Goal: Task Accomplishment & Management: Manage account settings

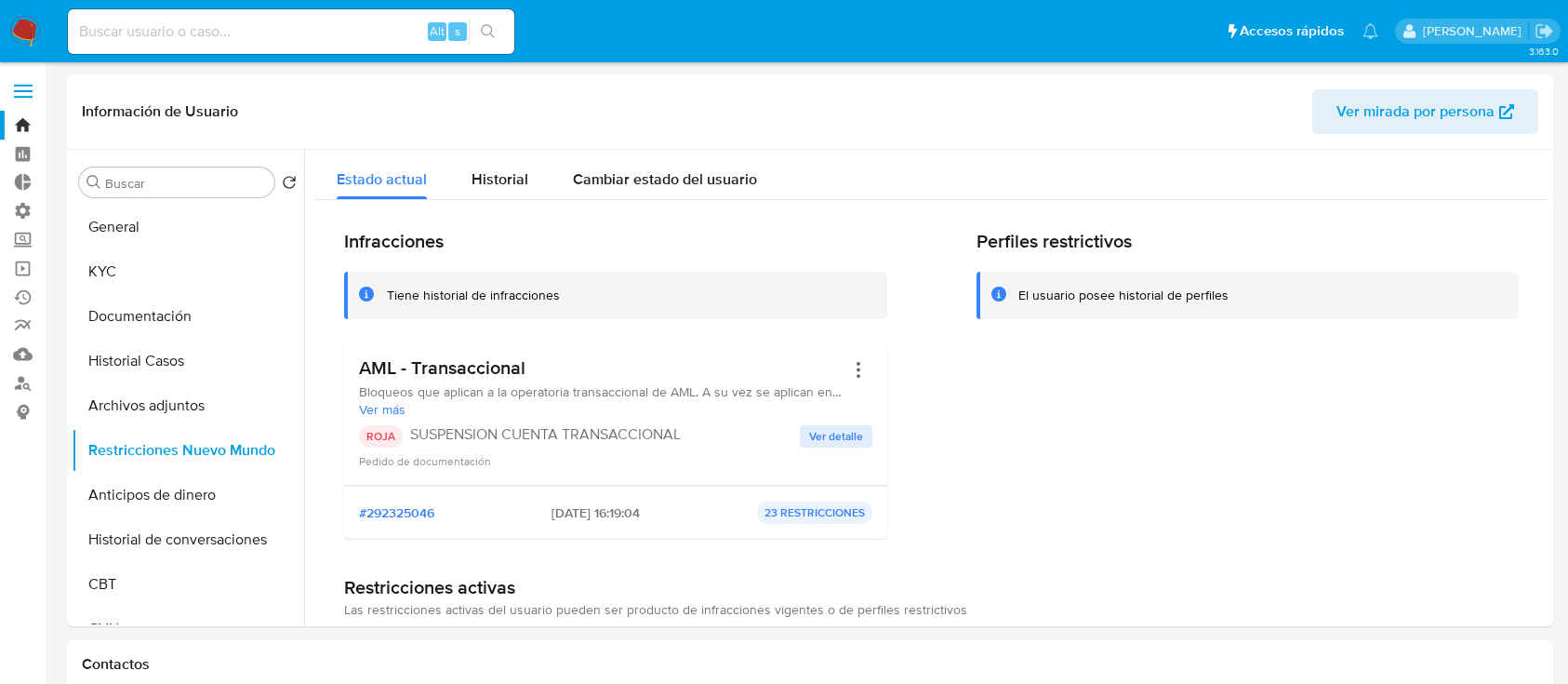
select select "10"
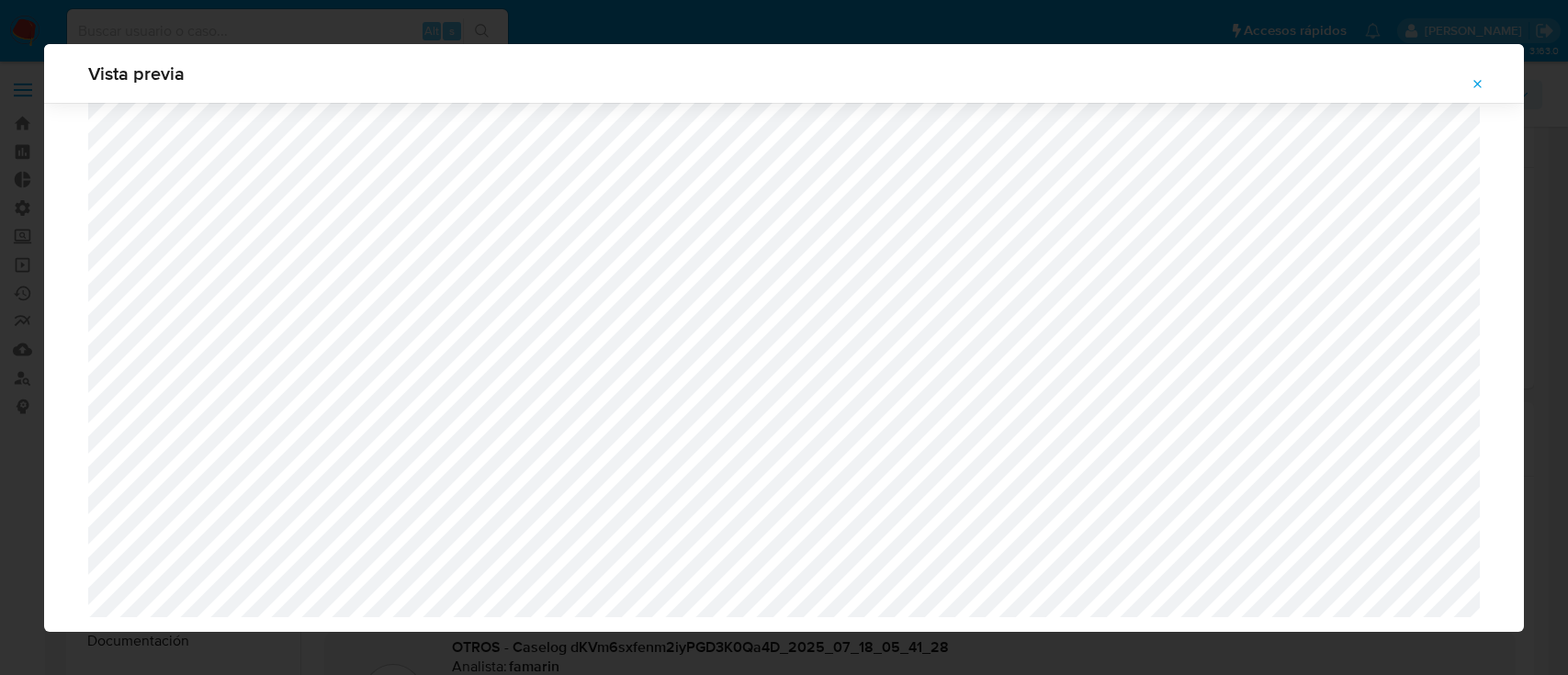
select select "10"
click at [1491, 86] on button "Attachment preview" at bounding box center [1478, 85] width 40 height 29
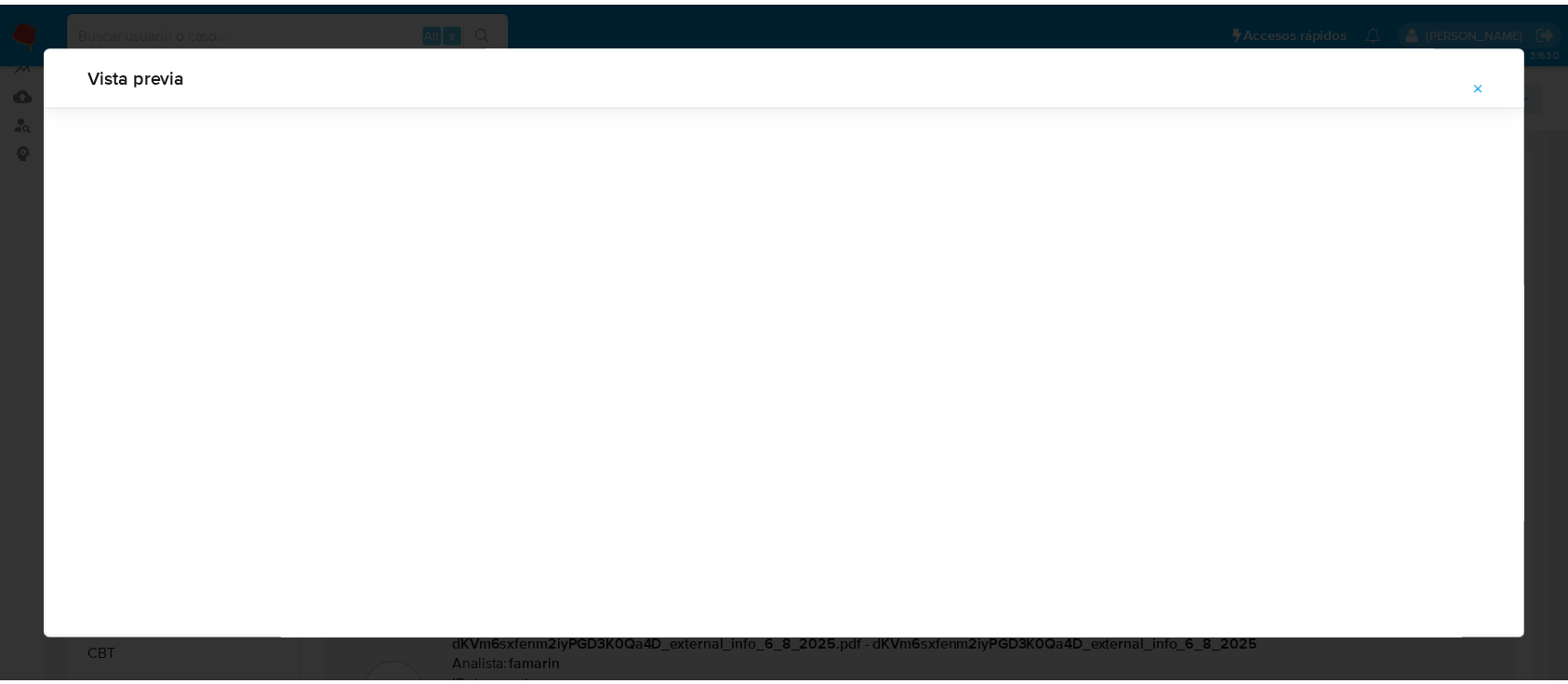
scroll to position [60, 0]
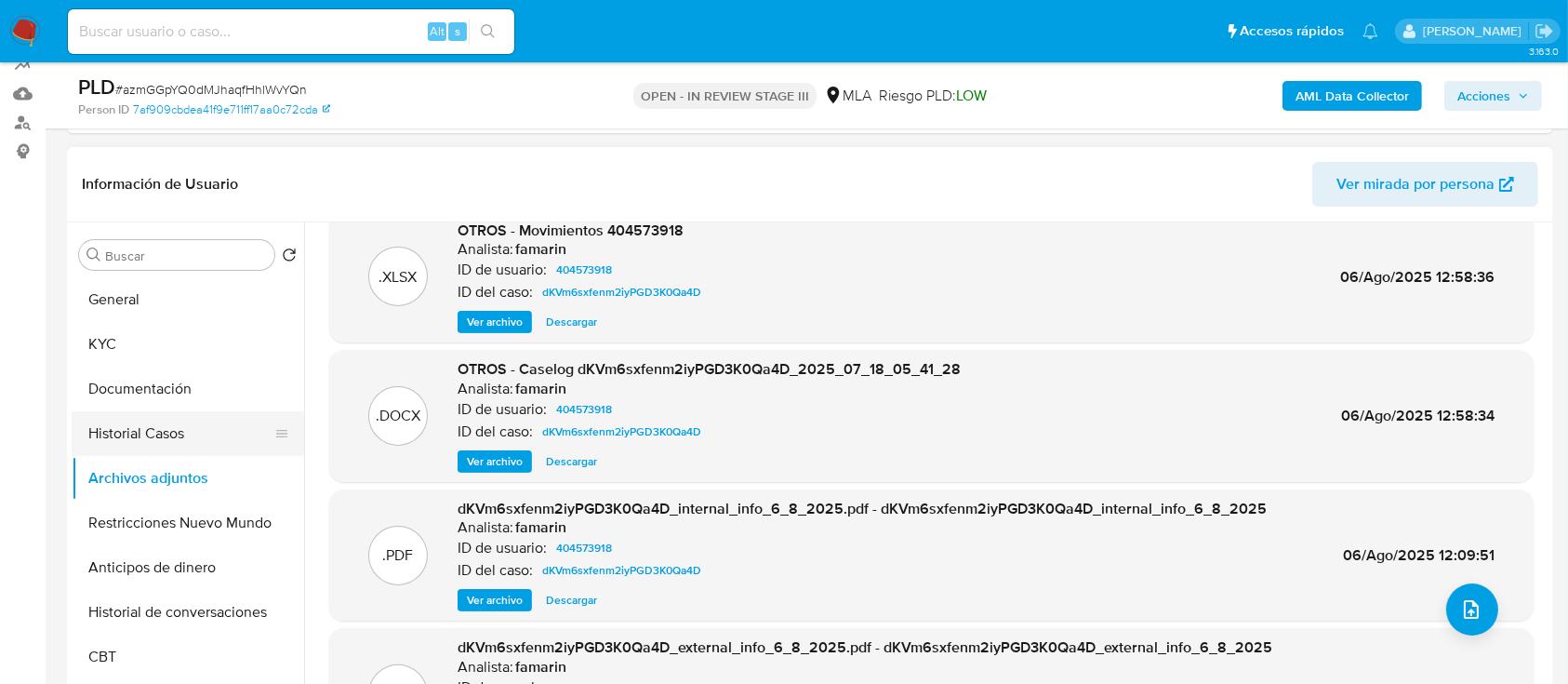
click at [110, 430] on button "Historial Casos" at bounding box center [181, 433] width 218 height 45
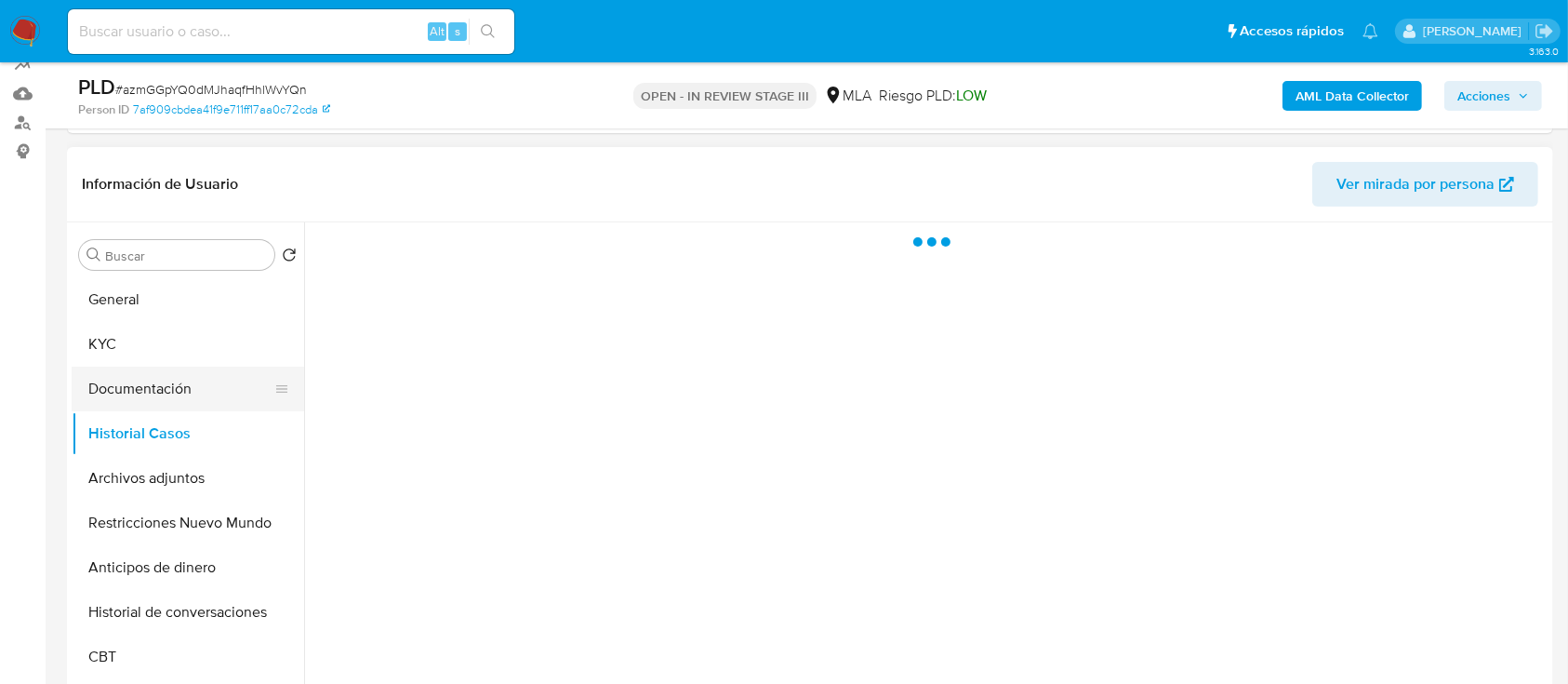
scroll to position [0, 0]
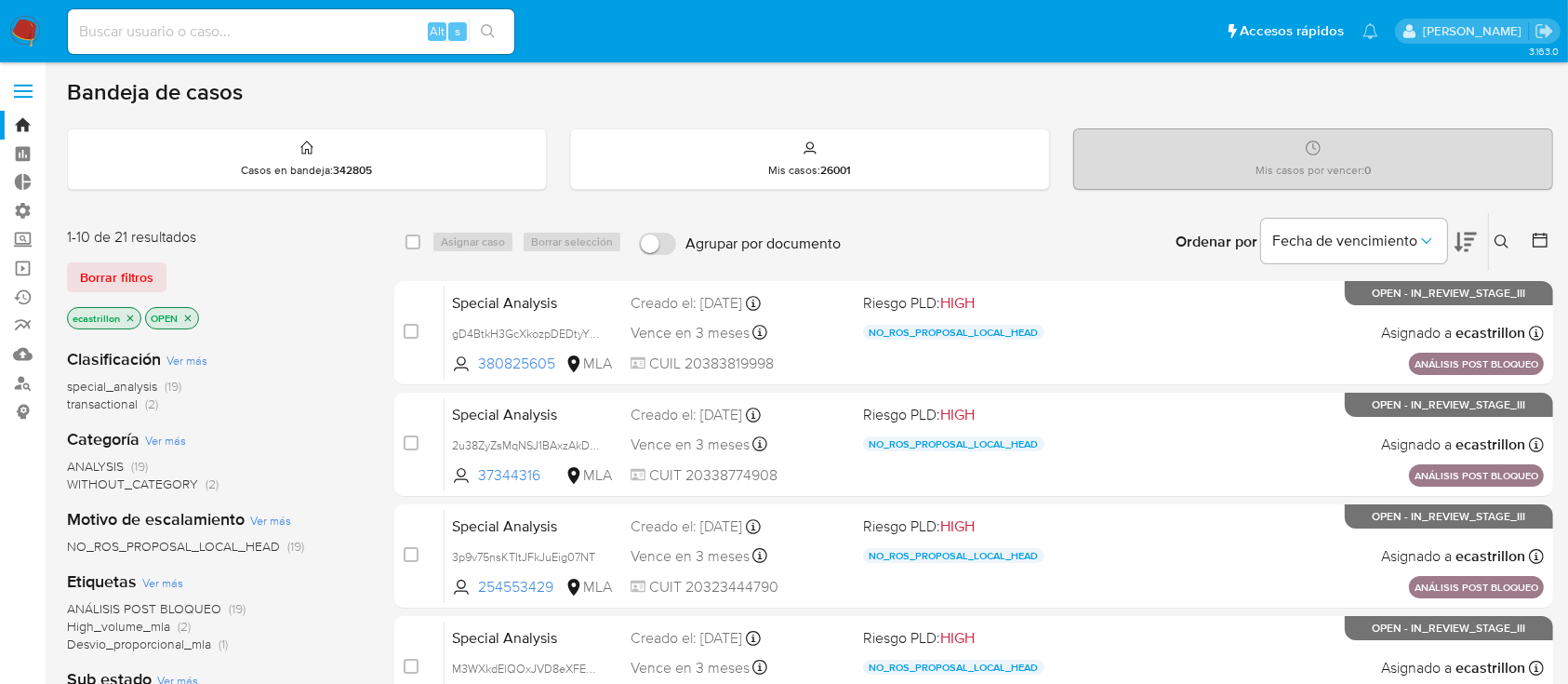
click at [127, 398] on span "transactional" at bounding box center [102, 404] width 71 height 19
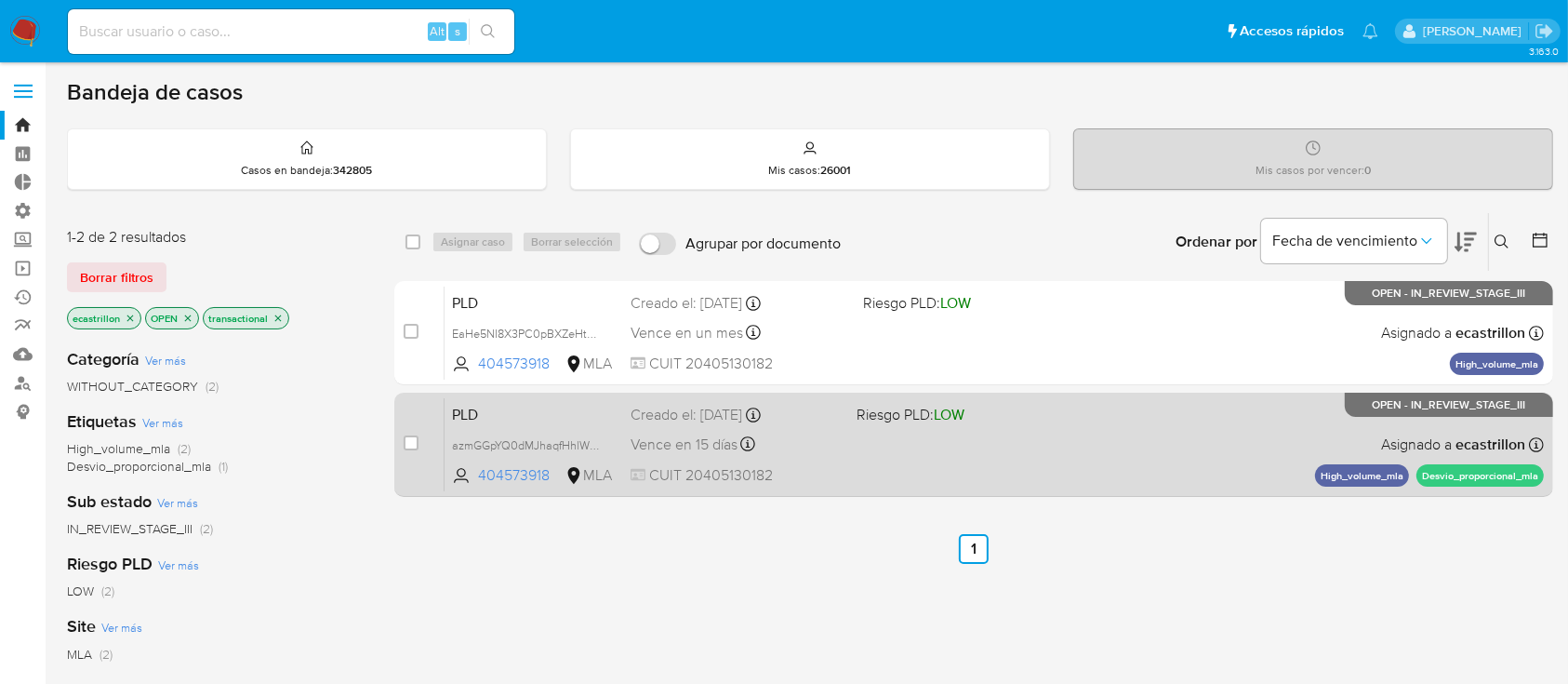
click at [886, 431] on div "PLD azmGGpYQ0dMJhaqfHhlWvYQn 404573918 MLA Riesgo PLD: LOW Creado el: 12/08/202…" at bounding box center [994, 444] width 1099 height 94
click at [926, 433] on div "PLD azmGGpYQ0dMJhaqfHhlWvYQn 404573918 MLA Riesgo PLD: LOW Creado el: 12/08/202…" at bounding box center [994, 444] width 1099 height 94
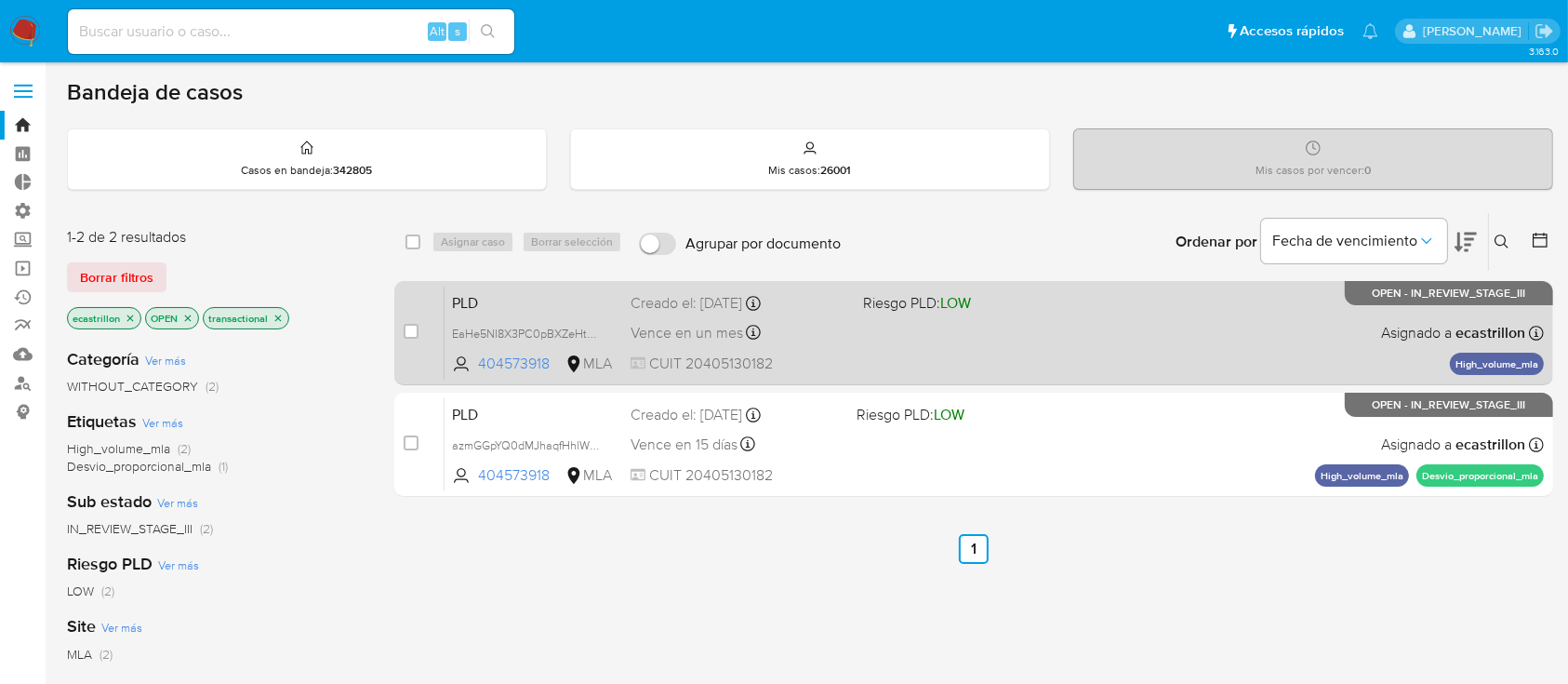
click at [1034, 353] on div "PLD EaHe5NI8X3PC0pBXZeHtUScw 404573918 MLA Riesgo PLD: LOW Creado el: 12/09/202…" at bounding box center [994, 332] width 1099 height 94
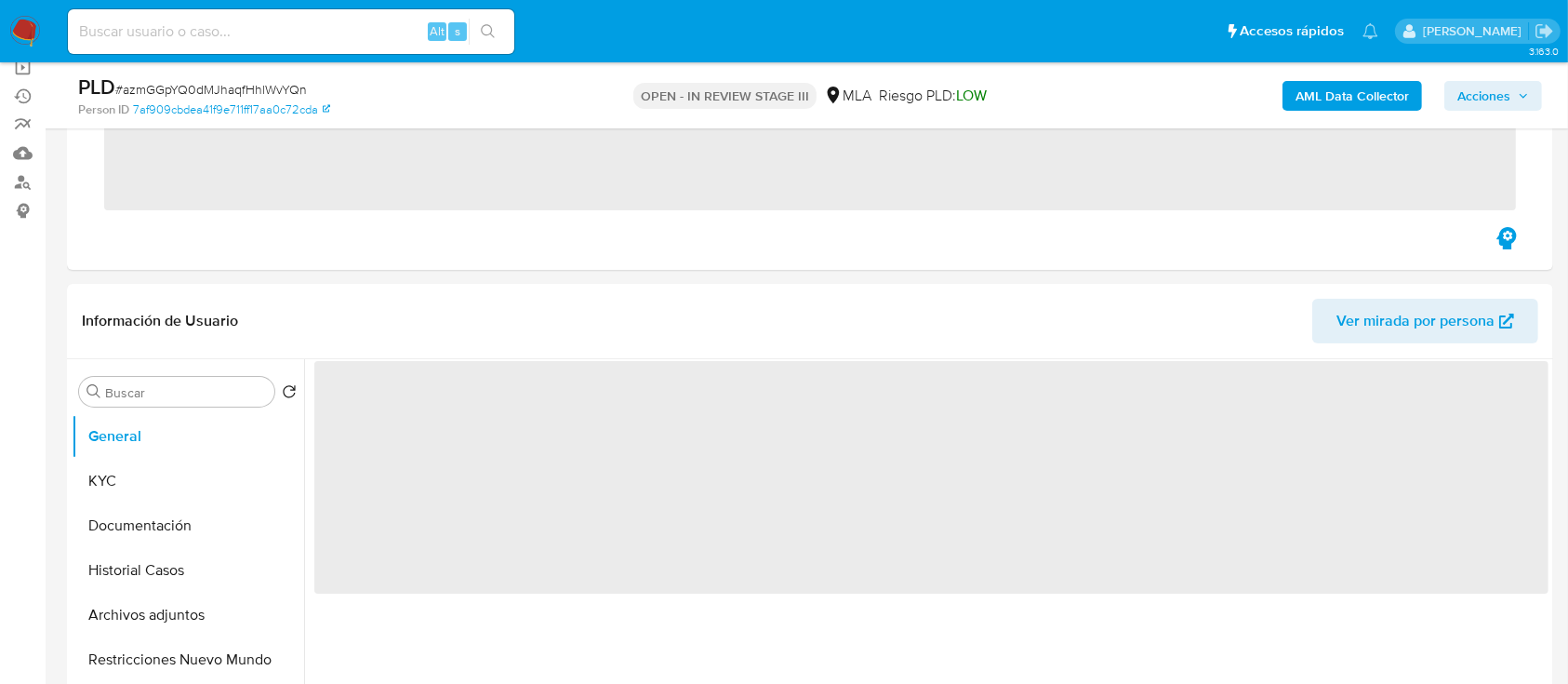
scroll to position [202, 0]
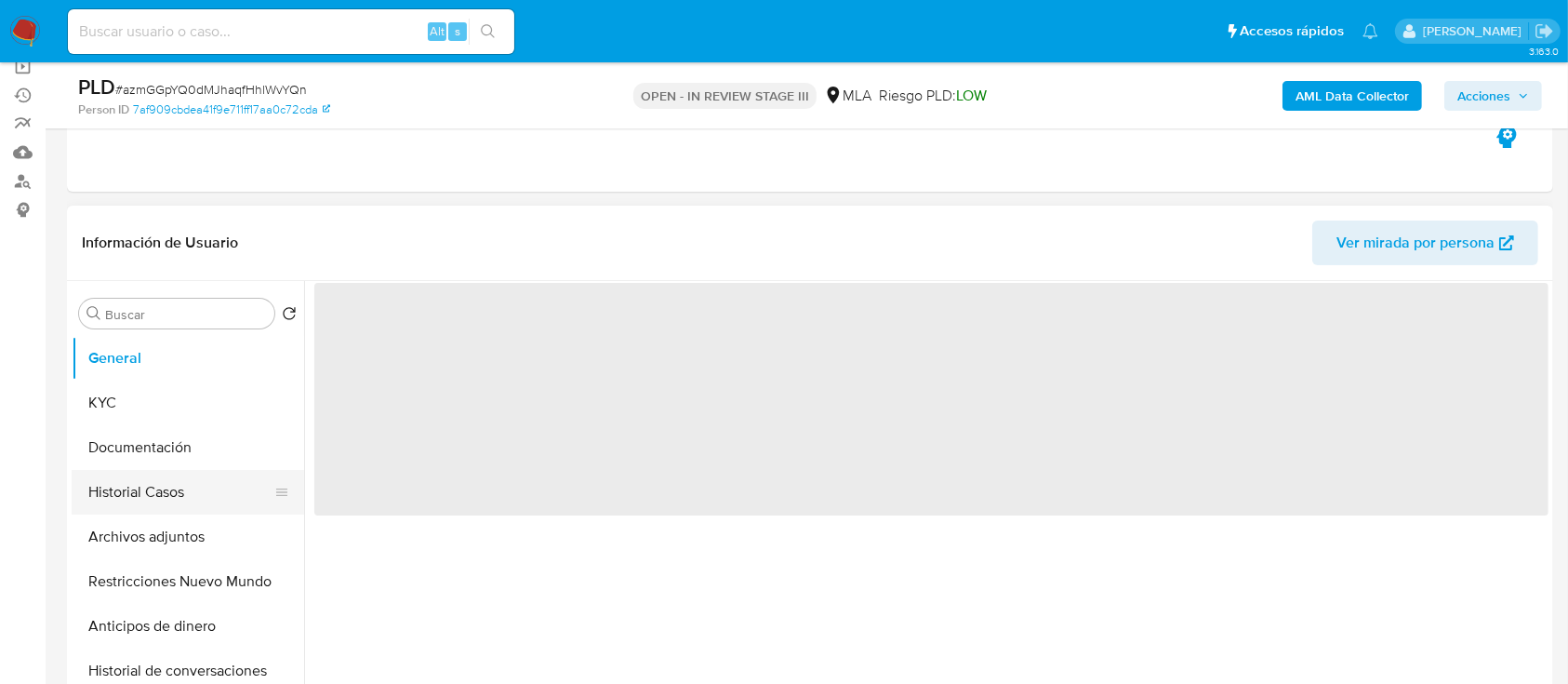
select select "10"
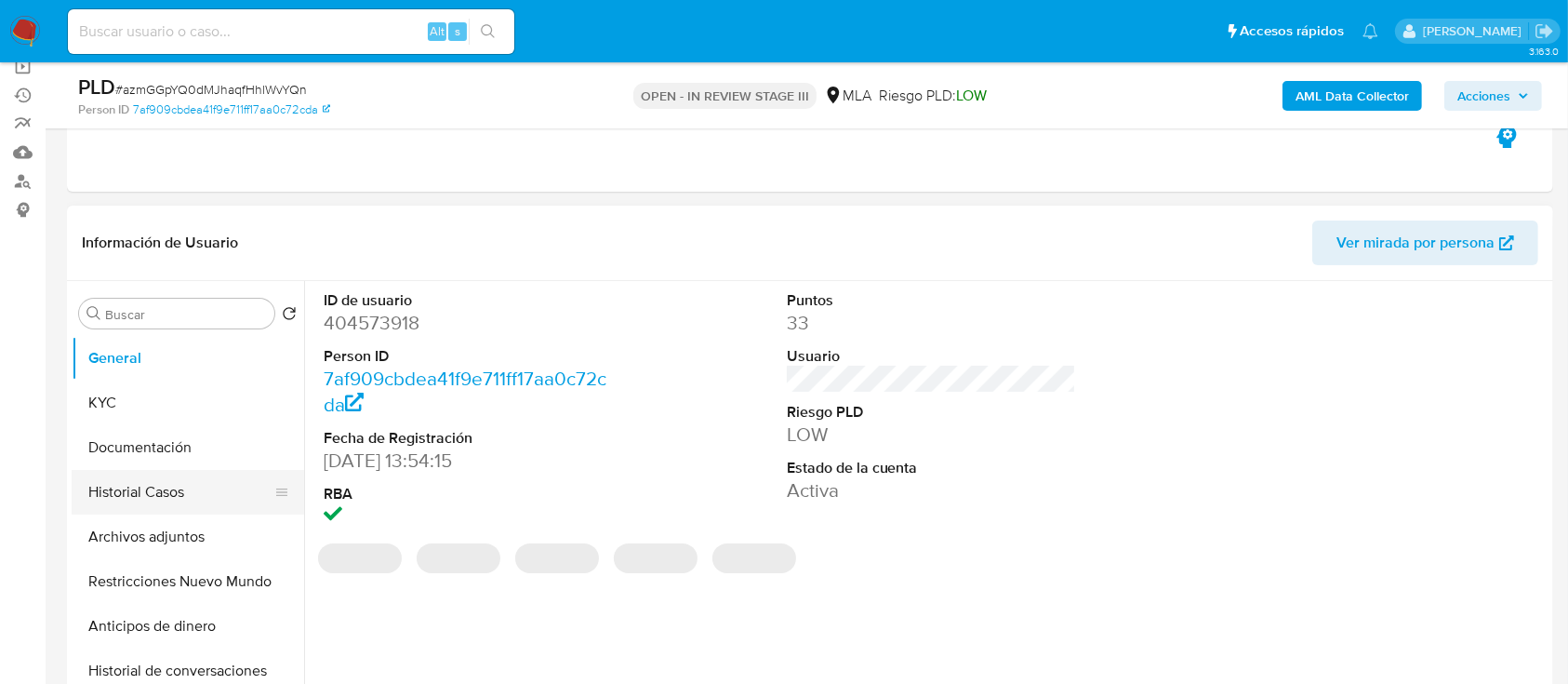
click at [177, 486] on button "Historial Casos" at bounding box center [181, 492] width 218 height 45
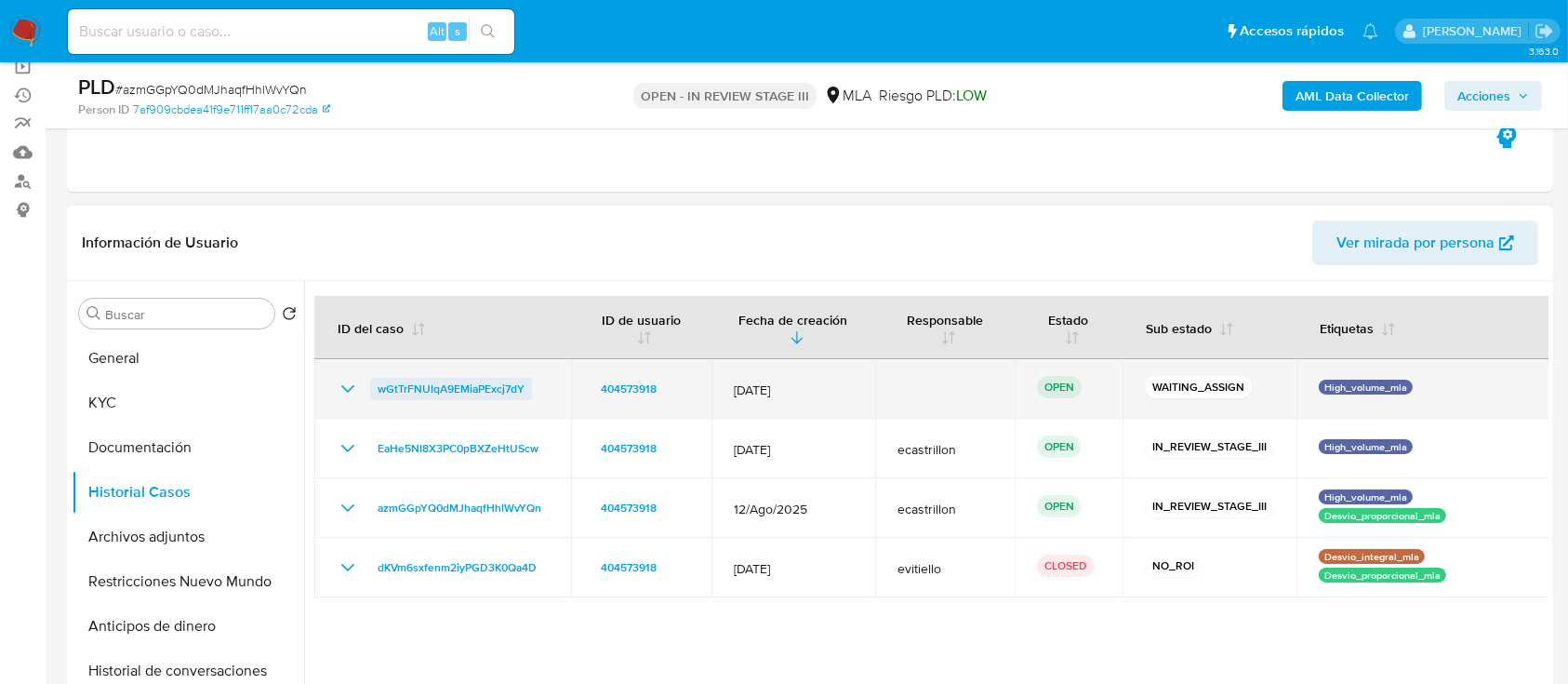
click at [454, 384] on span "wGtTrFNUlqA9EMiaPExcj7dY" at bounding box center [451, 389] width 147 height 22
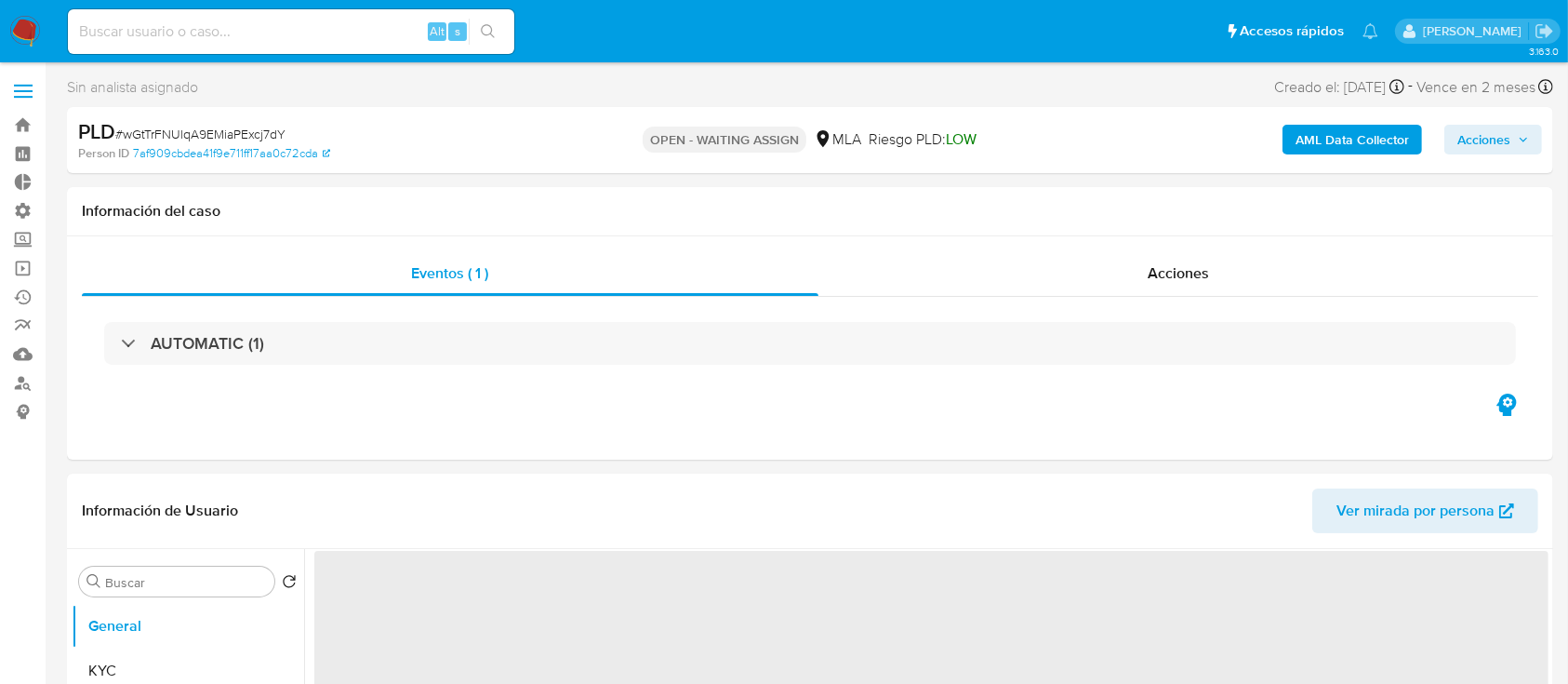
click at [261, 126] on span "# wGtTrFNUlqA9EMiaPExcj7dY" at bounding box center [200, 134] width 170 height 19
select select "10"
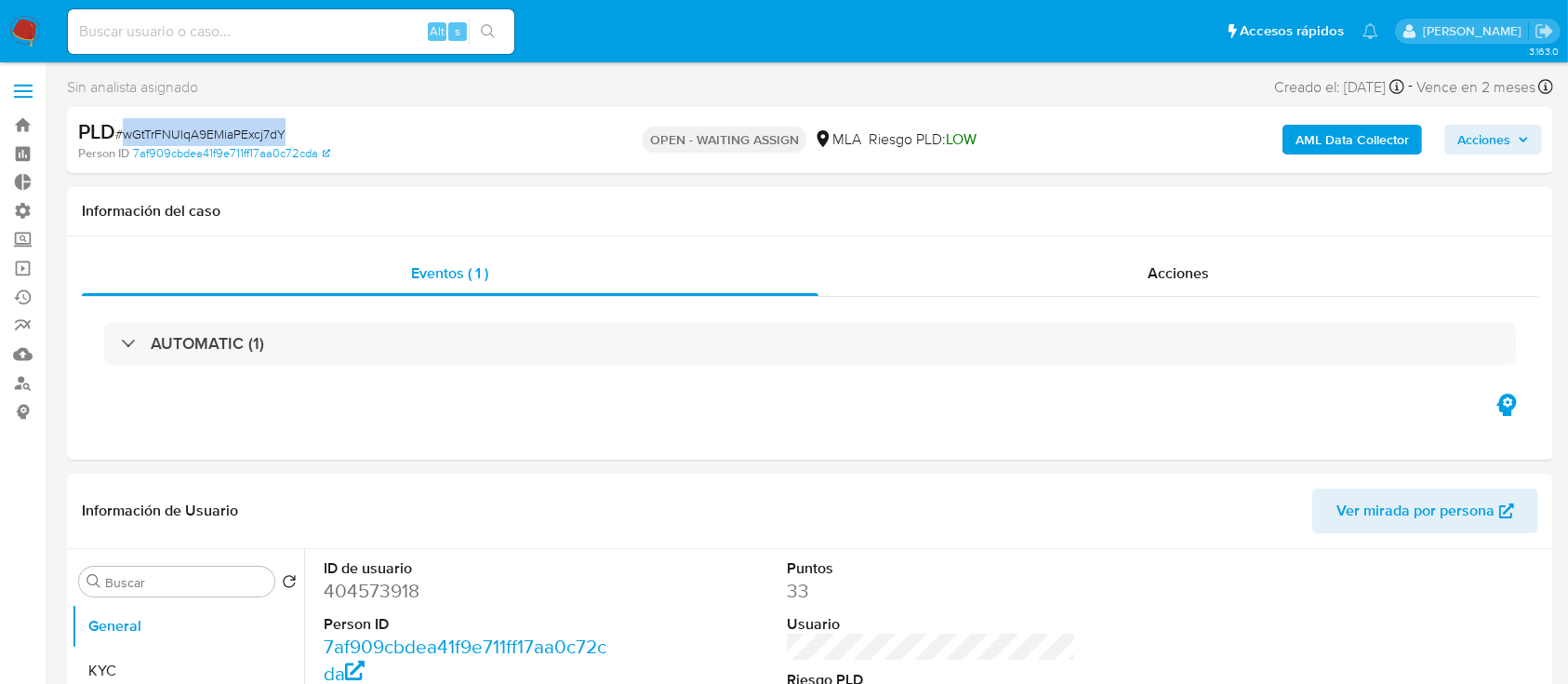
copy span "wGtTrFNUlqA9EMiaPExcj7dY"
click at [231, 133] on span "# wGtTrFNUlqA9EMiaPExcj7dY" at bounding box center [200, 134] width 170 height 19
click at [372, 598] on dd "404573918" at bounding box center [468, 591] width 290 height 26
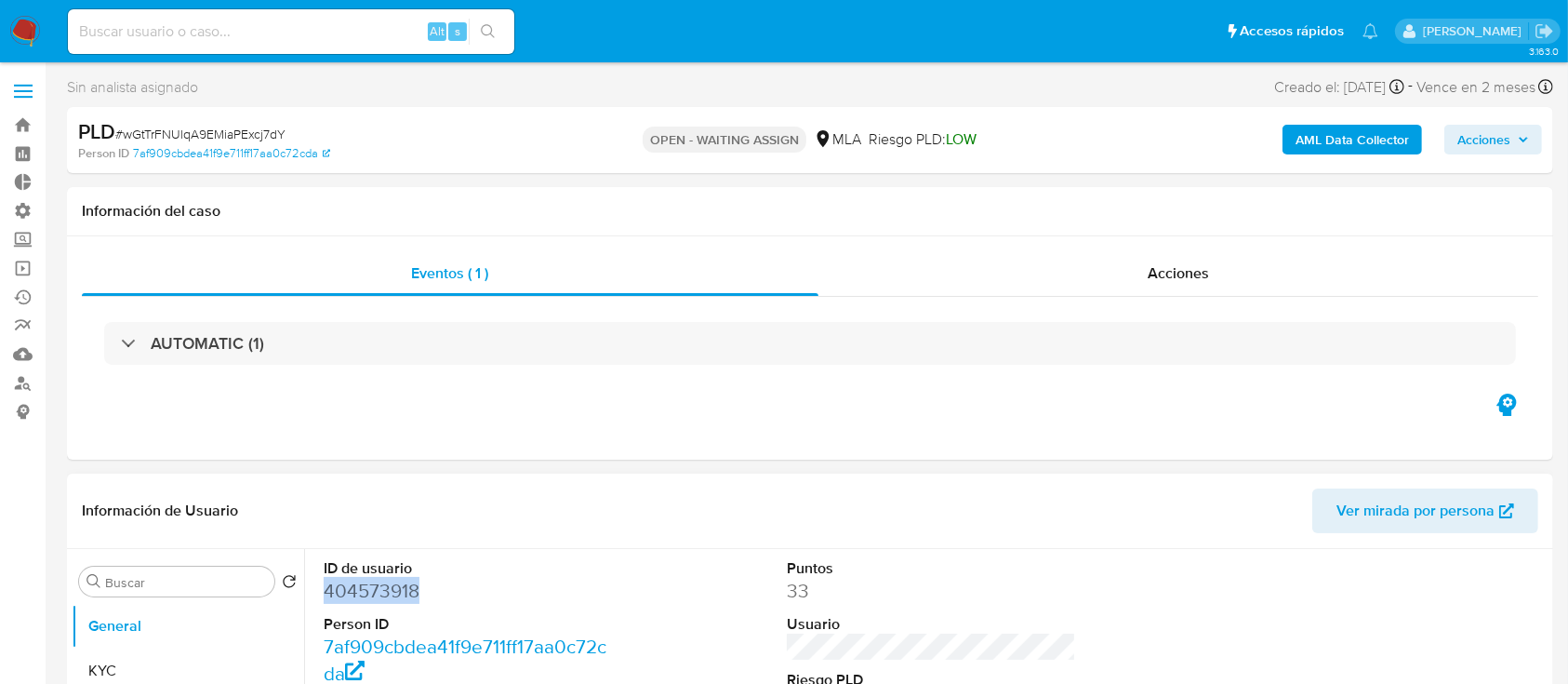
copy dd "404573918"
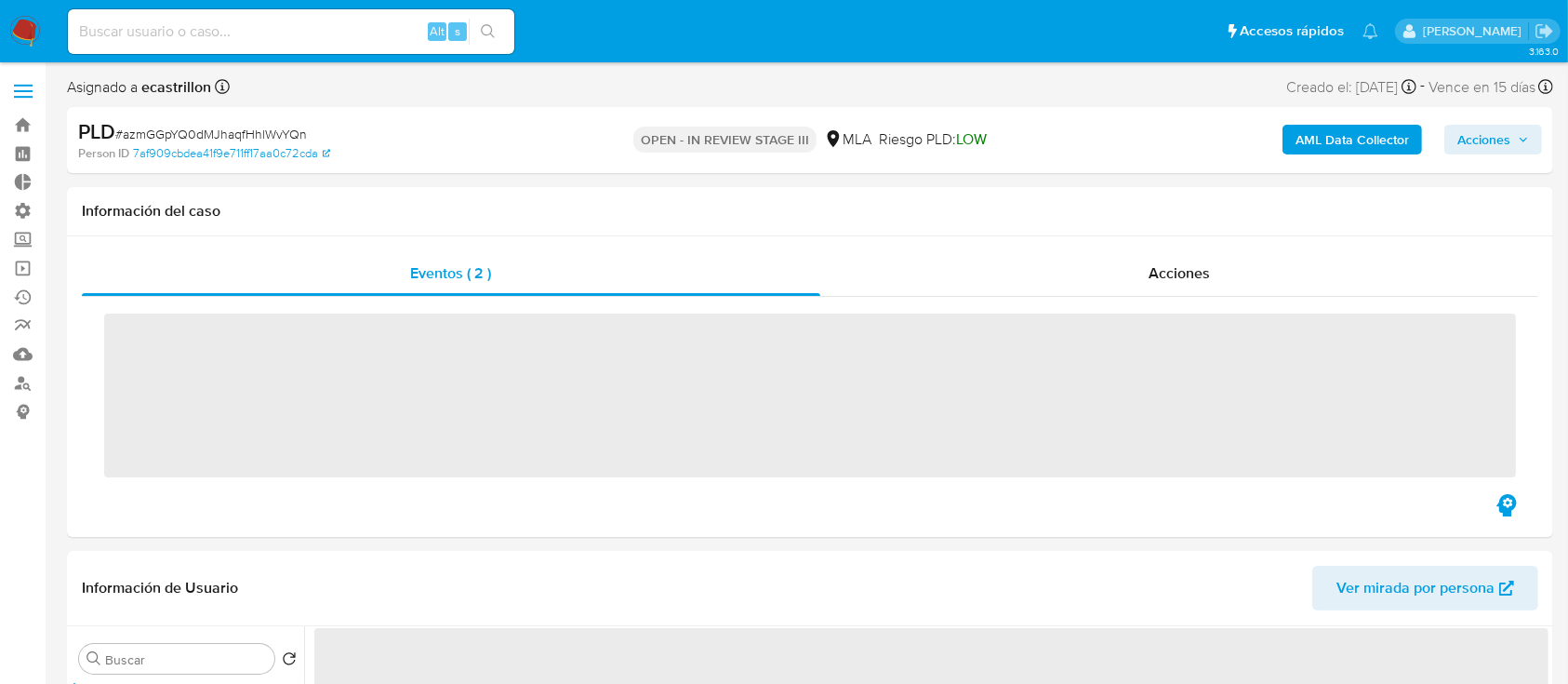
click at [1475, 138] on span "Acciones" at bounding box center [1483, 140] width 53 height 30
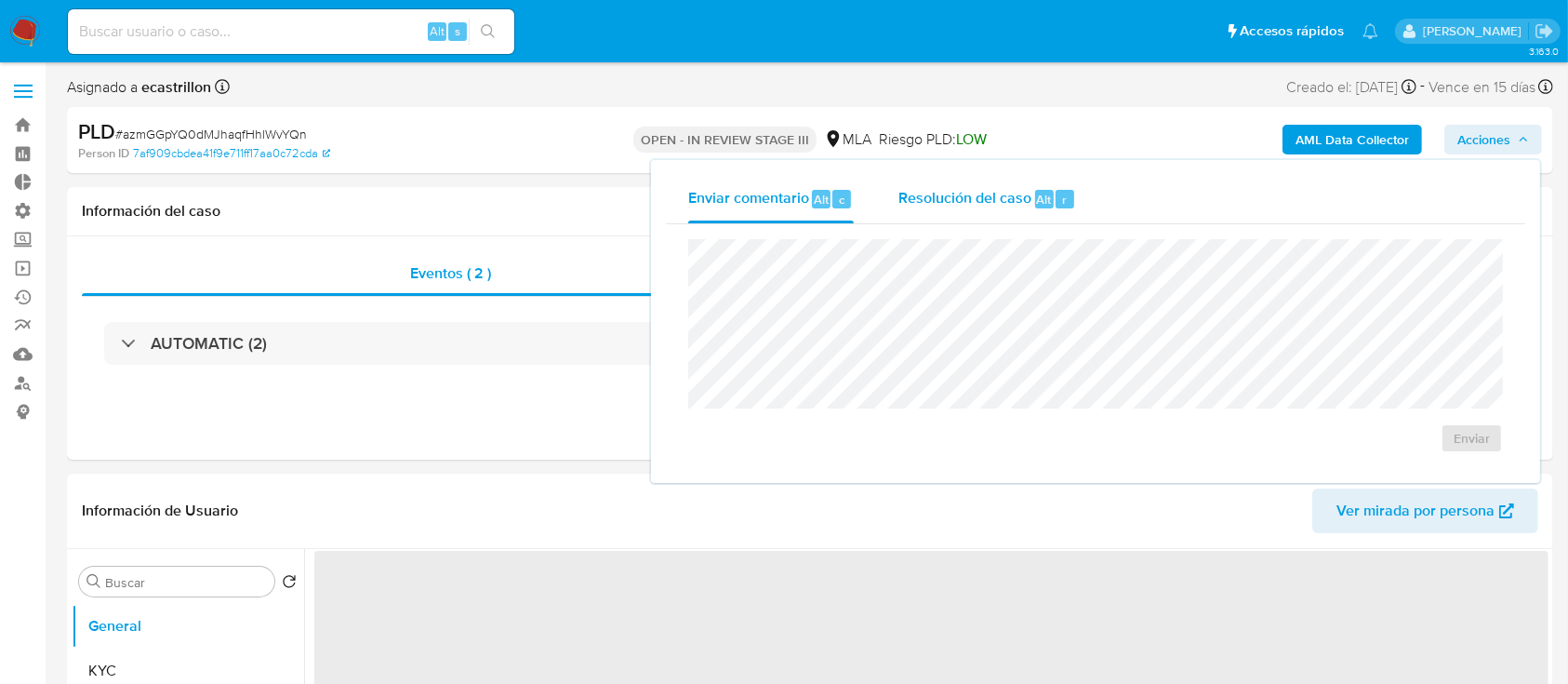
click at [1062, 176] on div "Resolución del caso Alt r" at bounding box center [987, 199] width 178 height 48
select select "10"
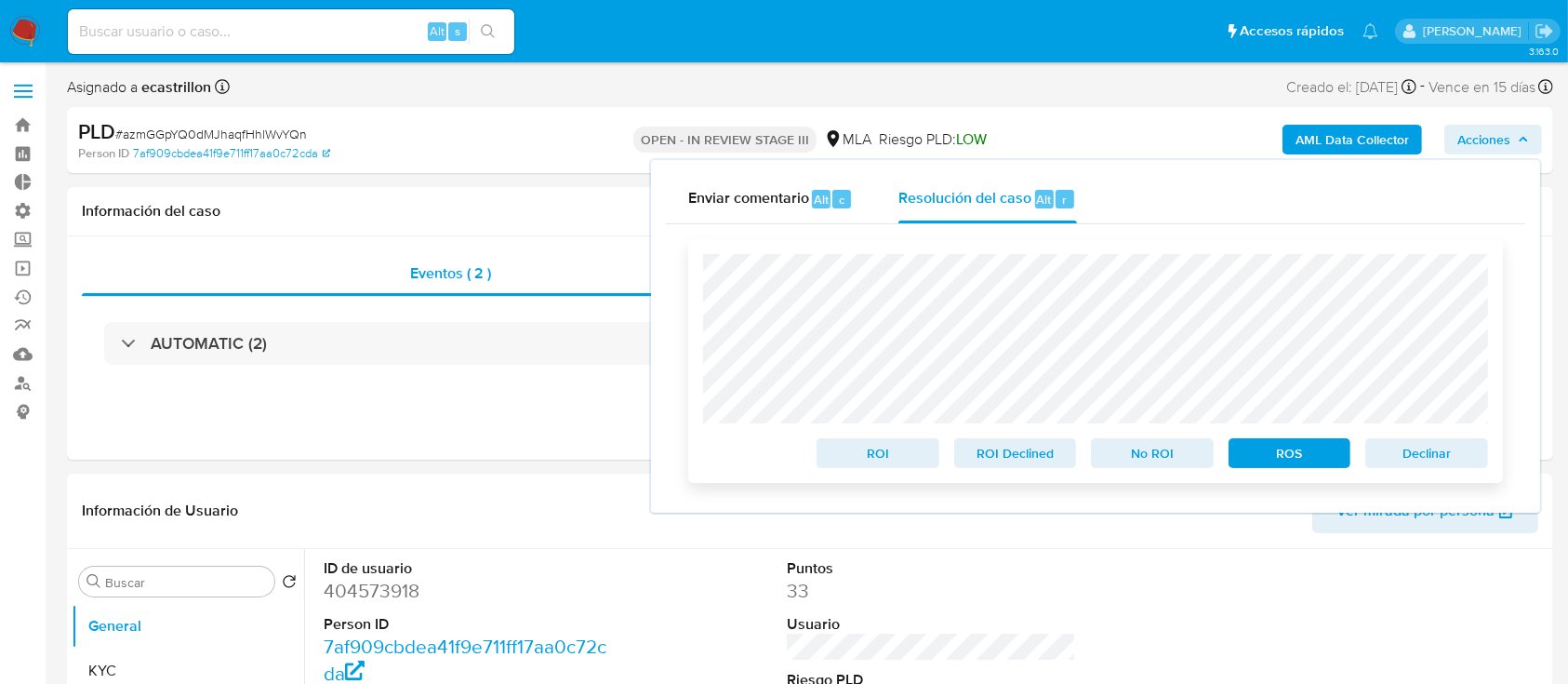
click at [1413, 449] on span "Declinar" at bounding box center [1426, 453] width 97 height 26
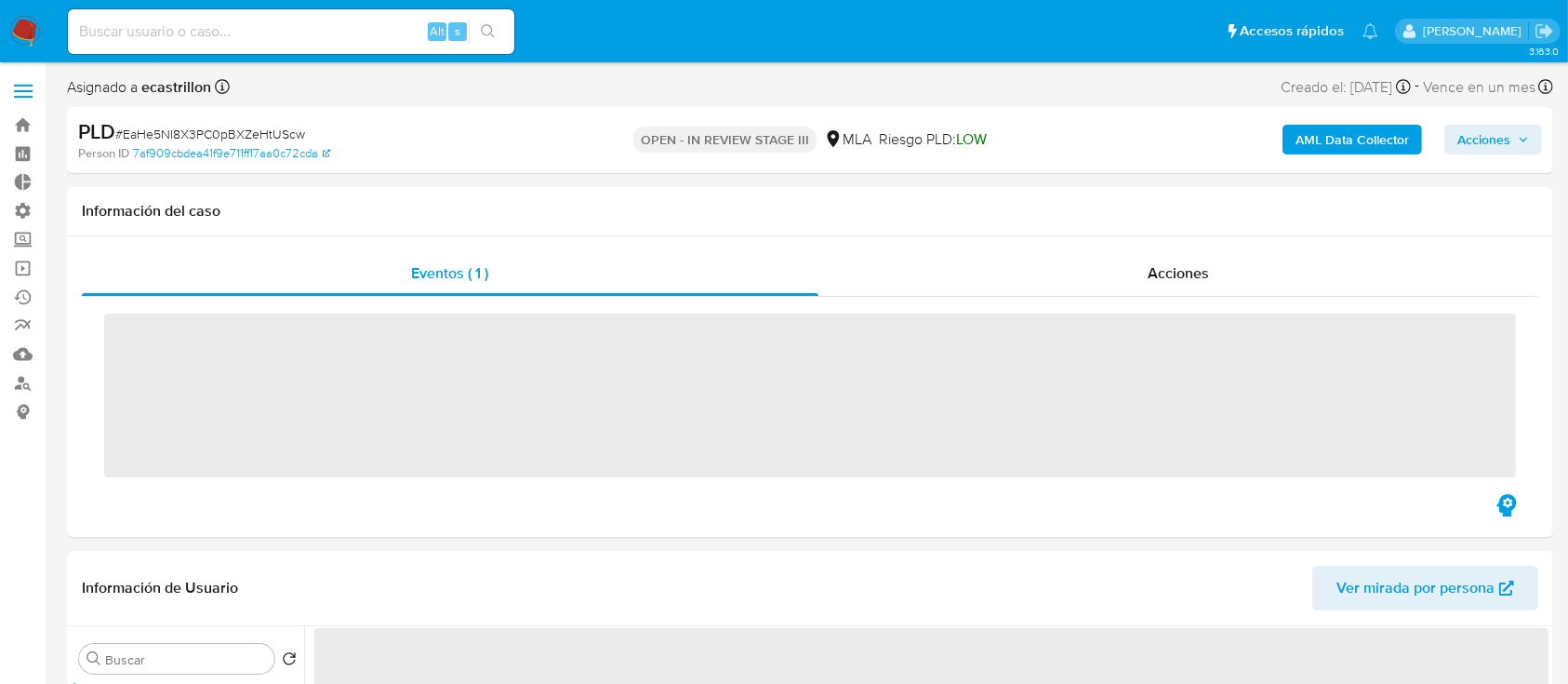
click at [1501, 138] on span "Acciones" at bounding box center [1483, 140] width 53 height 30
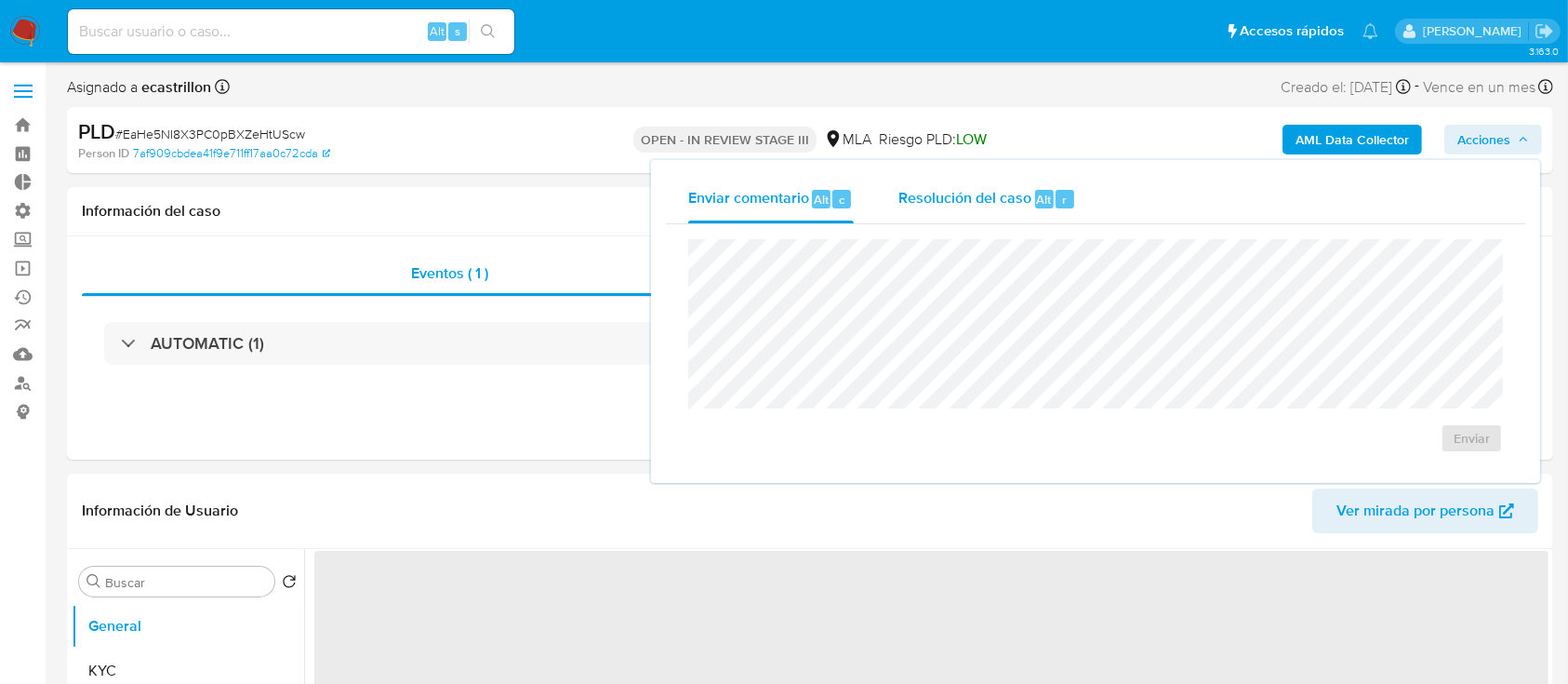
click at [1040, 203] on span "Alt" at bounding box center [1044, 199] width 15 height 18
select select "10"
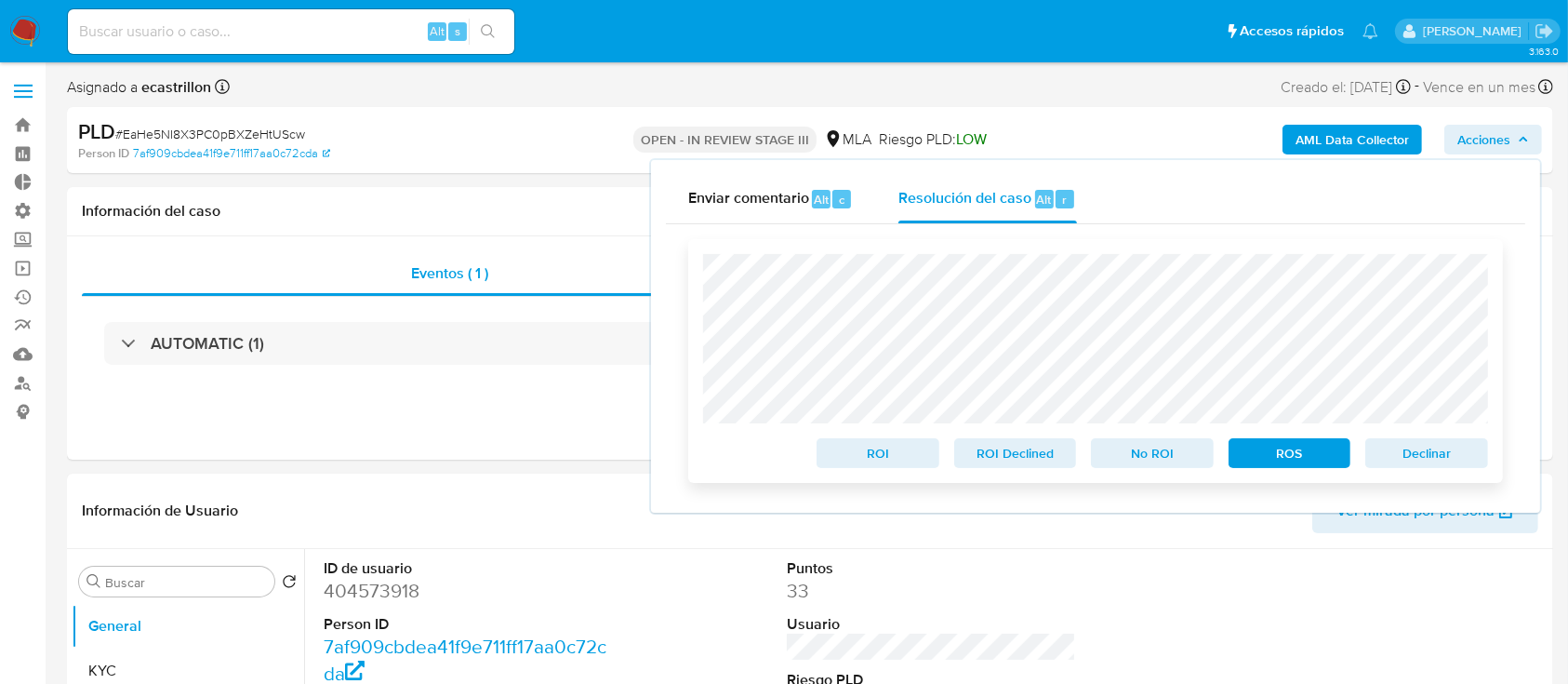
click at [1420, 466] on span "Declinar" at bounding box center [1426, 453] width 97 height 26
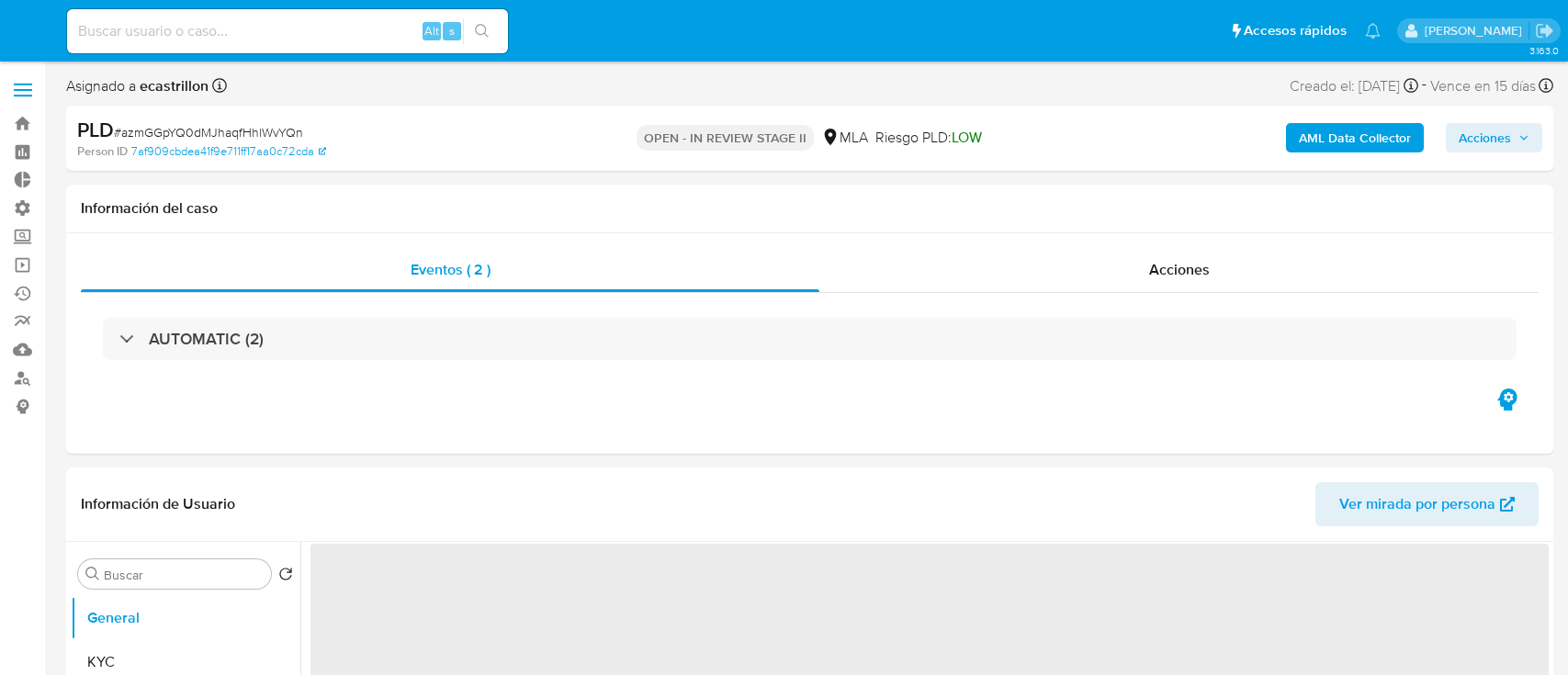
select select "10"
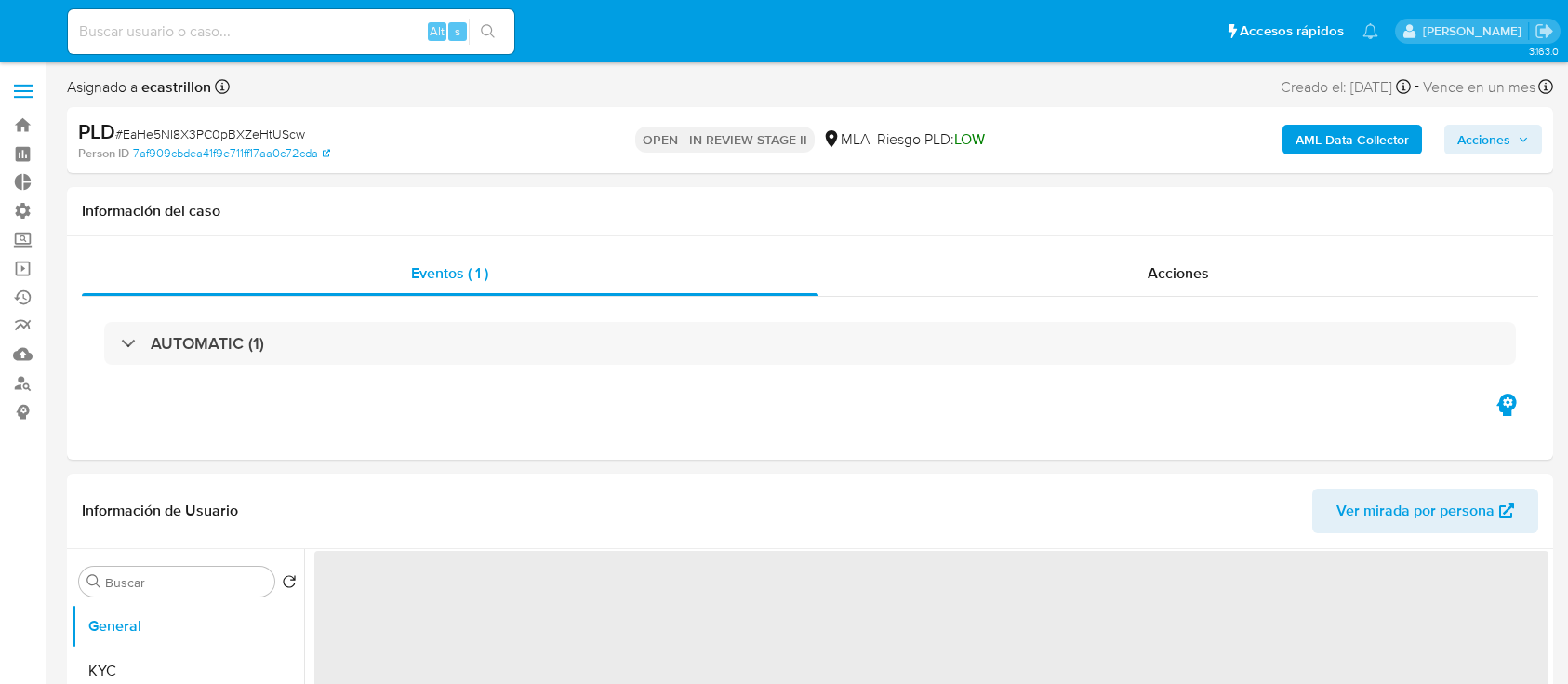
select select "10"
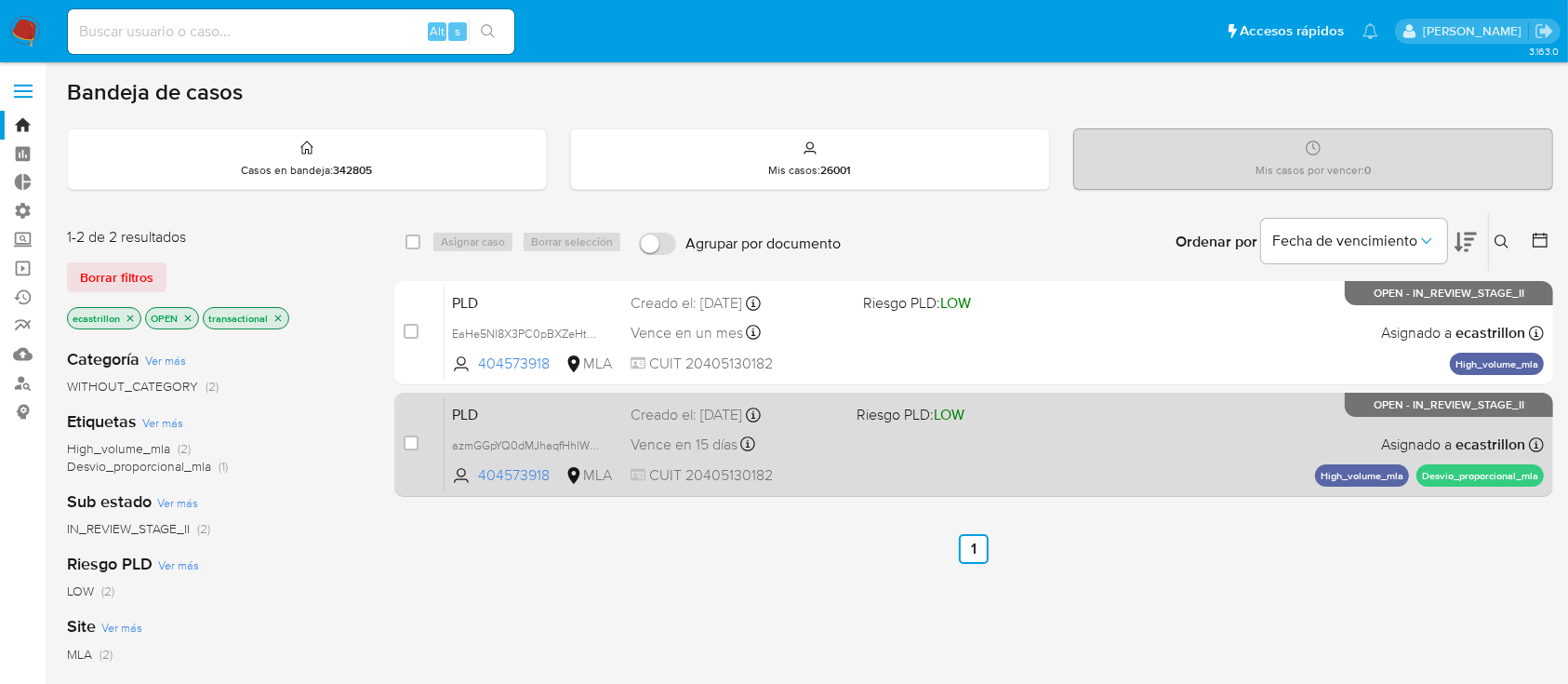
click at [1041, 454] on div "PLD azmGGpYQ0dMJhaqfHhlWvYQn 404573918 MLA Riesgo PLD: LOW Creado el: 12/08/202…" at bounding box center [994, 444] width 1099 height 94
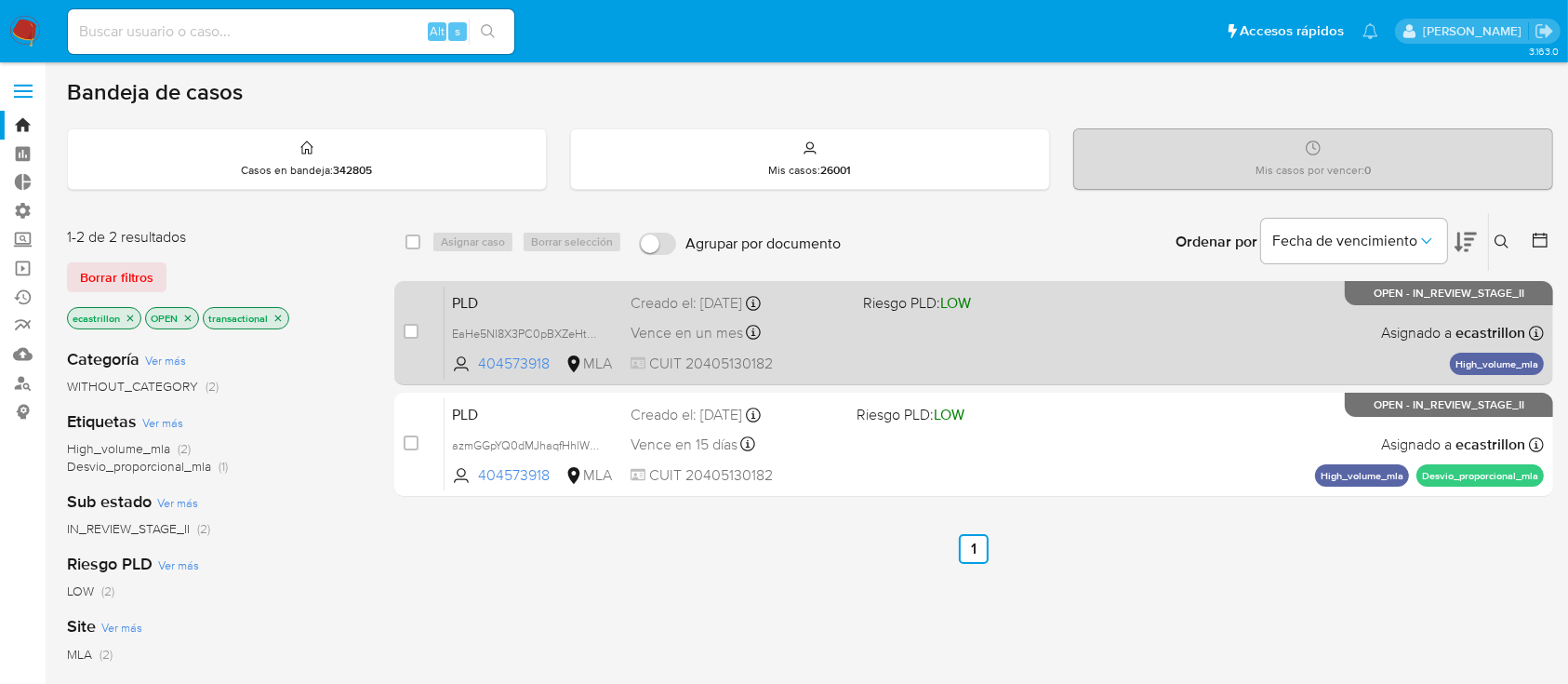
click at [936, 363] on div "PLD EaHe5NI8X3PC0pBXZeHtUScw 404573918 MLA Riesgo PLD: LOW Creado el: 12/09/202…" at bounding box center [994, 332] width 1099 height 94
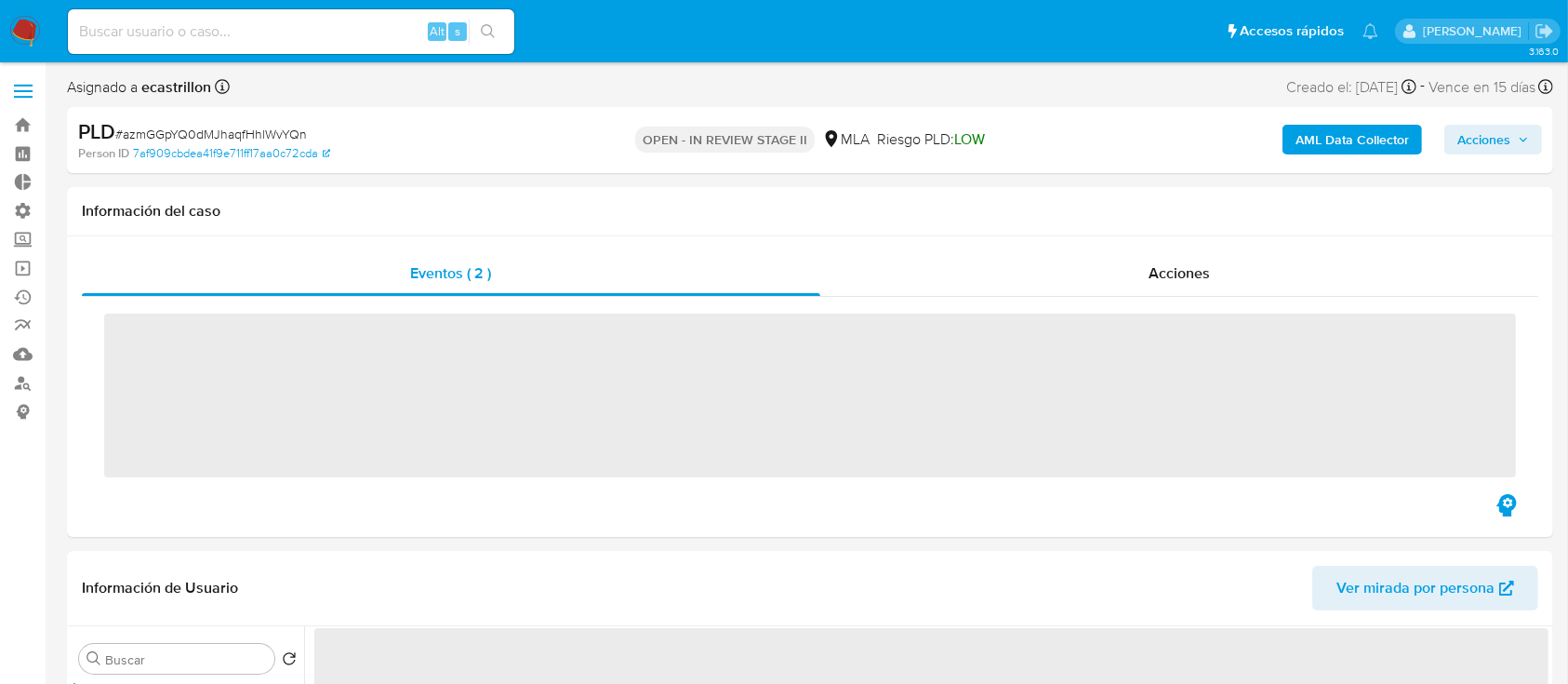
click at [1482, 151] on span "Acciones" at bounding box center [1483, 140] width 53 height 30
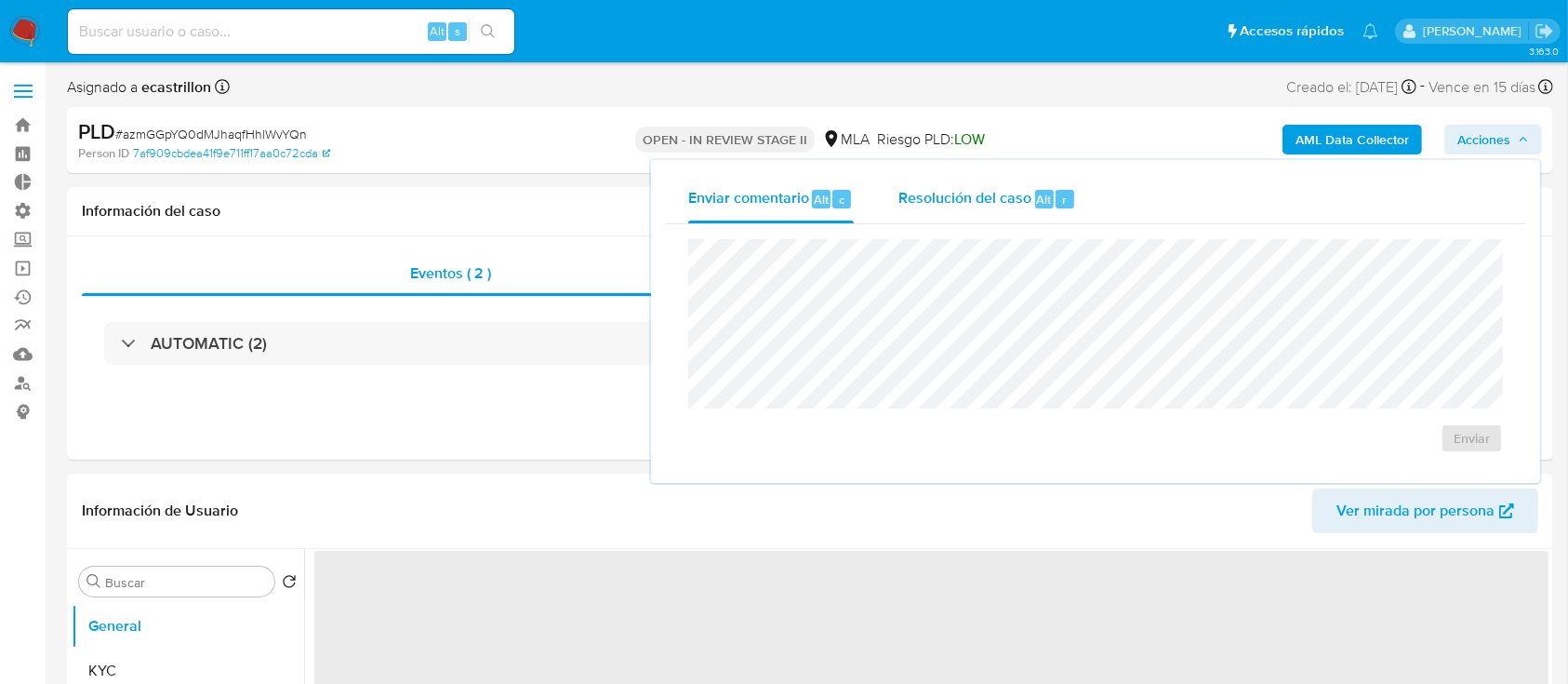
click at [1065, 190] on div "r" at bounding box center [1065, 199] width 19 height 19
select select "10"
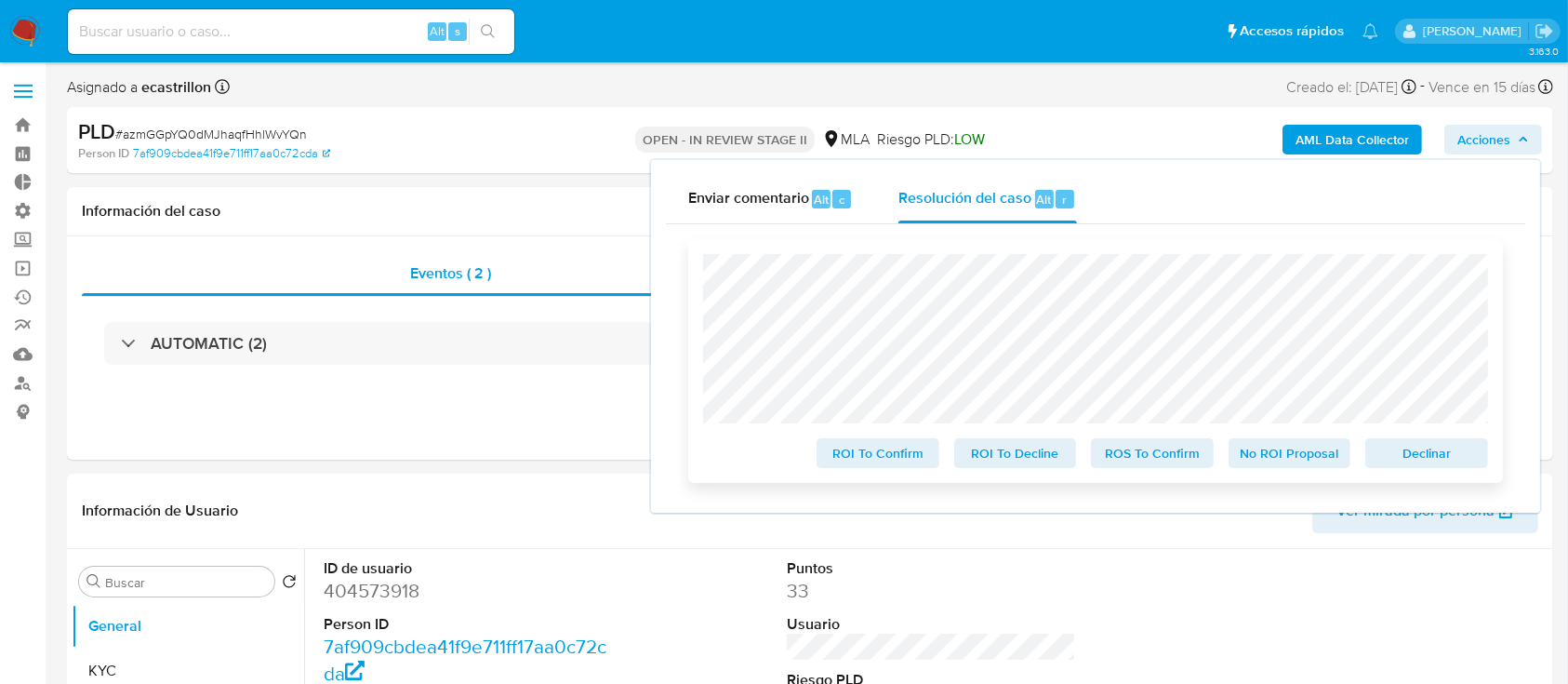
click at [1398, 448] on span "Declinar" at bounding box center [1426, 453] width 97 height 26
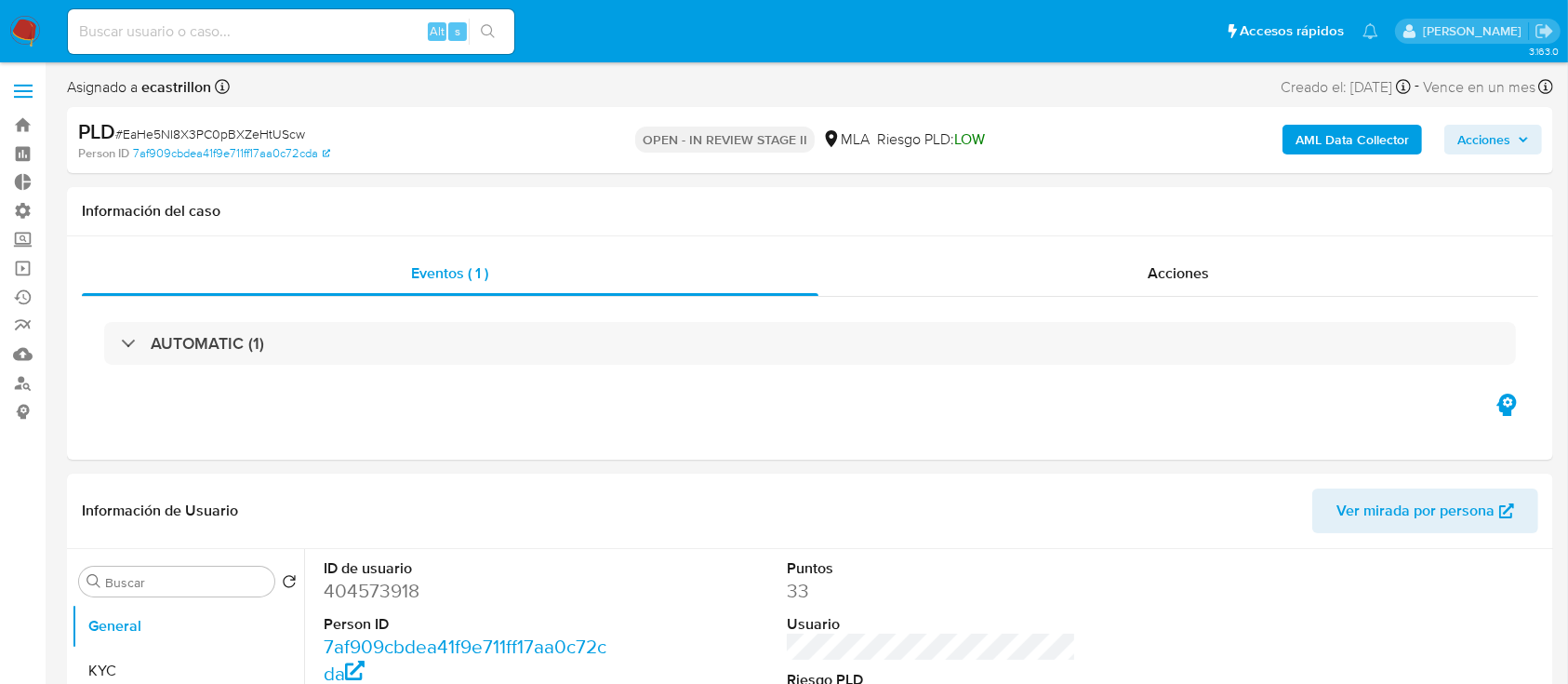
click at [1472, 135] on span "Acciones" at bounding box center [1483, 140] width 53 height 30
select select "10"
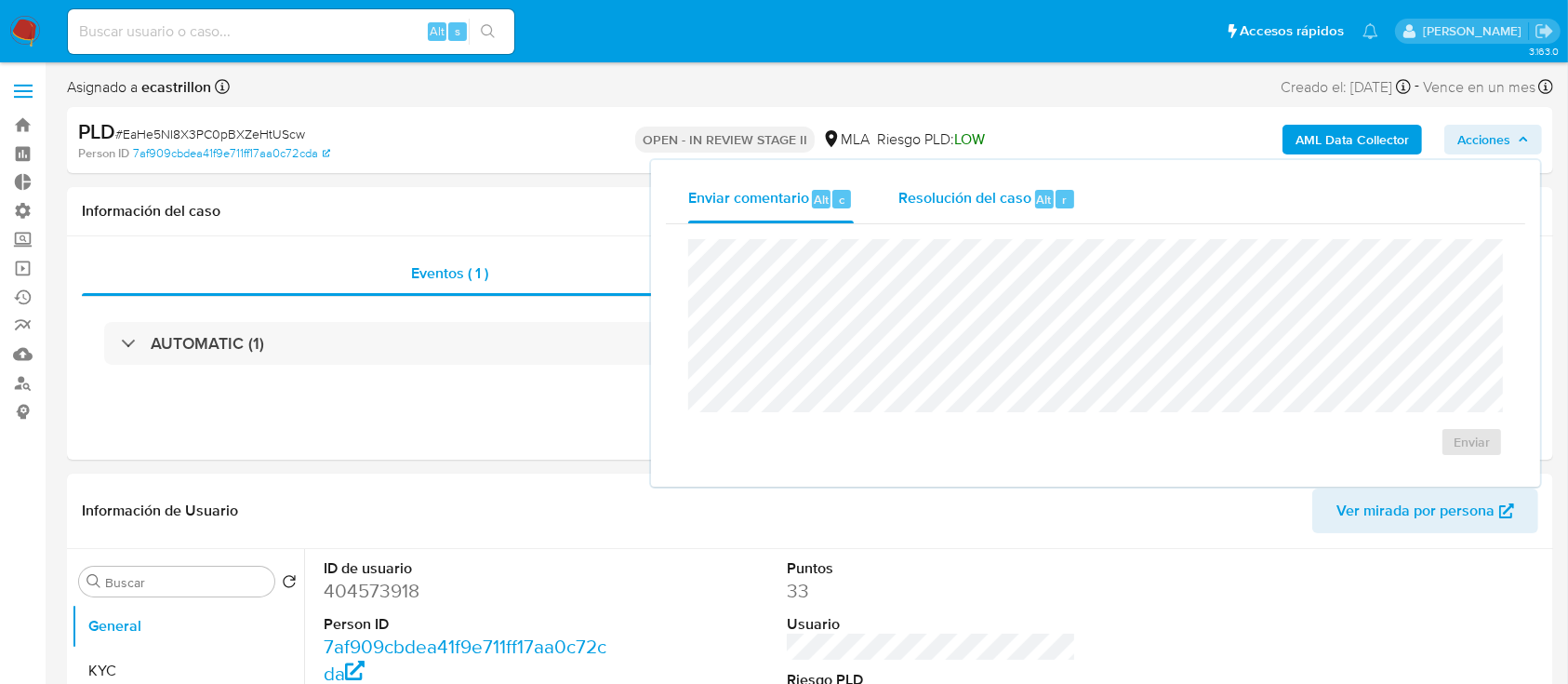
click at [1009, 204] on span "Resolución del caso" at bounding box center [964, 198] width 133 height 21
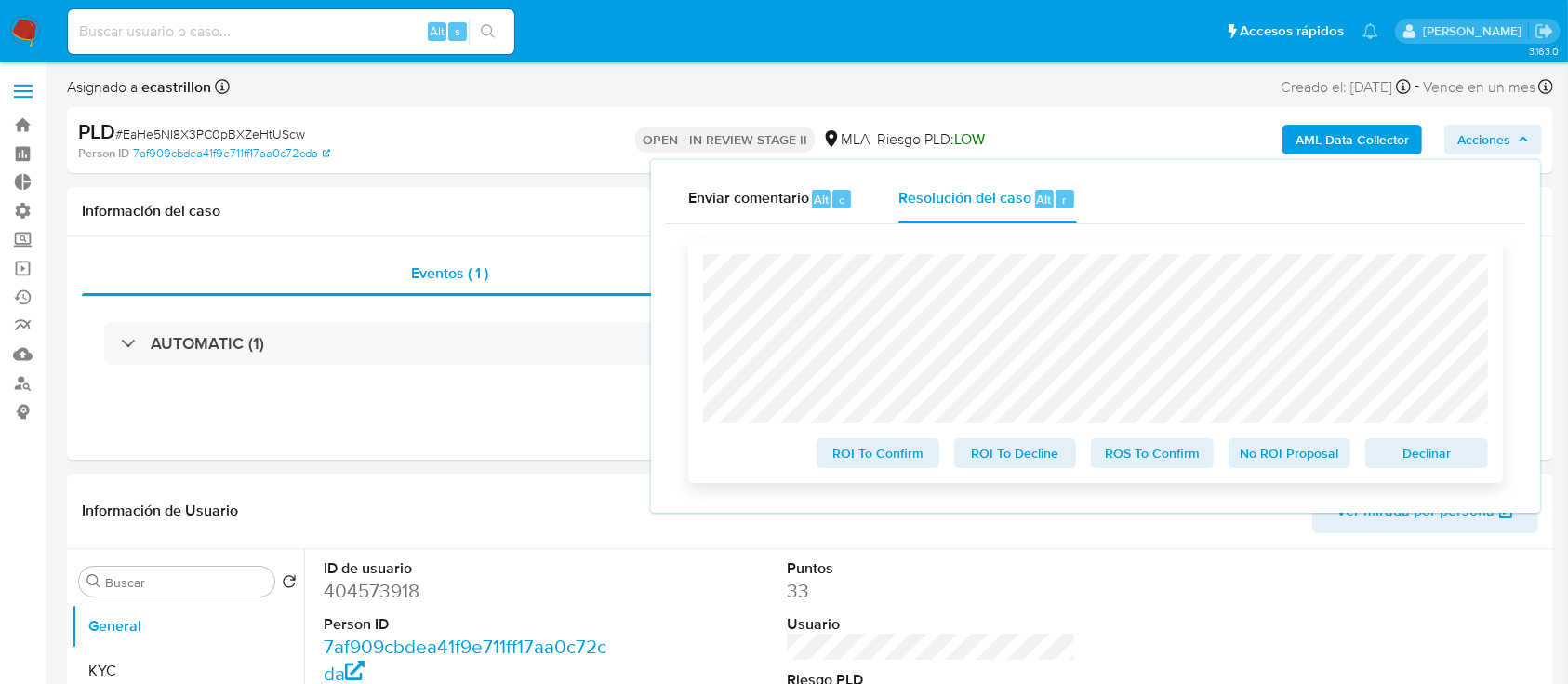
click at [1430, 452] on span "Declinar" at bounding box center [1426, 453] width 97 height 26
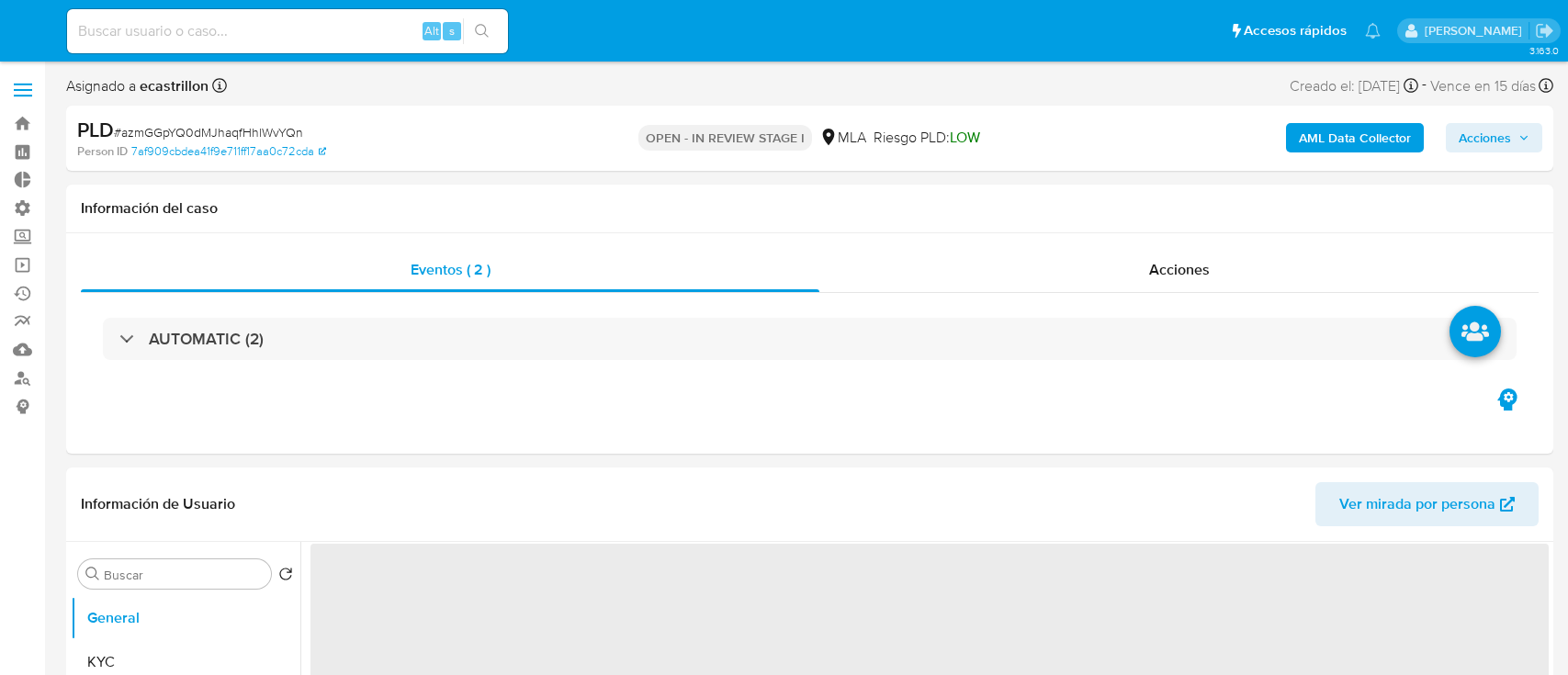
select select "10"
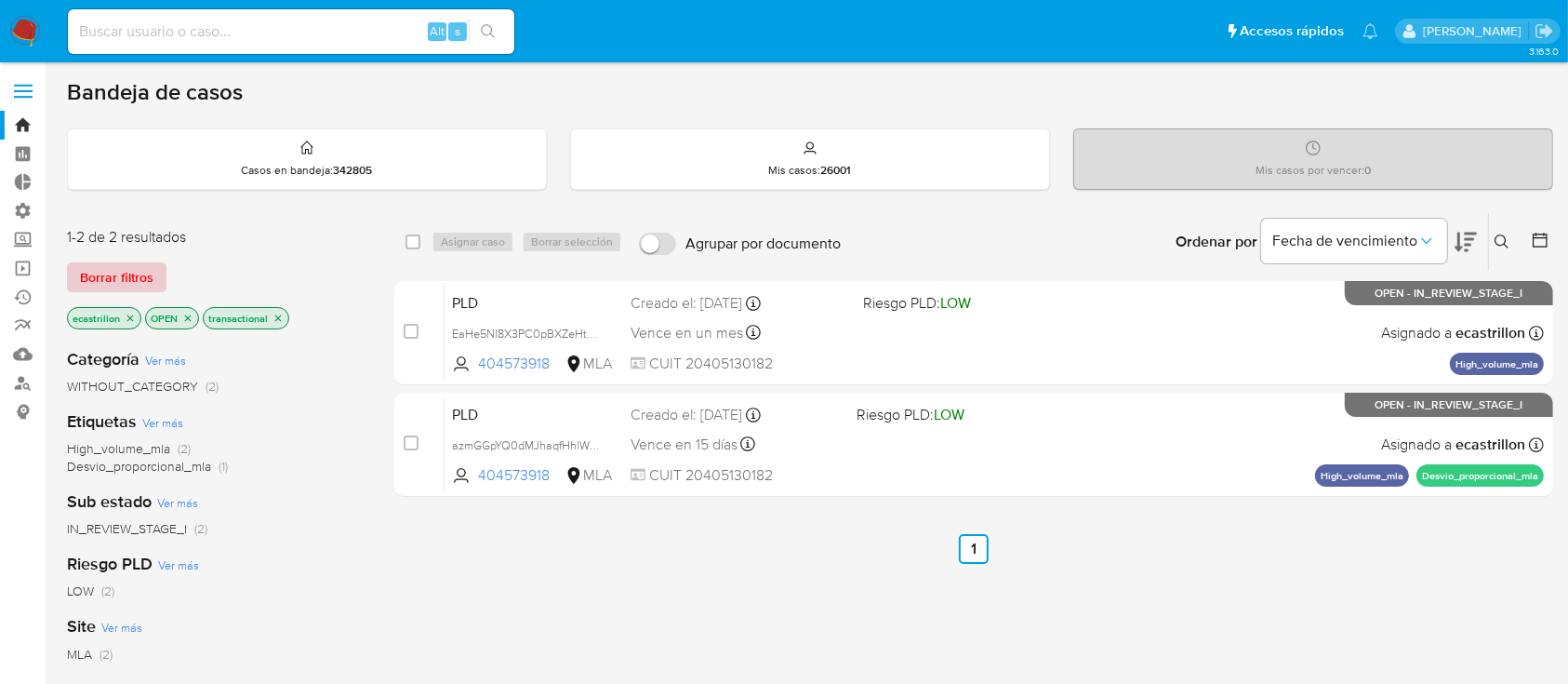
click at [107, 273] on span "Borrar filtros" at bounding box center [116, 277] width 74 height 26
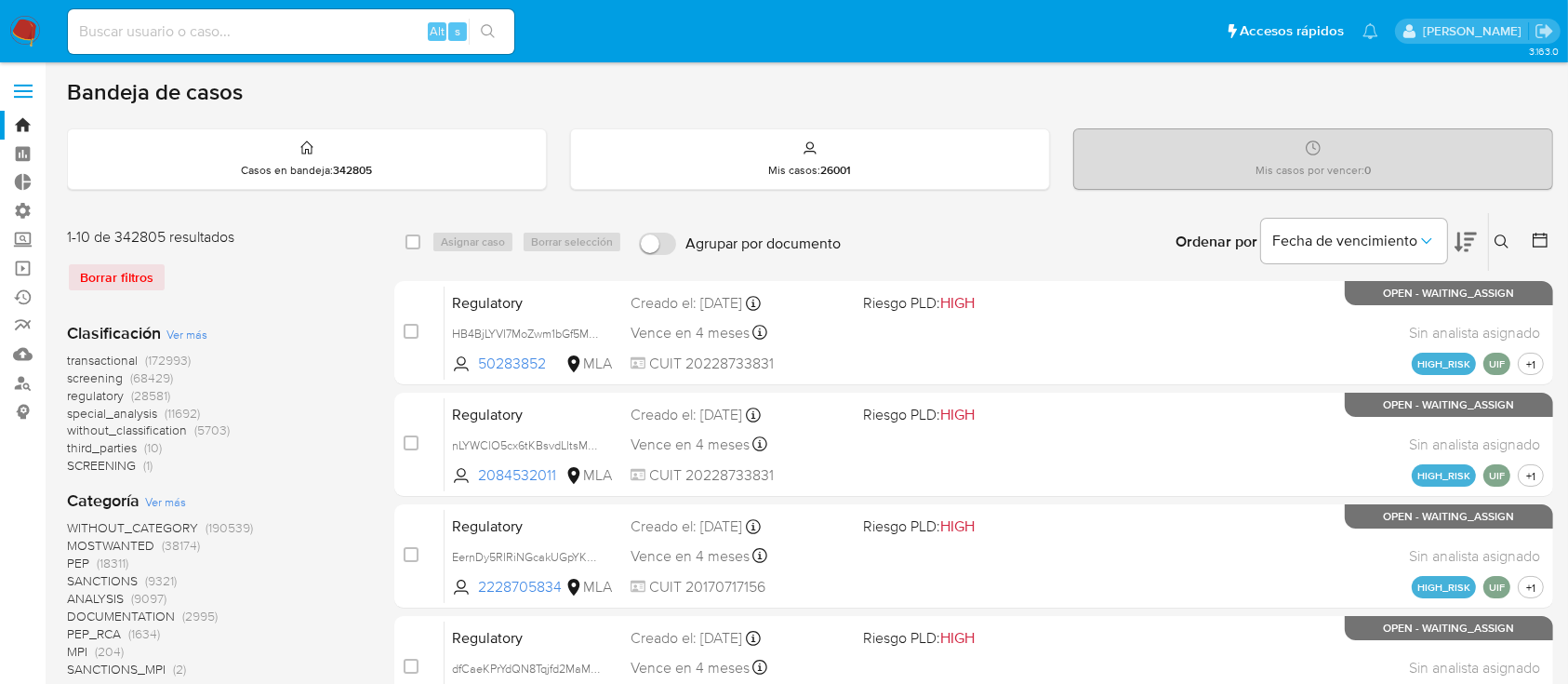
click at [1492, 236] on button at bounding box center [1504, 242] width 31 height 22
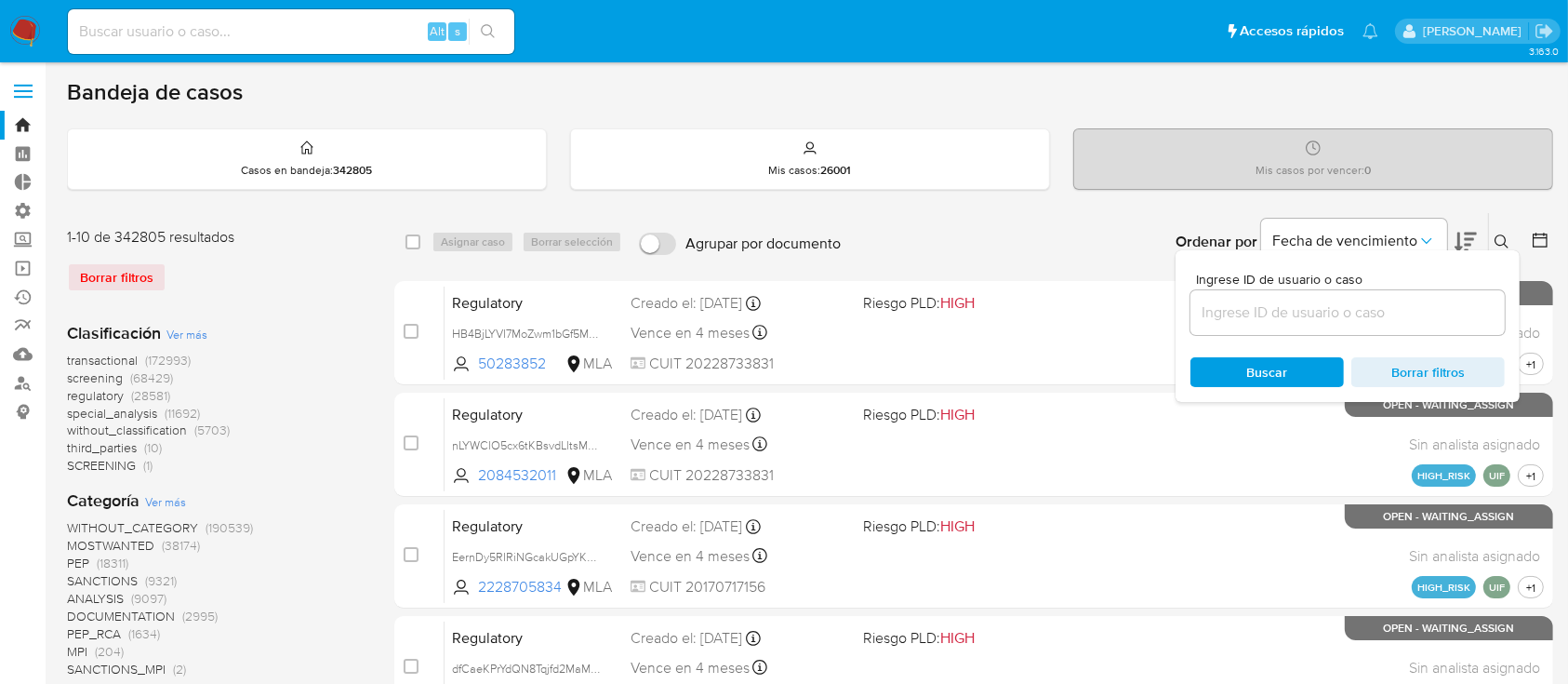
click at [1374, 306] on input at bounding box center [1347, 312] width 314 height 24
type input "404573918"
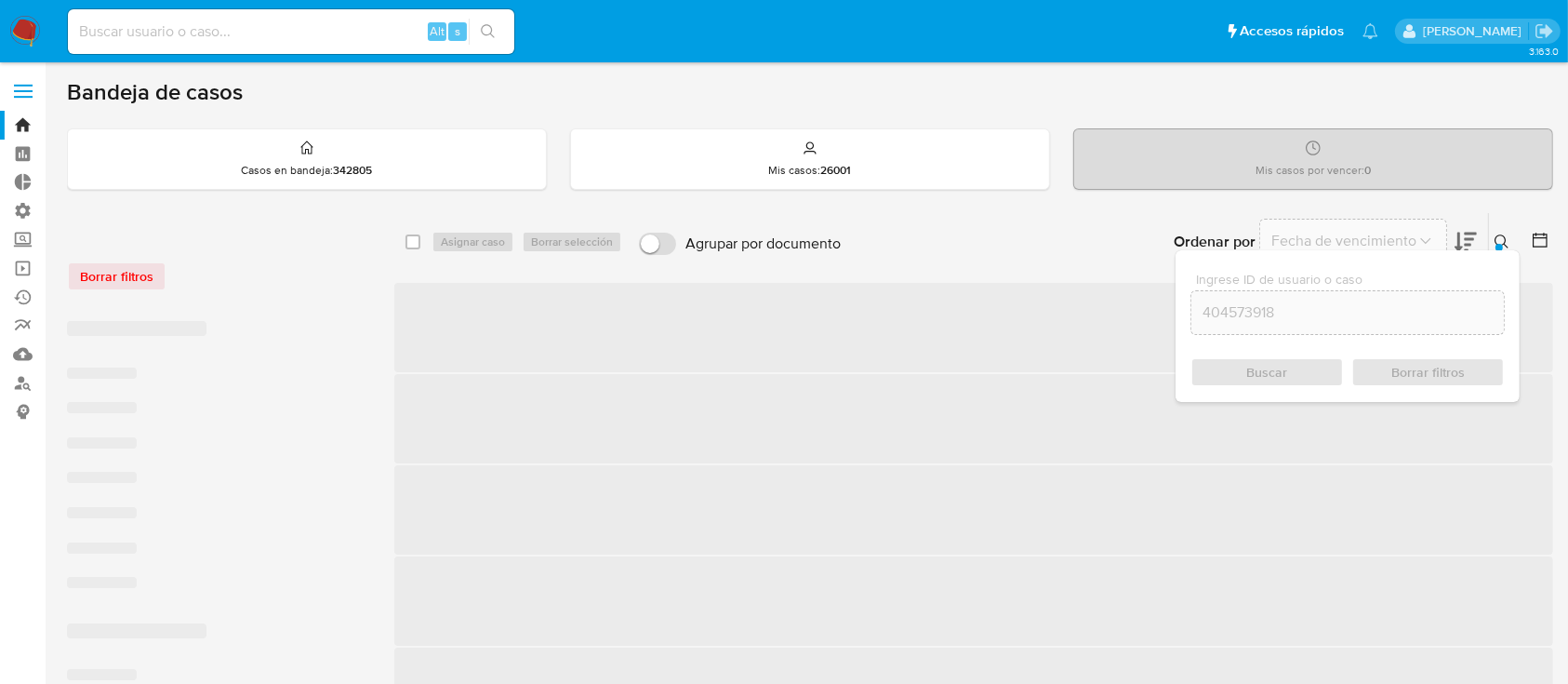
click at [1493, 235] on button at bounding box center [1504, 242] width 31 height 22
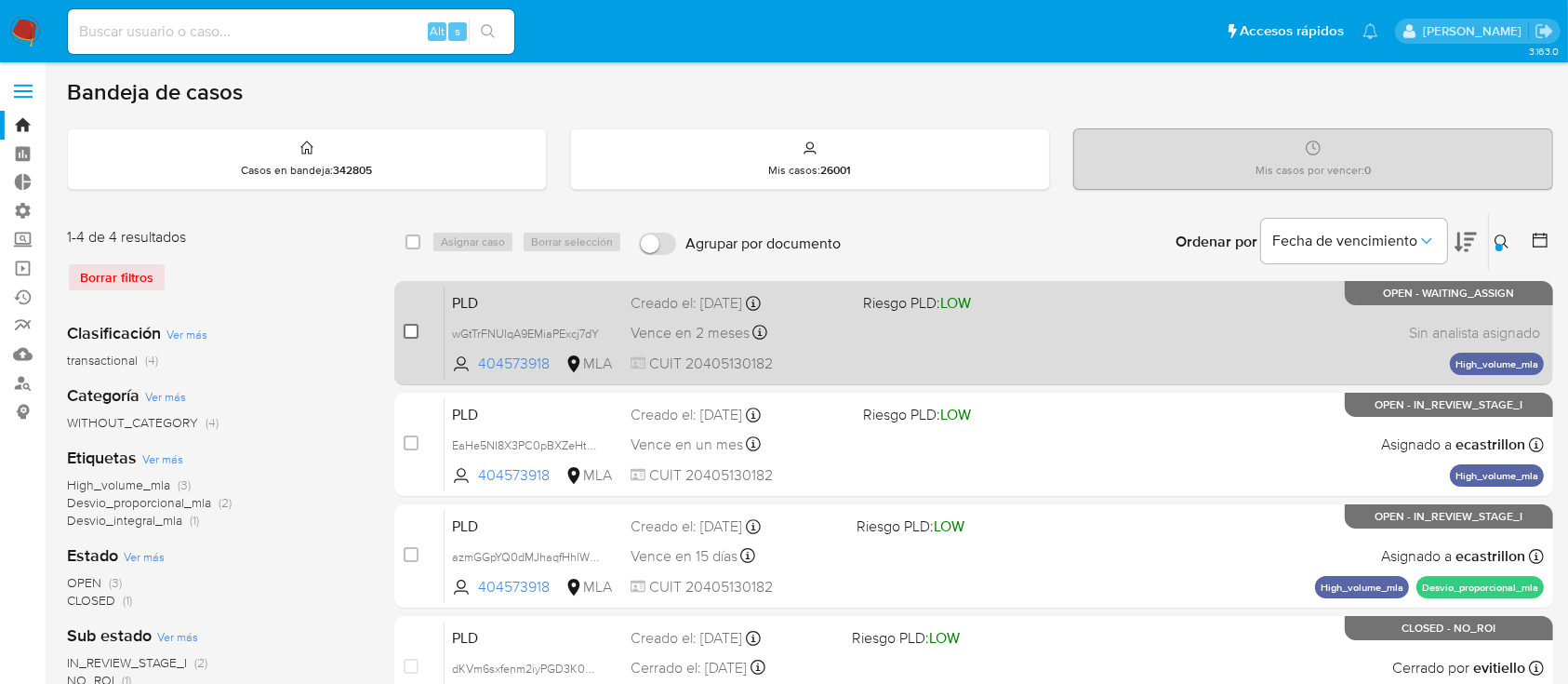
click at [410, 329] on input "checkbox" at bounding box center [411, 331] width 15 height 15
checkbox input "true"
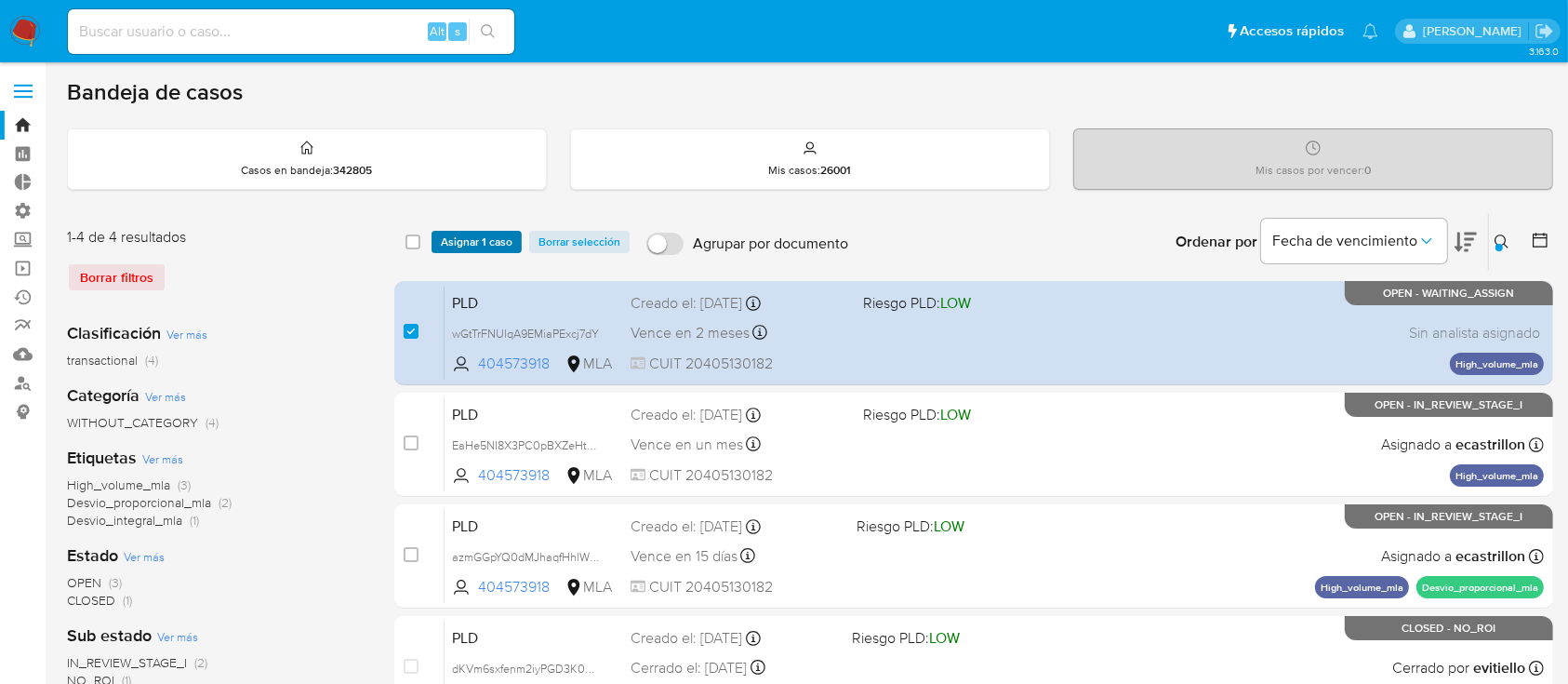
click at [476, 242] on span "Asignar 1 caso" at bounding box center [476, 242] width 72 height 19
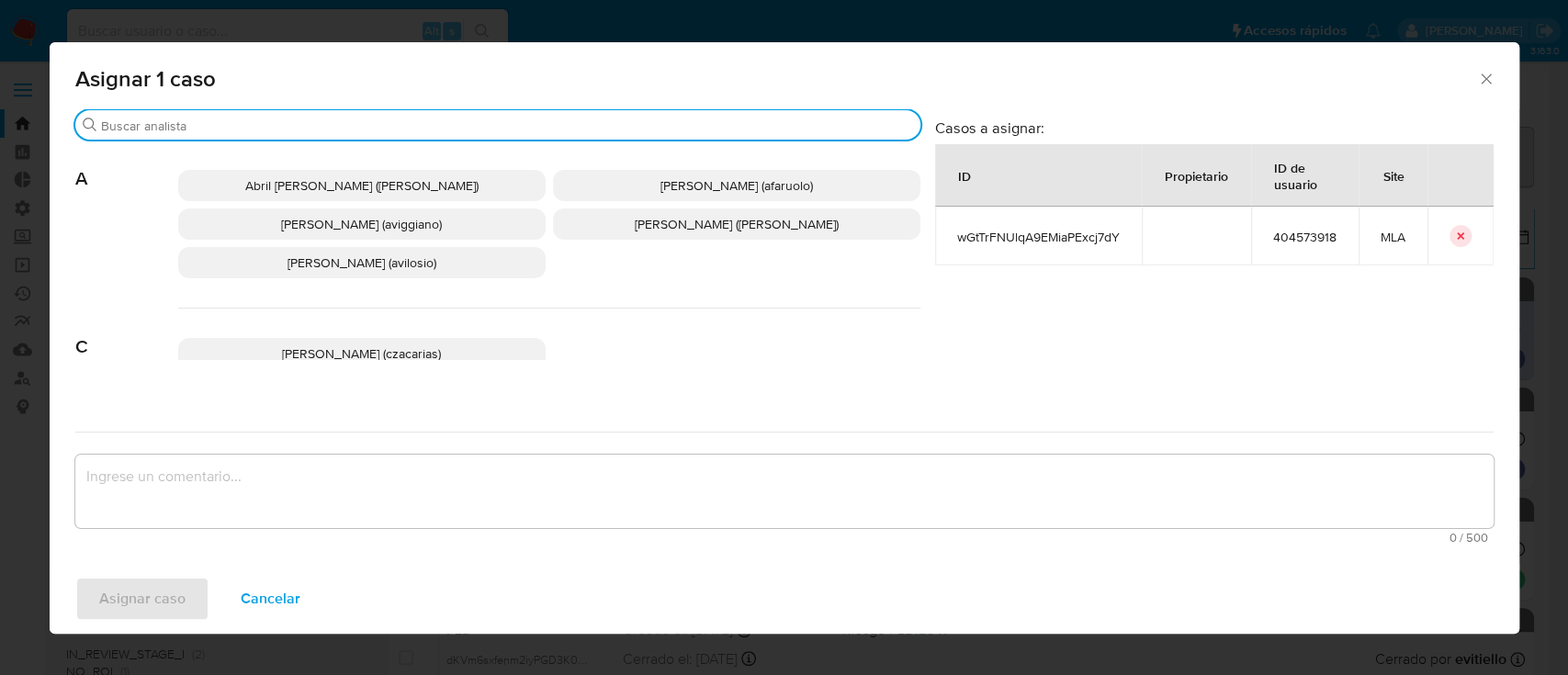
click at [375, 127] on input "Buscar" at bounding box center [507, 126] width 812 height 17
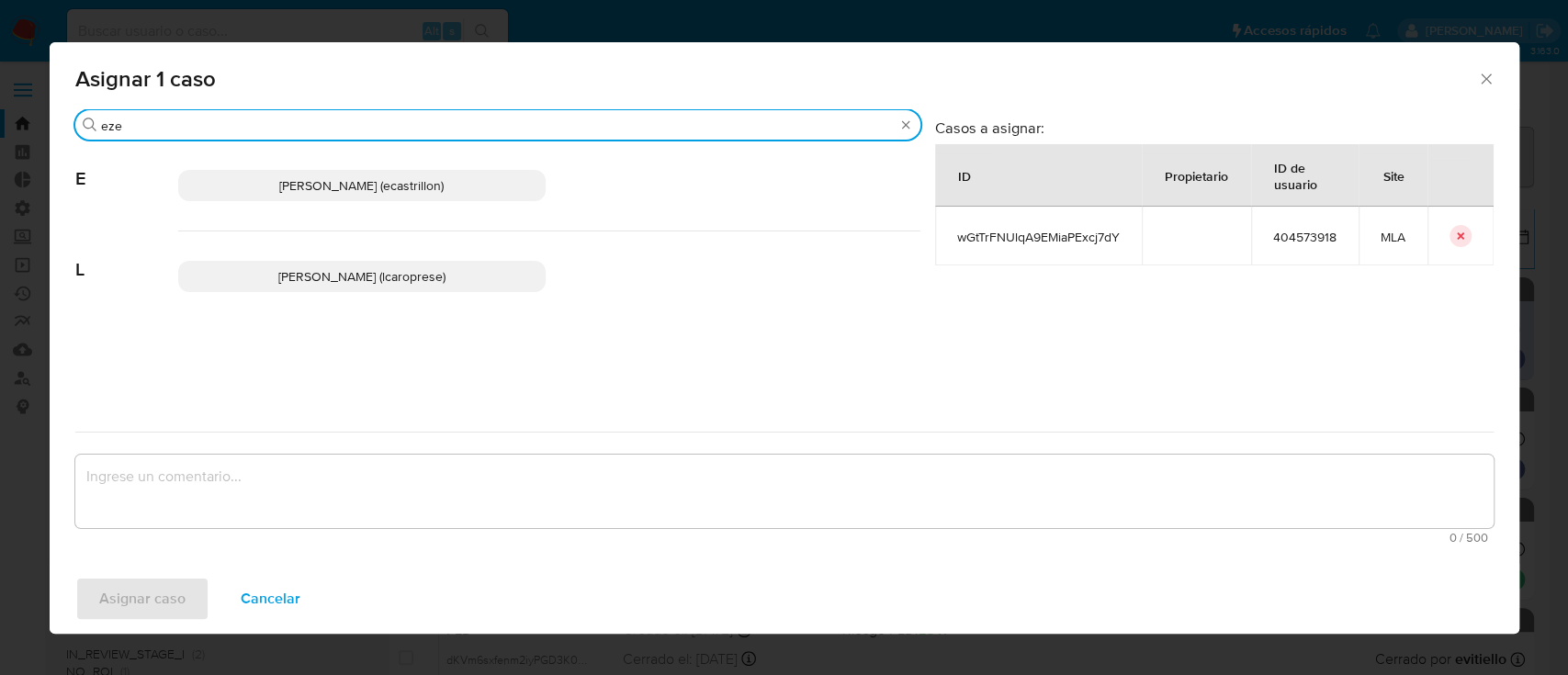
type input "eze"
click at [377, 166] on div "Ezequiel Gonzalo Castrillon (ecastrillon)" at bounding box center [549, 186] width 742 height 91
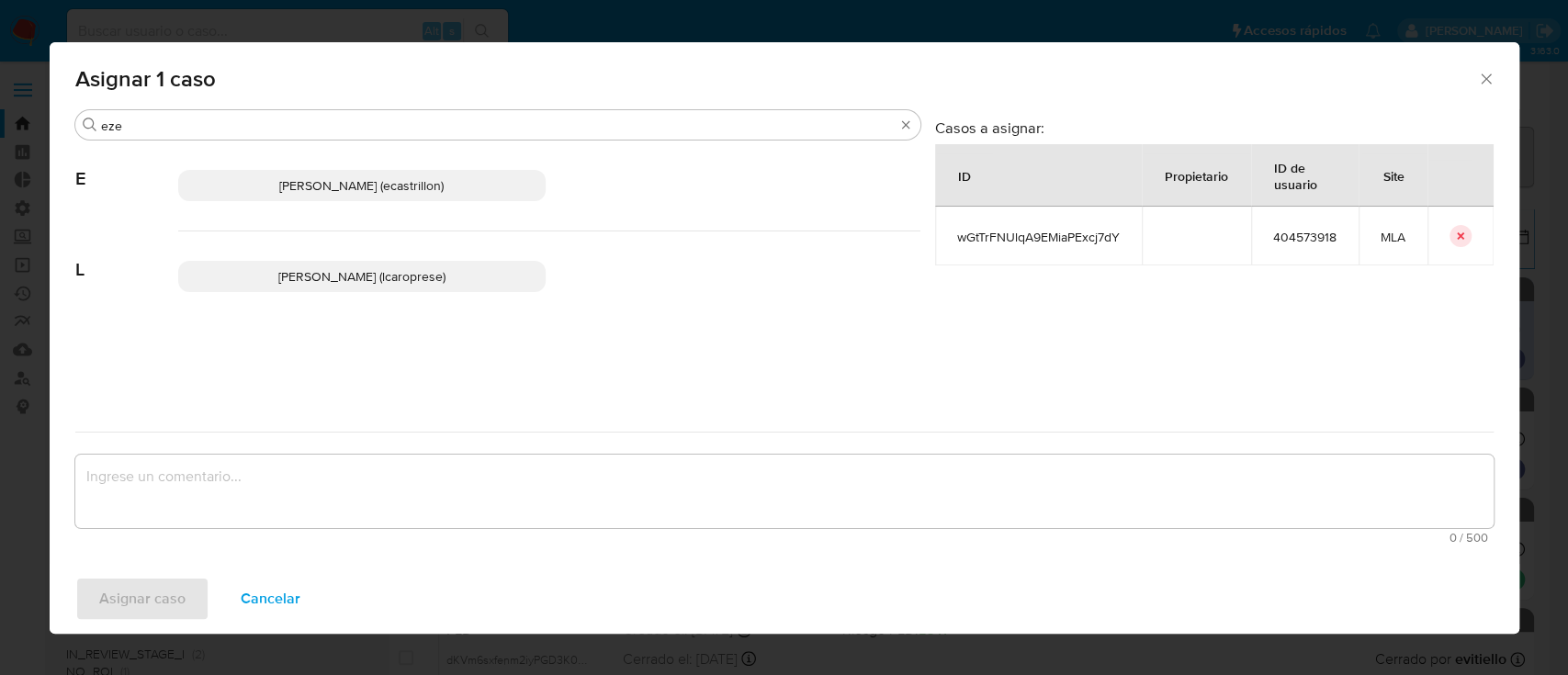
click at [381, 183] on span "Ezequiel Gonzalo Castrillon (ecastrillon)" at bounding box center [361, 186] width 165 height 18
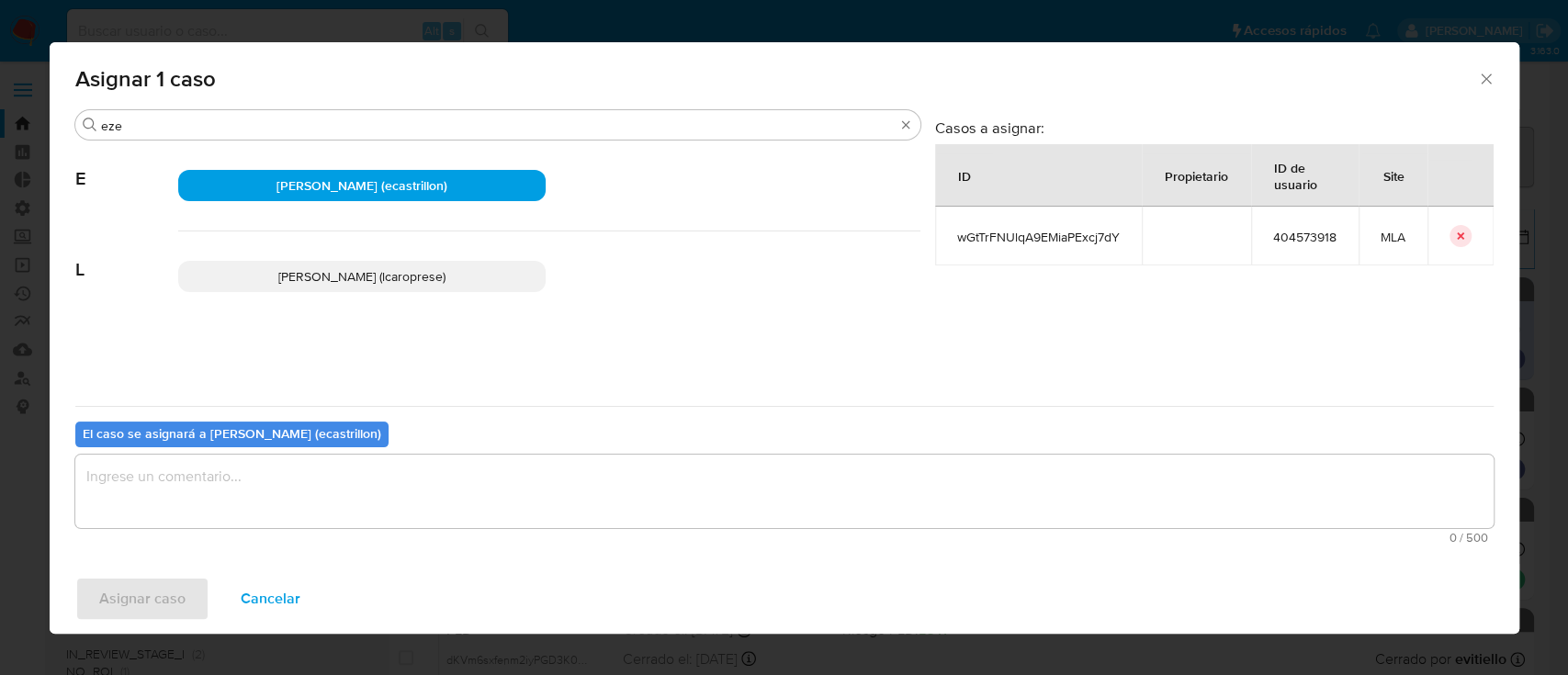
click at [240, 492] on textarea "assign-modal" at bounding box center [784, 491] width 1418 height 74
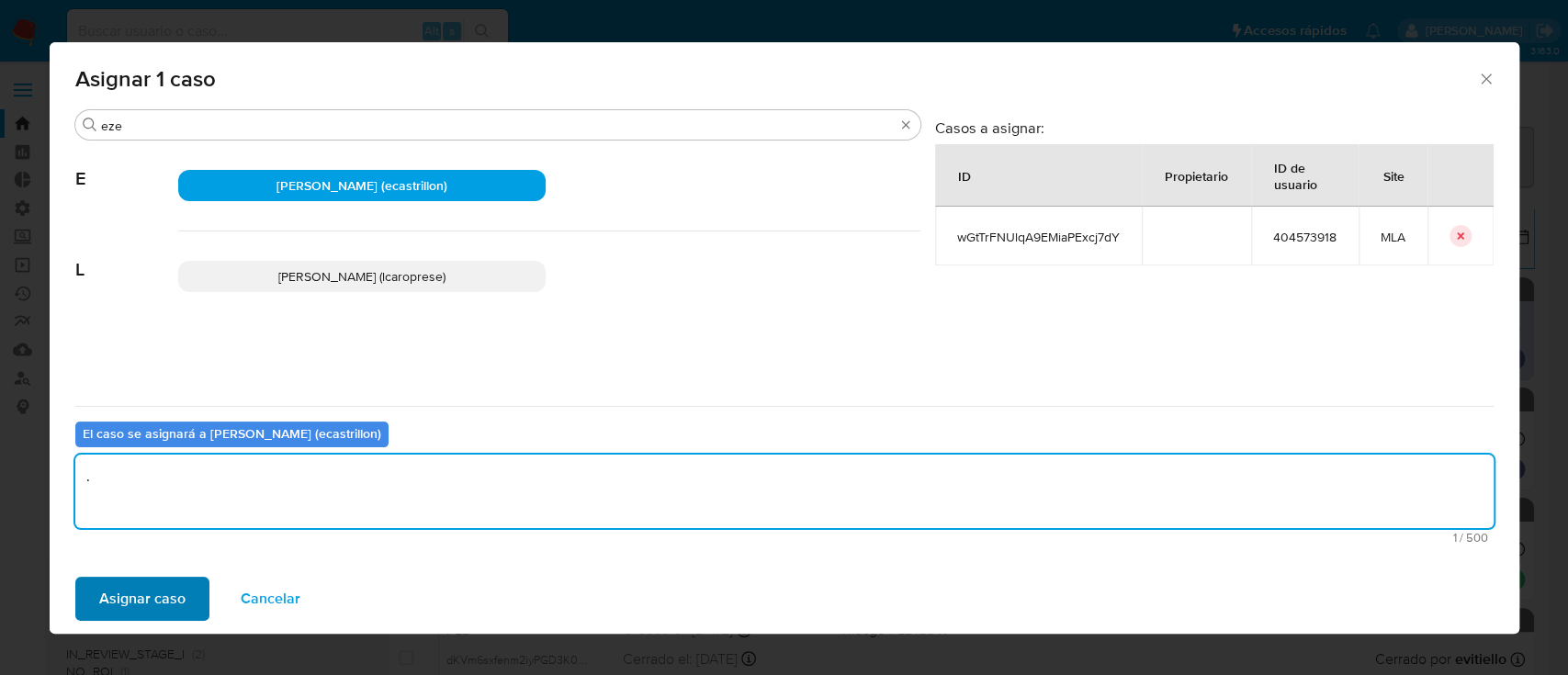
type textarea "."
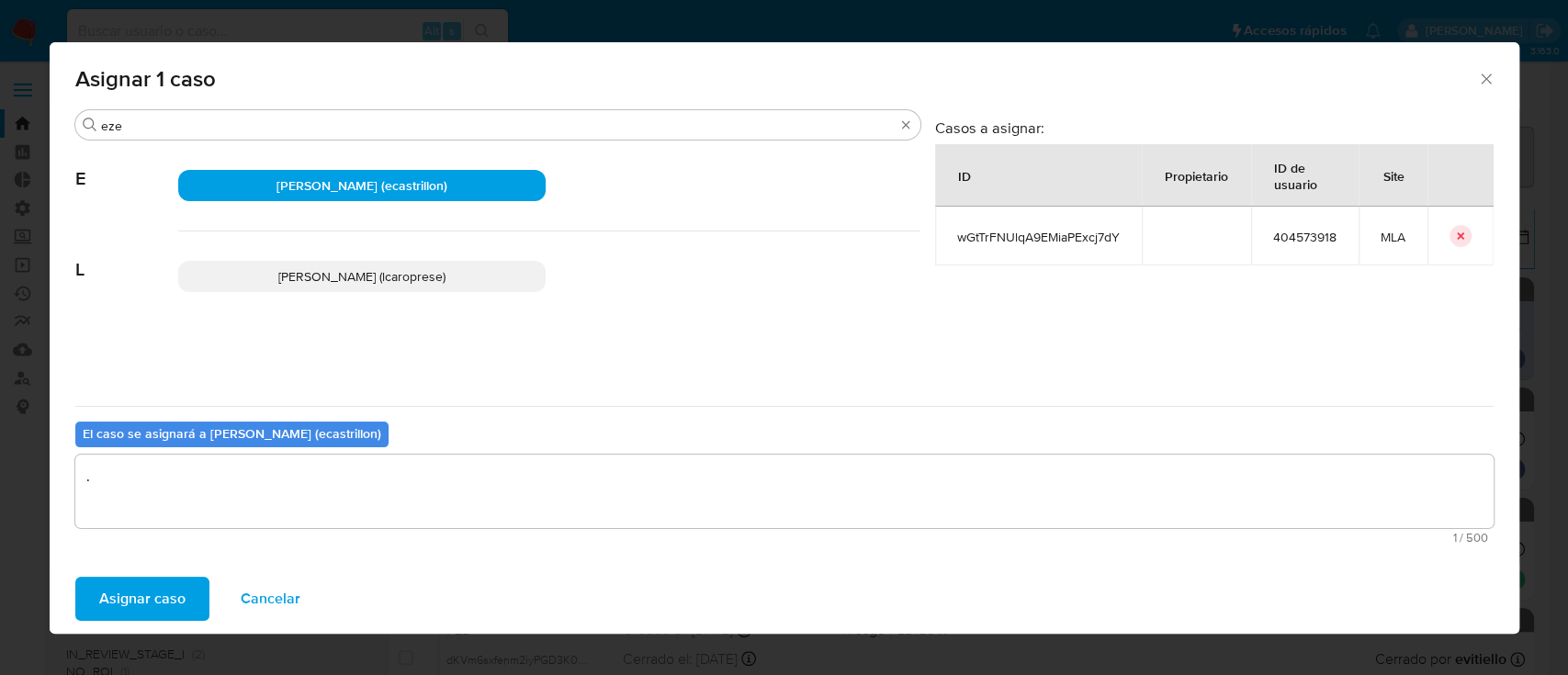
click at [156, 607] on span "Asignar caso" at bounding box center [143, 599] width 86 height 40
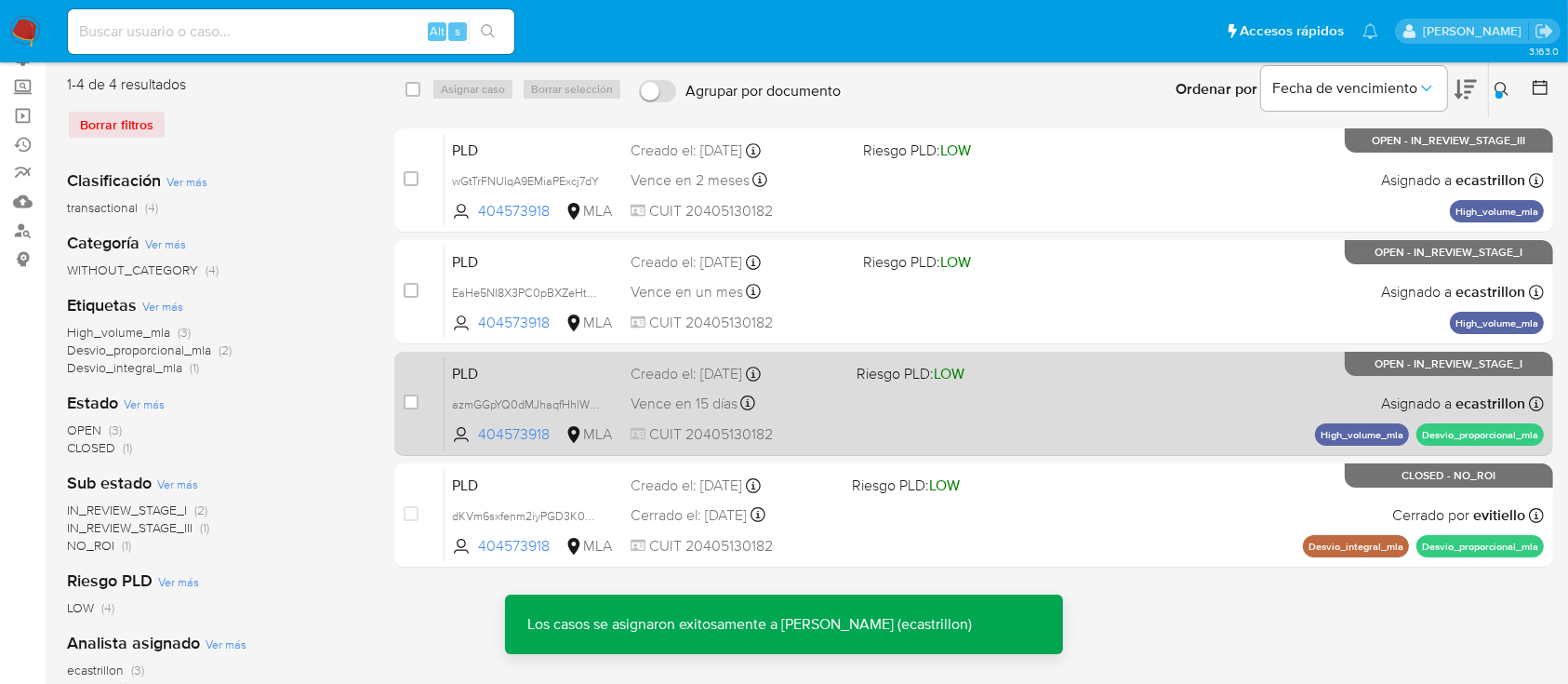
scroll to position [154, 0]
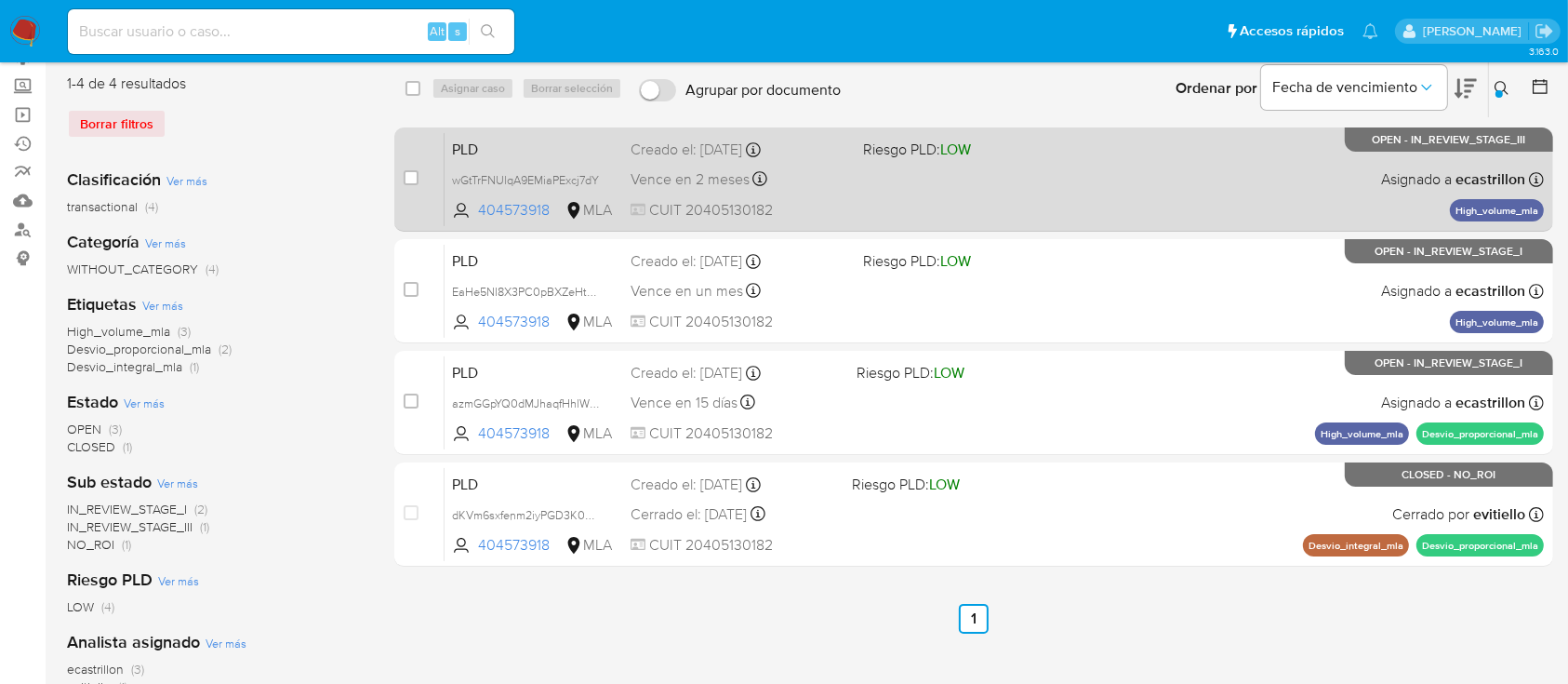
click at [817, 200] on span "CUIT 20405130182" at bounding box center [739, 211] width 217 height 21
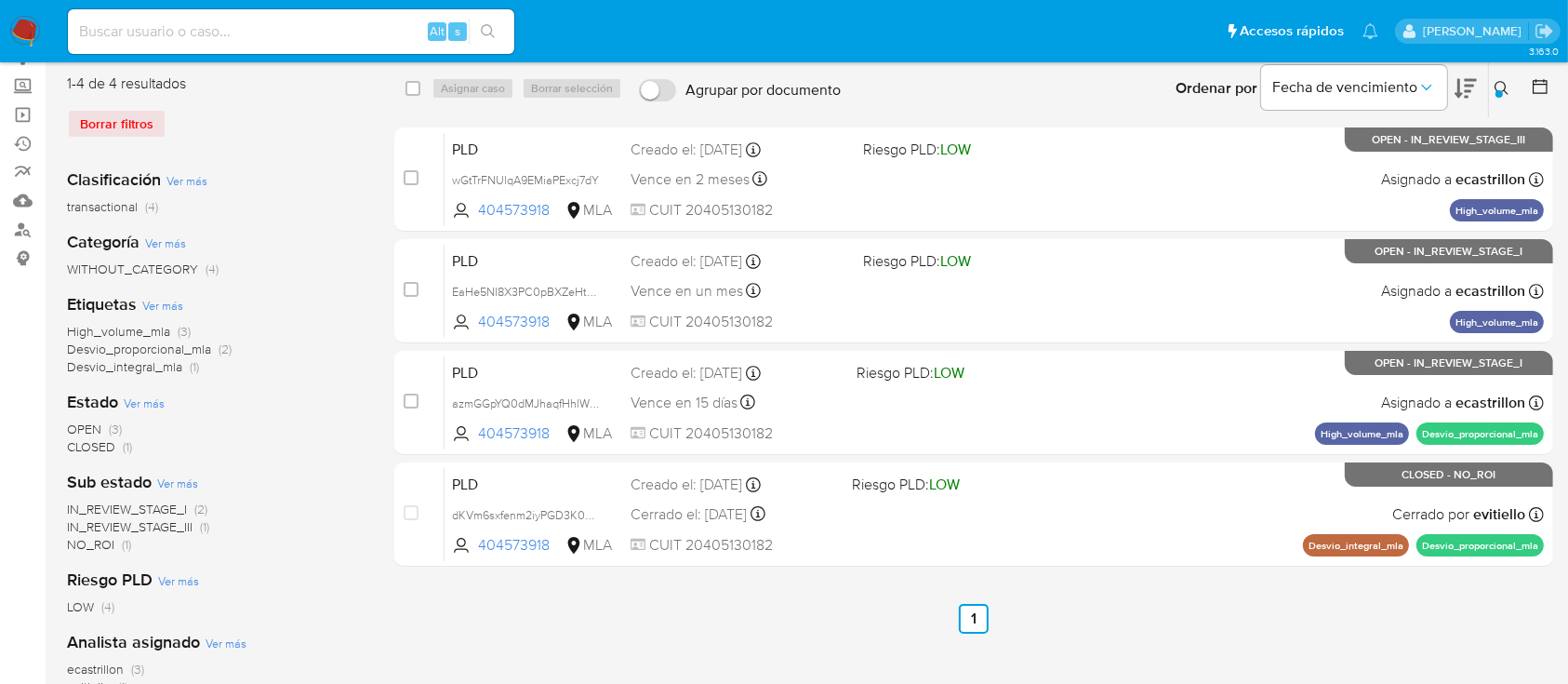
click at [307, 39] on input at bounding box center [291, 32] width 446 height 24
paste input "2g5CjEYDzYUfsiS72hoD57mQ"
type input "2g5CjEYDzYUfsiS72hoD57mQ"
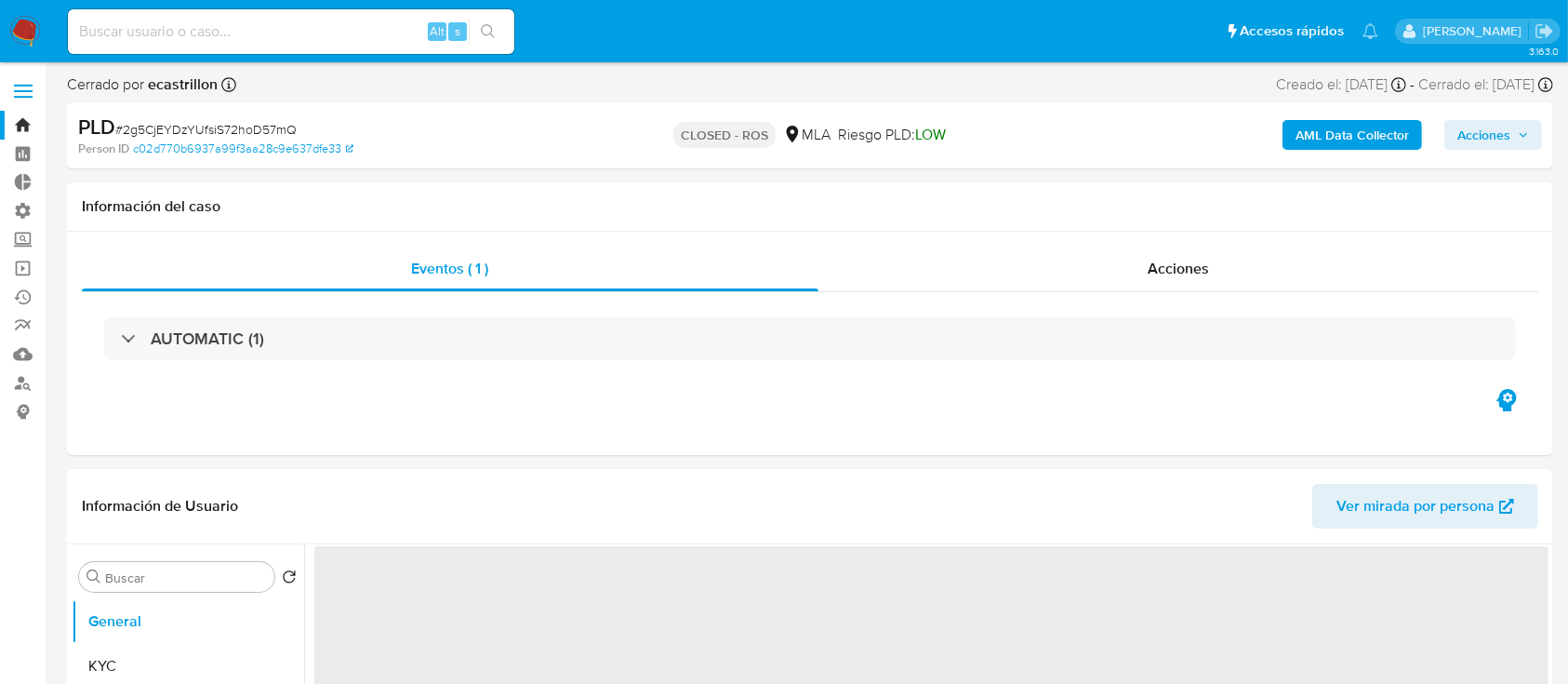
select select "10"
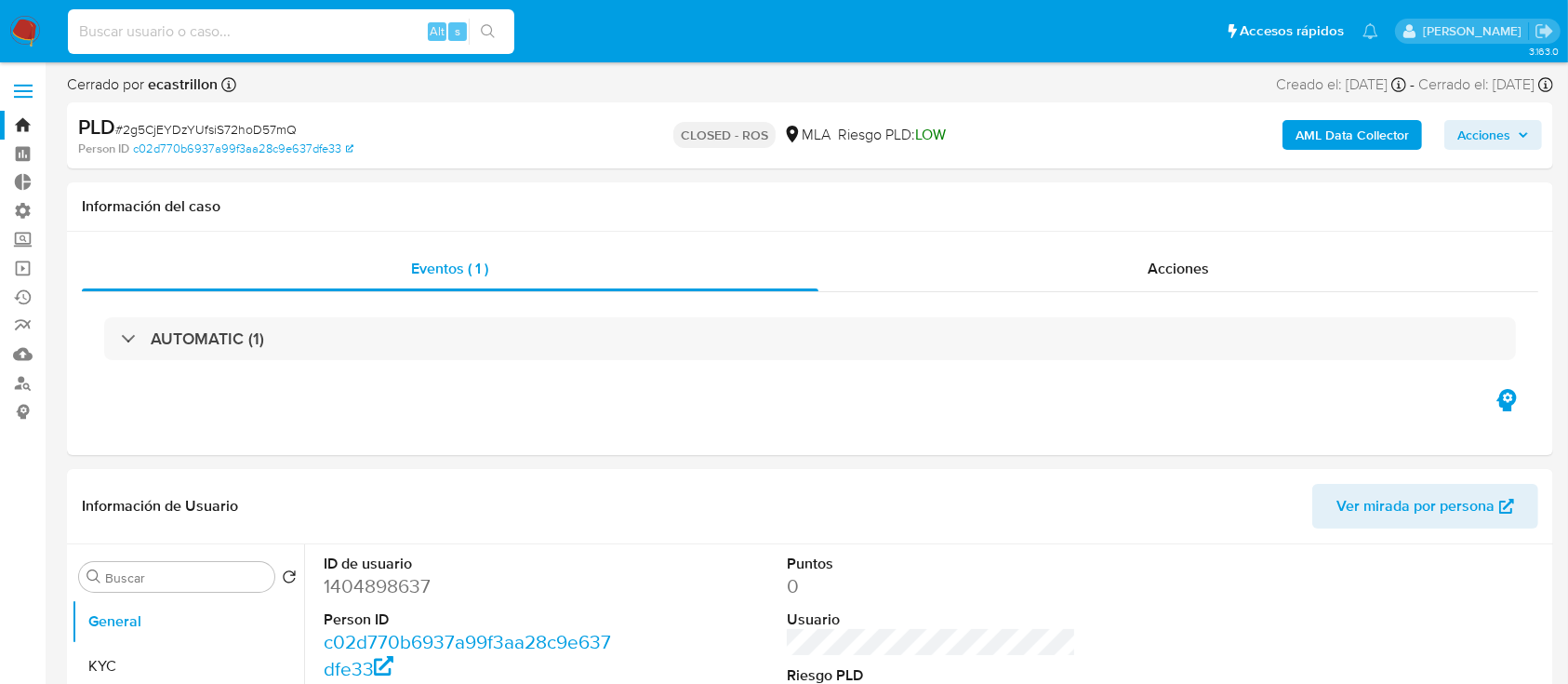
click at [353, 26] on input at bounding box center [291, 32] width 446 height 24
paste input "azmGGpYQ0dMJhaqfHhlWvYQn"
type input "azmGGpYQ0dMJhaqfHhlWvYQn"
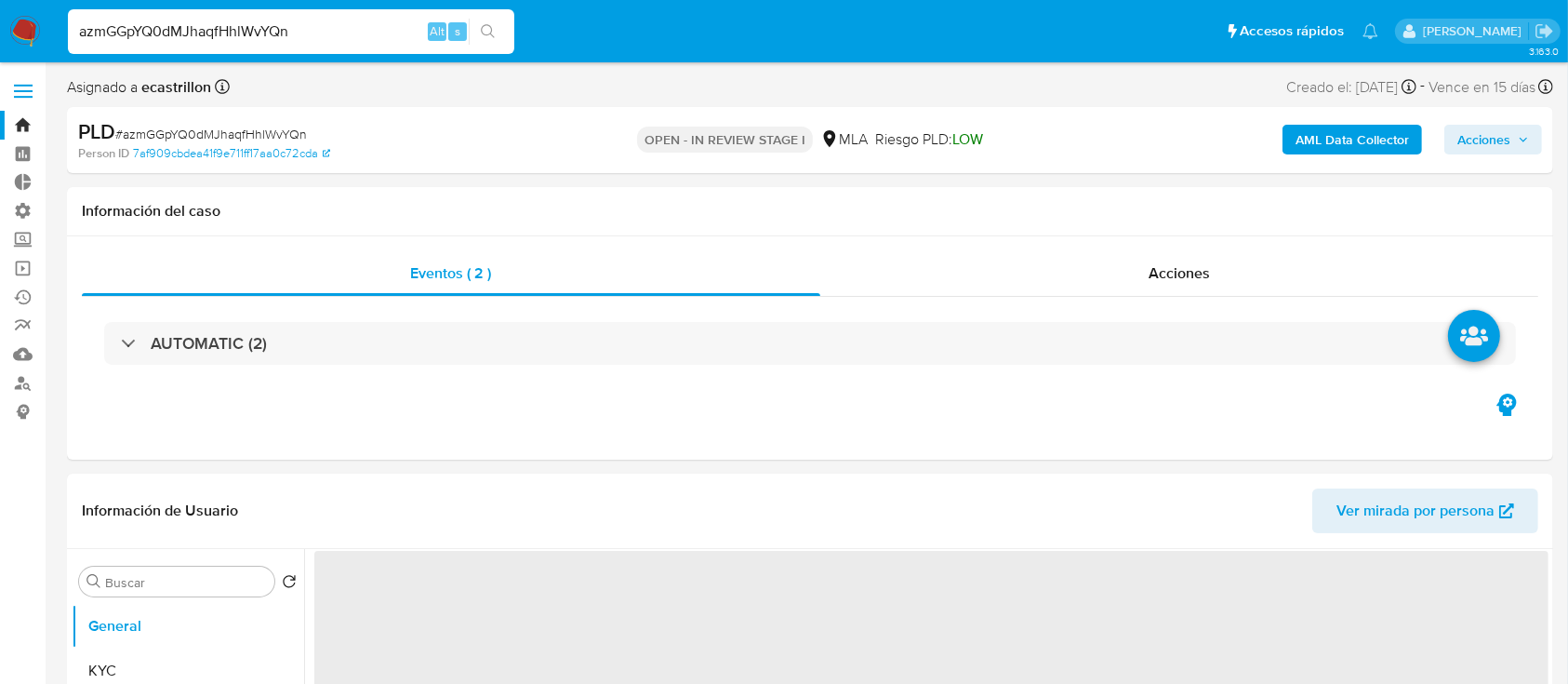
select select "10"
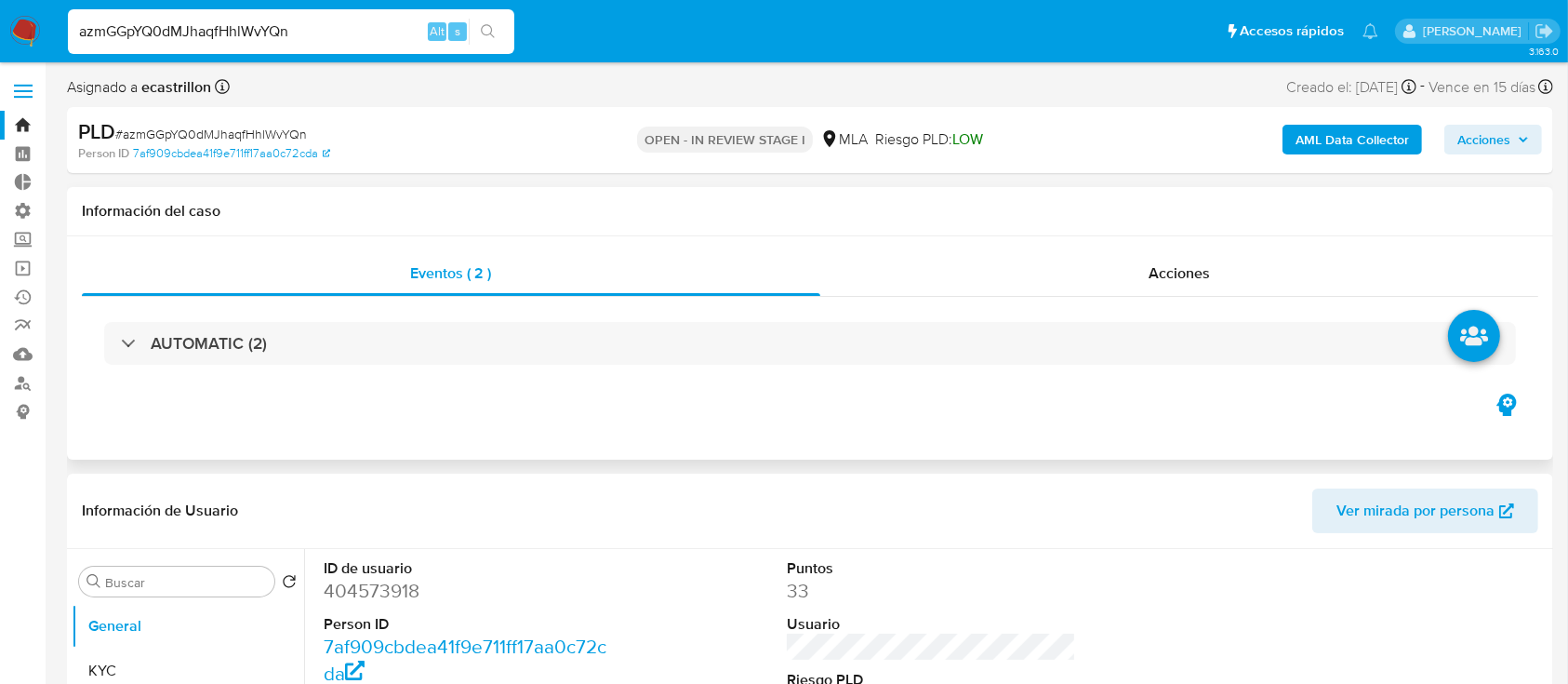
click at [1040, 296] on div "AUTOMATIC (2)" at bounding box center [810, 343] width 1456 height 93
click at [1041, 287] on div "Acciones" at bounding box center [1179, 273] width 719 height 45
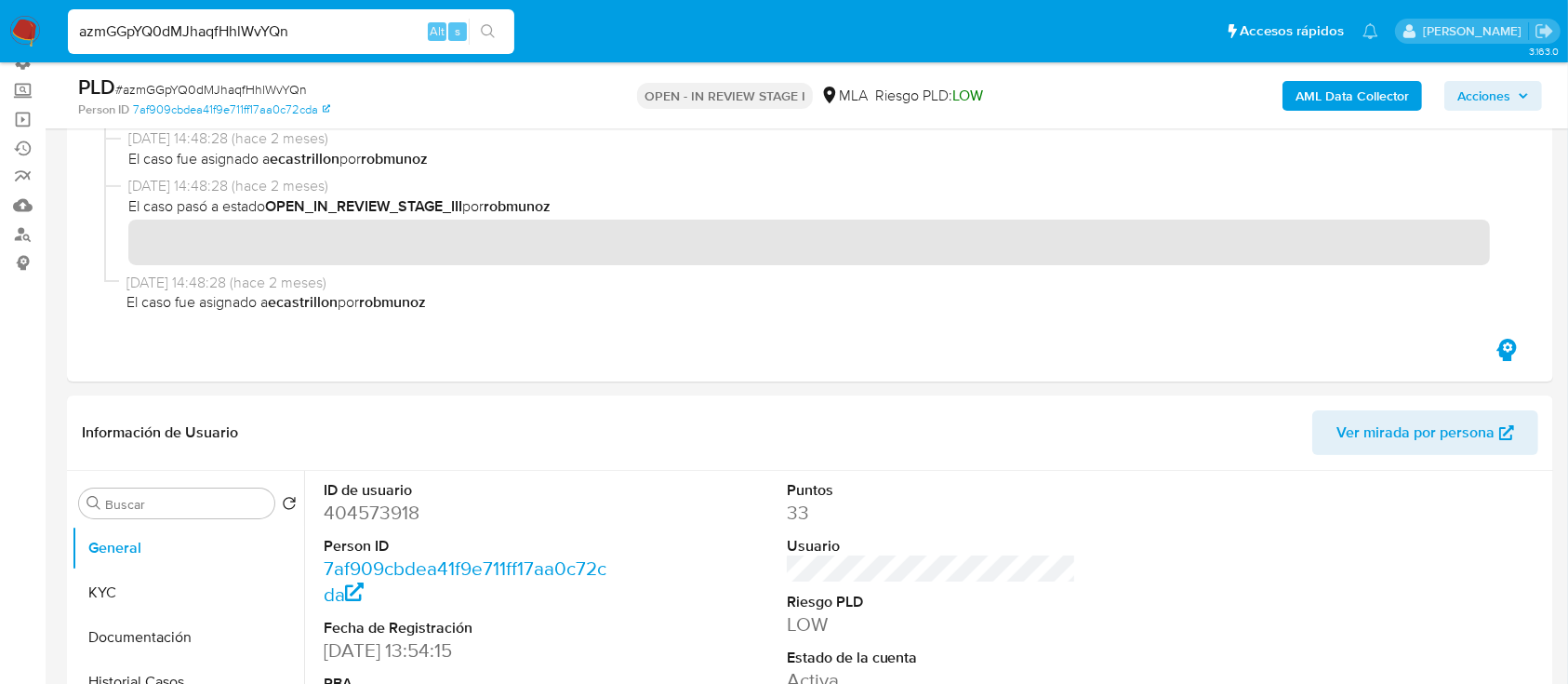
scroll to position [151, 0]
click at [414, 20] on input "azmGGpYQ0dMJhaqfHhlWvYQn" at bounding box center [291, 32] width 446 height 24
paste input "fbbOm3tQT2baoIccAa9oKWCj"
type input "fbbOm3tQT2baoIccAa9oKWCj"
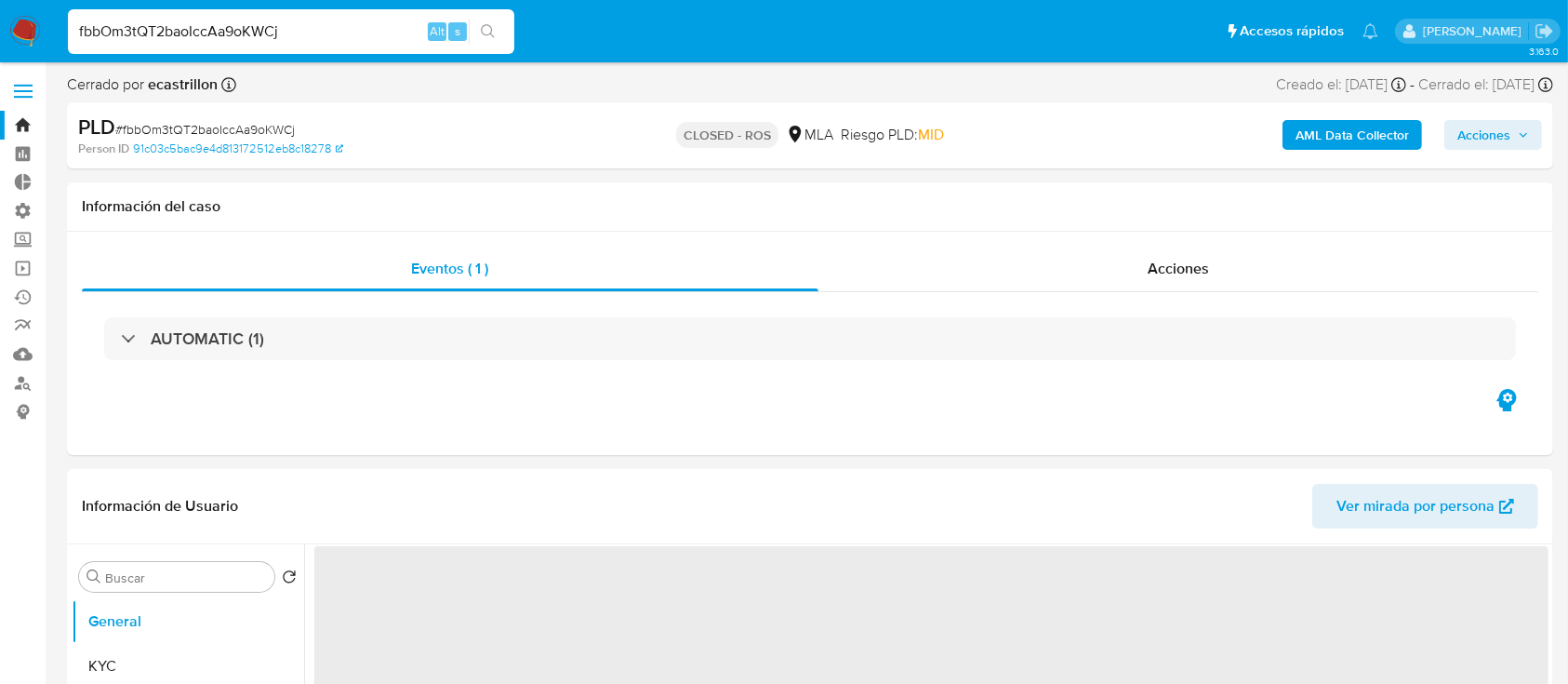
select select "10"
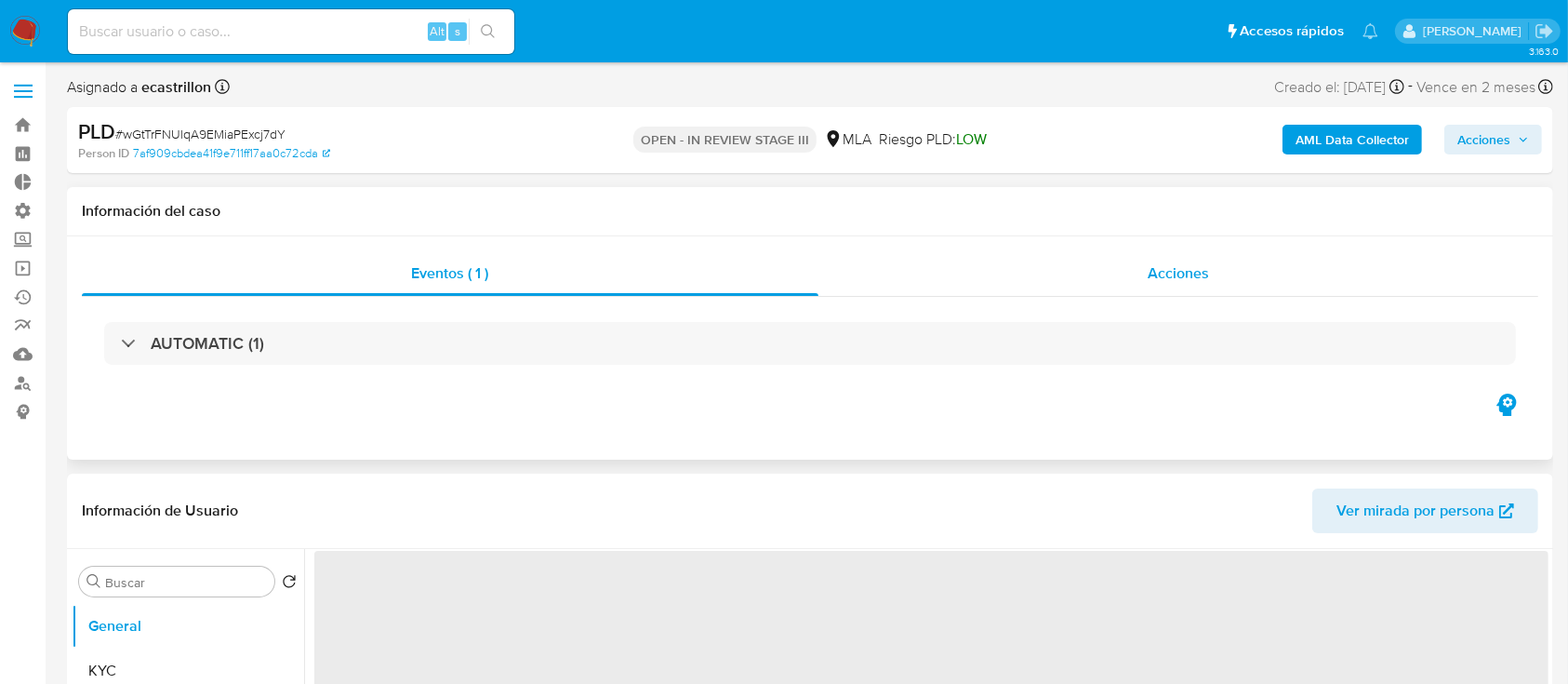
click at [1007, 262] on div "Acciones" at bounding box center [1179, 273] width 721 height 45
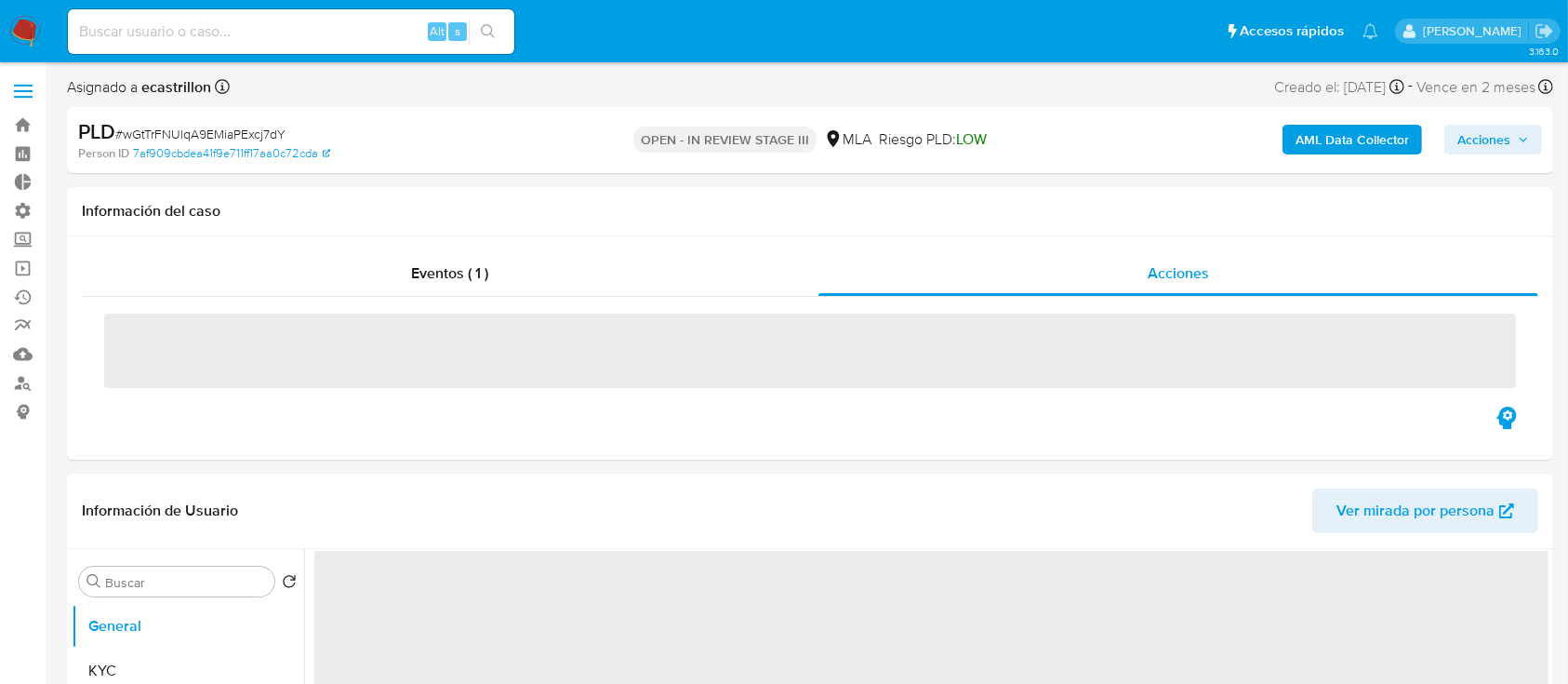
select select "10"
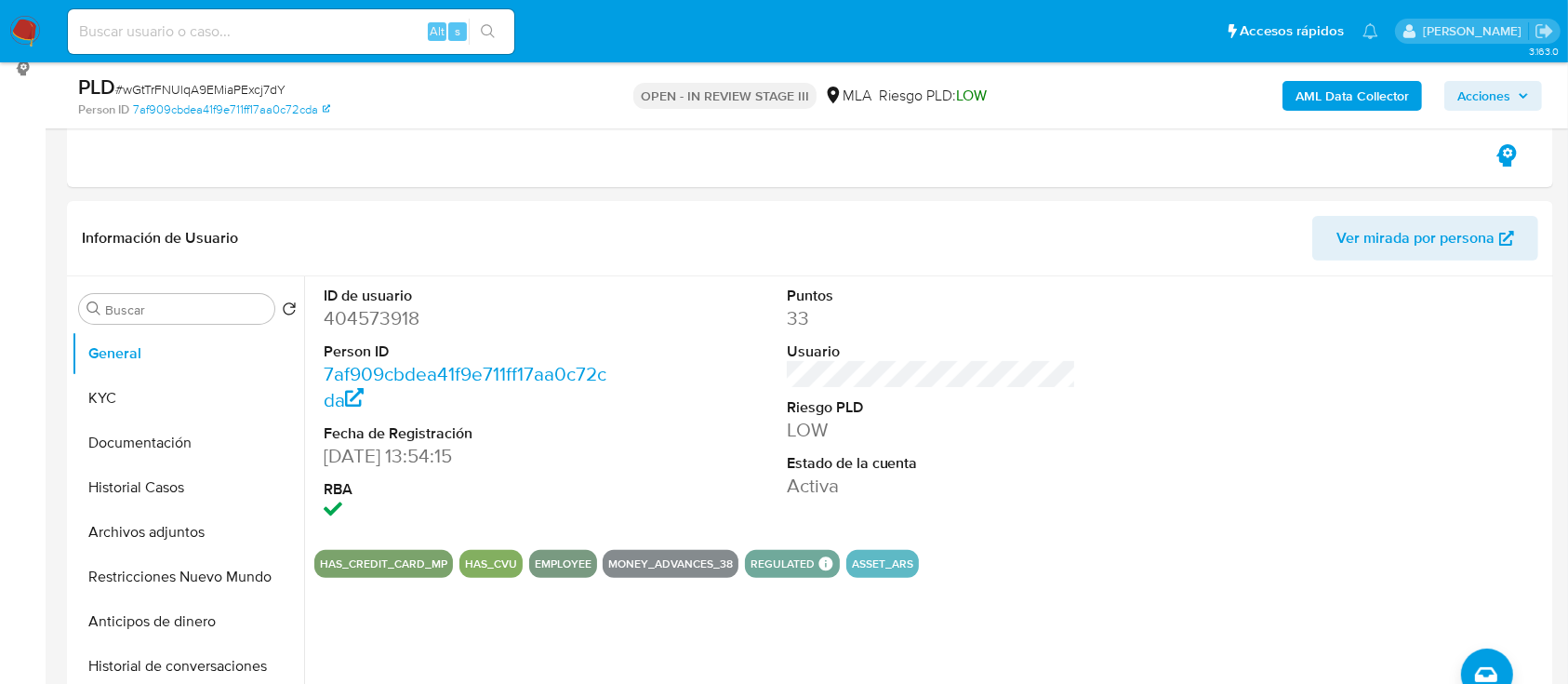
scroll to position [344, 0]
click at [126, 525] on button "Archivos adjuntos" at bounding box center [181, 531] width 218 height 45
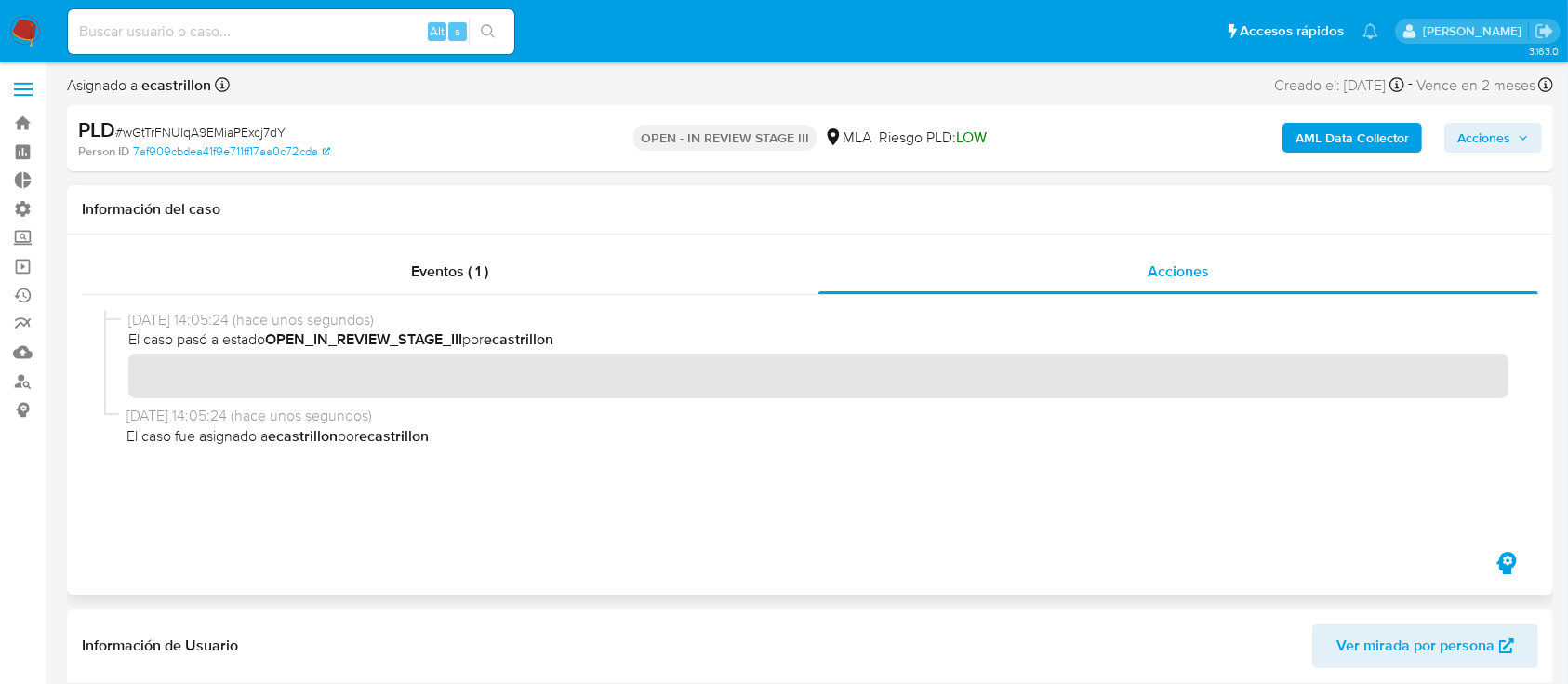
scroll to position [0, 0]
click at [1324, 138] on b "AML Data Collector" at bounding box center [1352, 140] width 114 height 30
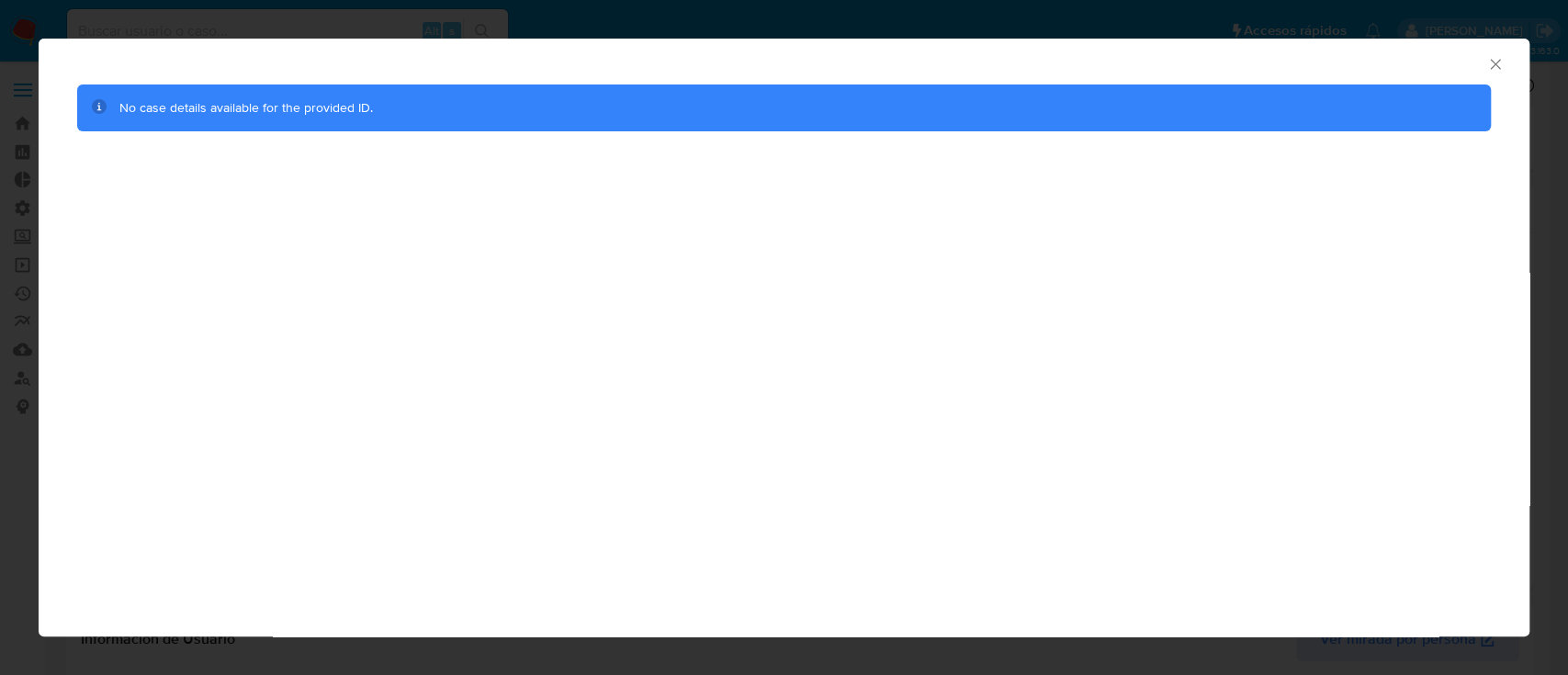
click at [1484, 74] on div "AML Data Collector" at bounding box center [784, 62] width 1491 height 46
click at [1492, 63] on icon "Cerrar ventana" at bounding box center [1495, 64] width 18 height 18
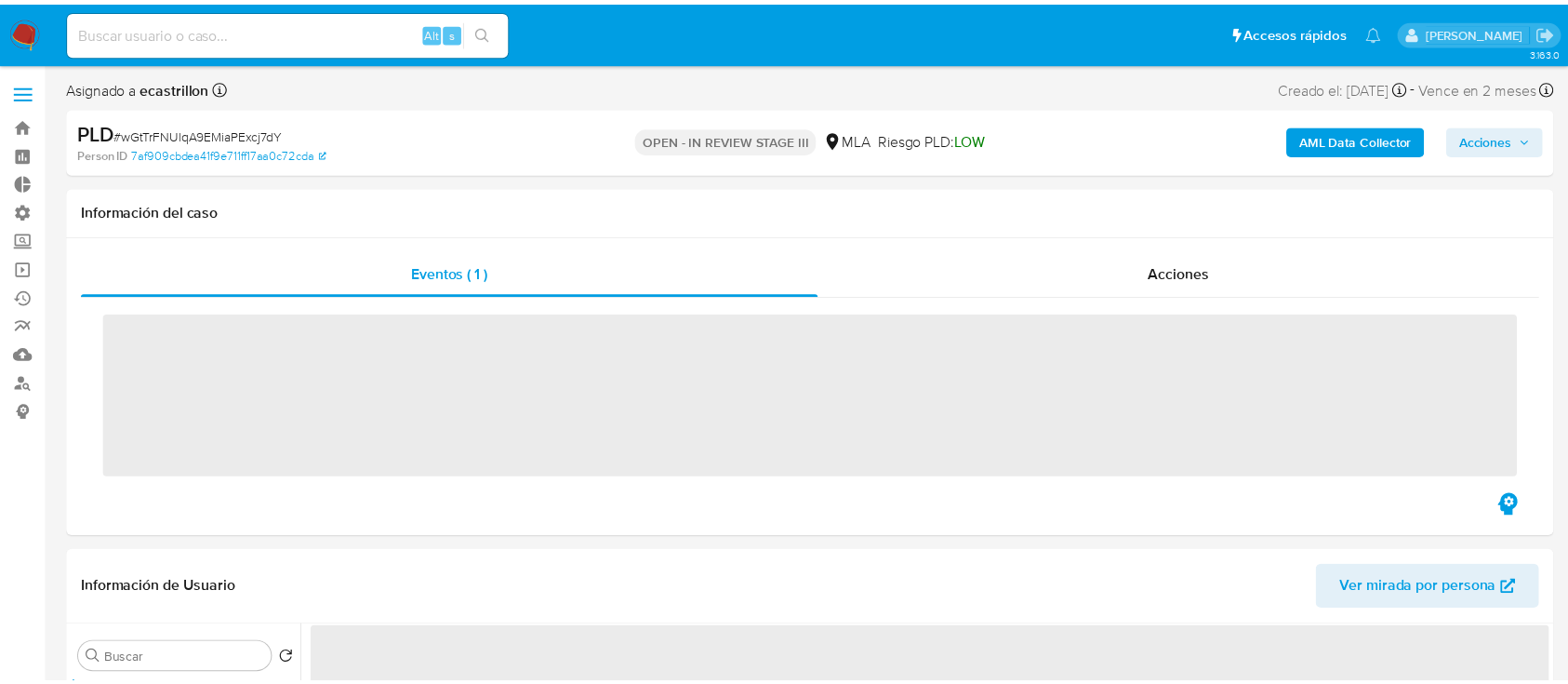
scroll to position [12, 0]
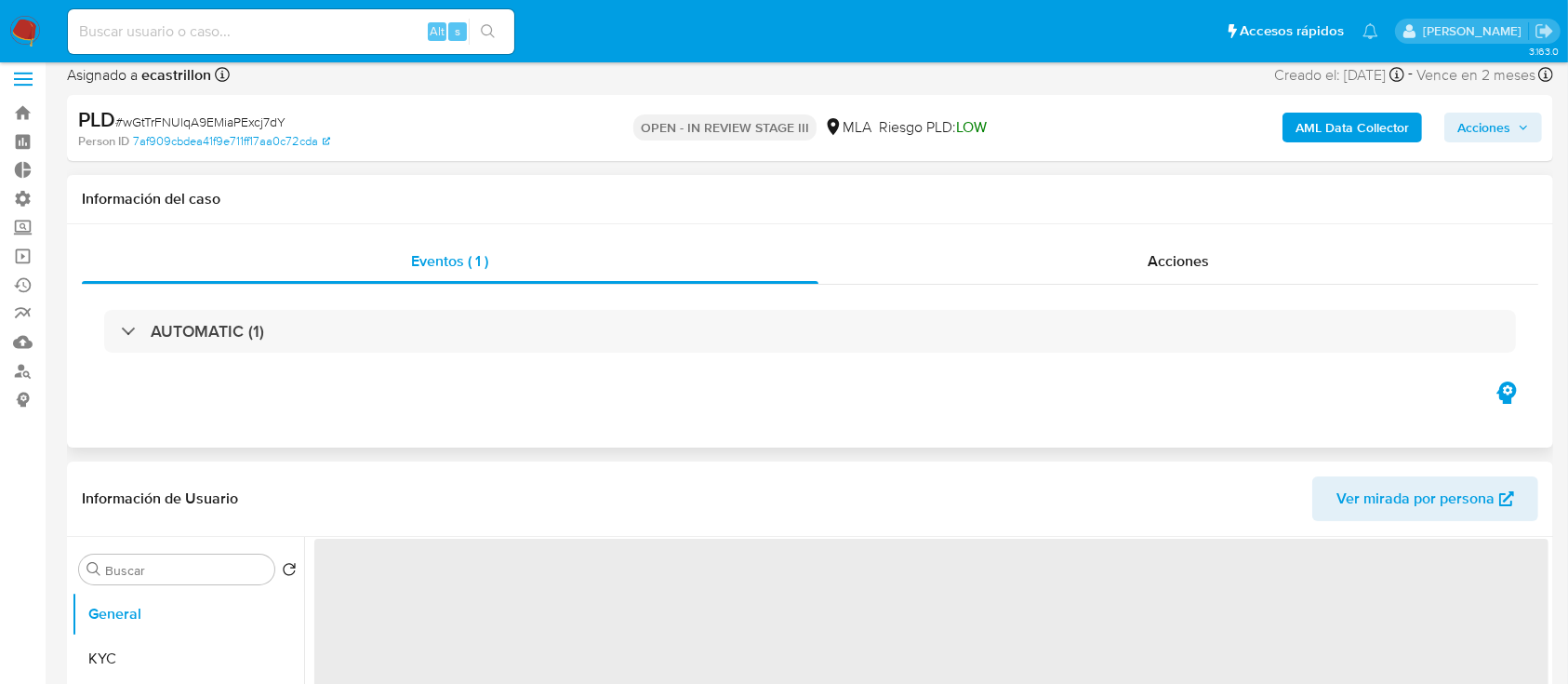
select select "10"
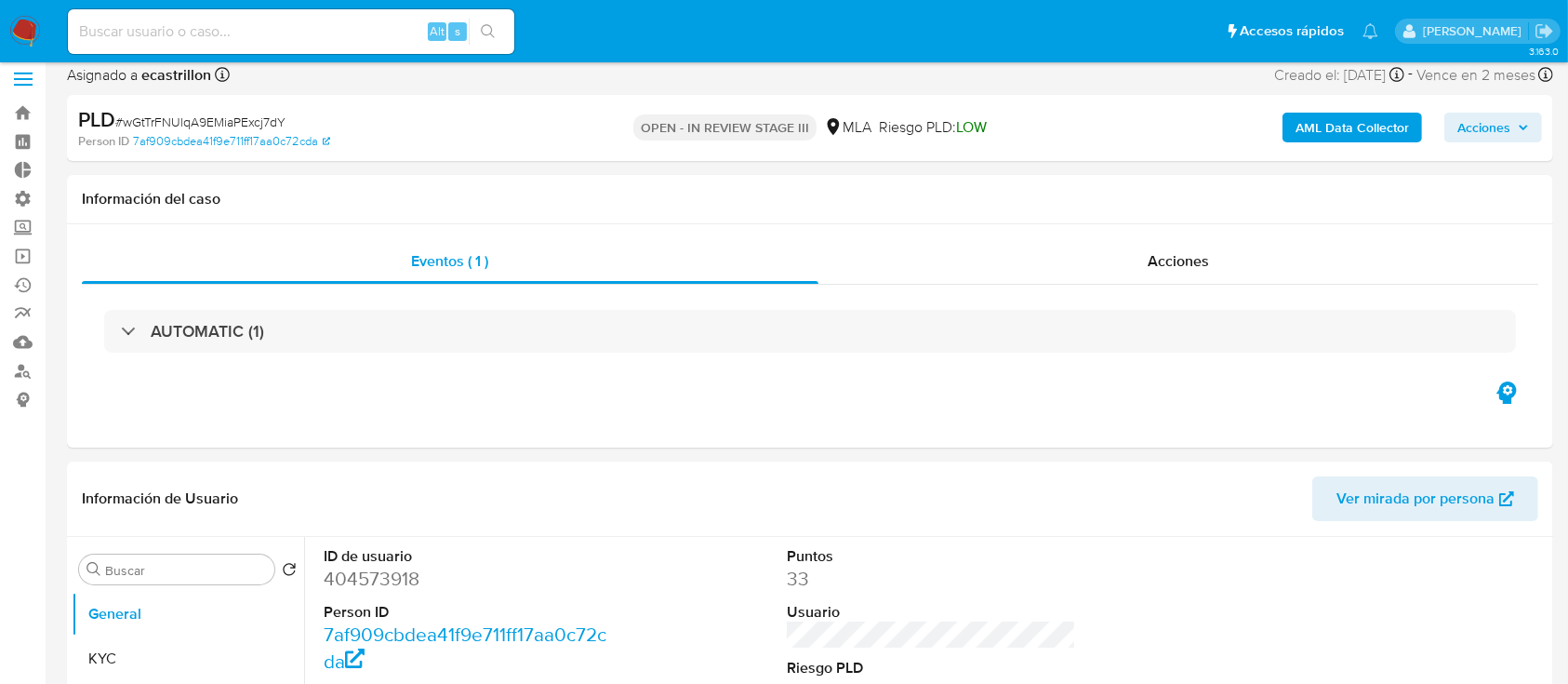
scroll to position [0, 0]
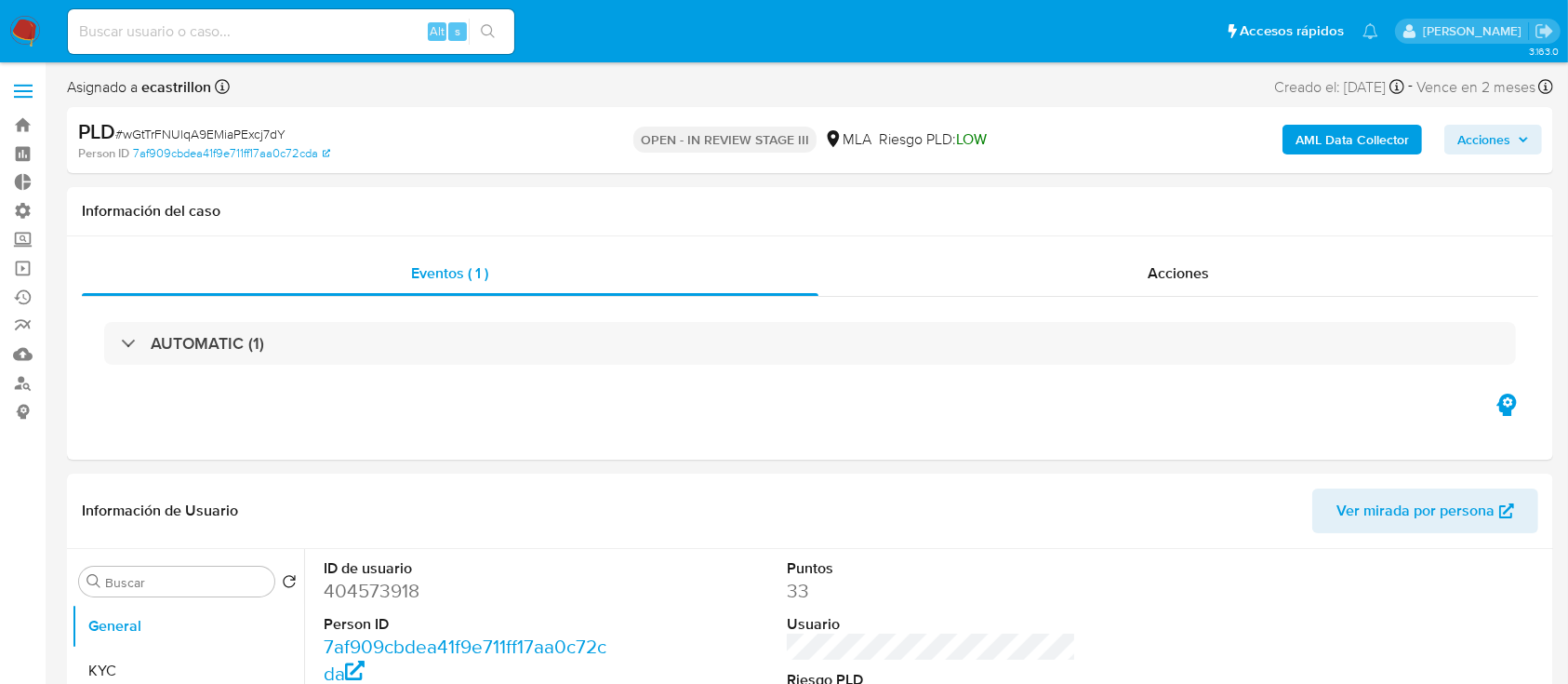
click at [1524, 144] on icon "button" at bounding box center [1523, 140] width 11 height 11
click at [1495, 143] on span "Acciones" at bounding box center [1483, 140] width 53 height 30
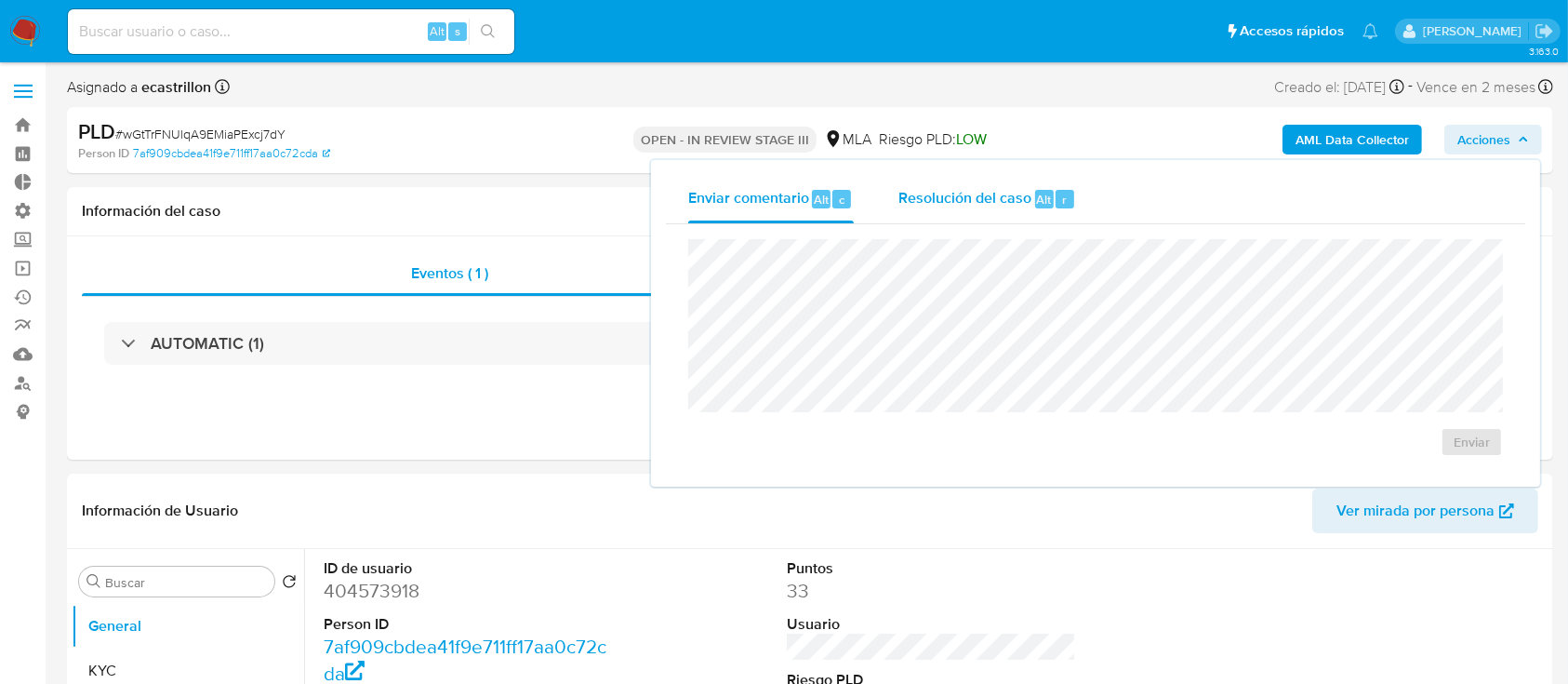
click at [997, 198] on span "Resolución del caso" at bounding box center [964, 198] width 133 height 21
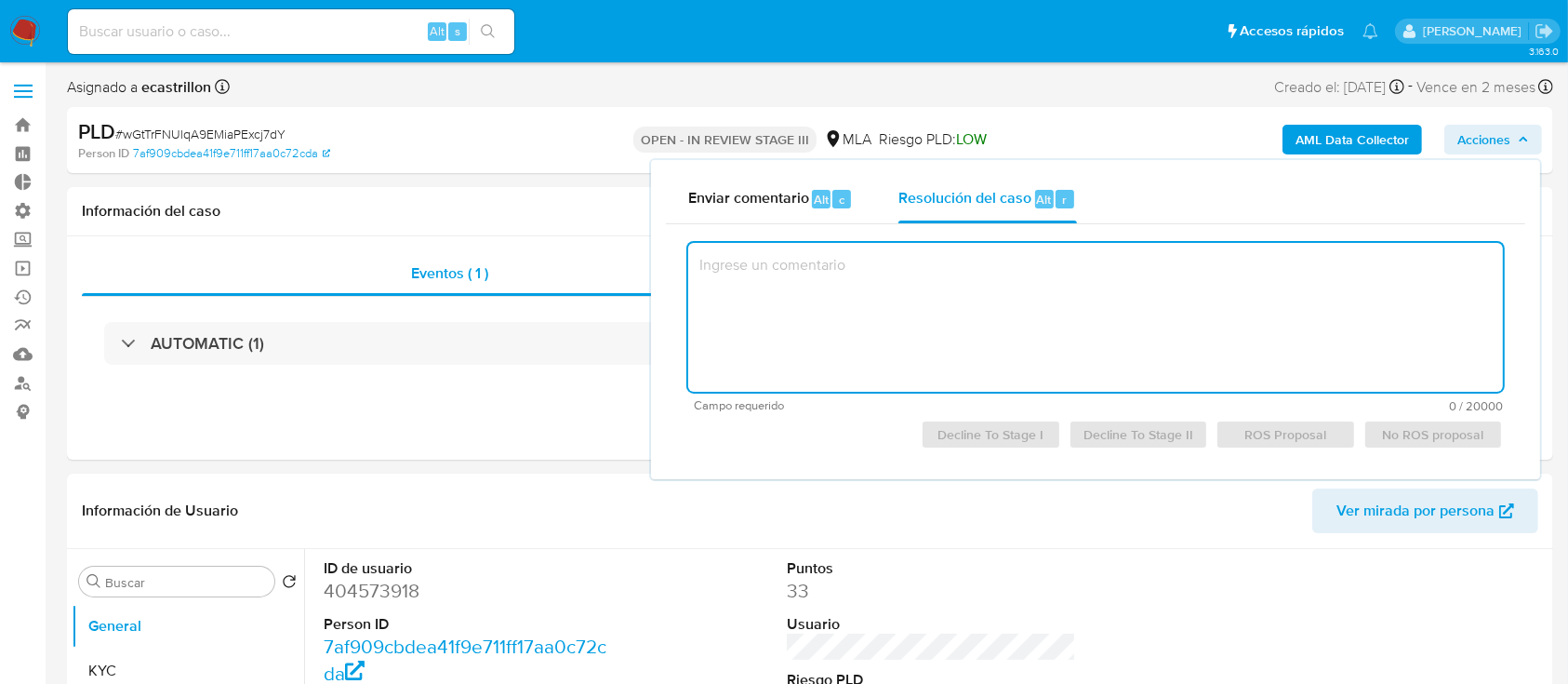
click at [975, 318] on textarea at bounding box center [1096, 318] width 814 height 149
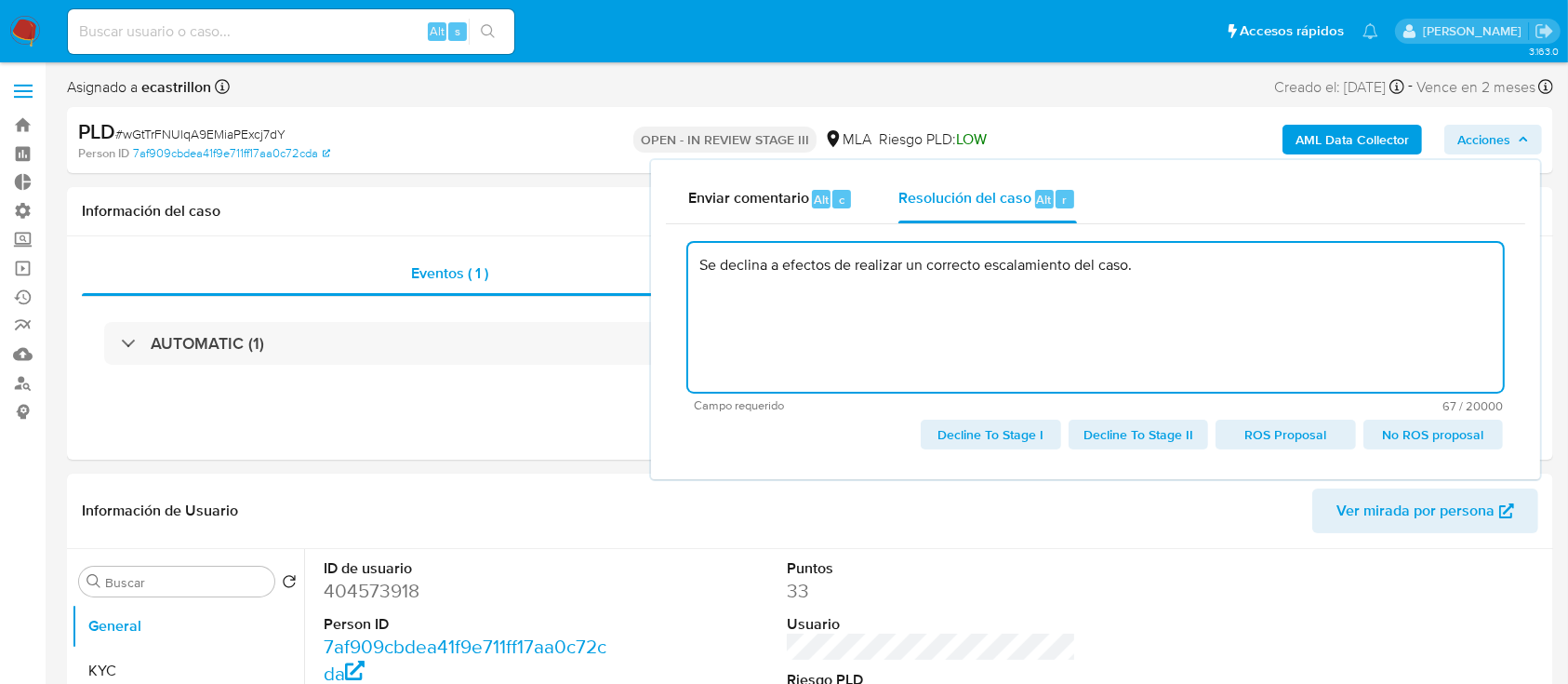
click at [990, 429] on span "Decline To Stage I" at bounding box center [990, 434] width 114 height 26
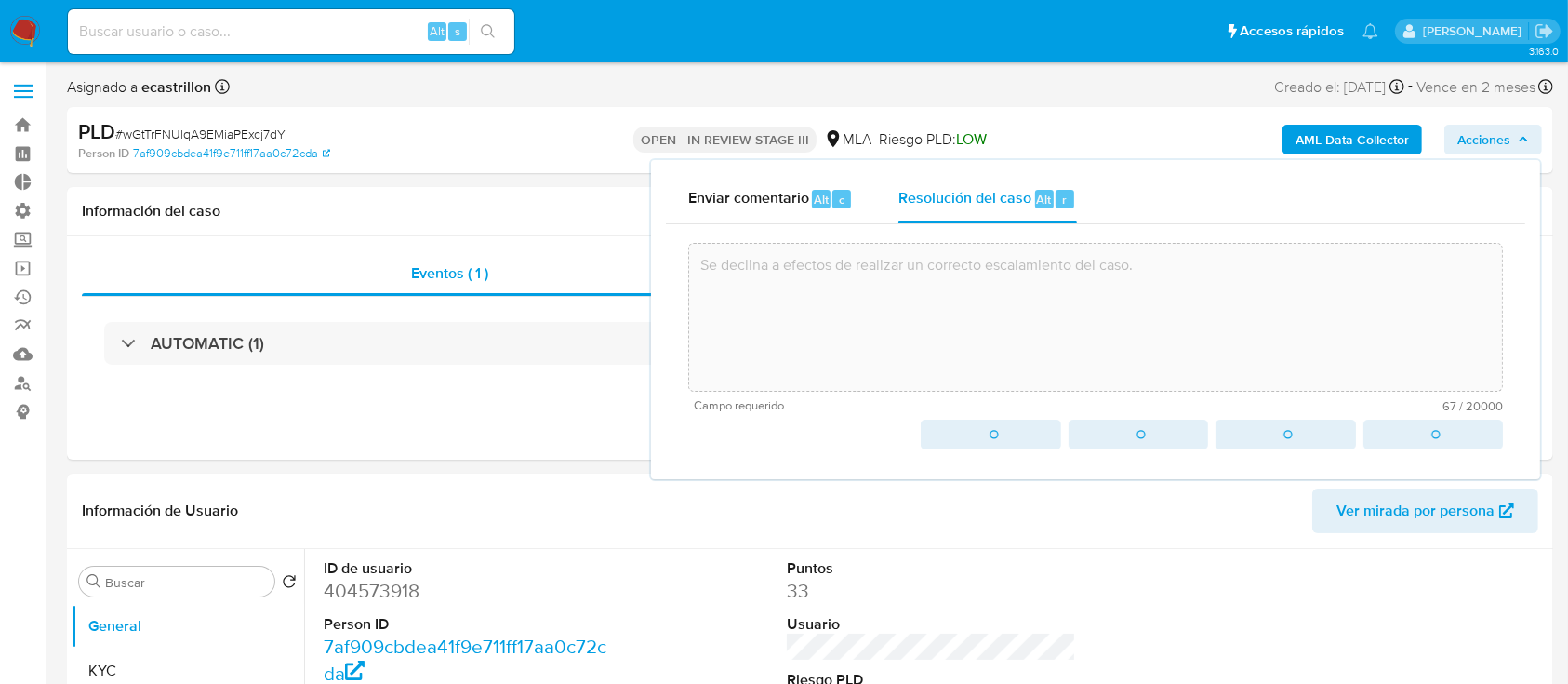
type textarea "Se declina a efectos de realizar un correcto escalamiento del caso."
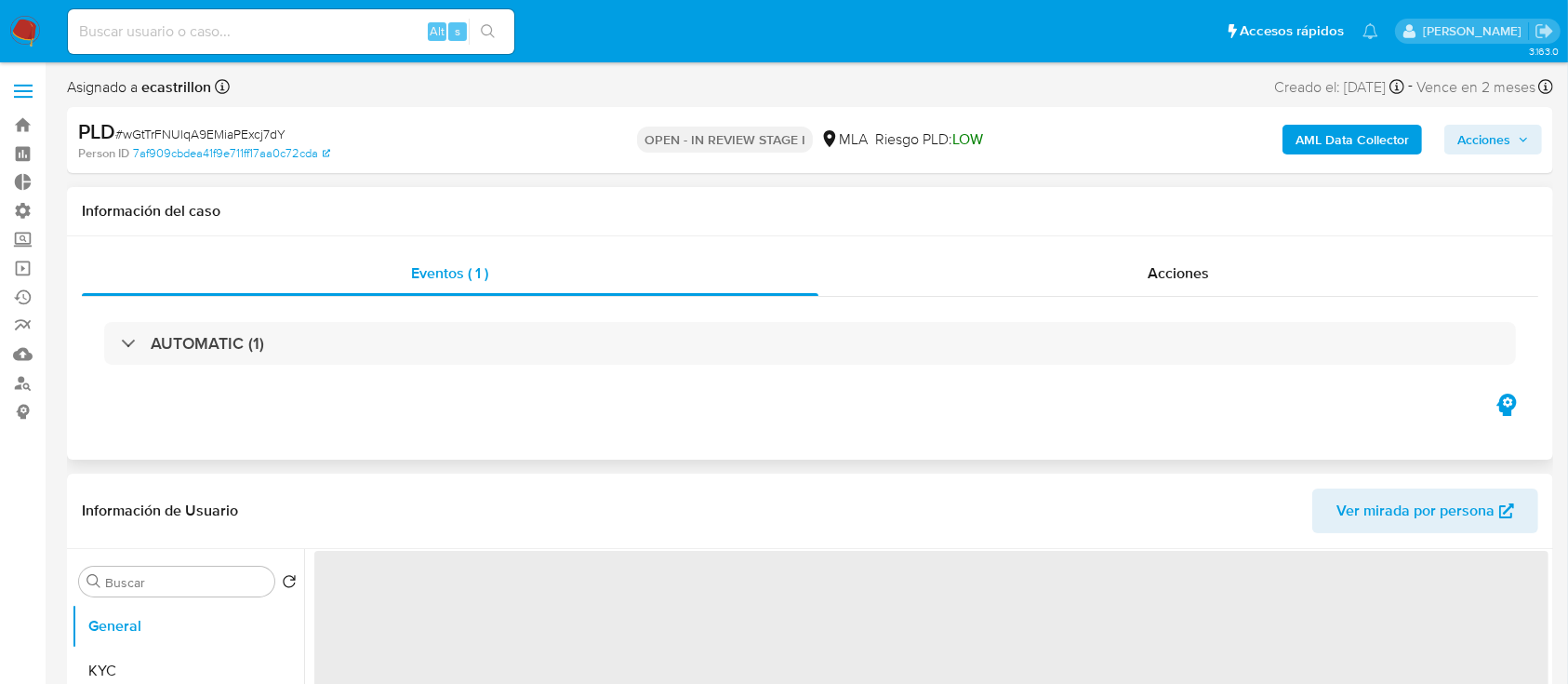
select select "10"
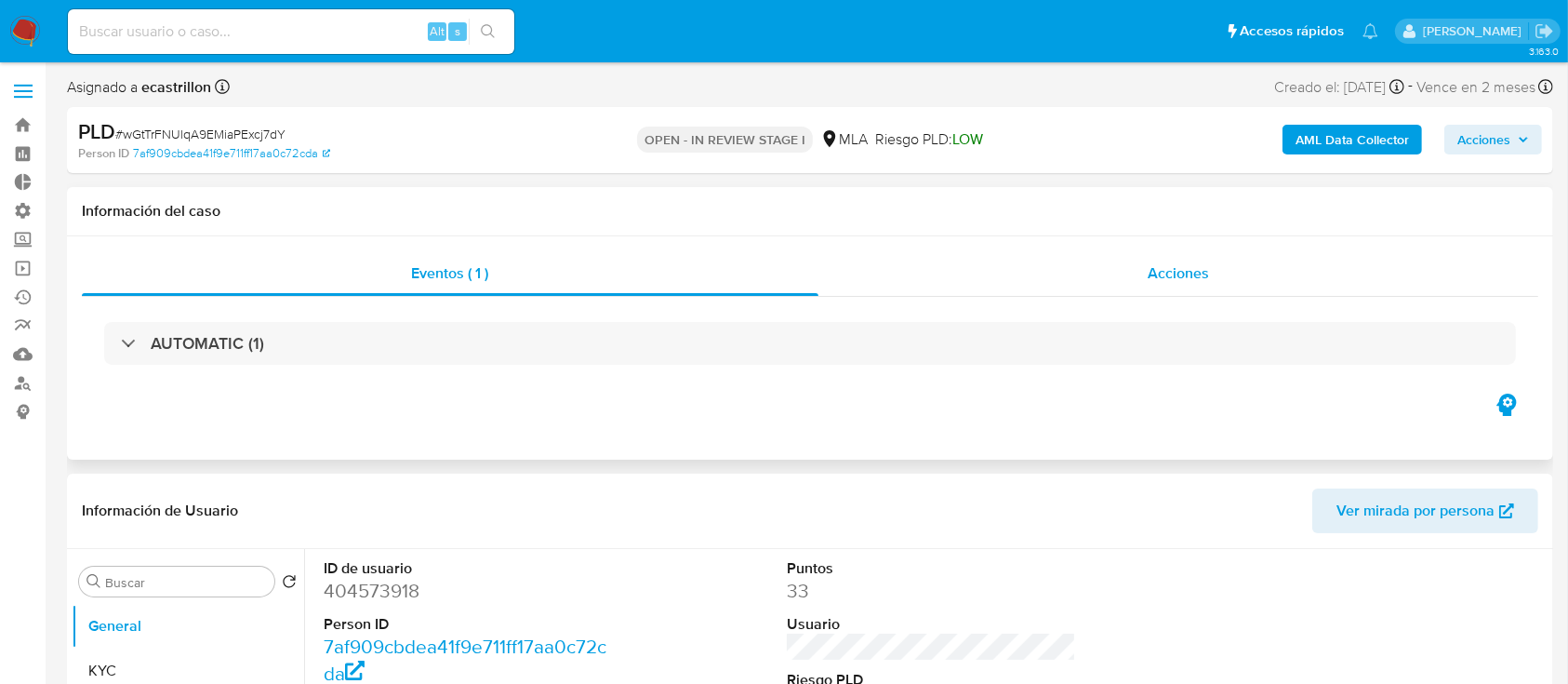
click at [1103, 279] on div "Acciones" at bounding box center [1179, 273] width 721 height 45
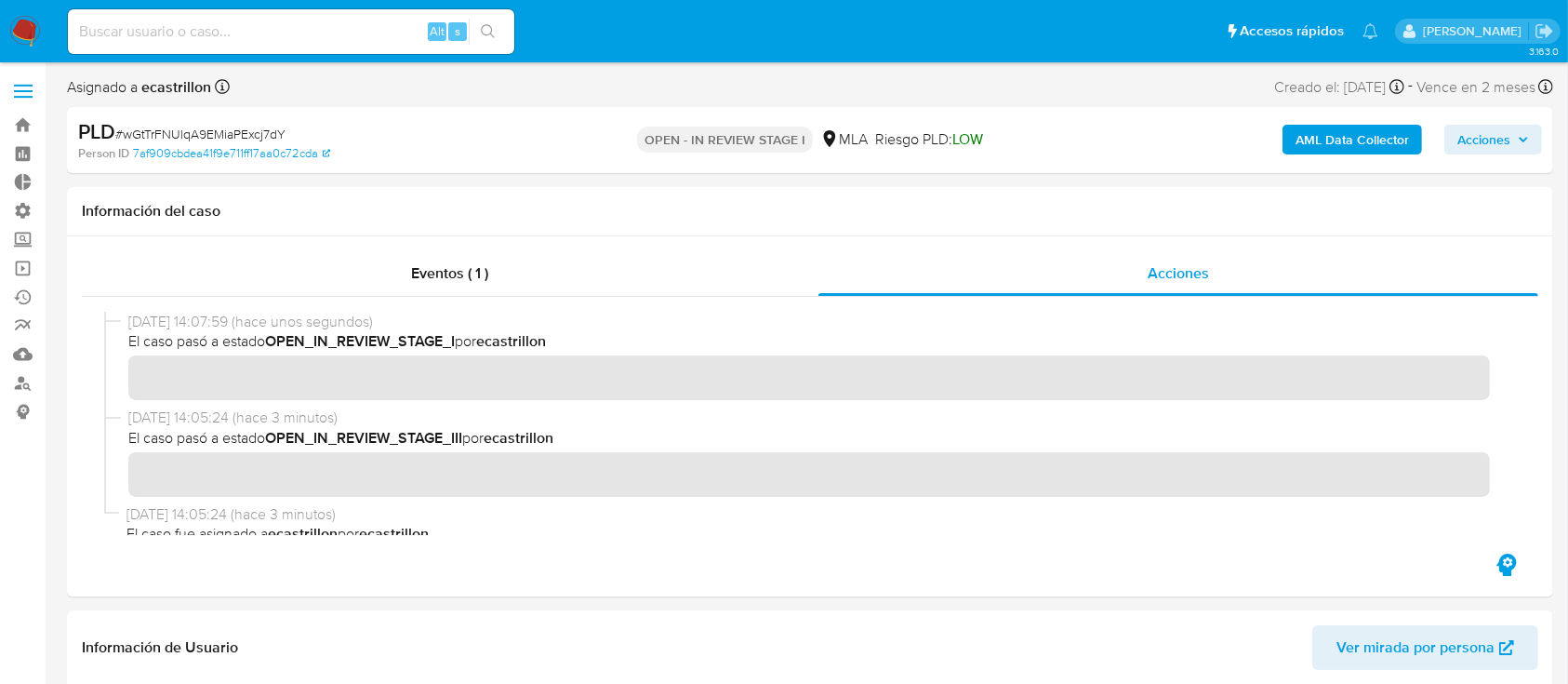
click at [1329, 123] on div "AML Data Collector Acciones" at bounding box center [1301, 140] width 483 height 44
click at [1324, 130] on b "AML Data Collector" at bounding box center [1352, 140] width 114 height 30
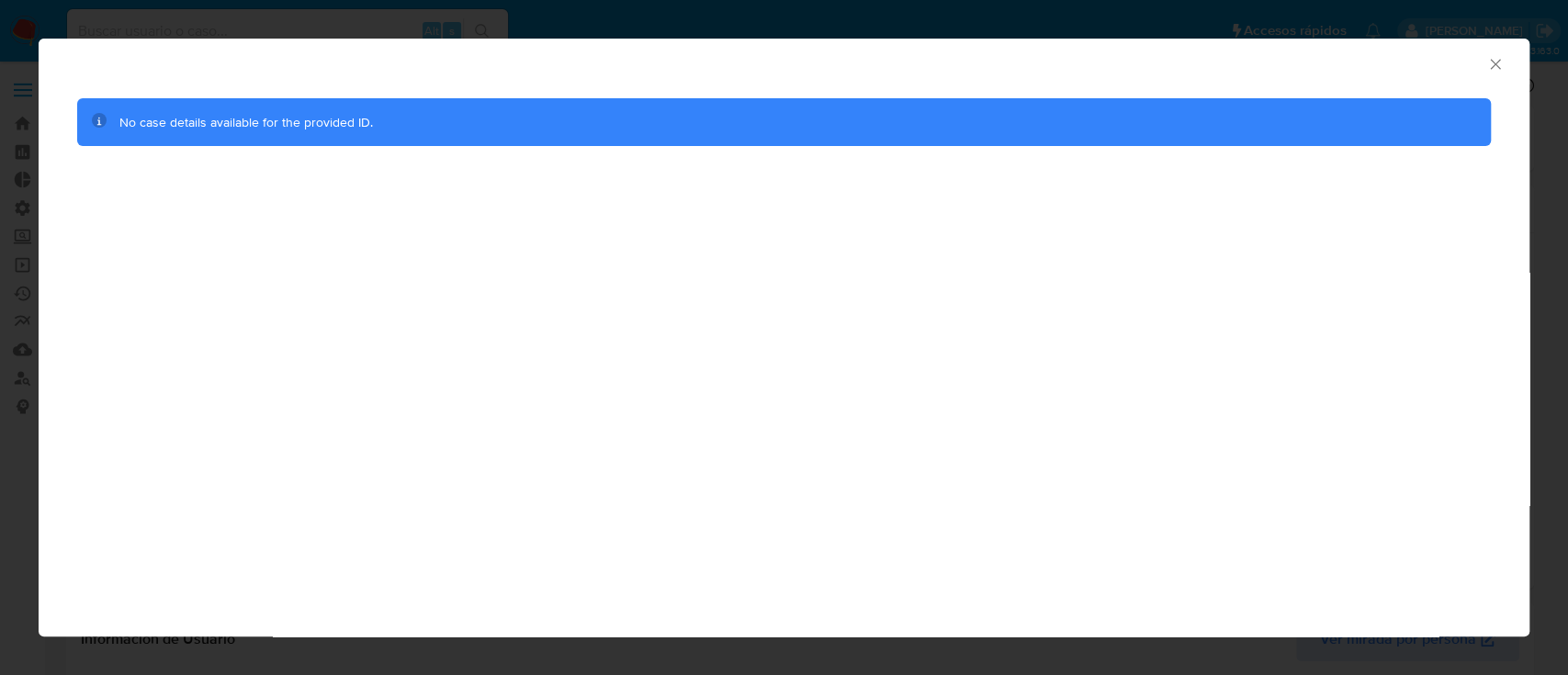
click at [1503, 61] on icon "Cerrar ventana" at bounding box center [1495, 64] width 18 height 18
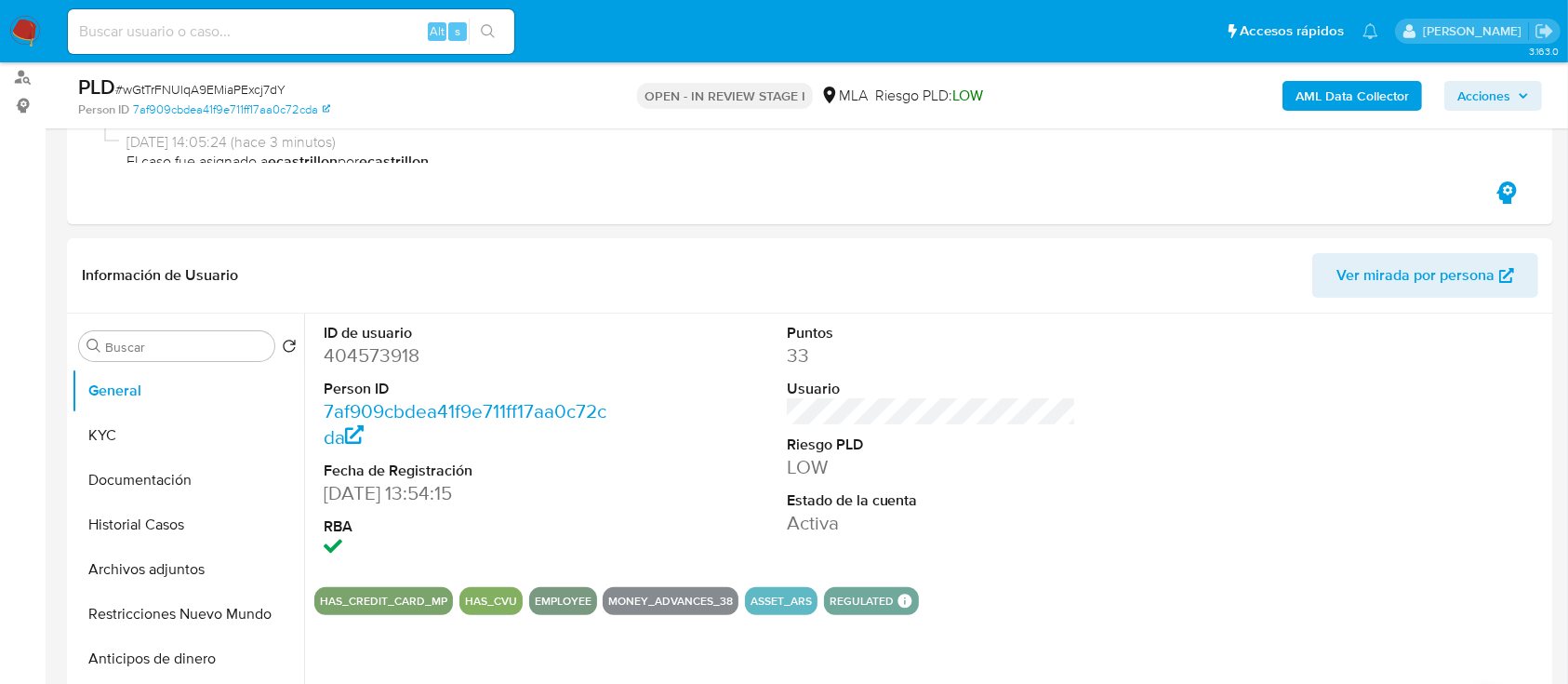
scroll to position [307, 0]
click at [90, 510] on button "Historial Casos" at bounding box center [181, 524] width 218 height 45
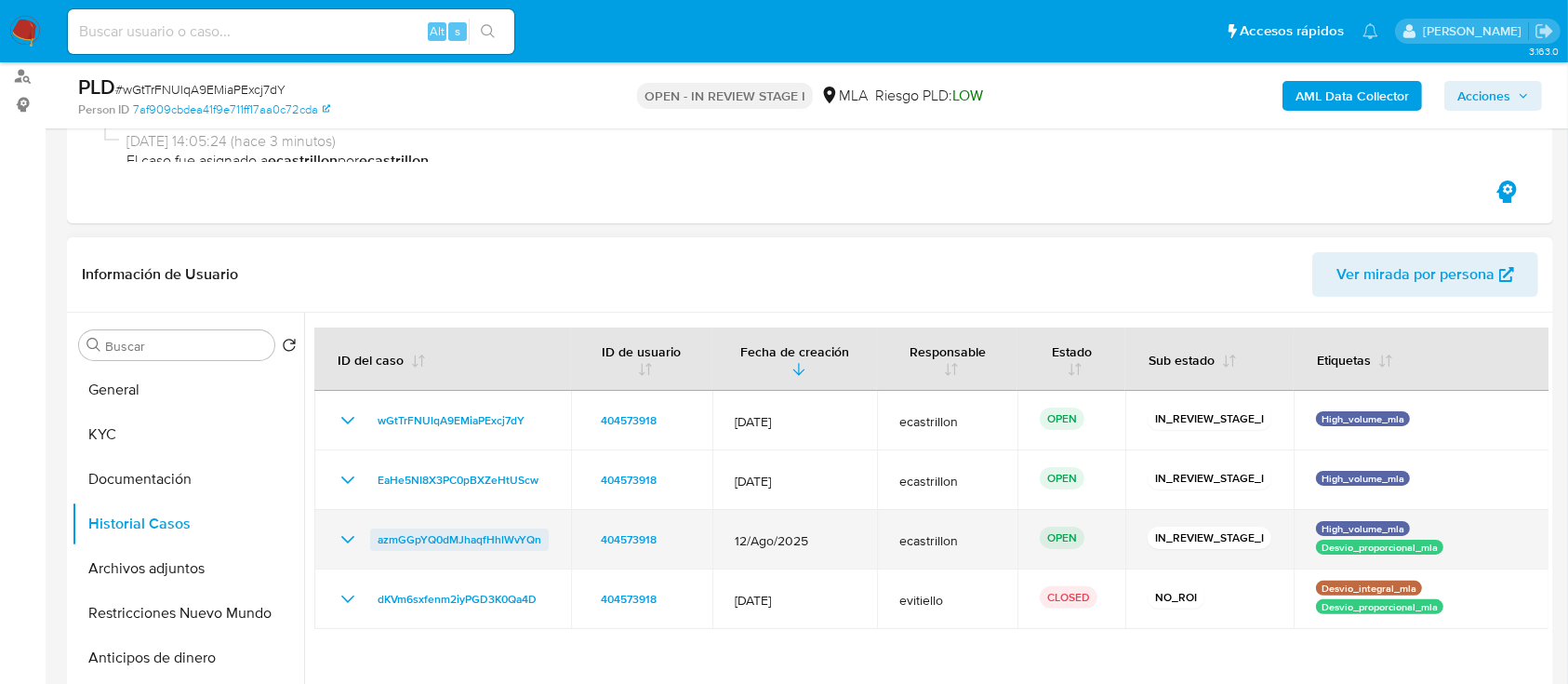
click at [469, 539] on span "azmGGpYQ0dMJhaqfHhlWvYQn" at bounding box center [459, 540] width 164 height 22
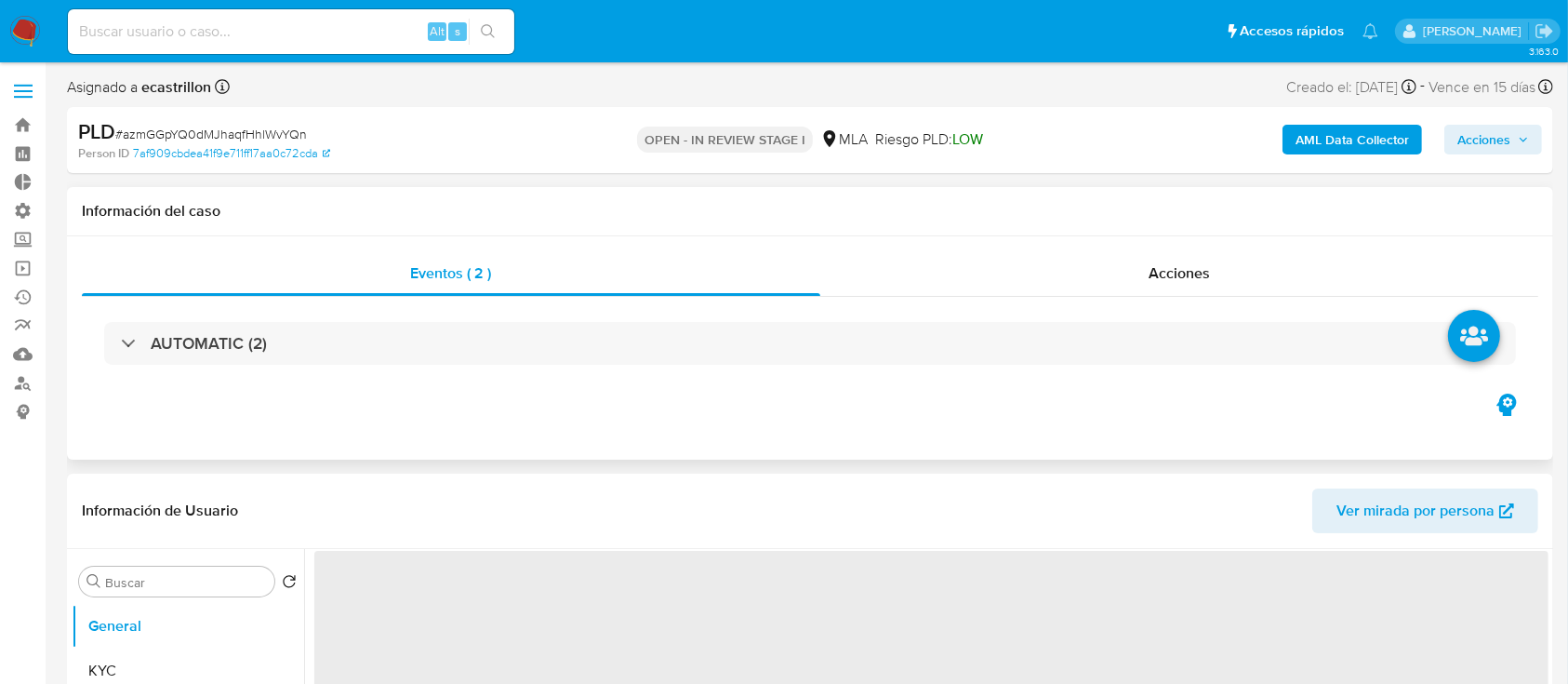
select select "10"
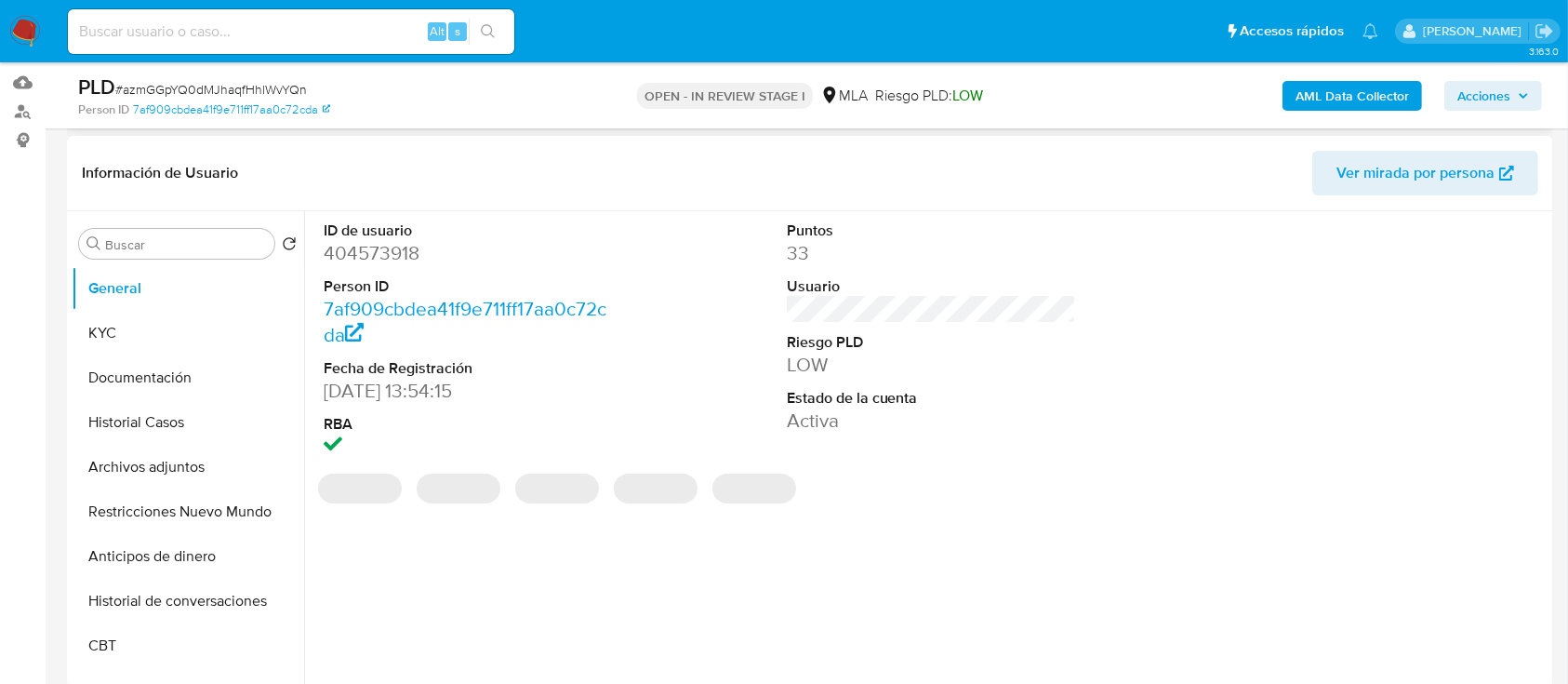
scroll to position [264, 0]
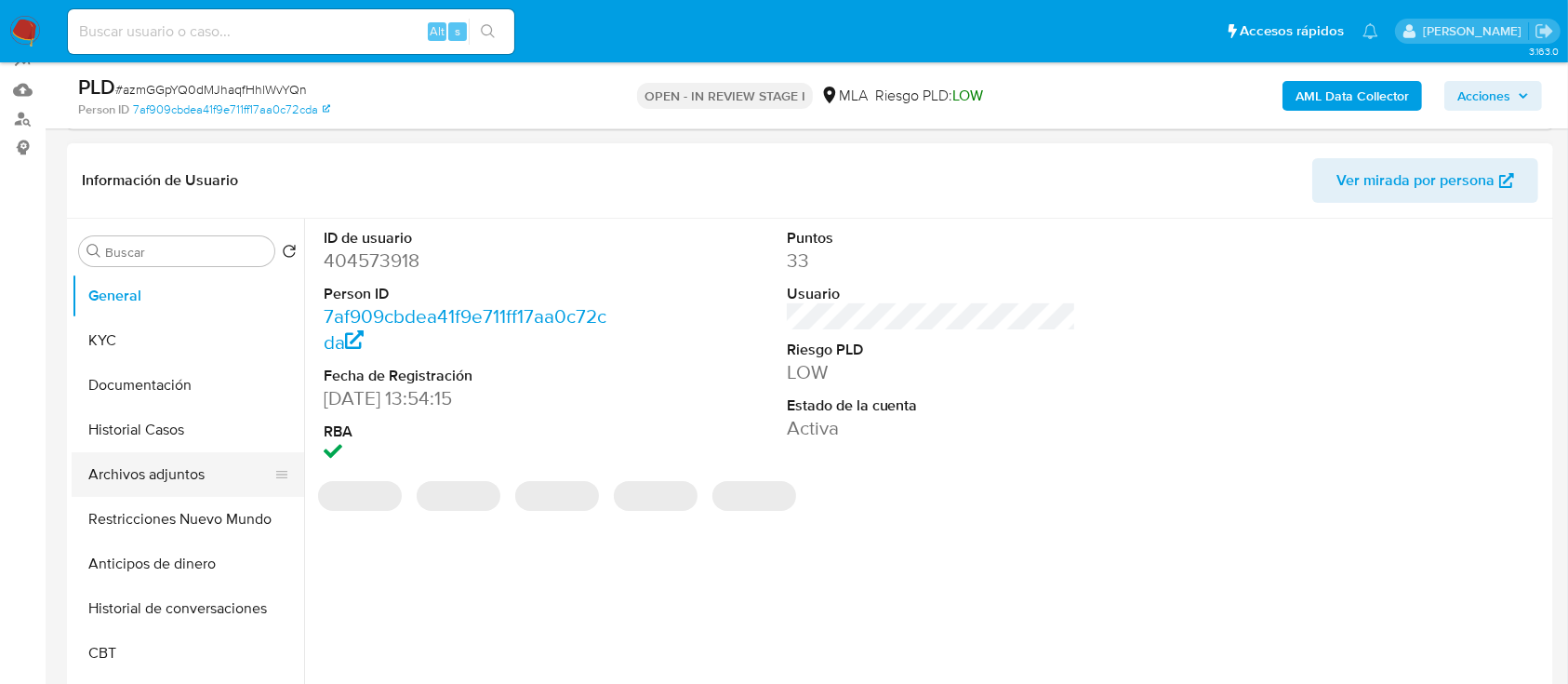
click at [146, 481] on button "Archivos adjuntos" at bounding box center [181, 474] width 218 height 45
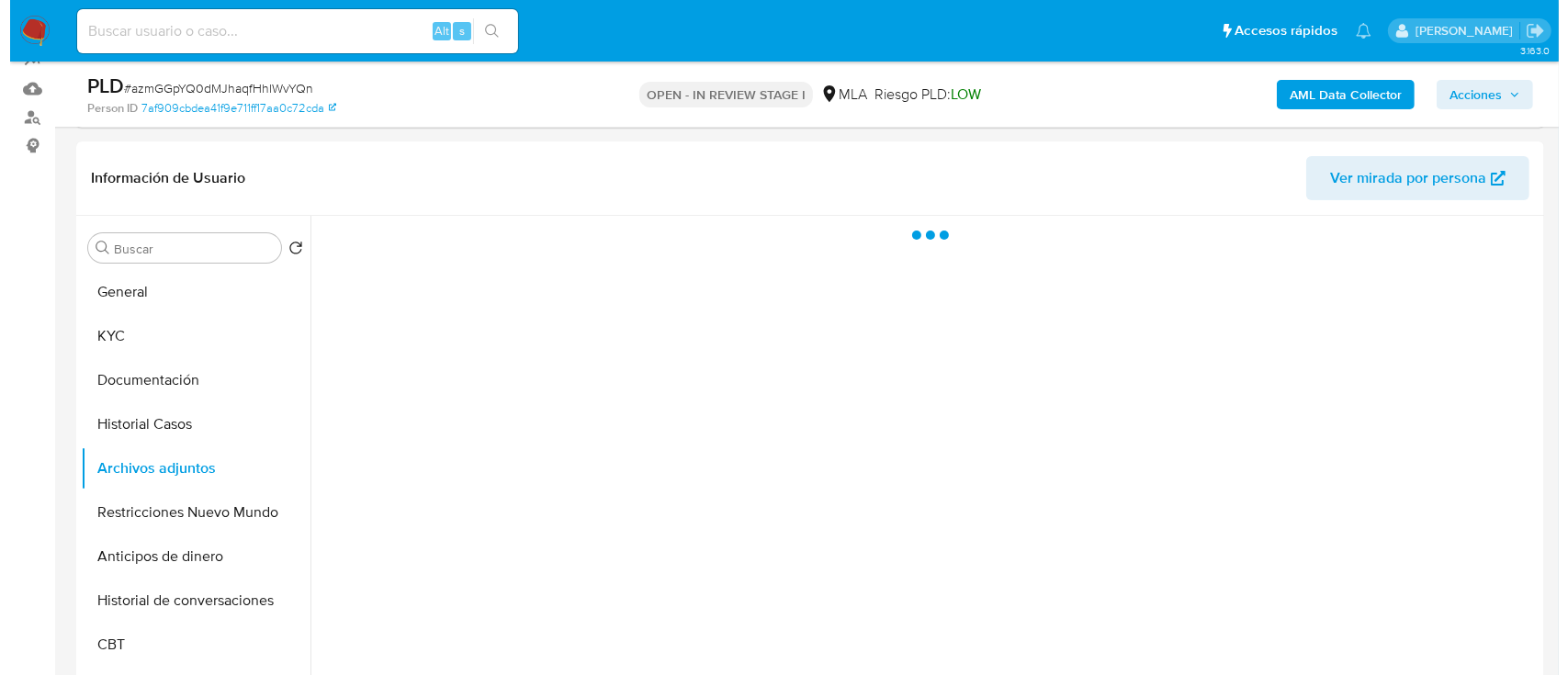
scroll to position [324, 0]
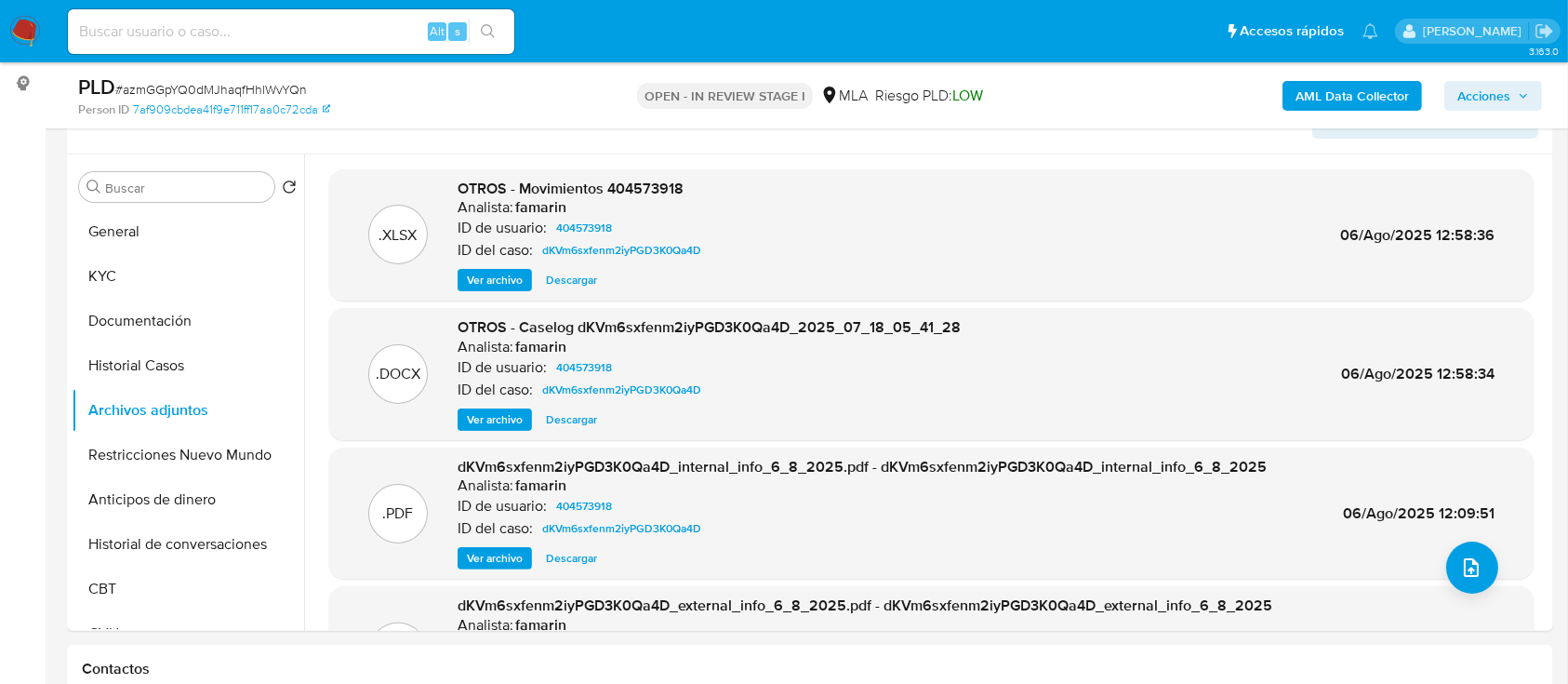
click at [1321, 102] on b "AML Data Collector" at bounding box center [1352, 96] width 114 height 30
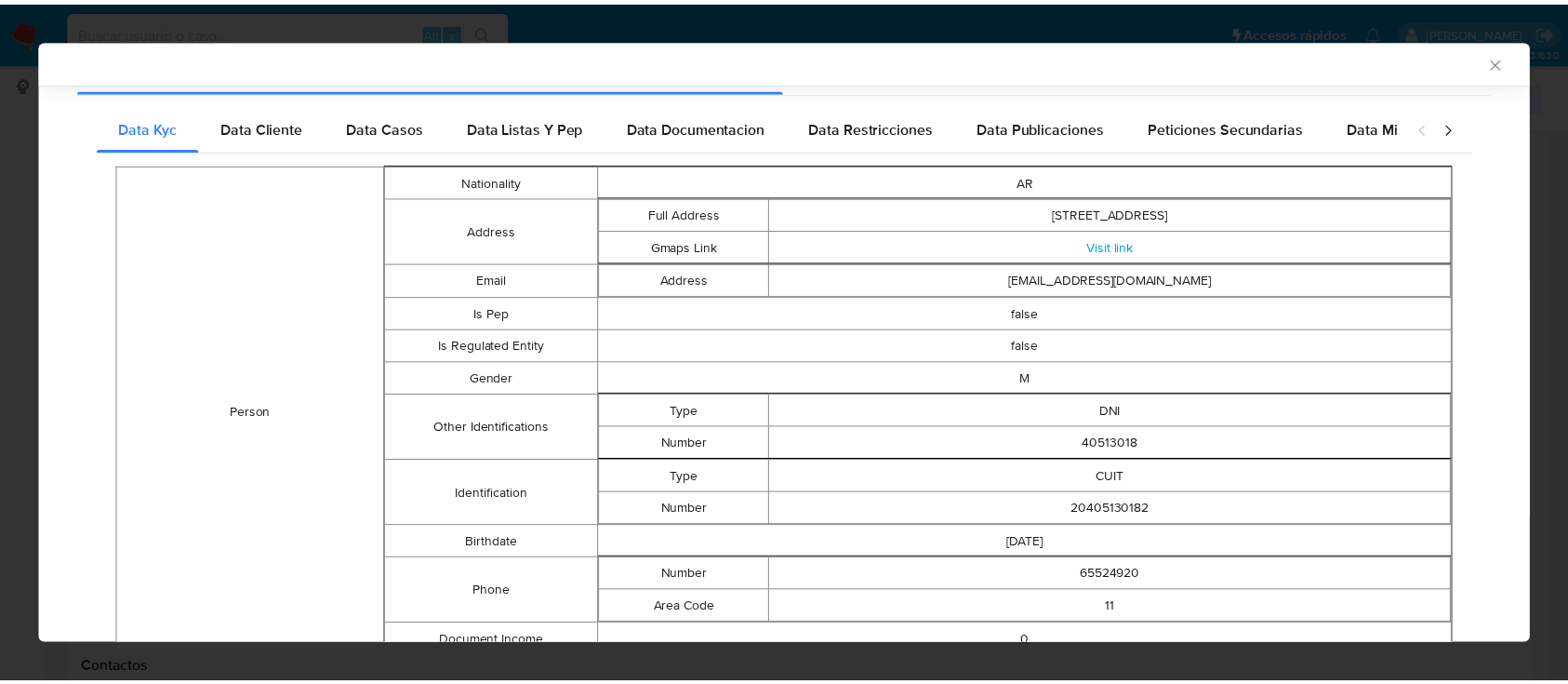
scroll to position [0, 0]
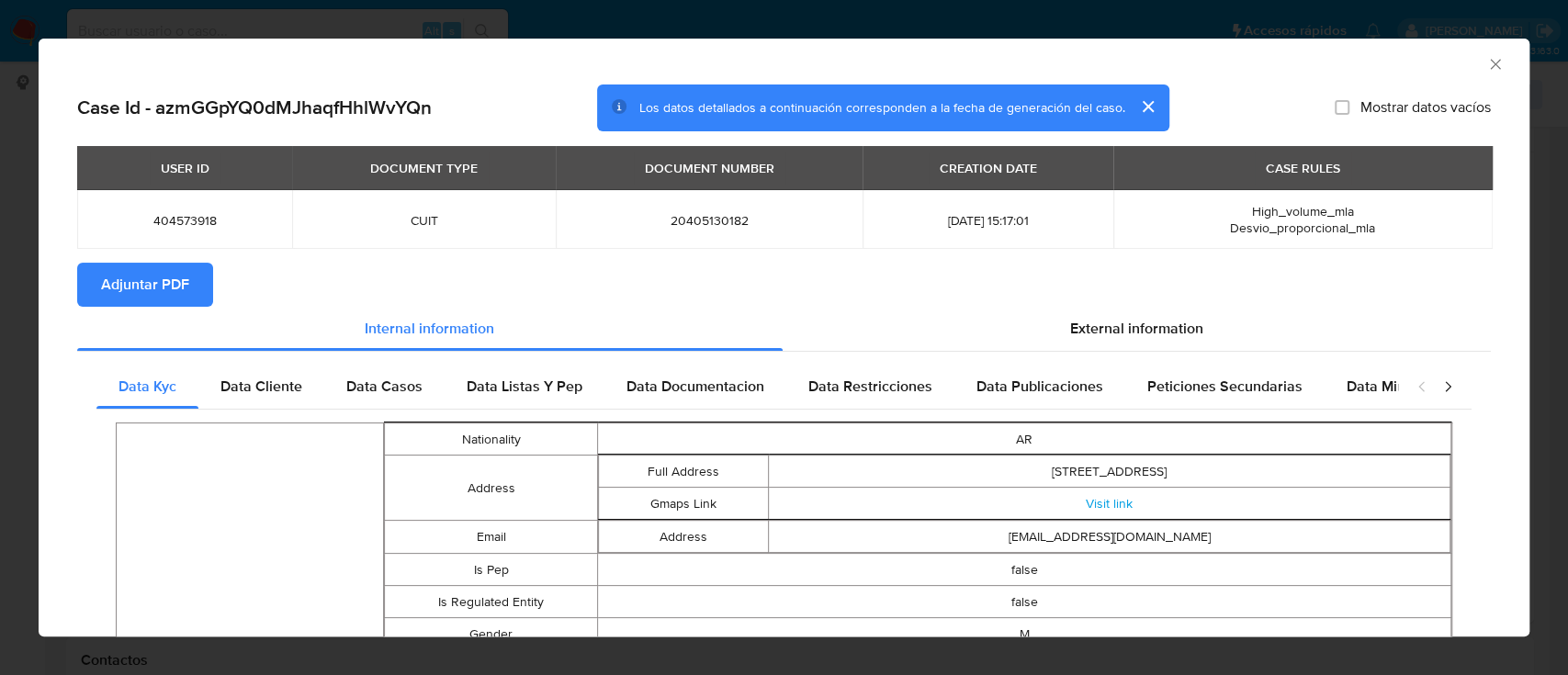
click at [169, 282] on span "Adjuntar PDF" at bounding box center [145, 284] width 88 height 40
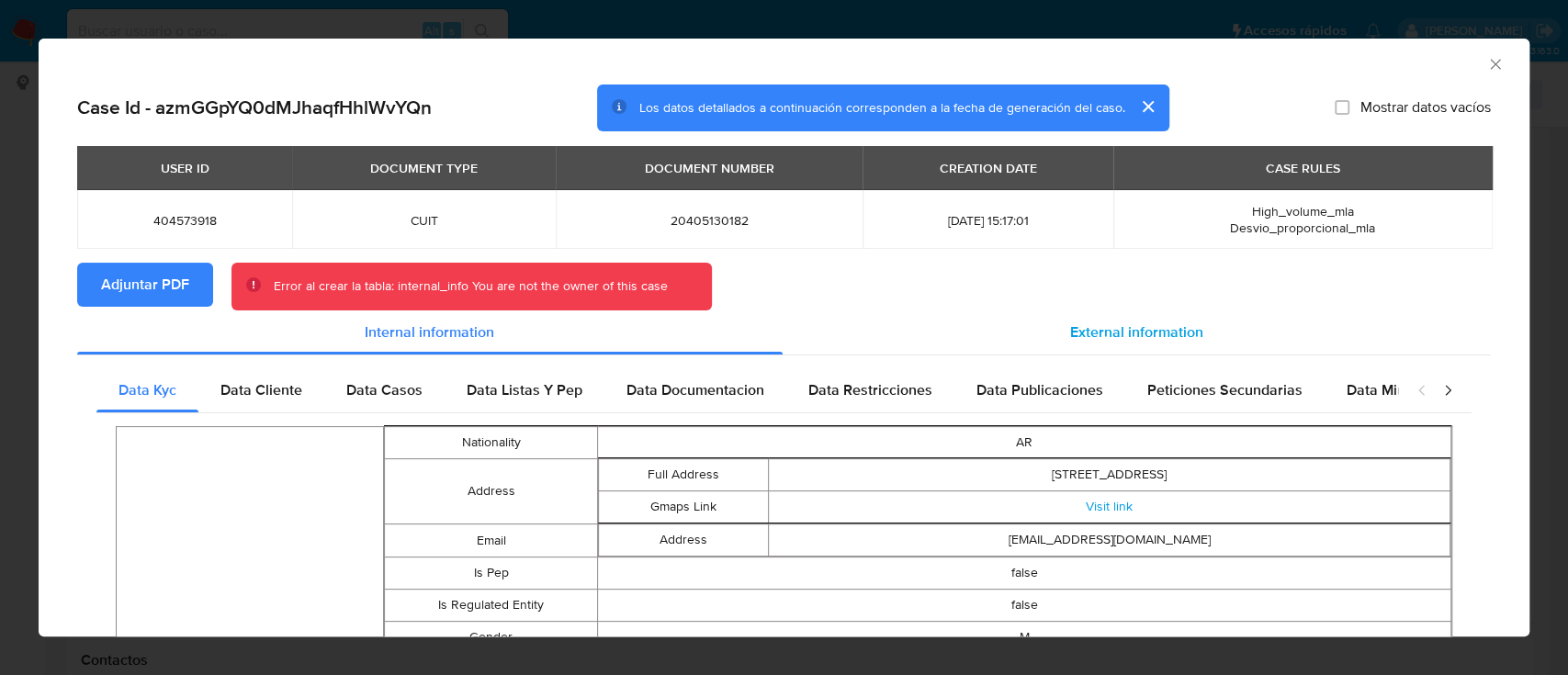
click at [1151, 337] on span "External information" at bounding box center [1136, 331] width 133 height 21
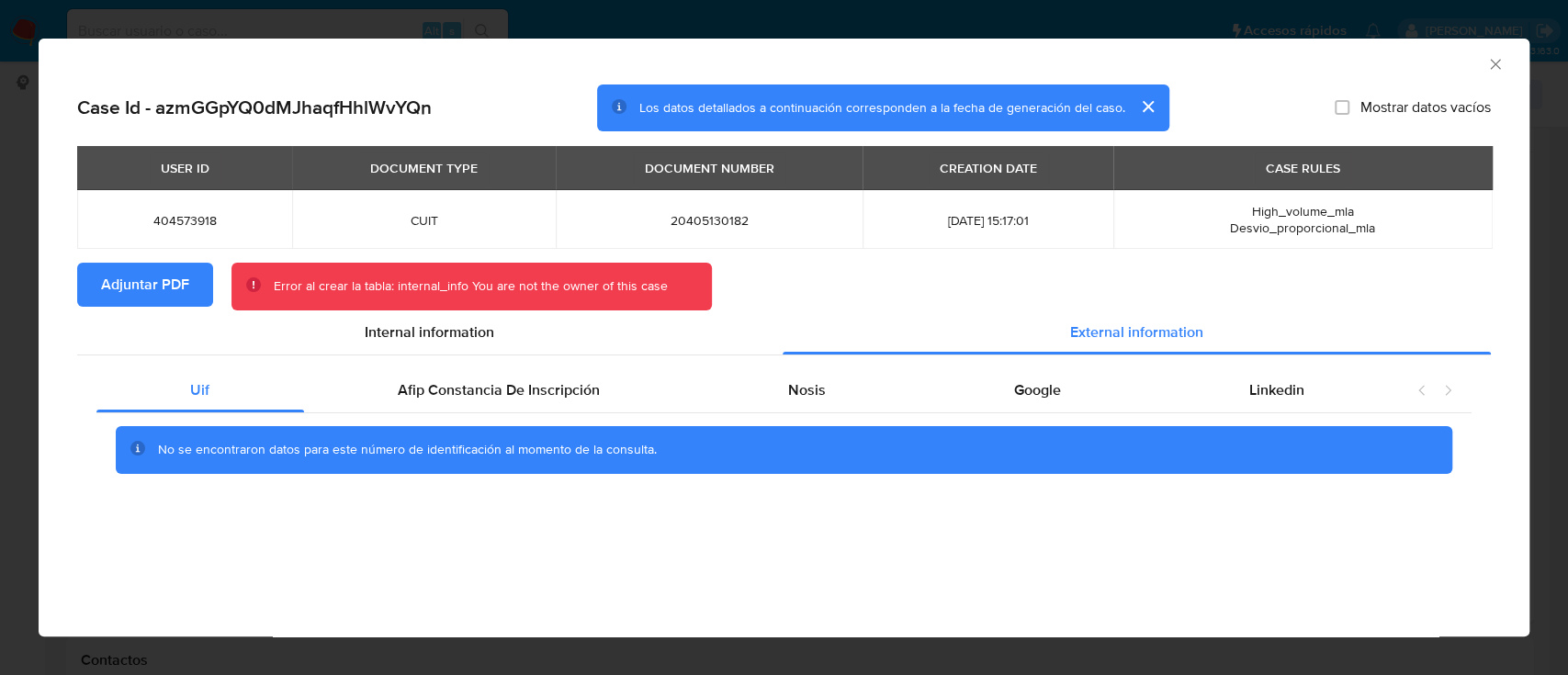
click at [116, 273] on span "Adjuntar PDF" at bounding box center [145, 284] width 88 height 40
click at [1143, 106] on button "cerrar" at bounding box center [1147, 107] width 44 height 44
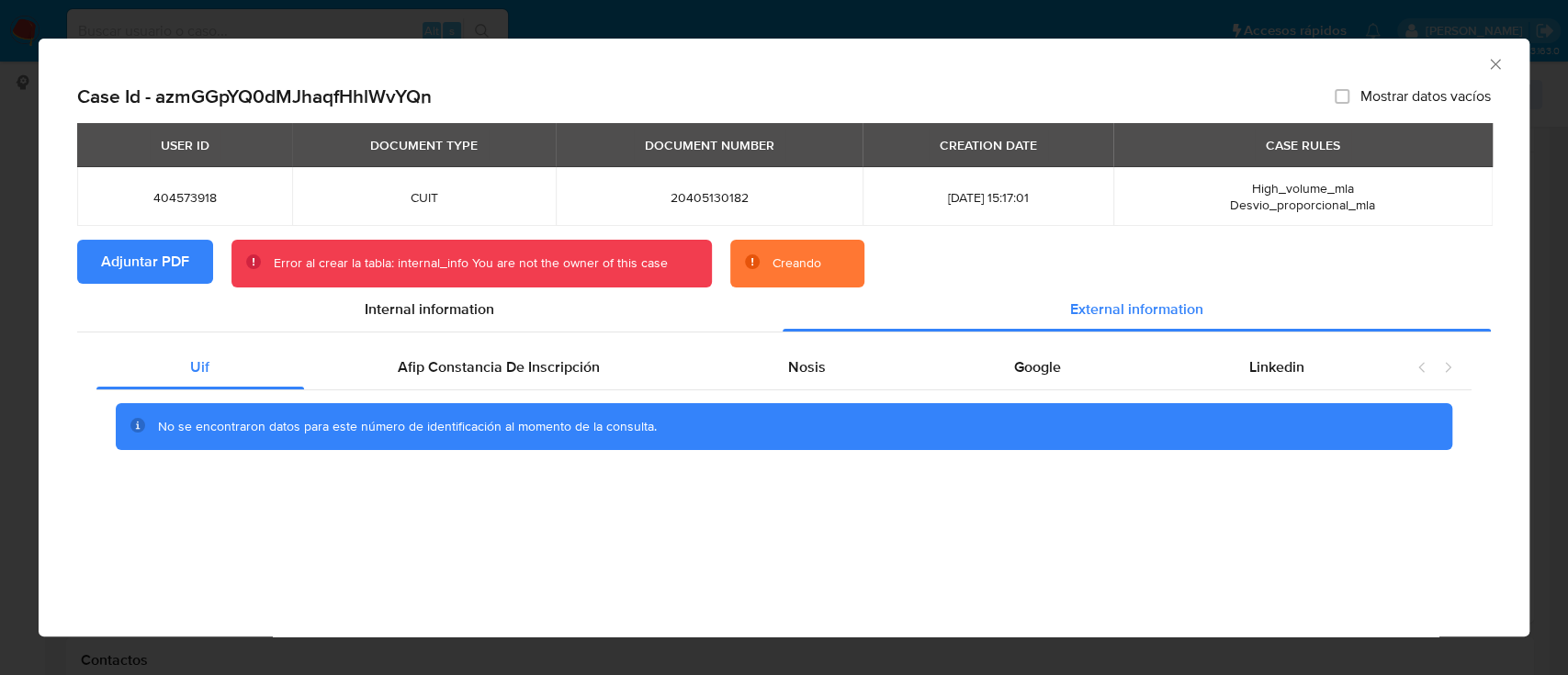
click at [1494, 70] on icon "Cerrar ventana" at bounding box center [1495, 64] width 18 height 18
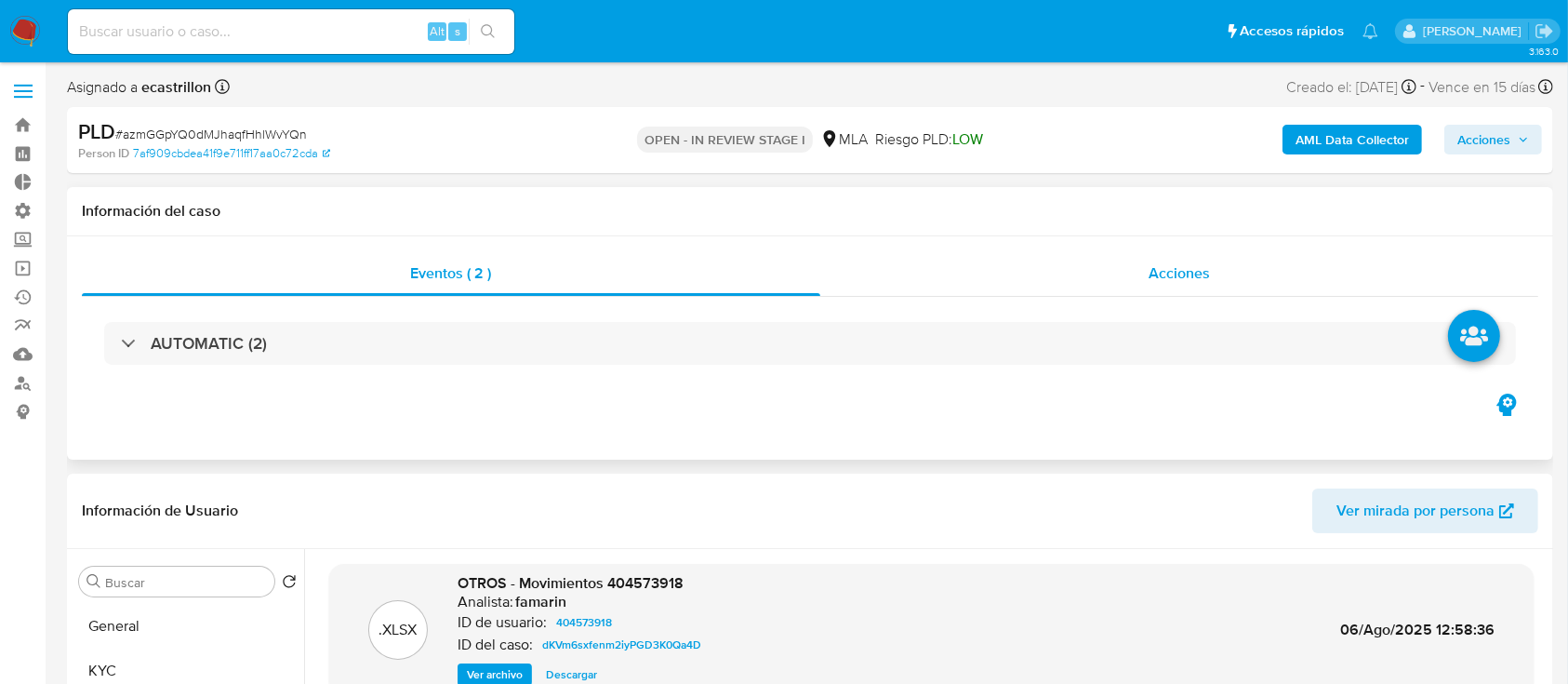
click at [1016, 279] on div "Acciones" at bounding box center [1179, 273] width 719 height 45
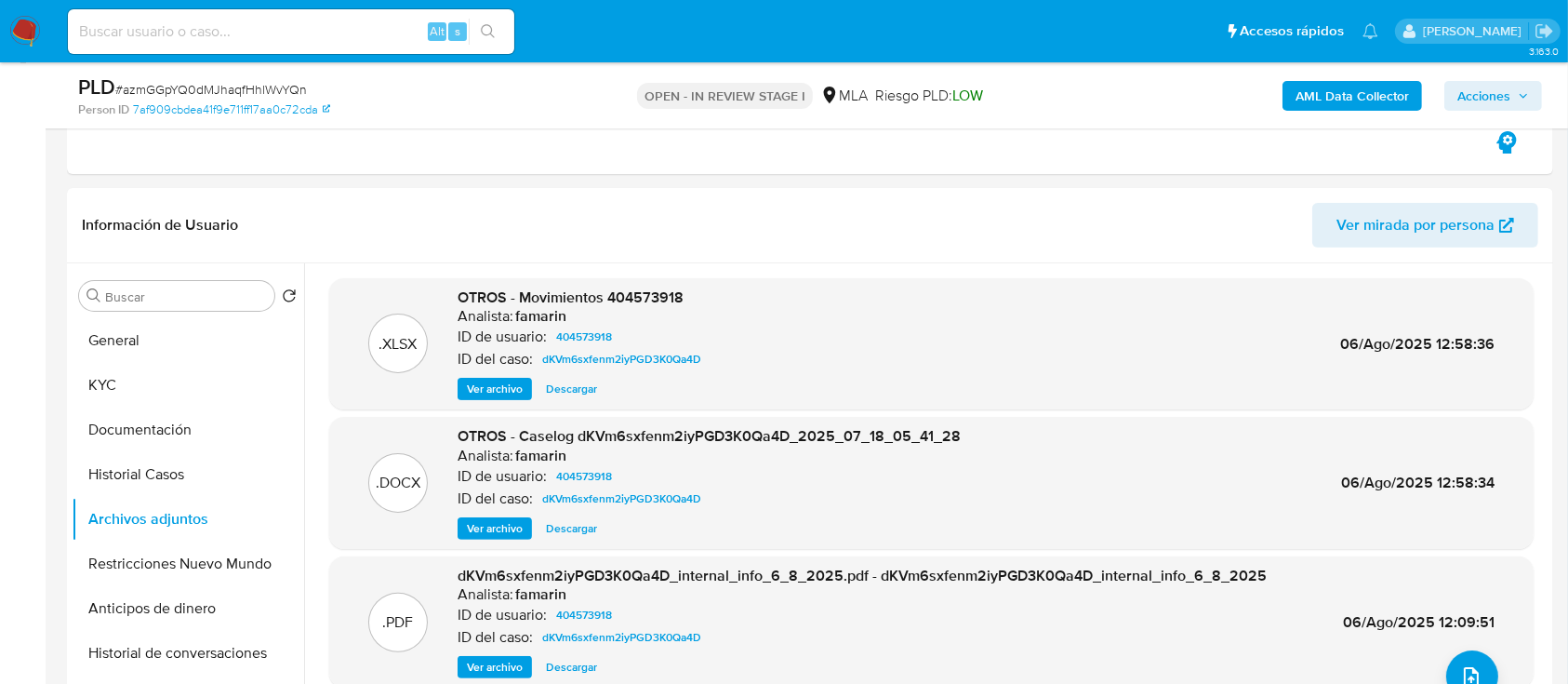
scroll to position [357, 0]
click at [114, 340] on button "General" at bounding box center [181, 339] width 218 height 45
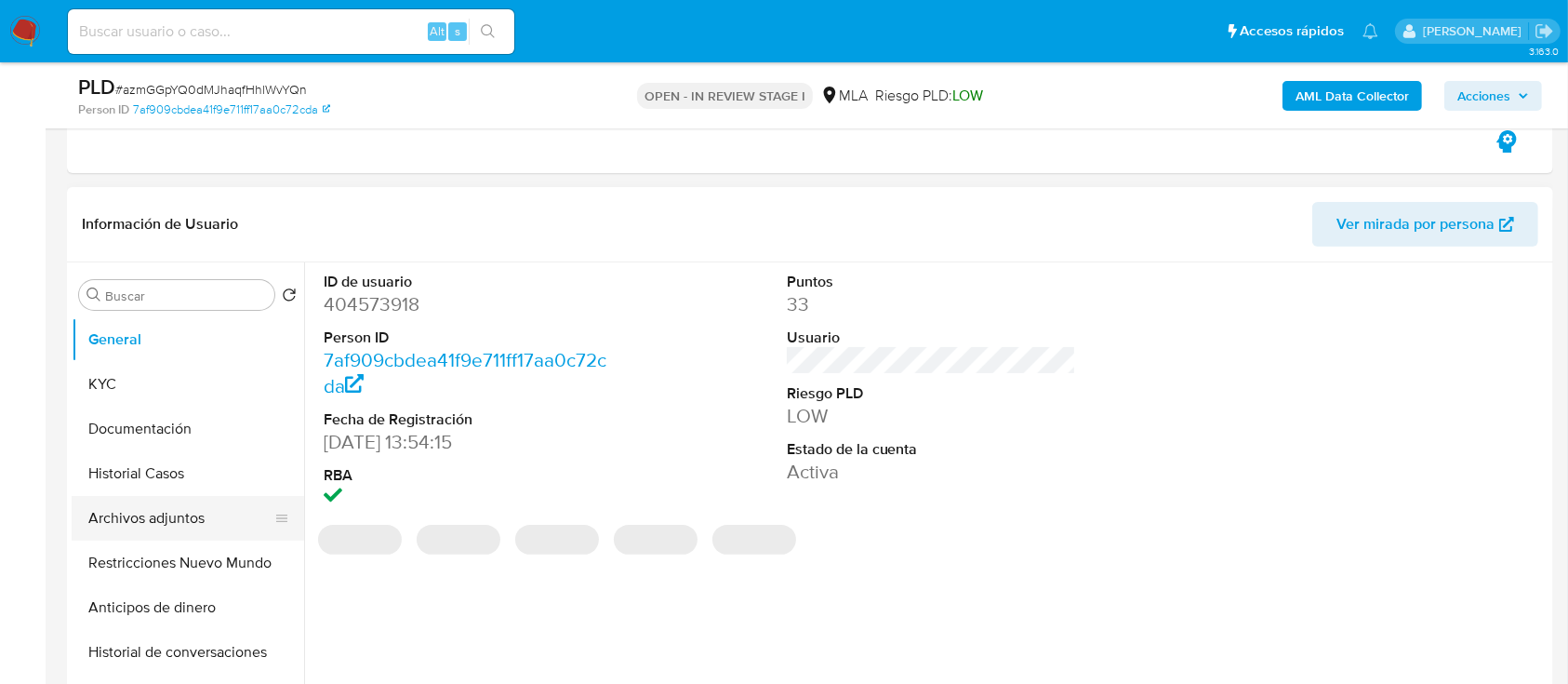
click at [180, 497] on button "Archivos adjuntos" at bounding box center [181, 518] width 218 height 45
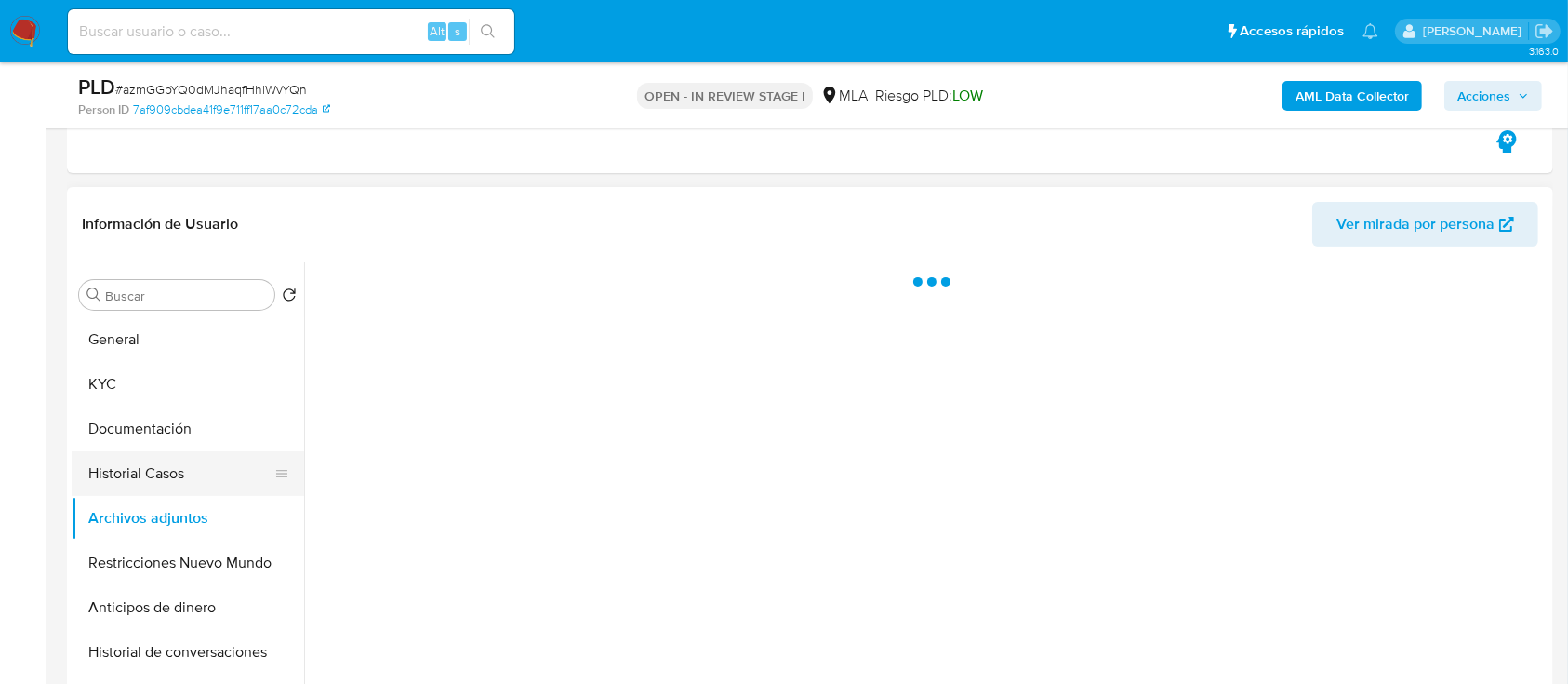
click at [176, 468] on button "Historial Casos" at bounding box center [181, 473] width 218 height 45
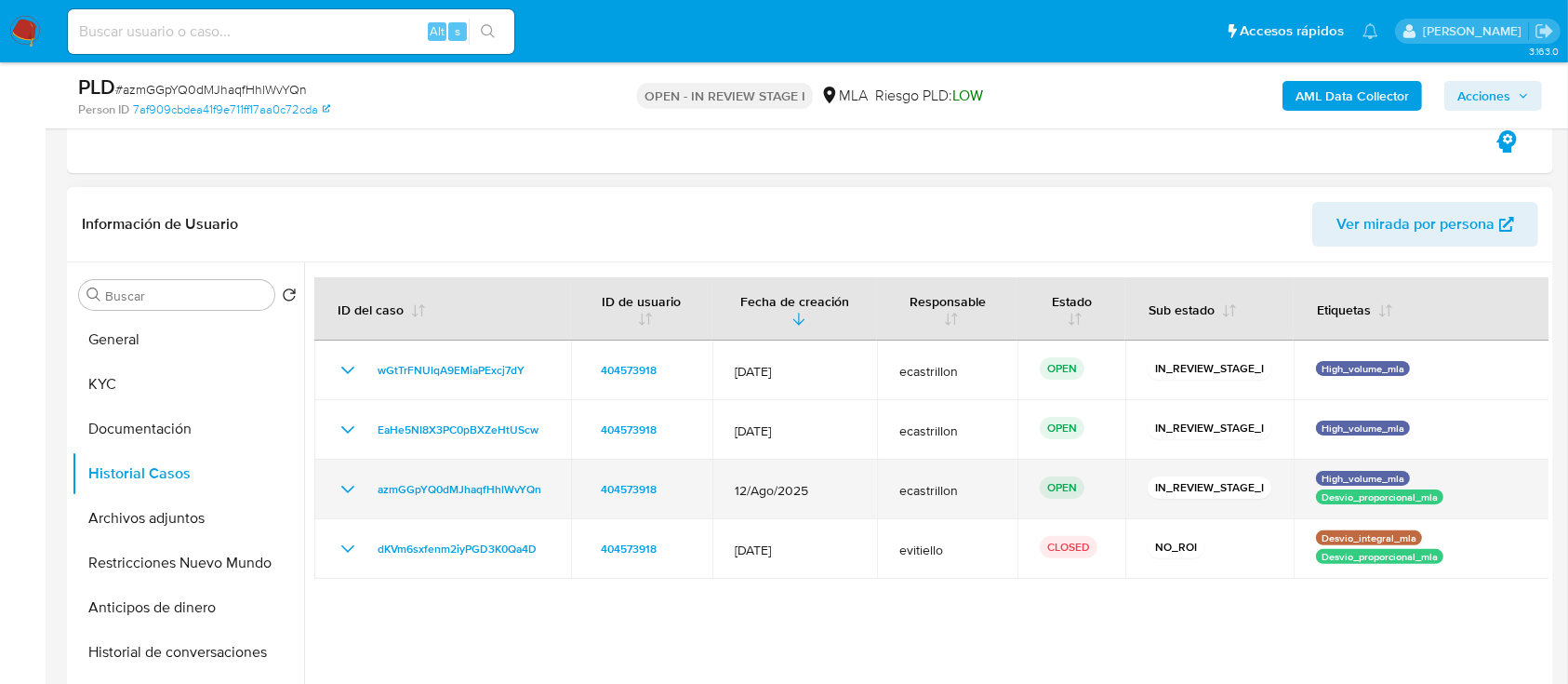
click at [355, 491] on icon "Mostrar/Ocultar" at bounding box center [348, 489] width 22 height 22
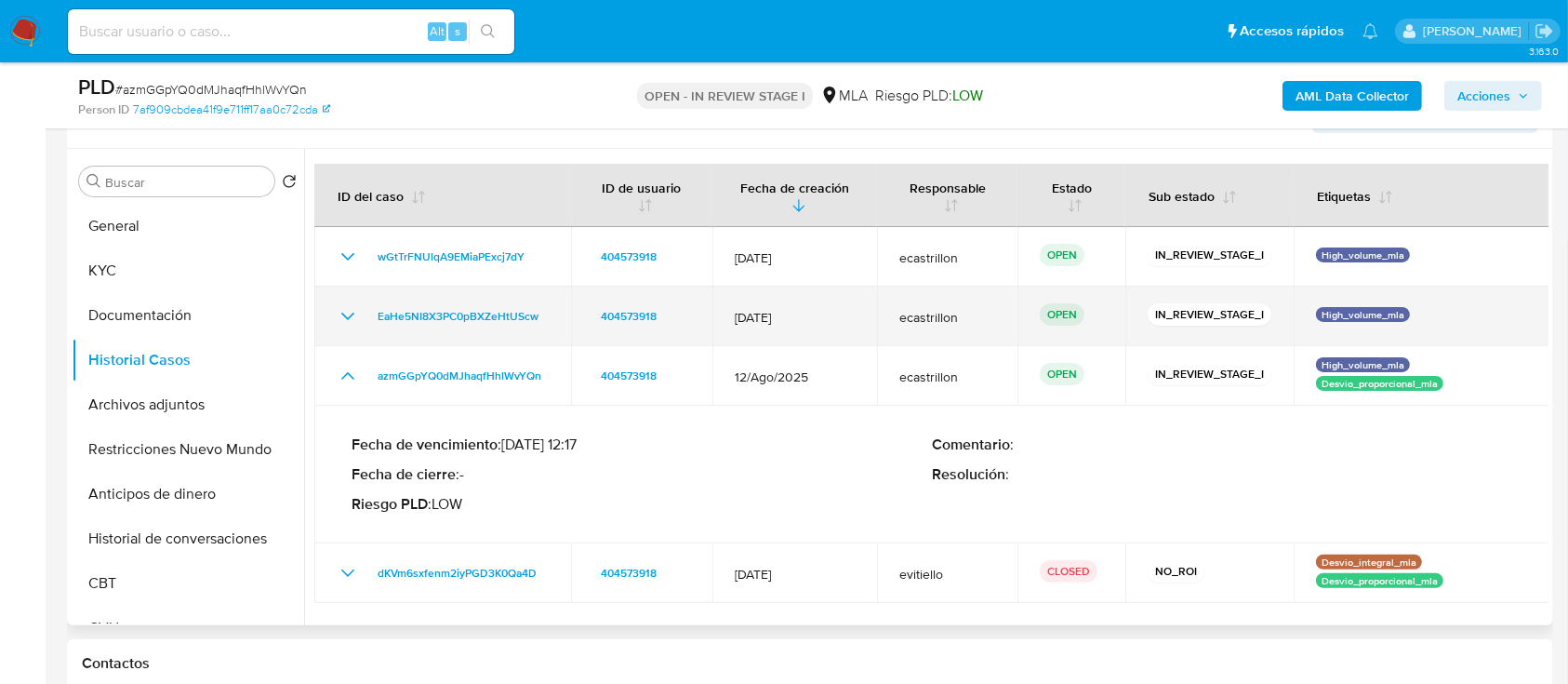
scroll to position [365, 0]
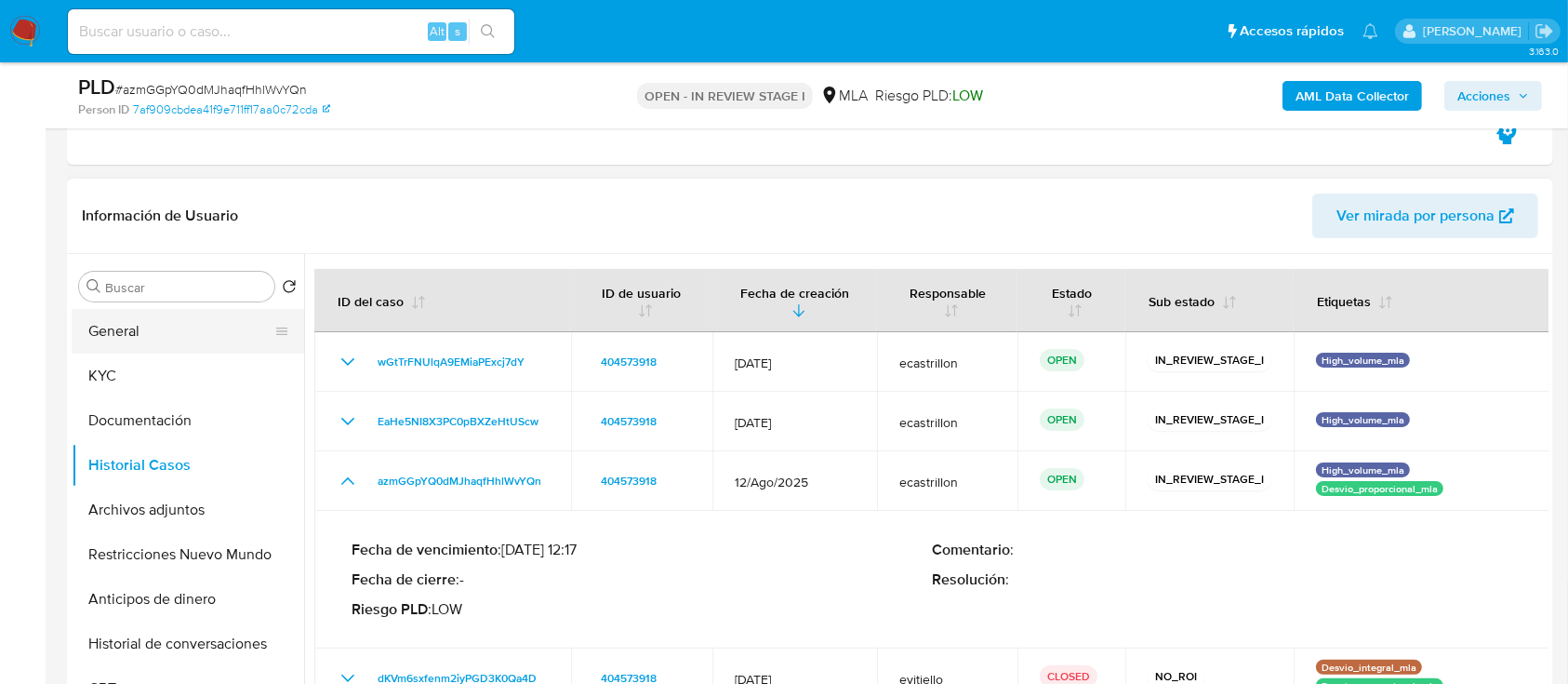
click at [193, 326] on button "General" at bounding box center [181, 331] width 218 height 45
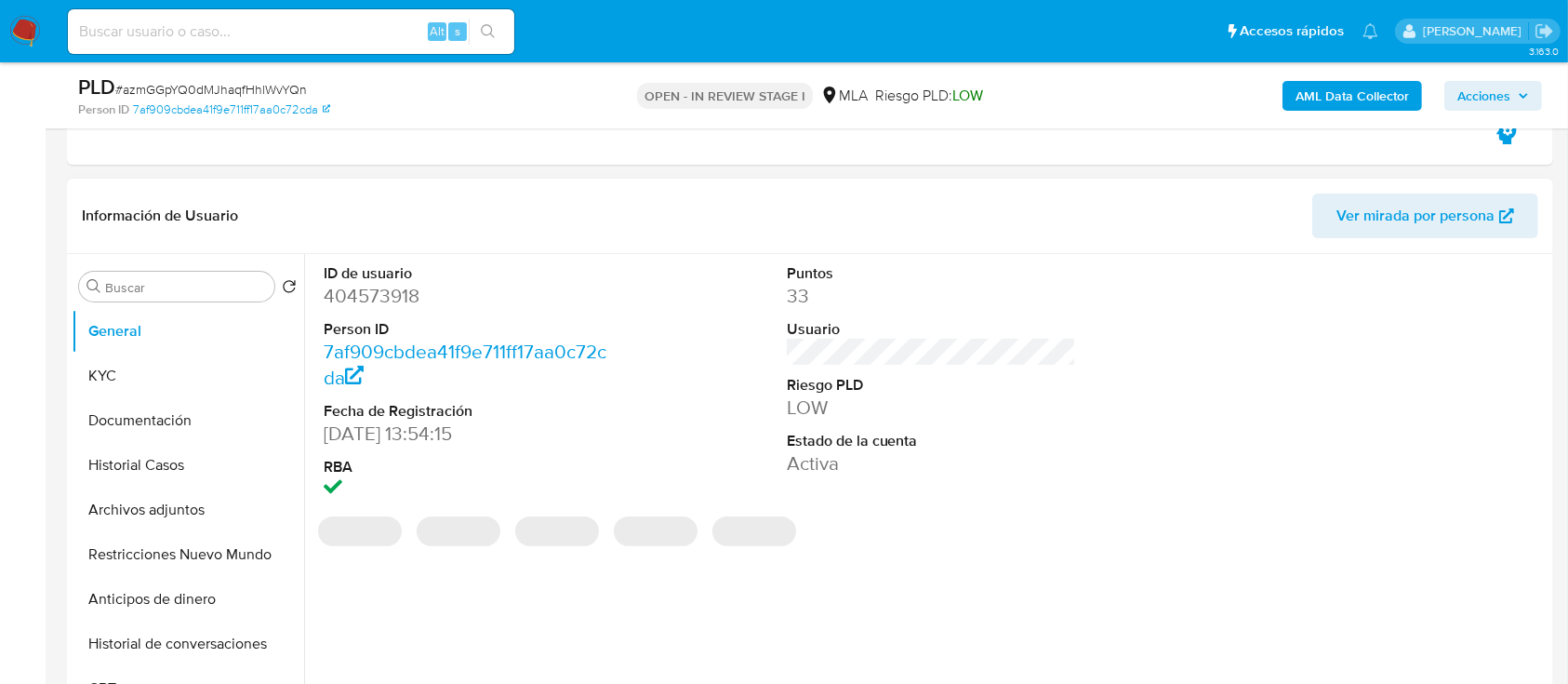
click at [402, 301] on dd "404573918" at bounding box center [468, 295] width 290 height 26
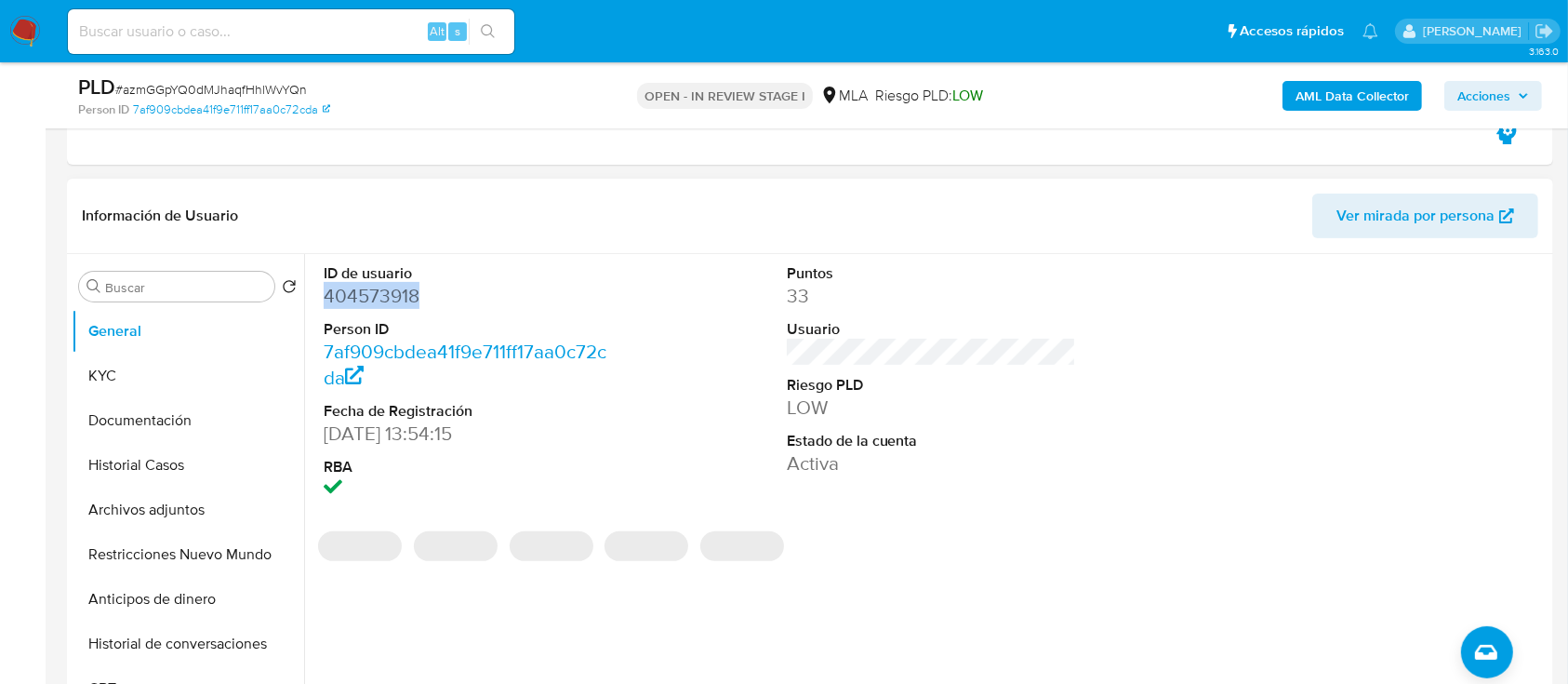
click at [402, 301] on dd "404573918" at bounding box center [468, 295] width 290 height 26
copy dd "404573918"
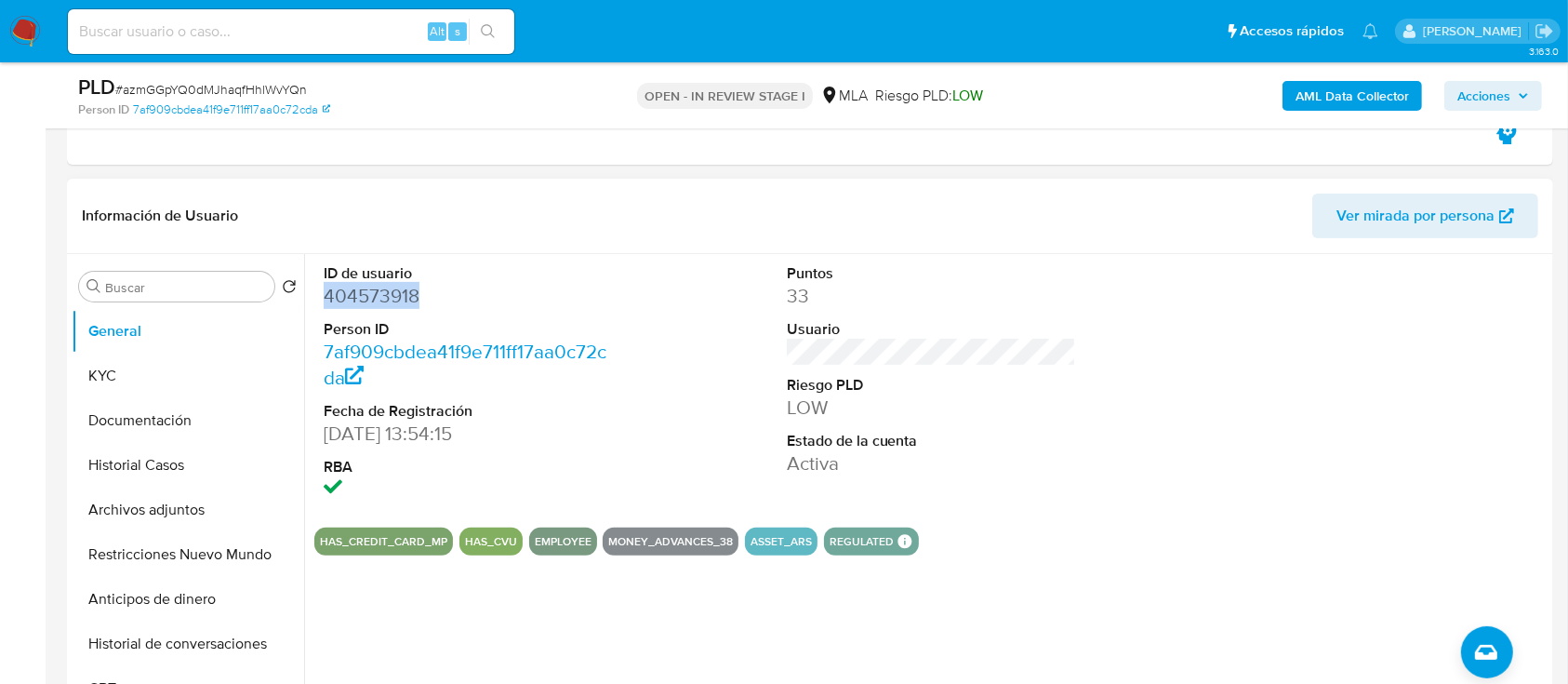
scroll to position [0, 0]
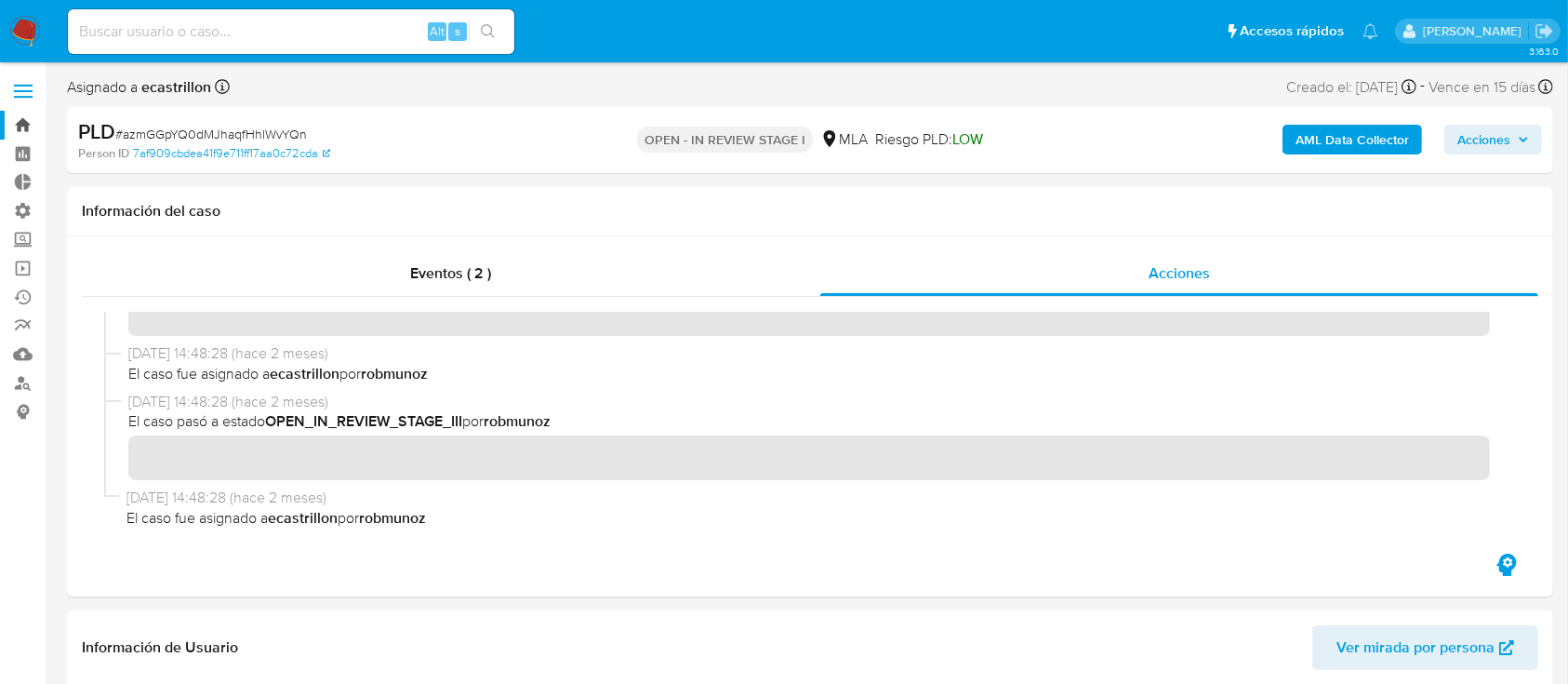
click at [9, 124] on link "Bandeja" at bounding box center [111, 125] width 222 height 29
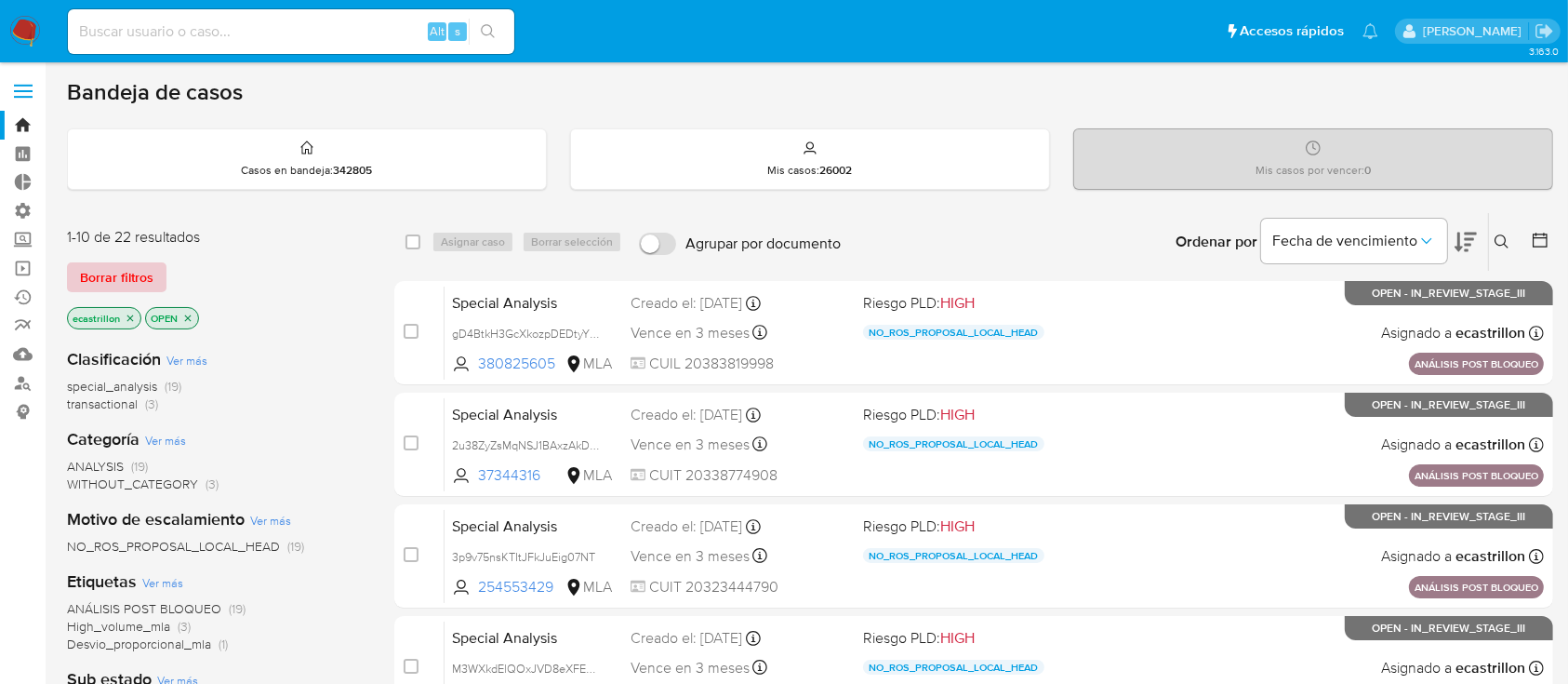
click at [142, 270] on span "Borrar filtros" at bounding box center [116, 277] width 74 height 26
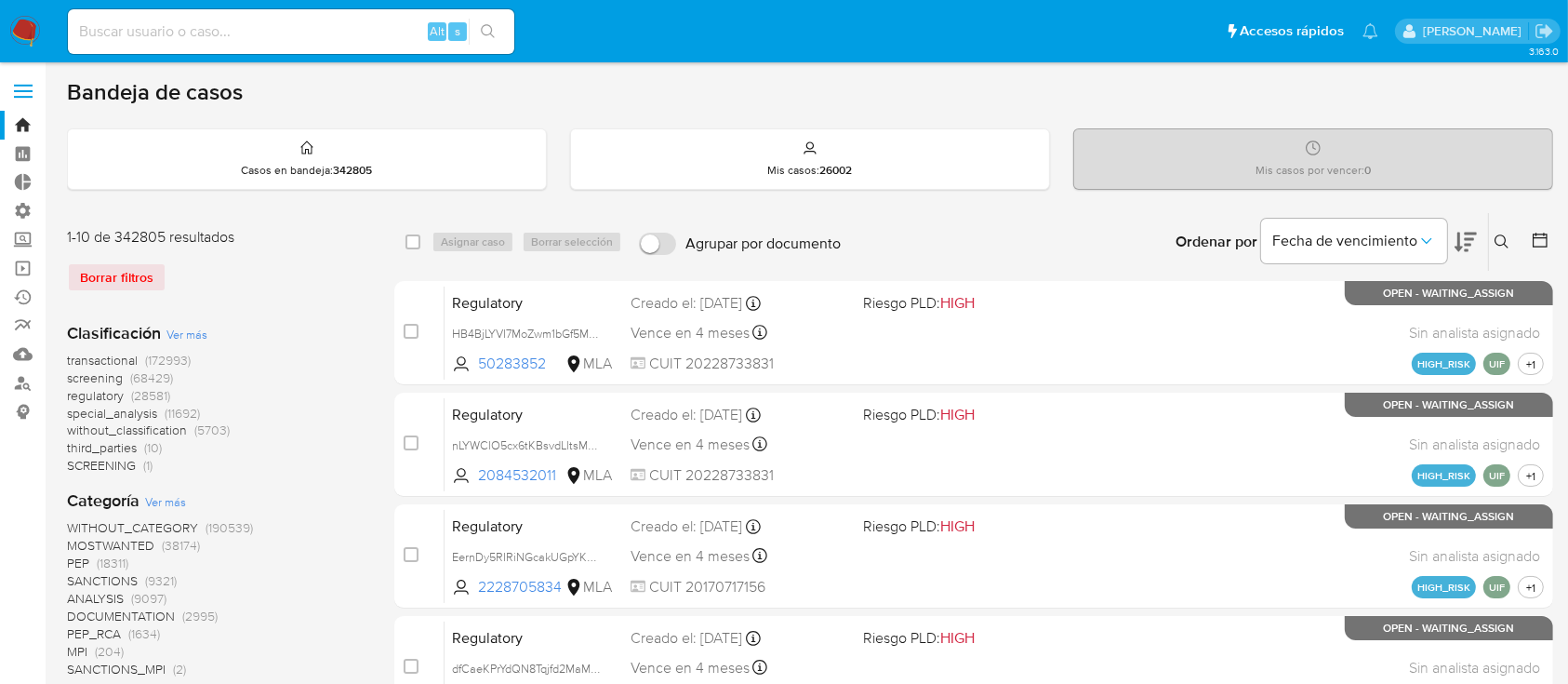
click at [1497, 239] on icon at bounding box center [1502, 242] width 15 height 15
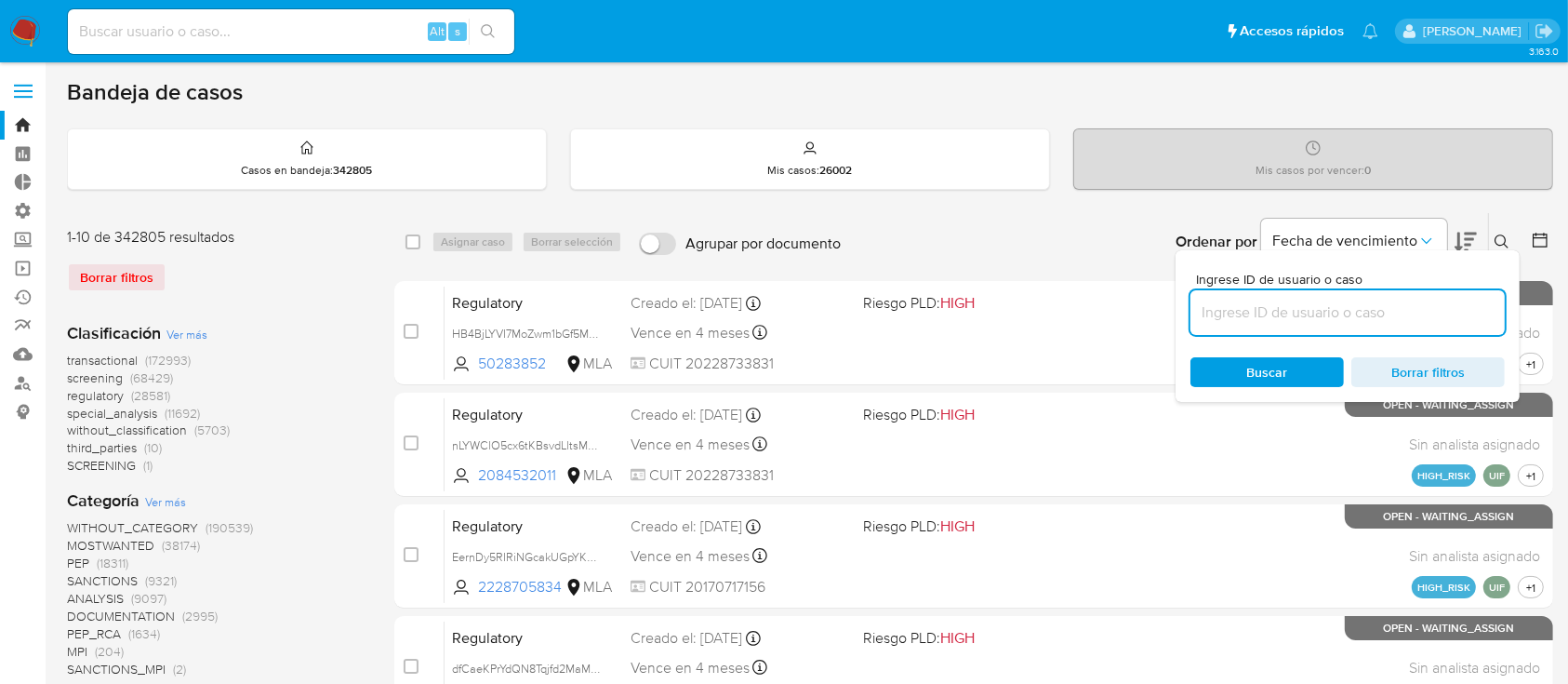
click at [1406, 302] on input at bounding box center [1347, 312] width 314 height 24
type input "404573918"
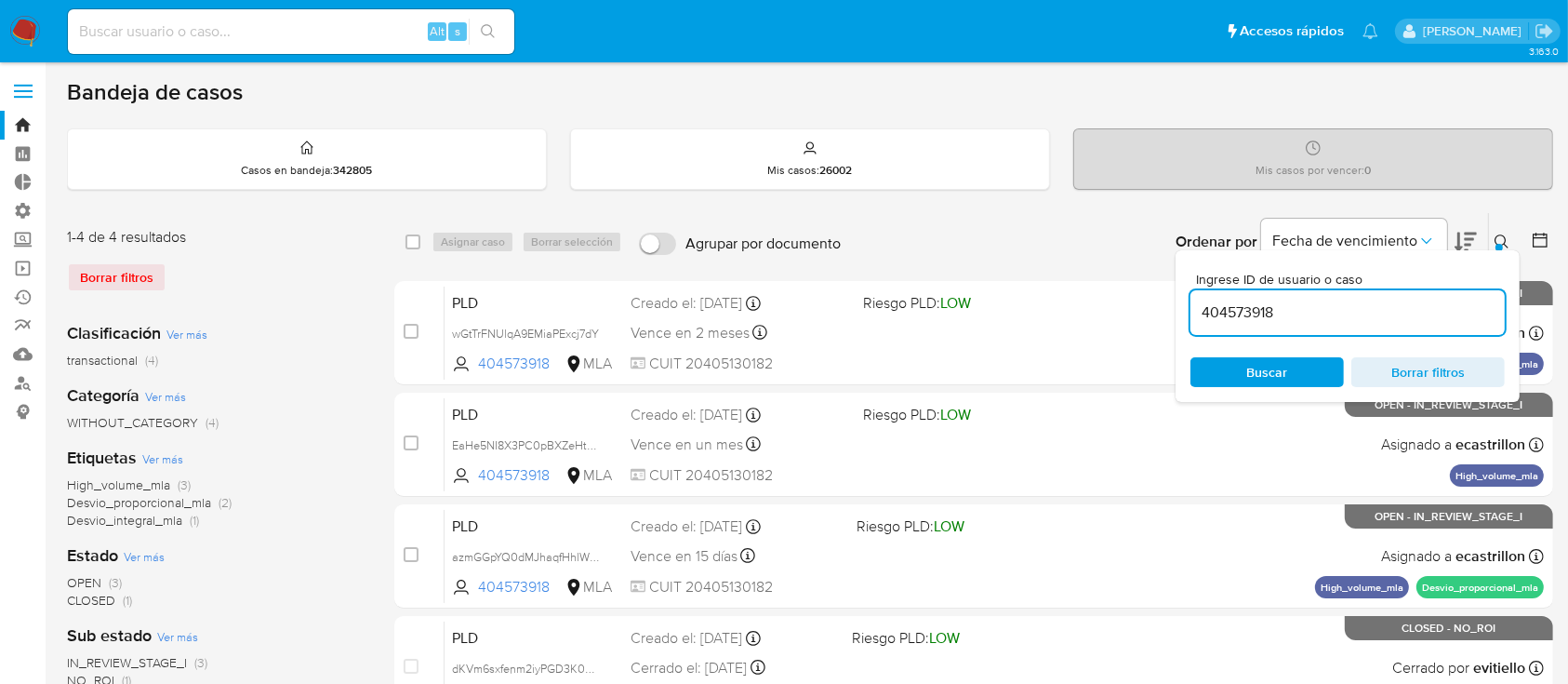
click at [1503, 235] on icon at bounding box center [1501, 241] width 14 height 14
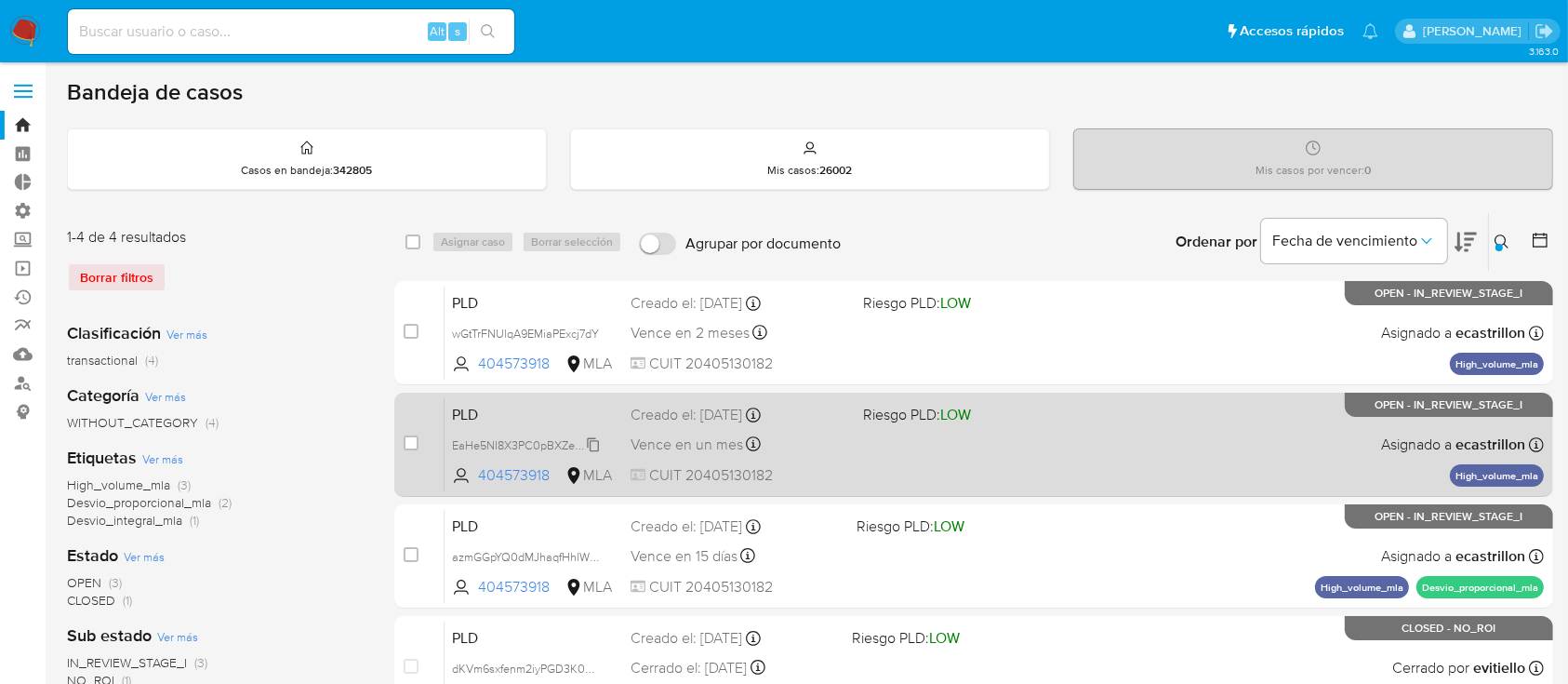
click at [592, 445] on span "EaHe5NI8X3PC0pBXZeHtUScw" at bounding box center [534, 444] width 164 height 21
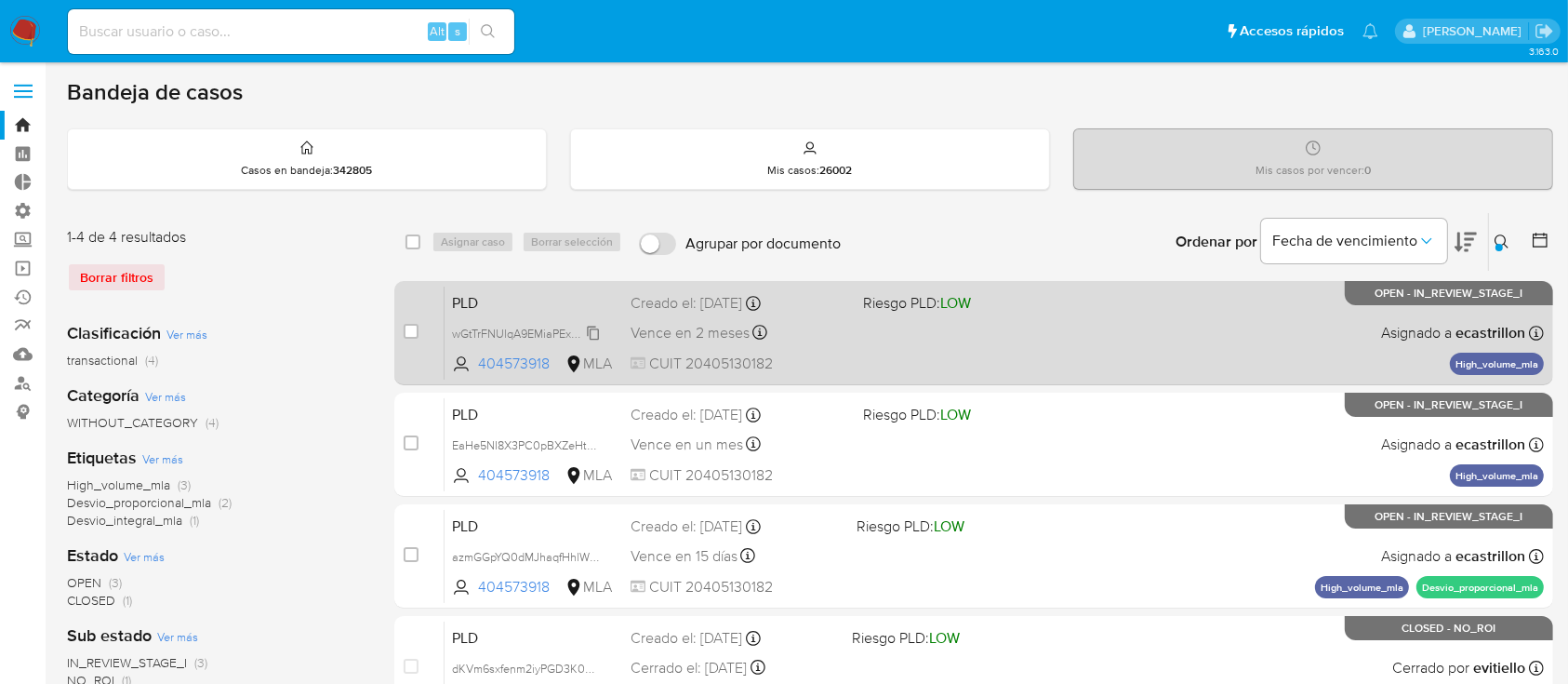
click at [591, 336] on span "wGtTrFNUlqA9EMiaPExcj7dY" at bounding box center [525, 332] width 147 height 21
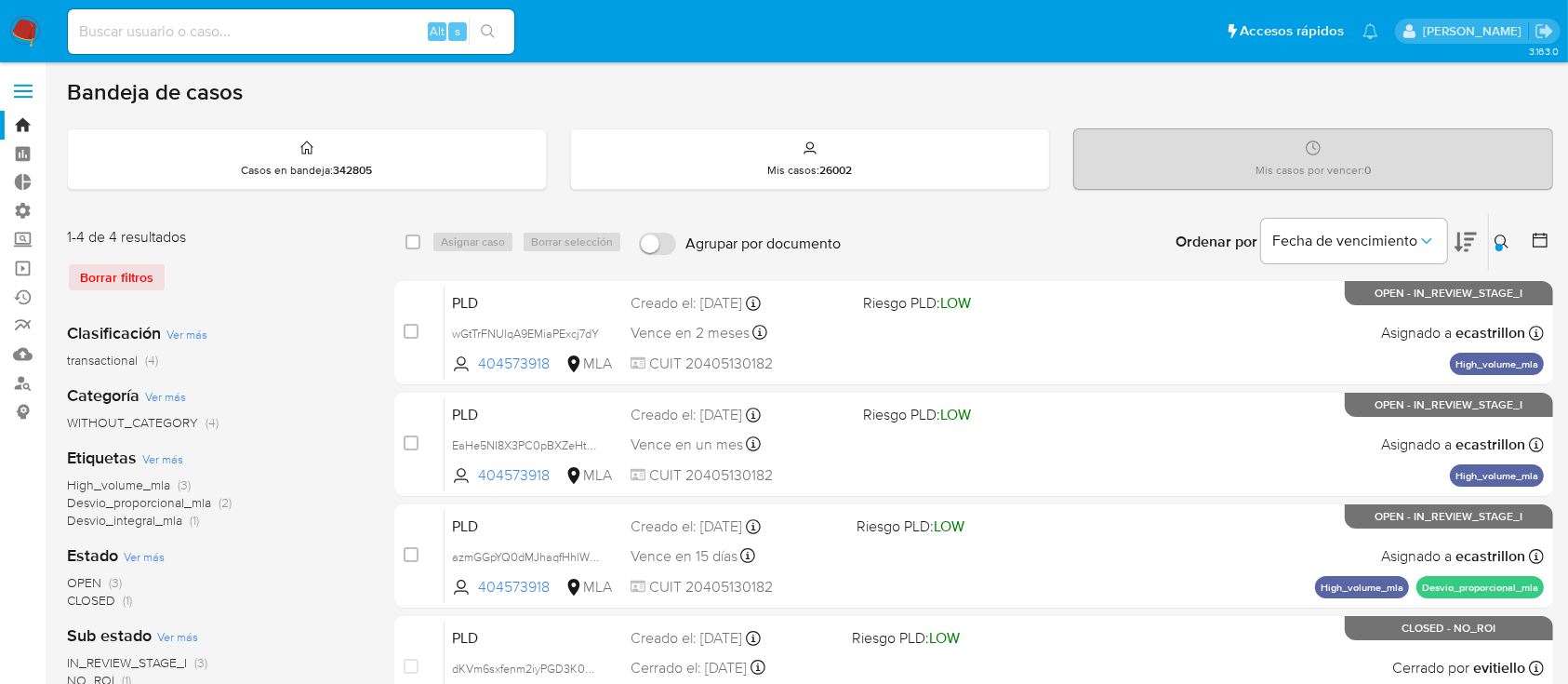
click at [320, 26] on input at bounding box center [291, 32] width 446 height 24
paste input "HpeLF0BGv4TW4D8eLHGj2omN"
type input "HpeLF0BGv4TW4D8eLHGj2omN"
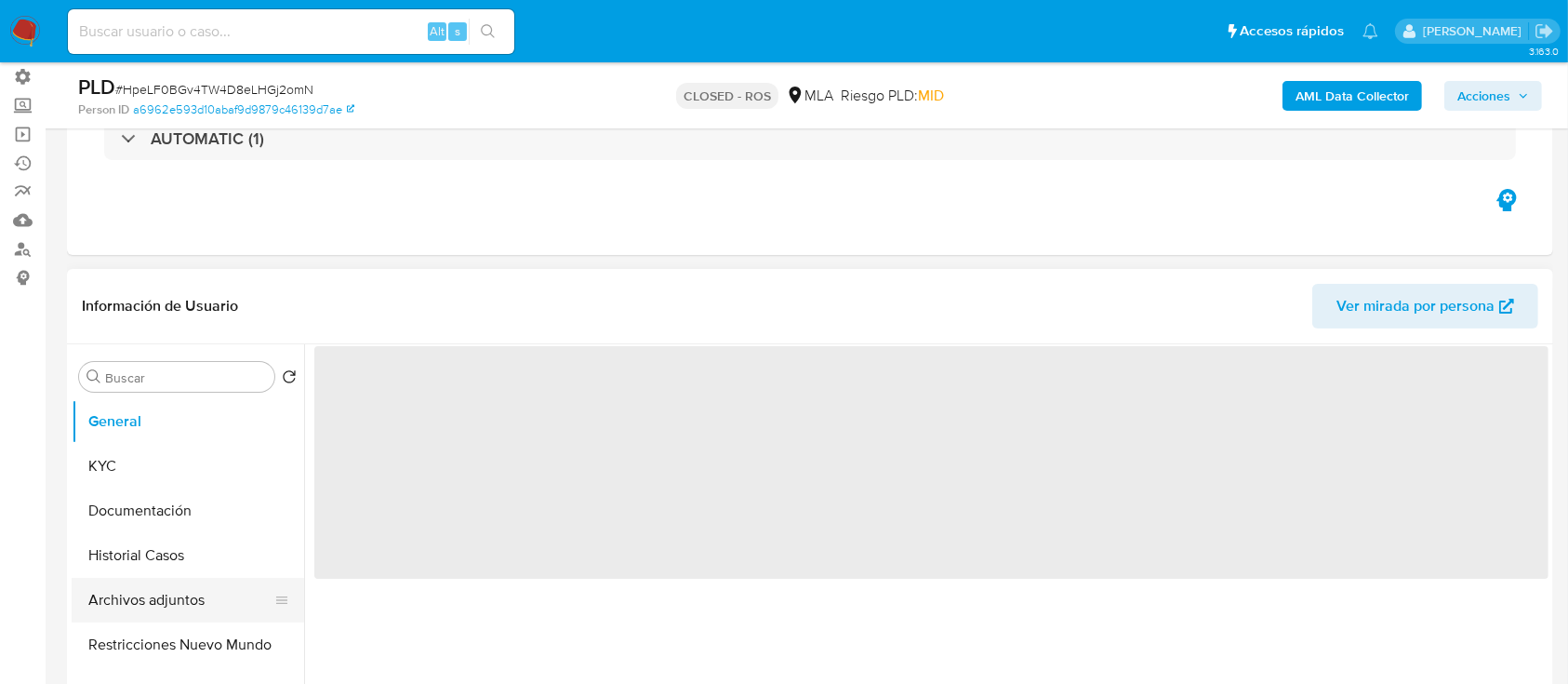
select select "10"
click at [121, 614] on button "Archivos adjuntos" at bounding box center [181, 600] width 218 height 45
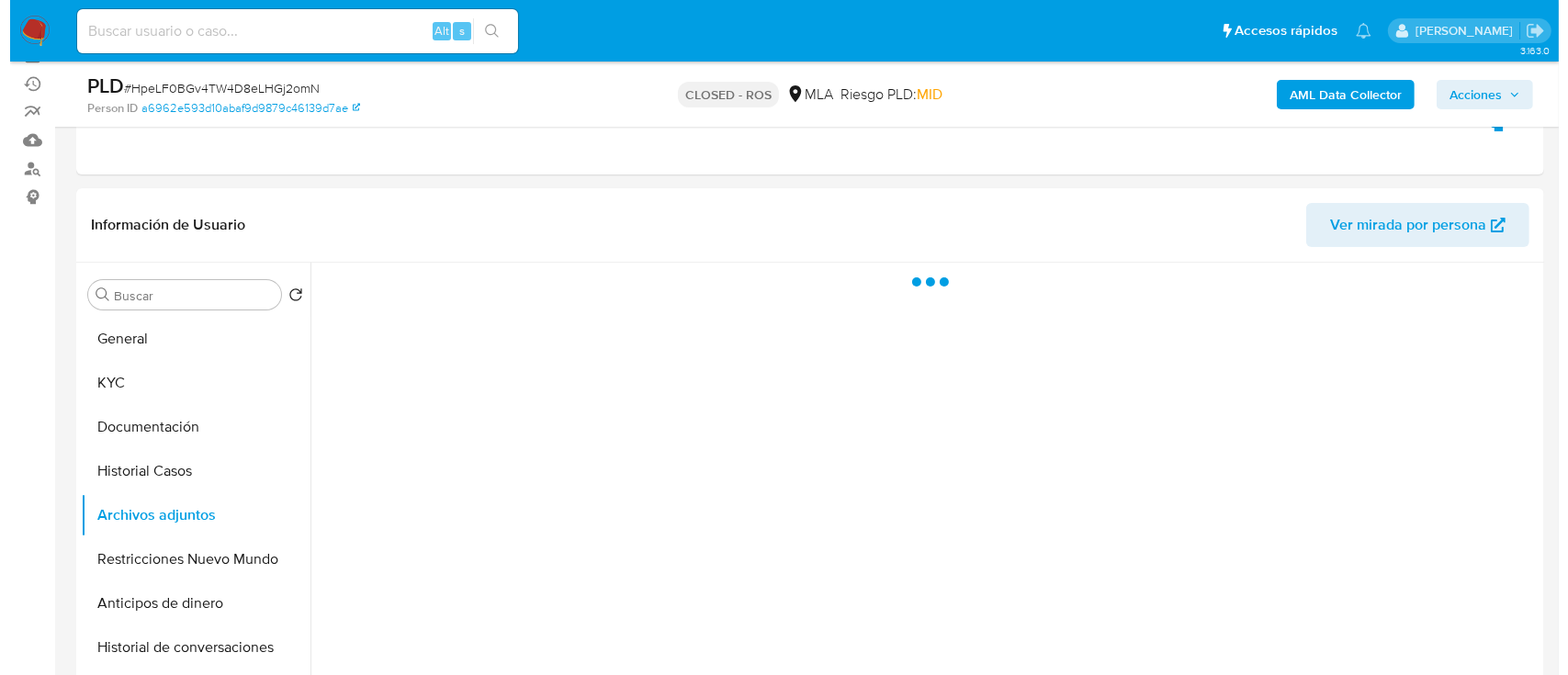
scroll to position [211, 0]
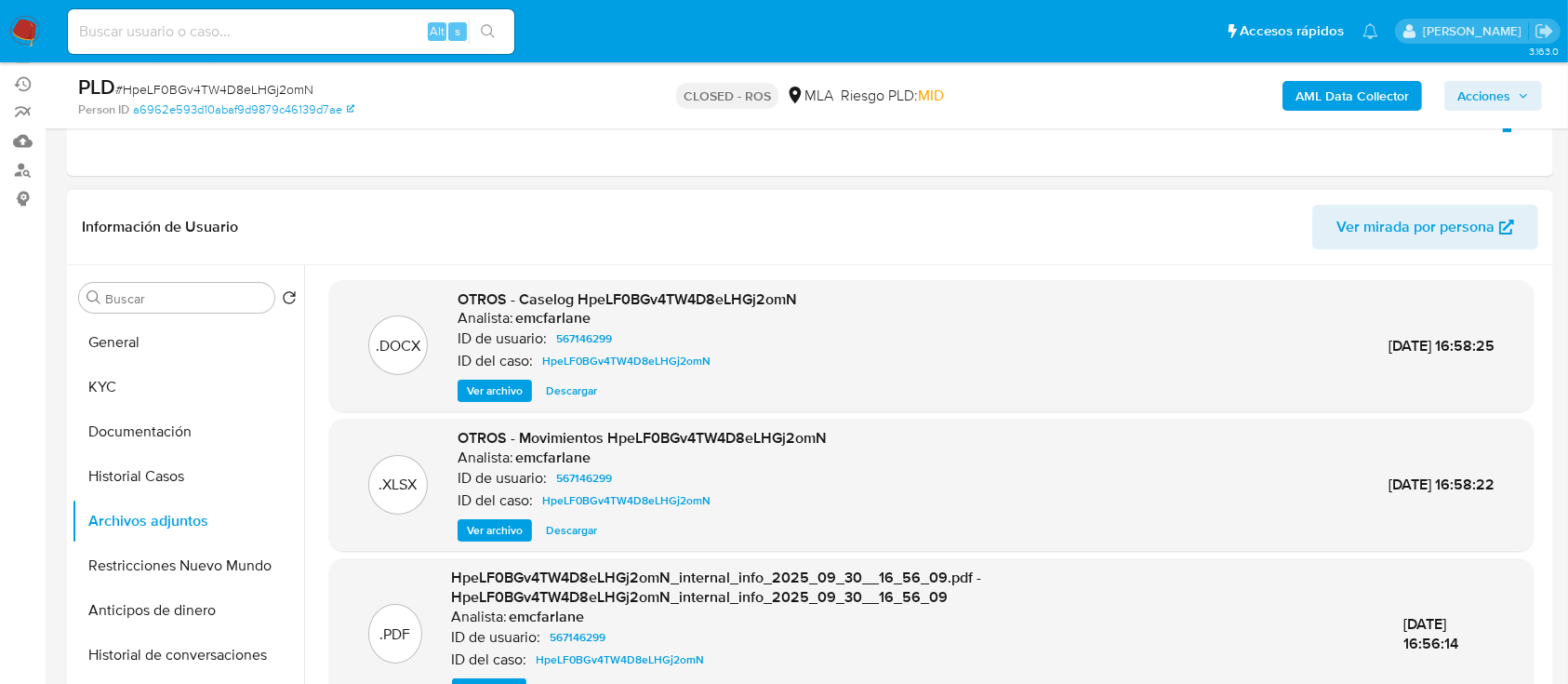
click at [479, 394] on span "Ver archivo" at bounding box center [495, 390] width 56 height 19
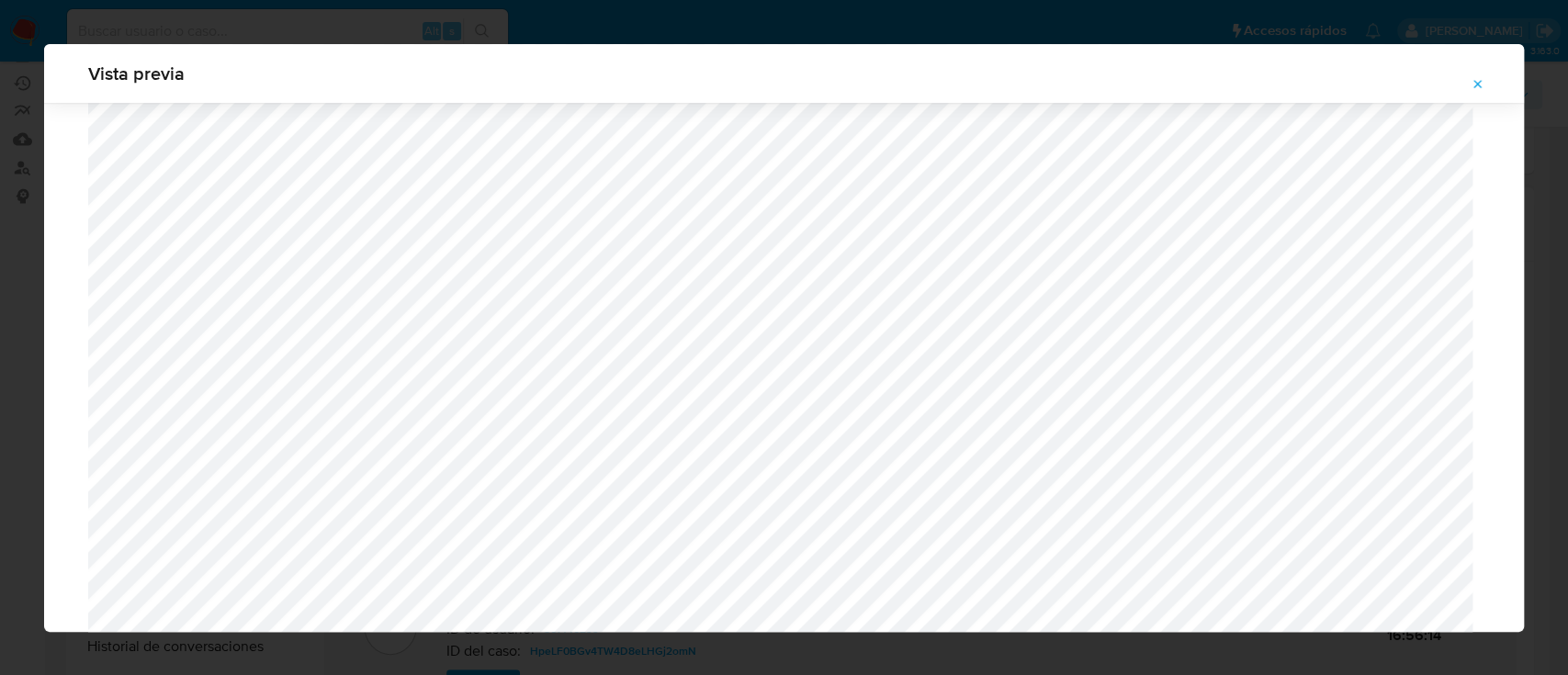
scroll to position [1095, 0]
click at [1493, 85] on button "Attachment preview" at bounding box center [1478, 85] width 40 height 29
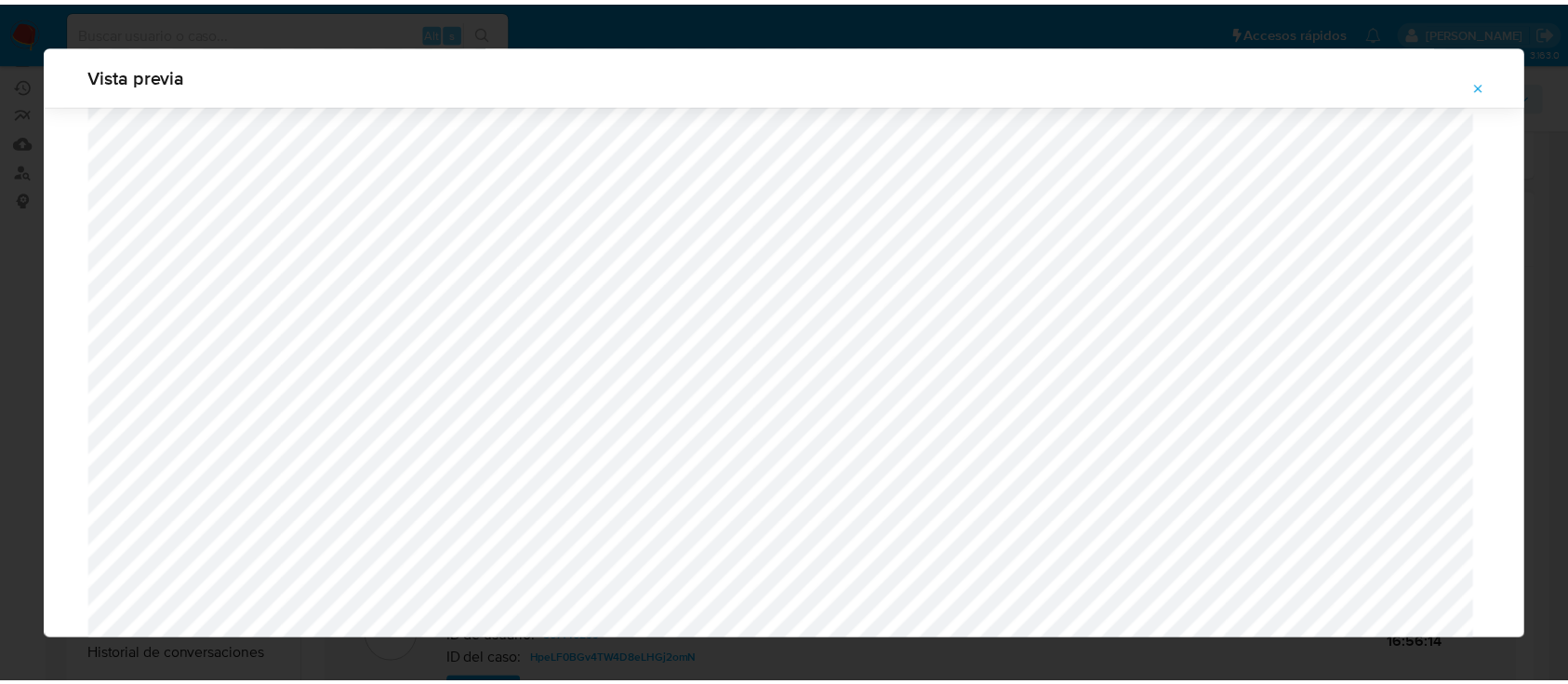
scroll to position [60, 0]
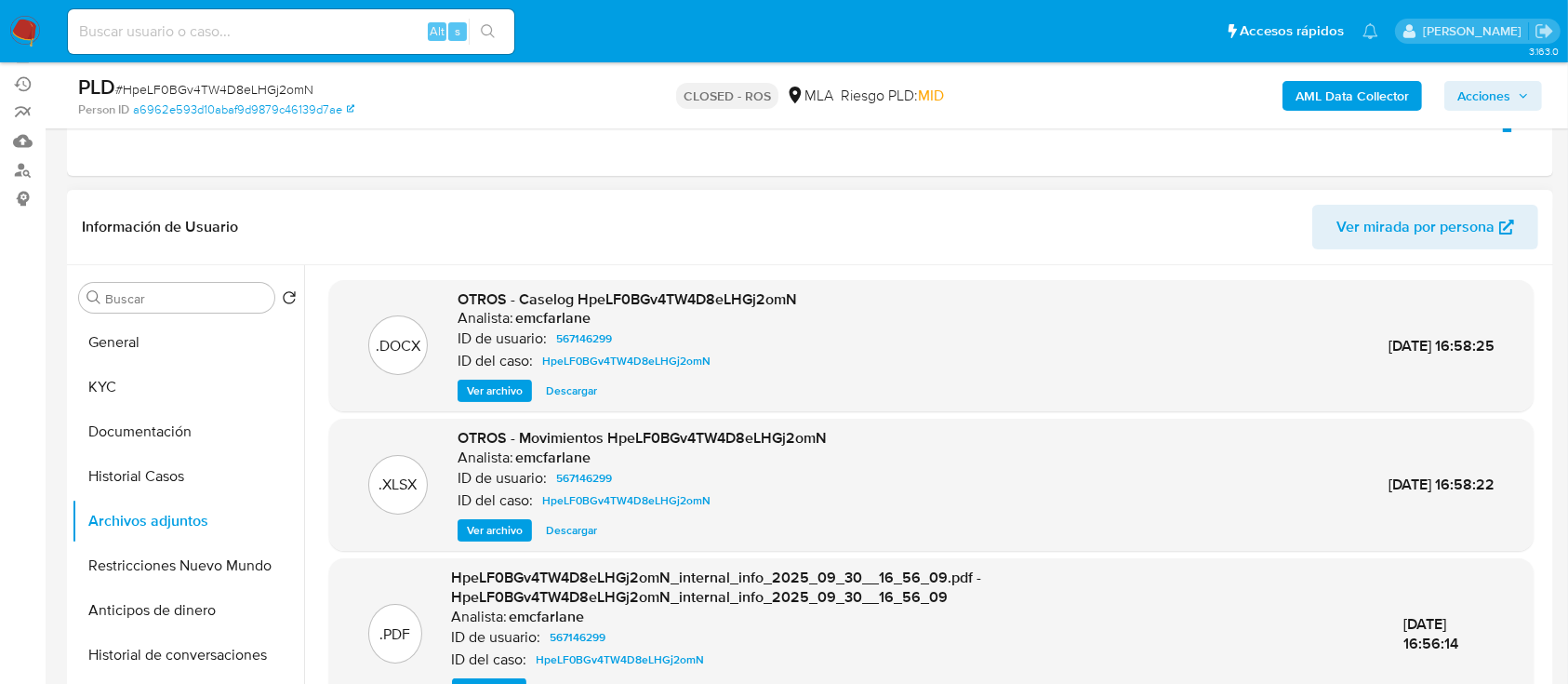
click at [379, 37] on input at bounding box center [291, 32] width 446 height 24
paste input "XcLs3hWs3FNLyWj08C7Cl6aA"
type input "XcLs3hWs3FNLyWj08C7Cl6aA"
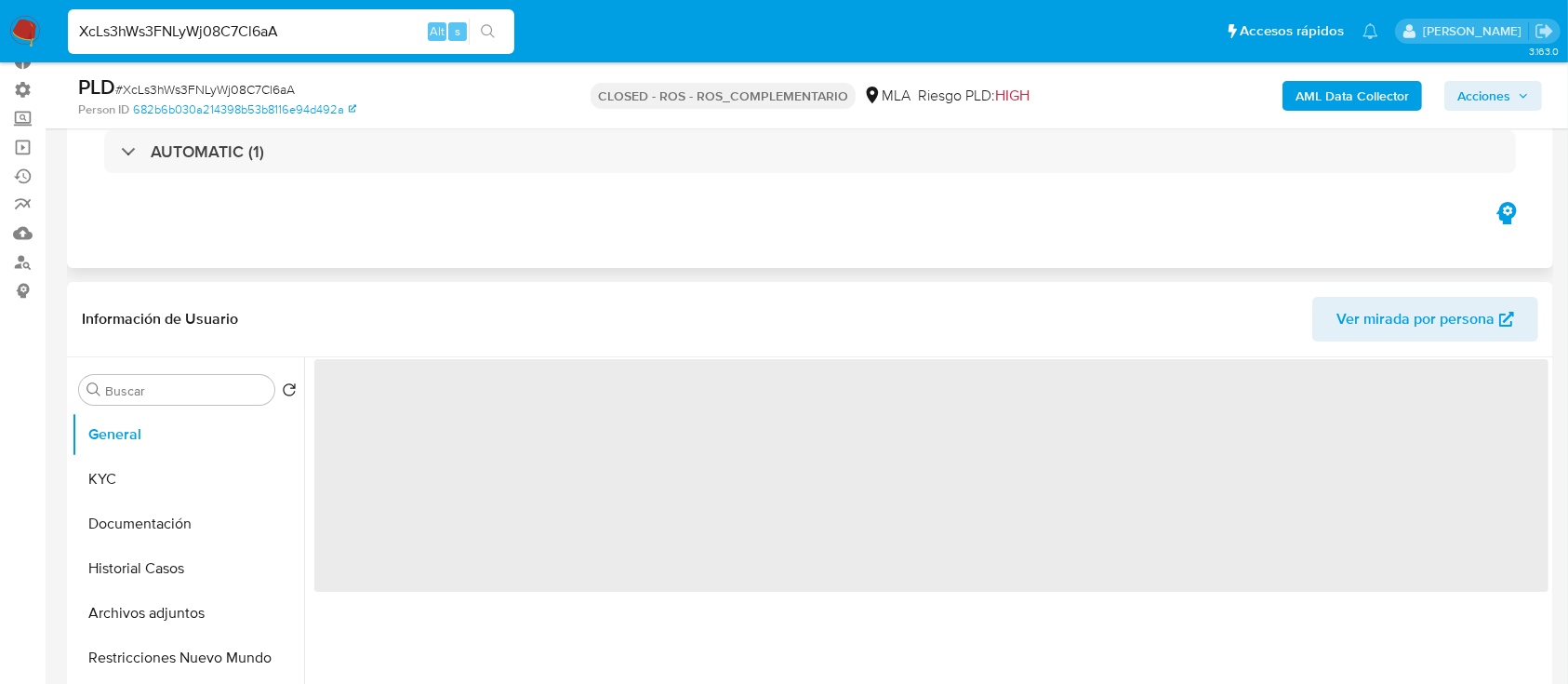
scroll to position [123, 0]
select select "10"
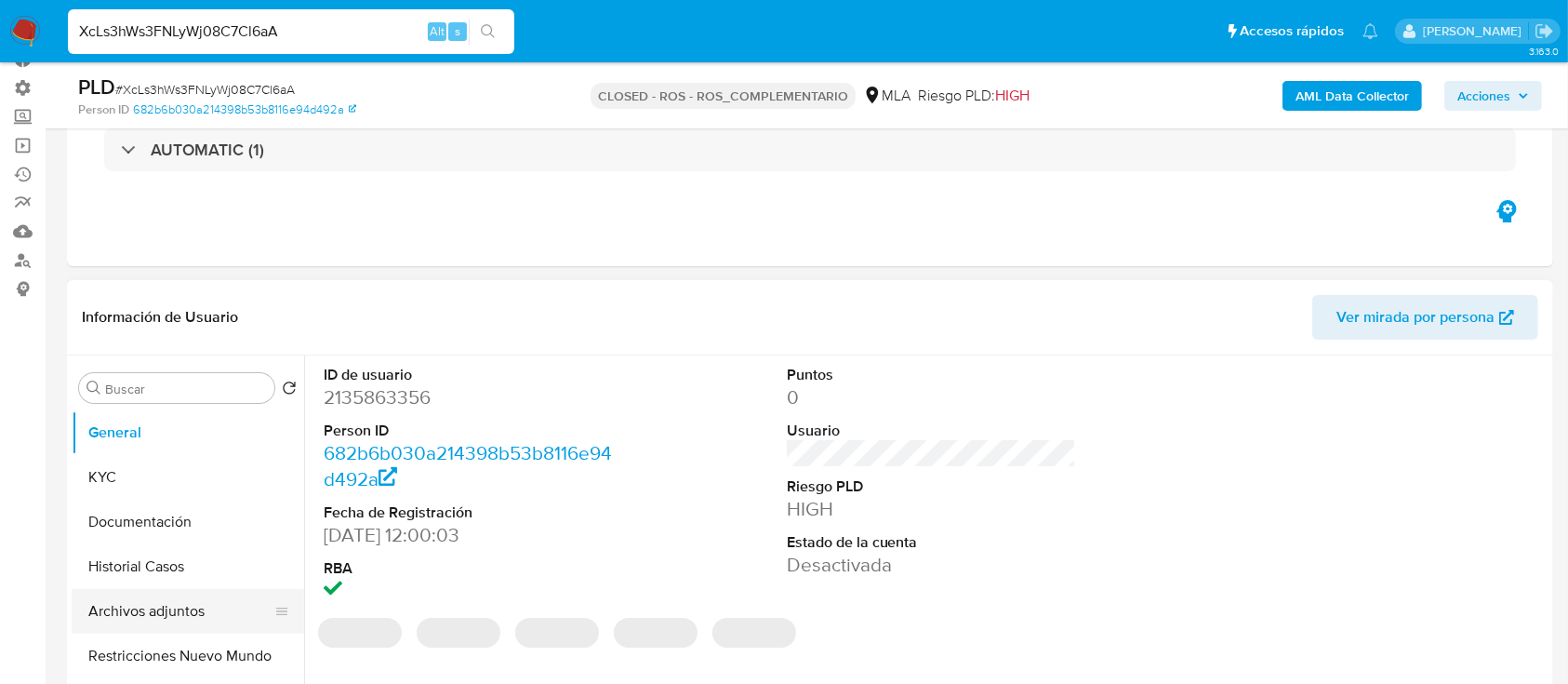
click at [95, 609] on button "Archivos adjuntos" at bounding box center [181, 611] width 218 height 45
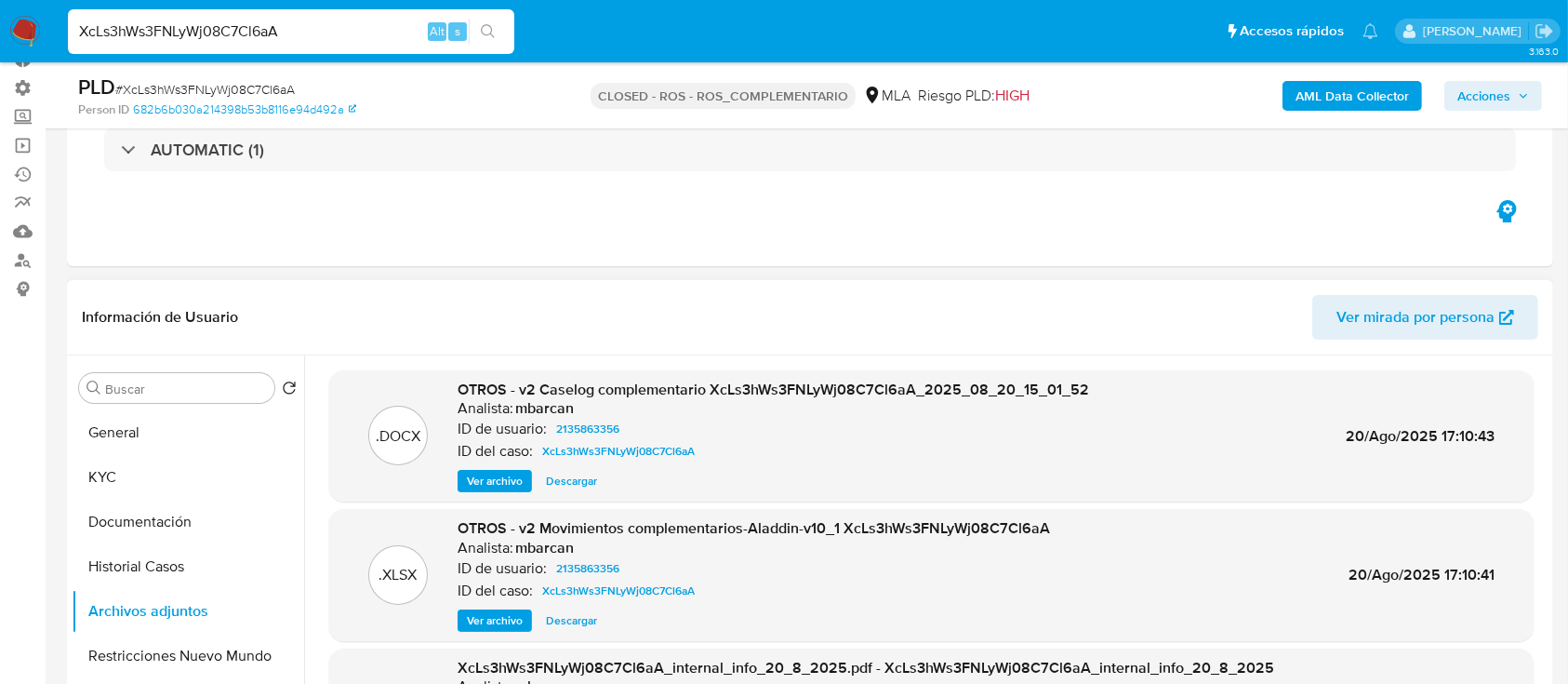
click at [498, 474] on span "Ver archivo" at bounding box center [495, 481] width 56 height 19
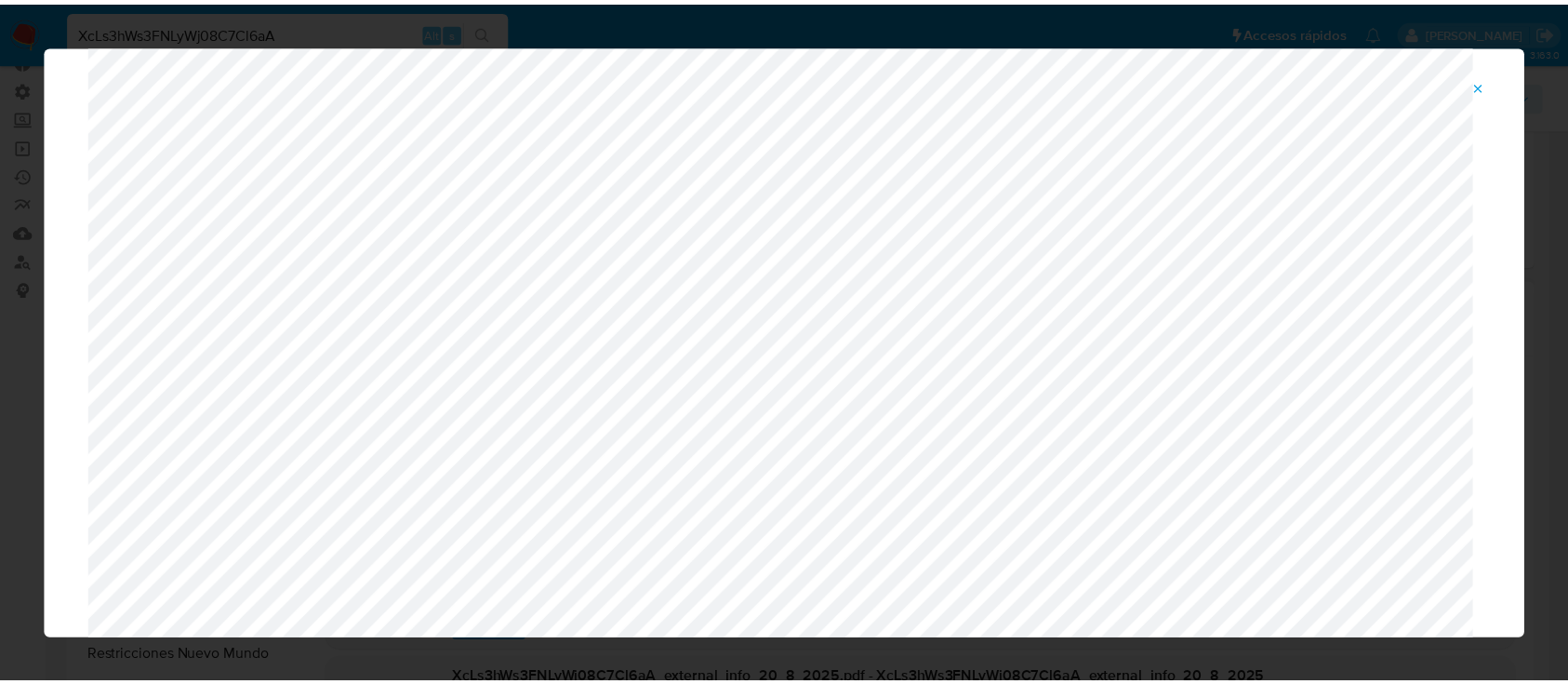
scroll to position [0, 0]
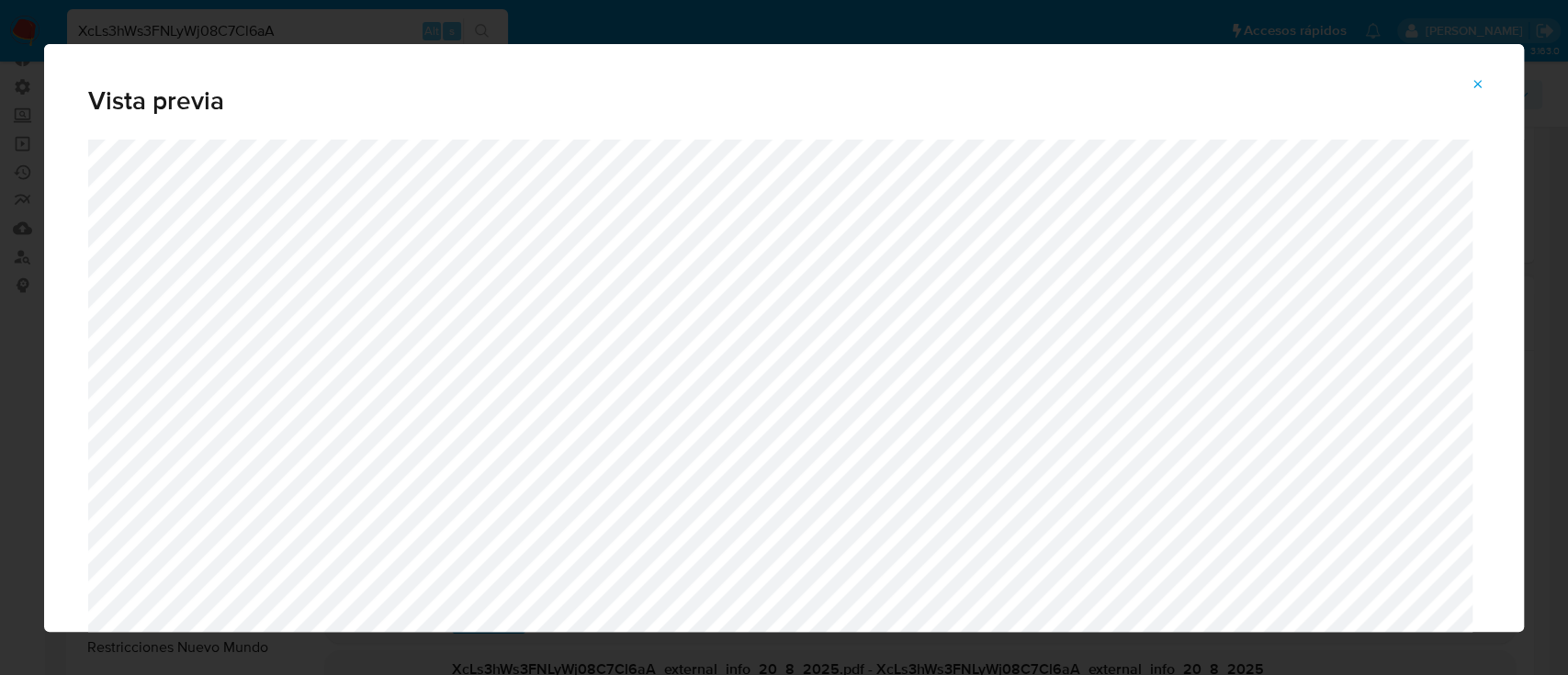
click at [1470, 79] on icon "Attachment preview" at bounding box center [1478, 85] width 15 height 15
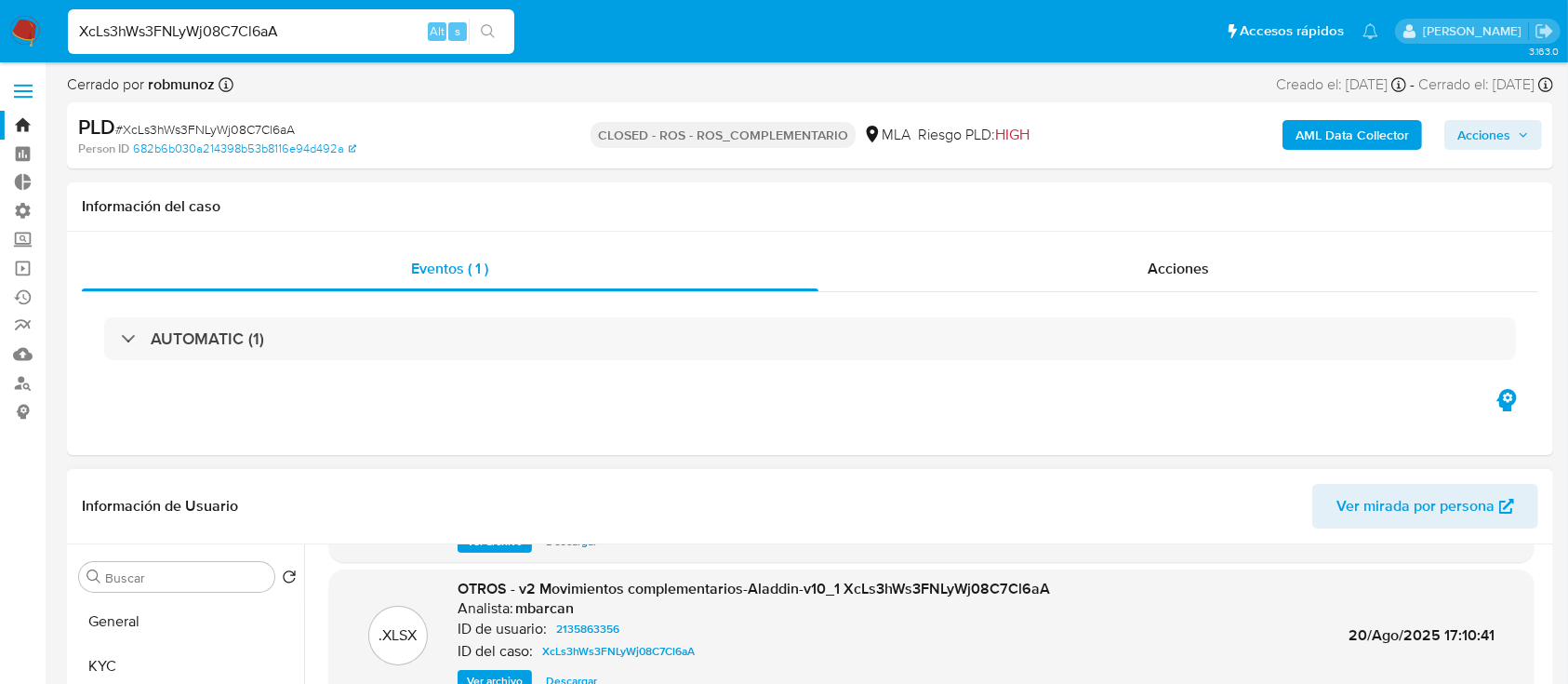
click at [20, 136] on link "Bandeja" at bounding box center [111, 125] width 222 height 29
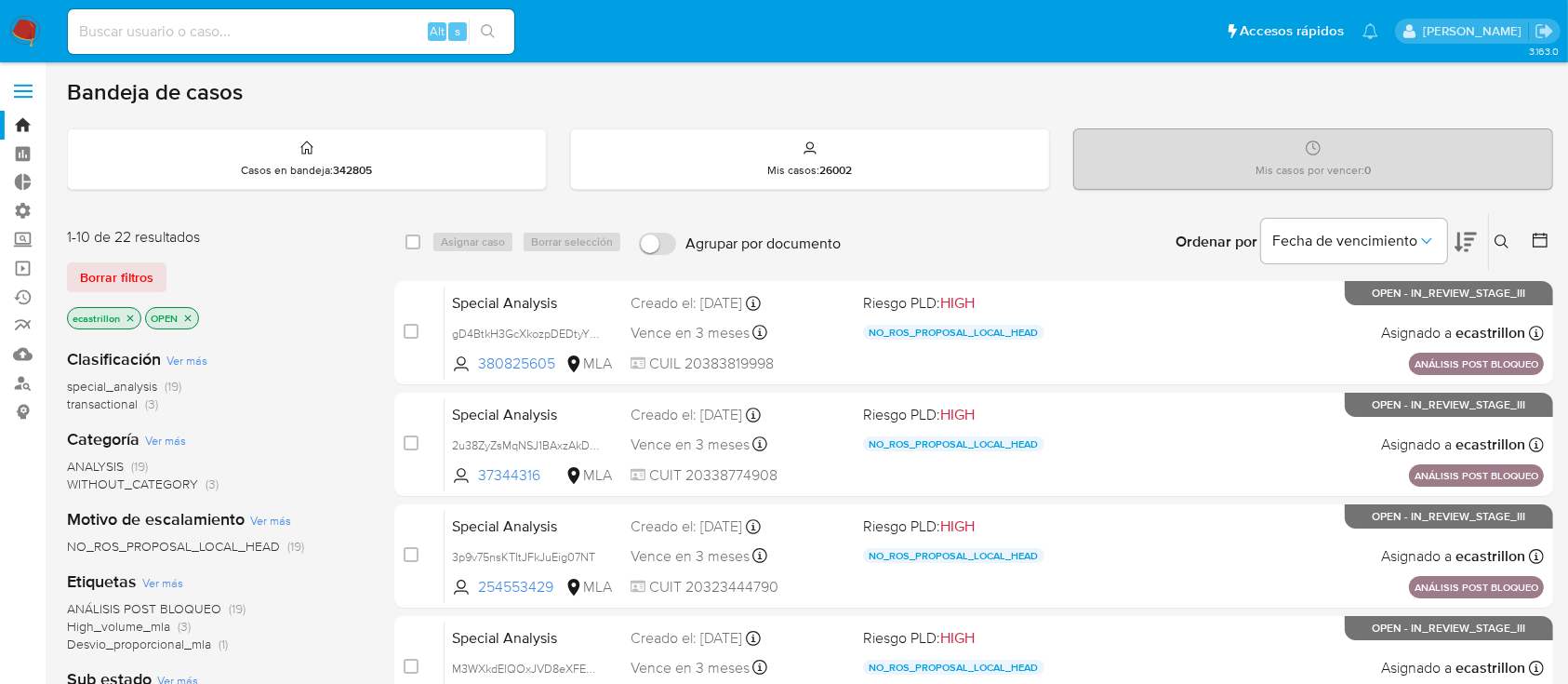
click at [137, 399] on span "transactional" at bounding box center [102, 404] width 71 height 19
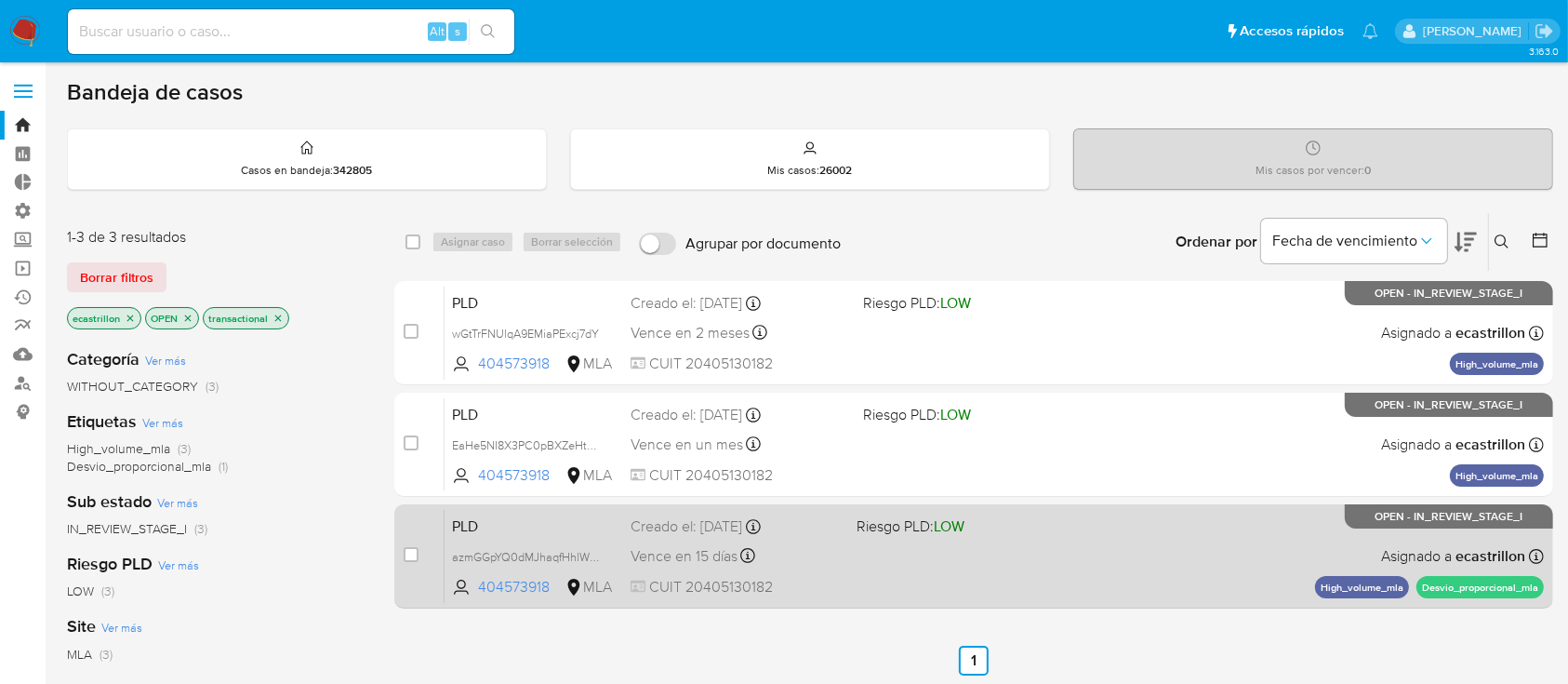
click at [901, 554] on span at bounding box center [961, 555] width 211 height 4
click at [1011, 536] on div "PLD azmGGpYQ0dMJhaqfHhlWvYQn 404573918 MLA Riesgo PLD: LOW Creado el: [DATE] Cr…" at bounding box center [994, 555] width 1099 height 94
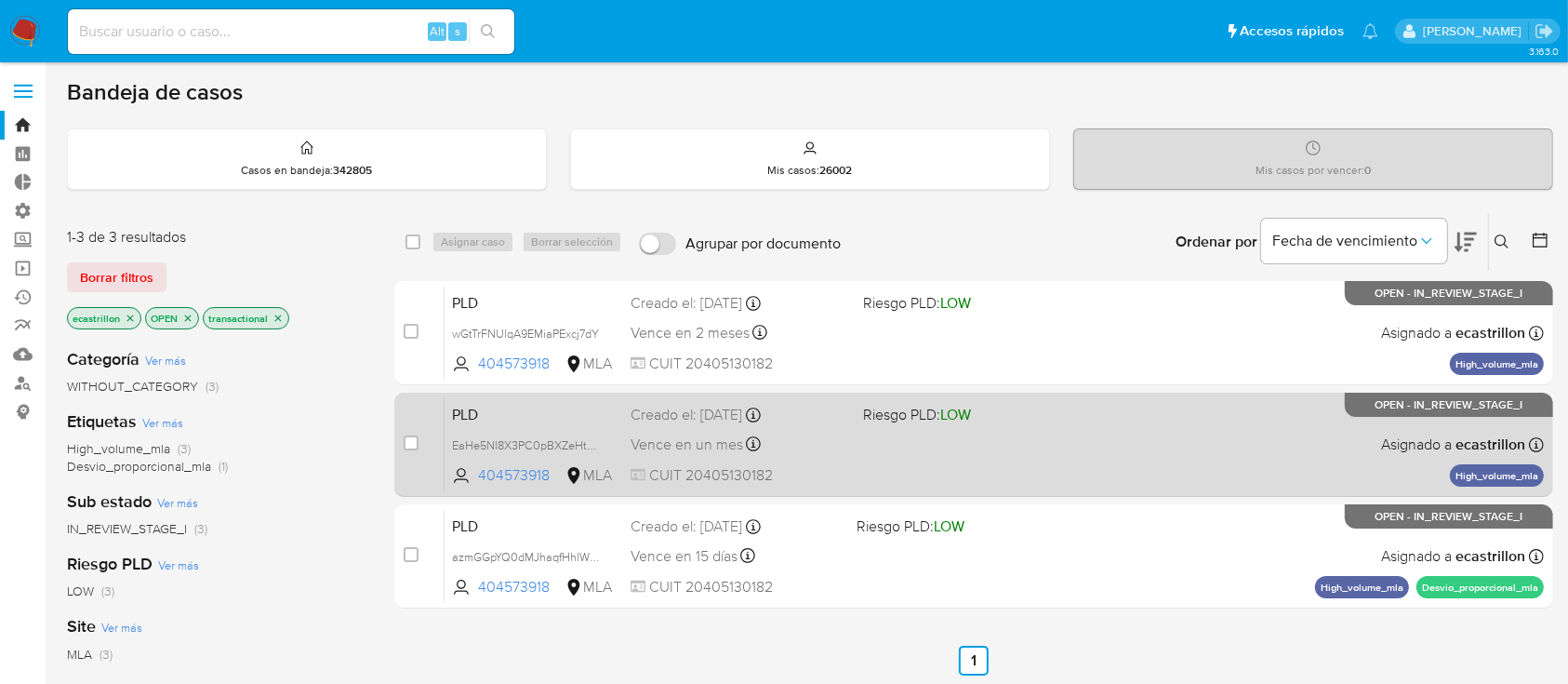
click at [889, 420] on span "Riesgo PLD: LOW" at bounding box center [917, 414] width 108 height 21
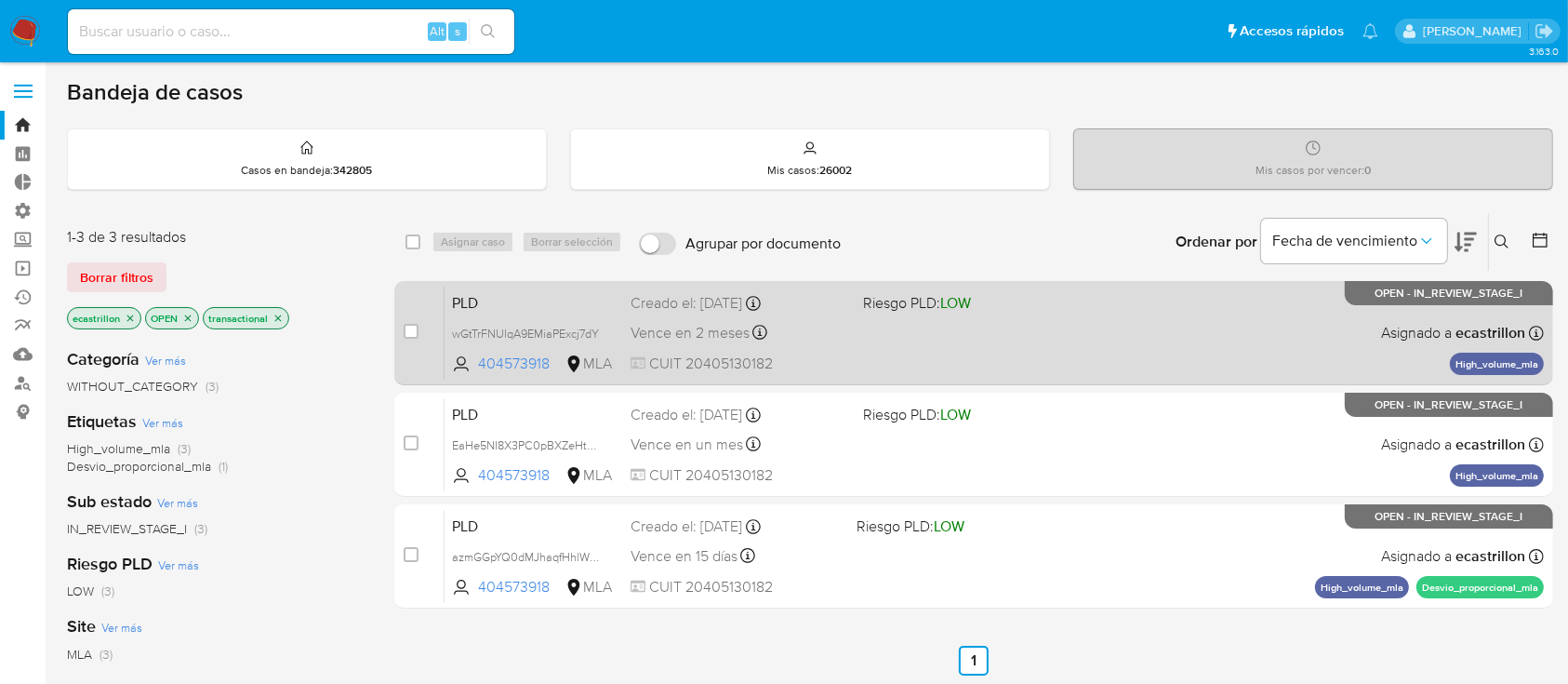
click at [1027, 332] on span at bounding box center [971, 332] width 217 height 4
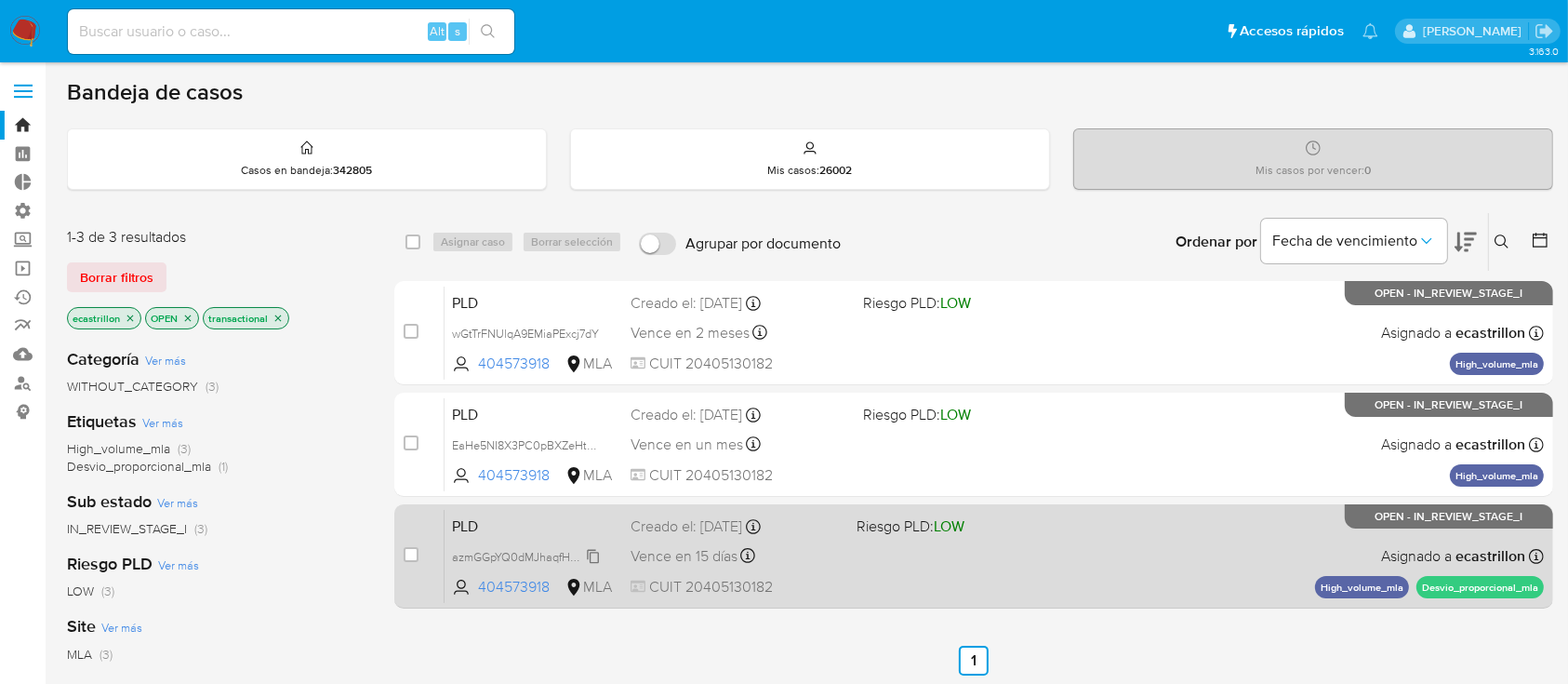
click at [596, 550] on span "azmGGpYQ0dMJhaqfHhlWvYQn" at bounding box center [534, 555] width 165 height 21
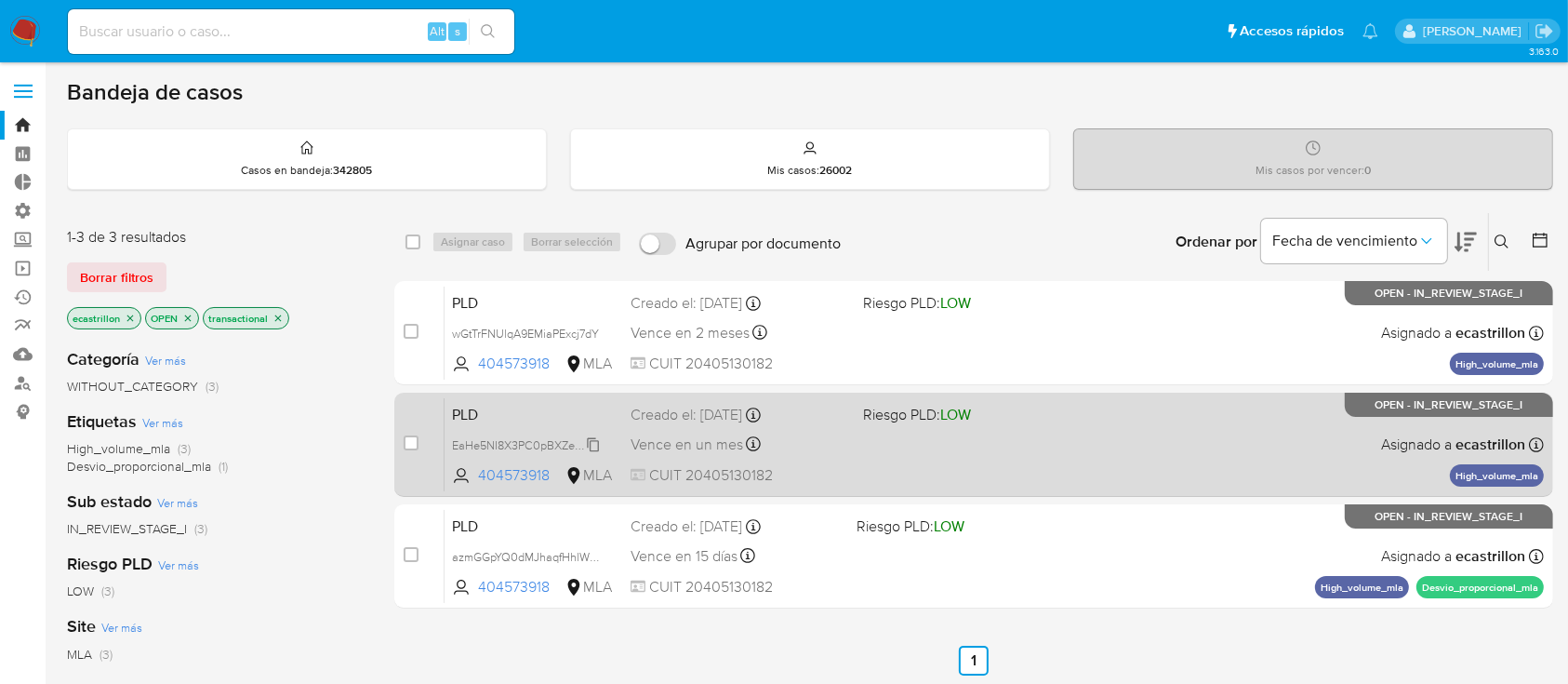
click at [597, 442] on span "EaHe5NI8X3PC0pBXZeHtUScw" at bounding box center [534, 444] width 164 height 21
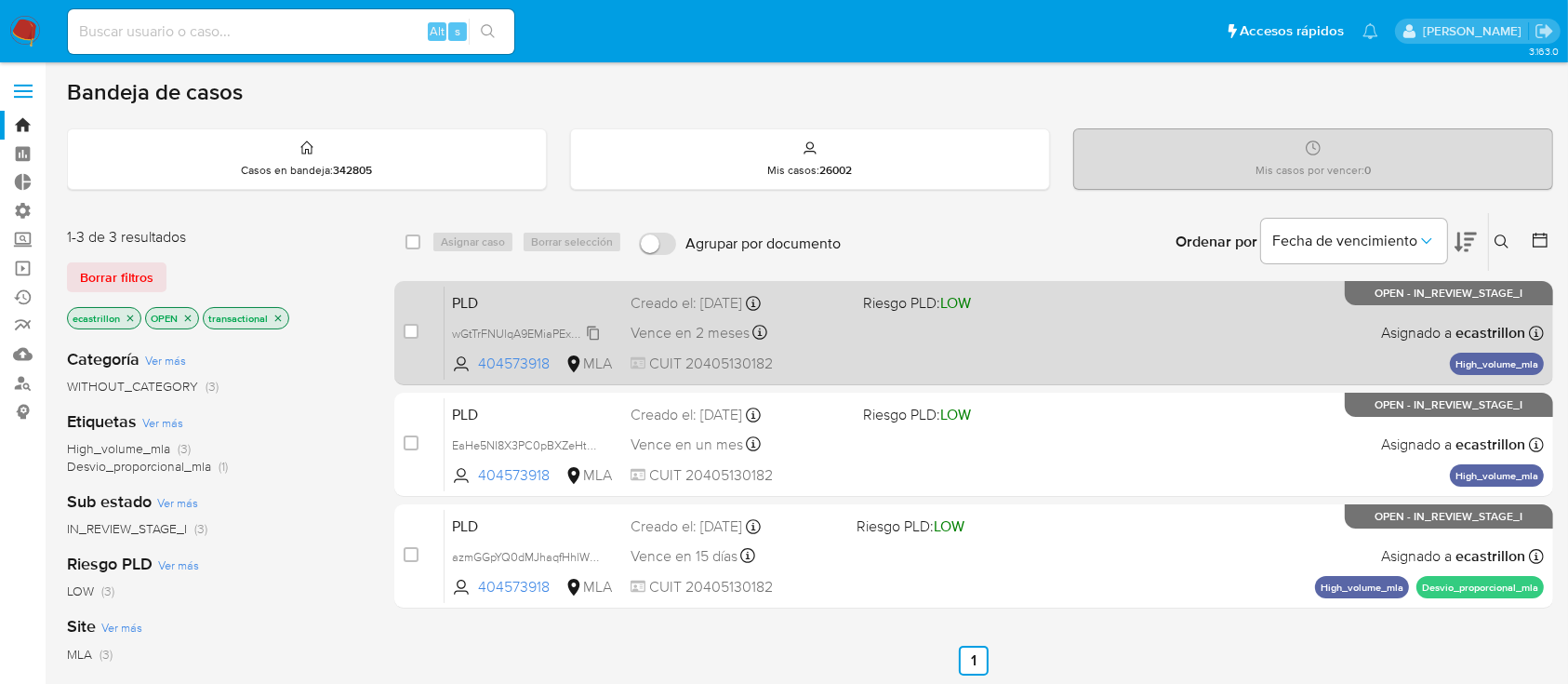
click at [599, 328] on span "wGtTrFNUlqA9EMiaPExcj7dY" at bounding box center [525, 332] width 147 height 21
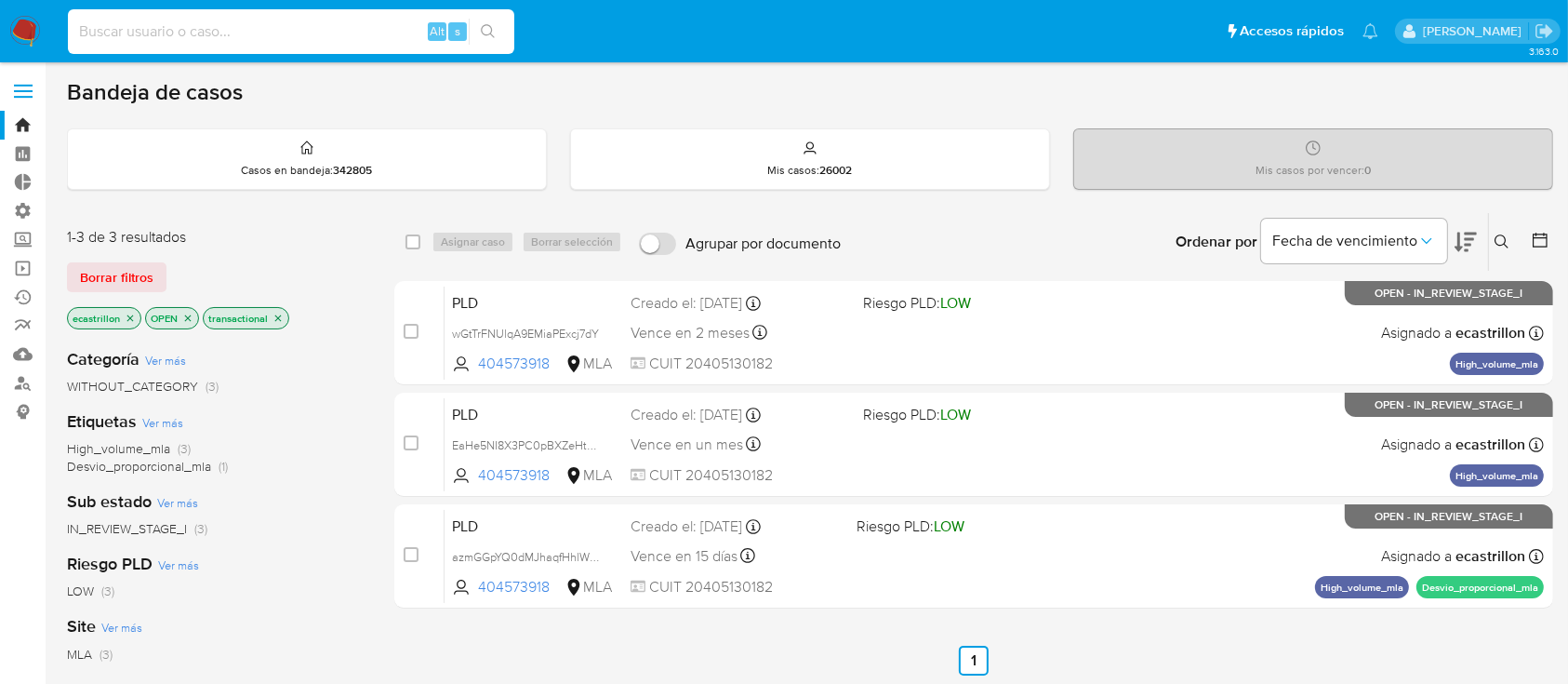
click at [263, 28] on input at bounding box center [291, 32] width 446 height 24
paste input "y9GGvk4FdcwH2lufcZm1Rs60"
type input "y9GGvk4FdcwH2lufcZm1Rs60"
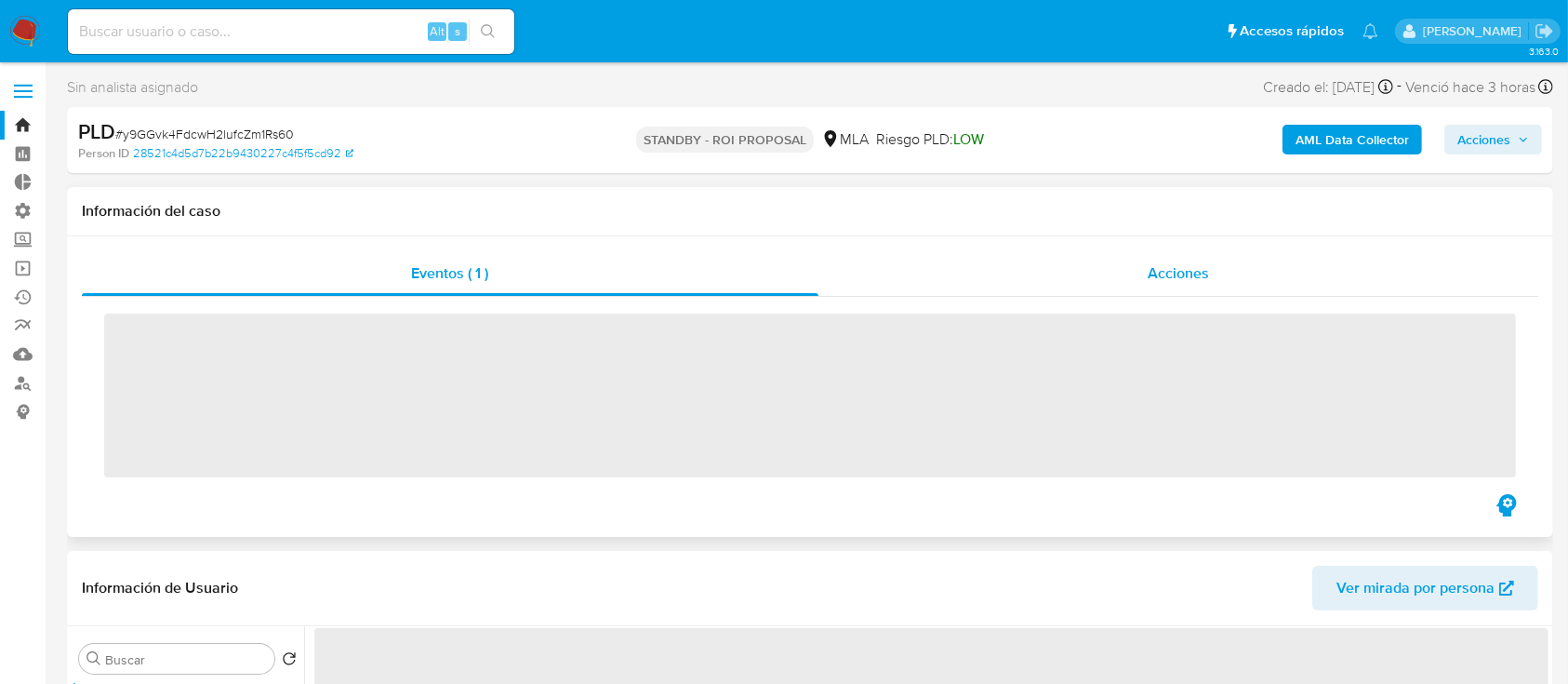
click at [922, 264] on div "Acciones" at bounding box center [1179, 273] width 721 height 45
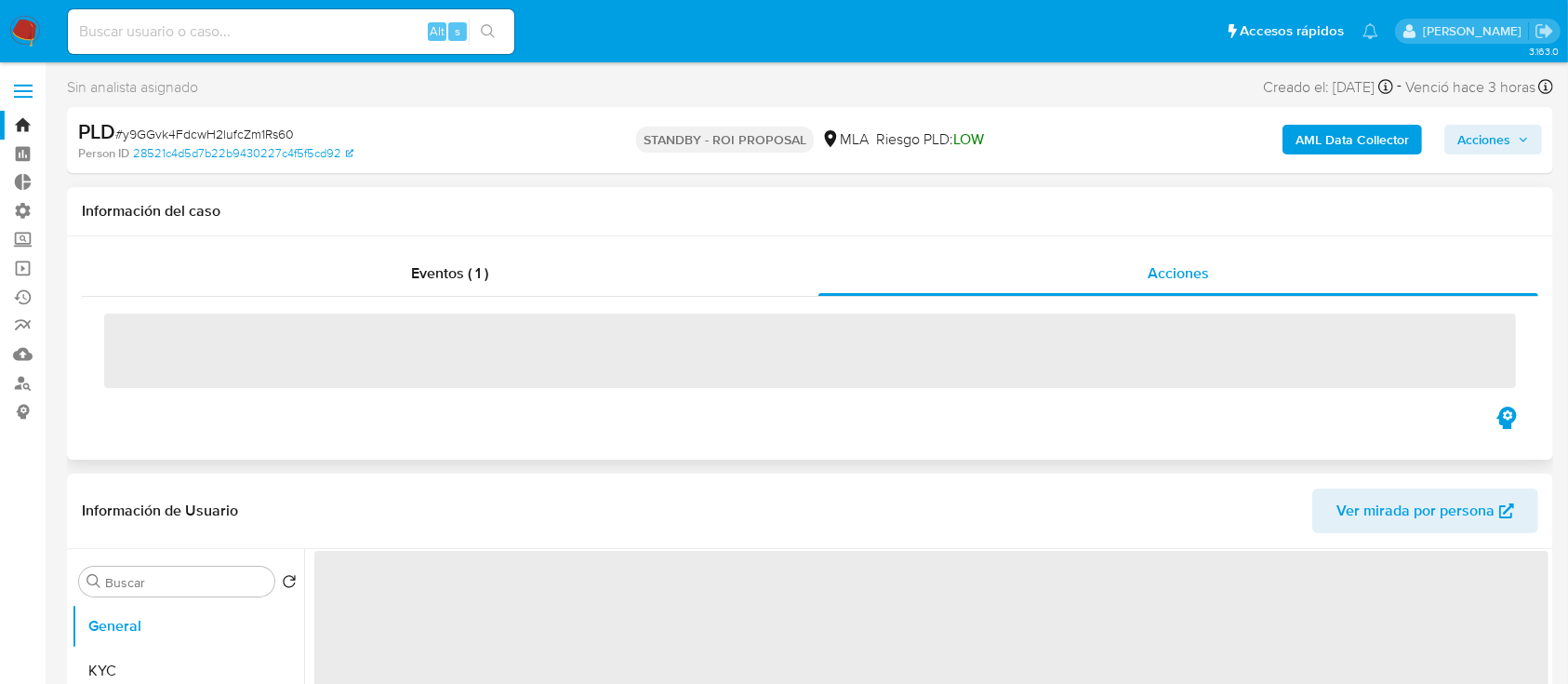
select select "10"
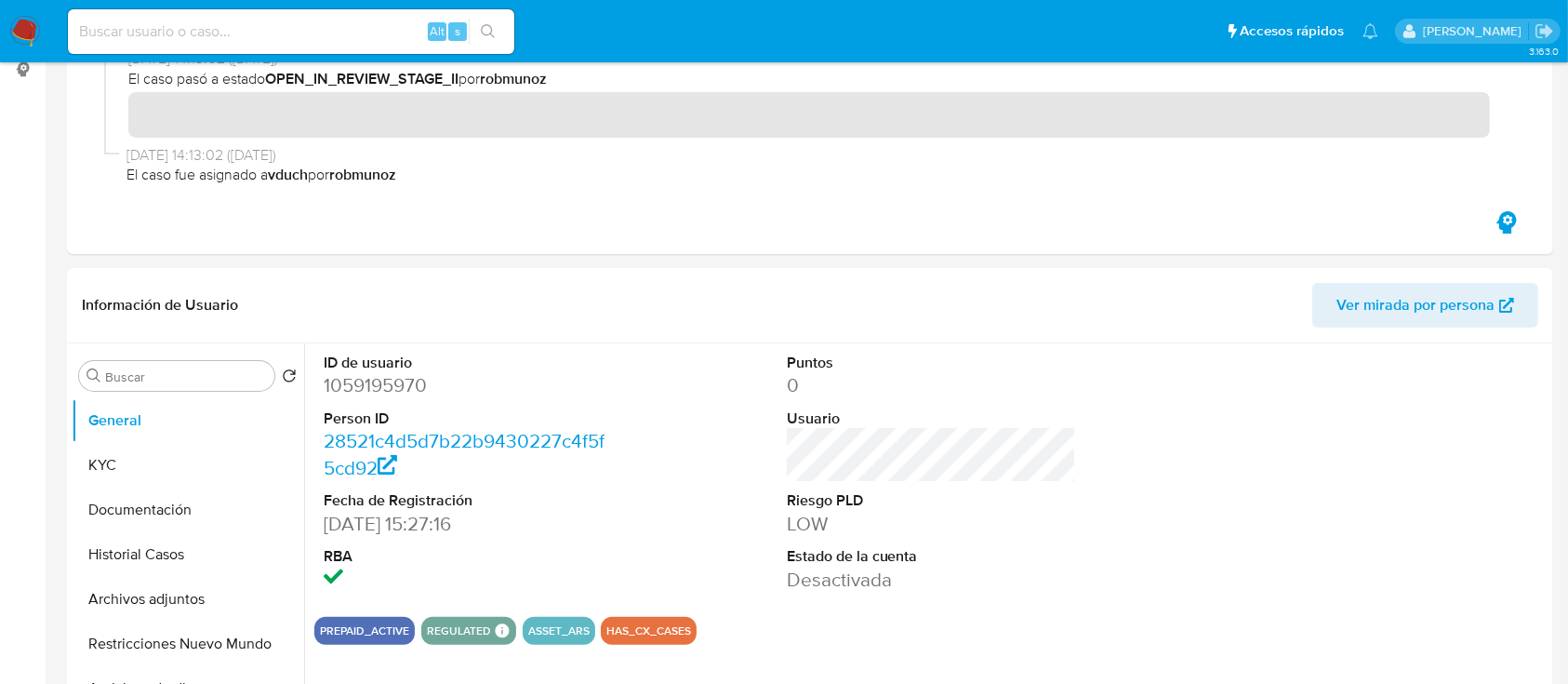
scroll to position [350, 0]
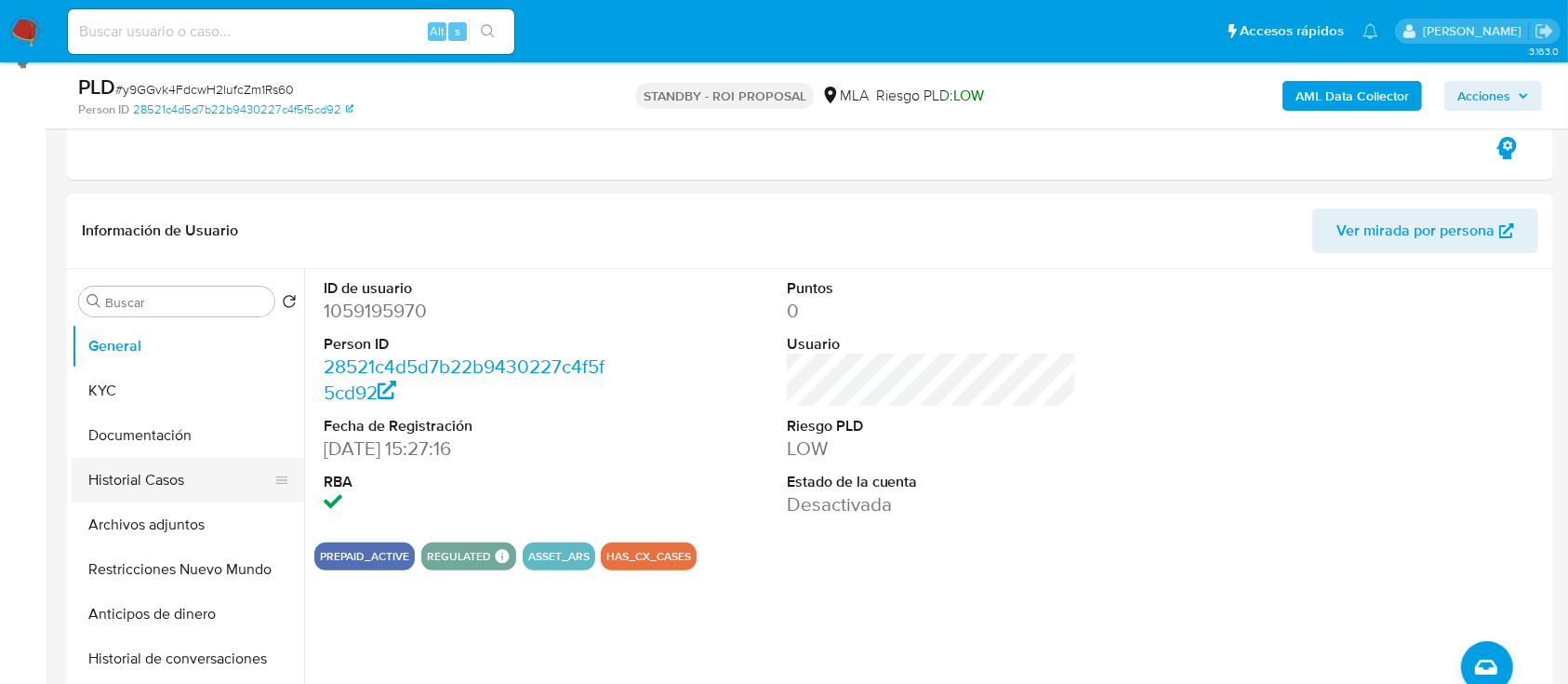
click at [103, 468] on button "Historial Casos" at bounding box center [181, 480] width 218 height 45
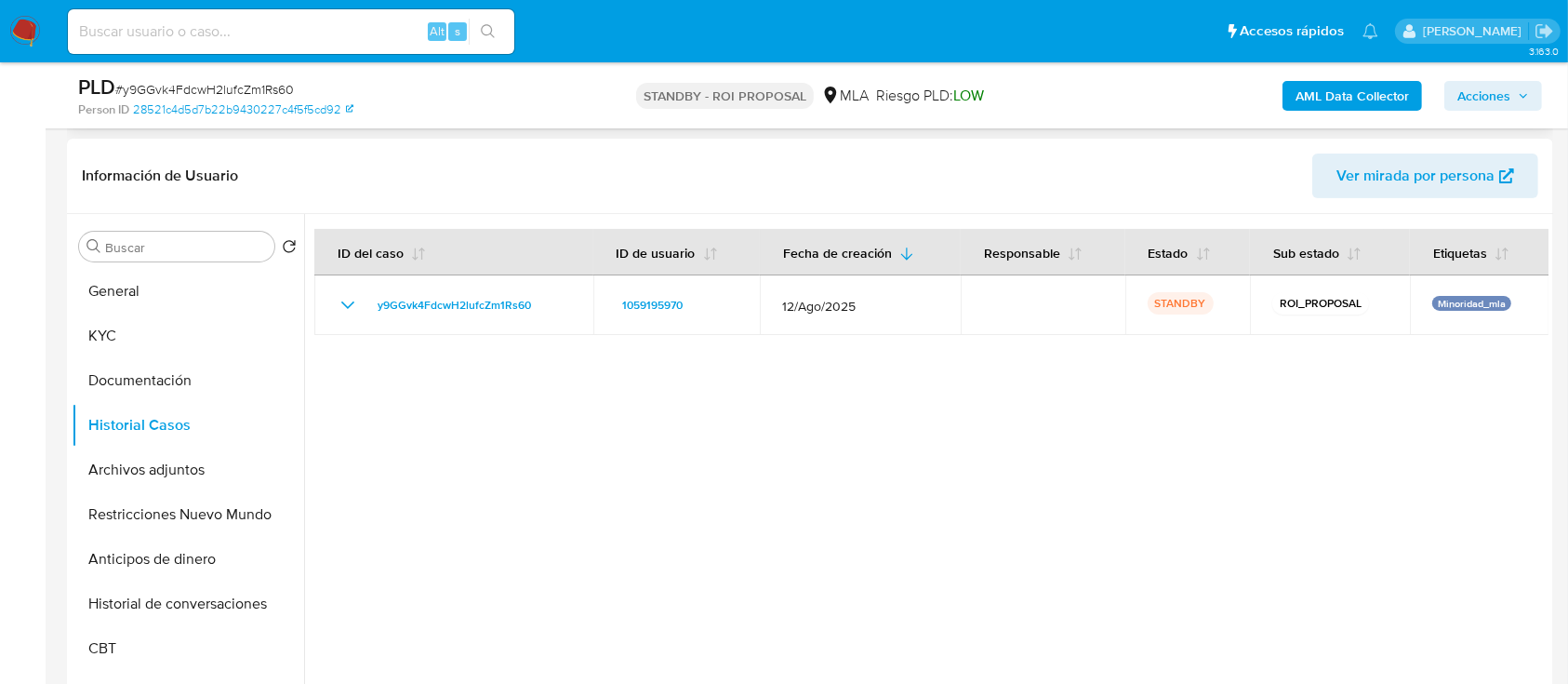
scroll to position [406, 0]
click at [107, 479] on button "Archivos adjuntos" at bounding box center [181, 469] width 218 height 45
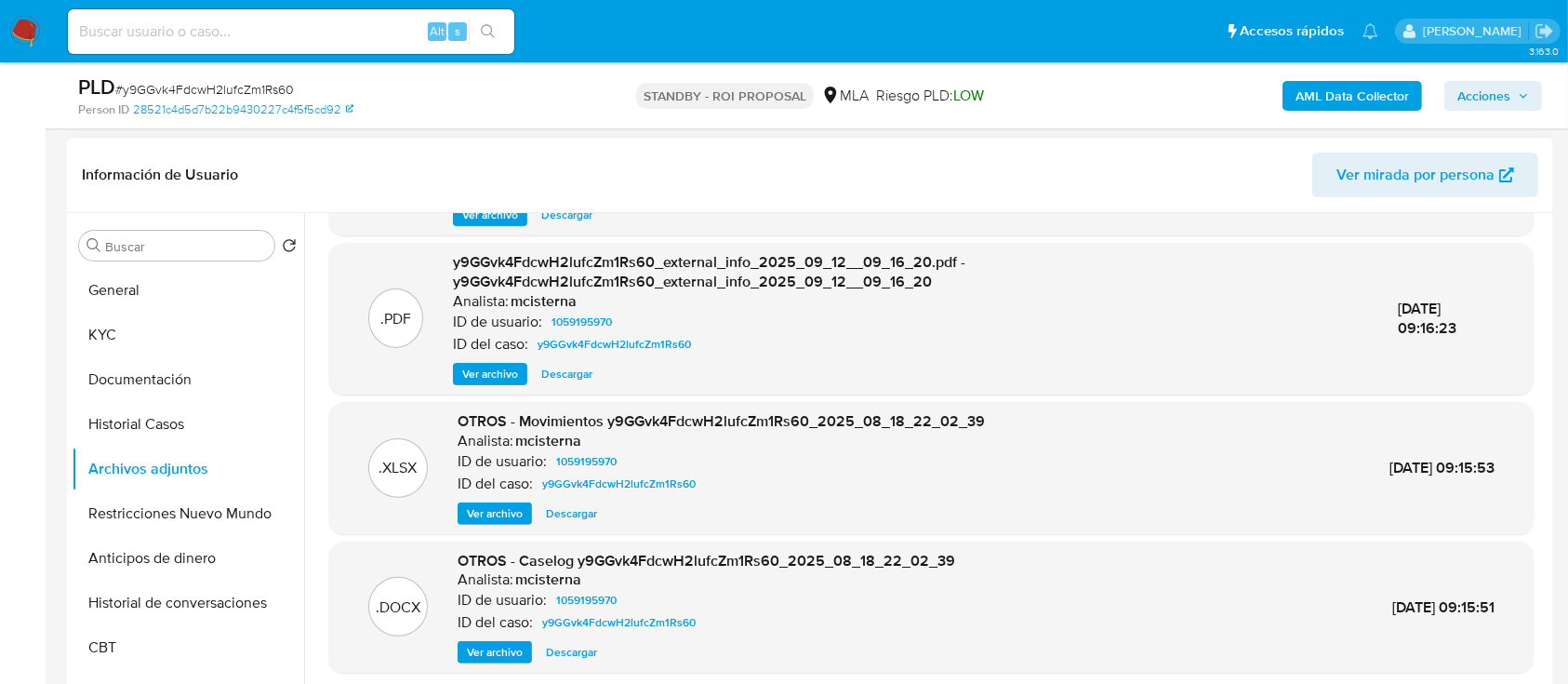
scroll to position [144, 0]
click at [498, 661] on span "Ver archivo" at bounding box center [495, 653] width 56 height 19
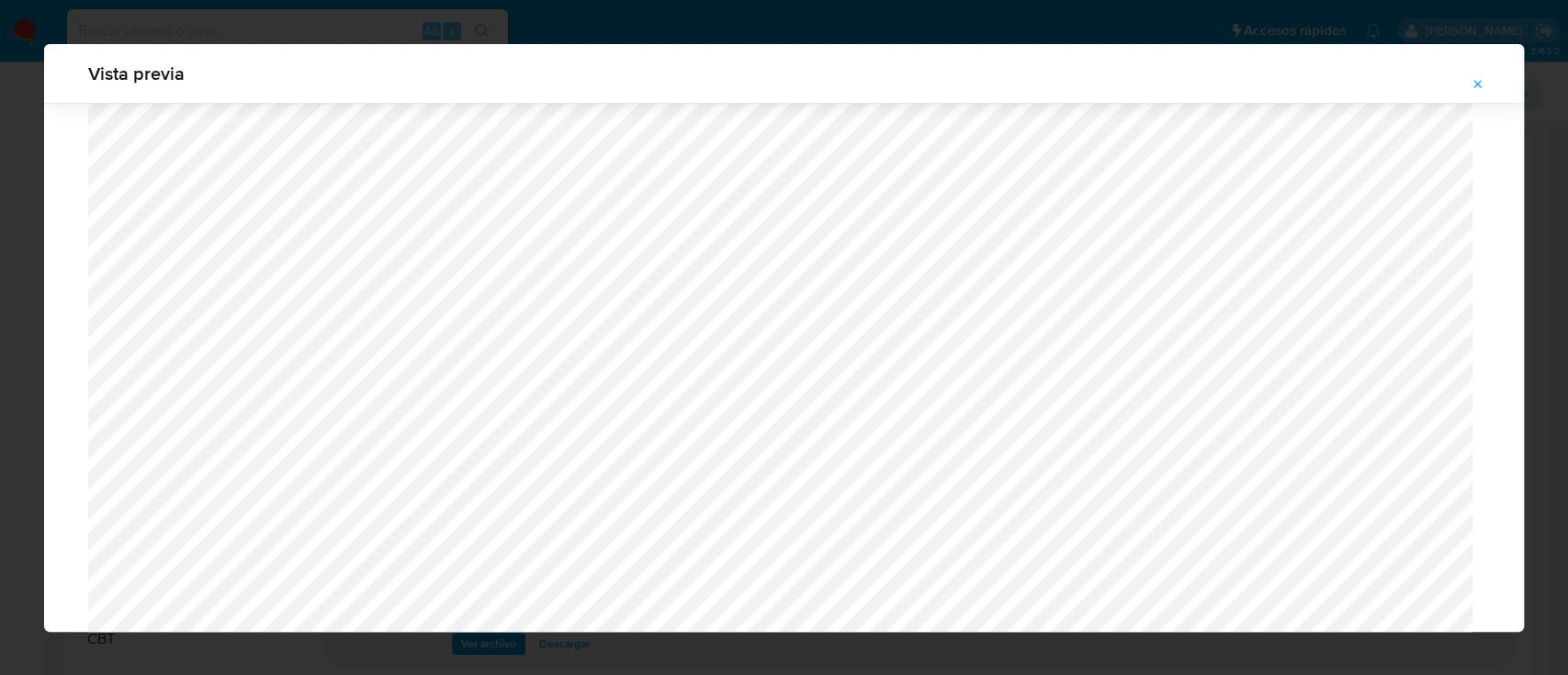
scroll to position [1443, 0]
click at [1480, 79] on icon "Attachment preview" at bounding box center [1478, 85] width 15 height 15
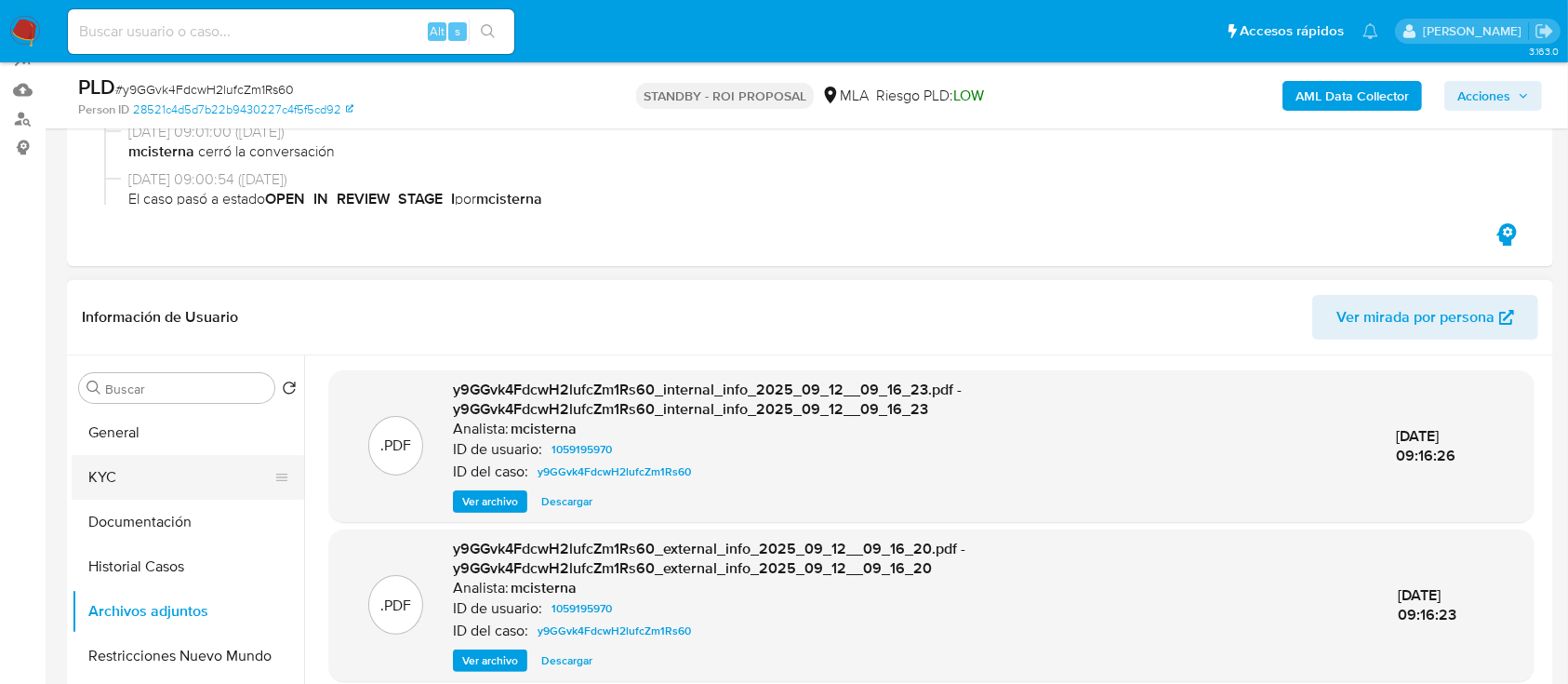
scroll to position [262, 0]
click at [121, 463] on button "KYC" at bounding box center [181, 479] width 218 height 45
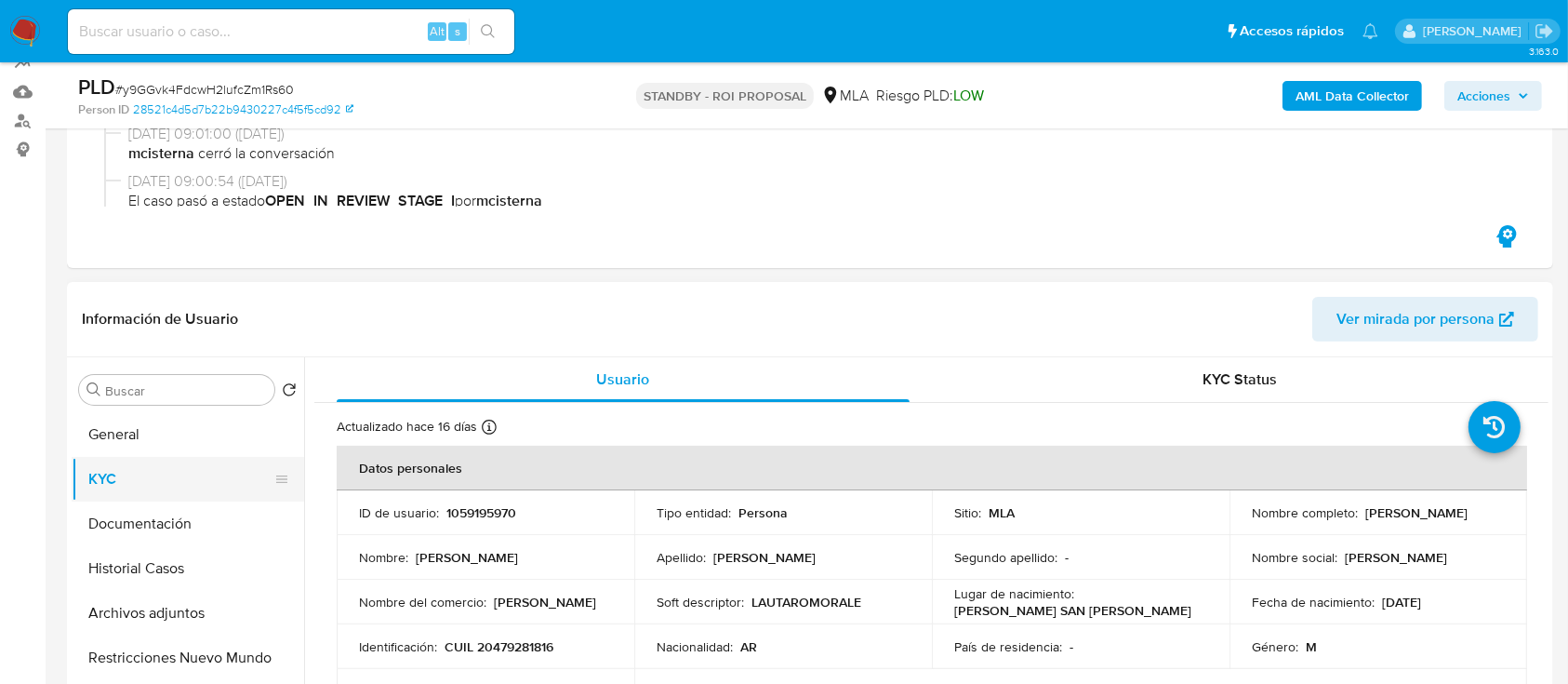
scroll to position [68, 0]
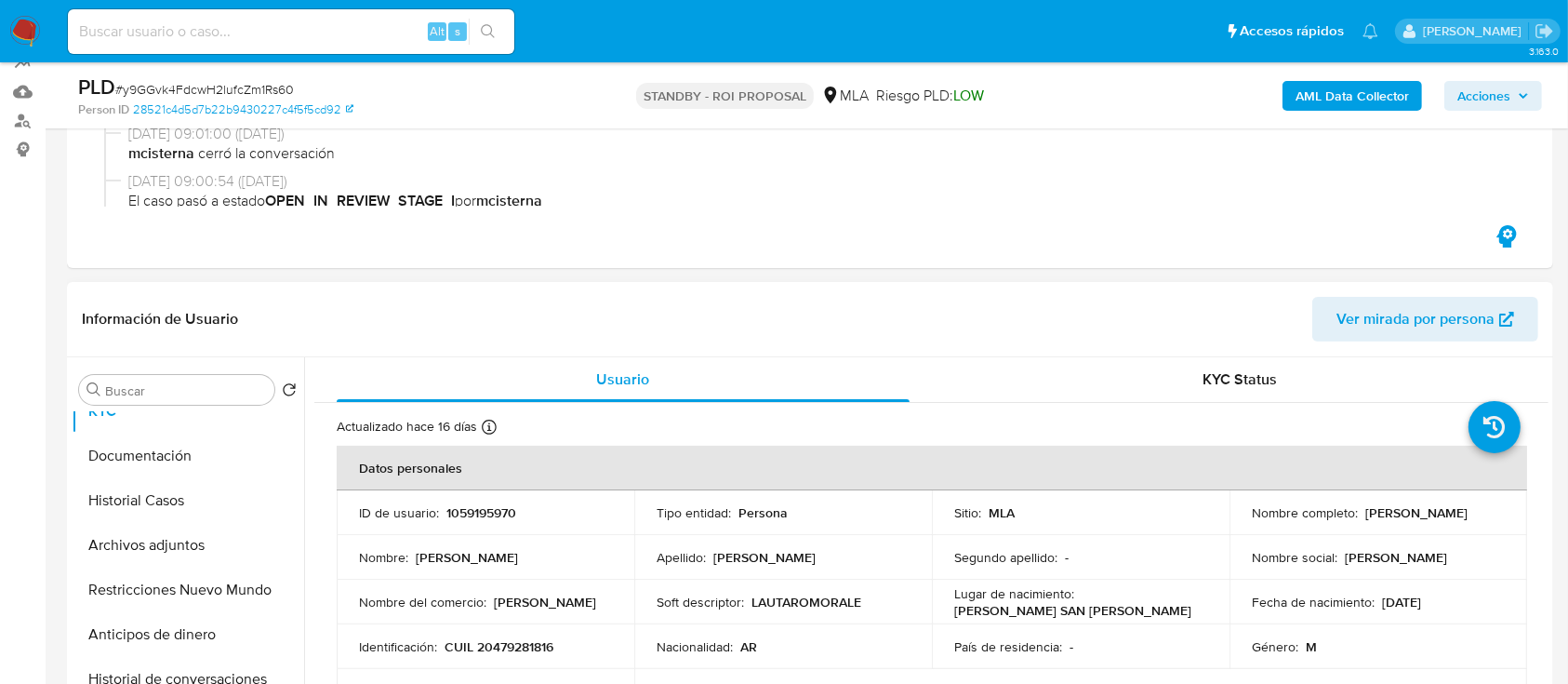
click at [453, 504] on p "1059195970" at bounding box center [481, 513] width 70 height 17
copy p "1059195970"
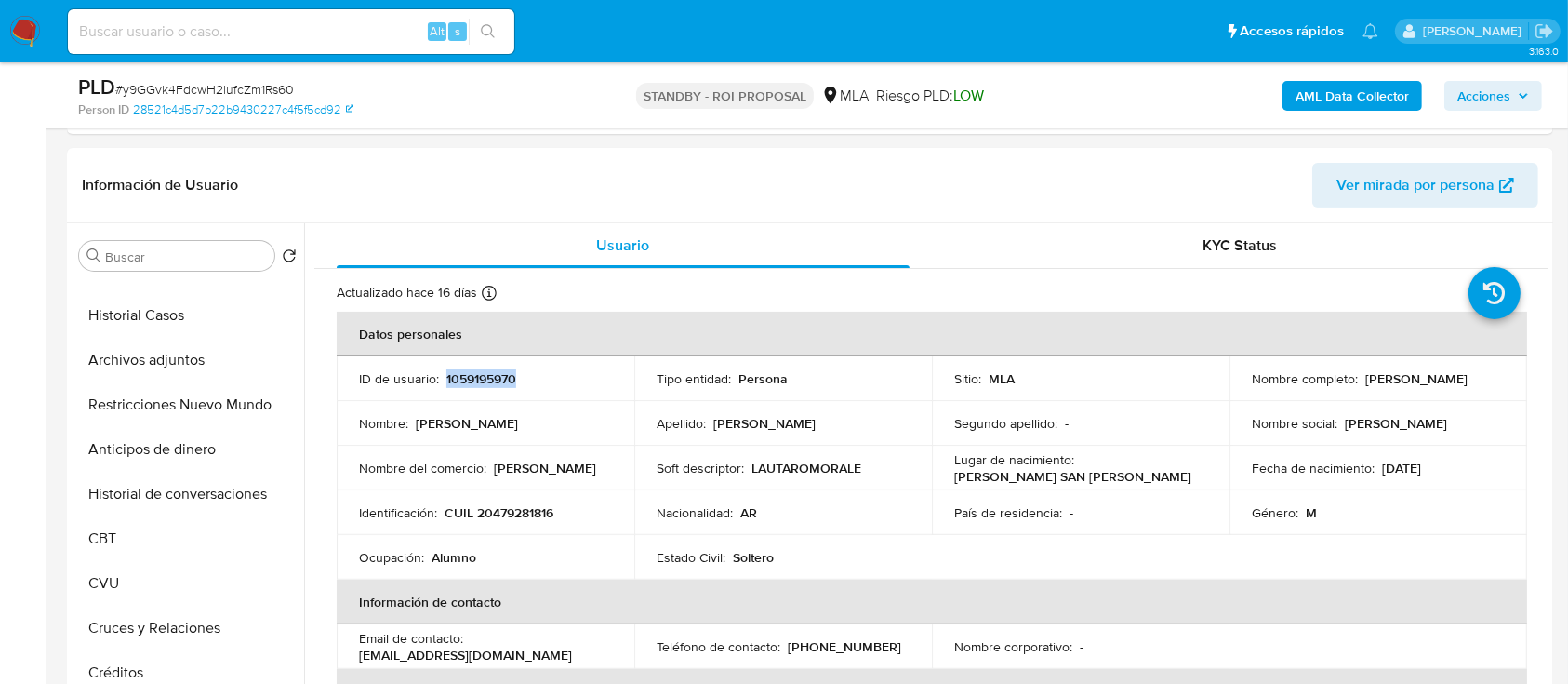
scroll to position [398, 0]
click at [528, 508] on p "CUIL 20479281816" at bounding box center [498, 511] width 109 height 17
copy p "20479281816"
click at [421, 417] on p "Lautaro Benjamin" at bounding box center [467, 421] width 102 height 17
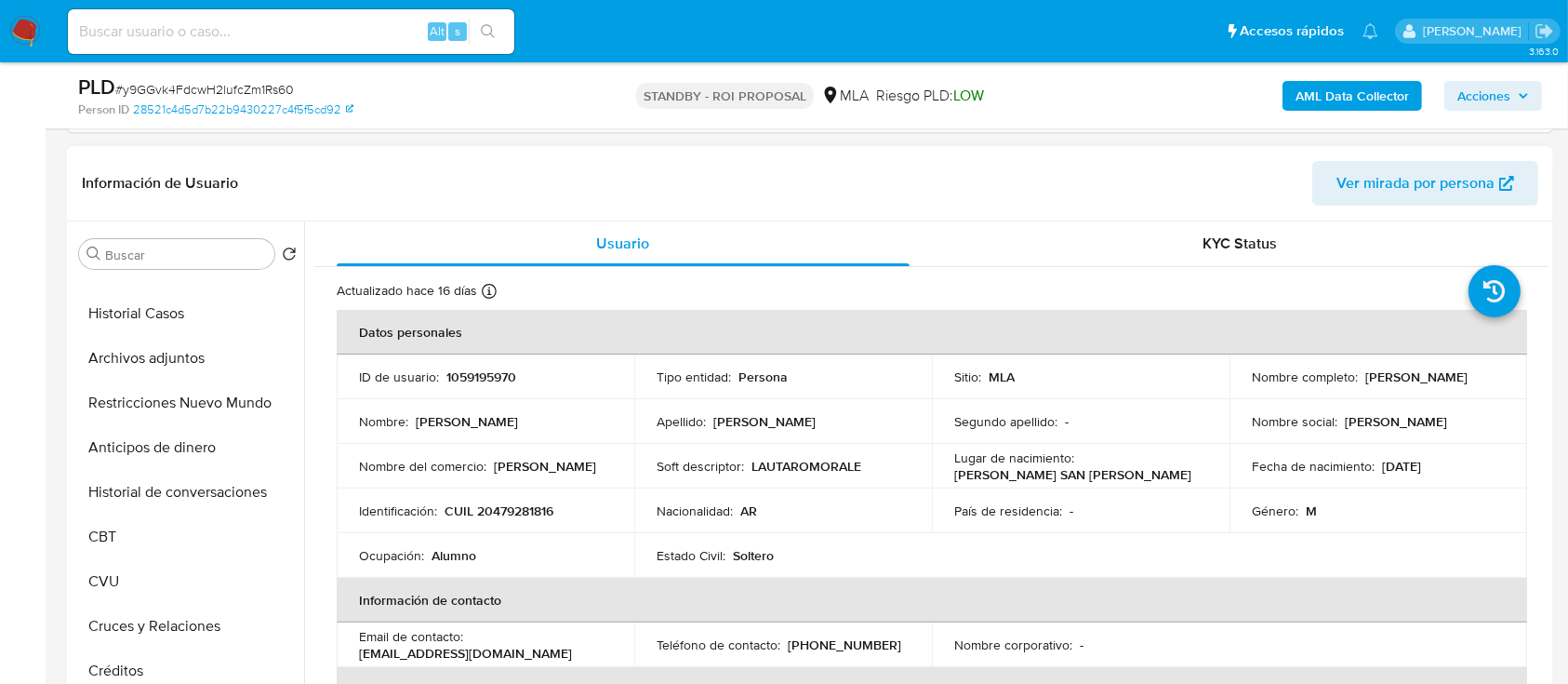
drag, startPoint x: 415, startPoint y: 418, endPoint x: 523, endPoint y: 416, distance: 108.0
click at [523, 416] on div "Nombre : Lautaro Benjamin" at bounding box center [484, 421] width 252 height 17
copy p "Lautaro Benjamin"
drag, startPoint x: 715, startPoint y: 418, endPoint x: 841, endPoint y: 415, distance: 126.0
click at [841, 415] on div "Apellido : Morales Santivañez" at bounding box center [783, 421] width 252 height 17
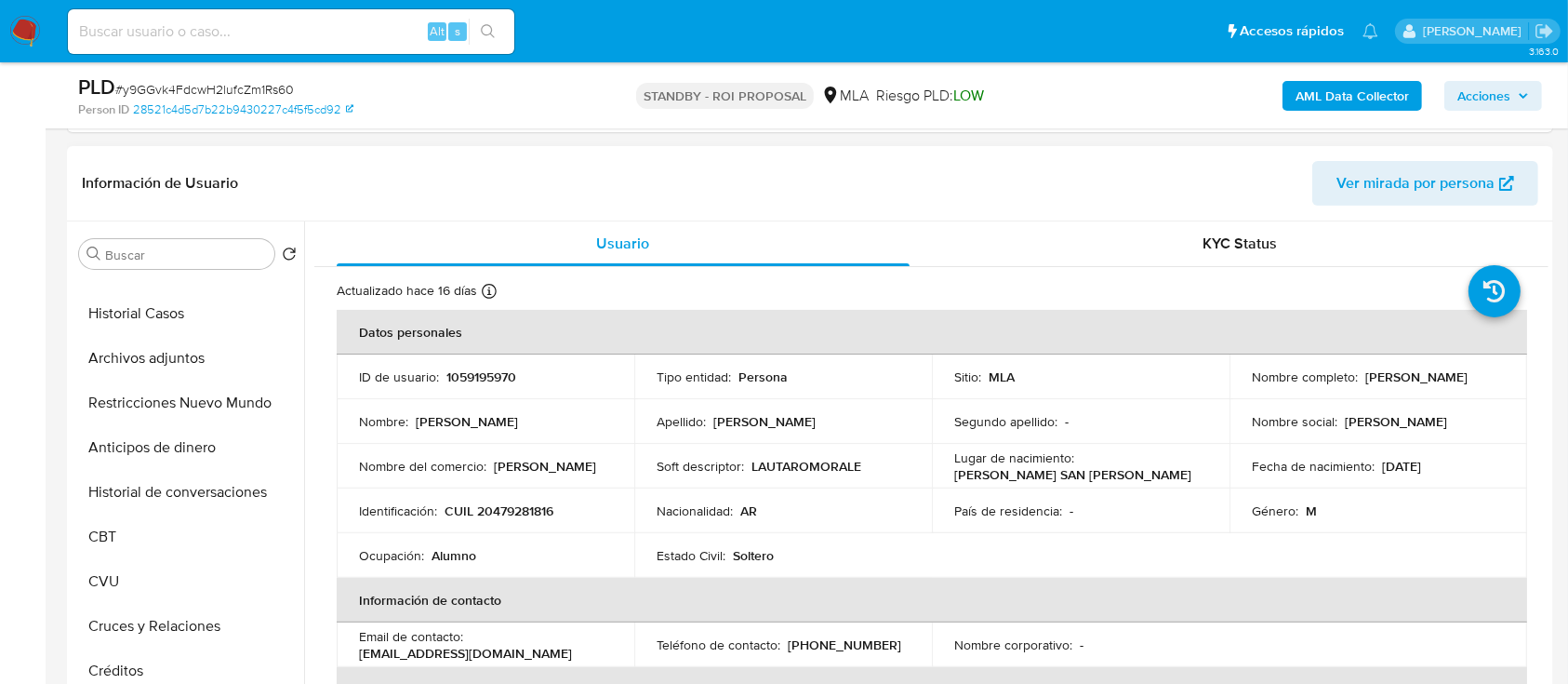
copy p "Morales Santivañez"
click at [288, 88] on span "# y9GGvk4FdcwH2lufcZm1Rs60" at bounding box center [205, 89] width 179 height 19
copy span "y9GGvk4FdcwH2lufcZm1Rs60"
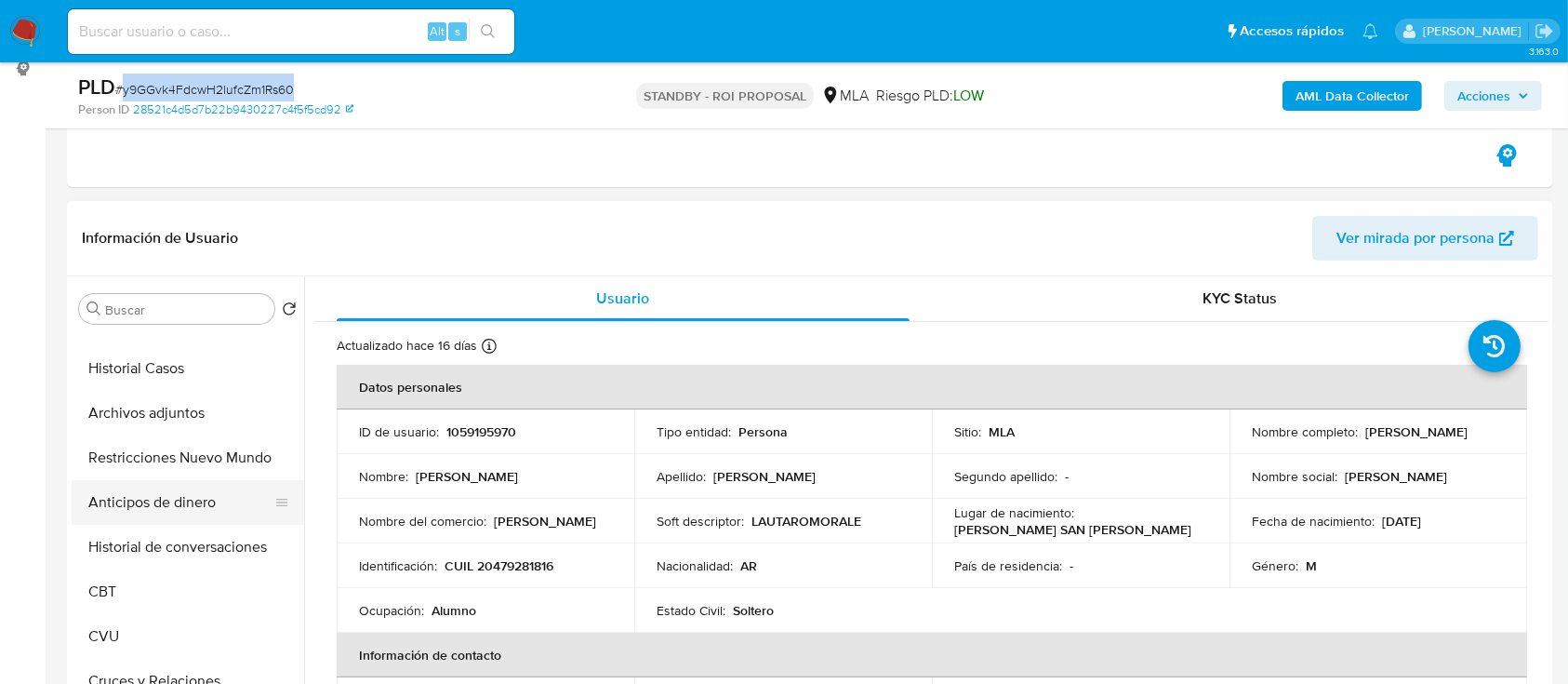
scroll to position [0, 0]
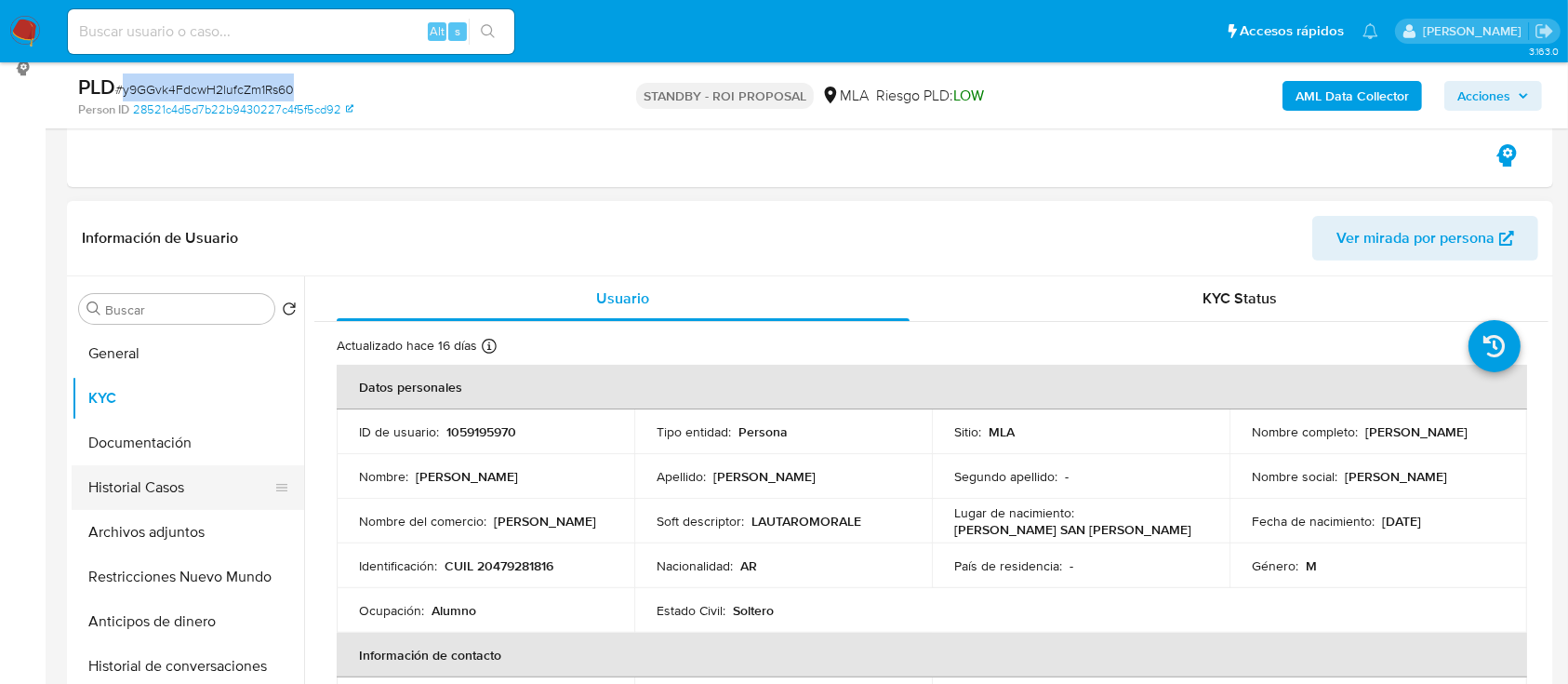
click at [112, 486] on button "Historial Casos" at bounding box center [181, 487] width 218 height 45
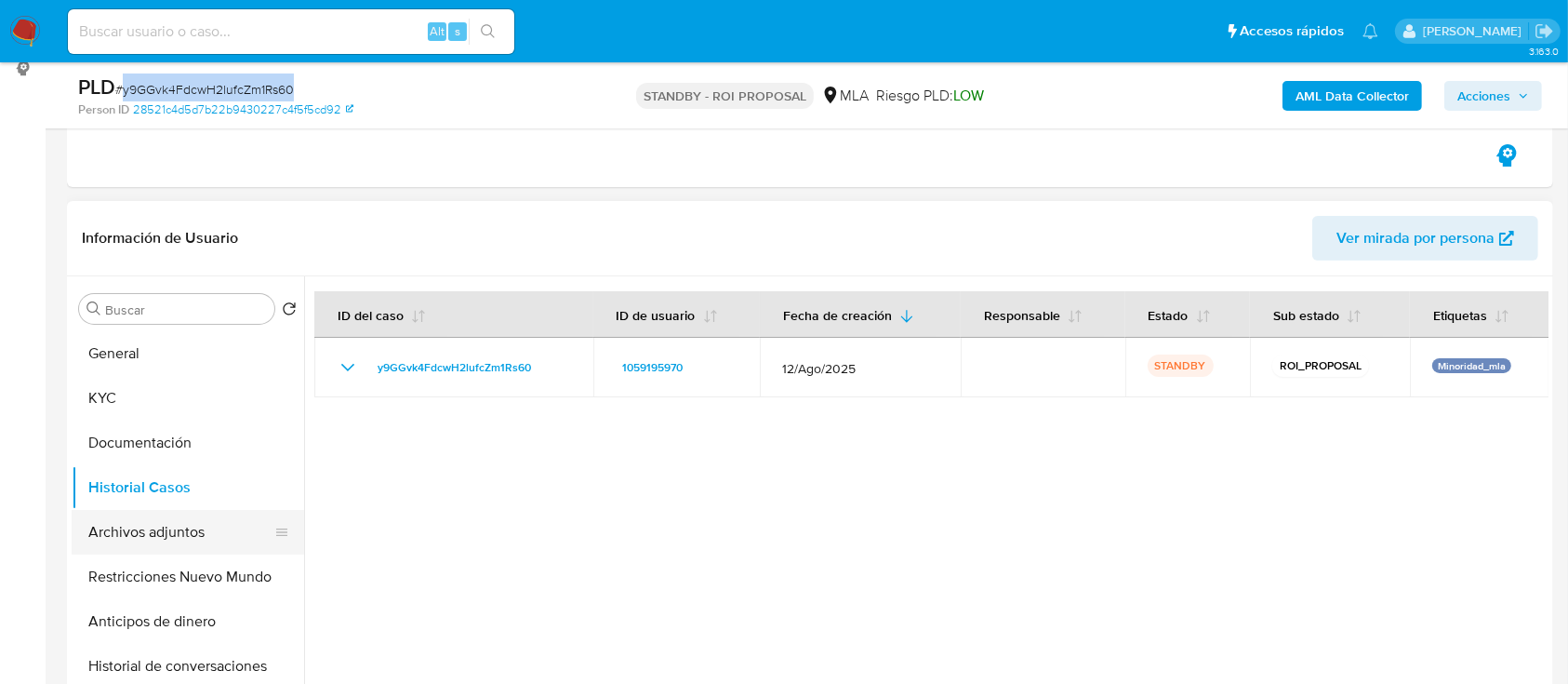
click at [130, 521] on button "Archivos adjuntos" at bounding box center [181, 532] width 218 height 45
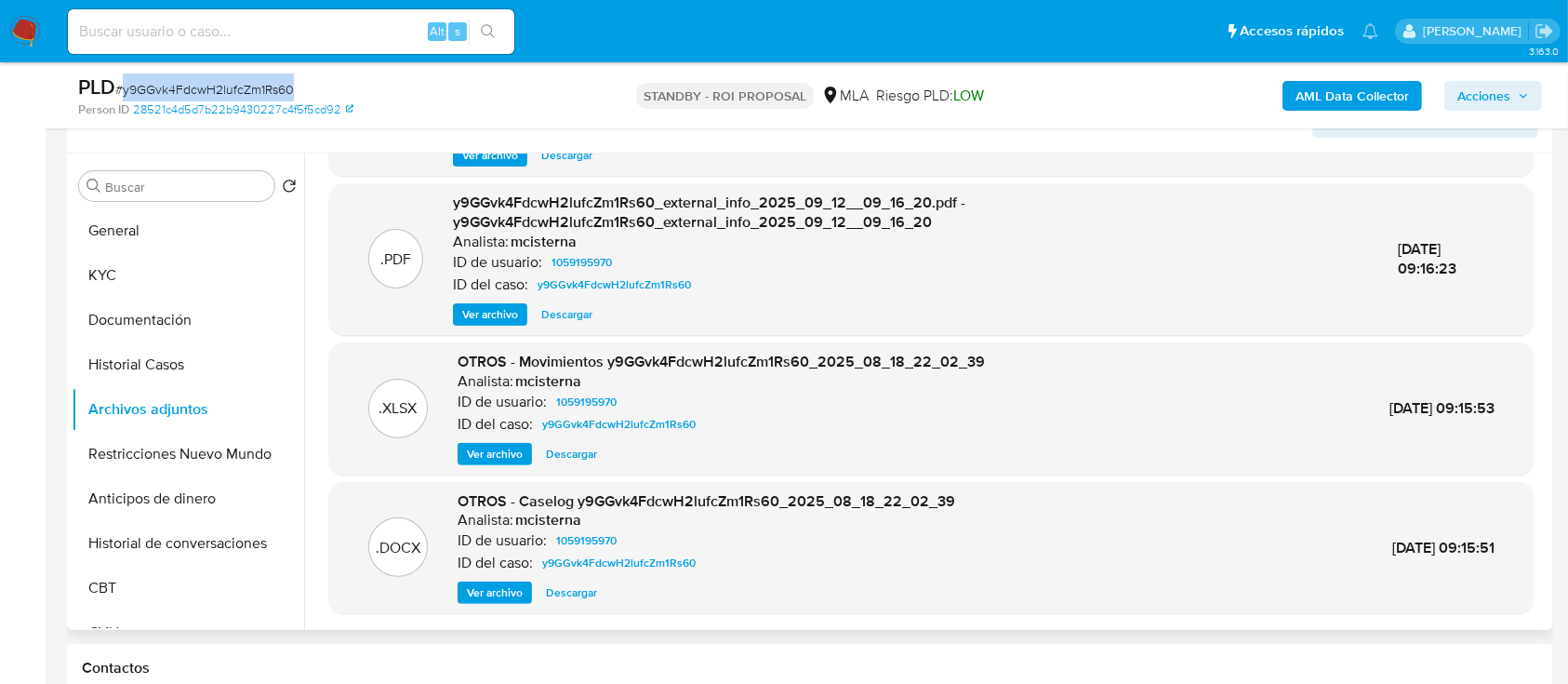
scroll to position [477, 0]
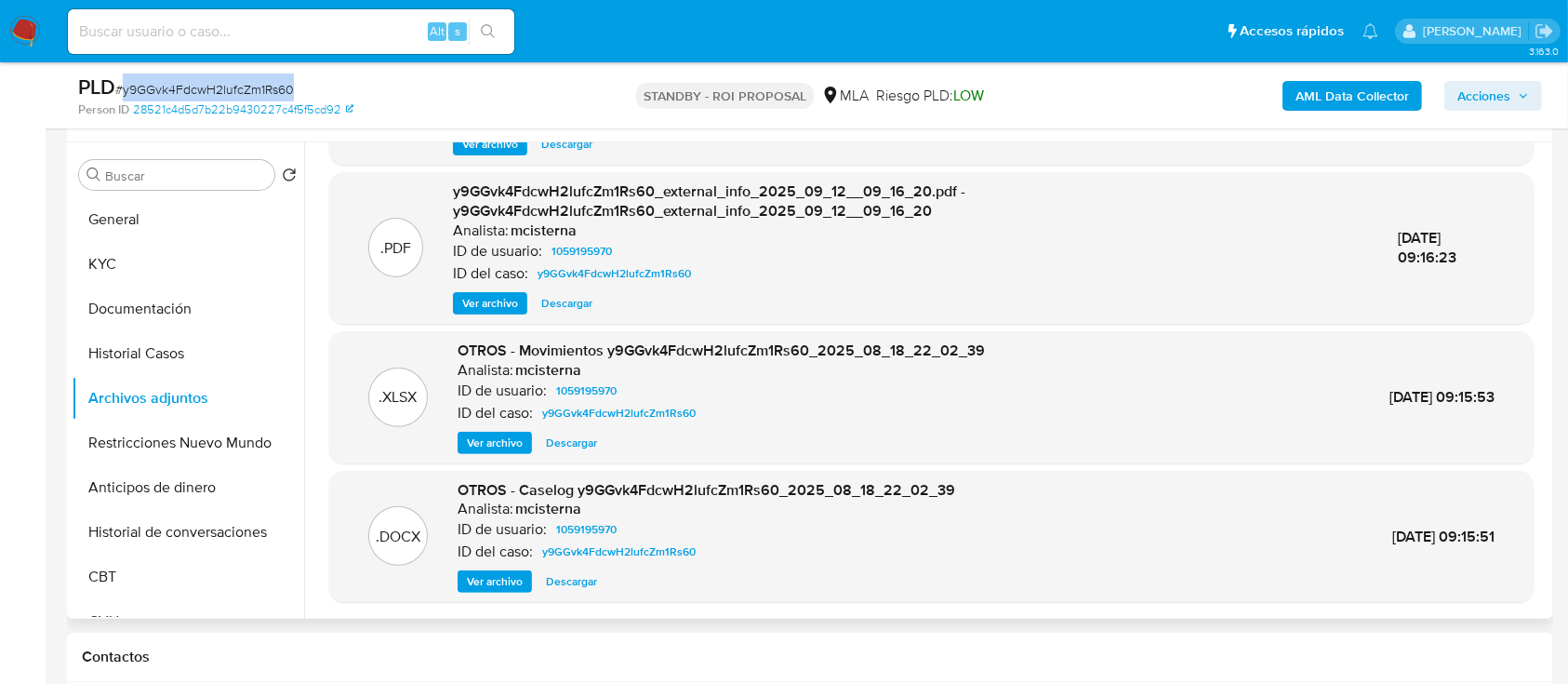
click at [485, 581] on span "Ver archivo" at bounding box center [495, 581] width 56 height 19
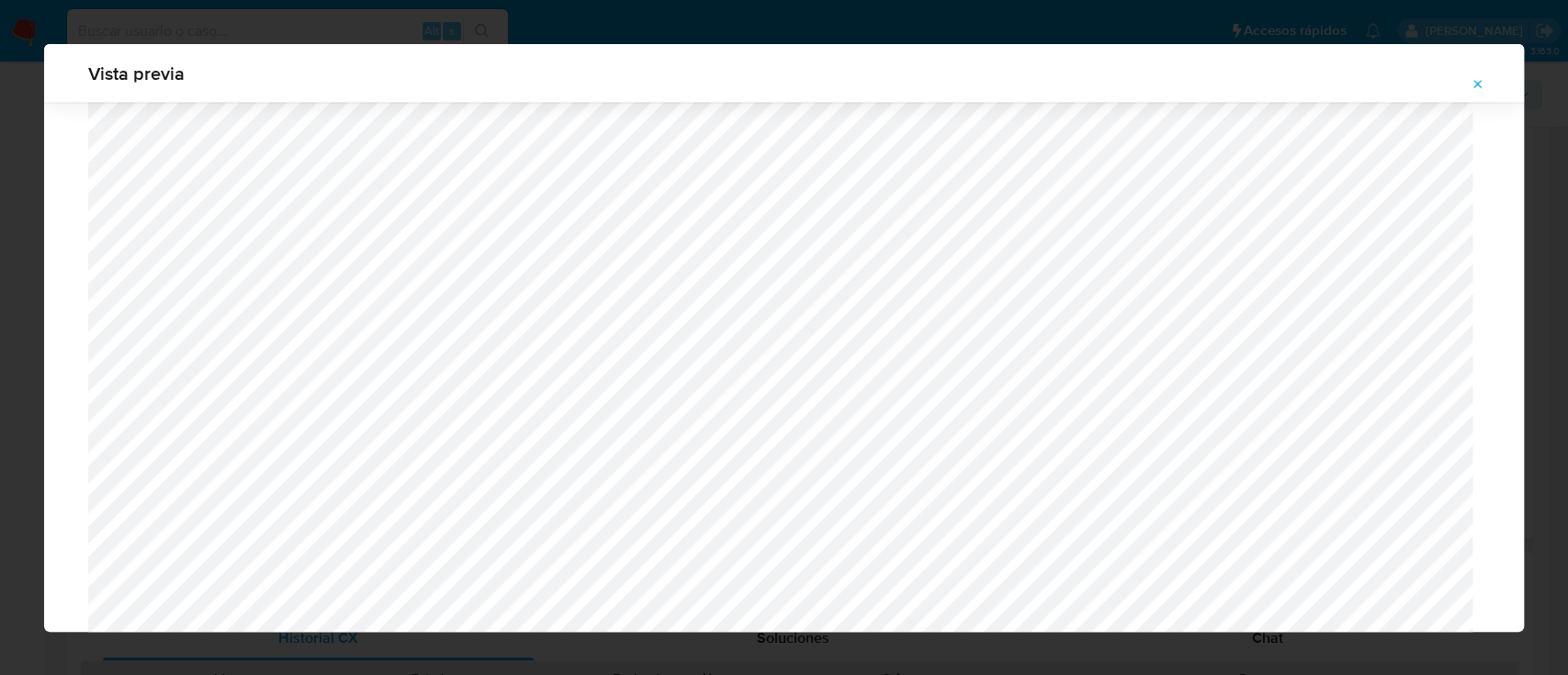
scroll to position [2469, 0]
click at [1468, 81] on button "Attachment preview" at bounding box center [1478, 85] width 40 height 29
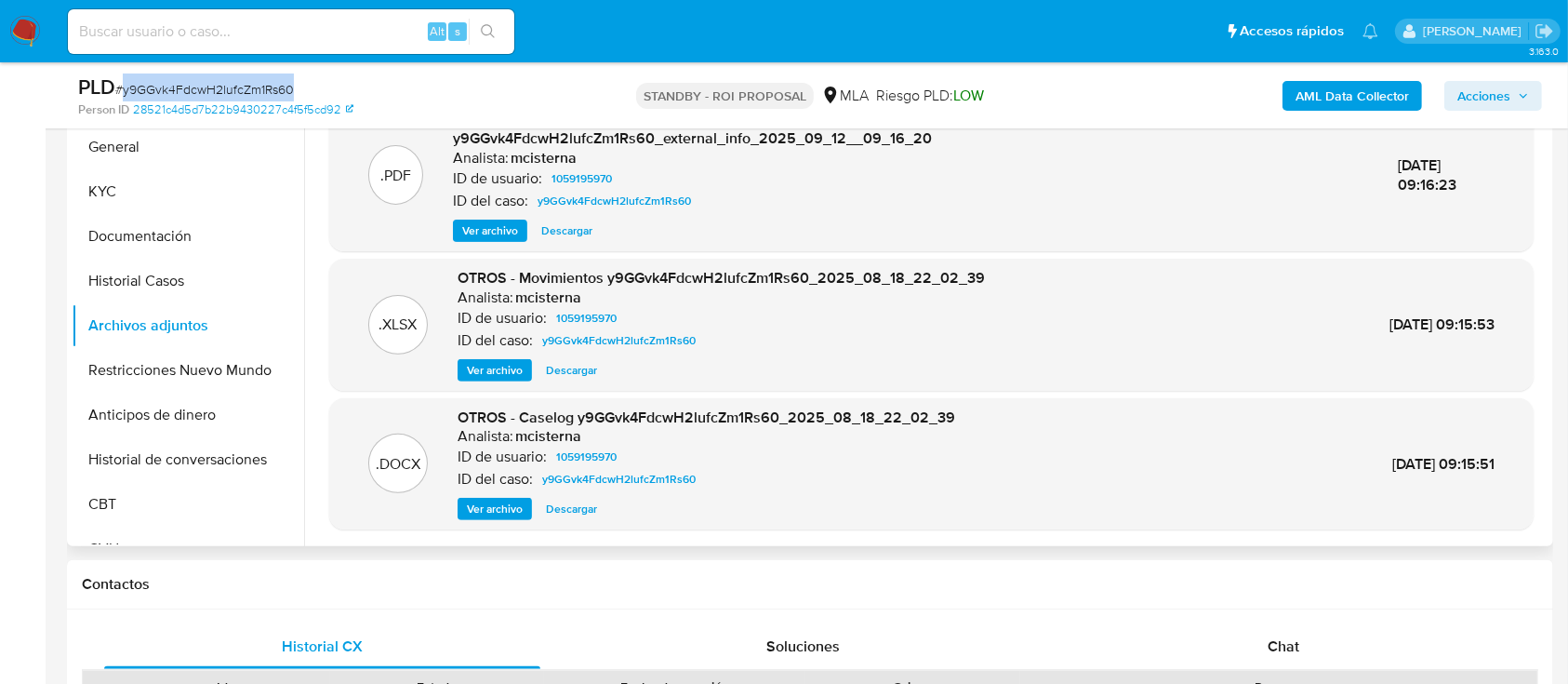
scroll to position [0, 0]
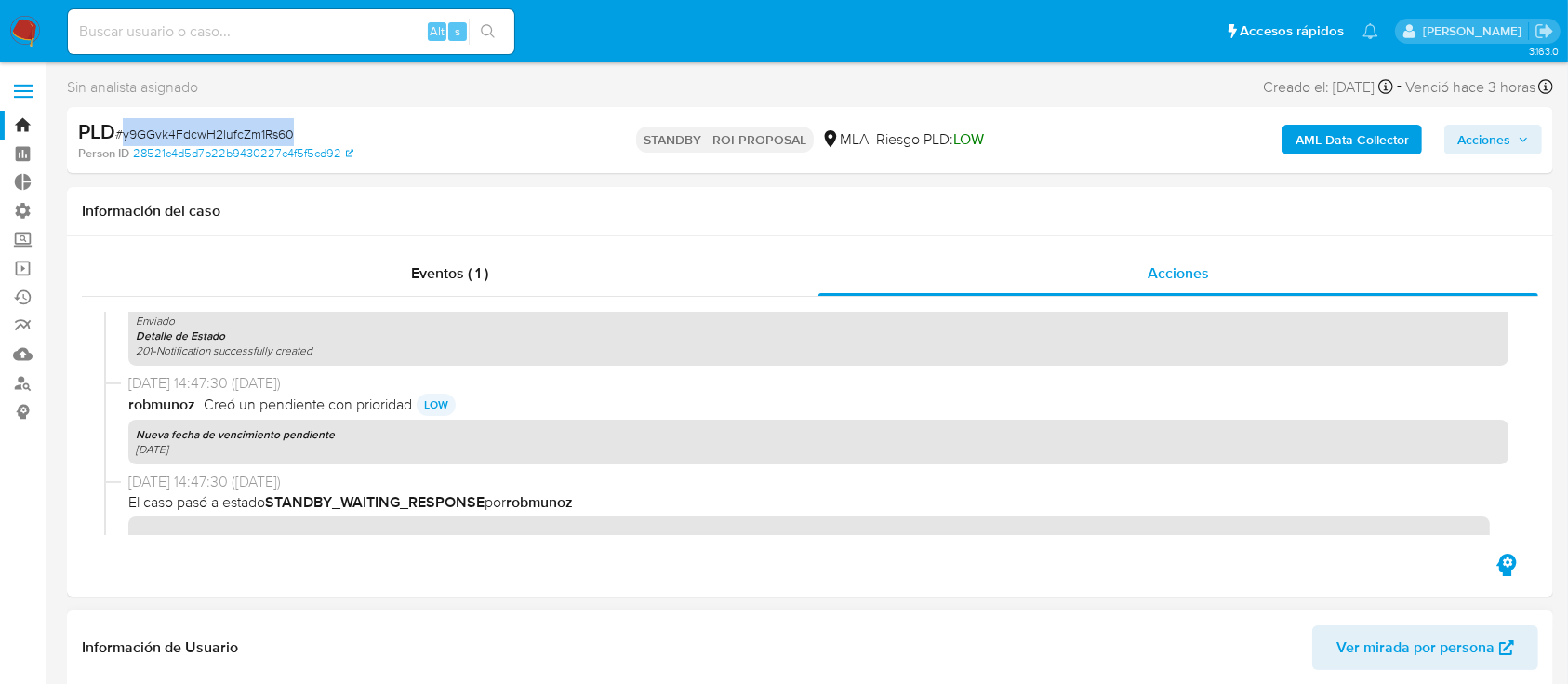
click at [24, 127] on link "Bandeja" at bounding box center [111, 125] width 222 height 29
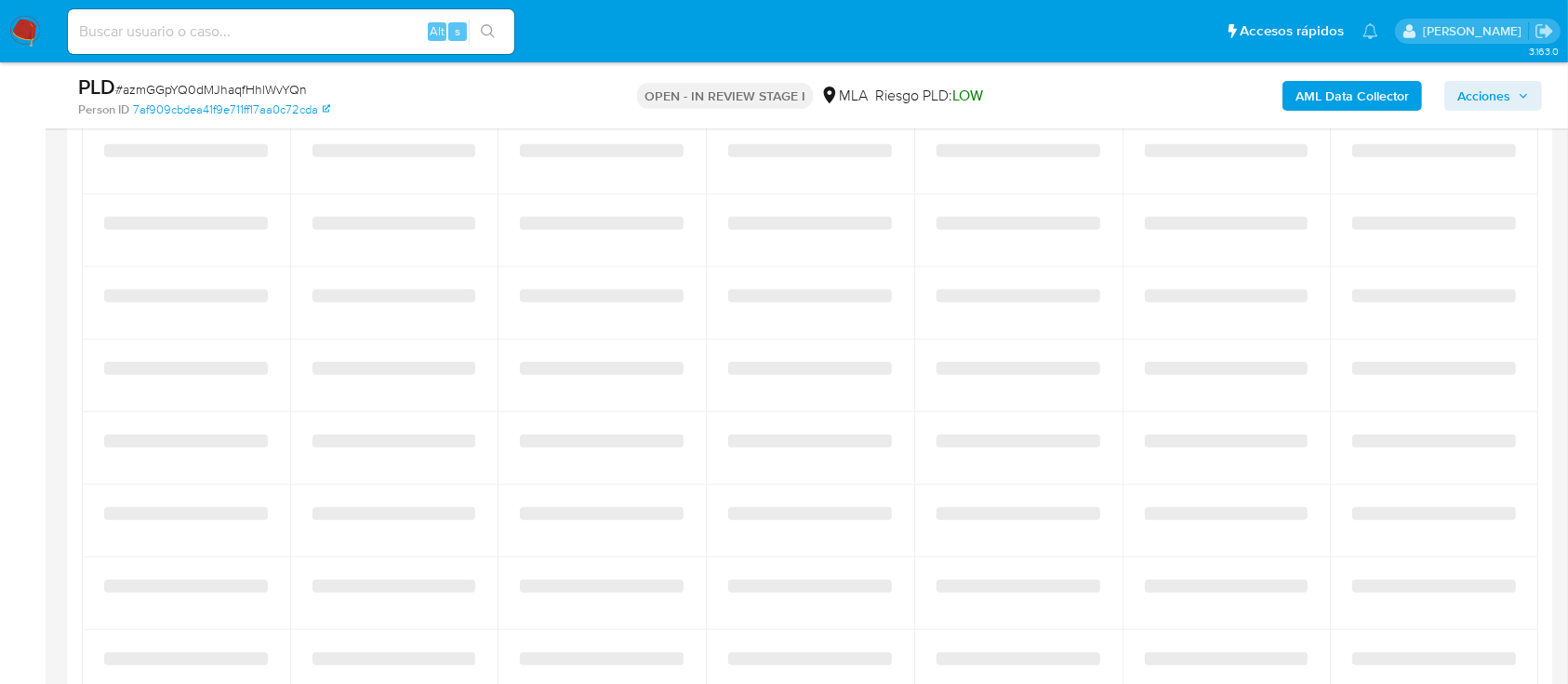
select select "10"
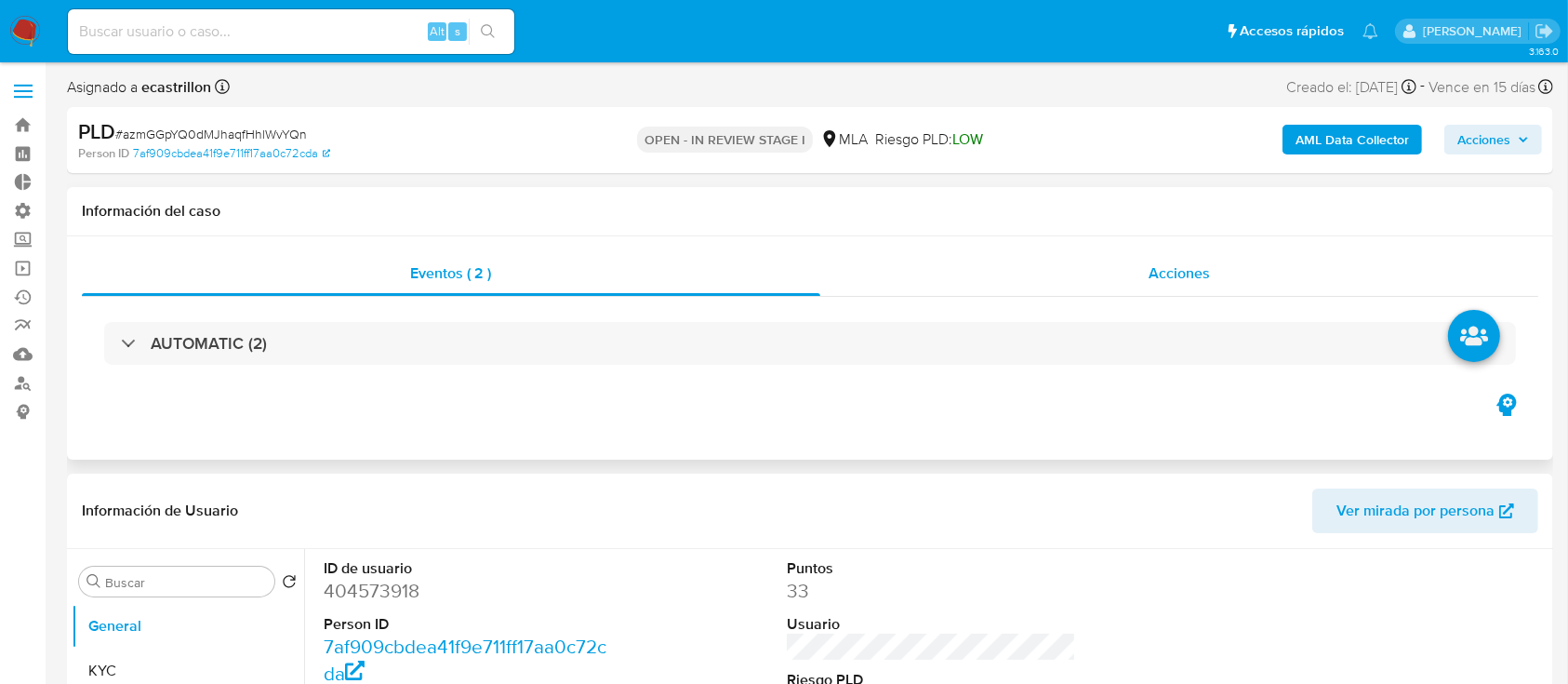
click at [957, 271] on div "Acciones" at bounding box center [1179, 273] width 719 height 45
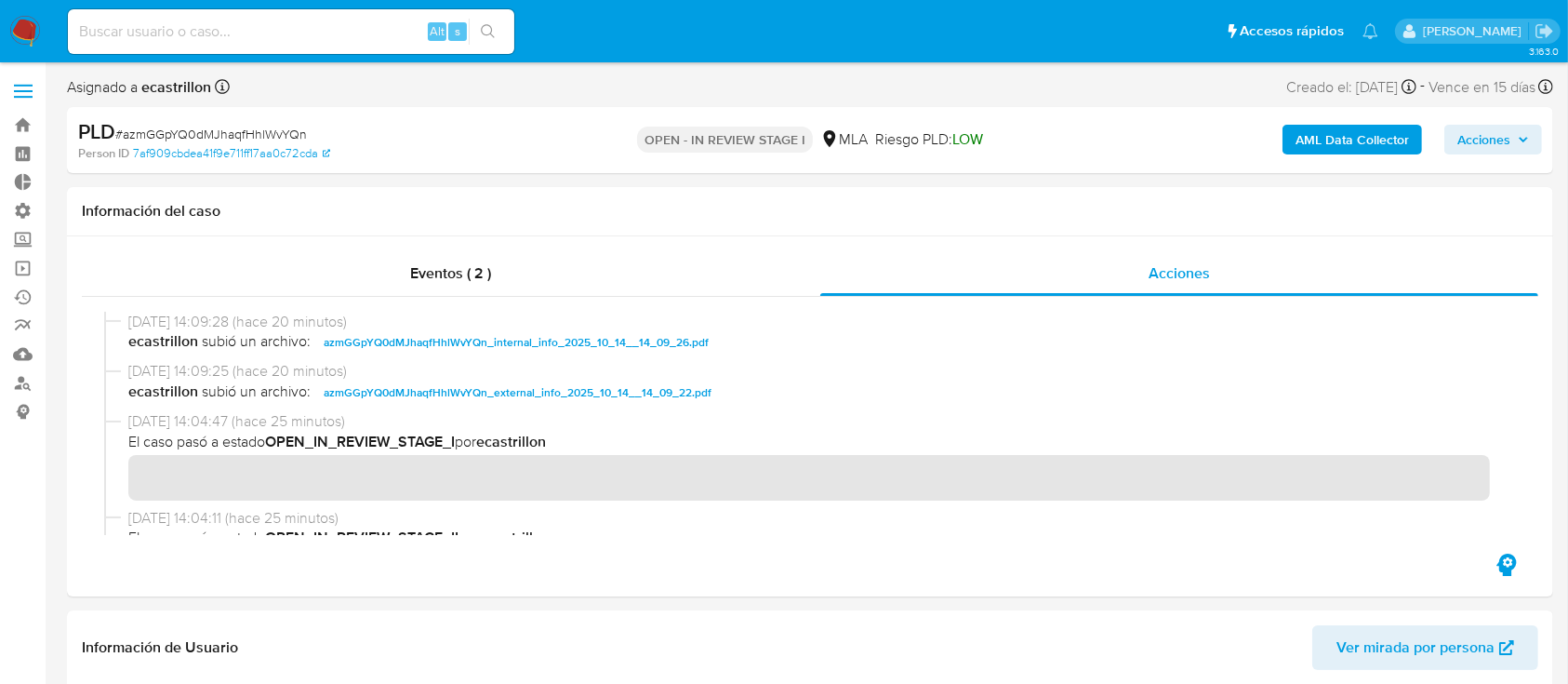
click at [1354, 162] on div "PLD # azmGGpYQ0dMJhaqfHhlWvYQn Person ID 7af909cbdea41f9e711ff17aa0c72cda OPEN …" at bounding box center [810, 140] width 1486 height 66
click at [1332, 148] on b "AML Data Collector" at bounding box center [1352, 140] width 114 height 30
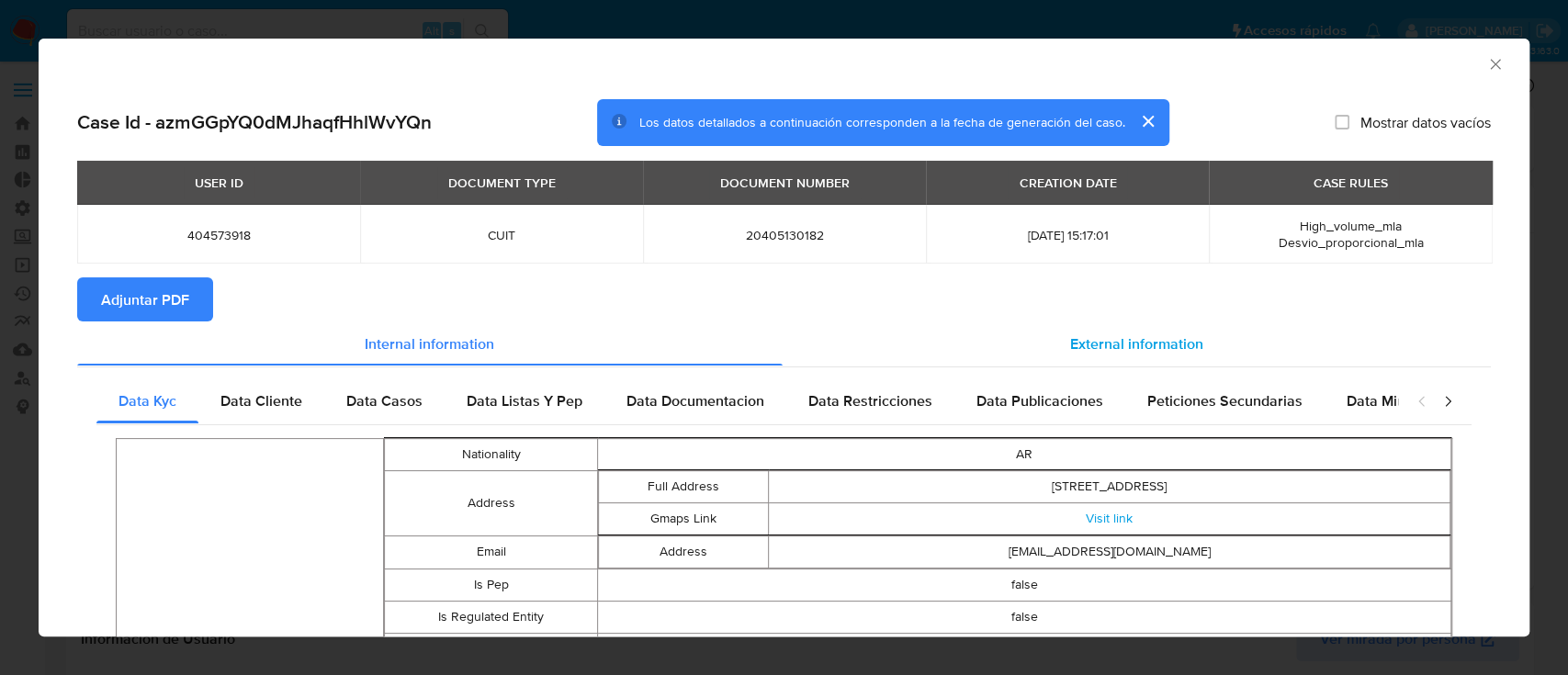
click at [1103, 342] on span "External information" at bounding box center [1136, 342] width 133 height 21
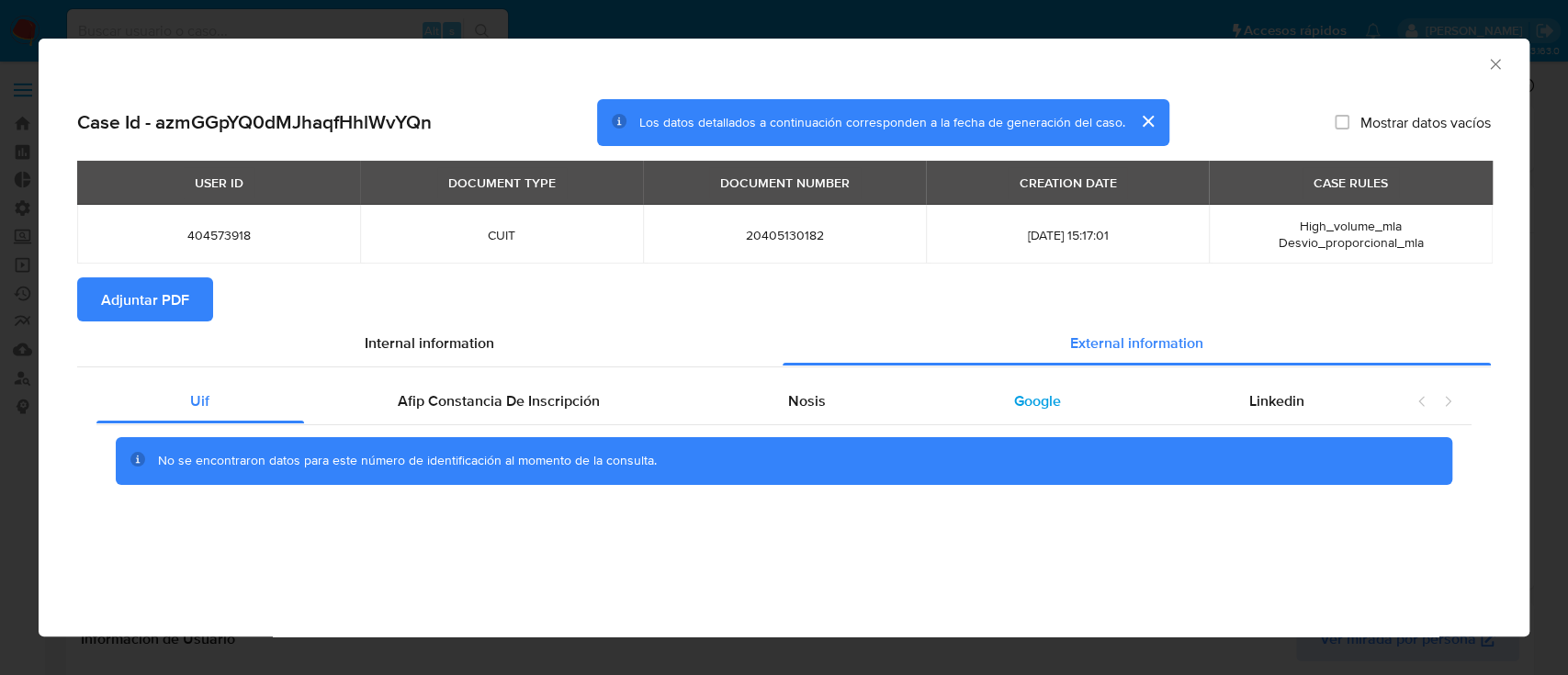
click at [1015, 394] on span "Google" at bounding box center [1037, 400] width 47 height 21
click at [1484, 70] on div "AML Data Collector" at bounding box center [768, 62] width 1435 height 20
click at [1488, 69] on icon "Cerrar ventana" at bounding box center [1495, 64] width 18 height 18
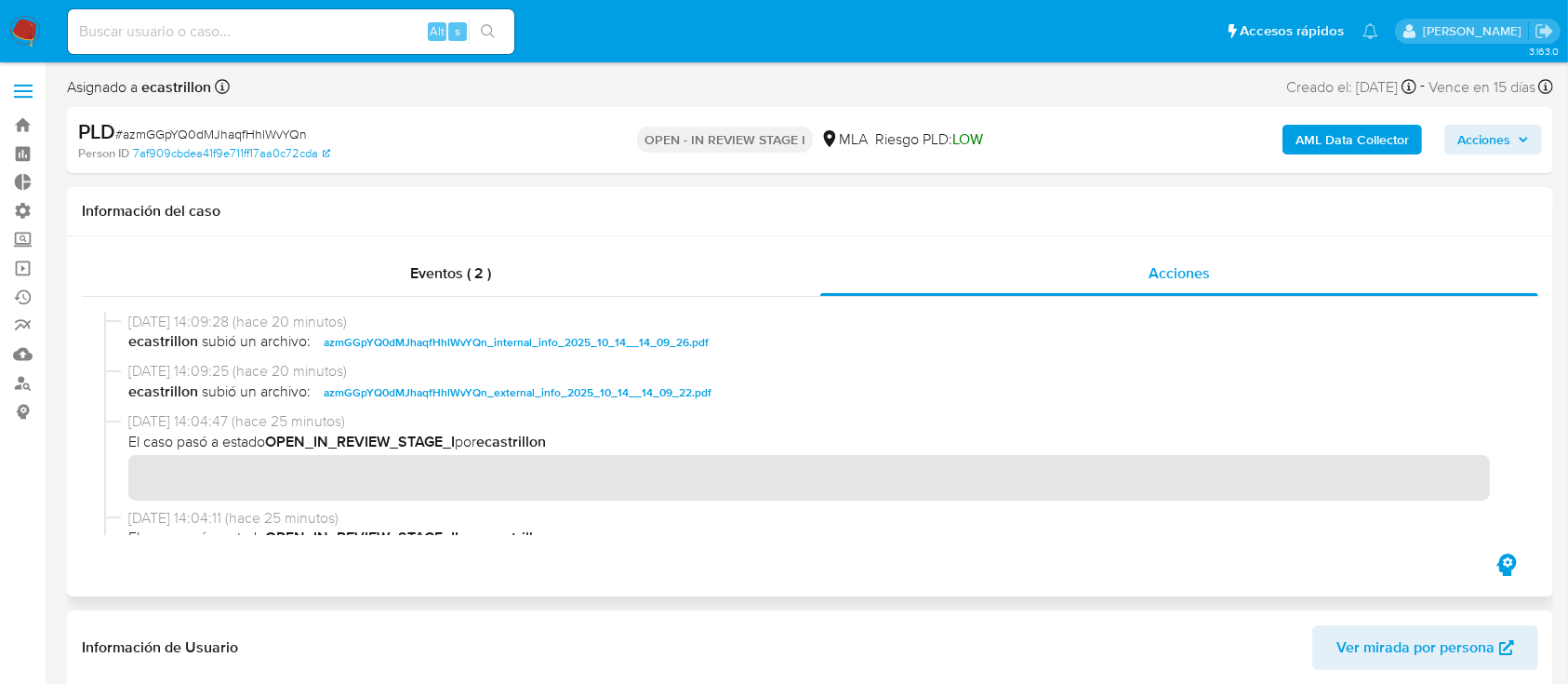
click at [550, 390] on span "azmGGpYQ0dMJhaqfHhlWvYQn_external_info_2025_10_14__14_09_22.pdf" at bounding box center [517, 392] width 388 height 22
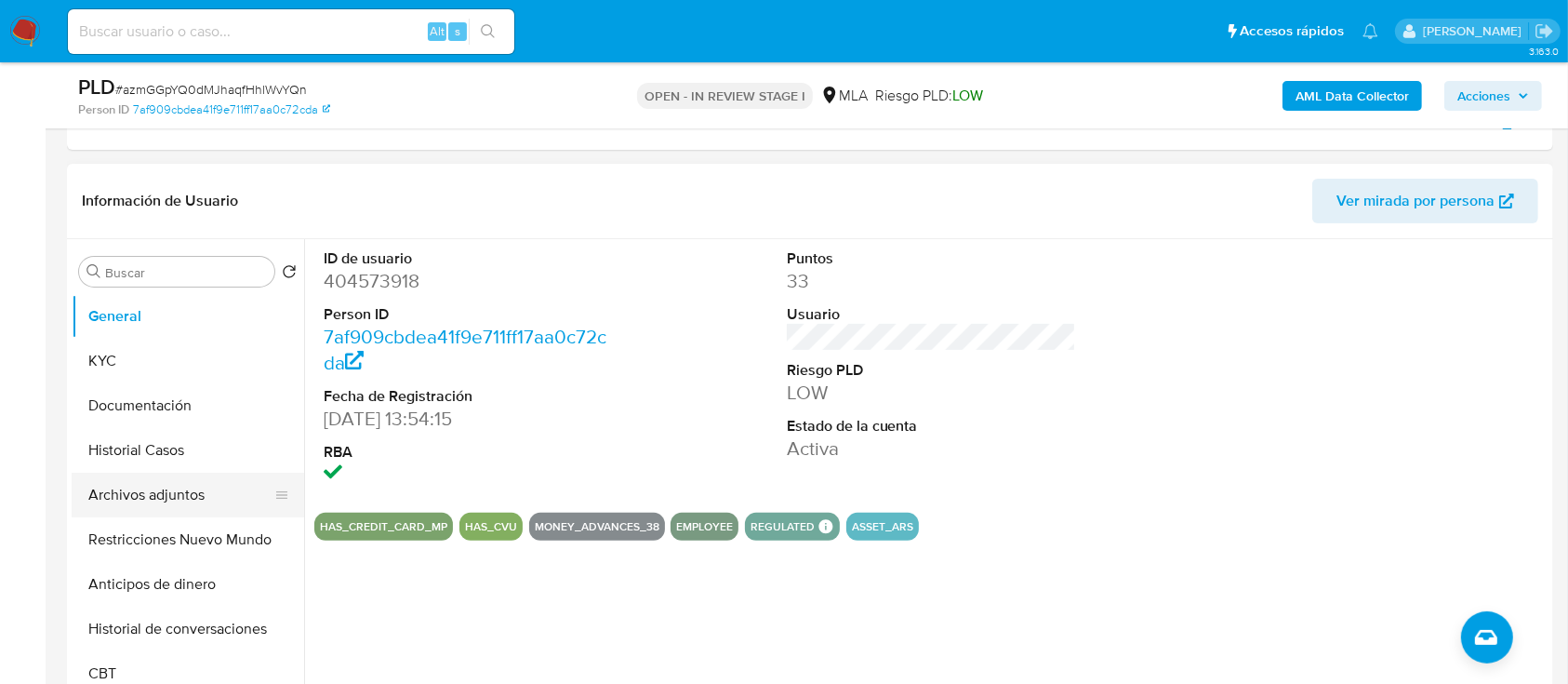
scroll to position [381, 0]
click at [100, 498] on button "Archivos adjuntos" at bounding box center [181, 494] width 218 height 45
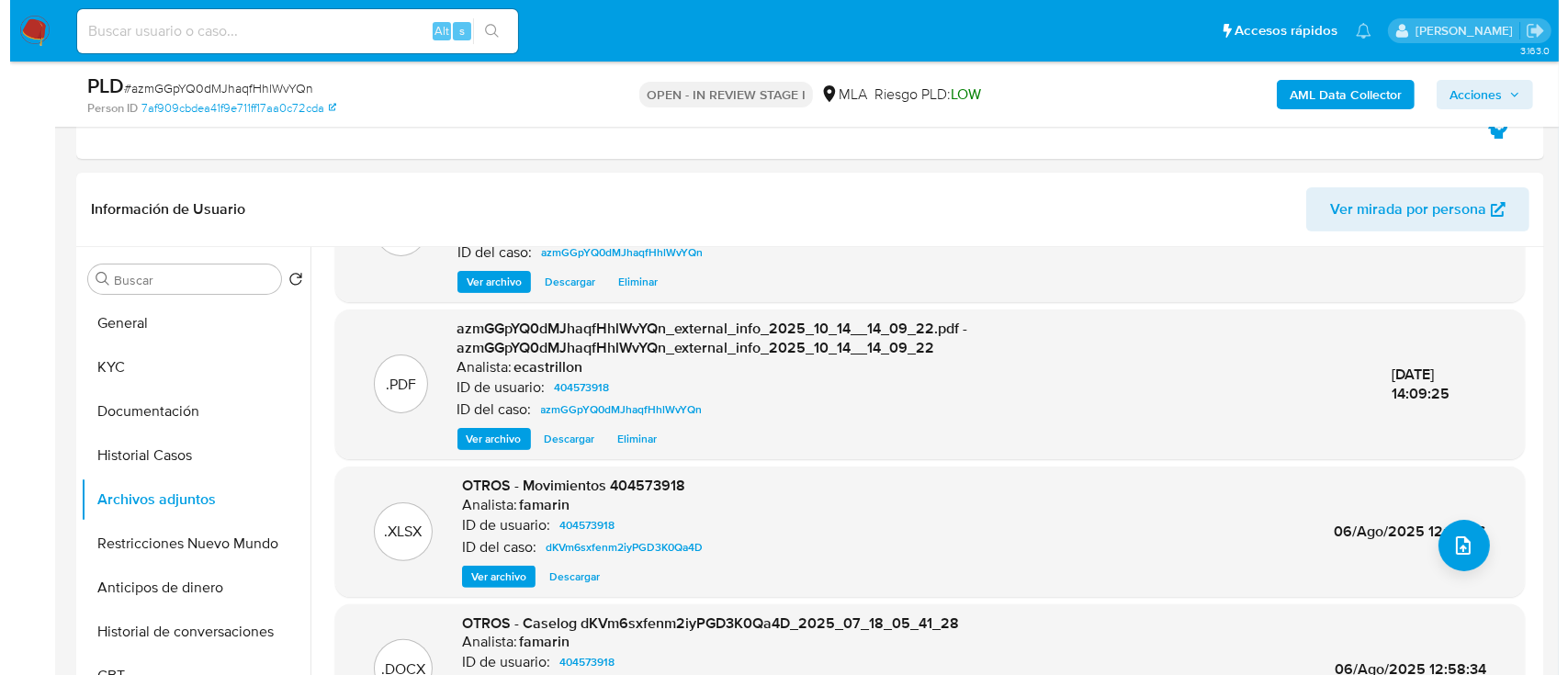
scroll to position [363, 0]
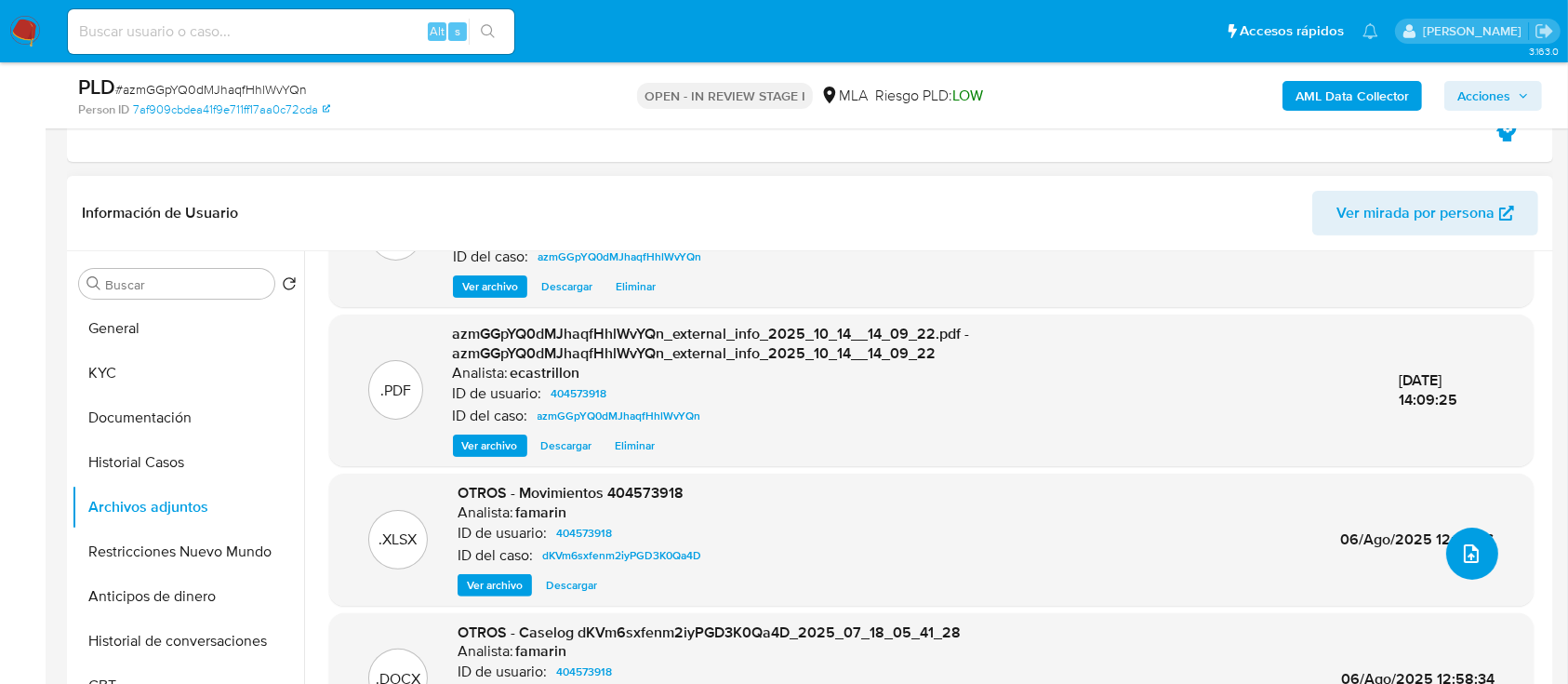
click at [1460, 552] on icon "upload-file" at bounding box center [1471, 554] width 22 height 22
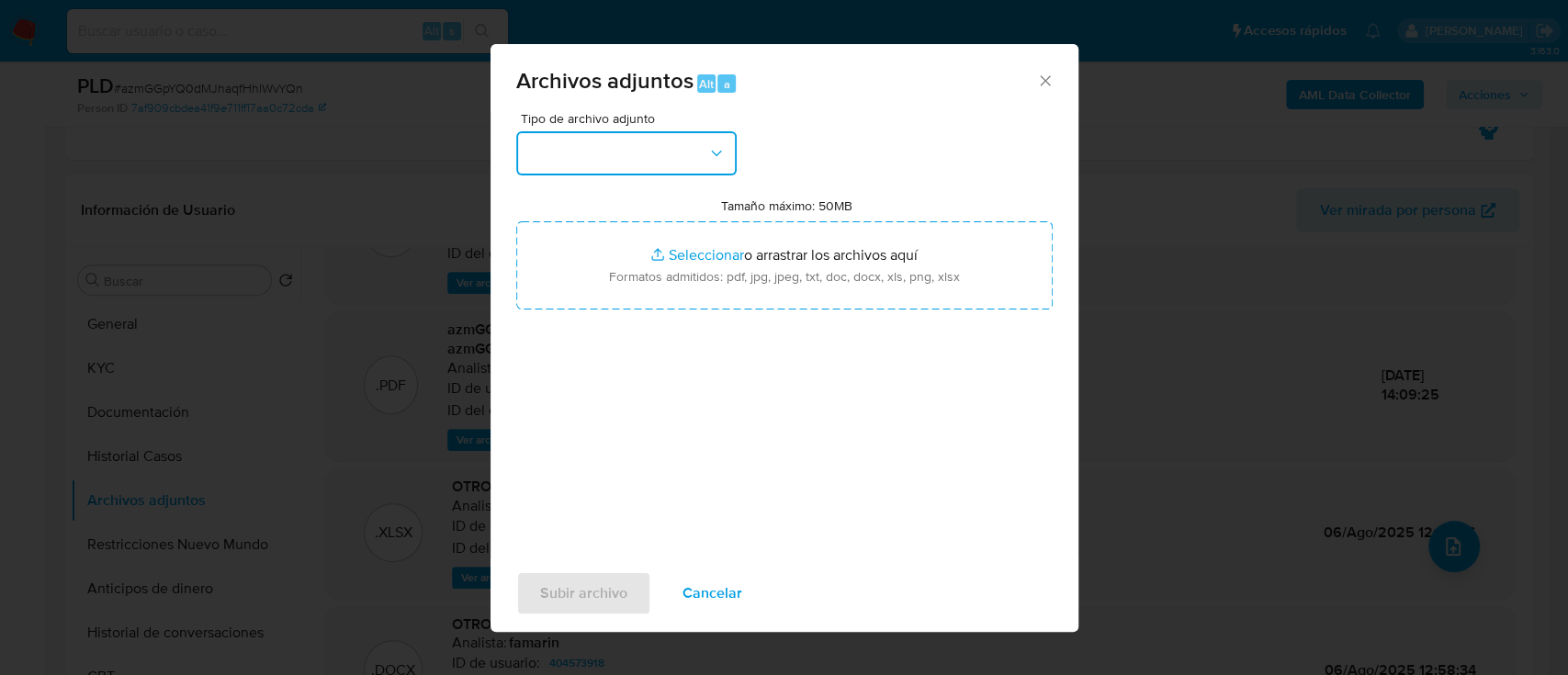
click at [665, 143] on button "button" at bounding box center [627, 154] width 221 height 44
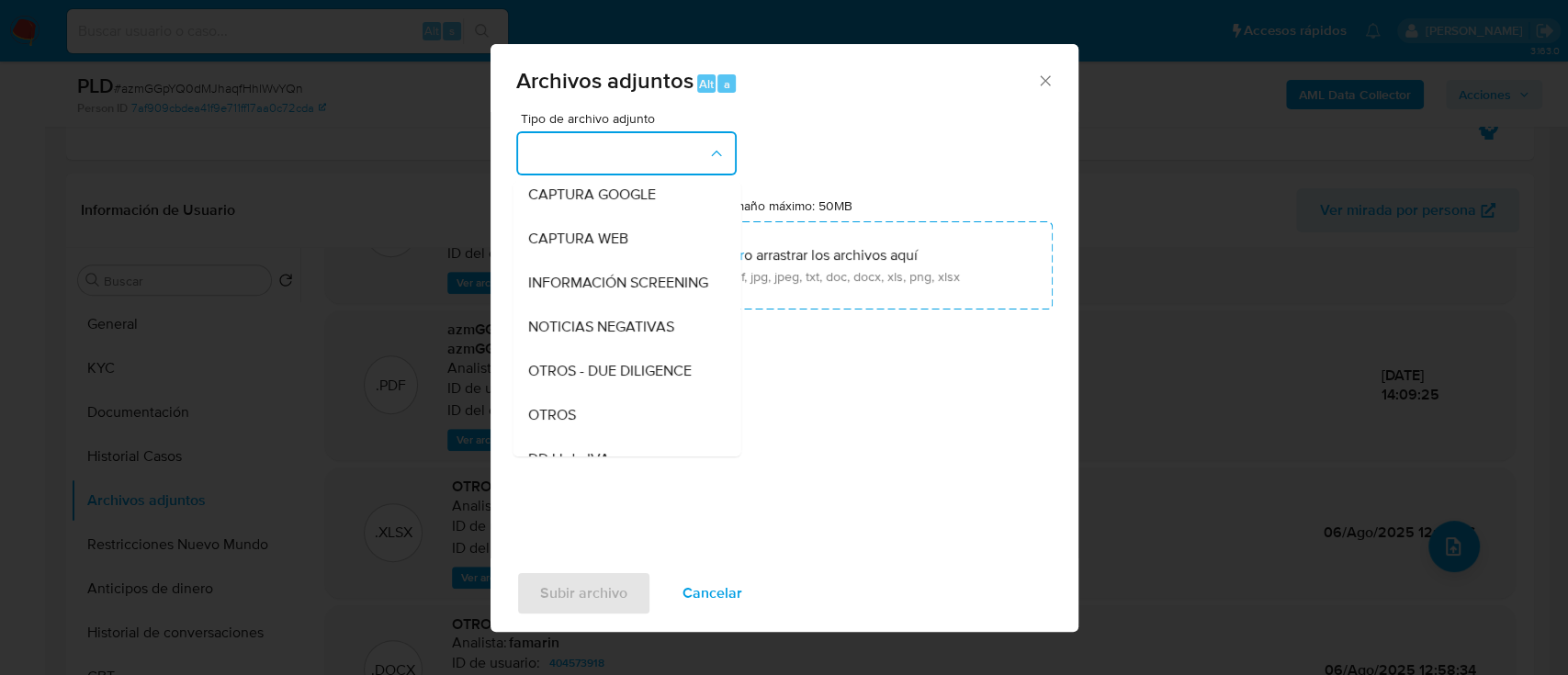
scroll to position [140, 0]
click at [589, 426] on div "OTROS" at bounding box center [621, 416] width 188 height 44
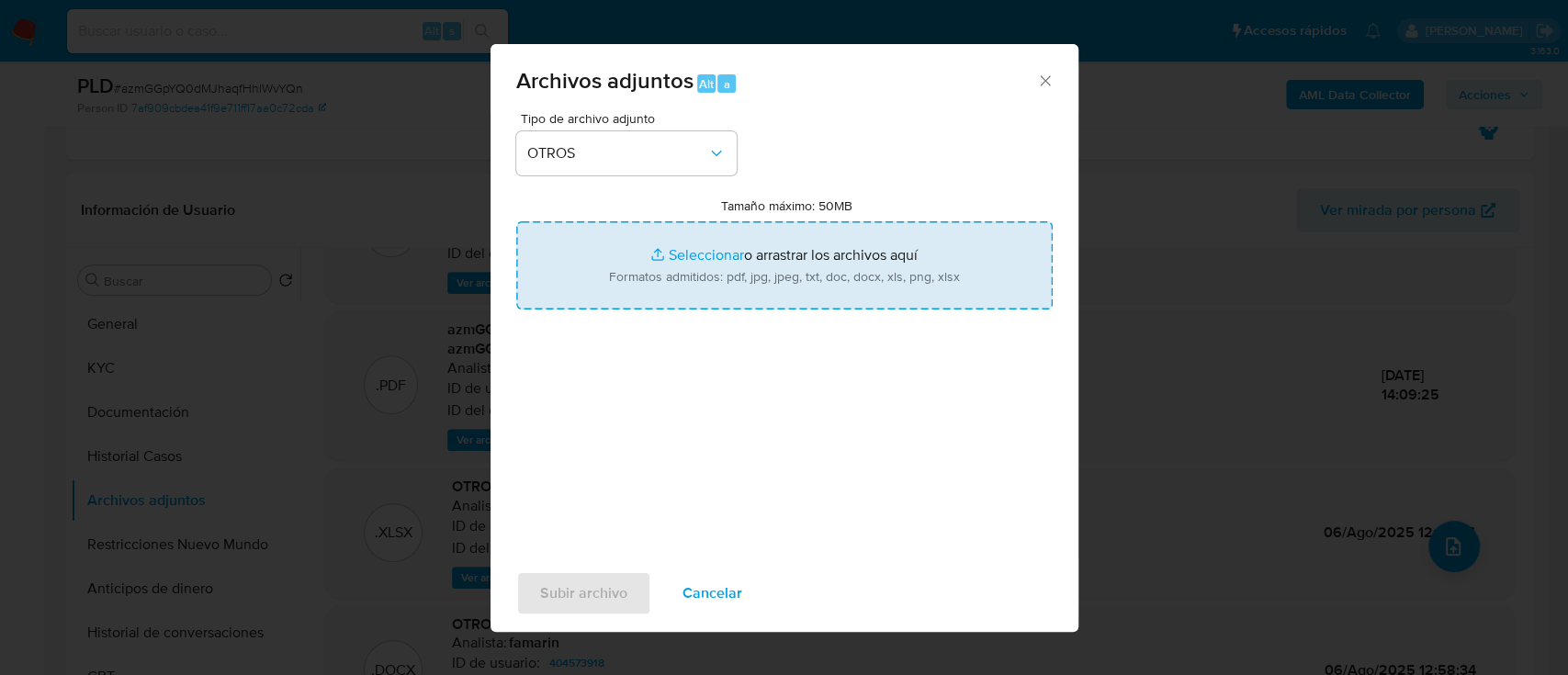
click at [691, 268] on input "Tamaño máximo: 50MB Seleccionar archivos" at bounding box center [784, 266] width 536 height 88
type input "C:\fakepath\Movimientos - Barki.xlsx"
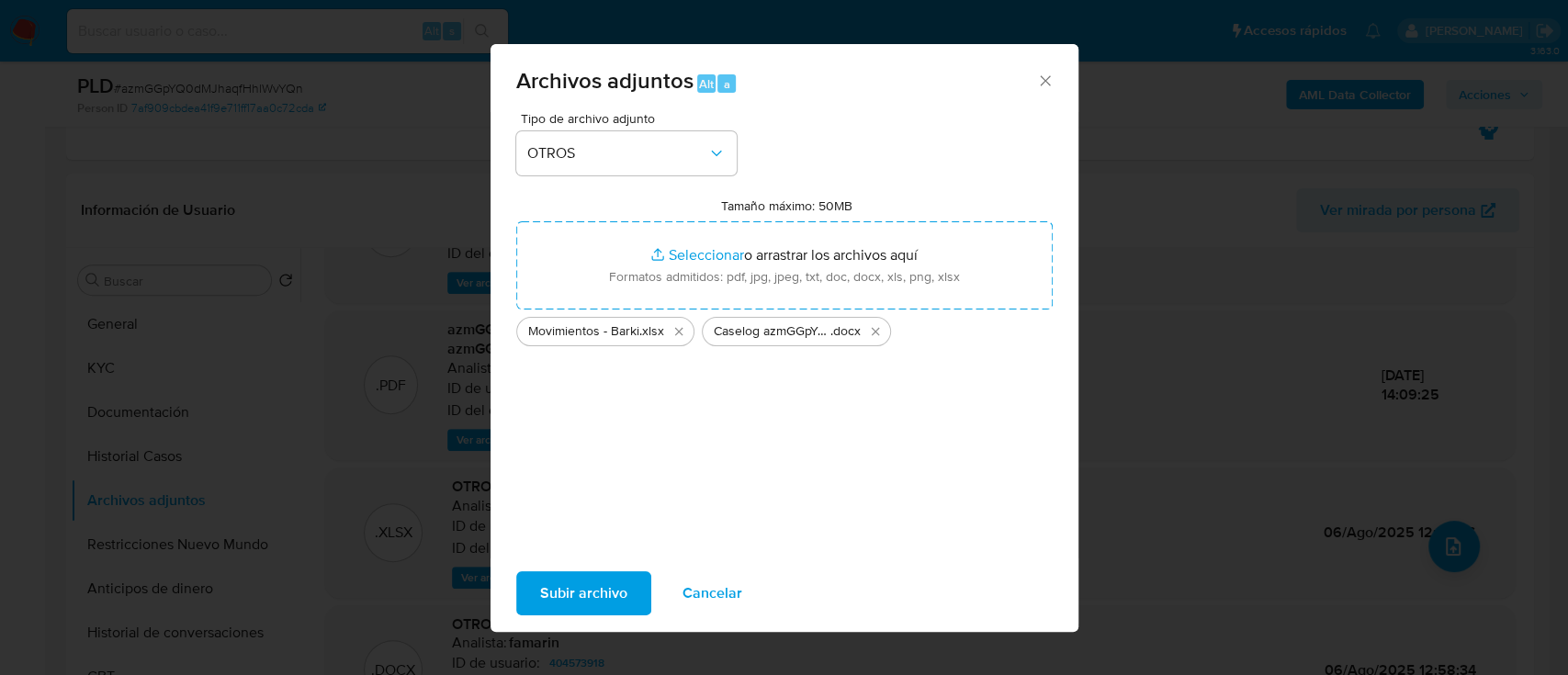
click at [596, 589] on span "Subir archivo" at bounding box center [583, 593] width 87 height 40
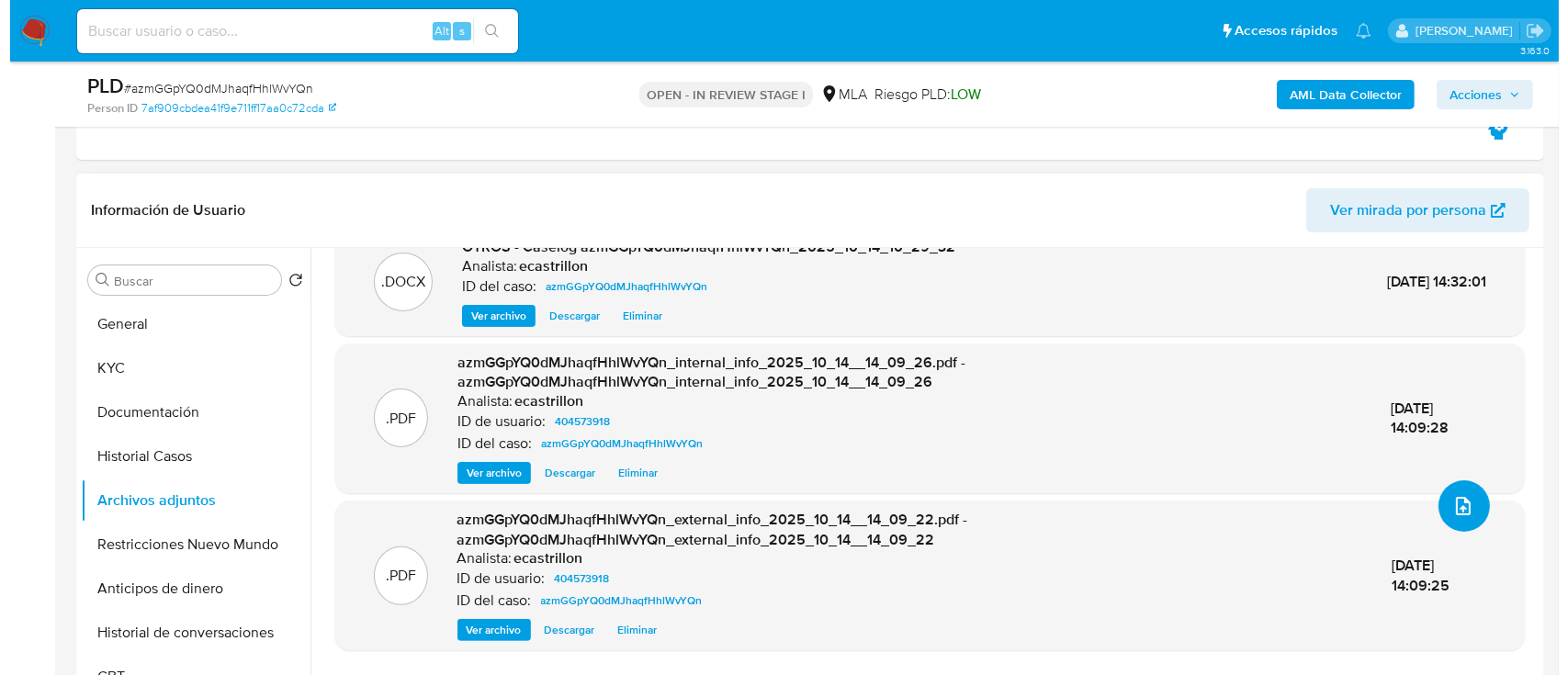
scroll to position [0, 0]
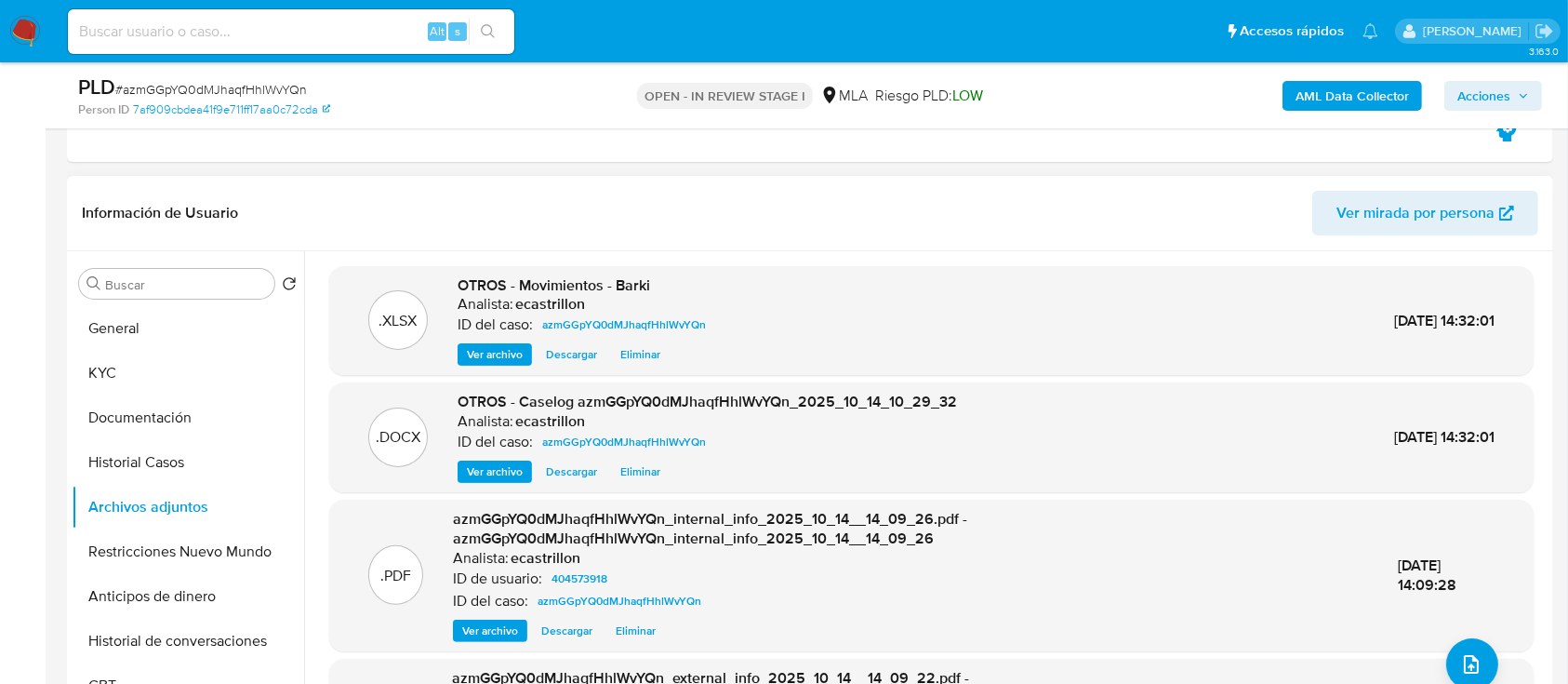
click at [505, 464] on span "Ver archivo" at bounding box center [495, 472] width 56 height 19
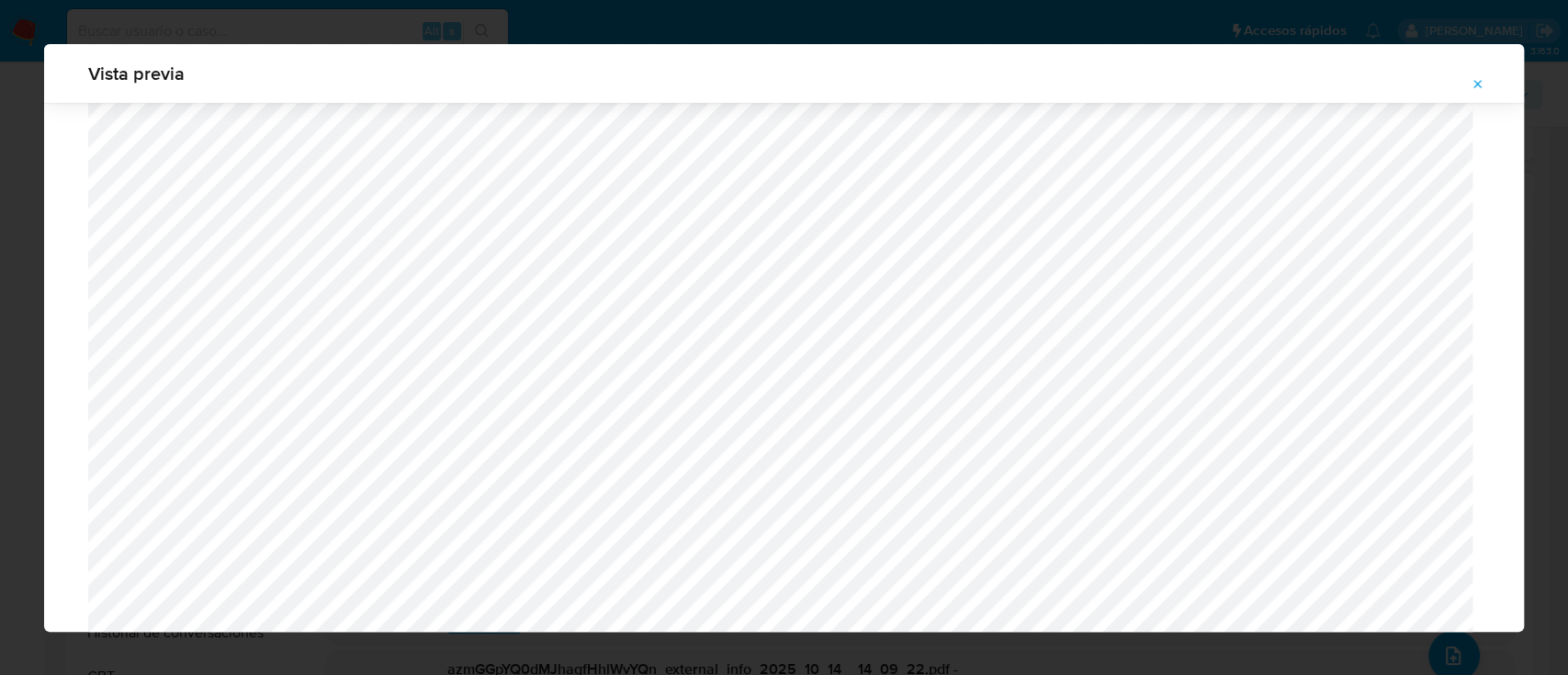
scroll to position [1372, 0]
click at [1472, 85] on icon "Attachment preview" at bounding box center [1478, 85] width 15 height 15
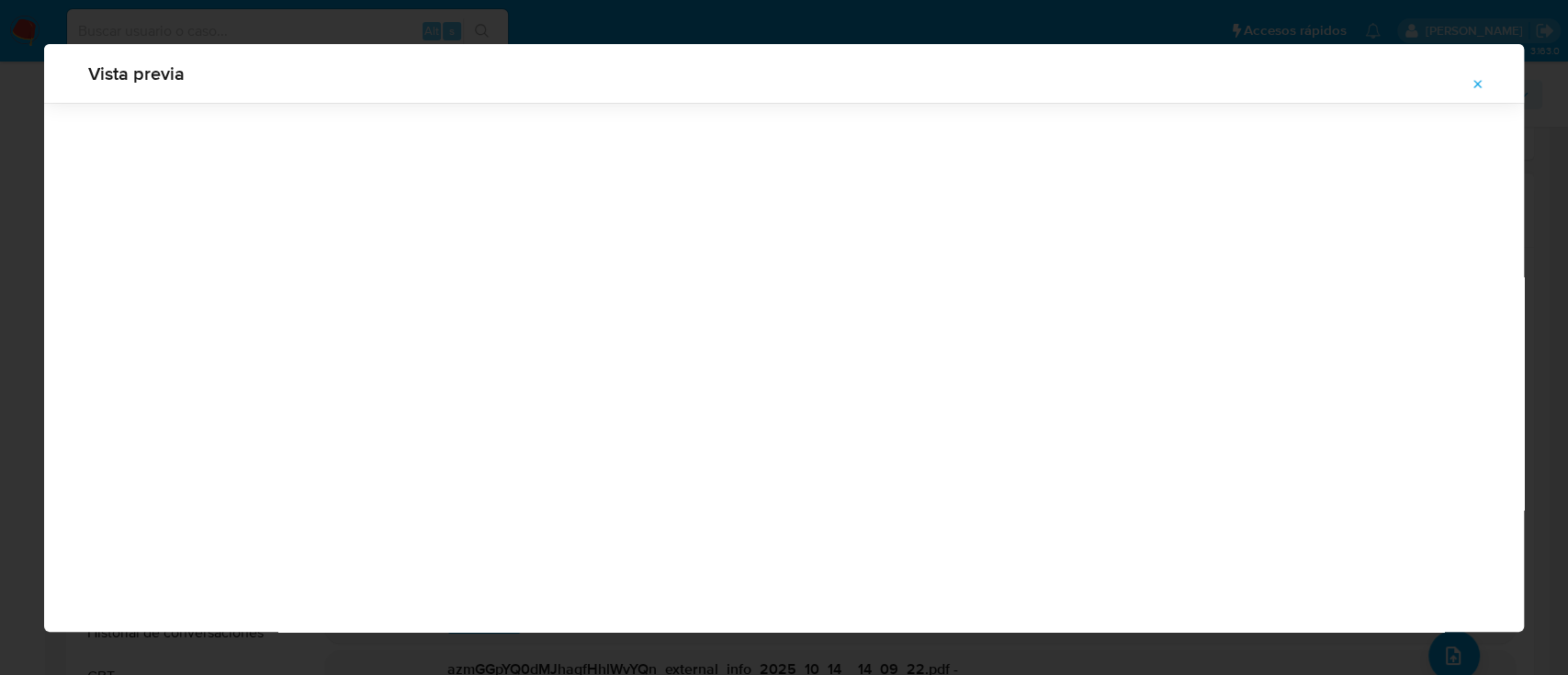
scroll to position [59, 0]
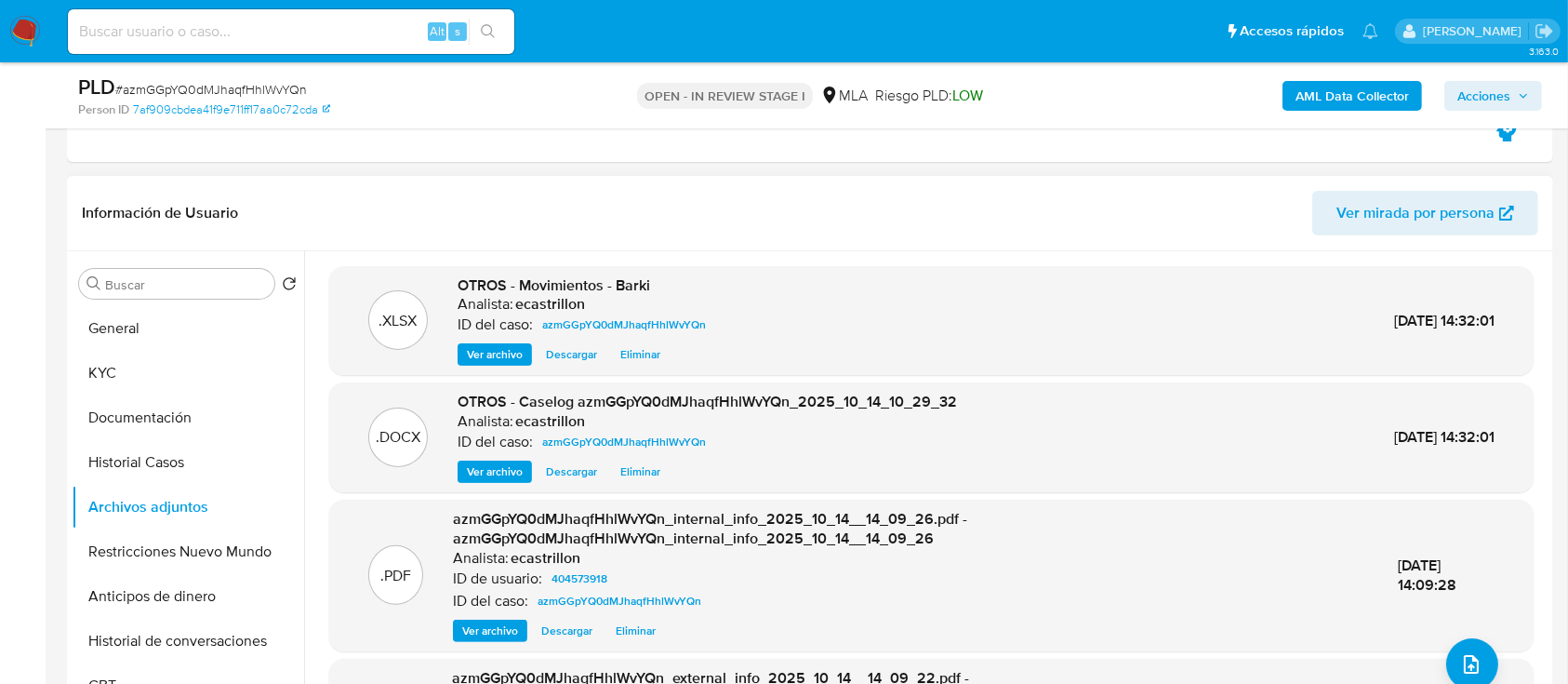
click at [476, 465] on span "Ver archivo" at bounding box center [495, 472] width 56 height 19
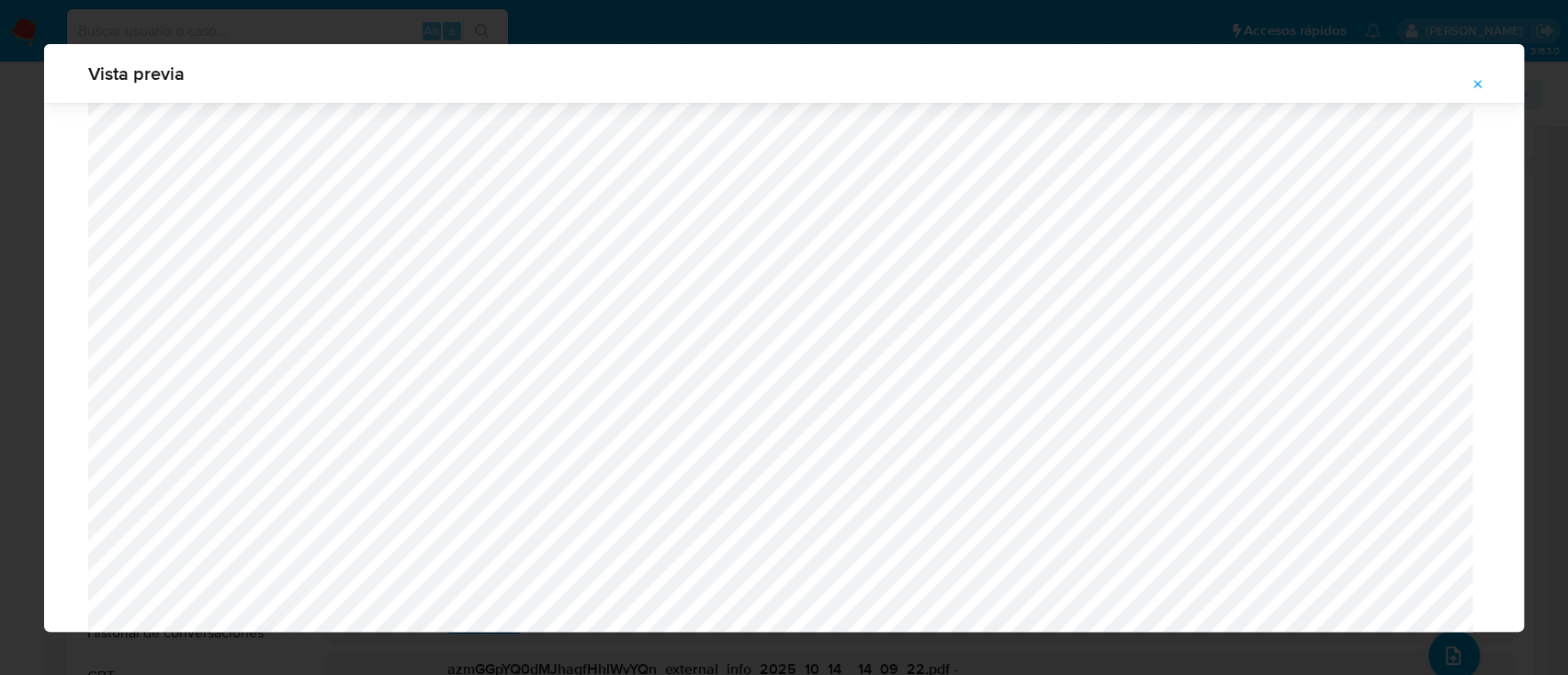
scroll to position [1598, 0]
click at [1483, 91] on icon "Attachment preview" at bounding box center [1478, 85] width 15 height 15
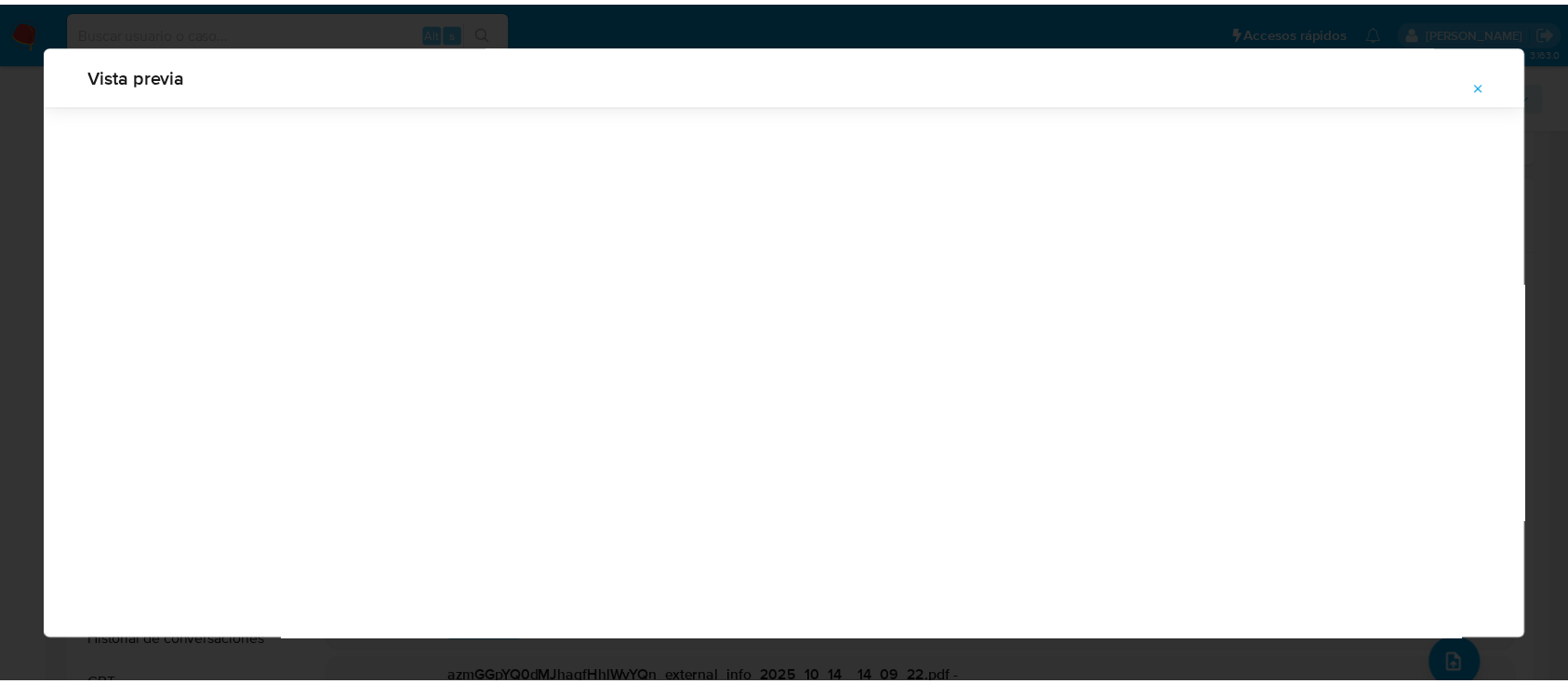
scroll to position [60, 0]
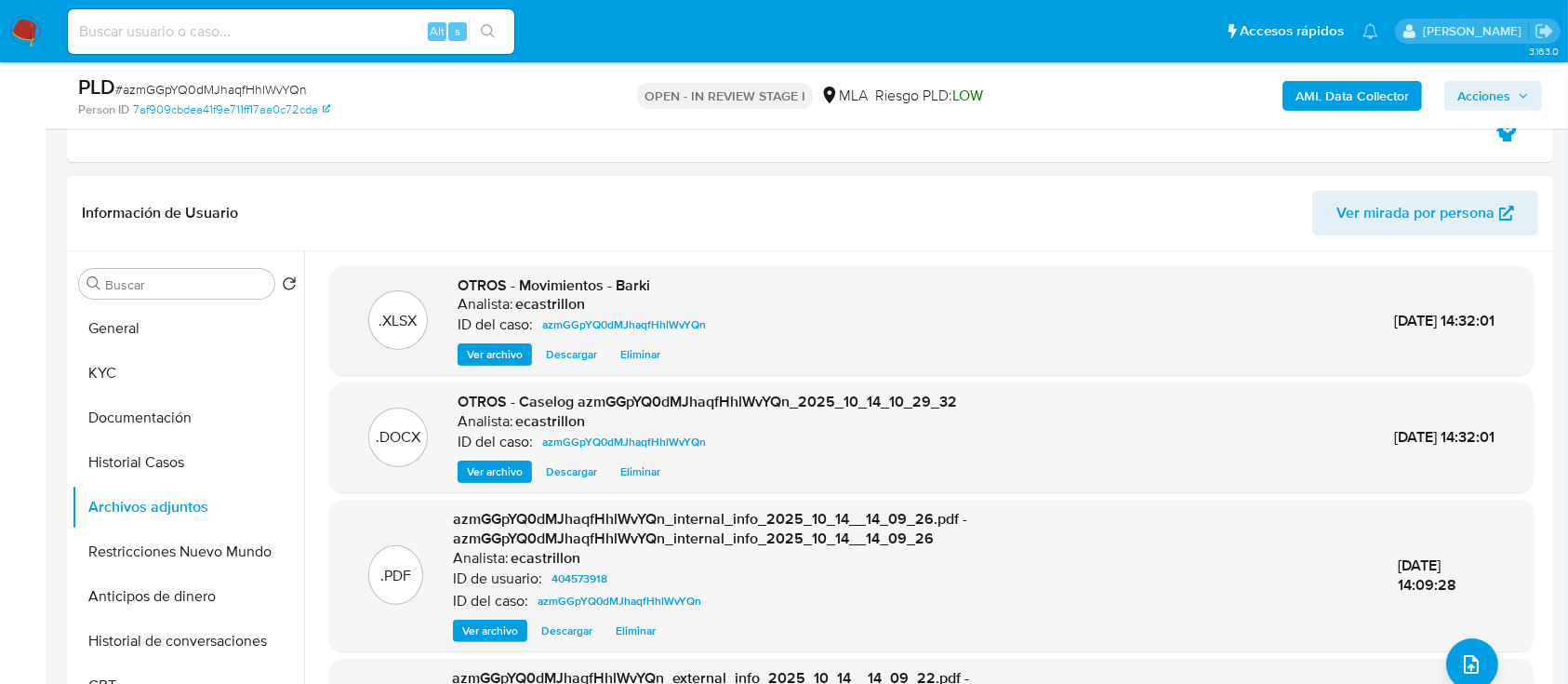
click at [623, 472] on span "Eliminar" at bounding box center [640, 472] width 40 height 19
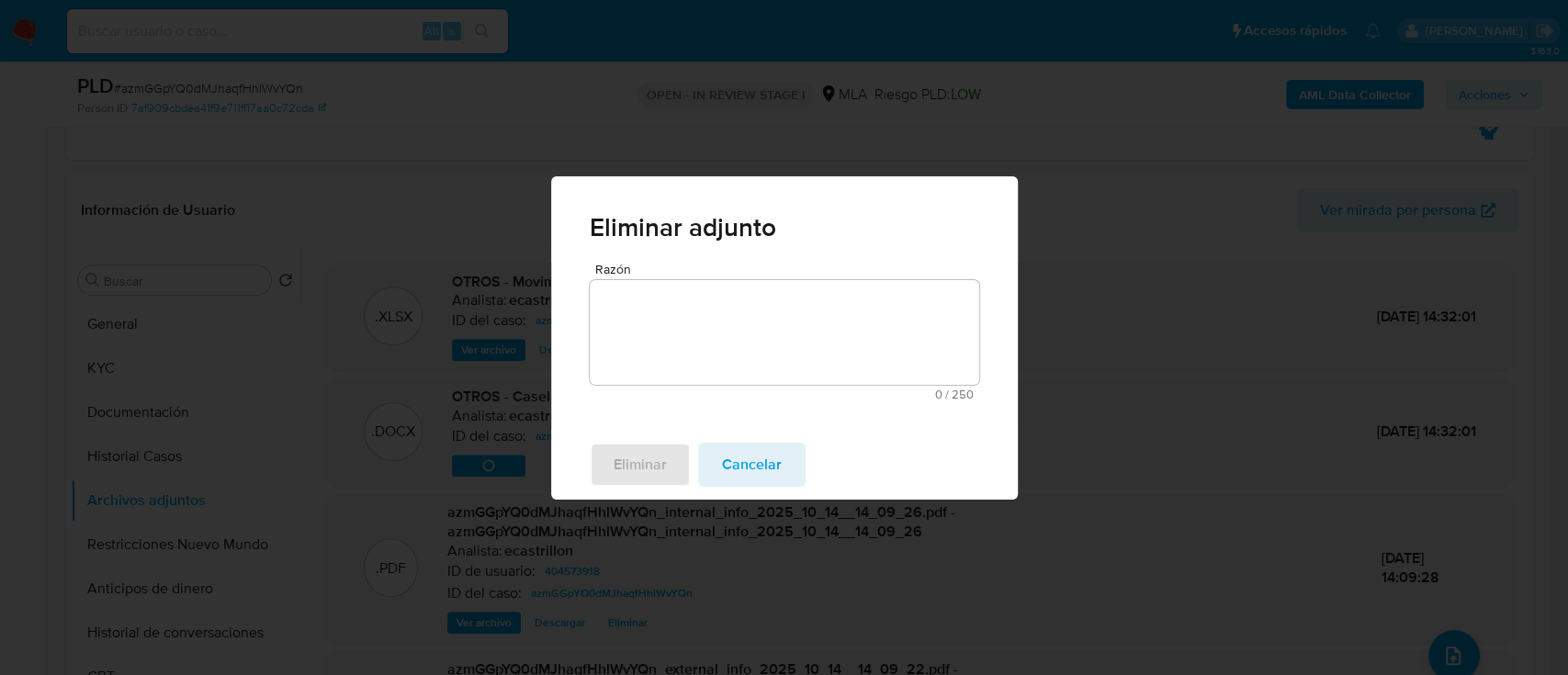
click at [656, 334] on textarea "Razón" at bounding box center [784, 332] width 389 height 105
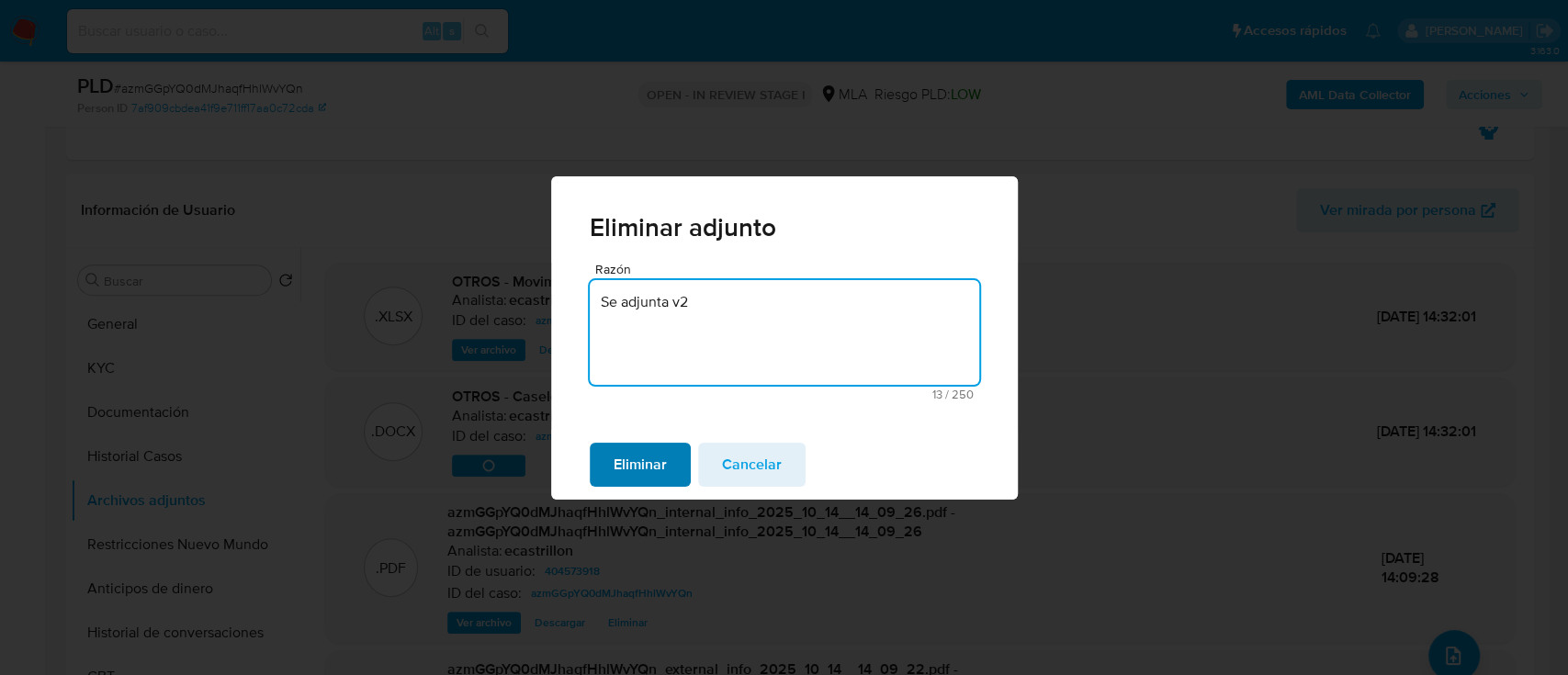
type textarea "Se adjunta v2"
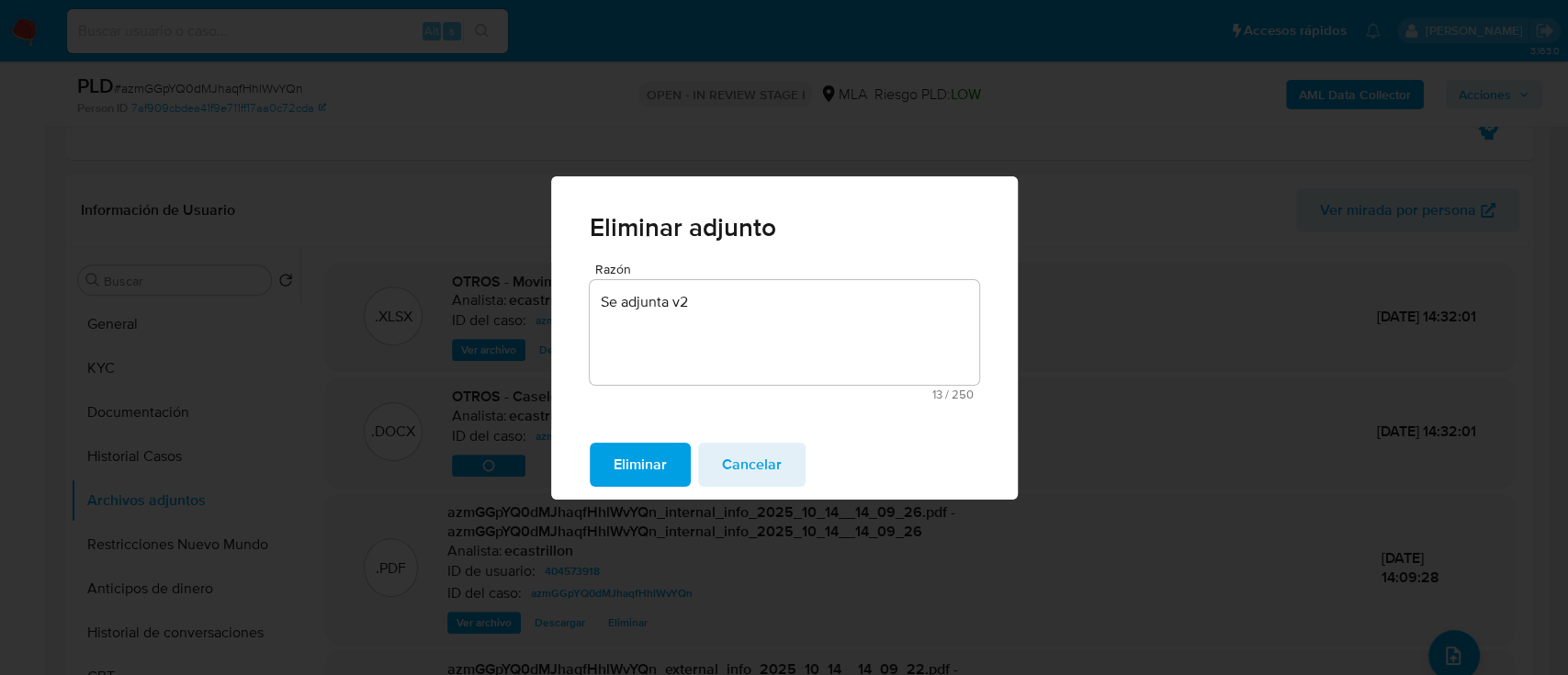
click at [646, 461] on span "Eliminar" at bounding box center [640, 464] width 53 height 40
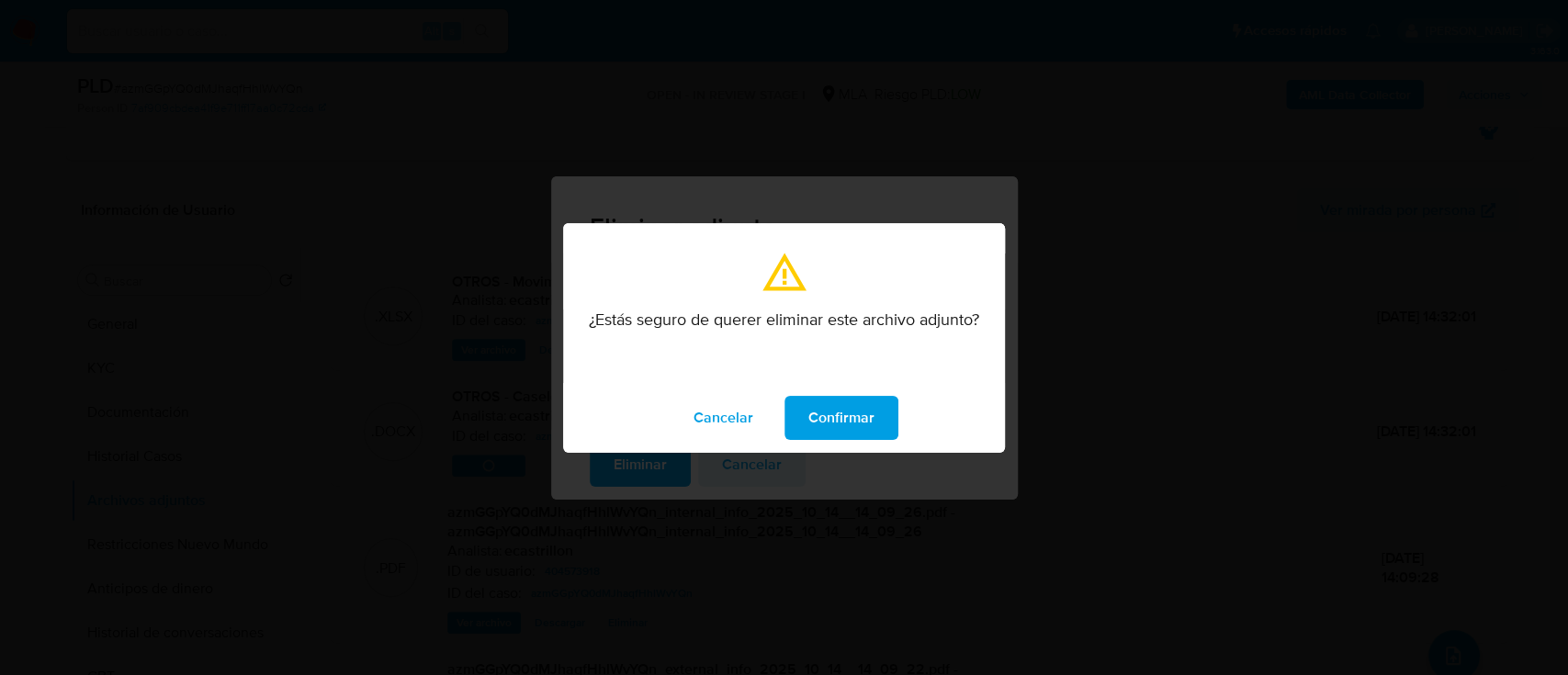
click at [810, 421] on span "Confirmar" at bounding box center [841, 418] width 66 height 40
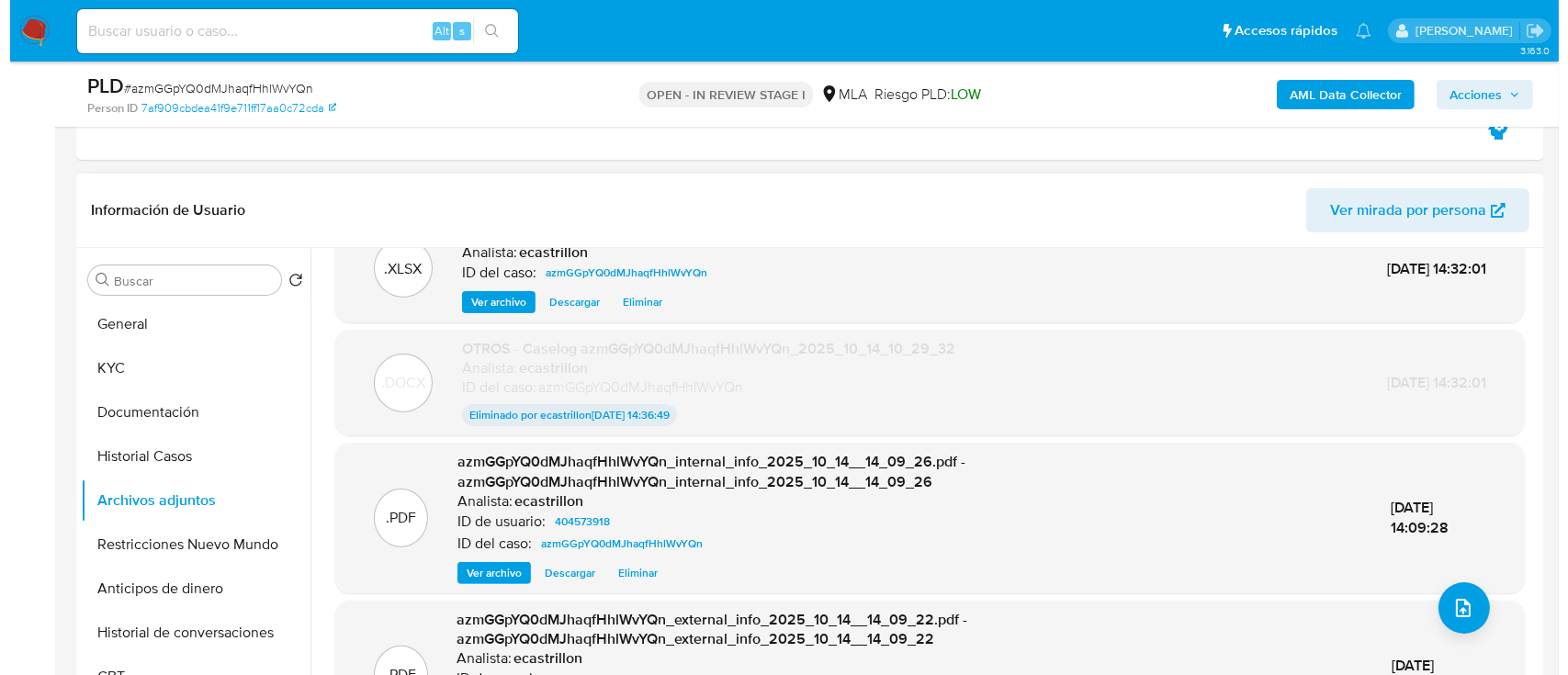
scroll to position [49, 0]
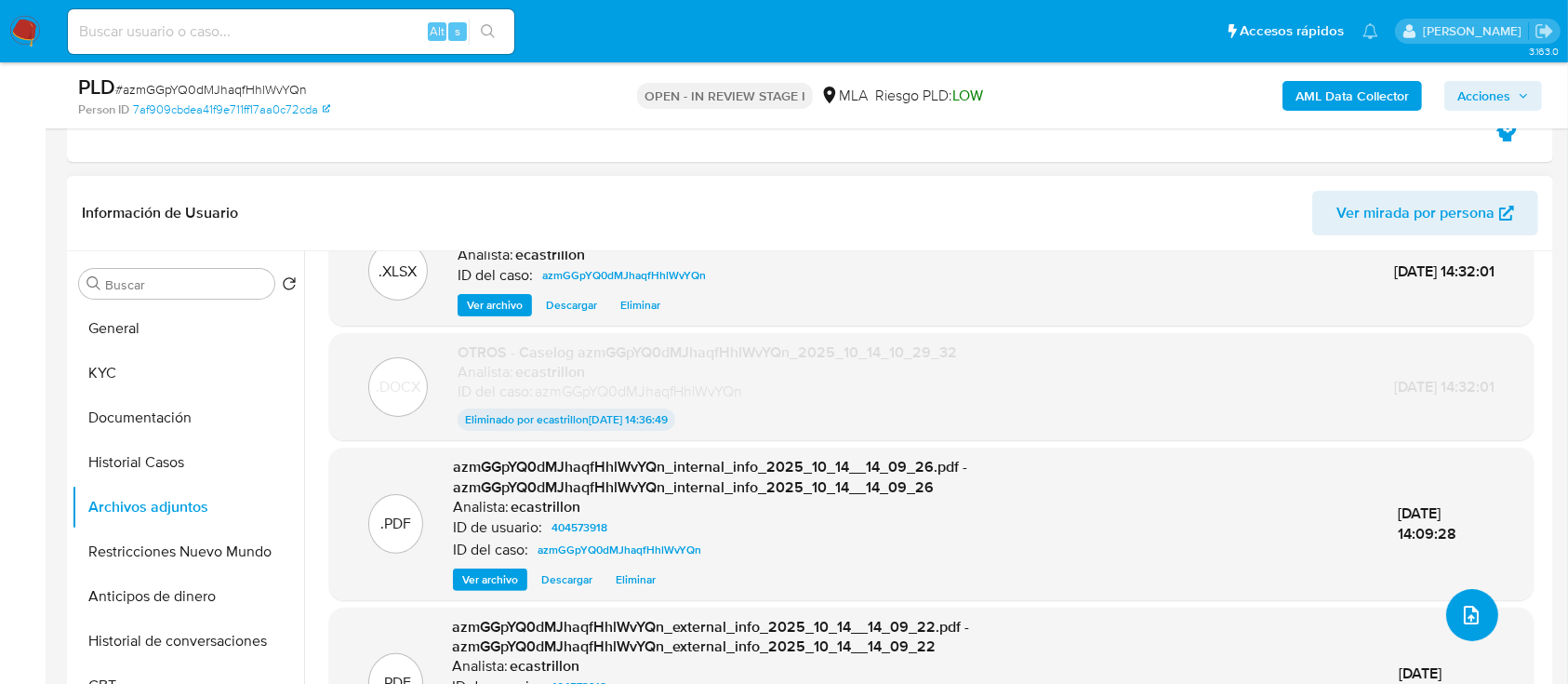
click at [1463, 622] on icon "upload-file" at bounding box center [1471, 615] width 22 height 22
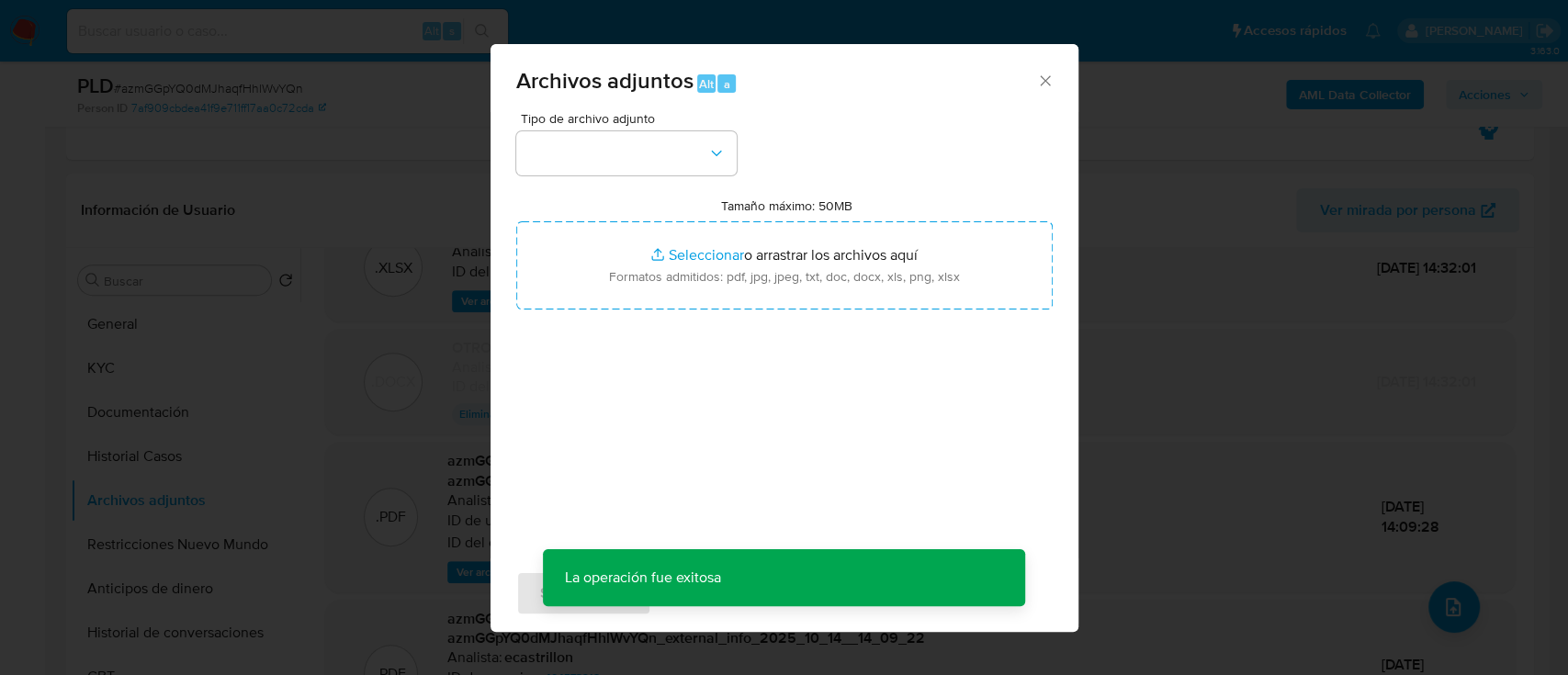
click at [637, 121] on span "Tipo de archivo adjunto" at bounding box center [631, 119] width 221 height 13
click at [641, 162] on button "button" at bounding box center [627, 154] width 221 height 44
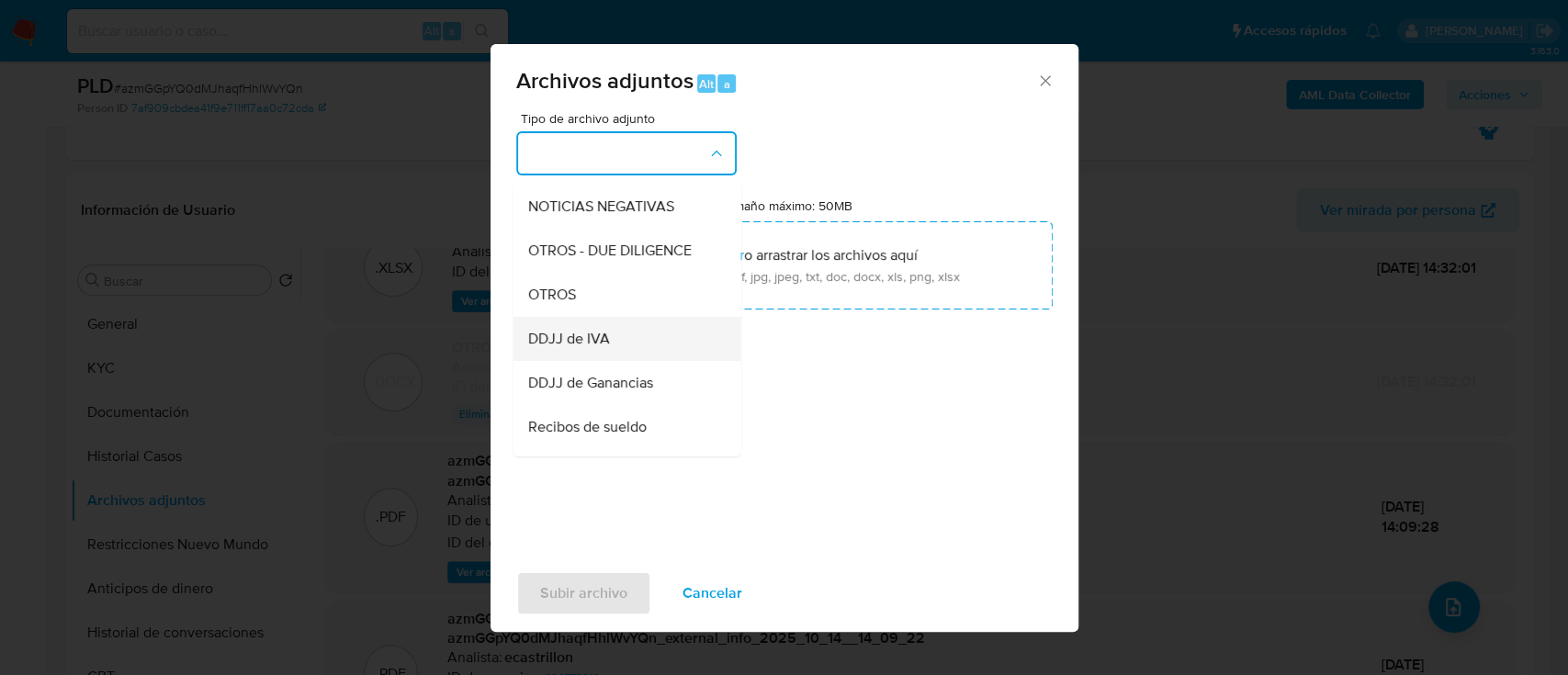
scroll to position [265, 0]
click at [594, 307] on div "OTROS" at bounding box center [621, 290] width 188 height 44
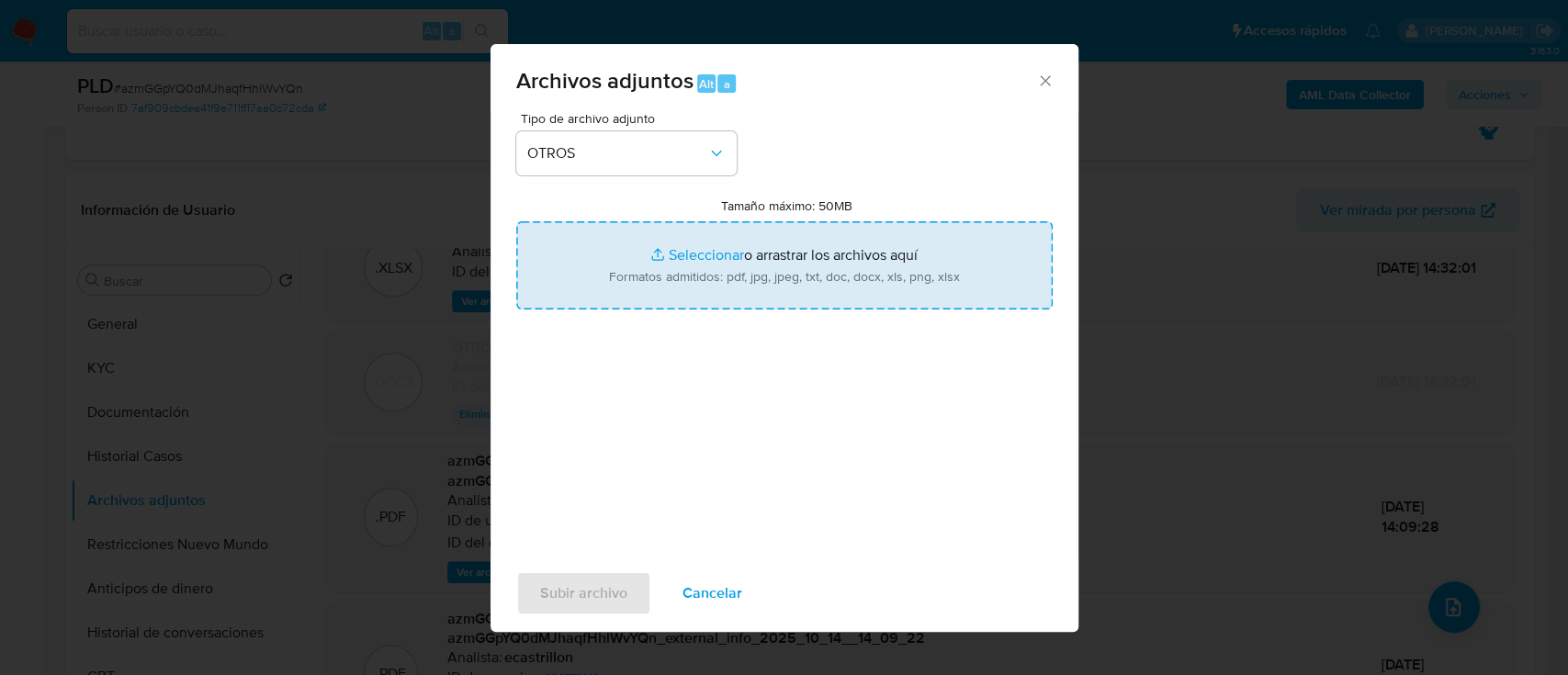
click at [689, 258] on input "Tamaño máximo: 50MB Seleccionar archivos" at bounding box center [784, 266] width 536 height 88
type input "C:\fakepath\Caselog azmGGpYQ0dMJhaqfHhlWvYQn_2025_10_14_10_29_32 V2.docx"
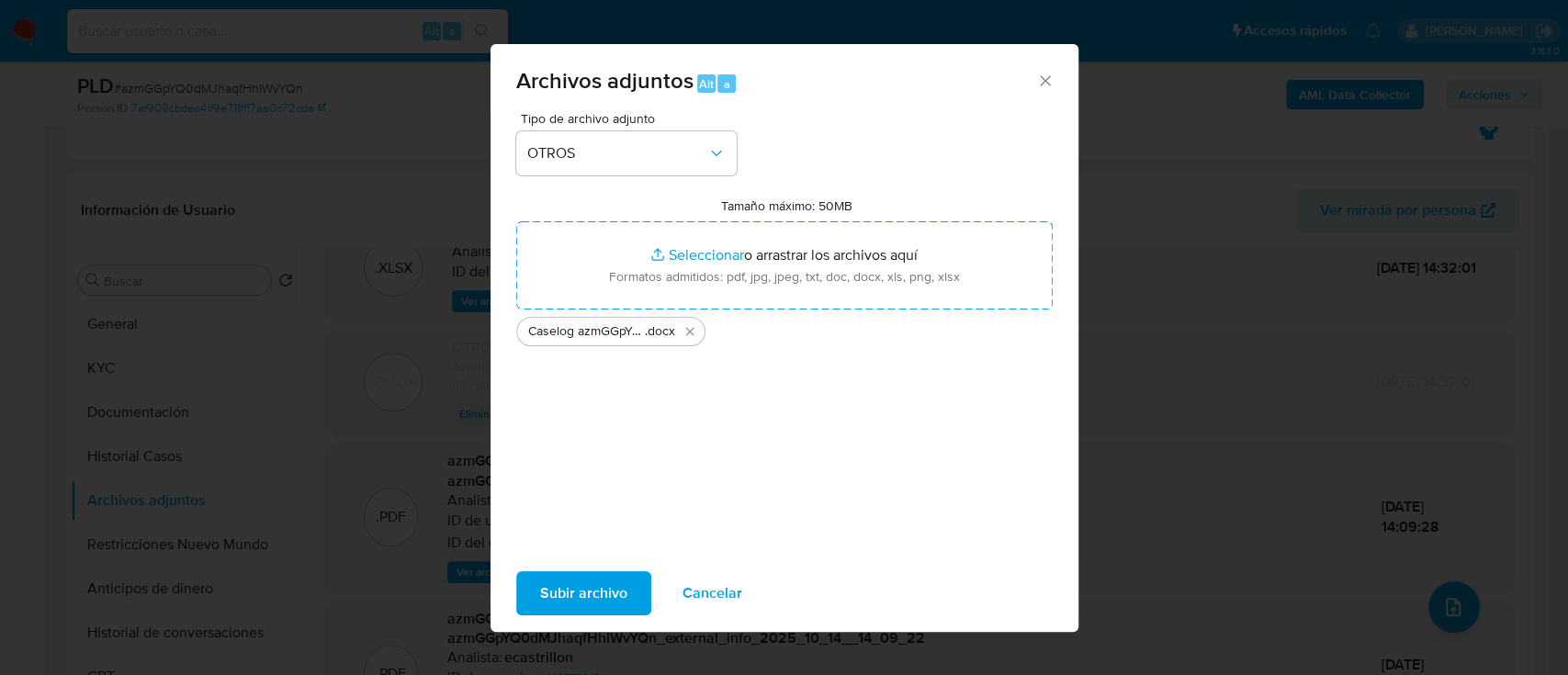
click at [572, 584] on span "Subir archivo" at bounding box center [583, 593] width 87 height 40
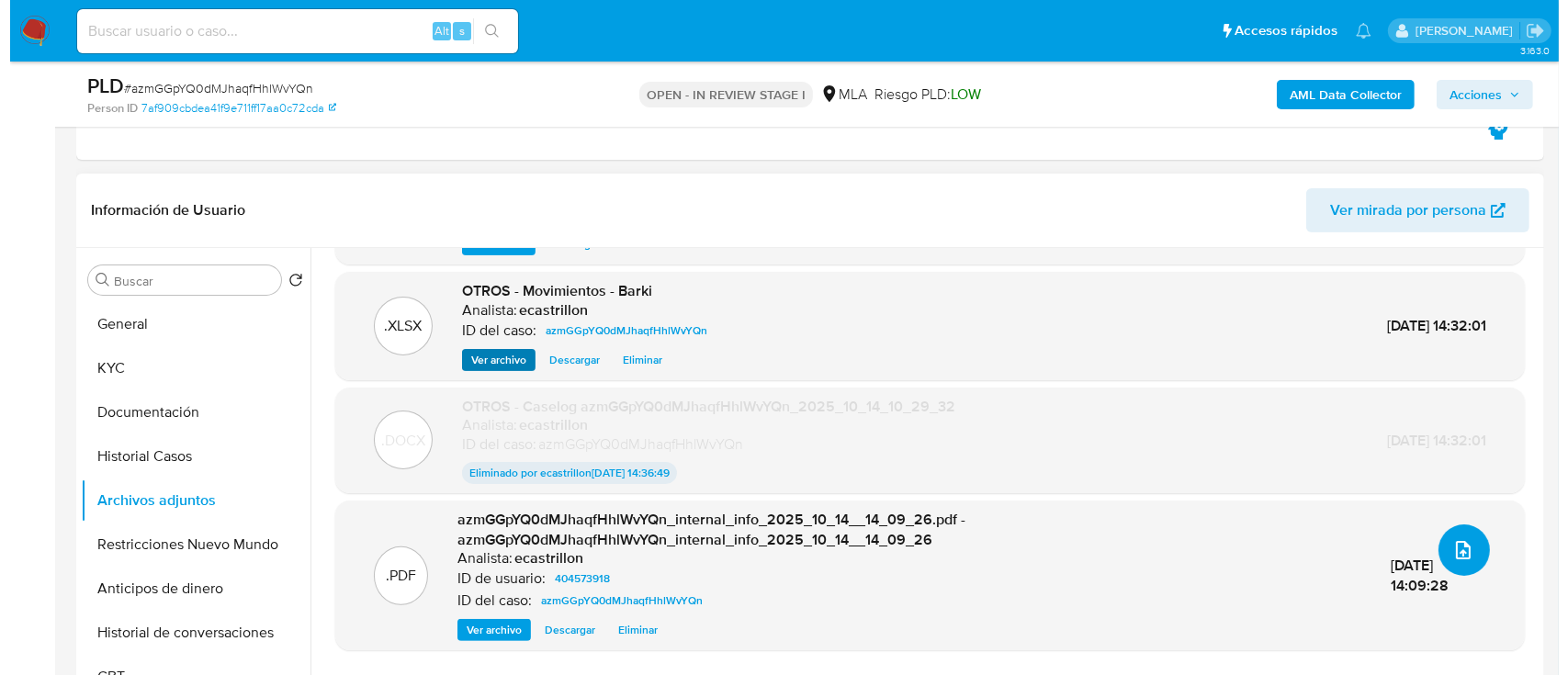
scroll to position [0, 0]
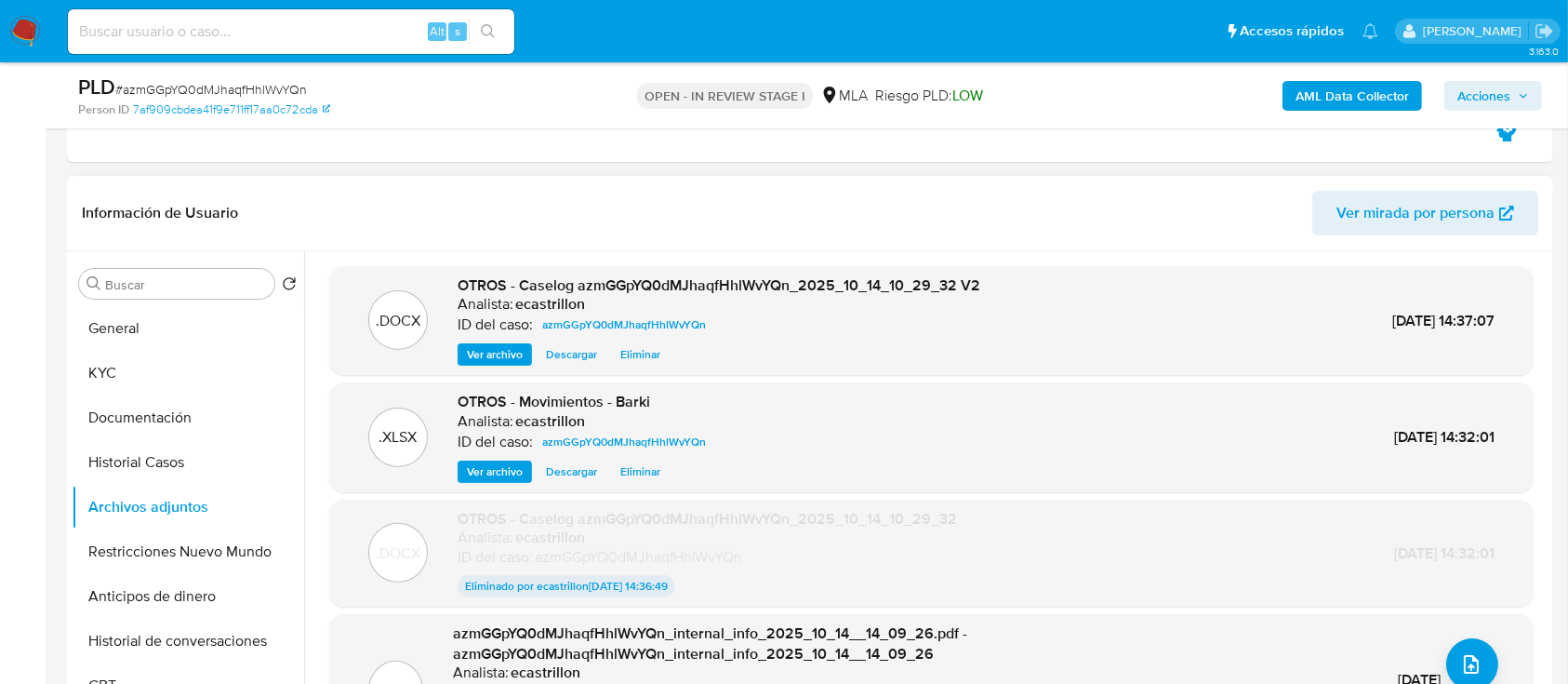
click at [484, 338] on div "OTROS - Caselog azmGGpYQ0dMJhaqfHhlWvYQn_2025_10_14_10_29_32 V2 Analista: ecast…" at bounding box center [718, 321] width 523 height 91
click at [483, 349] on span "Ver archivo" at bounding box center [495, 354] width 56 height 19
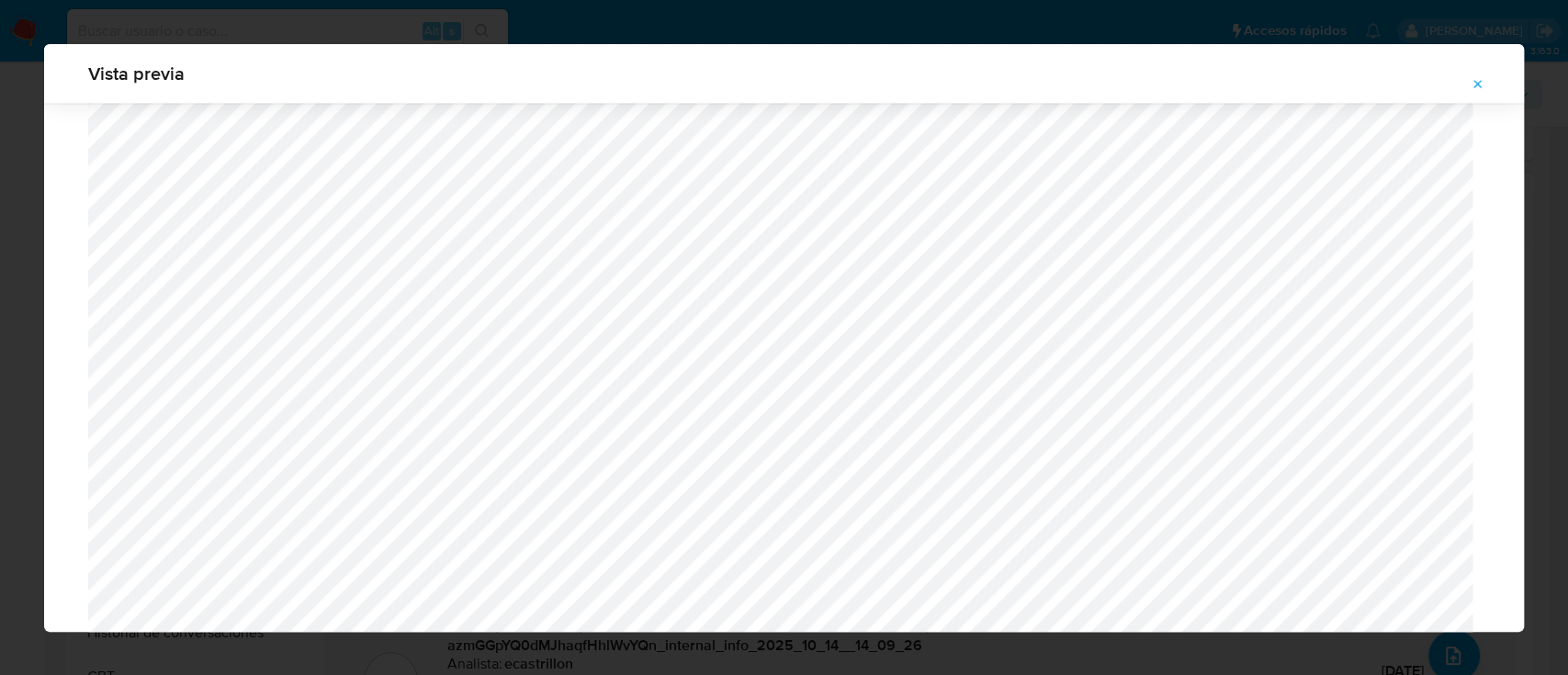
scroll to position [1712, 0]
click at [1473, 85] on icon "Attachment preview" at bounding box center [1478, 85] width 15 height 15
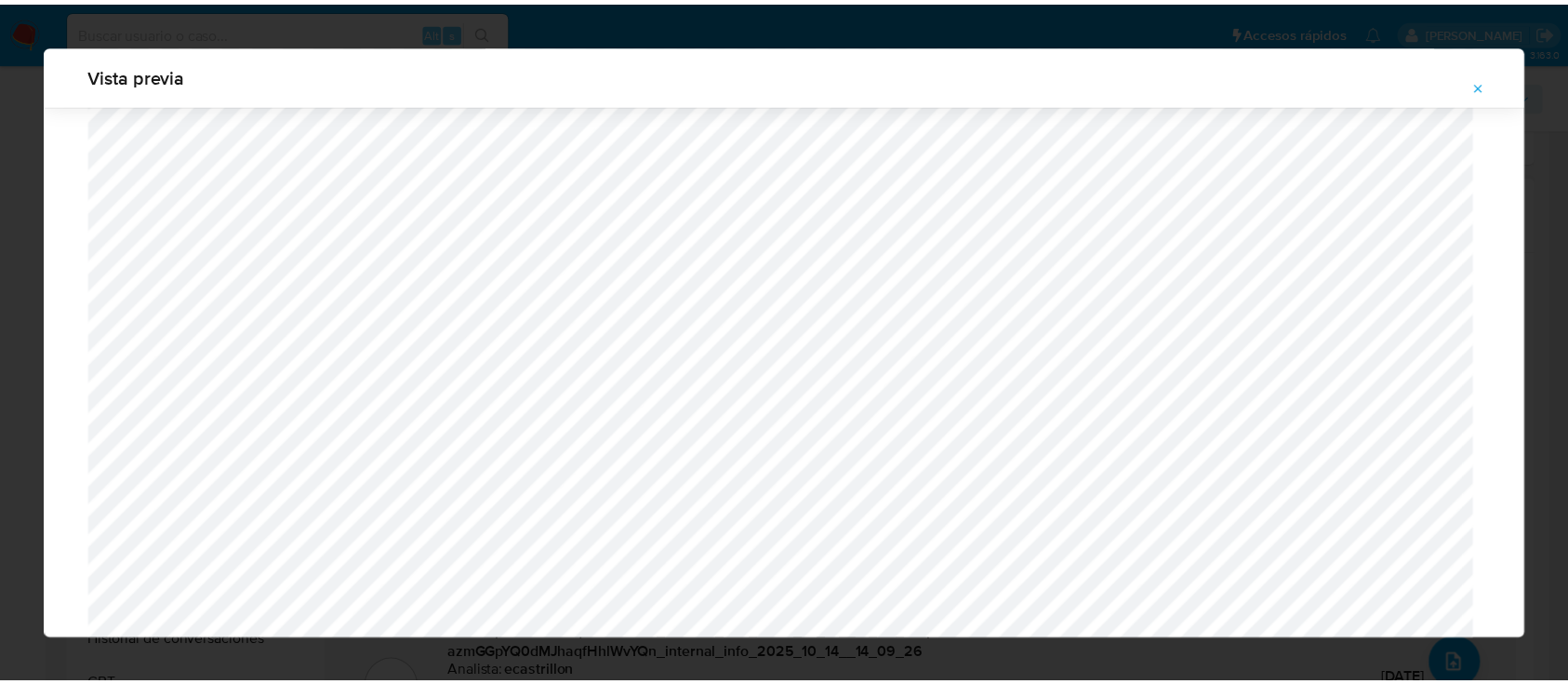
scroll to position [60, 0]
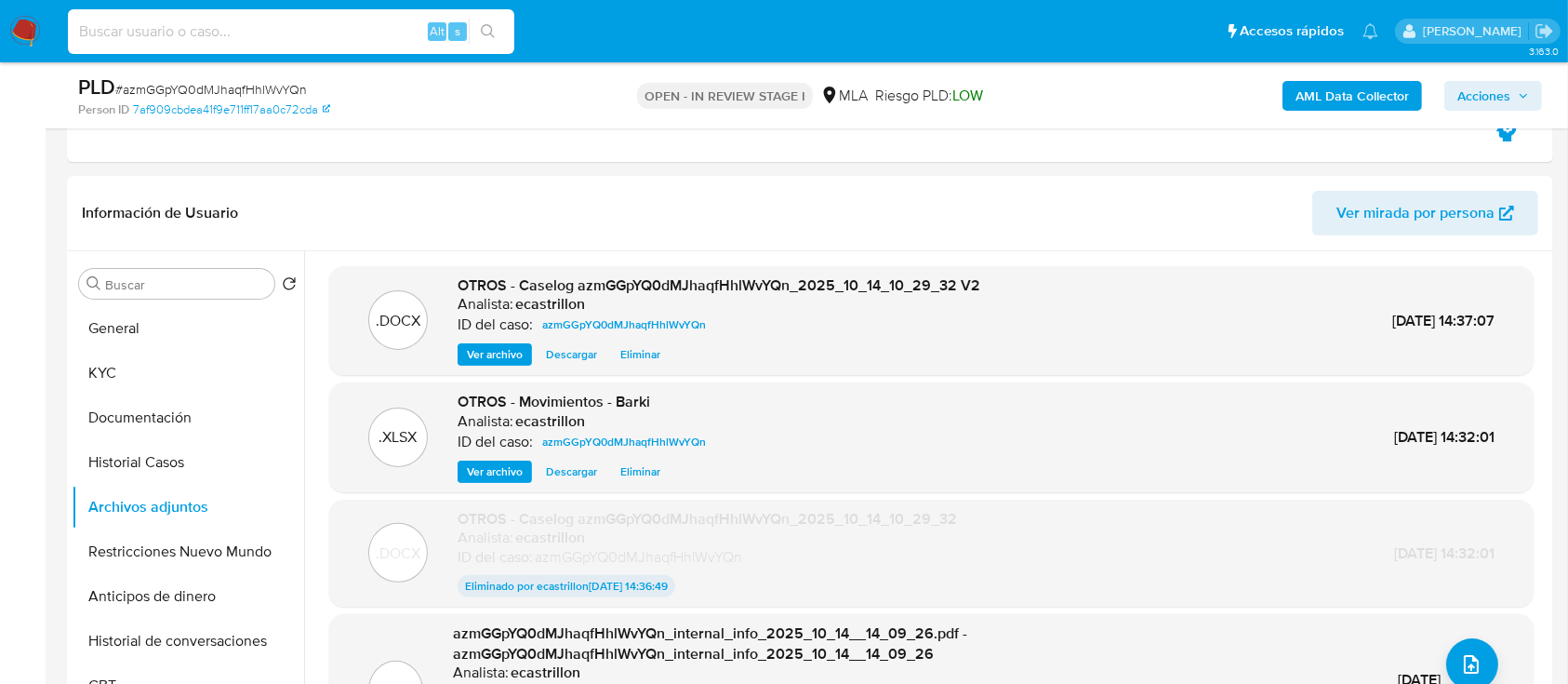
click at [297, 41] on input at bounding box center [291, 32] width 446 height 24
paste input "8OuJ2uGA0AVF6MNZhBS5zwpI"
type input "8OuJ2uGA0AVF6MNZhBS5zwpI"
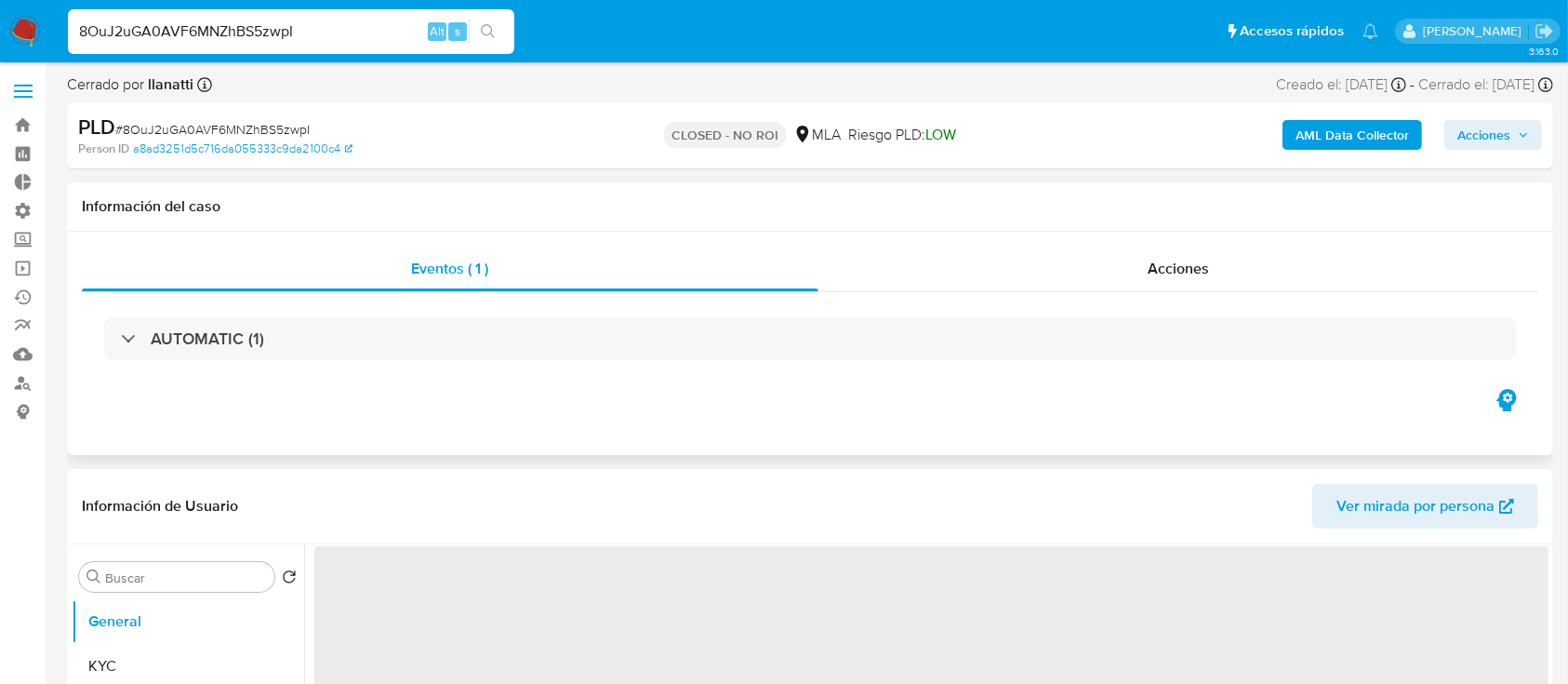
click at [1152, 227] on div "Información del caso" at bounding box center [810, 207] width 1486 height 49
click at [1152, 267] on span "Acciones" at bounding box center [1179, 267] width 61 height 21
select select "10"
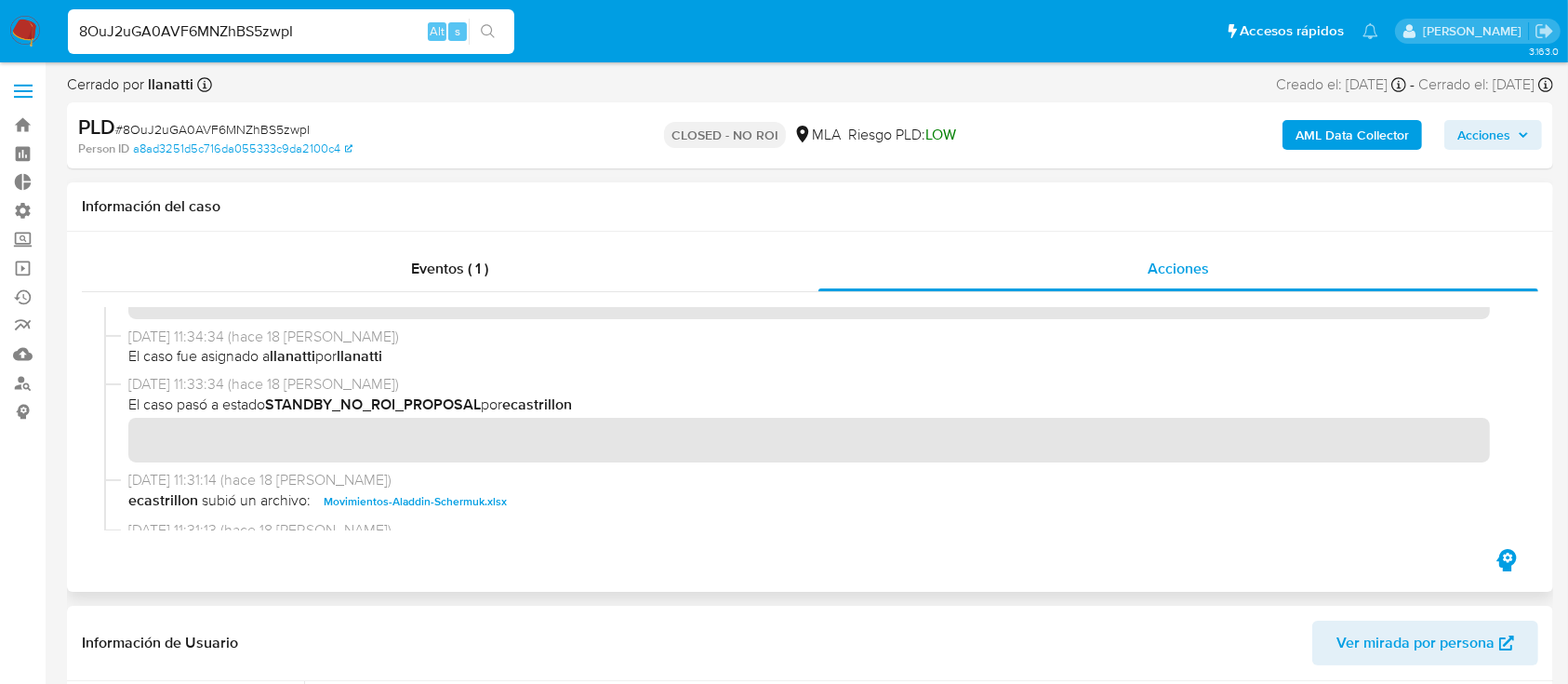
scroll to position [175, 0]
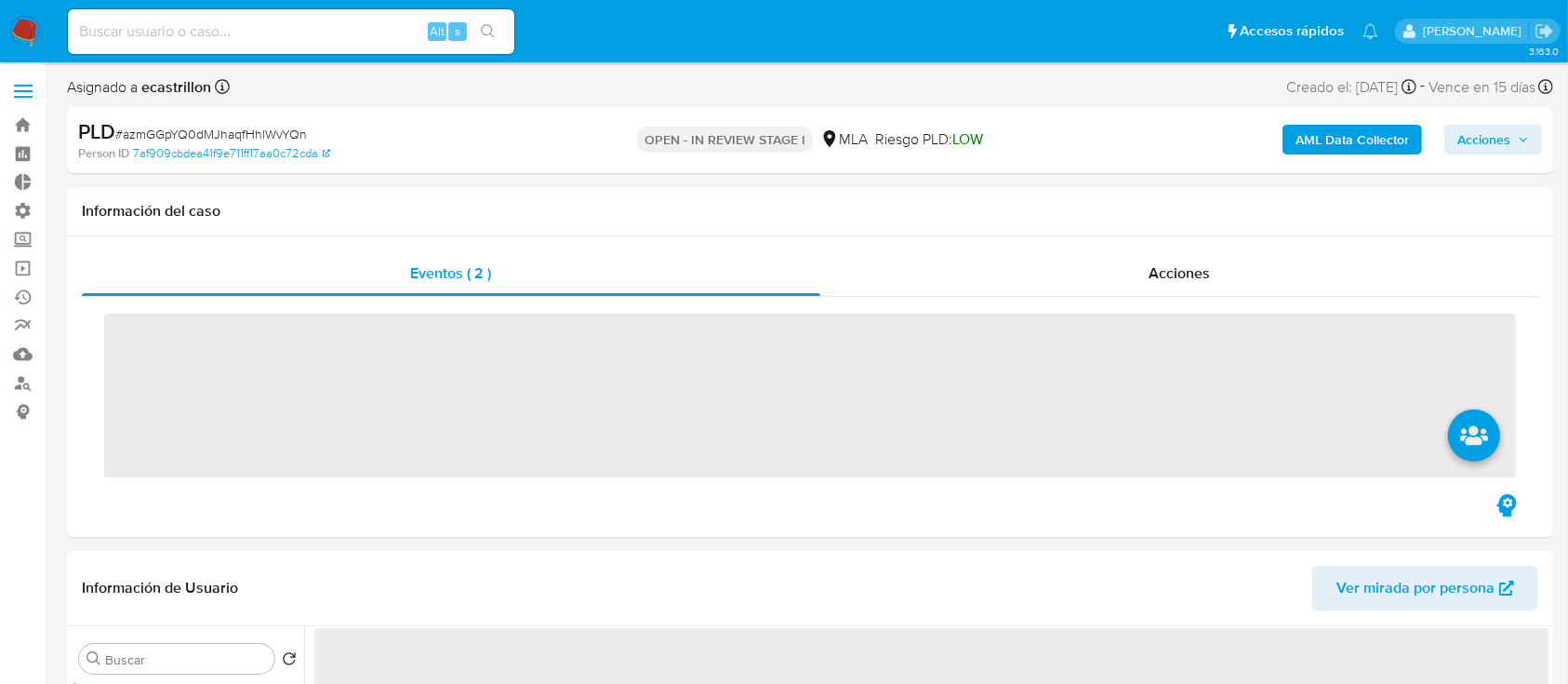
click at [1467, 133] on span "Acciones" at bounding box center [1483, 140] width 53 height 30
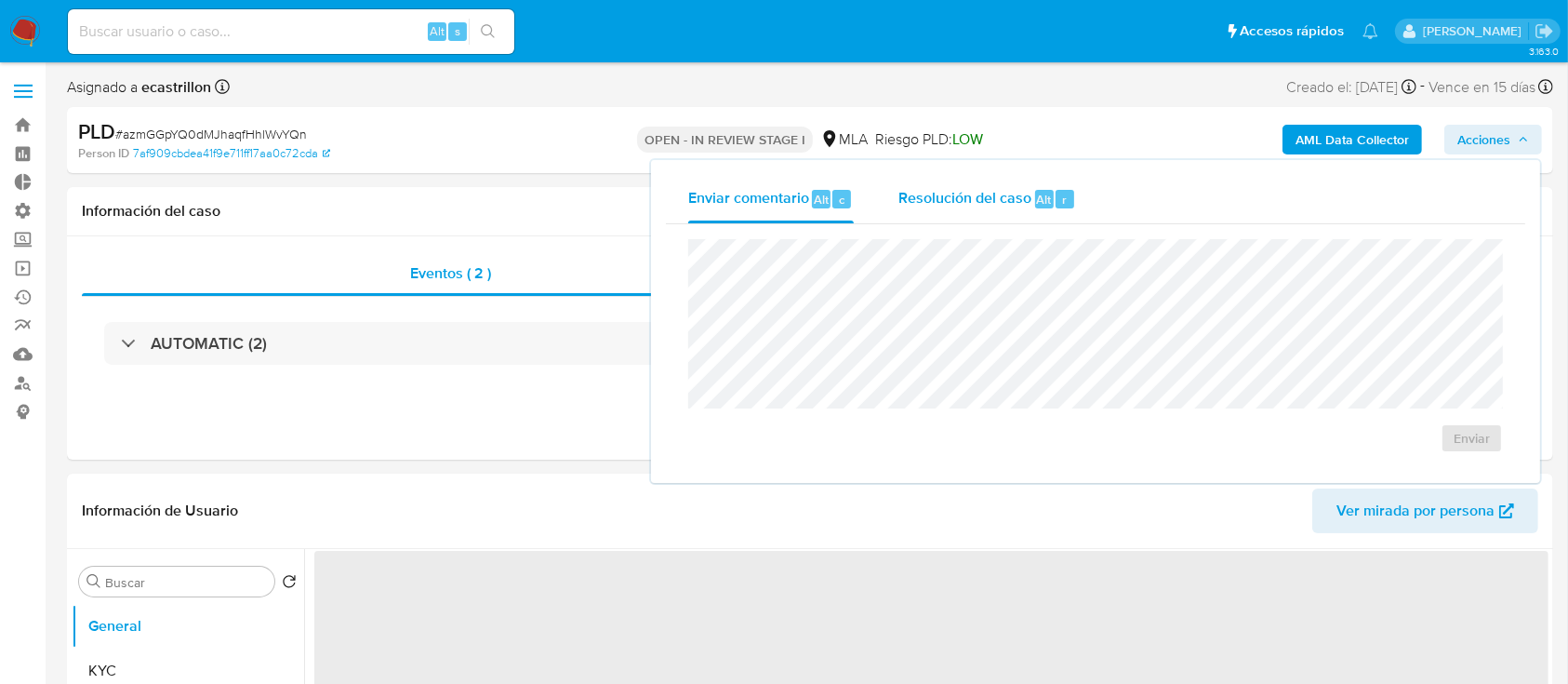
select select "10"
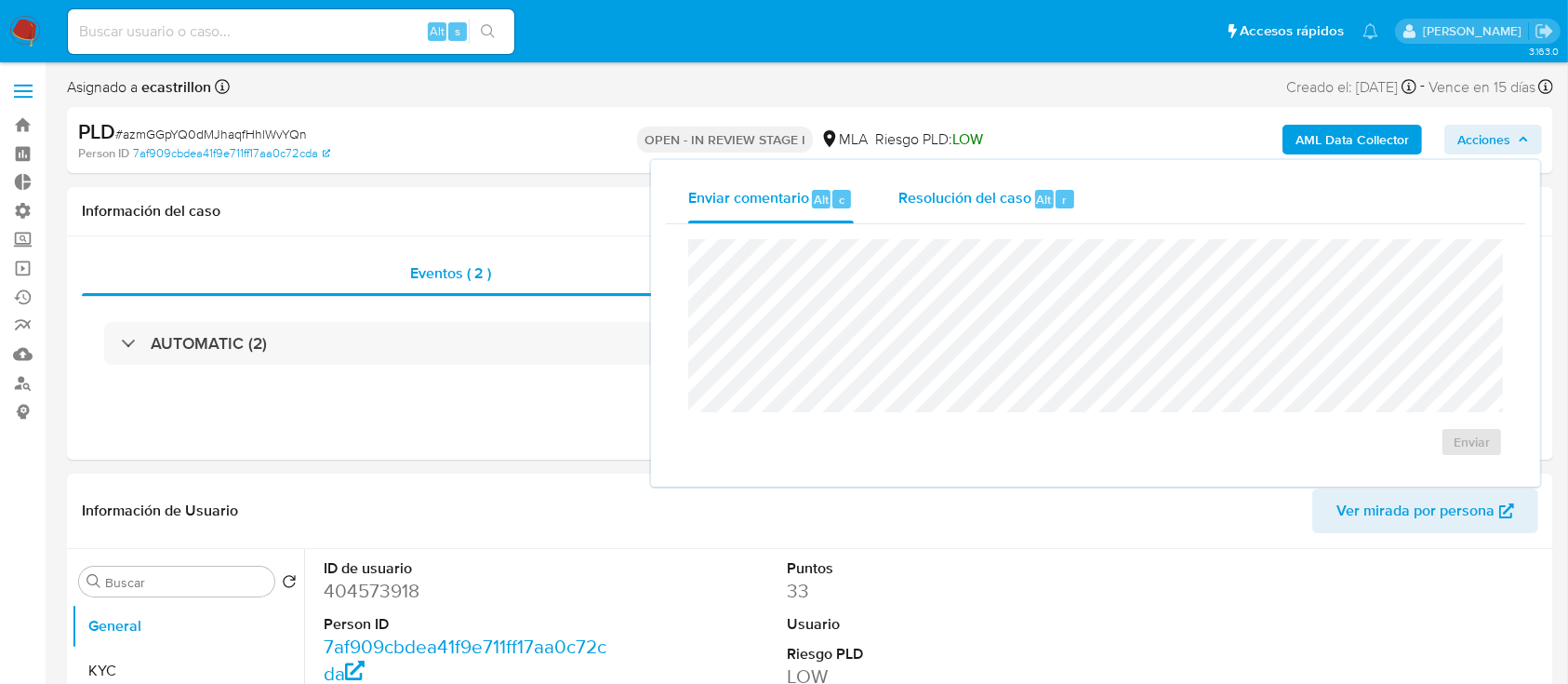
click at [1013, 193] on span "Resolución del caso" at bounding box center [964, 198] width 133 height 21
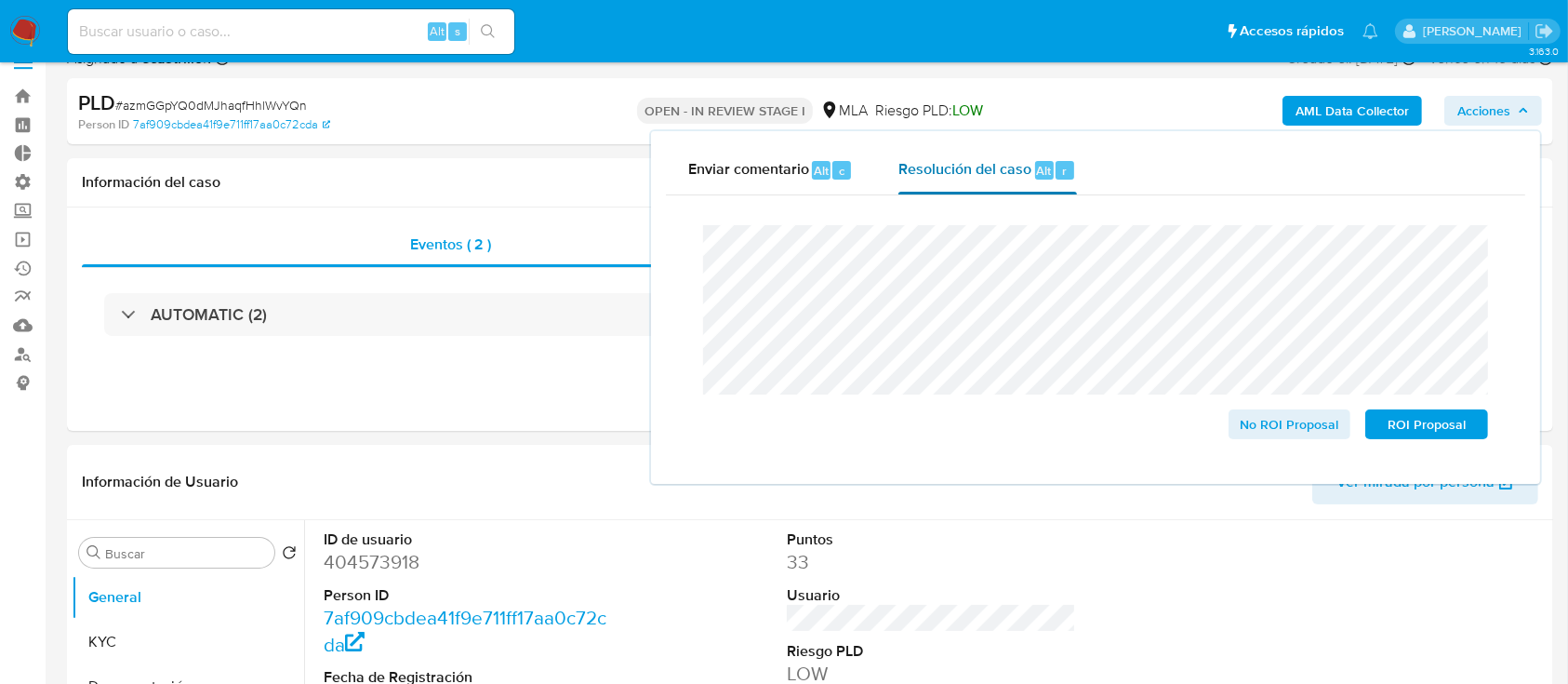
scroll to position [30, 0]
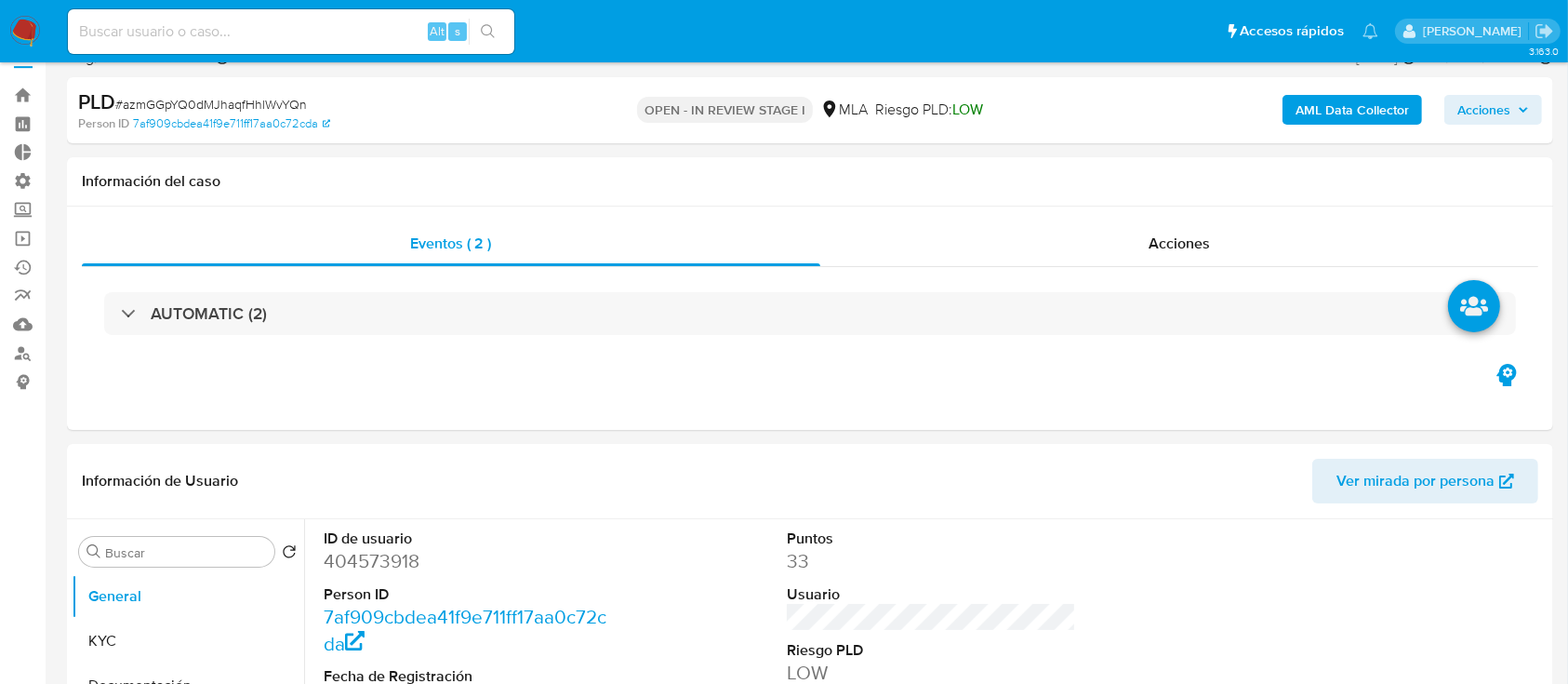
click at [1471, 116] on span "Acciones" at bounding box center [1483, 110] width 53 height 30
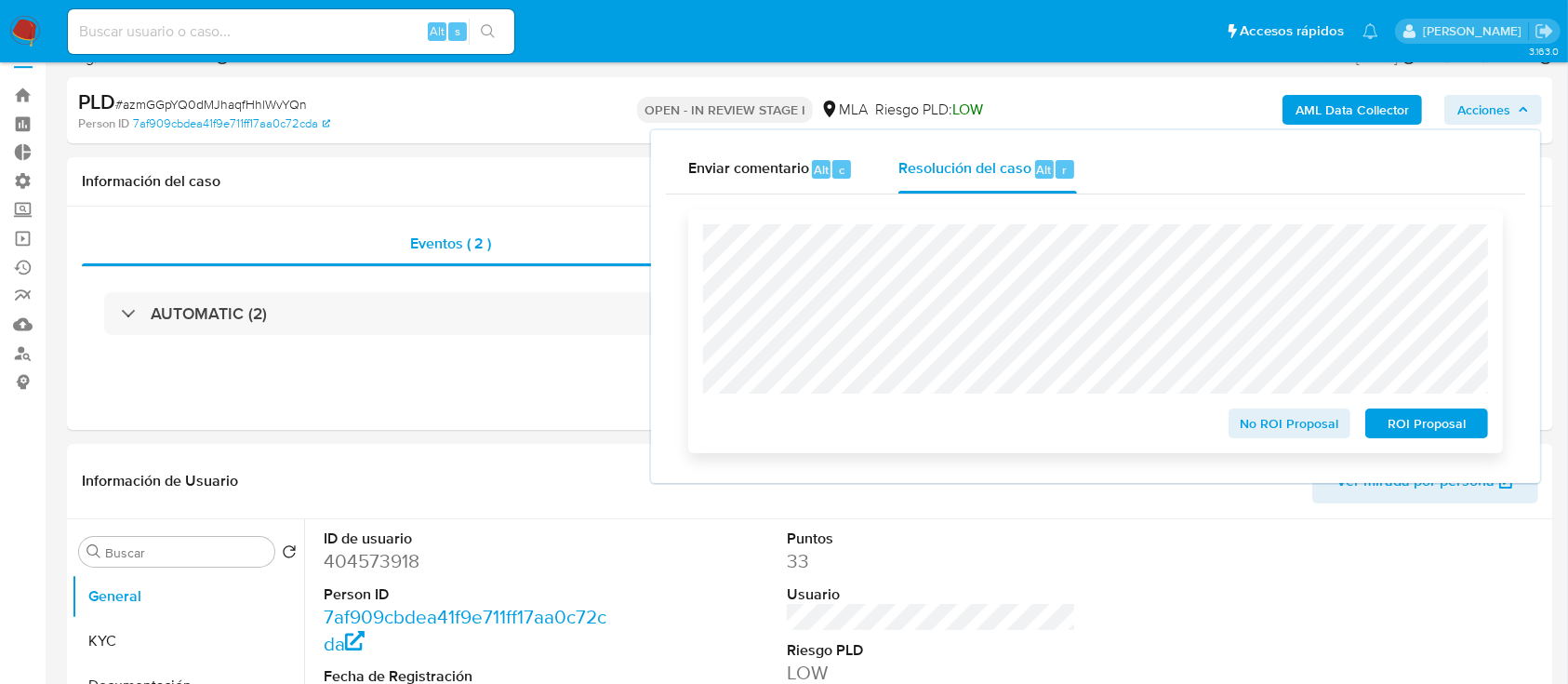
click at [716, 212] on div "No ROI Proposal ROI Proposal" at bounding box center [1096, 332] width 814 height 244
click at [692, 205] on div "Cierre de caso No ROI Proposal ROI Proposal" at bounding box center [1096, 331] width 859 height 273
click at [1254, 429] on span "No ROI Proposal" at bounding box center [1290, 423] width 97 height 26
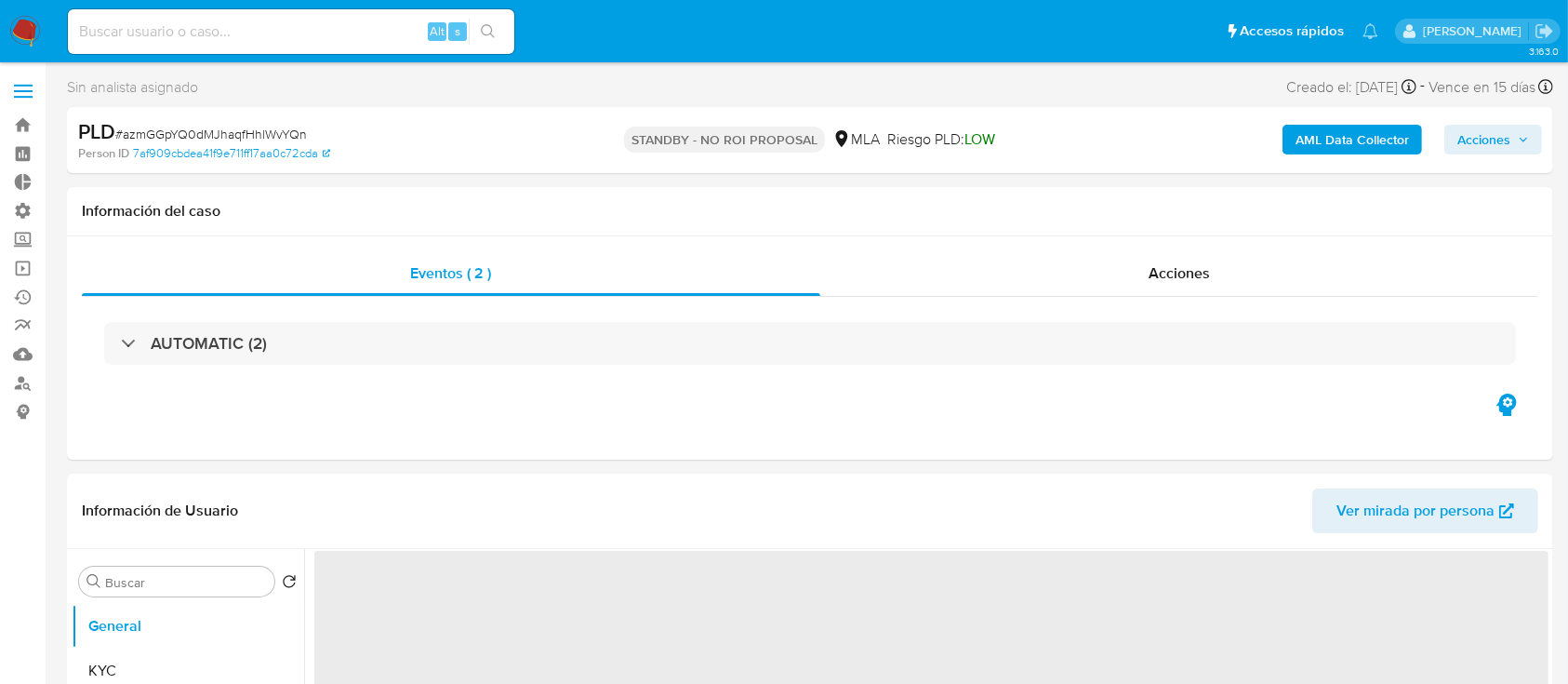
select select "10"
click at [1191, 252] on div "Acciones" at bounding box center [1179, 273] width 721 height 45
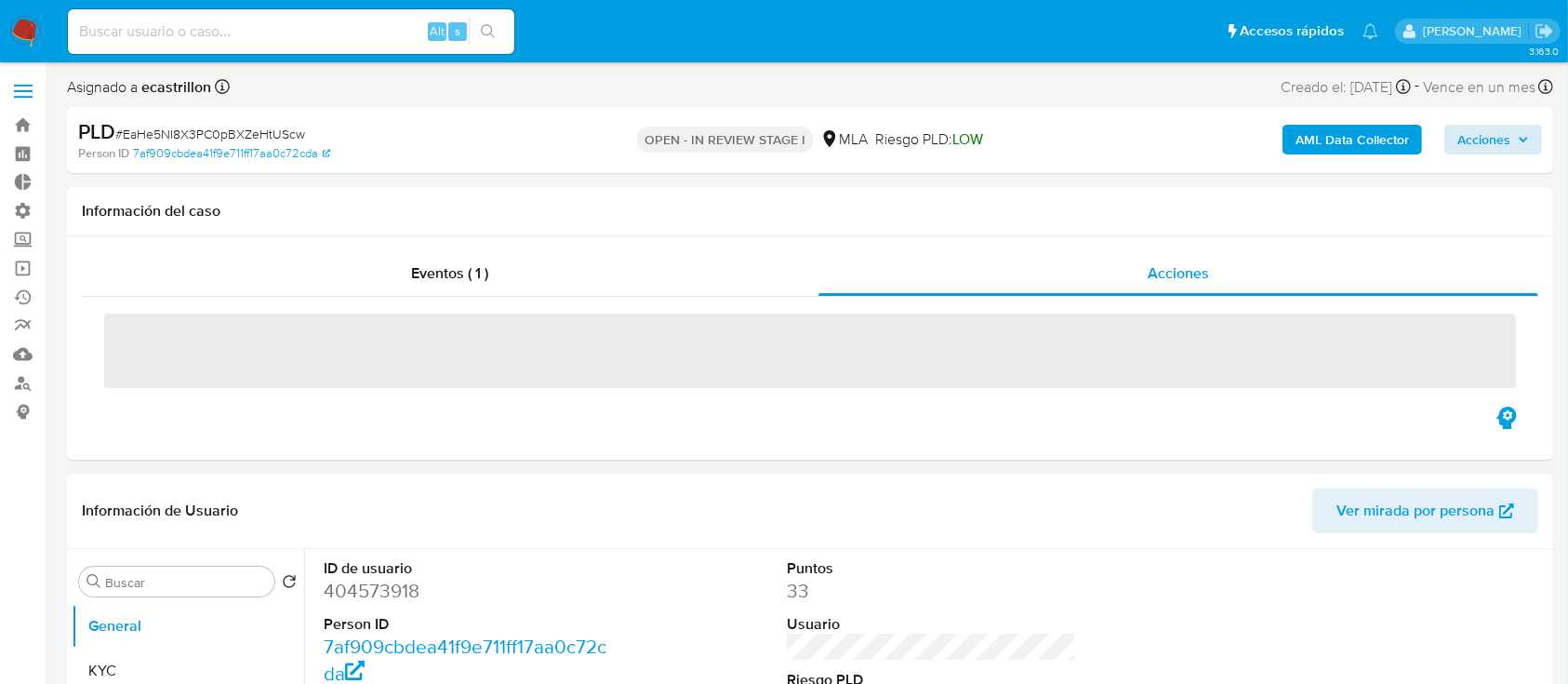
select select "10"
click at [1480, 149] on span "Acciones" at bounding box center [1483, 140] width 53 height 30
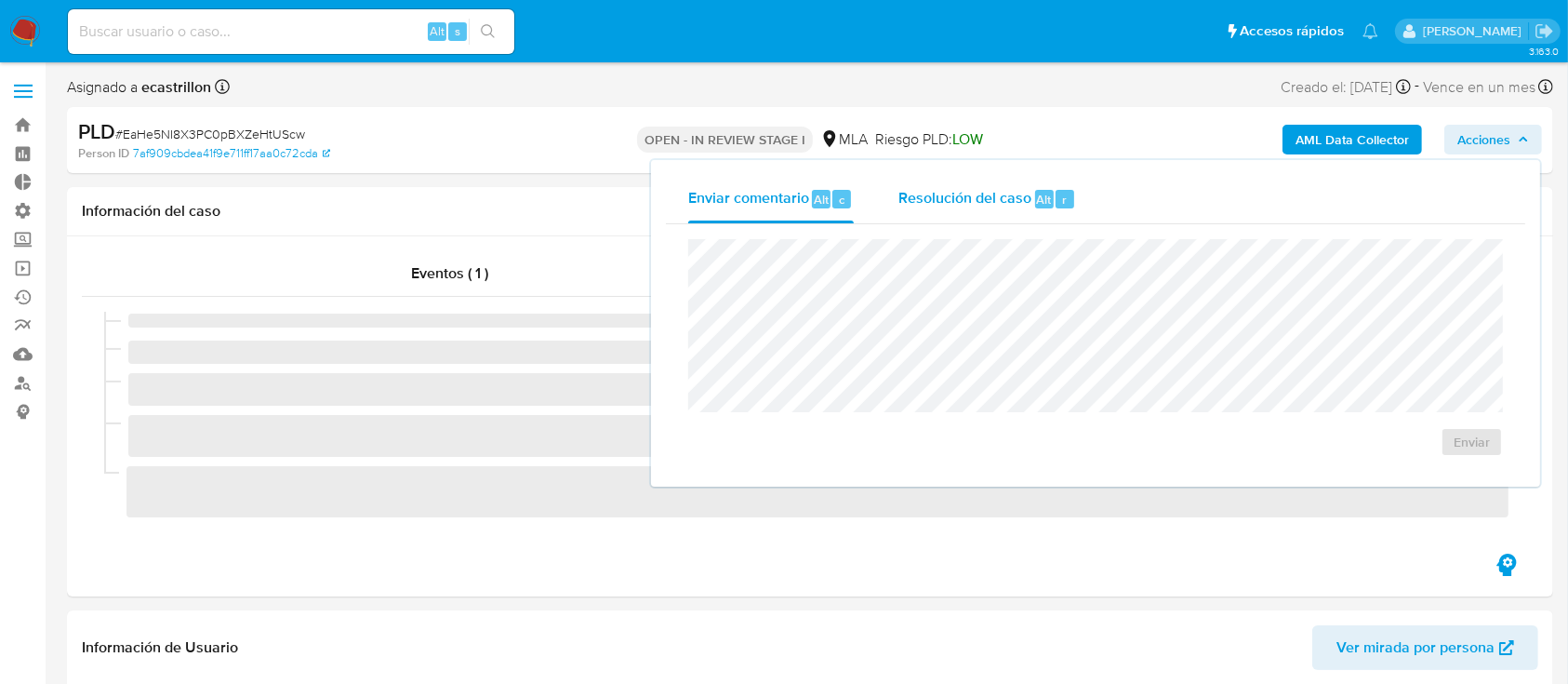
click at [1056, 208] on div "r" at bounding box center [1065, 199] width 19 height 19
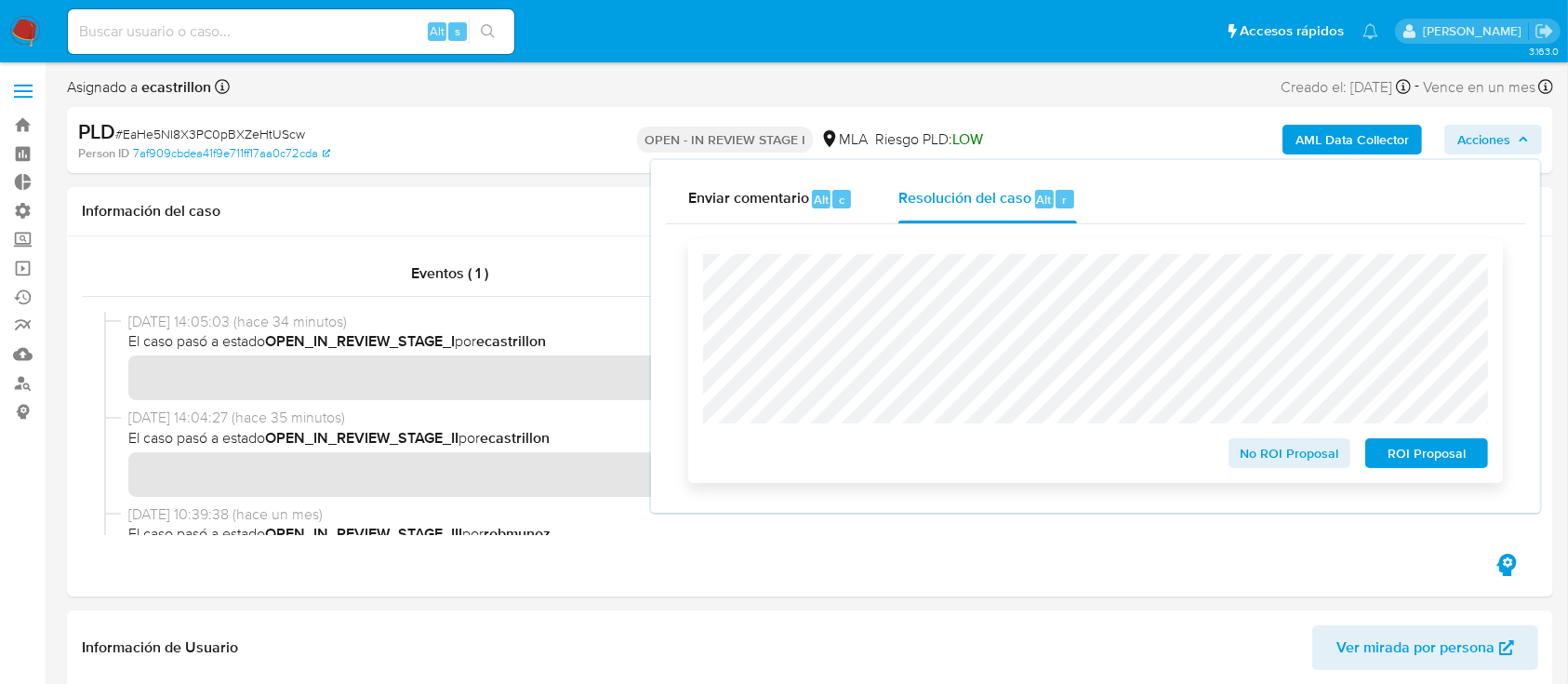
click at [1294, 455] on span "No ROI Proposal" at bounding box center [1290, 453] width 97 height 26
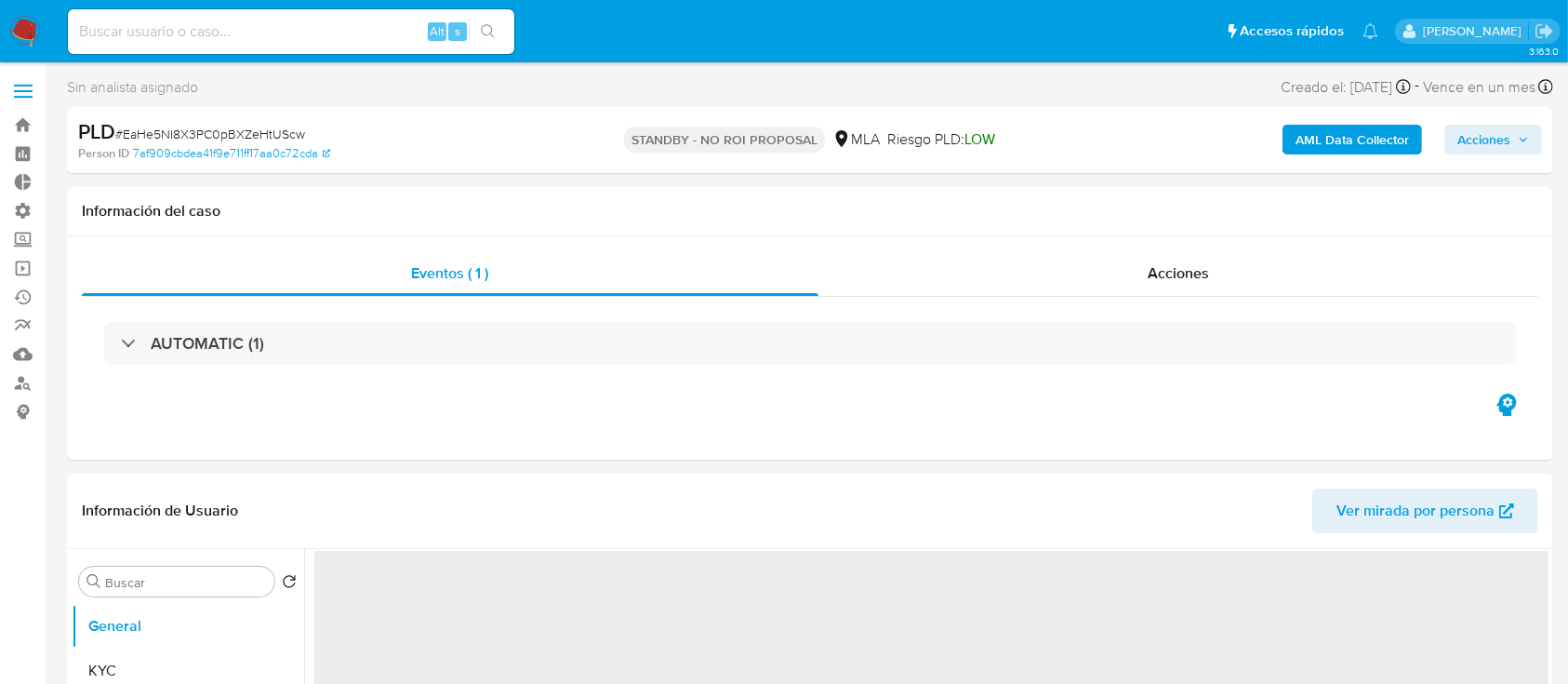
select select "10"
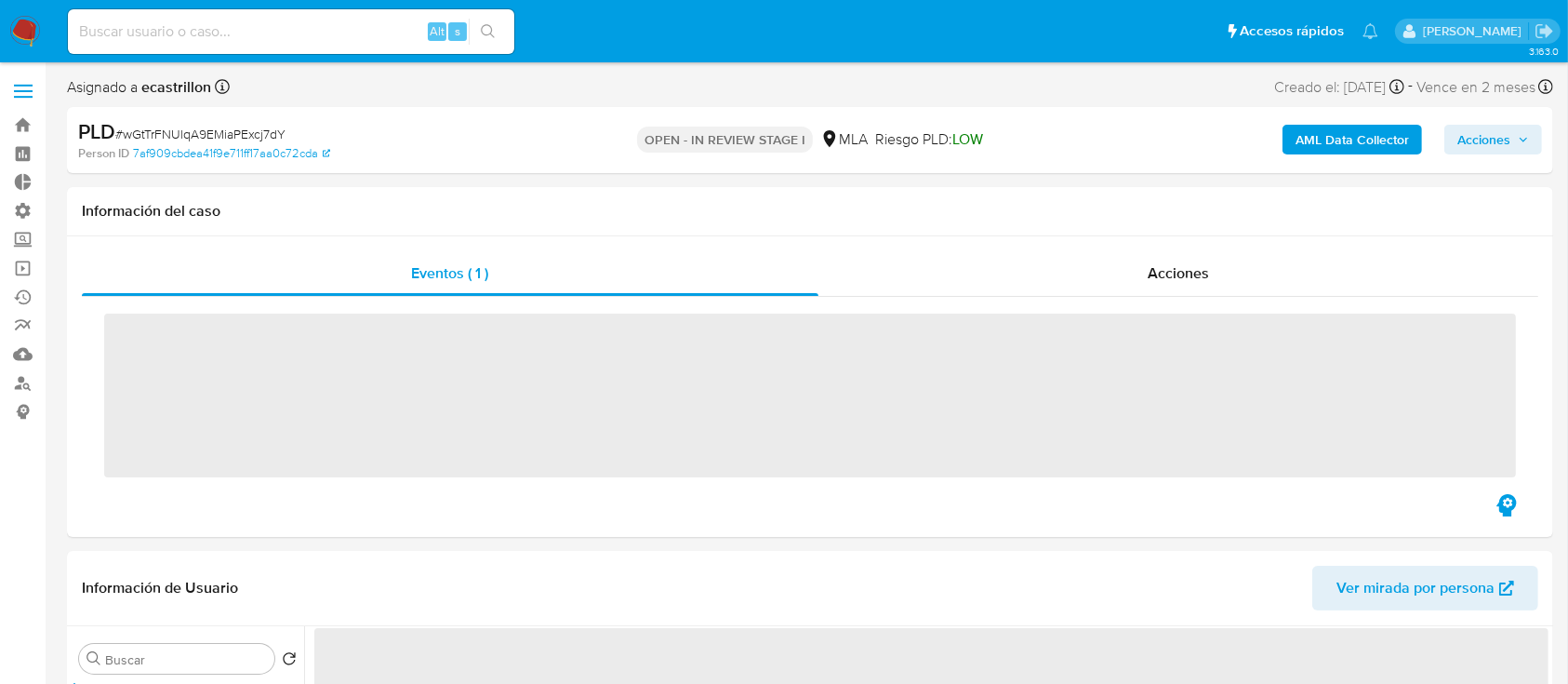
click at [1494, 136] on span "Acciones" at bounding box center [1483, 140] width 53 height 30
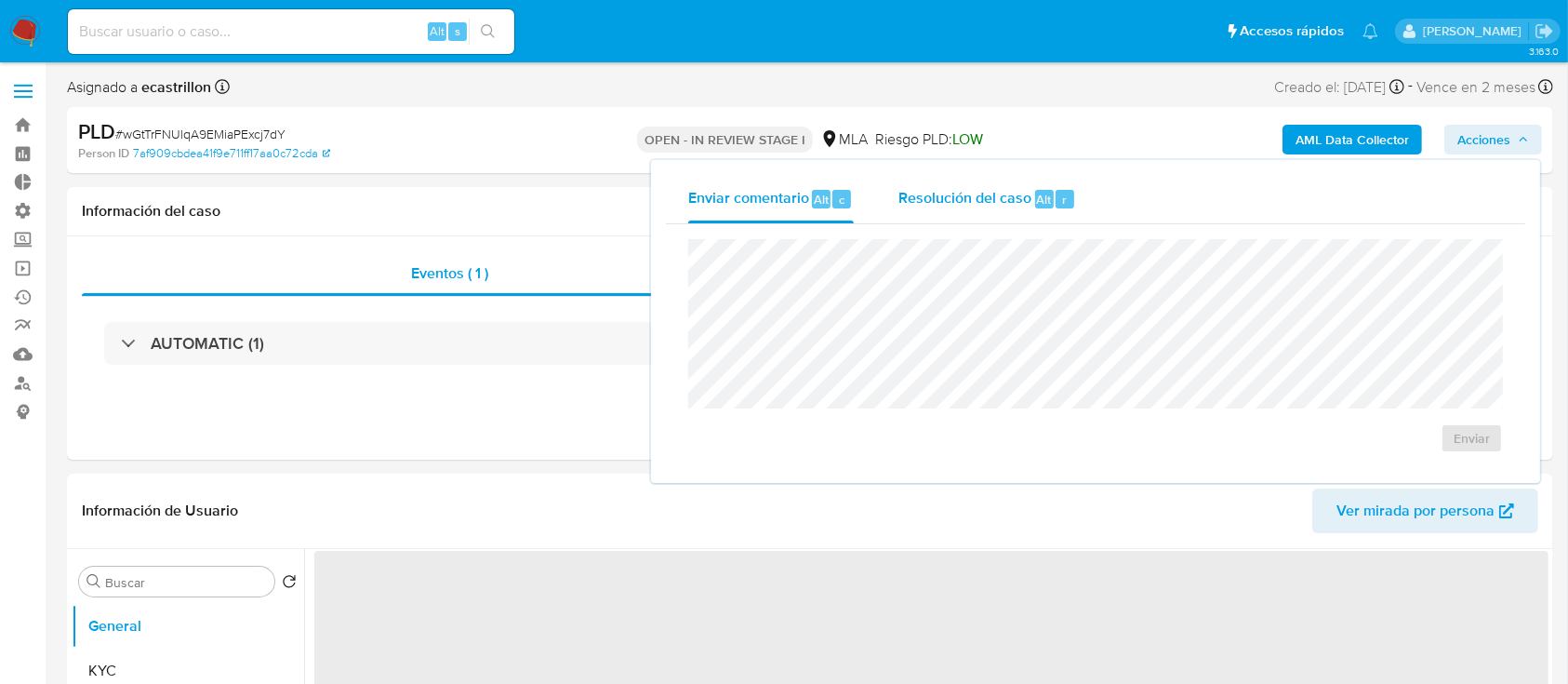
click at [1064, 195] on div "r" at bounding box center [1065, 199] width 19 height 19
select select "10"
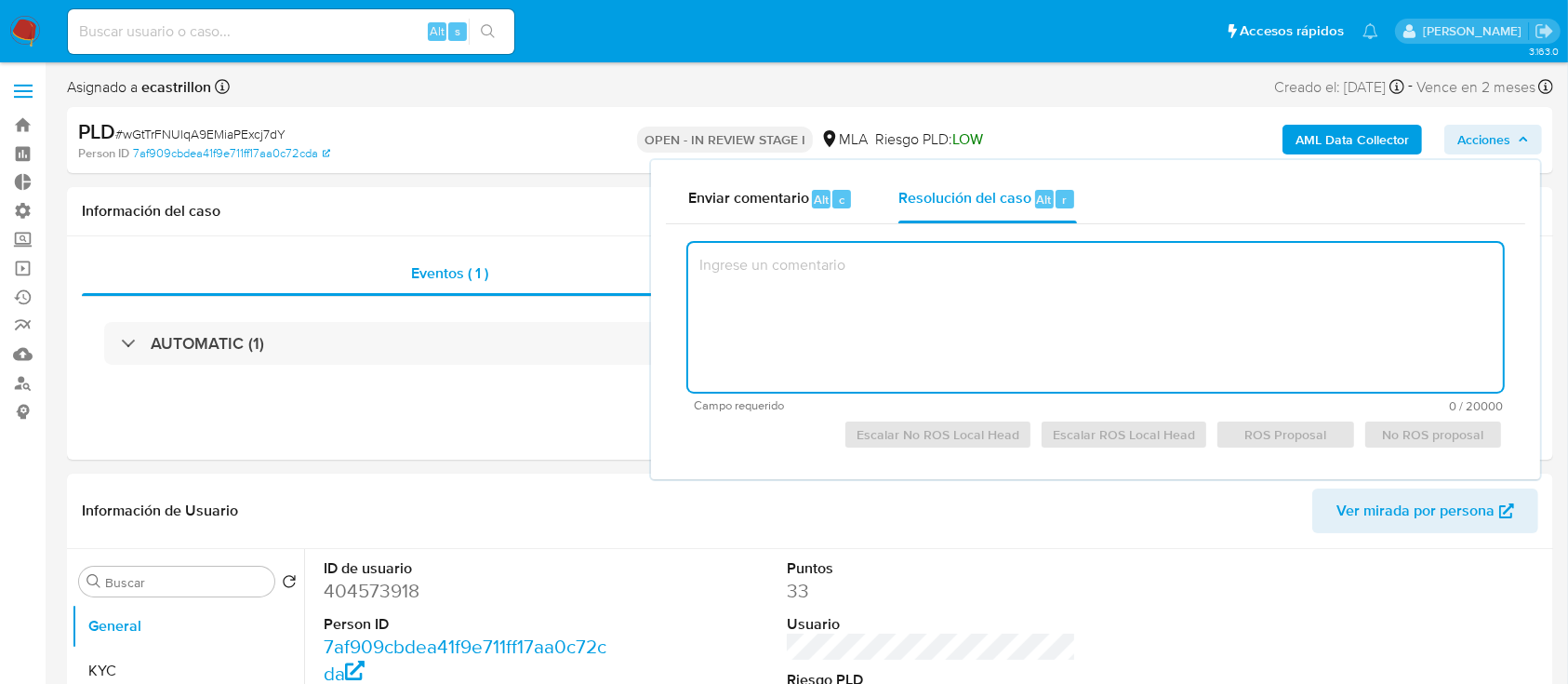
paste textarea "Se procede al escalamiento del caso como NO ROI PROPOSAL conforme el análisis d…"
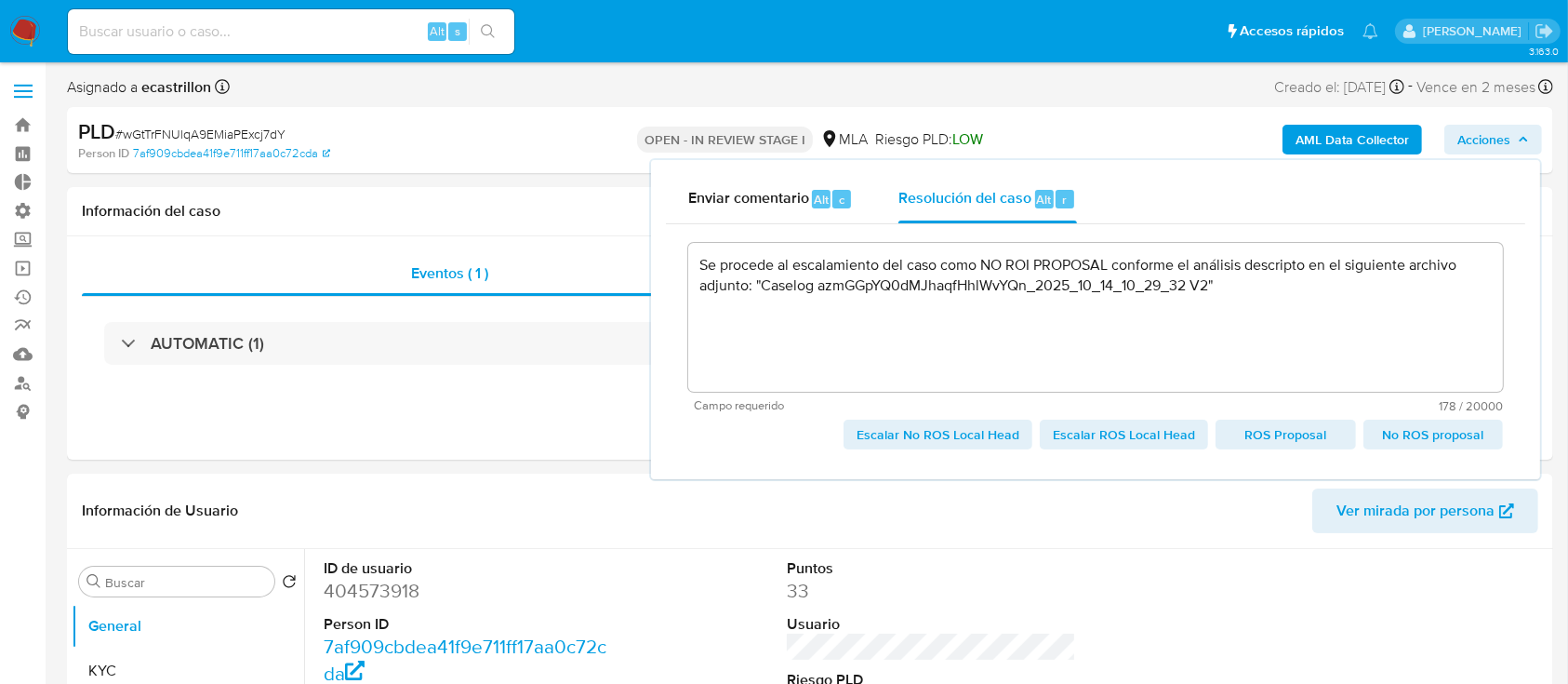
click at [975, 440] on span "Escalar No ROS Local Head" at bounding box center [937, 434] width 163 height 26
type textarea "Se procede al escalamiento del caso como NO ROI PROPOSAL conforme el análisis d…"
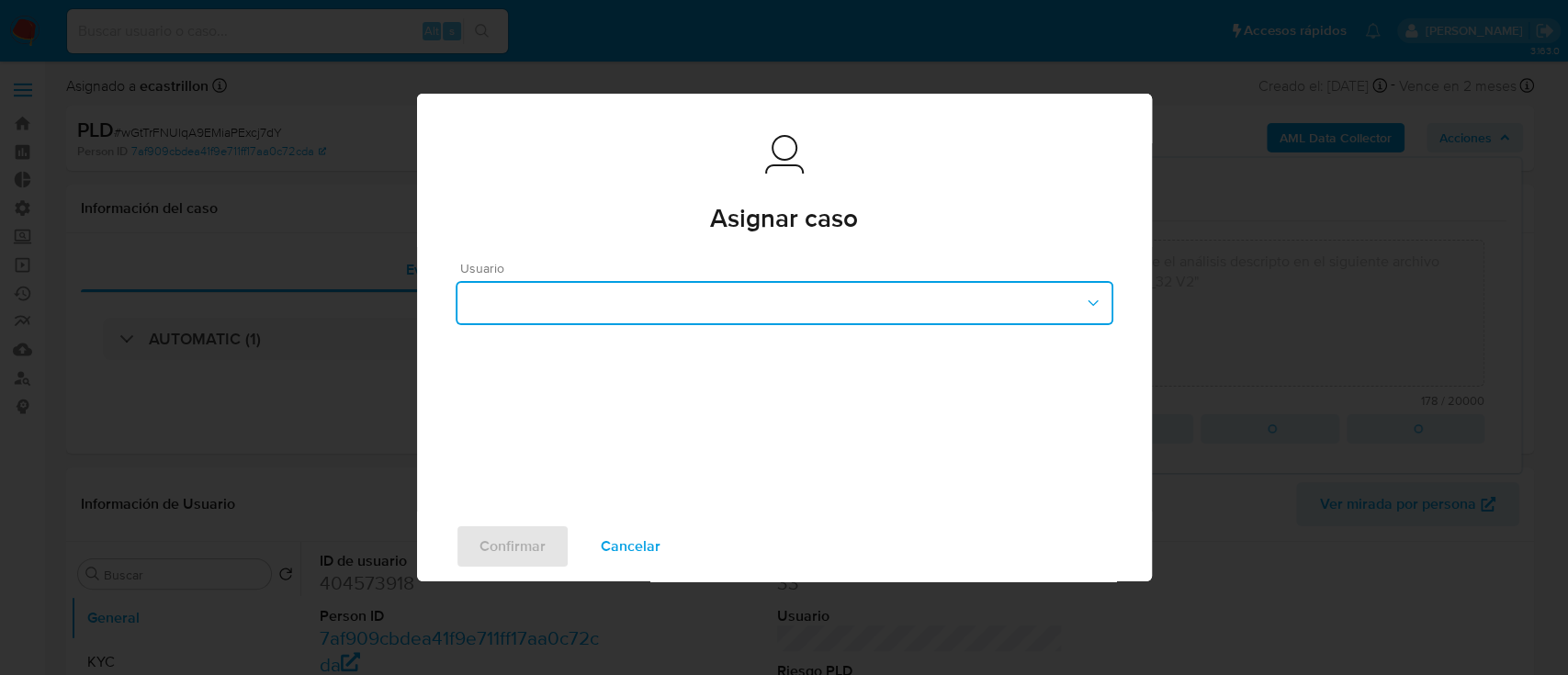
click at [632, 314] on button "button" at bounding box center [784, 303] width 658 height 44
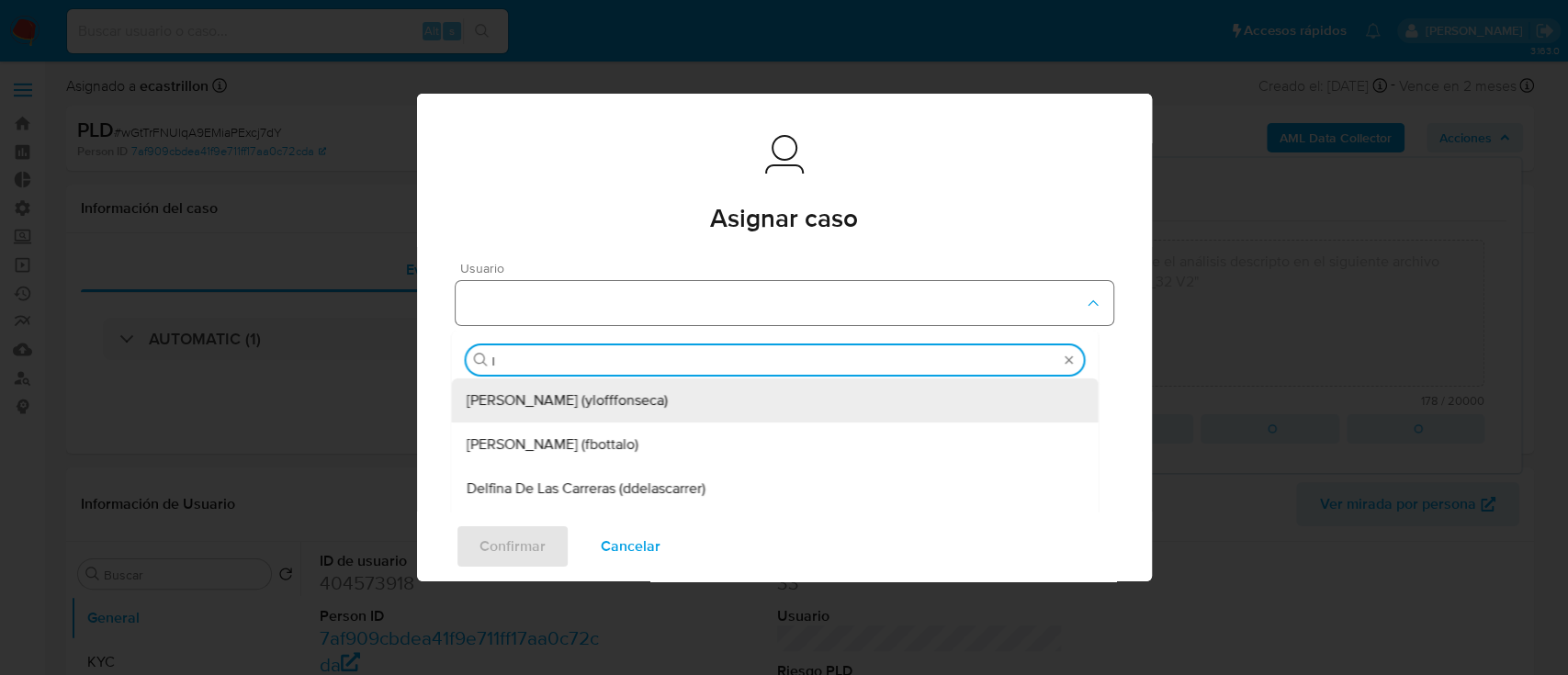
type input "lu"
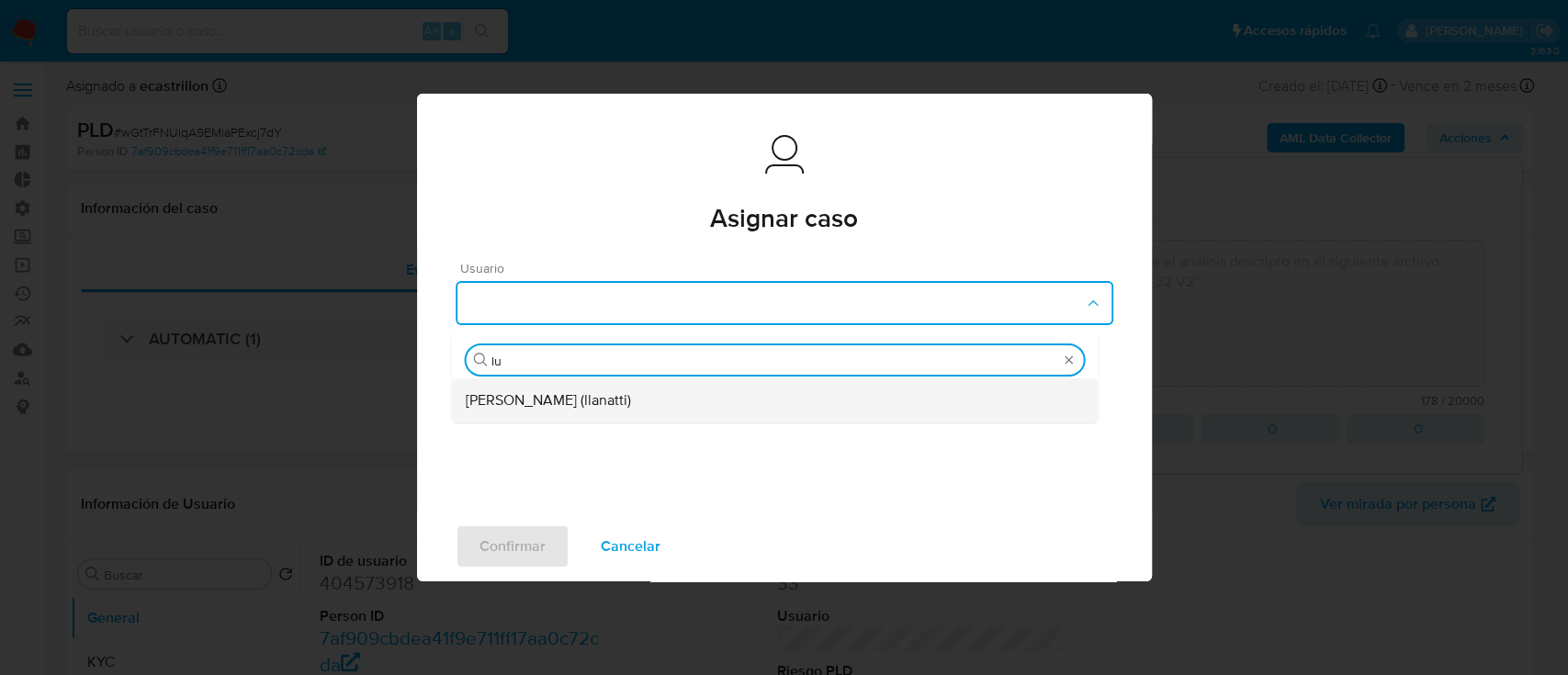
click at [623, 394] on div "Ludmila Lanatti (llanatti)" at bounding box center [774, 400] width 617 height 44
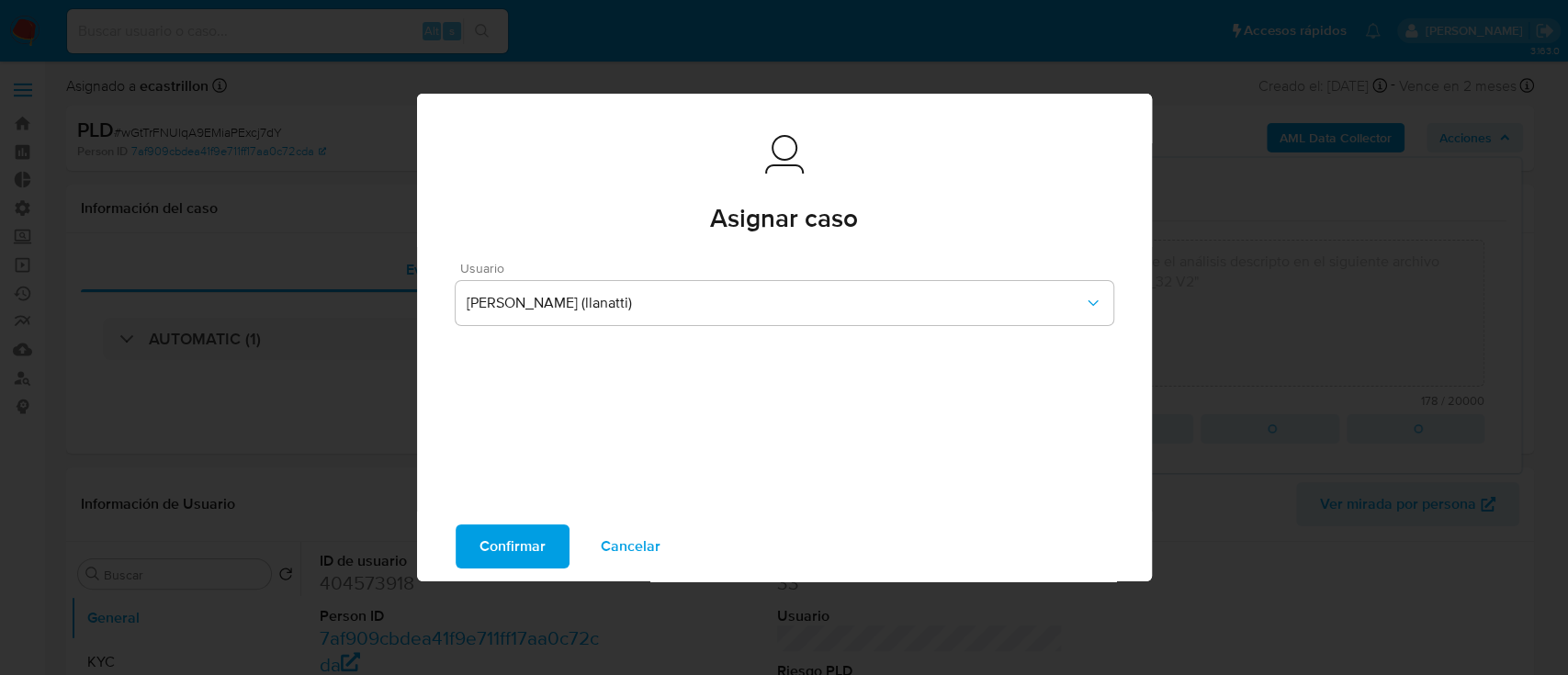
click at [484, 556] on span "Confirmar" at bounding box center [513, 546] width 66 height 40
type textarea "Se procede al escalamiento del caso como NO ROI PROPOSAL conforme el análisis d…"
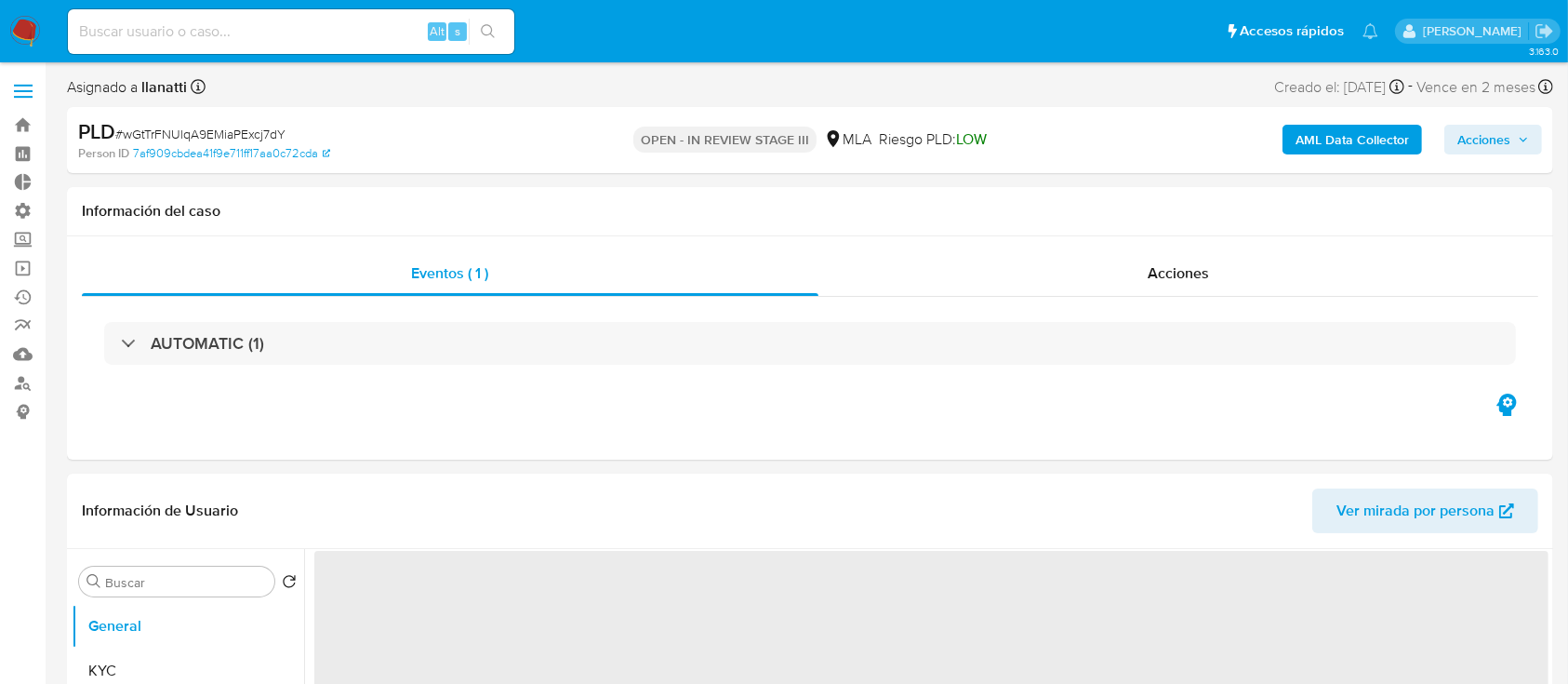
select select "10"
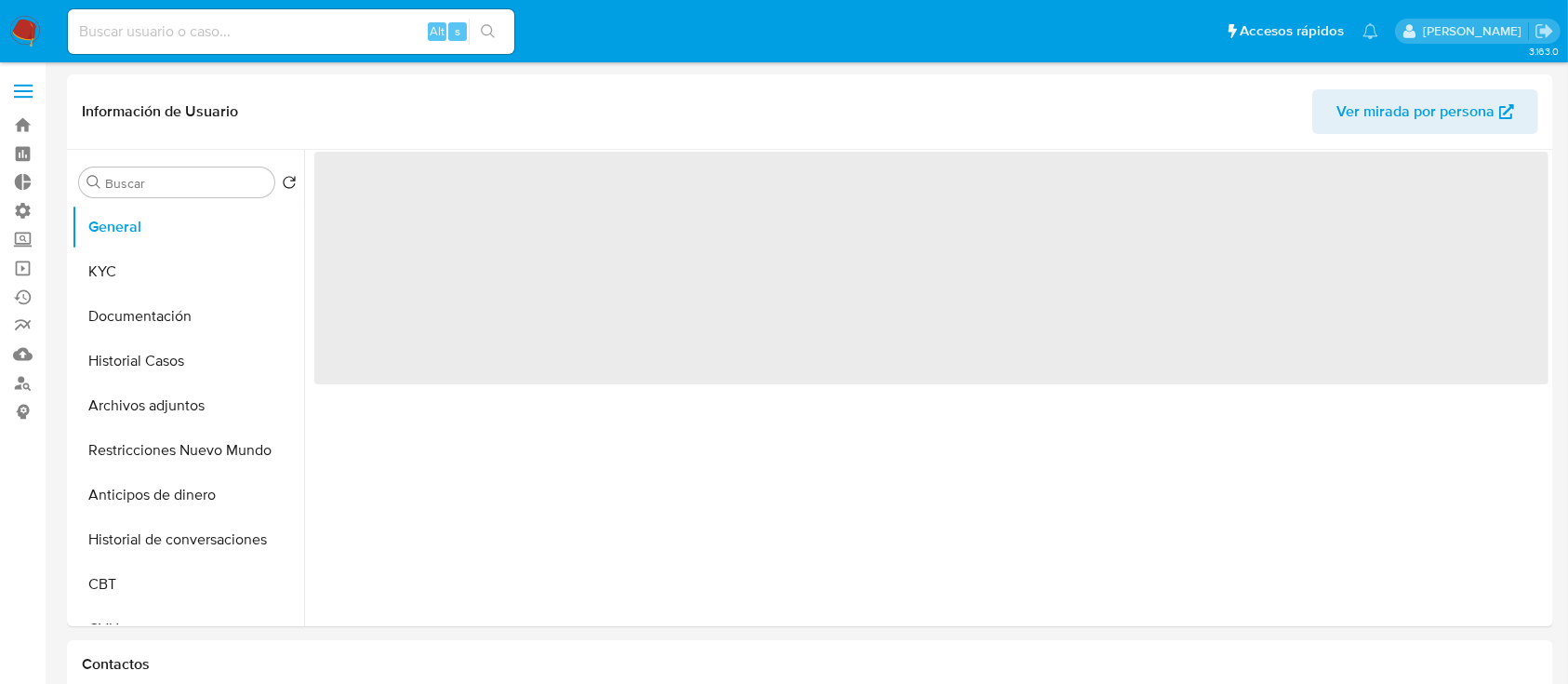
select select "10"
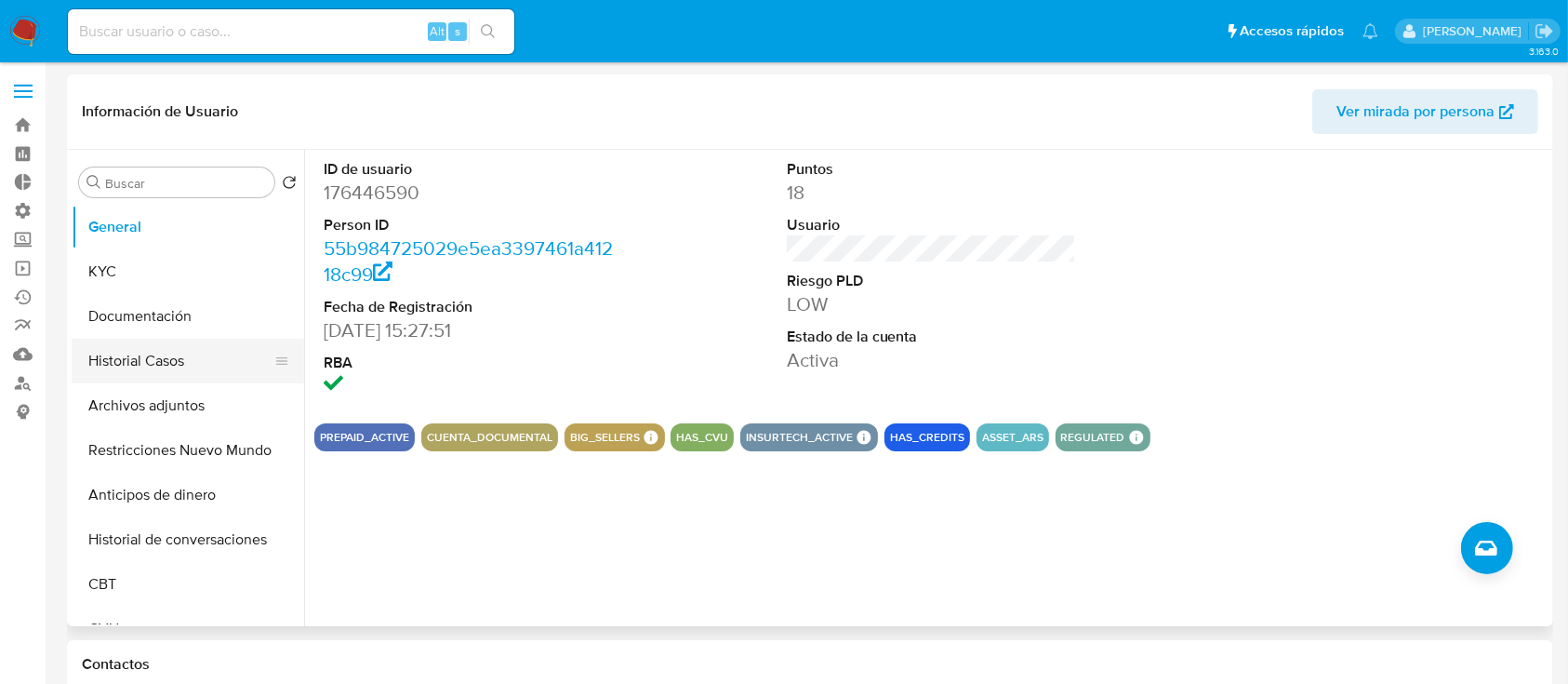
click at [139, 370] on button "Historial Casos" at bounding box center [181, 361] width 218 height 45
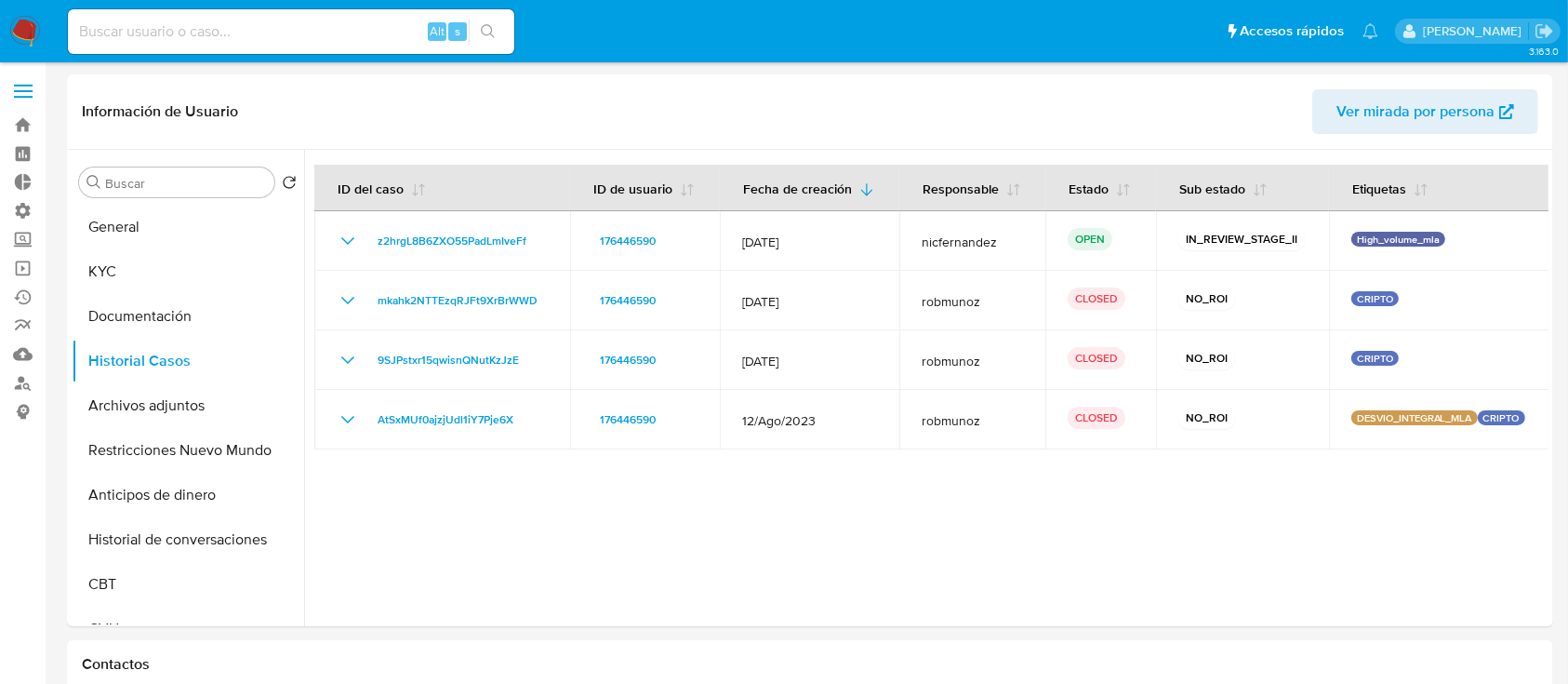
click at [7, 106] on label at bounding box center [23, 91] width 47 height 39
click at [0, 0] on input "checkbox" at bounding box center [0, 0] width 0 height 0
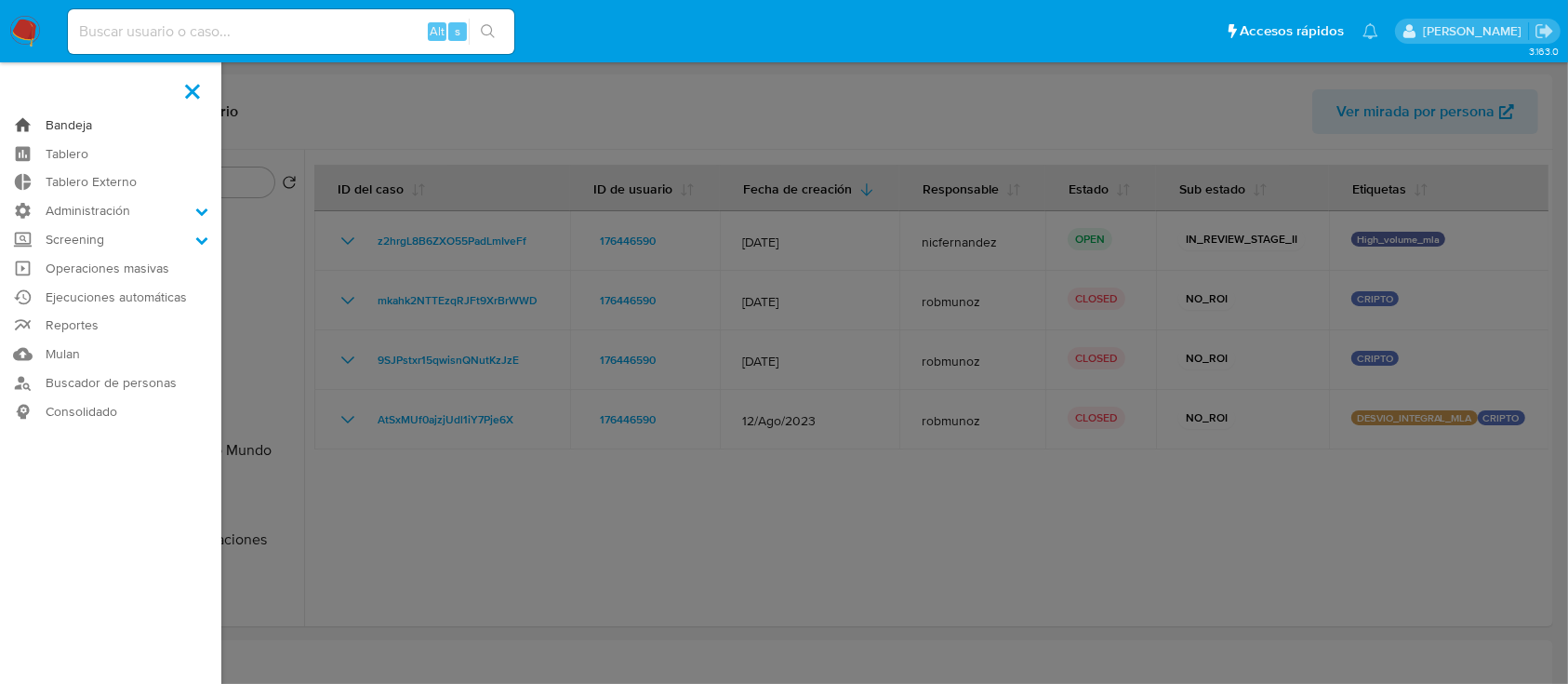
click at [21, 126] on link "Bandeja" at bounding box center [111, 125] width 222 height 29
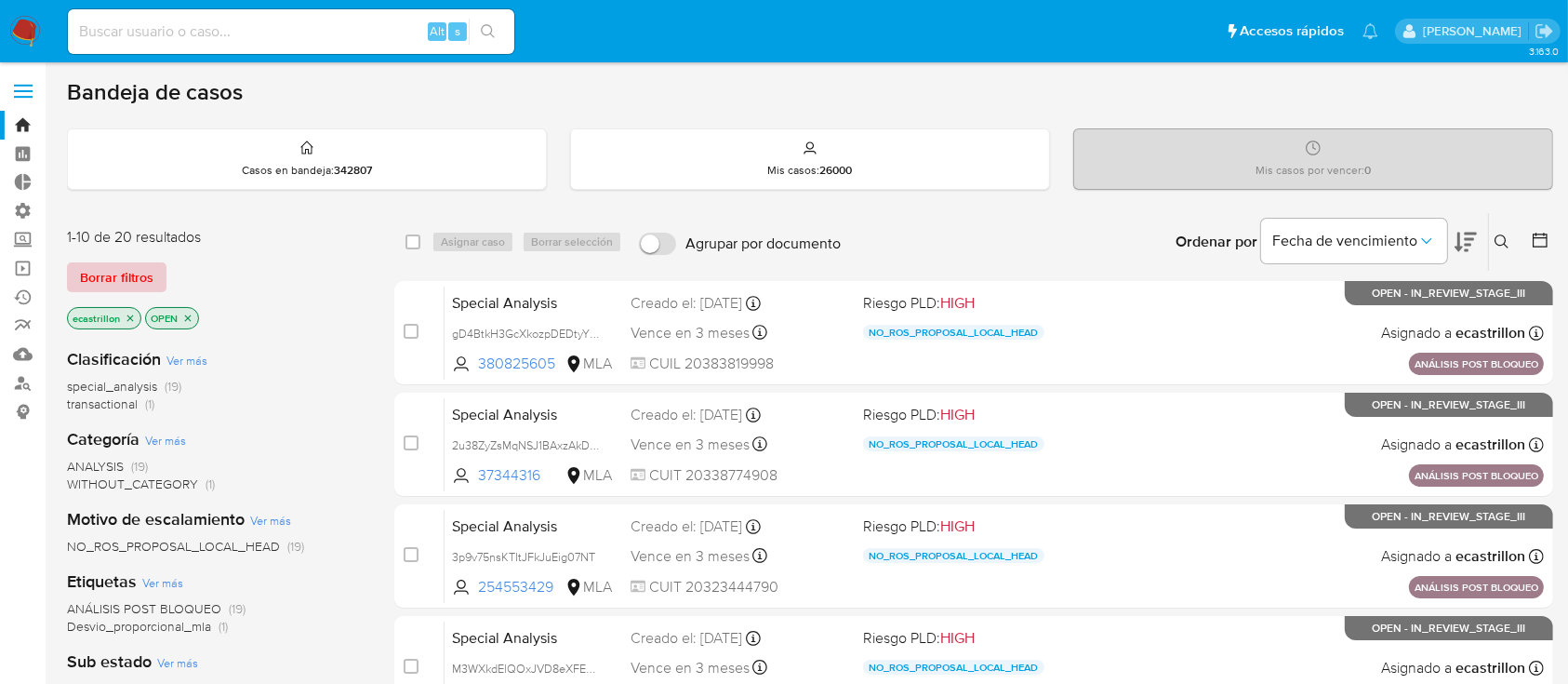
click at [119, 285] on span "Borrar filtros" at bounding box center [116, 277] width 74 height 26
click at [128, 280] on span "Borrar filtros" at bounding box center [116, 277] width 74 height 26
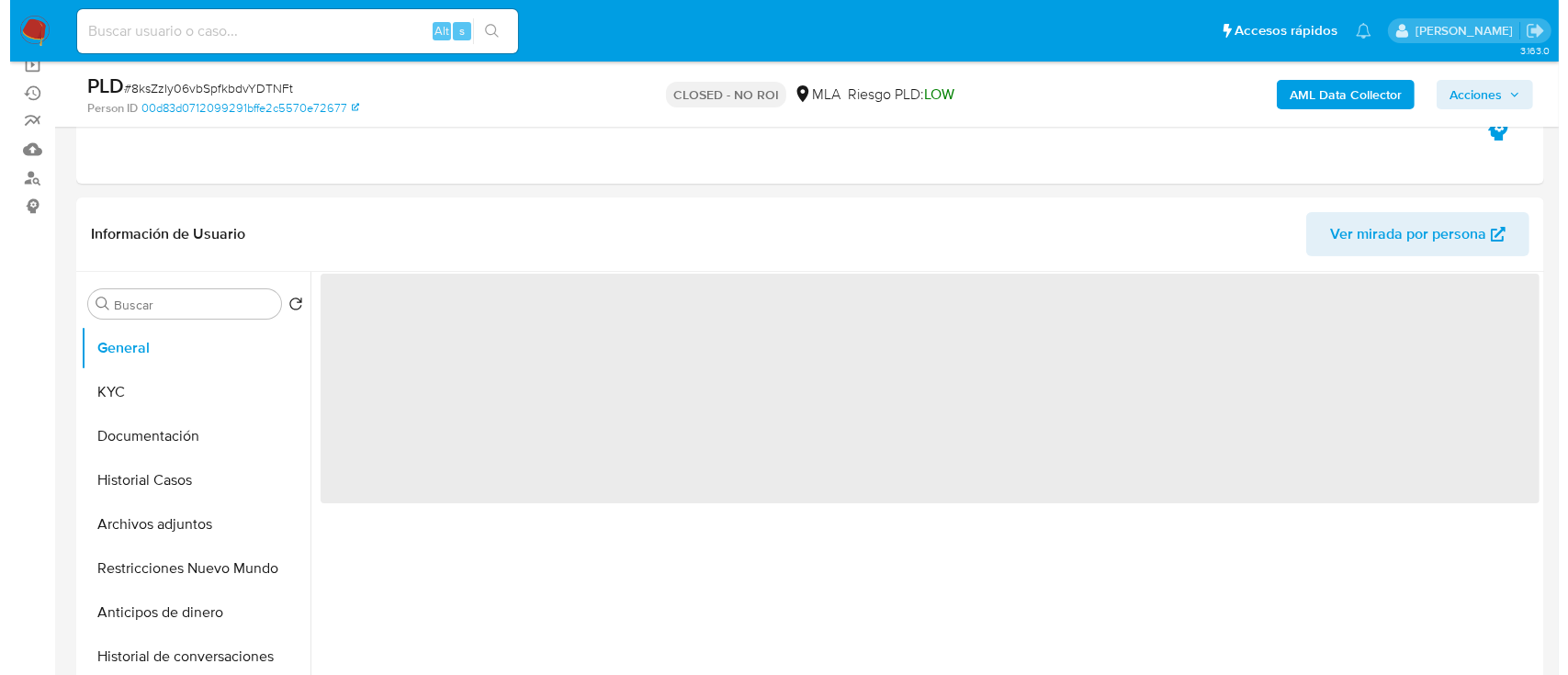
scroll to position [208, 0]
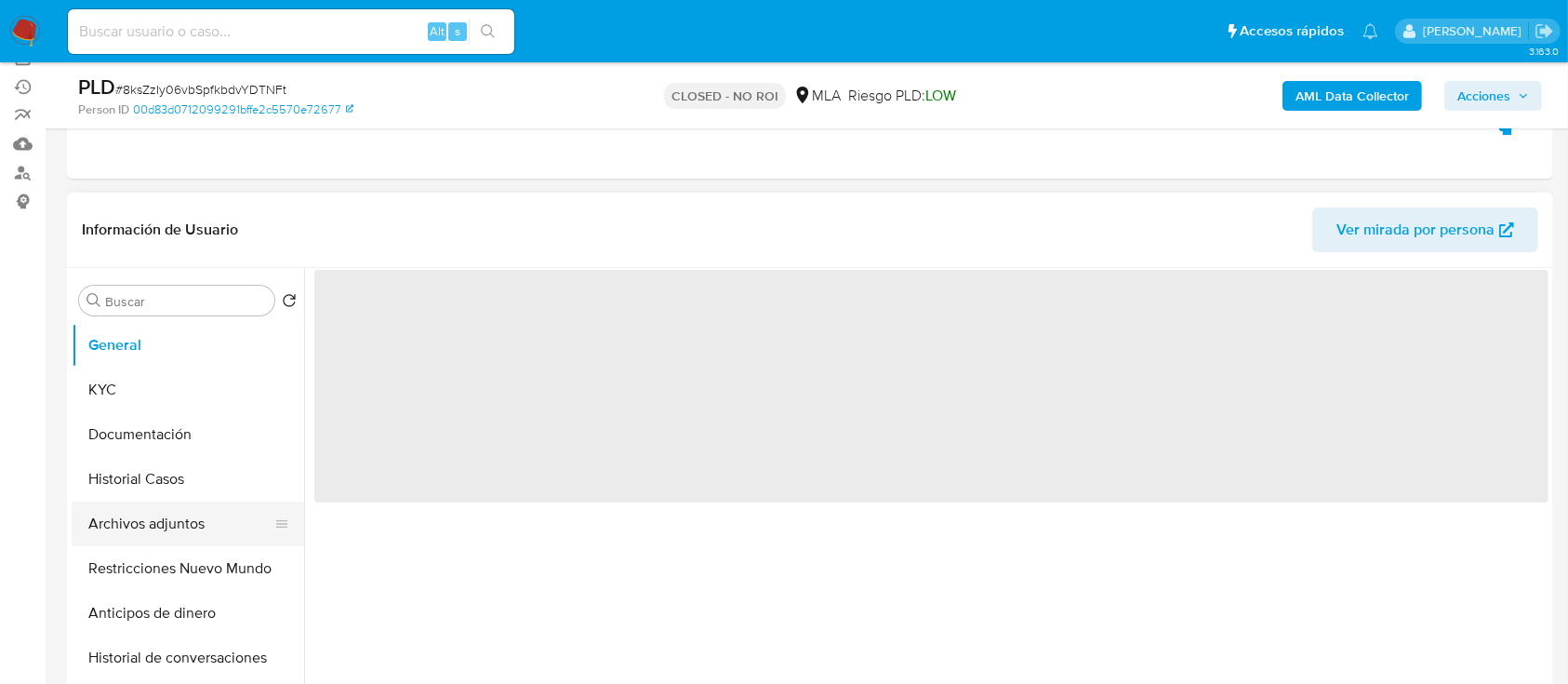
click at [135, 516] on button "Archivos adjuntos" at bounding box center [181, 524] width 218 height 45
select select "10"
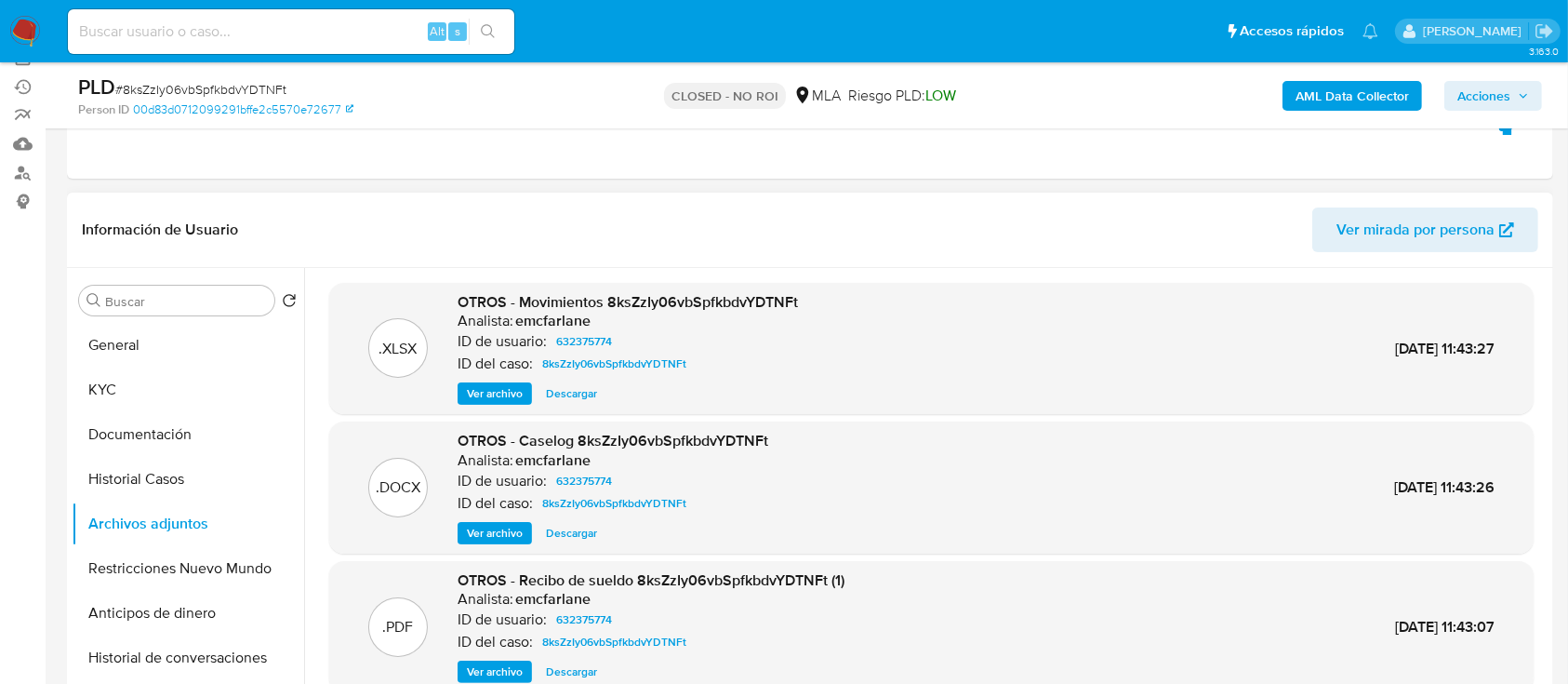
click at [484, 534] on span "Ver archivo" at bounding box center [495, 533] width 56 height 19
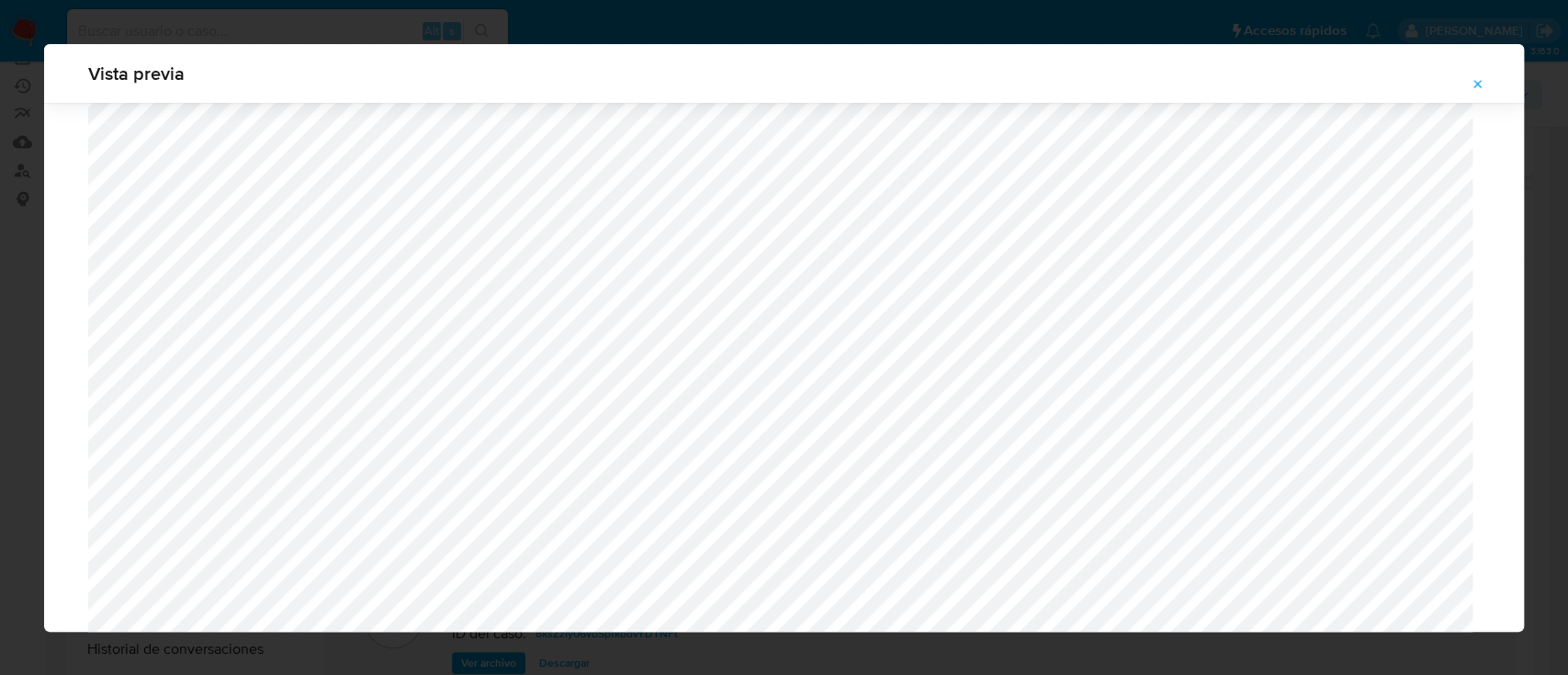
scroll to position [1235, 0]
click at [1487, 92] on button "Attachment preview" at bounding box center [1478, 85] width 40 height 29
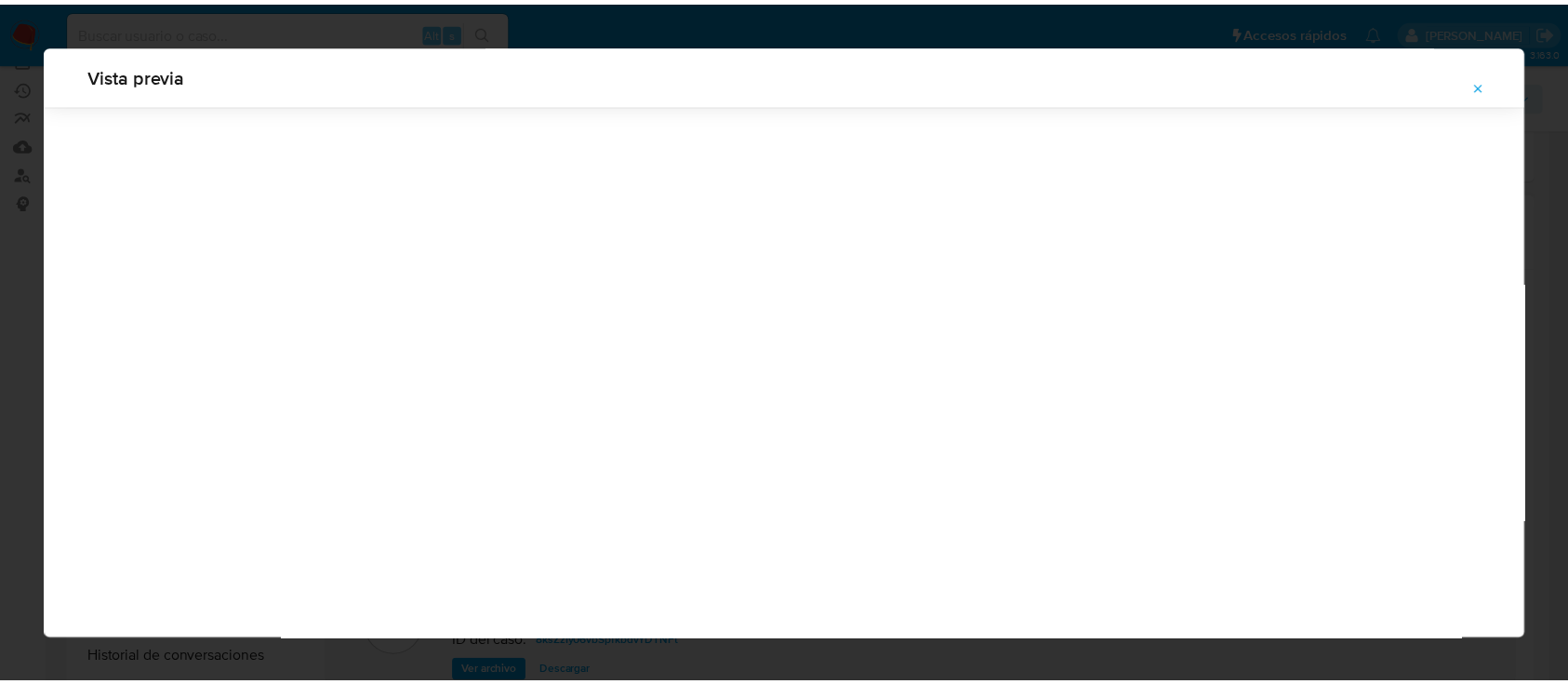
scroll to position [60, 0]
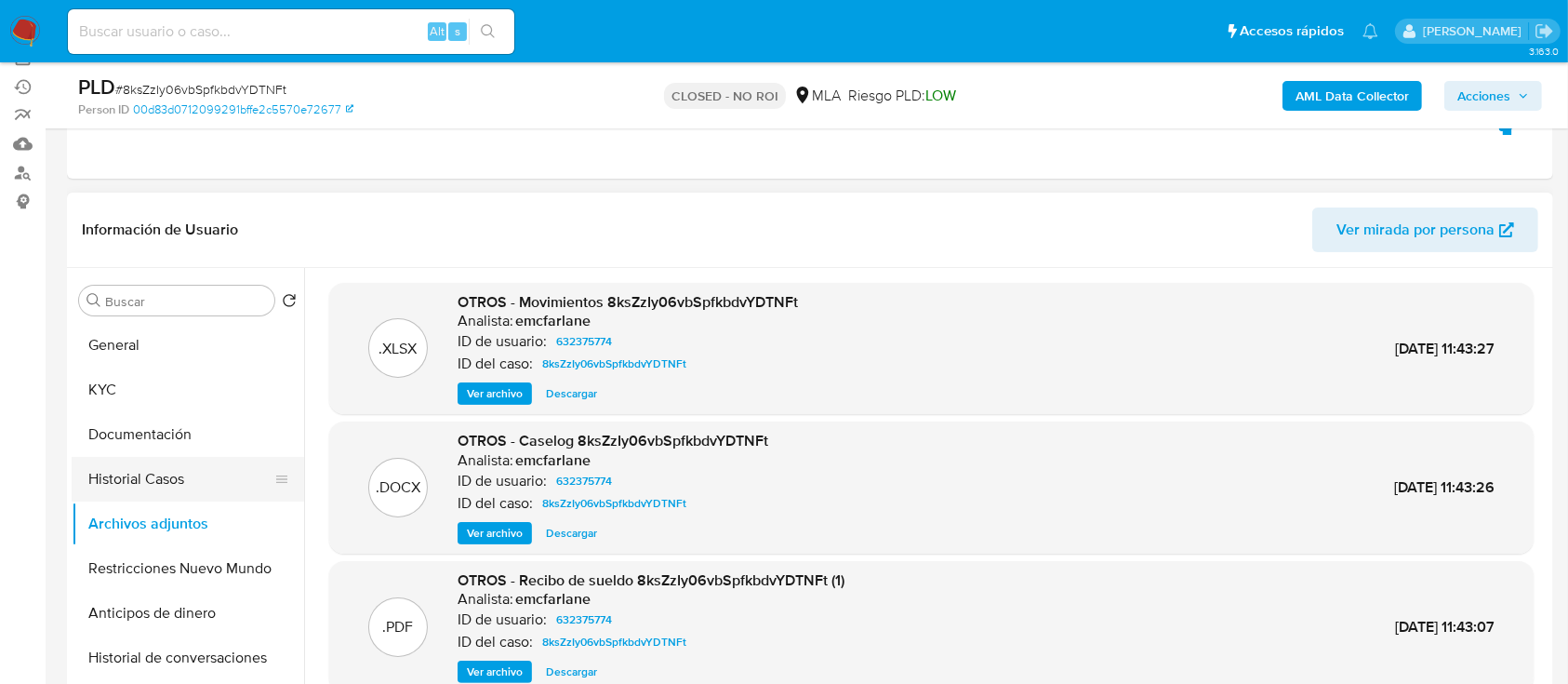
click at [161, 482] on button "Historial Casos" at bounding box center [181, 479] width 218 height 45
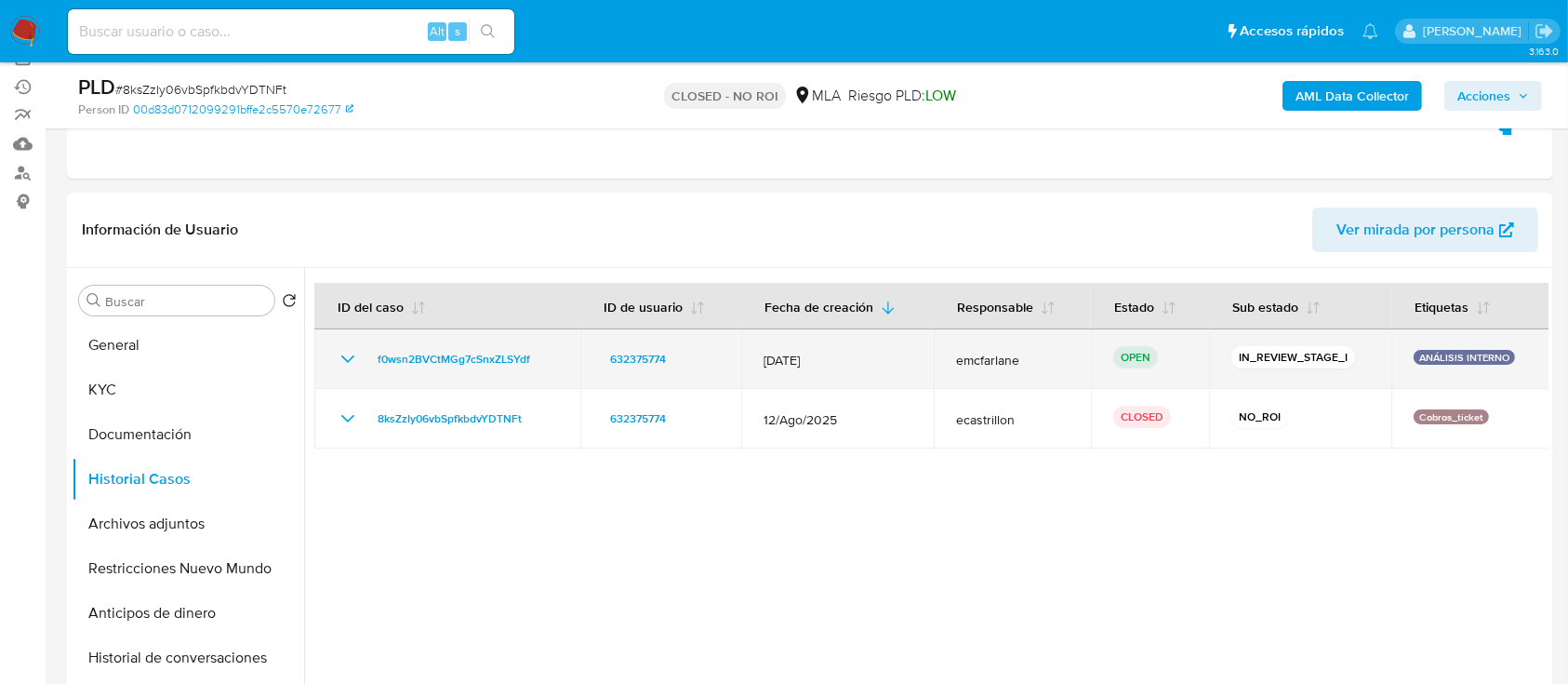
click at [338, 354] on icon "Mostrar/Ocultar" at bounding box center [348, 359] width 22 height 22
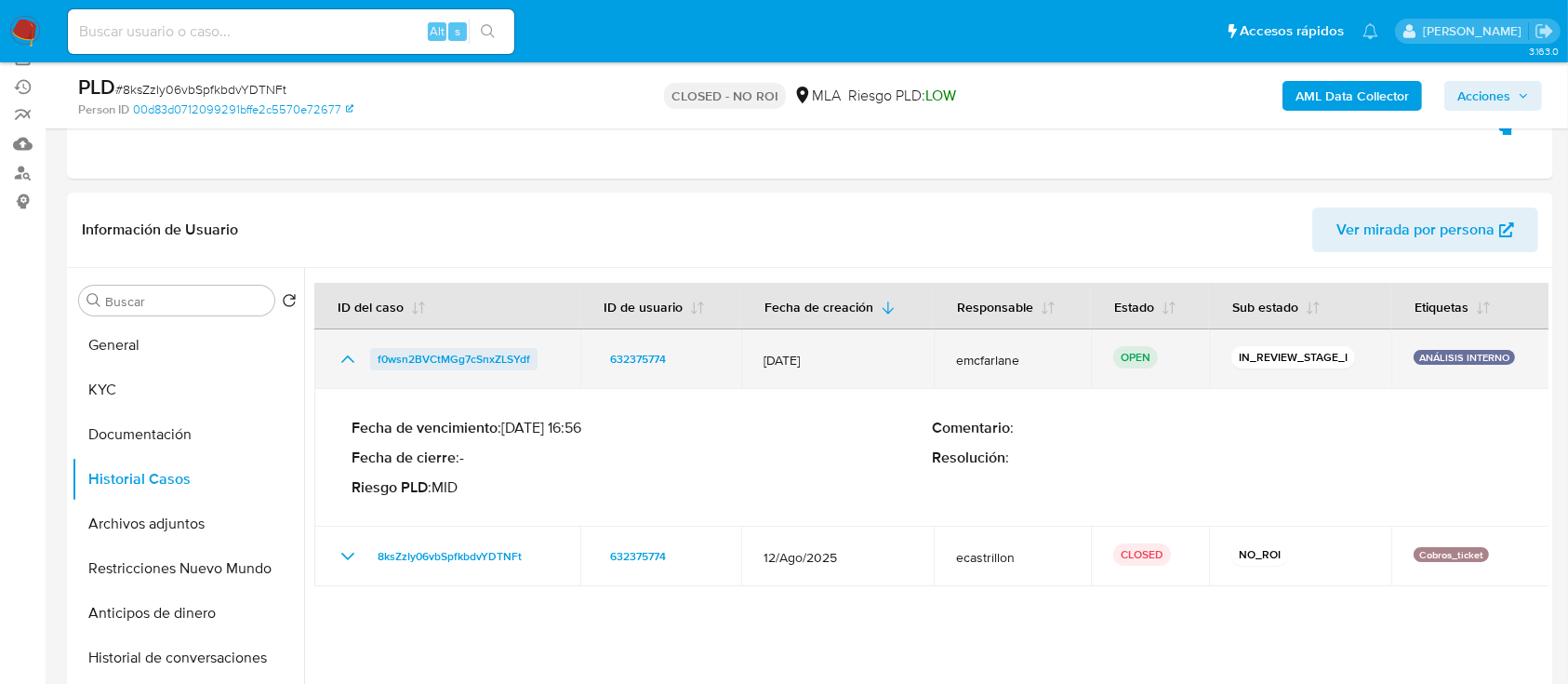
click at [424, 353] on span "f0wsn2BVCtMGg7cSnxZLSYdf" at bounding box center [454, 359] width 153 height 22
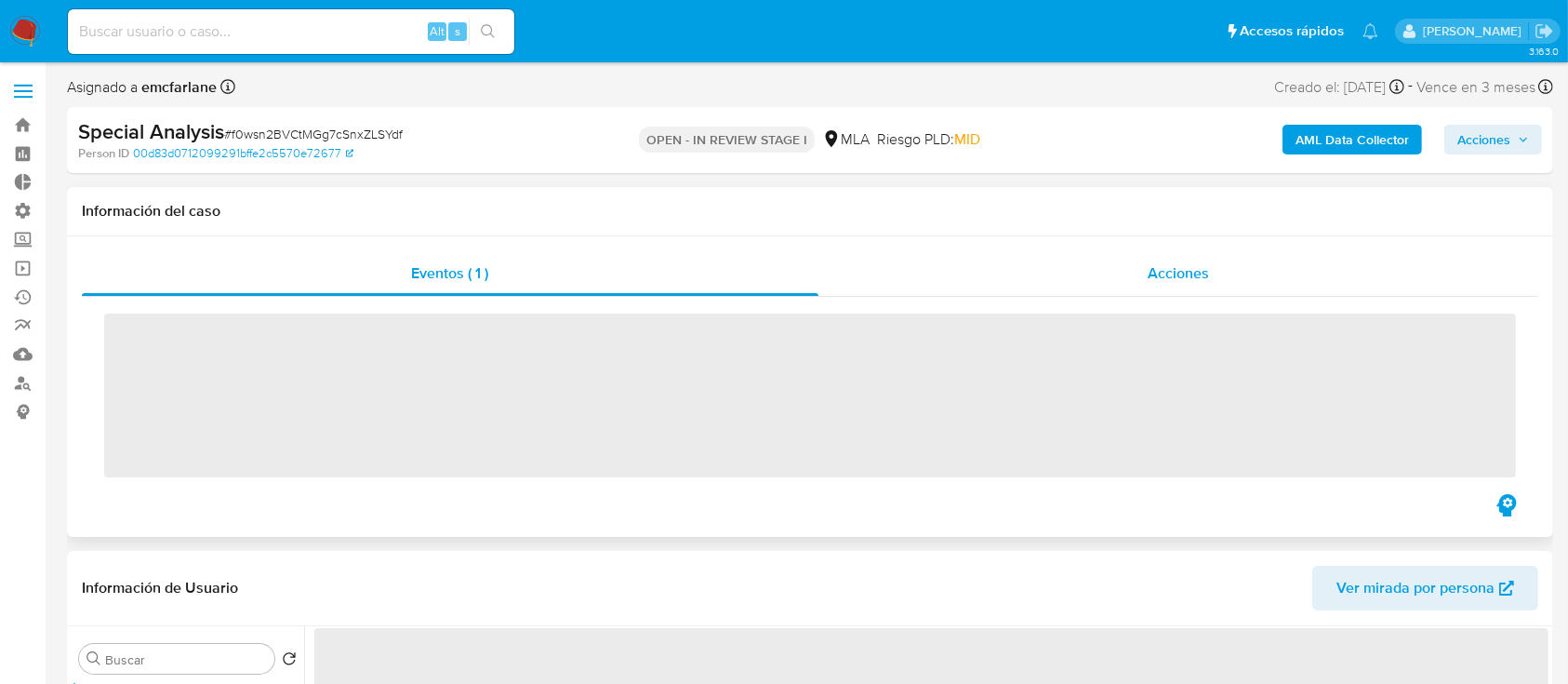
click at [1110, 269] on div "Acciones" at bounding box center [1179, 273] width 721 height 45
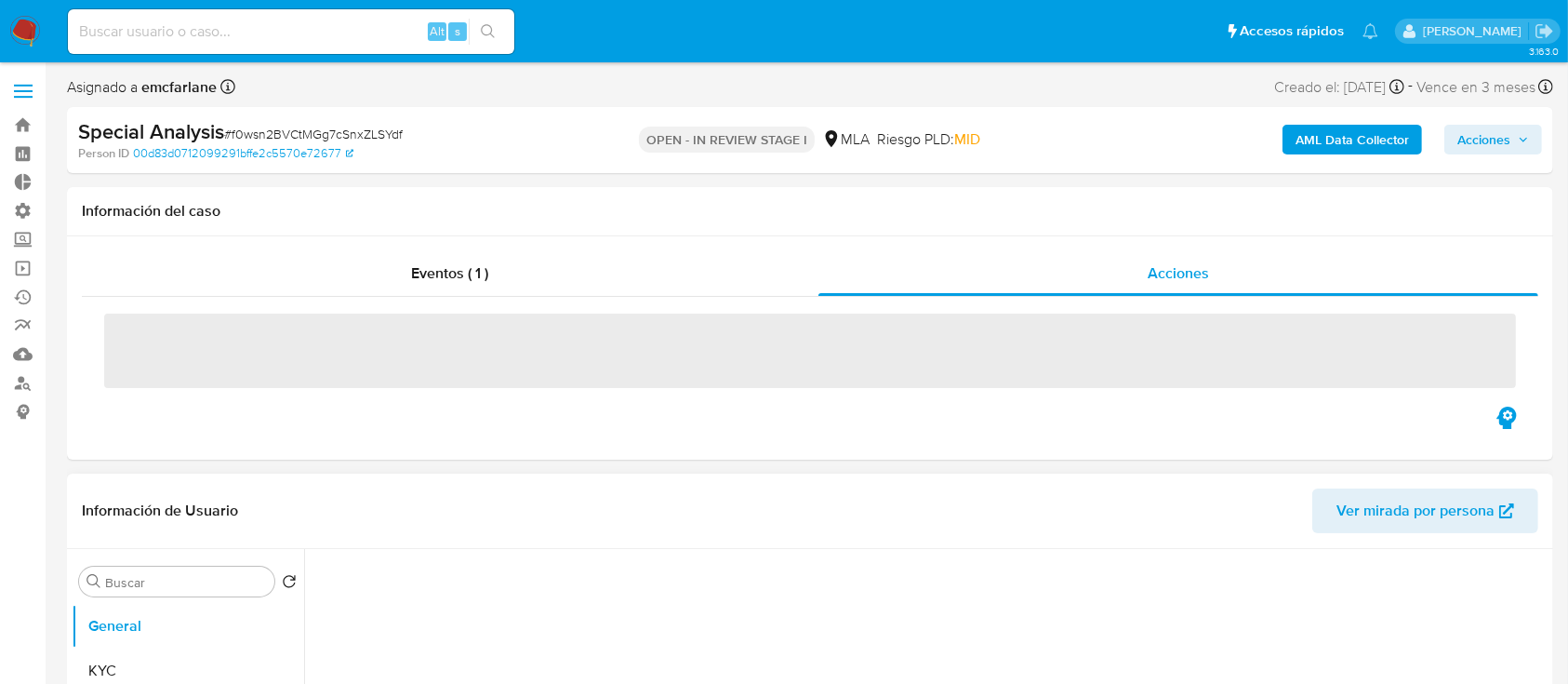
select select "10"
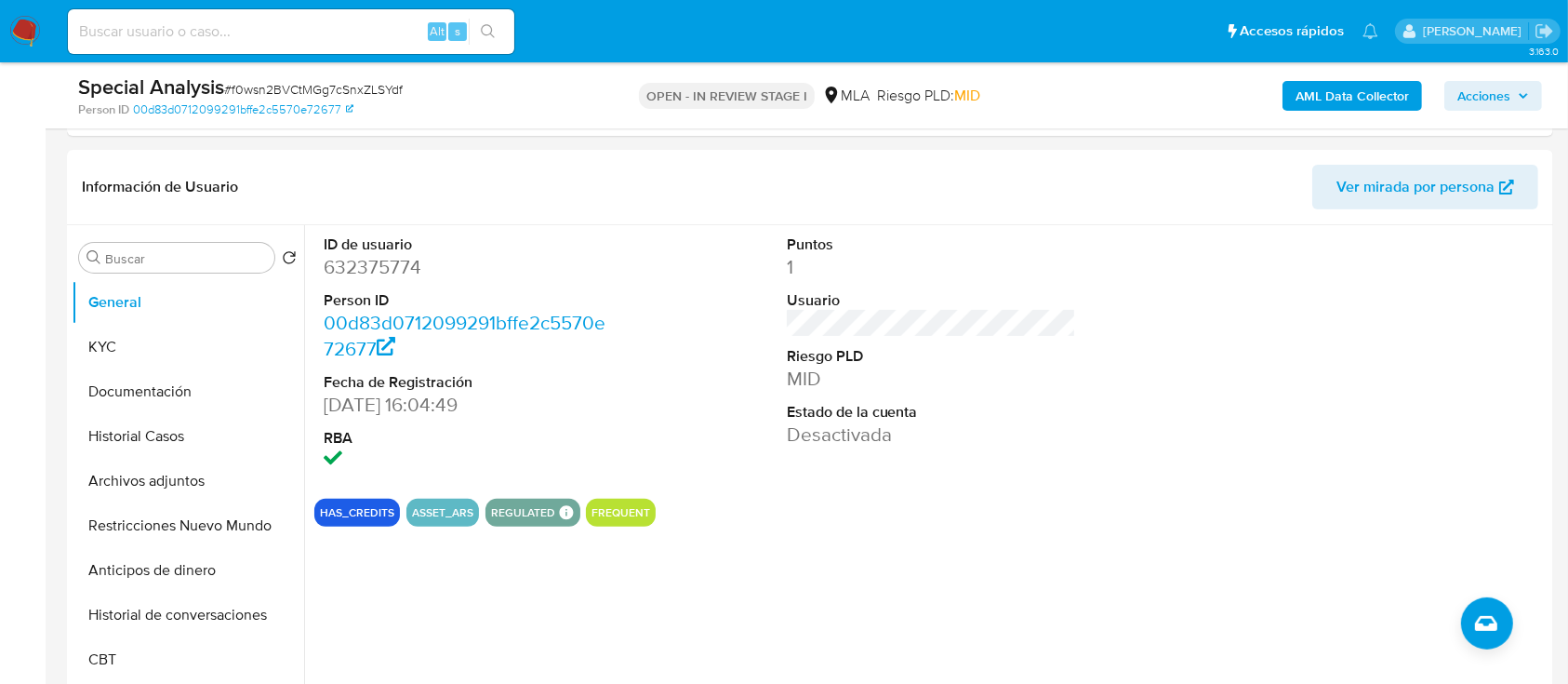
scroll to position [410, 0]
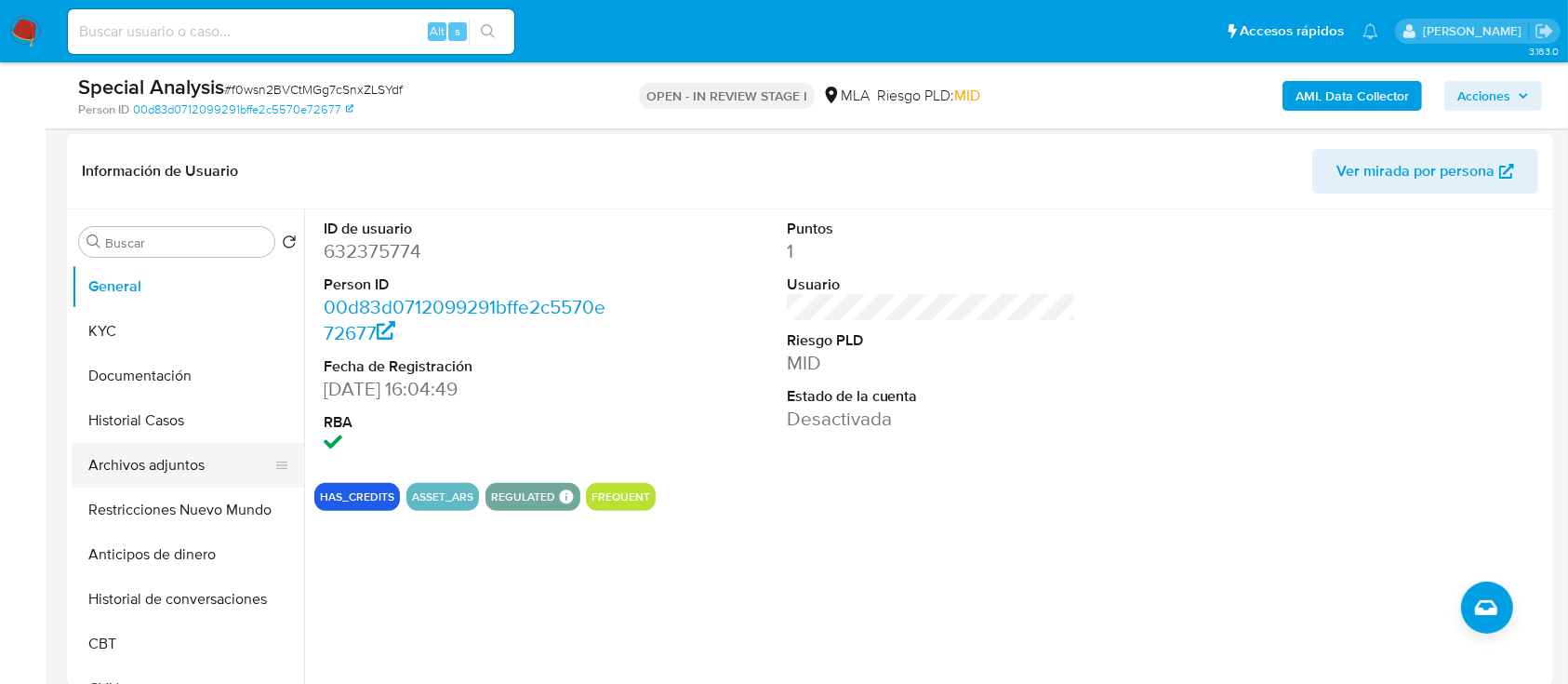
click at [100, 446] on button "Archivos adjuntos" at bounding box center [181, 465] width 218 height 45
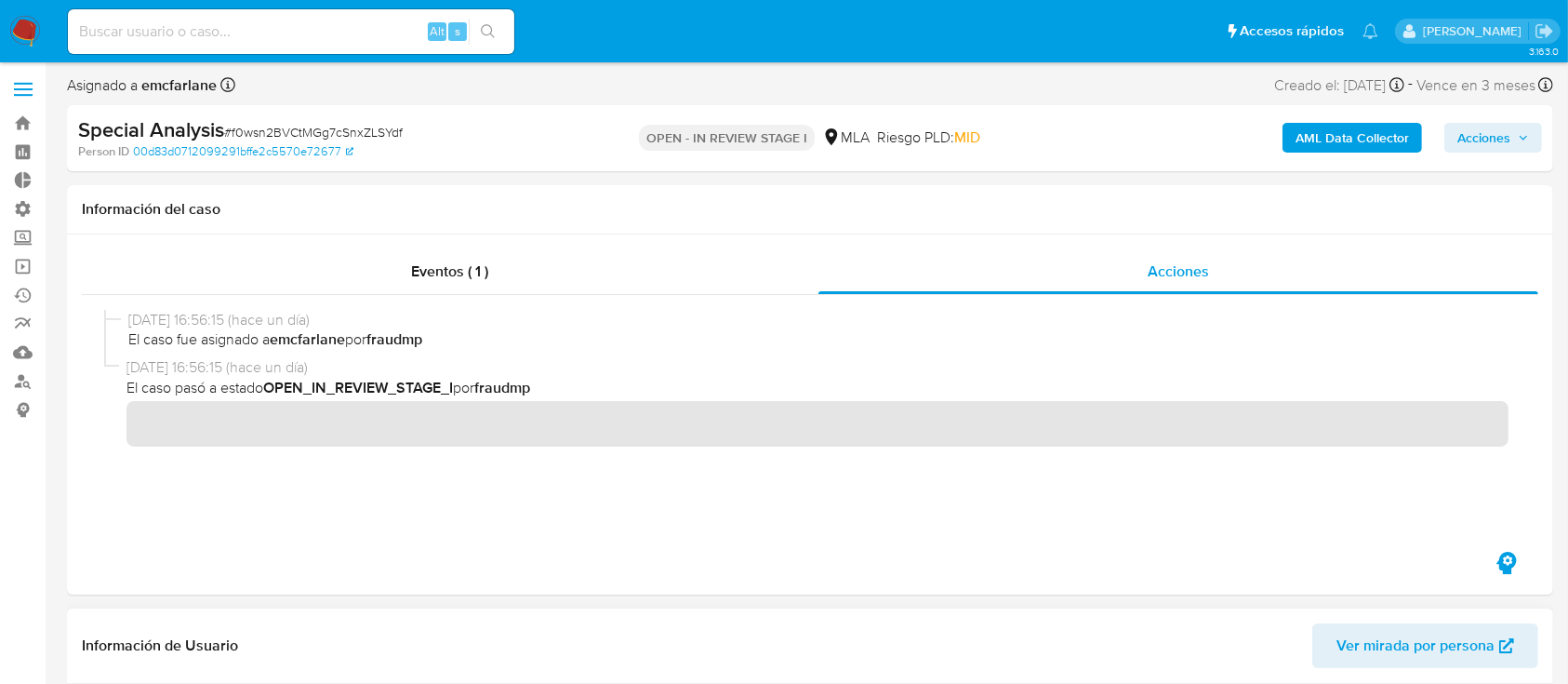
scroll to position [0, 0]
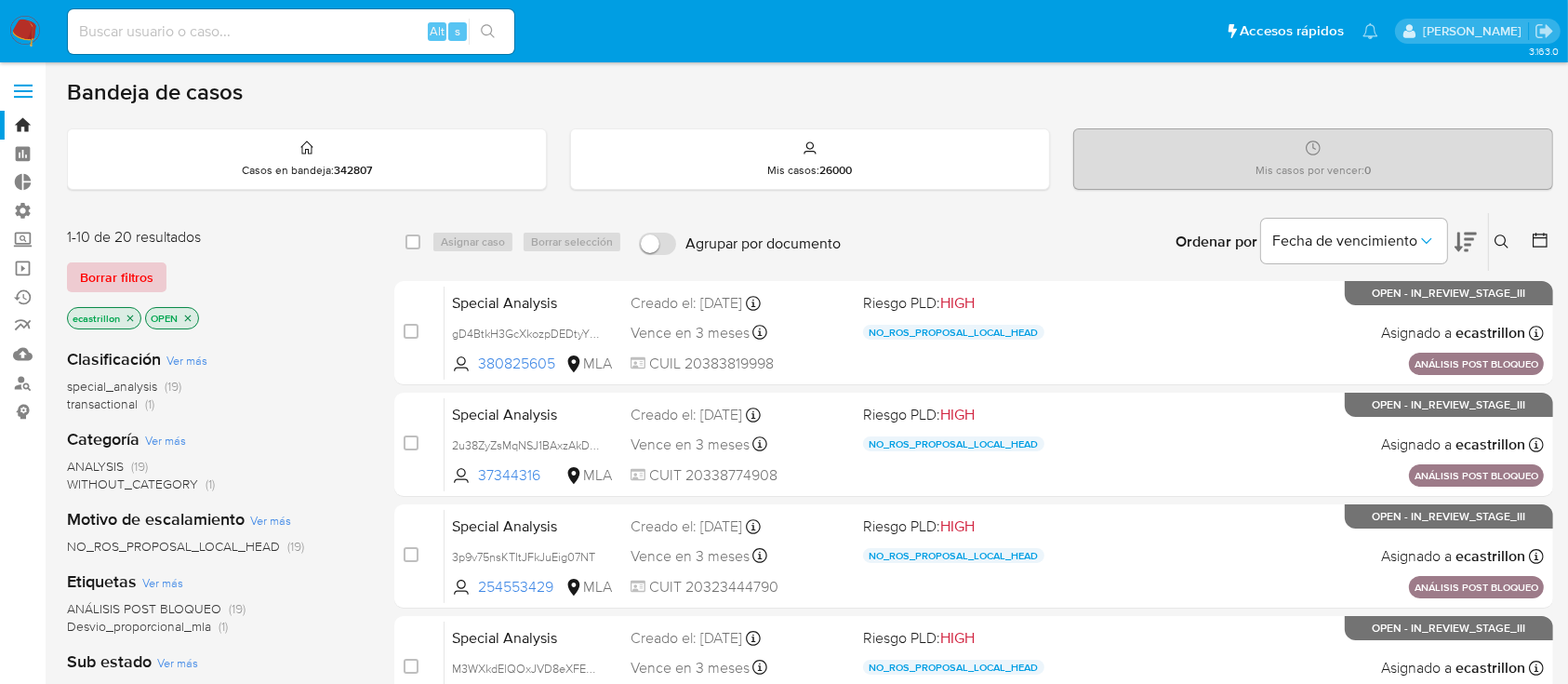
click at [104, 281] on span "Borrar filtros" at bounding box center [116, 277] width 74 height 26
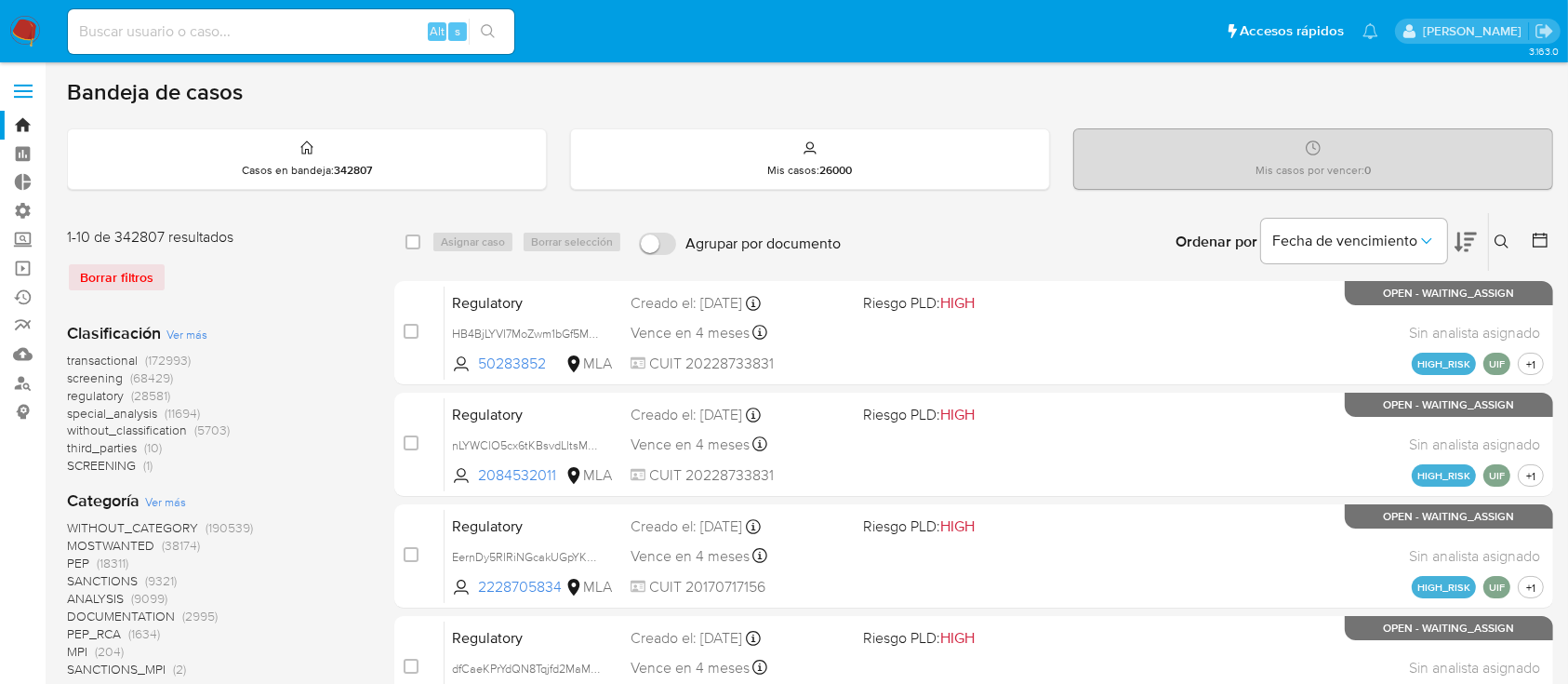
click at [1496, 237] on icon at bounding box center [1502, 242] width 15 height 15
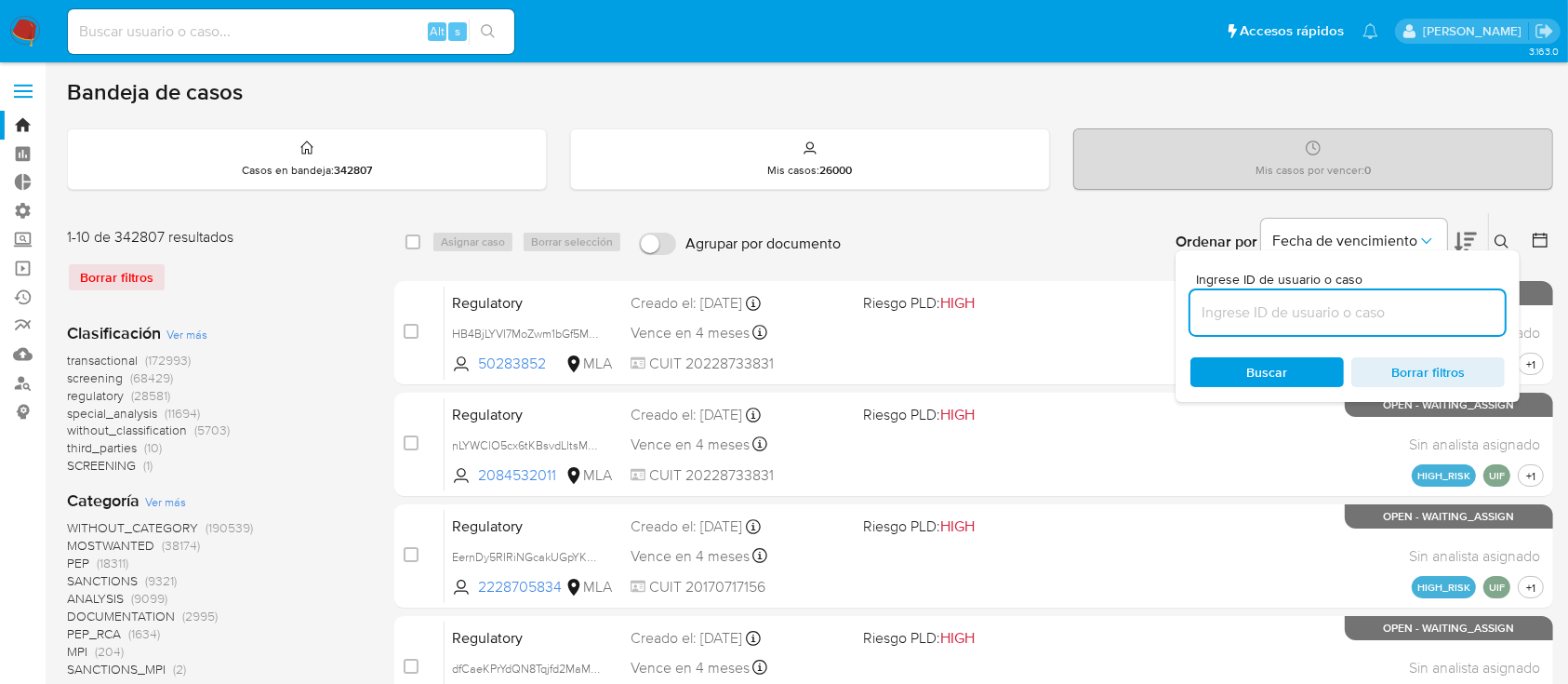
click at [1419, 308] on input at bounding box center [1347, 312] width 314 height 24
type input "1059195970"
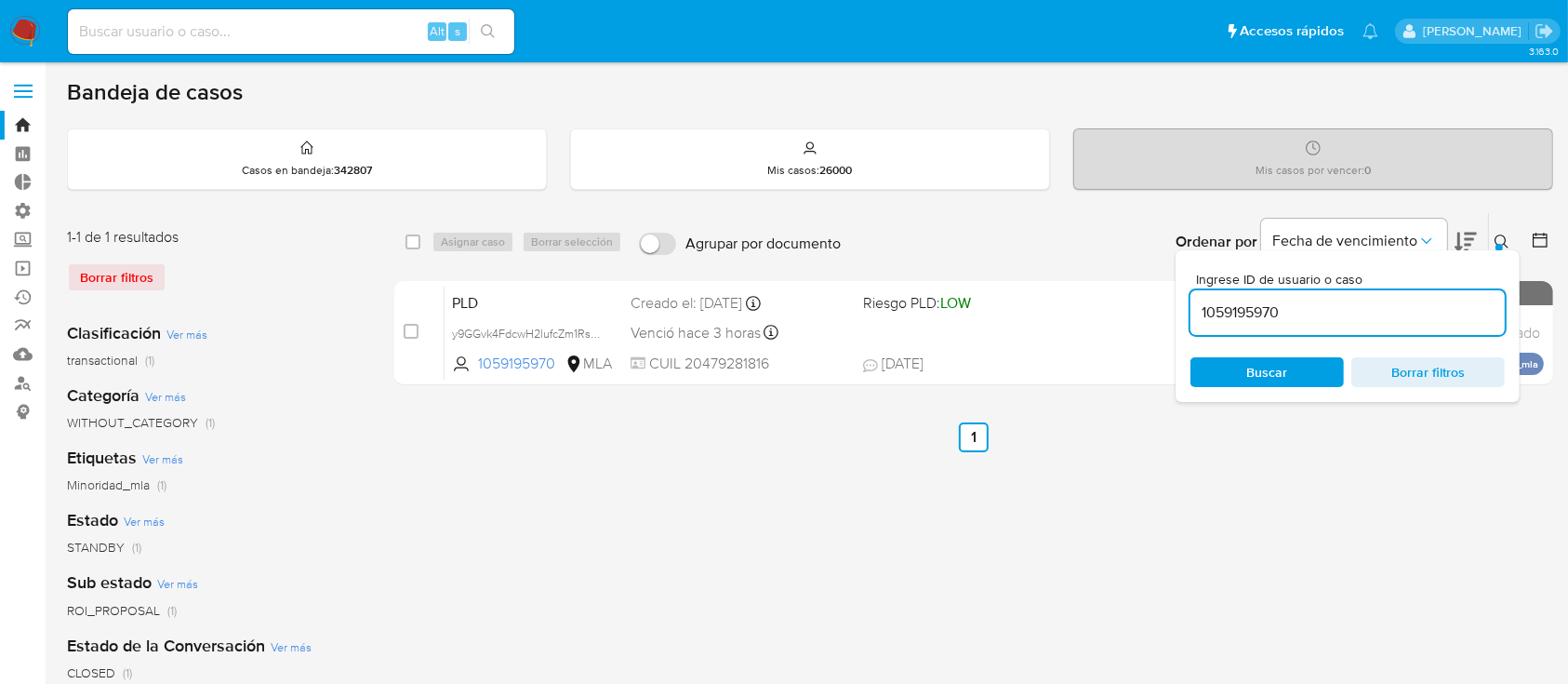
click at [1503, 227] on div "Ingrese ID de usuario o caso 1059195970 Buscar Borrar filtros" at bounding box center [1504, 242] width 32 height 58
click at [1492, 236] on button at bounding box center [1504, 242] width 31 height 22
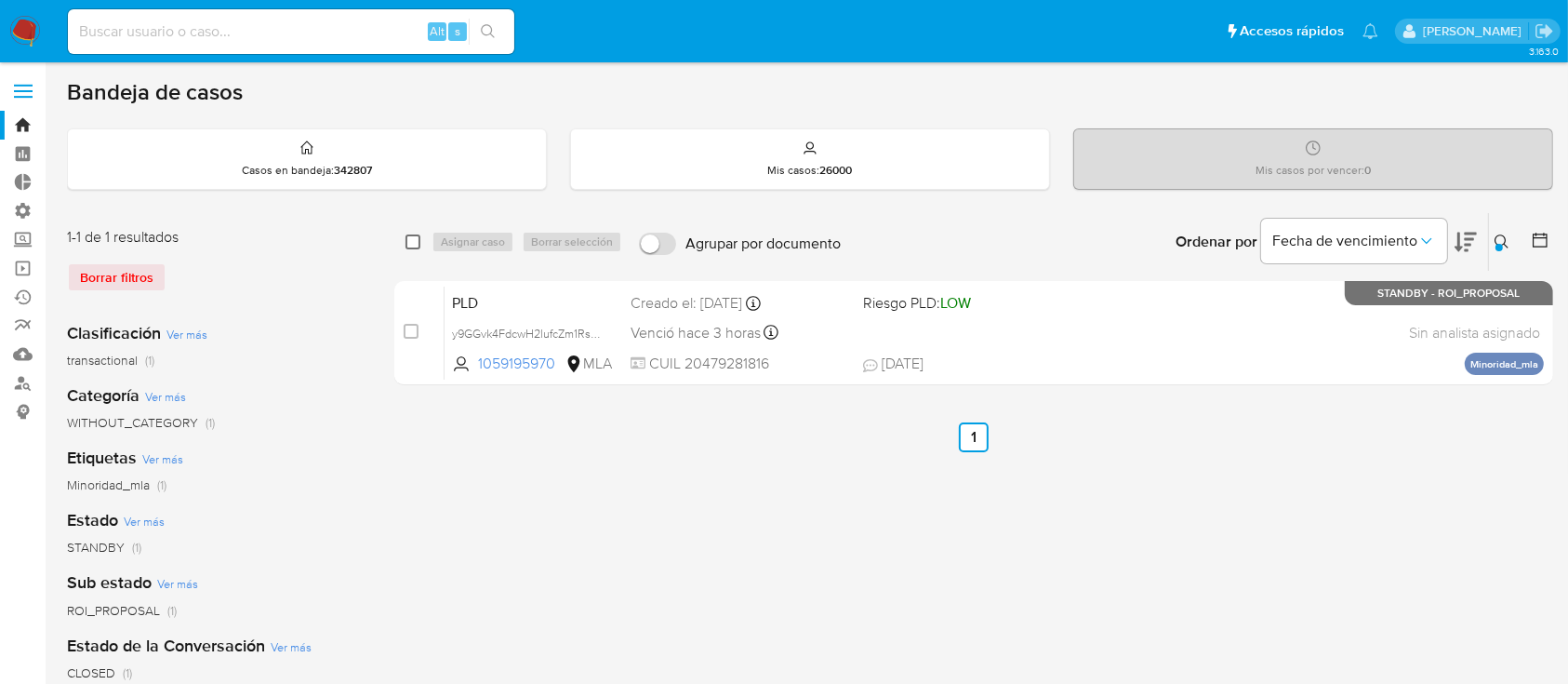
click at [415, 238] on input "checkbox" at bounding box center [413, 242] width 15 height 15
checkbox input "true"
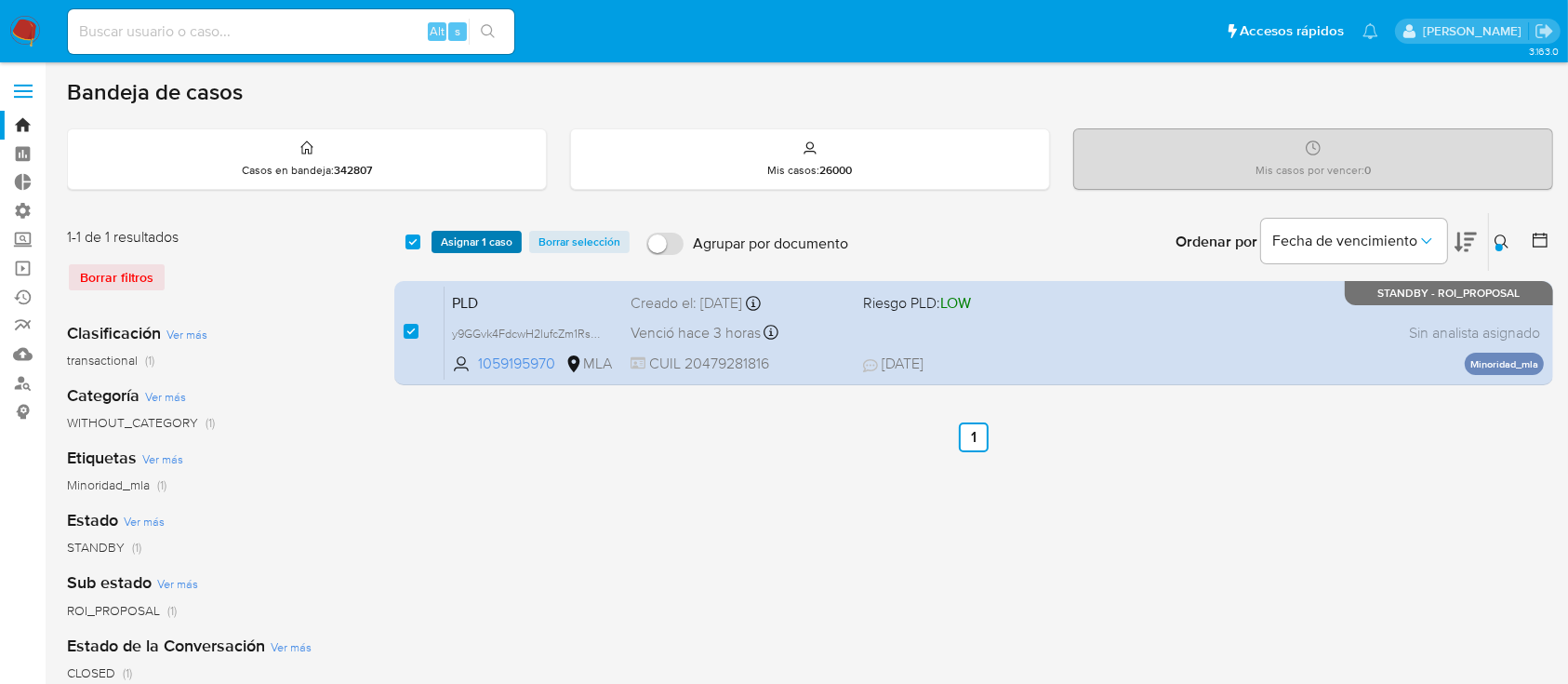
click at [480, 242] on span "Asignar 1 caso" at bounding box center [476, 242] width 72 height 19
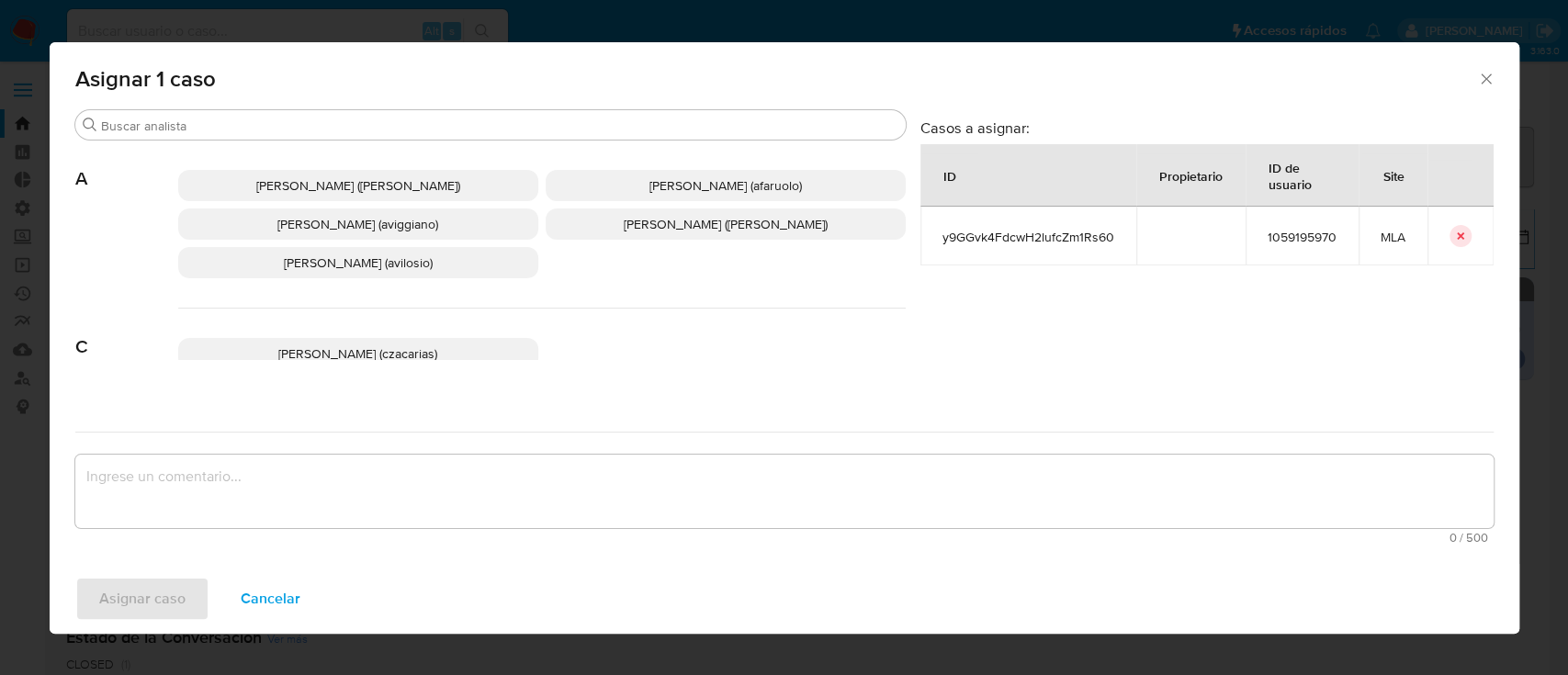
click at [511, 106] on div "Asignar 1 caso" at bounding box center [784, 75] width 1470 height 67
click at [518, 118] on input "Buscar" at bounding box center [500, 126] width 797 height 17
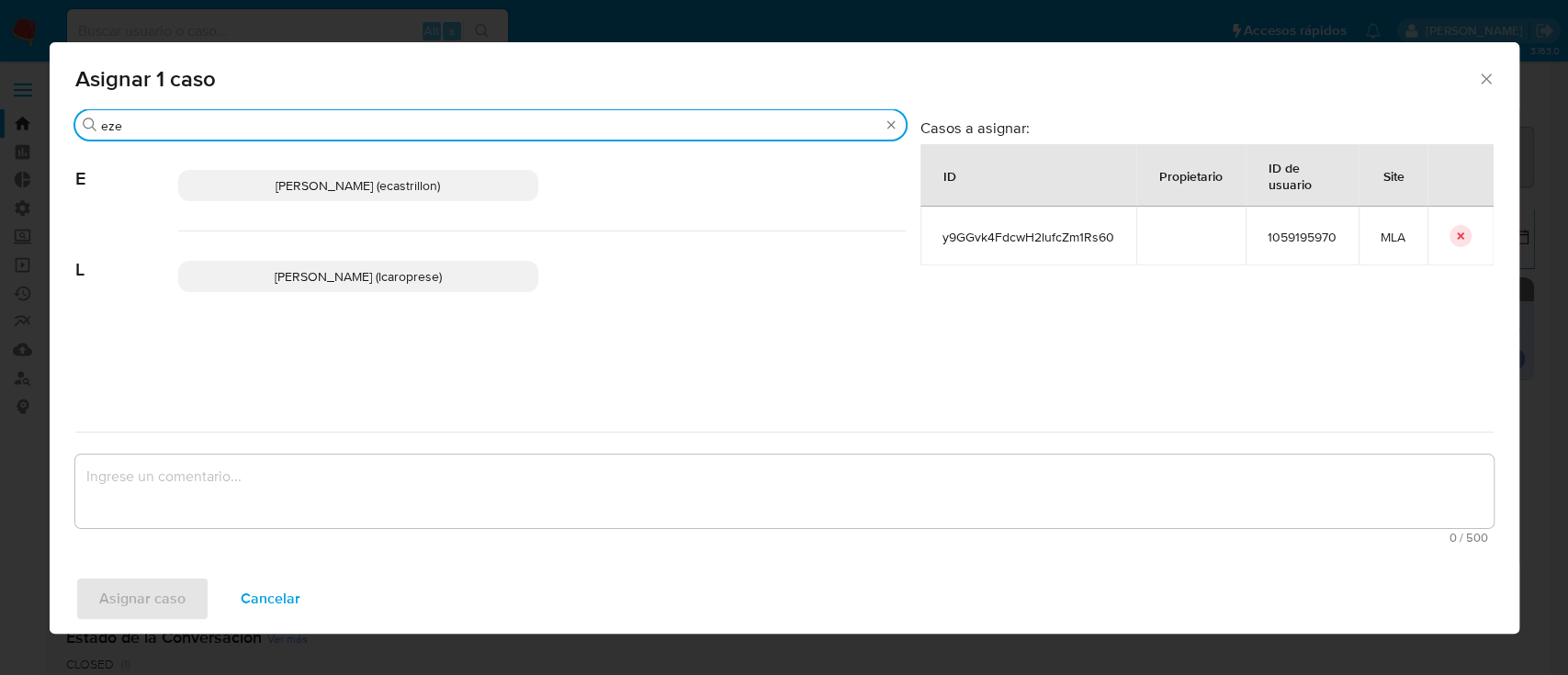
type input "eze"
click at [482, 195] on p "Ezequiel Gonzalo Castrillon (ecastrillon)" at bounding box center [358, 186] width 360 height 31
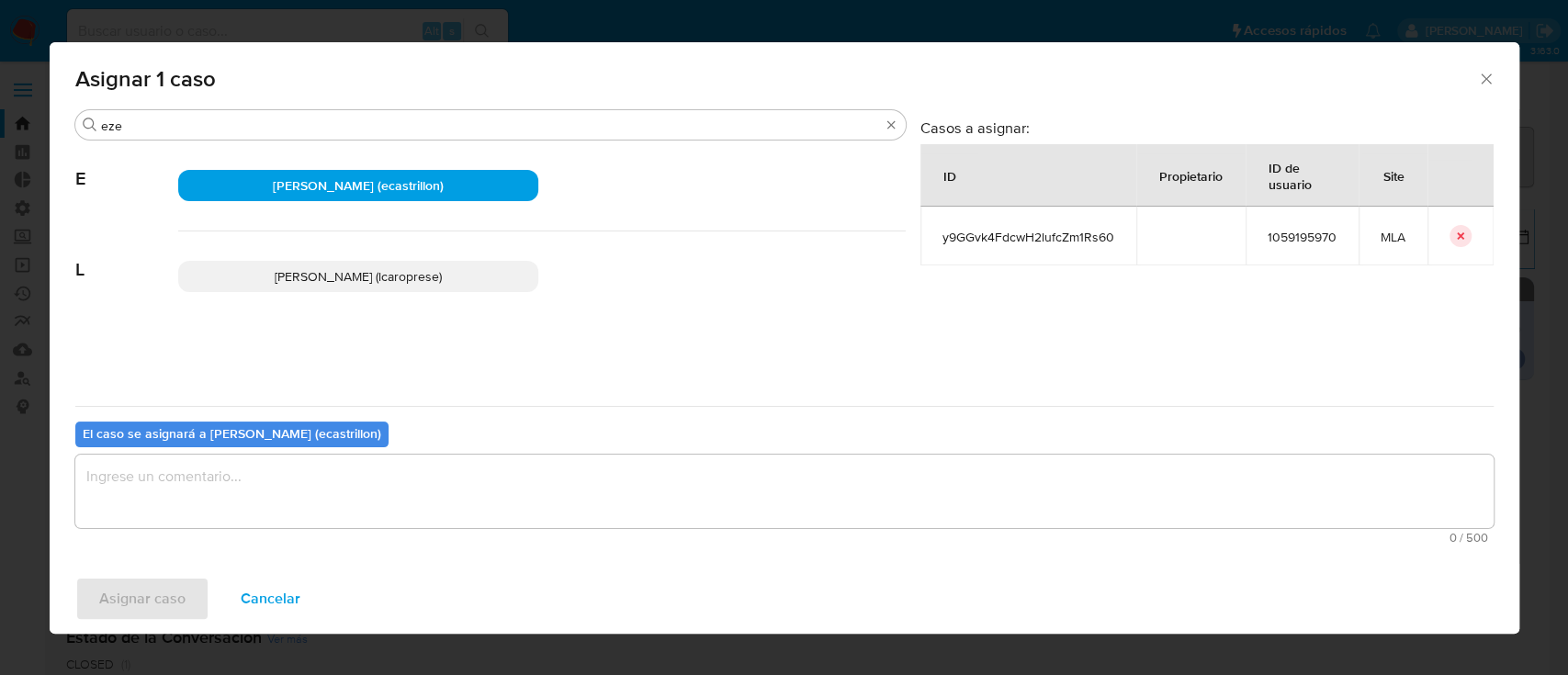
click at [386, 489] on textarea "assign-modal" at bounding box center [784, 491] width 1418 height 74
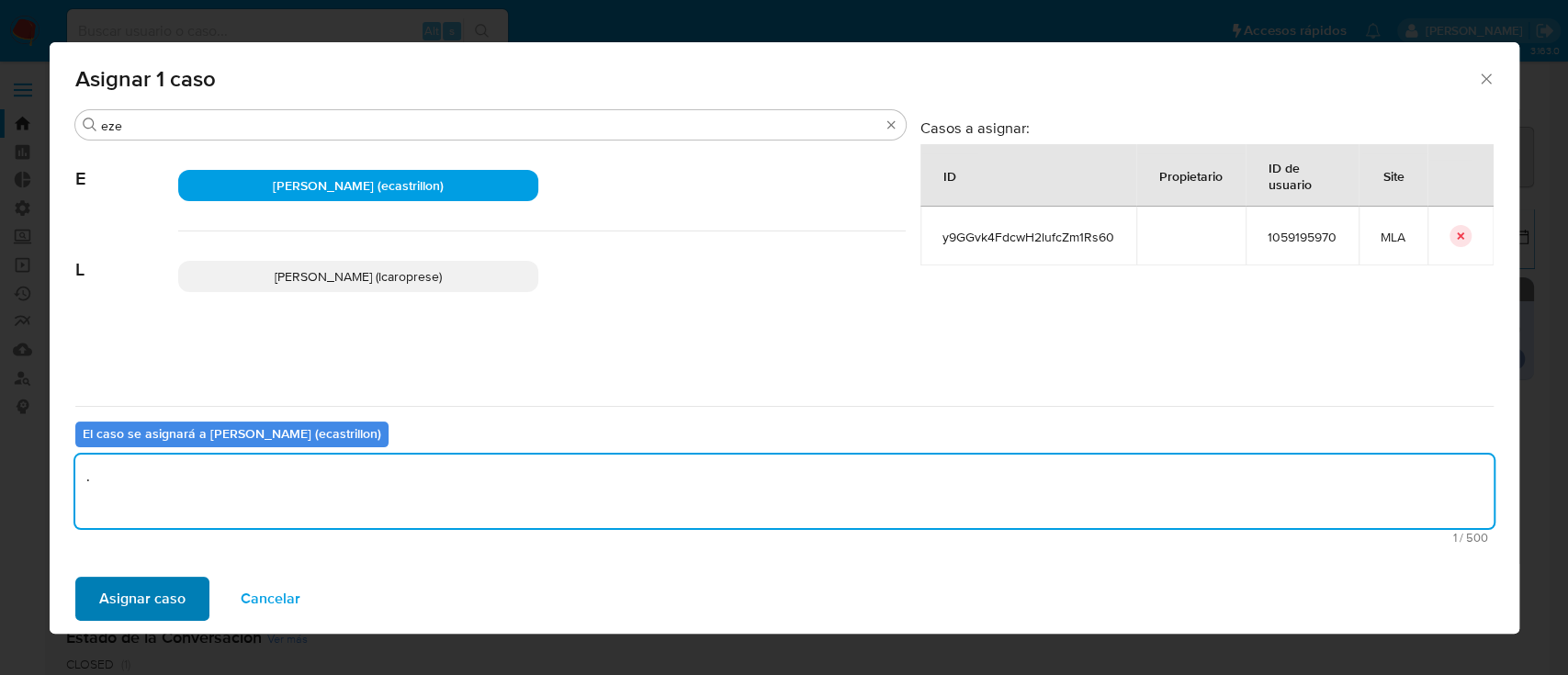
type textarea "."
click at [169, 587] on span "Asignar caso" at bounding box center [143, 599] width 86 height 40
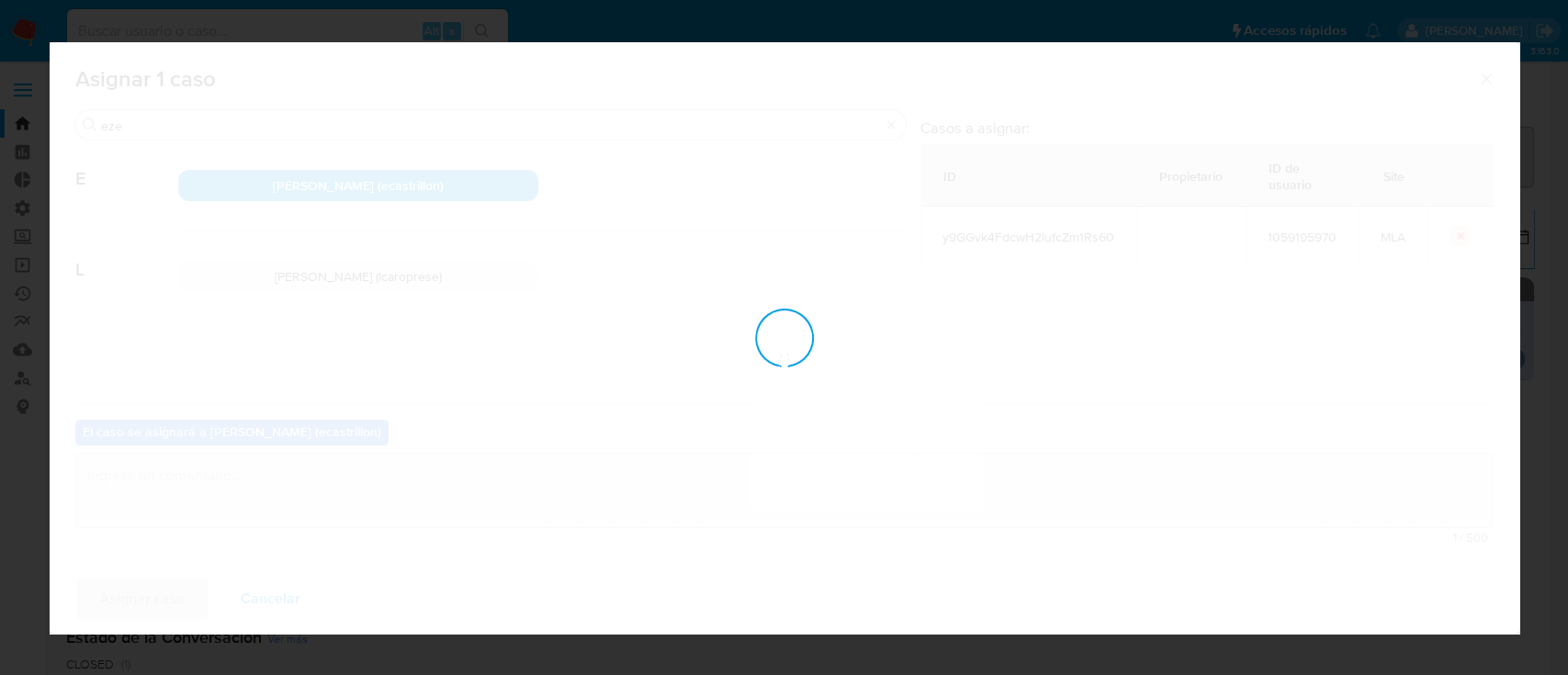
checkbox input "false"
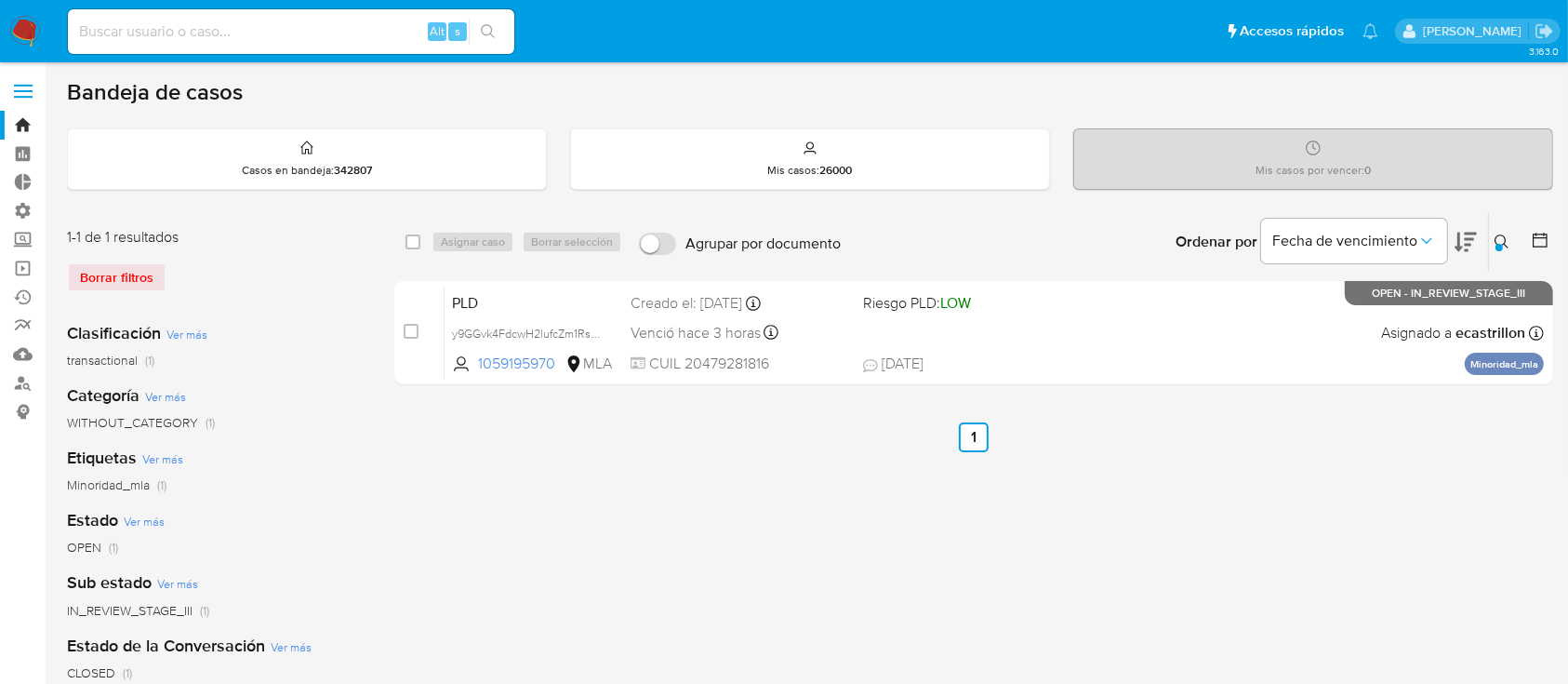
click at [1504, 241] on icon at bounding box center [1501, 241] width 14 height 14
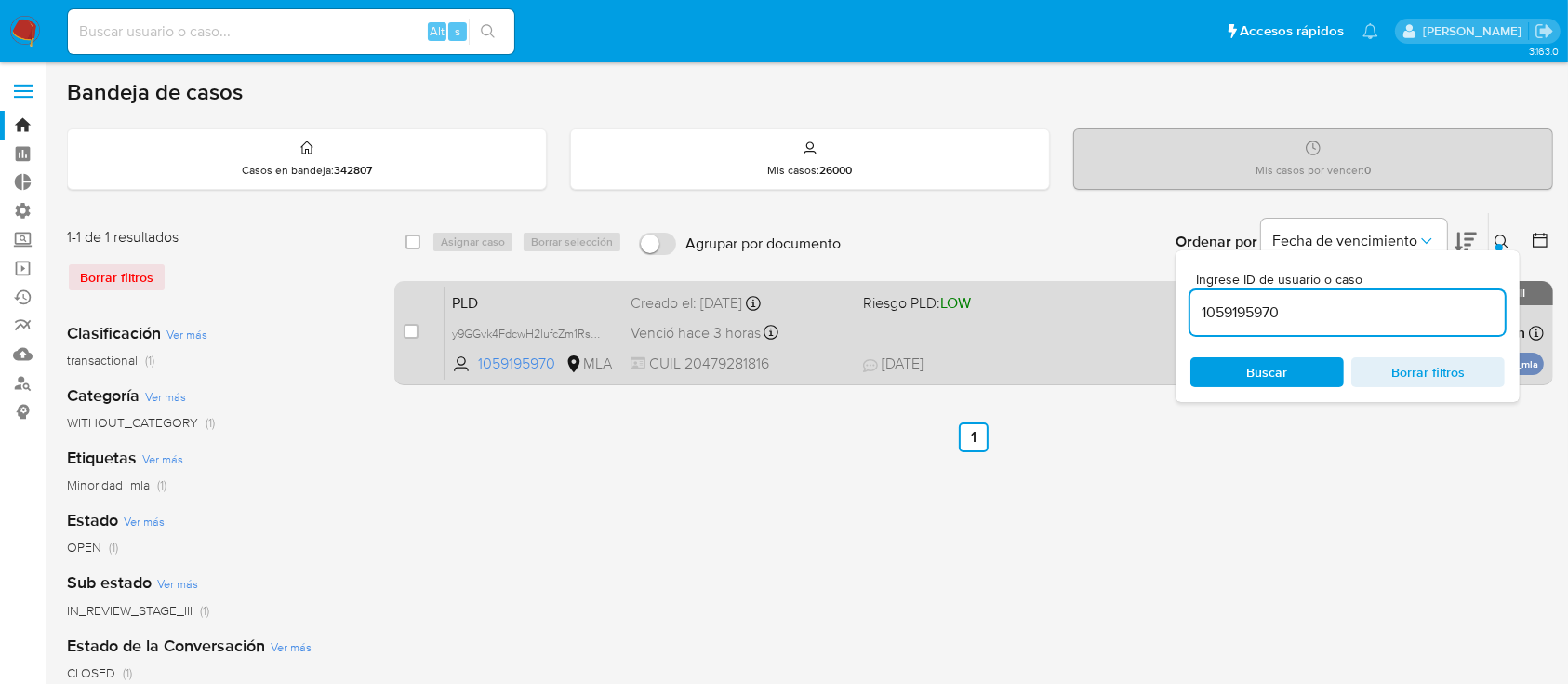
click at [1093, 321] on div "PLD y9GGvk4FdcwH2lufcZm1Rs60 1059195970 MLA Riesgo PLD: LOW Creado el: 12/08/20…" at bounding box center [994, 332] width 1099 height 94
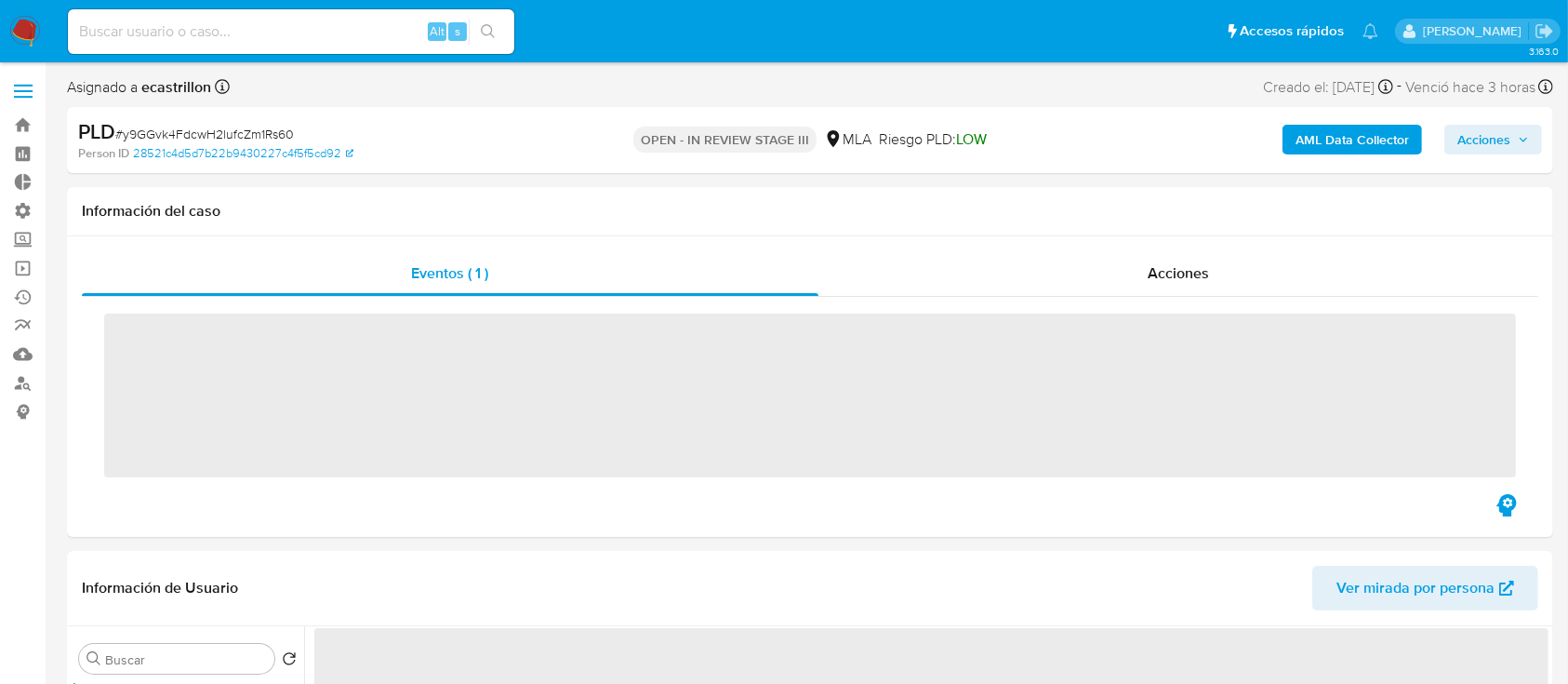
click at [1271, 280] on div "Acciones" at bounding box center [1179, 273] width 721 height 45
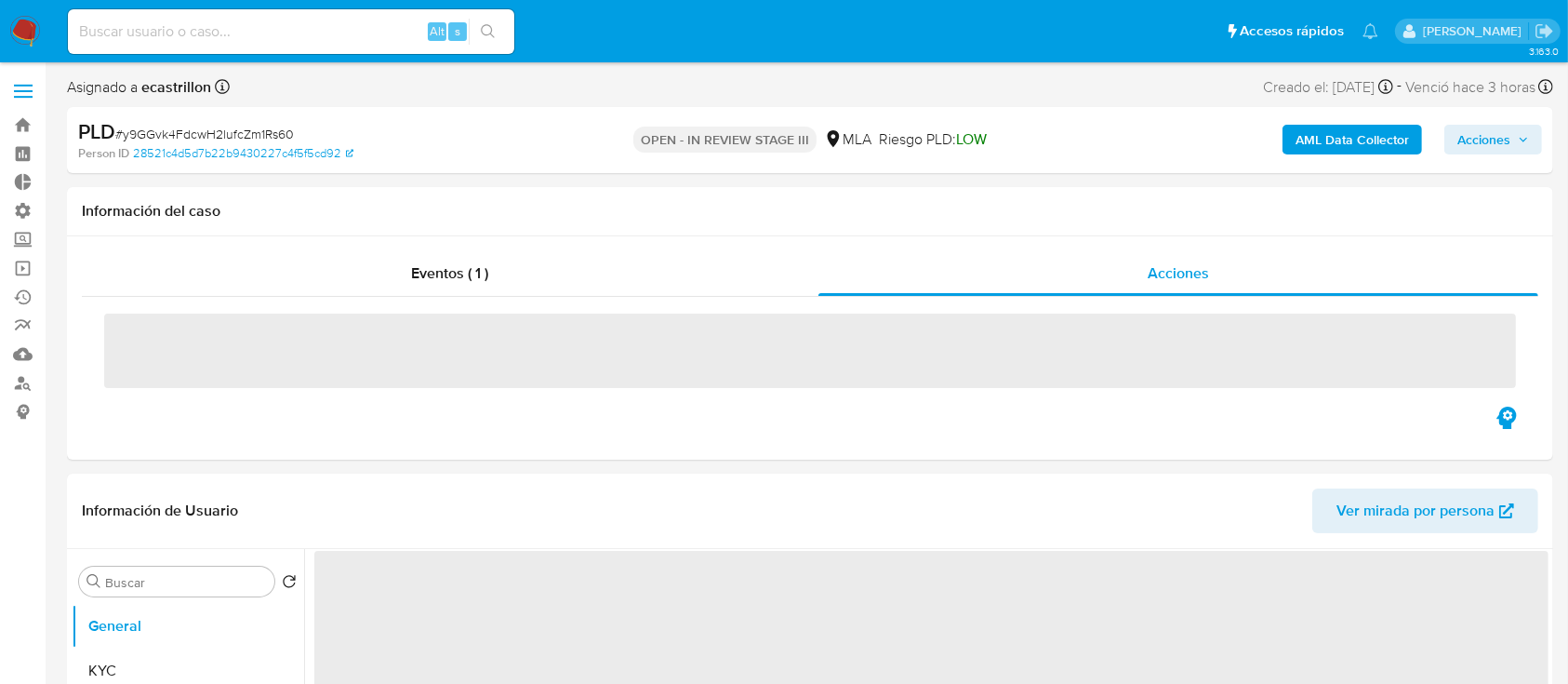
click at [1488, 125] on span "Acciones" at bounding box center [1483, 140] width 53 height 30
select select "10"
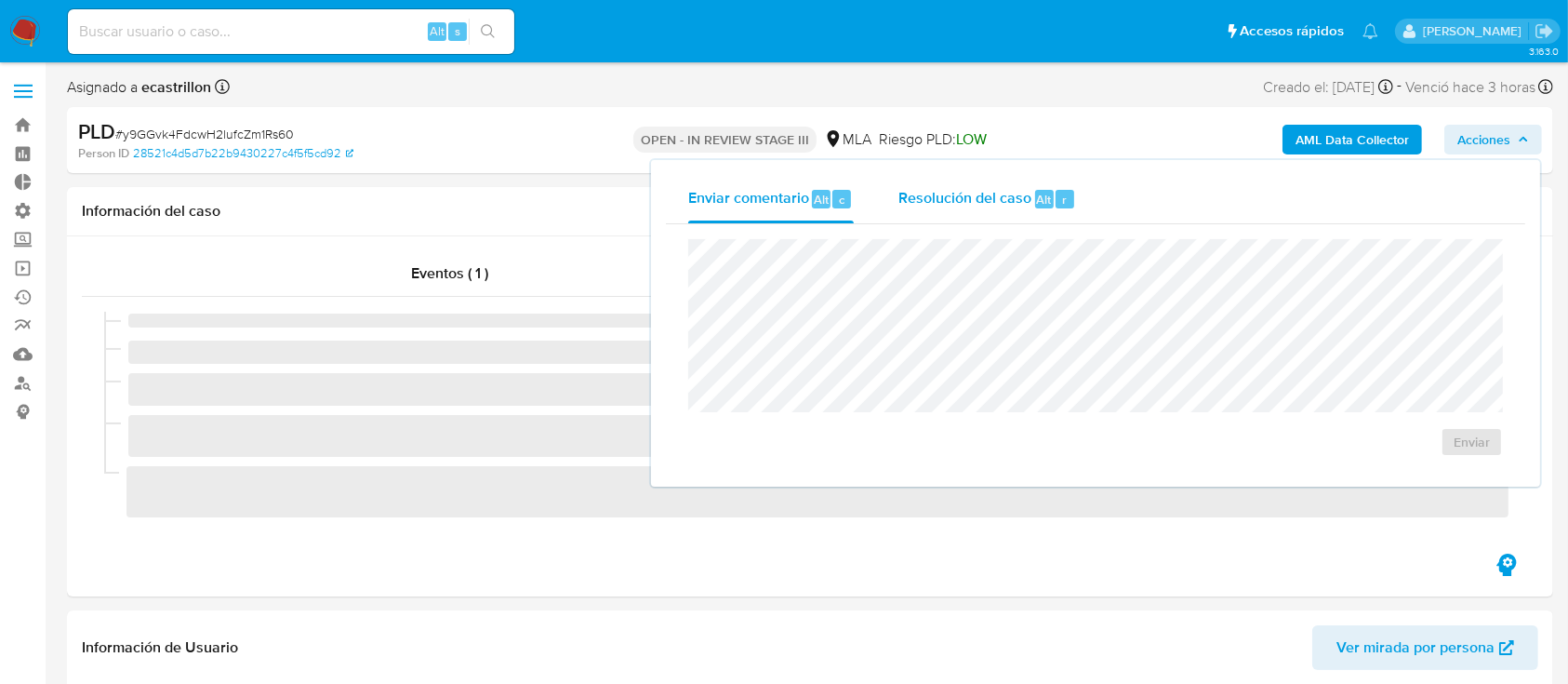
click at [994, 210] on div "Resolución del caso Alt r" at bounding box center [987, 199] width 178 height 48
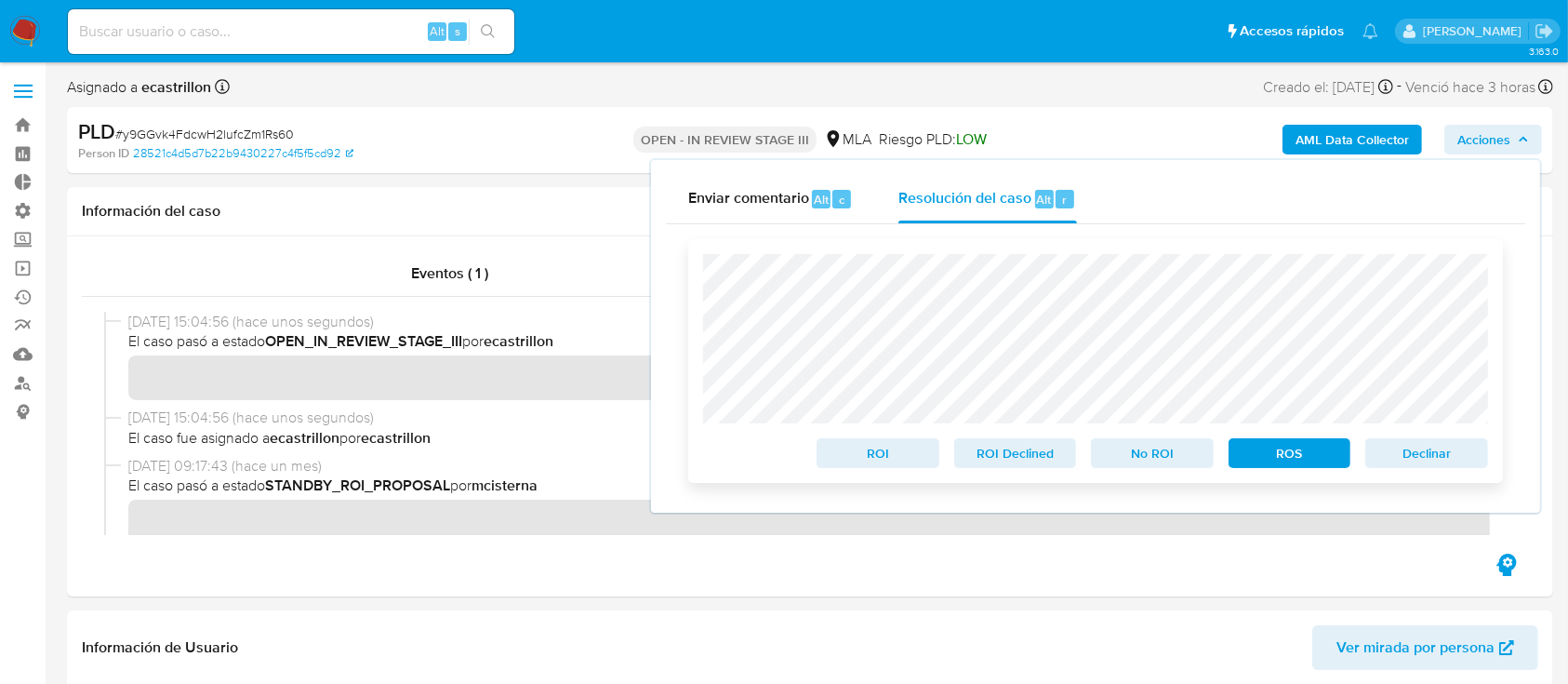
click at [1286, 450] on span "ROS" at bounding box center [1290, 453] width 97 height 26
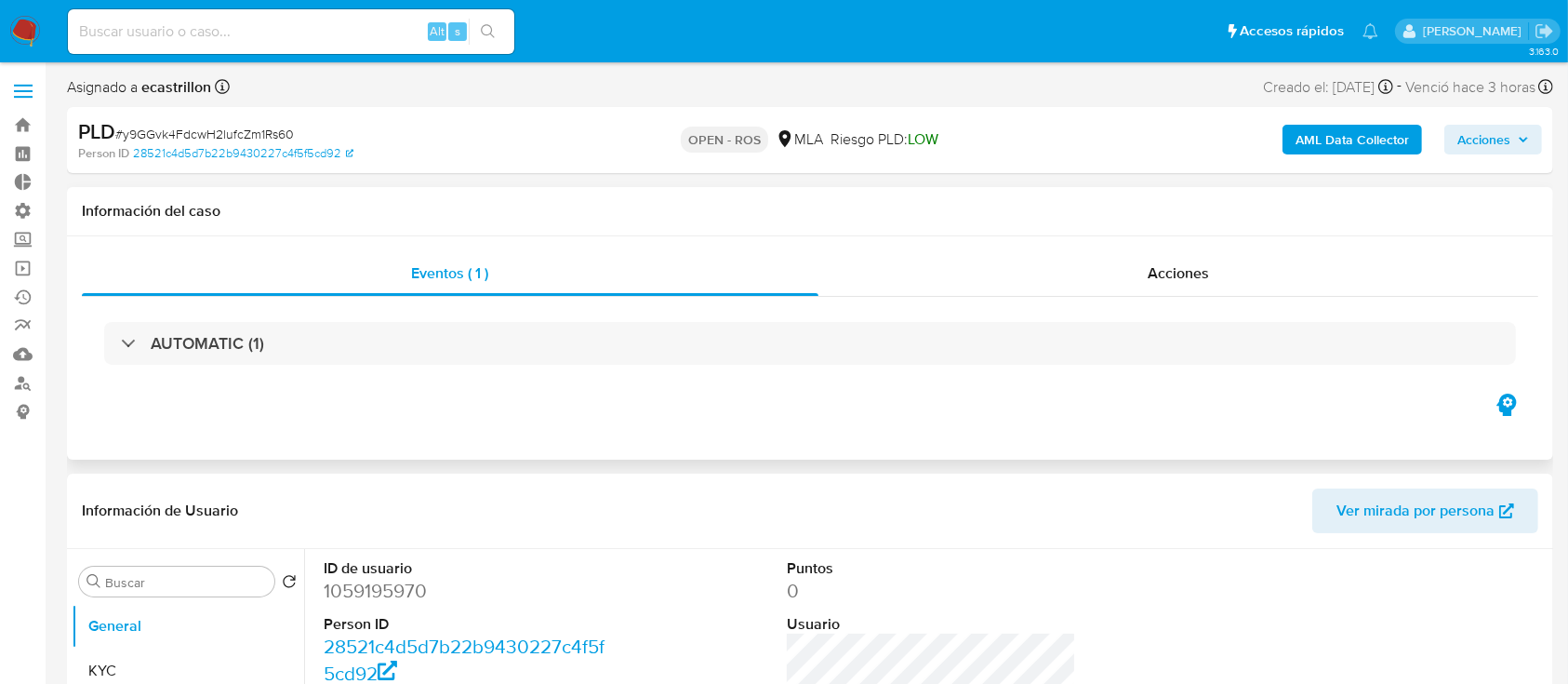
select select "10"
click at [1467, 141] on span "Acciones" at bounding box center [1483, 140] width 53 height 30
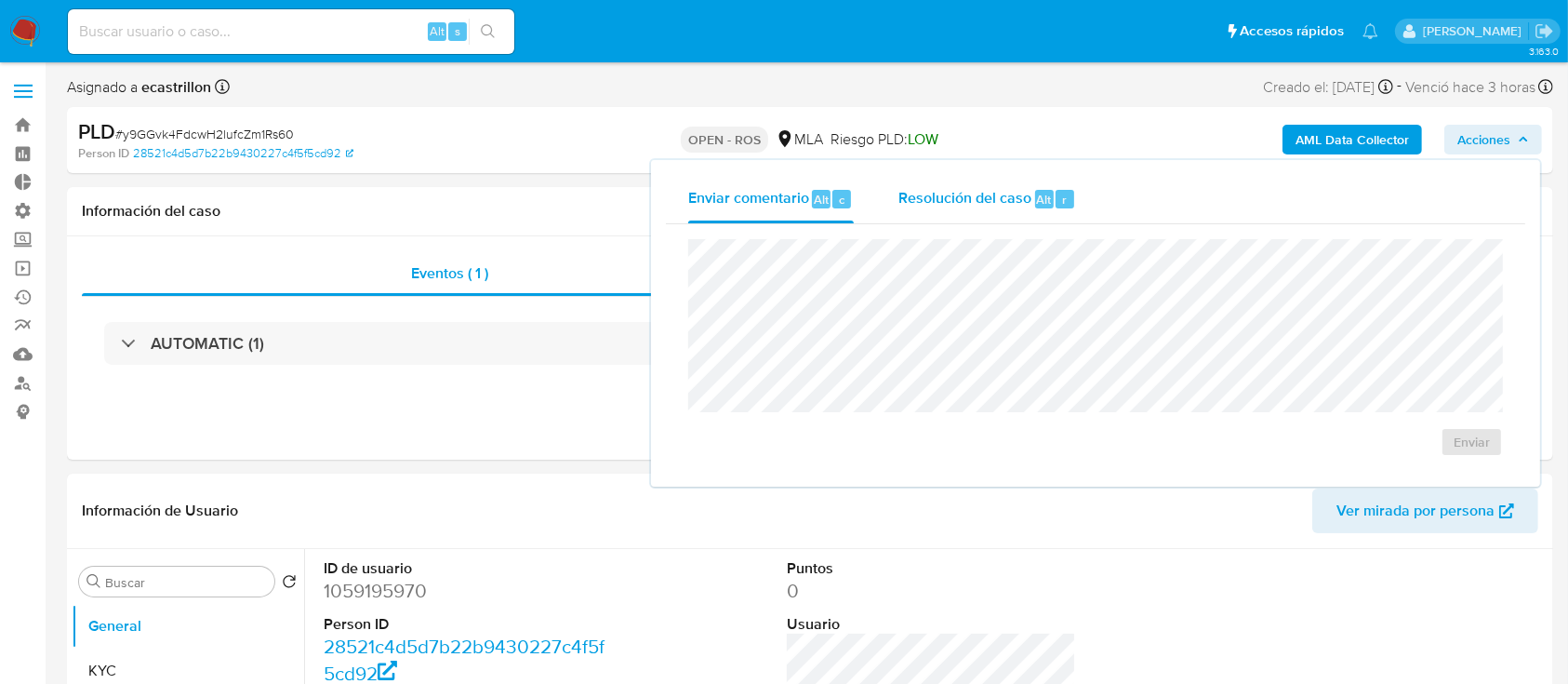
click at [933, 198] on span "Resolución del caso" at bounding box center [964, 198] width 133 height 21
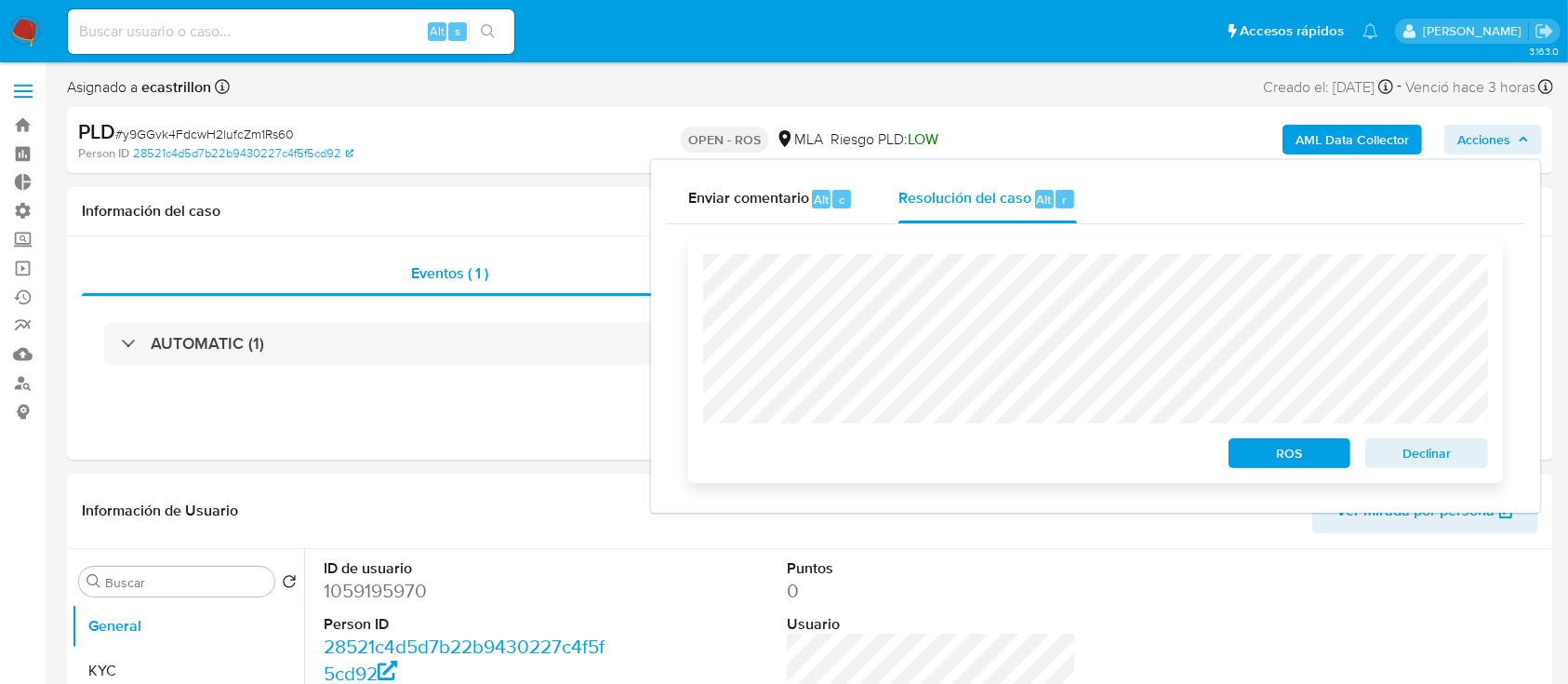
click at [1261, 458] on span "ROS" at bounding box center [1290, 453] width 97 height 26
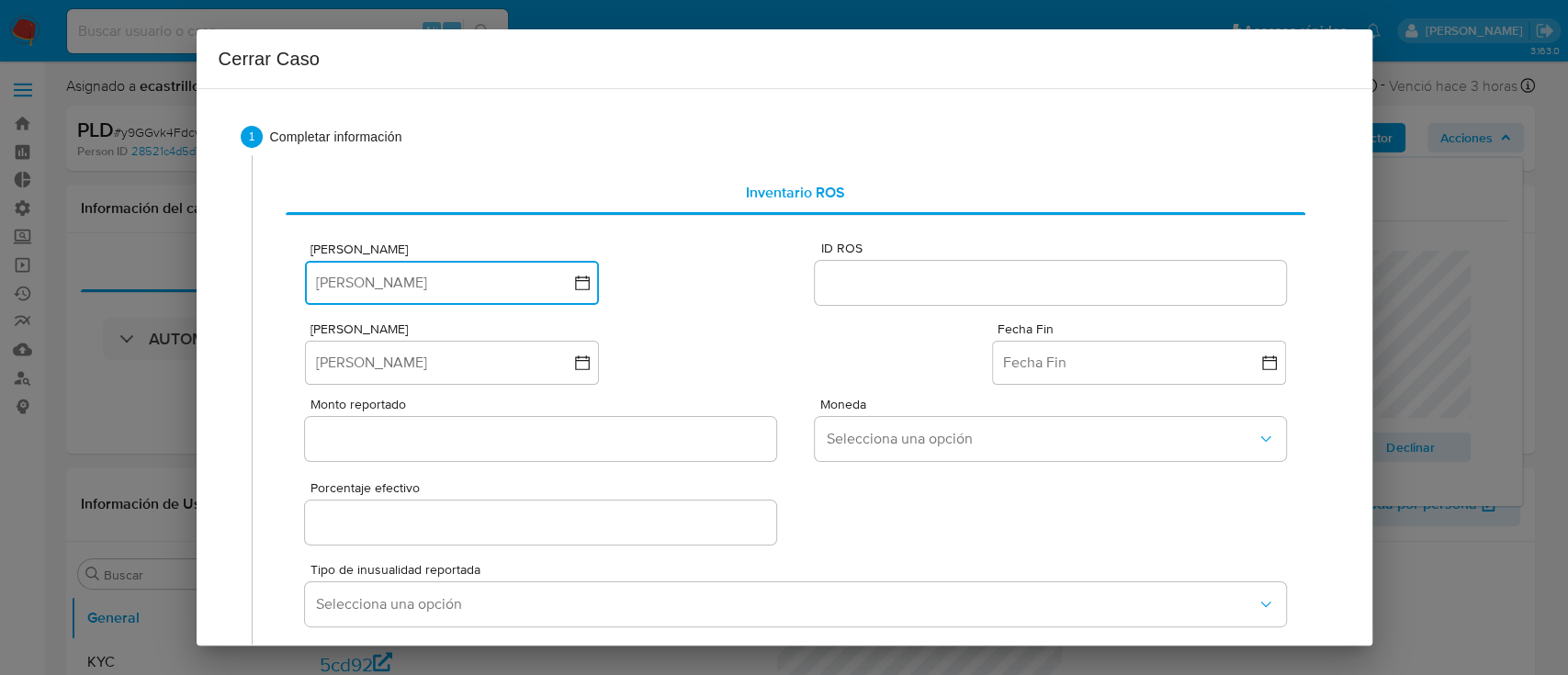
click at [513, 282] on button "Fecha ROS" at bounding box center [451, 282] width 294 height 44
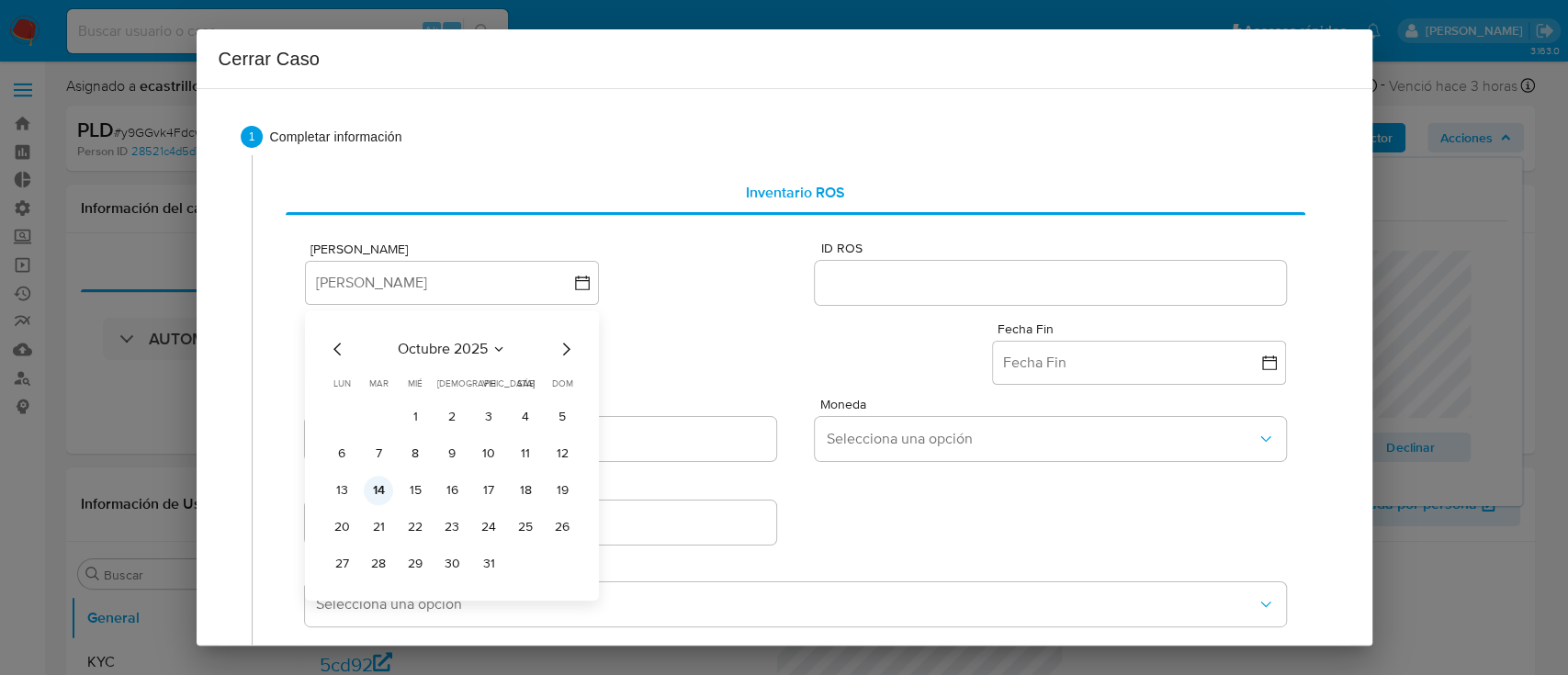
click at [377, 488] on button "14" at bounding box center [378, 490] width 29 height 29
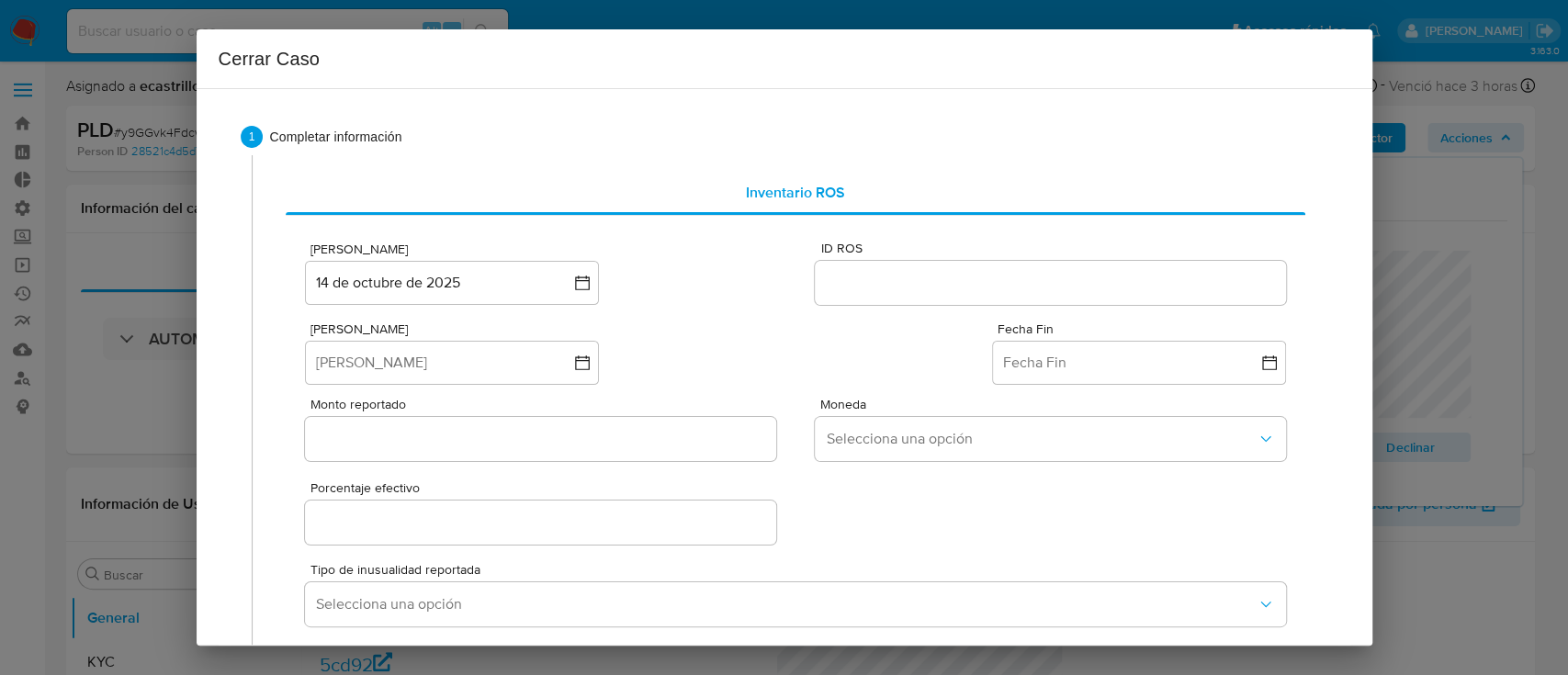
click at [836, 290] on input "ID ROS" at bounding box center [1049, 282] width 470 height 24
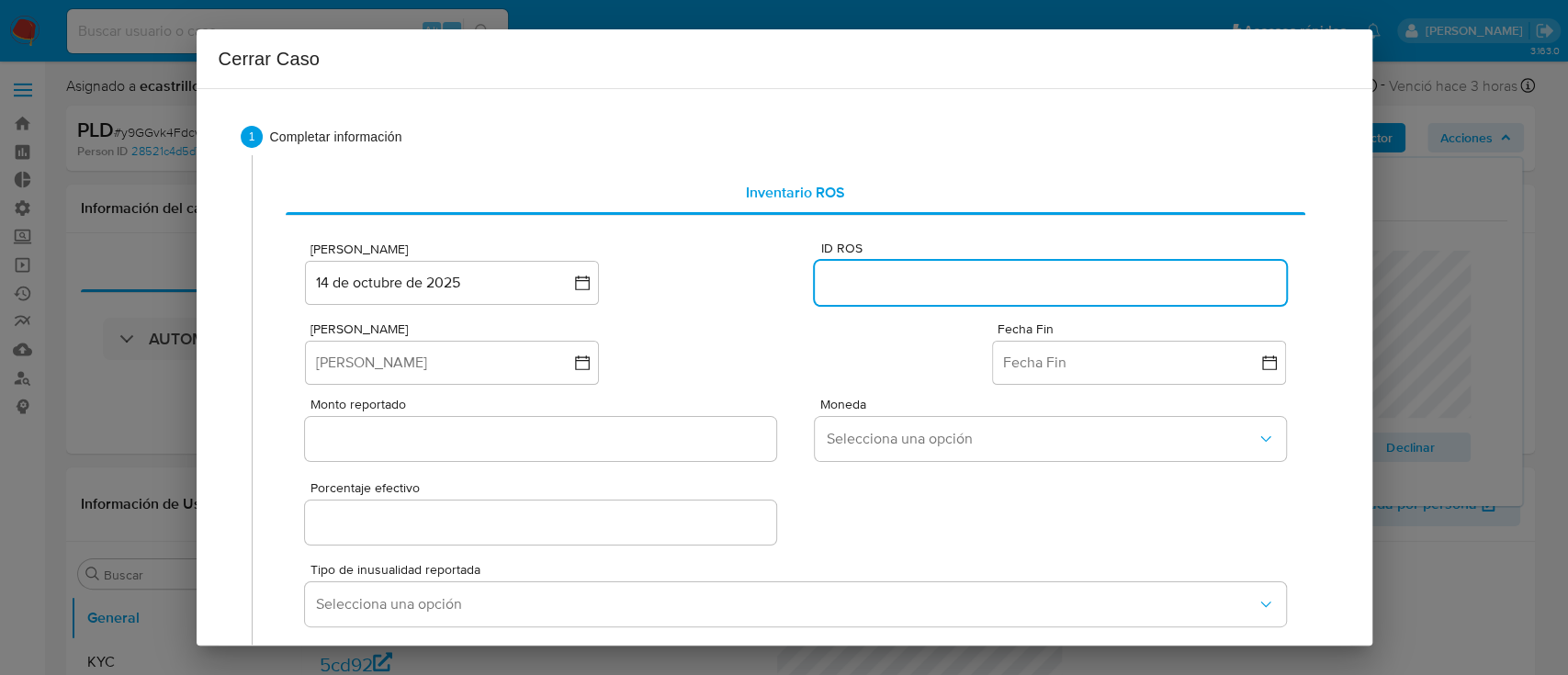
paste input "650520007"
type input "650520007"
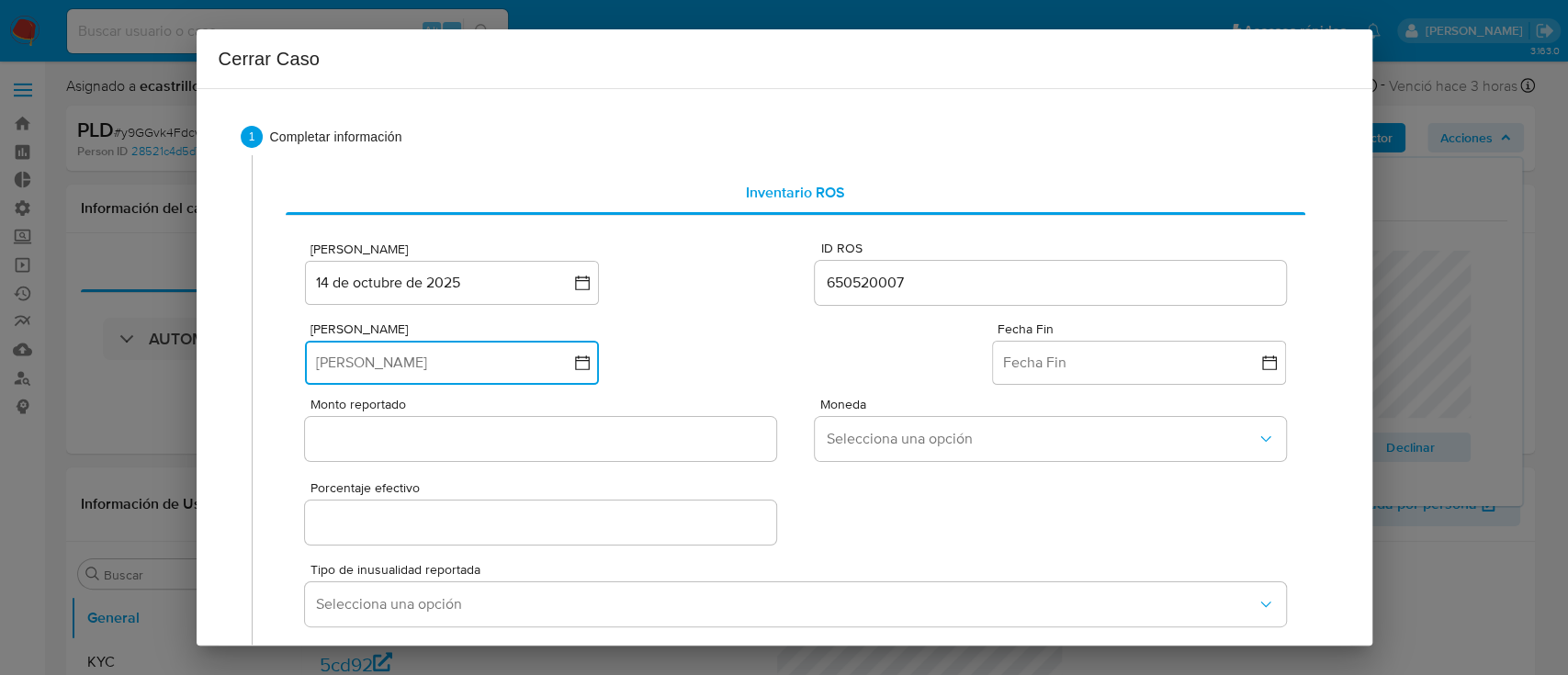
click at [478, 345] on button "Fecha Inicio" at bounding box center [451, 362] width 294 height 44
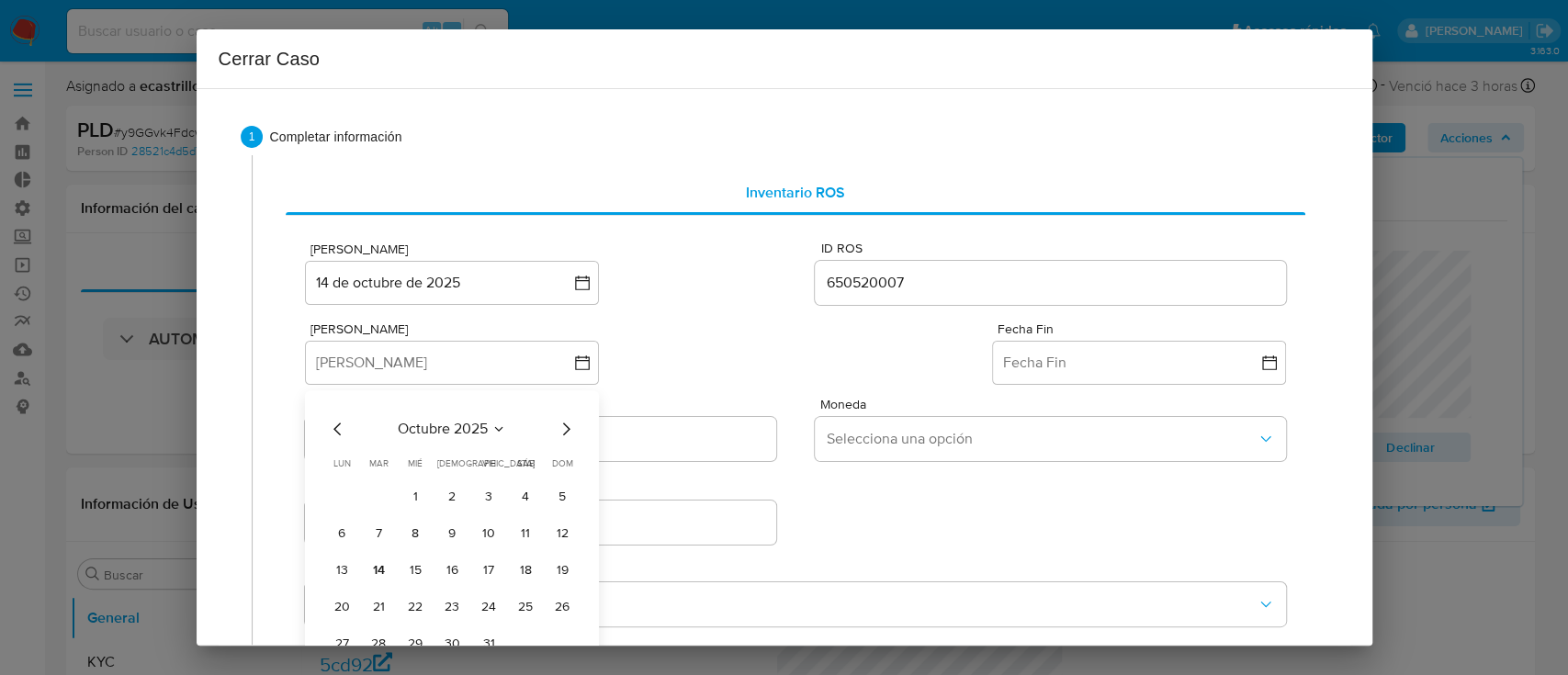
click at [337, 426] on icon "Mes anterior" at bounding box center [337, 429] width 7 height 13
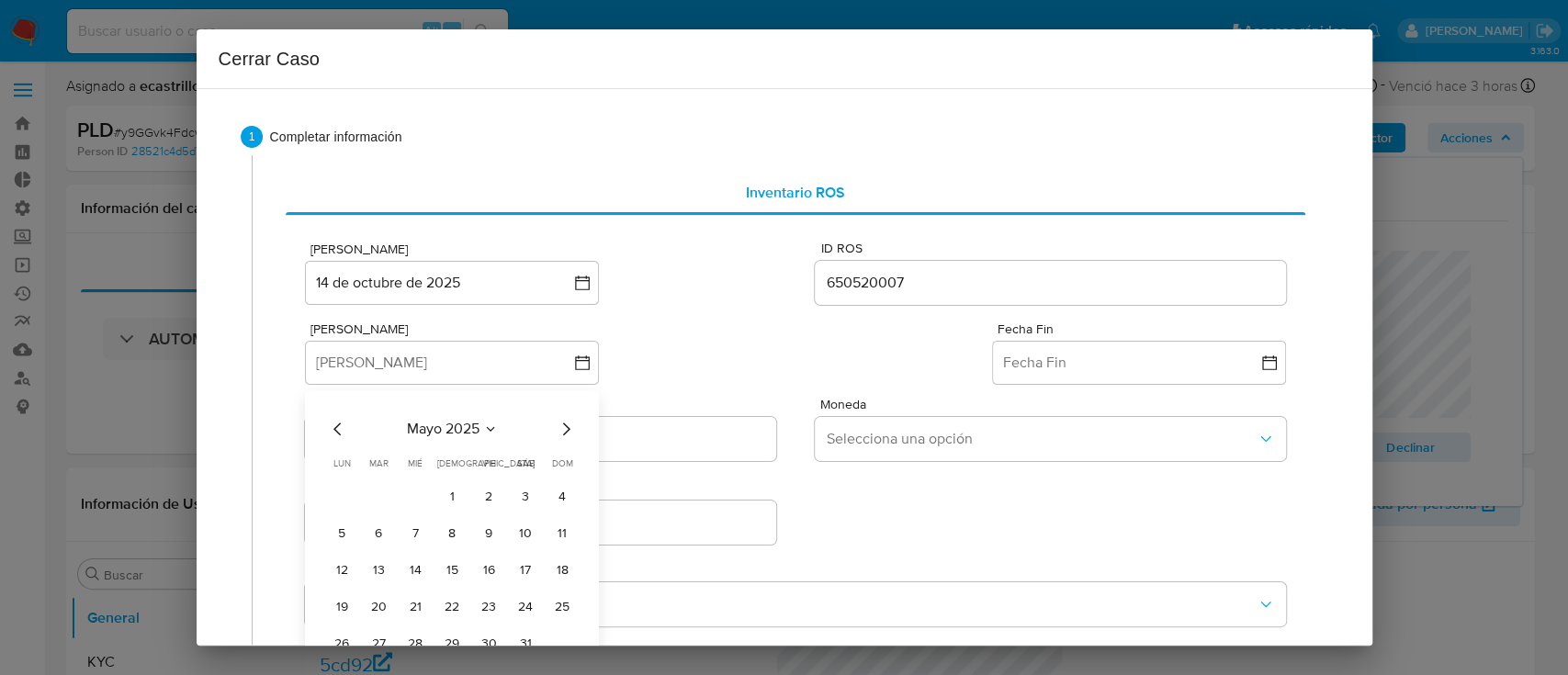
click at [337, 426] on icon "Mes anterior" at bounding box center [337, 429] width 7 height 13
click at [382, 498] on button "1" at bounding box center [378, 497] width 29 height 29
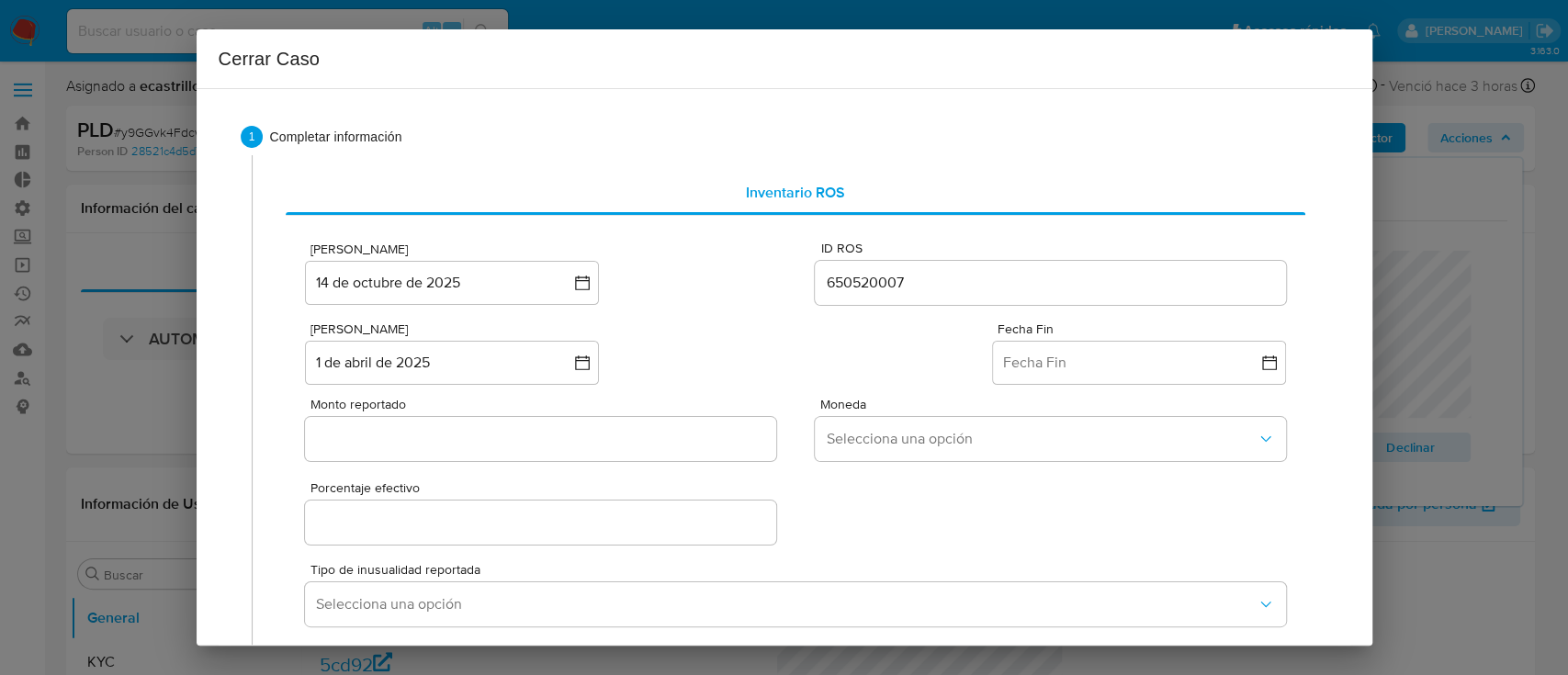
click at [1079, 334] on div "Fecha Fin" at bounding box center [1138, 329] width 294 height 17
click at [1077, 349] on button "Fecha Fin" at bounding box center [1138, 362] width 294 height 44
click at [1014, 427] on icon "Mes anterior" at bounding box center [1025, 429] width 22 height 22
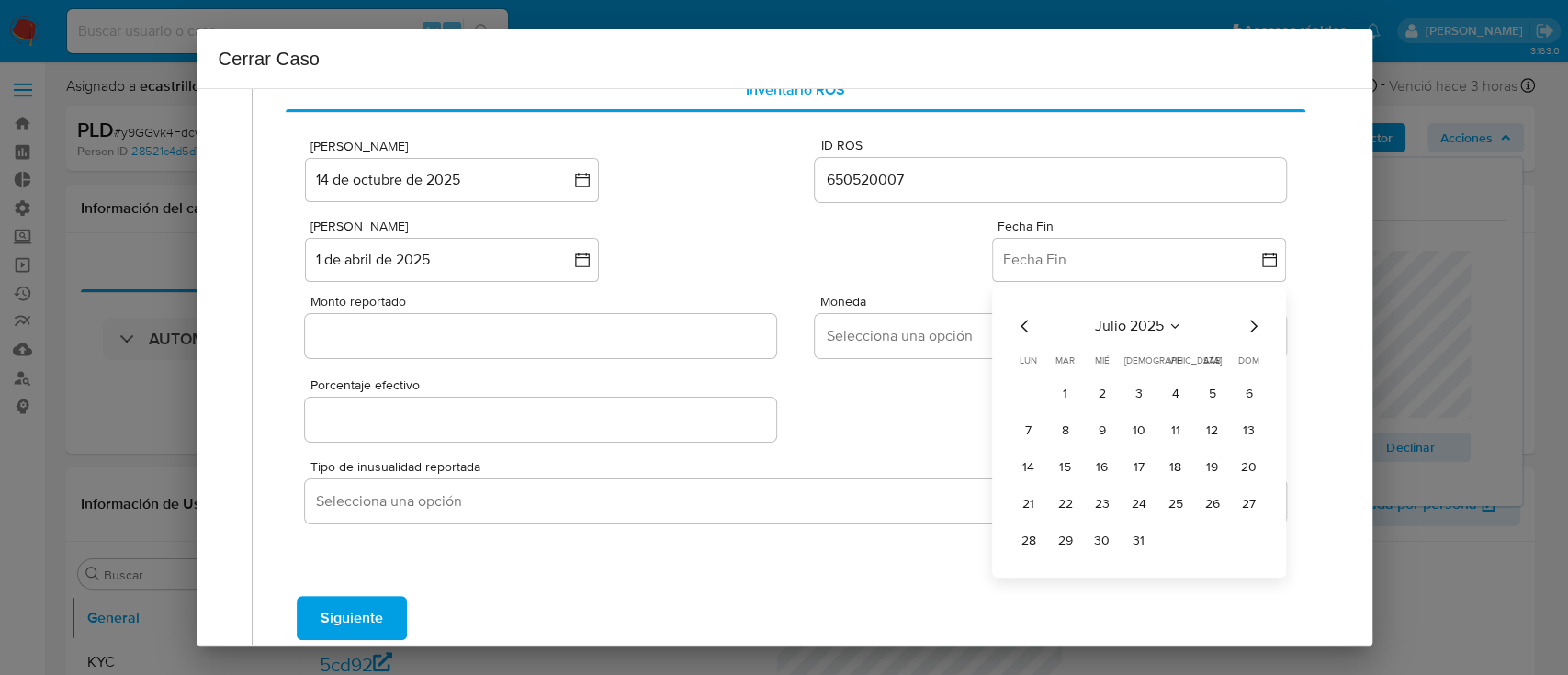
scroll to position [104, 0]
click at [1124, 525] on button "31" at bounding box center [1139, 540] width 29 height 29
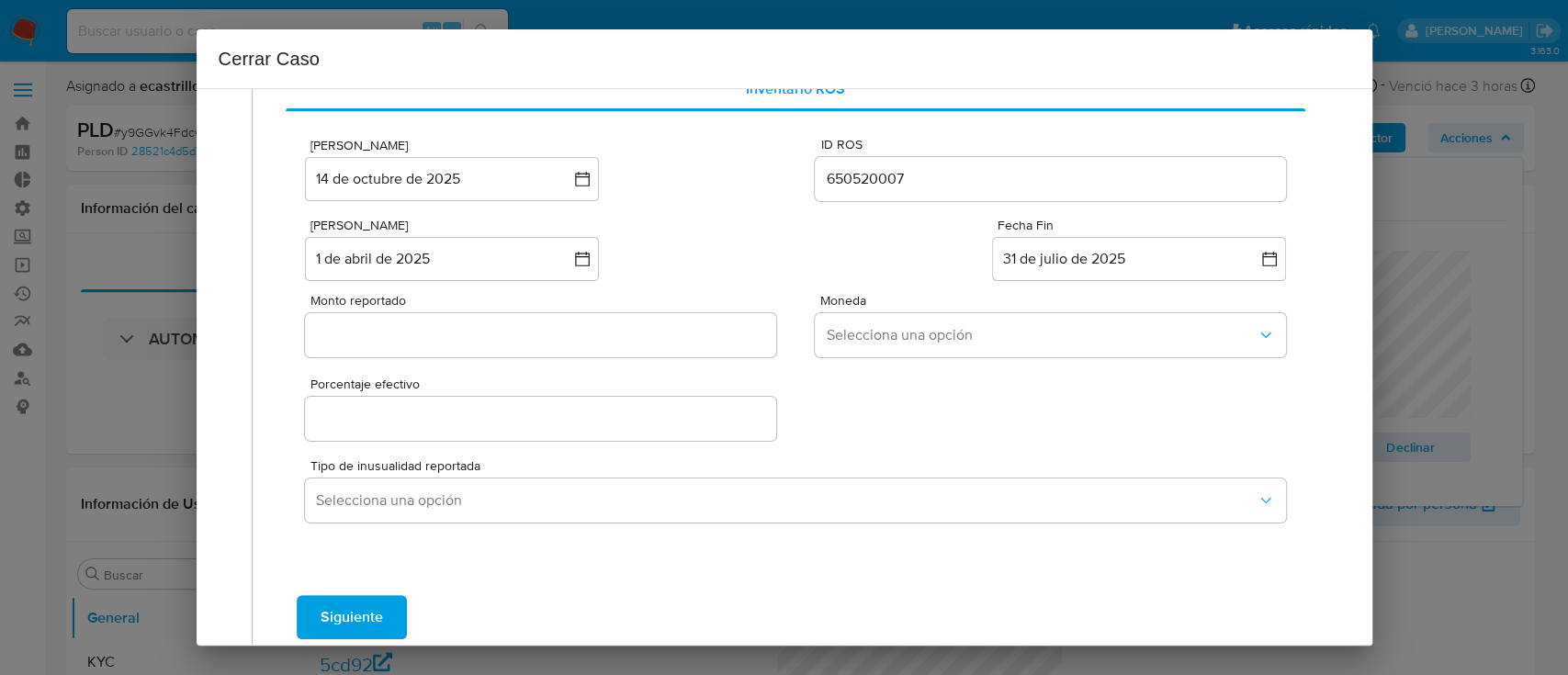
click at [378, 328] on input "Monto reportado" at bounding box center [539, 335] width 470 height 24
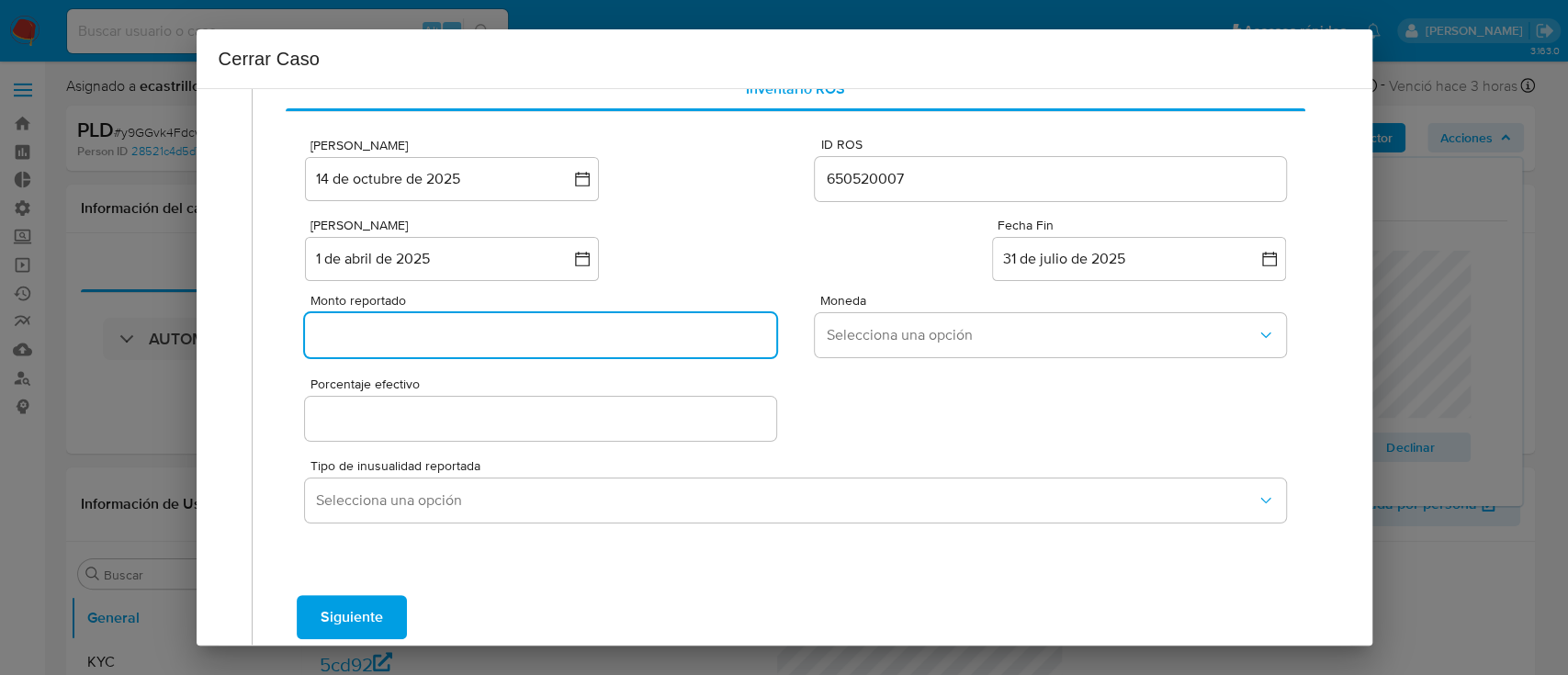
paste input "13689309"
type input "13689309"
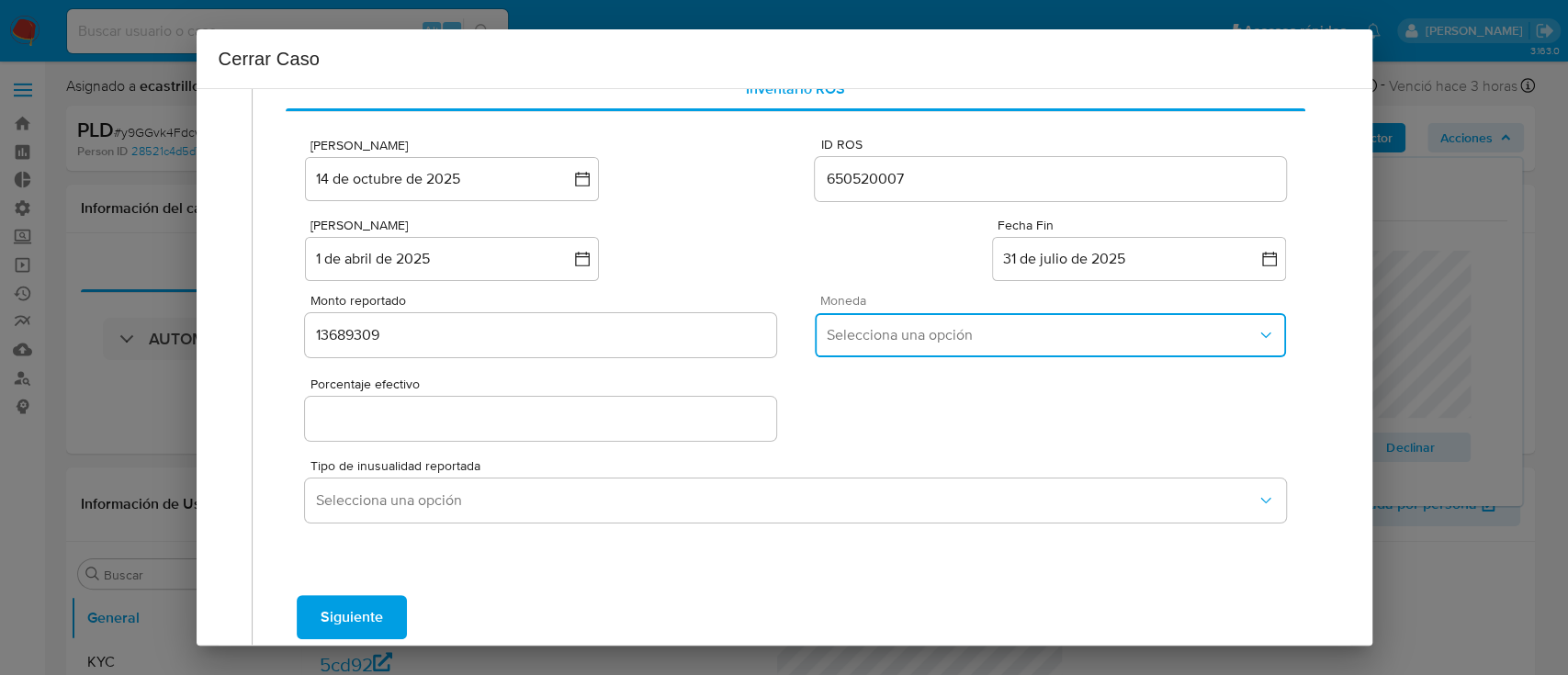
click at [867, 315] on button "Selecciona una opción" at bounding box center [1049, 335] width 470 height 44
click at [869, 483] on div "ARS" at bounding box center [1045, 476] width 440 height 44
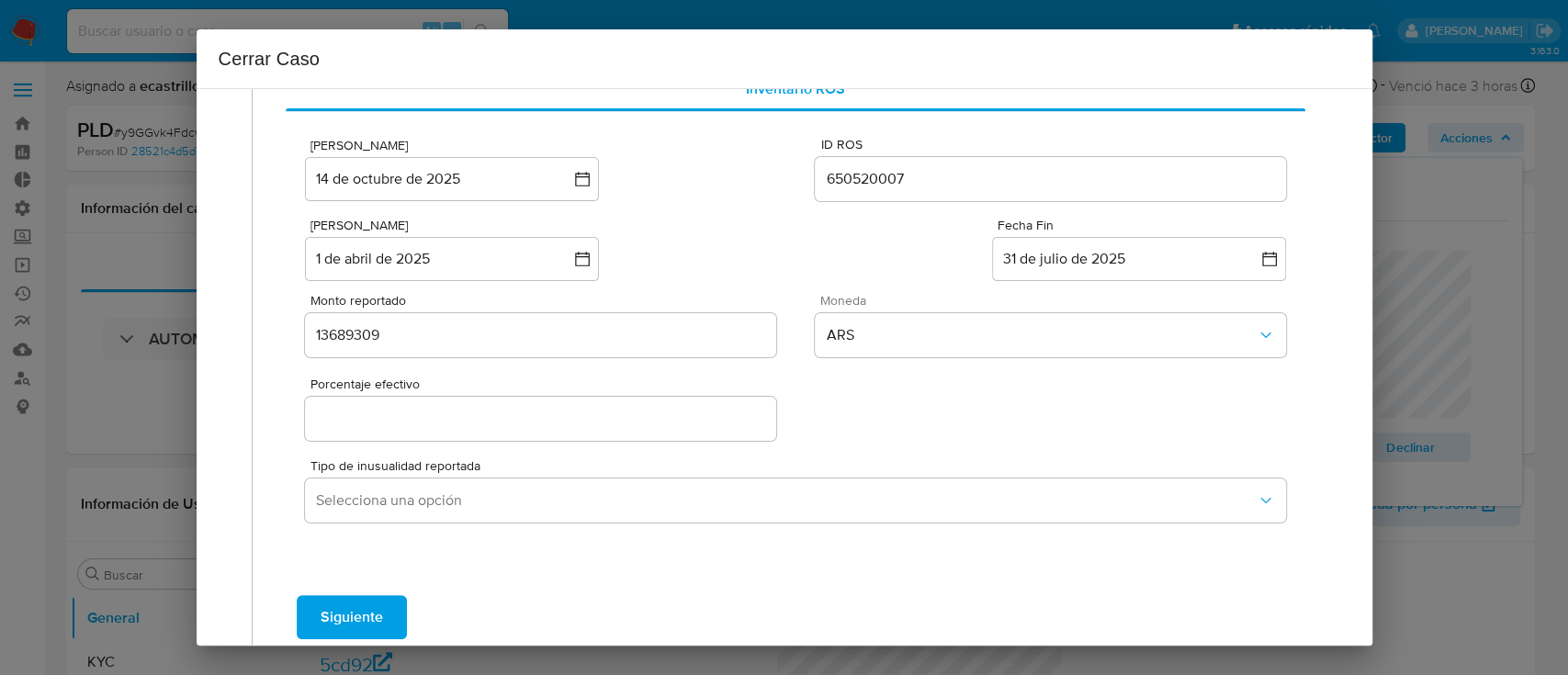
click at [398, 415] on input "Porcentaje efectivo" at bounding box center [539, 418] width 470 height 24
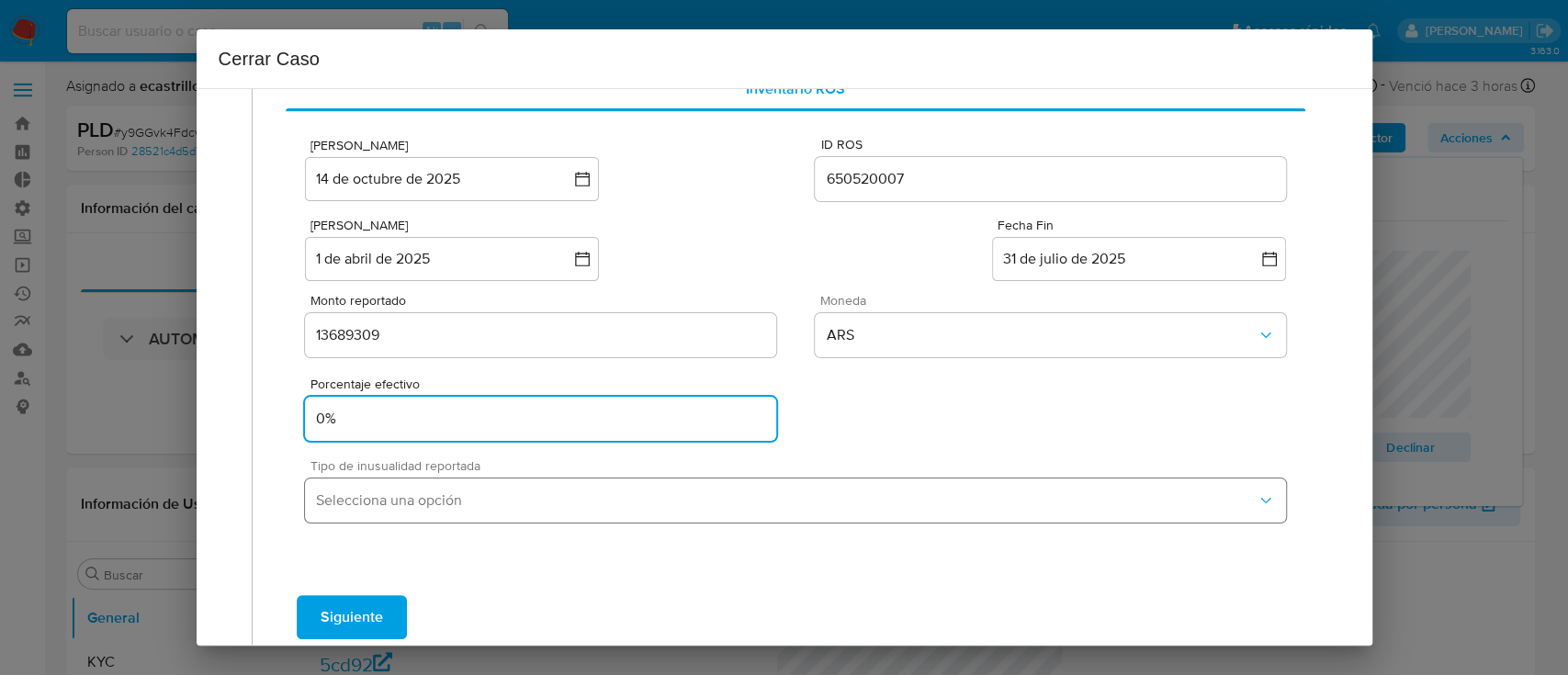
type input "0%"
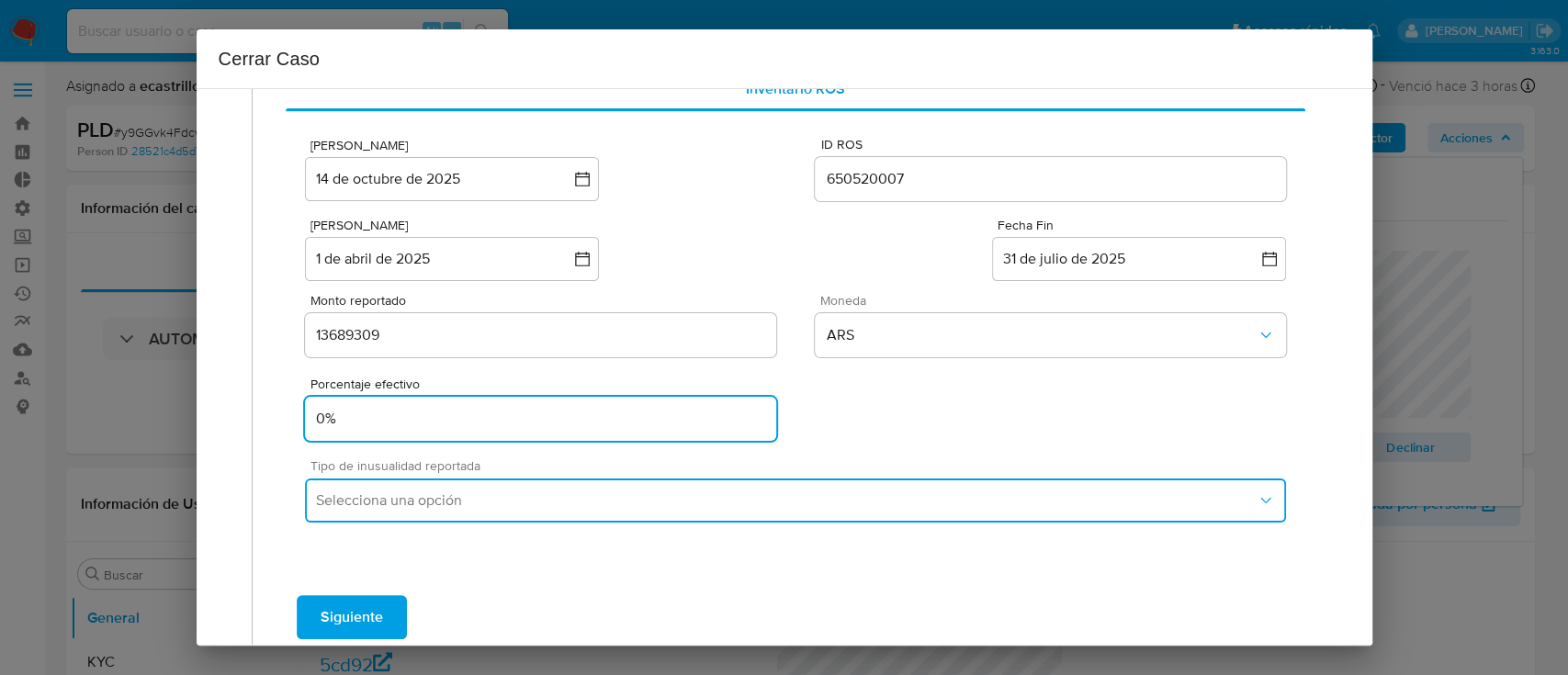
click at [353, 498] on span "Selecciona una opción" at bounding box center [785, 500] width 940 height 18
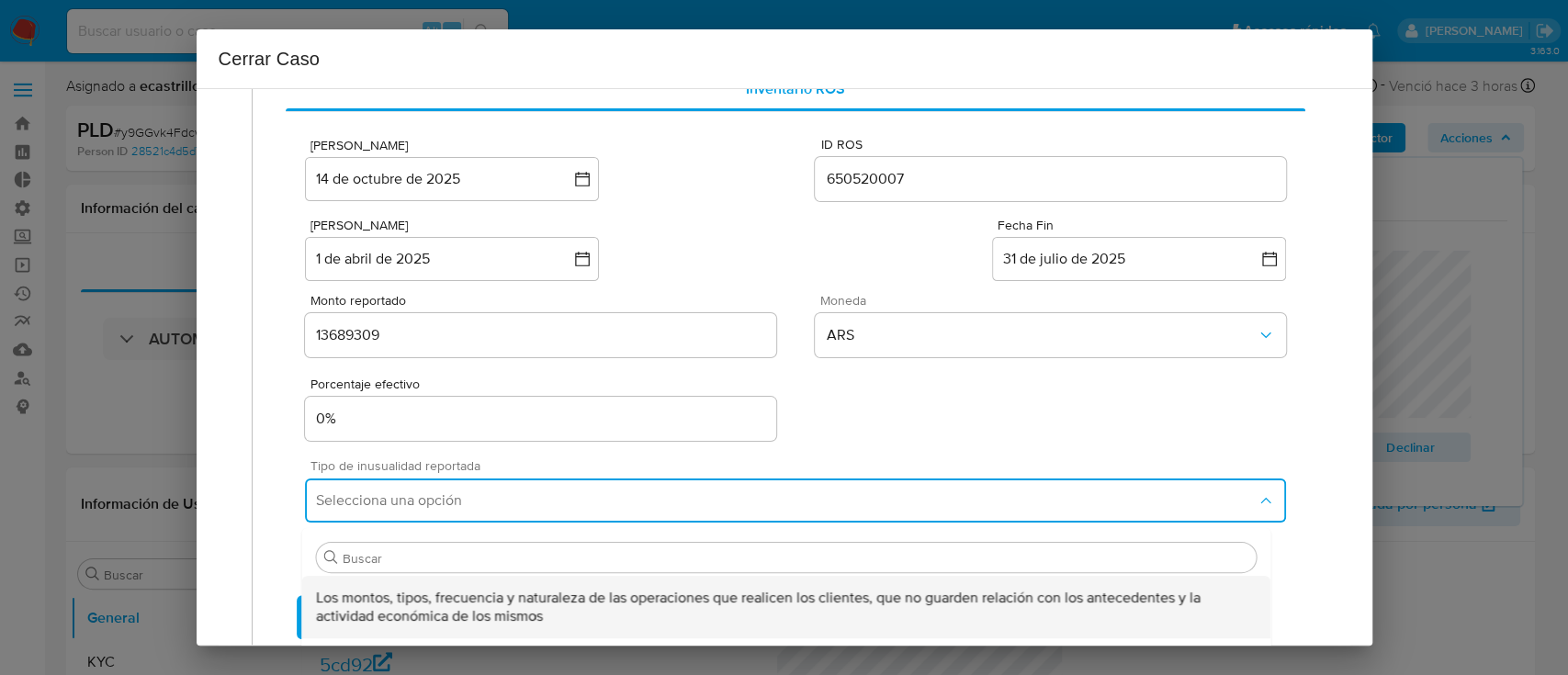
click at [363, 598] on span "Los montos, tipos, frecuencia y naturaleza de las operaciones que realicen los …" at bounding box center [786, 607] width 940 height 37
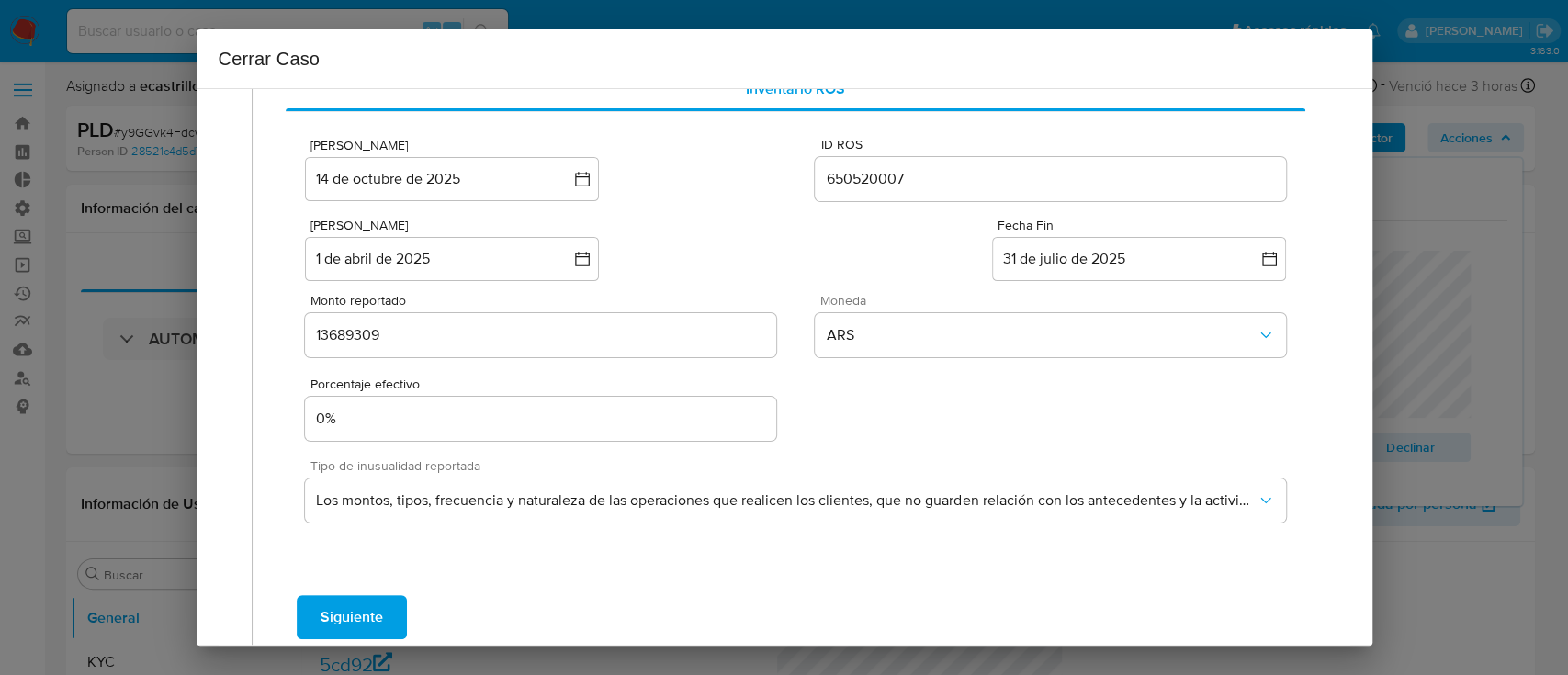
click at [329, 606] on span "Siguiente" at bounding box center [352, 617] width 63 height 40
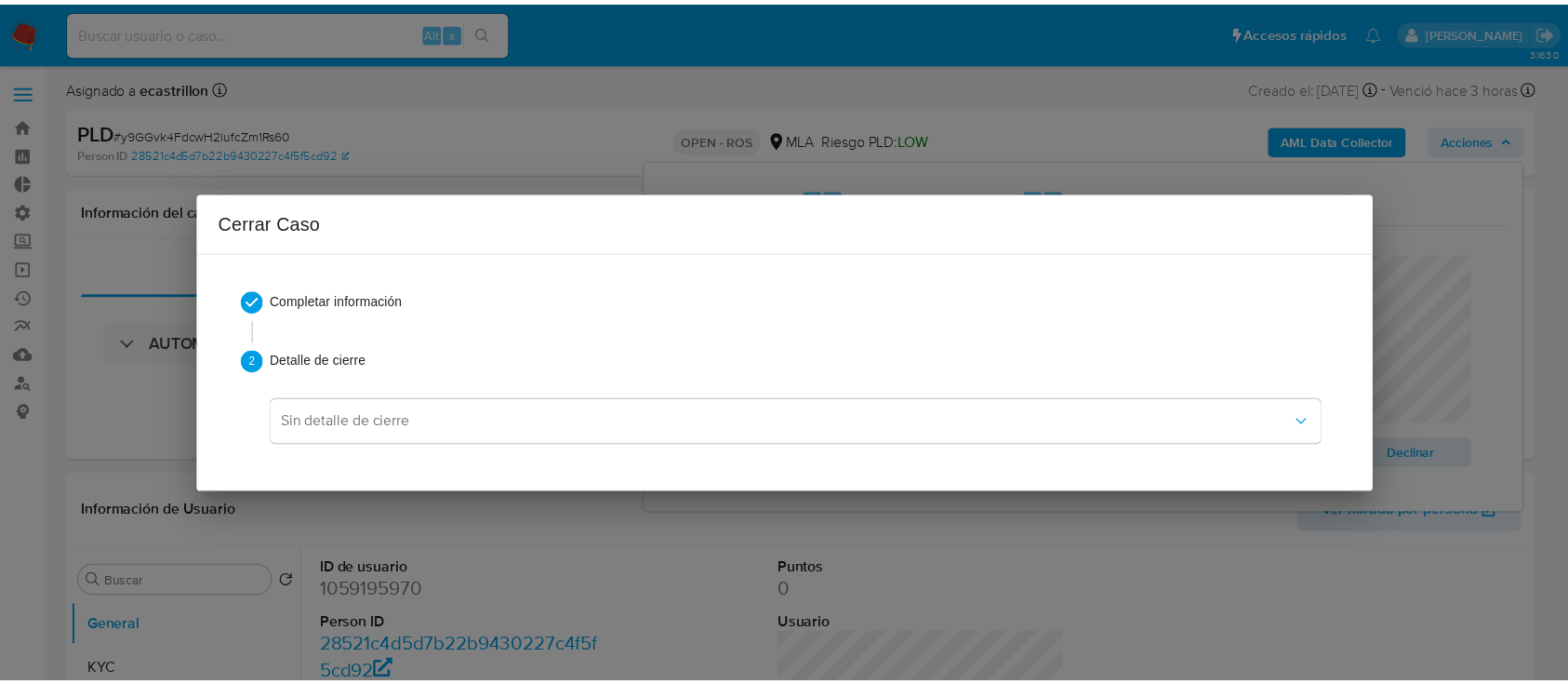
scroll to position [0, 0]
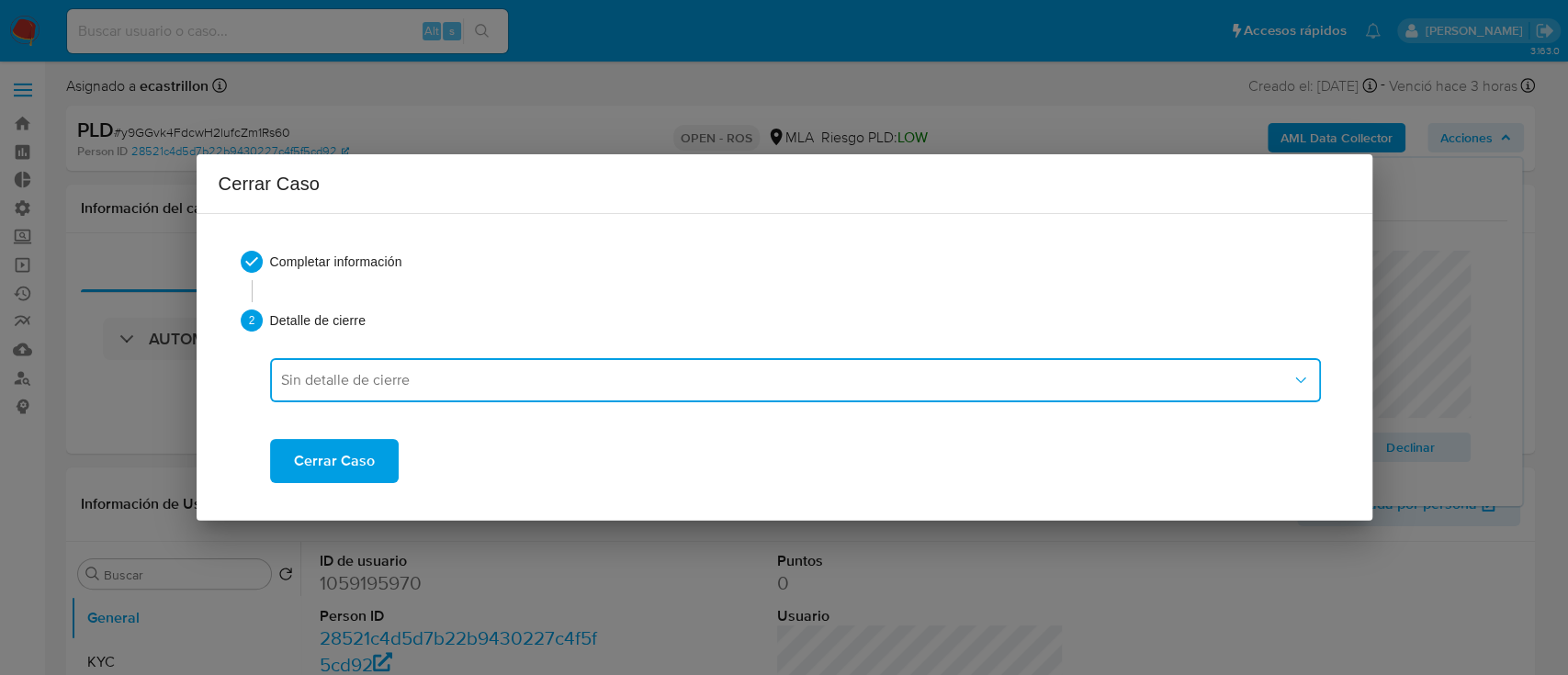
click at [326, 394] on button "Sin detalle de cierre" at bounding box center [795, 380] width 1051 height 44
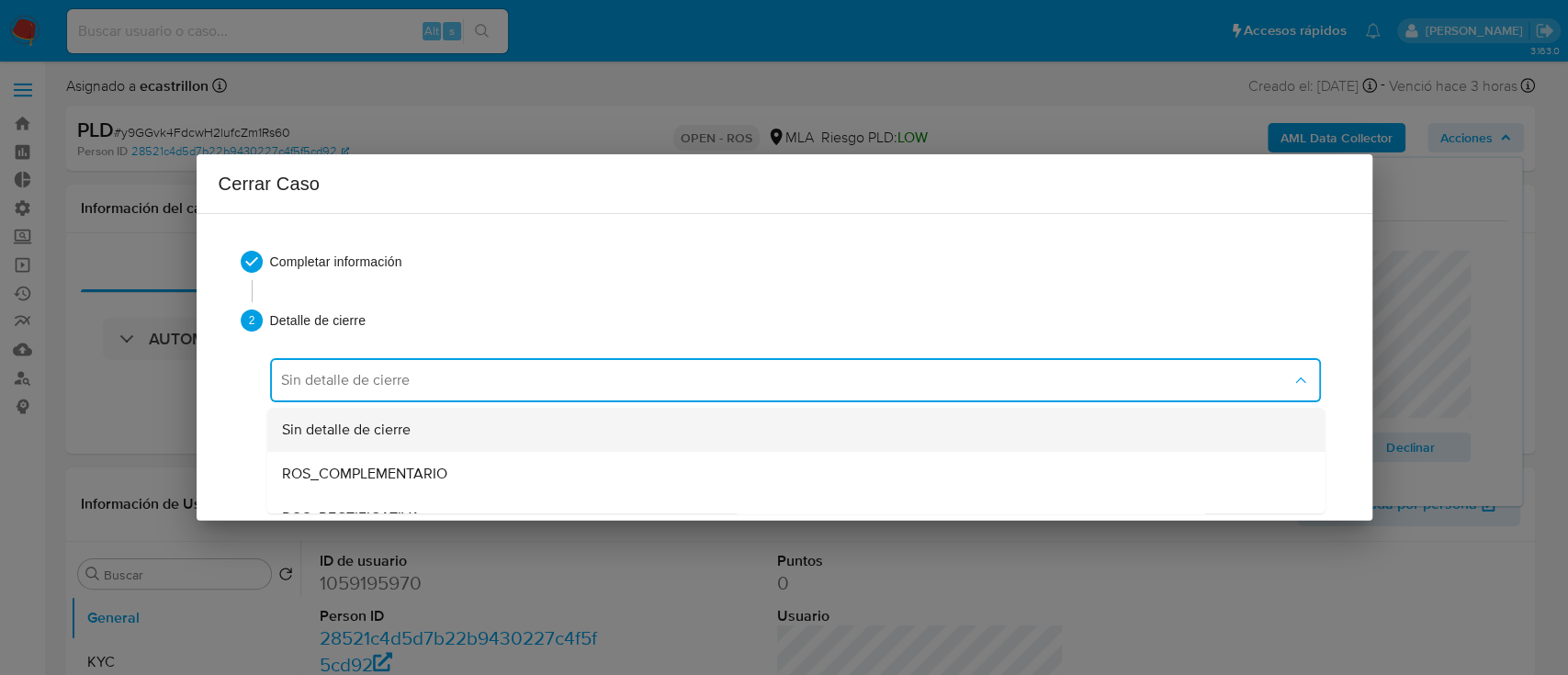
click at [329, 421] on span "Sin detalle de cierre" at bounding box center [345, 429] width 129 height 18
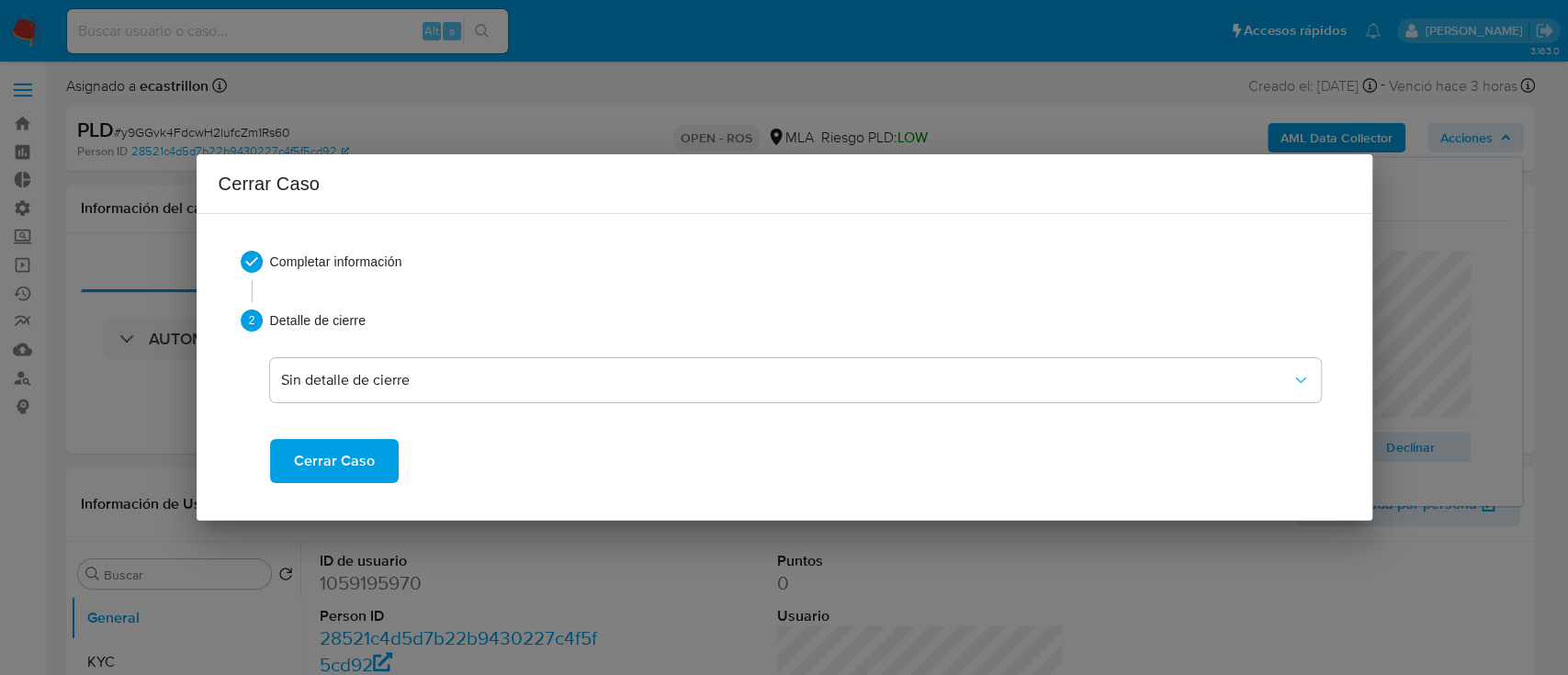
click at [329, 443] on span "Cerrar Caso" at bounding box center [334, 461] width 81 height 40
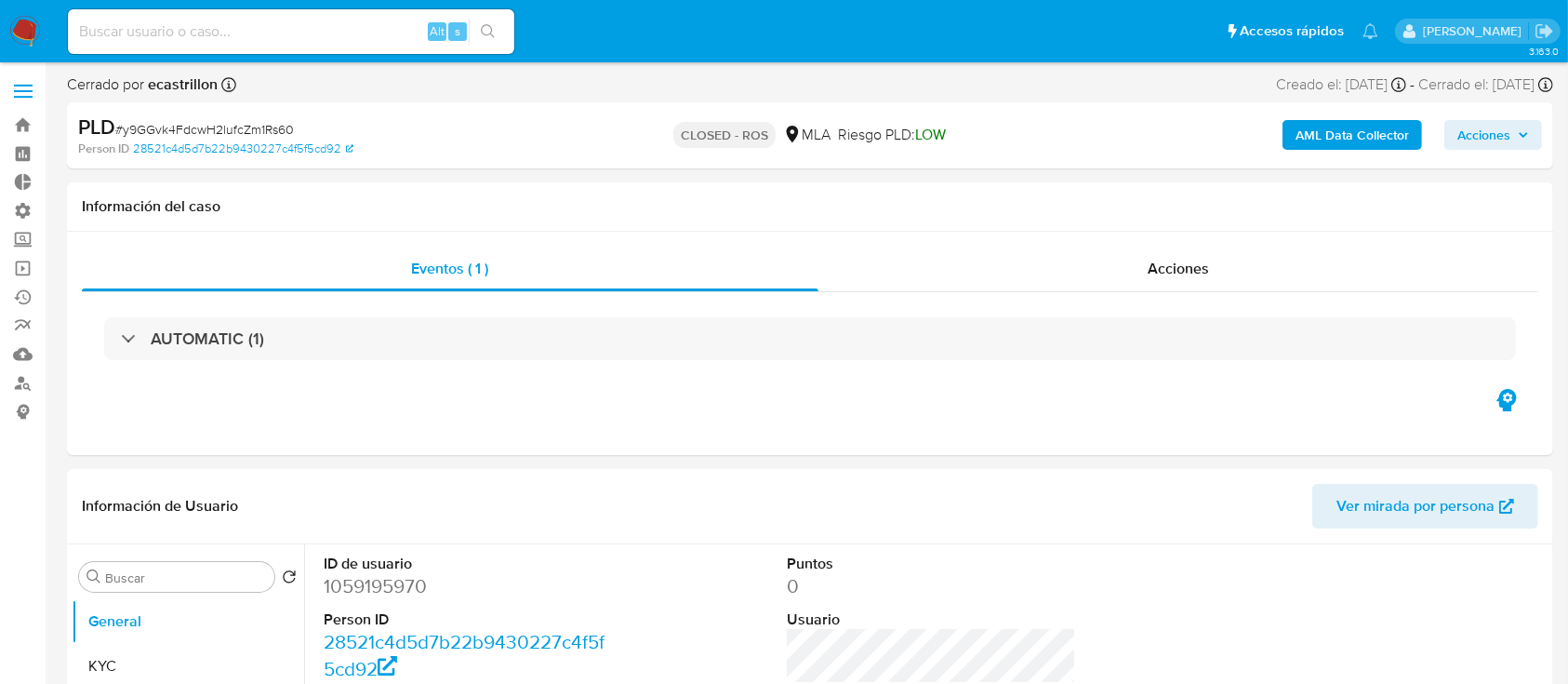
select select "10"
click at [1047, 283] on div "Acciones" at bounding box center [1179, 269] width 721 height 45
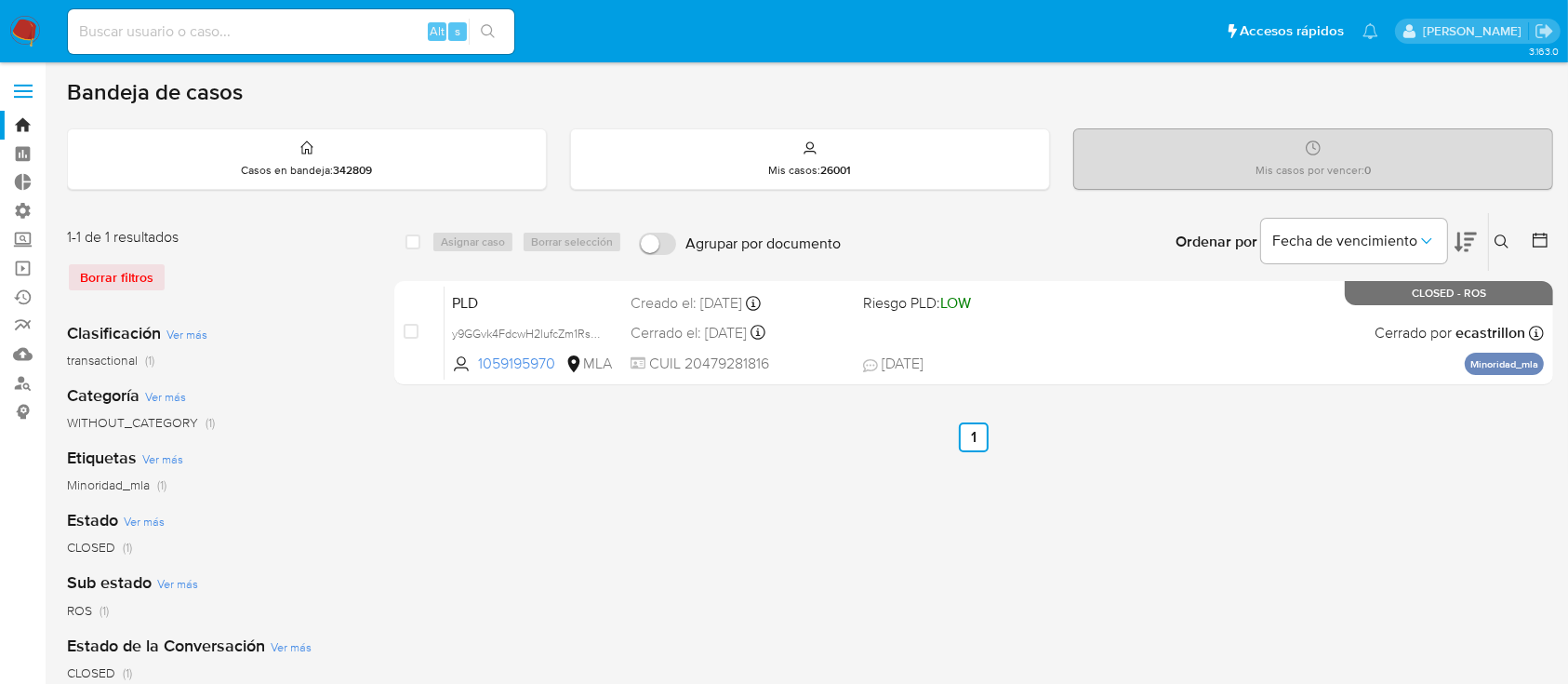
click at [252, 39] on input at bounding box center [291, 32] width 446 height 24
paste input "y9GGvk4FdcwH2lufcZm1Rs60"
type input "y9GGvk4FdcwH2lufcZm1Rs60"
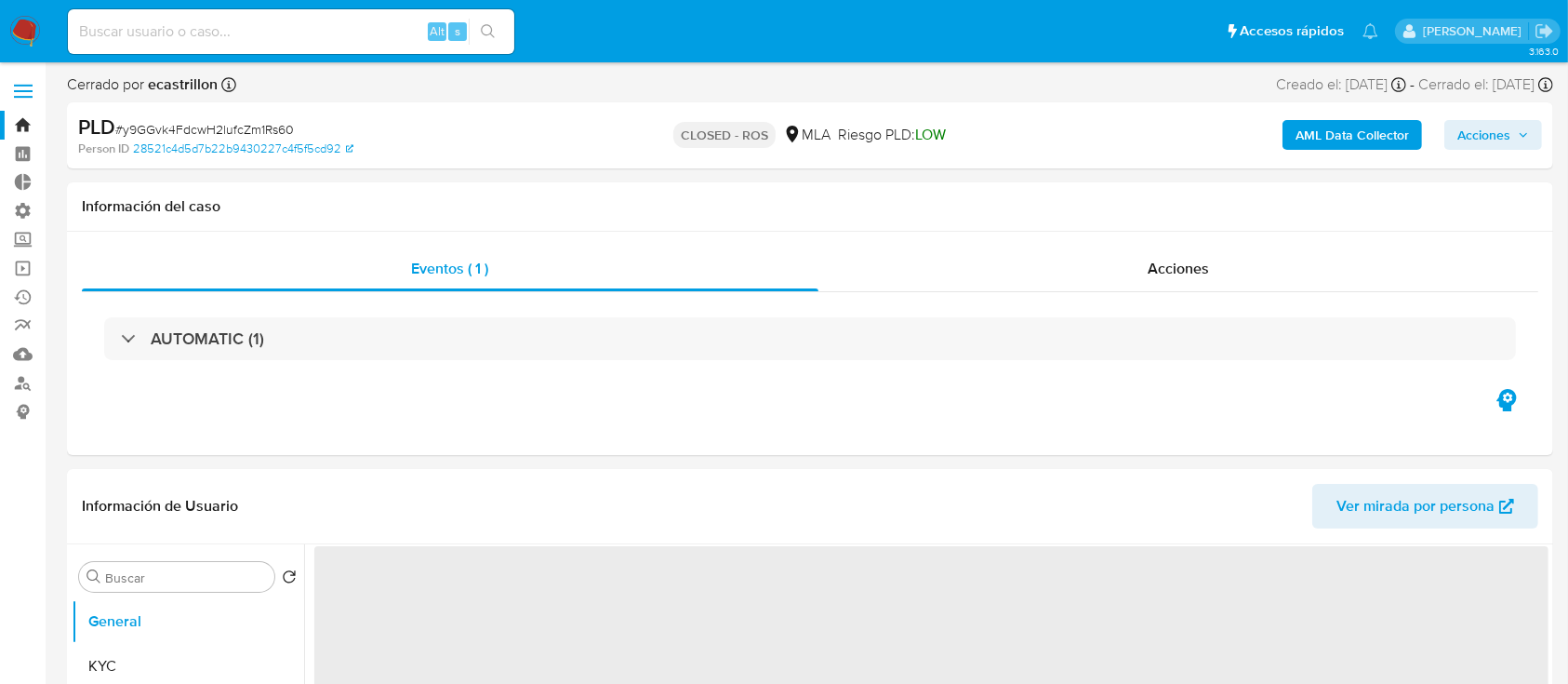
select select "10"
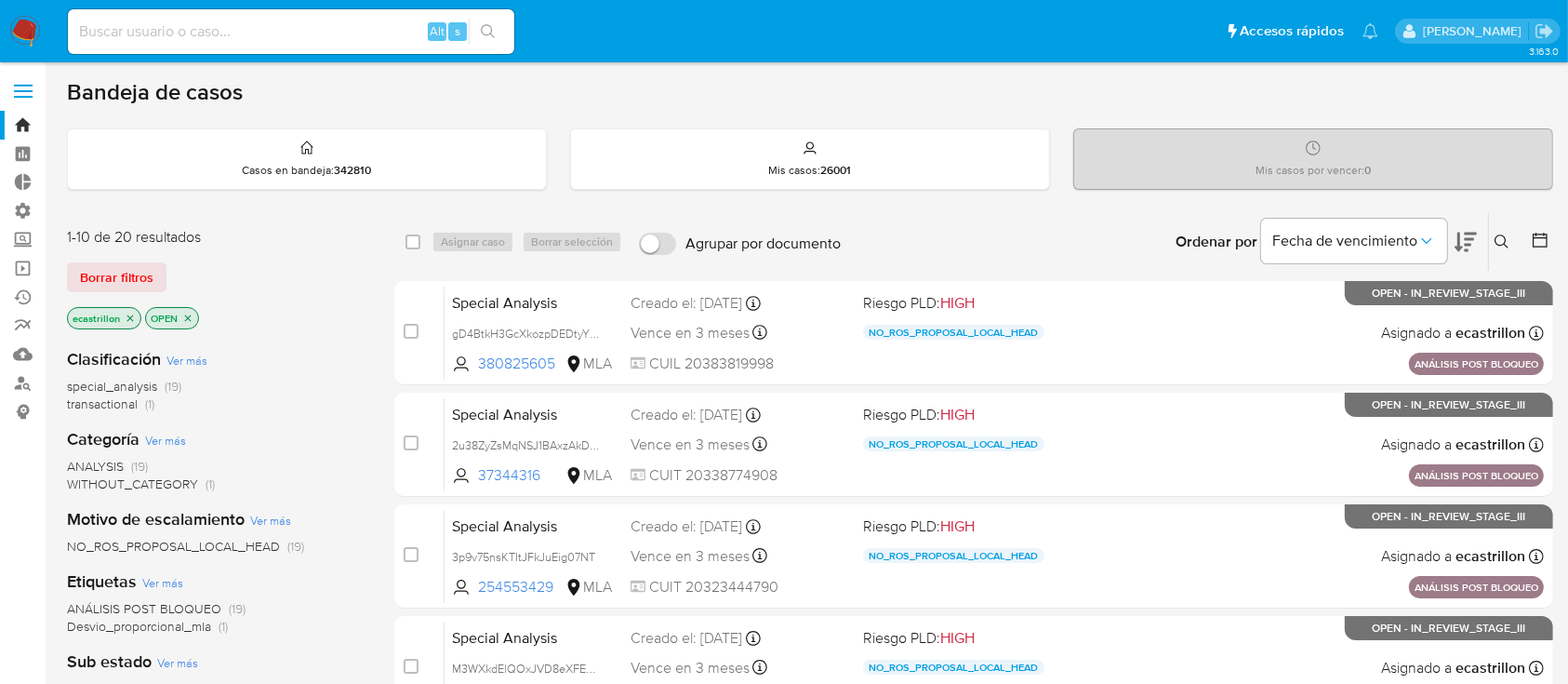
click at [112, 407] on span "transactional" at bounding box center [102, 404] width 71 height 19
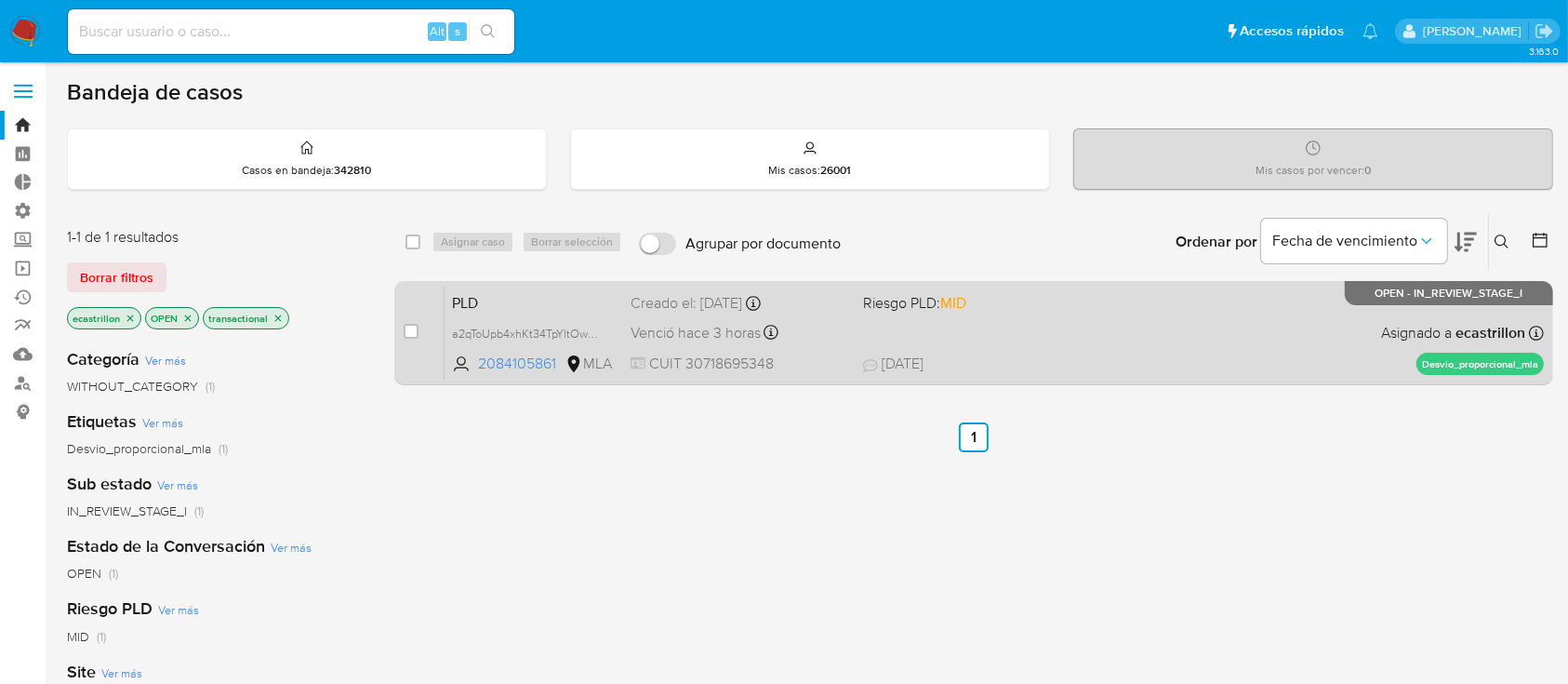
click at [994, 349] on div "PLD a2qToUpb4xhKt34TpYltOwU6 2084105861 MLA Riesgo PLD: MID Creado el: 12/08/20…" at bounding box center [994, 332] width 1099 height 94
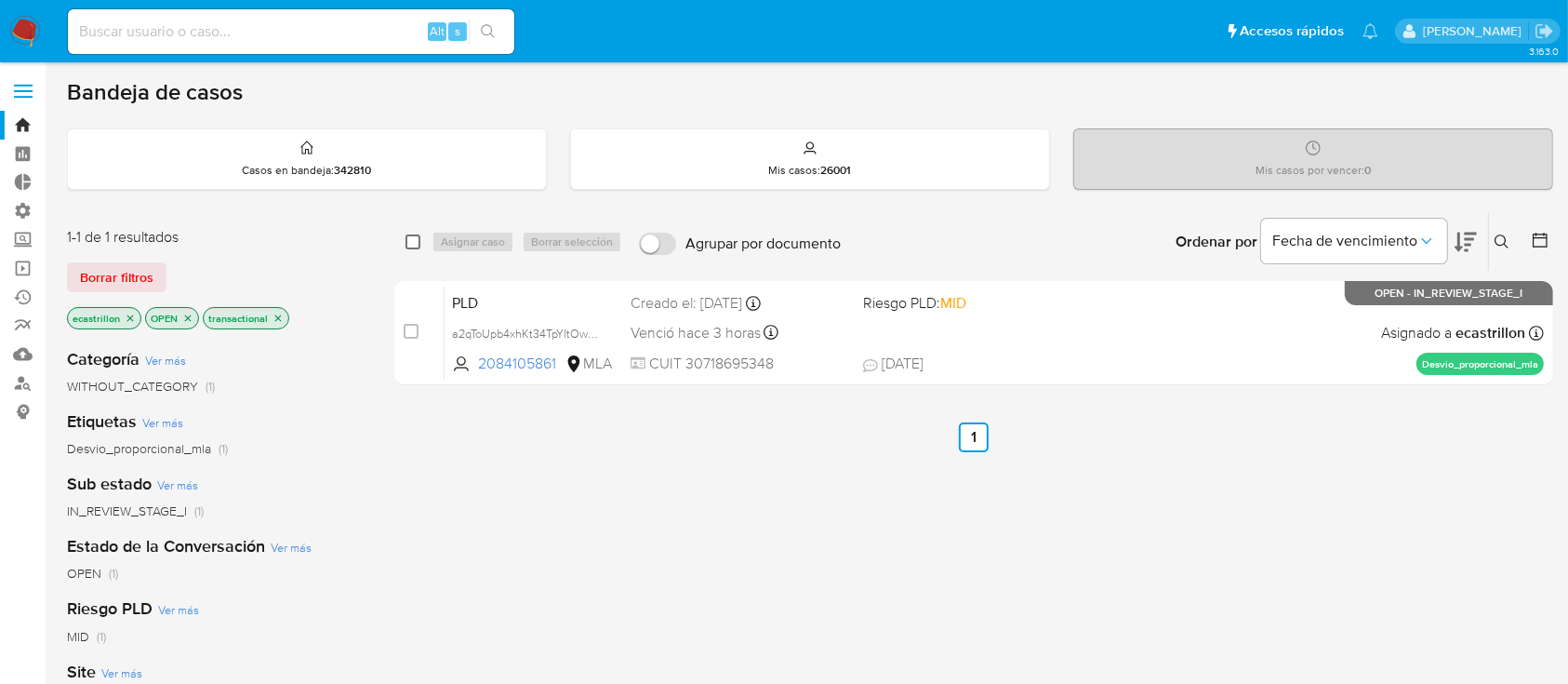
click at [412, 243] on input "checkbox" at bounding box center [413, 242] width 15 height 15
checkbox input "true"
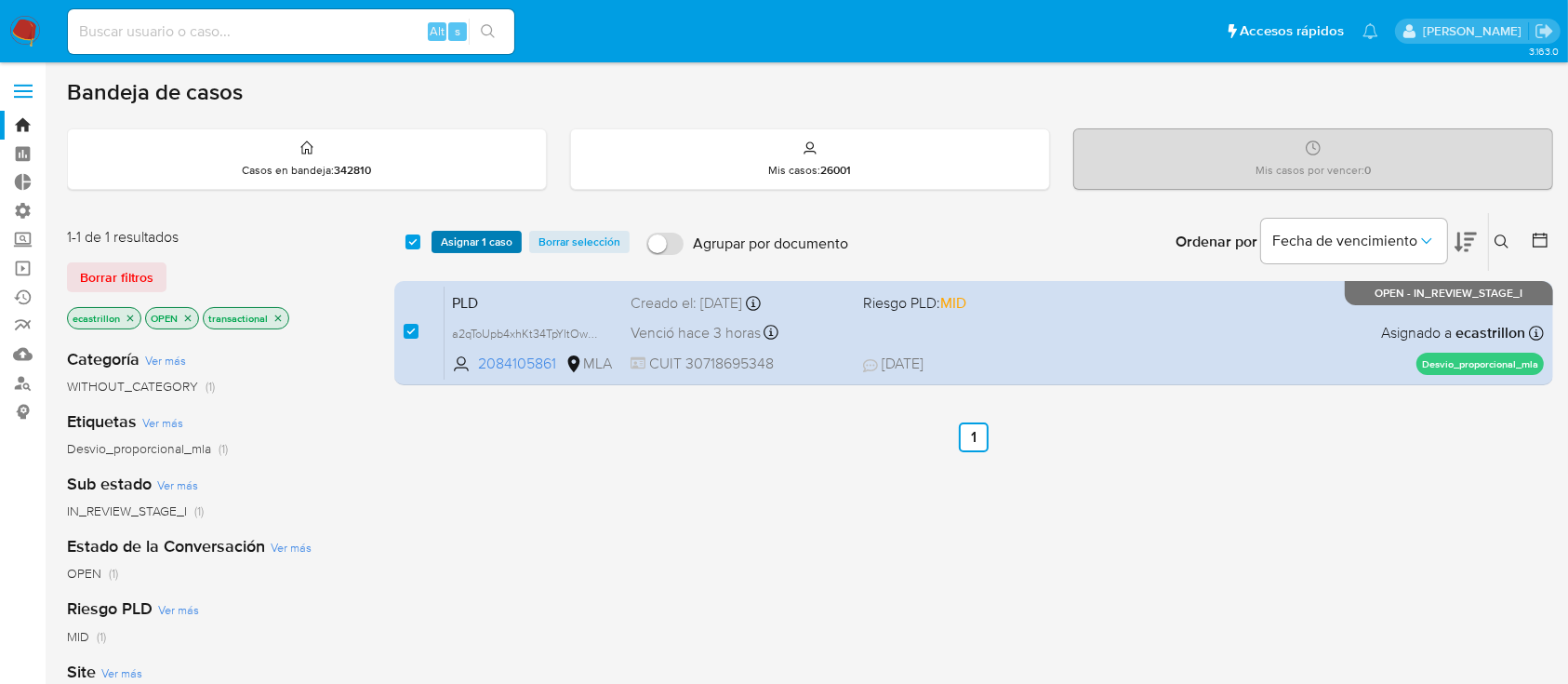
click at [471, 233] on span "Asignar 1 caso" at bounding box center [476, 242] width 72 height 19
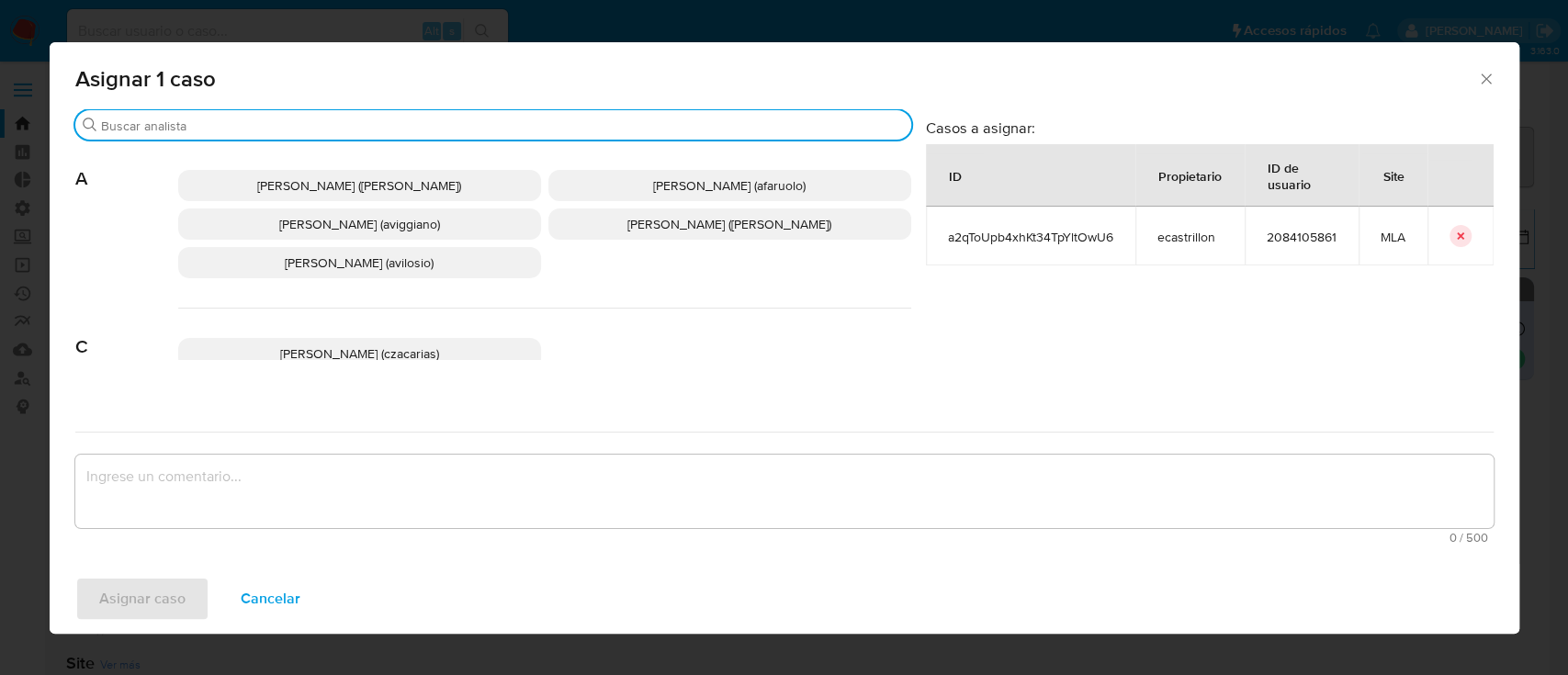
click at [430, 131] on input "Buscar" at bounding box center [502, 126] width 802 height 17
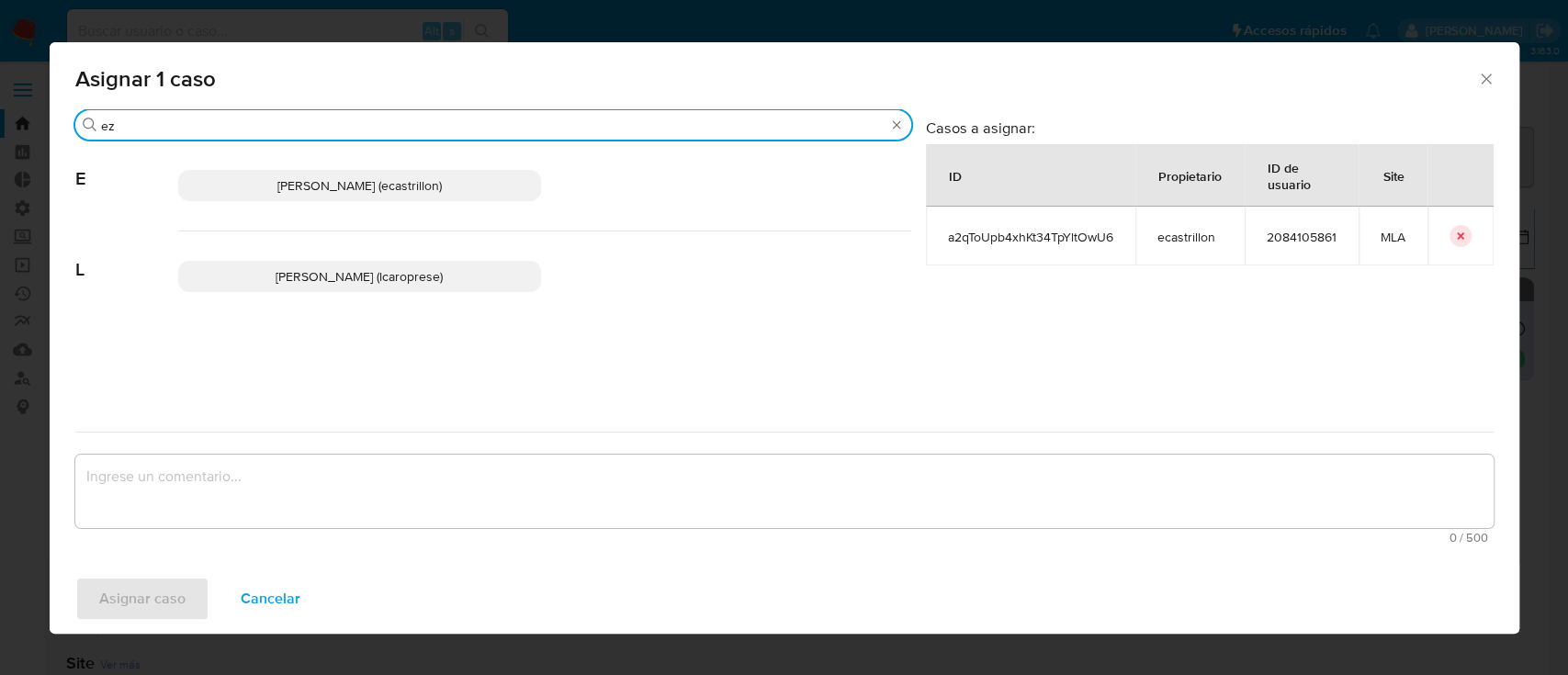
type input "e"
type input "ela"
click at [441, 271] on p "Elaine Mc Farlane (emcfarlane)" at bounding box center [360, 276] width 363 height 31
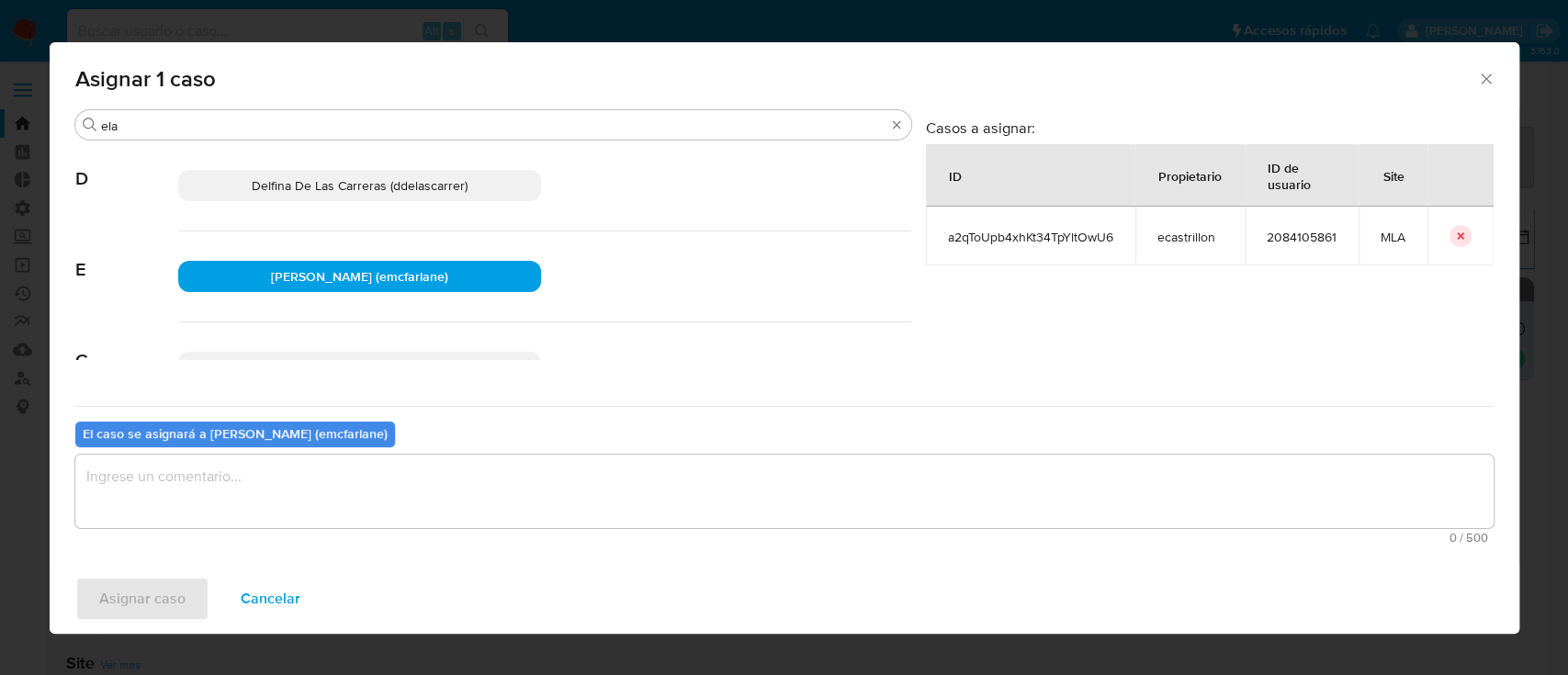
click at [364, 474] on textarea "assign-modal" at bounding box center [784, 491] width 1418 height 74
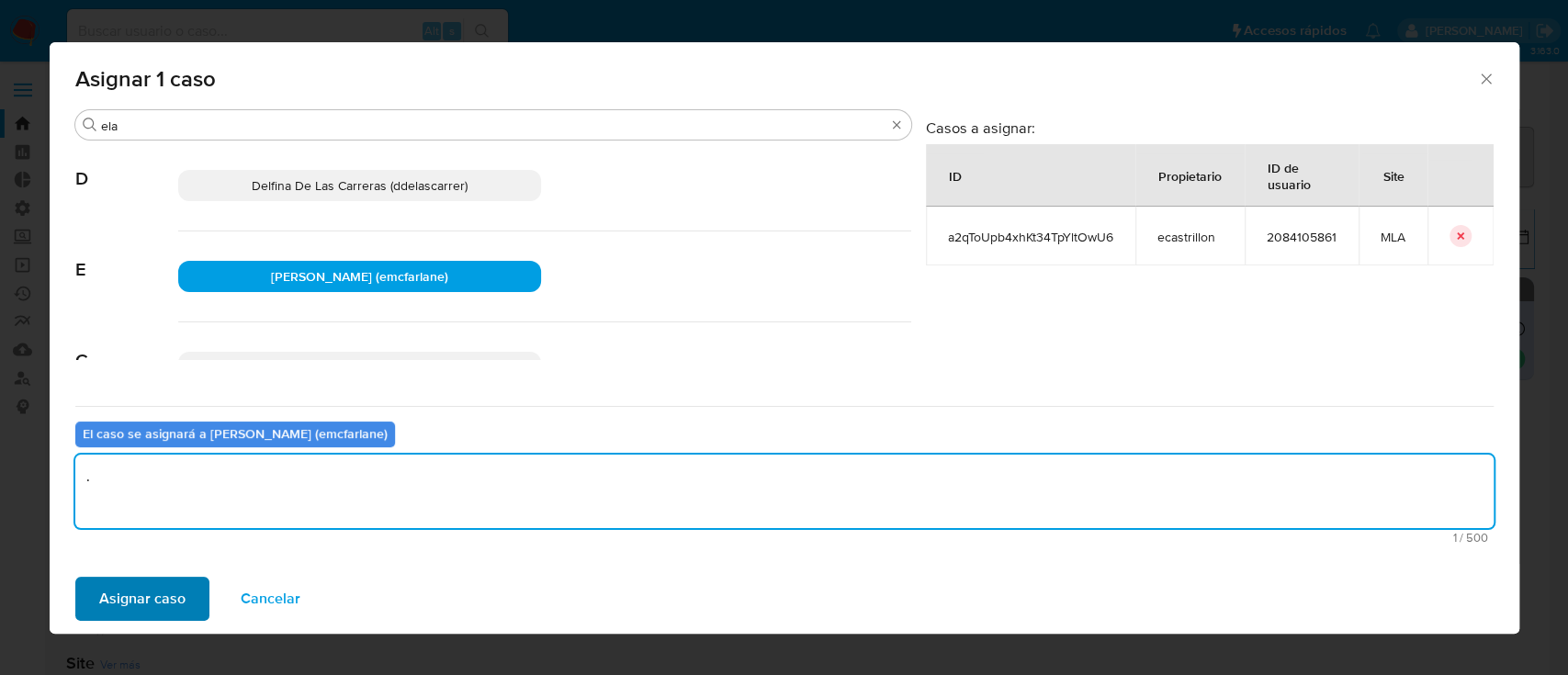
type textarea "."
click at [129, 612] on span "Asignar caso" at bounding box center [143, 599] width 86 height 40
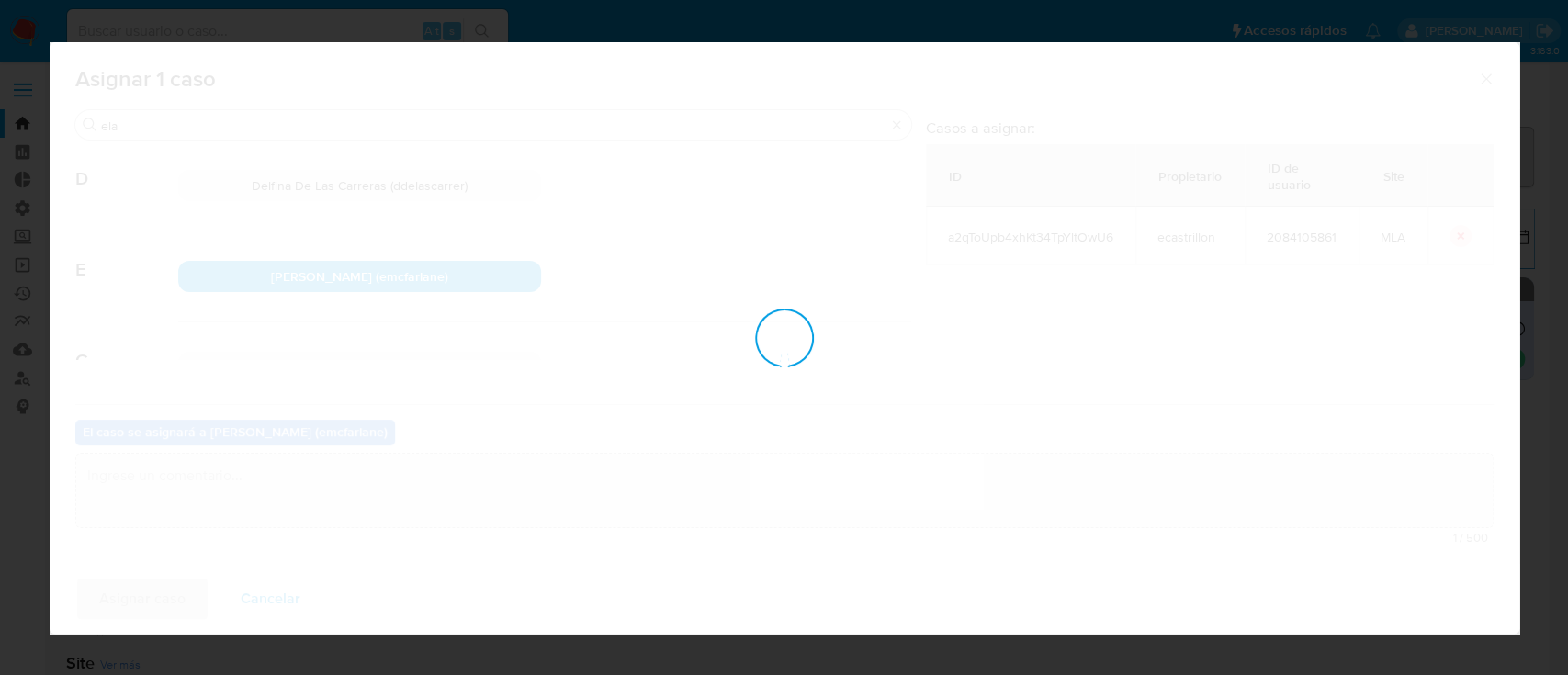
checkbox input "false"
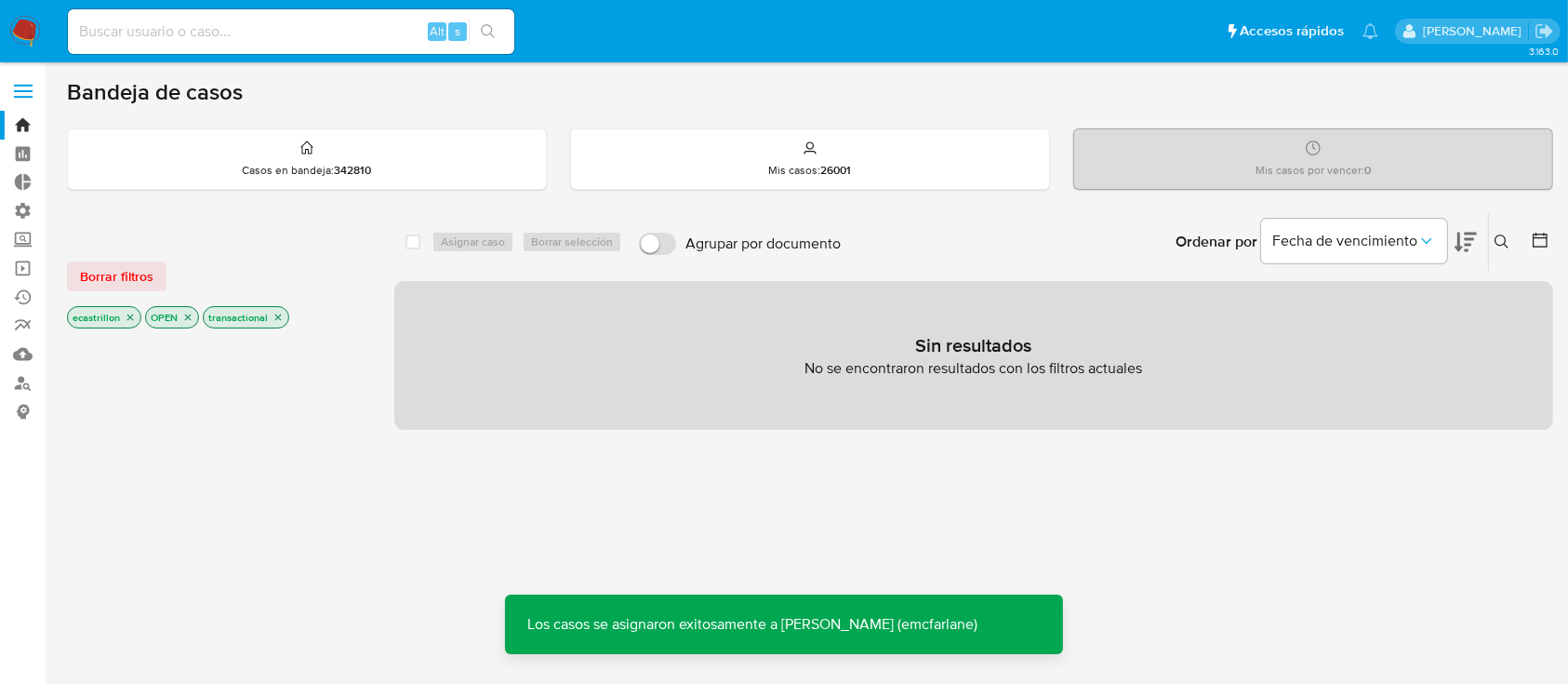
click at [130, 316] on icon "close-filter" at bounding box center [130, 317] width 7 height 7
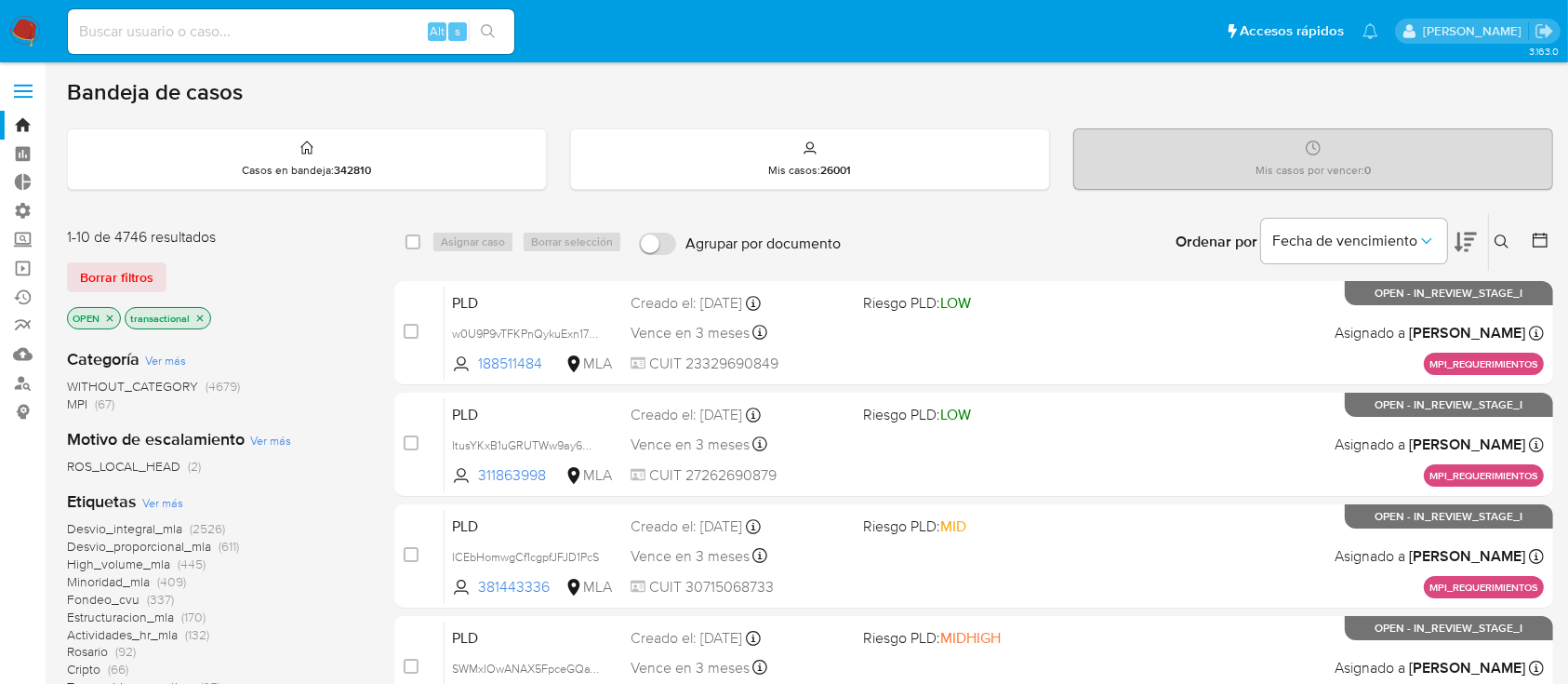
click at [115, 314] on icon "close-filter" at bounding box center [110, 318] width 11 height 11
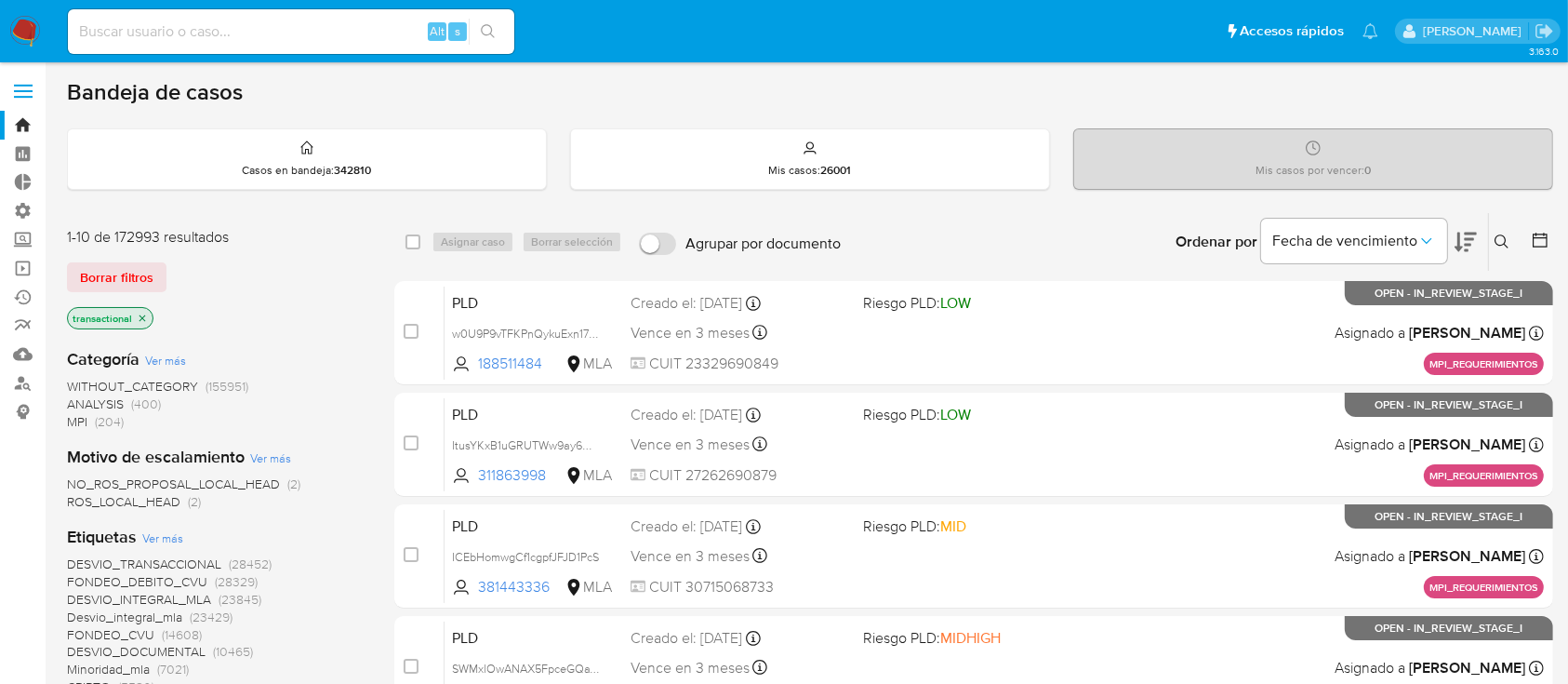
click at [139, 317] on icon "close-filter" at bounding box center [143, 318] width 11 height 11
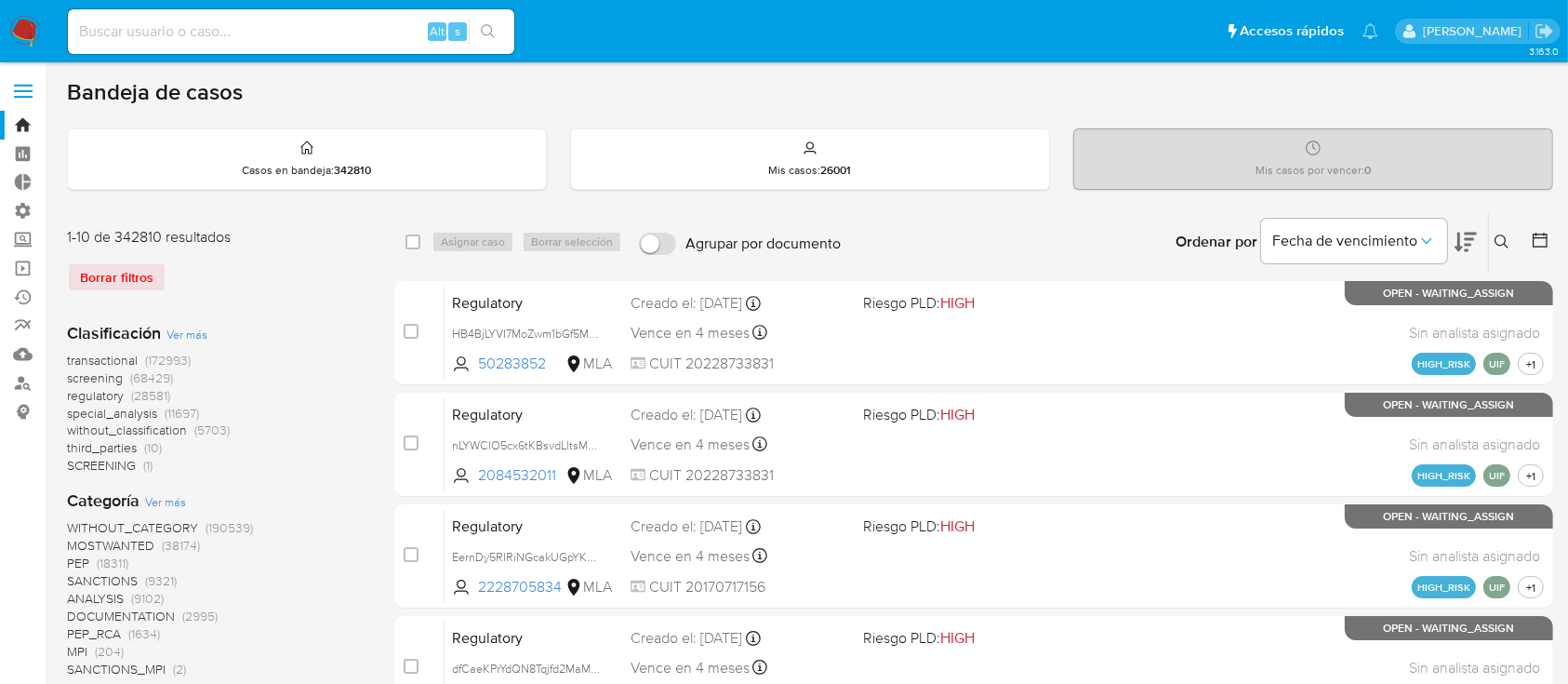
click at [338, 26] on input at bounding box center [291, 32] width 446 height 24
paste input "azmGGpYQ0dMJhaqfHhlWvYQn"
type input "azmGGpYQ0dMJhaqfHhlWvYQn"
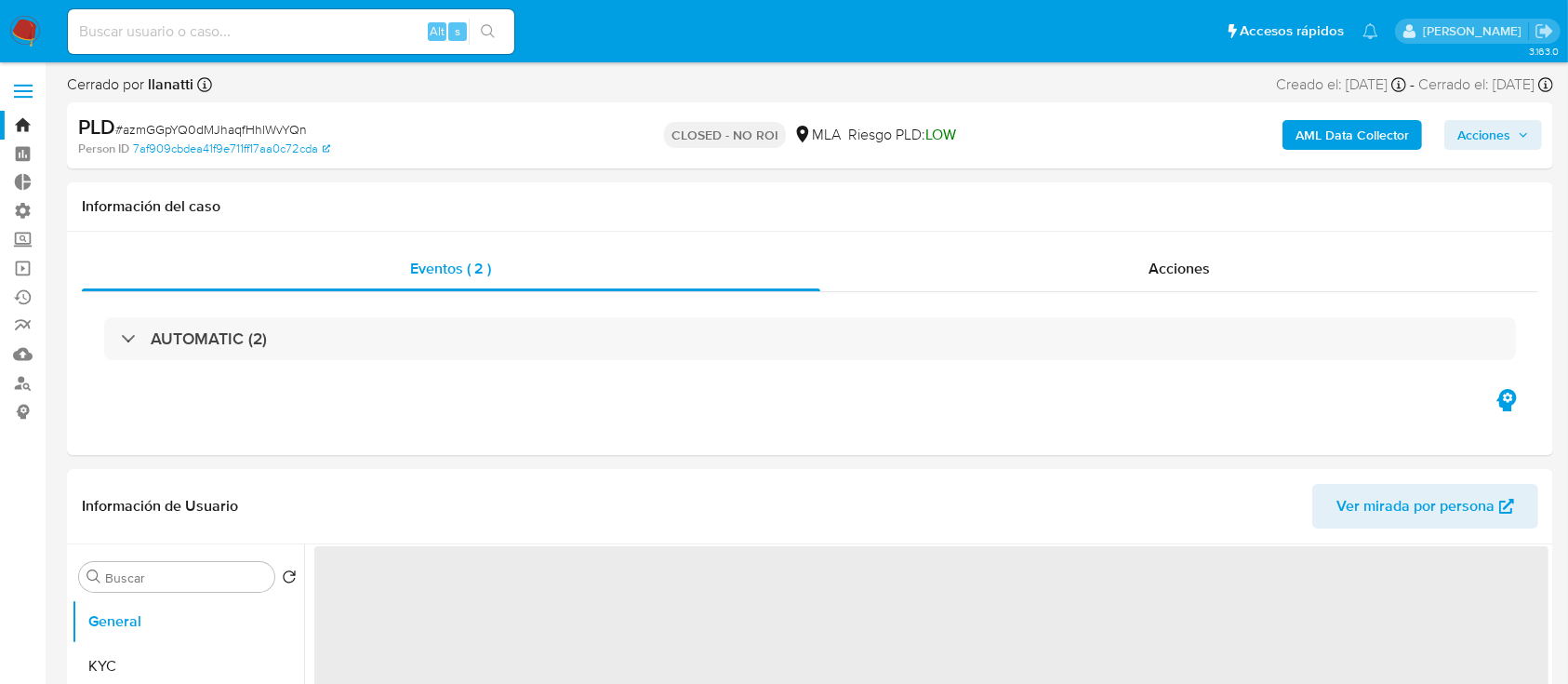
select select "10"
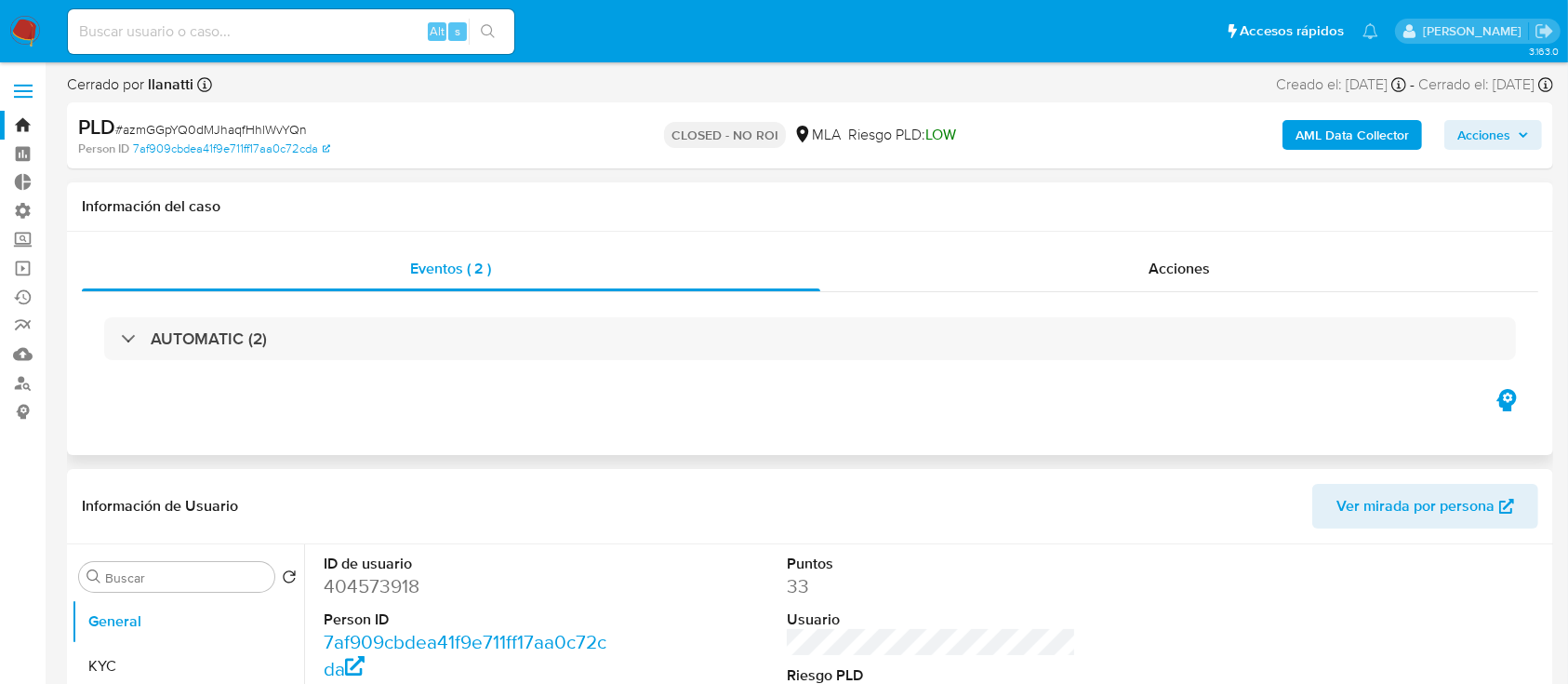
click at [416, 202] on h1 "Información del caso" at bounding box center [810, 207] width 1456 height 19
click at [1000, 255] on div "Acciones" at bounding box center [1179, 269] width 719 height 45
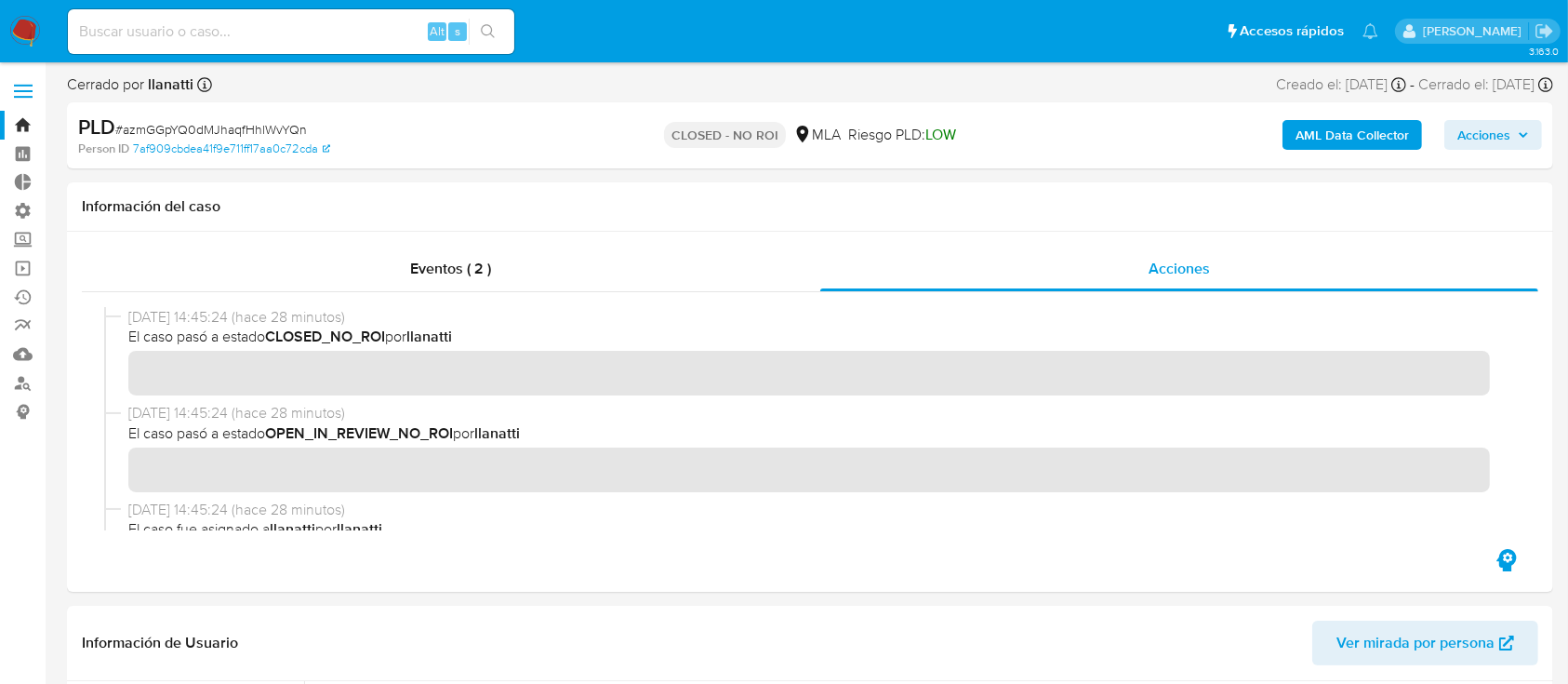
click at [350, 34] on input at bounding box center [291, 32] width 446 height 24
paste input "EaHe5NI8X3PC0pBXZeHtUScw"
type input "EaHe5NI8X3PC0pBXZeHtUScw"
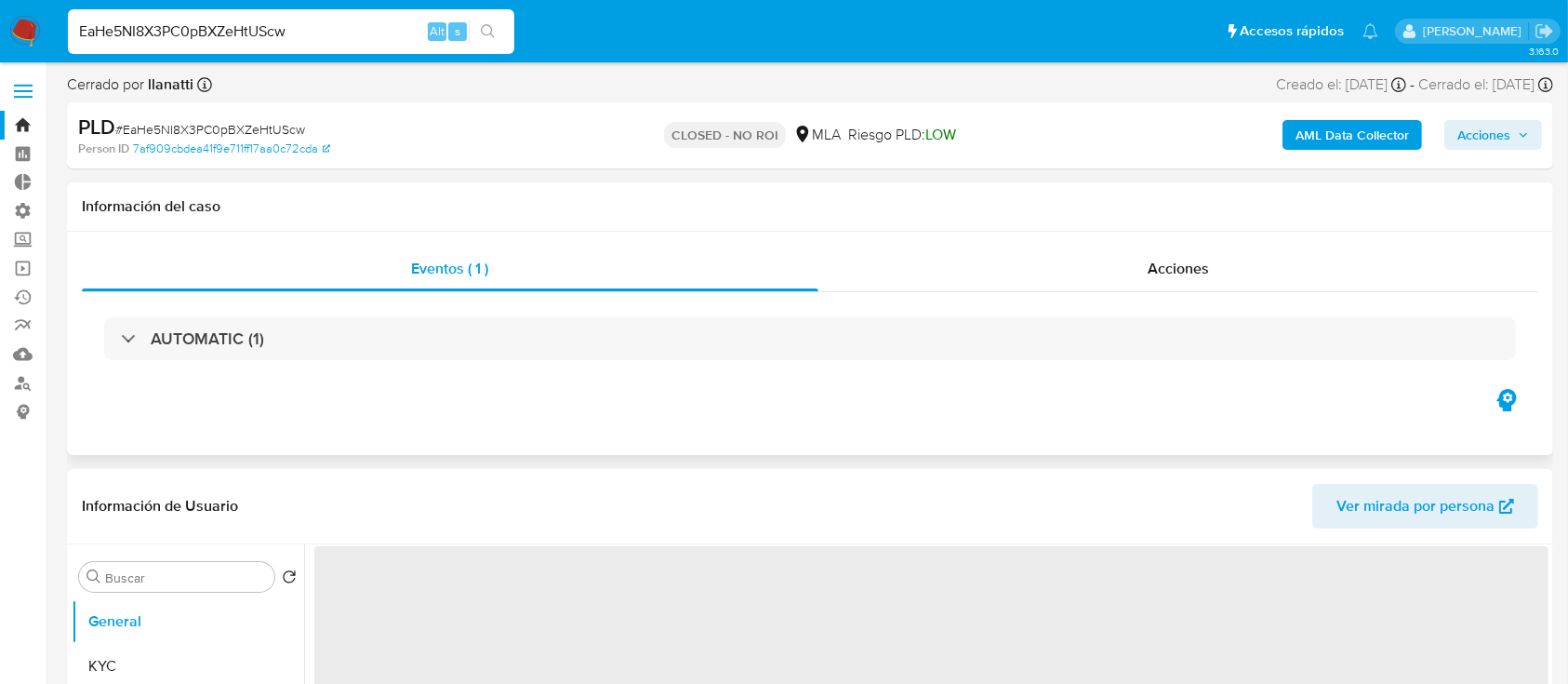
select select "10"
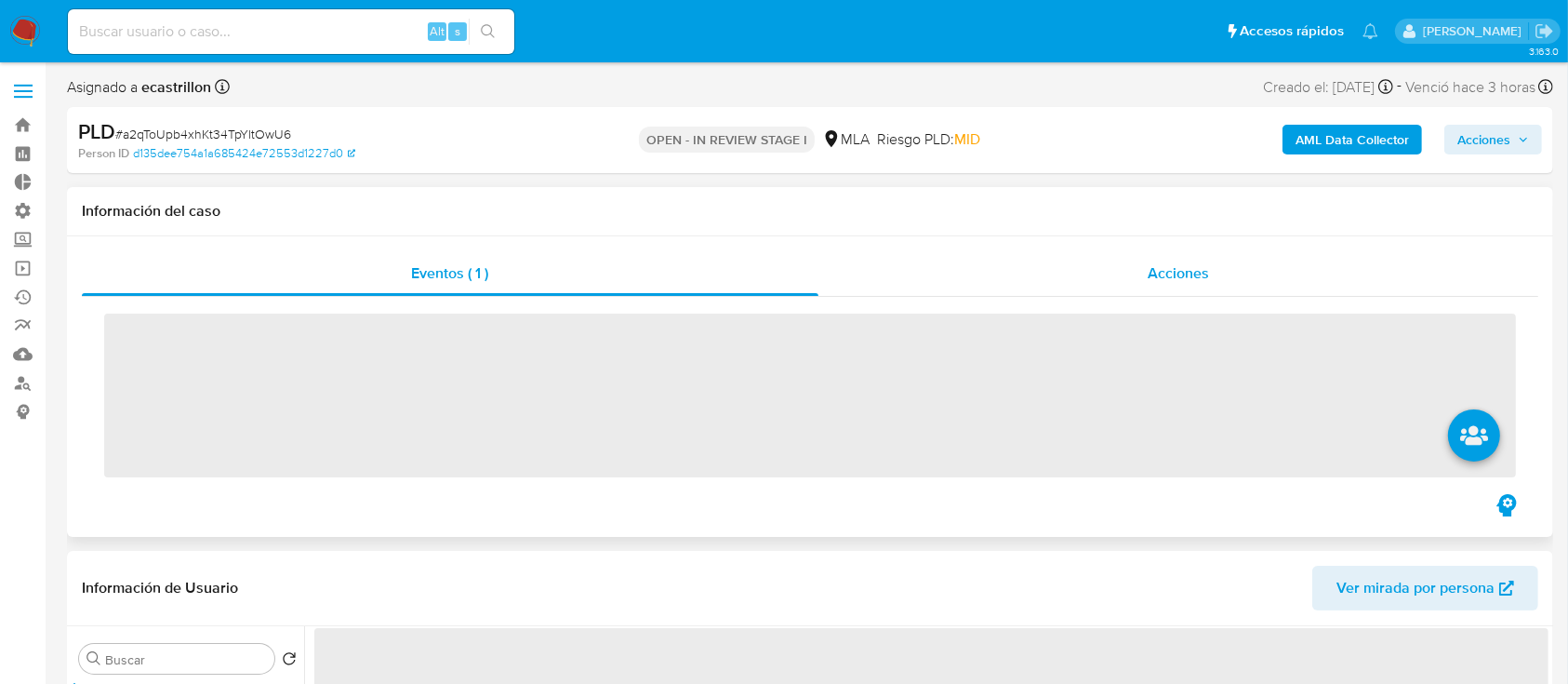
click at [1096, 284] on div "Acciones" at bounding box center [1179, 273] width 721 height 45
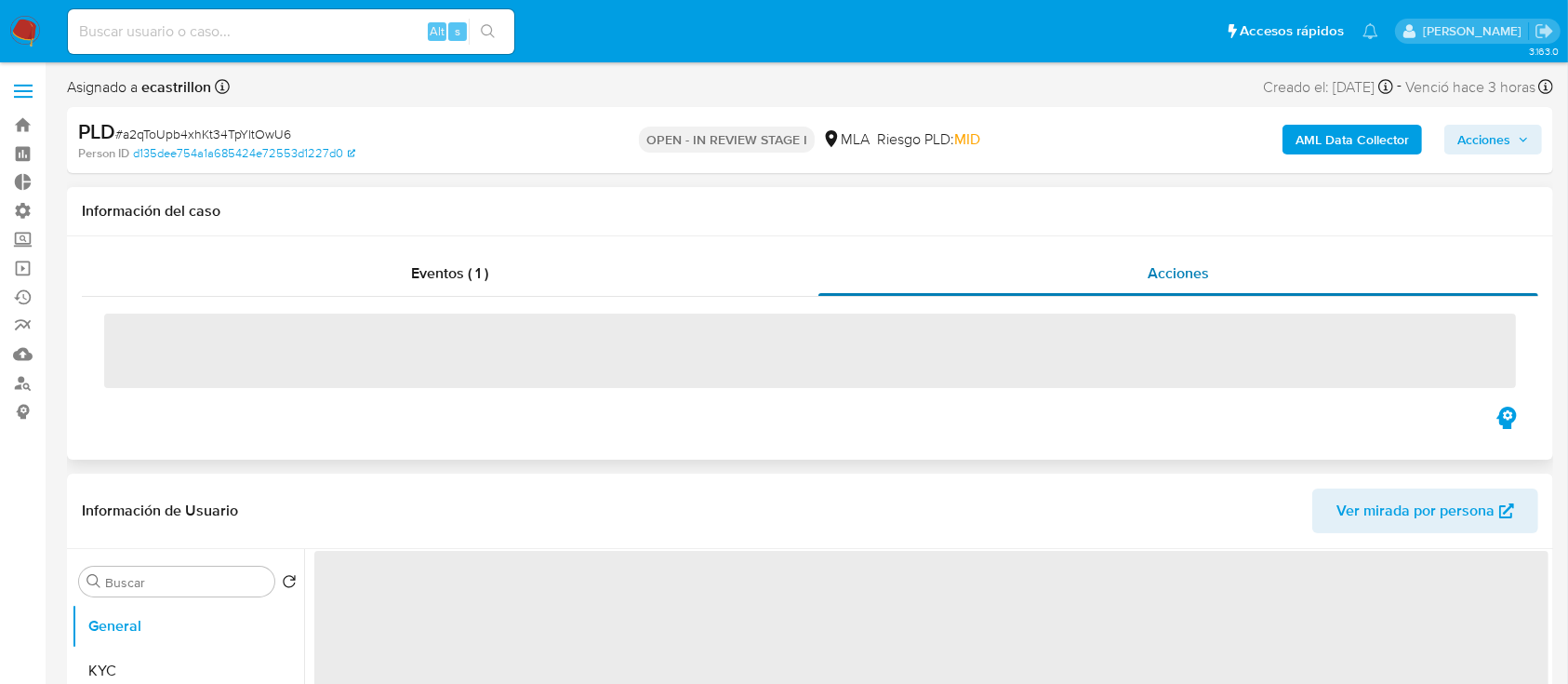
select select "10"
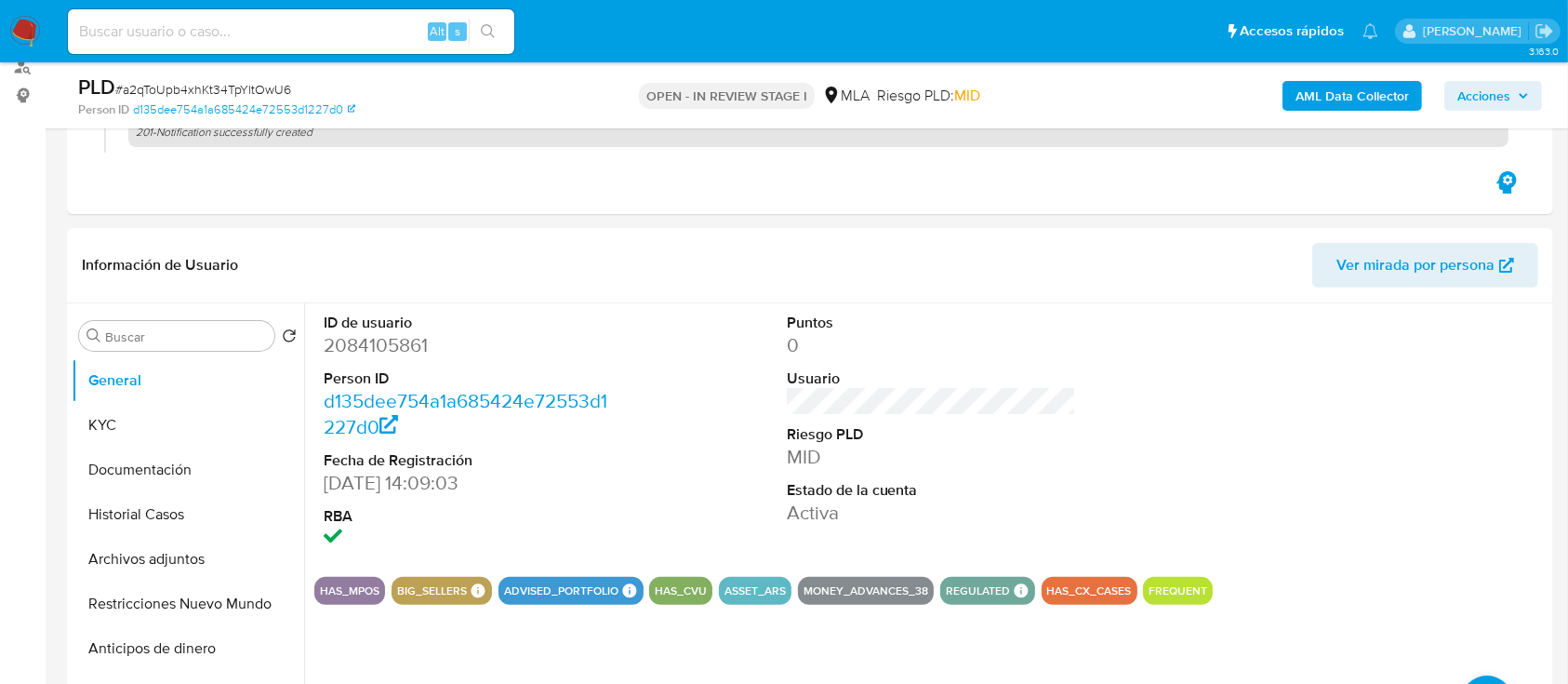
scroll to position [314, 0]
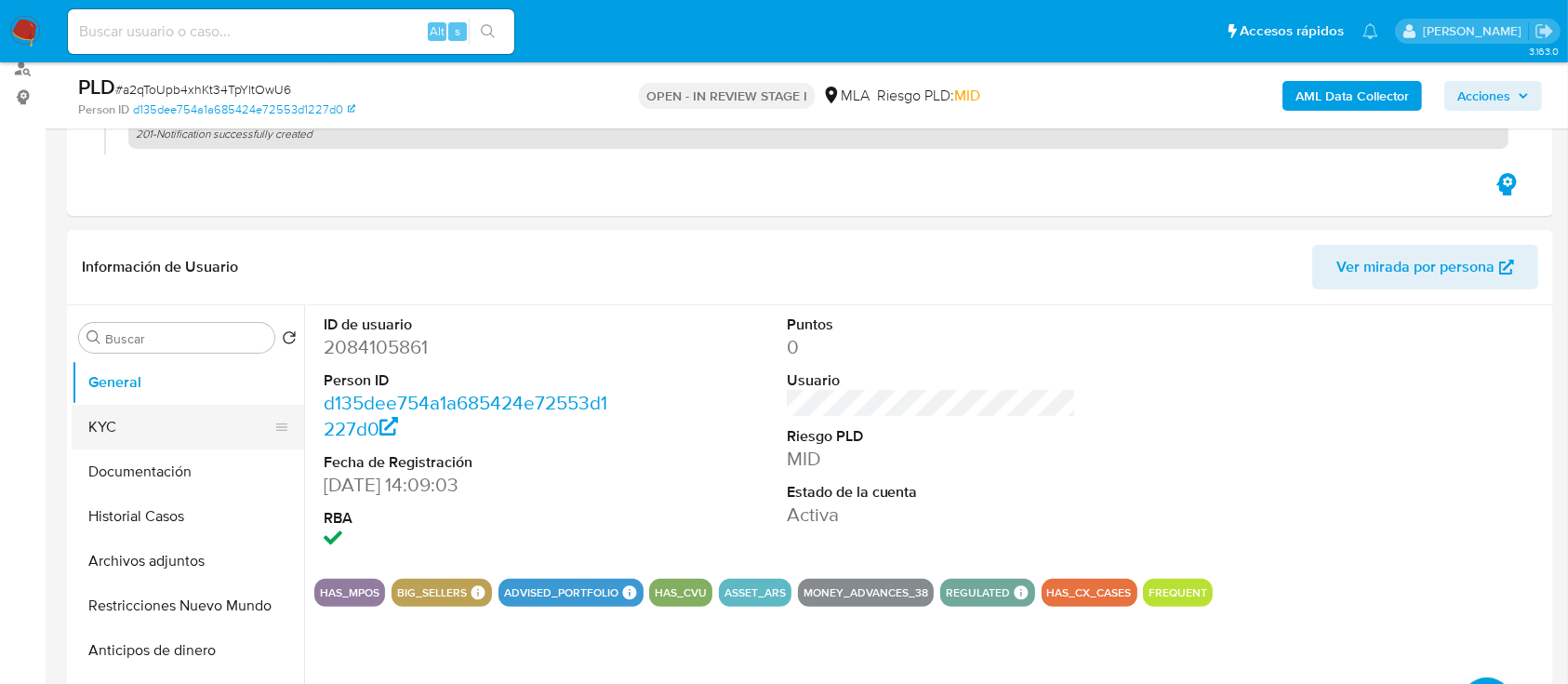
click at [111, 445] on button "KYC" at bounding box center [181, 427] width 218 height 45
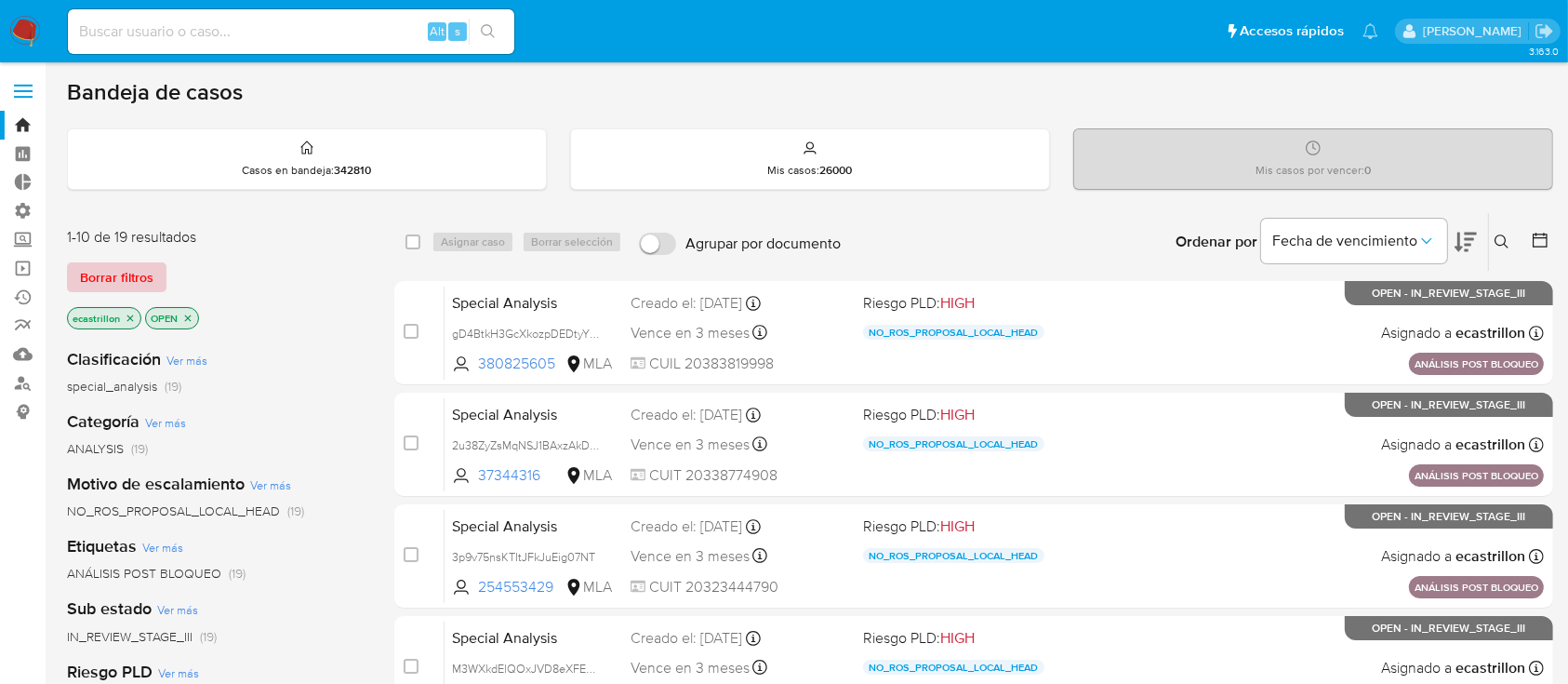
click at [141, 286] on span "Borrar filtros" at bounding box center [116, 277] width 74 height 26
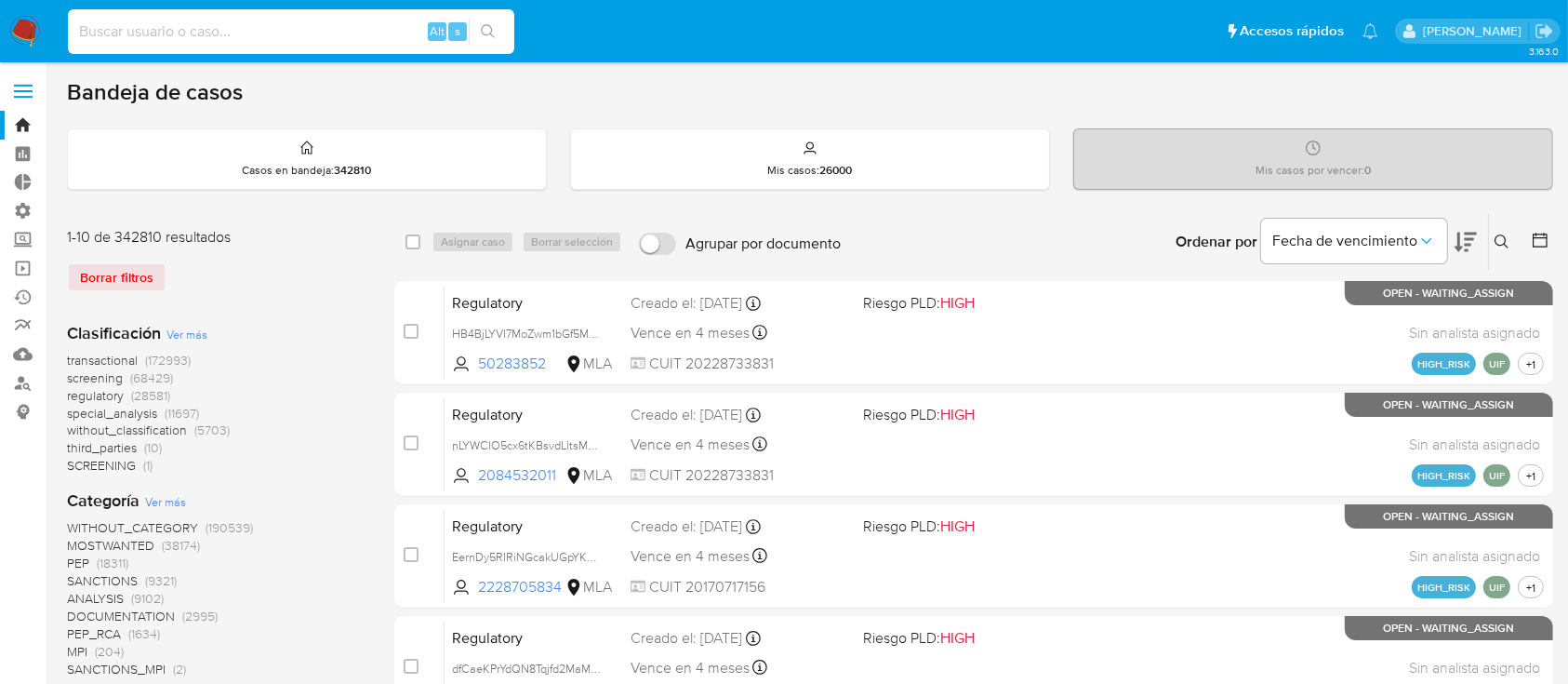
click at [372, 35] on input at bounding box center [291, 32] width 446 height 24
paste input "dZPbl4Yd5dIIjouDrxwAGQha"
type input "dZPbl4Yd5dIIjouDrxwAGQha"
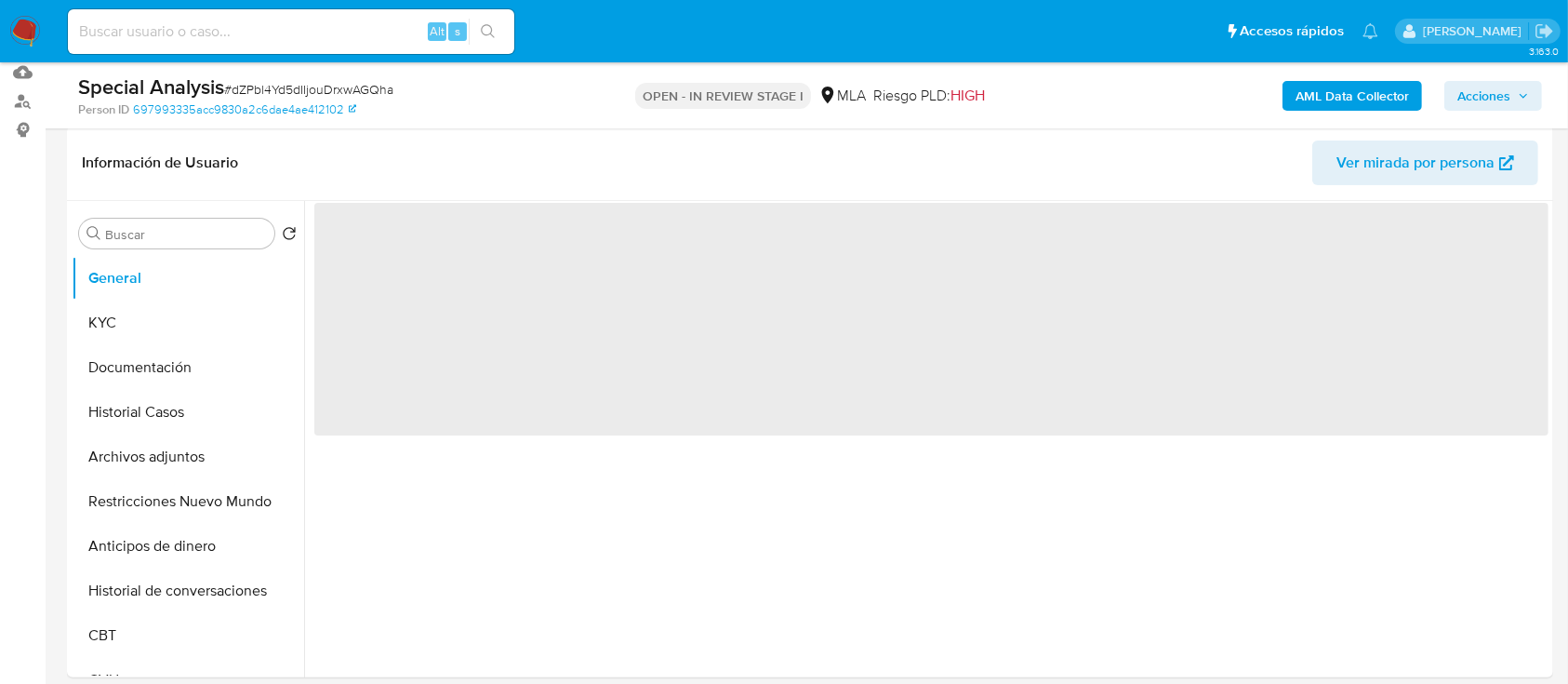
scroll to position [282, 0]
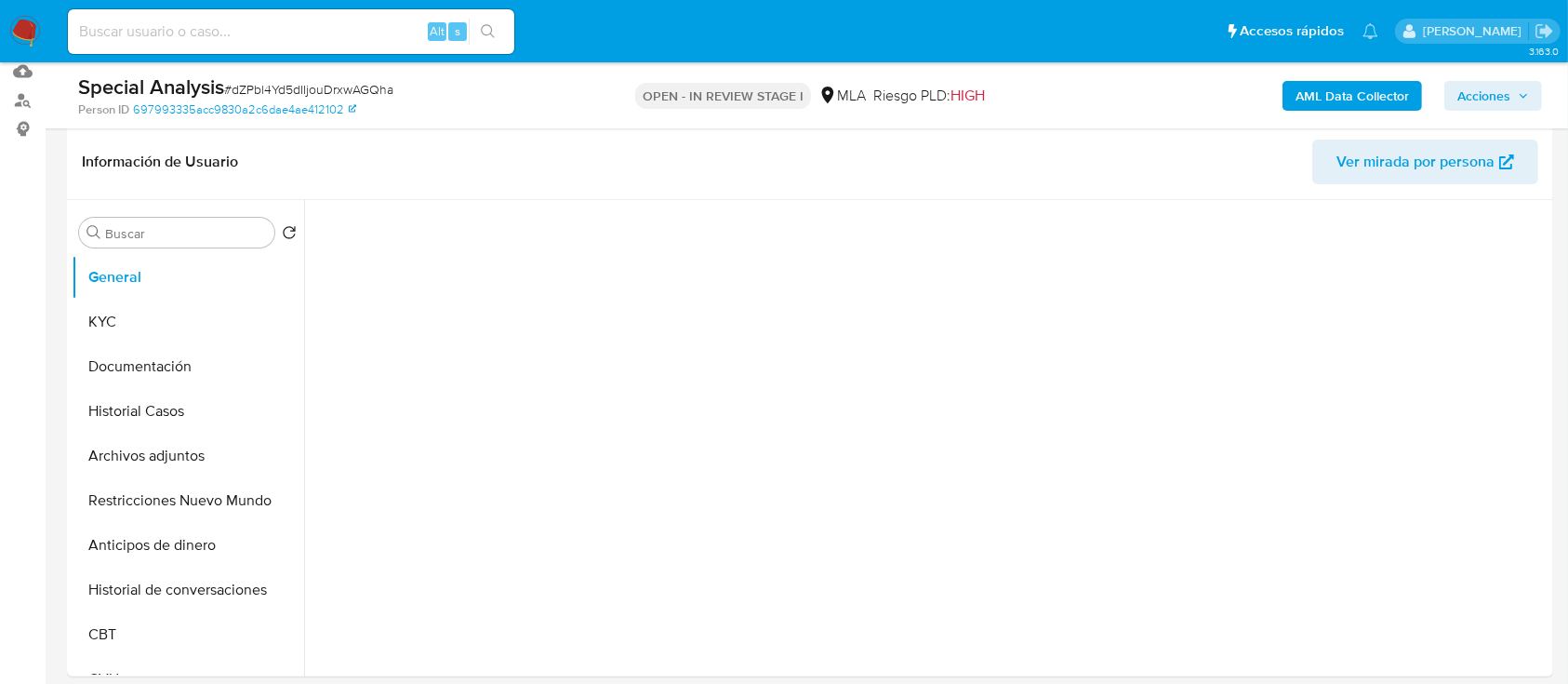
select select "10"
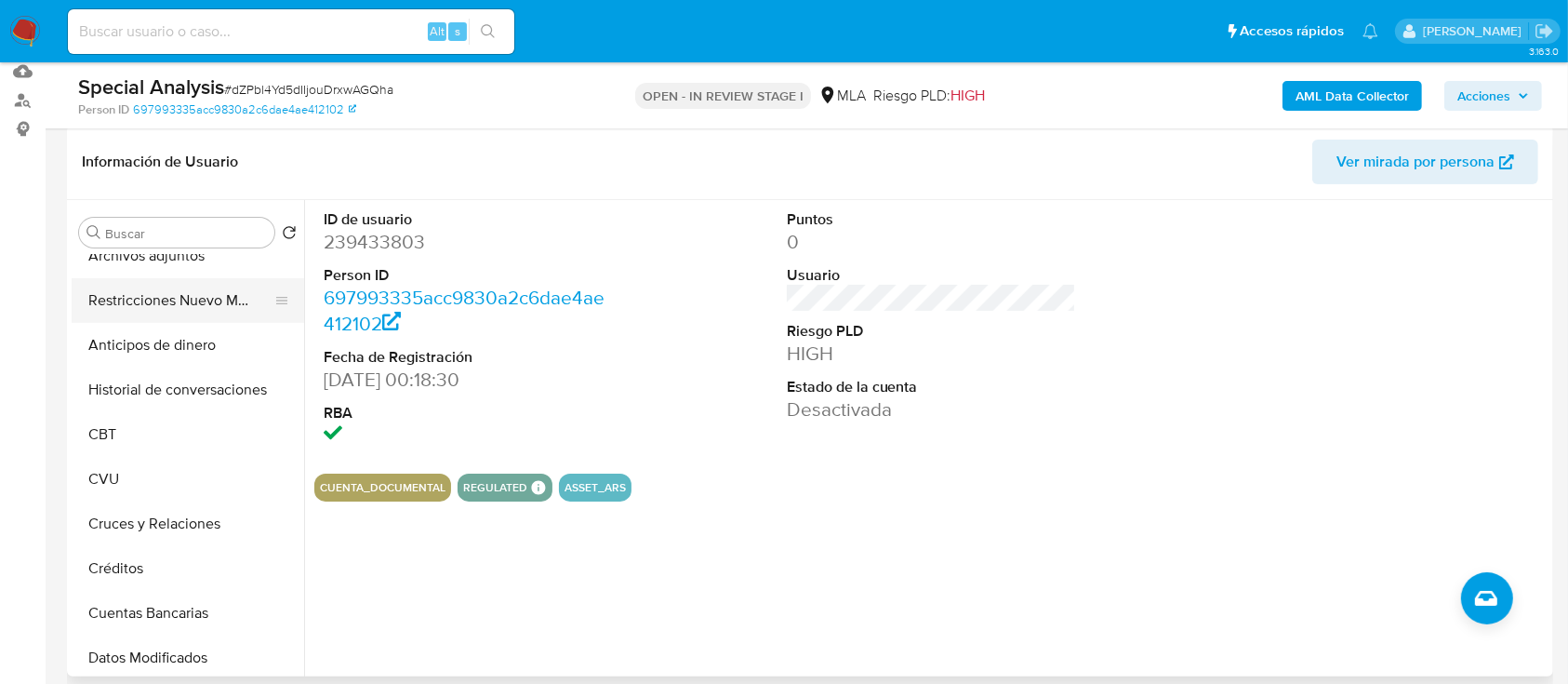
scroll to position [201, 0]
click at [301, 34] on input at bounding box center [291, 32] width 446 height 24
paste input "Ag7VQqjVGUTYfH6ovfZIxGHs"
type input "Ag7VQqjVGUTYfH6ovfZIxGHs"
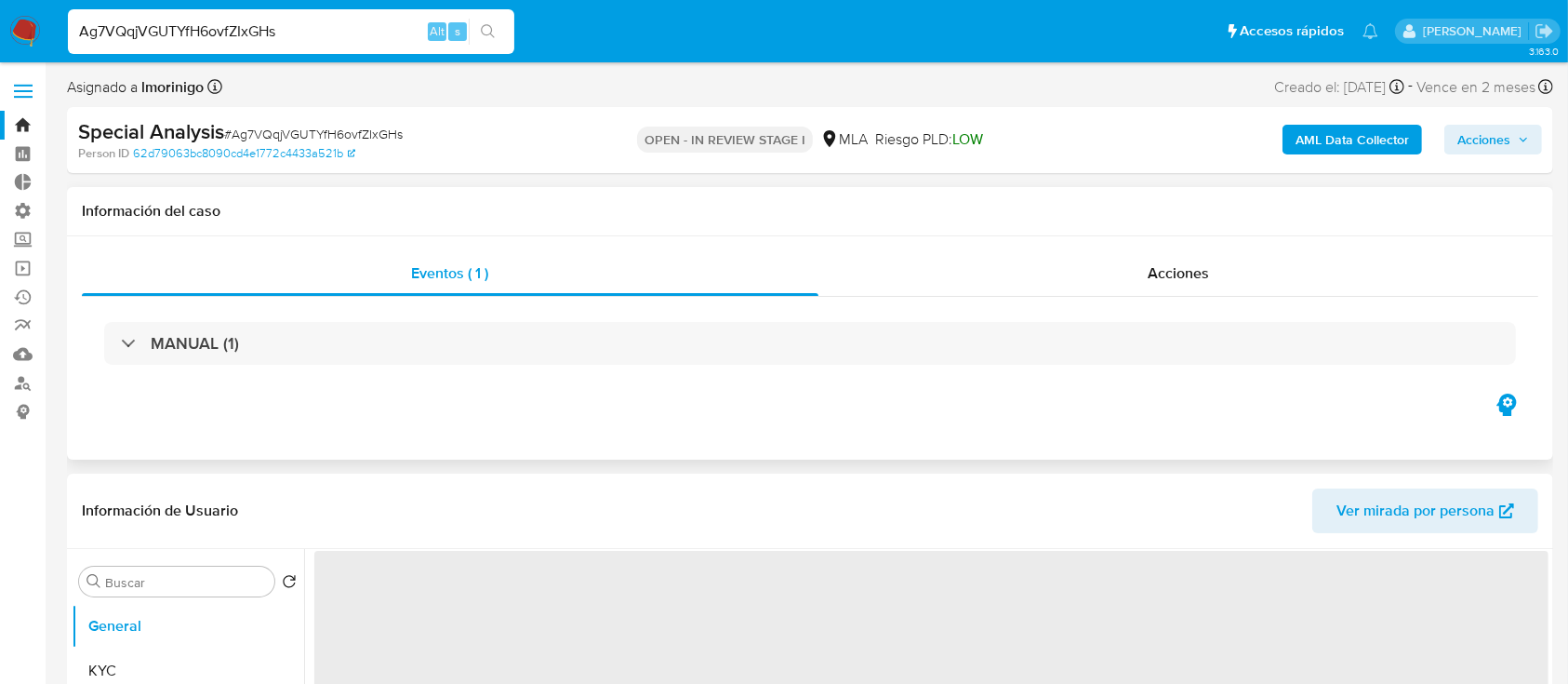
select select "10"
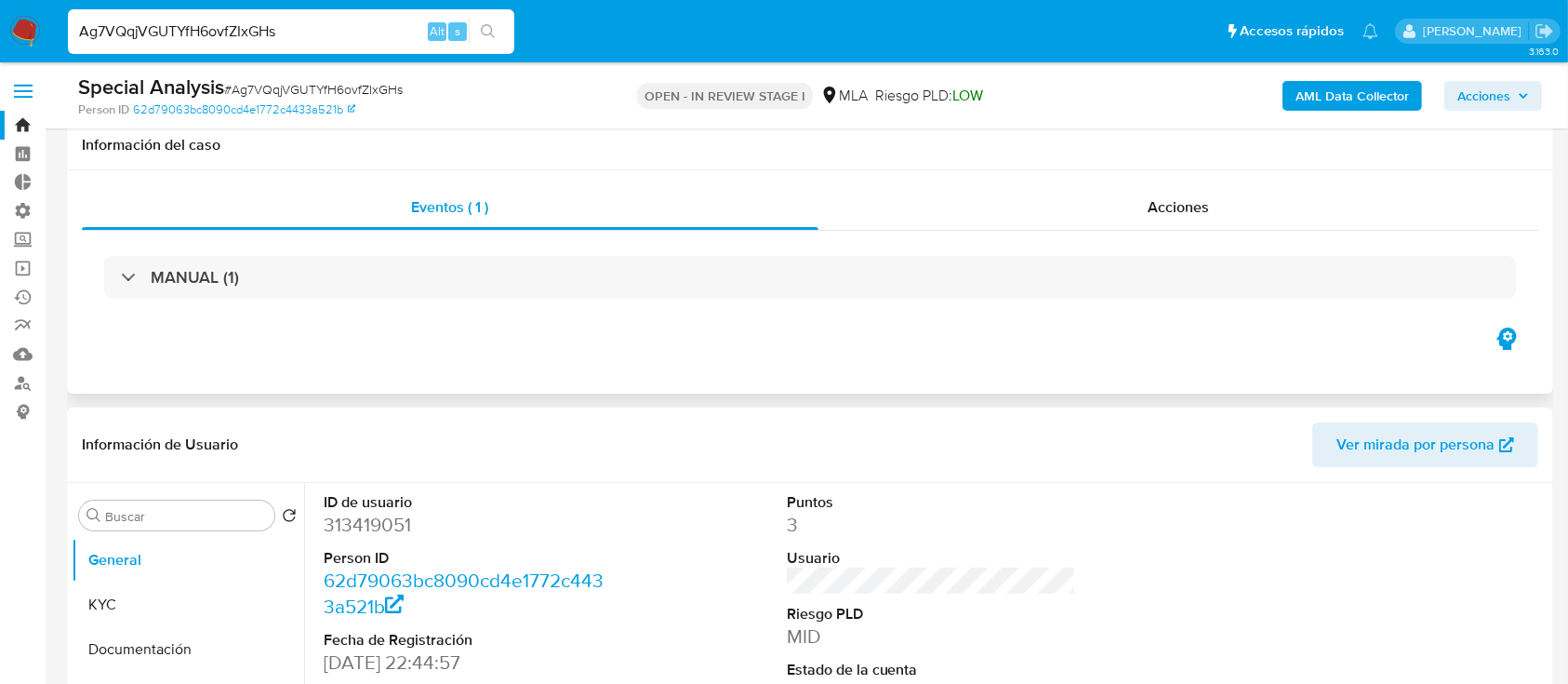
scroll to position [365, 0]
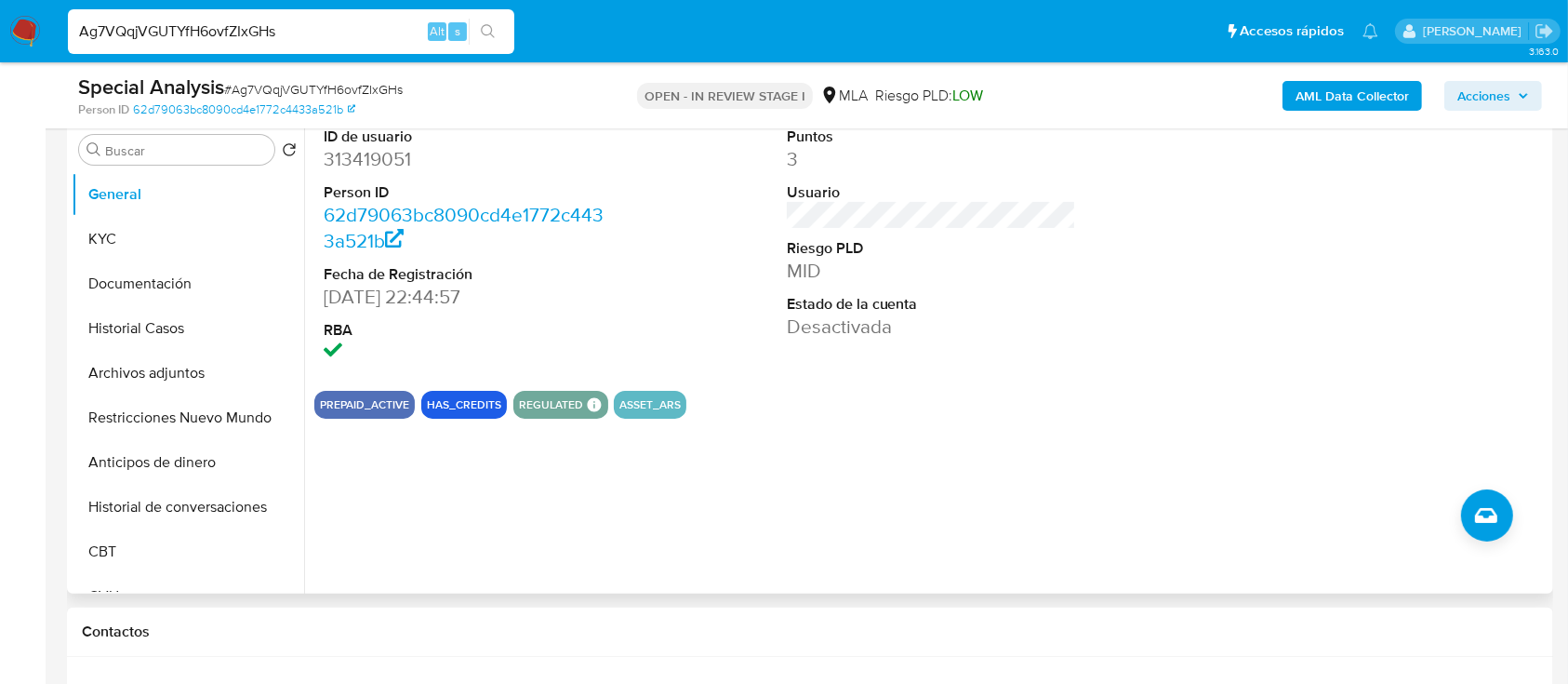
click at [493, 515] on div "ID de usuario 313419051 Person ID 62d79063bc8090cd4e1772c4433a521b Fecha de Reg…" at bounding box center [926, 355] width 1245 height 476
click at [239, 35] on input "Ag7VQqjVGUTYfH6ovfZIxGHs" at bounding box center [291, 32] width 446 height 24
paste input "r2iCWcrdVTm0BYKqpuPqGBgv"
type input "r2iCWcrdVTm0BYKqpuPqGBgv"
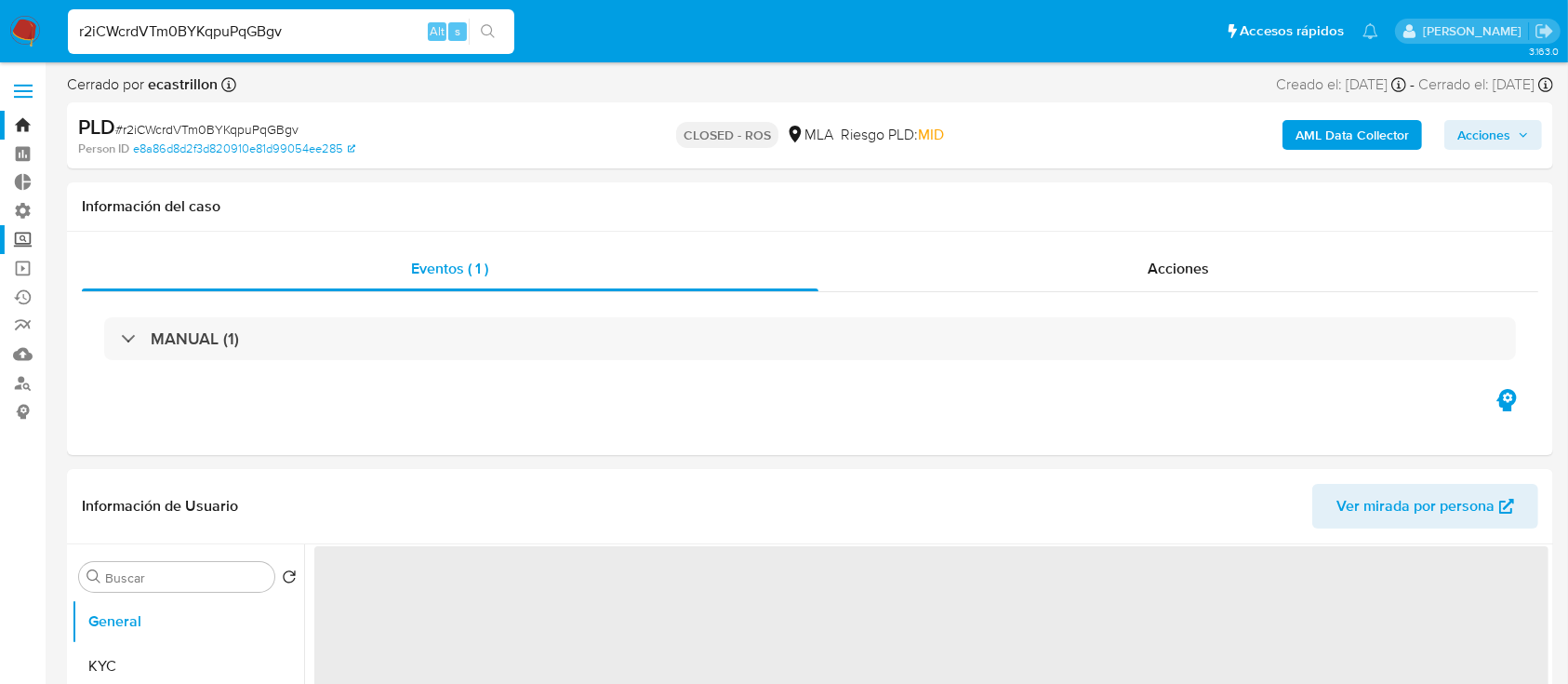
scroll to position [395, 0]
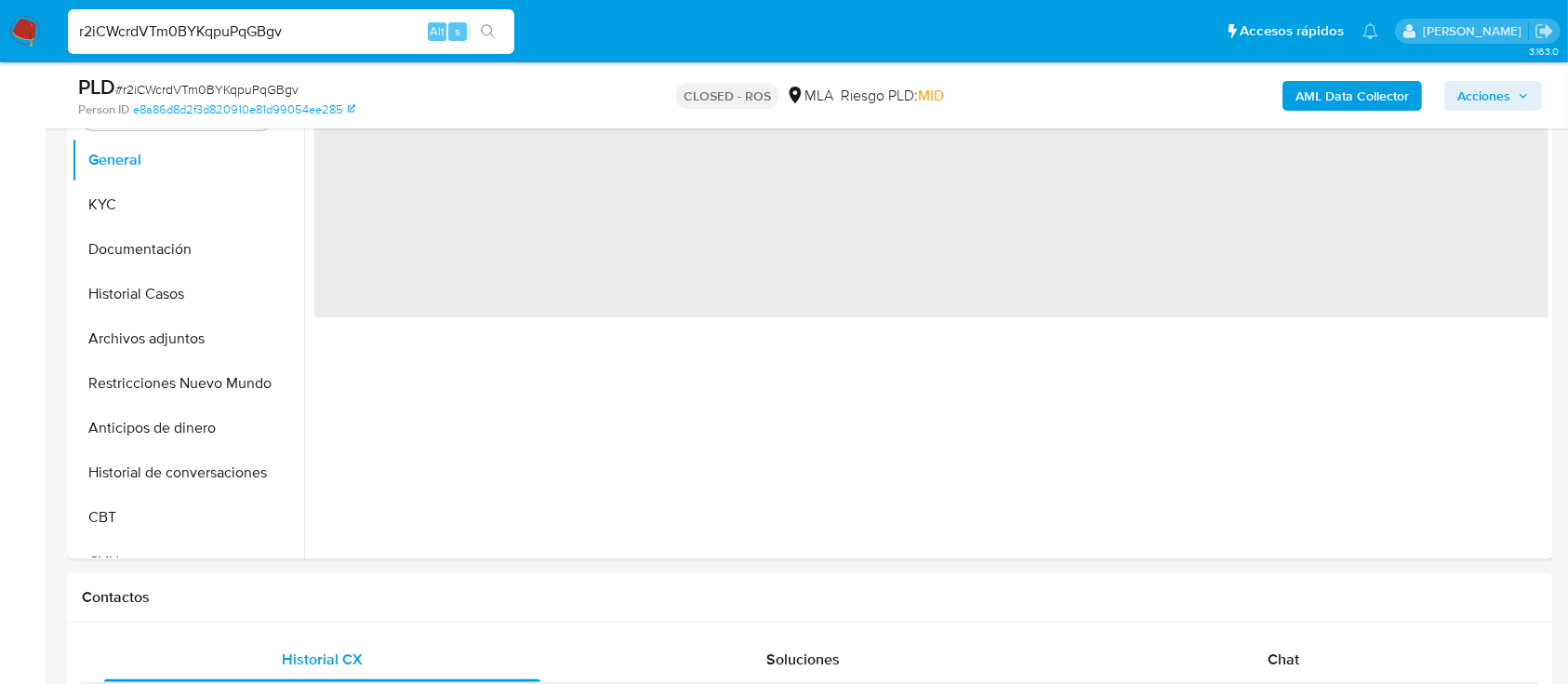
select select "10"
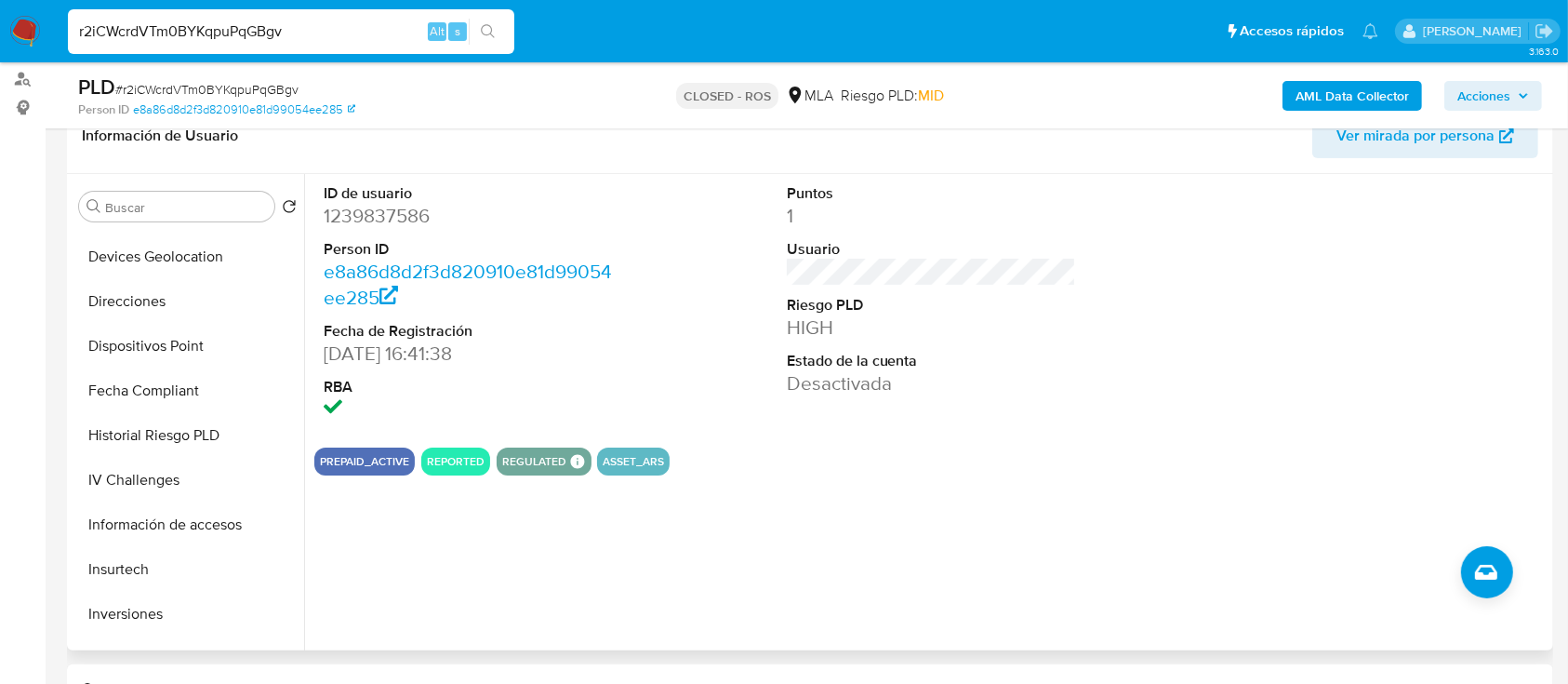
scroll to position [730, 0]
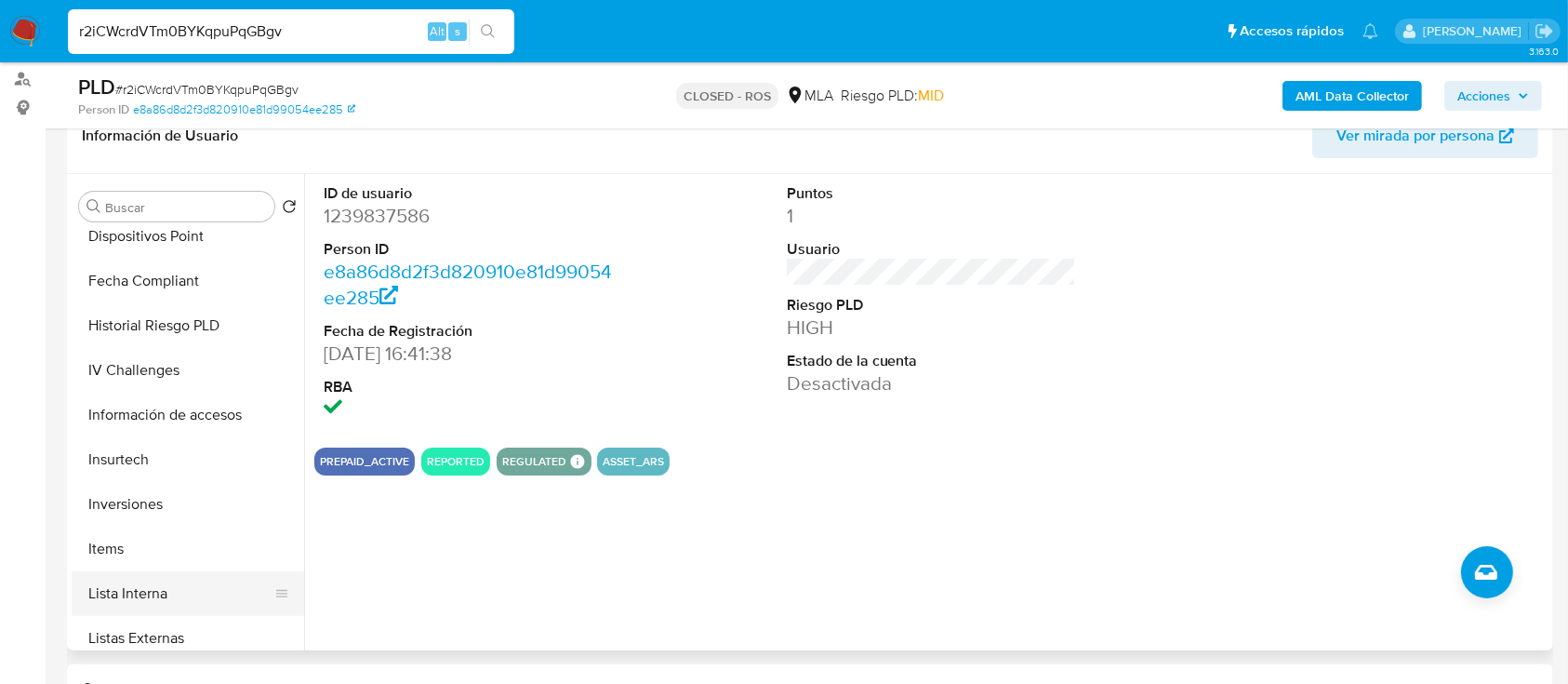
click at [185, 587] on button "Lista Interna" at bounding box center [181, 594] width 218 height 45
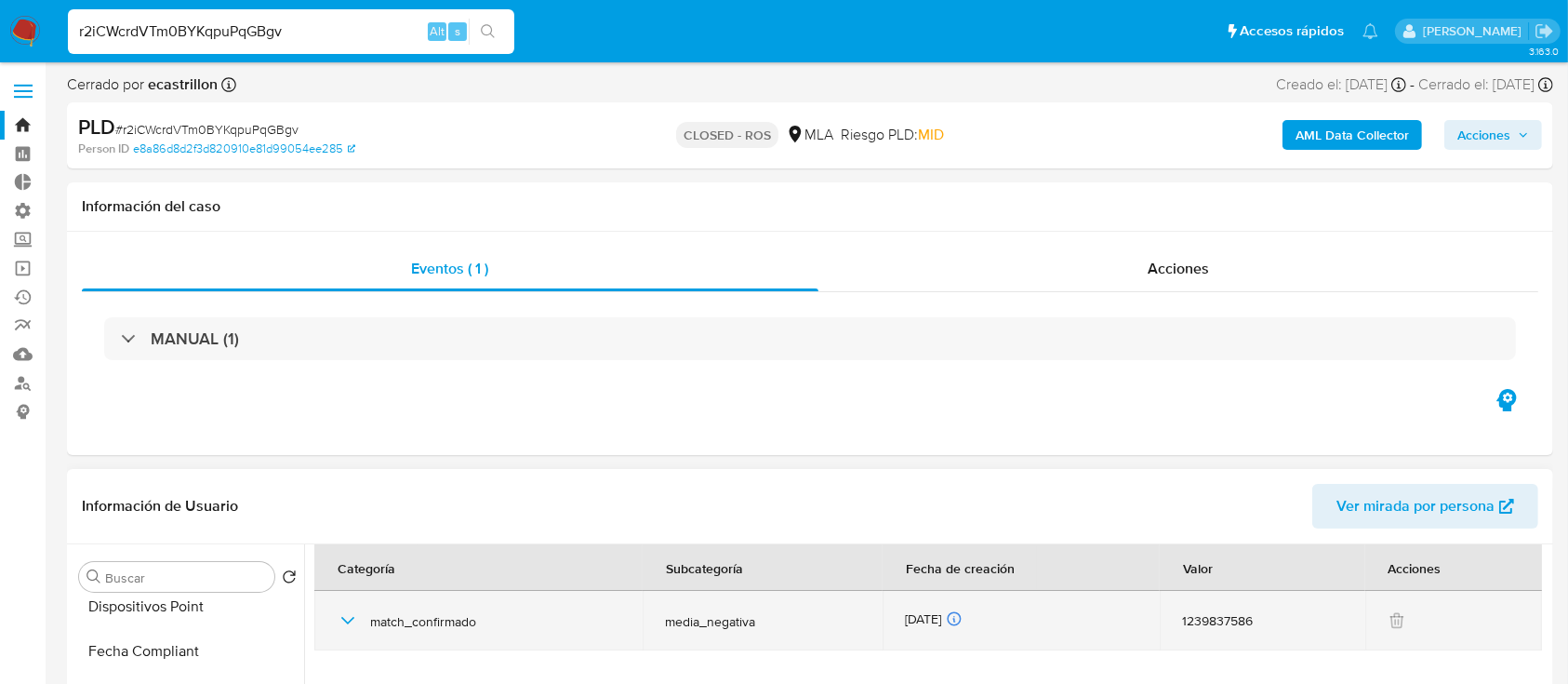
scroll to position [1, 0]
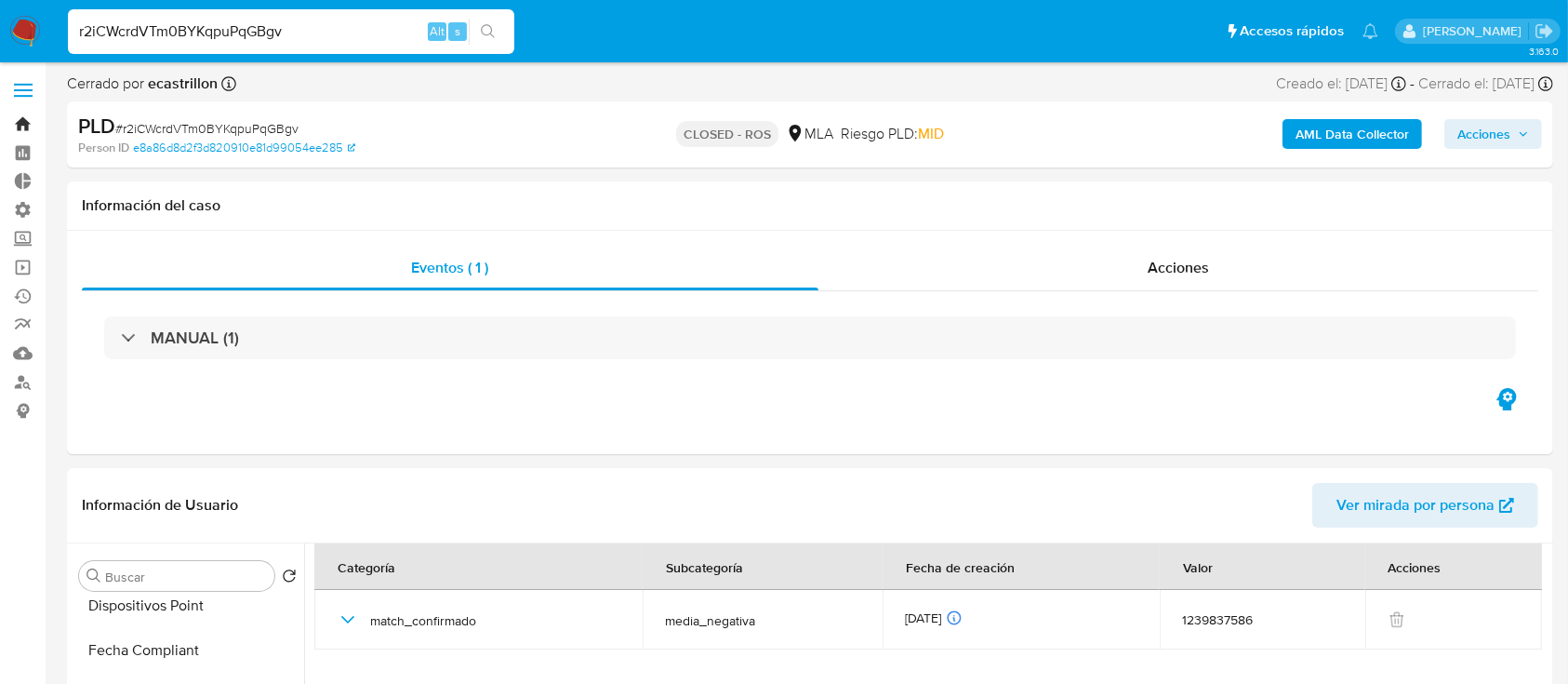
click at [15, 135] on link "Bandeja" at bounding box center [111, 124] width 222 height 29
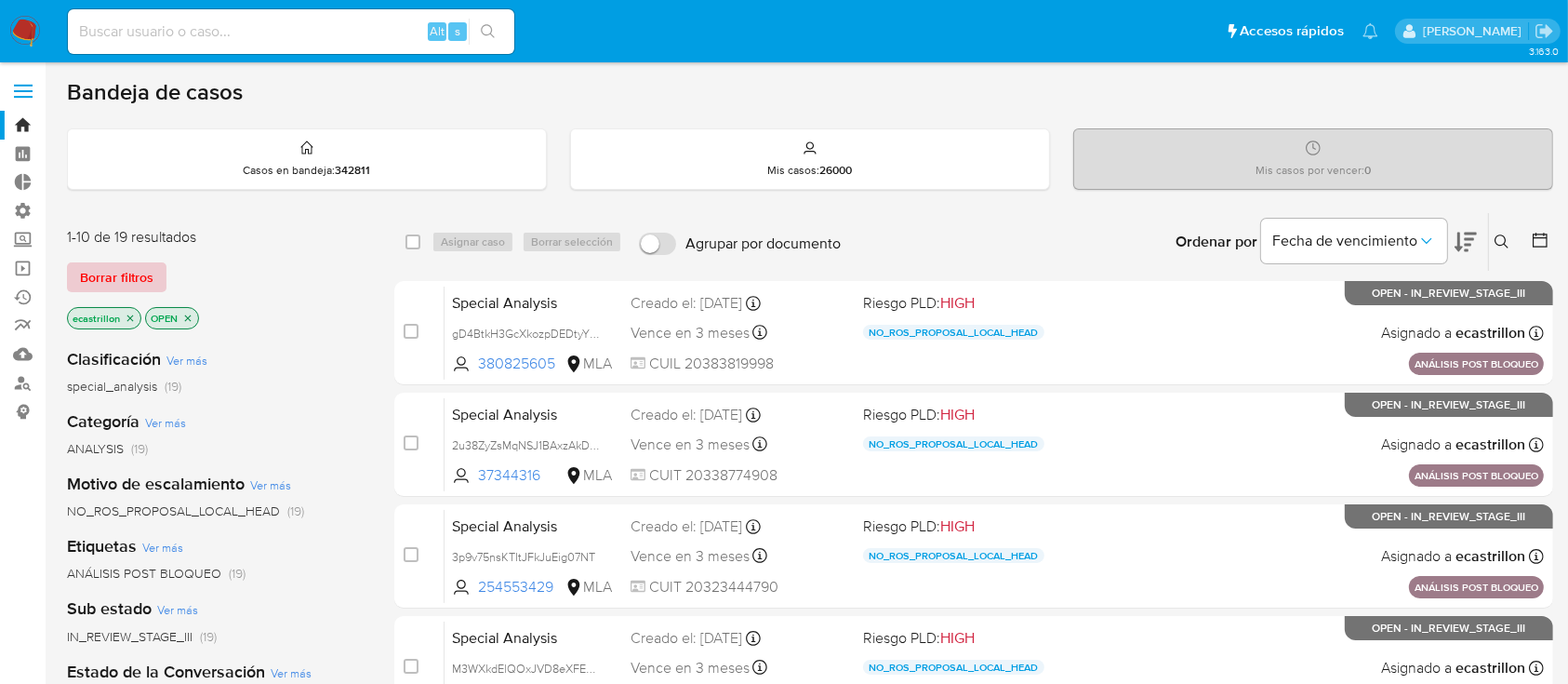
click at [117, 273] on span "Borrar filtros" at bounding box center [116, 277] width 74 height 26
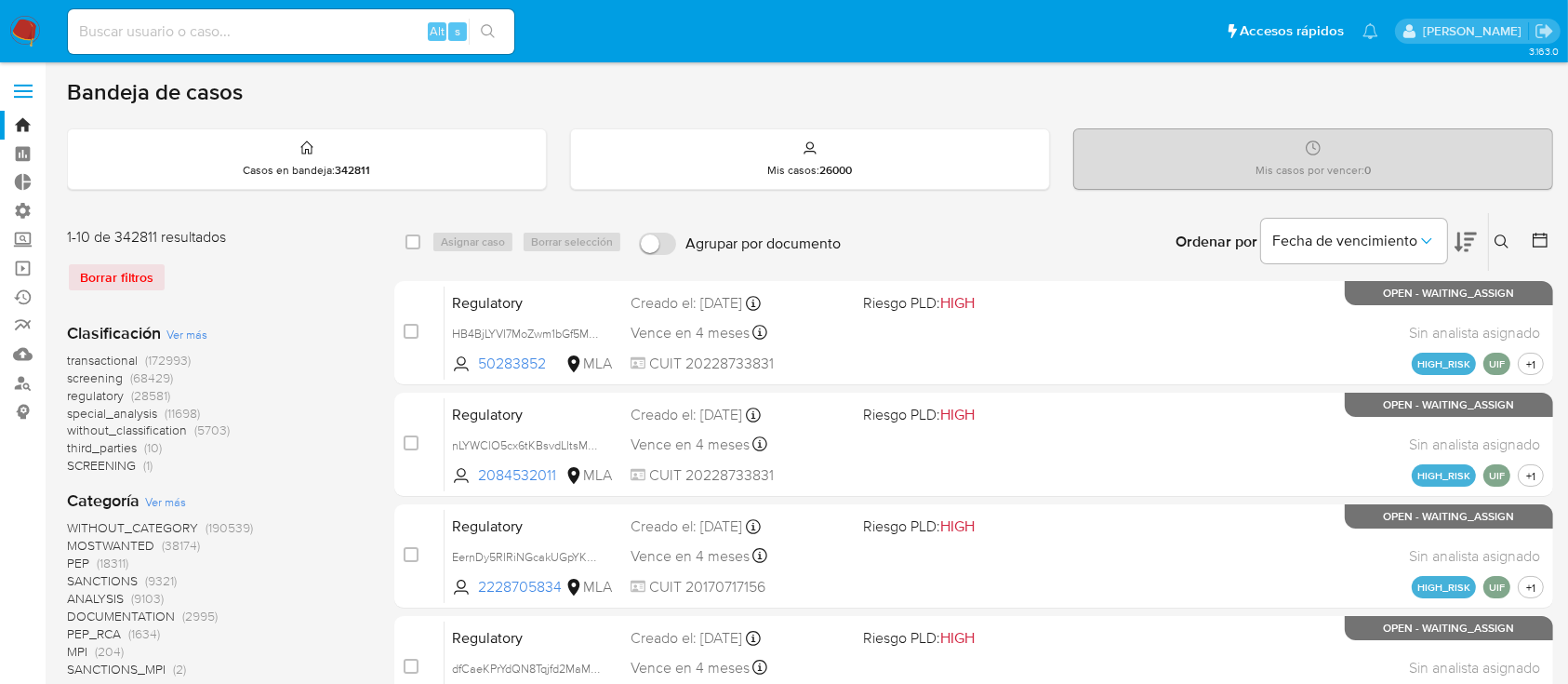
click at [157, 506] on span "Ver más" at bounding box center [166, 501] width 41 height 17
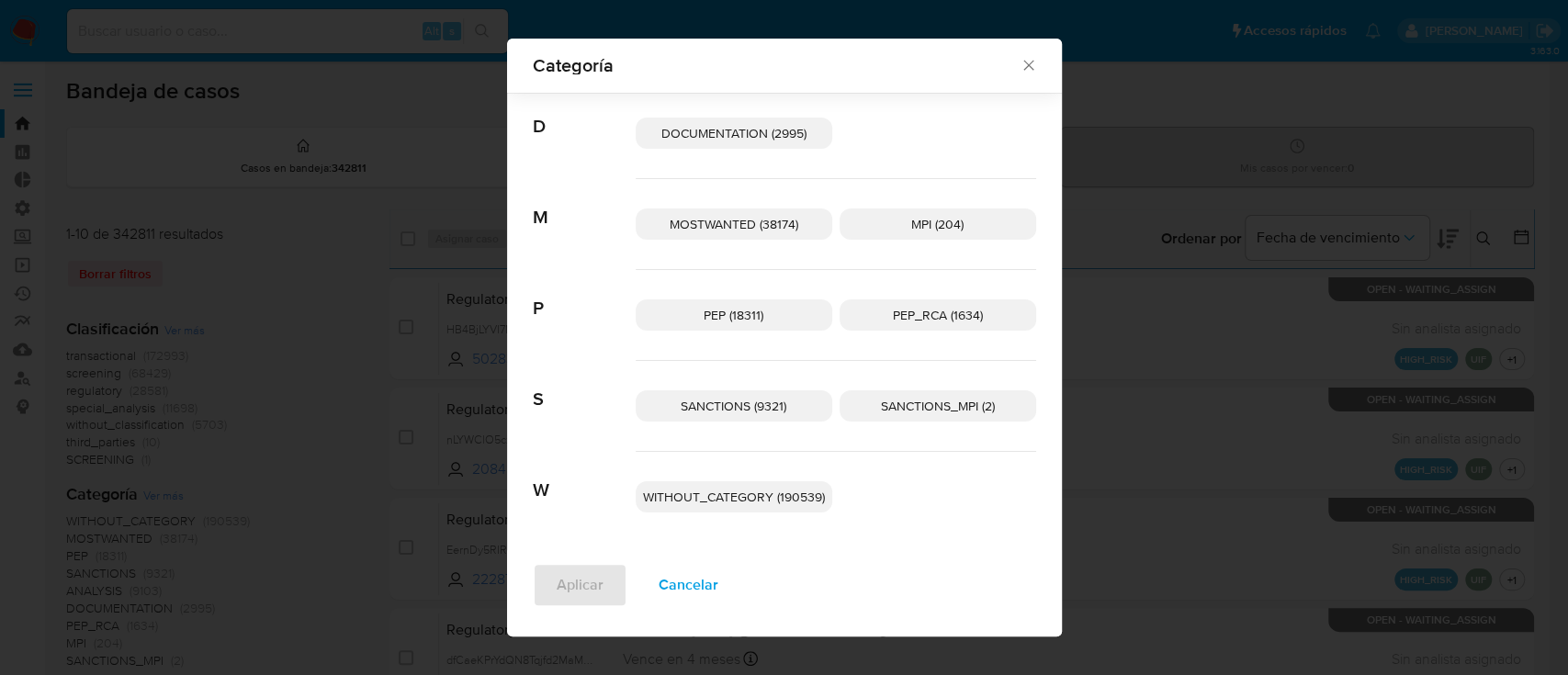
scroll to position [131, 0]
click at [686, 583] on span "Cancelar" at bounding box center [688, 585] width 60 height 40
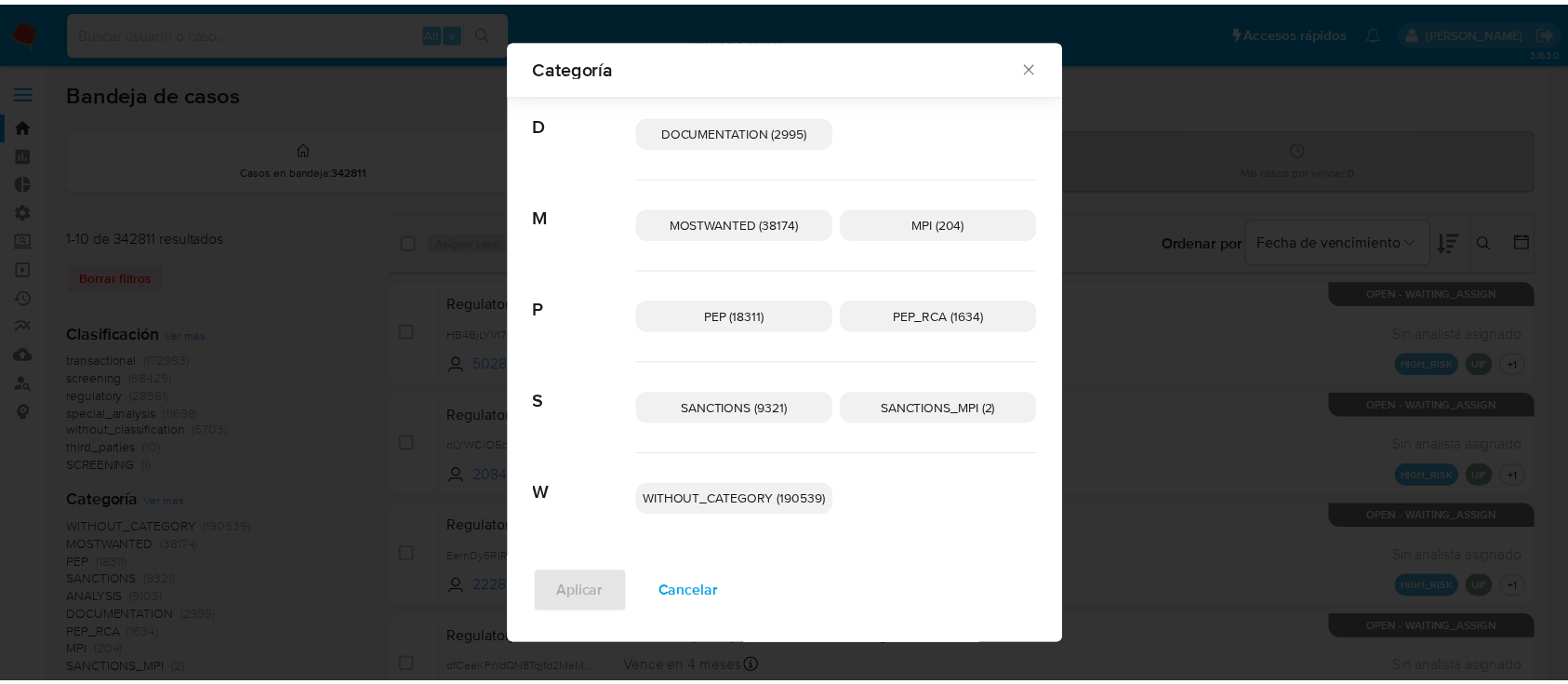
scroll to position [0, 0]
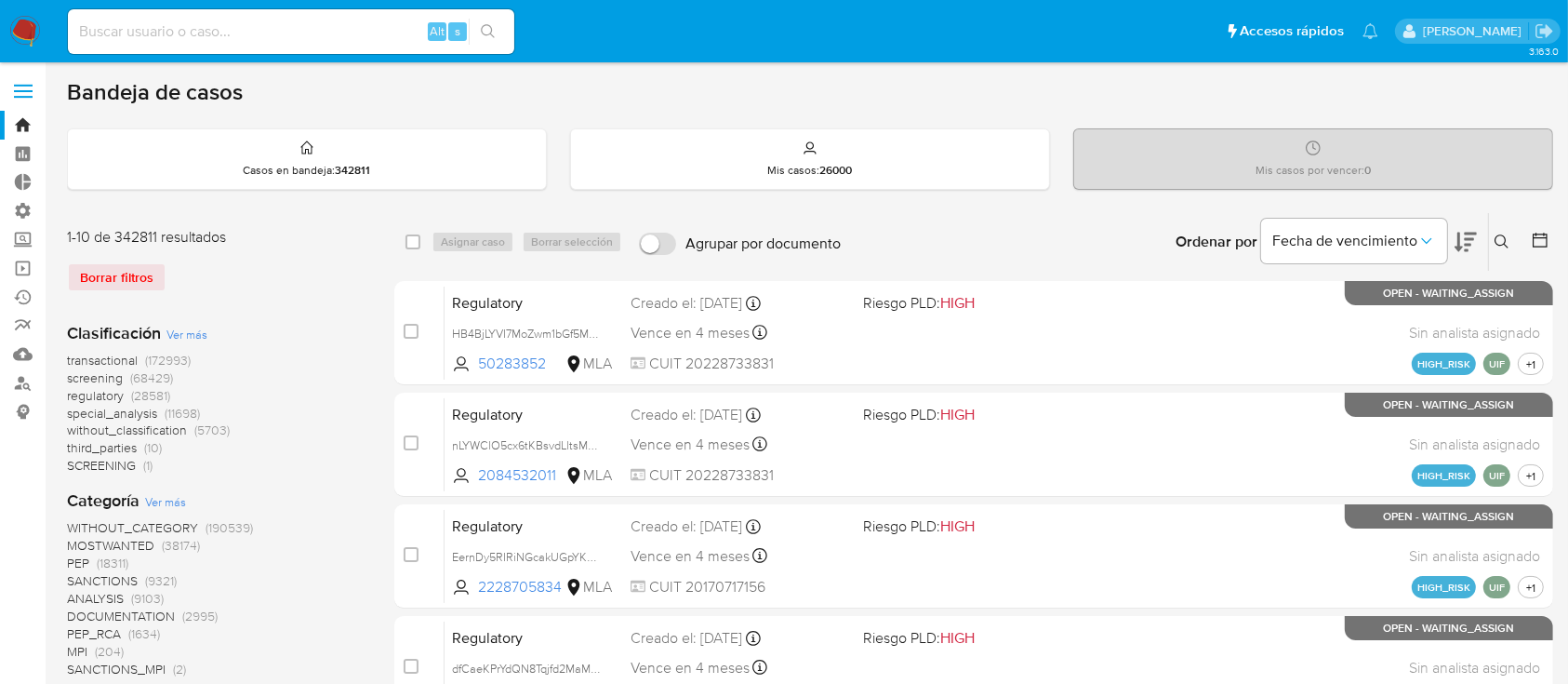
click at [187, 333] on span "Ver más" at bounding box center [187, 334] width 41 height 17
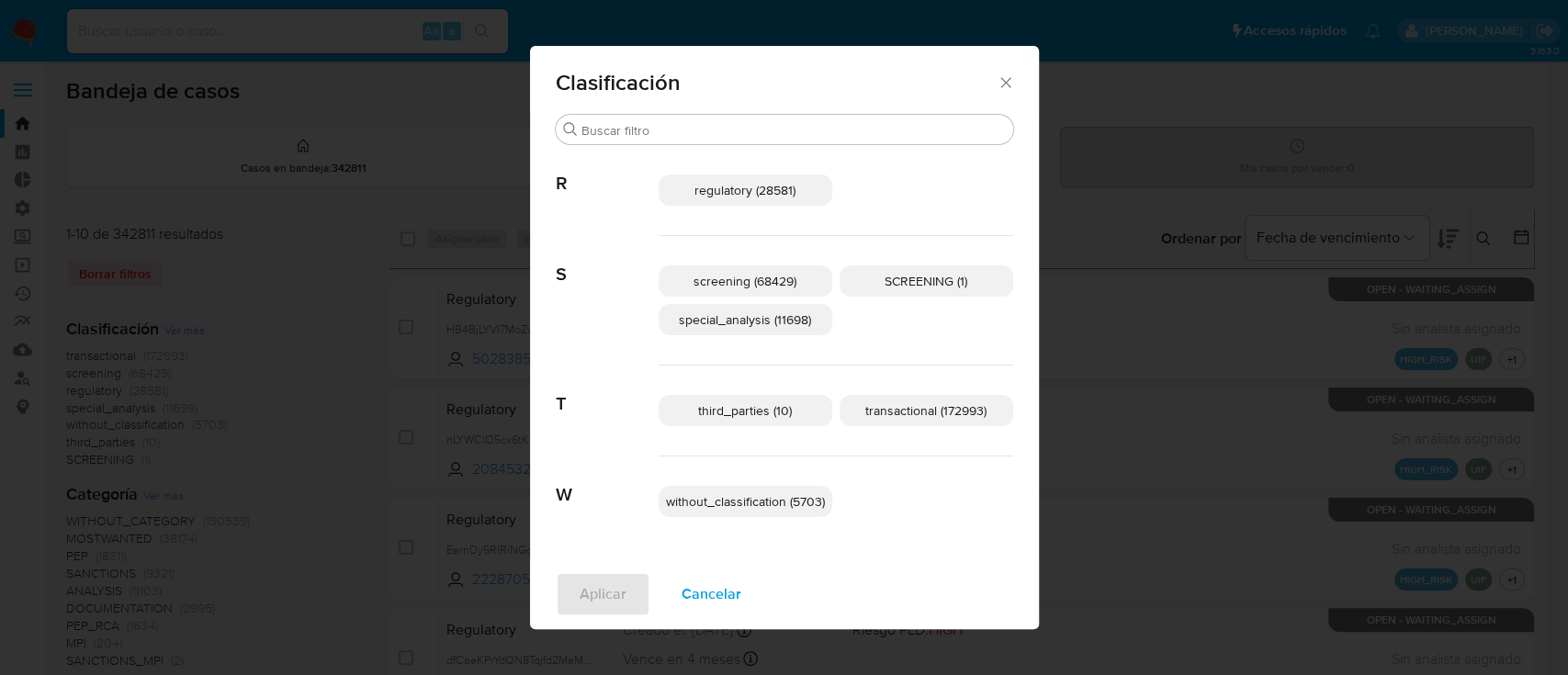
click at [264, 286] on div "Clasificación Buscar R regulatory (28581) S screening (68429) SCREENING (1) spe…" at bounding box center [784, 338] width 1568 height 675
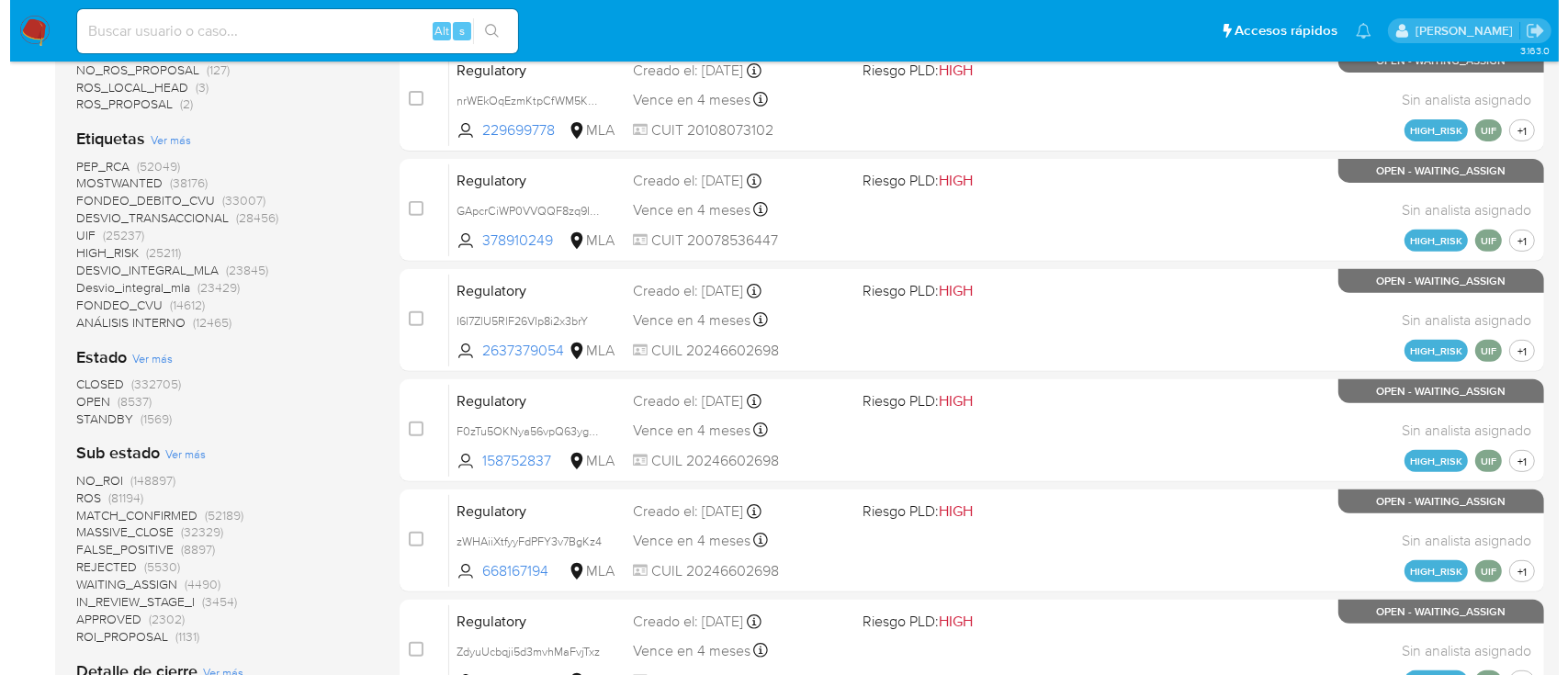
scroll to position [670, 0]
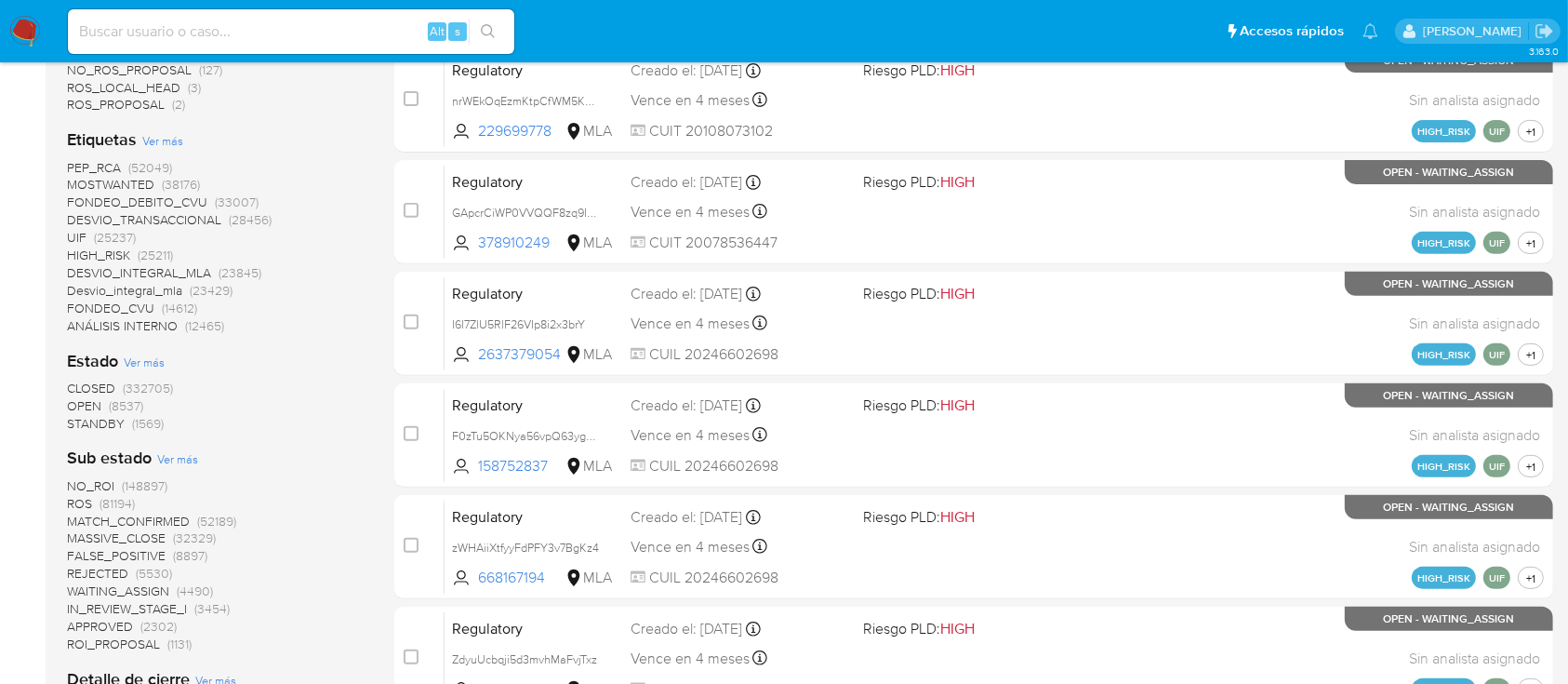
click at [160, 130] on div "Etiquetas Ver más PEP_RCA (52049) MOSTWANTED (38176) FONDEO_DEBITO_CVU (33007) …" at bounding box center [215, 231] width 297 height 206
click at [164, 139] on span "Ver más" at bounding box center [163, 141] width 41 height 17
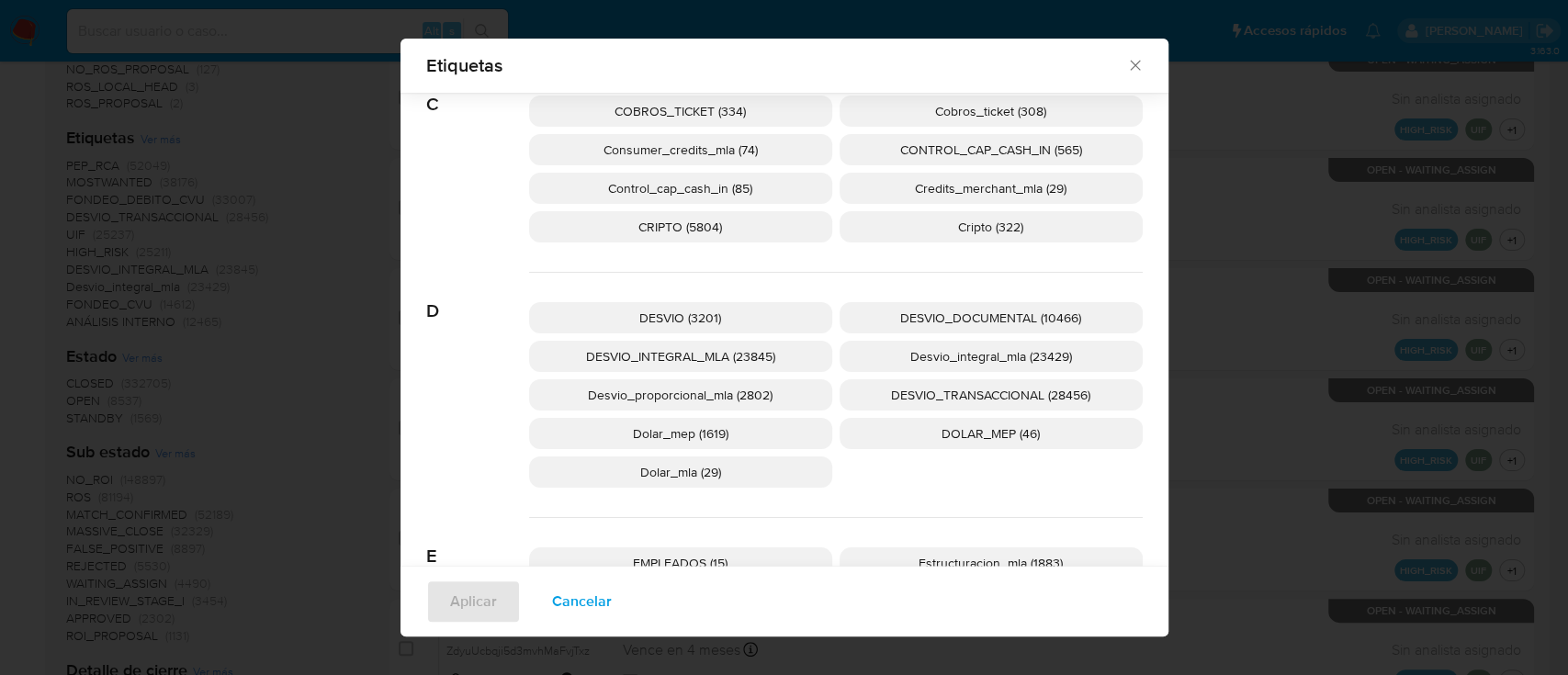
scroll to position [649, 0]
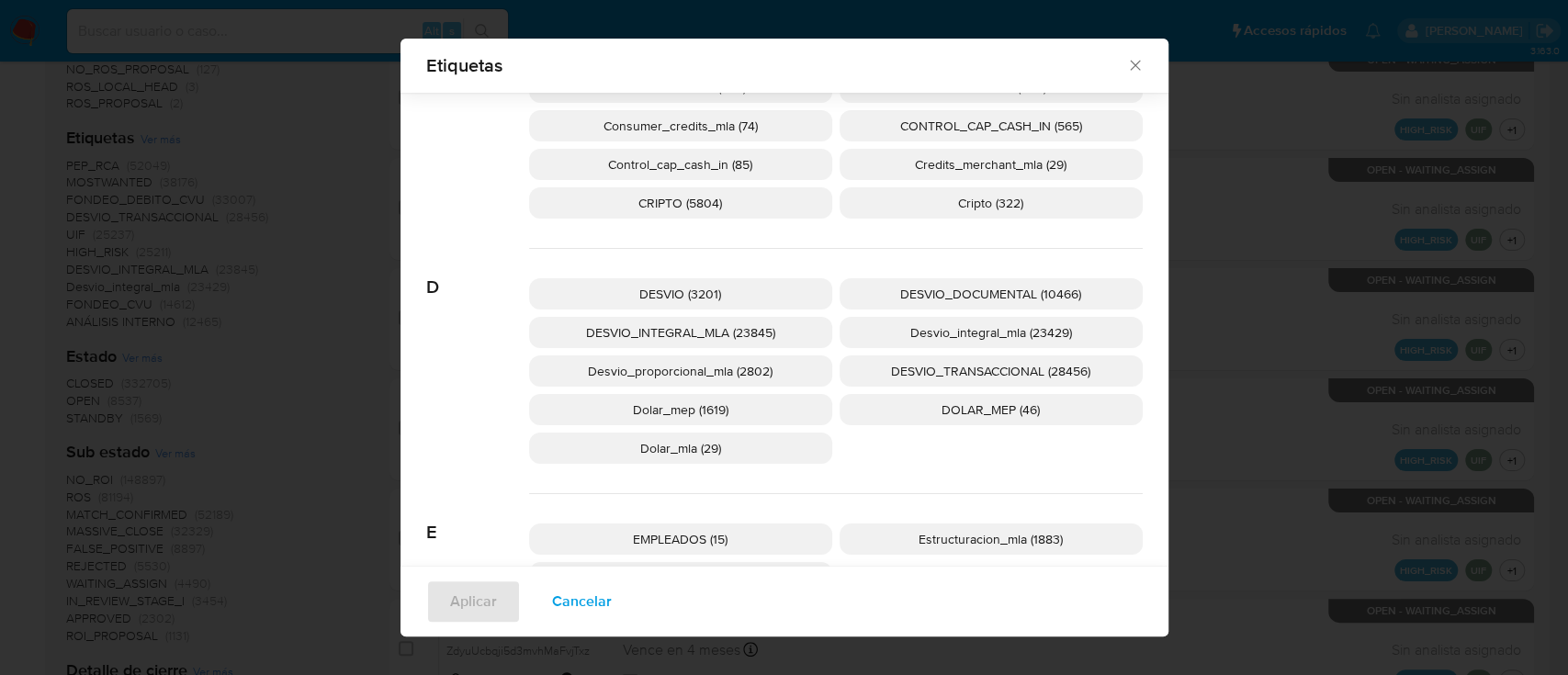
click at [714, 369] on span "Desvio_proporcional_mla (2802)" at bounding box center [680, 371] width 185 height 18
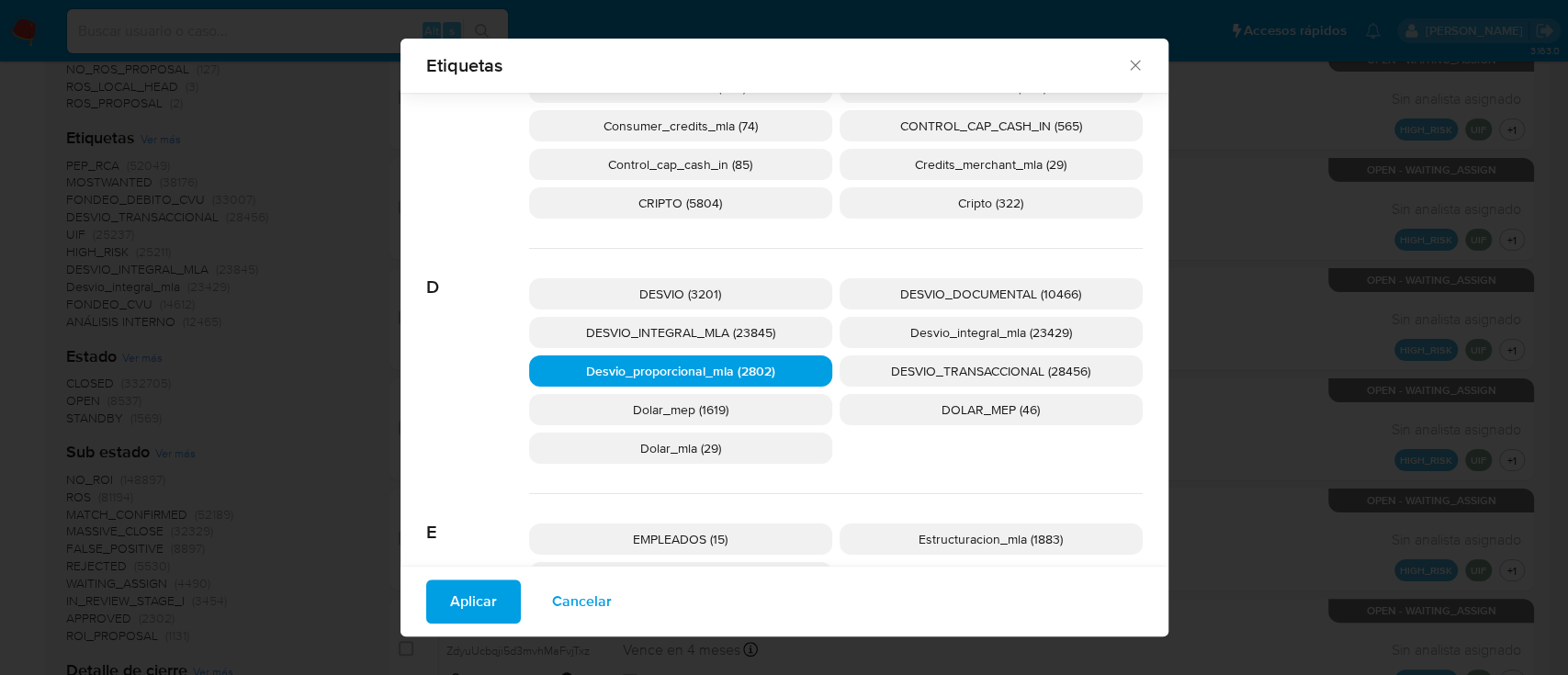
click at [461, 612] on span "Aplicar" at bounding box center [473, 601] width 47 height 40
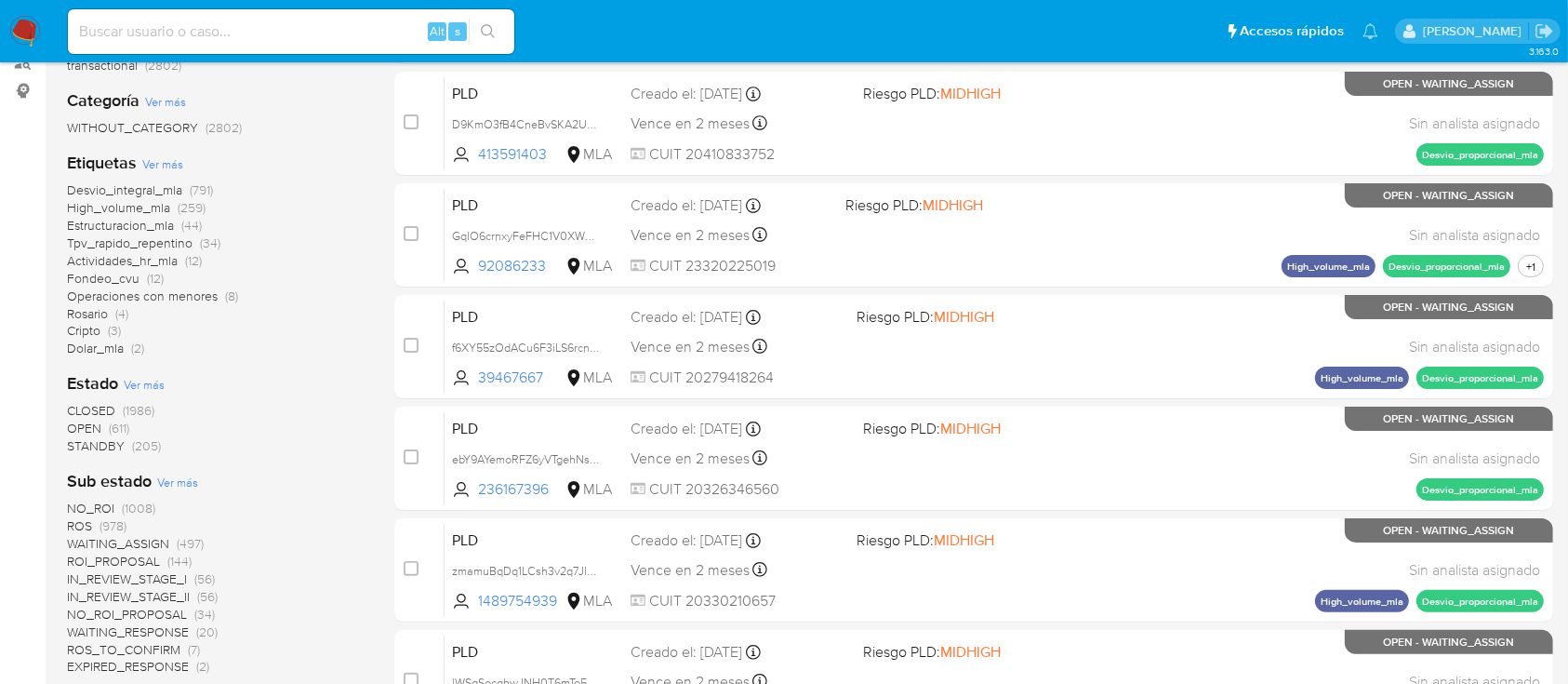
scroll to position [334, 0]
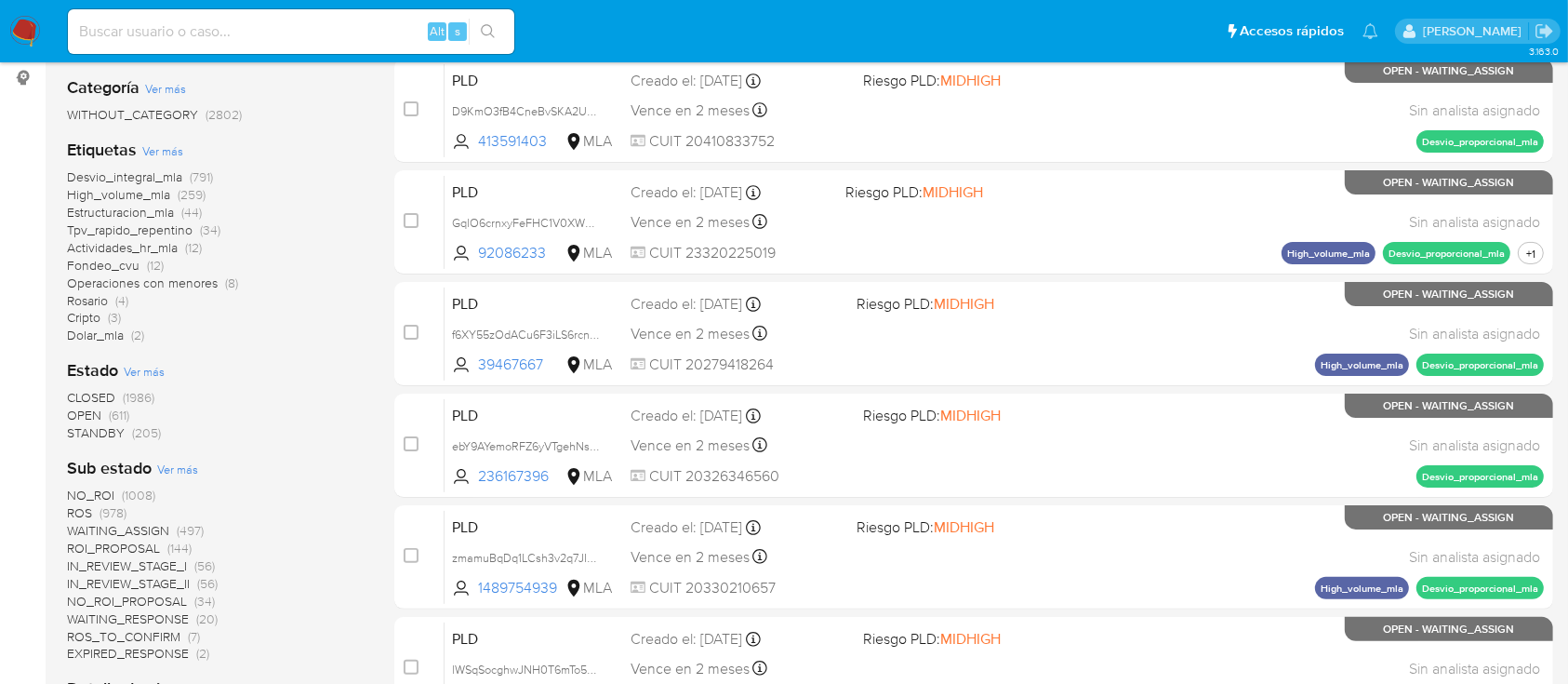
click at [89, 411] on span "OPEN" at bounding box center [84, 415] width 34 height 19
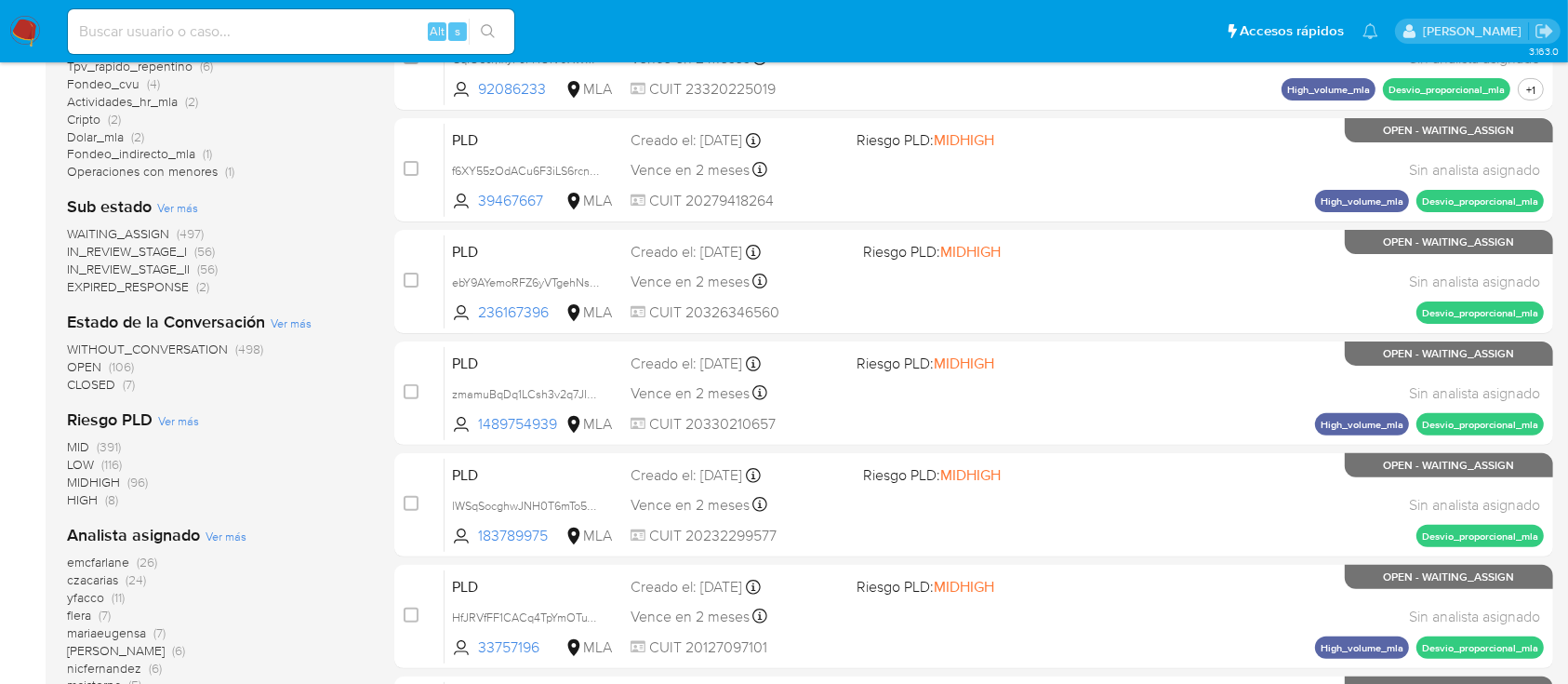
scroll to position [503, 0]
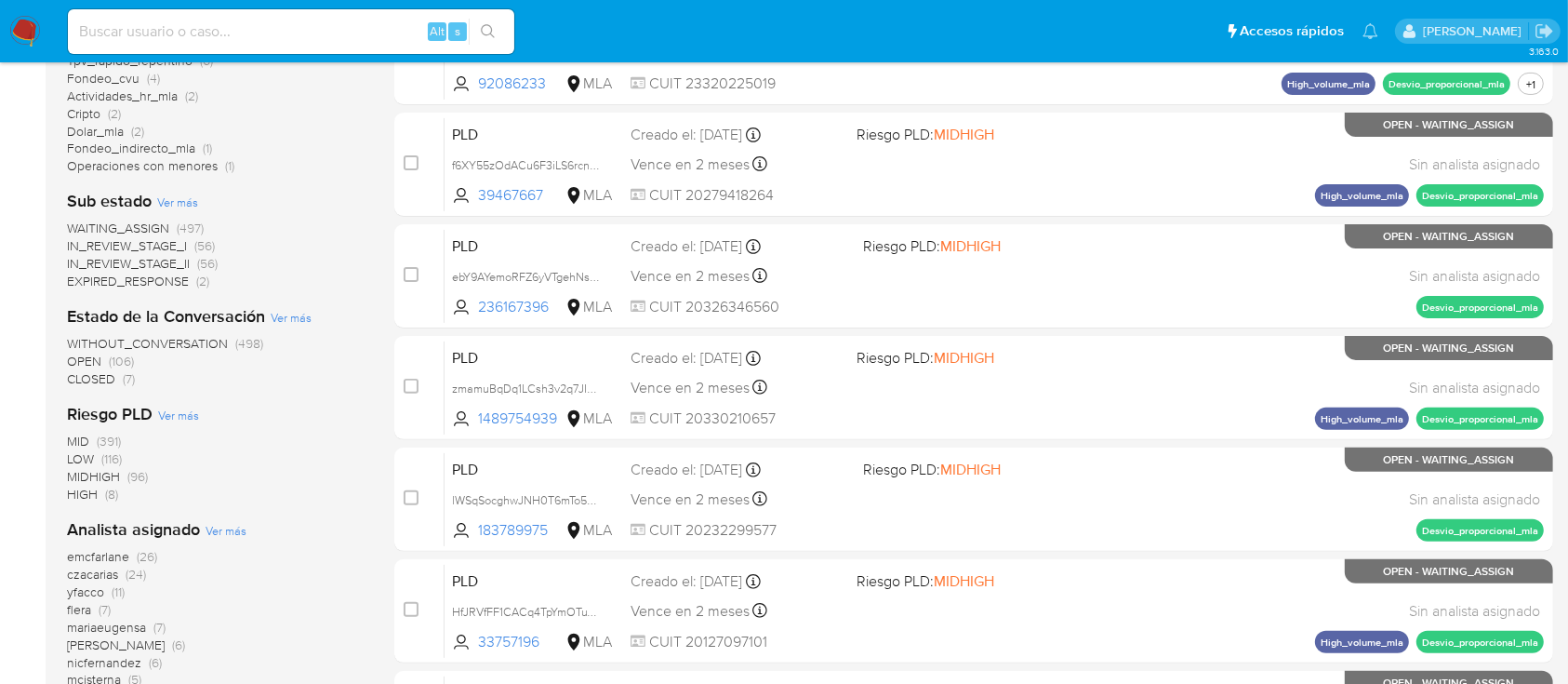
click at [107, 552] on span "emcfarlane" at bounding box center [98, 556] width 62 height 19
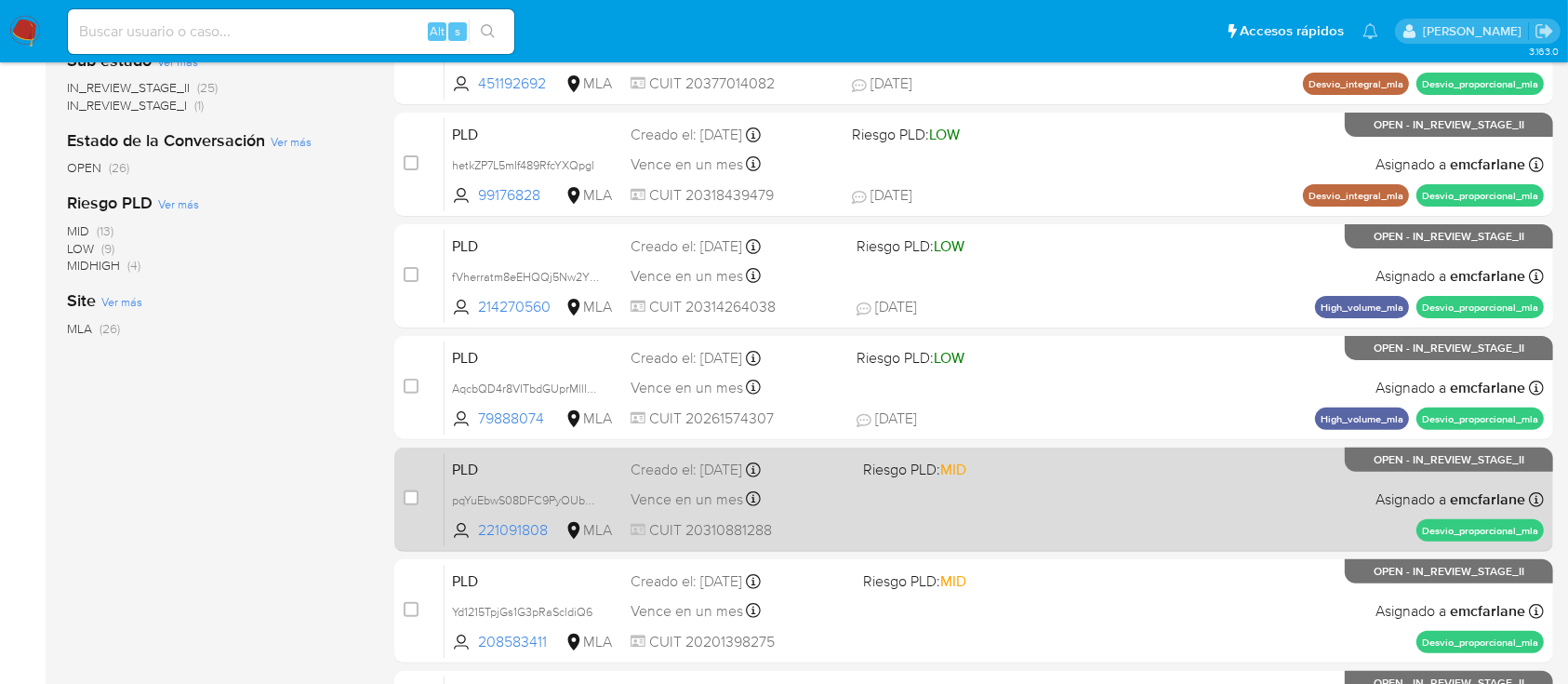
scroll to position [850, 0]
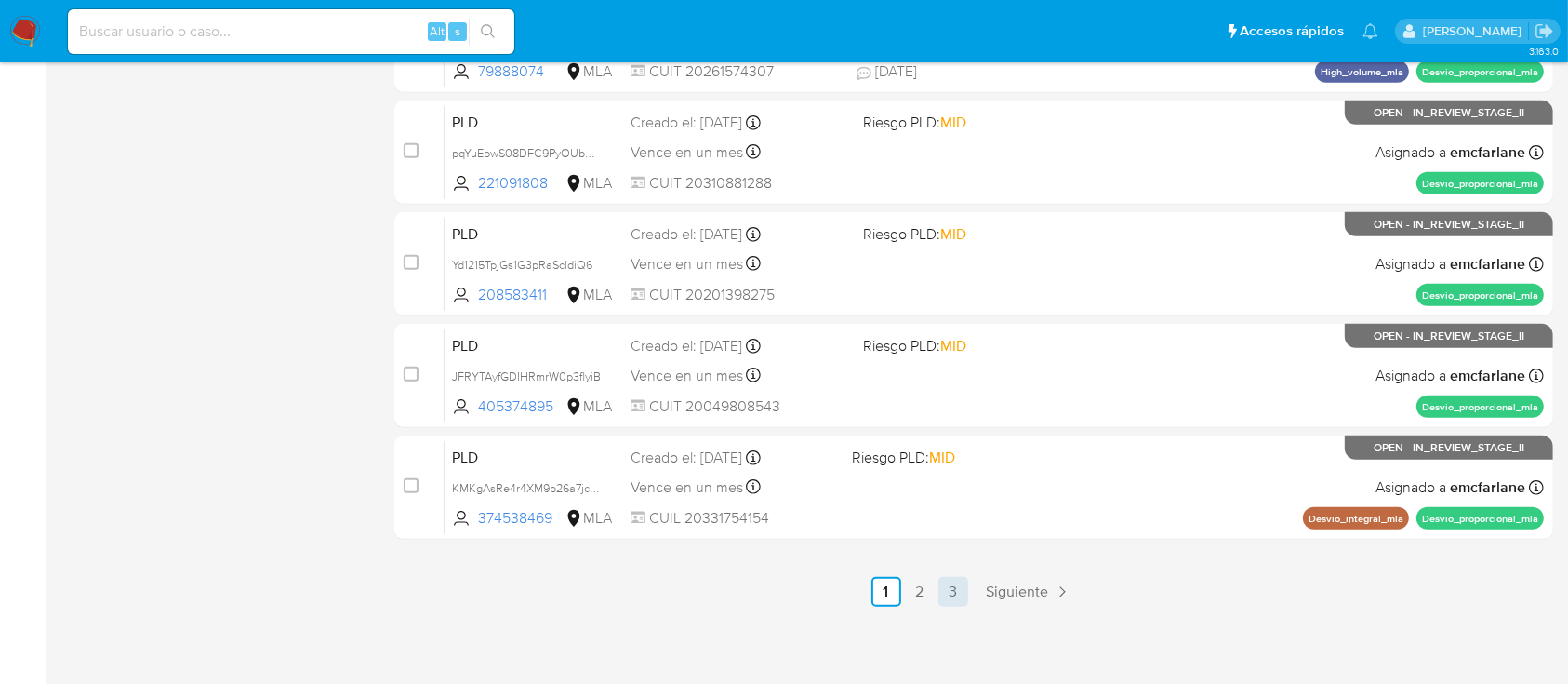
click at [953, 585] on link "3" at bounding box center [953, 592] width 30 height 30
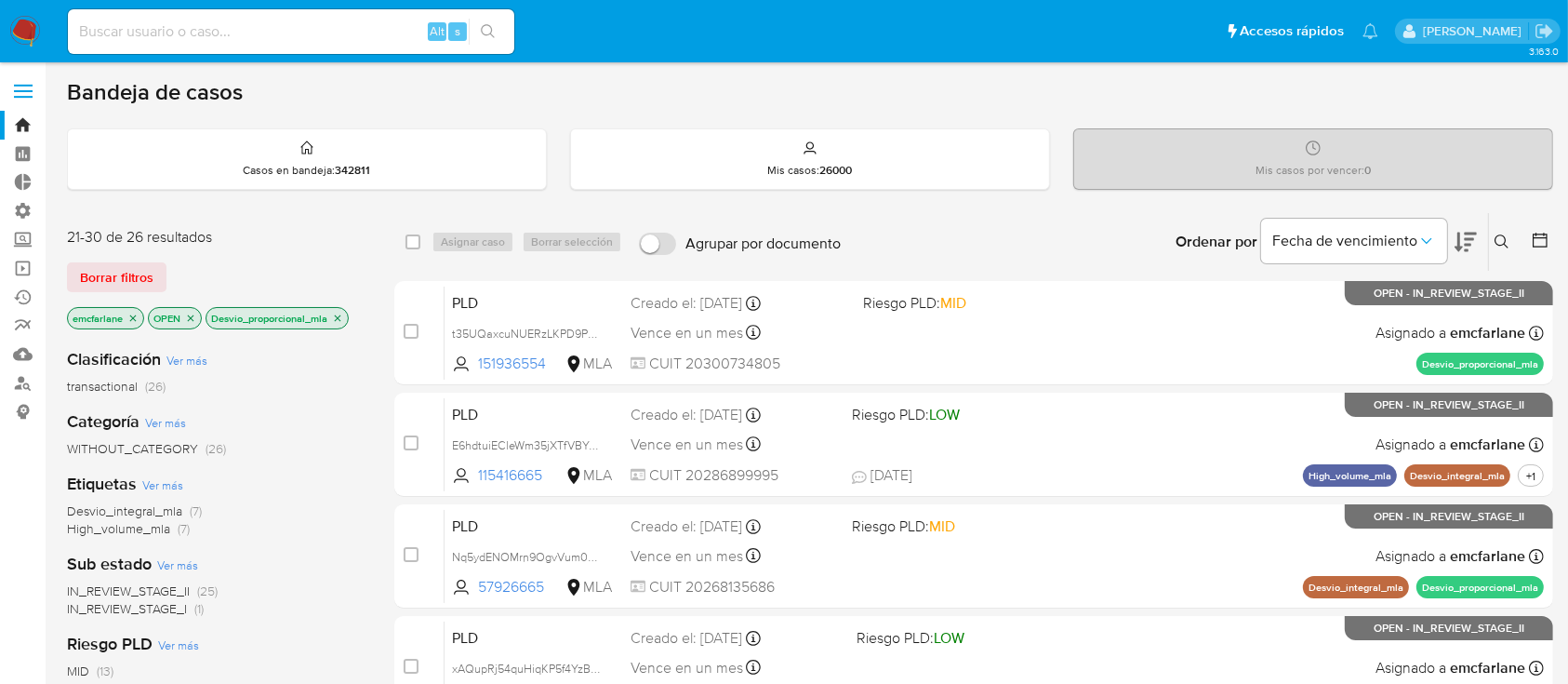
scroll to position [447, 0]
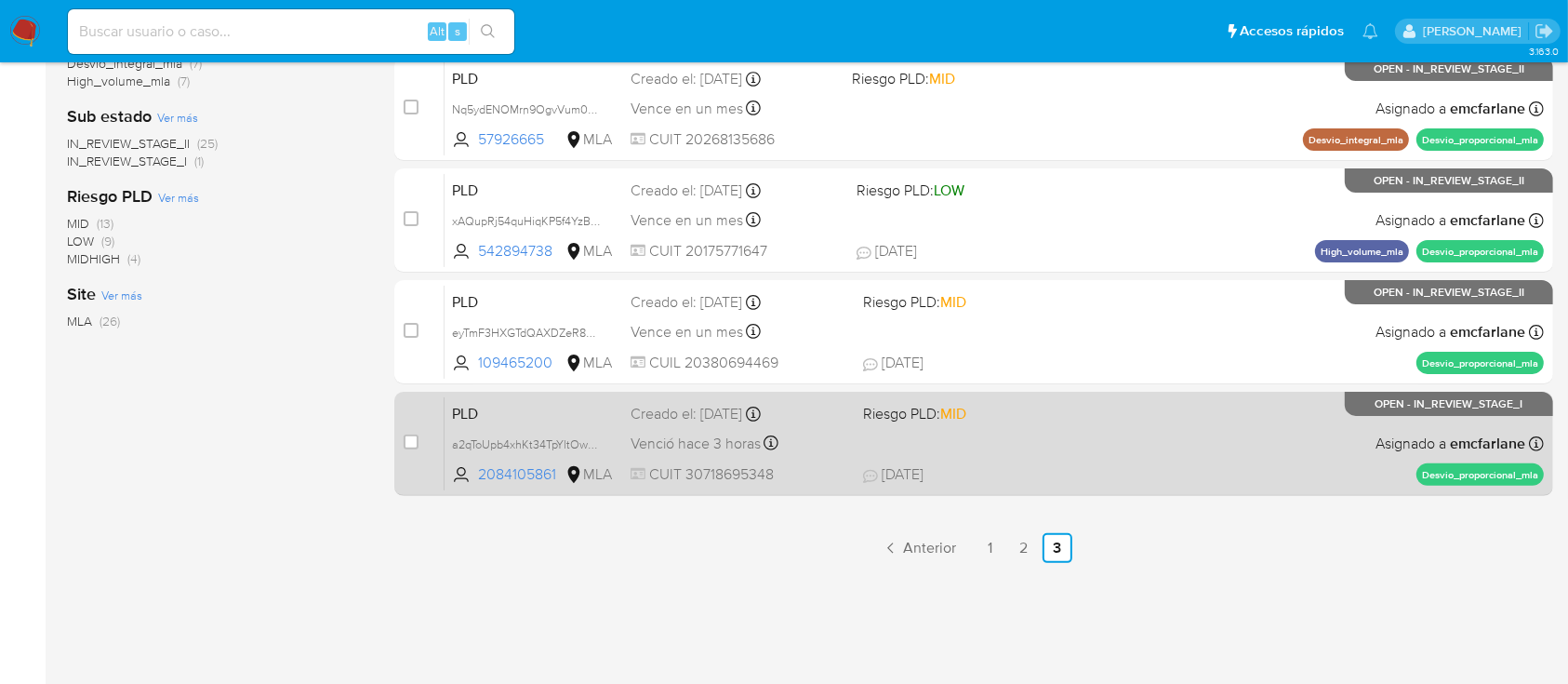
click at [841, 440] on div "Venció hace 3 horas Vence el 14/10/2025 12:10:32" at bounding box center [739, 443] width 217 height 25
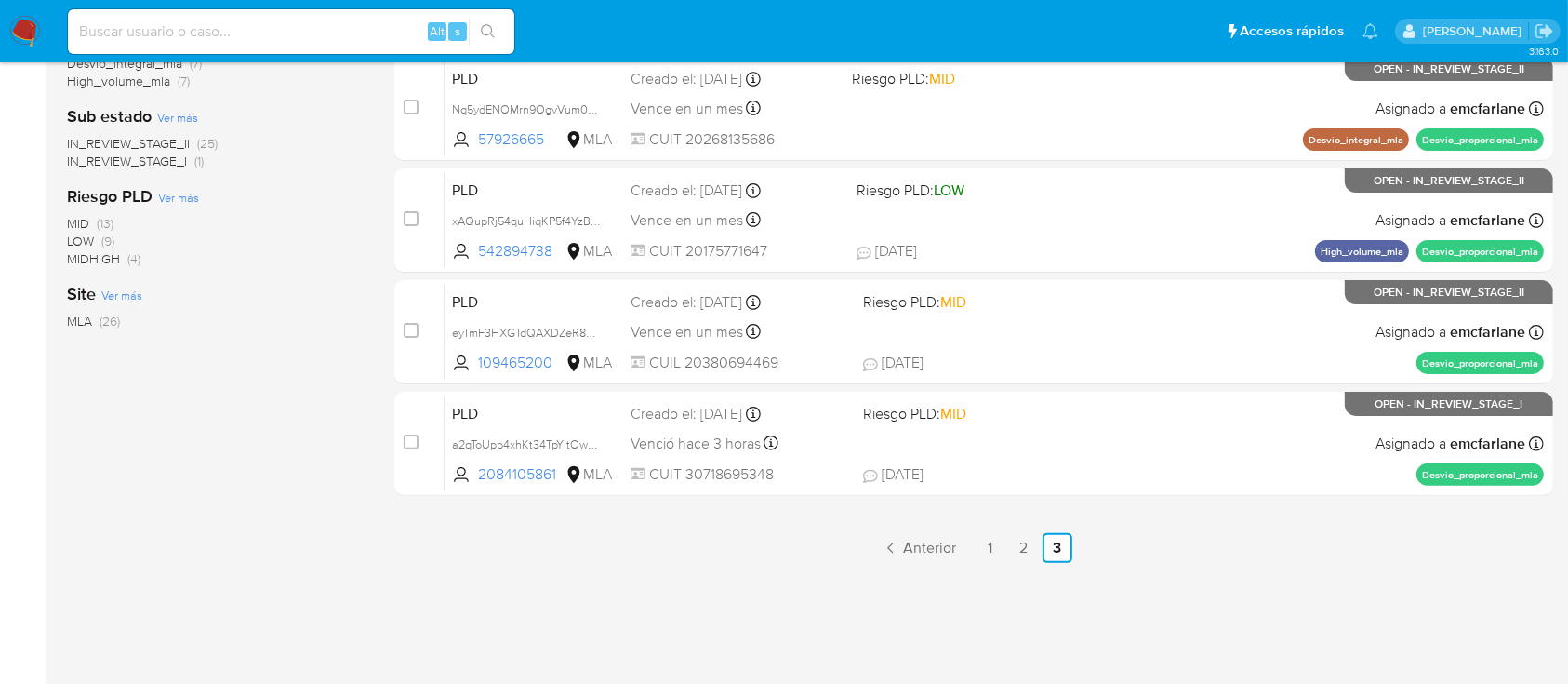
click at [398, 27] on input at bounding box center [291, 32] width 446 height 24
paste input "1059195970"
type input "1059195970"
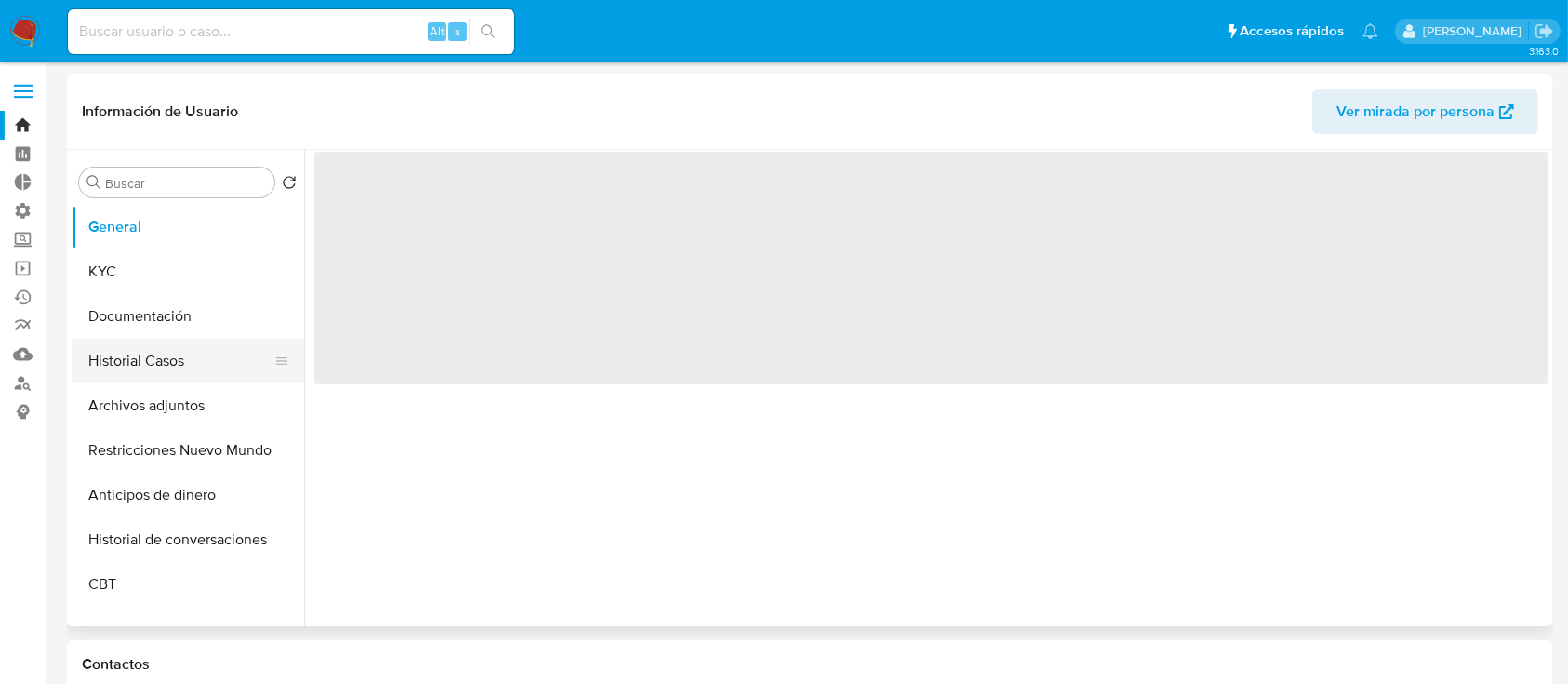
click at [164, 355] on button "Historial Casos" at bounding box center [181, 361] width 218 height 45
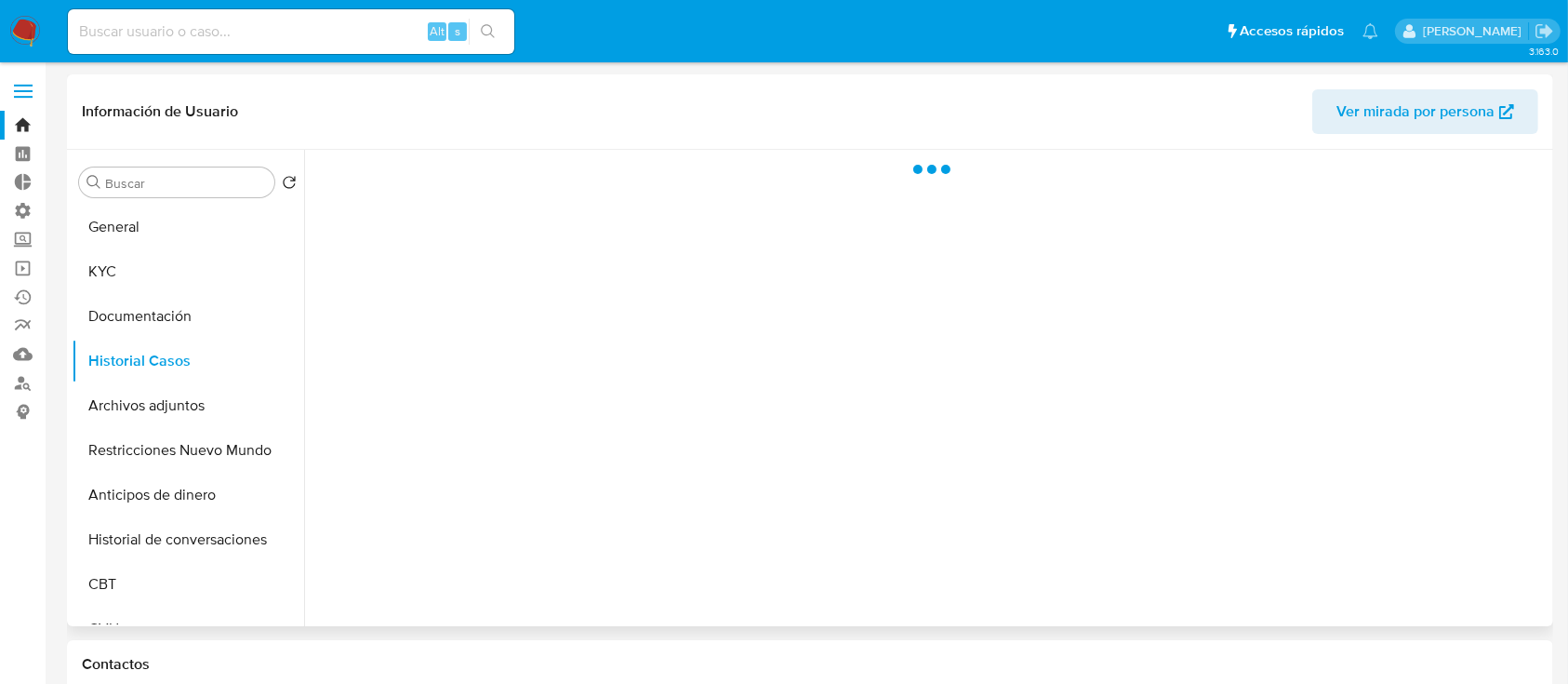
select select "10"
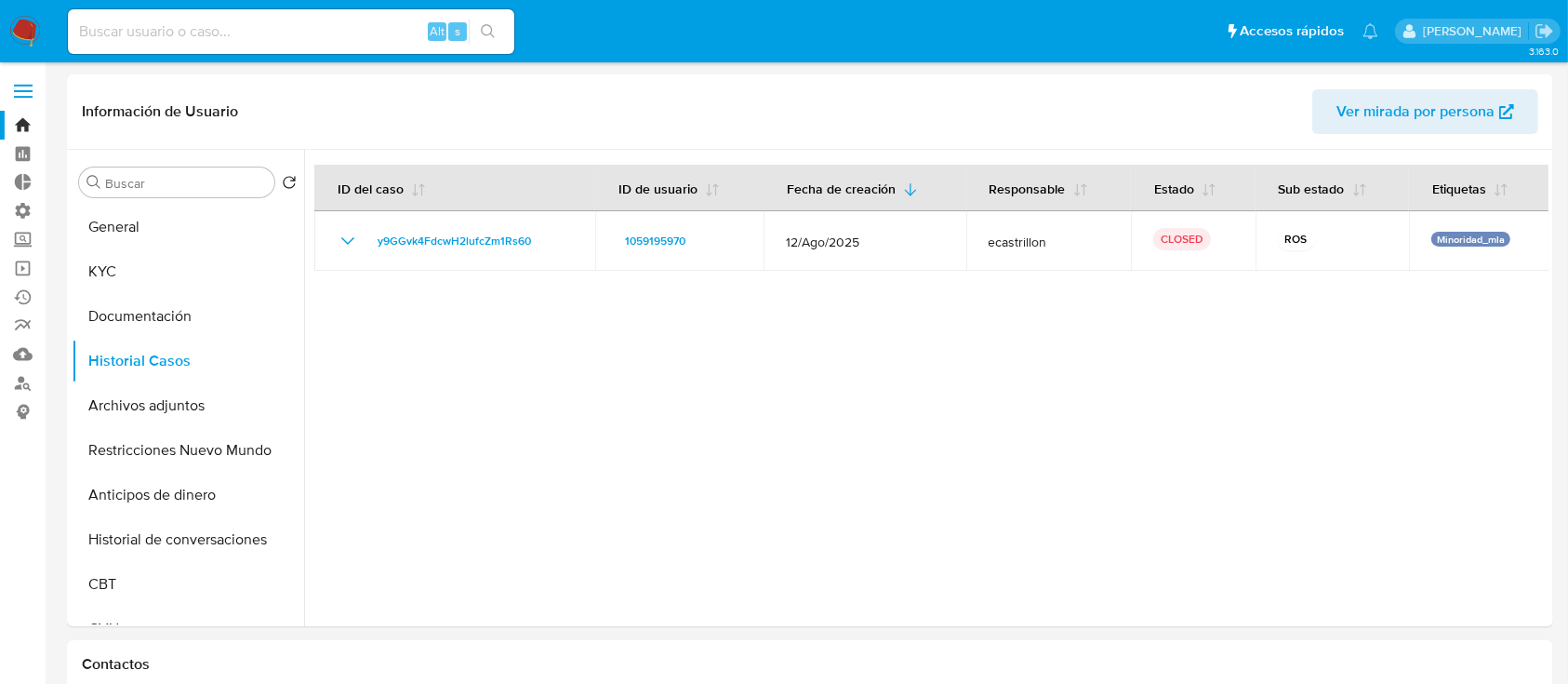
click at [334, 35] on input at bounding box center [291, 32] width 446 height 24
paste input "sina3NvO8uU1QUHB9AhozanV"
type input "sina3NvO8uU1QUHB9AhozanV"
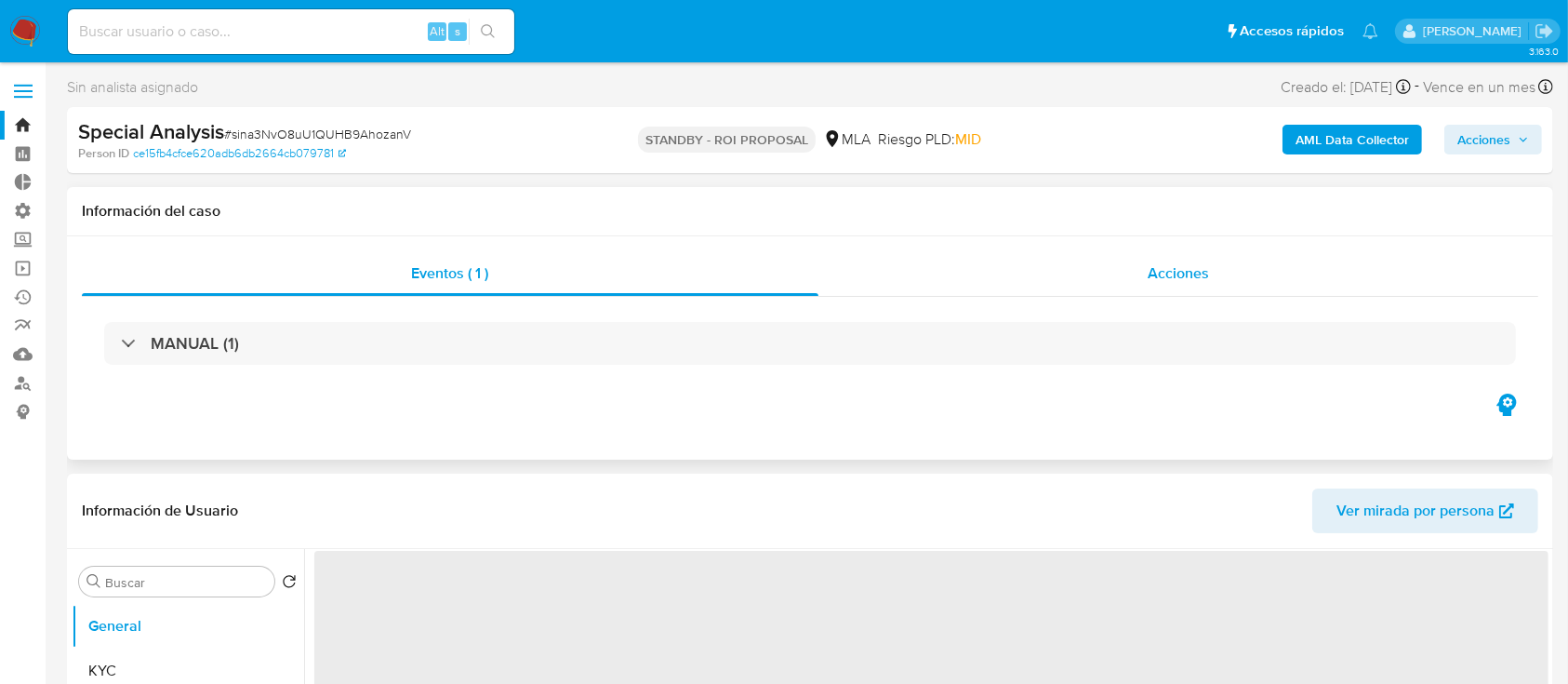
click at [1036, 286] on div "Acciones" at bounding box center [1179, 273] width 721 height 45
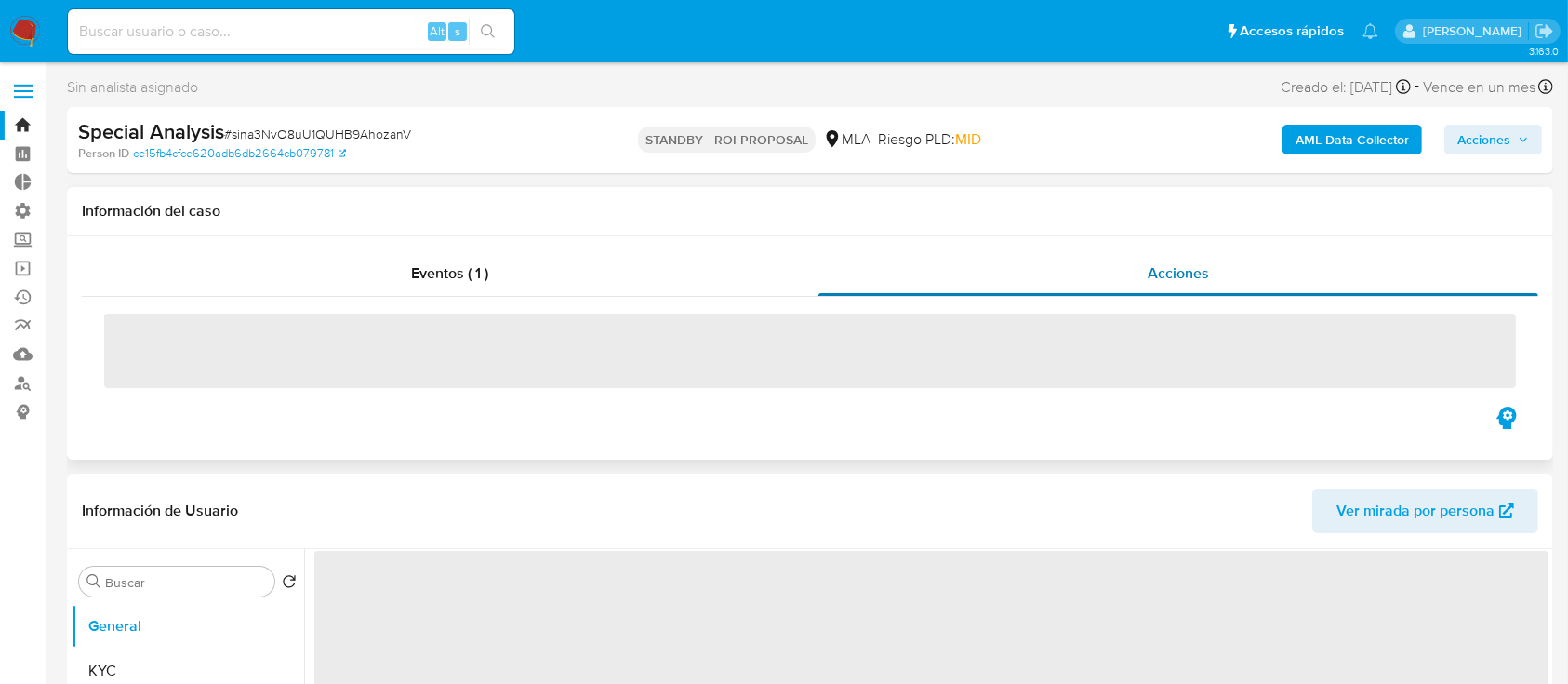
select select "10"
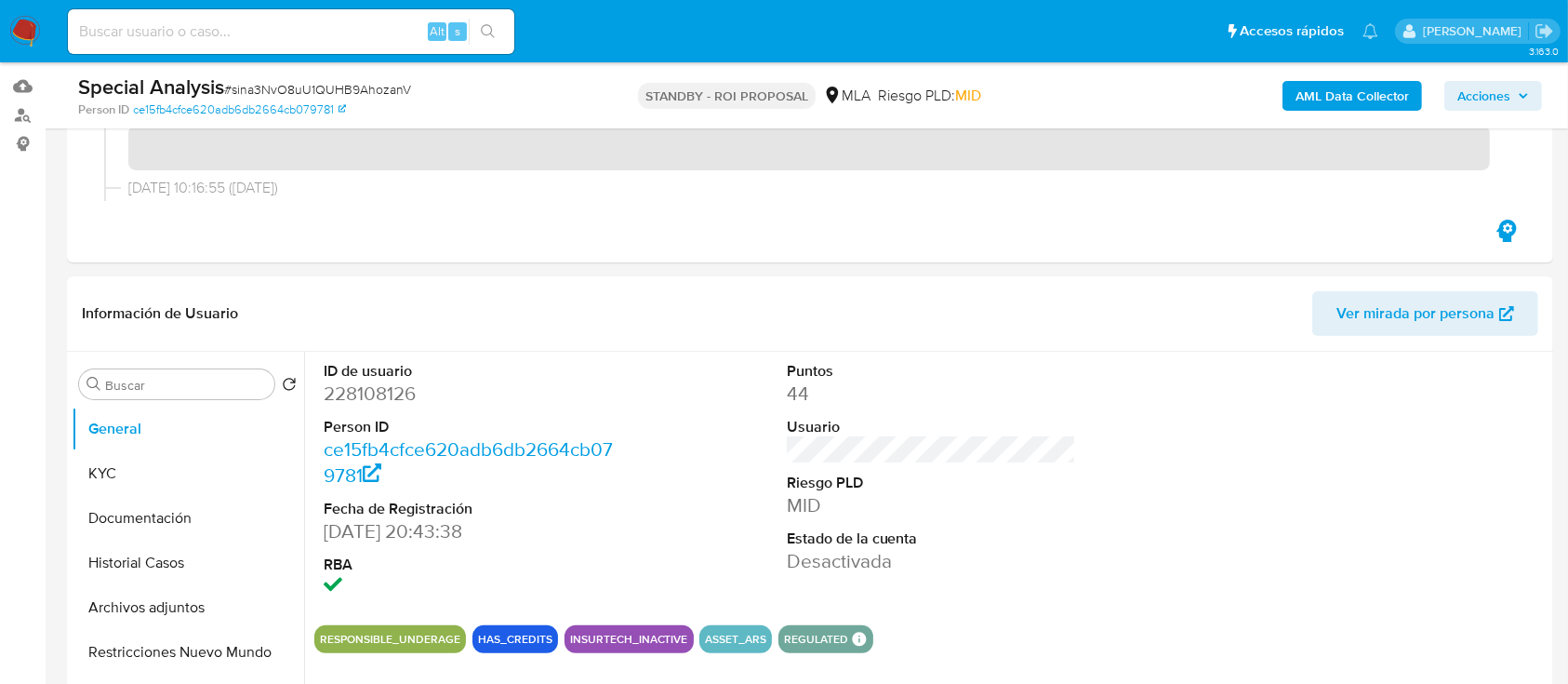
scroll to position [269, 0]
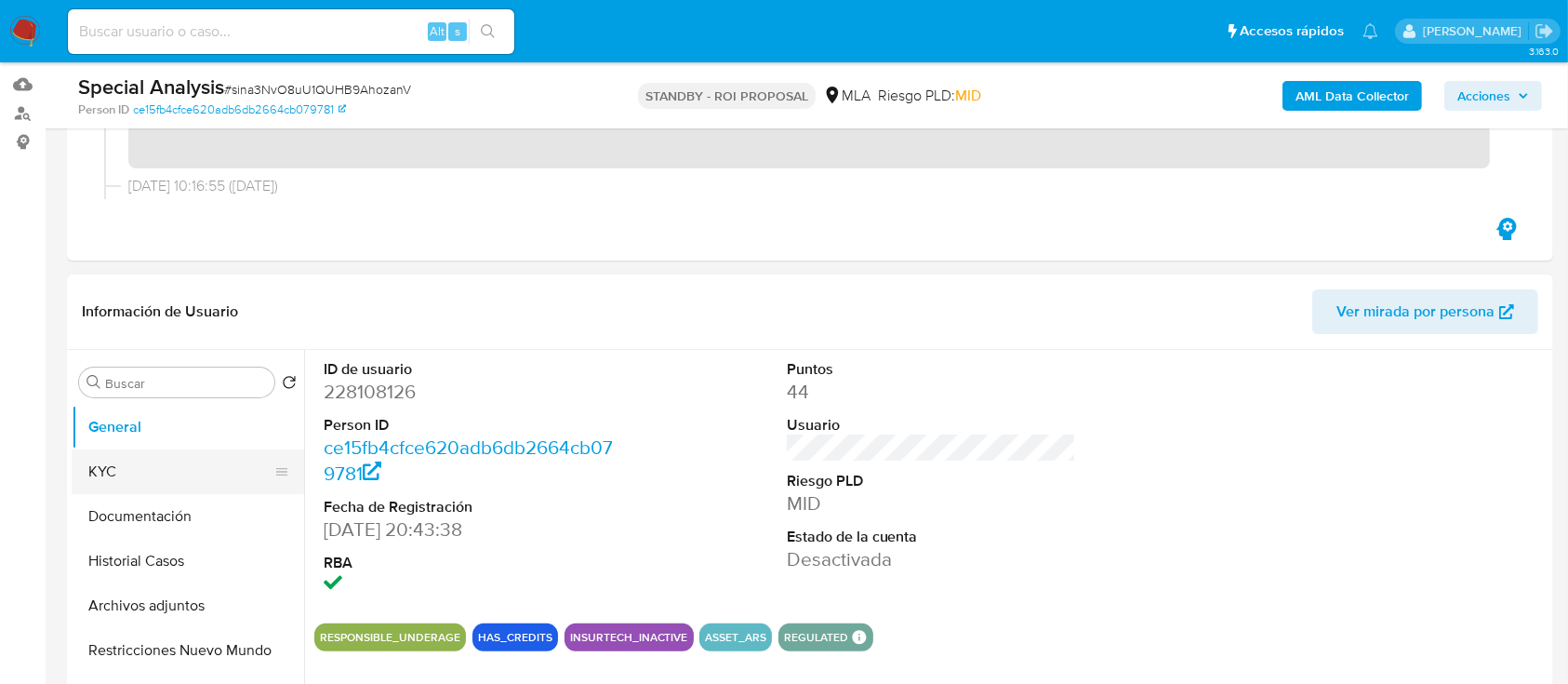
click at [112, 451] on button "KYC" at bounding box center [181, 472] width 218 height 45
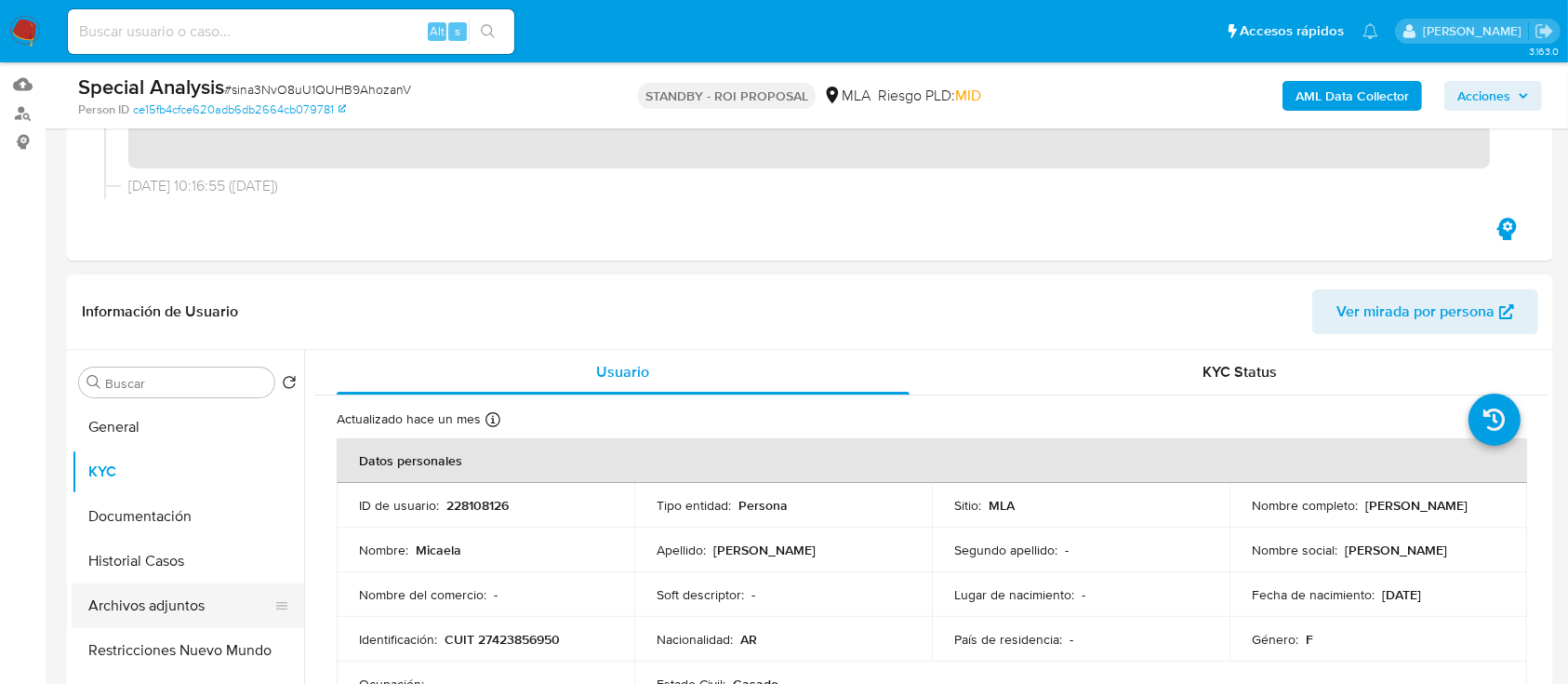
click at [96, 595] on button "Archivos adjuntos" at bounding box center [181, 606] width 218 height 45
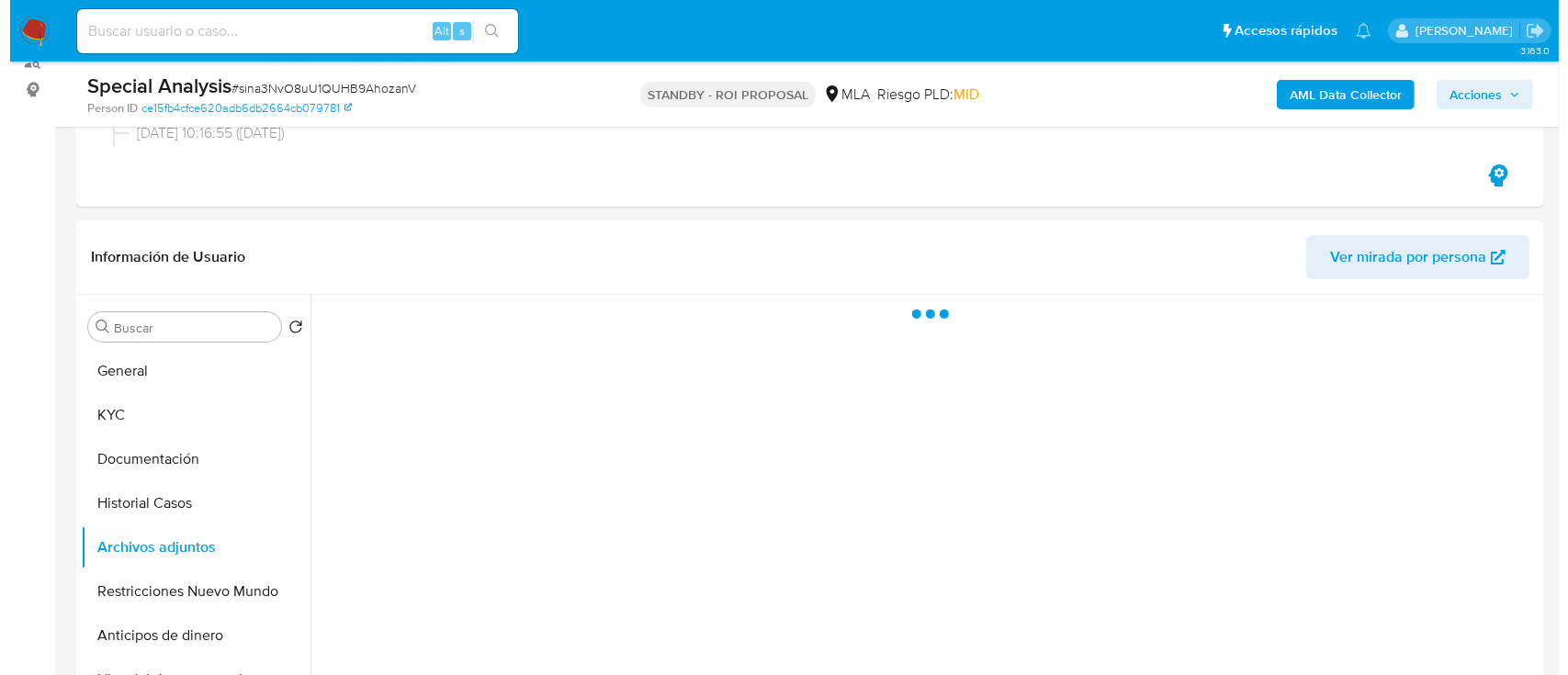
scroll to position [317, 0]
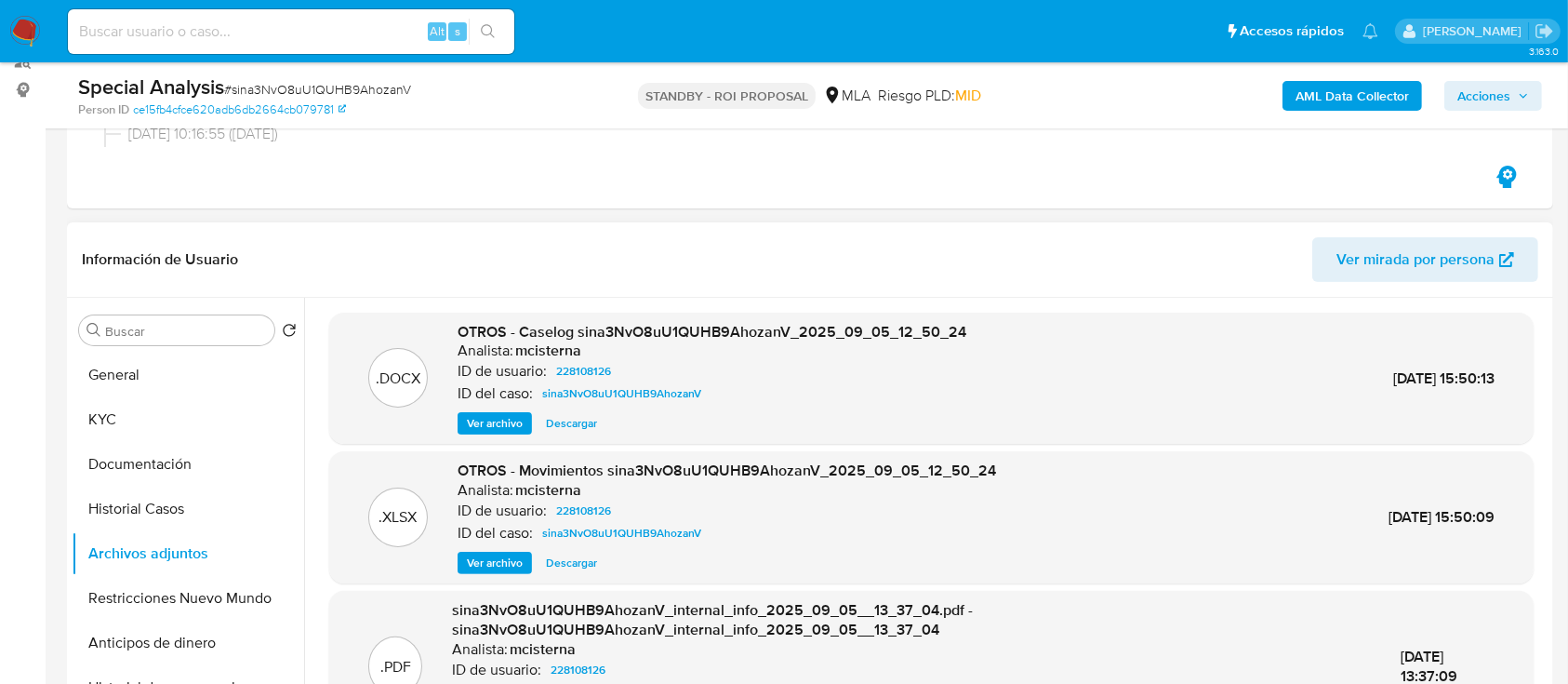
click at [486, 430] on span "Ver archivo" at bounding box center [495, 423] width 56 height 19
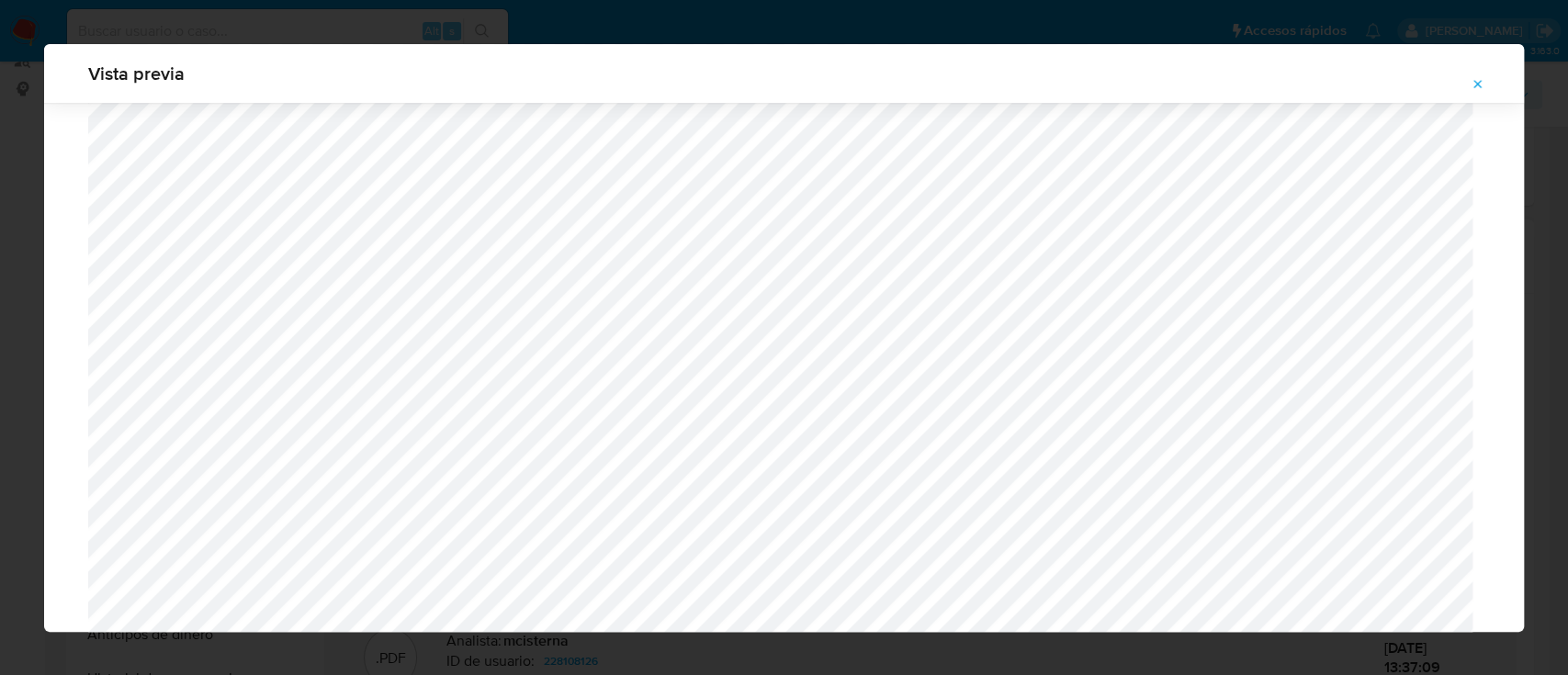
scroll to position [1230, 0]
click at [1492, 90] on button "Attachment preview" at bounding box center [1478, 85] width 40 height 29
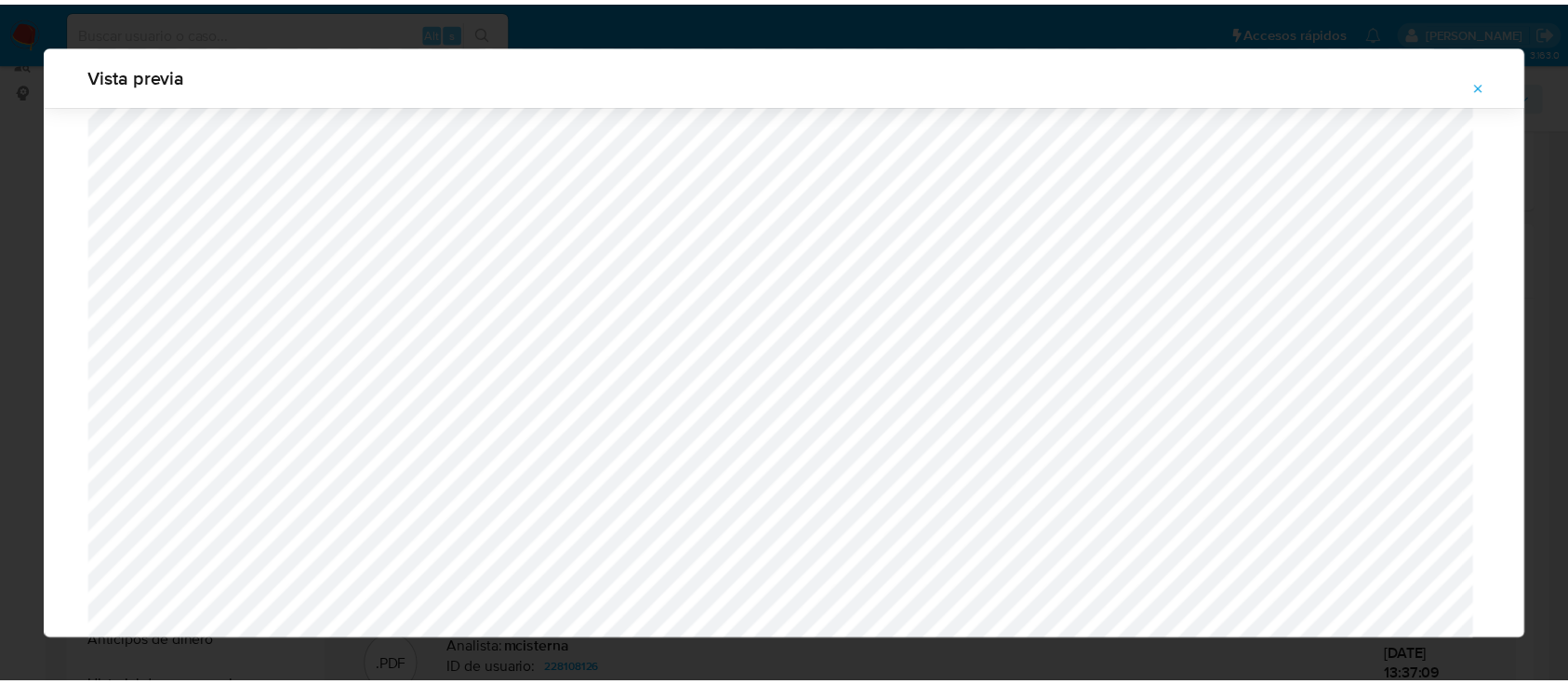
scroll to position [60, 0]
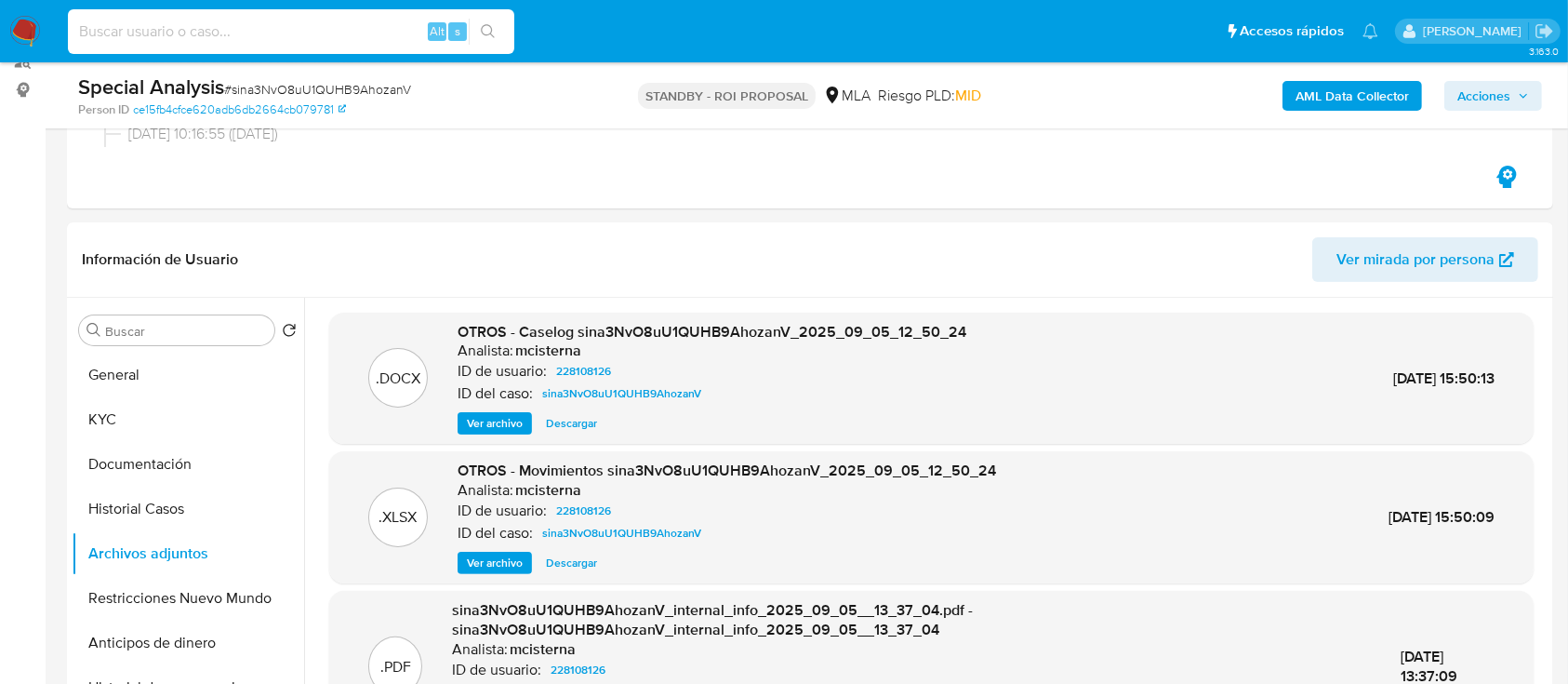
click at [383, 22] on input at bounding box center [291, 32] width 446 height 24
paste input "zoU9atrxNJ0hhMeeylybpmqC"
type input "zoU9atrxNJ0hhMeeylybpmqC"
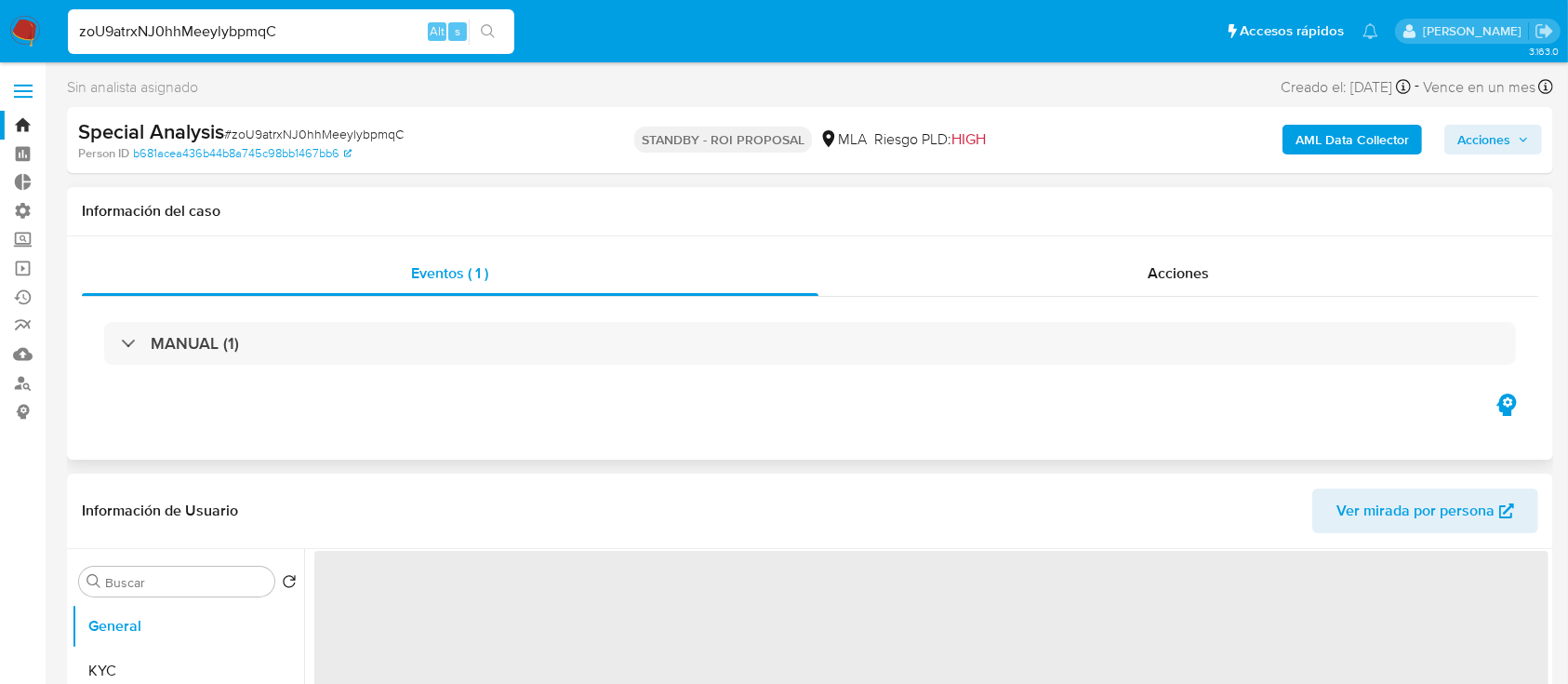
click at [1036, 247] on div "Eventos ( 1 ) Acciones MANUAL (1)" at bounding box center [810, 349] width 1486 height 224
click at [1101, 255] on div "Acciones" at bounding box center [1179, 273] width 721 height 45
select select "10"
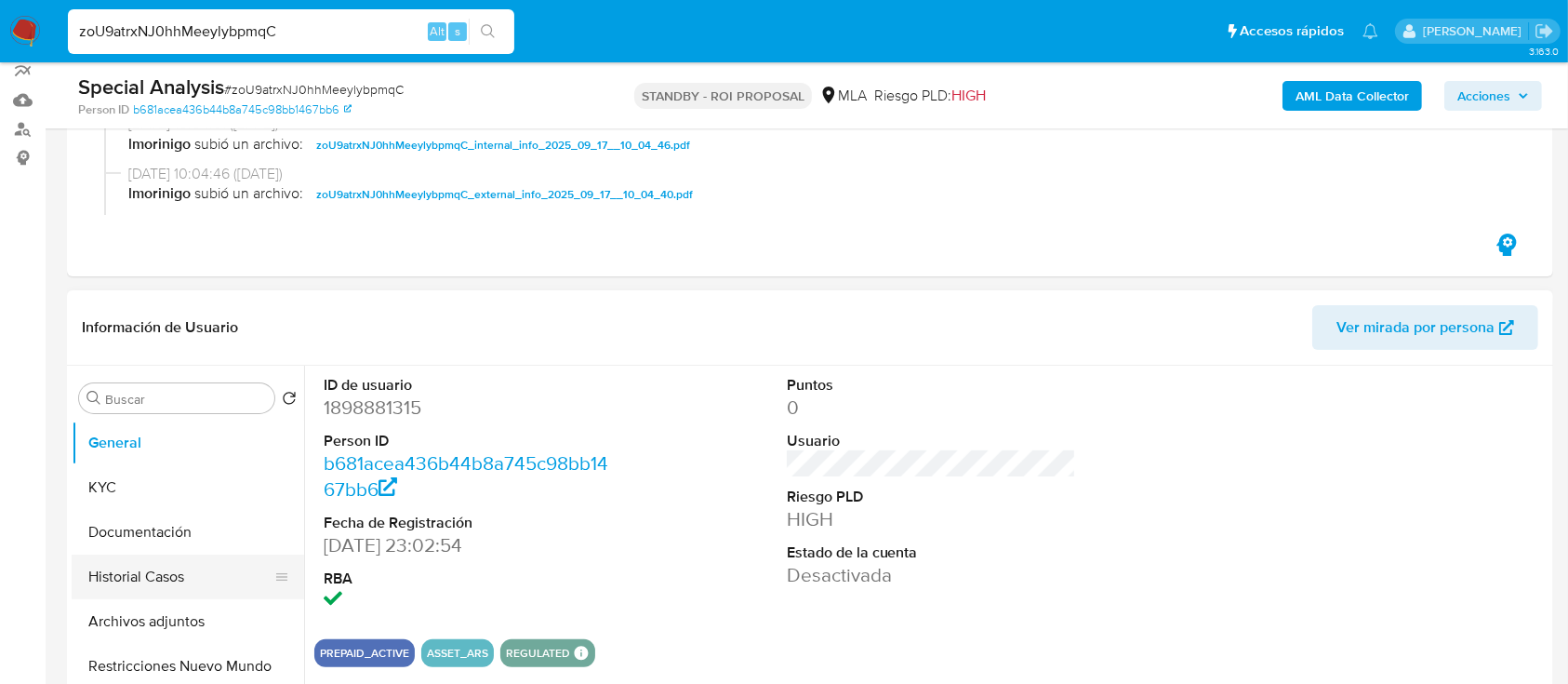
scroll to position [254, 0]
click at [142, 569] on button "Historial Casos" at bounding box center [181, 576] width 218 height 45
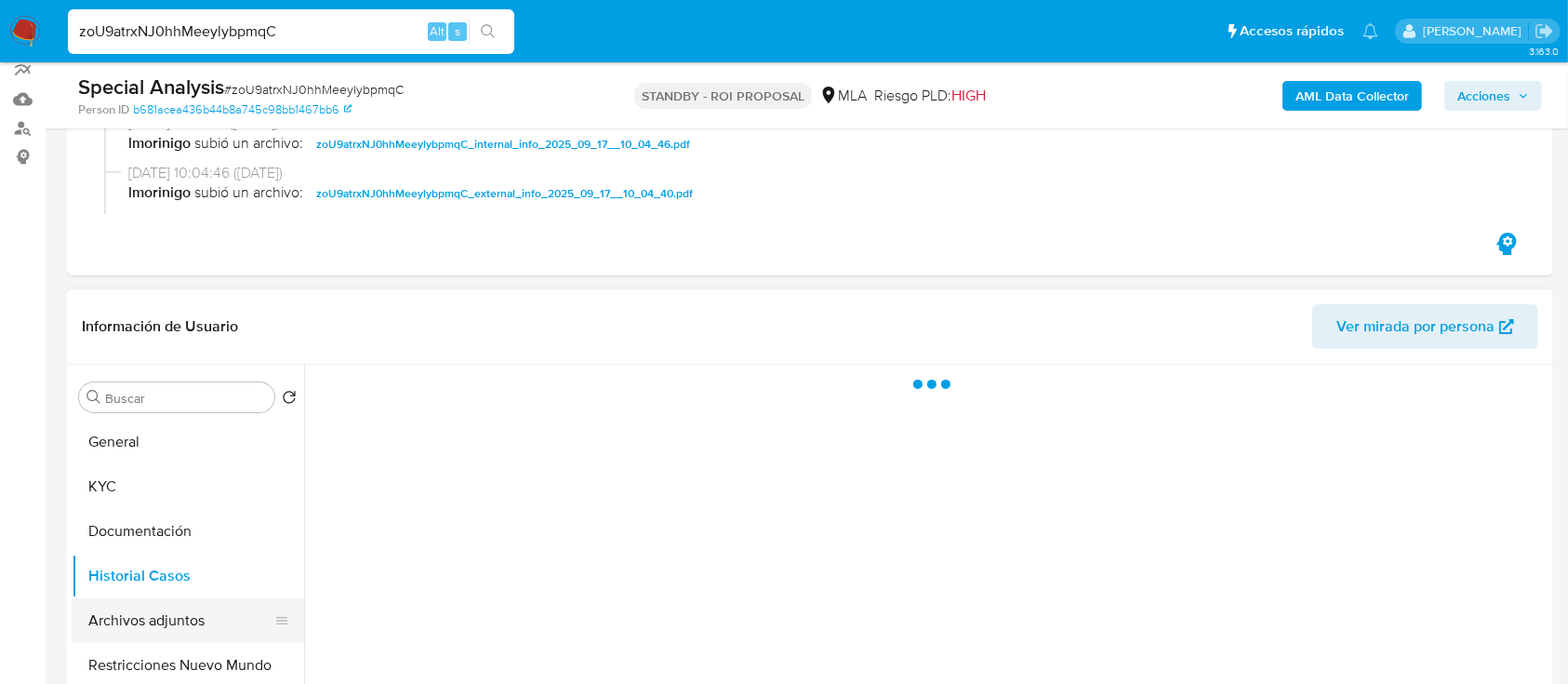
click at [150, 622] on button "Archivos adjuntos" at bounding box center [181, 621] width 218 height 45
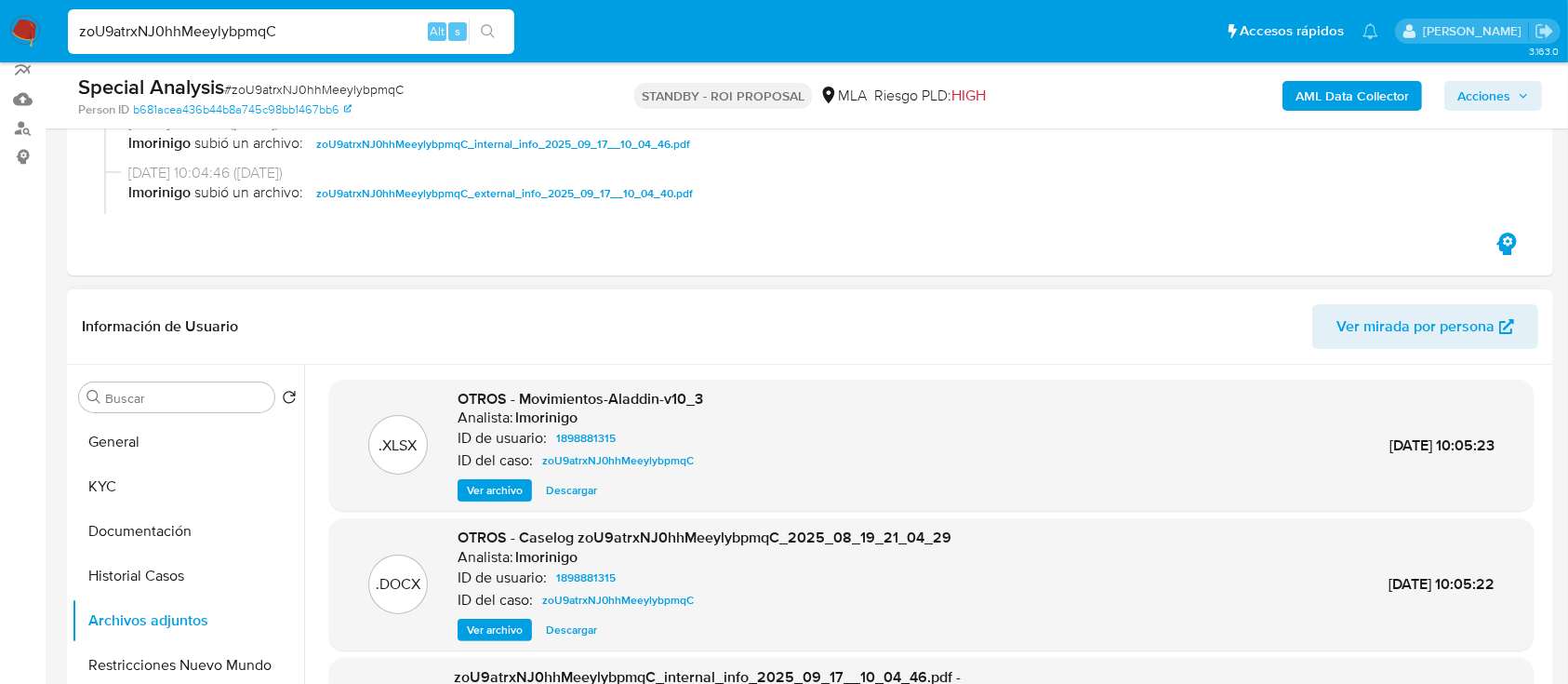
click at [483, 622] on span "Ver archivo" at bounding box center [495, 630] width 56 height 19
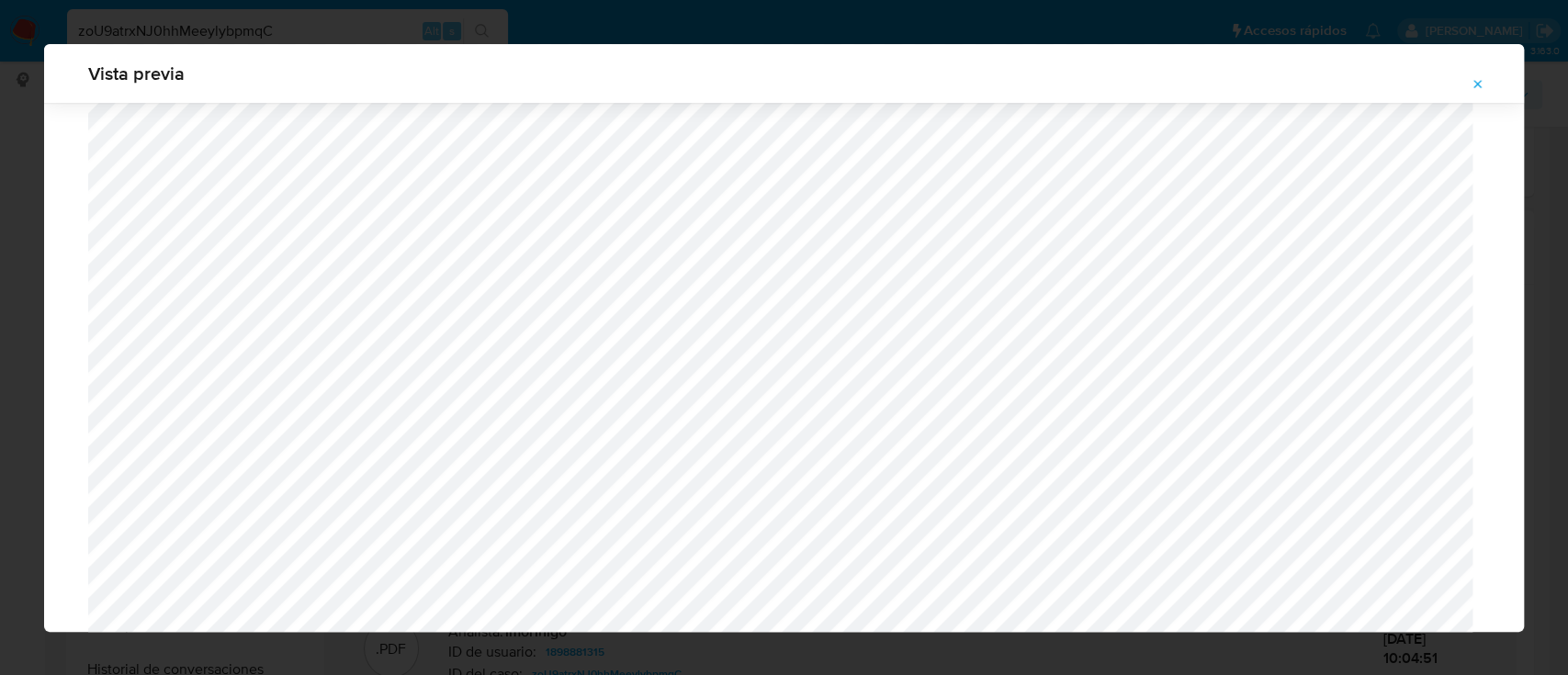
scroll to position [1414, 0]
click at [1476, 91] on icon "Attachment preview" at bounding box center [1478, 85] width 15 height 15
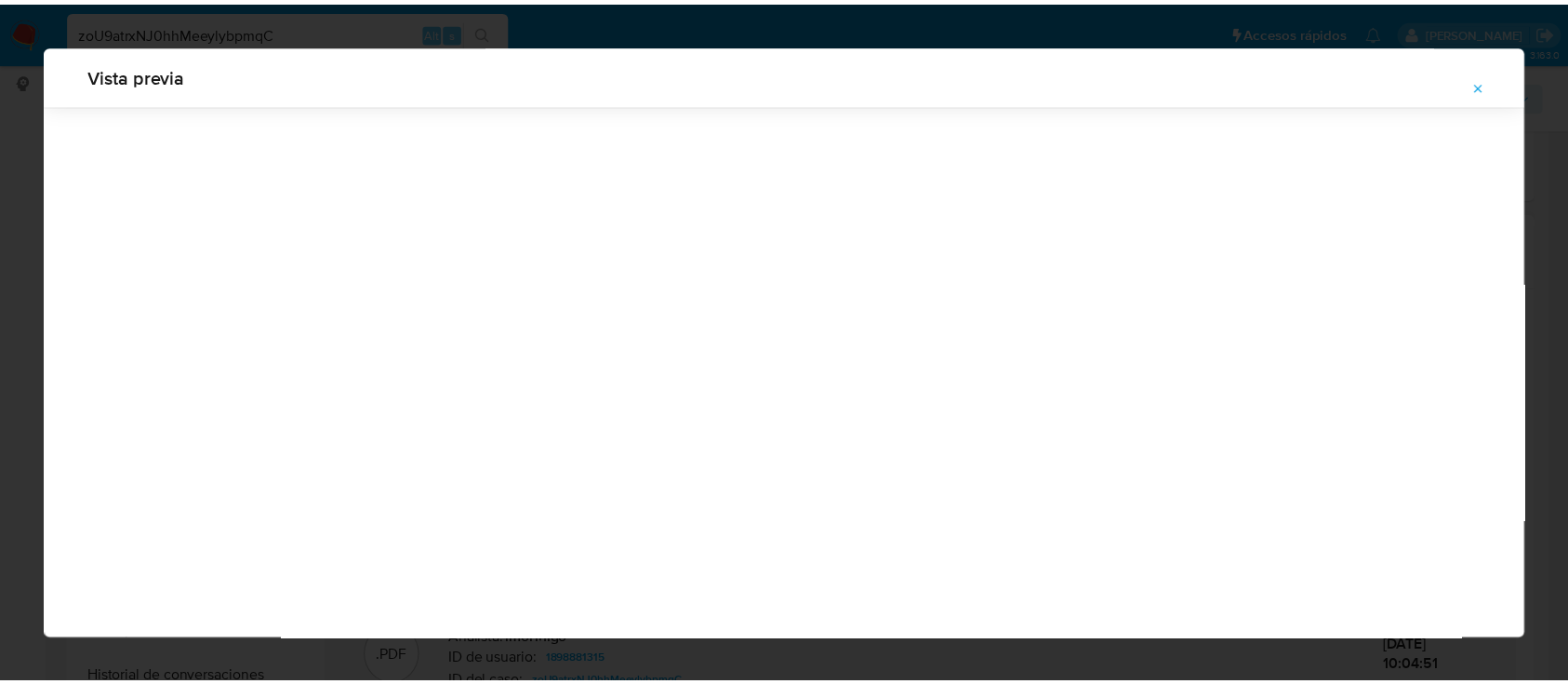
scroll to position [60, 0]
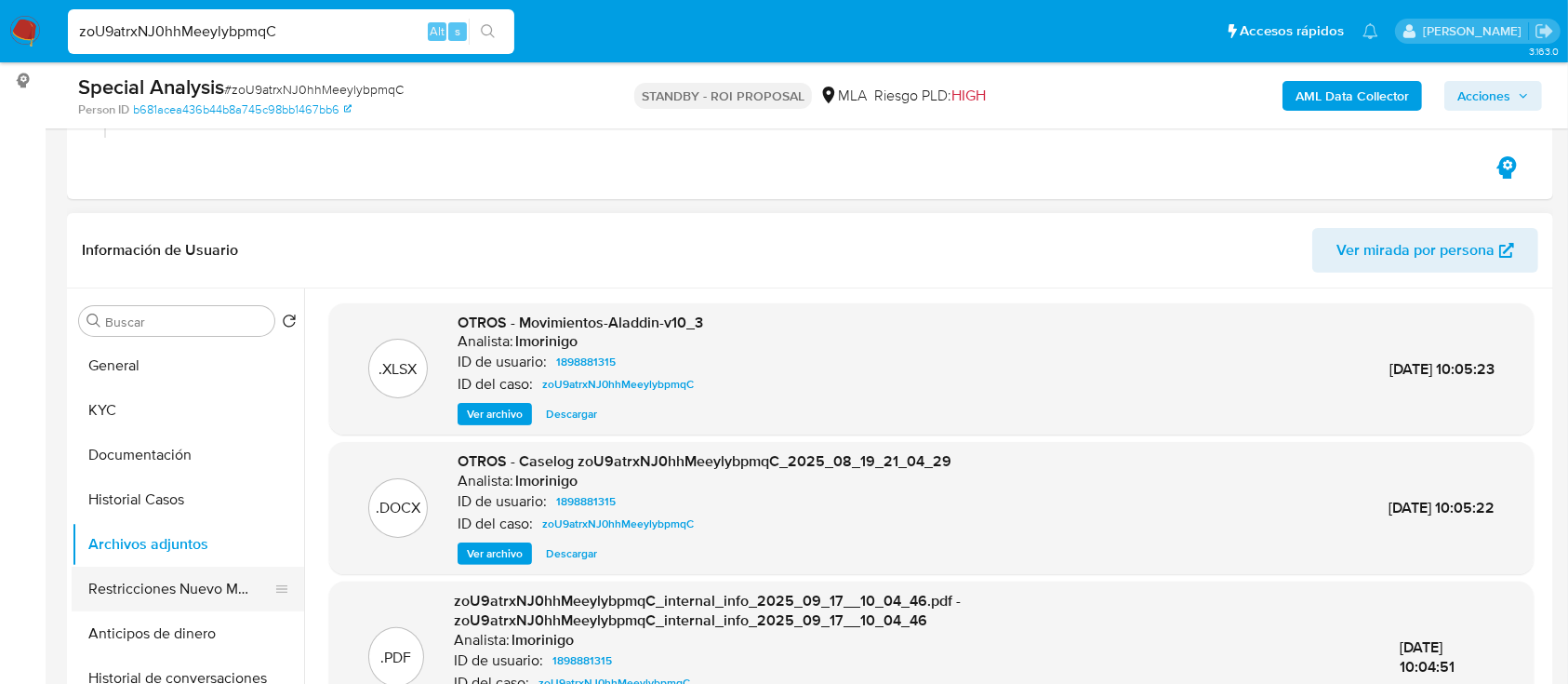
click at [119, 575] on button "Restricciones Nuevo Mundo" at bounding box center [181, 589] width 218 height 45
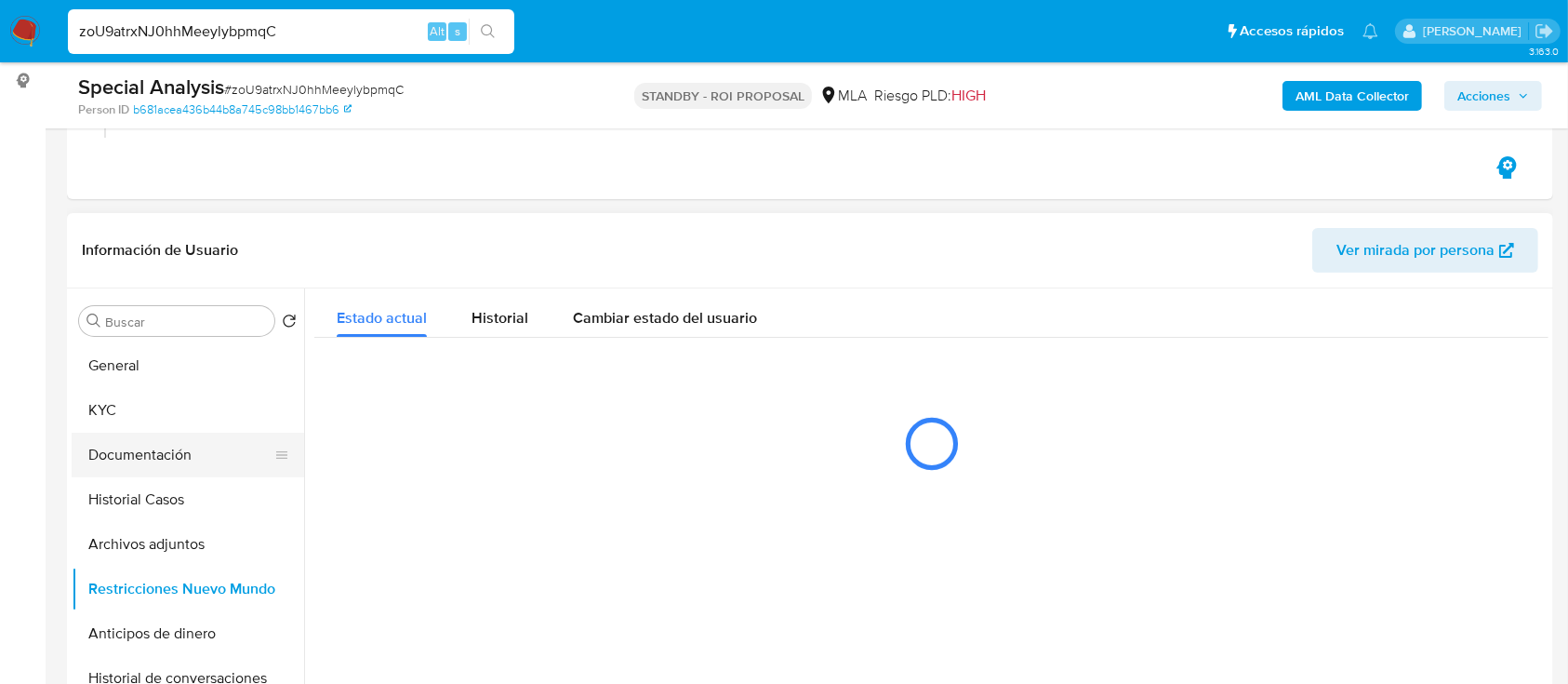
click at [153, 468] on button "Documentación" at bounding box center [181, 455] width 218 height 45
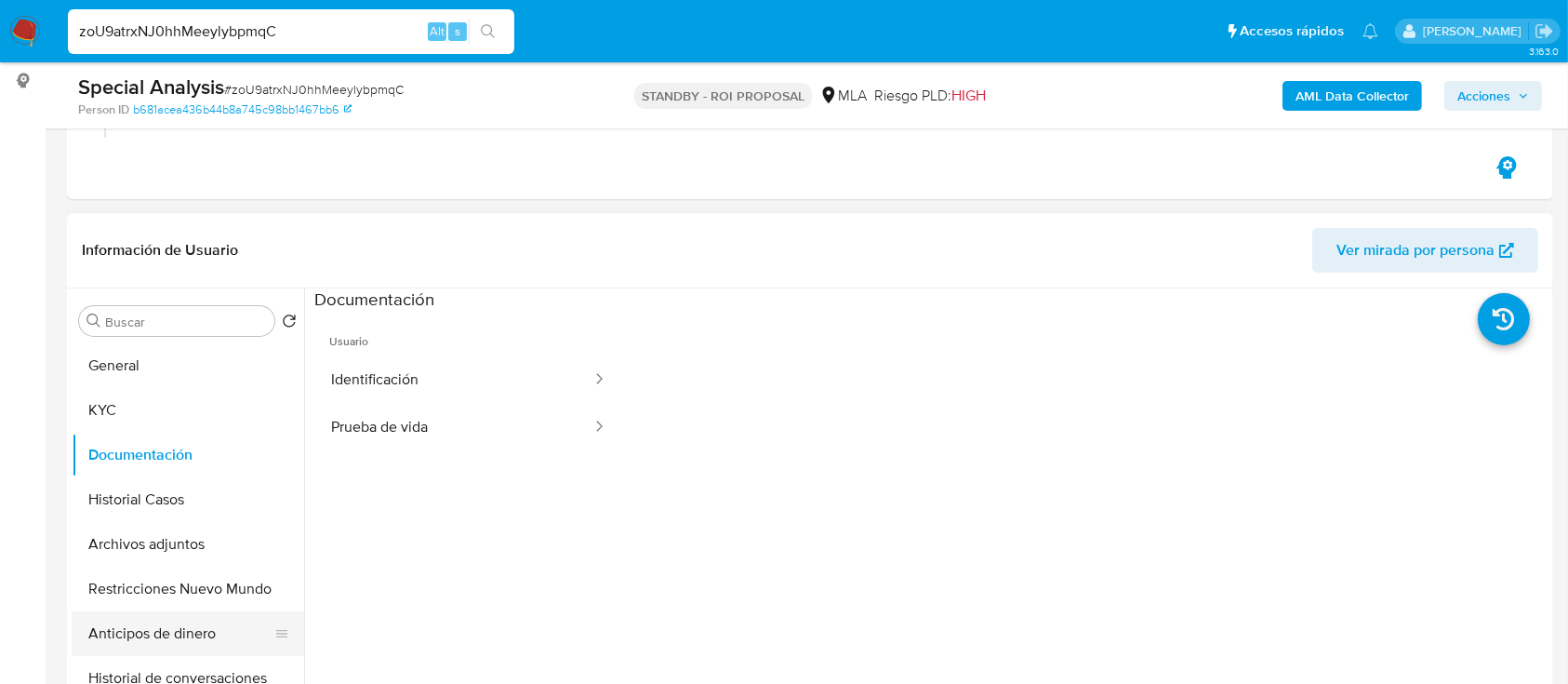
scroll to position [29, 0]
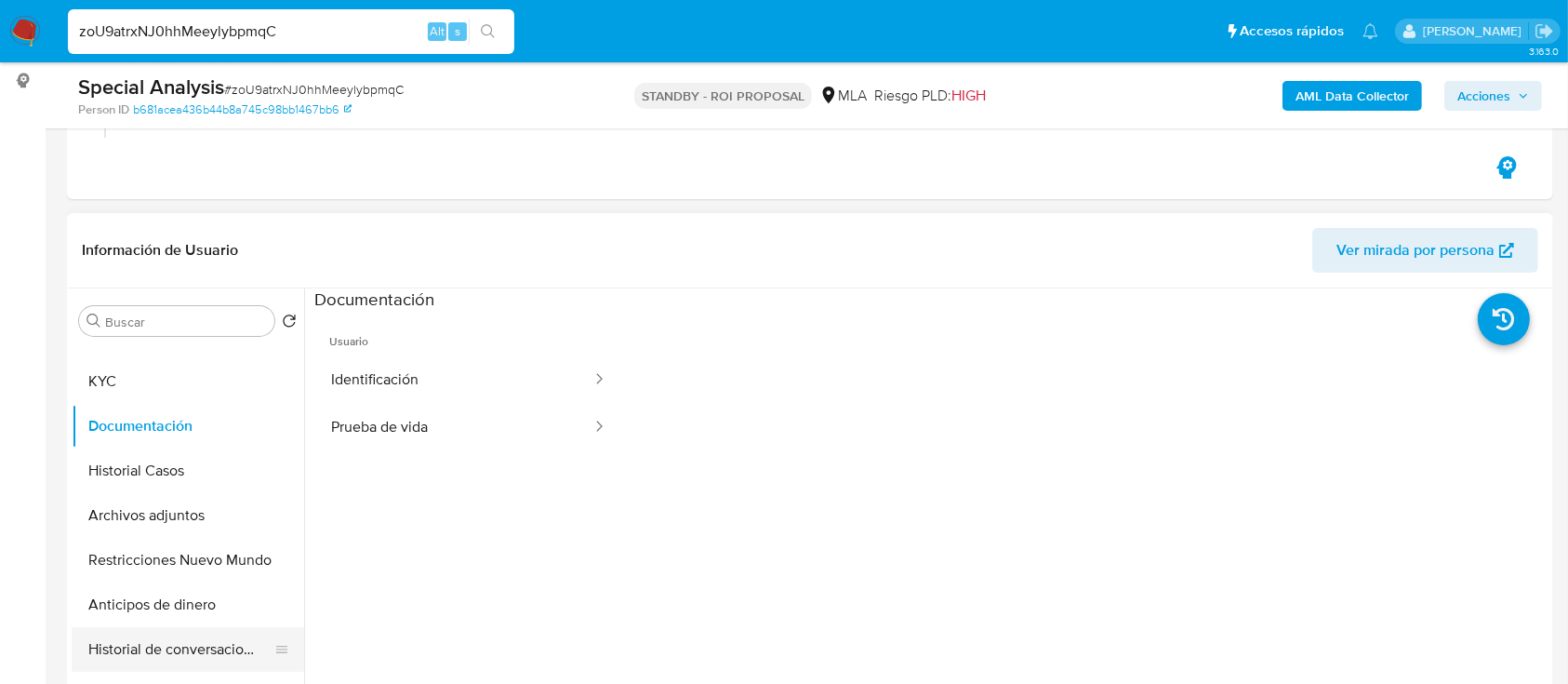
click at [187, 641] on button "Historial de conversaciones" at bounding box center [181, 650] width 218 height 45
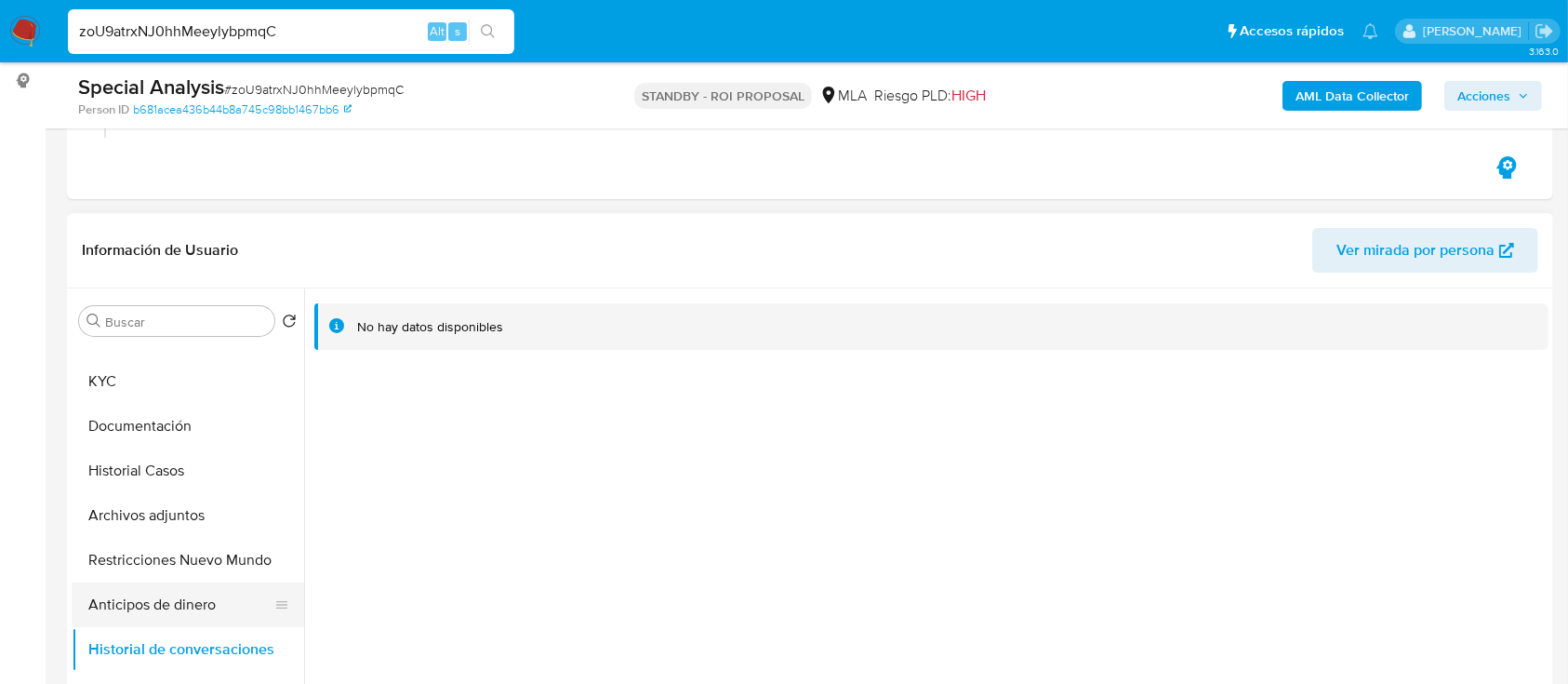
click at [142, 599] on button "Anticipos de dinero" at bounding box center [181, 605] width 218 height 45
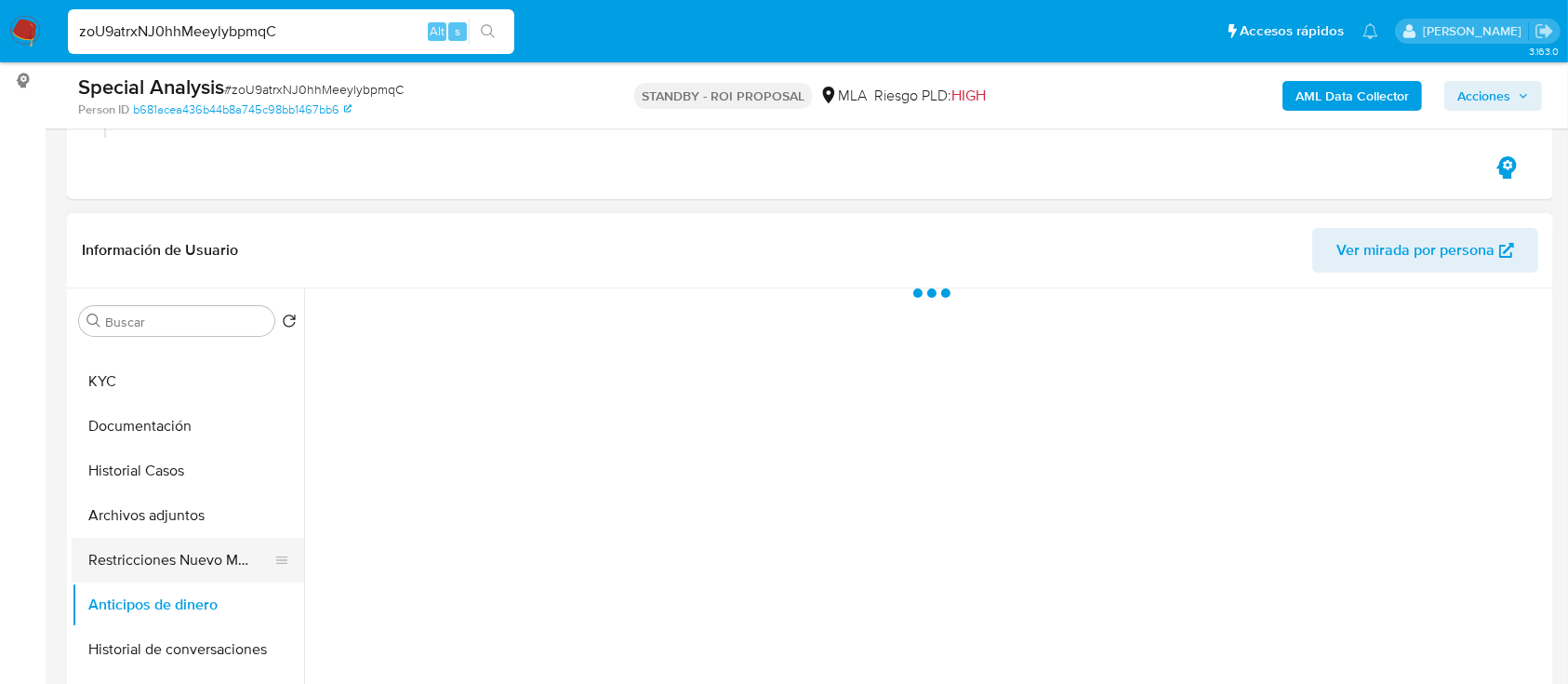
click at [149, 554] on button "Restricciones Nuevo Mundo" at bounding box center [181, 560] width 218 height 45
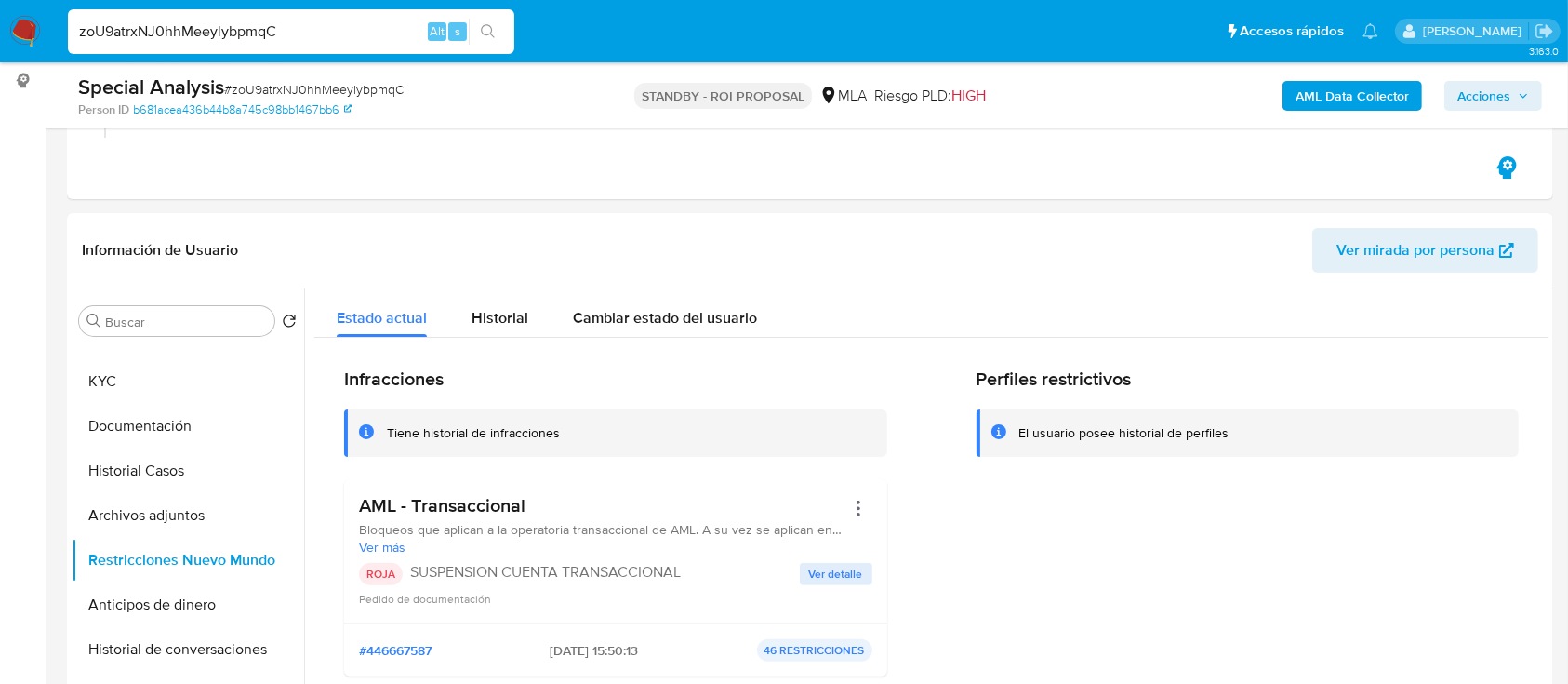
scroll to position [426, 0]
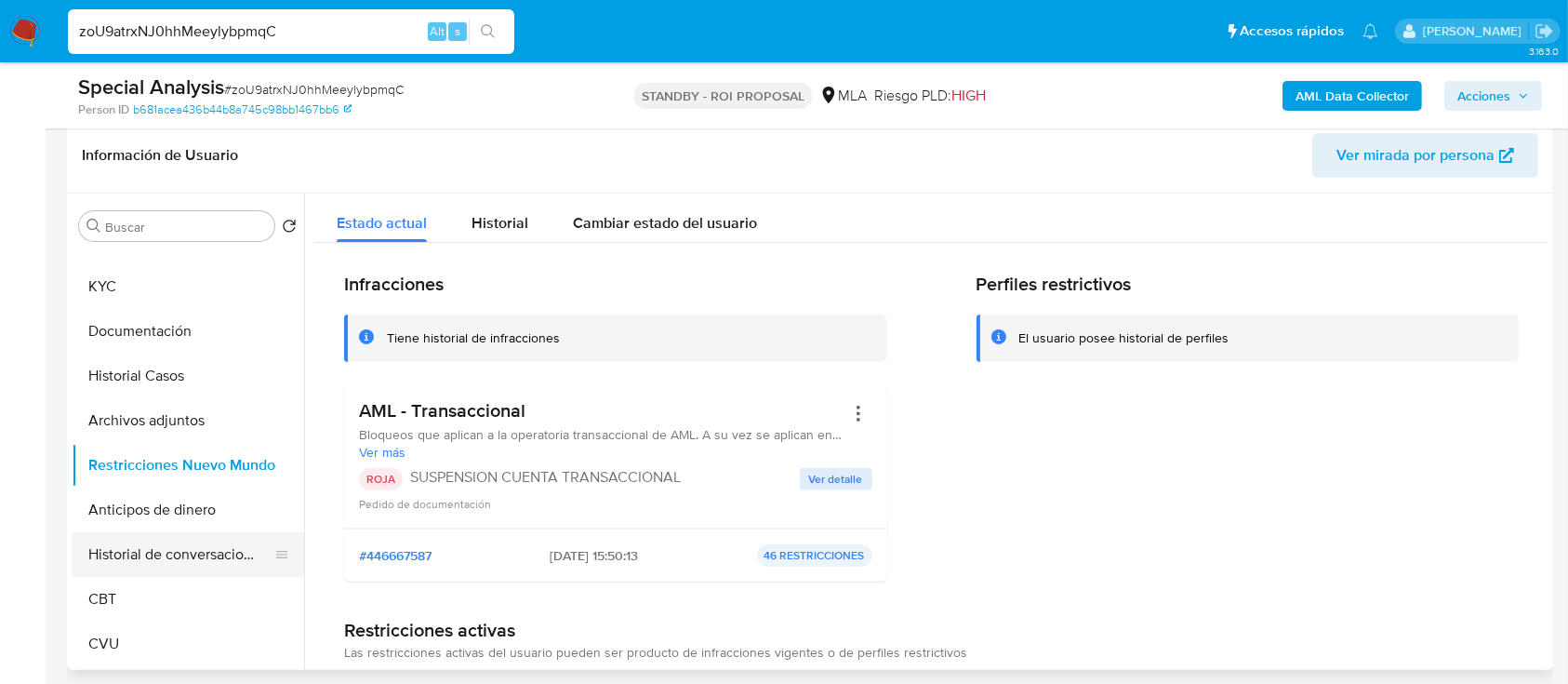
click at [124, 565] on button "Historial de conversaciones" at bounding box center [181, 554] width 218 height 45
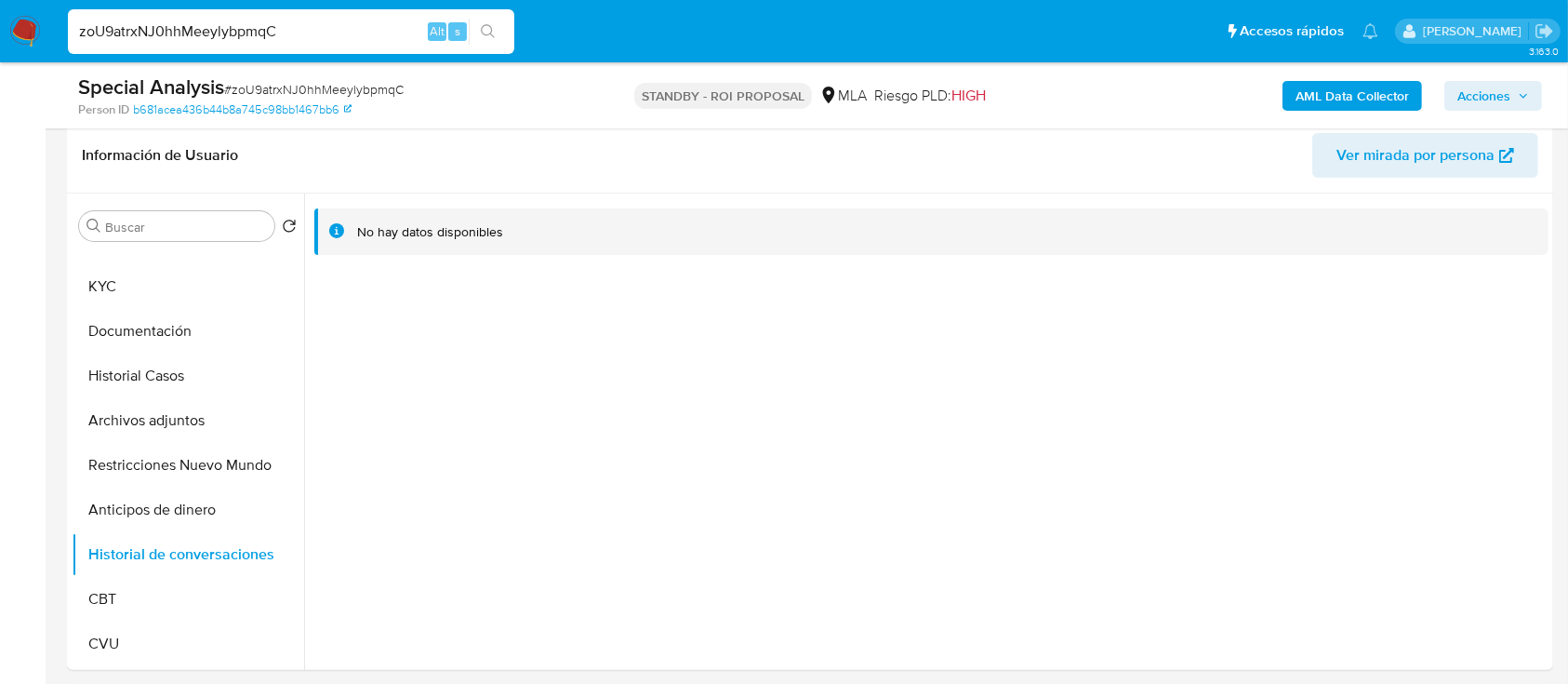
click at [194, 34] on input "zoU9atrxNJ0hhMeeylybpmqC" at bounding box center [291, 32] width 446 height 24
paste input "bXBXY9e5N8K9eENqBrx2Xi0I"
type input "bXBXY9e5N8K9eENqBrx2Xi0I"
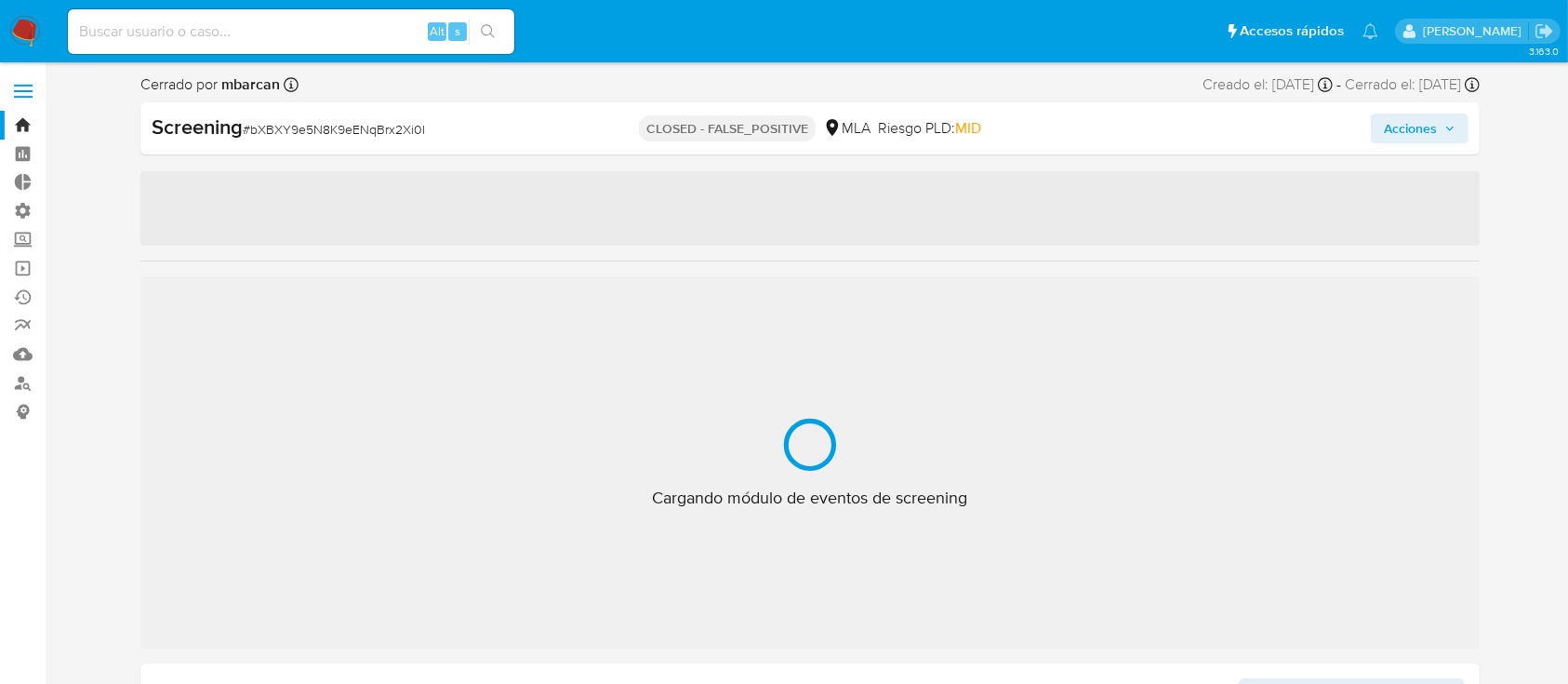
select select "10"
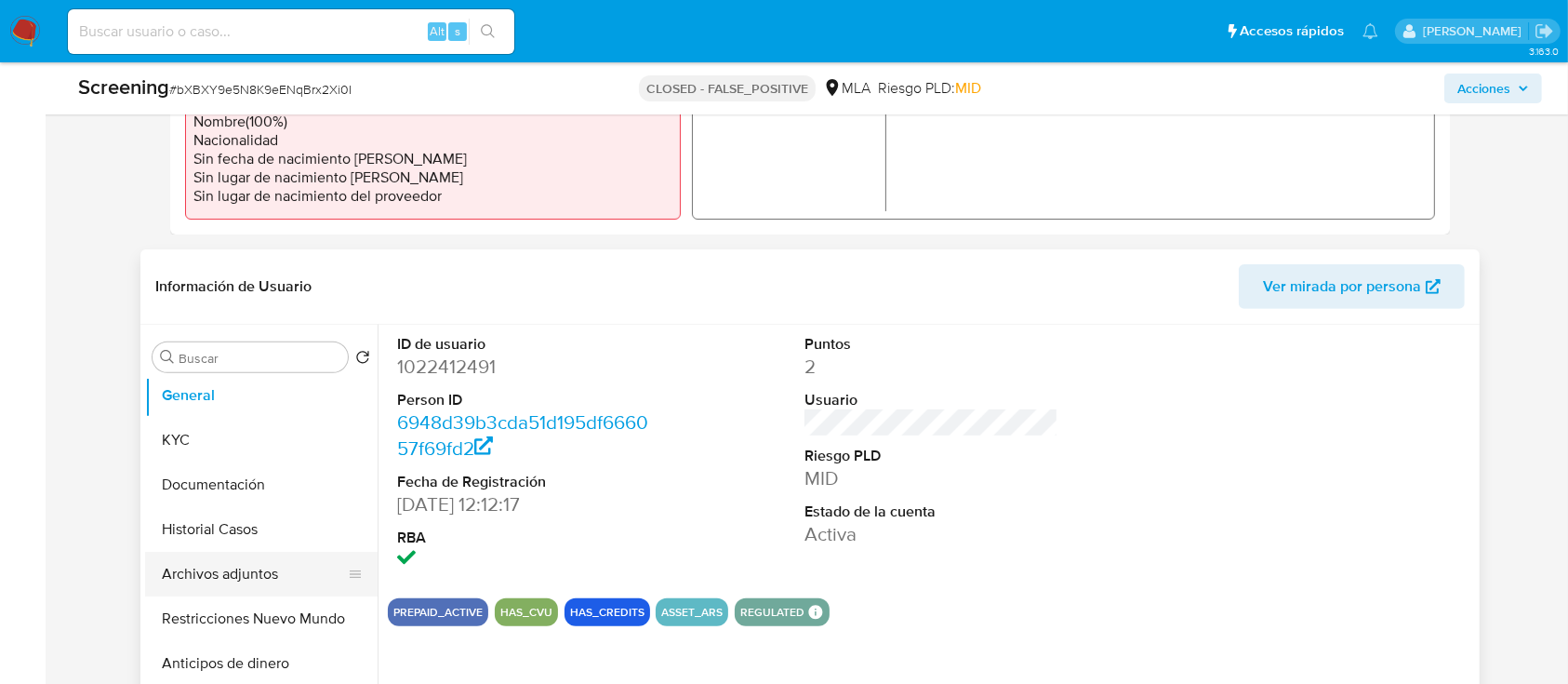
scroll to position [7, 0]
drag, startPoint x: 186, startPoint y: 450, endPoint x: 128, endPoint y: 443, distance: 58.4
click at [186, 450] on button "KYC" at bounding box center [262, 439] width 233 height 45
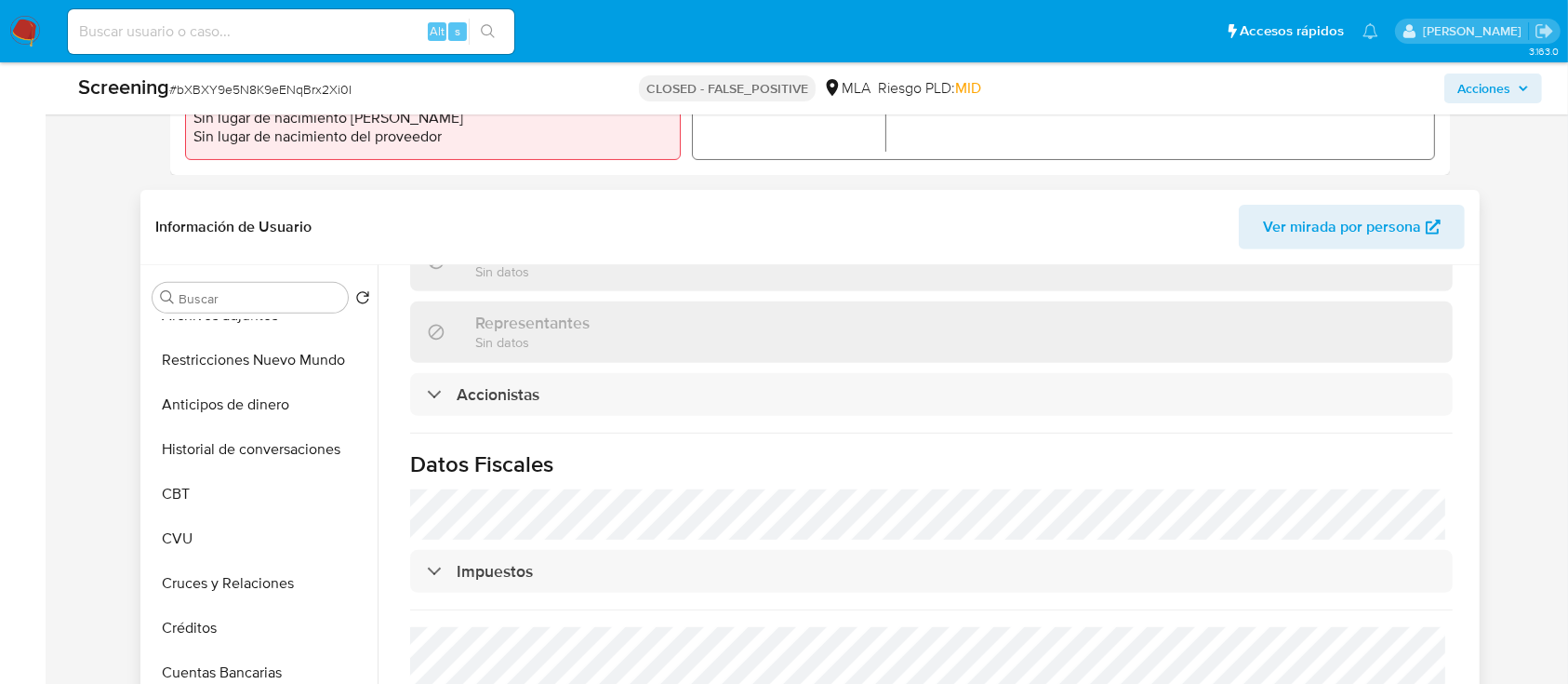
scroll to position [677, 0]
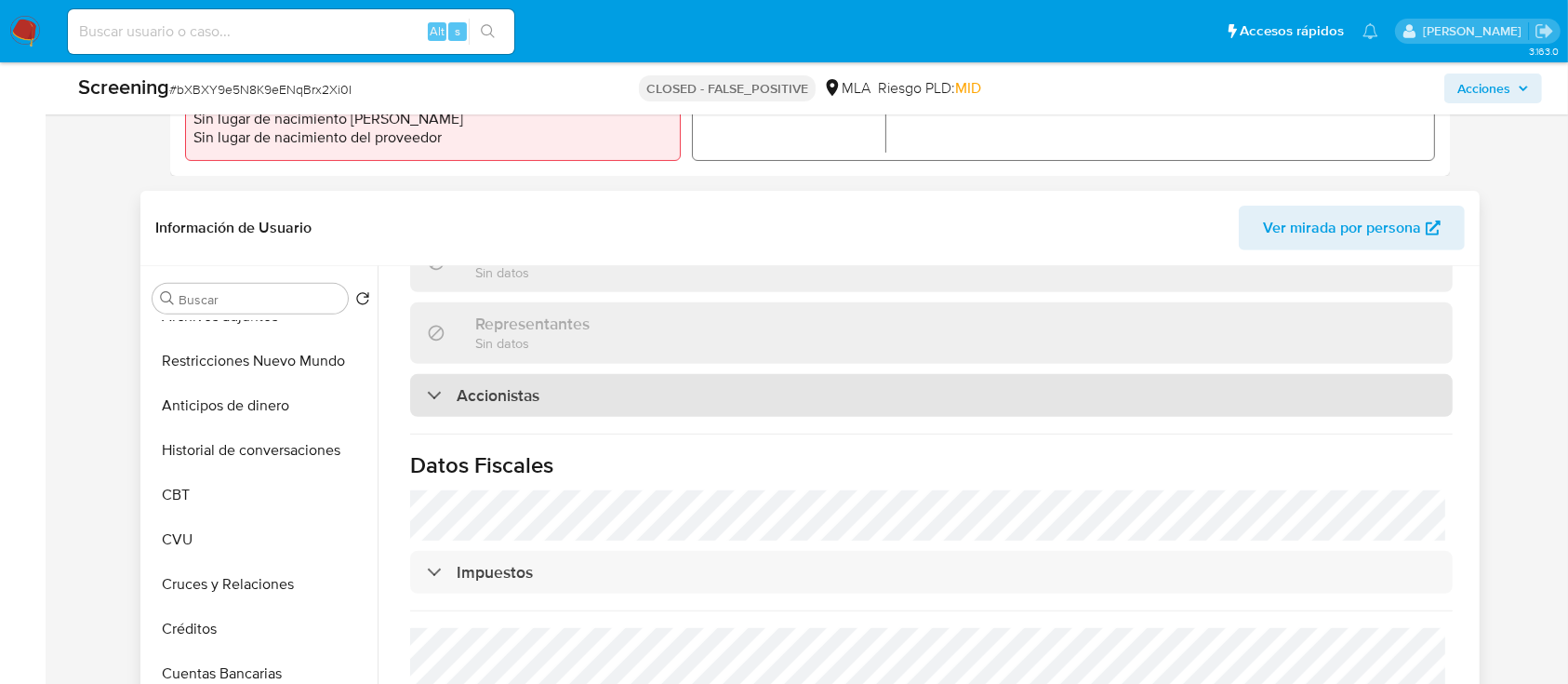
click at [479, 385] on h3 "Accionistas" at bounding box center [498, 395] width 83 height 21
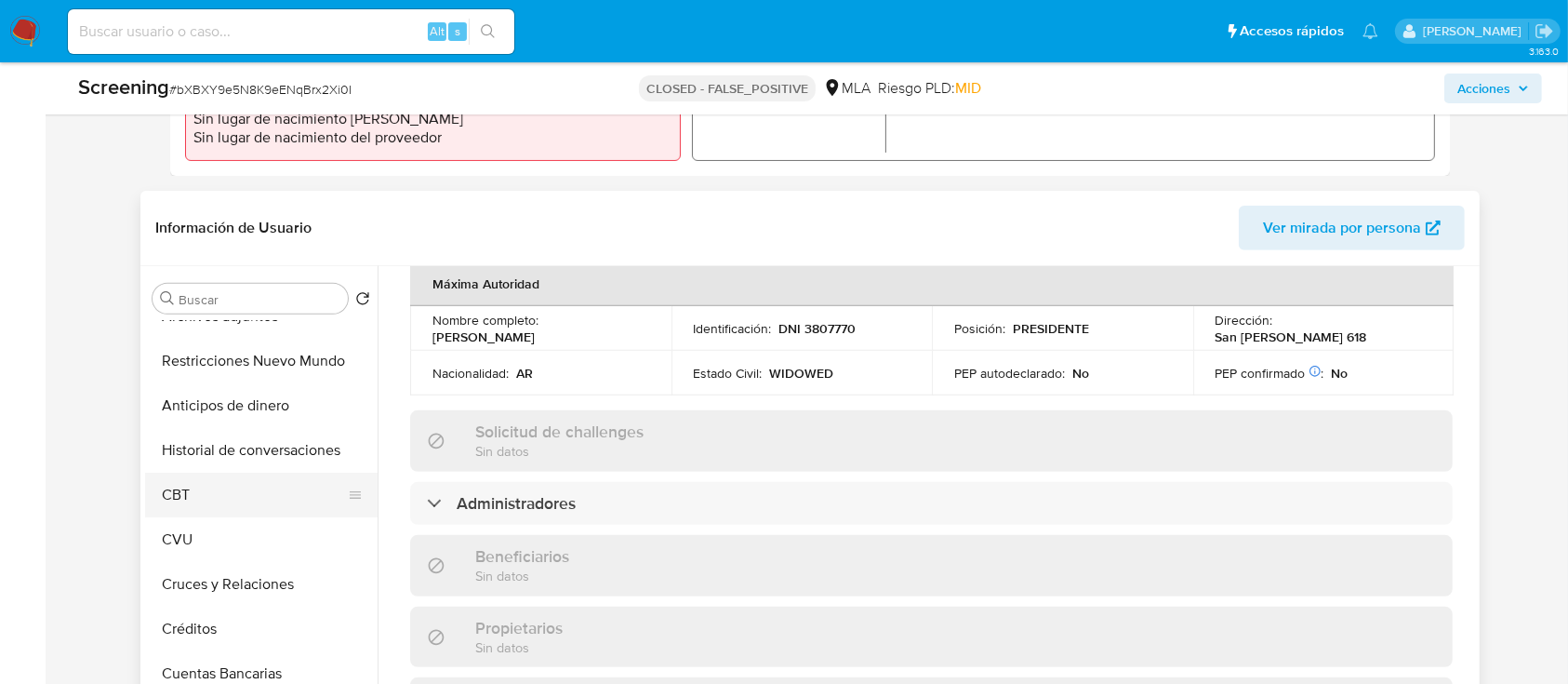
scroll to position [0, 0]
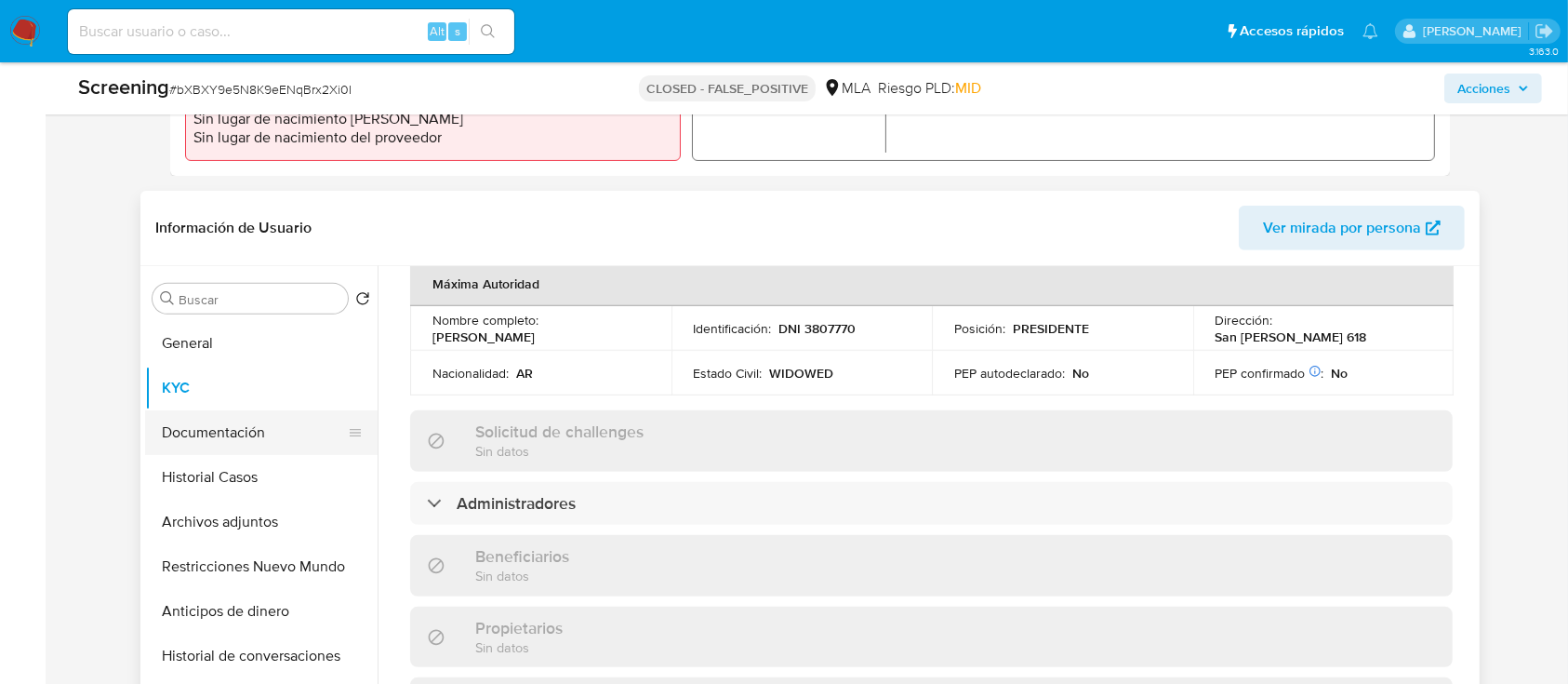
click at [214, 444] on button "Documentación" at bounding box center [254, 432] width 218 height 45
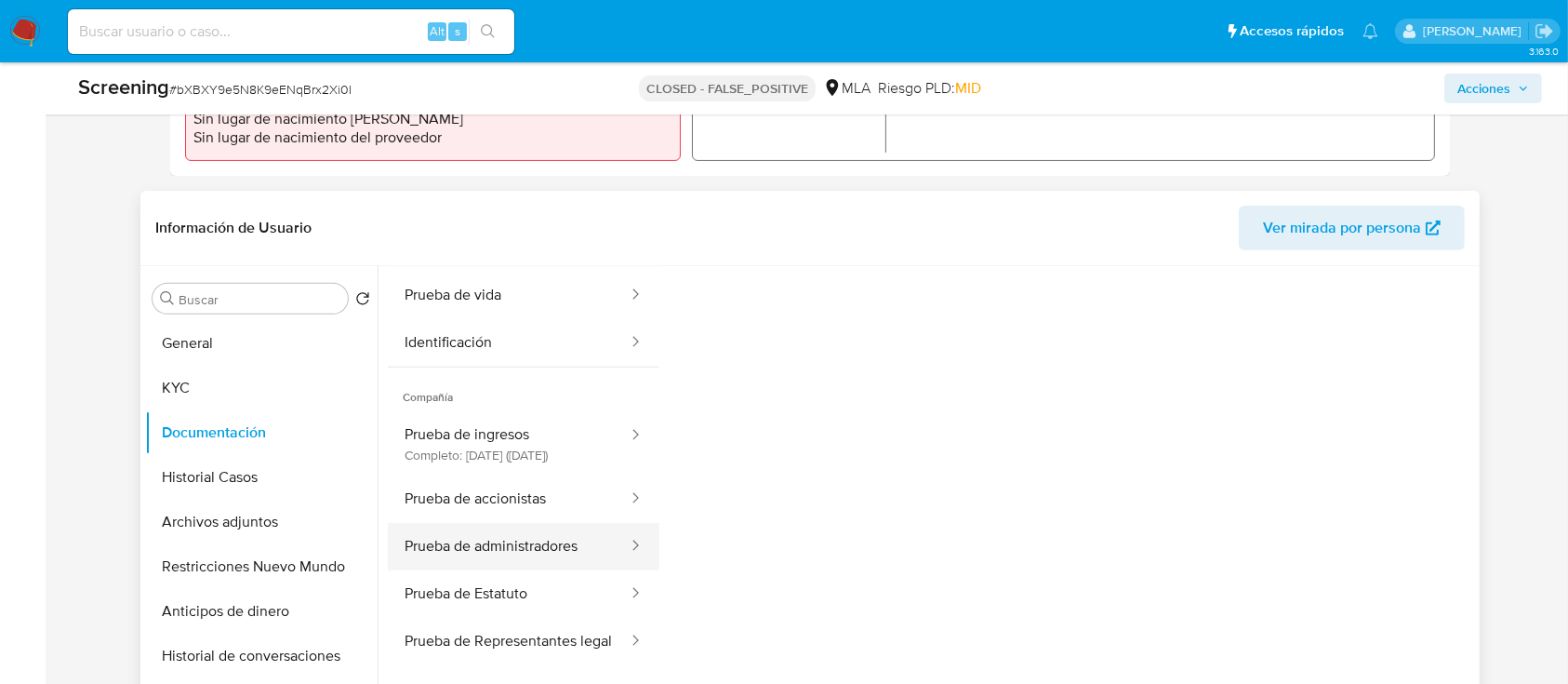
scroll to position [151, 0]
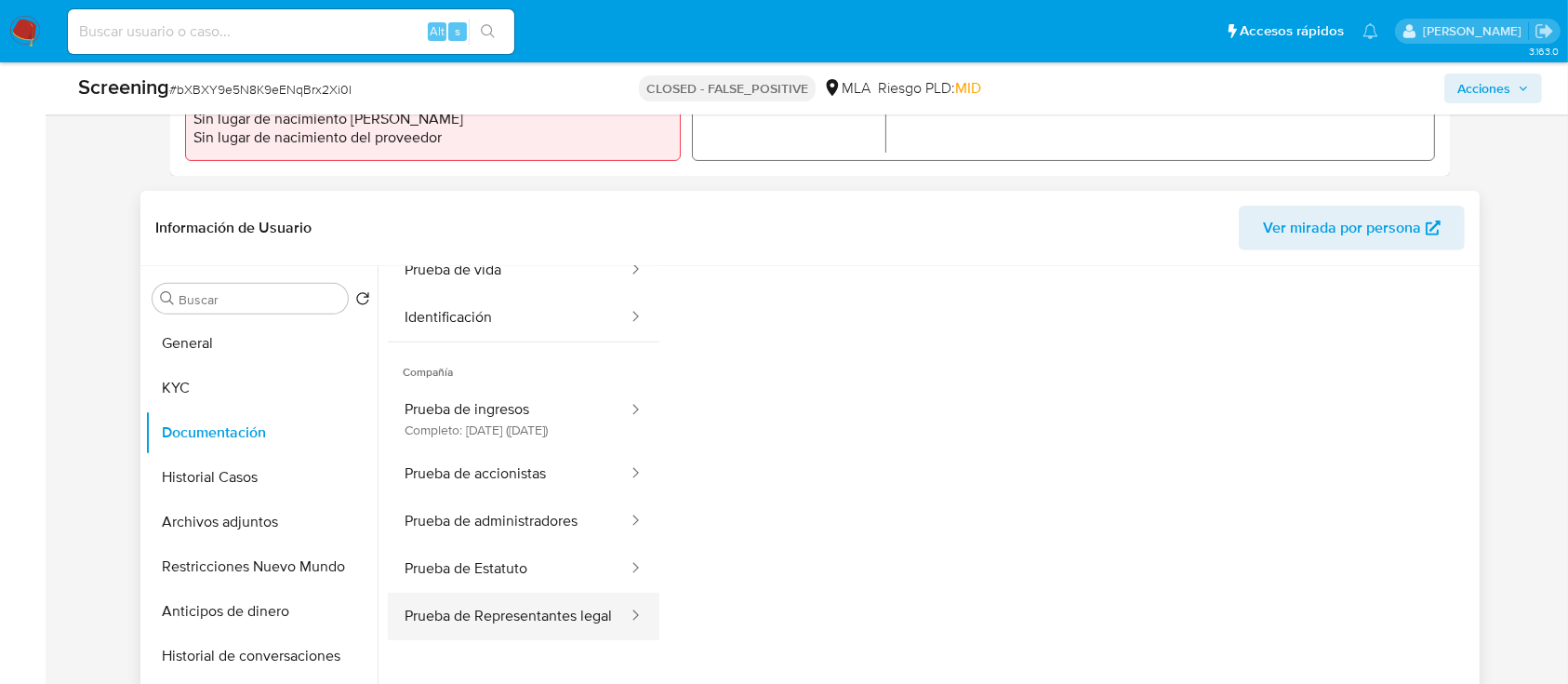
click at [450, 640] on button "Prueba de Representantes legal" at bounding box center [509, 616] width 242 height 48
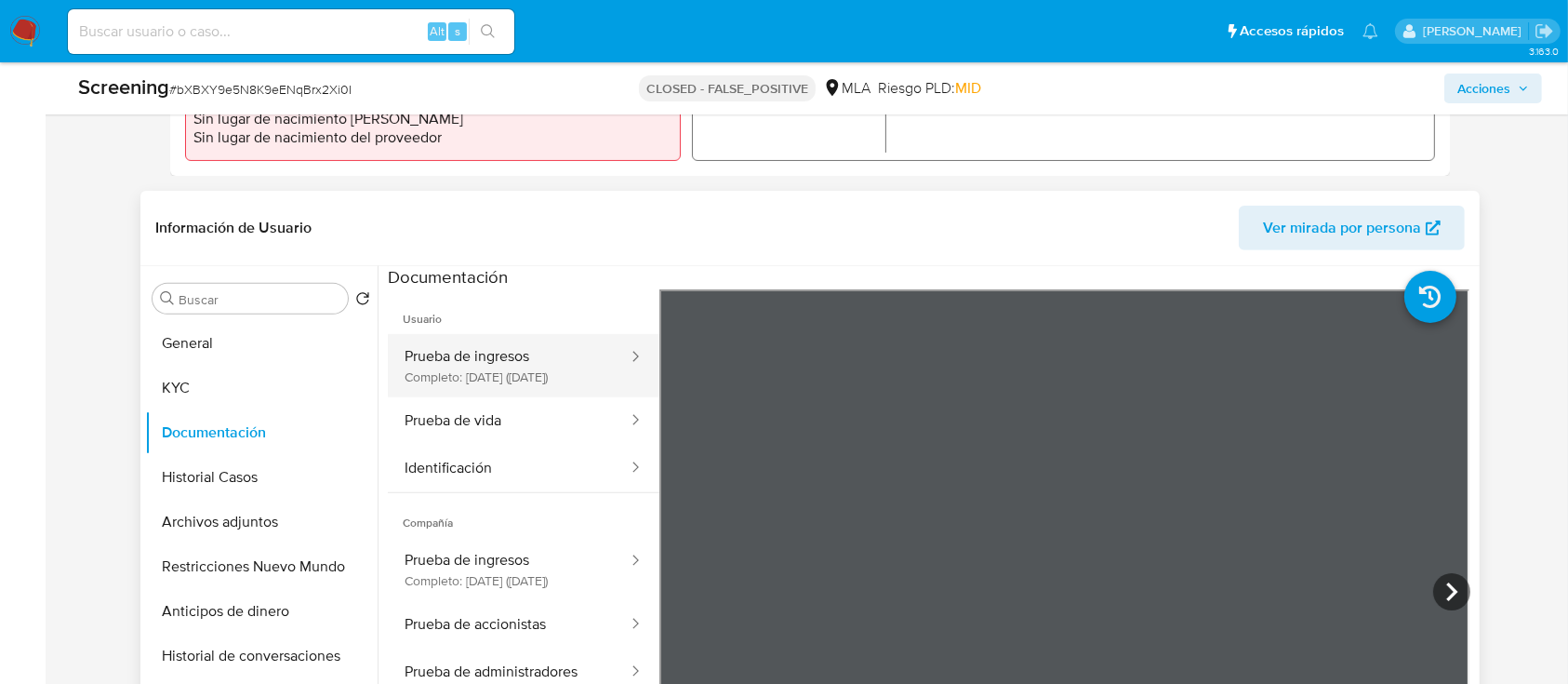
scroll to position [0, 0]
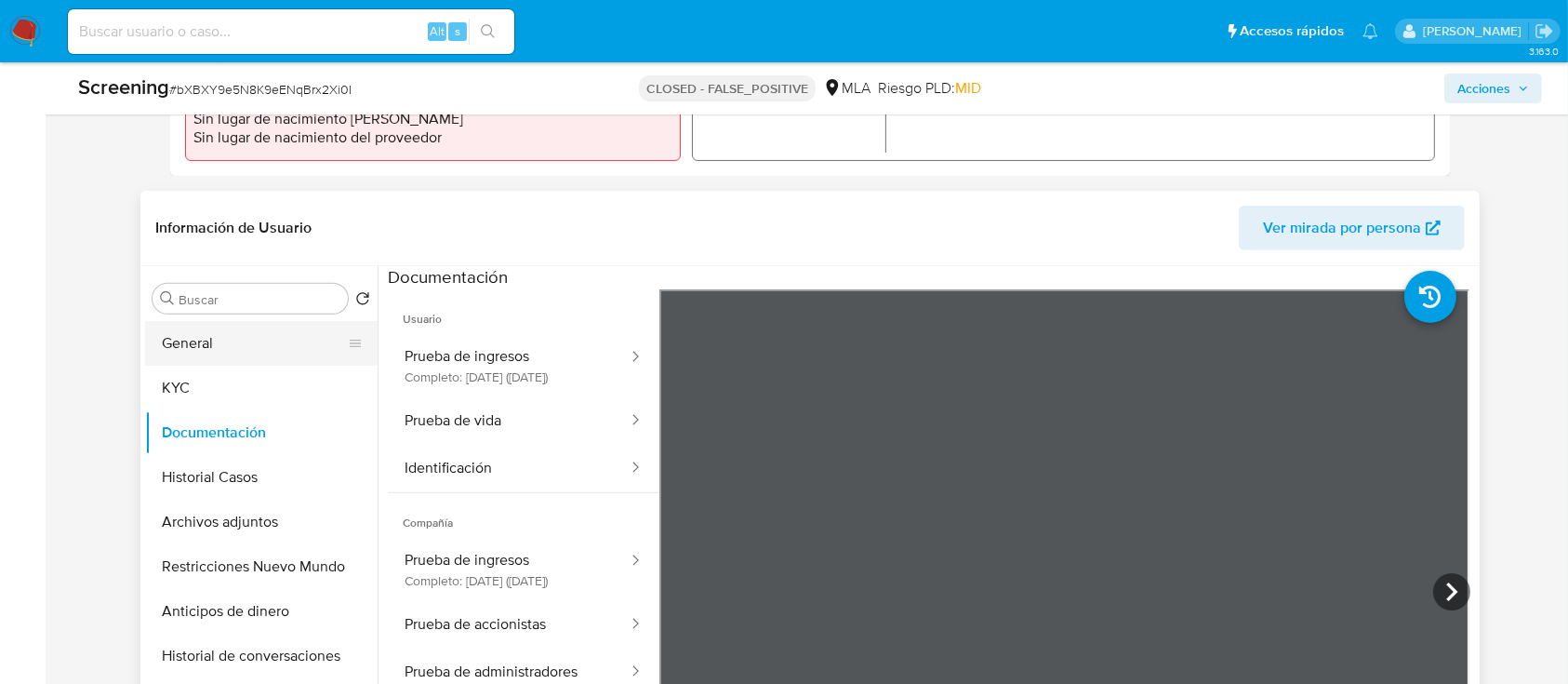
click at [182, 340] on button "General" at bounding box center [254, 343] width 218 height 45
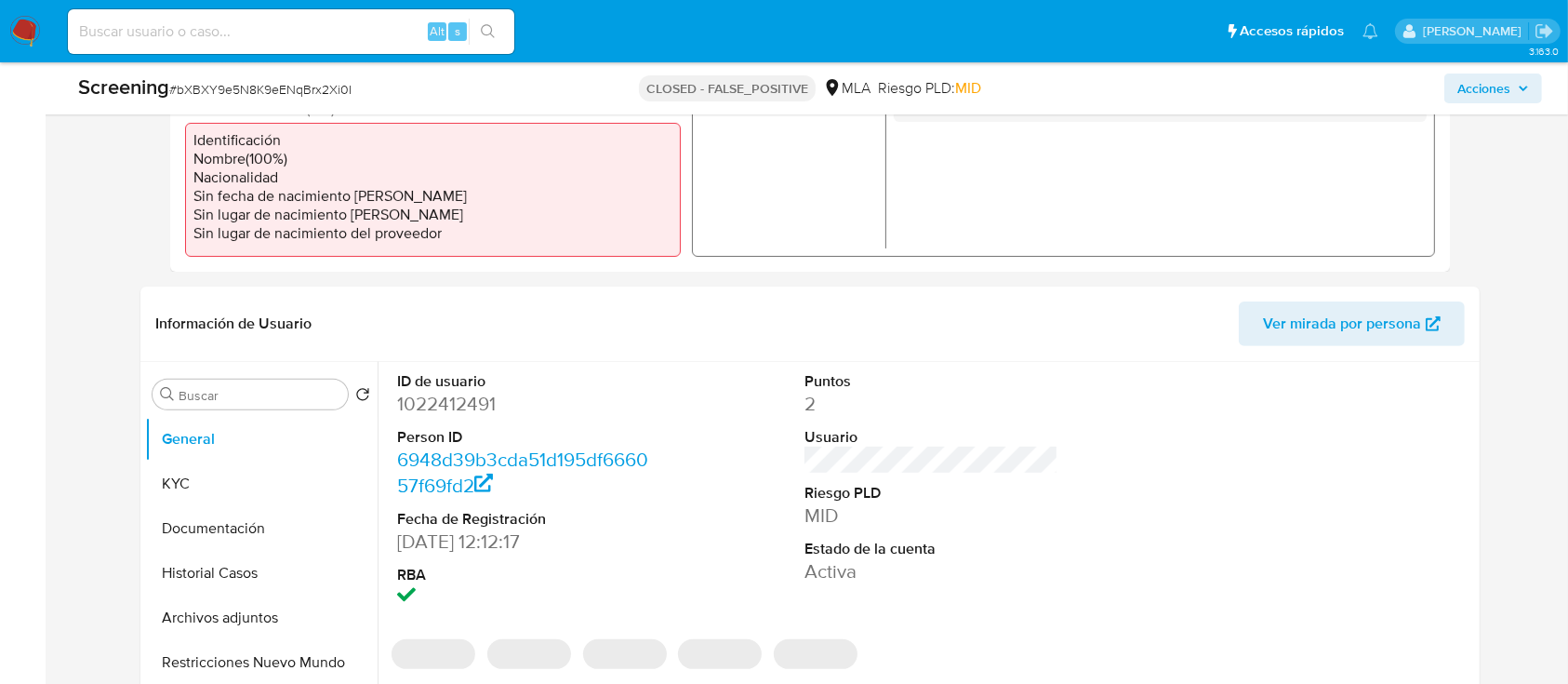
scroll to position [592, 0]
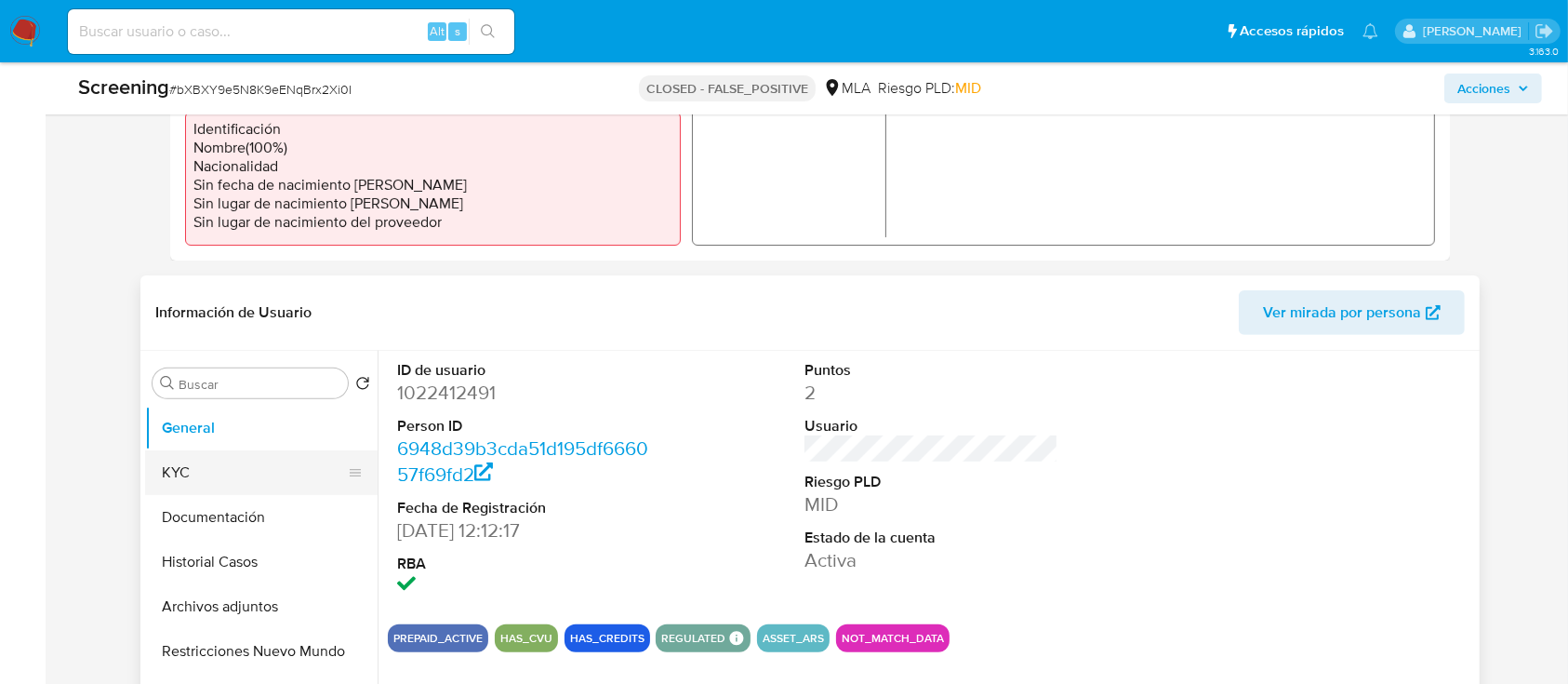
click at [209, 457] on button "KYC" at bounding box center [254, 472] width 218 height 45
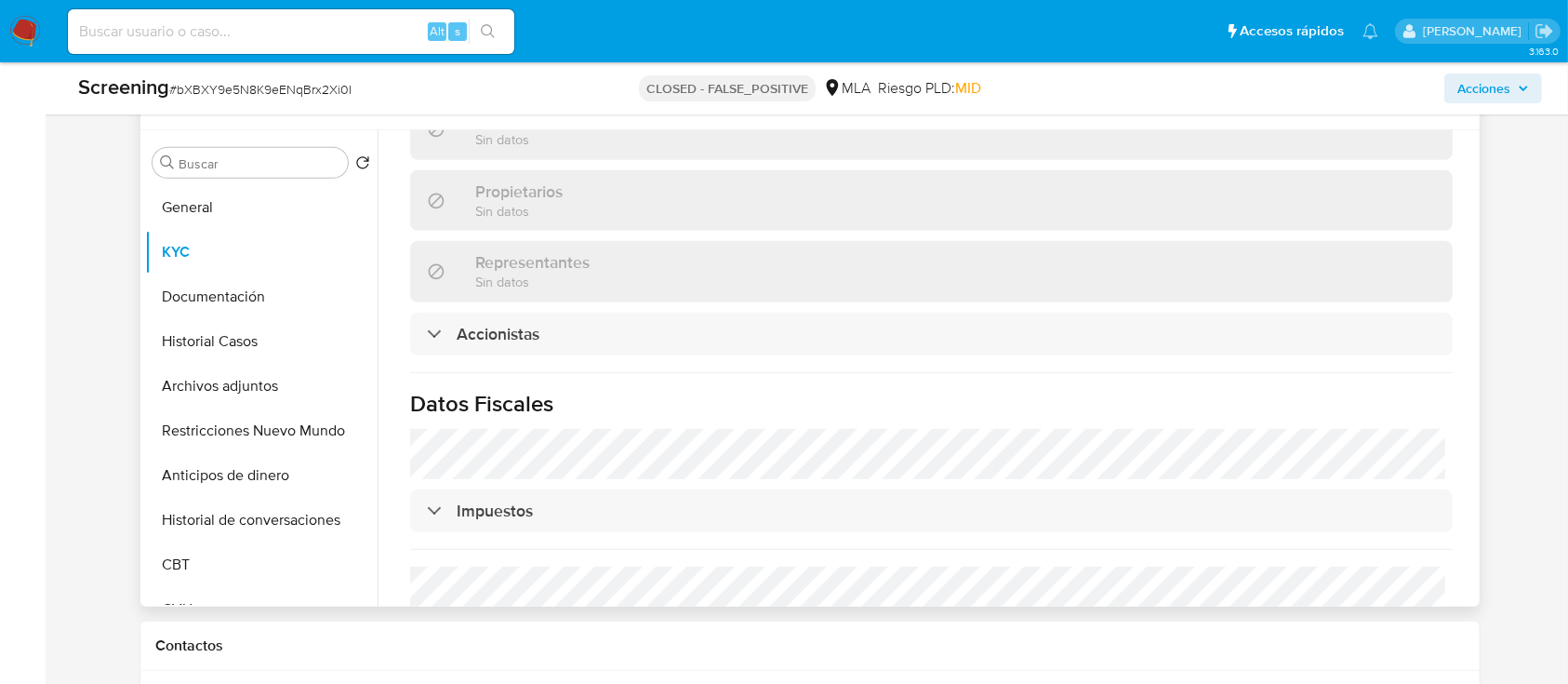
scroll to position [1247, 0]
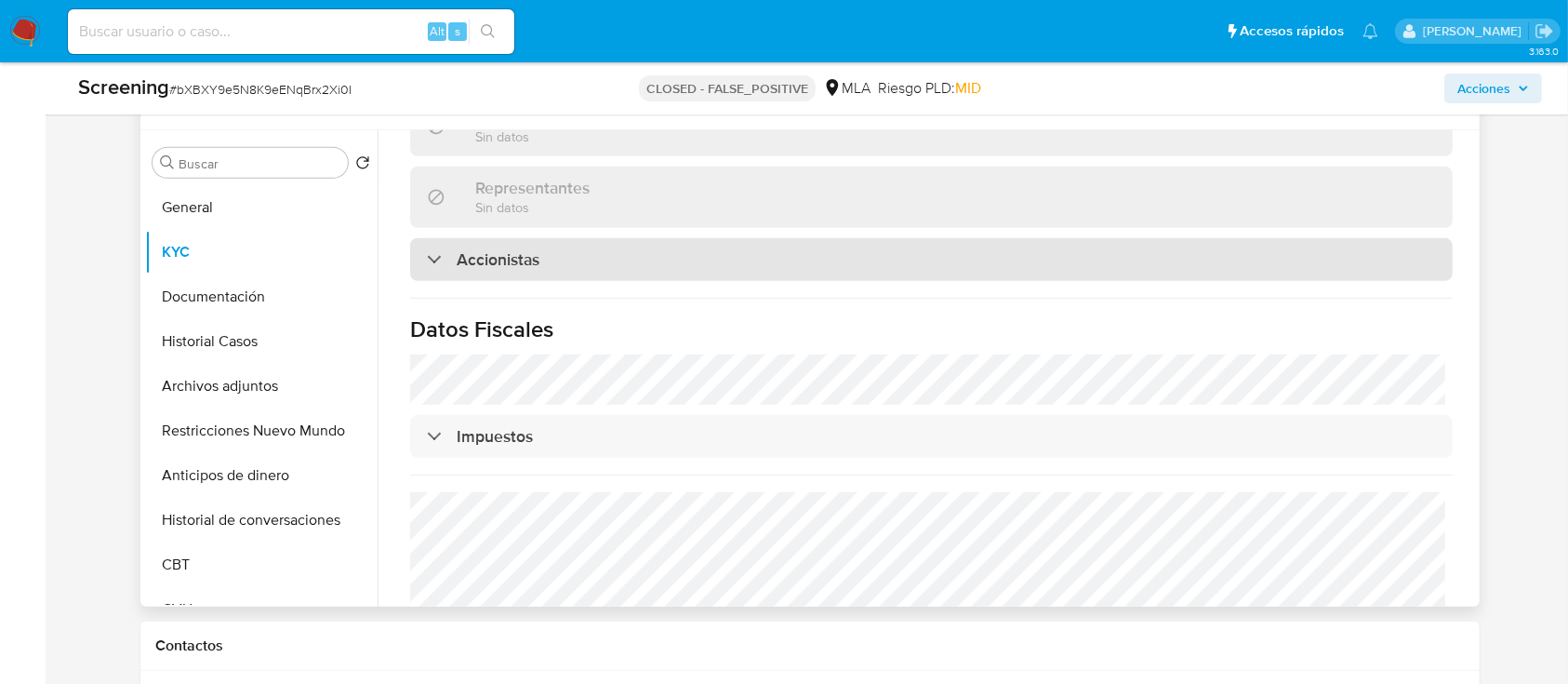
click at [555, 239] on div "Accionistas" at bounding box center [931, 260] width 1043 height 43
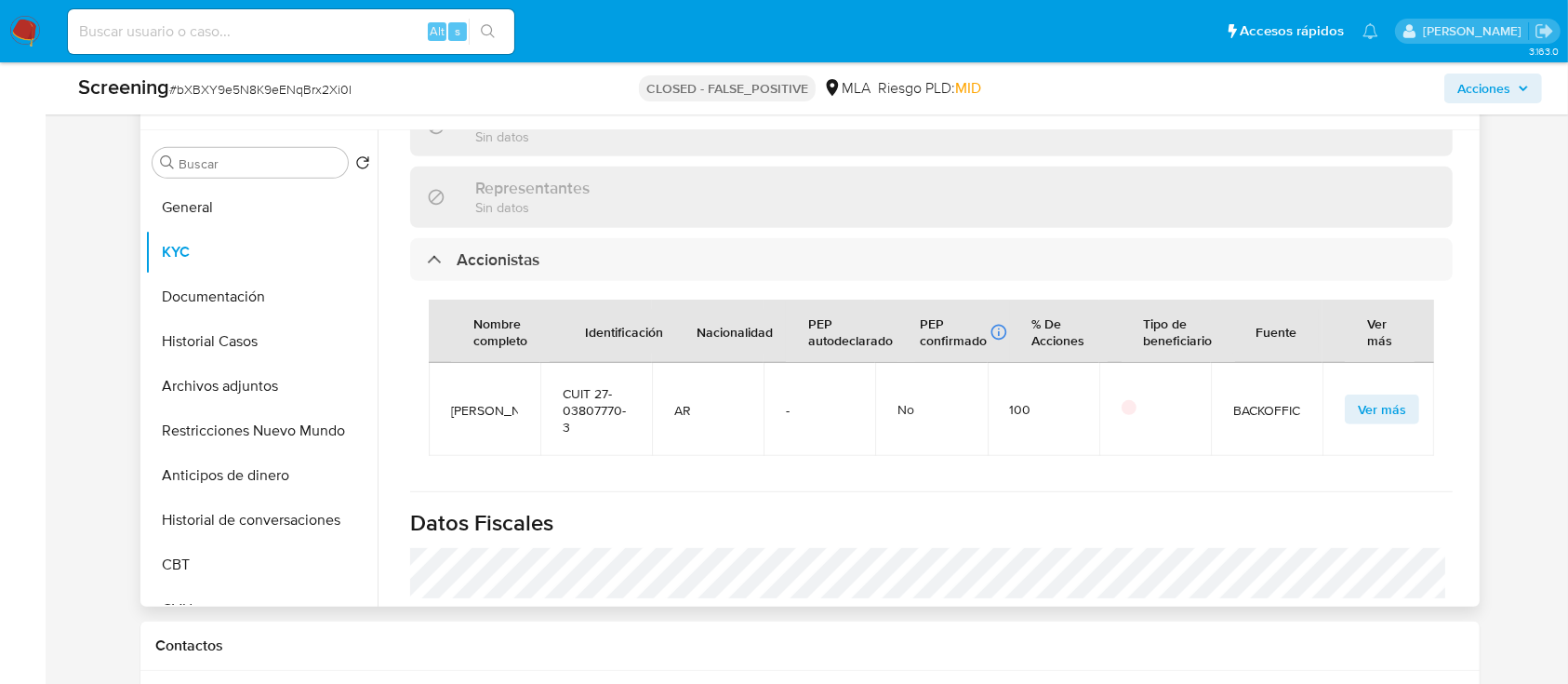
click at [1381, 396] on span "Ver más" at bounding box center [1382, 409] width 48 height 26
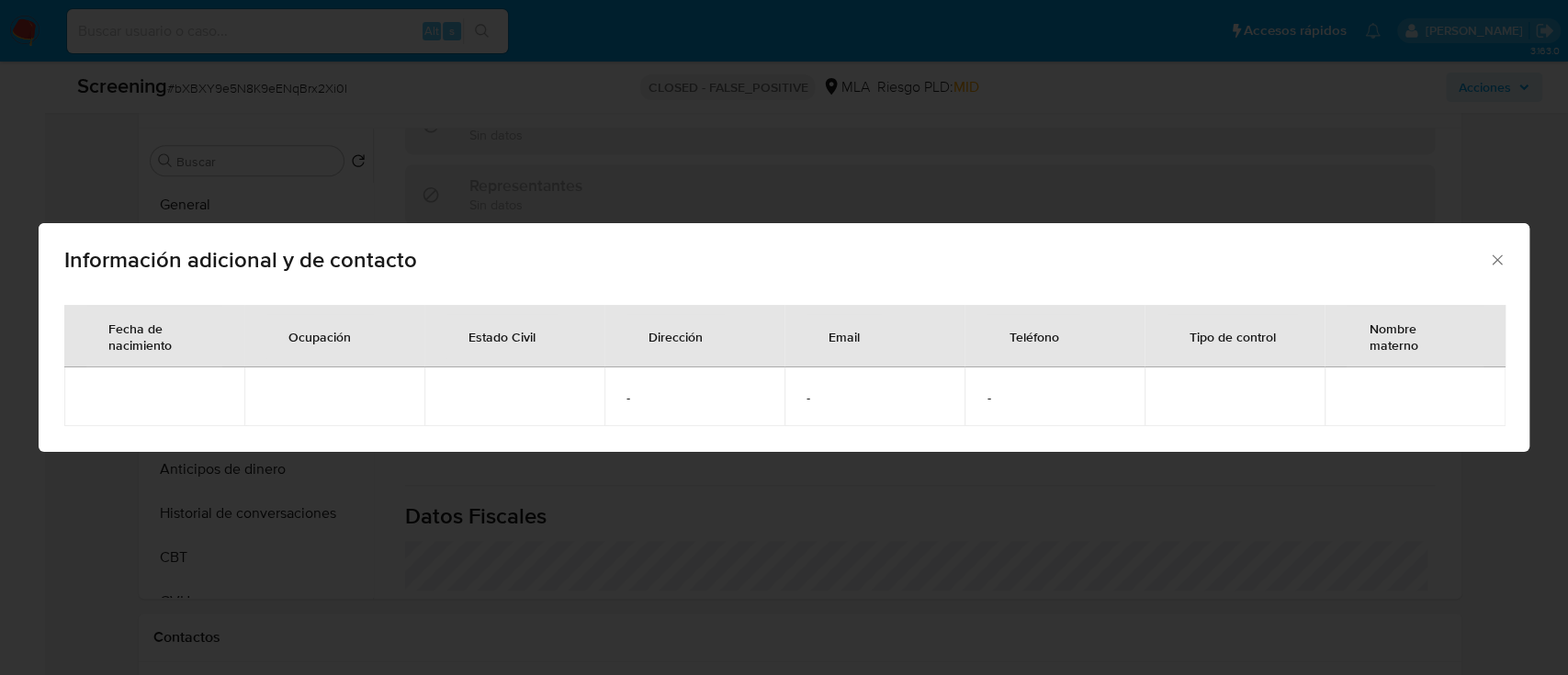
click at [1493, 265] on icon "Cerrar" at bounding box center [1497, 259] width 18 height 18
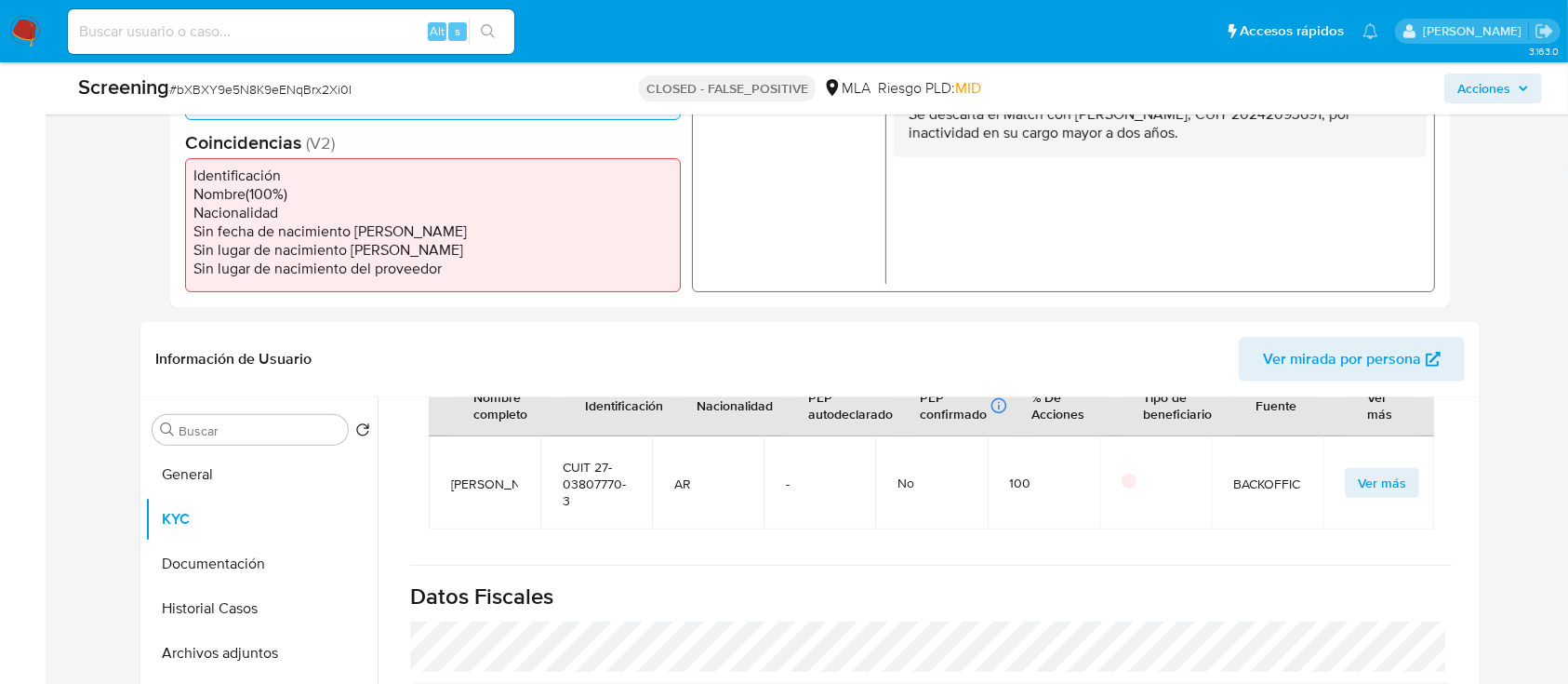
scroll to position [547, 0]
click at [224, 604] on button "Historial Casos" at bounding box center [254, 607] width 218 height 45
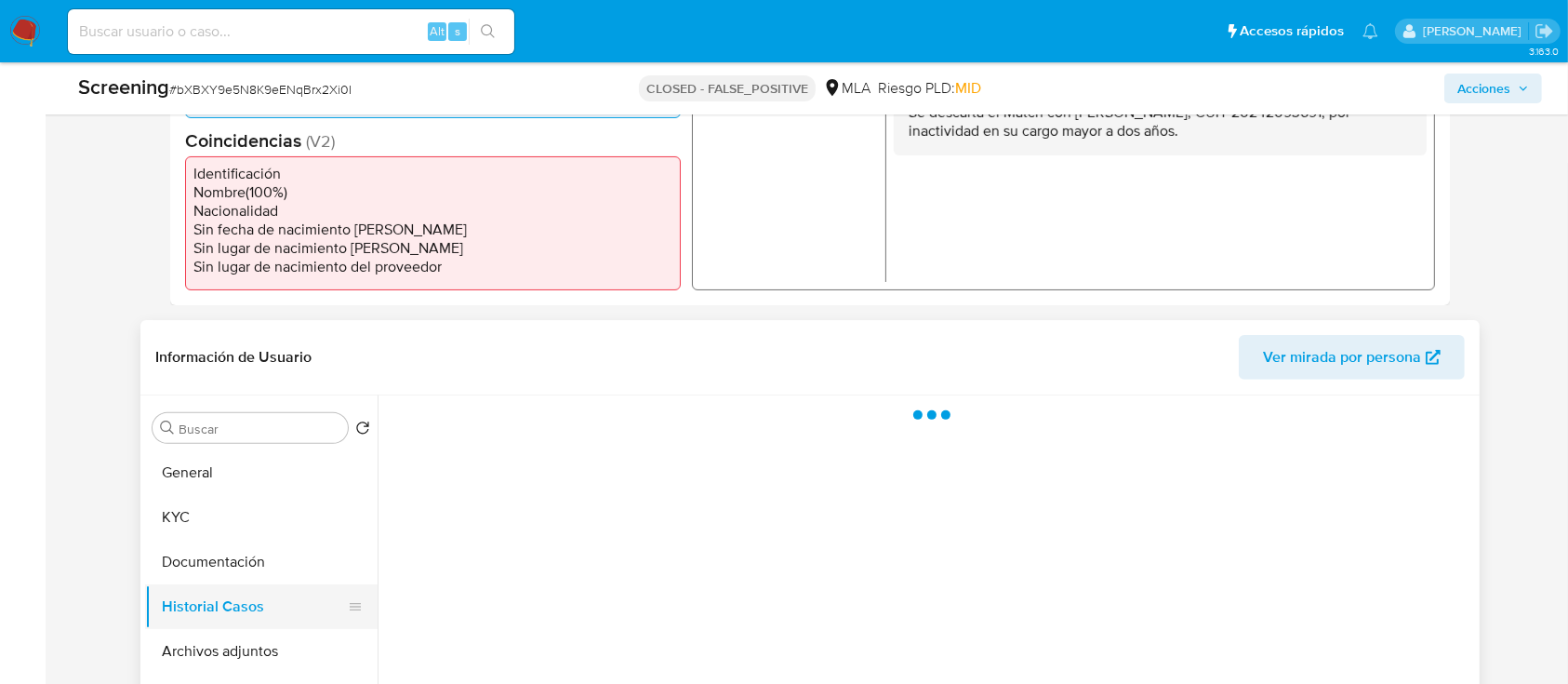
scroll to position [0, 0]
click at [182, 546] on button "Documentación" at bounding box center [254, 562] width 218 height 45
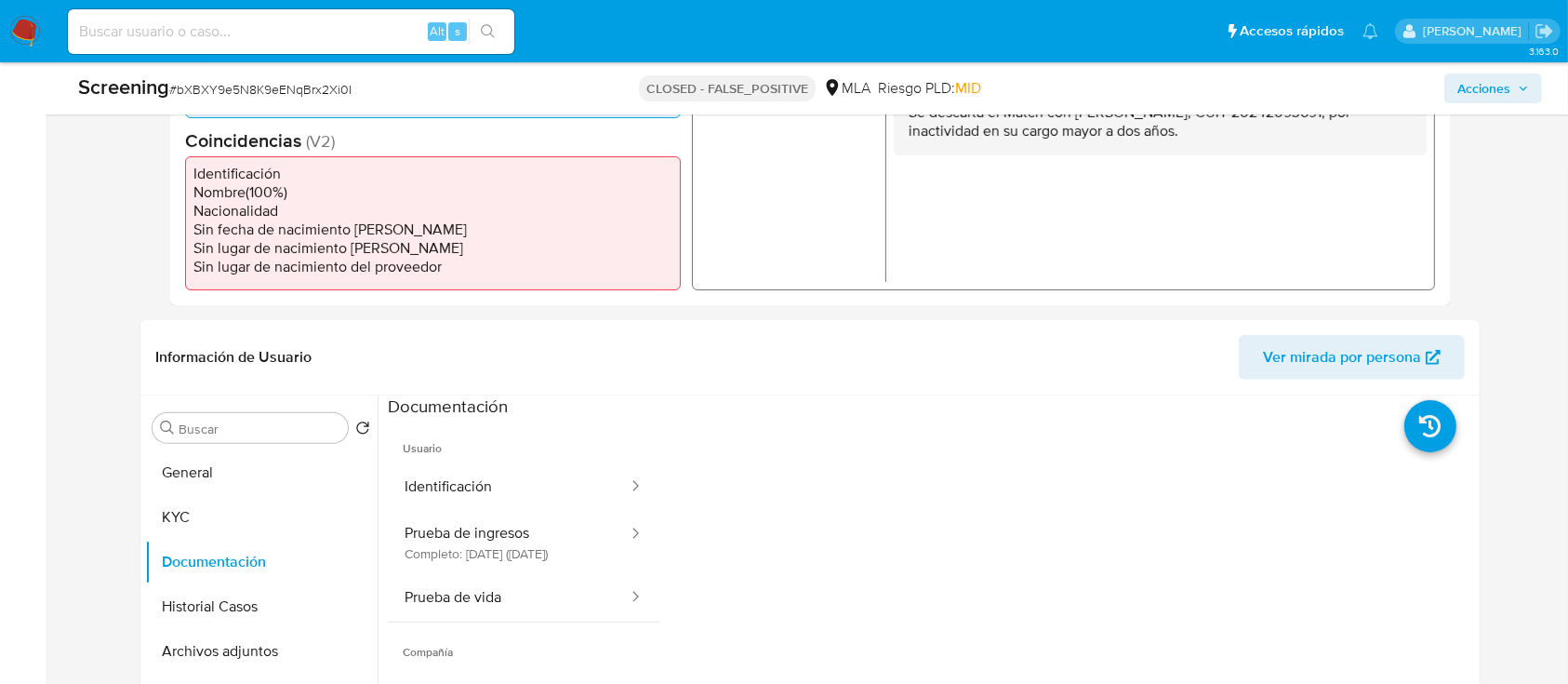
scroll to position [649, 0]
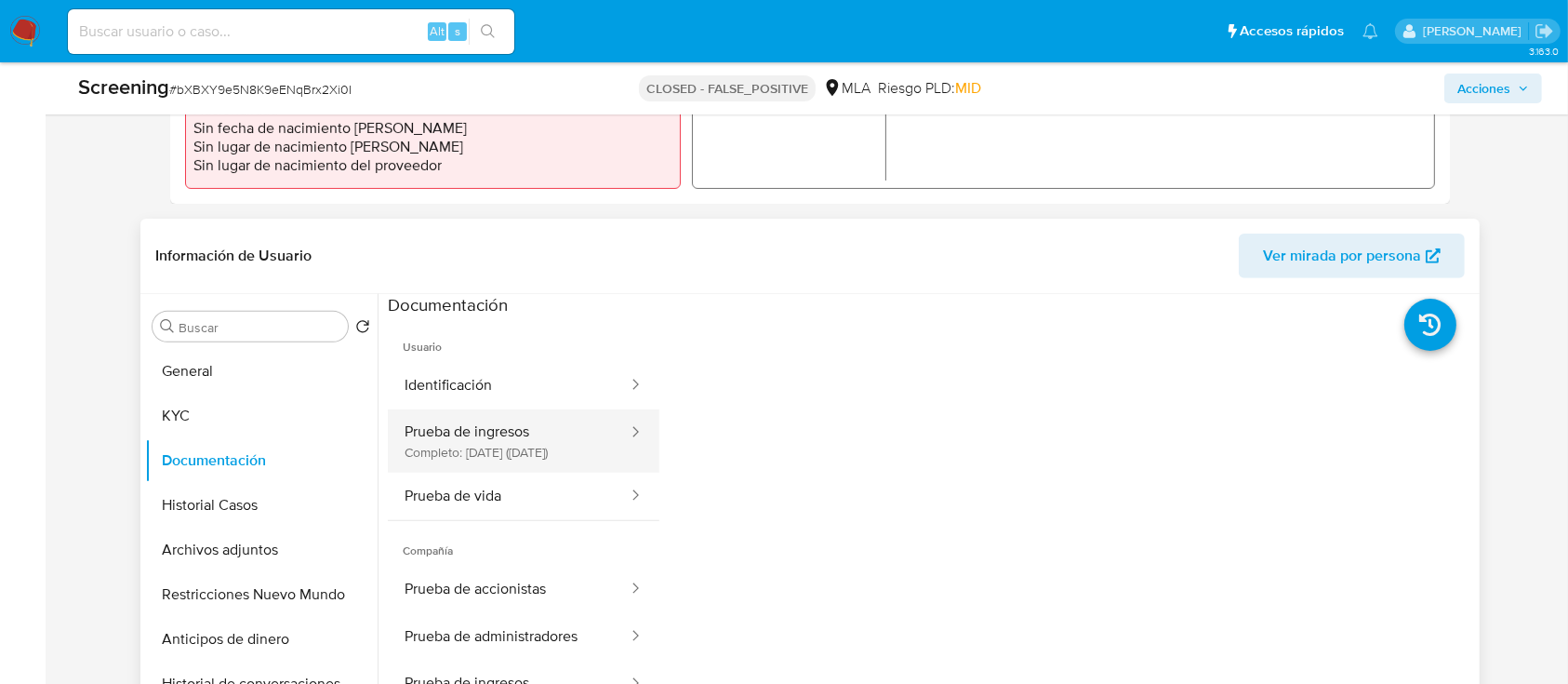
click at [545, 440] on button "Prueba de ingresos Completo: 08/08/2025 (hace 2 meses)" at bounding box center [509, 441] width 242 height 63
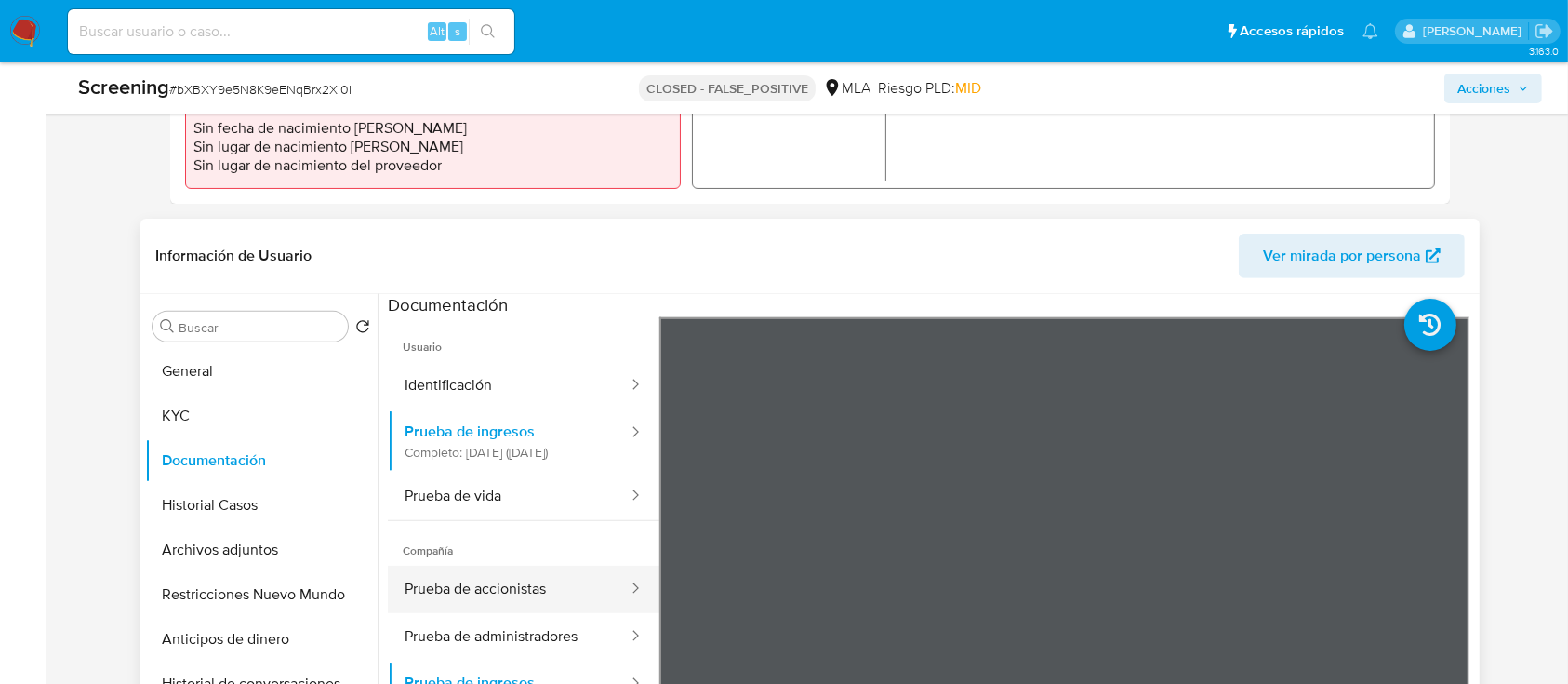
click at [415, 612] on button "Prueba de accionistas" at bounding box center [509, 589] width 242 height 48
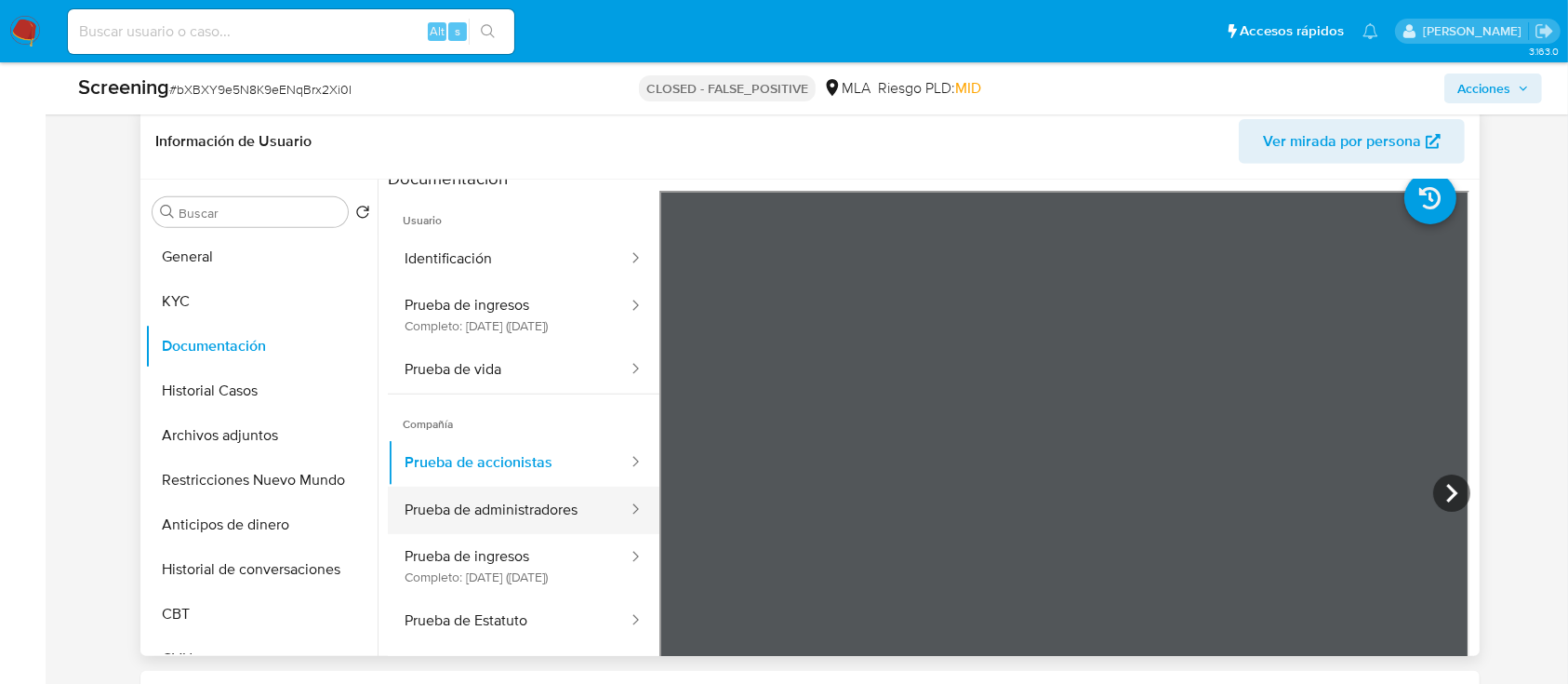
scroll to position [162, 0]
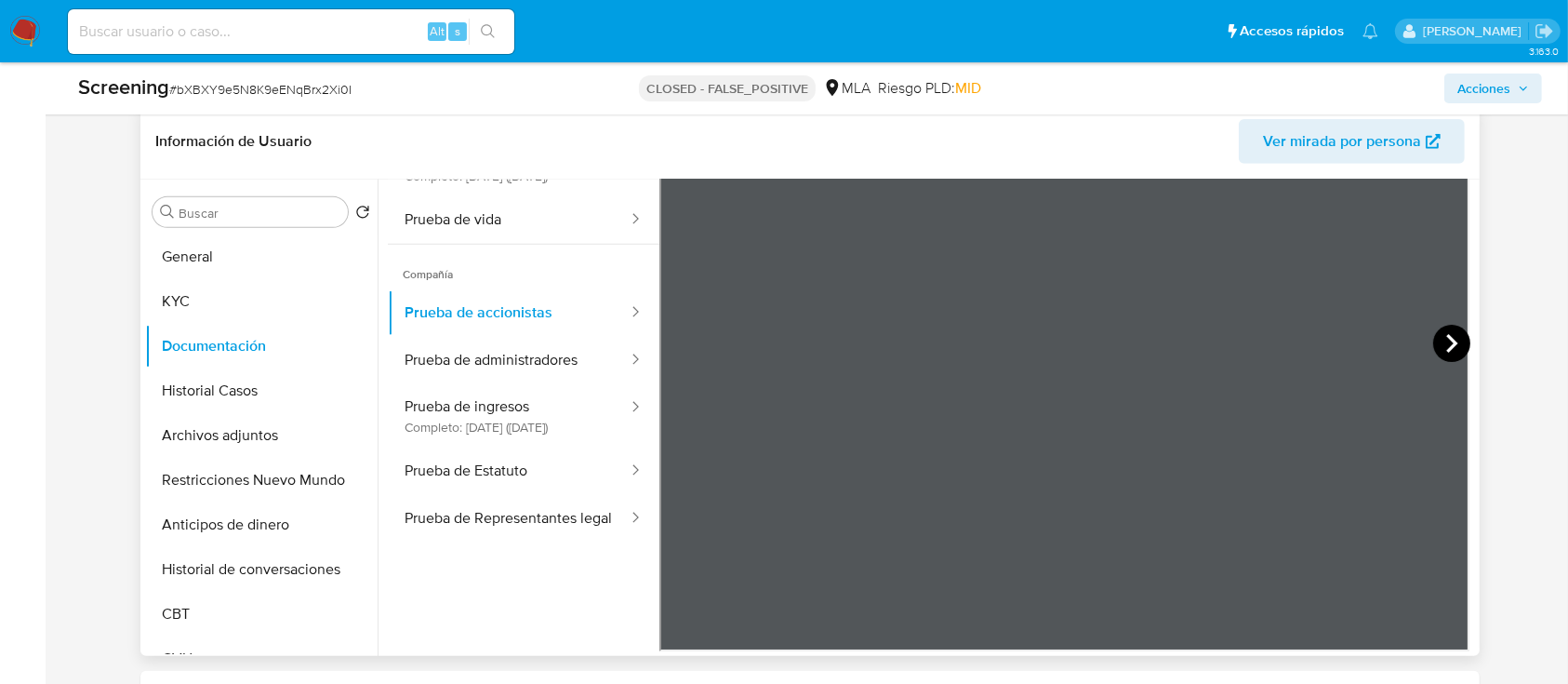
click at [1438, 333] on icon at bounding box center [1452, 343] width 37 height 37
click at [529, 423] on button "Prueba de ingresos Completo: 08/08/2025 (hace 2 meses)" at bounding box center [509, 416] width 242 height 63
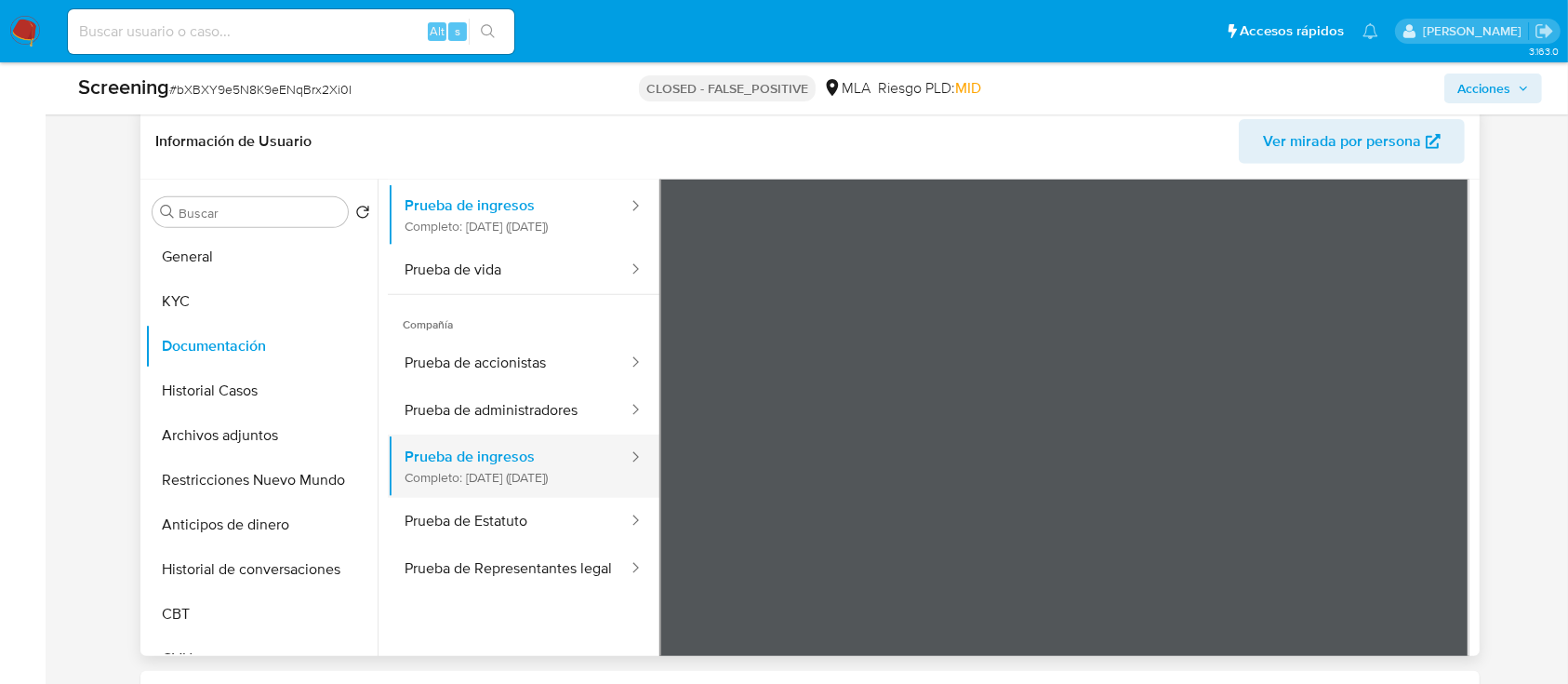
scroll to position [112, 0]
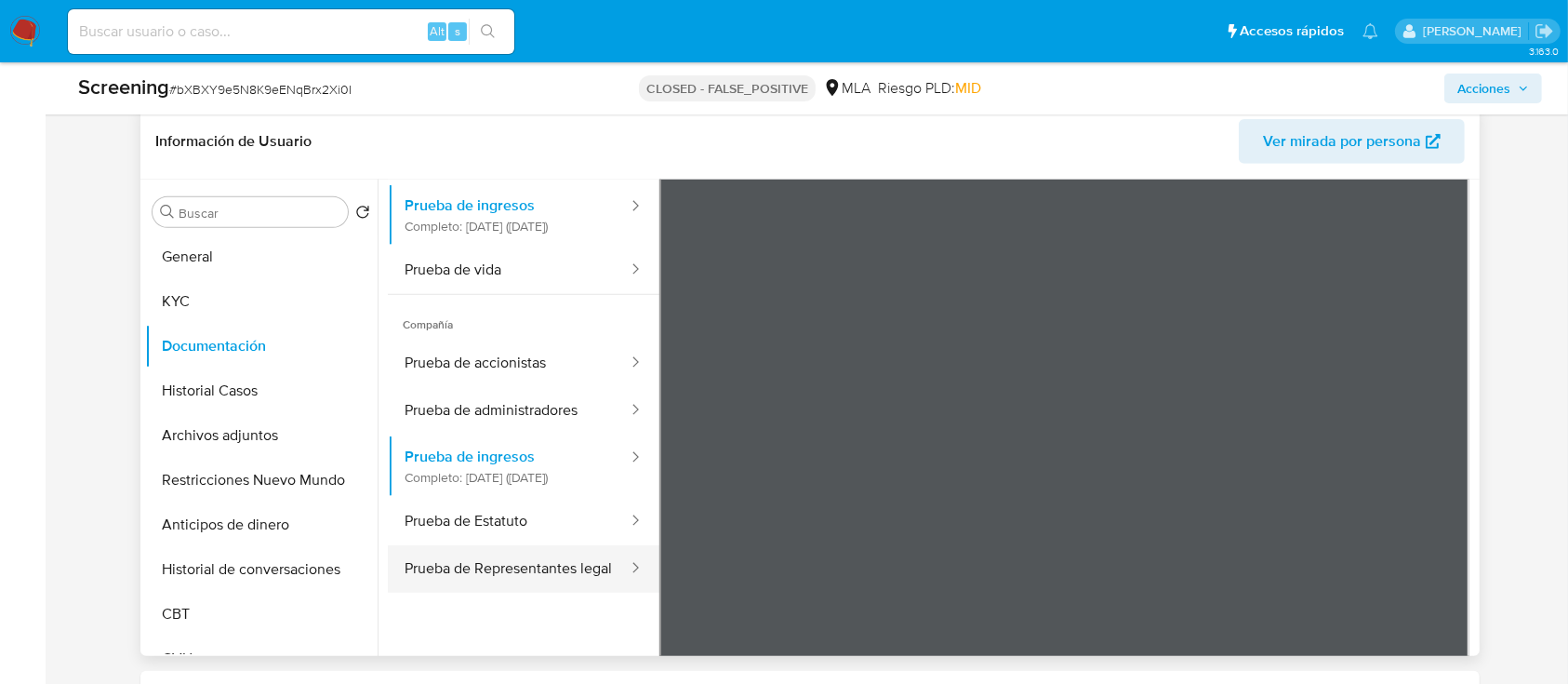
click at [485, 566] on button "Prueba de Representantes legal" at bounding box center [509, 568] width 242 height 48
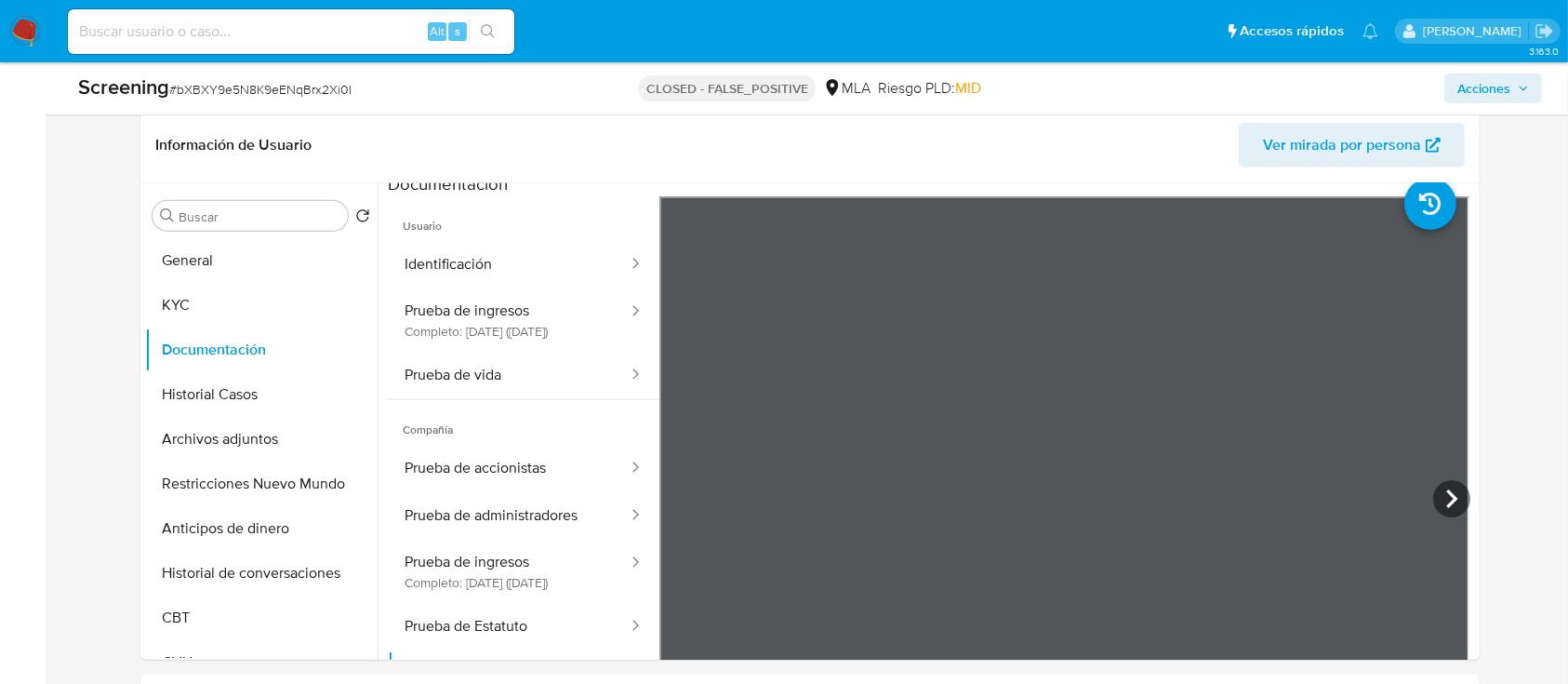
scroll to position [759, 0]
click at [251, 321] on button "KYC" at bounding box center [254, 304] width 218 height 45
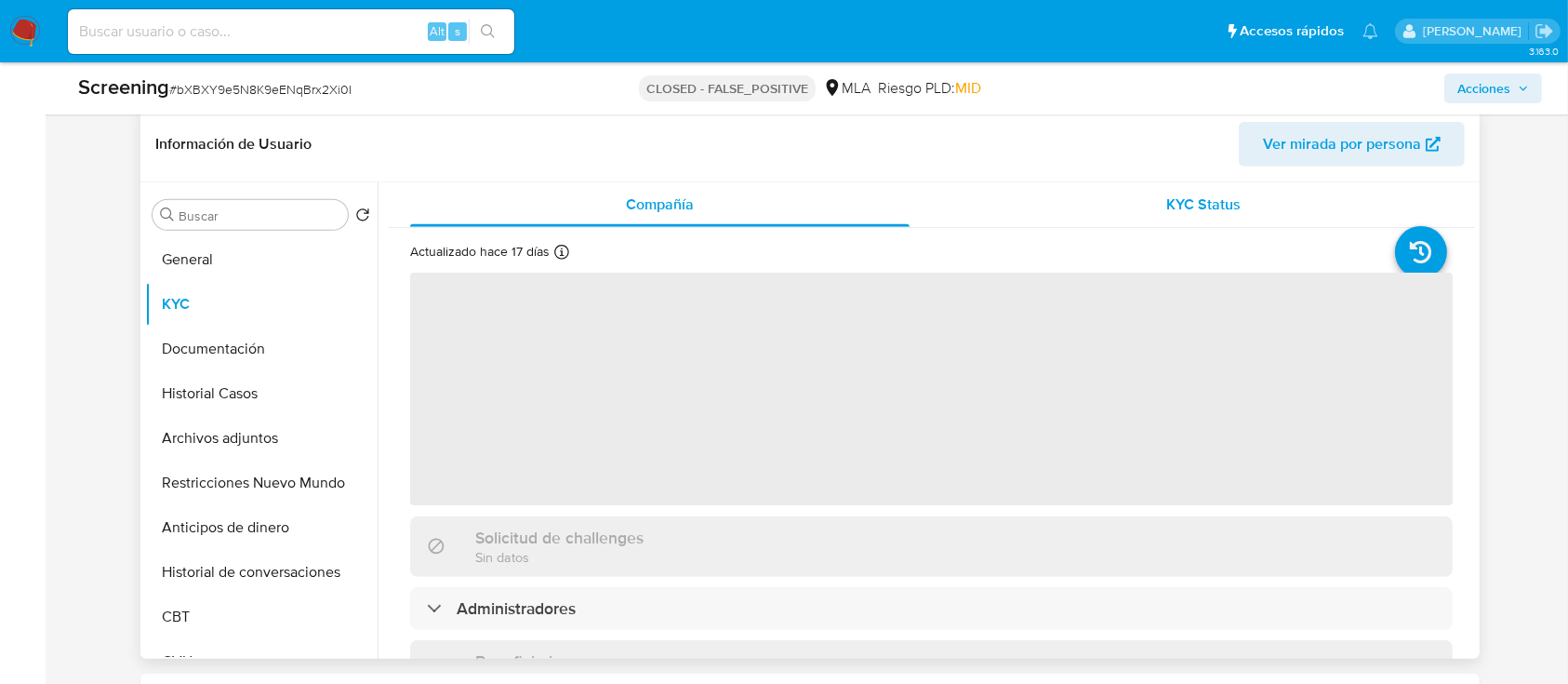
click at [1087, 204] on div "KYC Status" at bounding box center [1204, 205] width 499 height 45
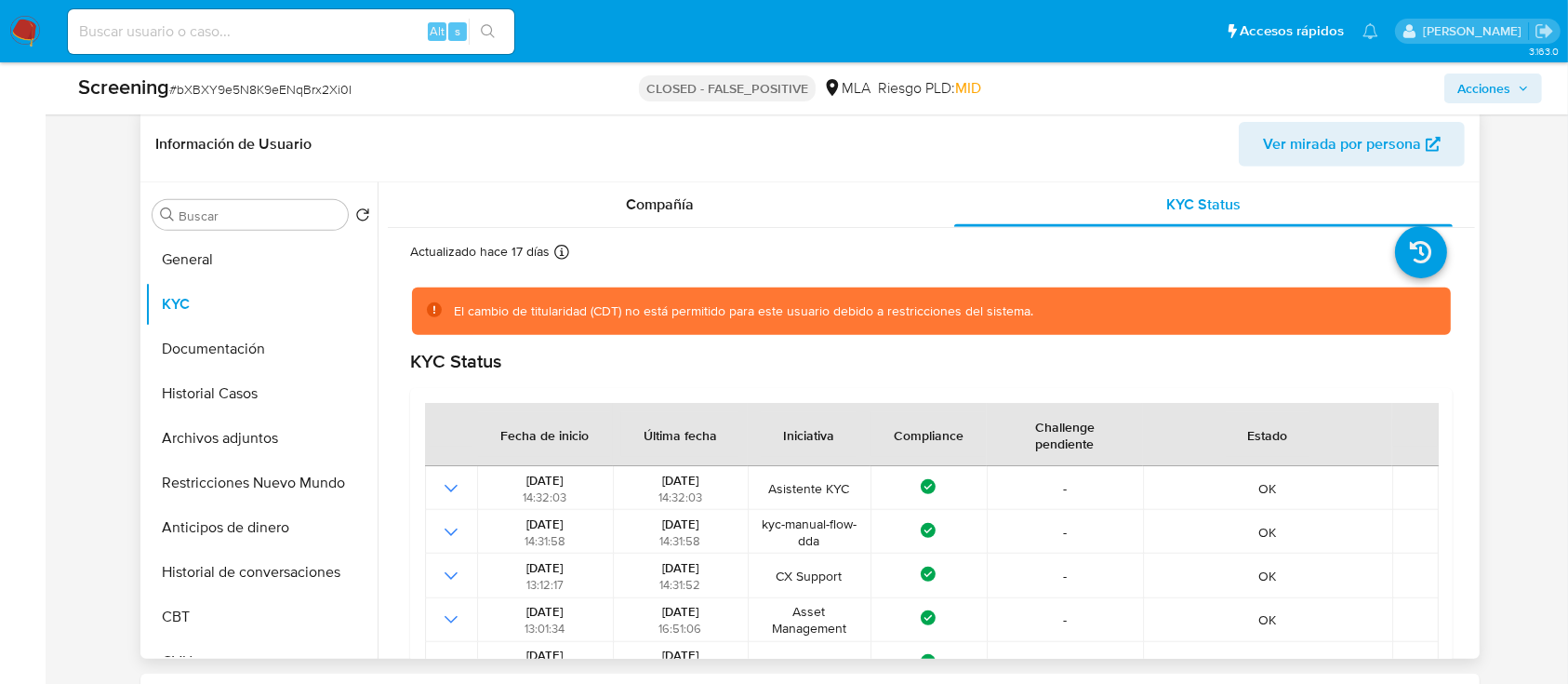
scroll to position [1, 0]
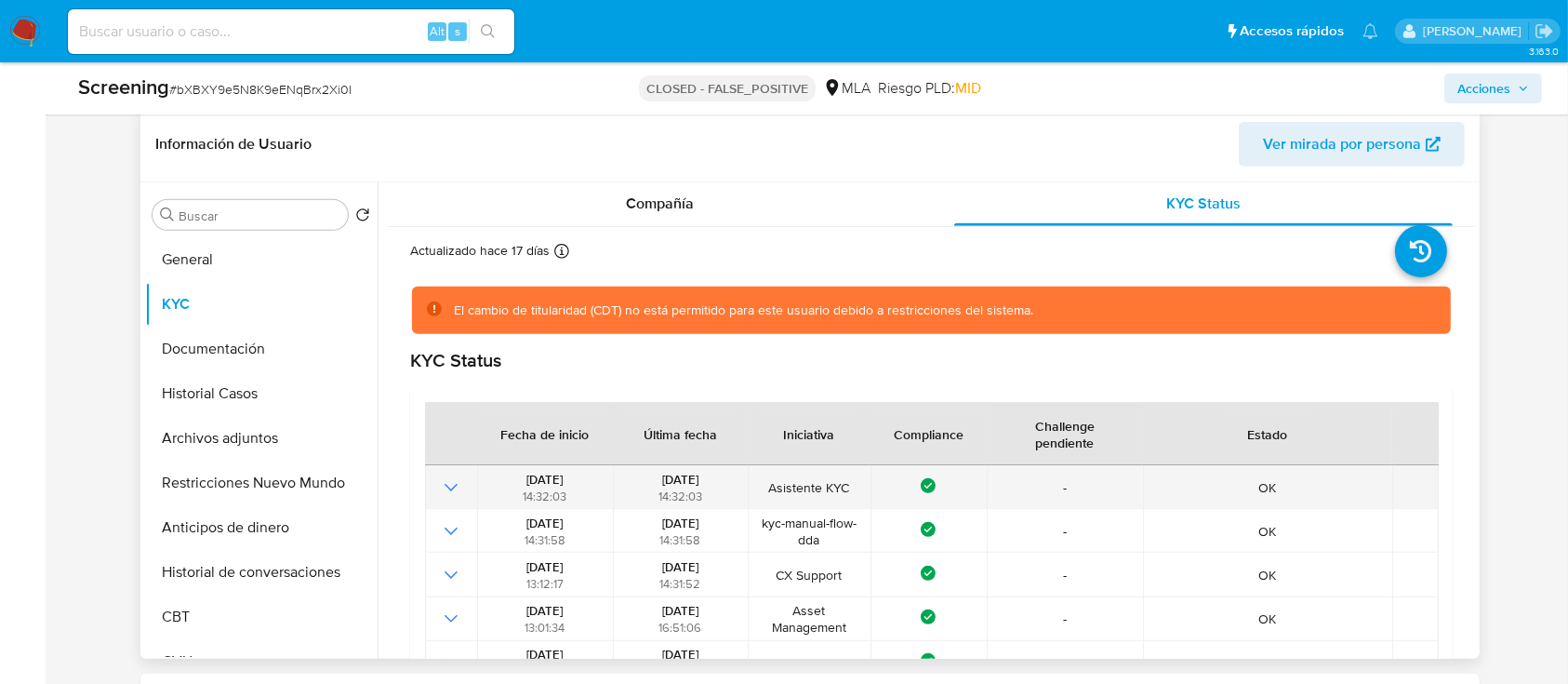
click at [453, 487] on icon "Mostrar operación" at bounding box center [451, 487] width 22 height 22
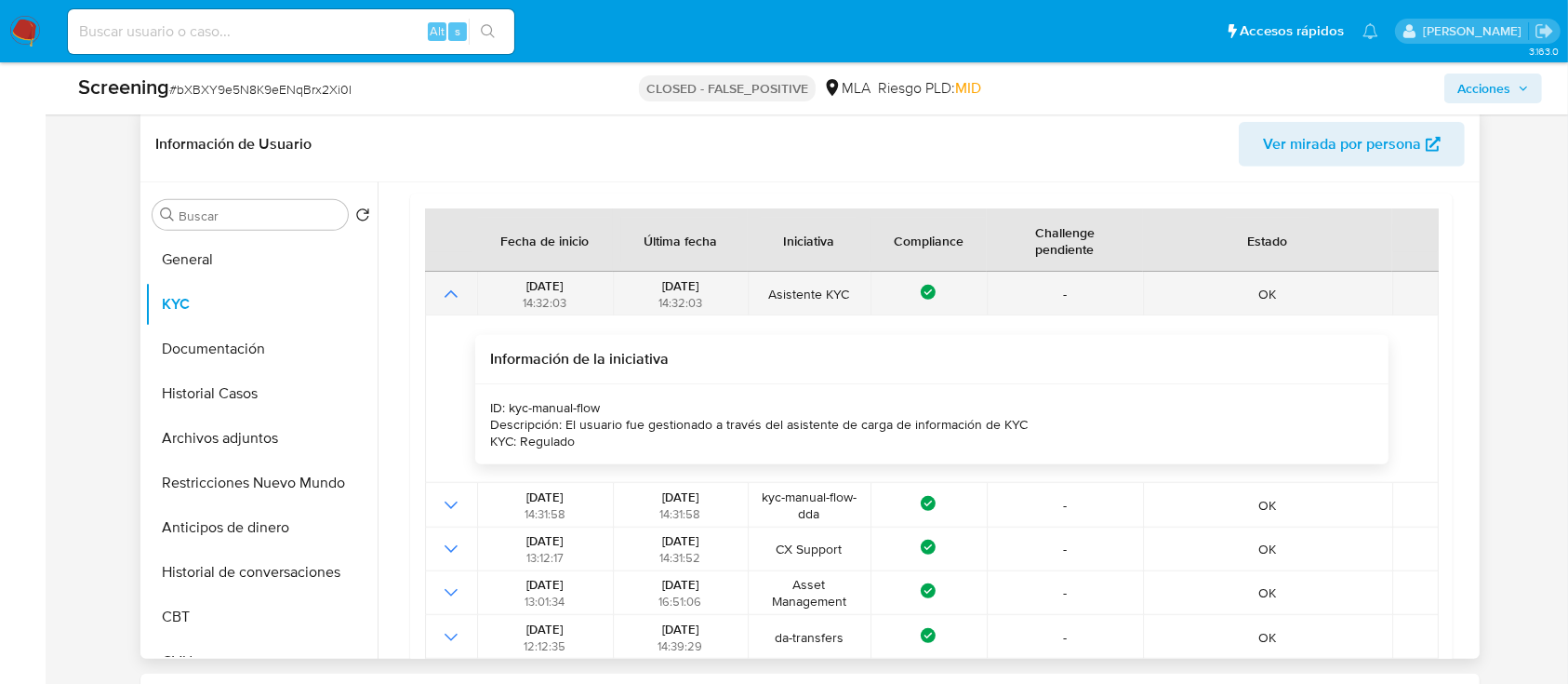
scroll to position [196, 0]
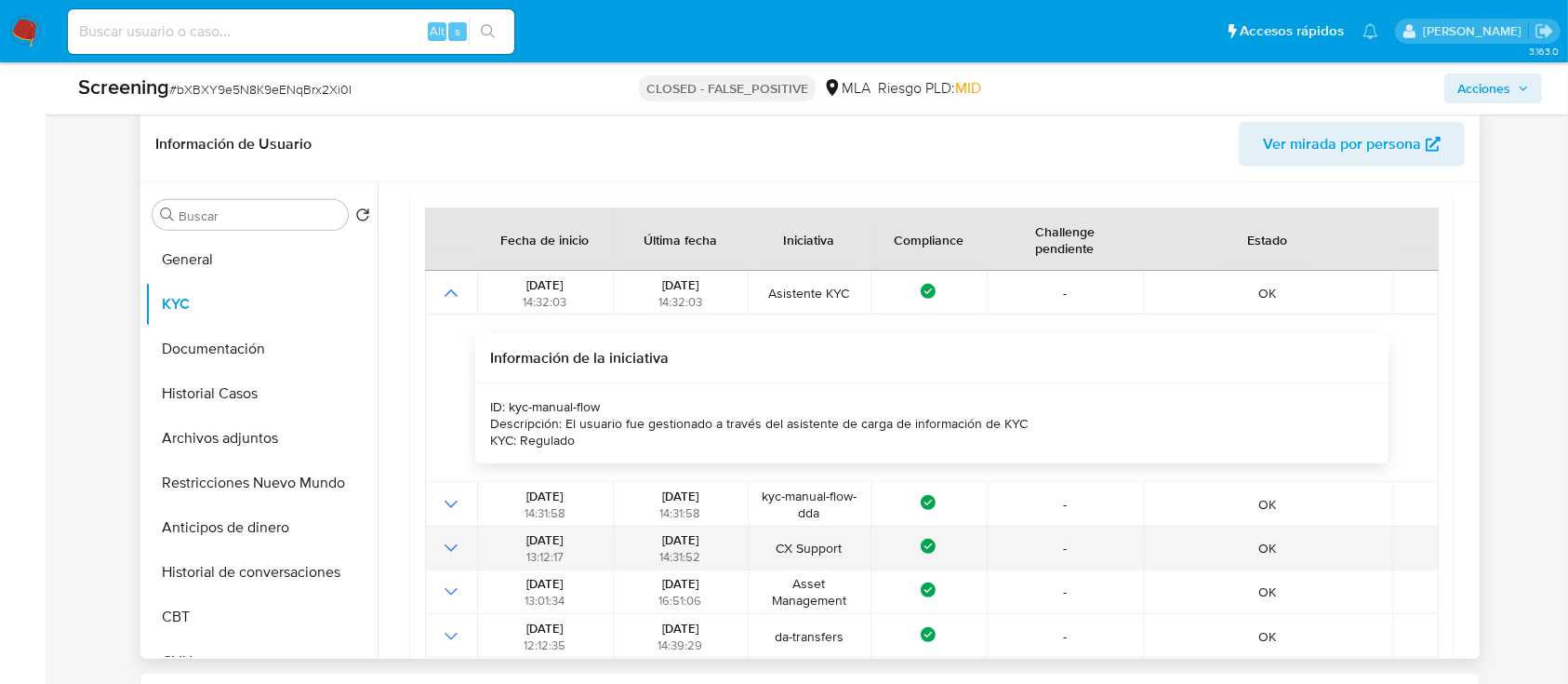
click at [460, 537] on icon "Mostrar operación" at bounding box center [451, 548] width 22 height 22
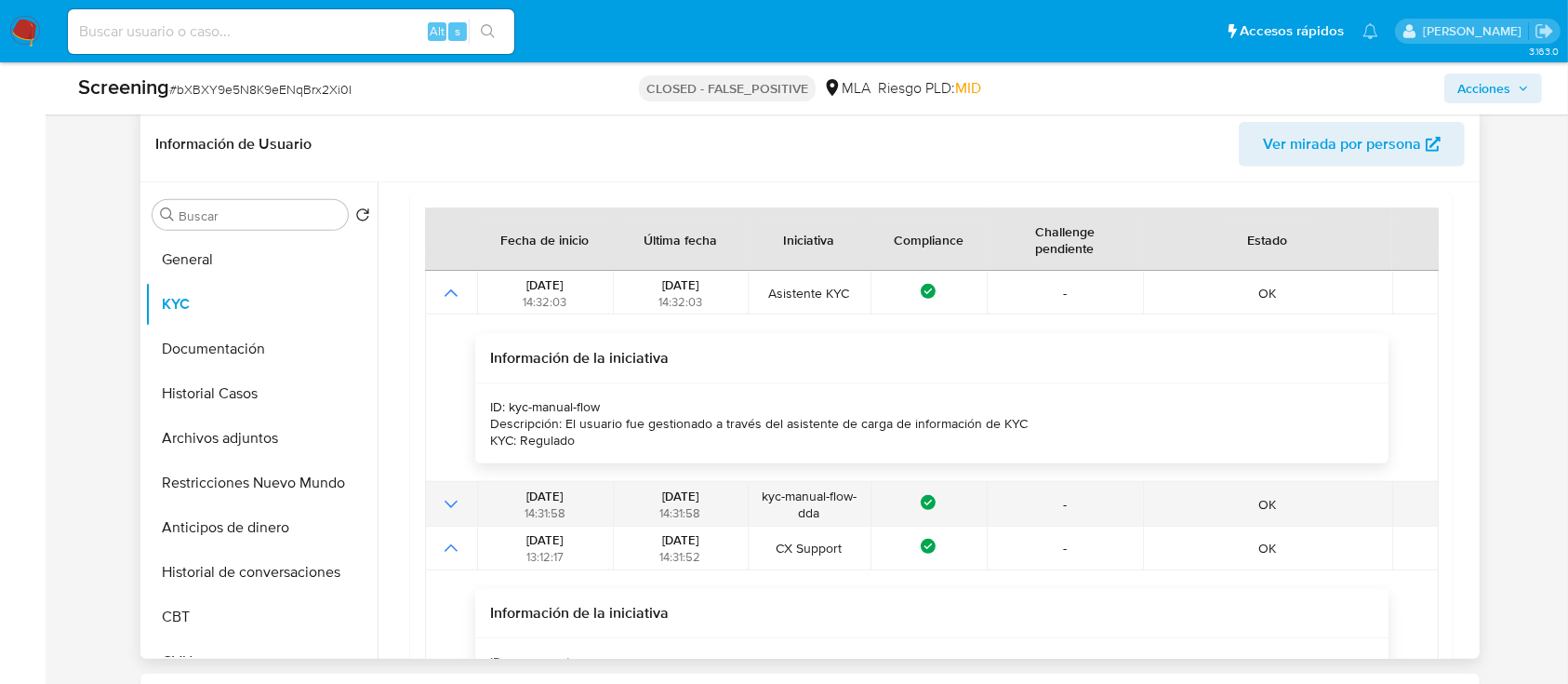
click at [457, 508] on icon "Mostrar operación" at bounding box center [451, 504] width 22 height 22
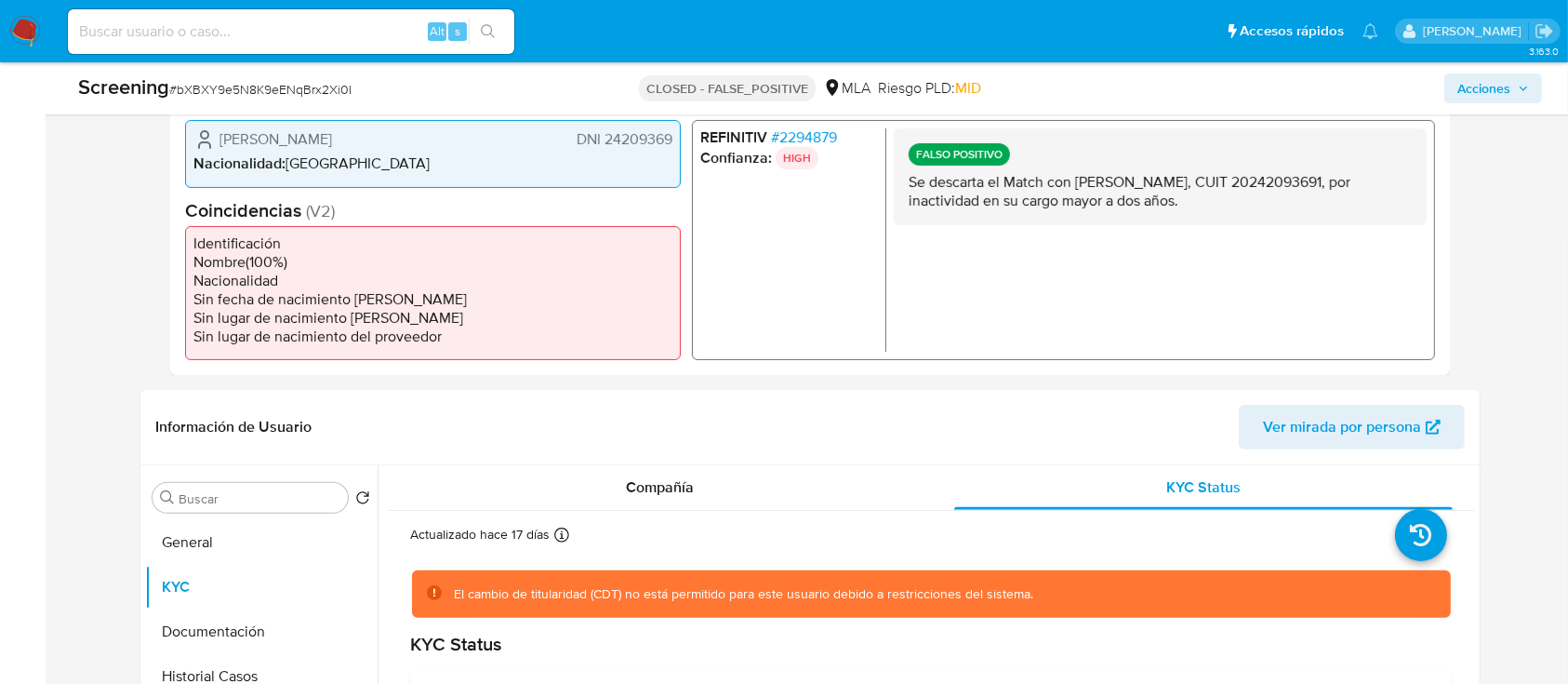
scroll to position [483, 0]
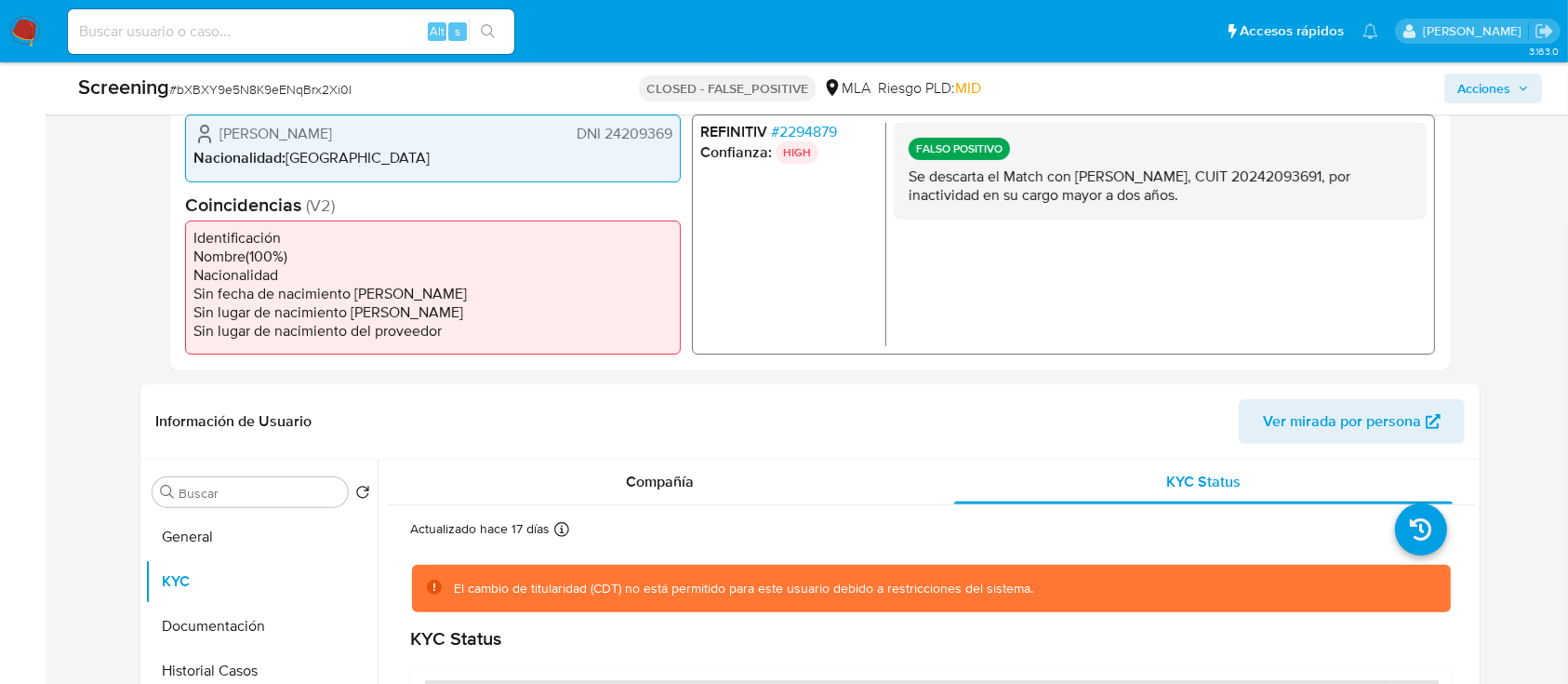
click at [1333, 182] on p "Se descarta el Match con Gustavo Alejandro Katavich, CUIT 20242093691, por inac…" at bounding box center [1160, 186] width 503 height 37
click at [290, 25] on input at bounding box center [291, 32] width 446 height 24
paste input "y9GGvk4FdcwH2lufcZm1Rs60"
type input "y9GGvk4FdcwH2lufcZm1Rs60"
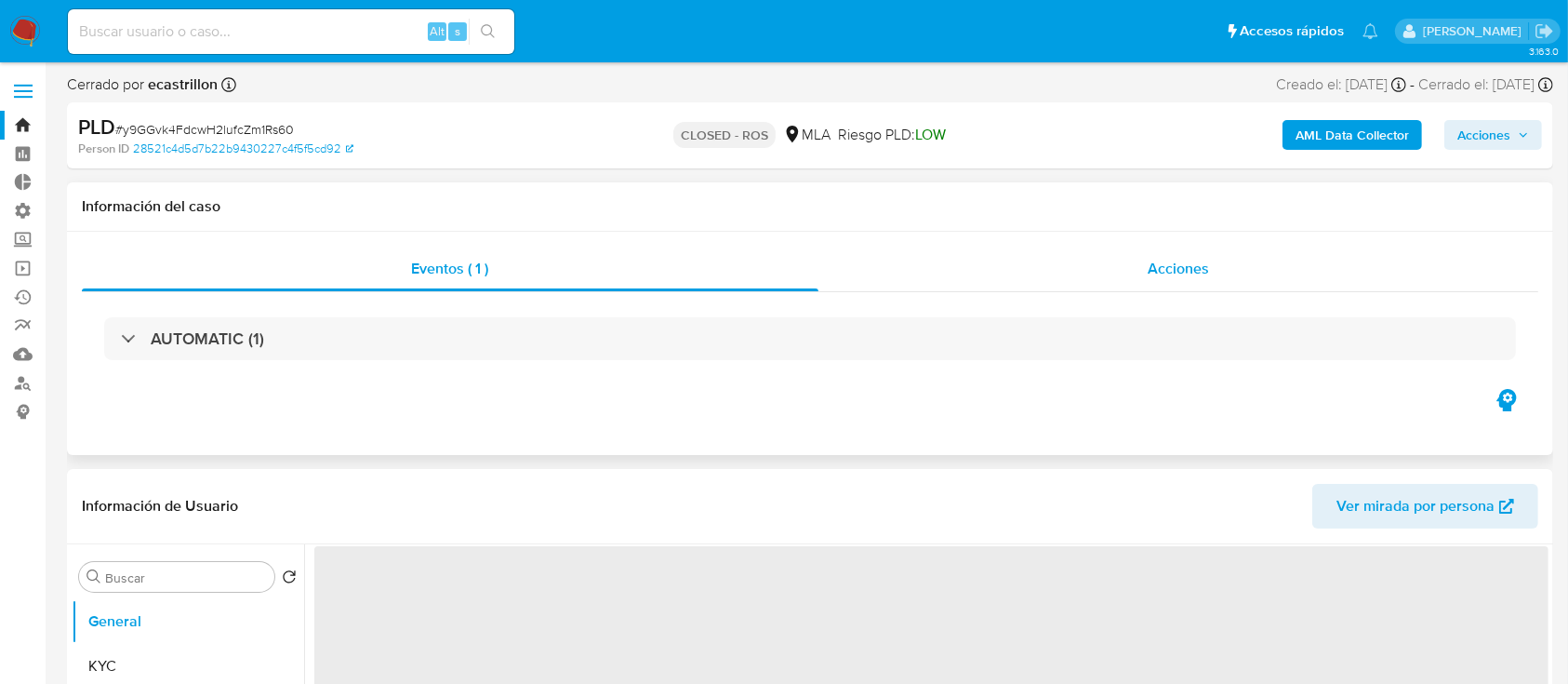
click at [975, 267] on div "Acciones" at bounding box center [1179, 269] width 721 height 45
select select "10"
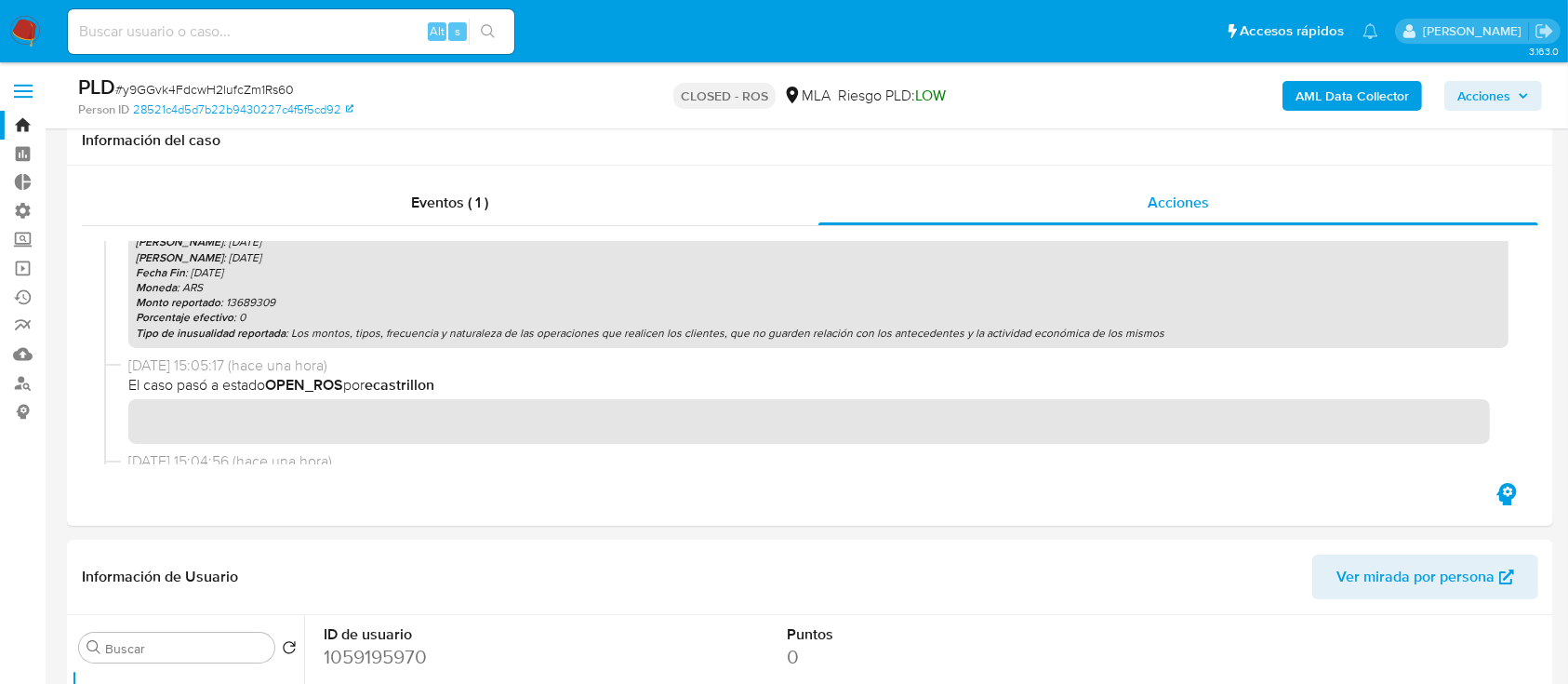
scroll to position [265, 0]
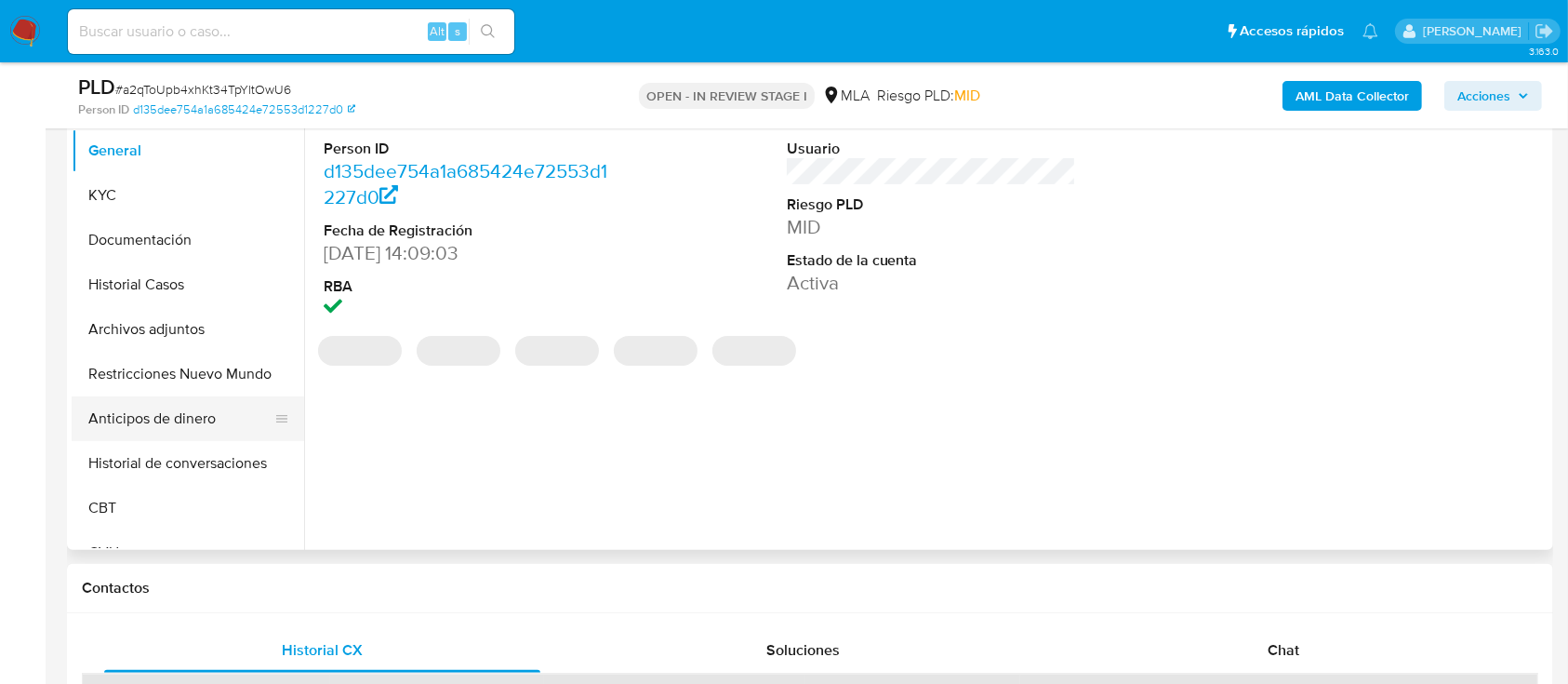
select select "10"
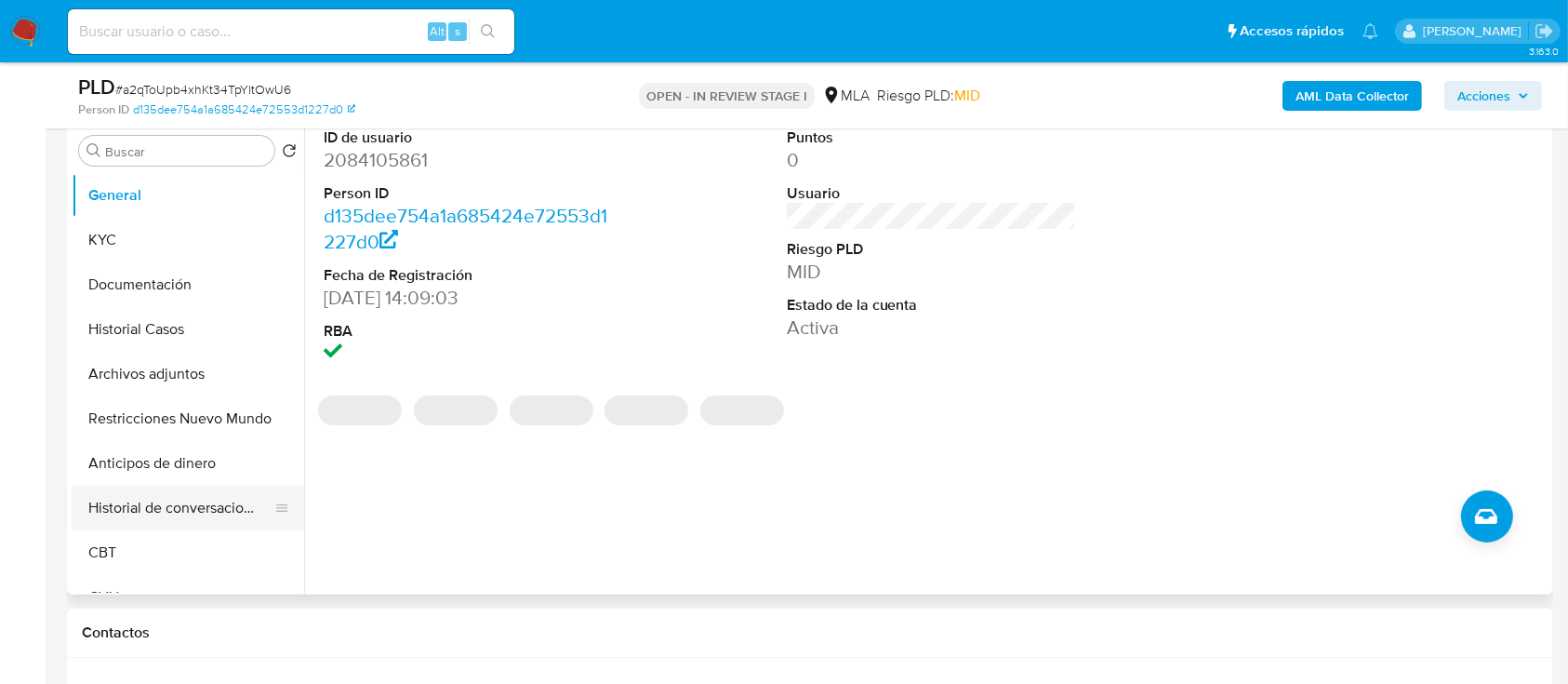
click at [171, 506] on button "Historial de conversaciones" at bounding box center [181, 508] width 218 height 45
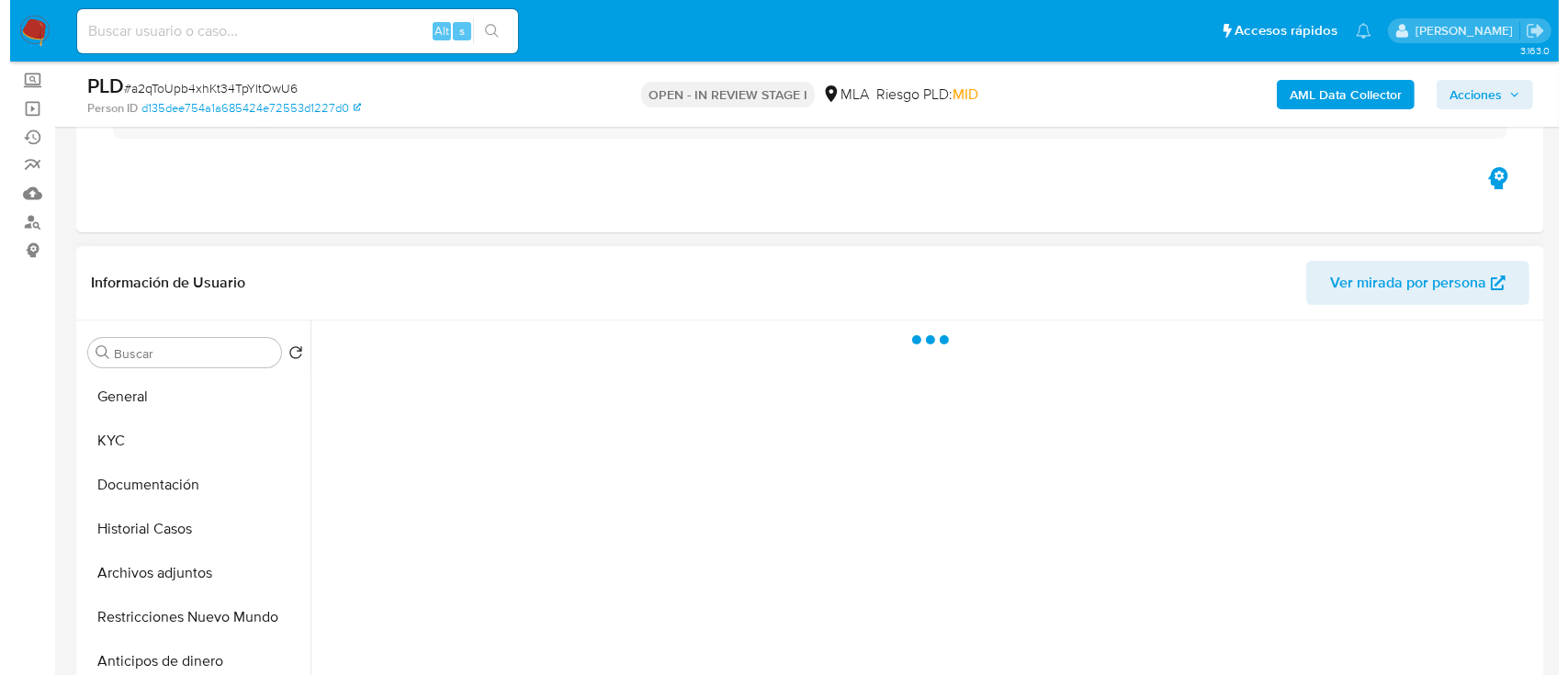
scroll to position [146, 0]
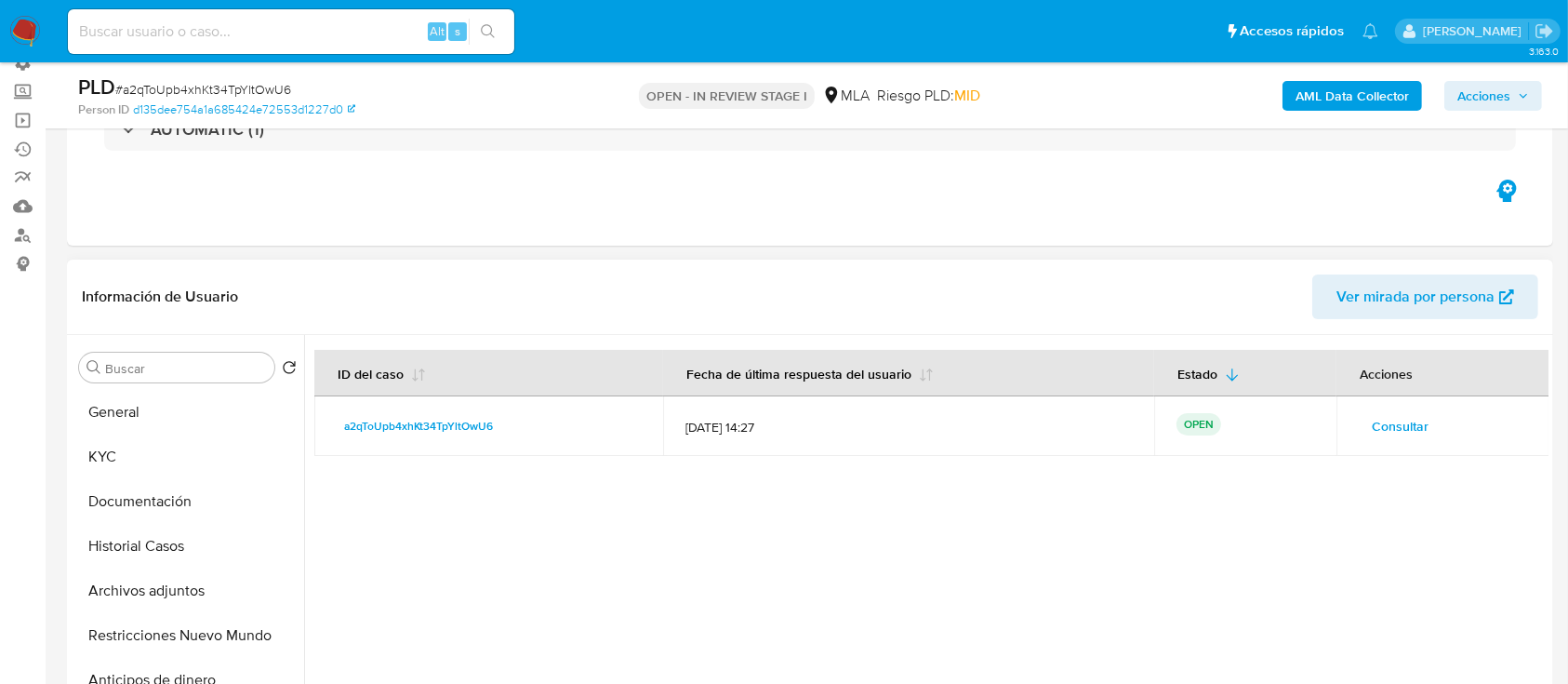
click at [1396, 426] on span "Consultar" at bounding box center [1399, 426] width 57 height 26
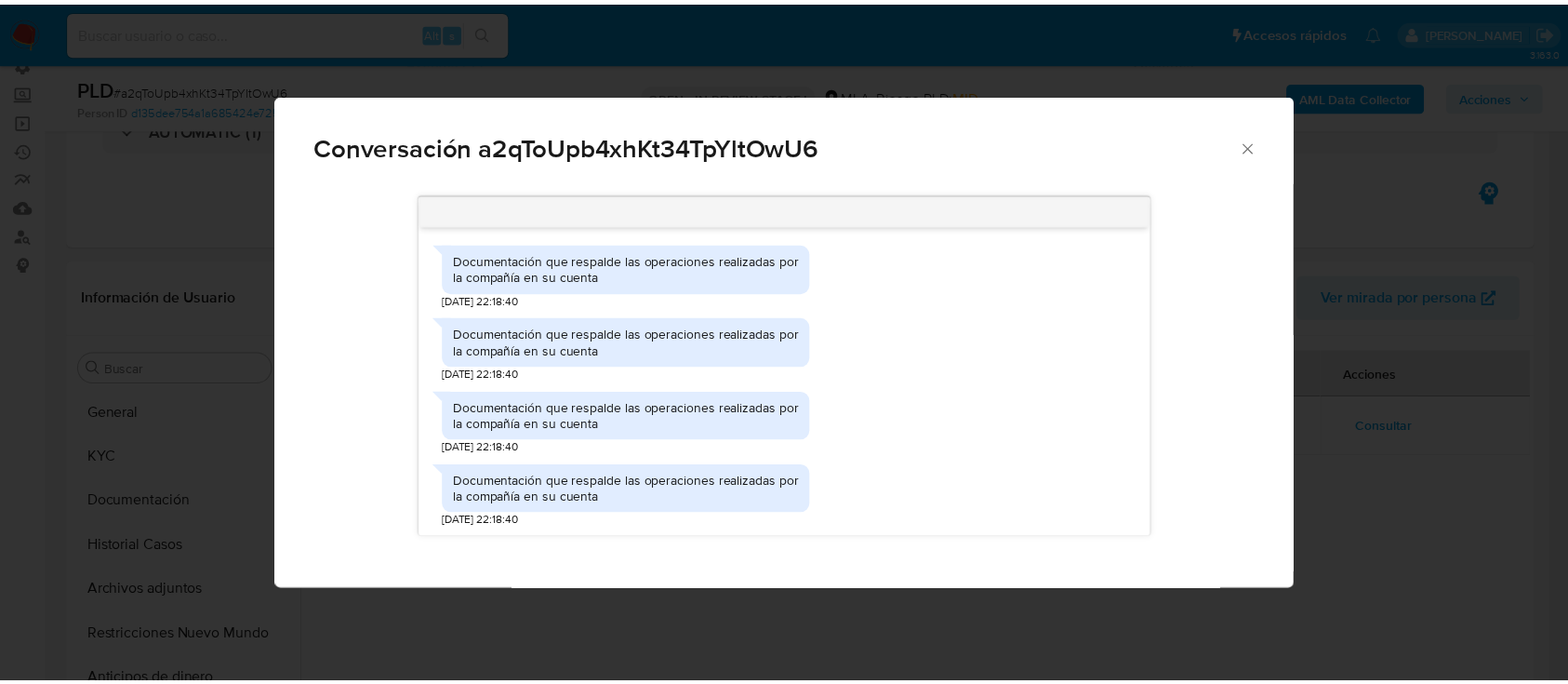
scroll to position [1934, 0]
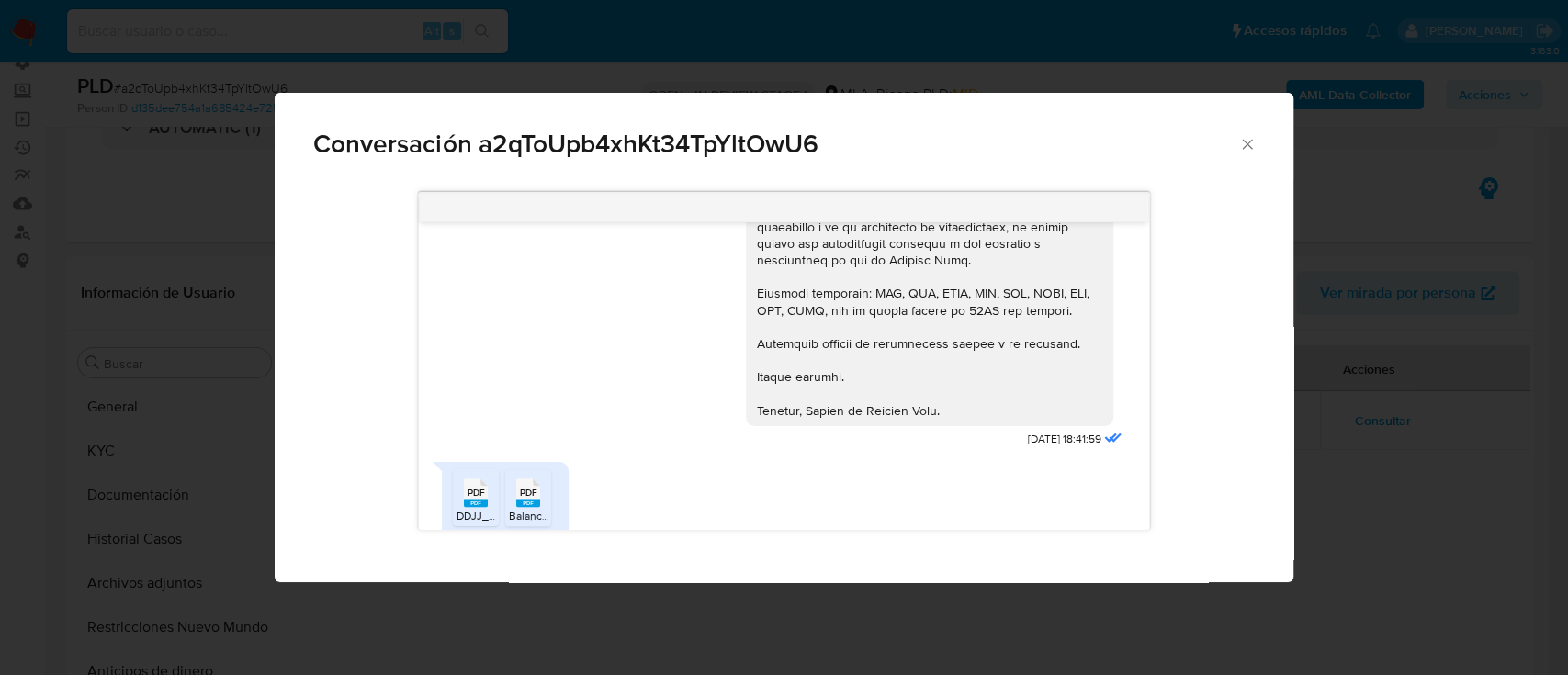
click at [524, 486] on span "PDF" at bounding box center [528, 492] width 17 height 12
click at [469, 486] on span "PDF" at bounding box center [476, 492] width 17 height 12
click at [1235, 138] on span "Conversación a2qToUpb4xhKt34TpYltOwU6" at bounding box center [775, 144] width 925 height 26
click at [1249, 145] on icon "Cerrar" at bounding box center [1246, 143] width 10 height 10
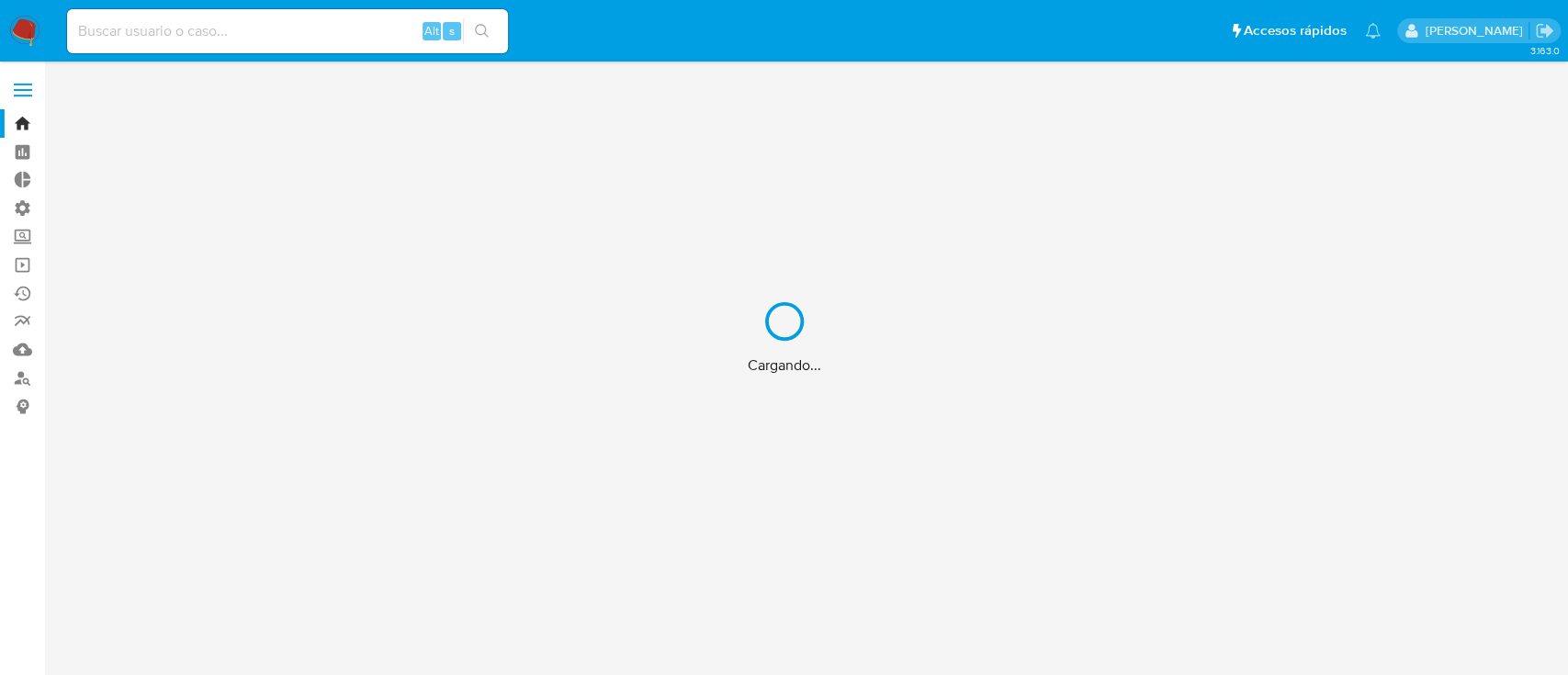
click at [15, 92] on div "Cargando..." at bounding box center [784, 338] width 1568 height 675
click at [18, 82] on label at bounding box center [23, 90] width 46 height 39
click at [0, 0] on input "checkbox" at bounding box center [0, 0] width 0 height 0
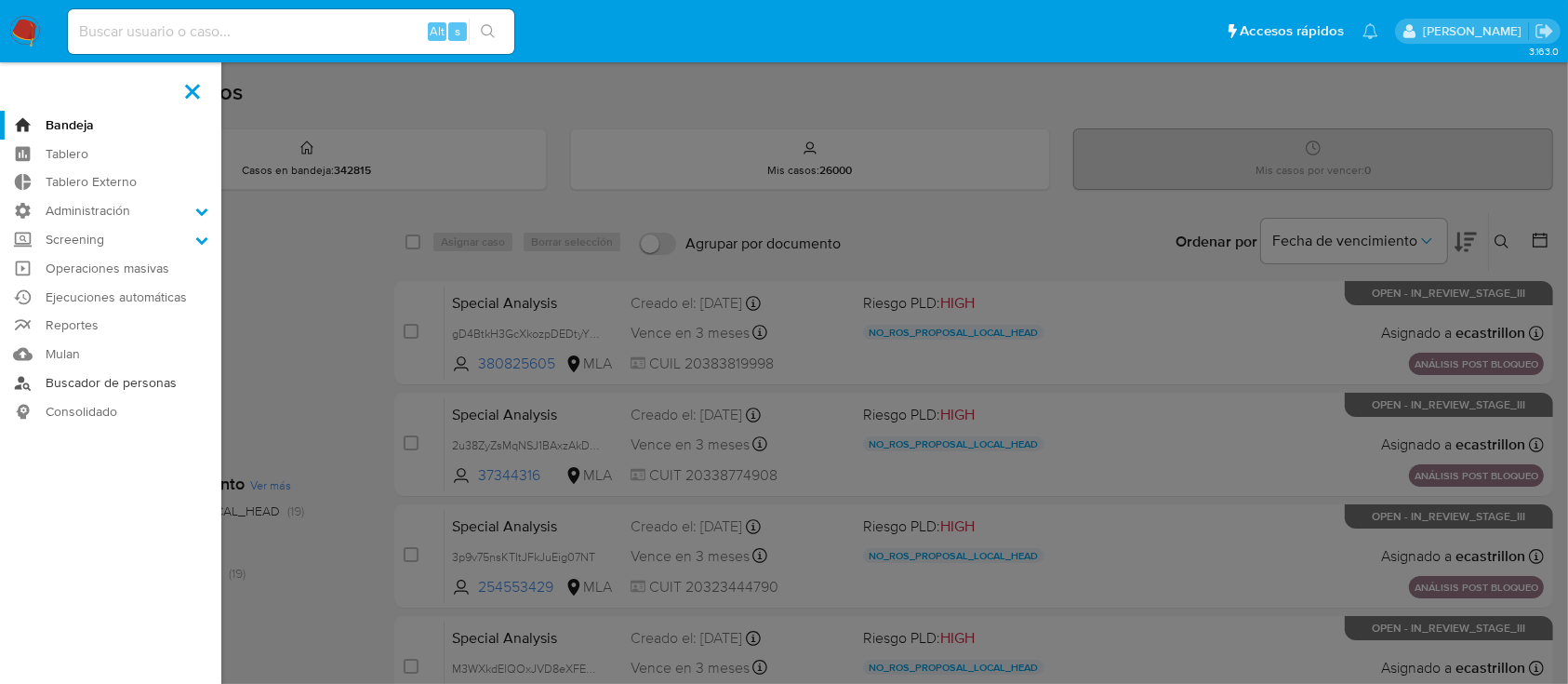
click at [109, 377] on link "Buscador de personas" at bounding box center [111, 382] width 222 height 29
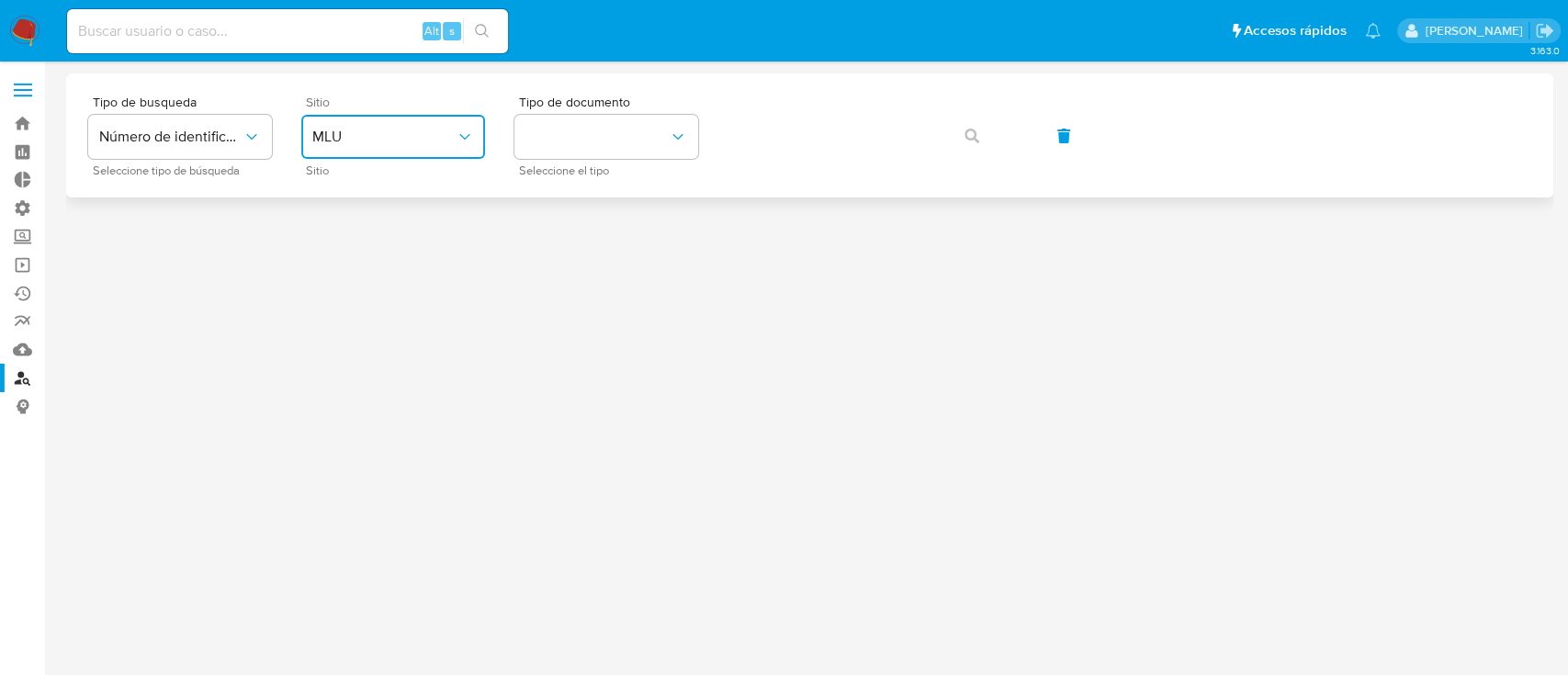
click at [411, 131] on span "MLU" at bounding box center [384, 137] width 144 height 18
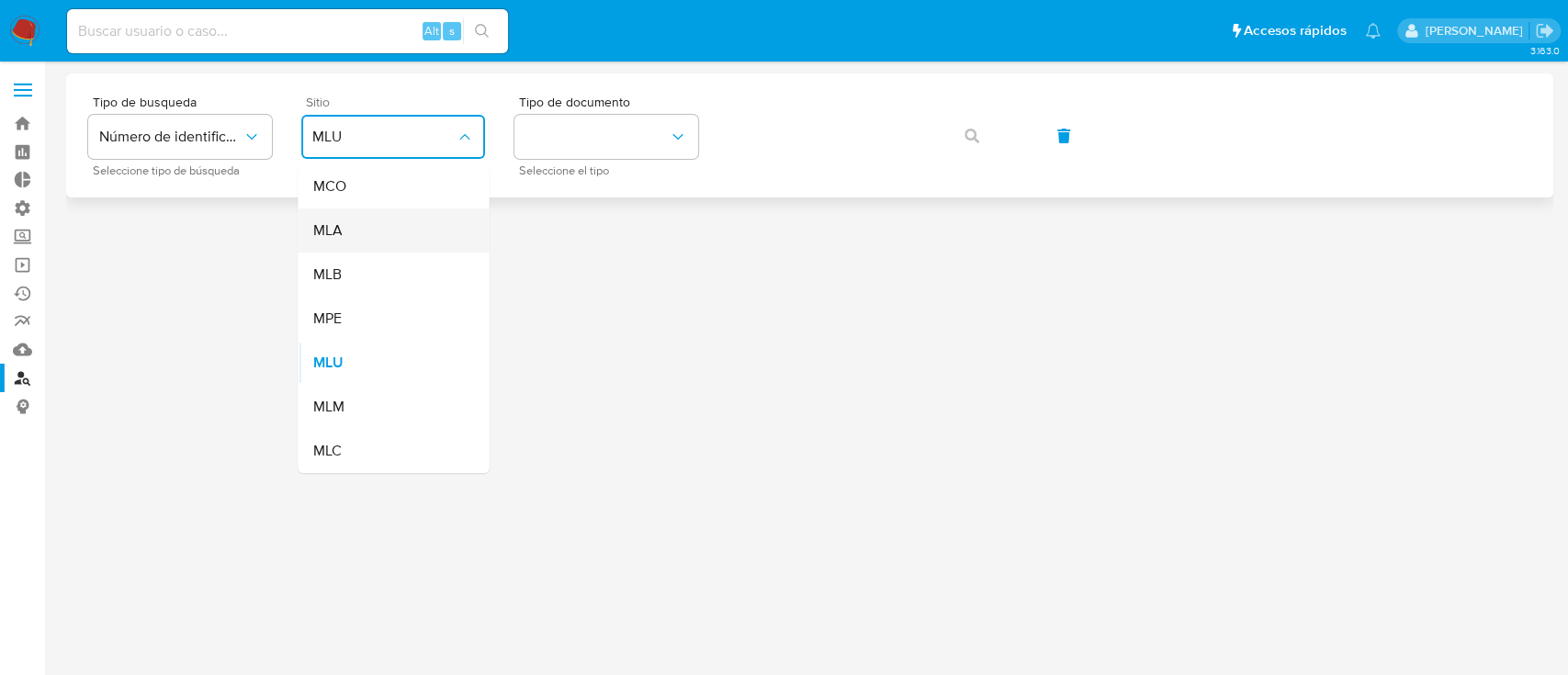
click at [419, 219] on div "MLA" at bounding box center [387, 231] width 151 height 44
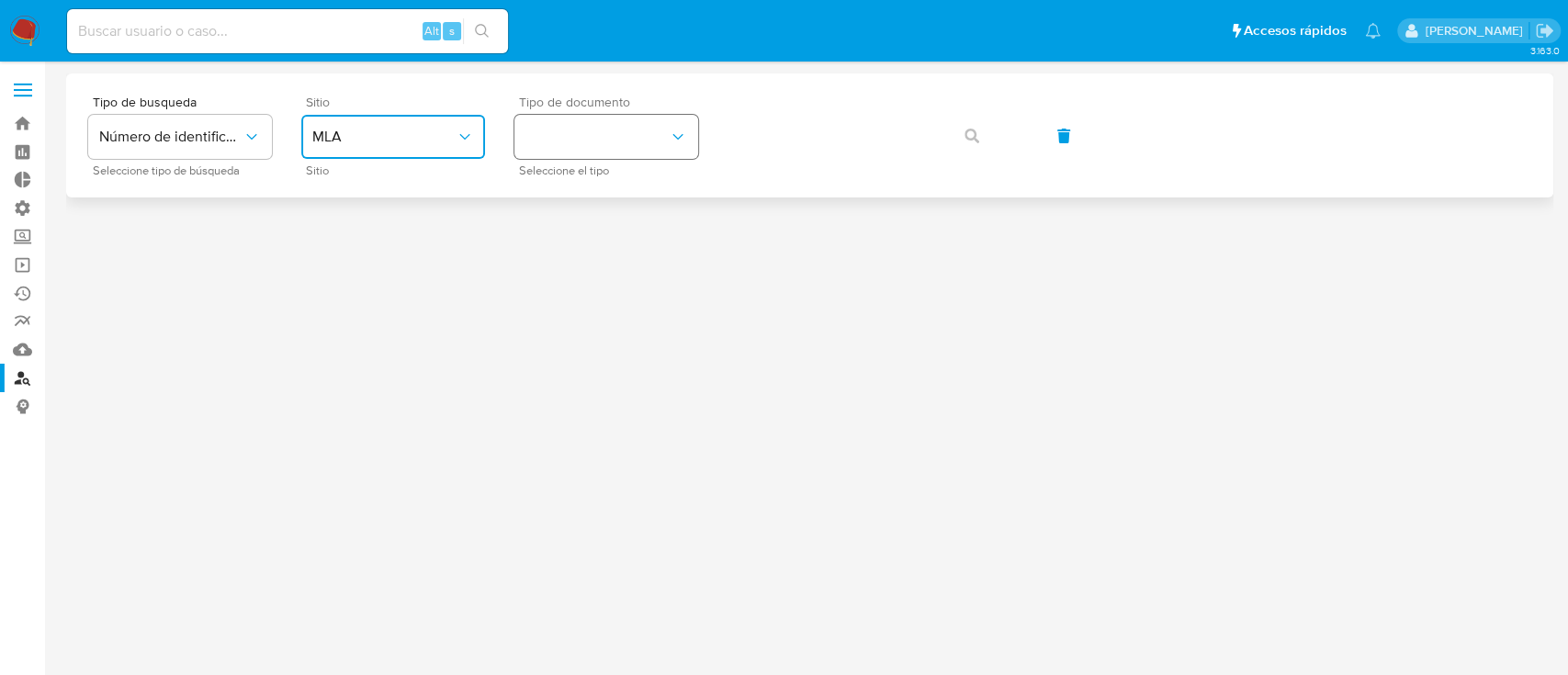
click at [560, 141] on button "identificationType" at bounding box center [606, 137] width 184 height 44
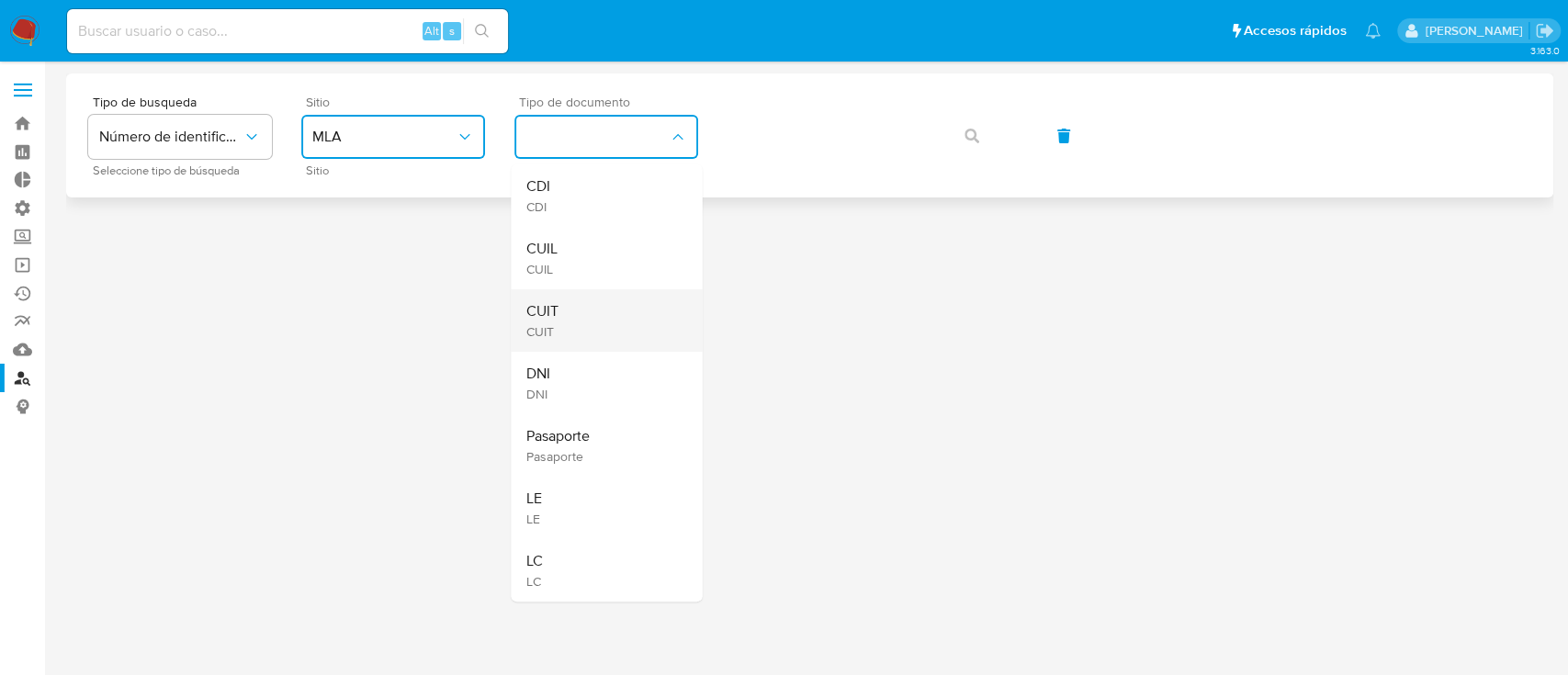
click at [581, 303] on div "CUIT CUIT" at bounding box center [601, 320] width 151 height 63
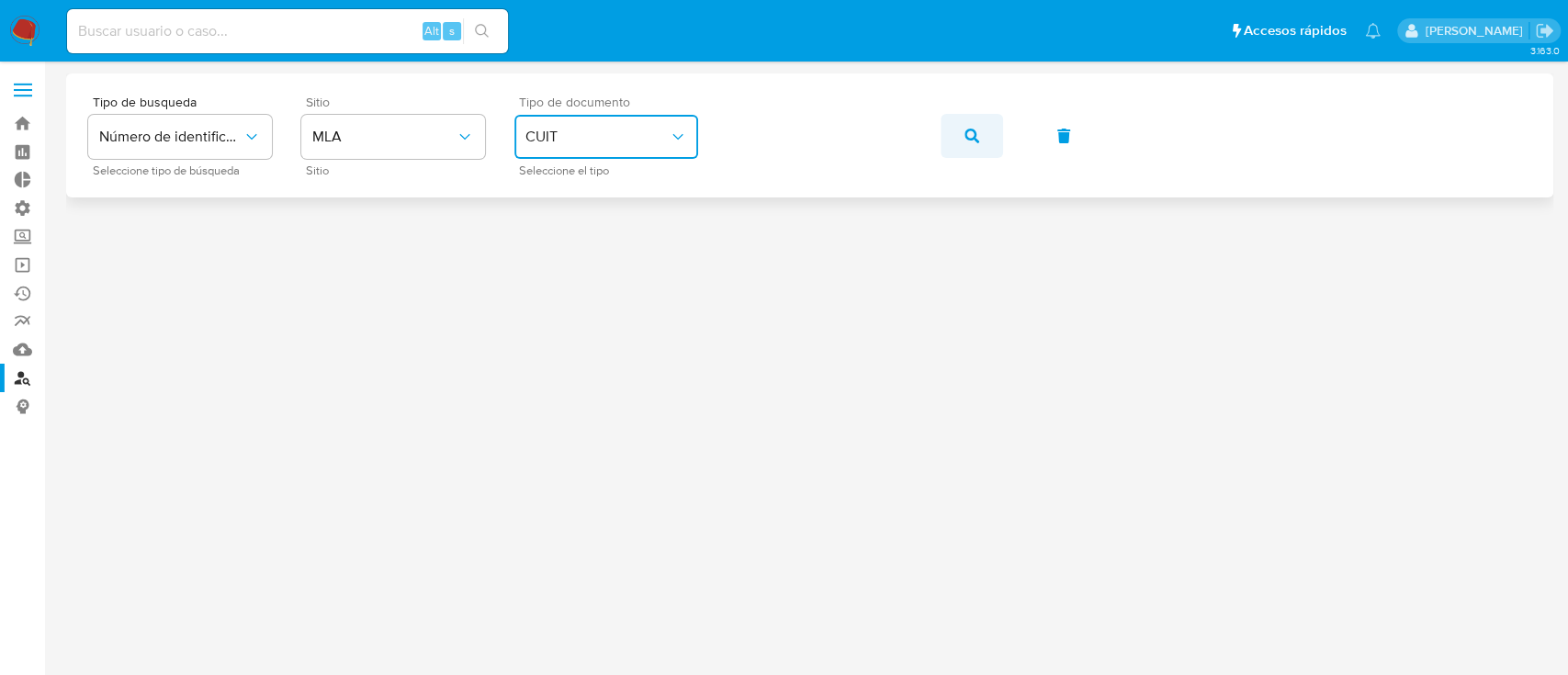
click at [961, 125] on button "button" at bounding box center [972, 136] width 63 height 44
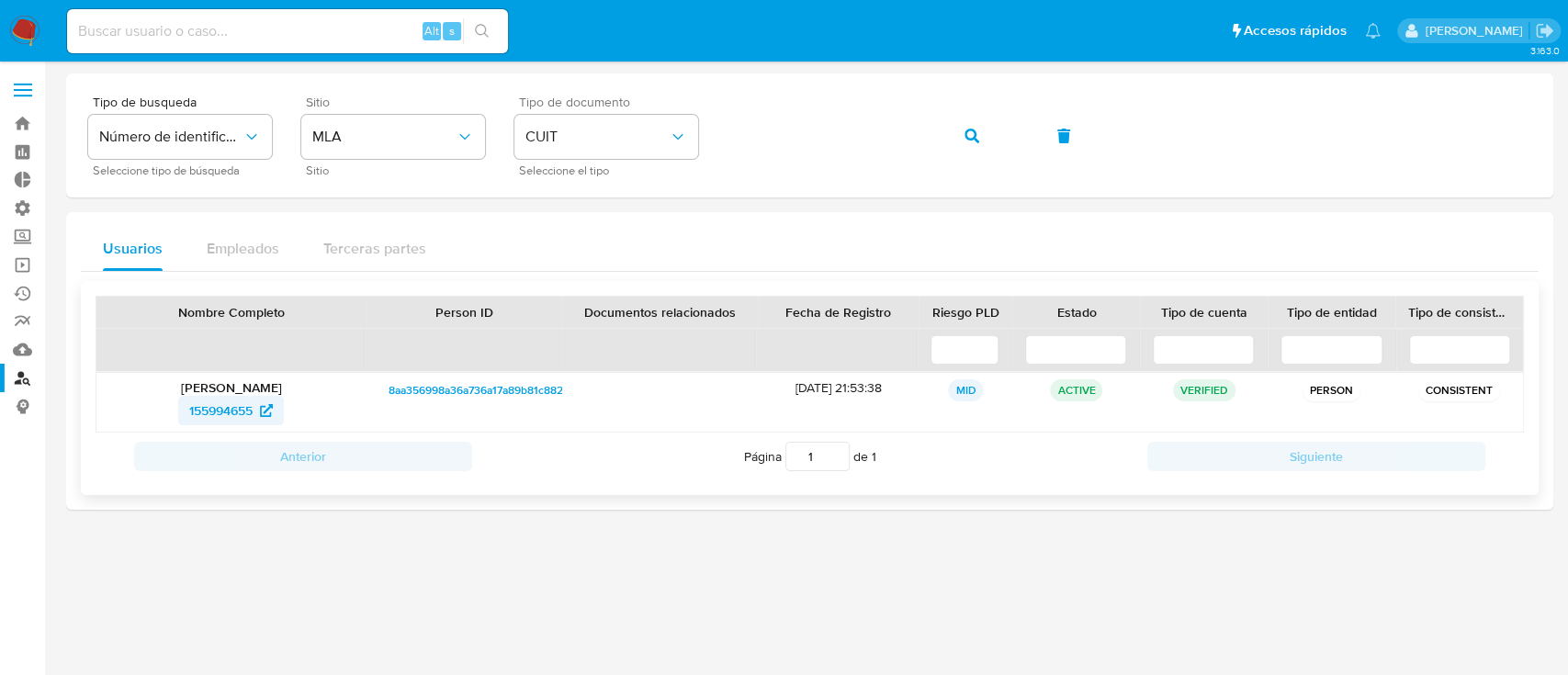
click at [238, 413] on span "155994655" at bounding box center [221, 410] width 63 height 29
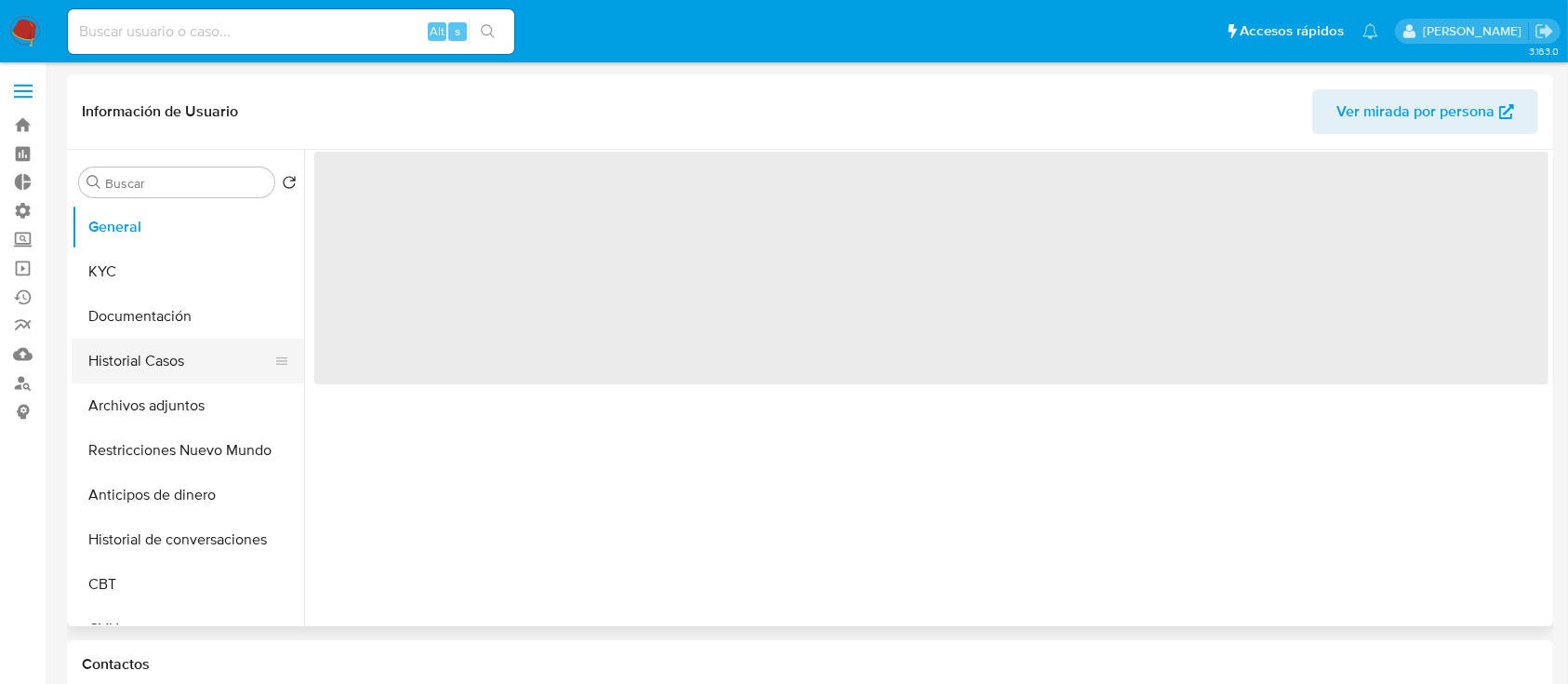
click at [115, 363] on button "Historial Casos" at bounding box center [181, 361] width 218 height 45
select select "10"
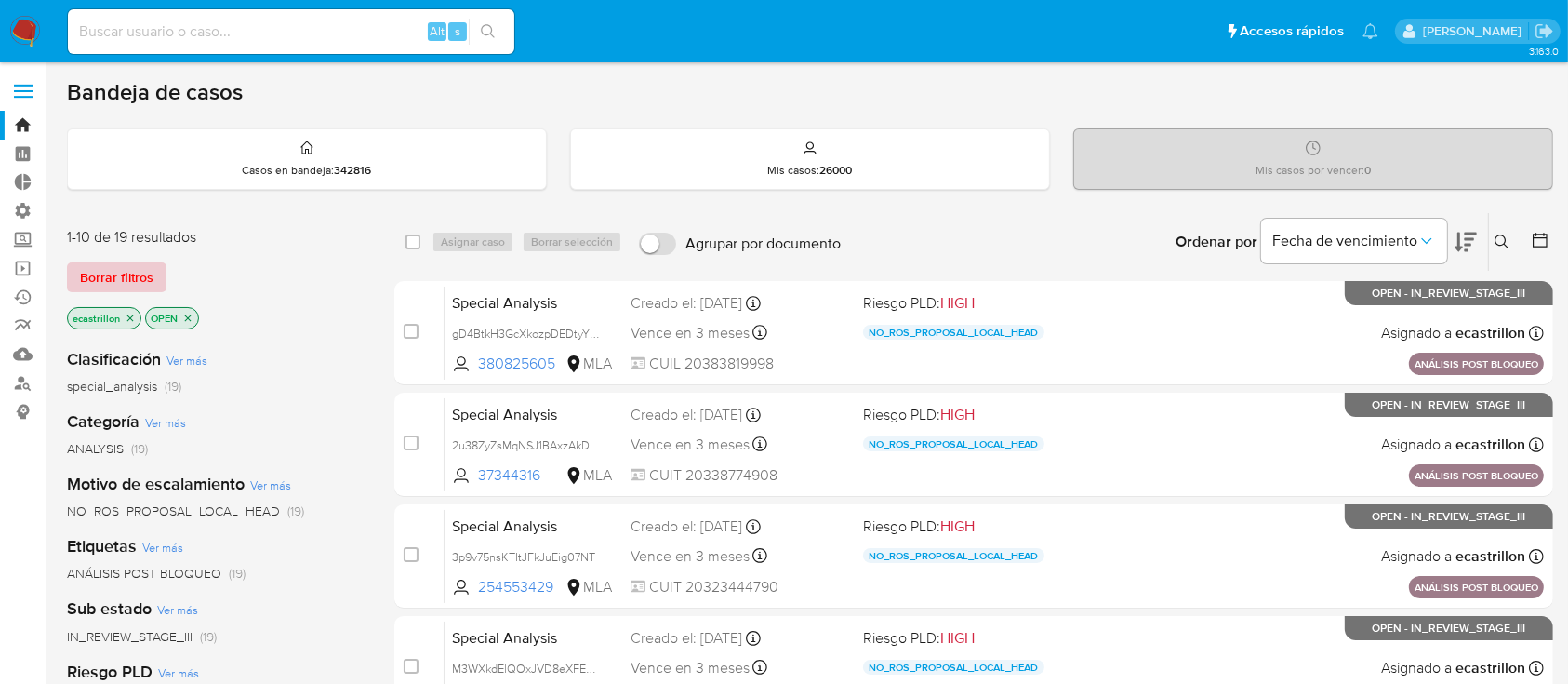
click at [121, 264] on span "Borrar filtros" at bounding box center [116, 277] width 74 height 26
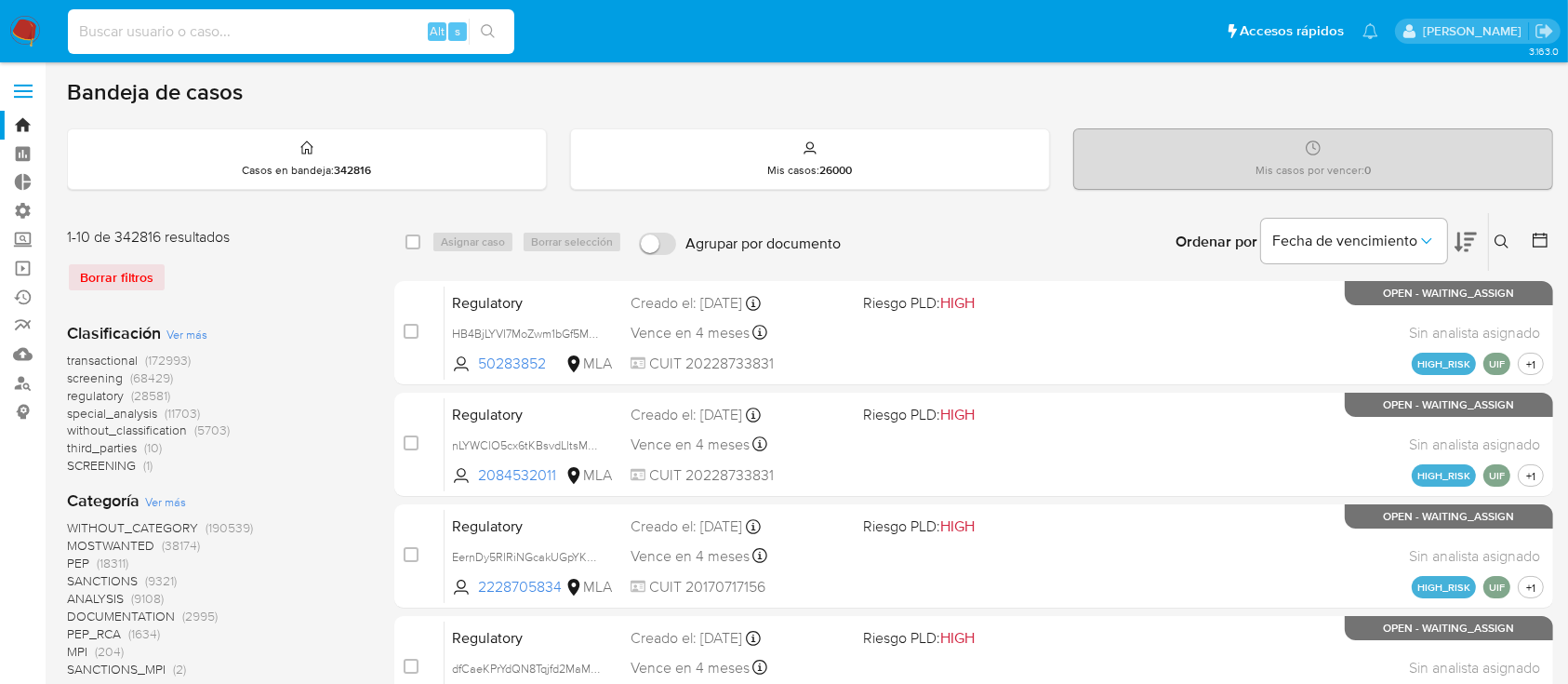
click at [149, 39] on input at bounding box center [291, 32] width 446 height 24
paste input "a2qToUpb4xhKt34TpYltOwU6"
type input "a2qToUpb4xhKt34TpYltOwU6"
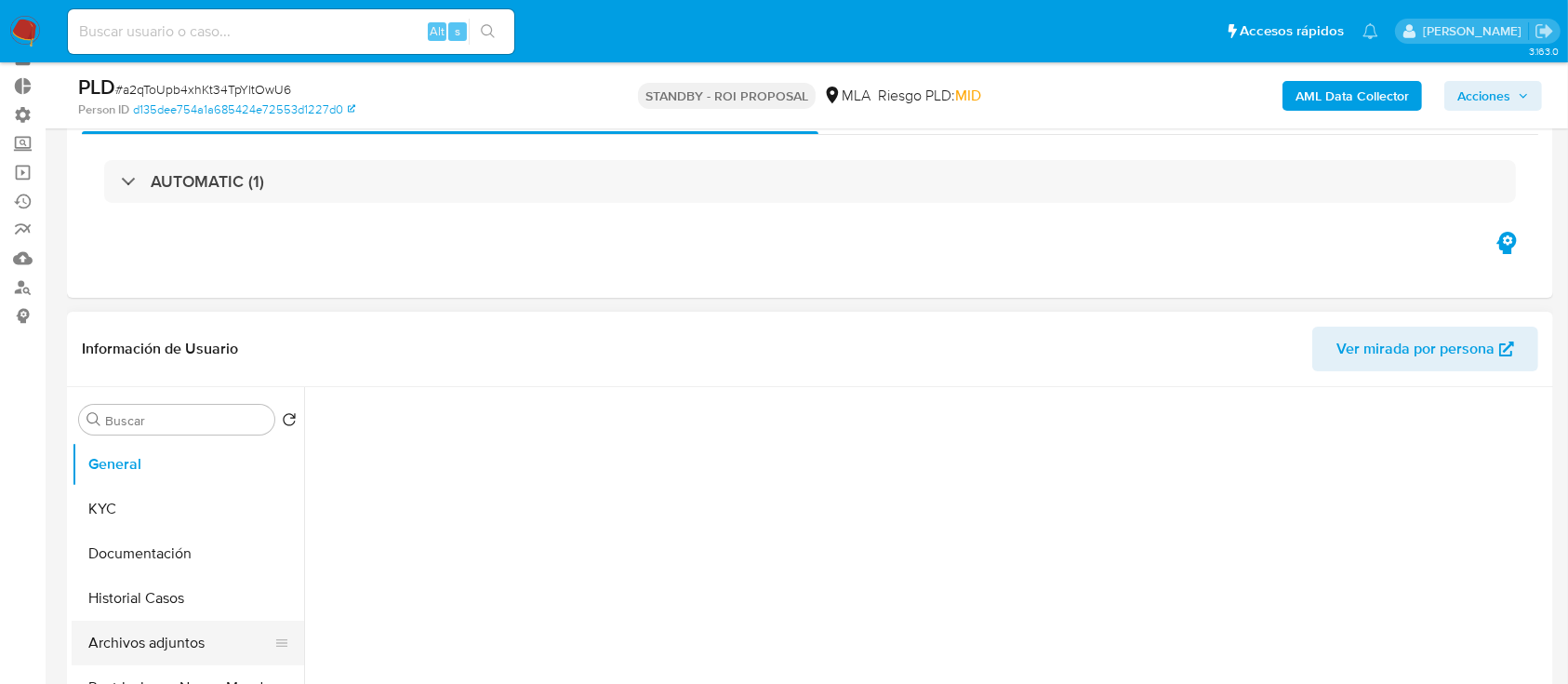
select select "10"
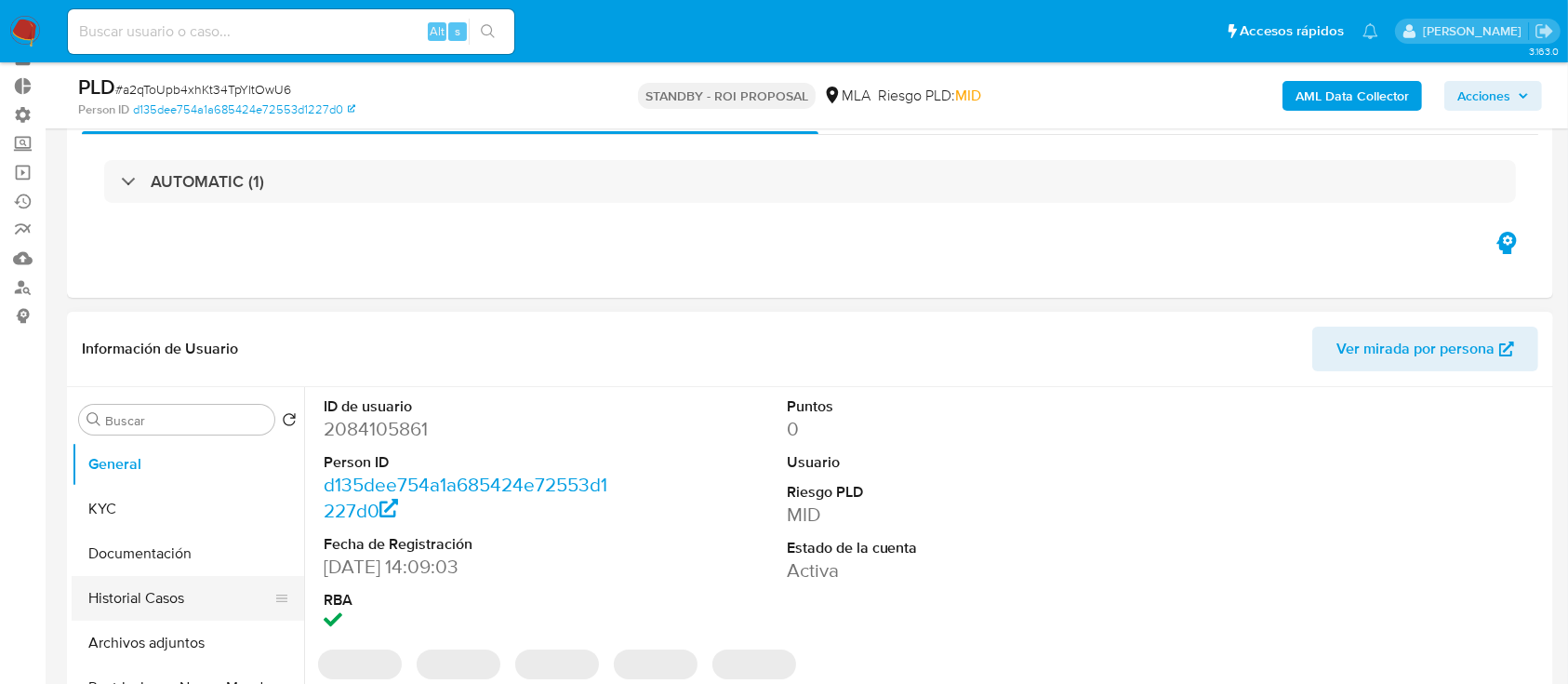
scroll to position [97, 0]
click at [116, 599] on button "Historial Casos" at bounding box center [181, 597] width 218 height 45
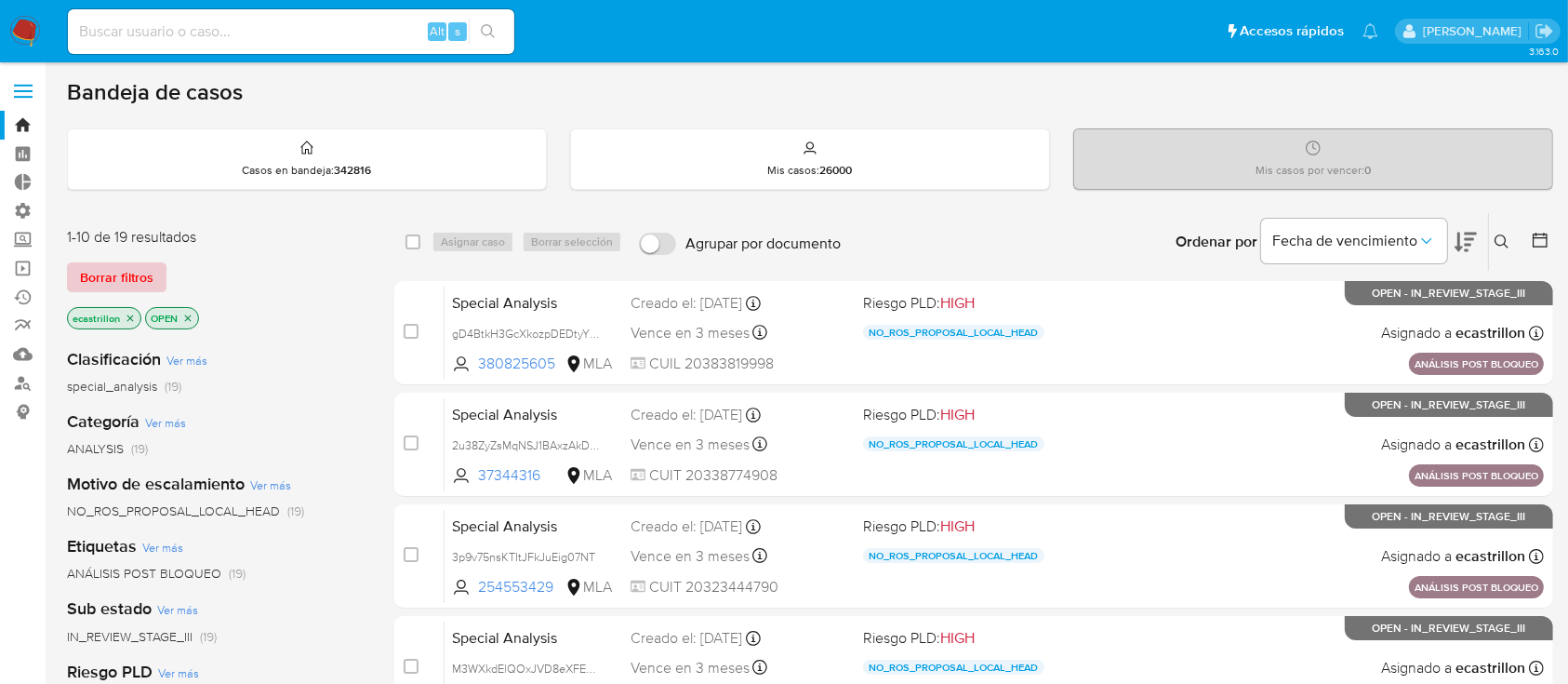
click at [140, 264] on span "Borrar filtros" at bounding box center [116, 277] width 74 height 26
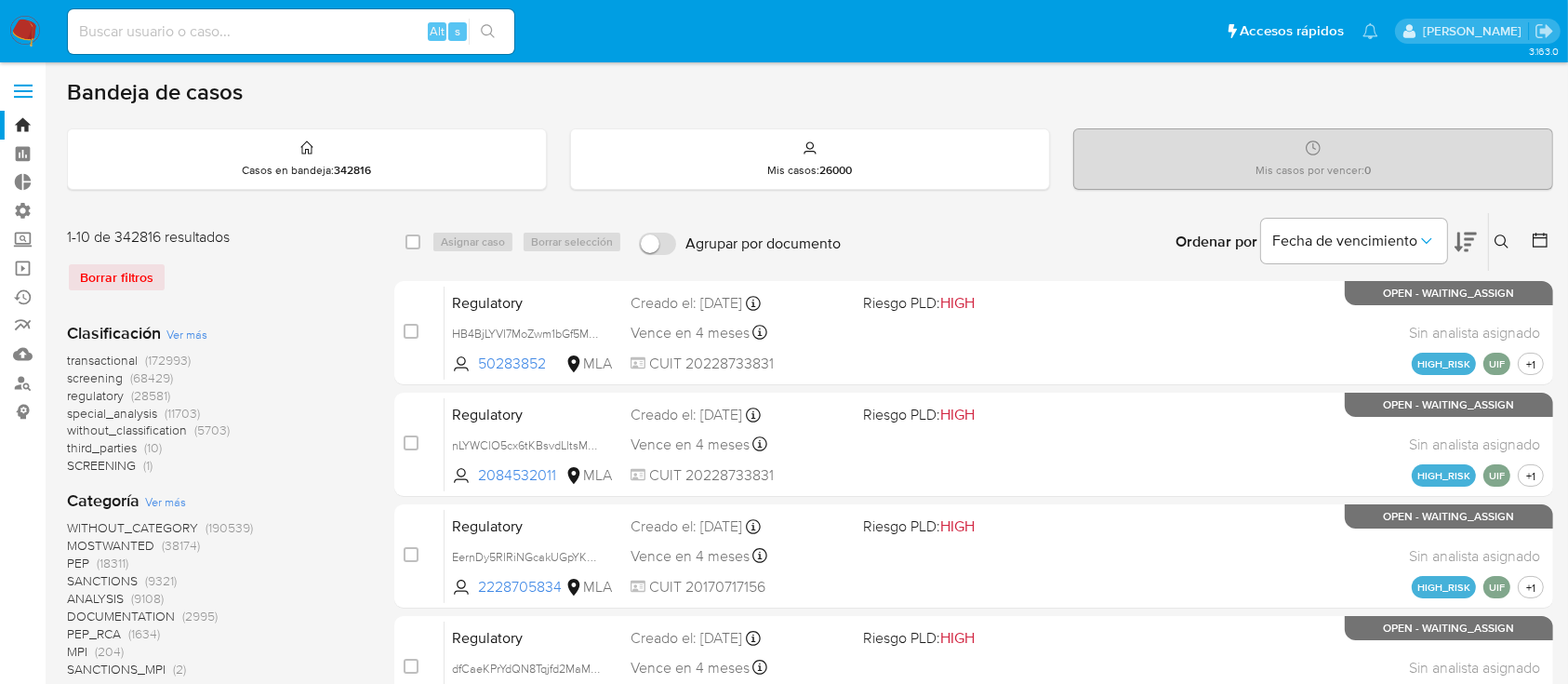
click at [1502, 242] on icon at bounding box center [1502, 242] width 15 height 15
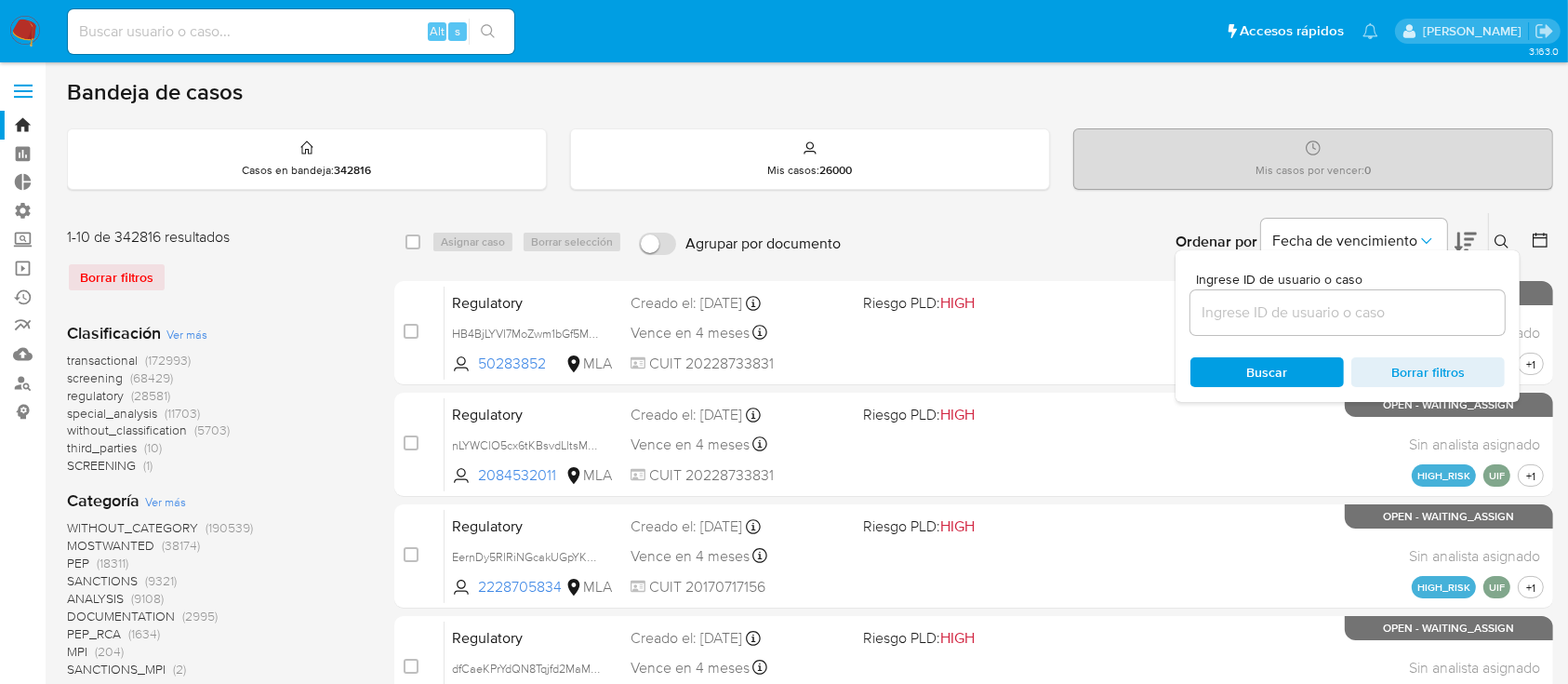
click at [1436, 300] on input at bounding box center [1347, 312] width 314 height 24
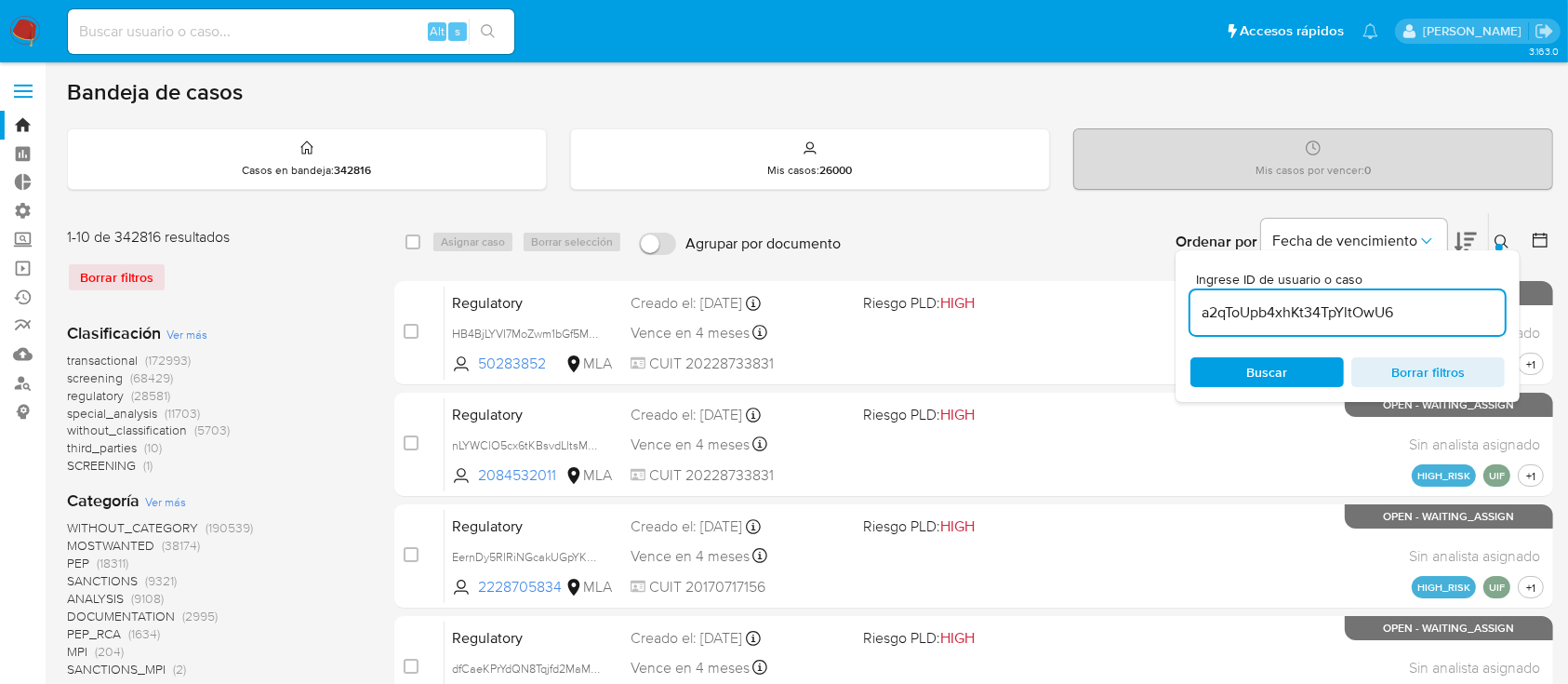
type input "a2qToUpb4xhKt34TpYltOwU6"
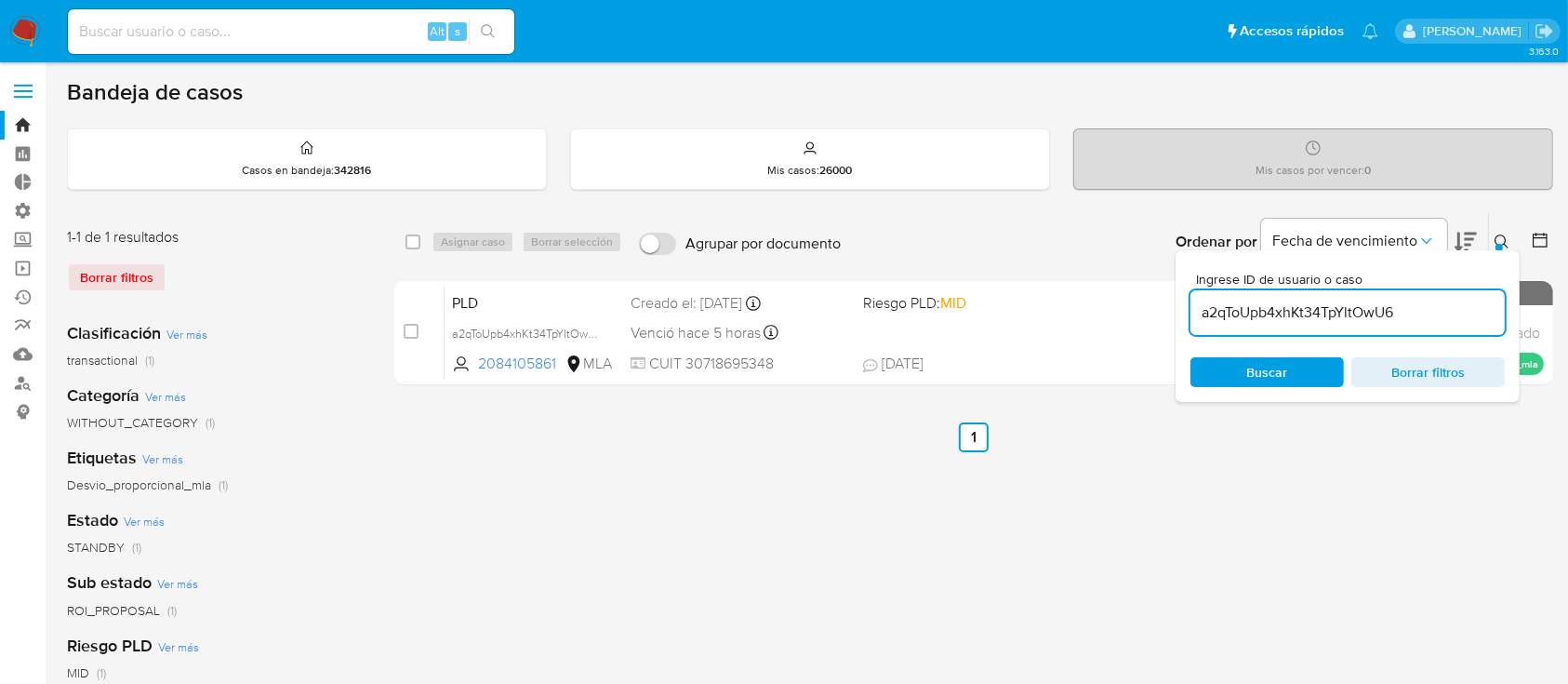
click at [1498, 236] on icon at bounding box center [1502, 242] width 15 height 15
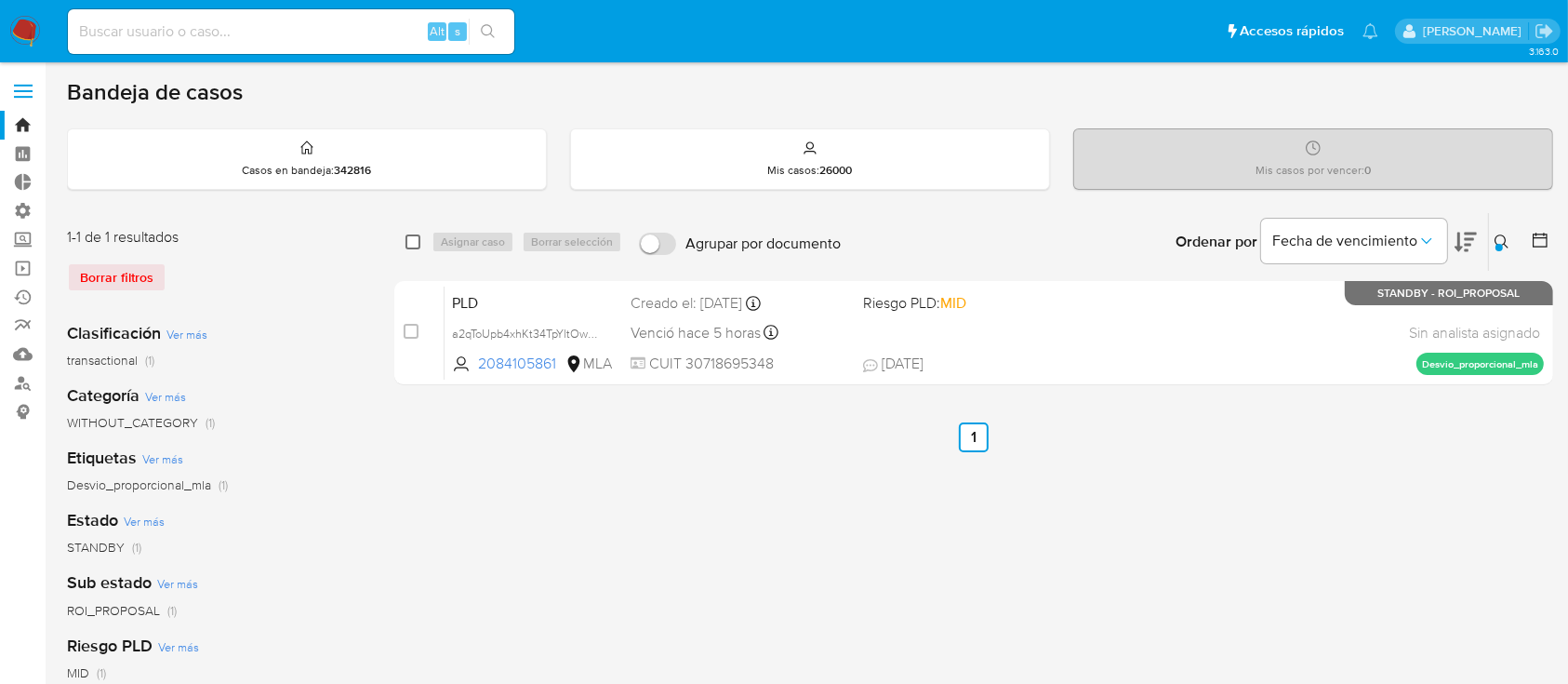
click at [416, 238] on input "checkbox" at bounding box center [413, 242] width 15 height 15
checkbox input "true"
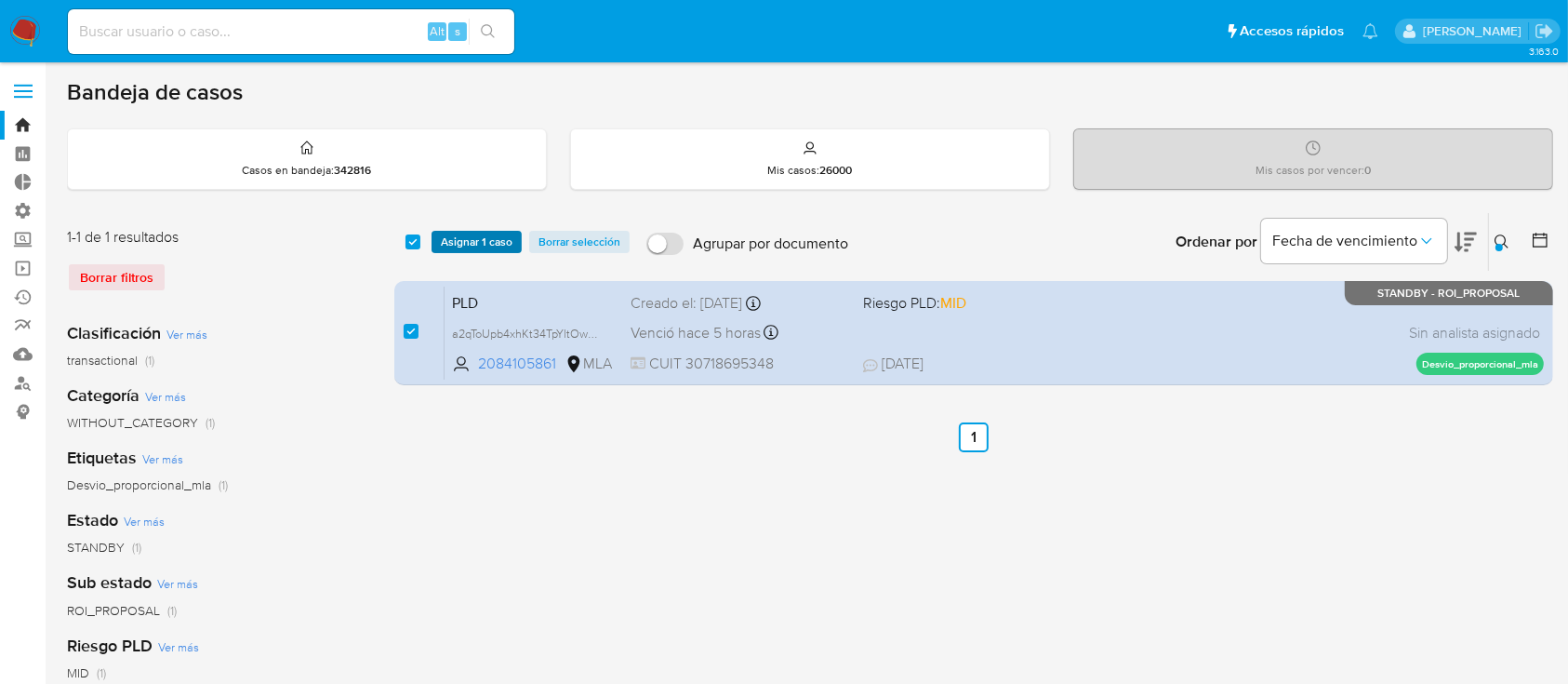
click at [457, 240] on span "Asignar 1 caso" at bounding box center [476, 242] width 72 height 19
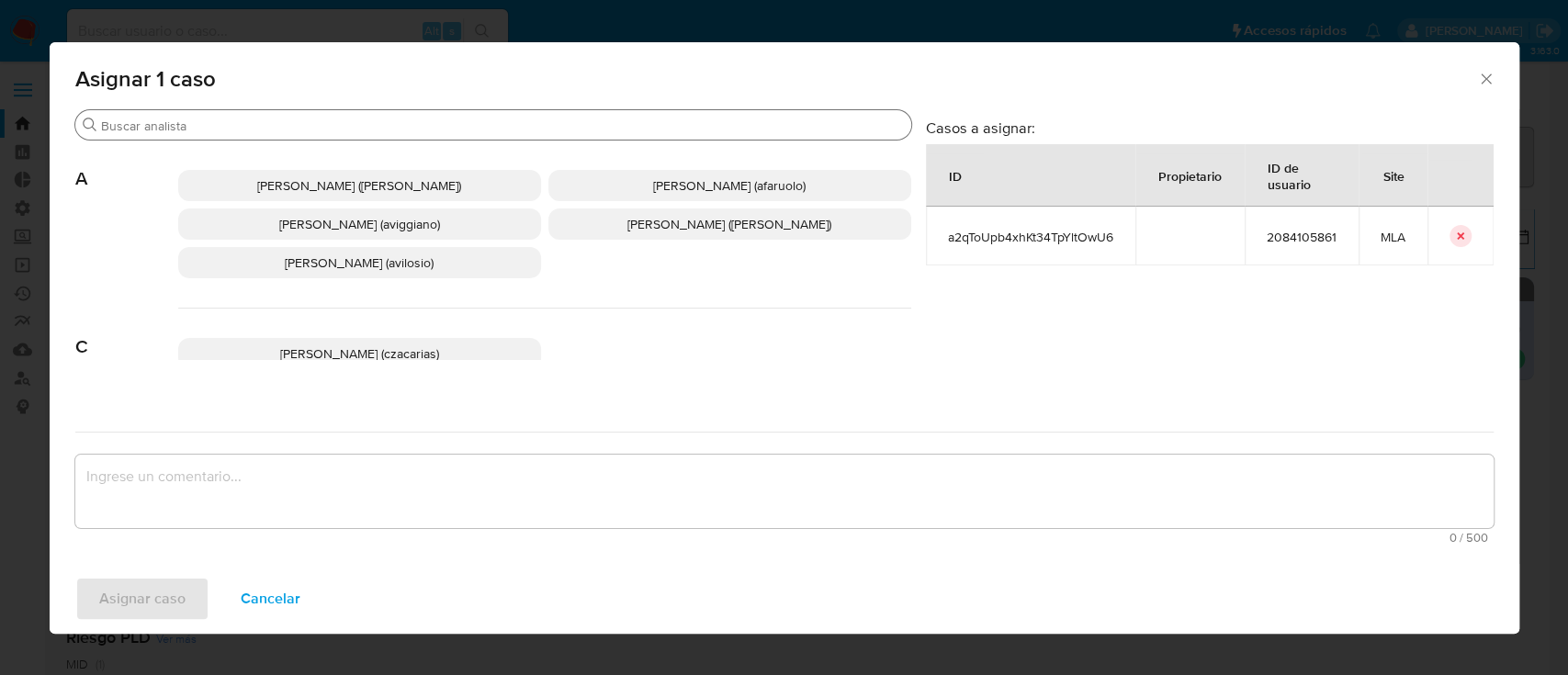
click at [422, 130] on input "Buscar" at bounding box center [502, 126] width 802 height 17
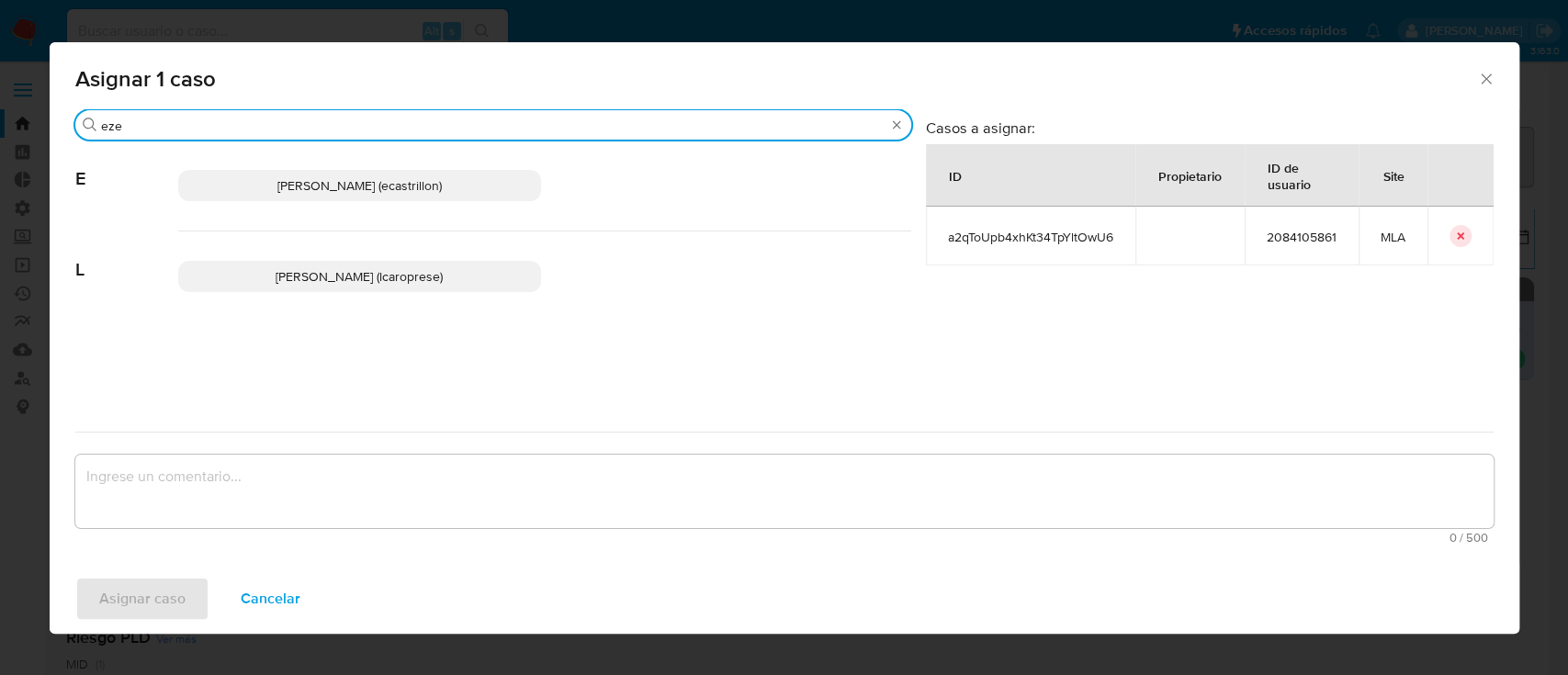
type input "eze"
click at [423, 173] on p "Ezequiel Gonzalo Castrillon (ecastrillon)" at bounding box center [360, 186] width 363 height 31
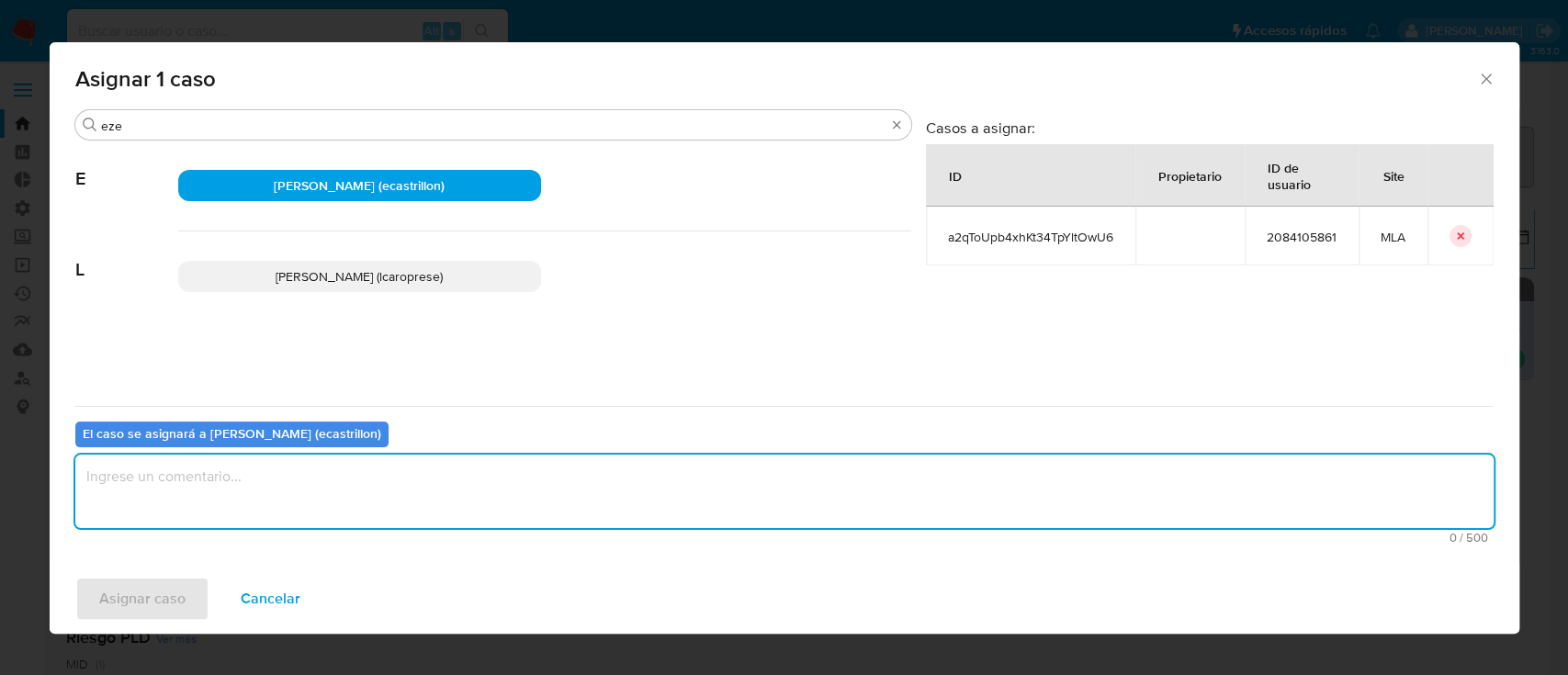
click at [293, 474] on textarea "assign-modal" at bounding box center [784, 491] width 1418 height 74
type textarea "."
click at [122, 611] on span "Asignar caso" at bounding box center [143, 599] width 86 height 40
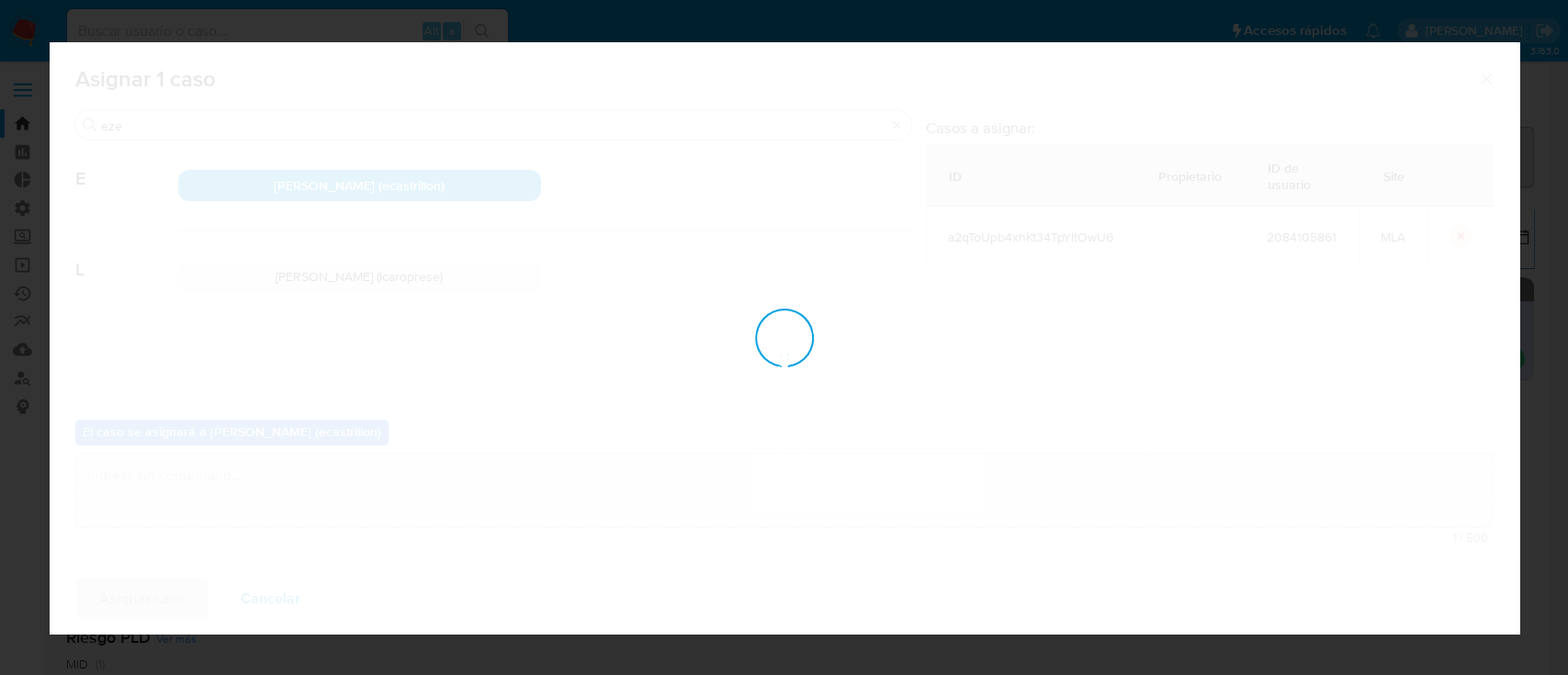
checkbox input "false"
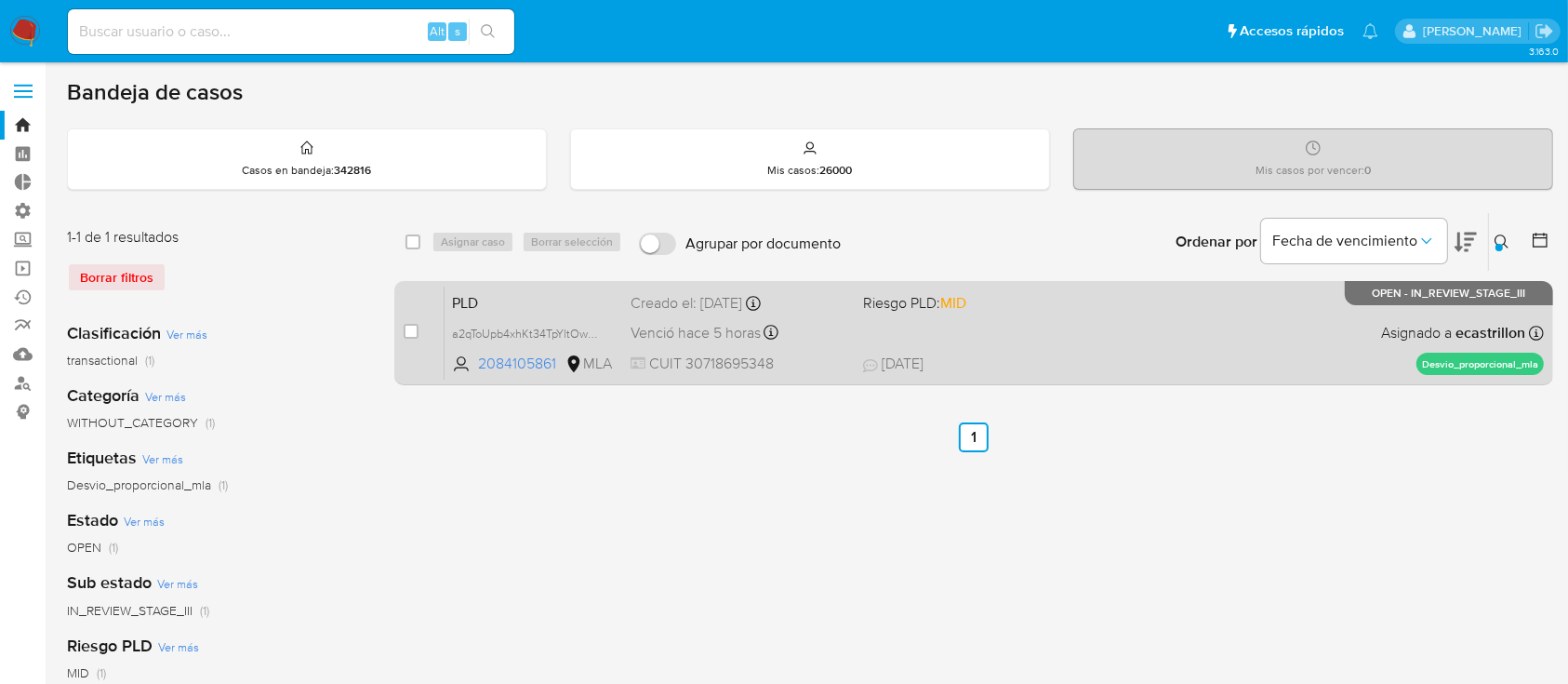
click at [1125, 351] on div "PLD a2qToUpb4xhKt34TpYltOwU6 2084105861 MLA Riesgo PLD: MID Creado el: 12/08/20…" at bounding box center [994, 332] width 1099 height 94
click at [1146, 348] on div "PLD a2qToUpb4xhKt34TpYltOwU6 2084105861 MLA Riesgo PLD: MID Creado el: 12/08/20…" at bounding box center [994, 332] width 1099 height 94
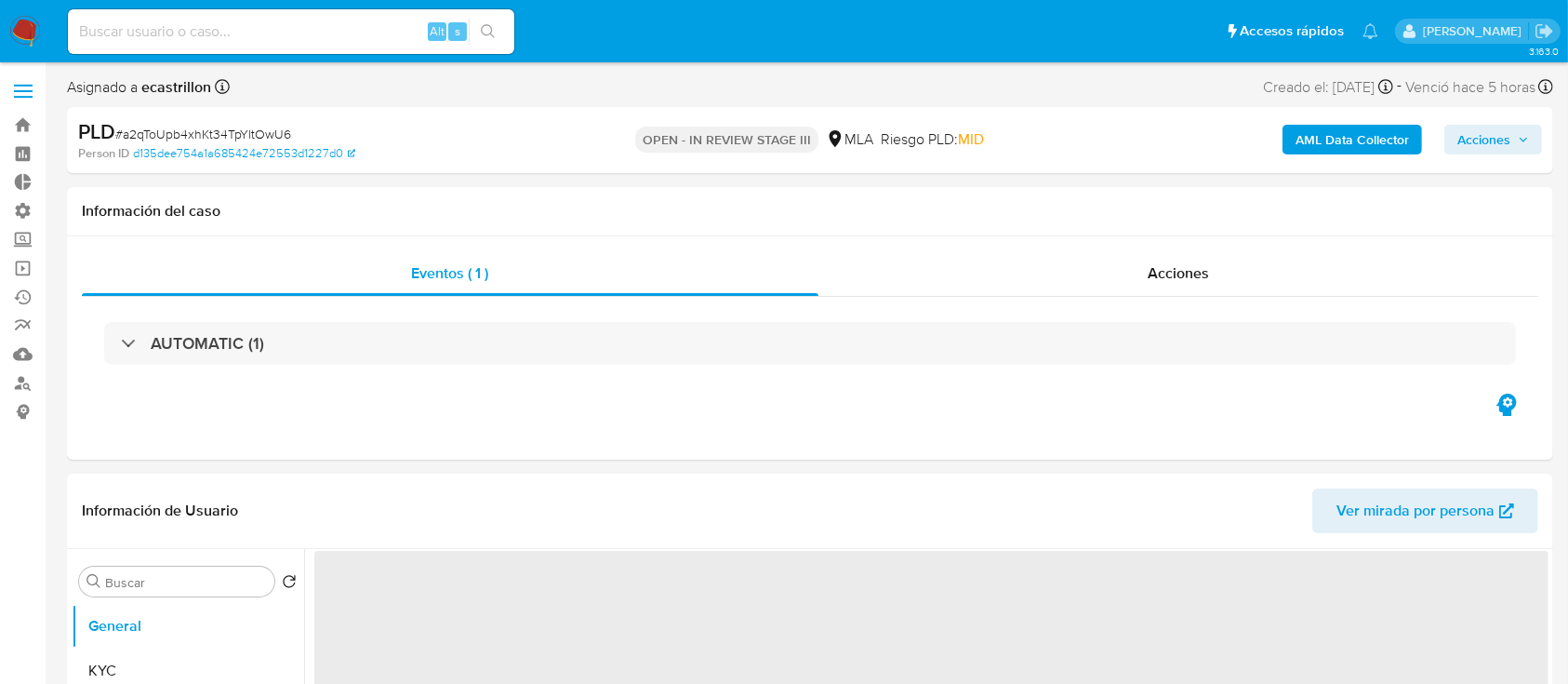
select select "10"
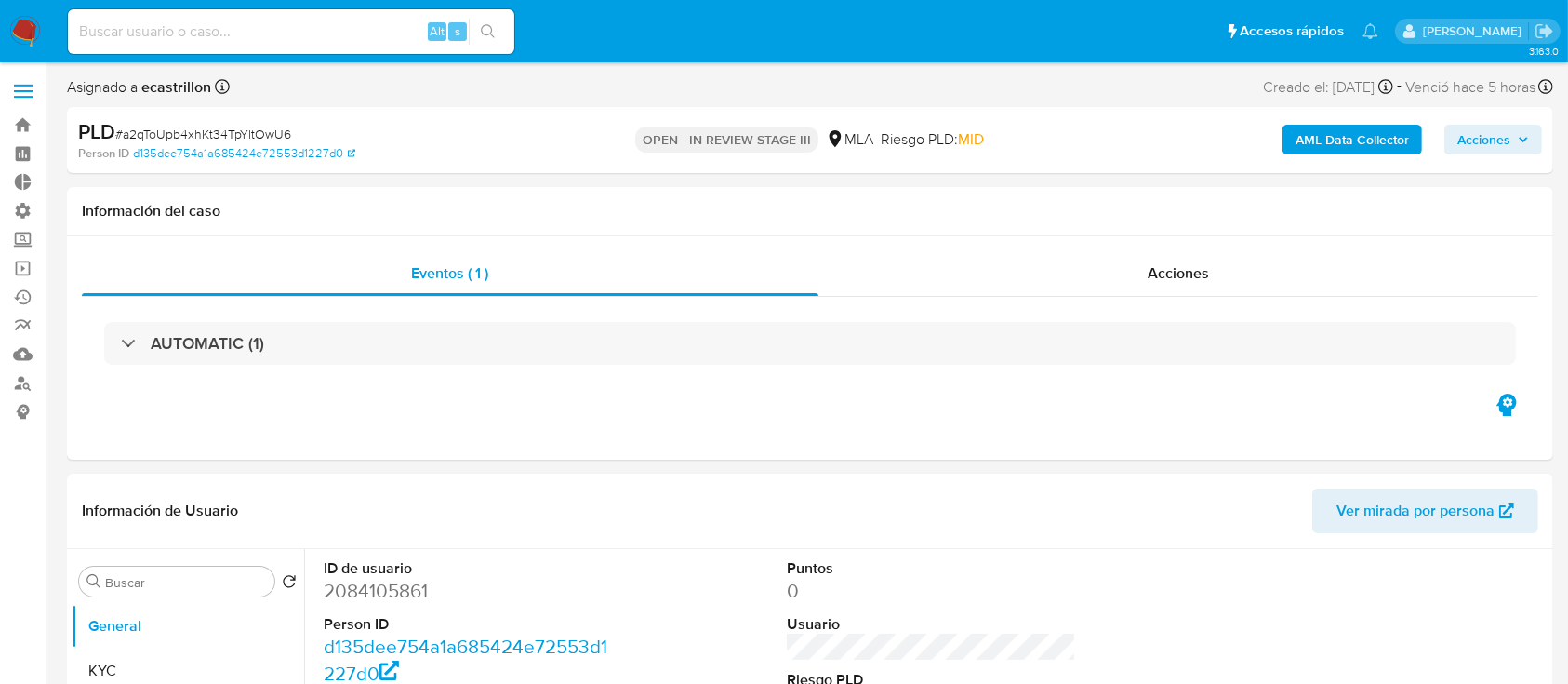
click at [1493, 138] on span "Acciones" at bounding box center [1483, 140] width 53 height 30
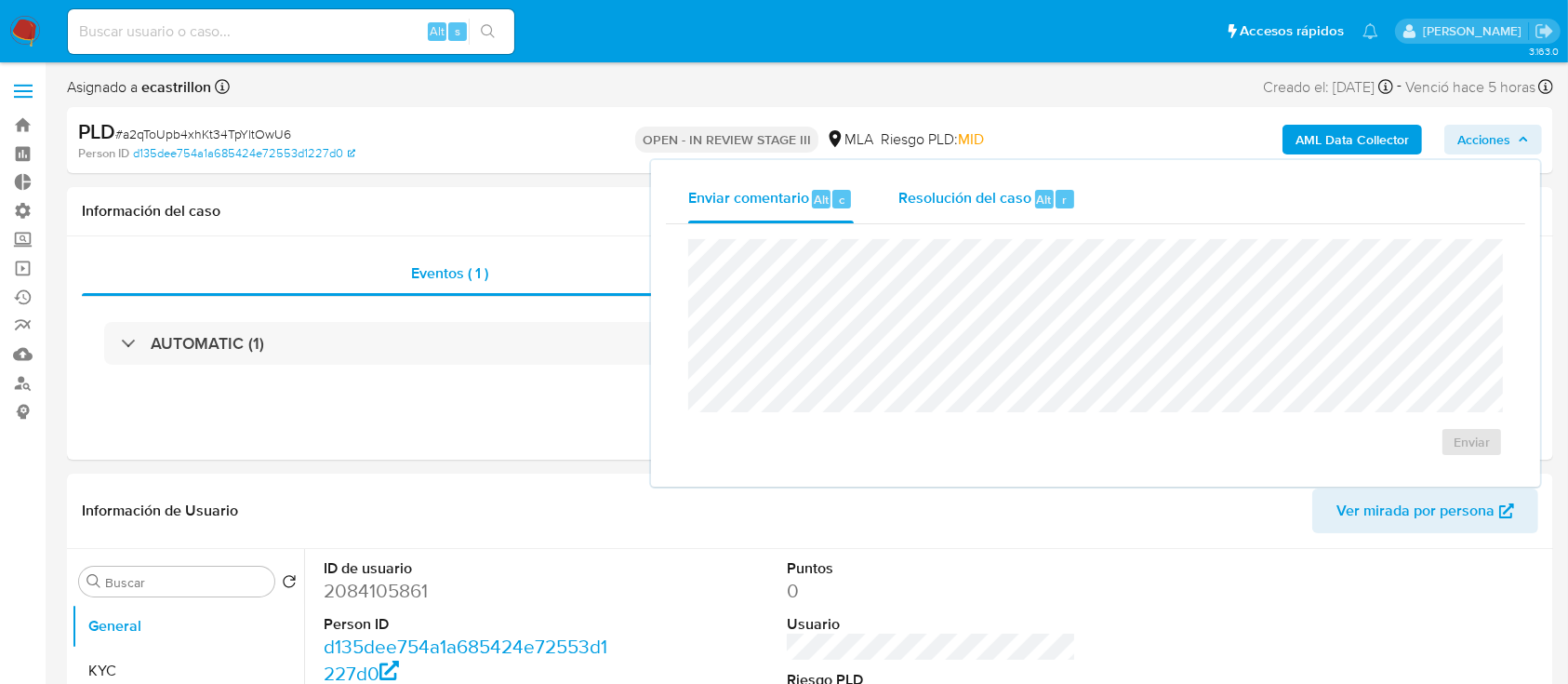
click at [961, 198] on span "Resolución del caso" at bounding box center [964, 198] width 133 height 21
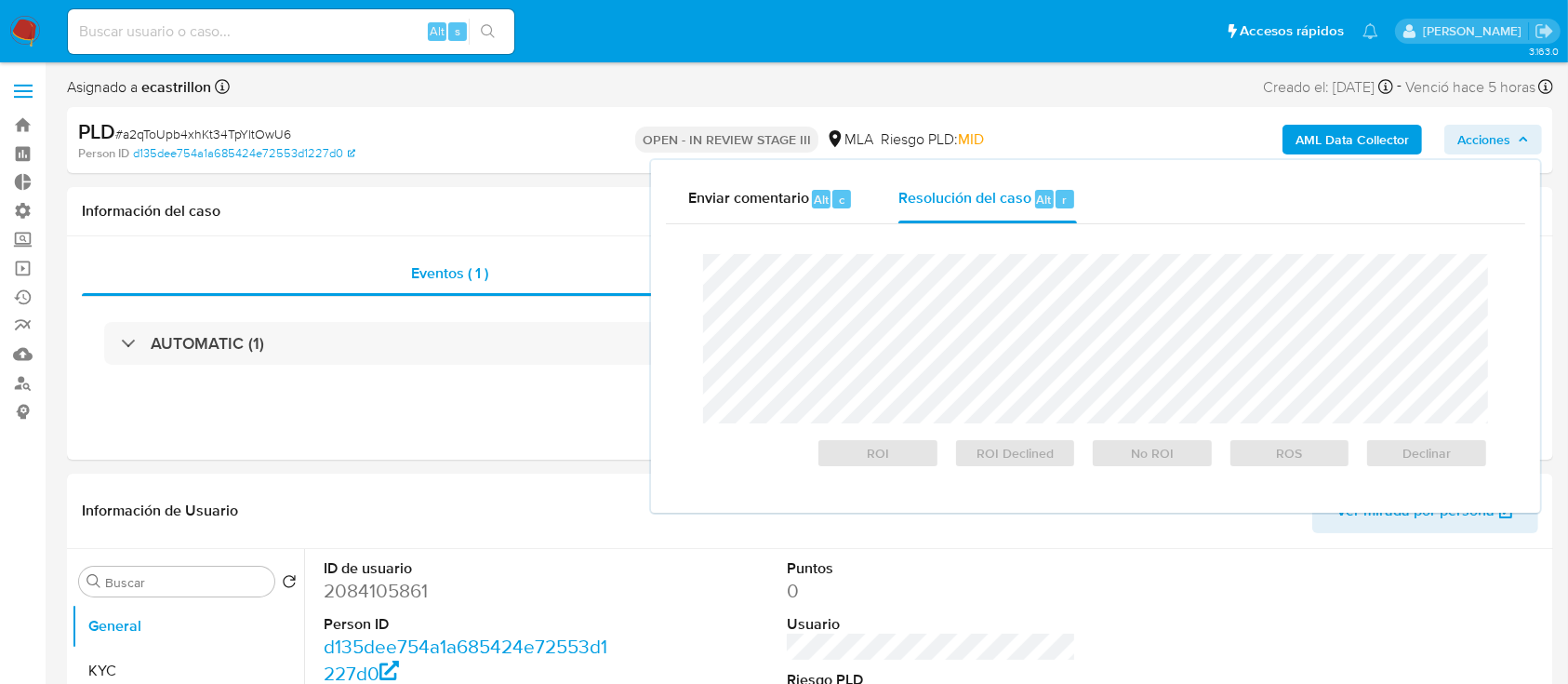
click at [566, 170] on div "PLD # a2qToUpb4xhKt34TpYltOwU6 Person ID d135dee754a1a685424e72553d1227d0 OPEN …" at bounding box center [810, 140] width 1486 height 66
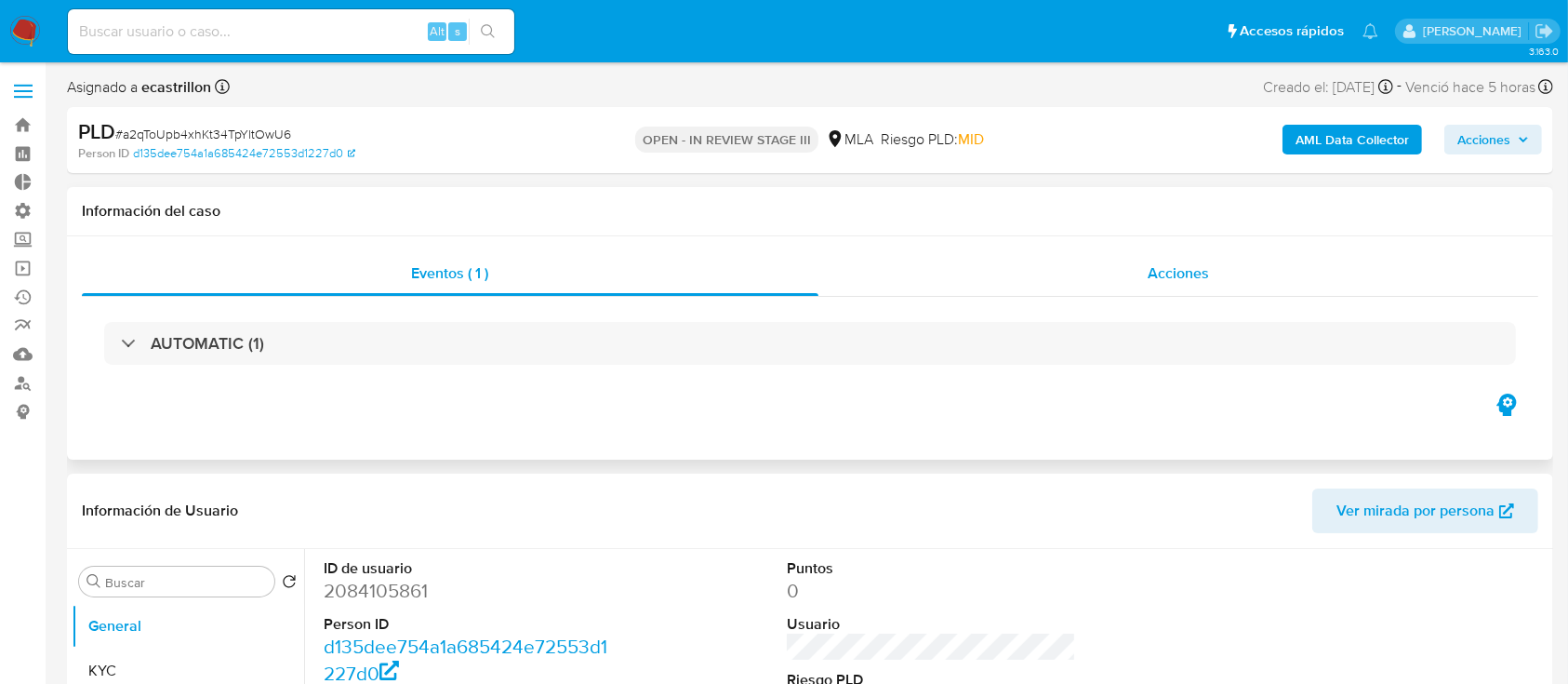
click at [983, 274] on div "Acciones" at bounding box center [1179, 273] width 721 height 45
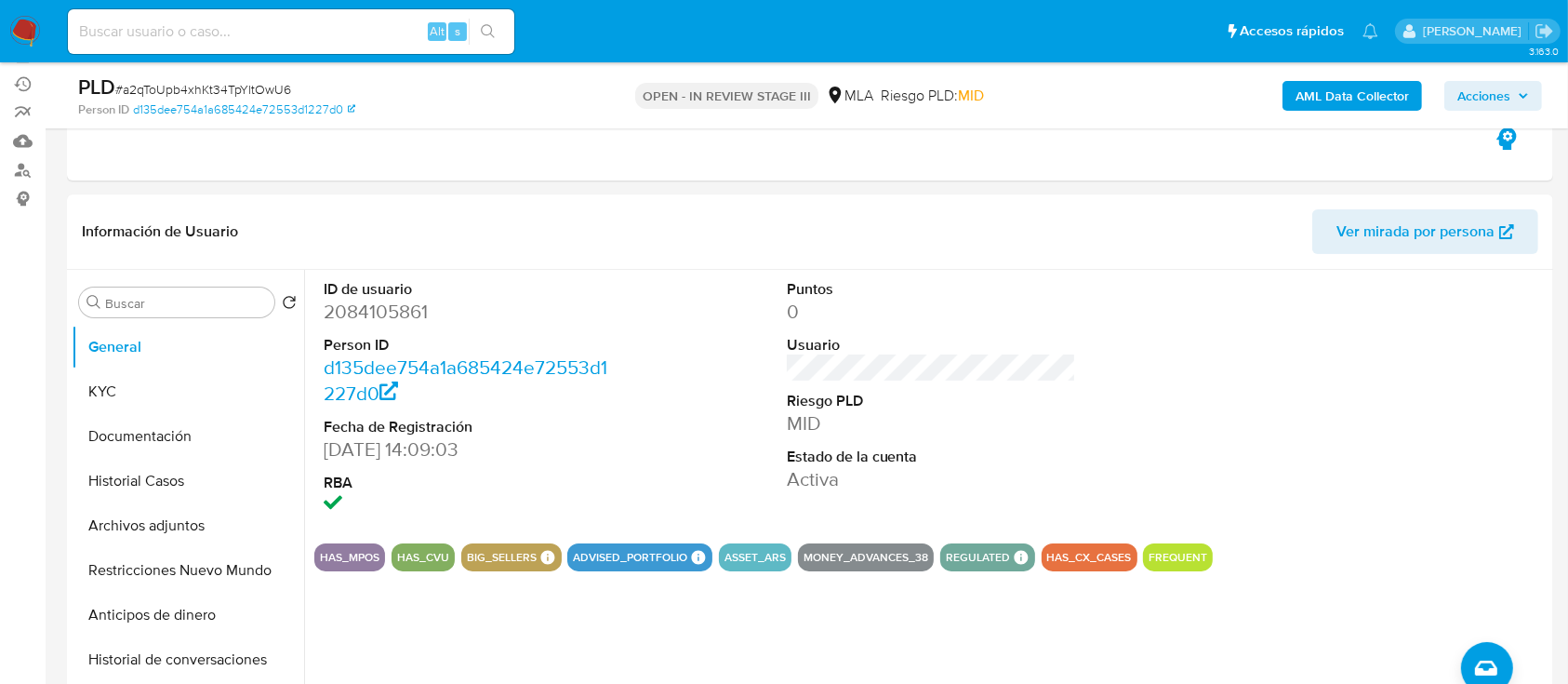
scroll to position [215, 0]
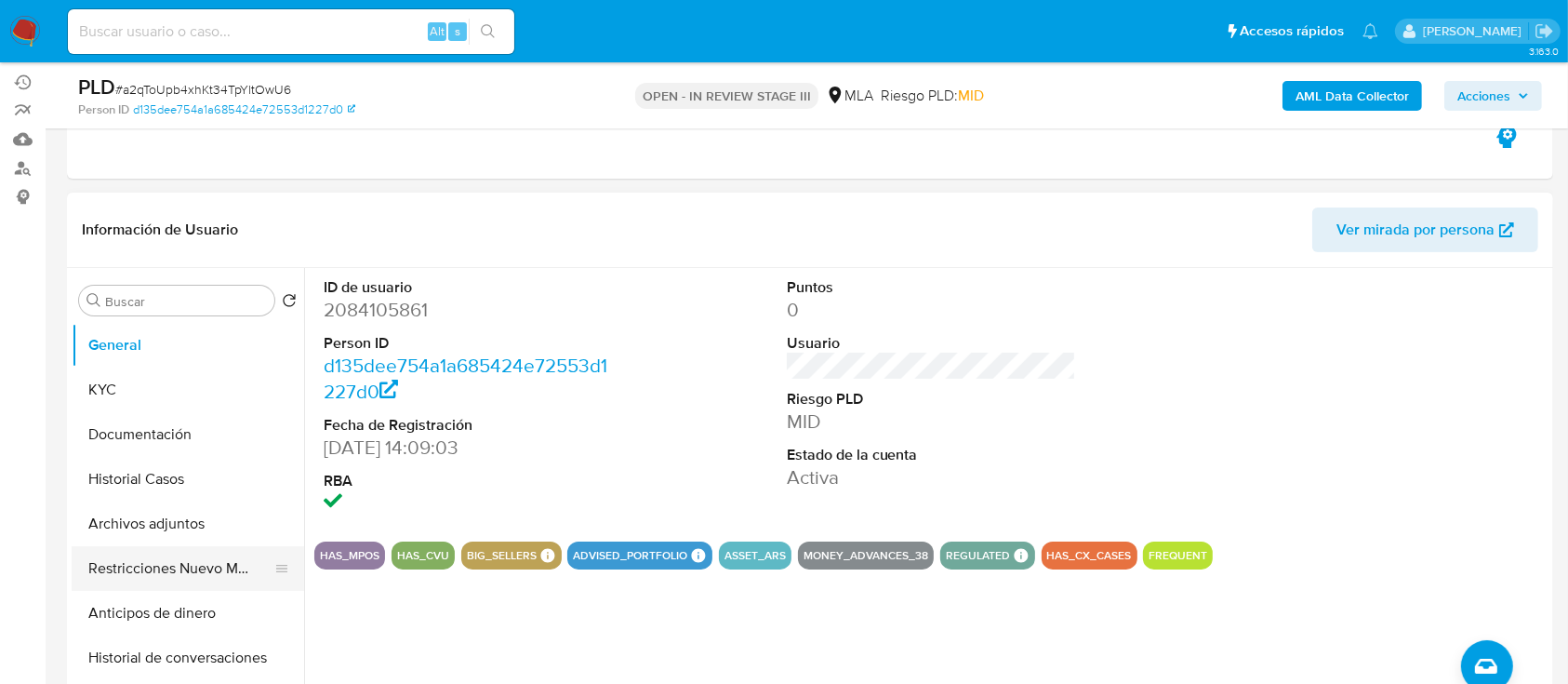
click at [128, 569] on button "Restricciones Nuevo Mundo" at bounding box center [181, 568] width 218 height 45
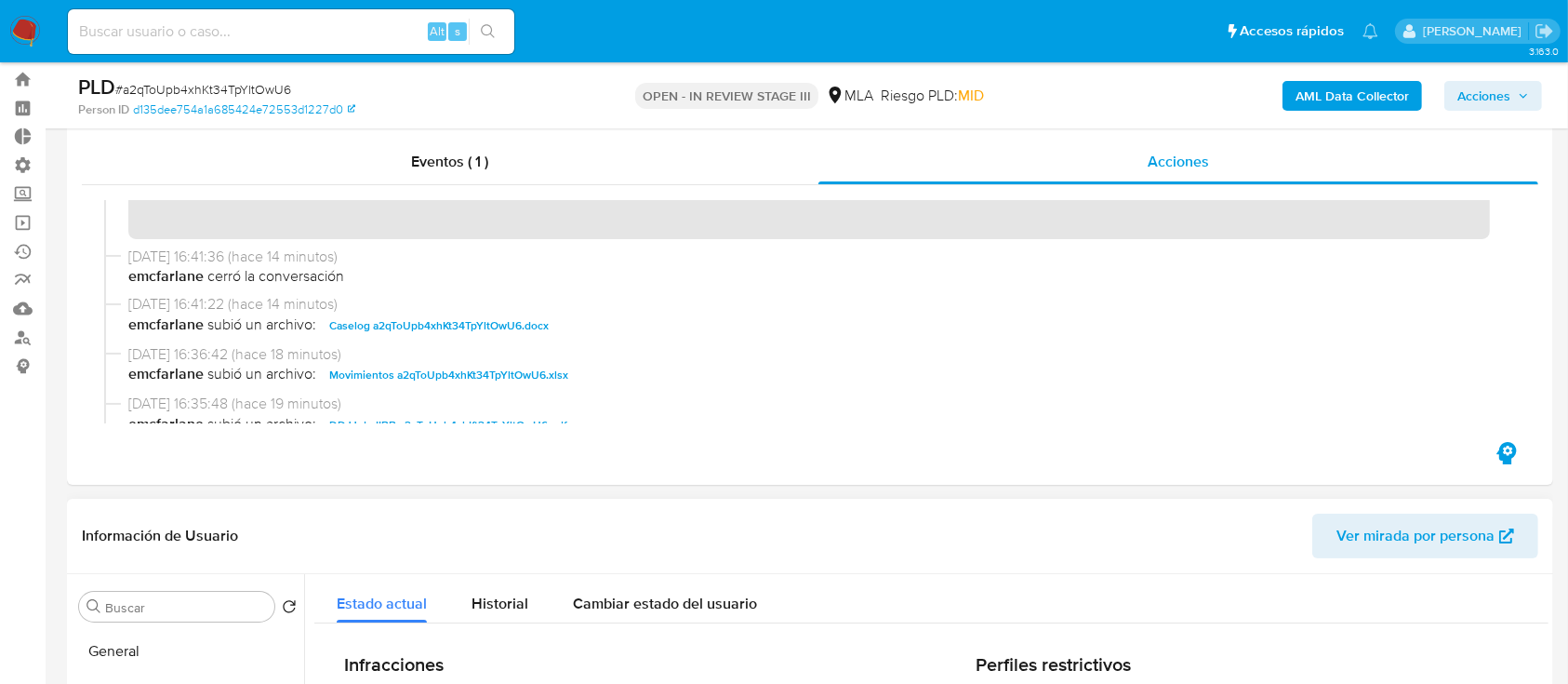
scroll to position [193, 0]
click at [1453, 104] on button "Acciones" at bounding box center [1493, 96] width 98 height 30
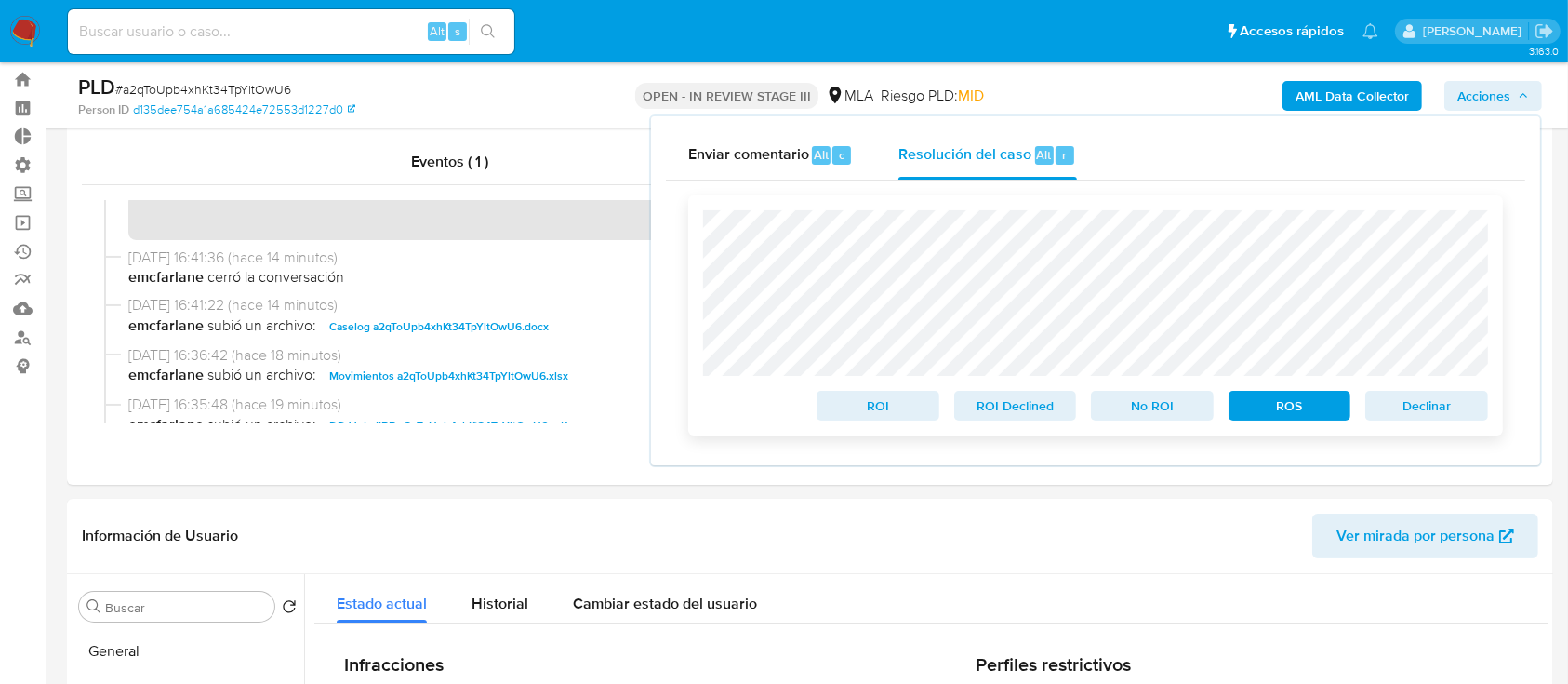
click at [1282, 414] on span "ROS" at bounding box center [1290, 405] width 97 height 26
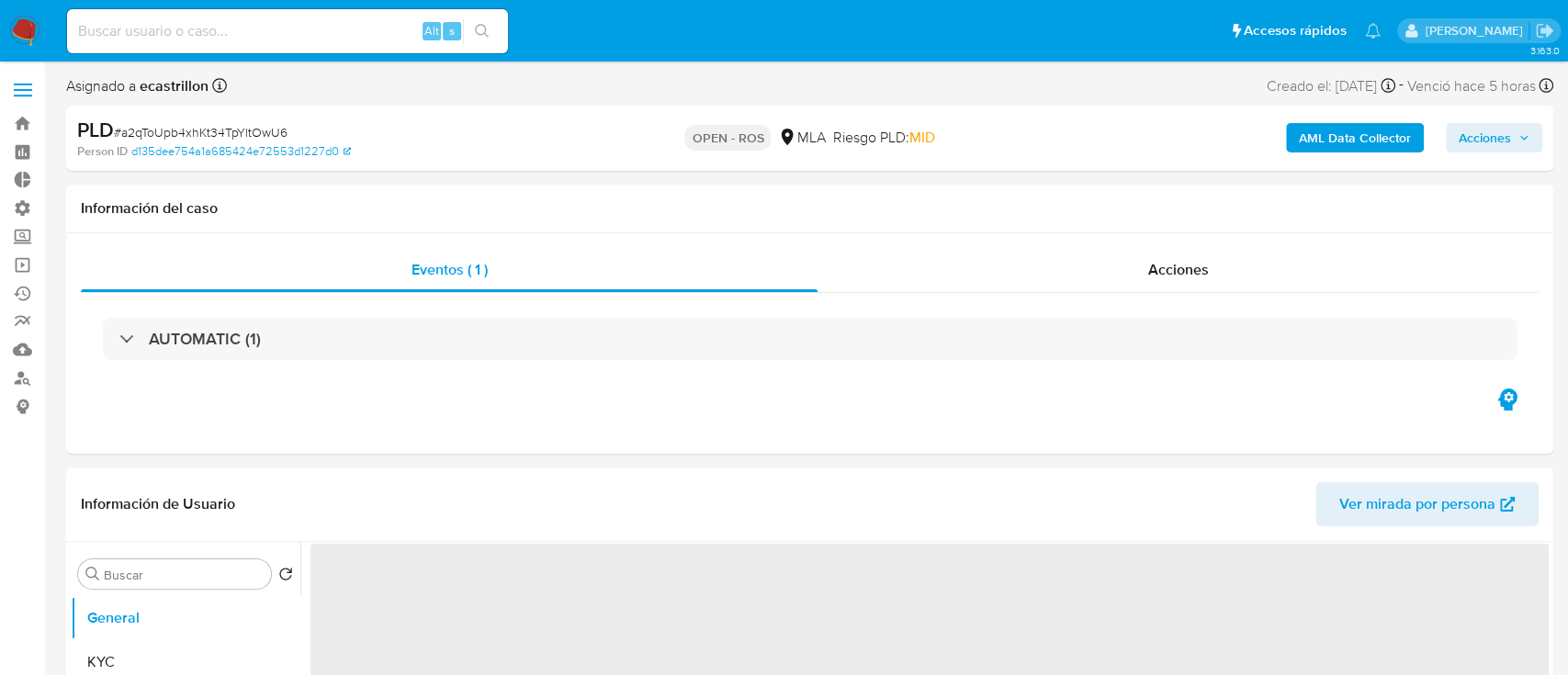
select select "10"
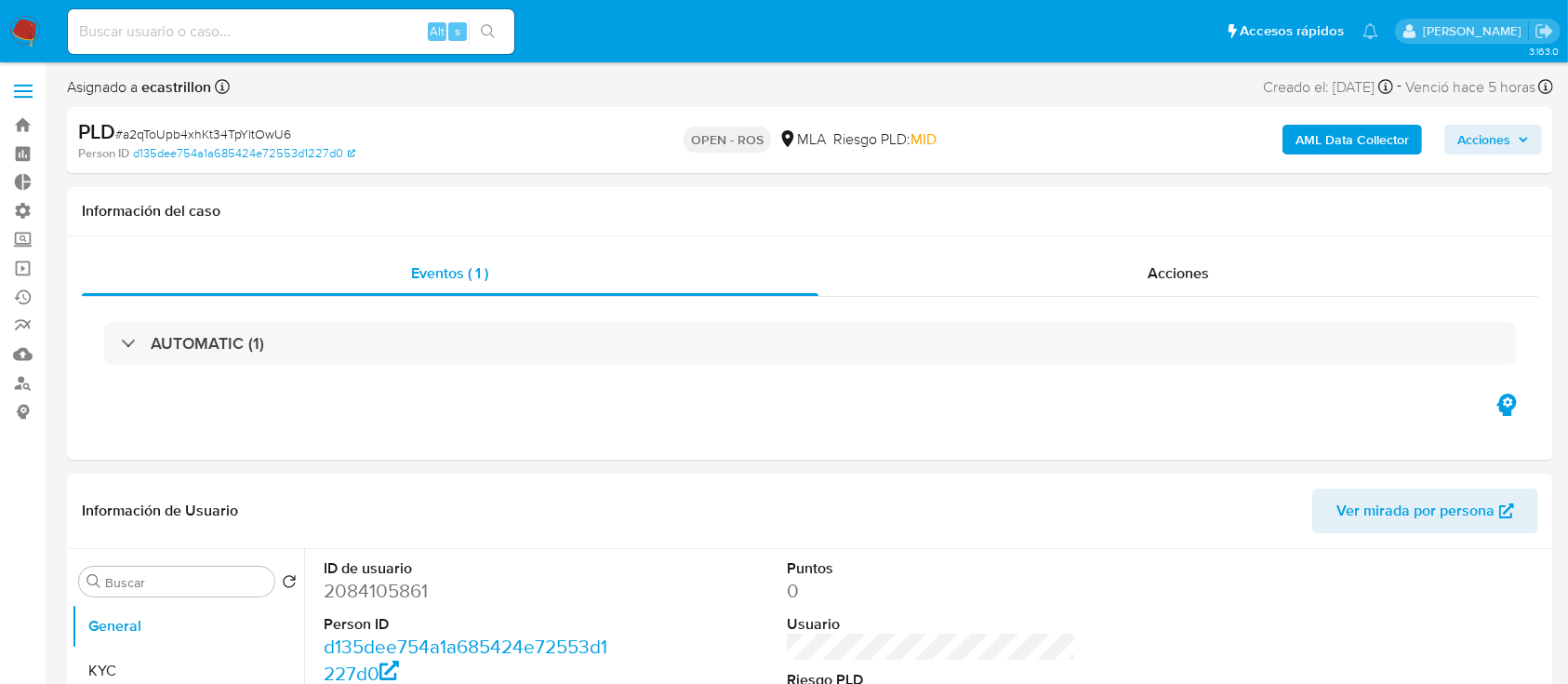
click at [1525, 139] on icon "button" at bounding box center [1523, 140] width 7 height 5
click at [1488, 145] on span "Acciones" at bounding box center [1483, 140] width 53 height 30
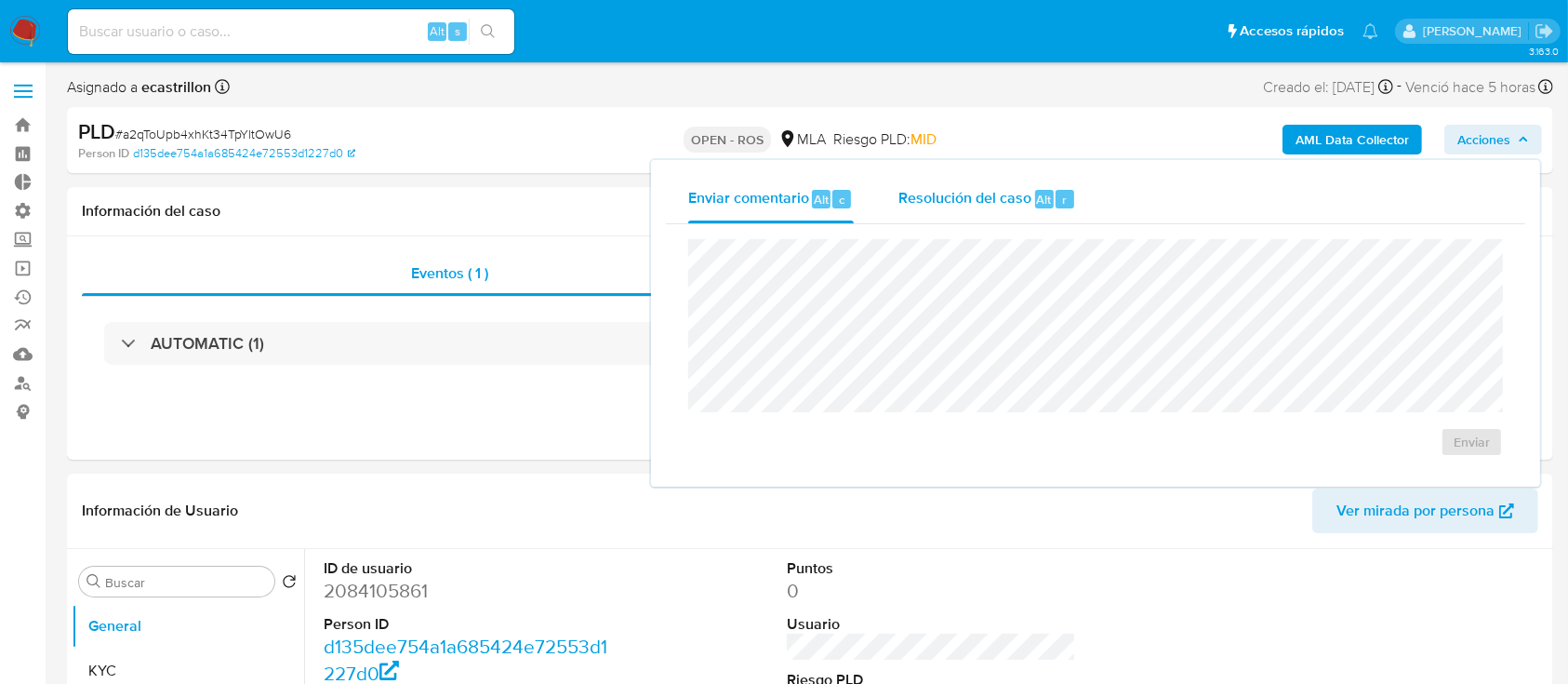
click at [991, 198] on span "Resolución del caso" at bounding box center [964, 198] width 133 height 21
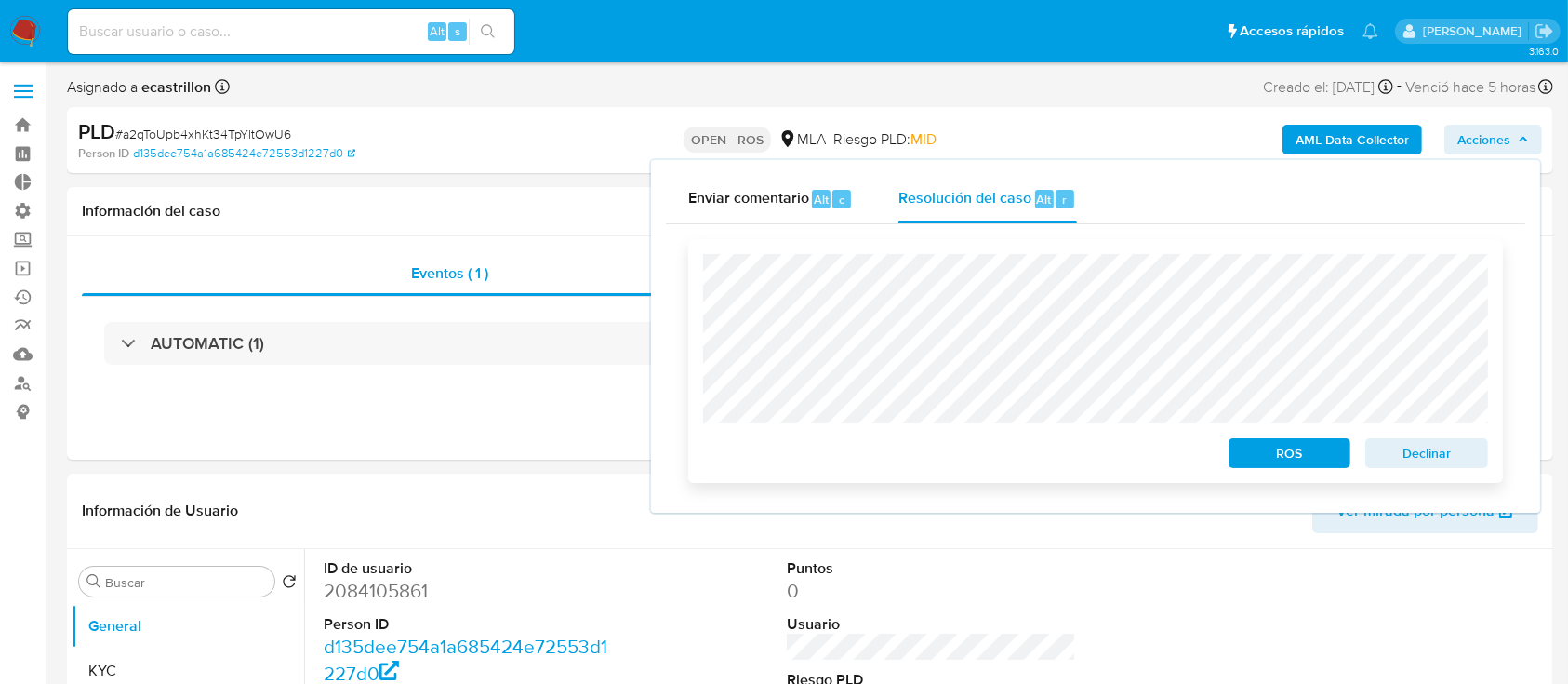
click at [1283, 442] on span "ROS" at bounding box center [1290, 453] width 97 height 26
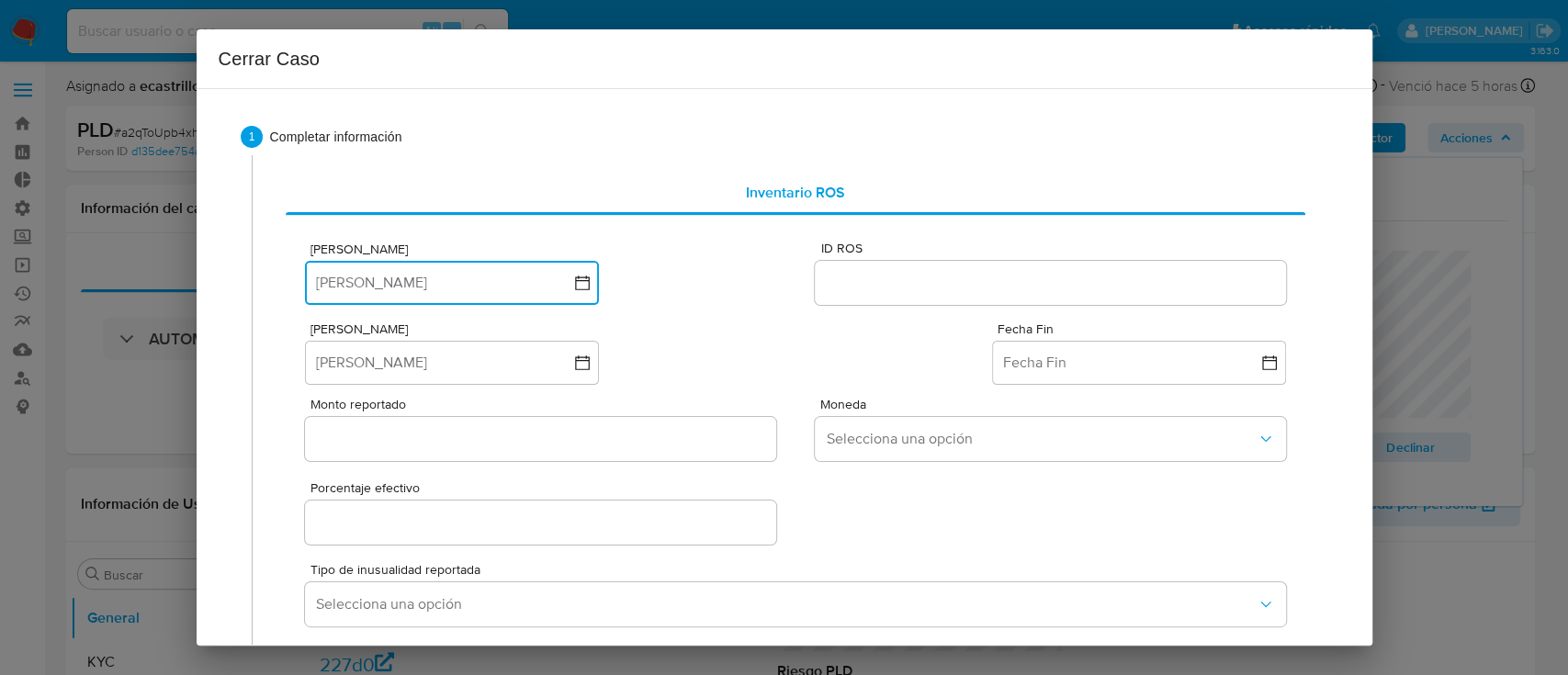
click at [516, 282] on button "[PERSON_NAME]" at bounding box center [451, 282] width 294 height 44
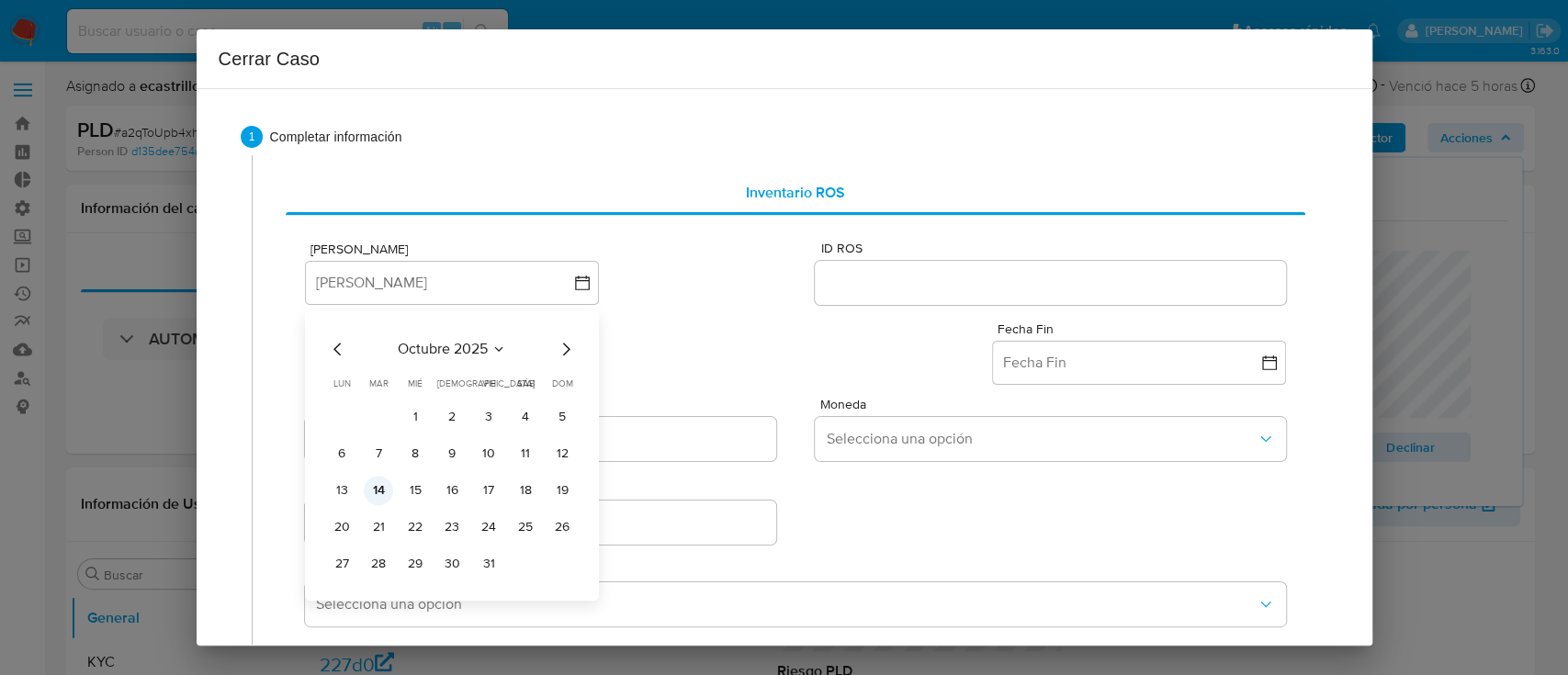
click at [378, 495] on button "14" at bounding box center [378, 490] width 29 height 29
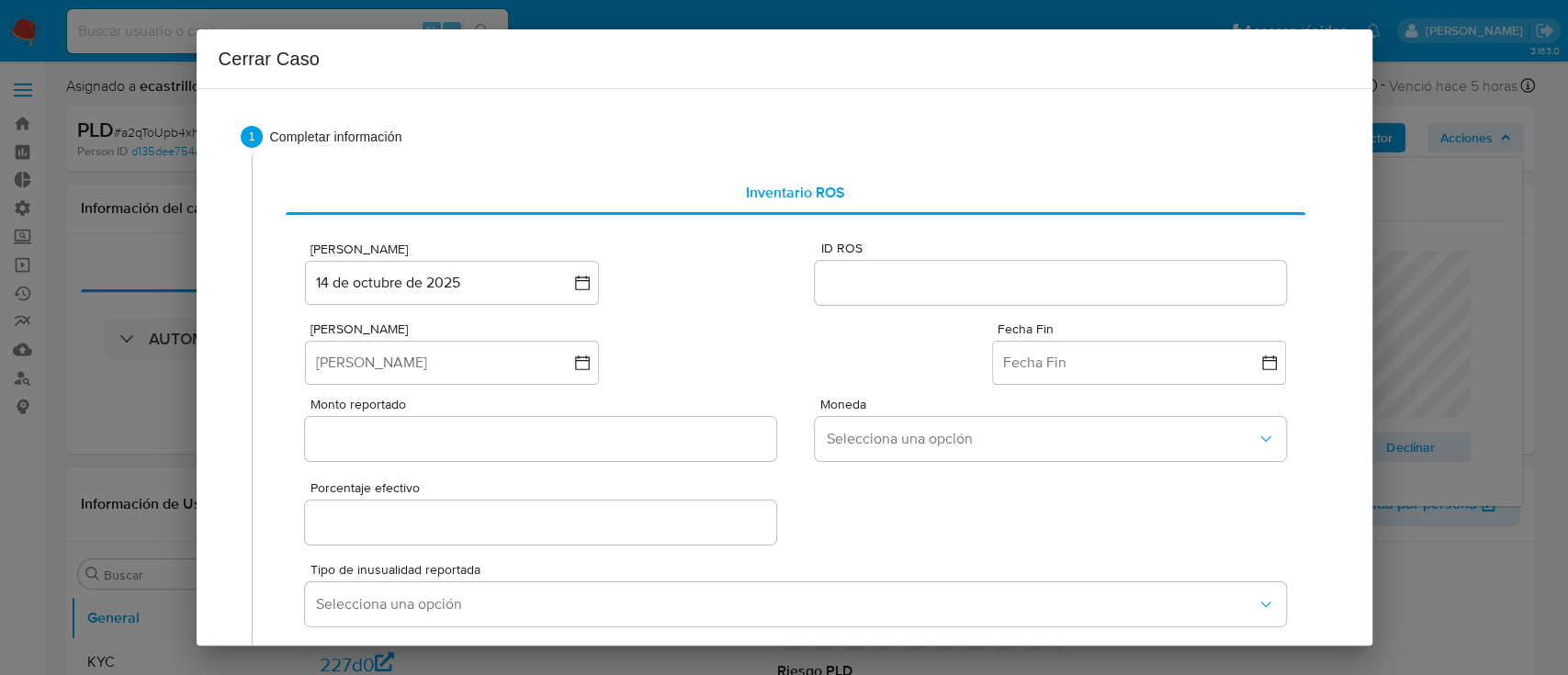
click at [857, 315] on div "Fecha Inicio Fecha Inicio Fecha Fin Fecha Fin" at bounding box center [794, 346] width 980 height 76
click at [867, 270] on input "ID ROS" at bounding box center [1049, 282] width 470 height 24
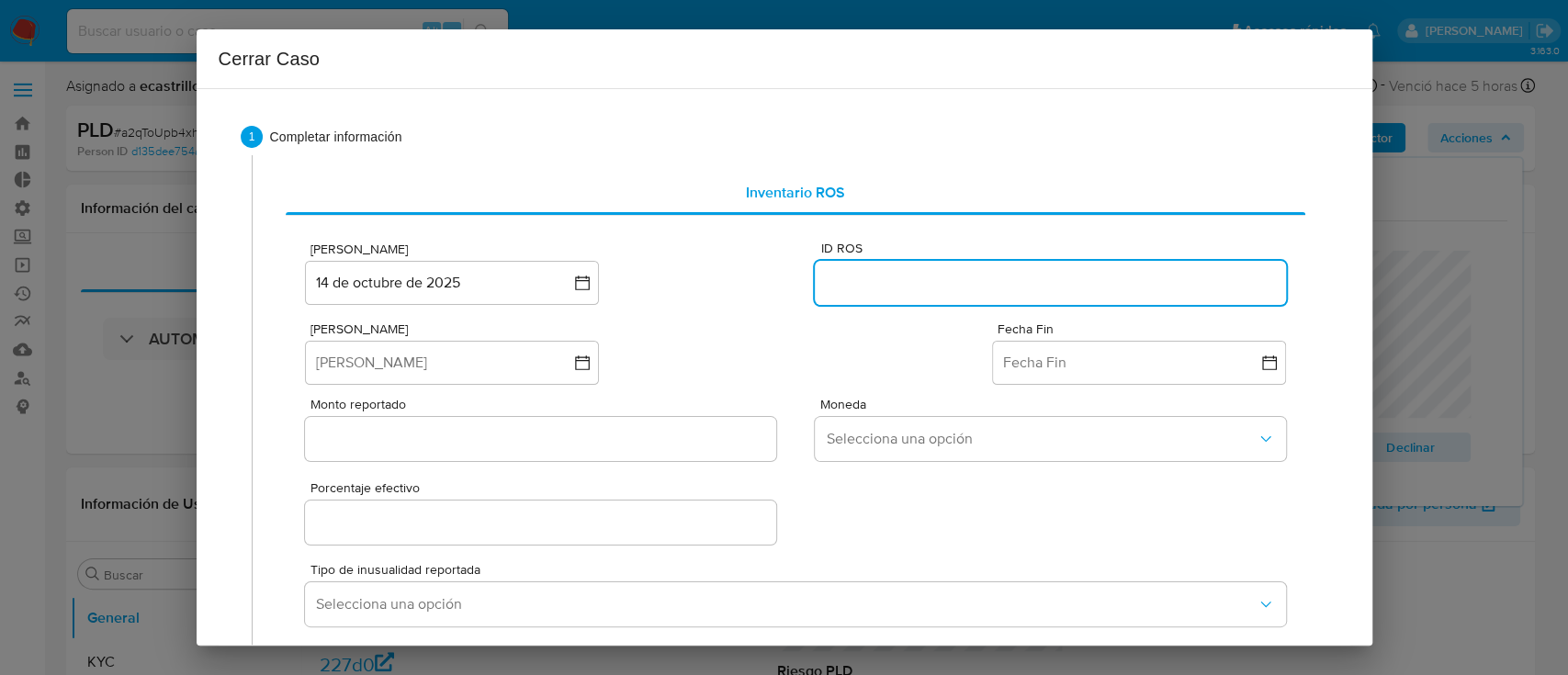
paste input "650535566"
type input "650535566"
click at [434, 356] on button "Fecha Inicio" at bounding box center [451, 362] width 294 height 44
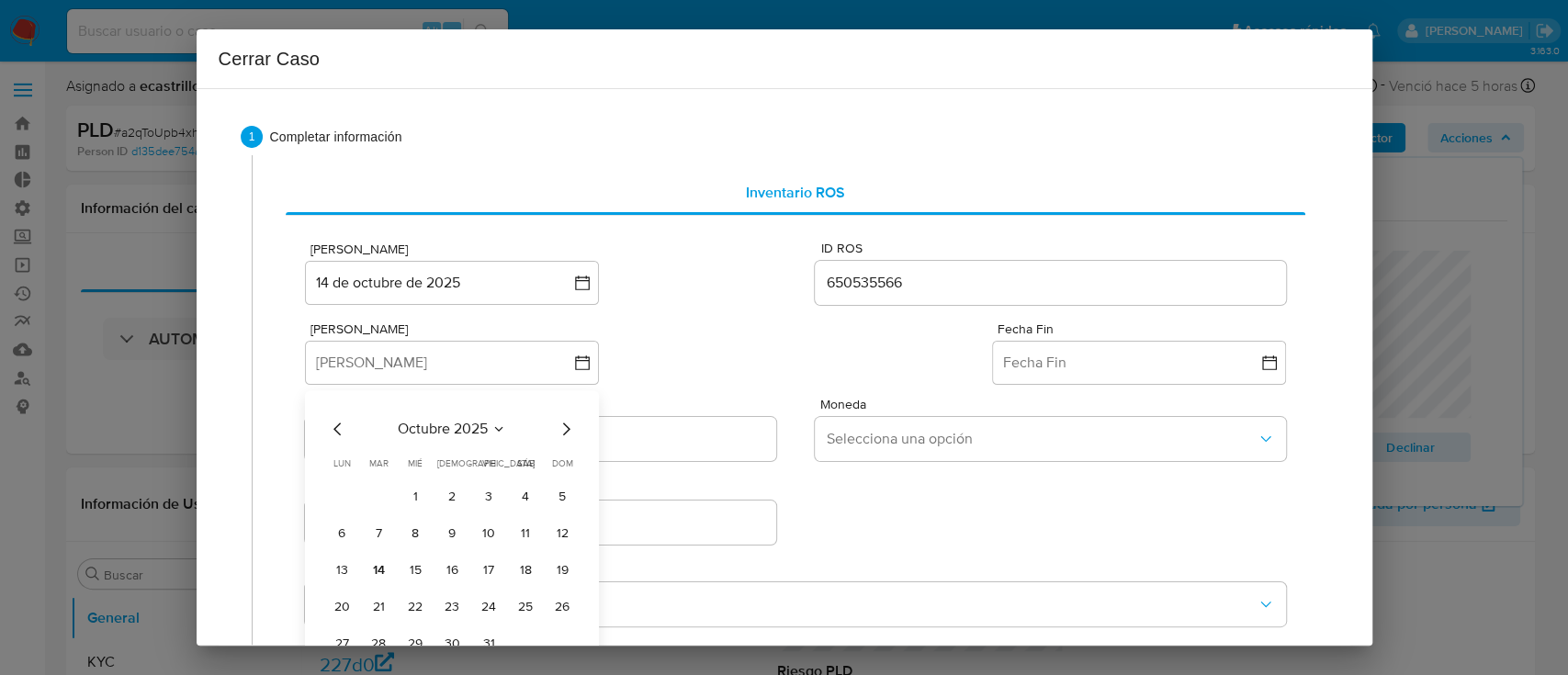
click at [339, 424] on icon "Mes anterior" at bounding box center [338, 429] width 22 height 22
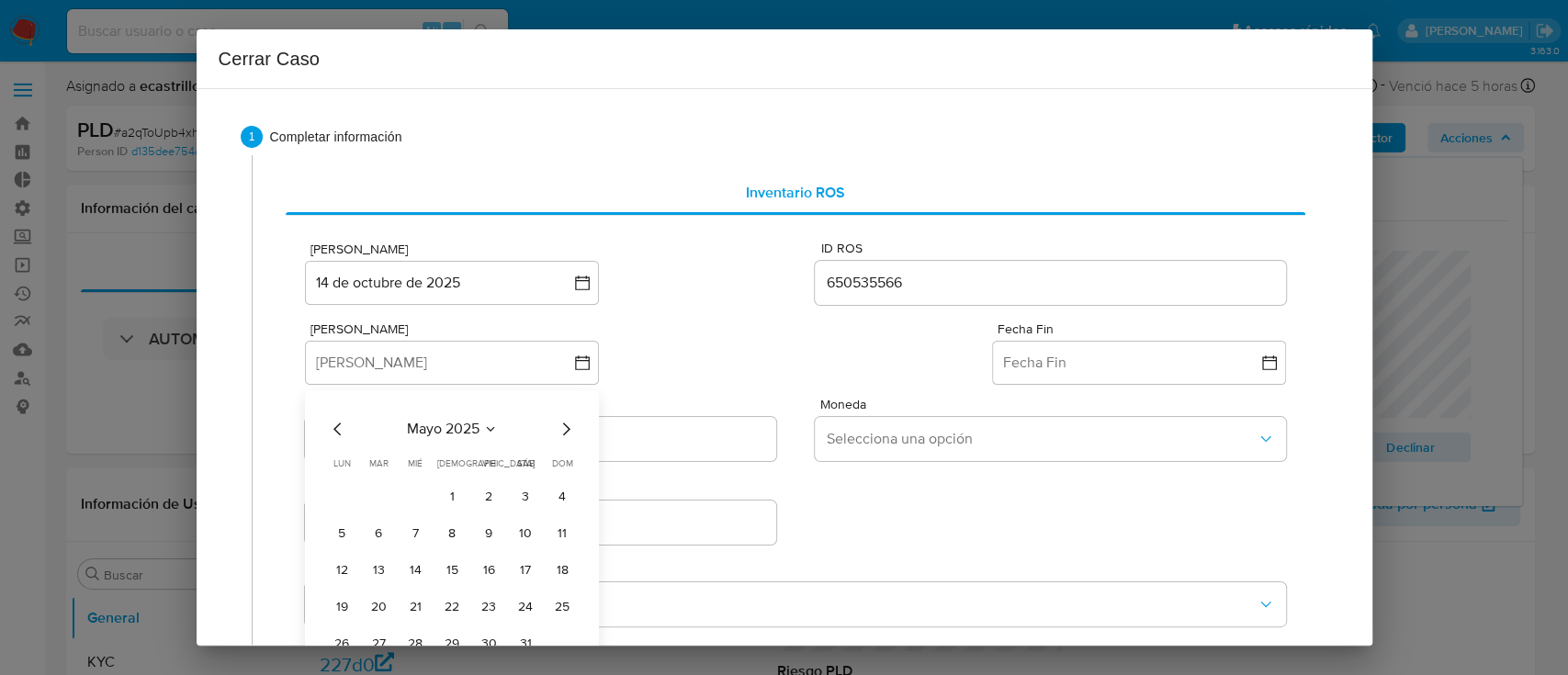
click at [339, 424] on icon "Mes anterior" at bounding box center [338, 429] width 22 height 22
click at [374, 492] on button "1" at bounding box center [378, 497] width 29 height 29
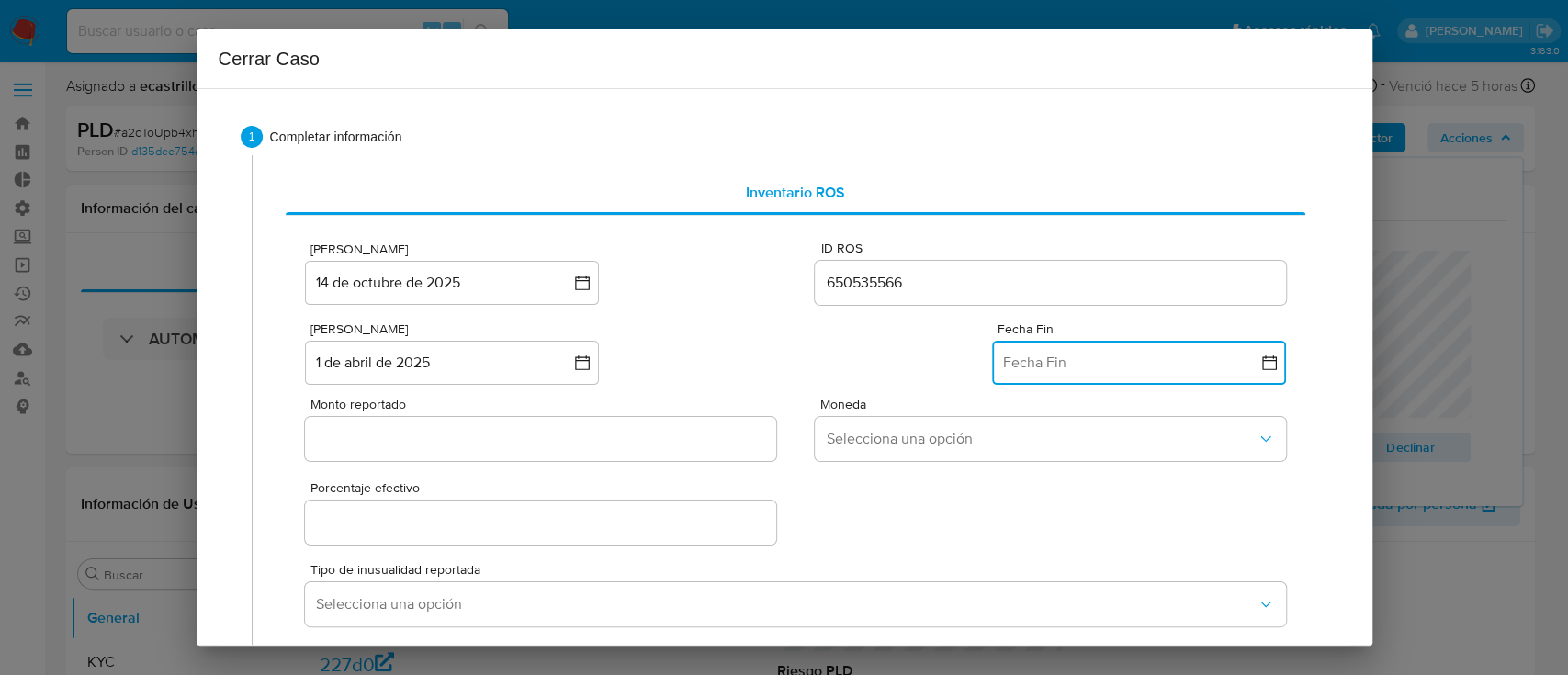
click at [1061, 371] on button "Fecha Fin" at bounding box center [1138, 362] width 294 height 44
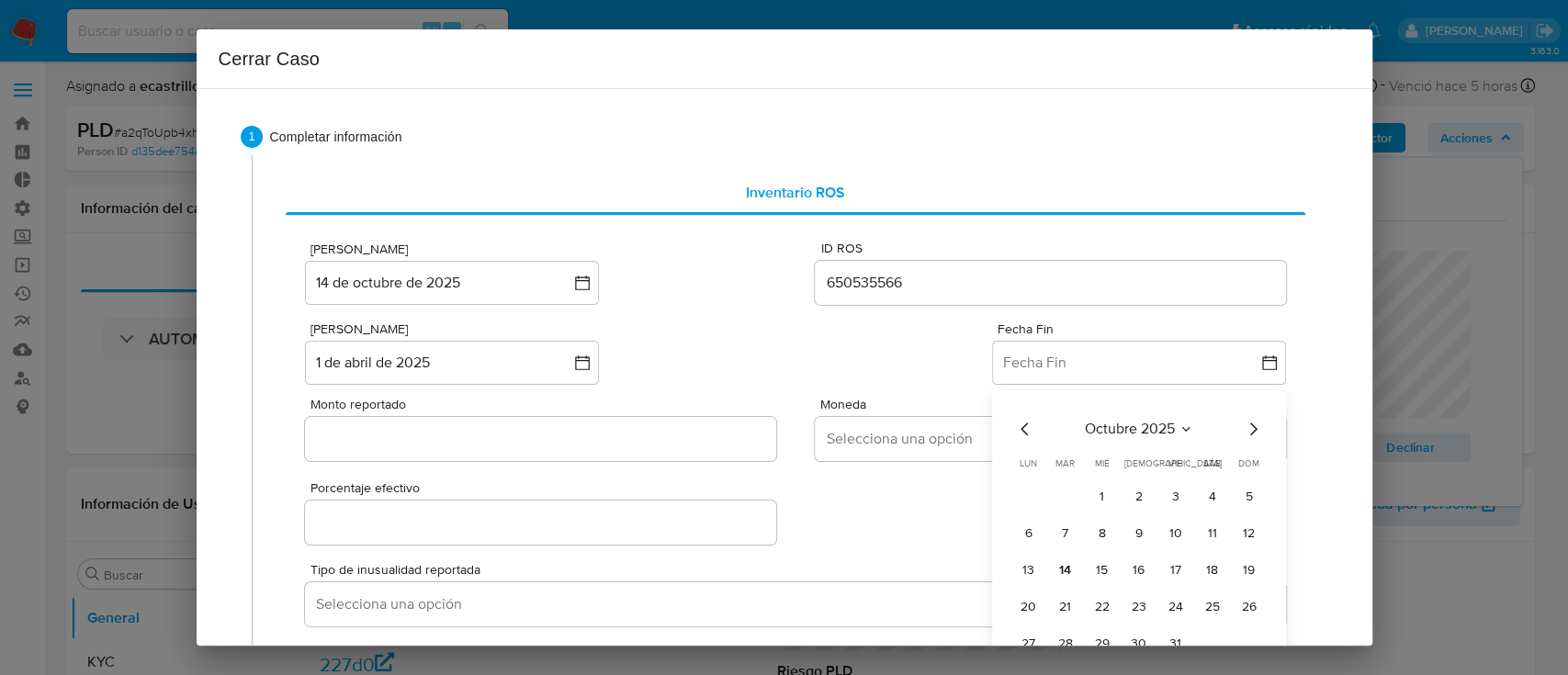
click at [1014, 429] on icon "Mes anterior" at bounding box center [1025, 429] width 22 height 22
click at [1124, 630] on button "31" at bounding box center [1139, 644] width 29 height 29
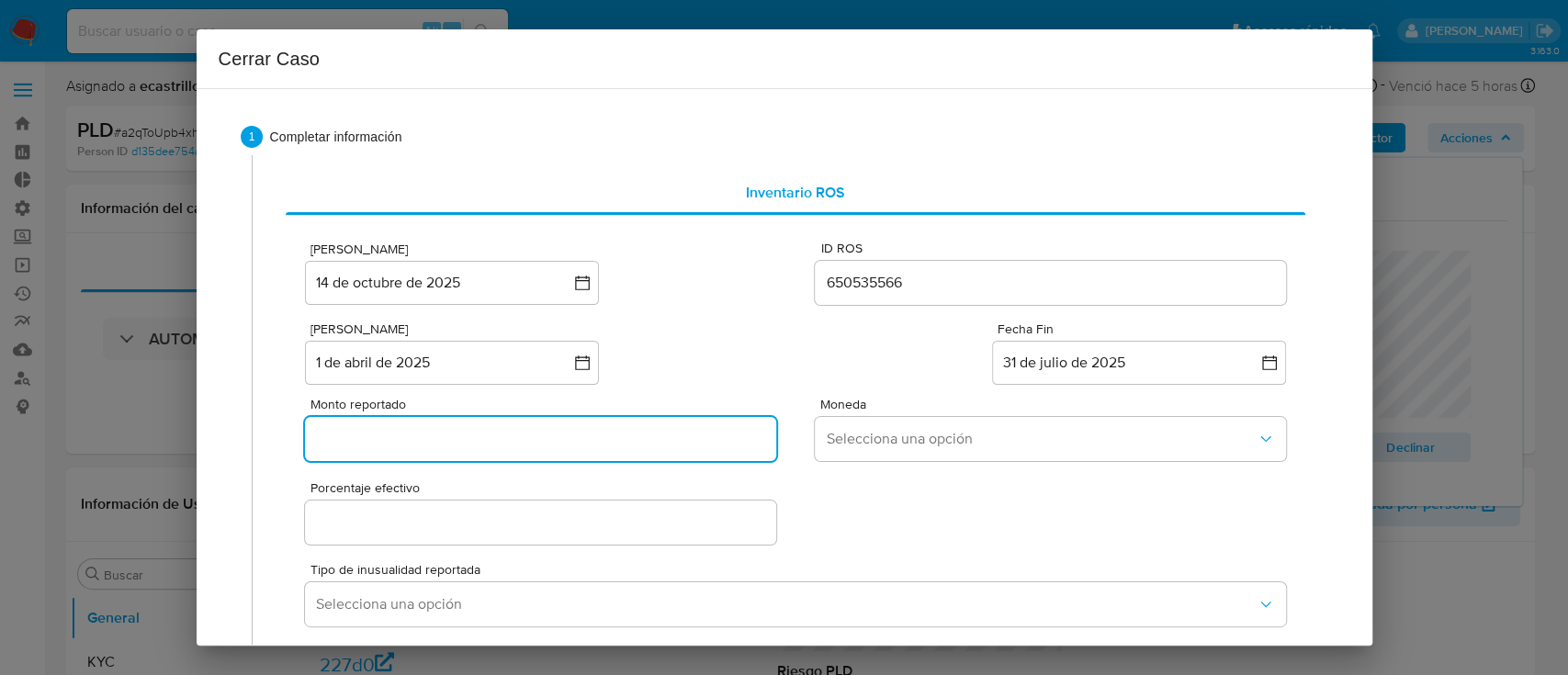
click at [428, 444] on input "Monto reportado" at bounding box center [539, 439] width 470 height 24
paste input "3587632952"
type input "3587632952"
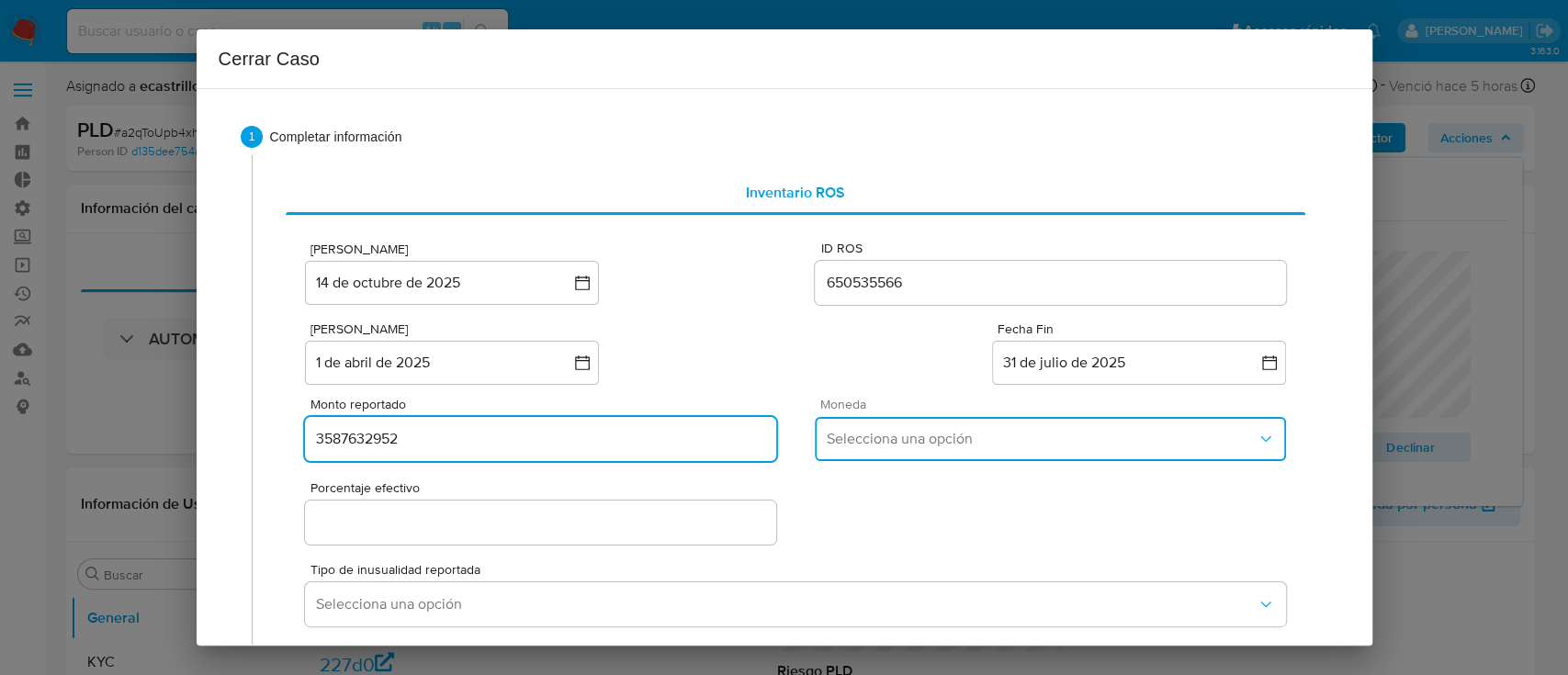
click at [859, 441] on span "Selecciona una opción" at bounding box center [1040, 439] width 430 height 18
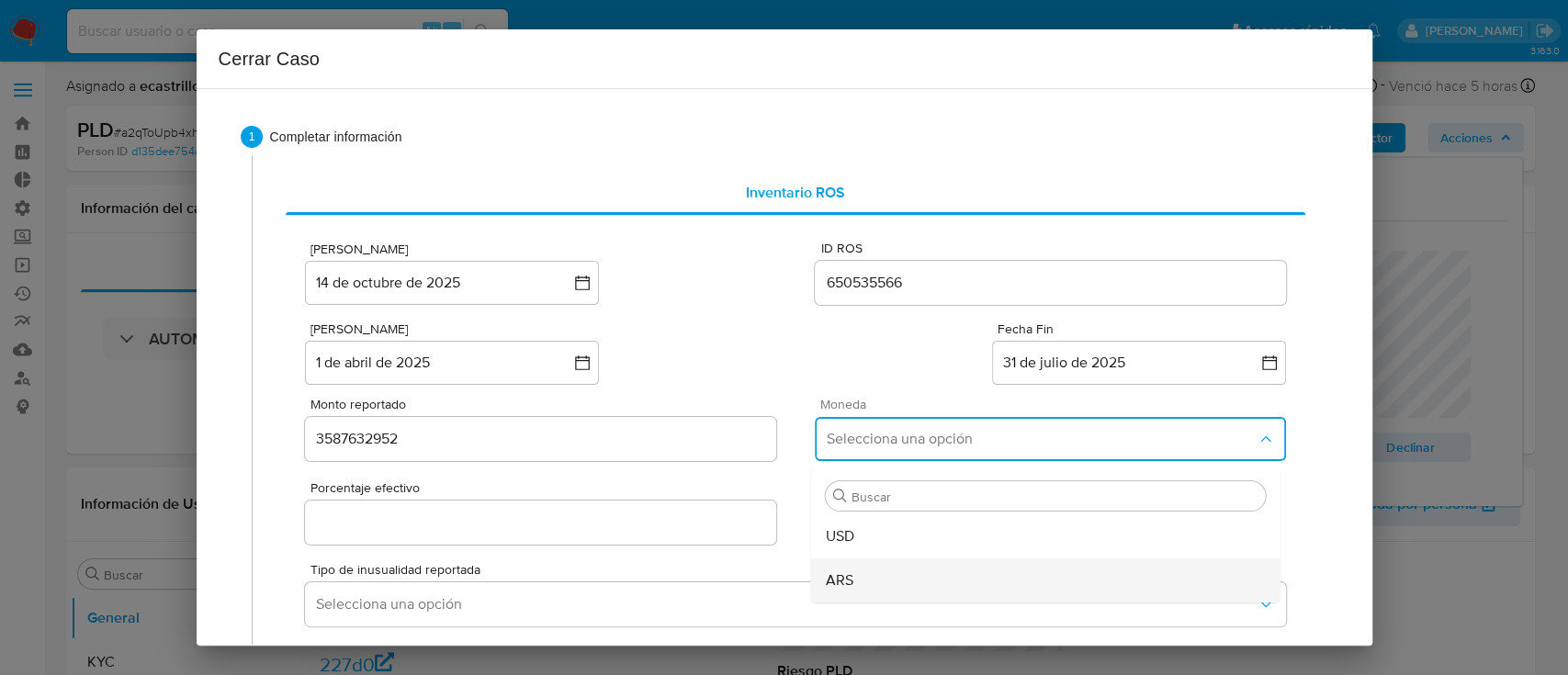
click at [852, 581] on div "ARS" at bounding box center [1045, 580] width 440 height 44
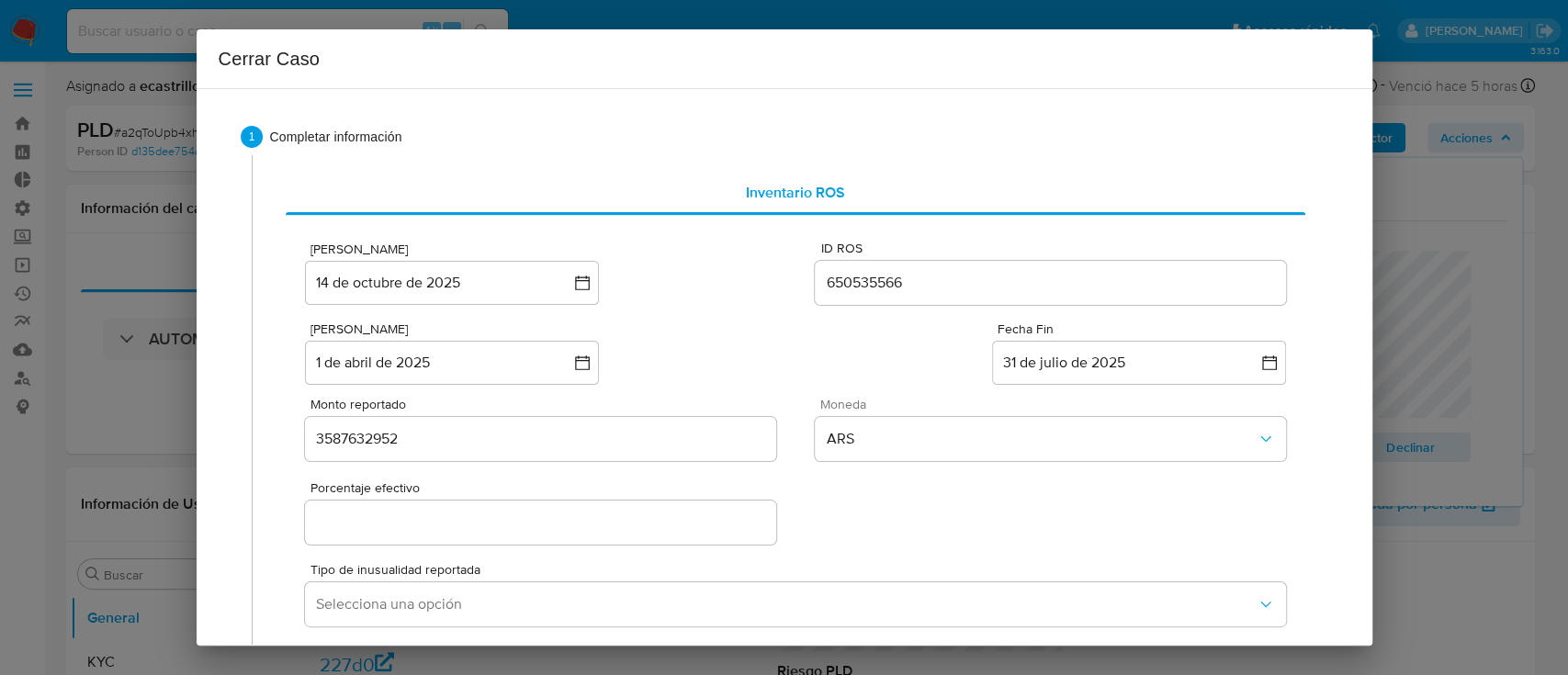
click at [433, 537] on div at bounding box center [539, 522] width 470 height 44
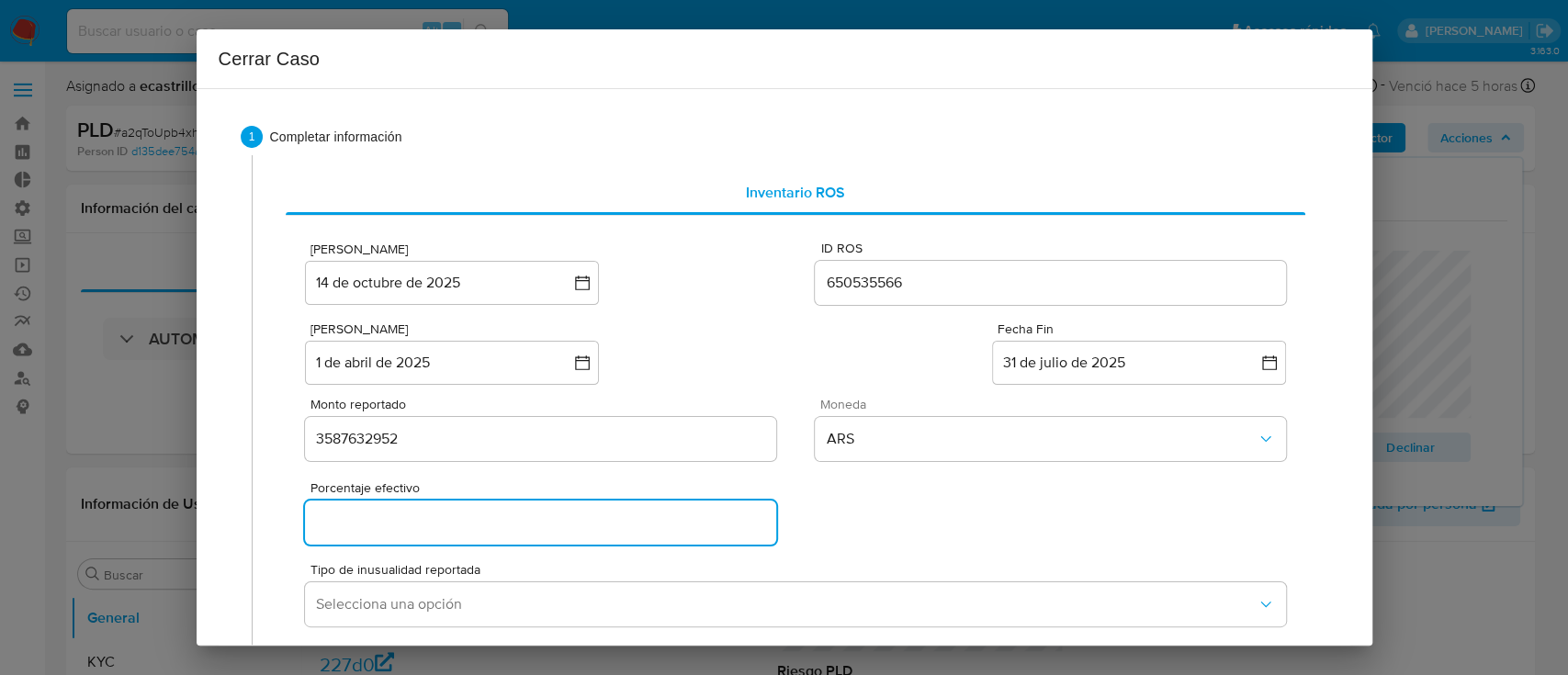
click at [435, 518] on input "Porcentaje efectivo" at bounding box center [539, 522] width 470 height 24
type input "0%"
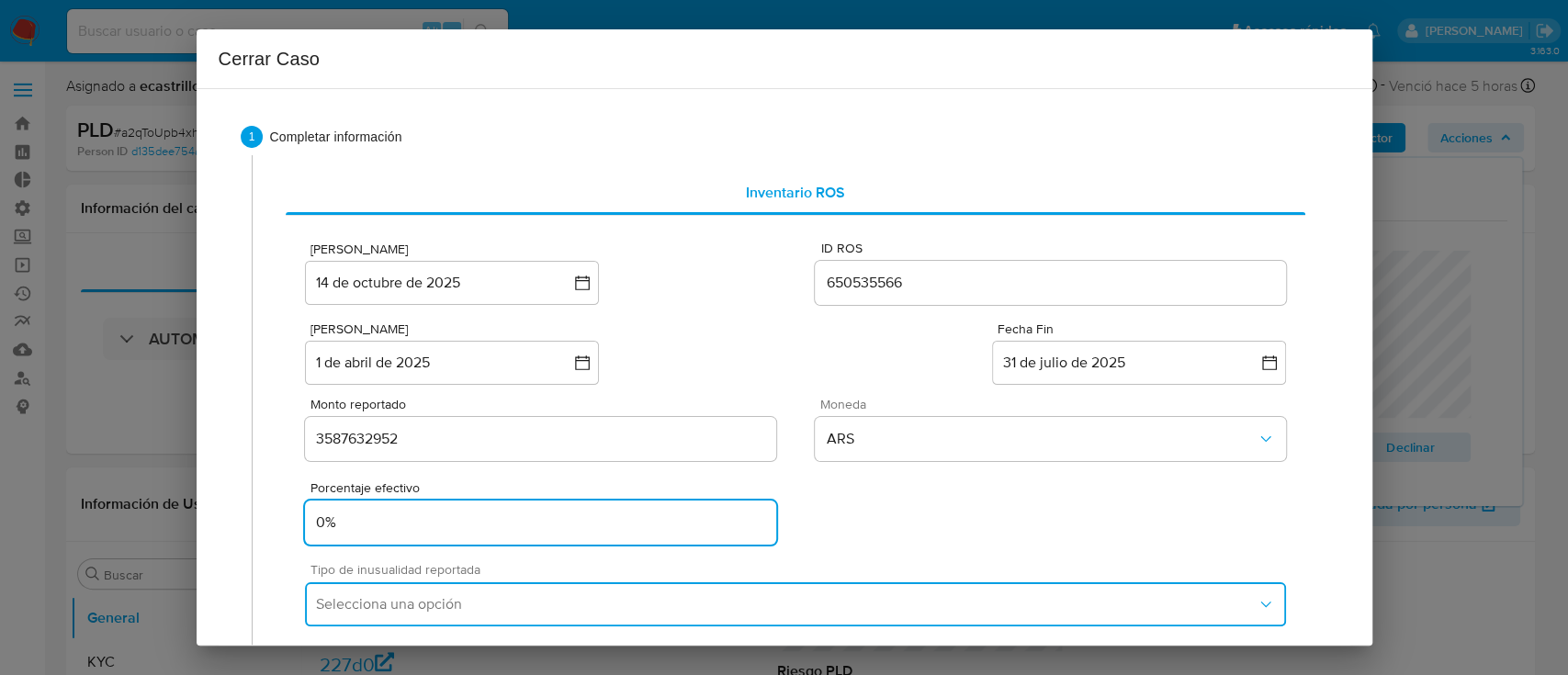
click at [450, 598] on span "Selecciona una opción" at bounding box center [785, 604] width 940 height 18
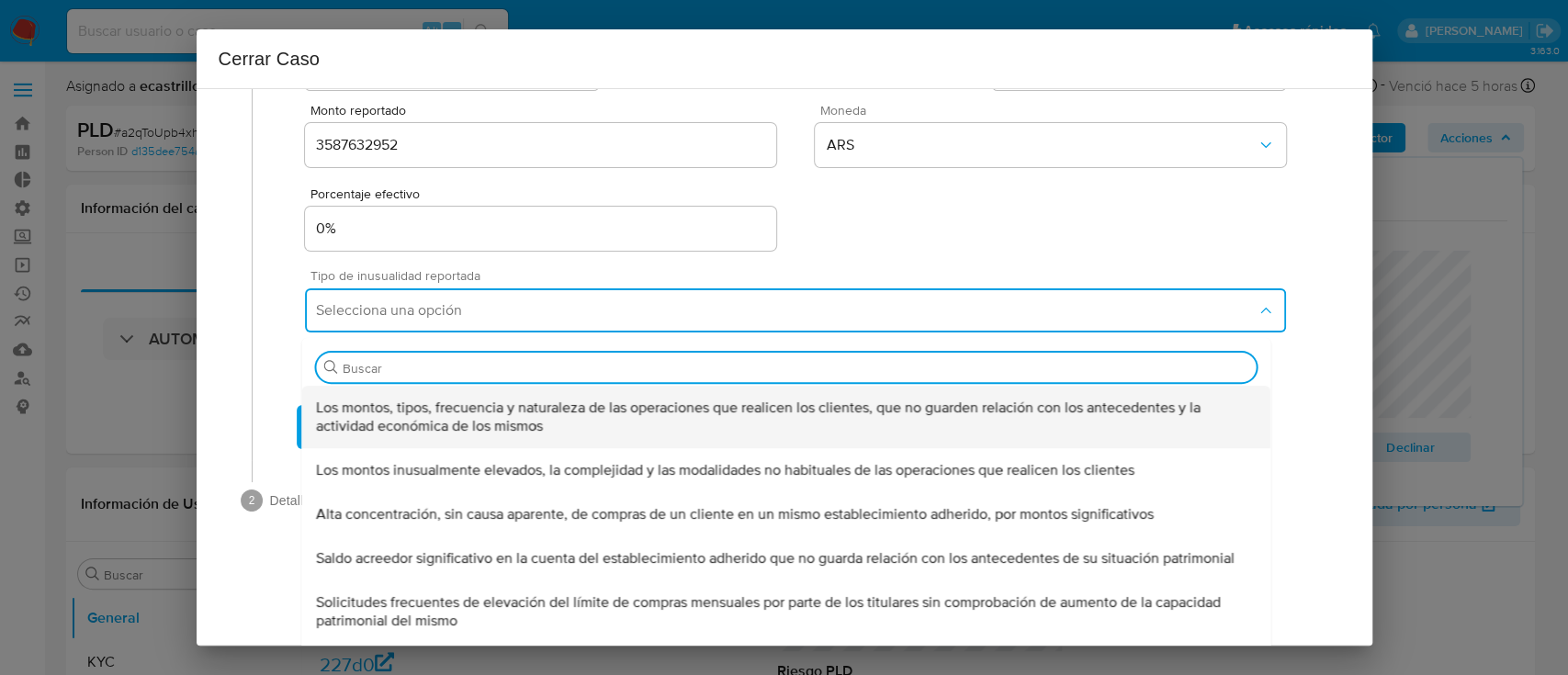
click at [400, 411] on span "Los montos, tipos, frecuencia y naturaleza de las operaciones que realicen los …" at bounding box center [786, 417] width 940 height 37
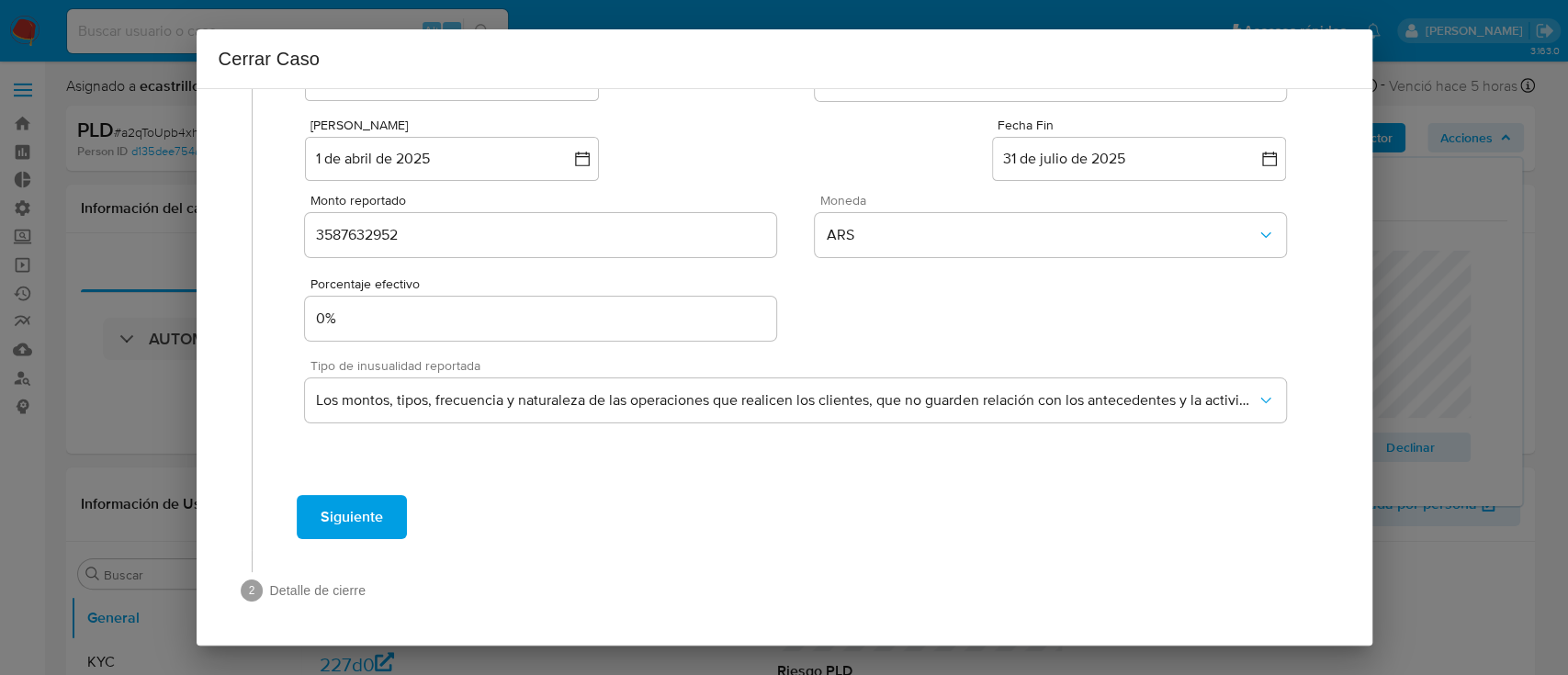
click at [341, 527] on span "Siguiente" at bounding box center [352, 517] width 63 height 40
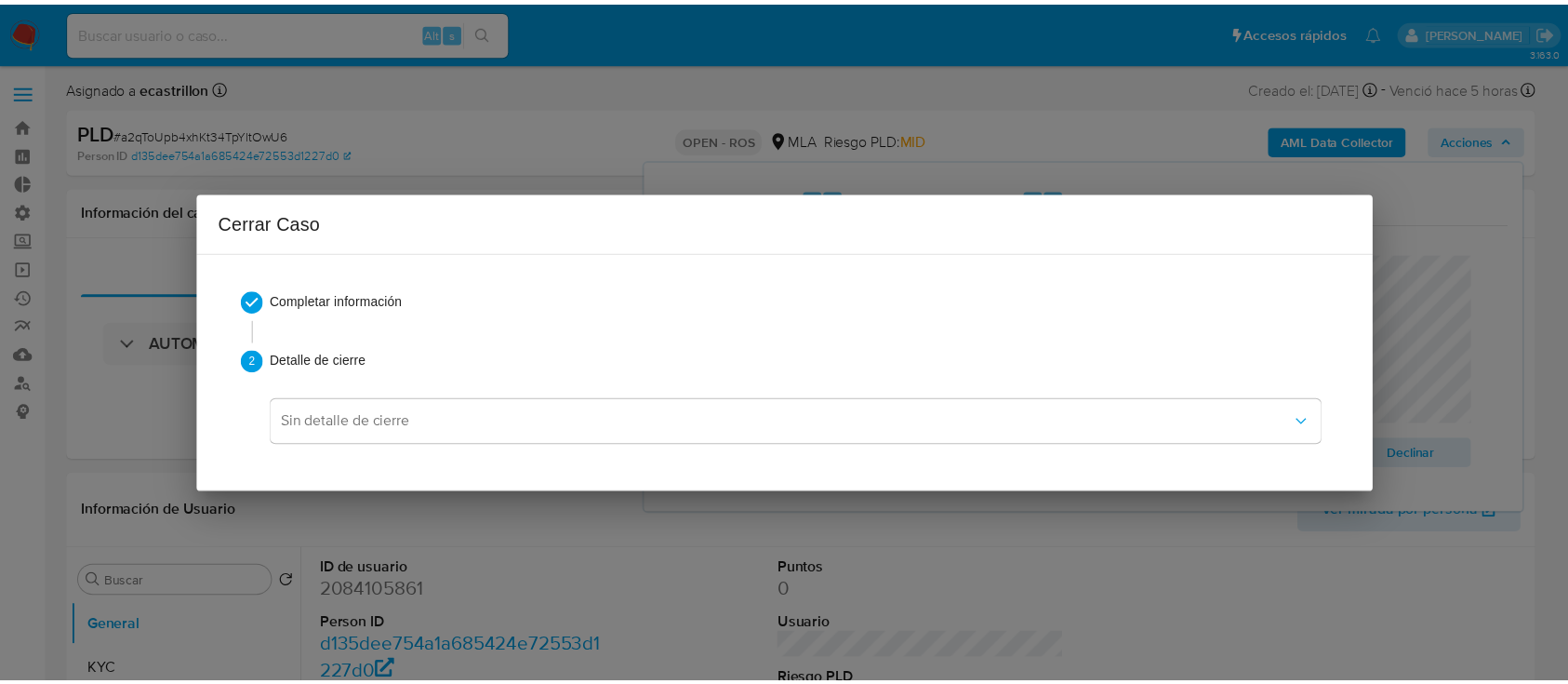
scroll to position [0, 0]
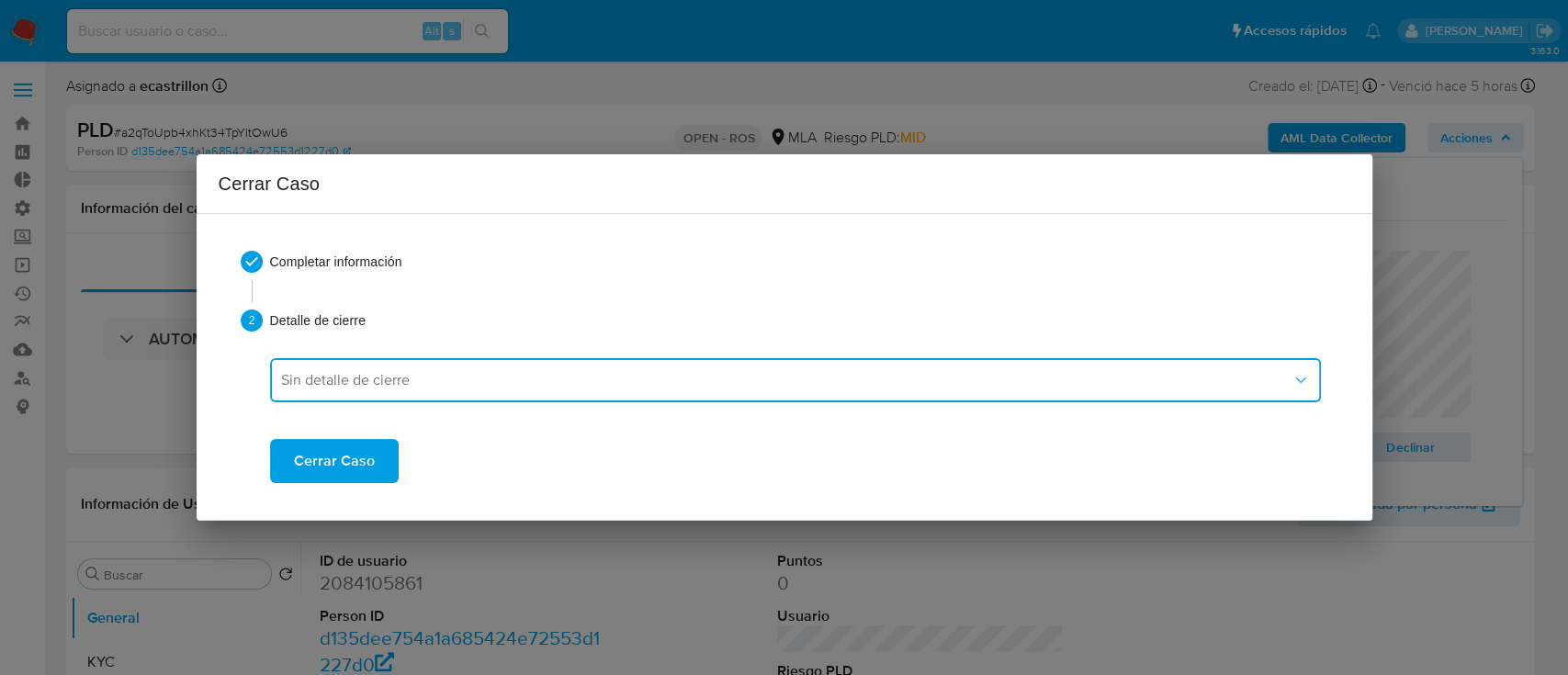
click at [375, 391] on button "Sin detalle de cierre" at bounding box center [795, 380] width 1051 height 44
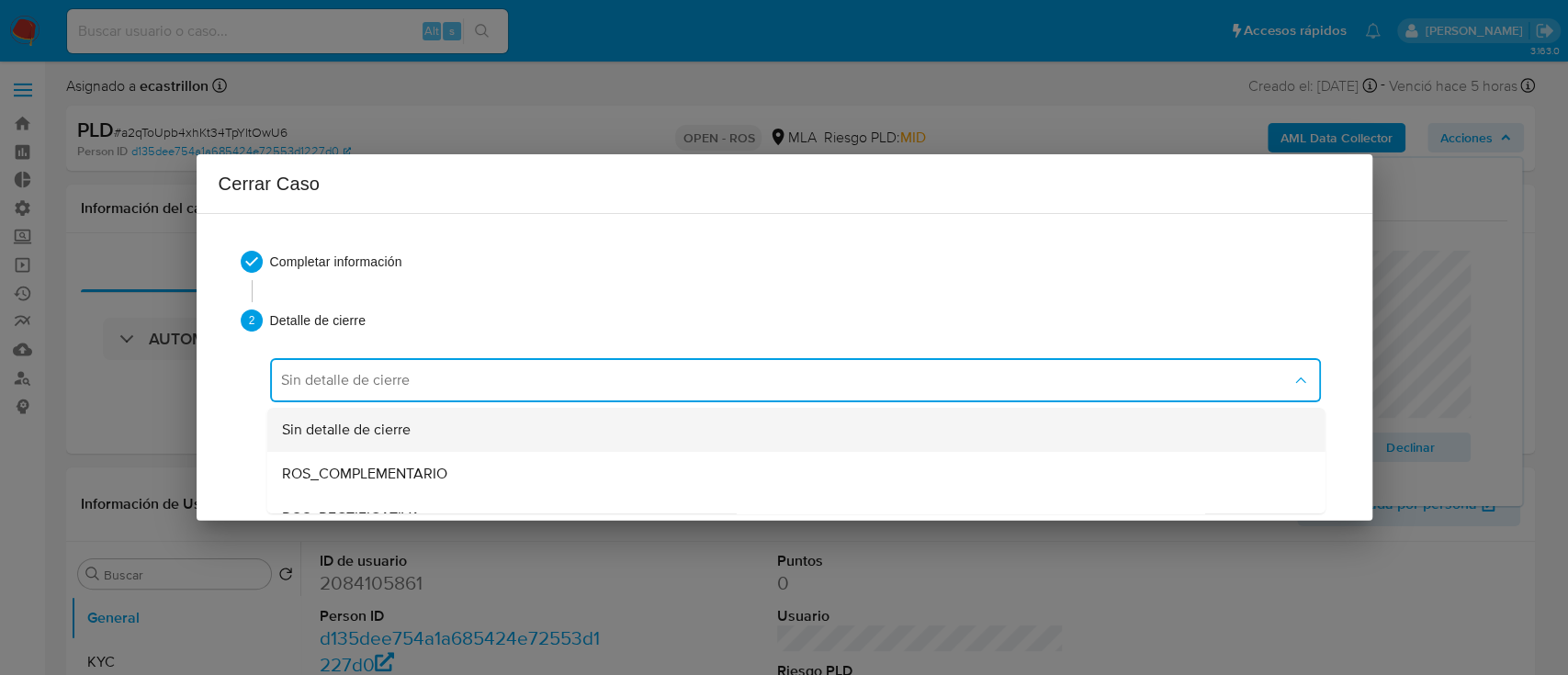
click at [403, 430] on span "Sin detalle de cierre" at bounding box center [345, 429] width 129 height 18
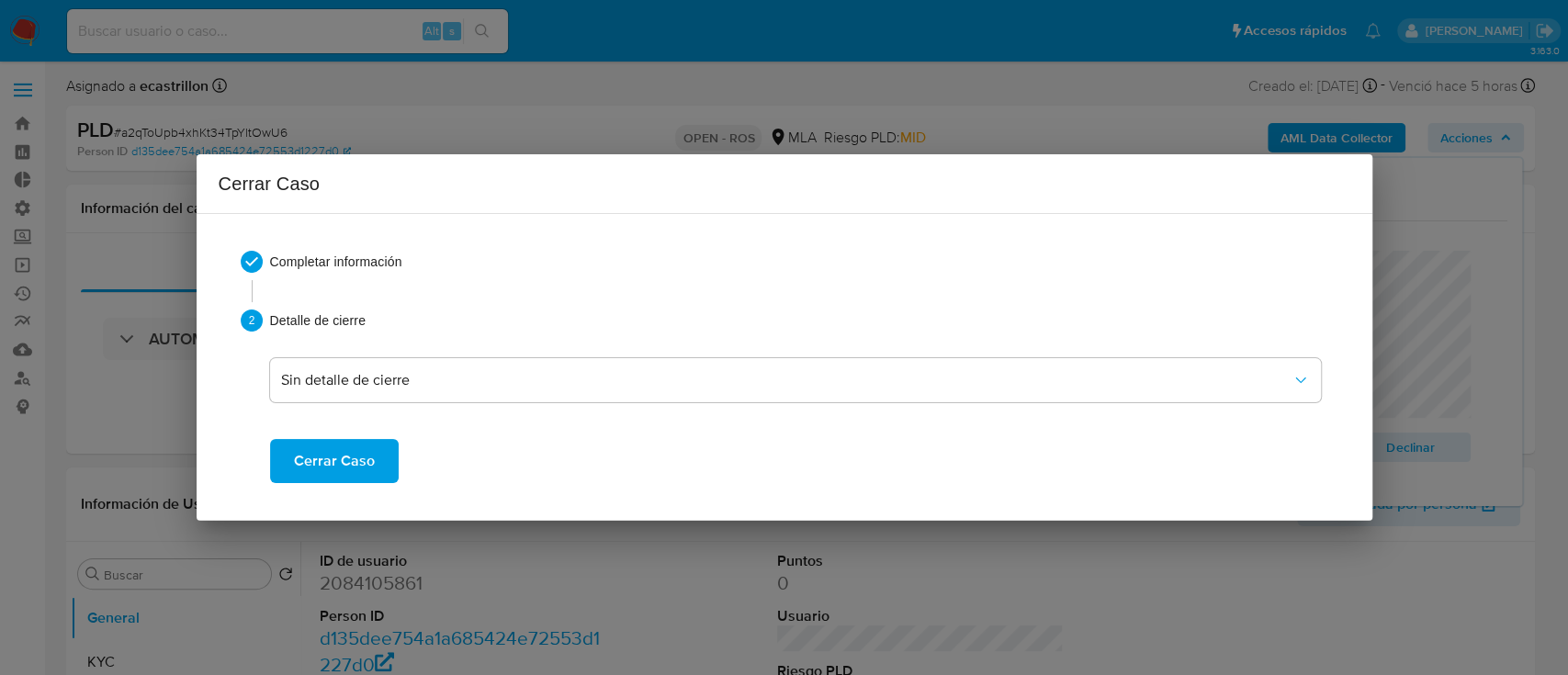
click at [363, 445] on span "Cerrar Caso" at bounding box center [334, 461] width 81 height 40
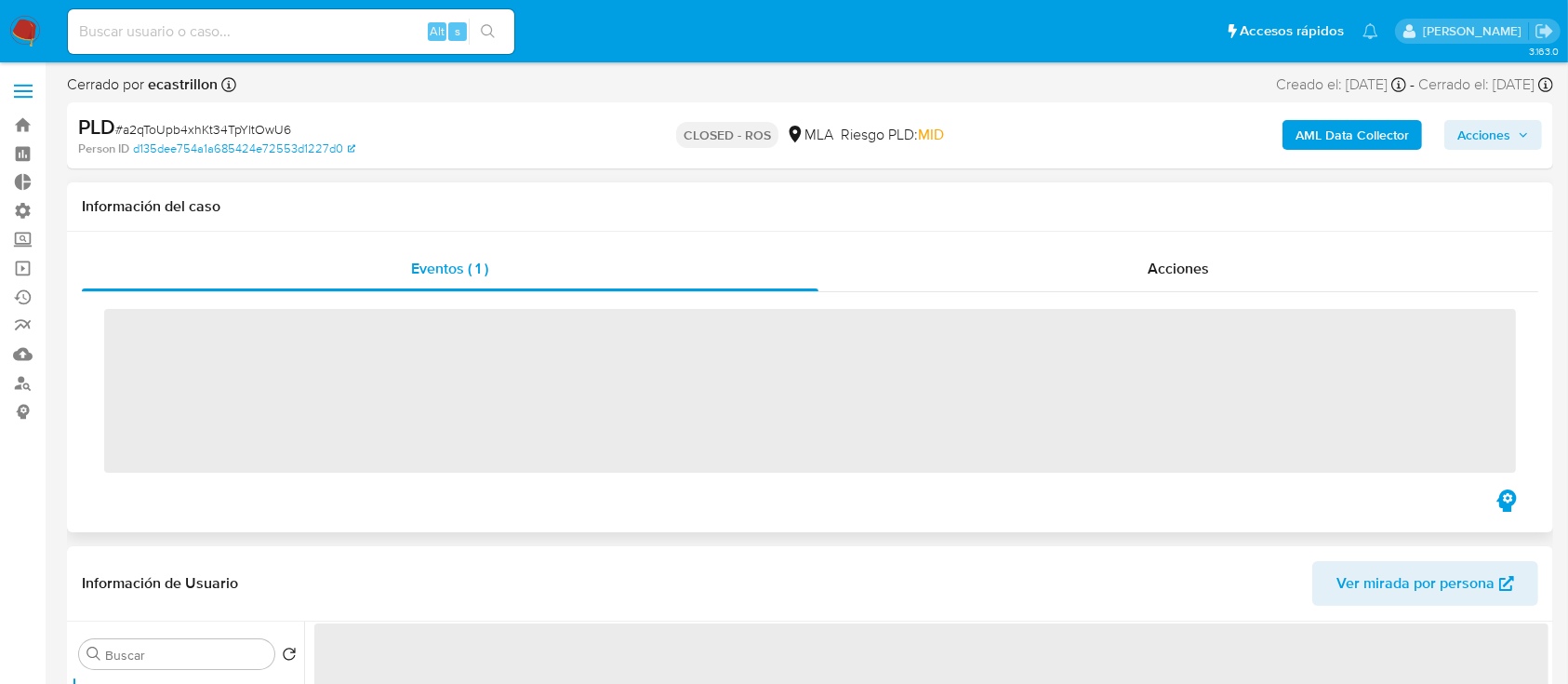
click at [1019, 244] on div "Eventos ( 1 ) Acciones ‌" at bounding box center [810, 382] width 1486 height 300
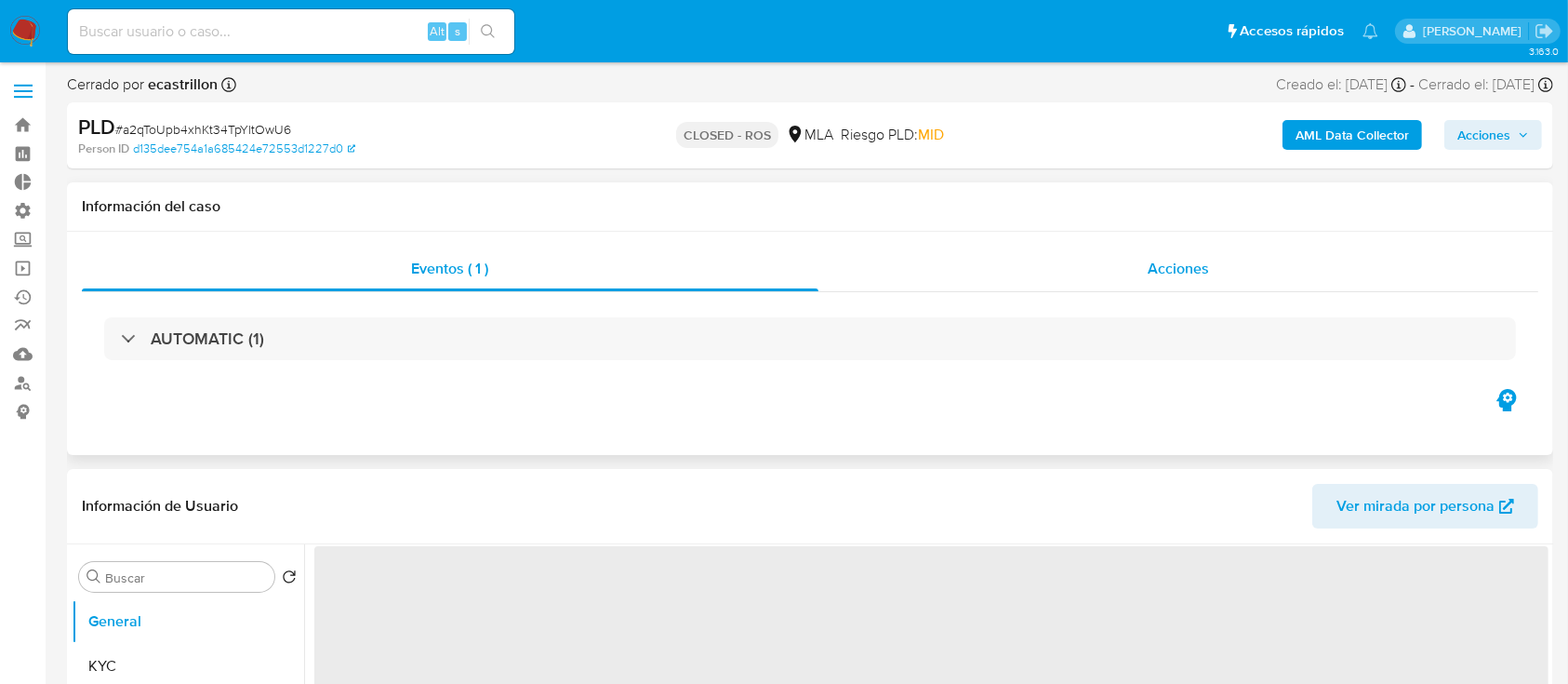
click at [1007, 267] on div "Acciones" at bounding box center [1179, 269] width 721 height 45
select select "10"
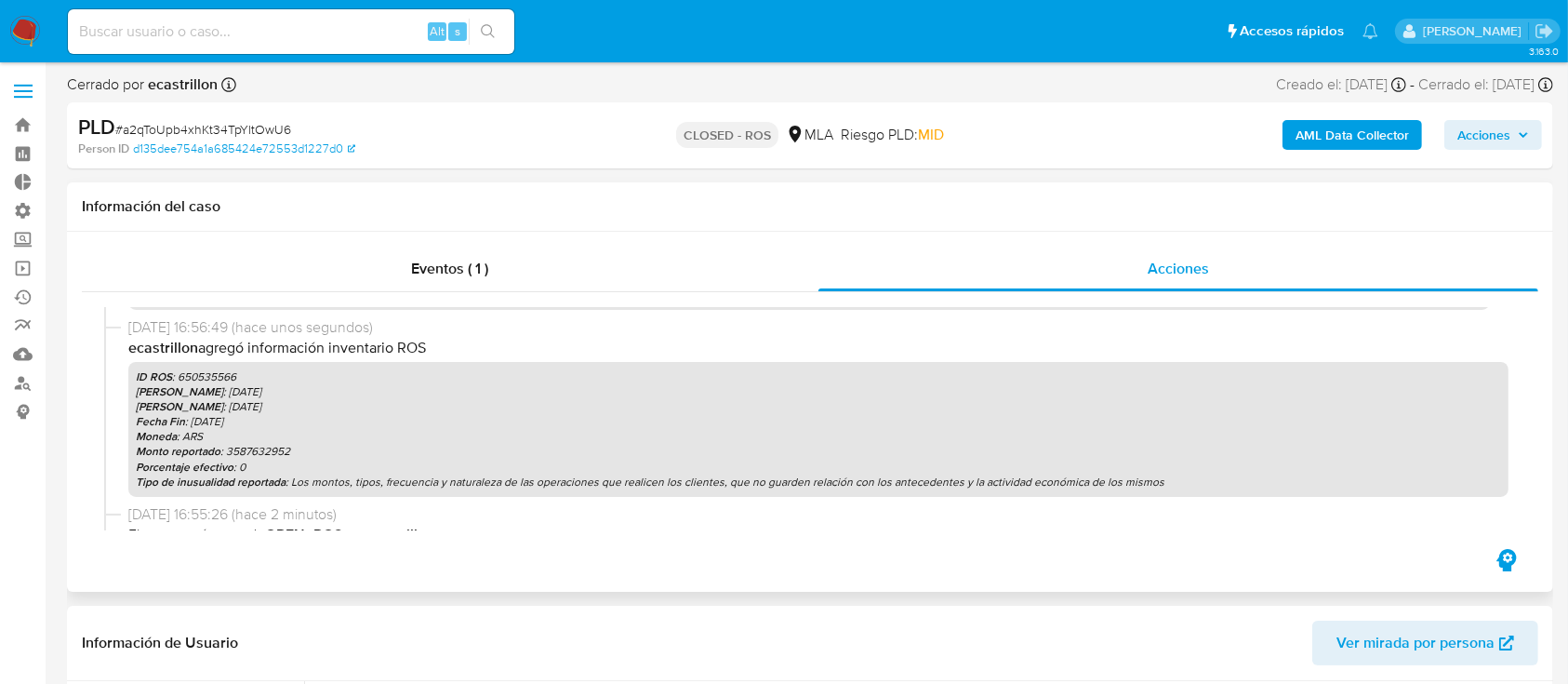
scroll to position [103, 0]
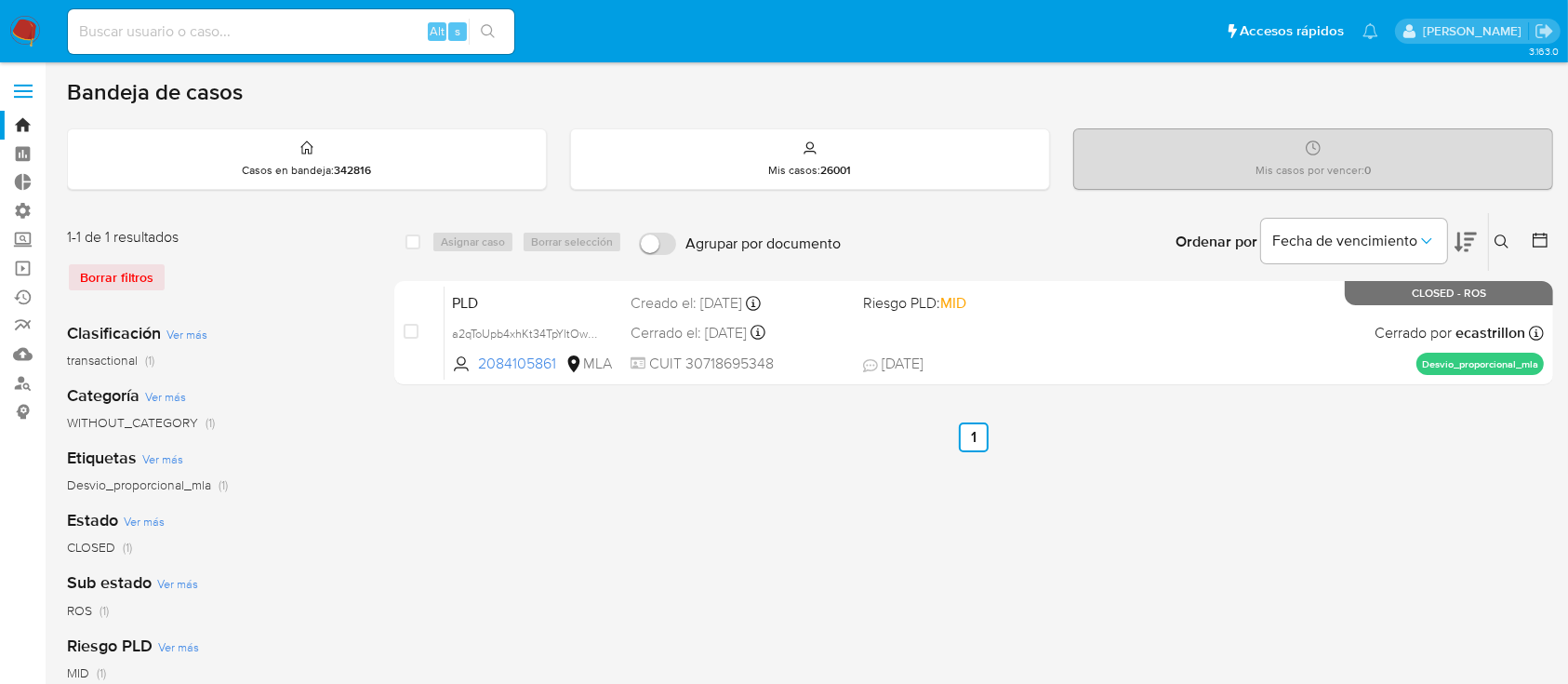
click at [1507, 239] on icon at bounding box center [1502, 242] width 15 height 15
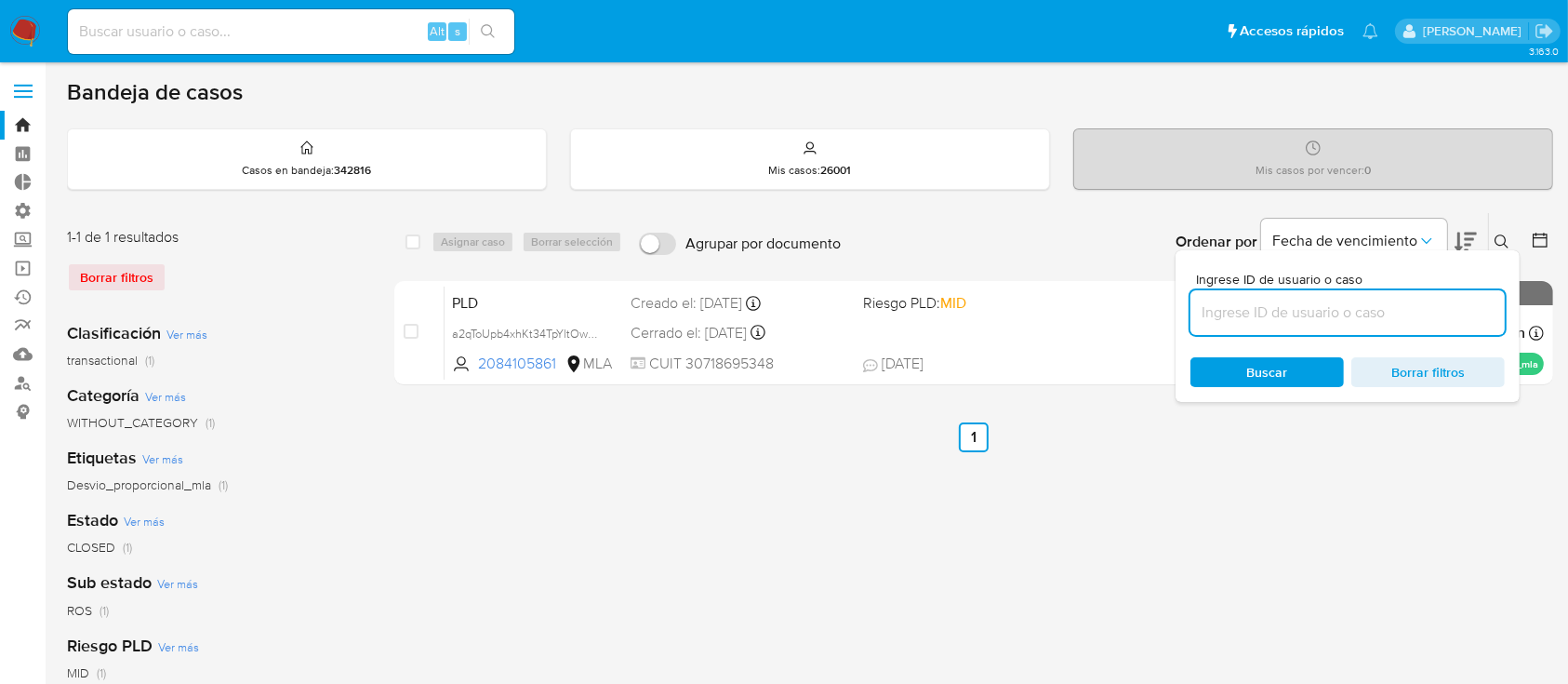
click at [1455, 303] on input at bounding box center [1347, 312] width 314 height 24
type input "2084105861"
click at [1503, 235] on icon at bounding box center [1502, 242] width 15 height 15
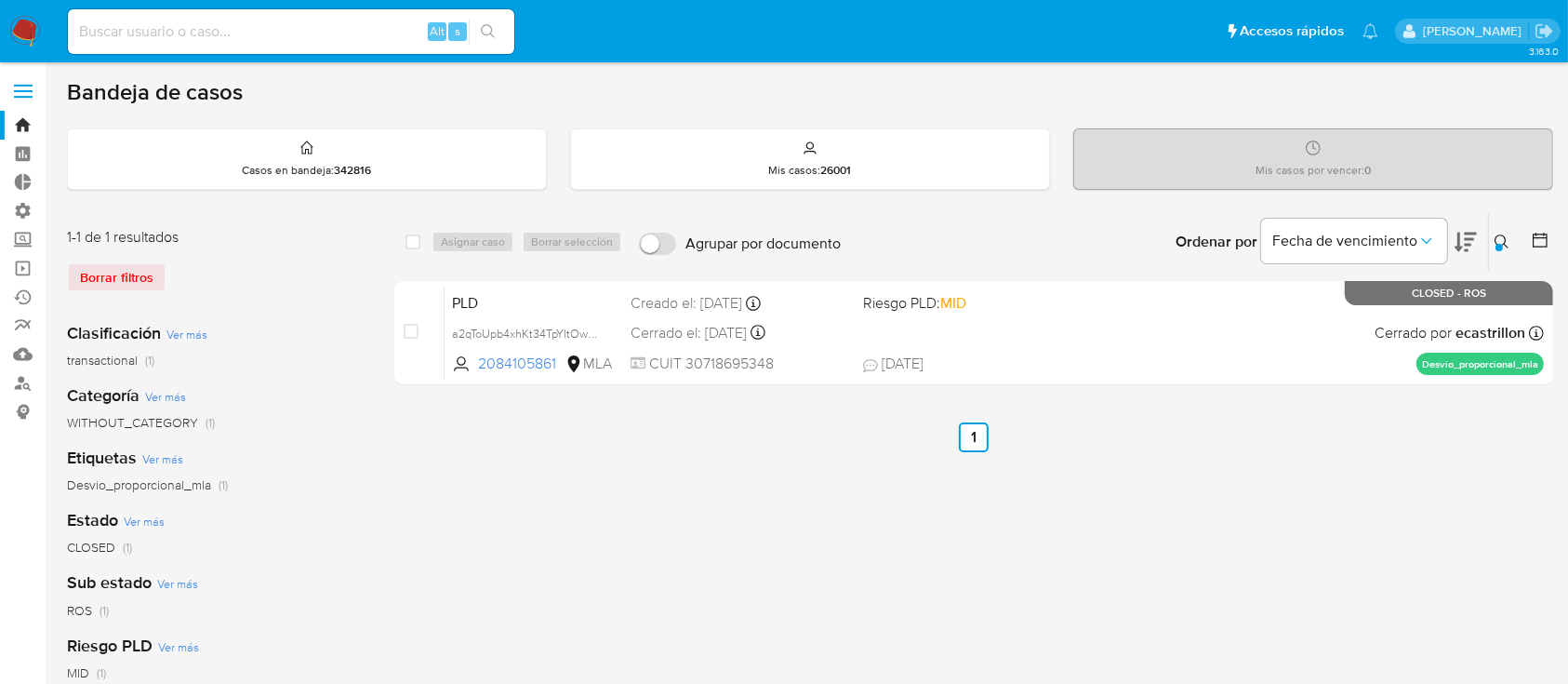
click at [112, 282] on div "Borrar filtros" at bounding box center [215, 277] width 297 height 30
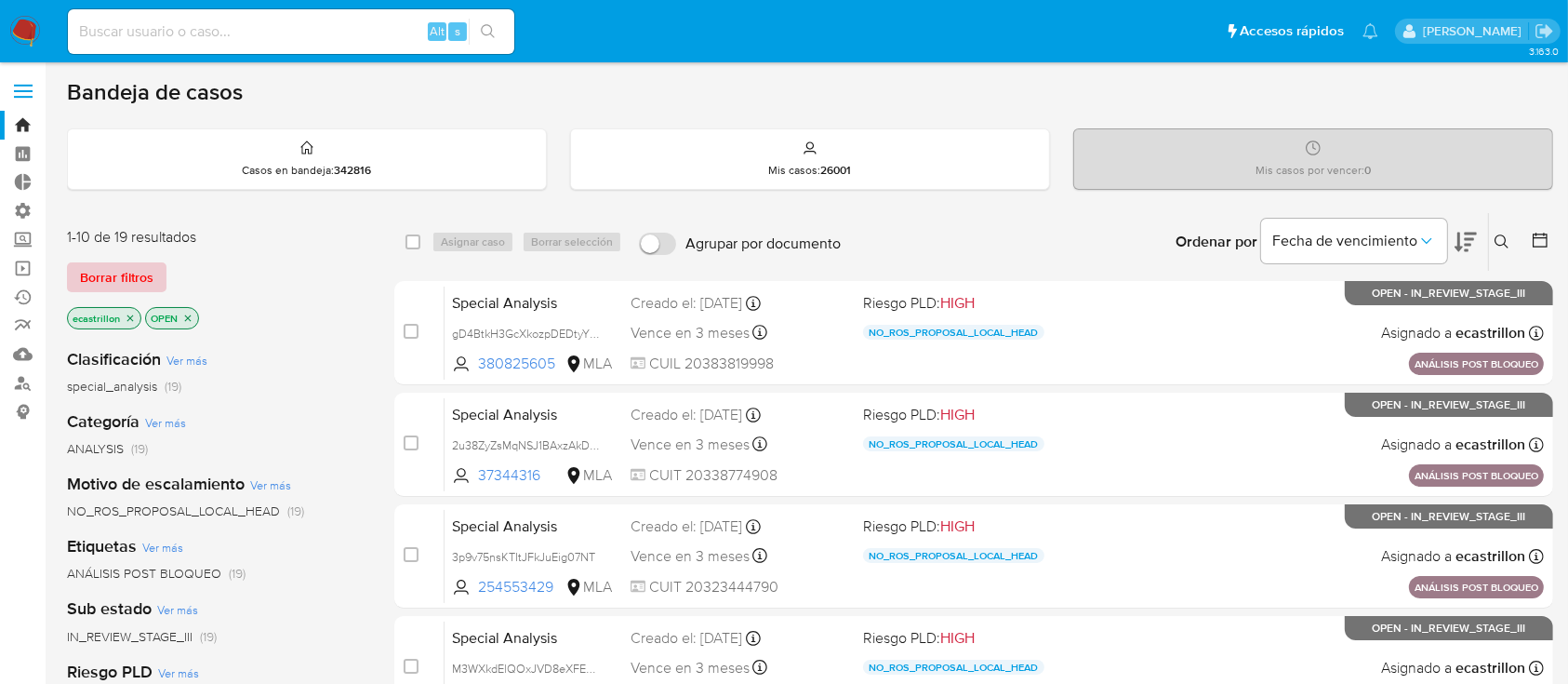
click at [127, 278] on span "Borrar filtros" at bounding box center [116, 277] width 74 height 26
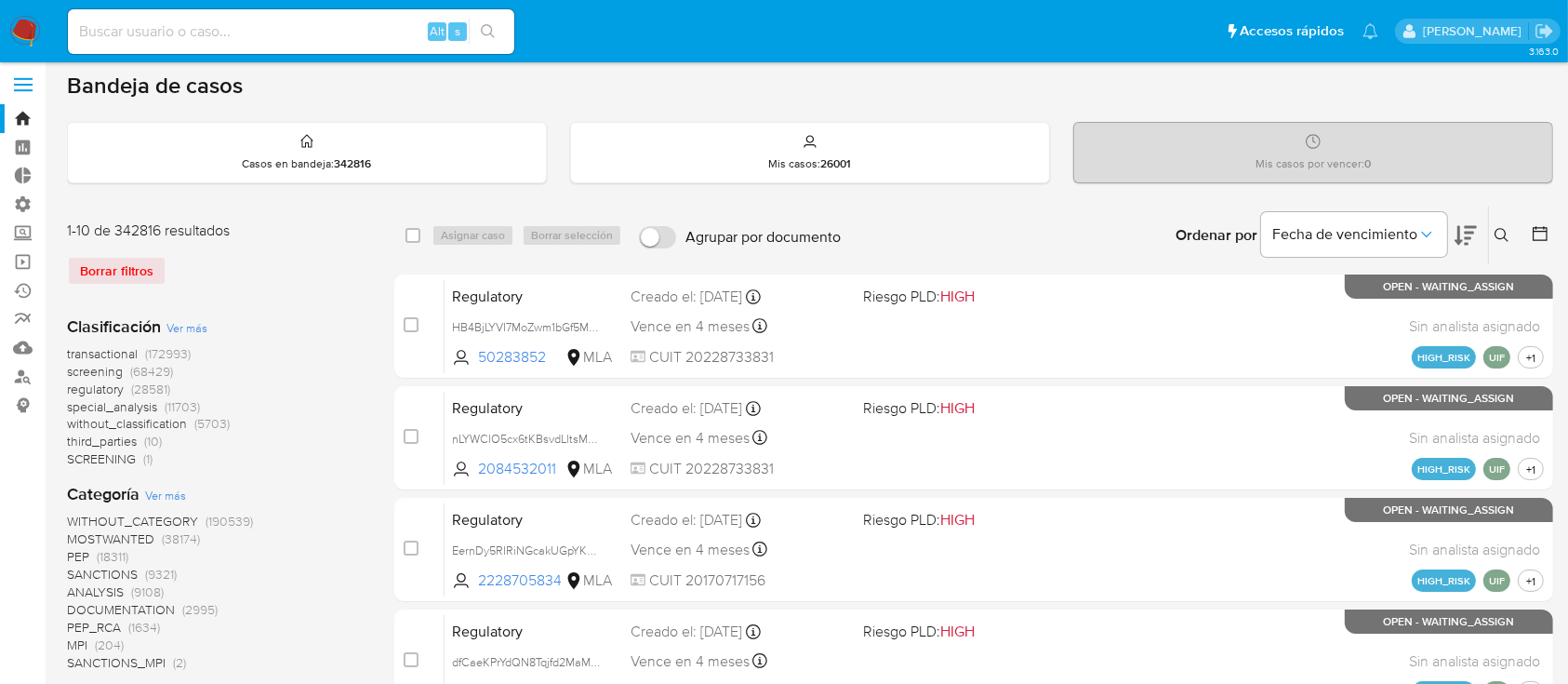
scroll to position [48, 0]
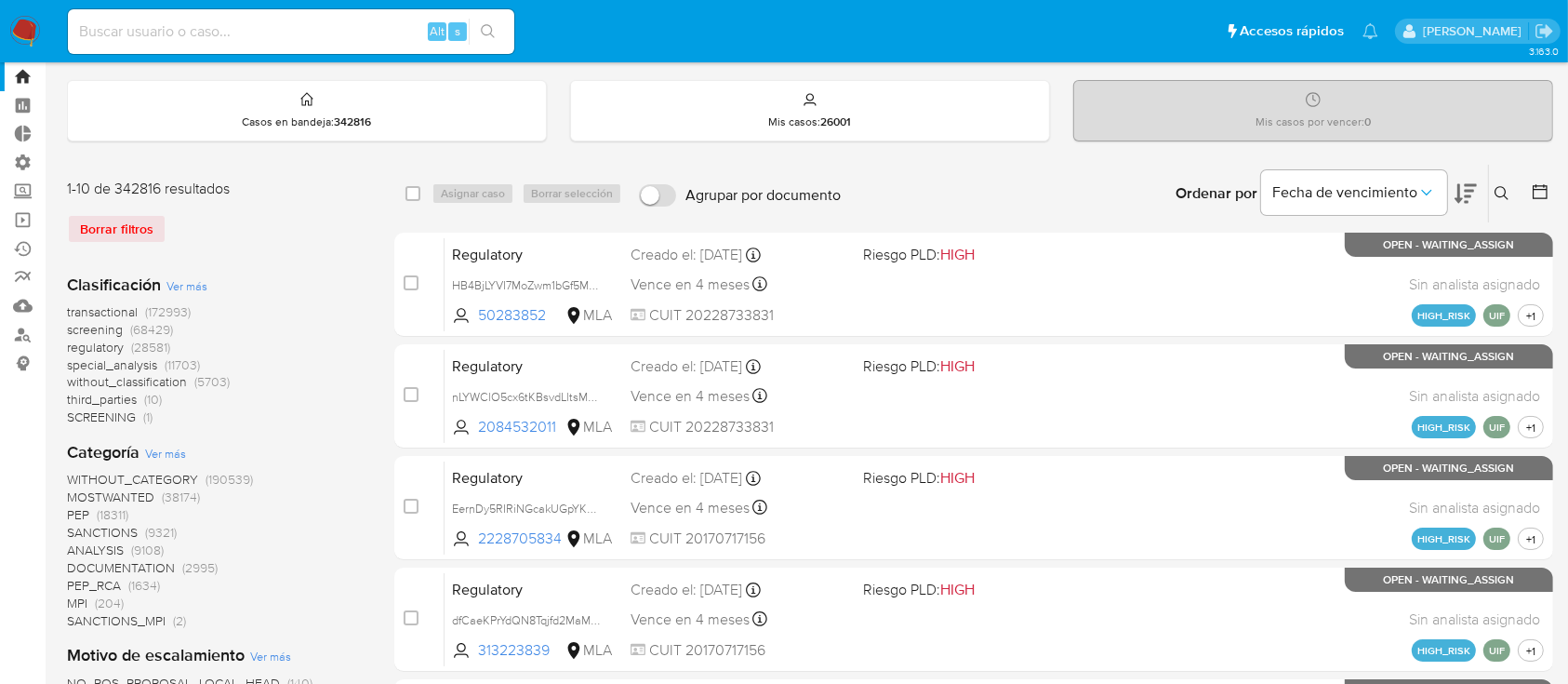
click at [1544, 185] on icon at bounding box center [1540, 192] width 15 height 15
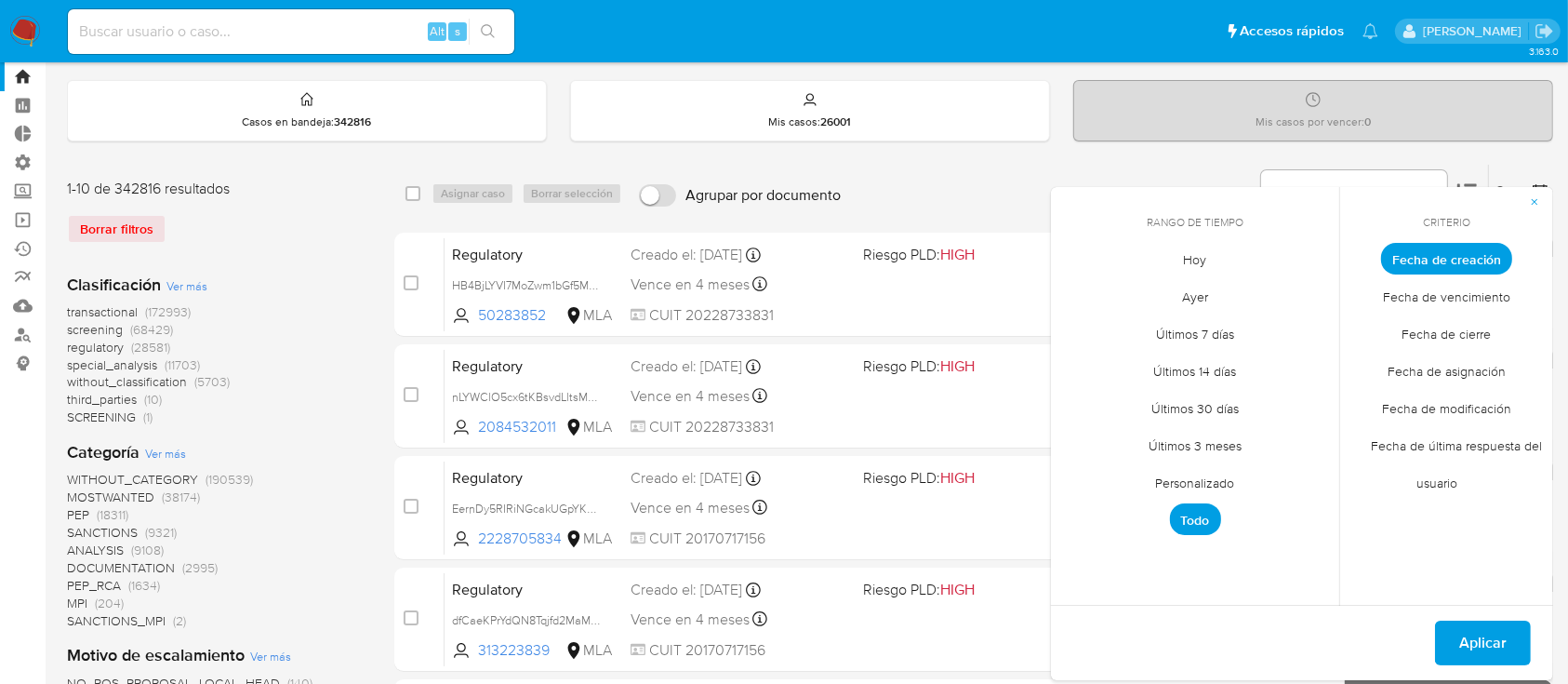
click at [1166, 478] on span "Personalizado" at bounding box center [1195, 483] width 118 height 38
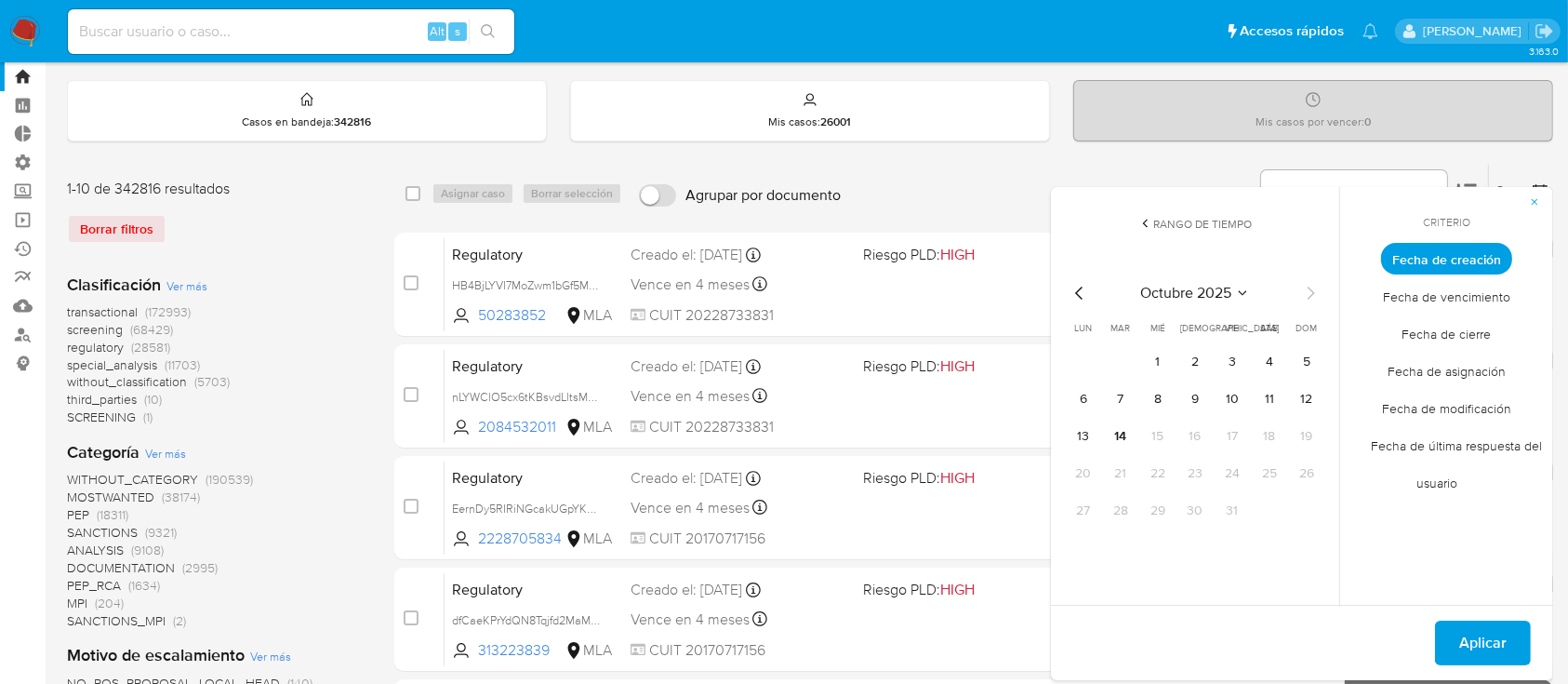
click at [1069, 290] on icon "Mes anterior" at bounding box center [1080, 293] width 22 height 22
click at [1075, 294] on icon "Mes anterior" at bounding box center [1080, 293] width 22 height 22
click at [1228, 374] on button "1" at bounding box center [1233, 362] width 30 height 30
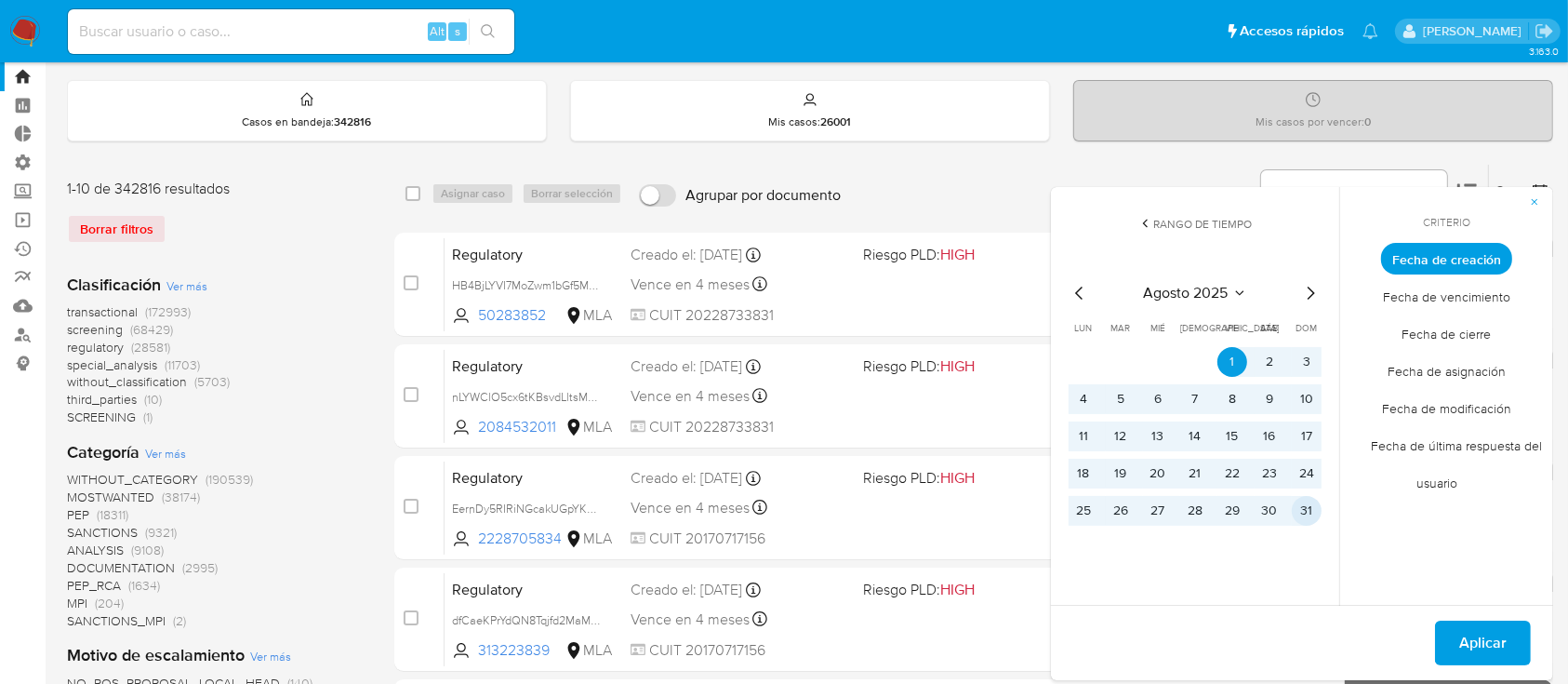
click at [1302, 502] on button "31" at bounding box center [1306, 511] width 30 height 30
click at [1498, 622] on span "Aplicar" at bounding box center [1482, 643] width 48 height 41
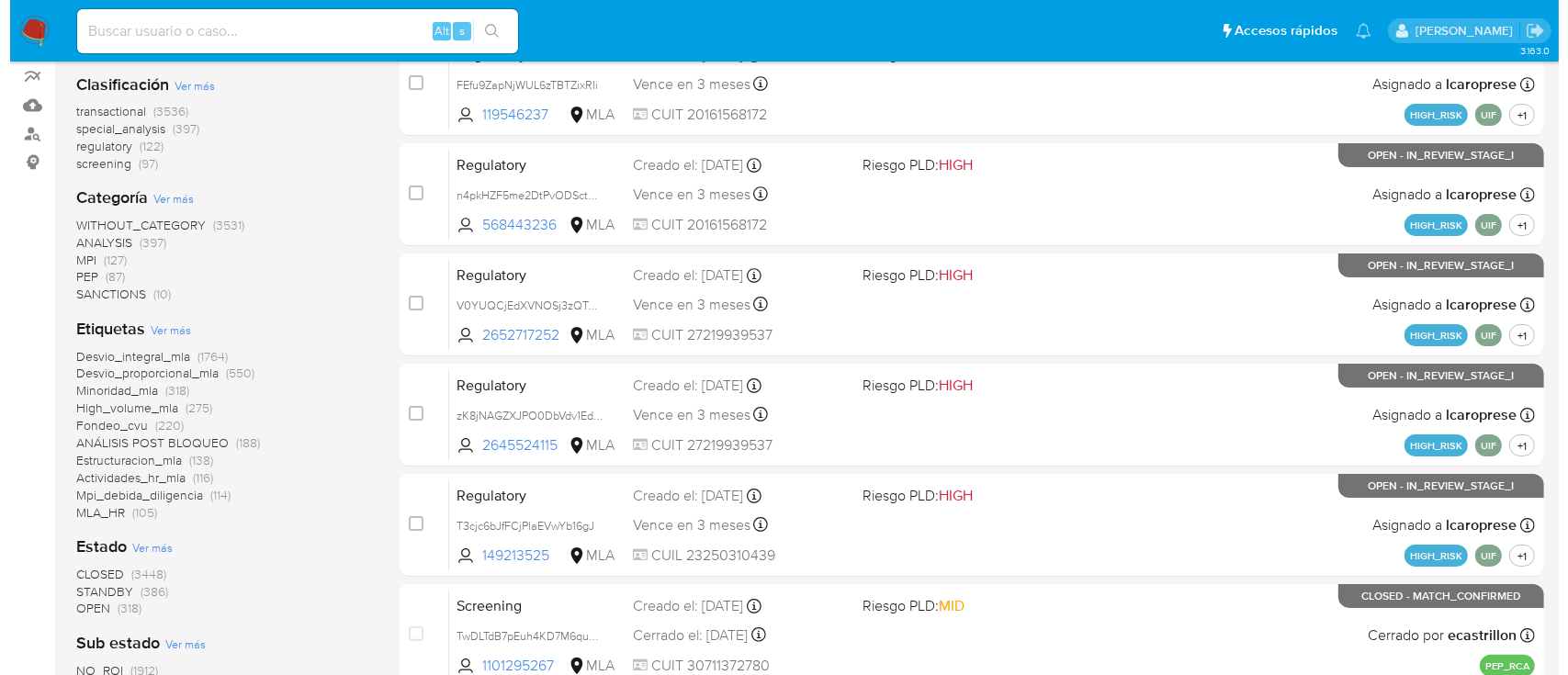
scroll to position [246, 0]
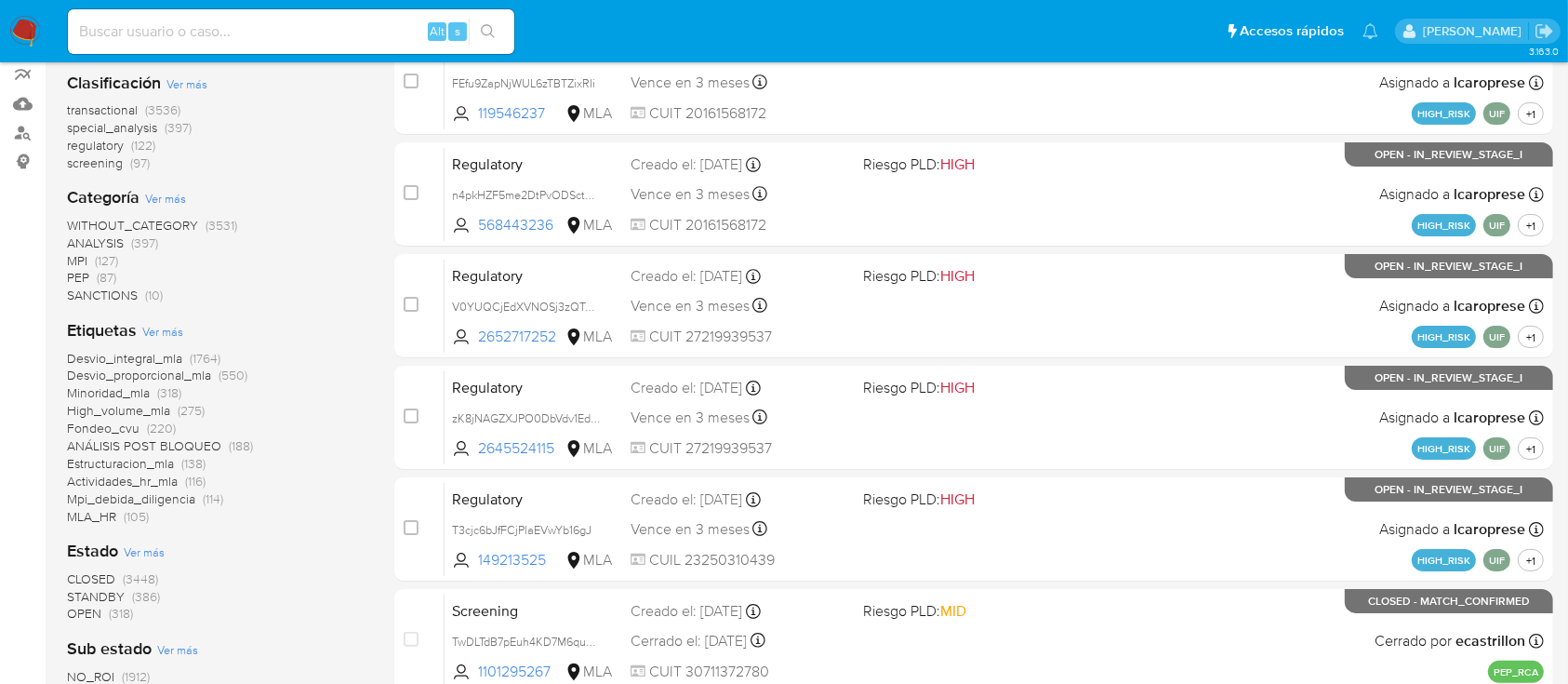
click at [150, 330] on span "Ver más" at bounding box center [163, 331] width 41 height 17
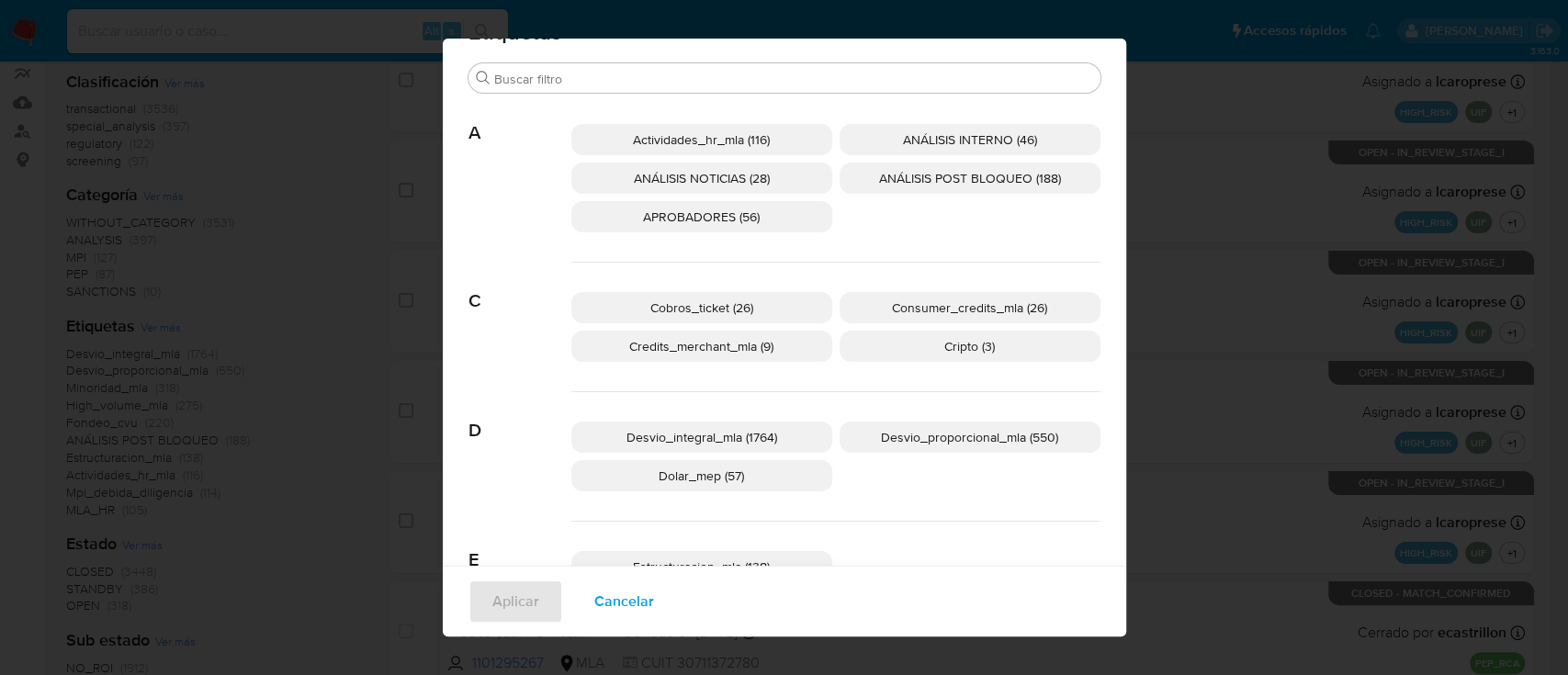
scroll to position [103, 0]
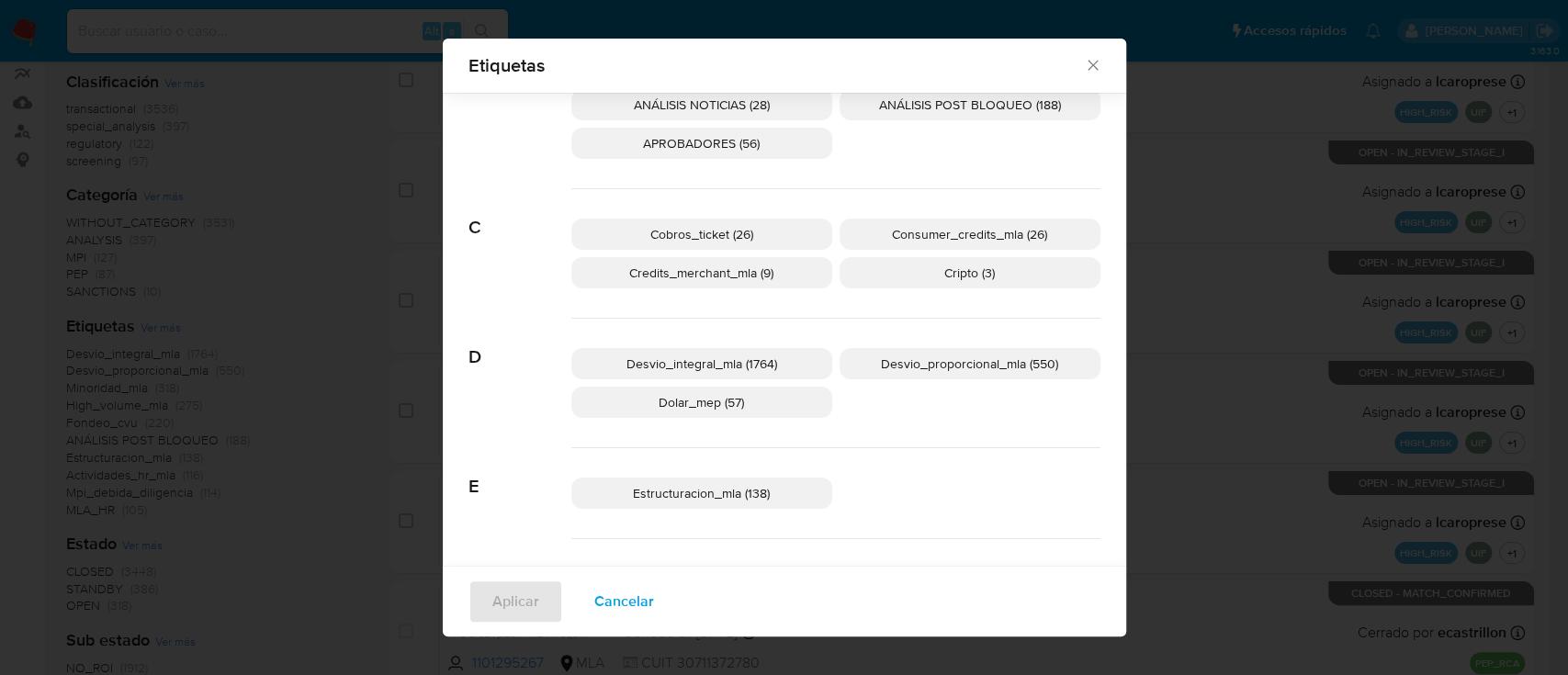
click at [906, 356] on span "Desvio_proporcional_mla (550)" at bounding box center [969, 363] width 178 height 18
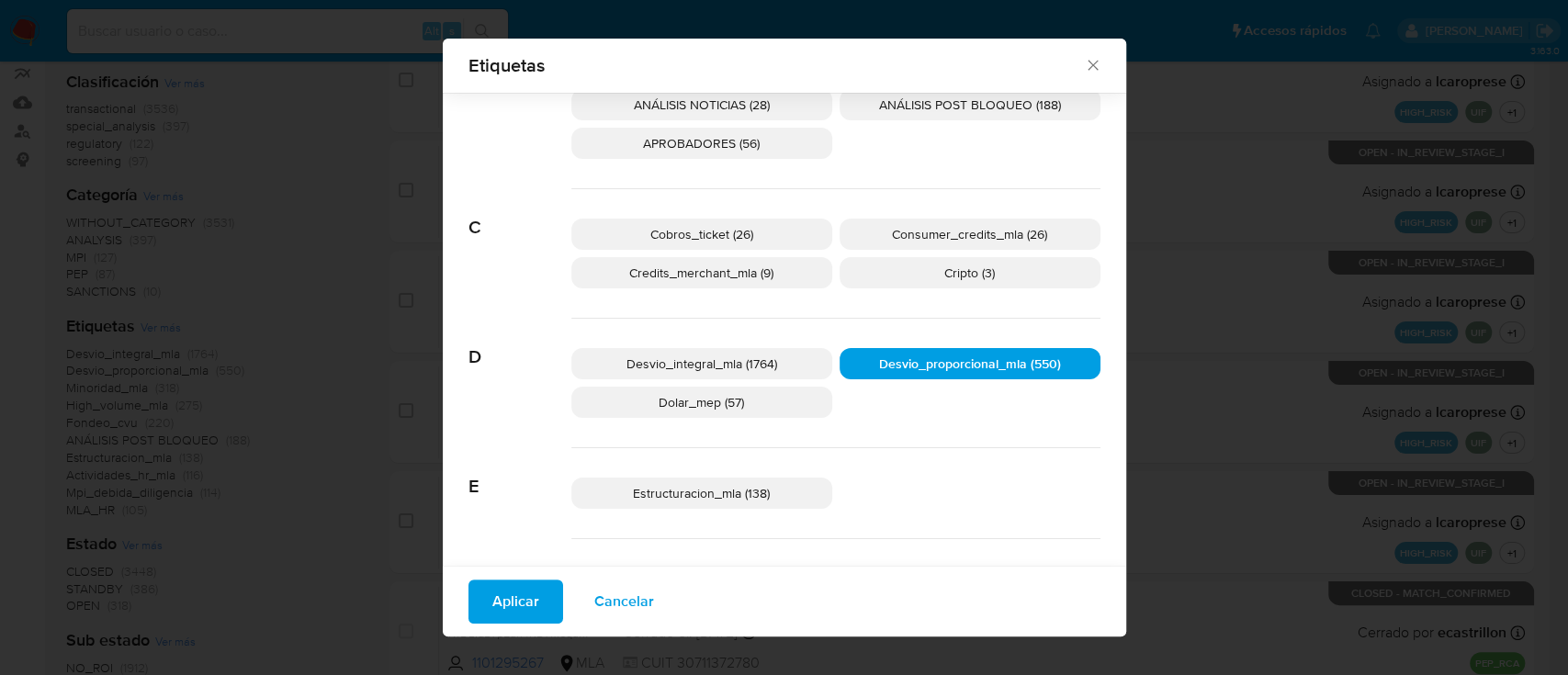
scroll to position [18, 0]
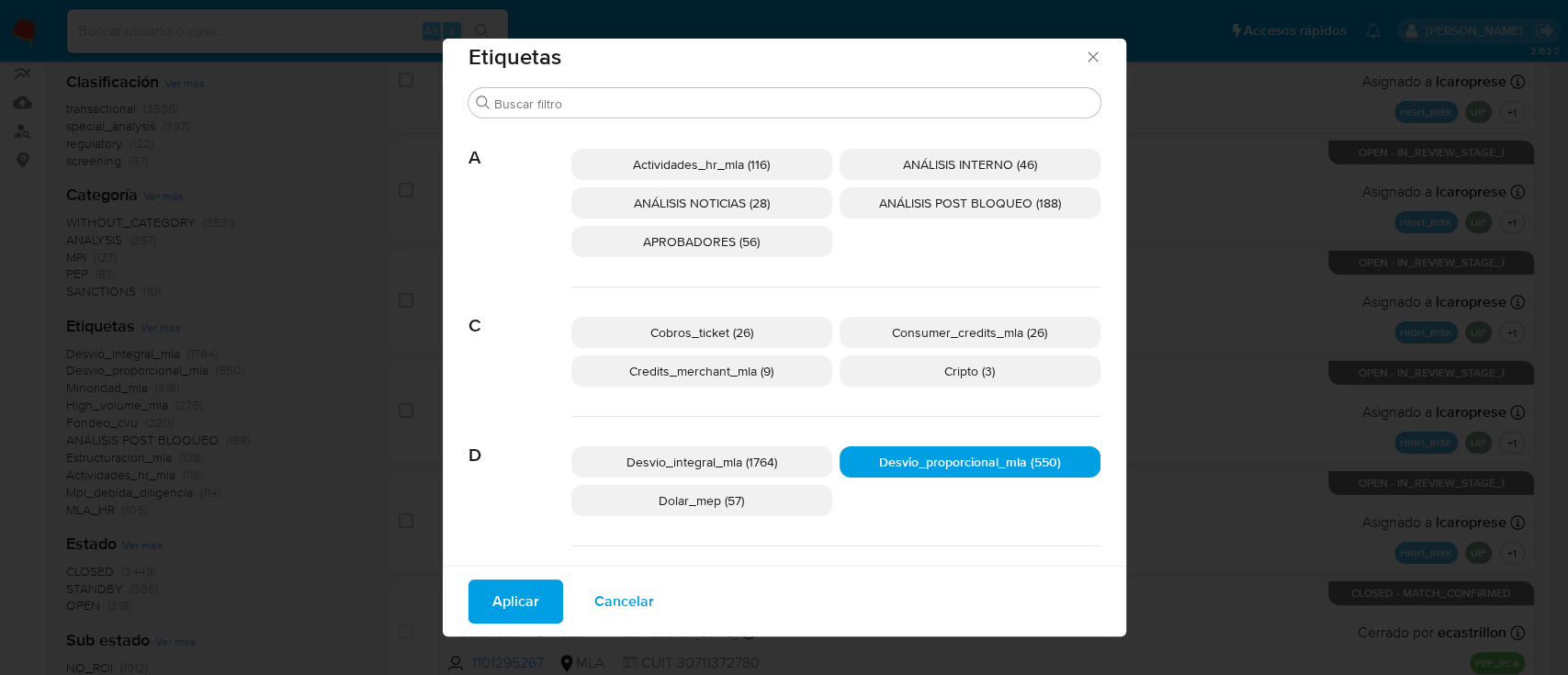
click at [738, 239] on span "APROBADORES (56)" at bounding box center [701, 242] width 117 height 18
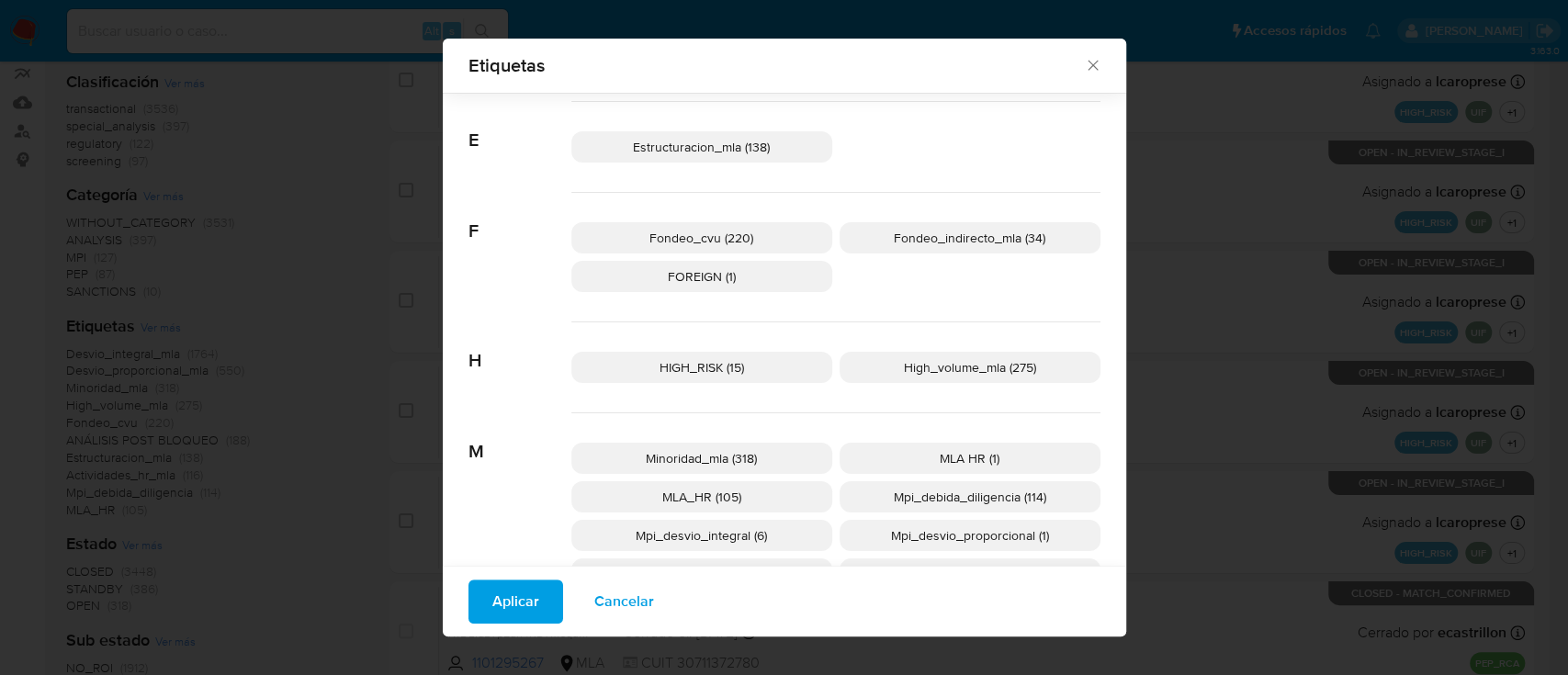
scroll to position [450, 0]
click at [725, 444] on p "Minoridad_mla (318)" at bounding box center [701, 457] width 260 height 31
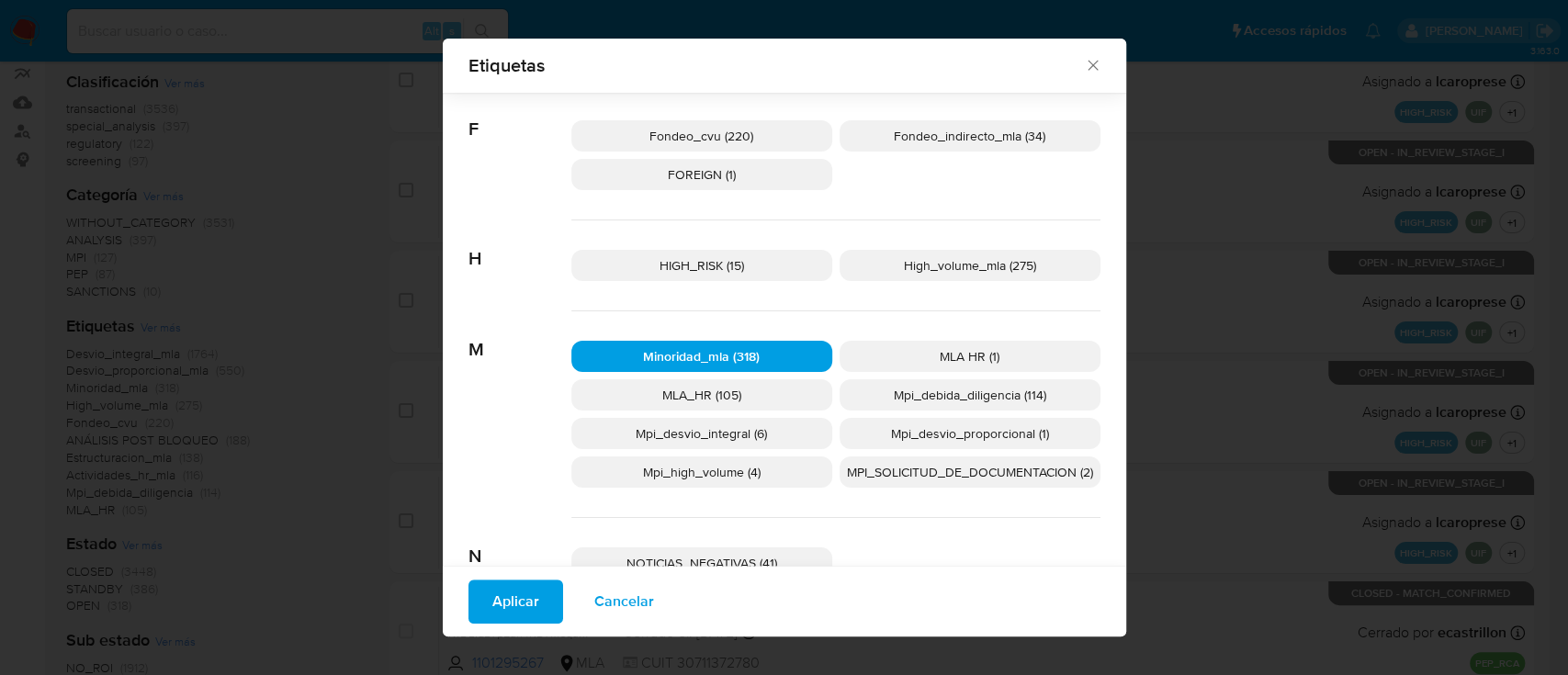
scroll to position [570, 0]
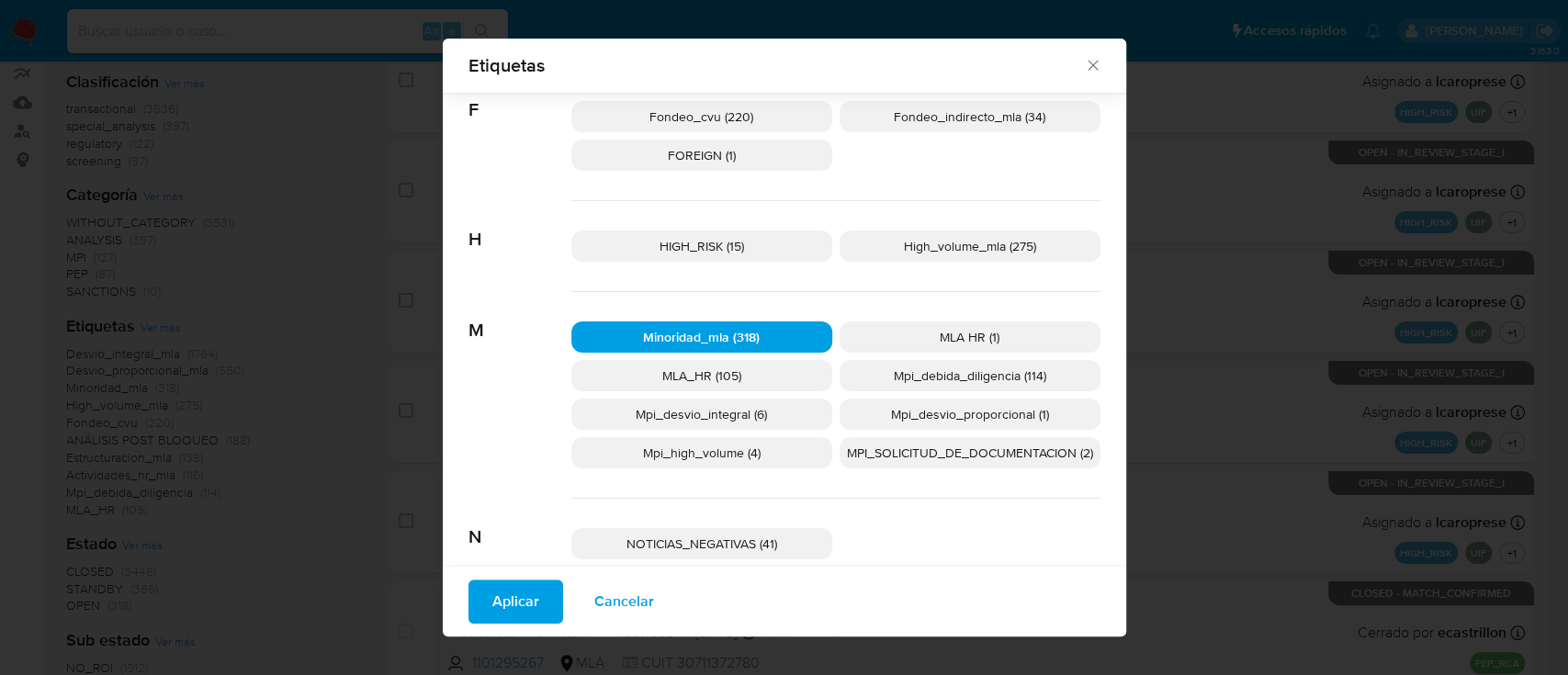
click at [685, 377] on span "MLA_HR (105)" at bounding box center [702, 375] width 79 height 18
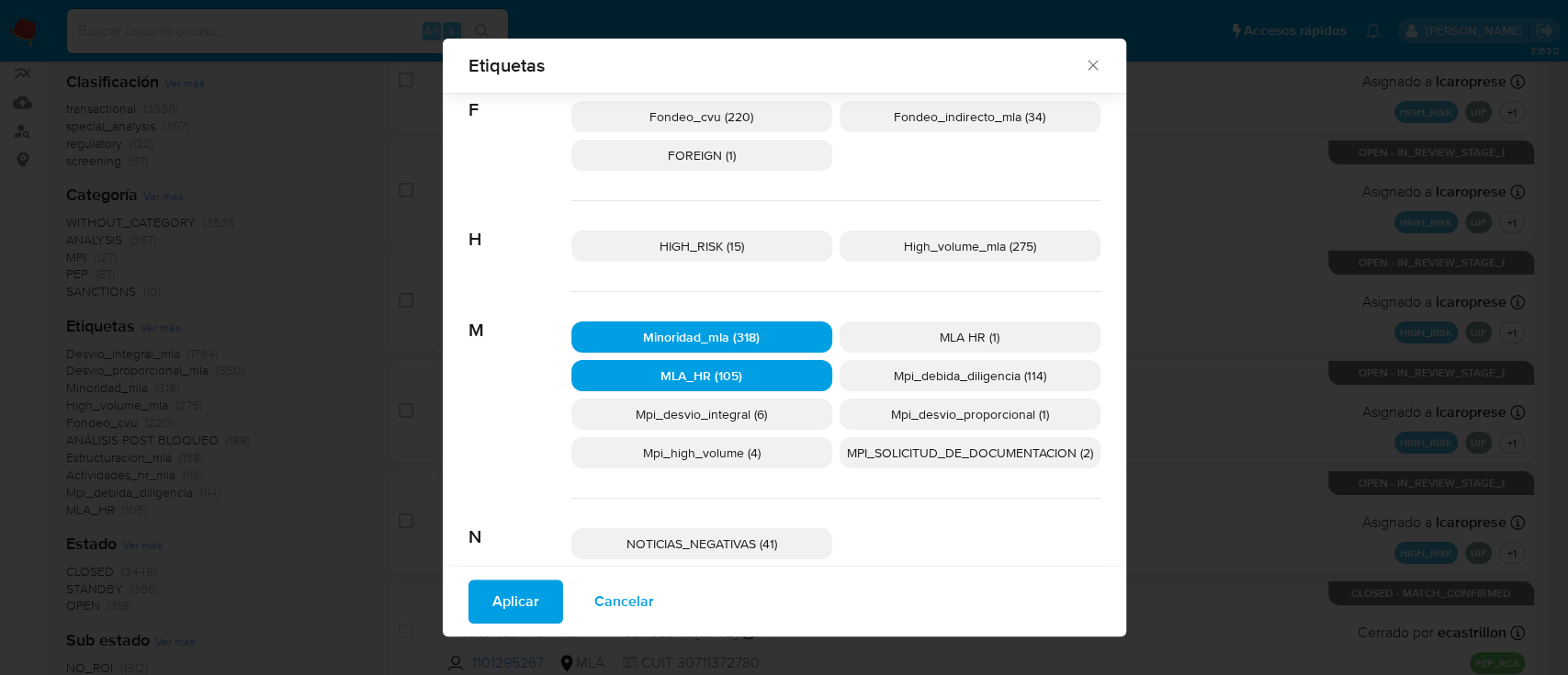
click at [905, 333] on p "MLA HR (1)" at bounding box center [969, 337] width 260 height 31
click at [871, 416] on p "Mpi_desvio_proporcional (1)" at bounding box center [969, 414] width 260 height 31
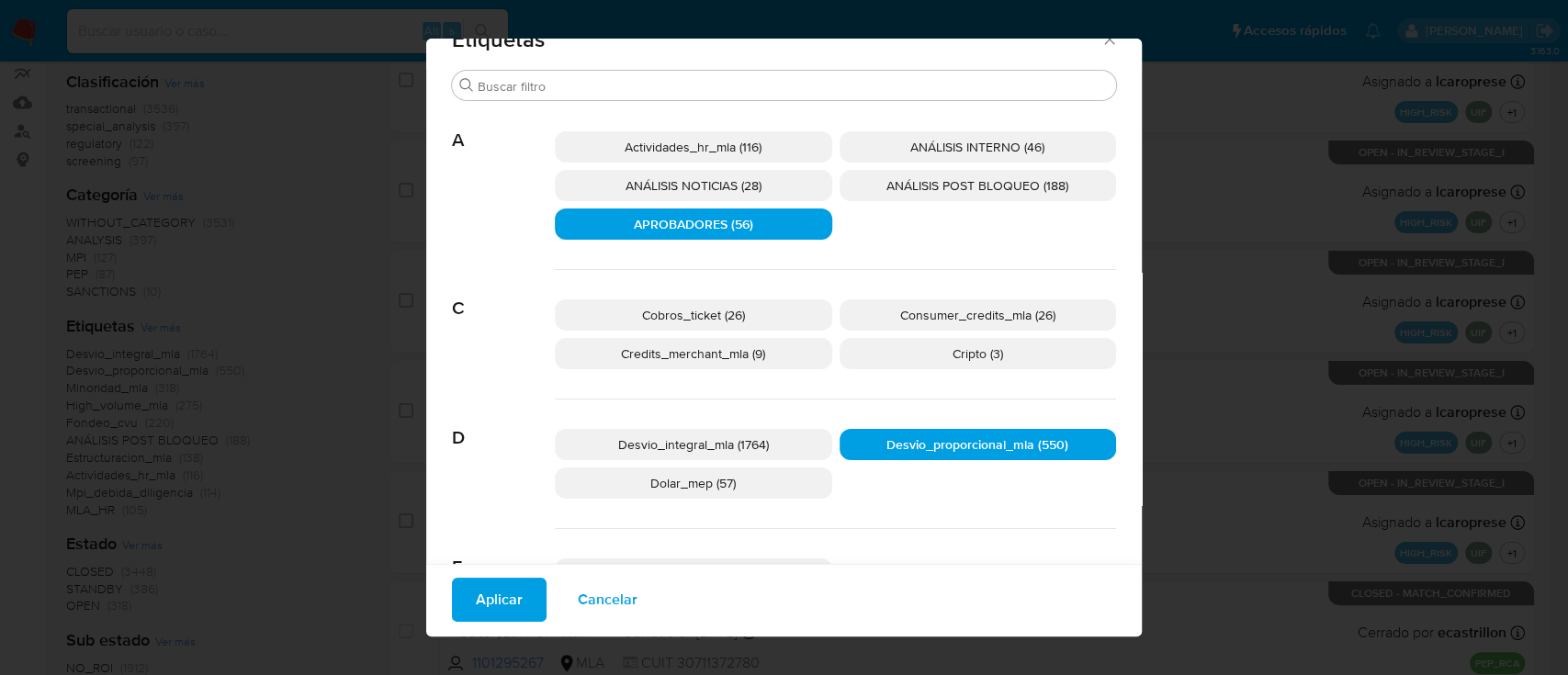
scroll to position [0, 0]
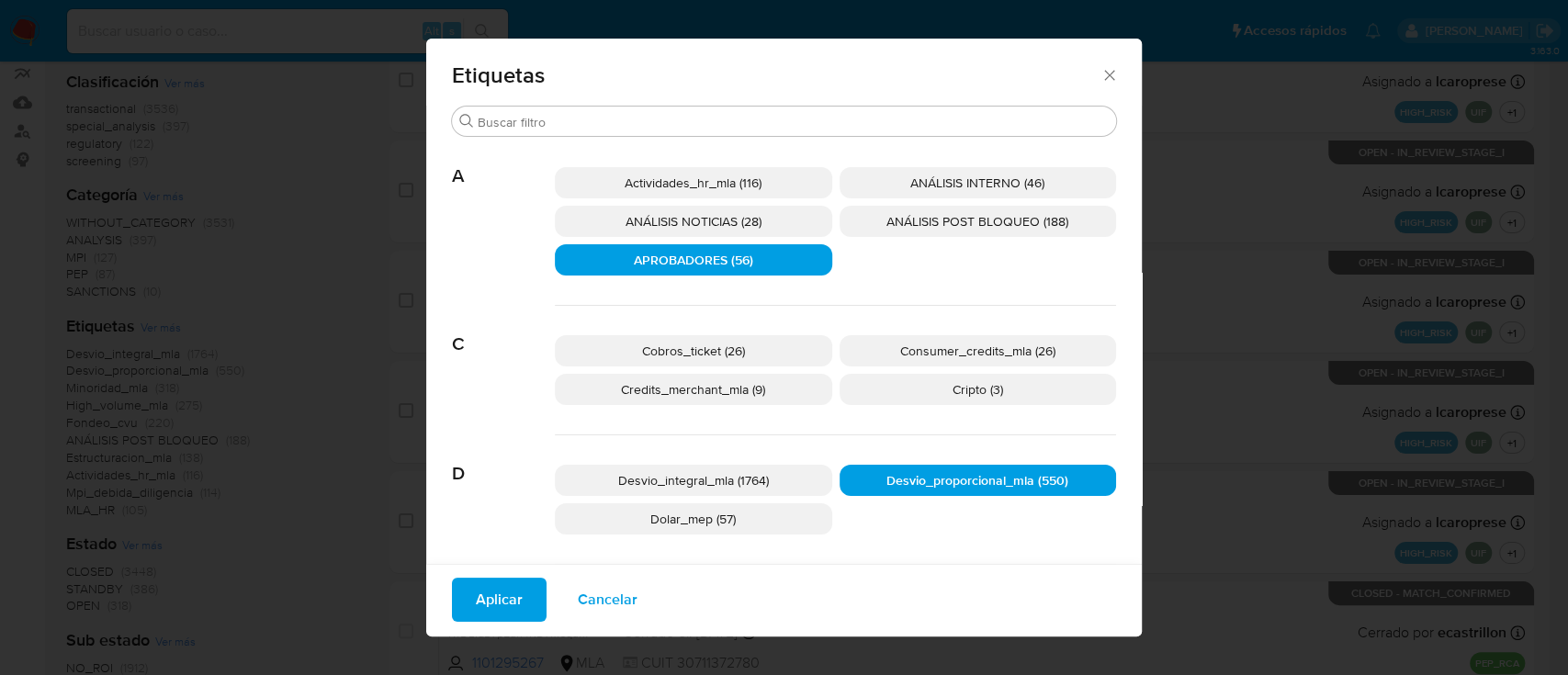
click at [705, 349] on span "Cobros_ticket (26)" at bounding box center [694, 350] width 103 height 18
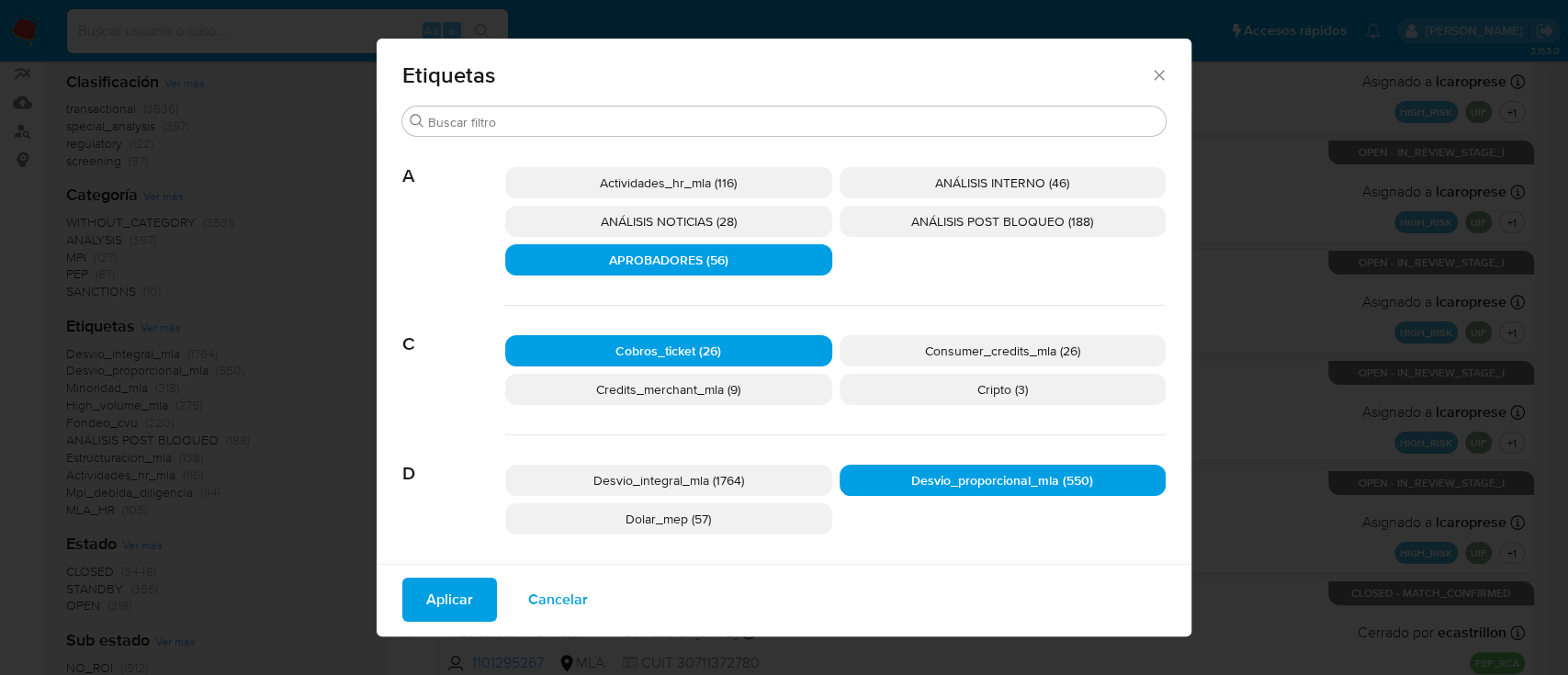
click at [708, 184] on span "Actividades_hr_mla (116)" at bounding box center [668, 183] width 137 height 18
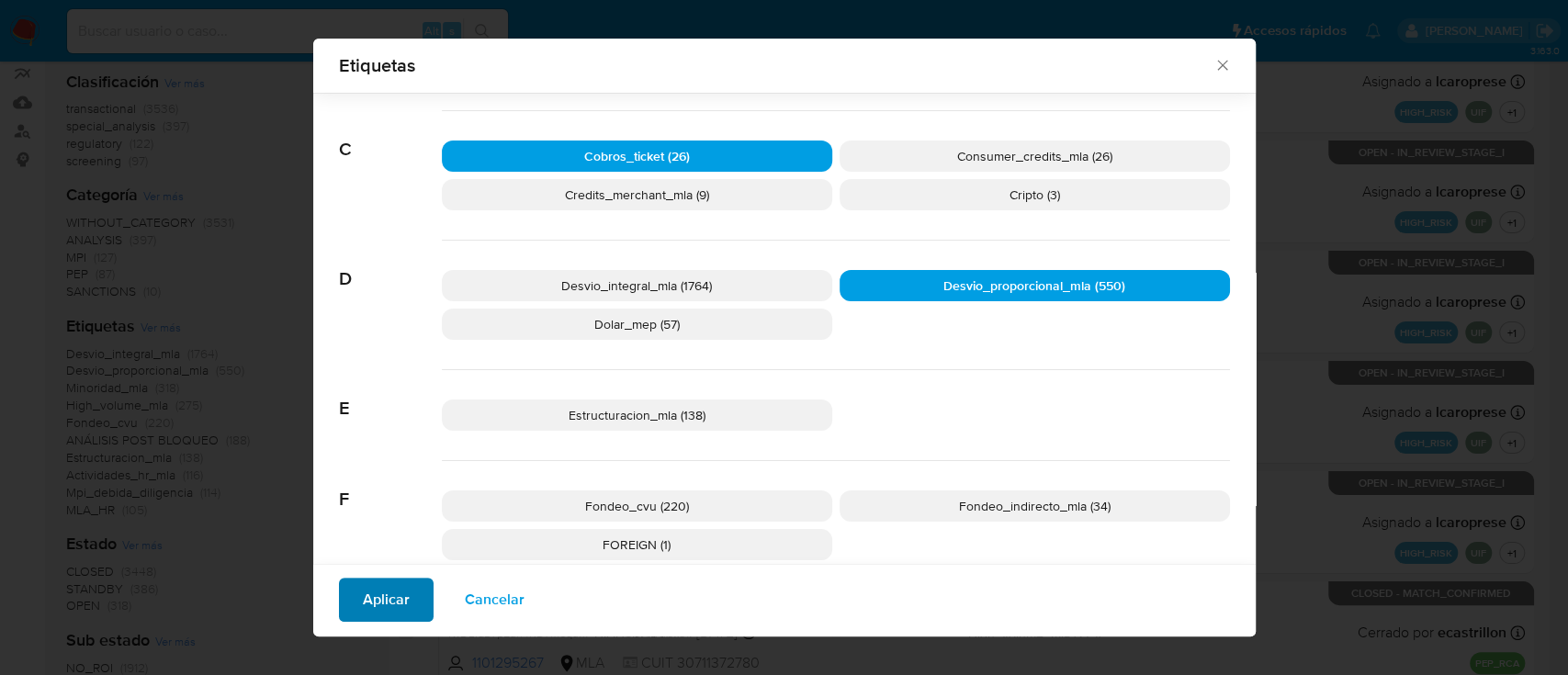
scroll to position [186, 0]
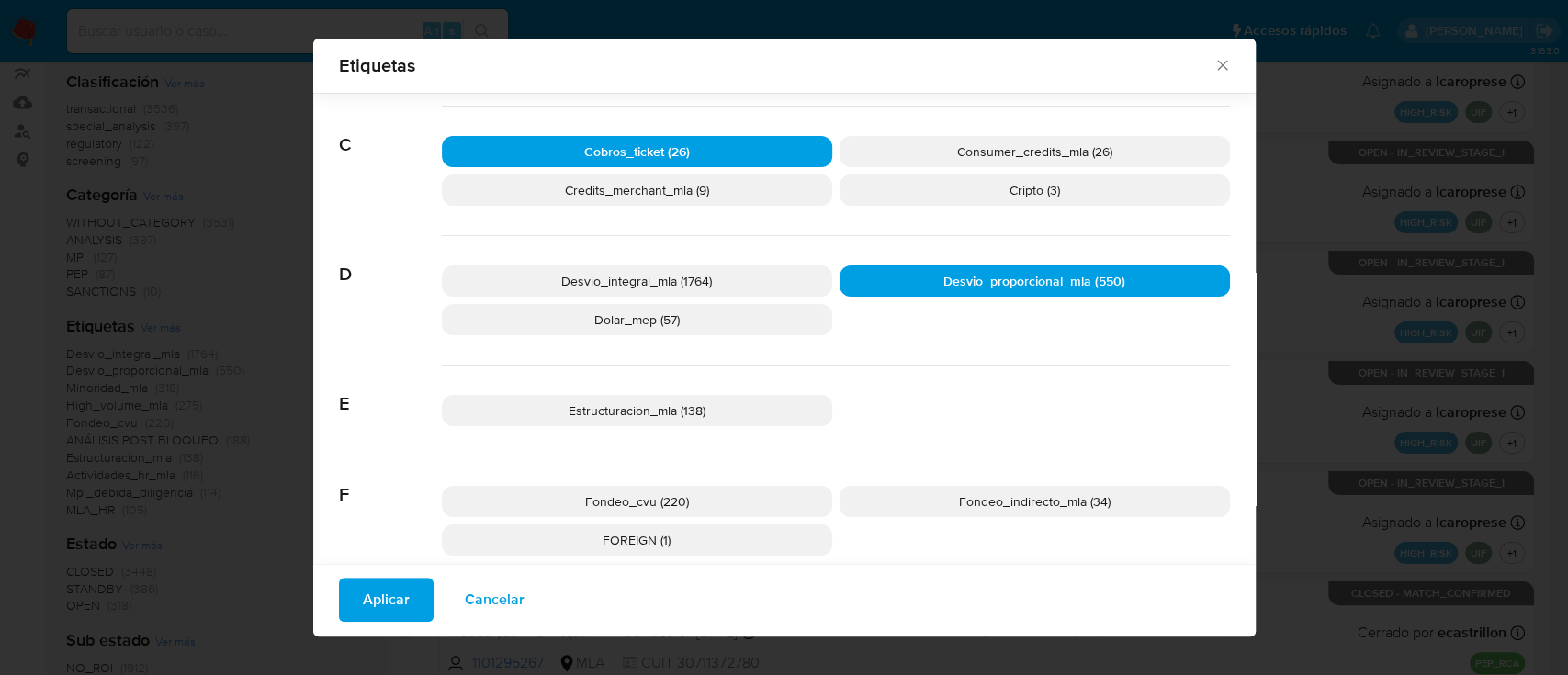
click at [375, 596] on span "Aplicar" at bounding box center [386, 600] width 47 height 40
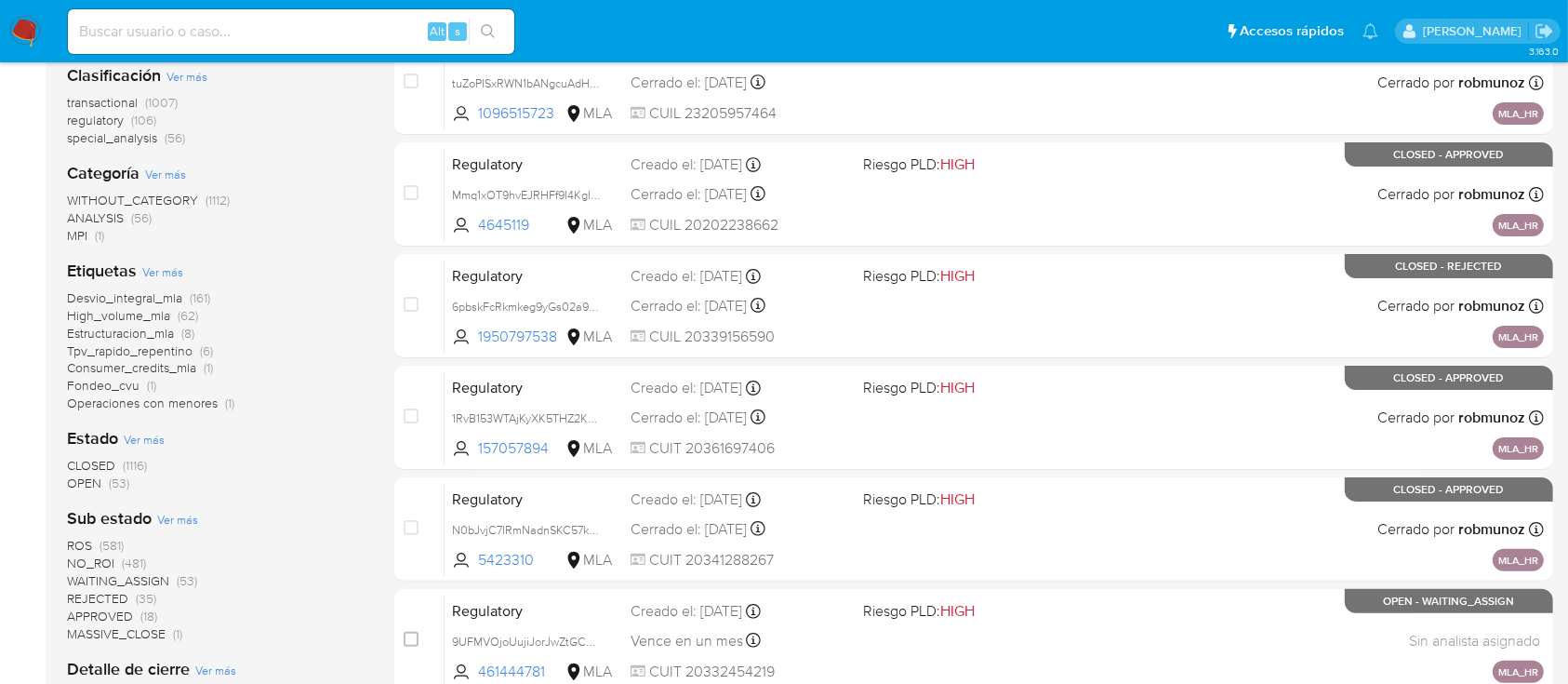
scroll to position [366, 0]
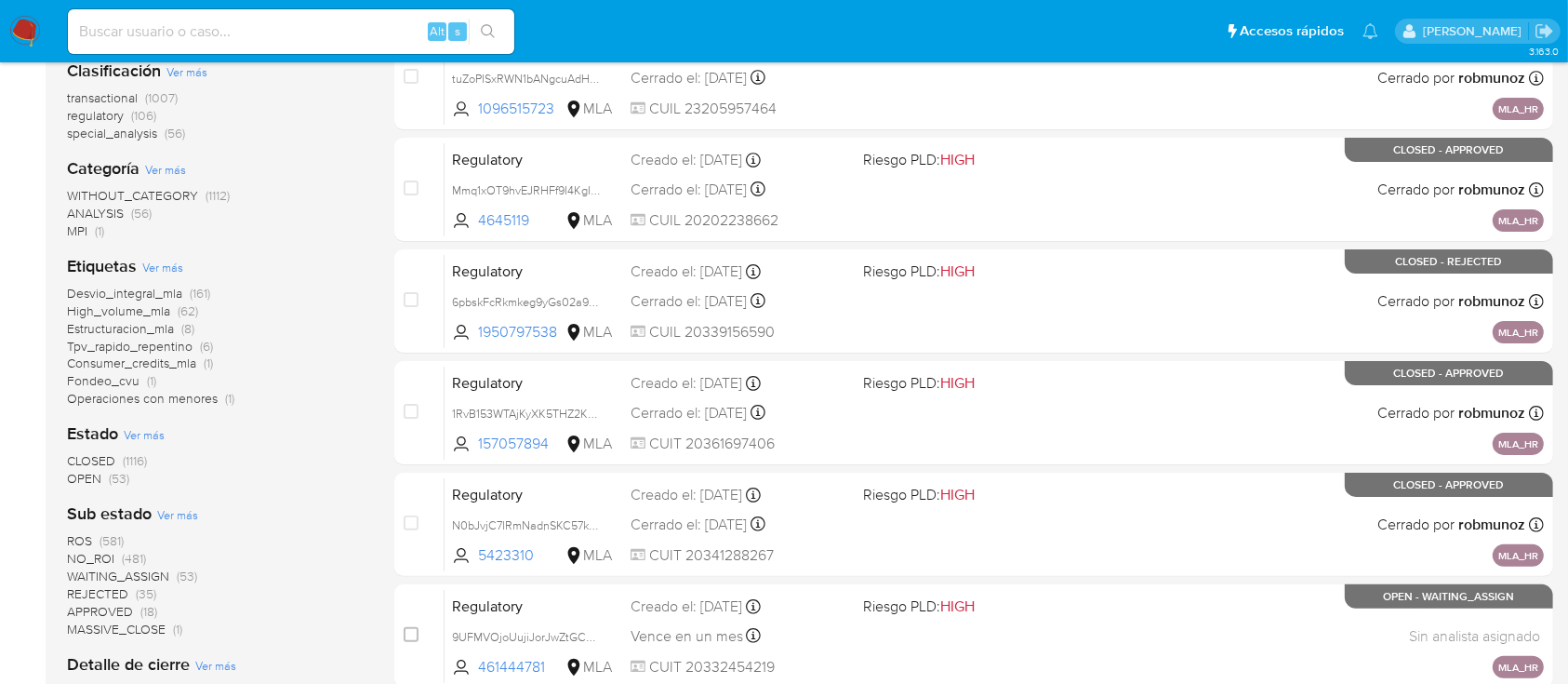
click at [82, 469] on span "OPEN" at bounding box center [84, 478] width 34 height 19
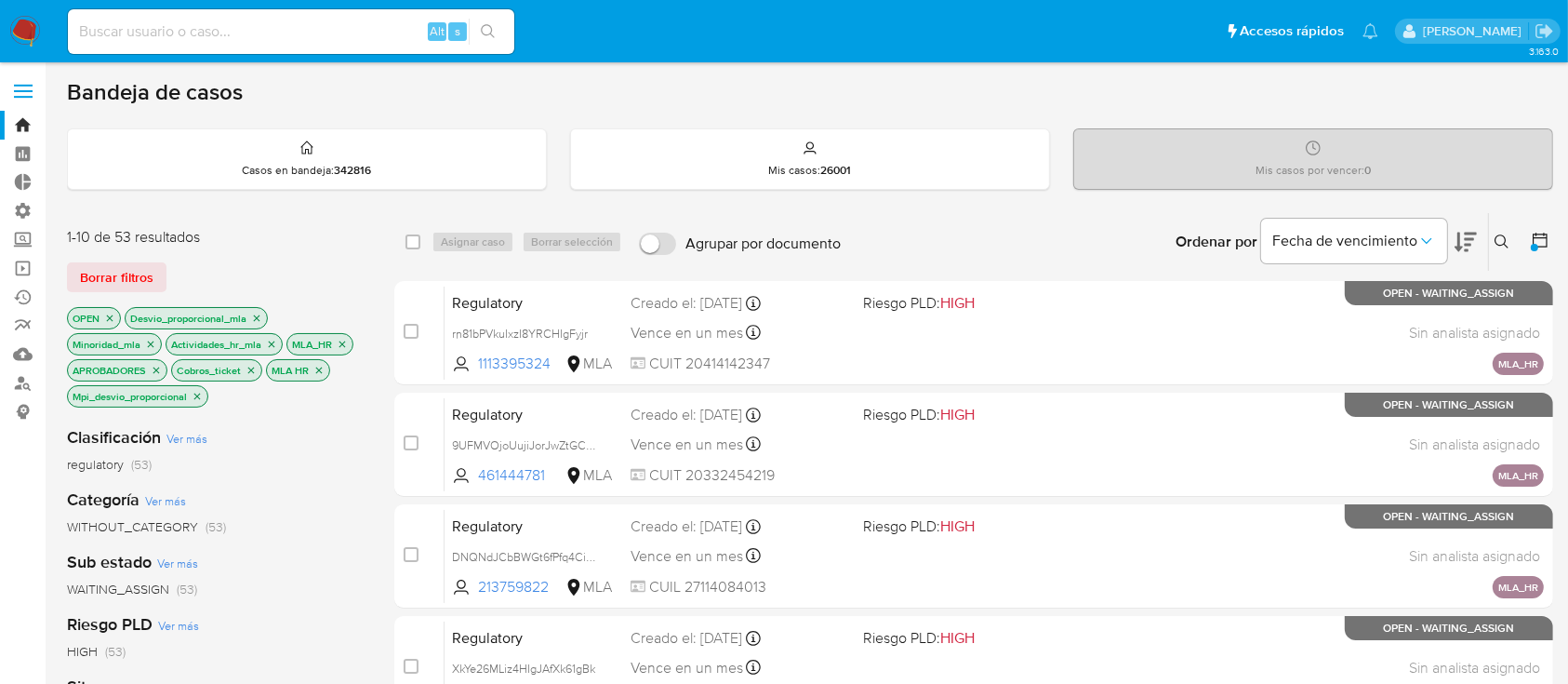
click at [343, 343] on icon "close-filter" at bounding box center [342, 343] width 7 height 7
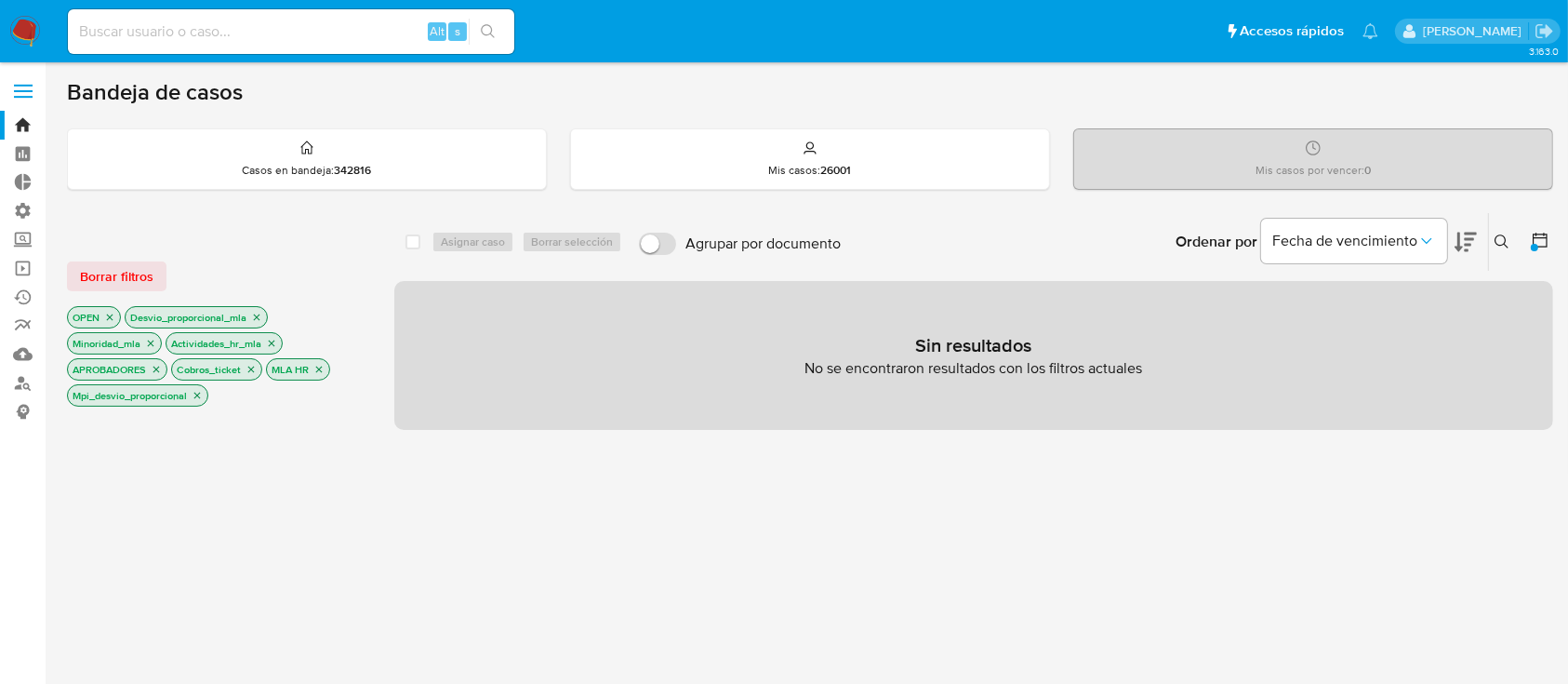
click at [321, 369] on icon "close-filter" at bounding box center [319, 369] width 11 height 11
click at [106, 315] on icon "close-filter" at bounding box center [110, 317] width 11 height 11
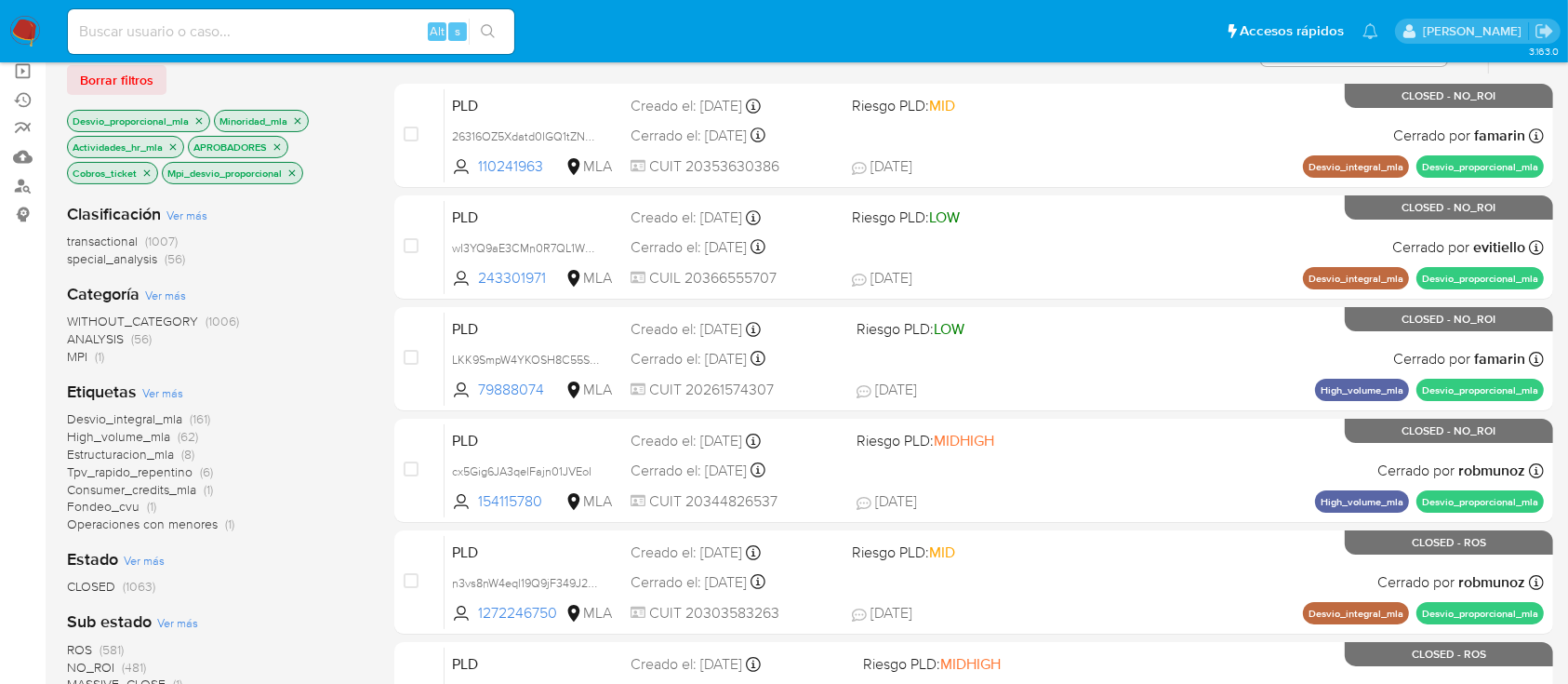
scroll to position [280, 0]
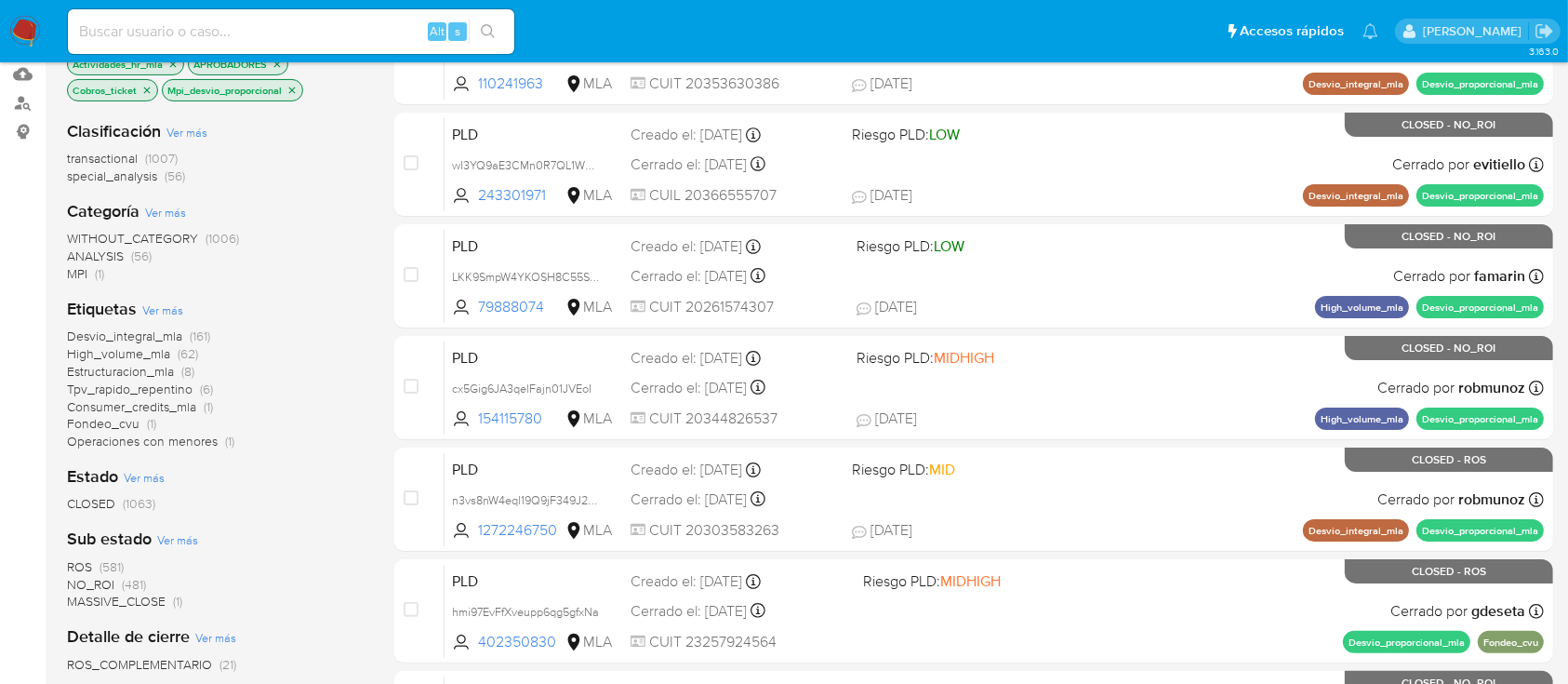
click at [119, 597] on span "MASSIVE_CLOSE" at bounding box center [116, 601] width 99 height 19
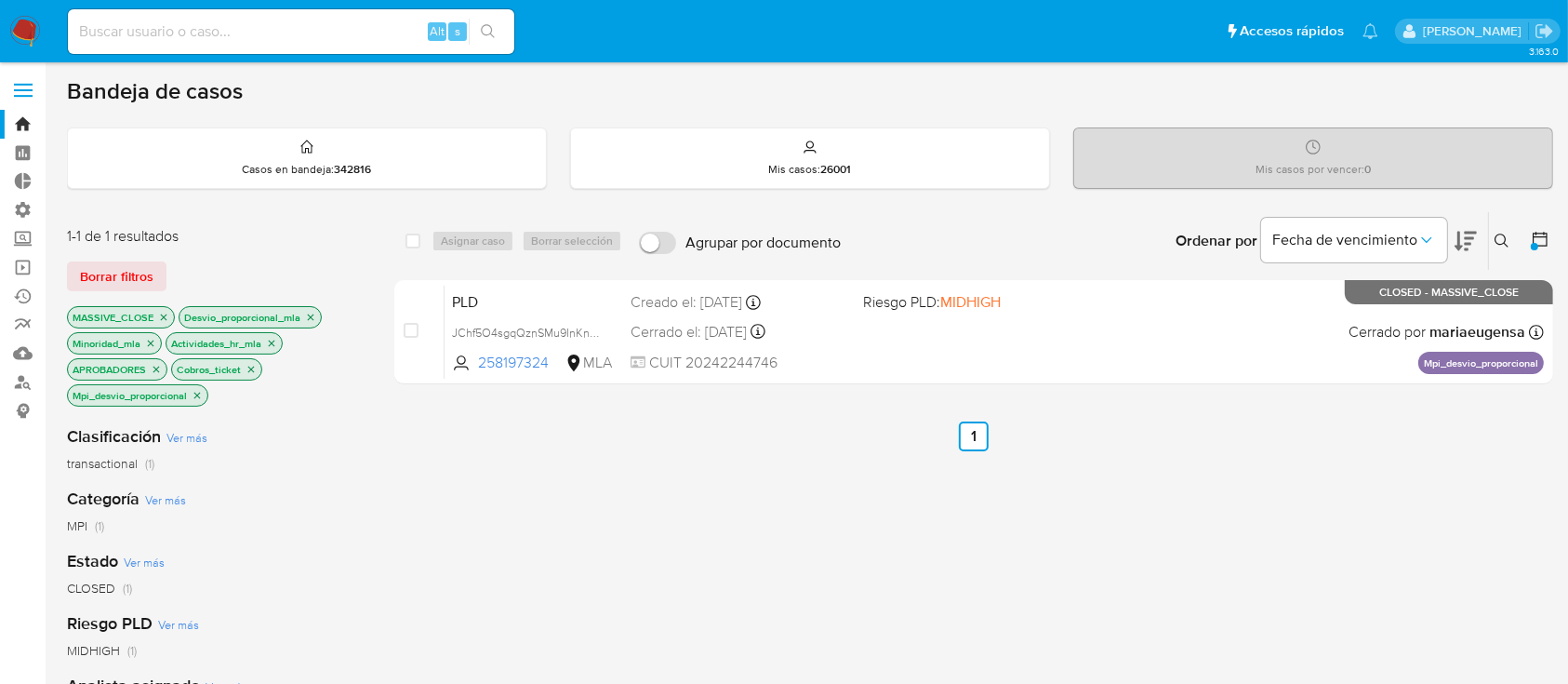
scroll to position [2, 0]
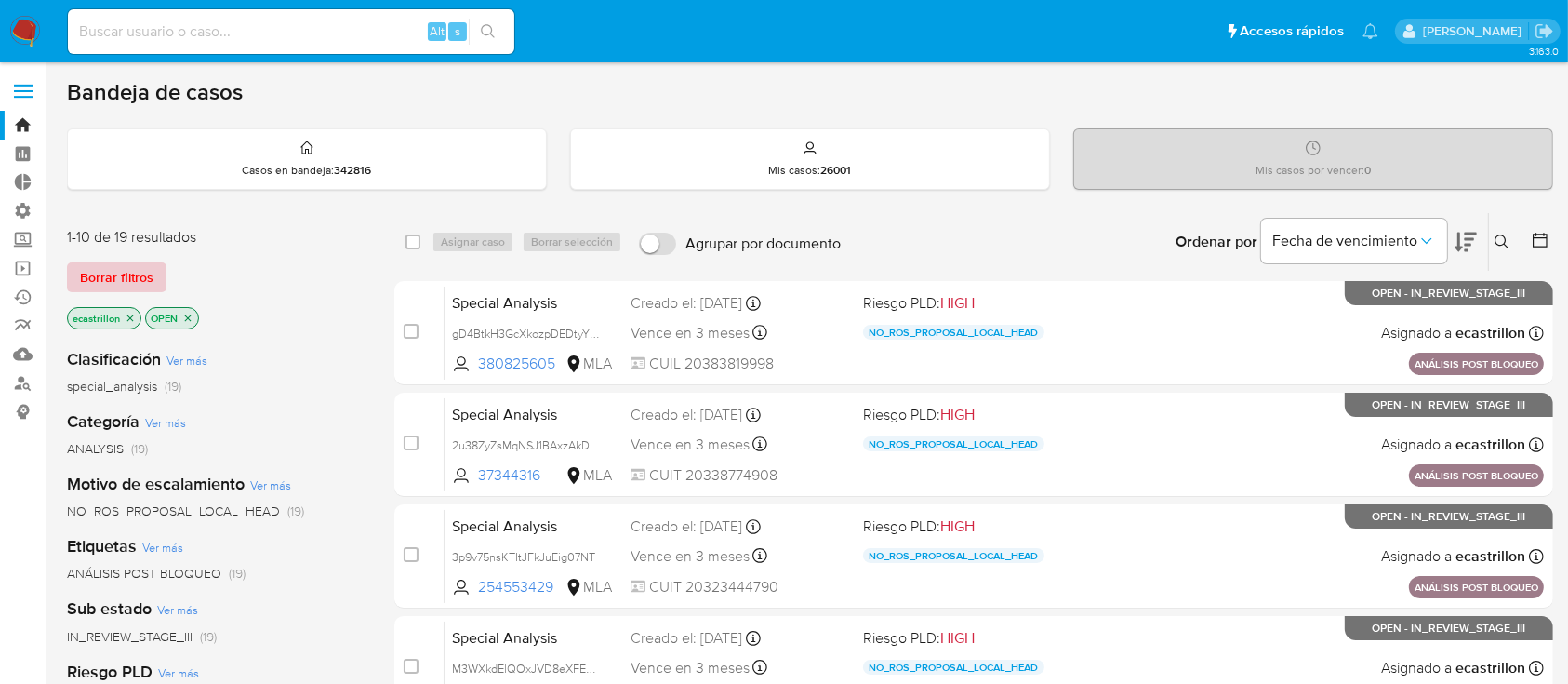
click at [126, 272] on span "Borrar filtros" at bounding box center [116, 277] width 74 height 26
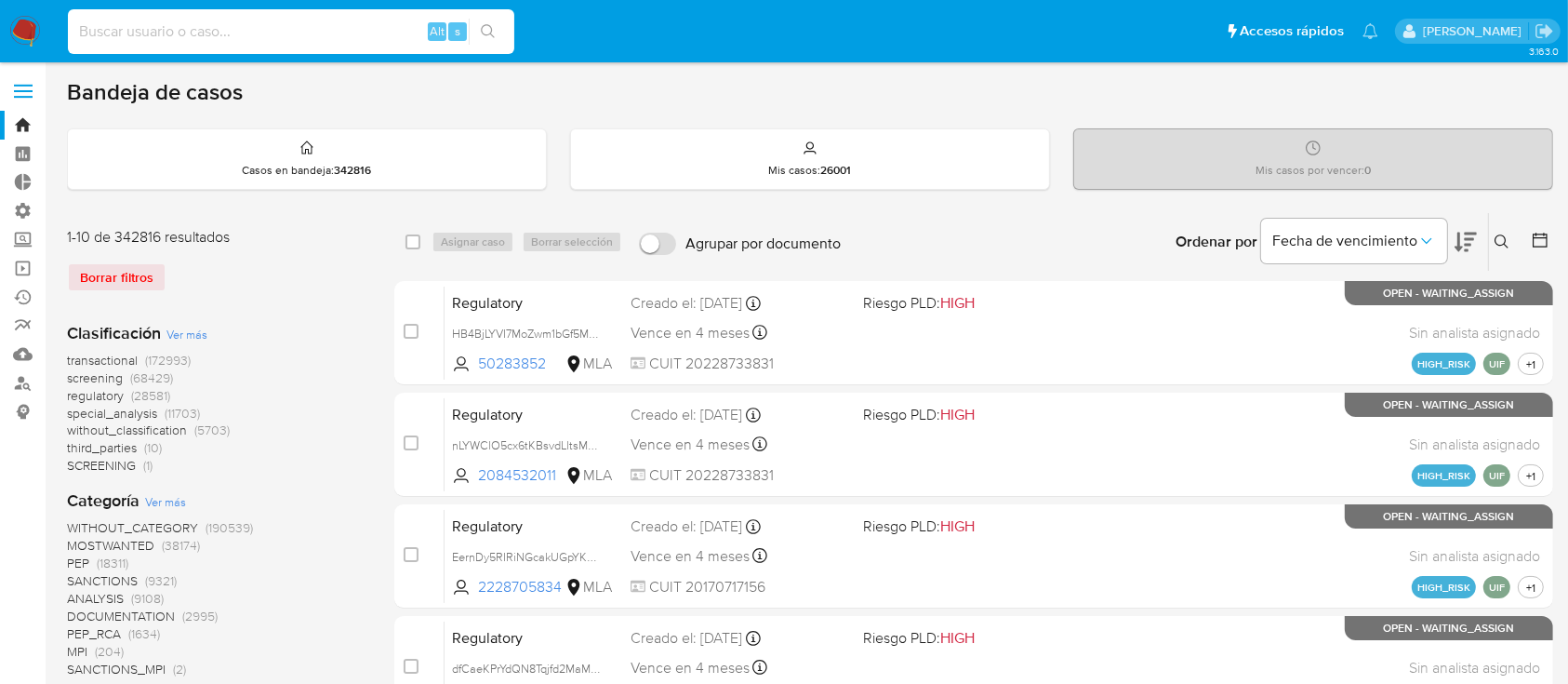
click at [149, 40] on input at bounding box center [291, 32] width 446 height 24
paste input "a2qToUpb4xhKt34TpYltOwU6"
type input "a2qToUpb4xhKt34TpYltOwU6"
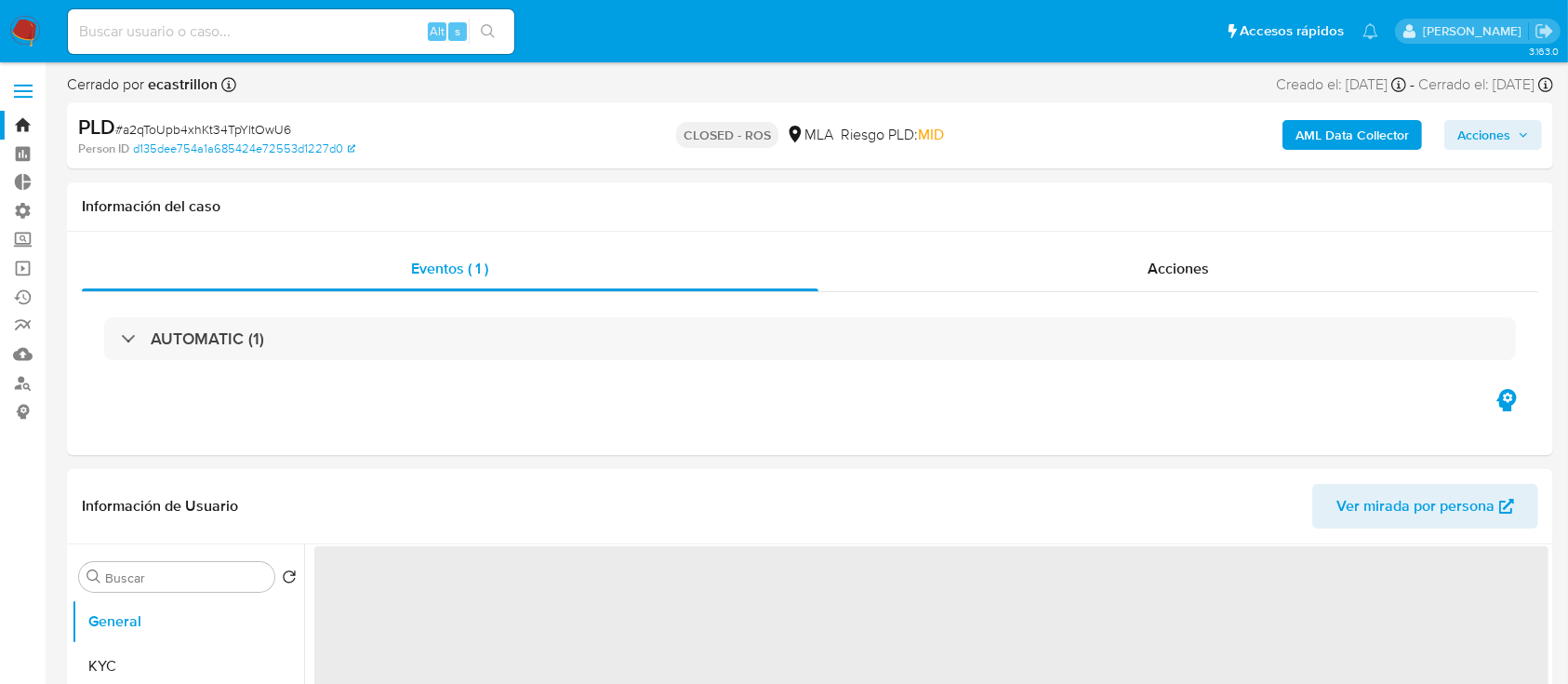
select select "10"
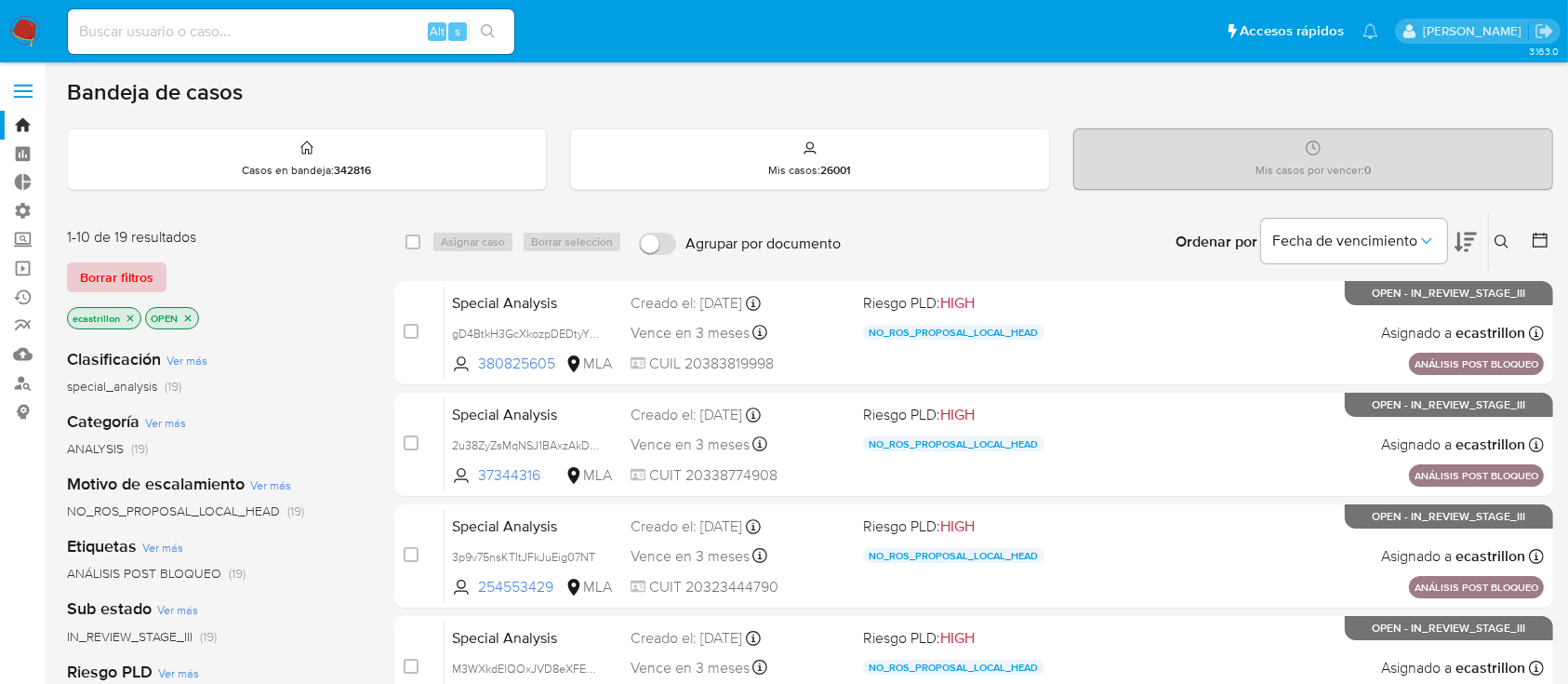
click at [142, 280] on span "Borrar filtros" at bounding box center [116, 277] width 74 height 26
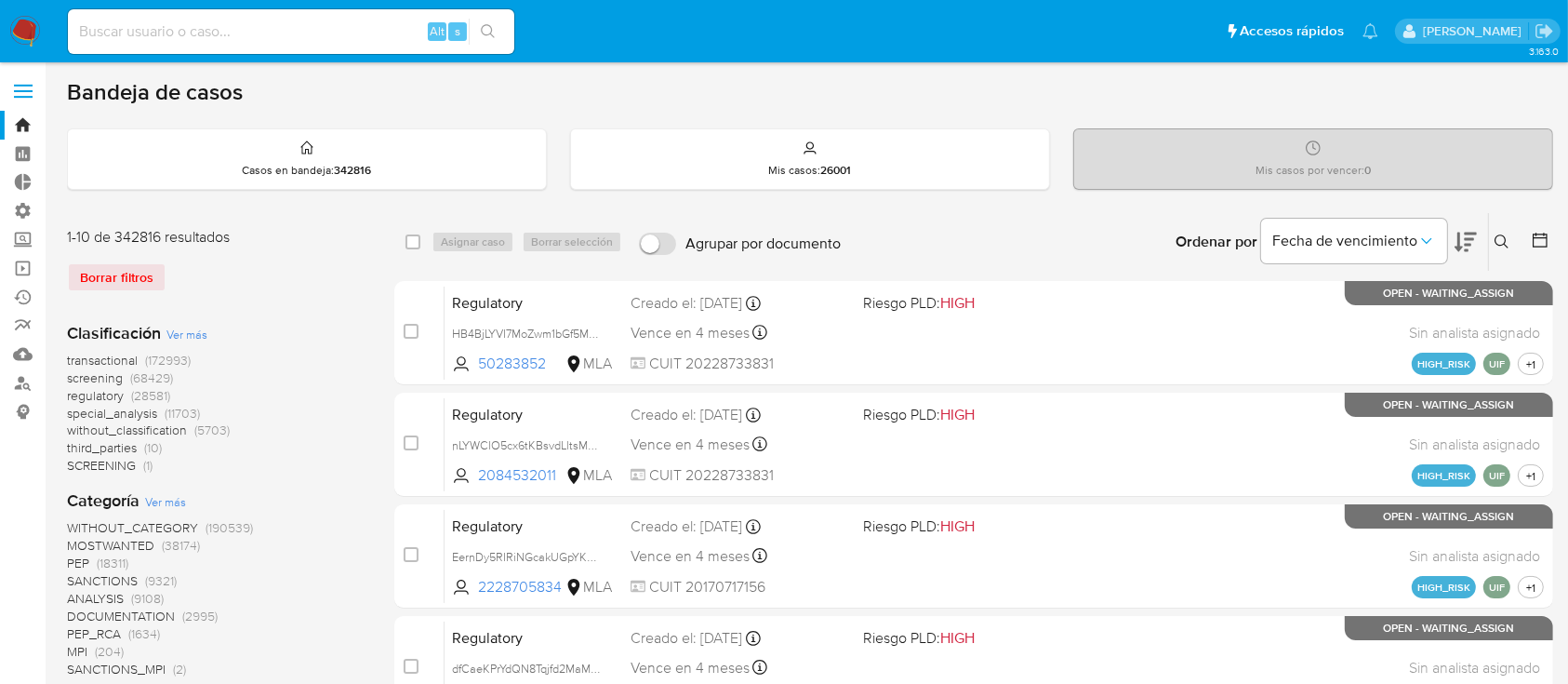
click at [255, 34] on input at bounding box center [291, 32] width 446 height 24
paste input "468987588"
type input "468987588"
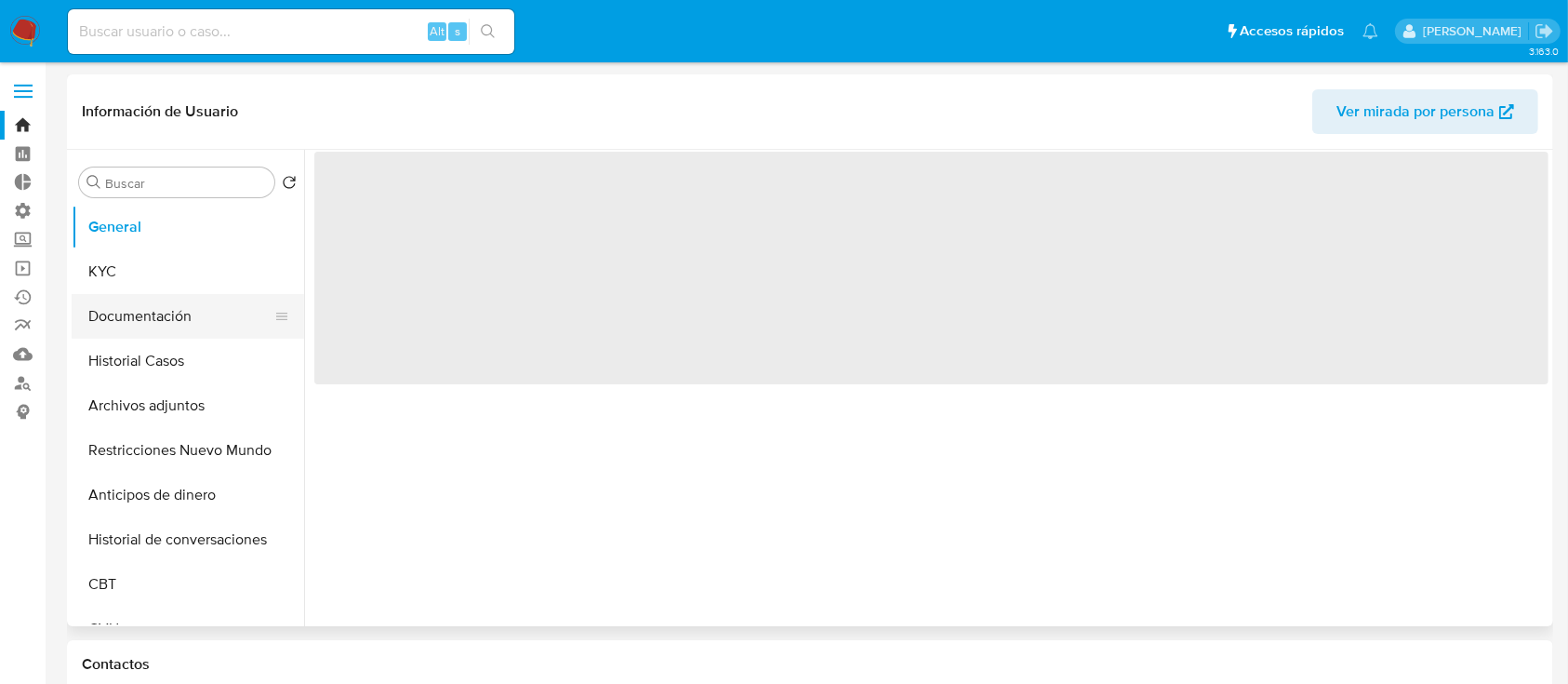
click at [135, 332] on button "Documentación" at bounding box center [181, 316] width 218 height 45
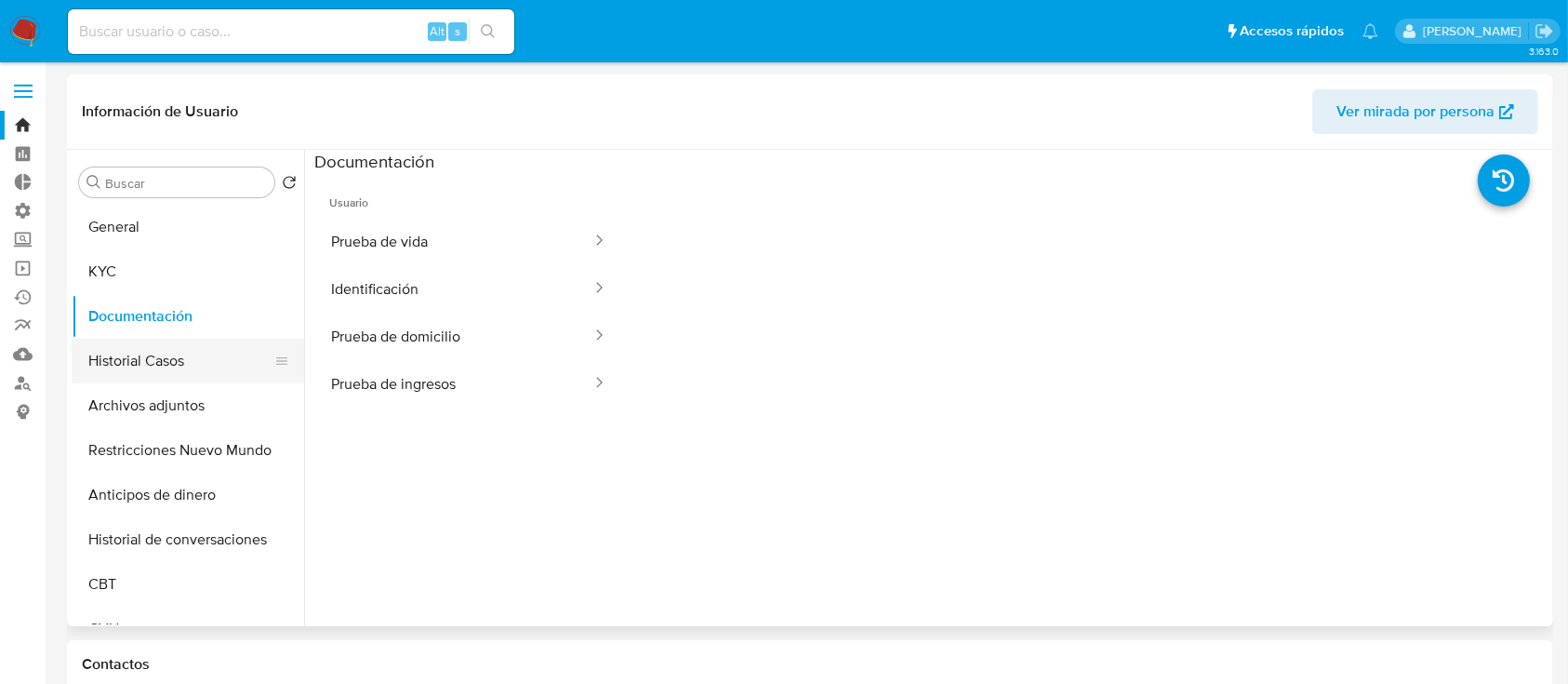
click at [158, 354] on button "Historial Casos" at bounding box center [181, 361] width 218 height 45
select select "10"
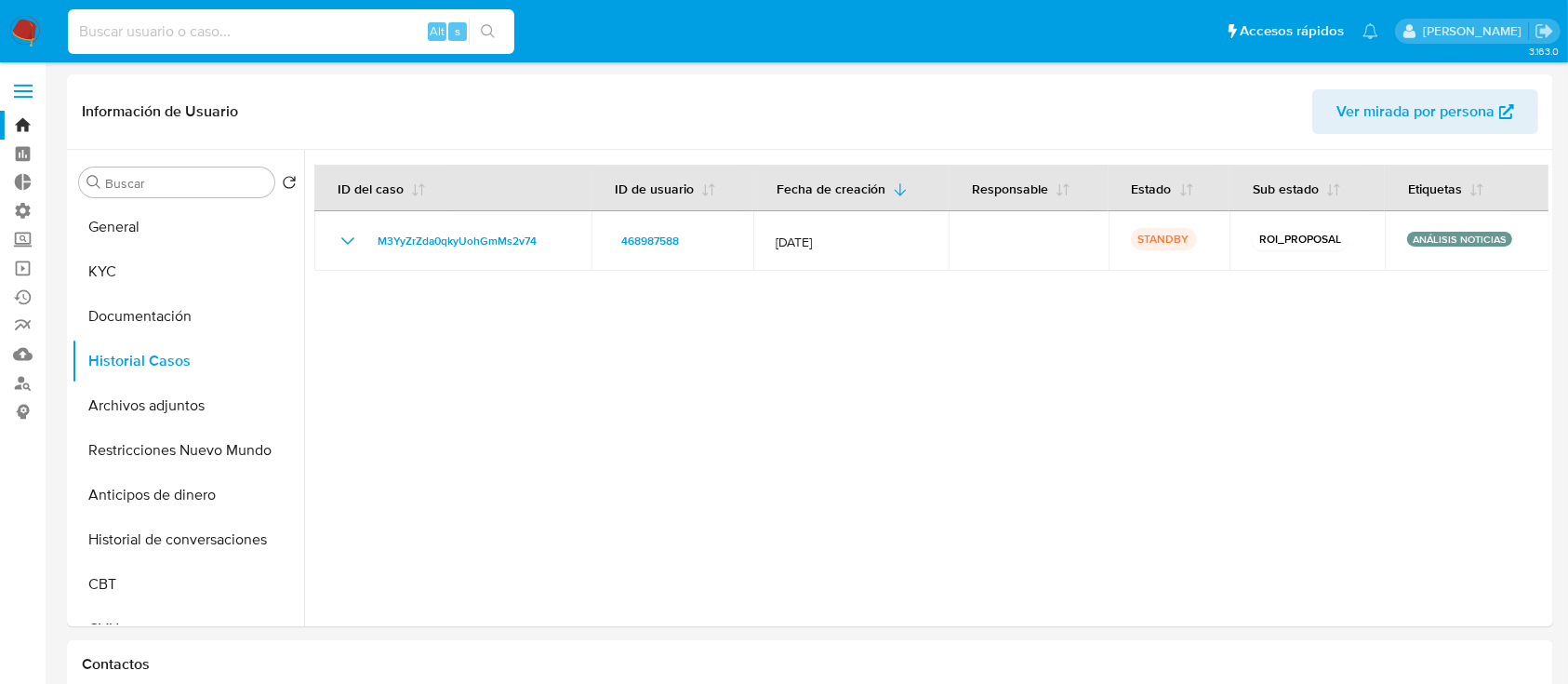
click at [349, 31] on input at bounding box center [291, 32] width 446 height 24
paste input "732559043"
type input "732559043"
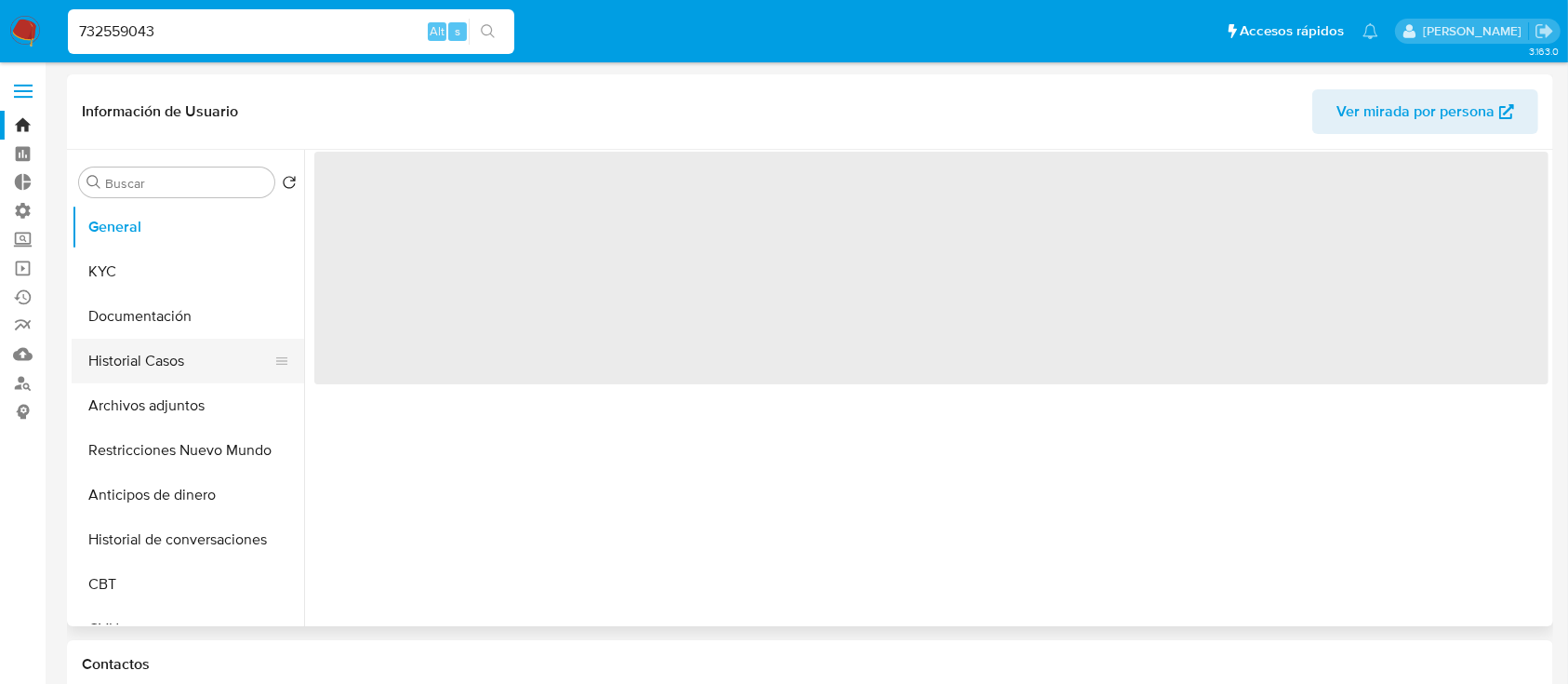
click at [173, 349] on button "Historial Casos" at bounding box center [181, 361] width 218 height 45
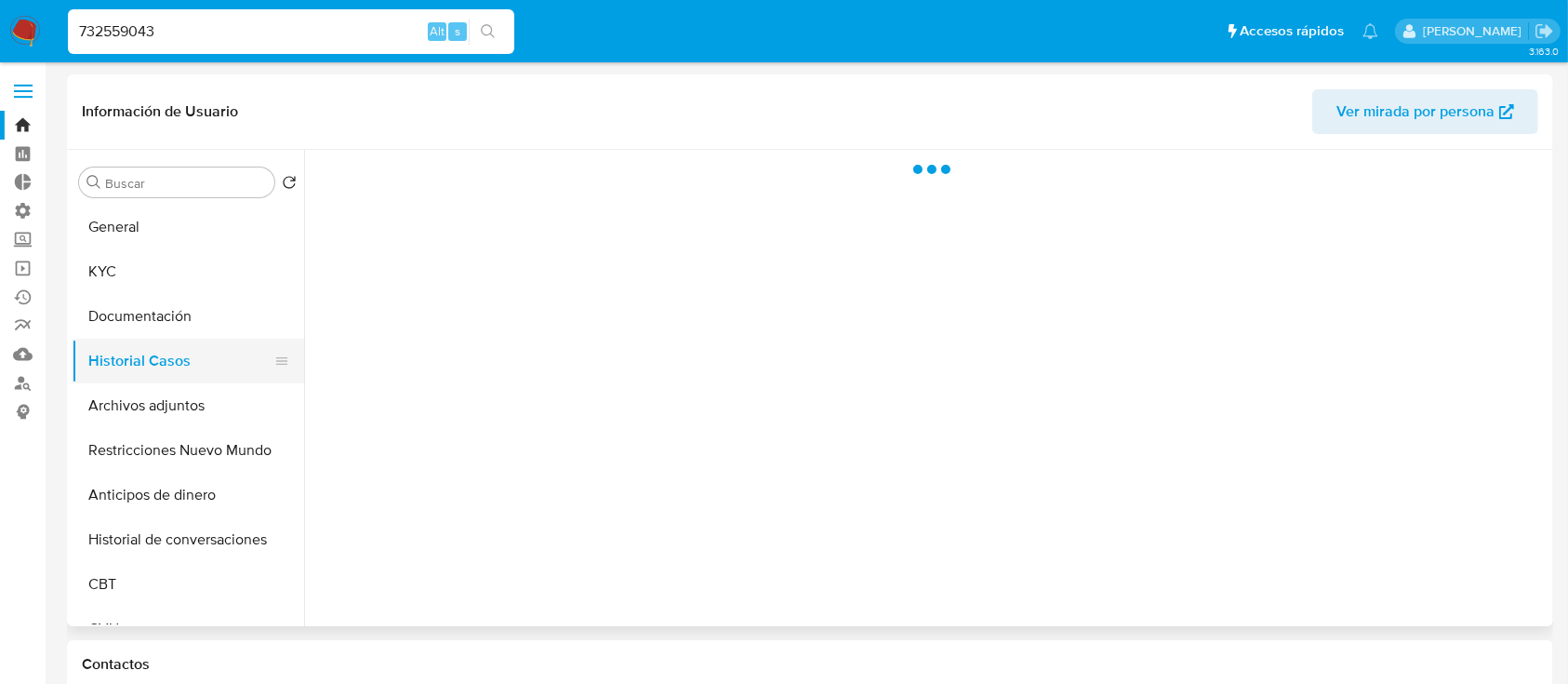
select select "10"
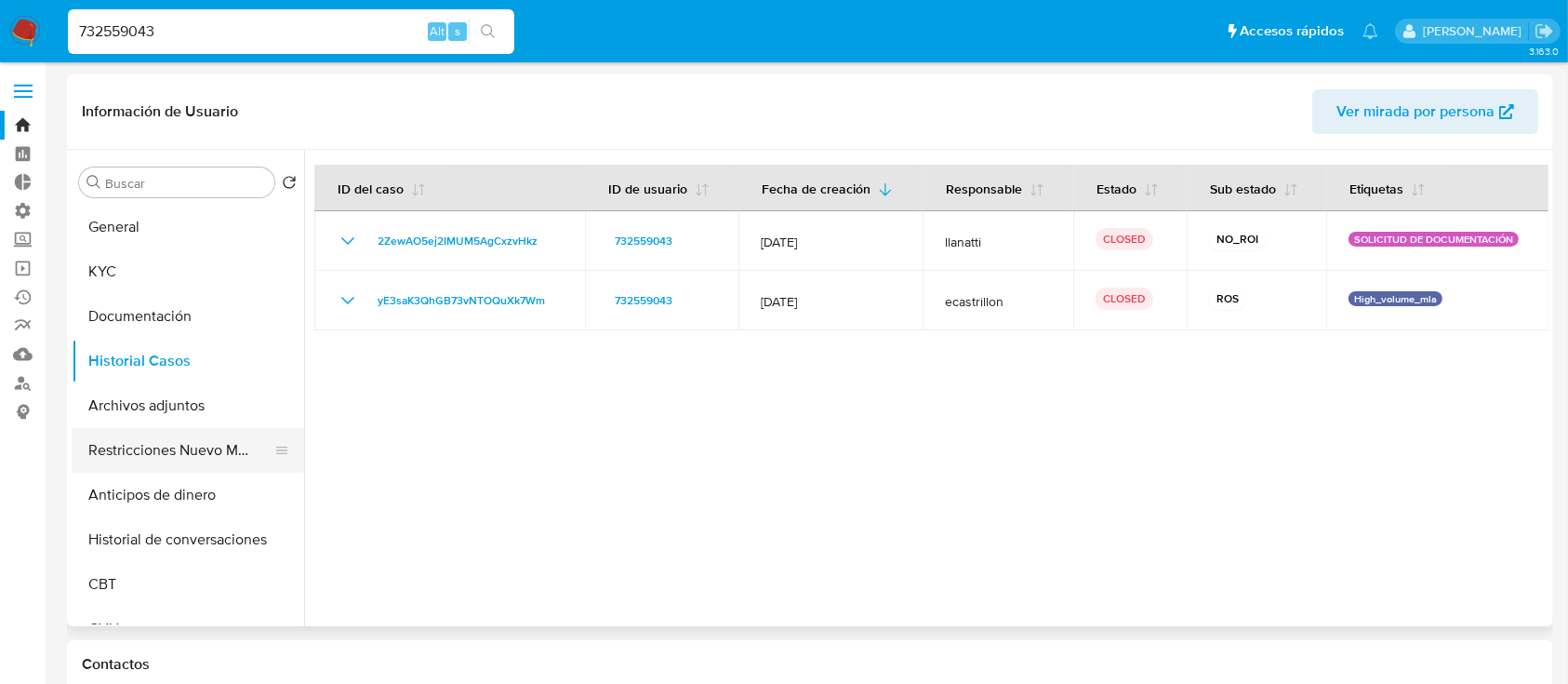
click at [201, 455] on button "Restricciones Nuevo Mundo" at bounding box center [181, 450] width 218 height 45
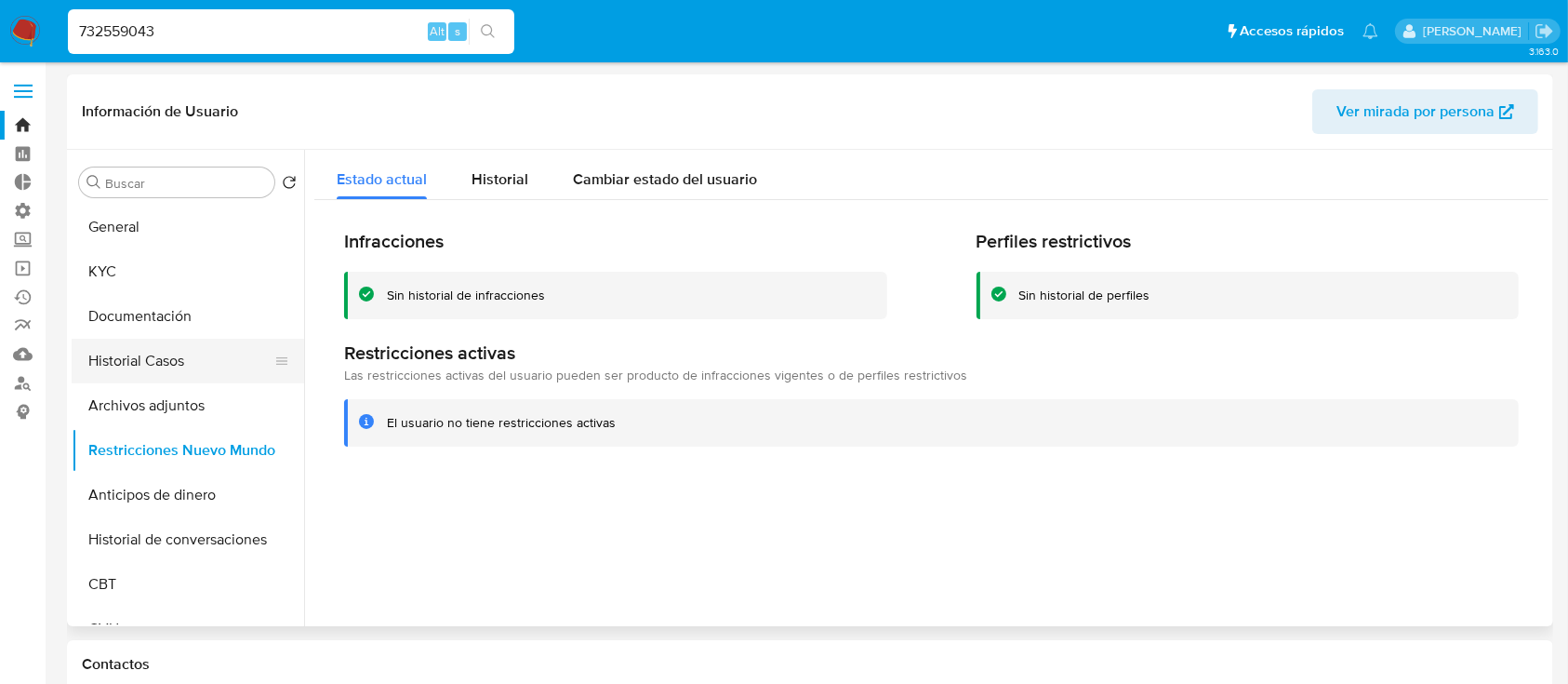
click at [171, 344] on button "Historial Casos" at bounding box center [181, 361] width 218 height 45
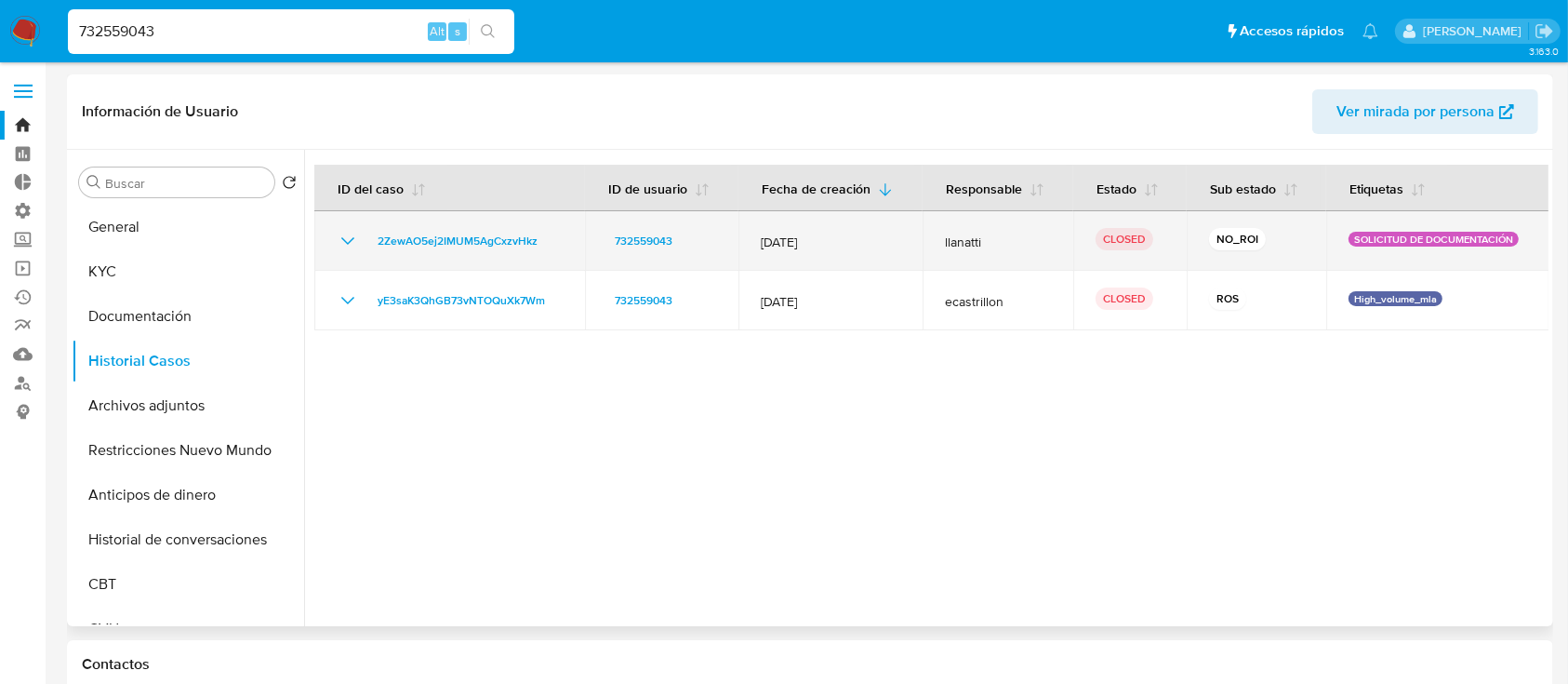
click at [346, 242] on icon "Mostrar/Ocultar" at bounding box center [348, 241] width 13 height 7
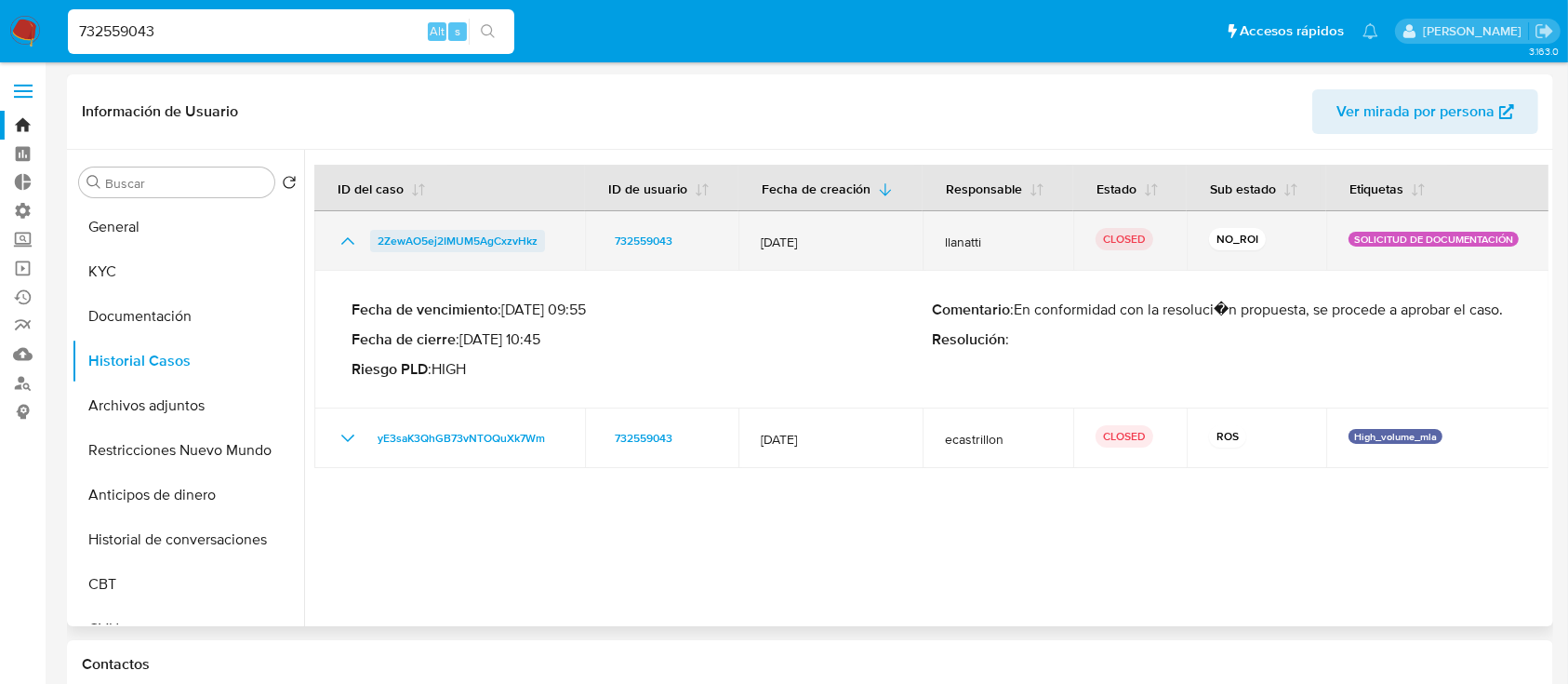
click at [429, 240] on span "2ZewAO5ej2IMUM5AgCxzvHkz" at bounding box center [457, 241] width 160 height 22
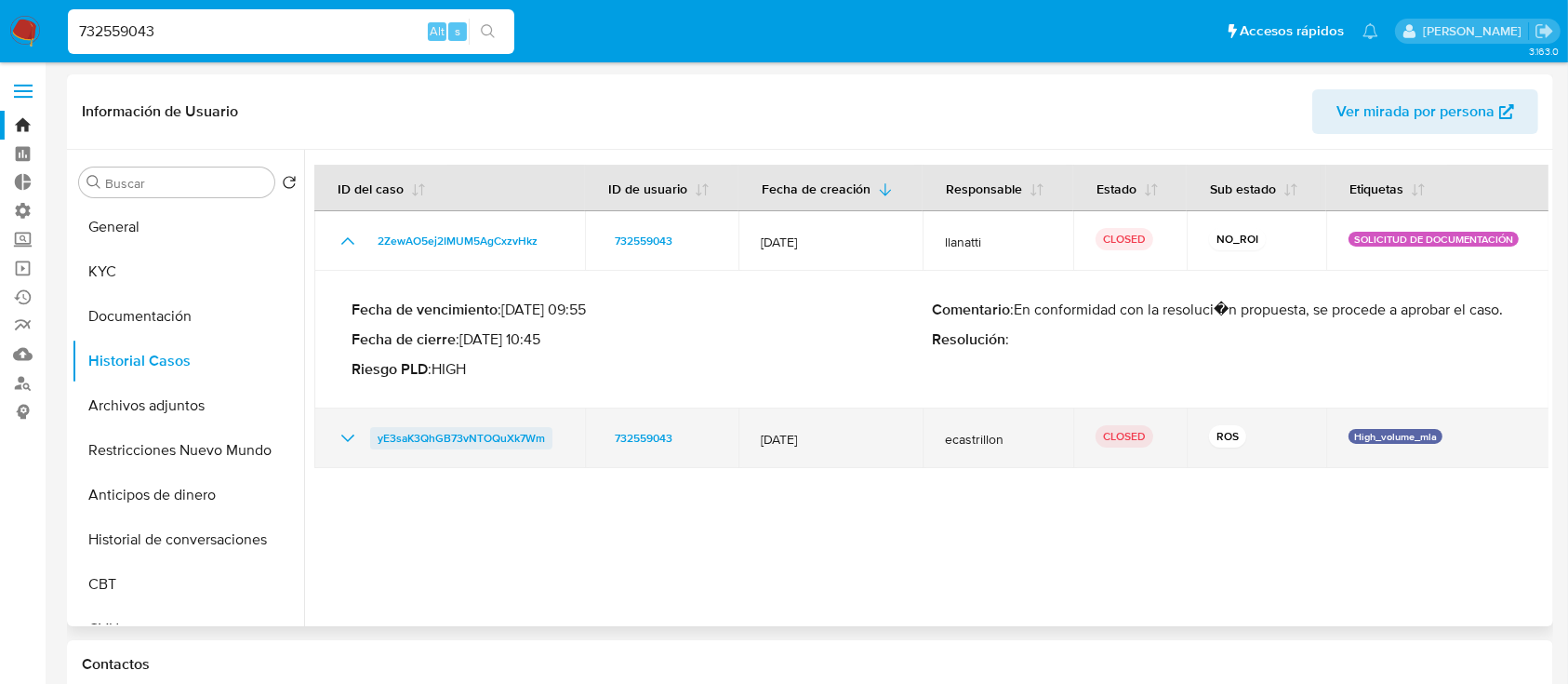
click at [455, 432] on span "yE3saK3QhGB73vNTOQuXk7Wm" at bounding box center [461, 438] width 168 height 22
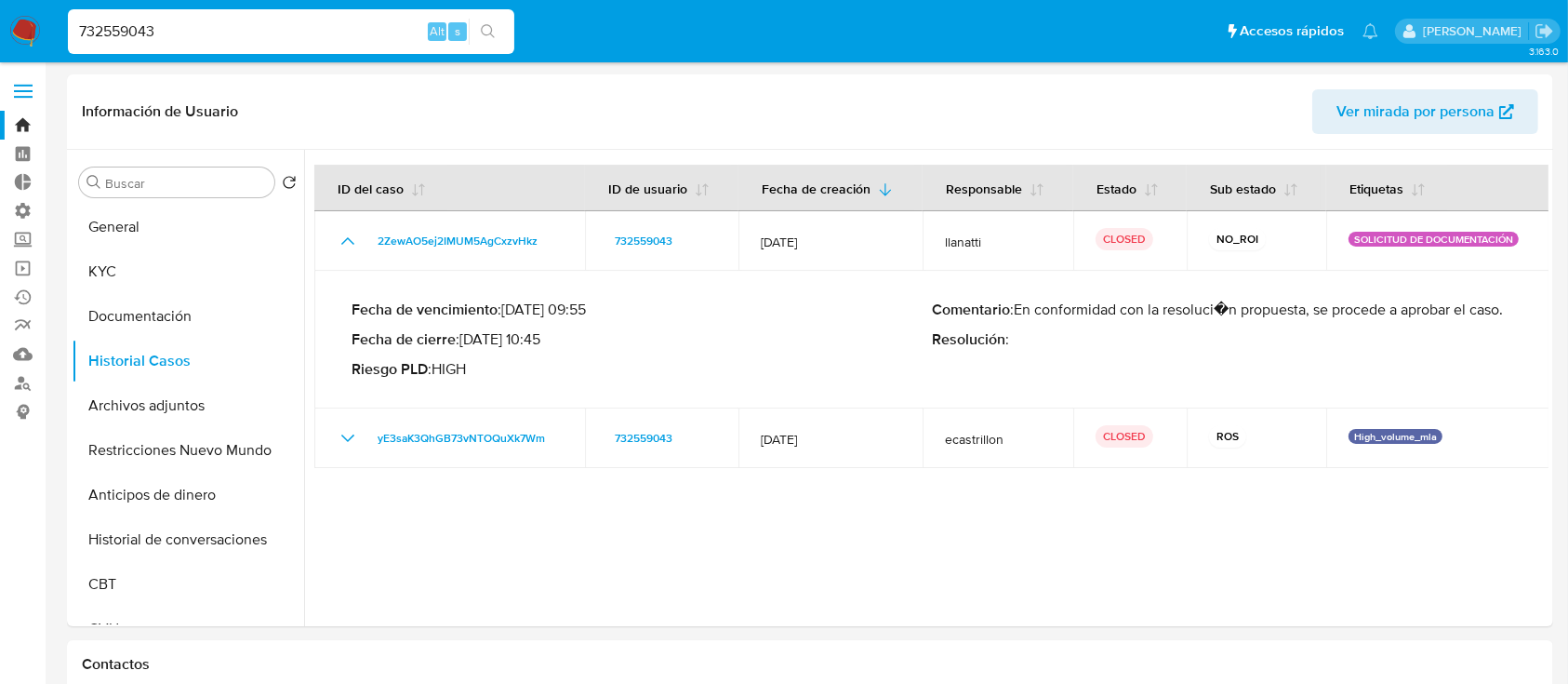
click at [282, 26] on input "732559043" at bounding box center [291, 32] width 446 height 24
paste input "198274"
type input "198274043"
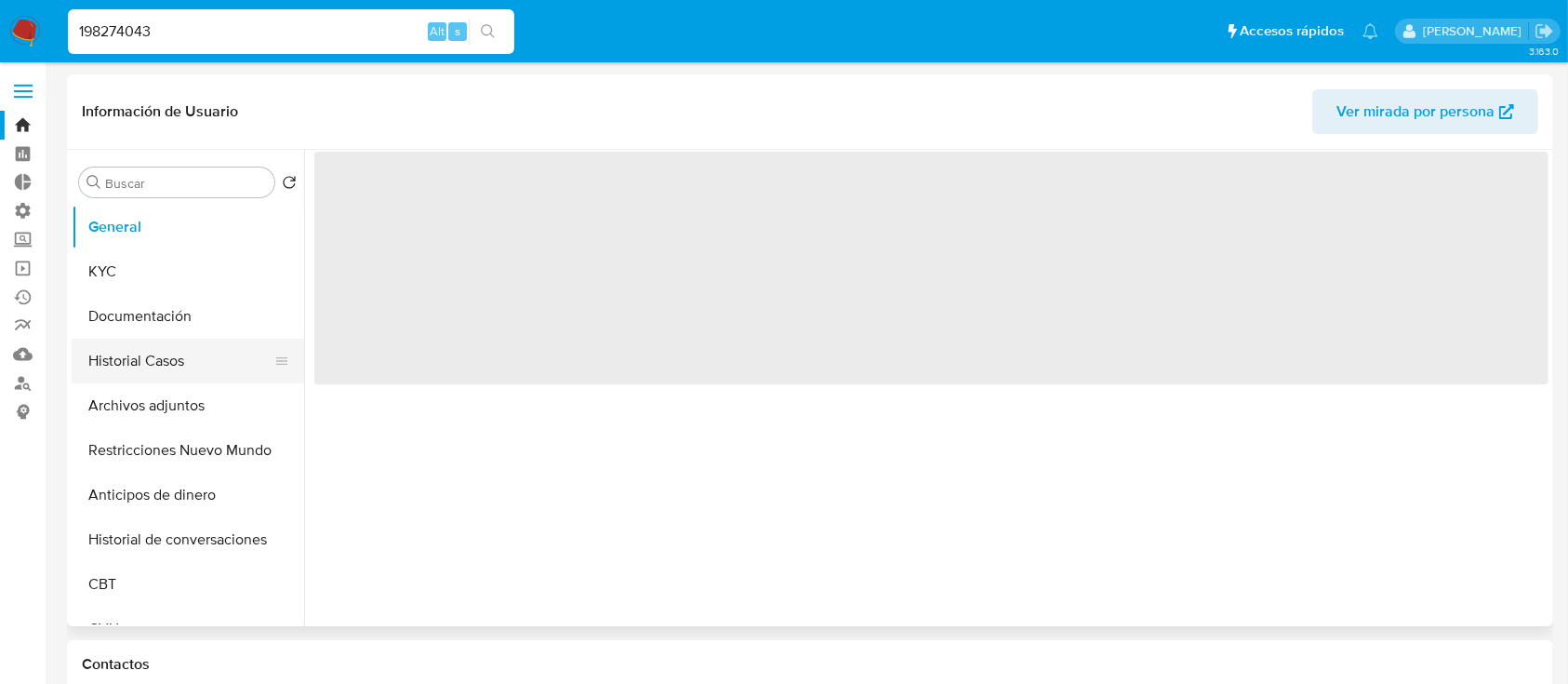
select select "10"
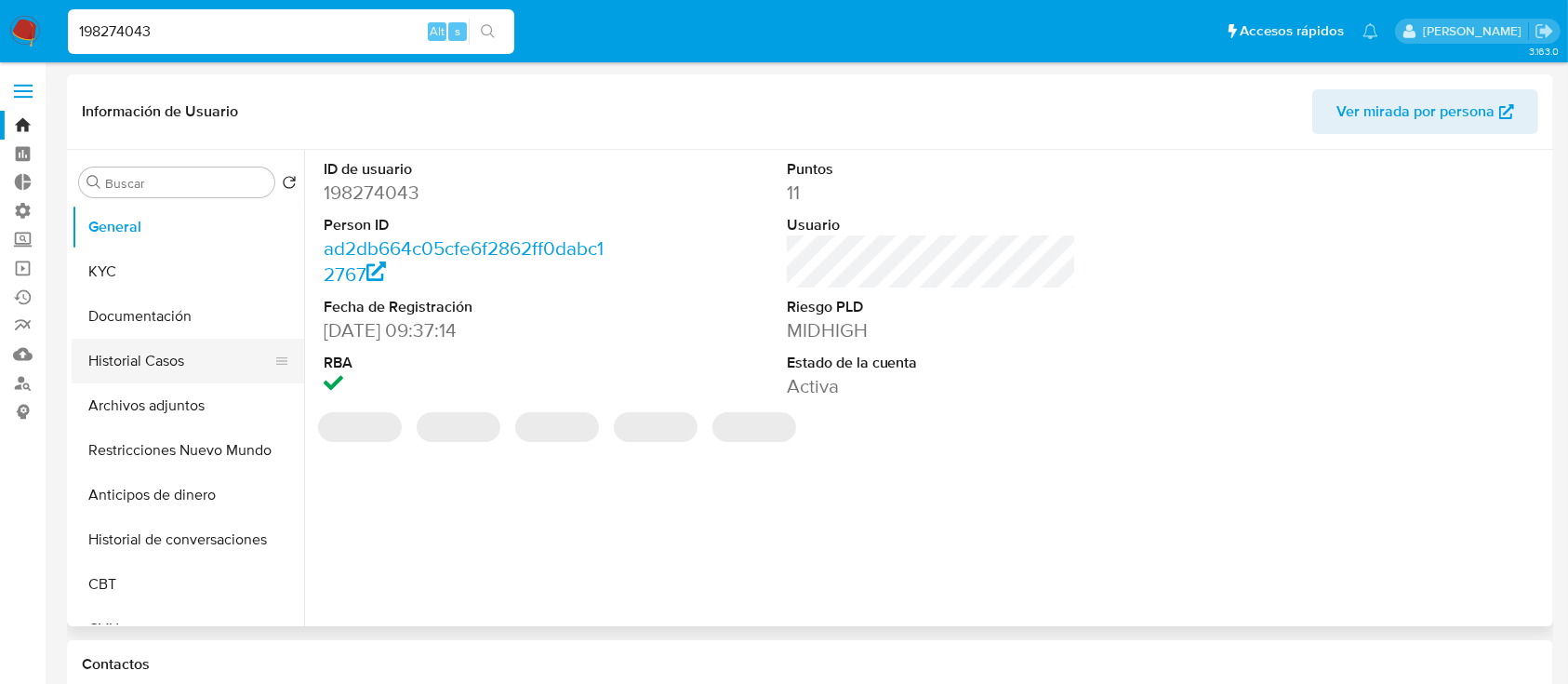
click at [146, 356] on button "Historial Casos" at bounding box center [181, 361] width 218 height 45
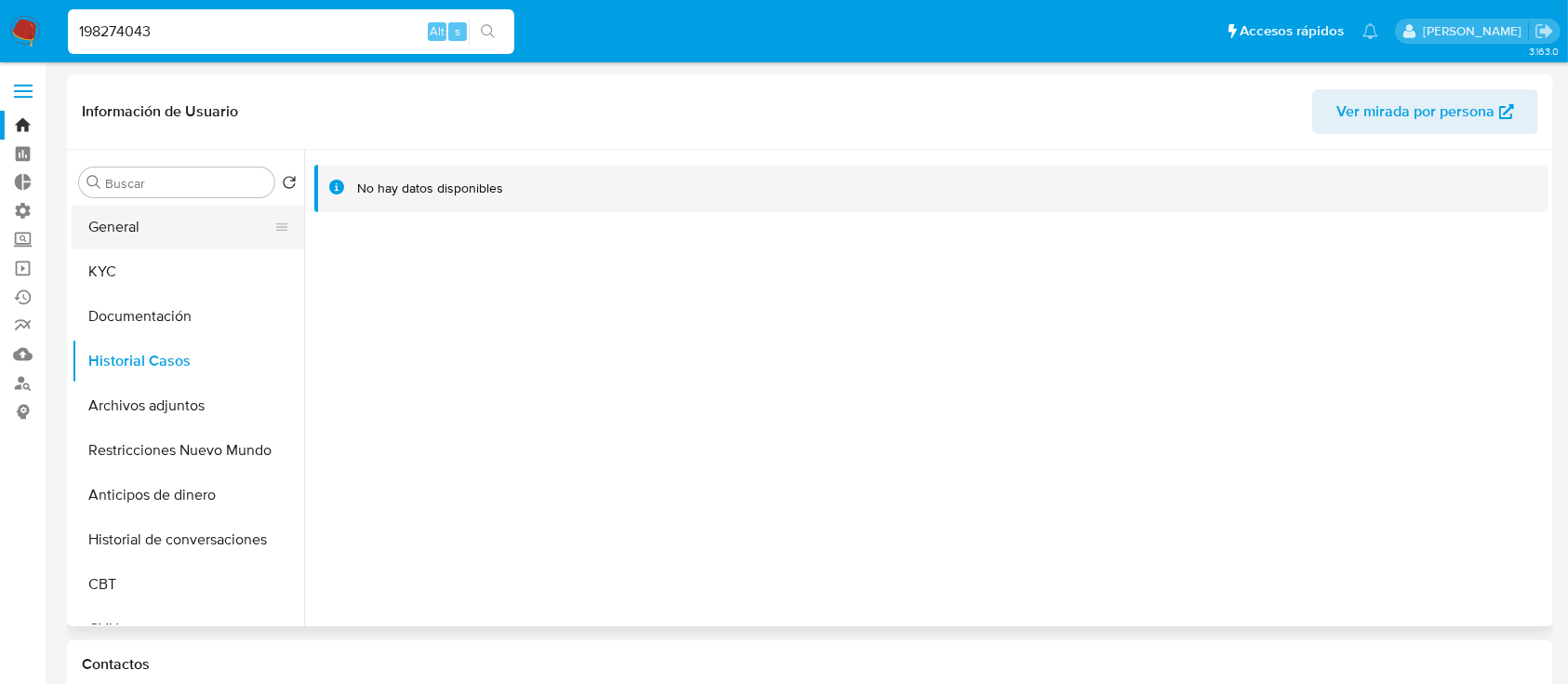
click at [178, 230] on button "General" at bounding box center [181, 227] width 218 height 45
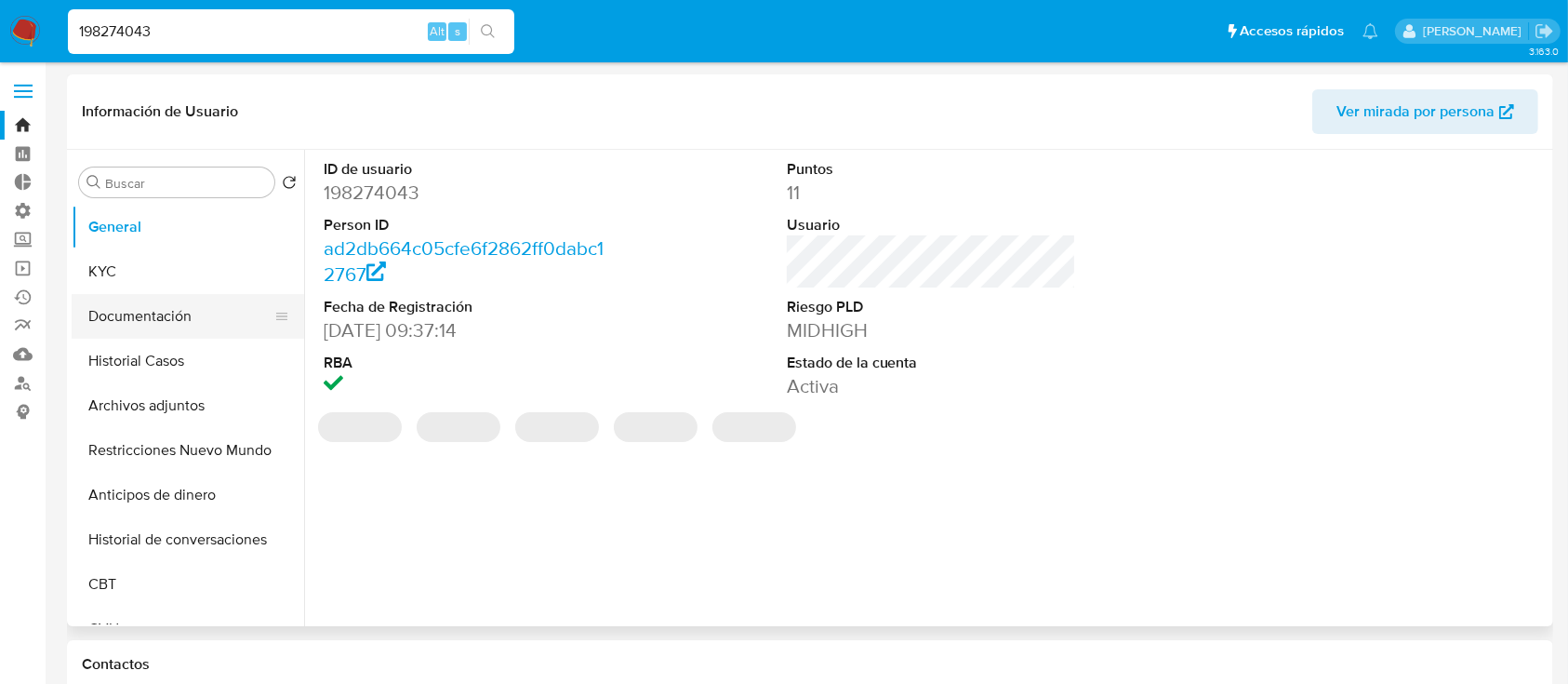
click at [94, 297] on button "Documentación" at bounding box center [181, 316] width 218 height 45
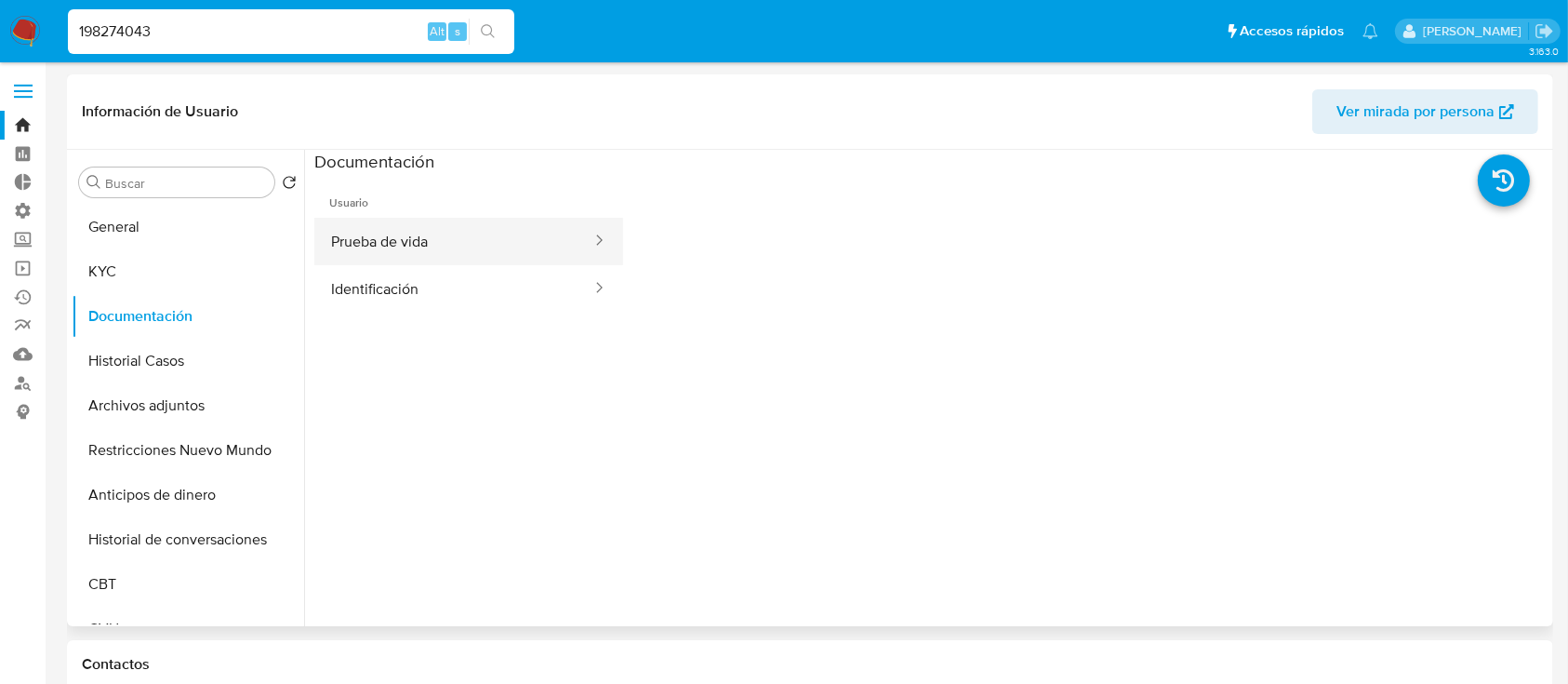
click at [416, 227] on button "Prueba de vida" at bounding box center [453, 241] width 279 height 48
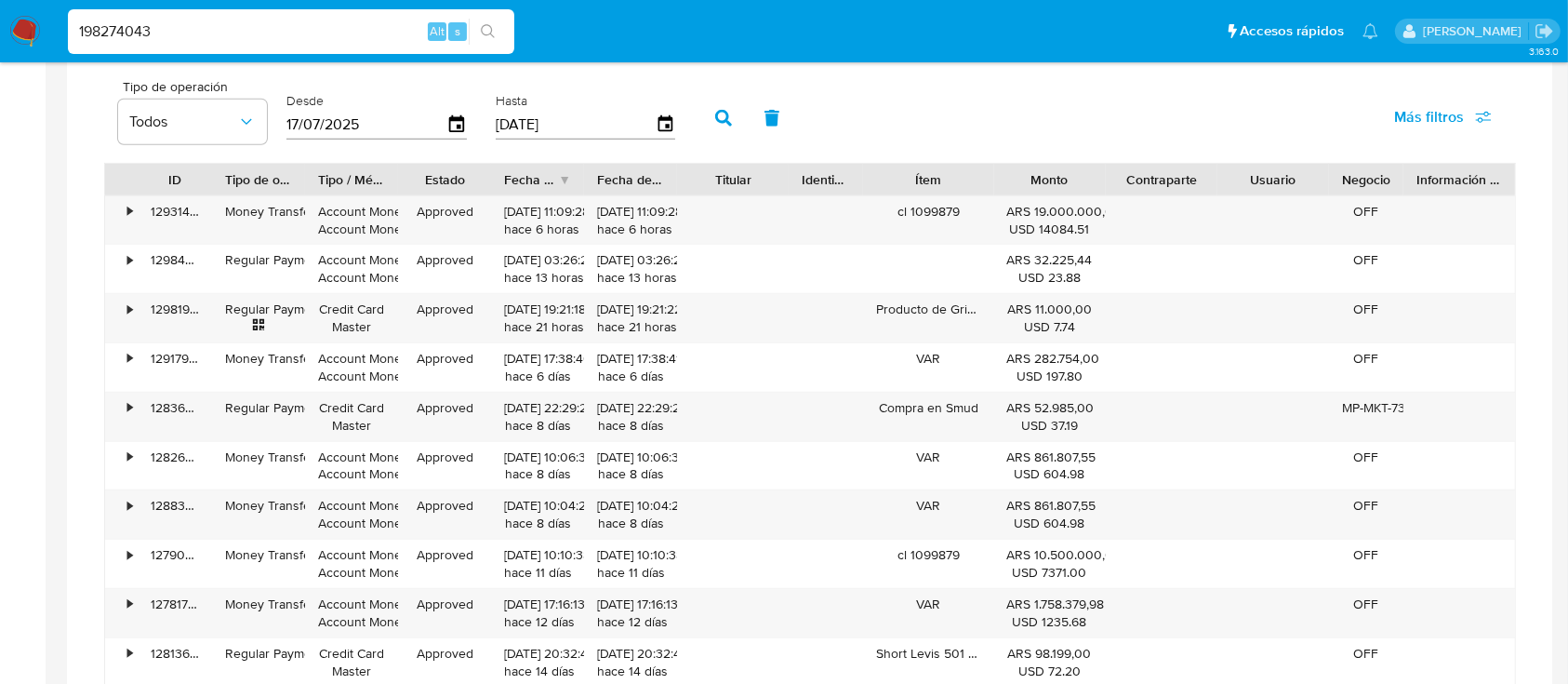
scroll to position [1059, 0]
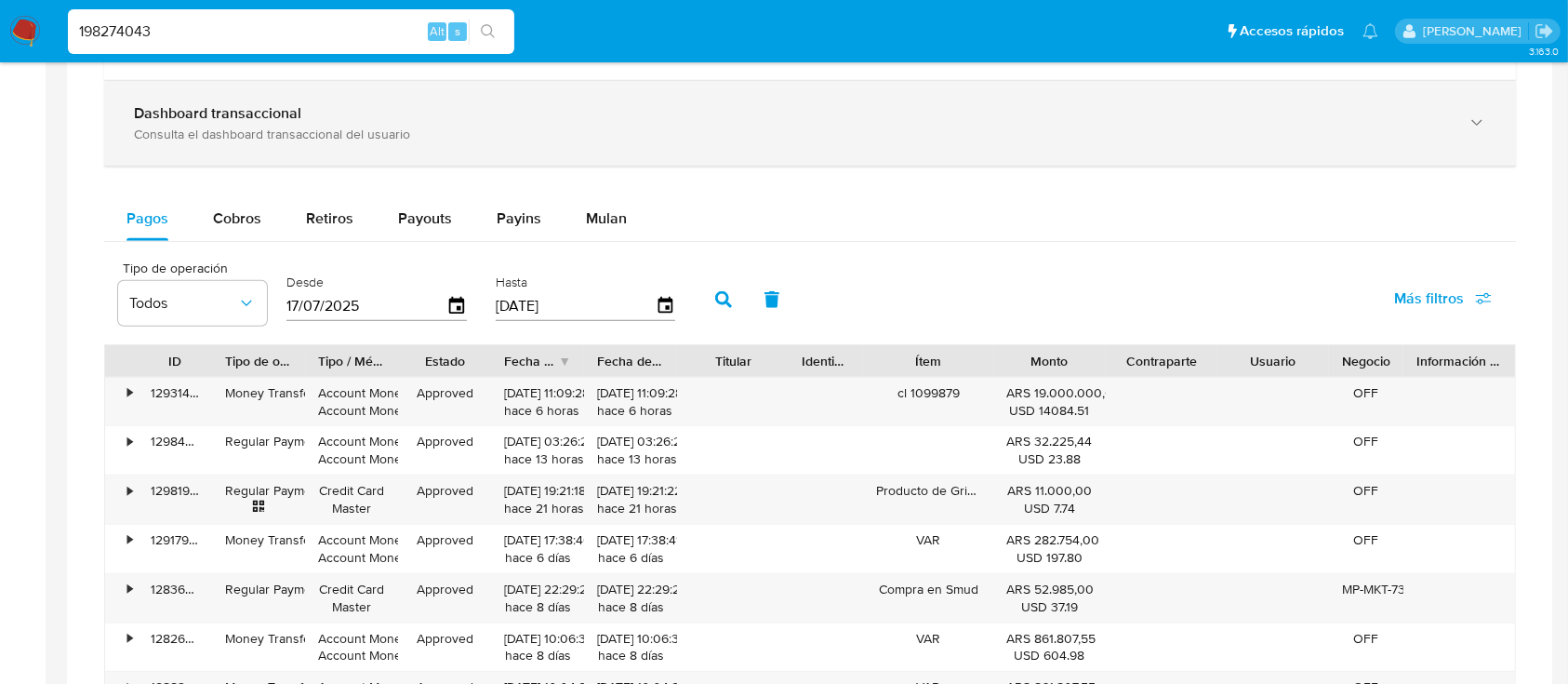
click at [271, 128] on div "Consulta el dashboard transaccional del usuario" at bounding box center [791, 134] width 1315 height 17
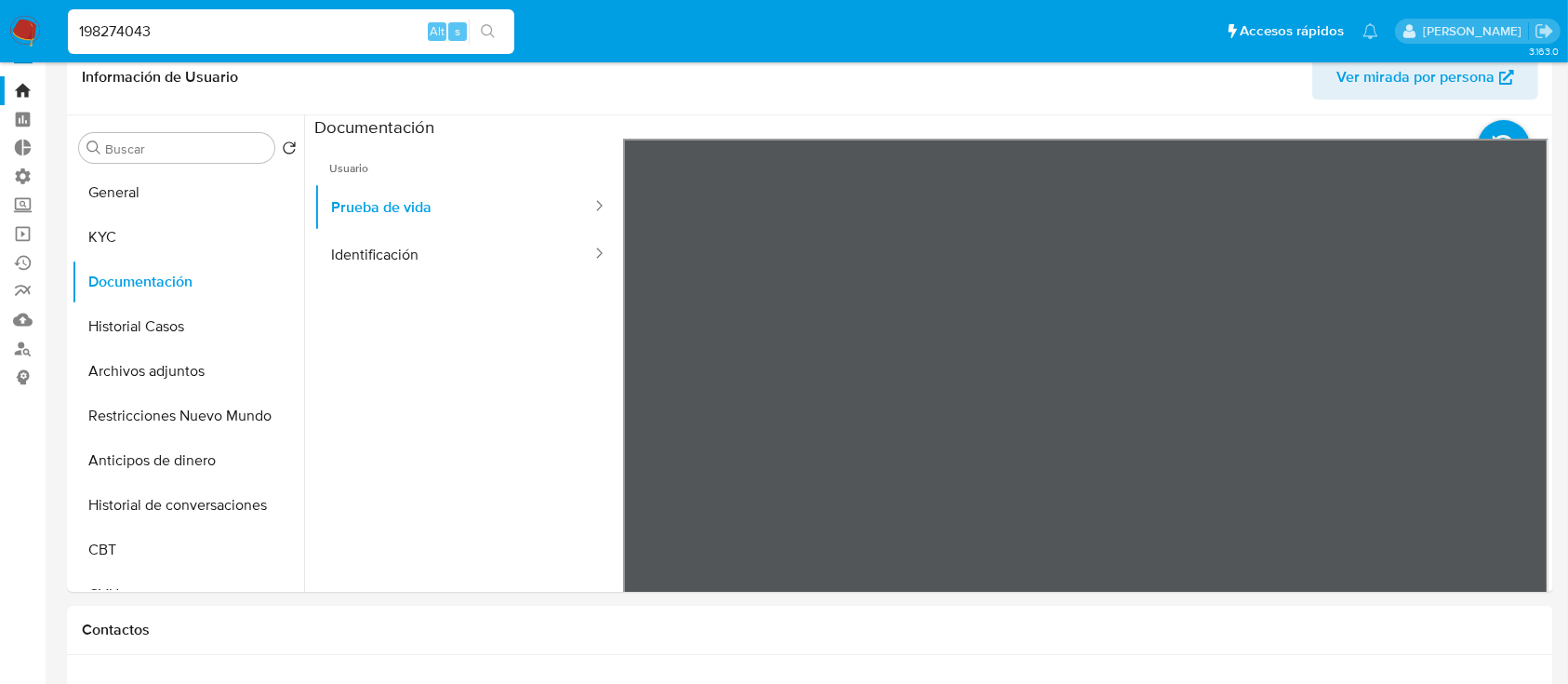
scroll to position [34, 0]
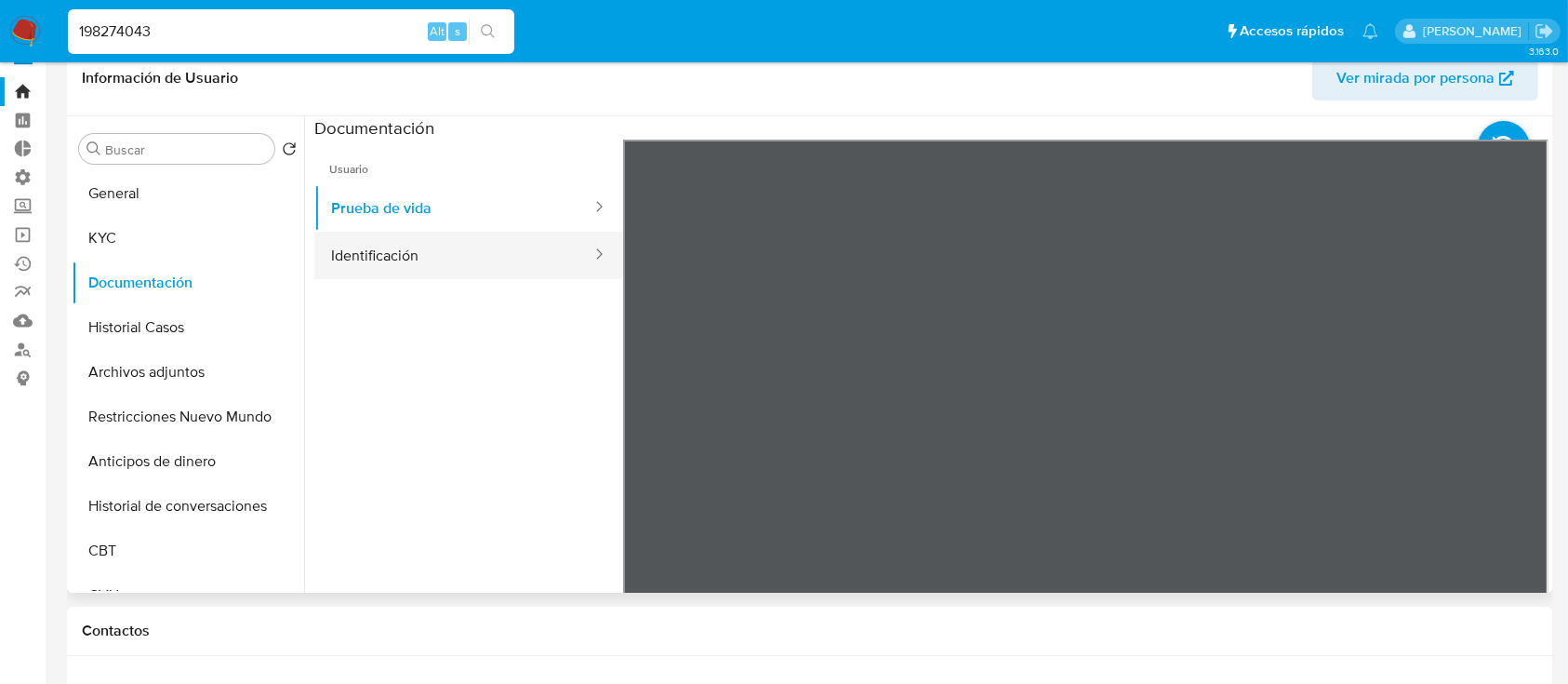
click at [424, 259] on button "Identificación" at bounding box center [453, 255] width 279 height 48
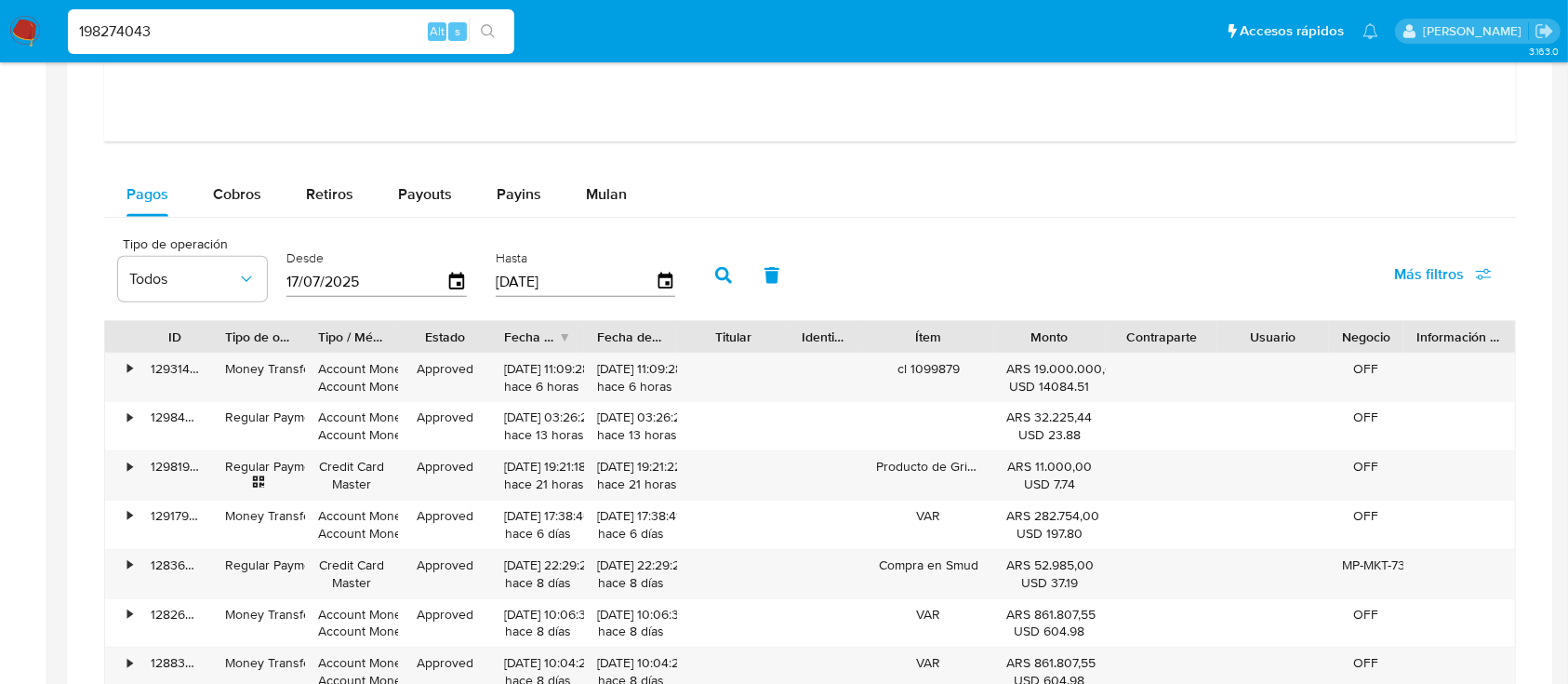
scroll to position [1956, 0]
click at [349, 30] on input "198274043" at bounding box center [291, 32] width 446 height 24
paste input "220681414"
type input "220681414"
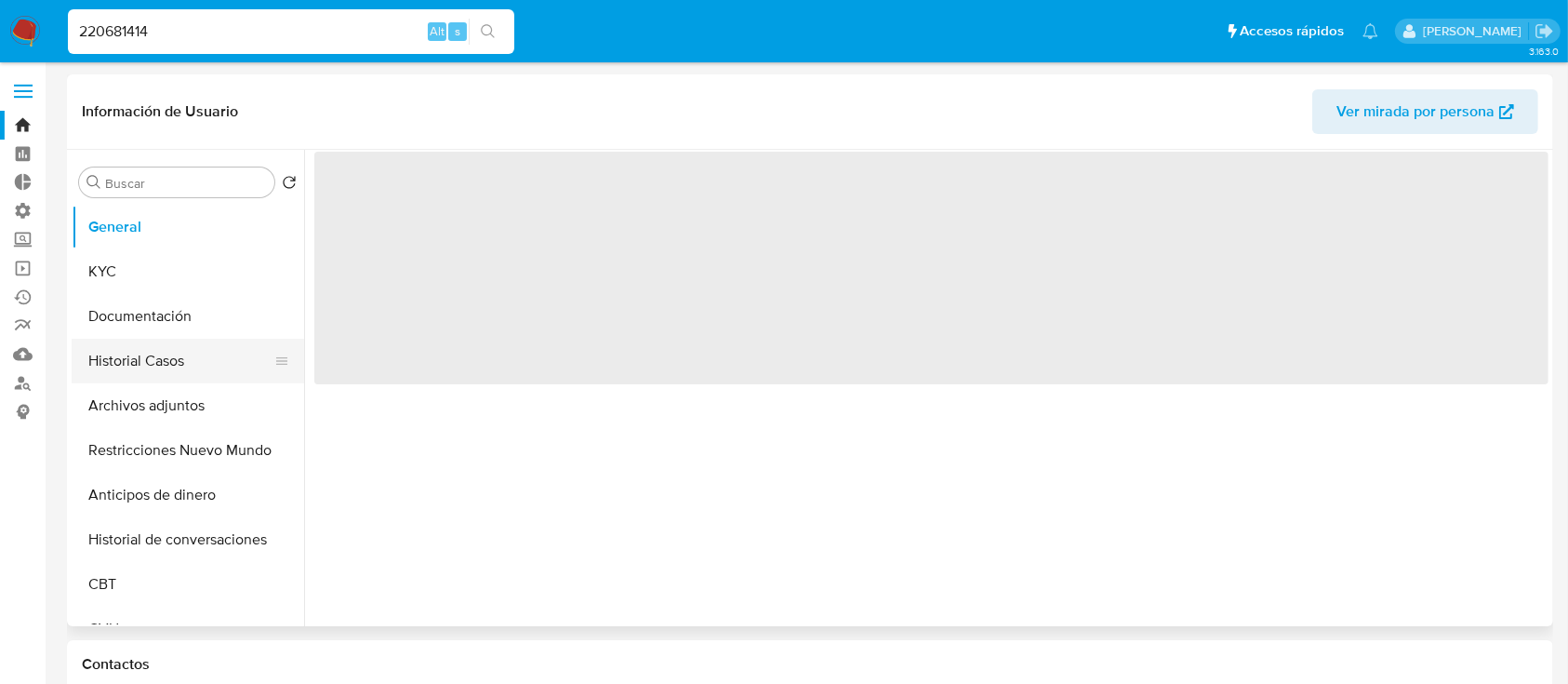
select select "10"
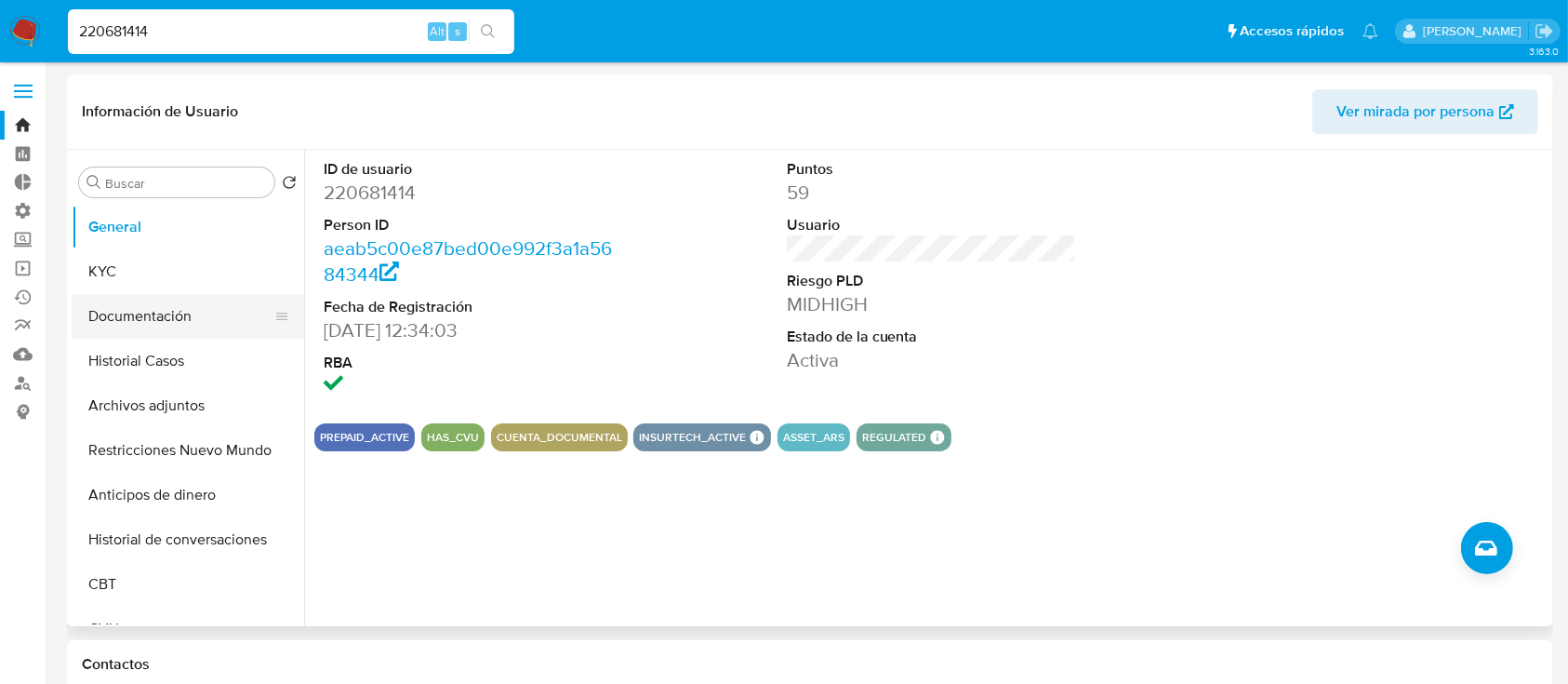
click at [135, 333] on button "Documentación" at bounding box center [181, 316] width 218 height 45
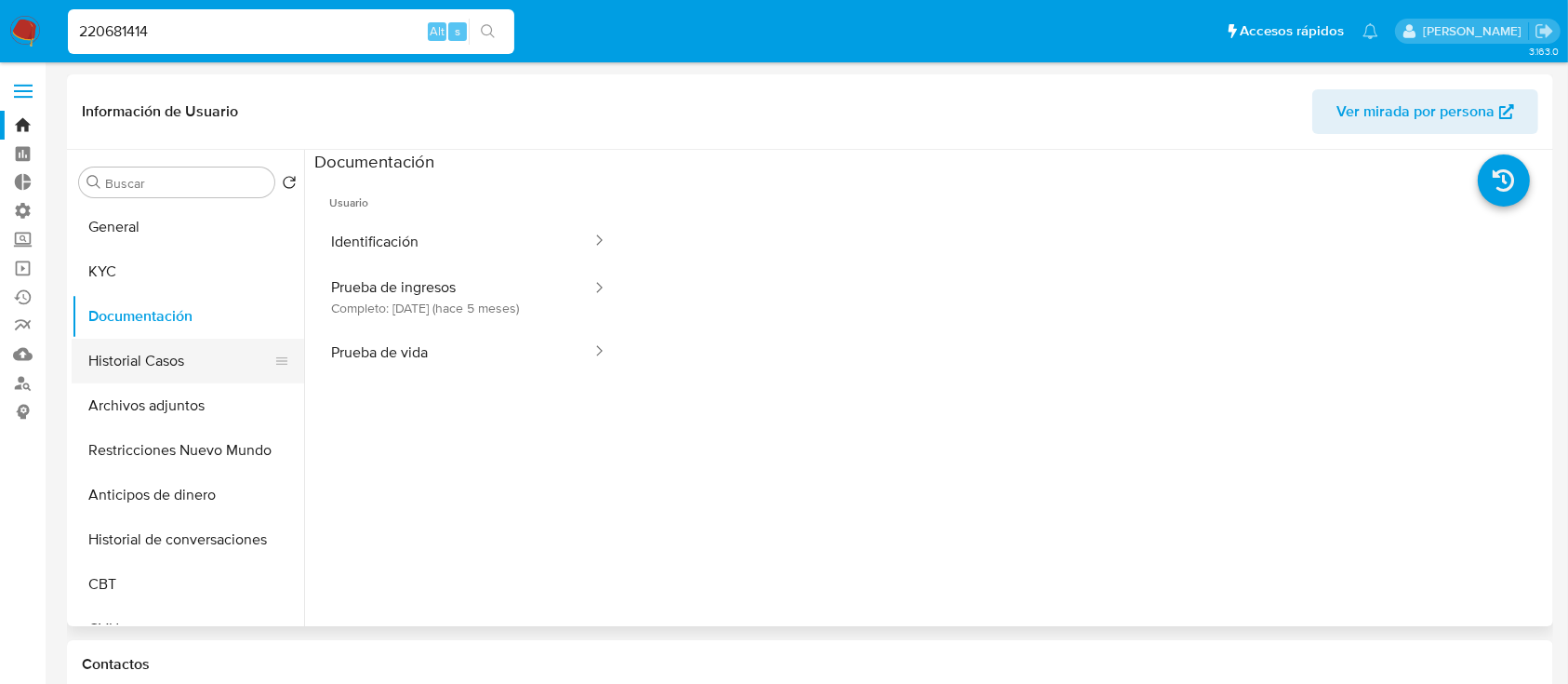
click at [118, 341] on button "Historial Casos" at bounding box center [181, 361] width 218 height 45
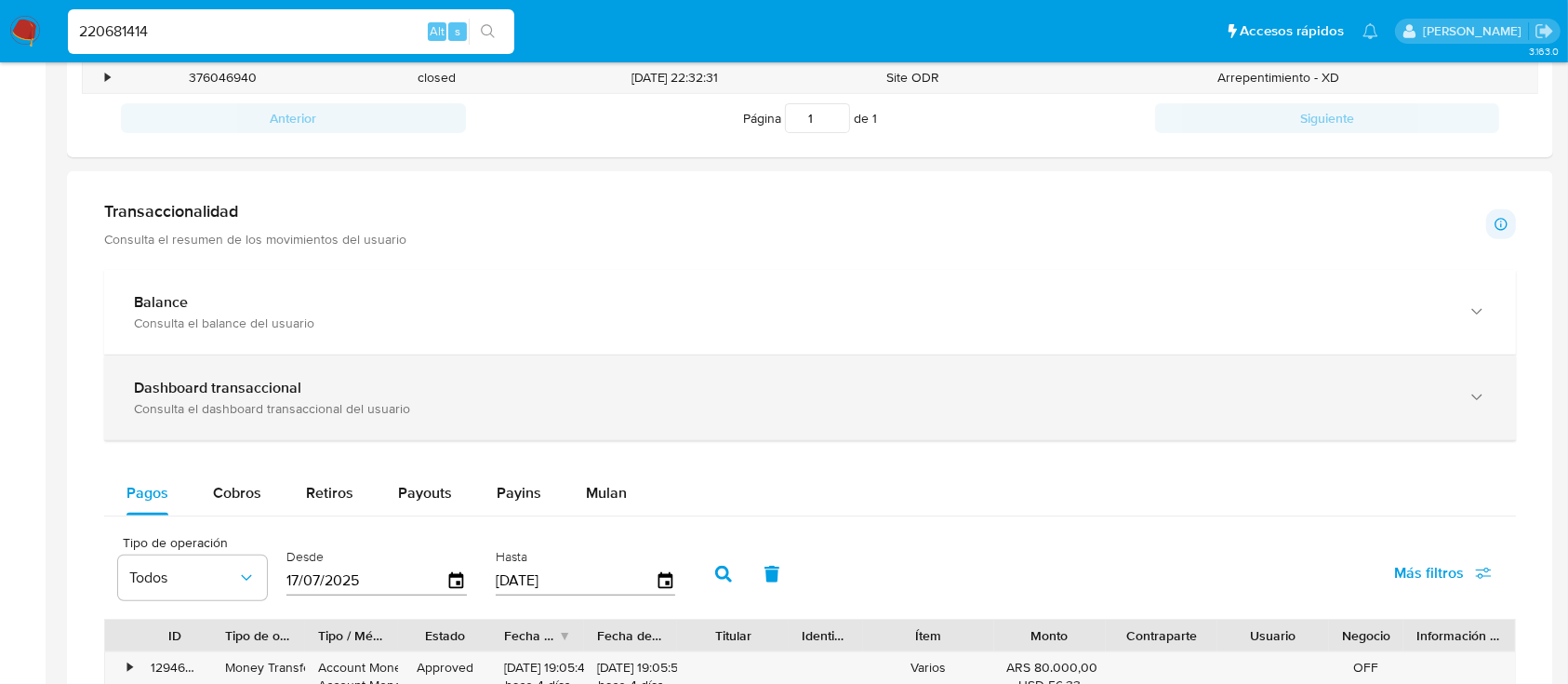
click at [223, 384] on b "Dashboard transaccional" at bounding box center [218, 387] width 168 height 21
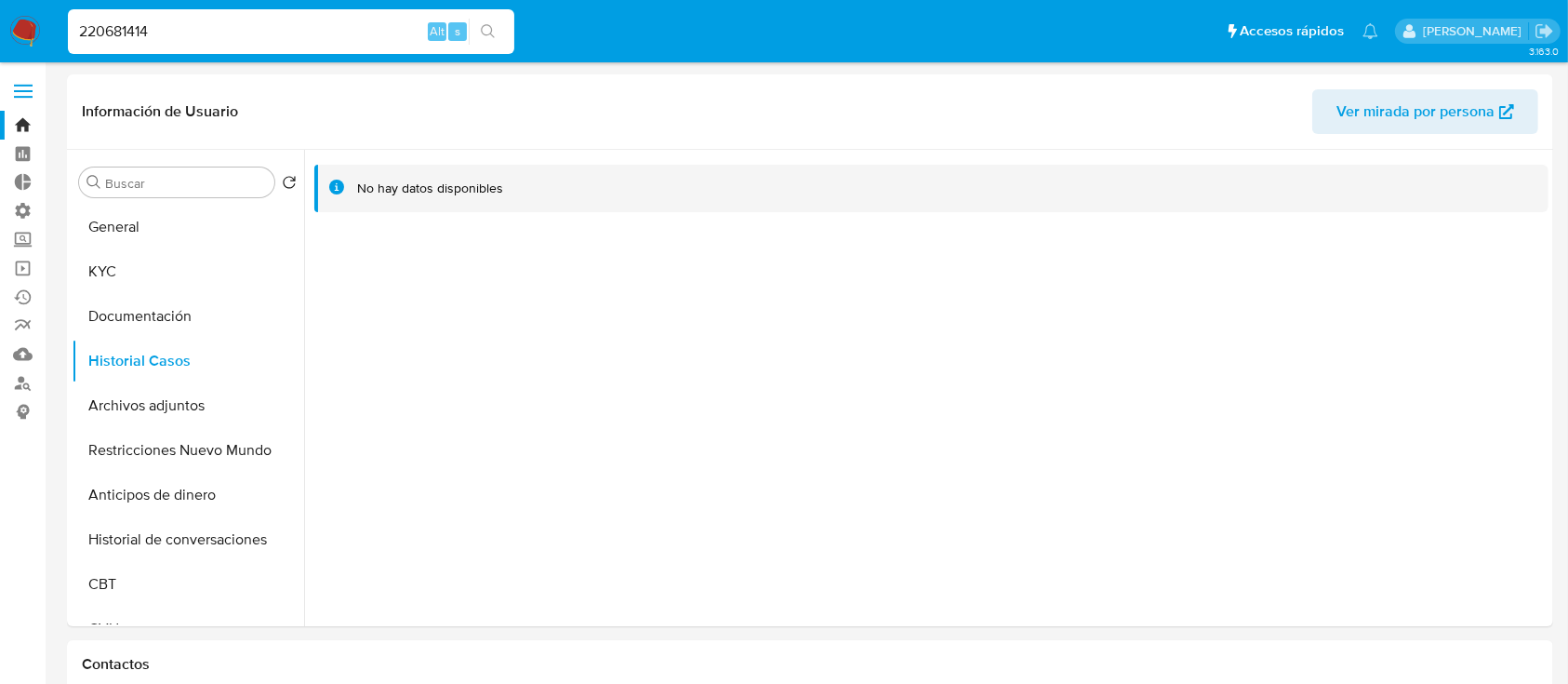
click at [222, 30] on input "220681414" at bounding box center [291, 32] width 446 height 24
paste input "378699540"
type input "2378699540"
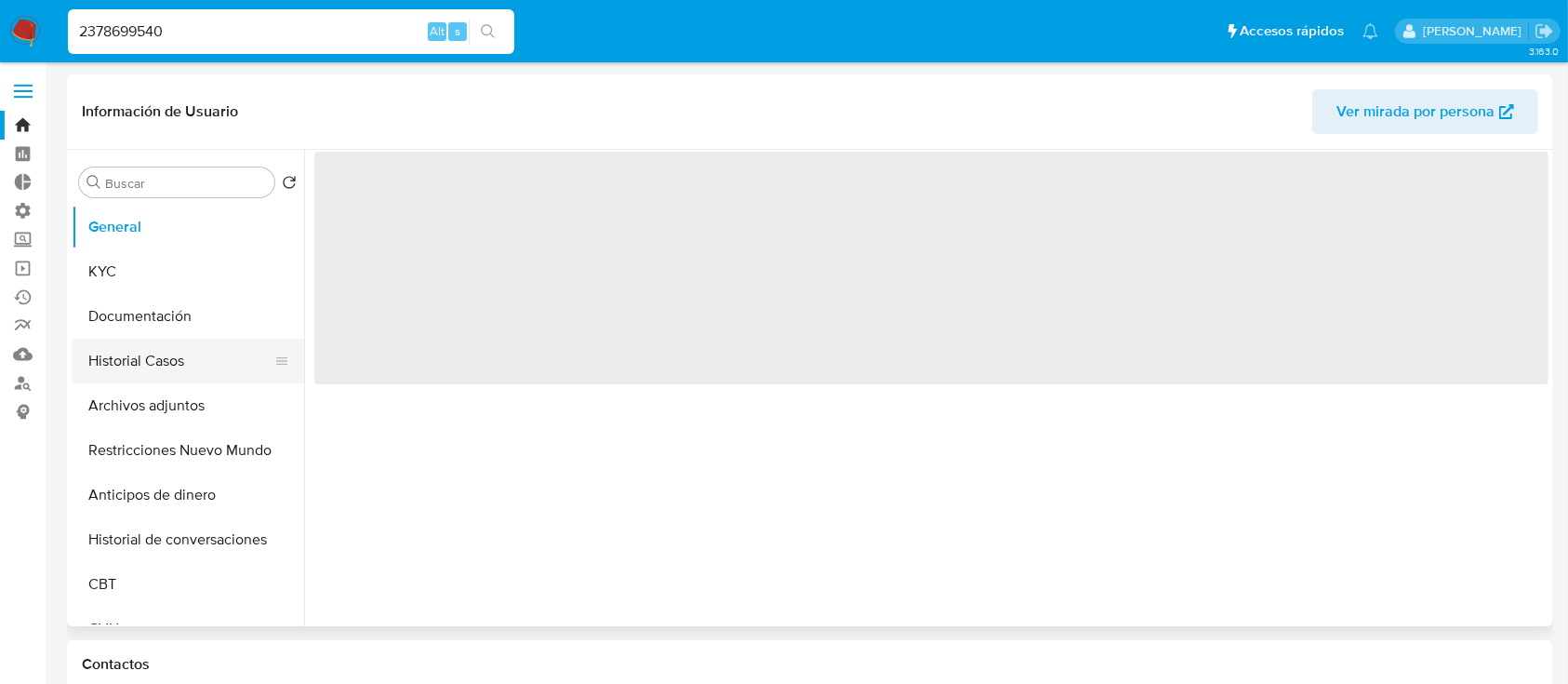
select select "10"
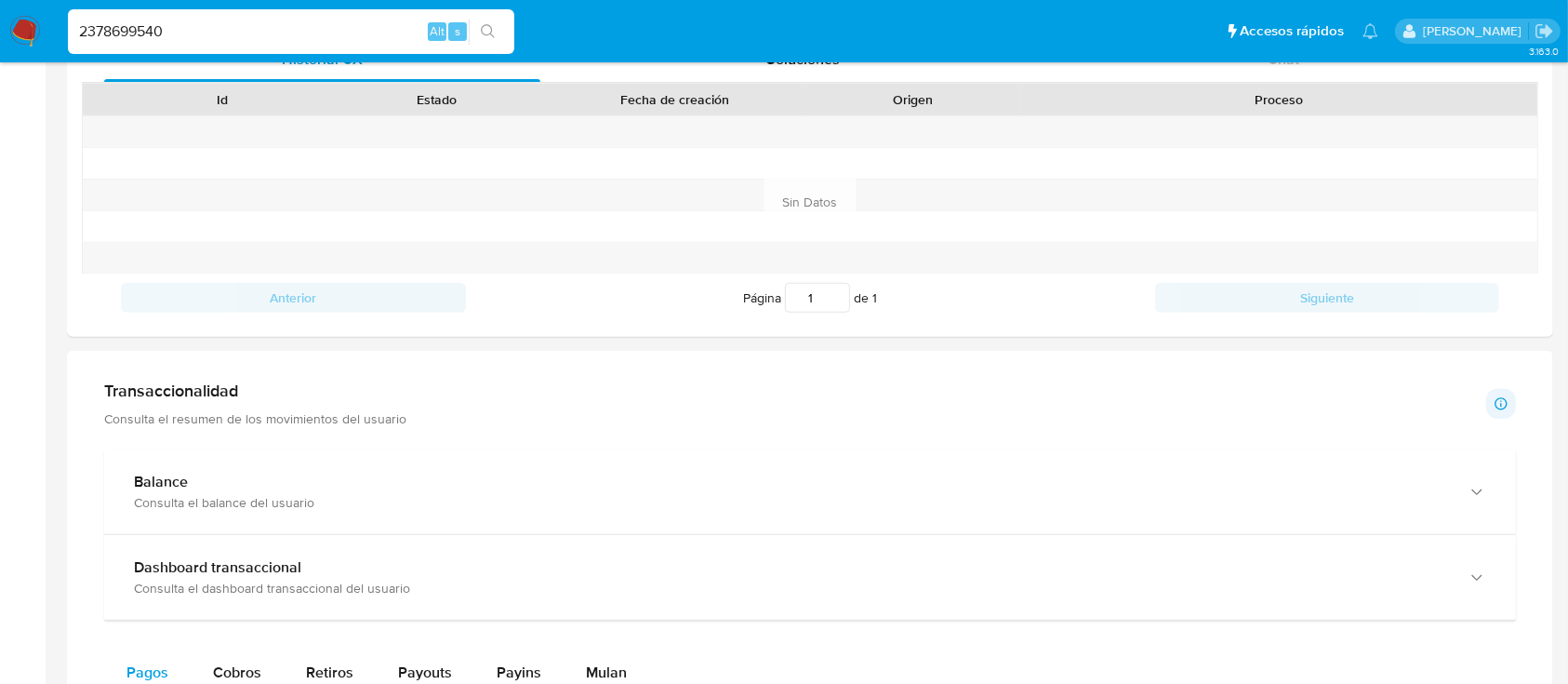
scroll to position [656, 0]
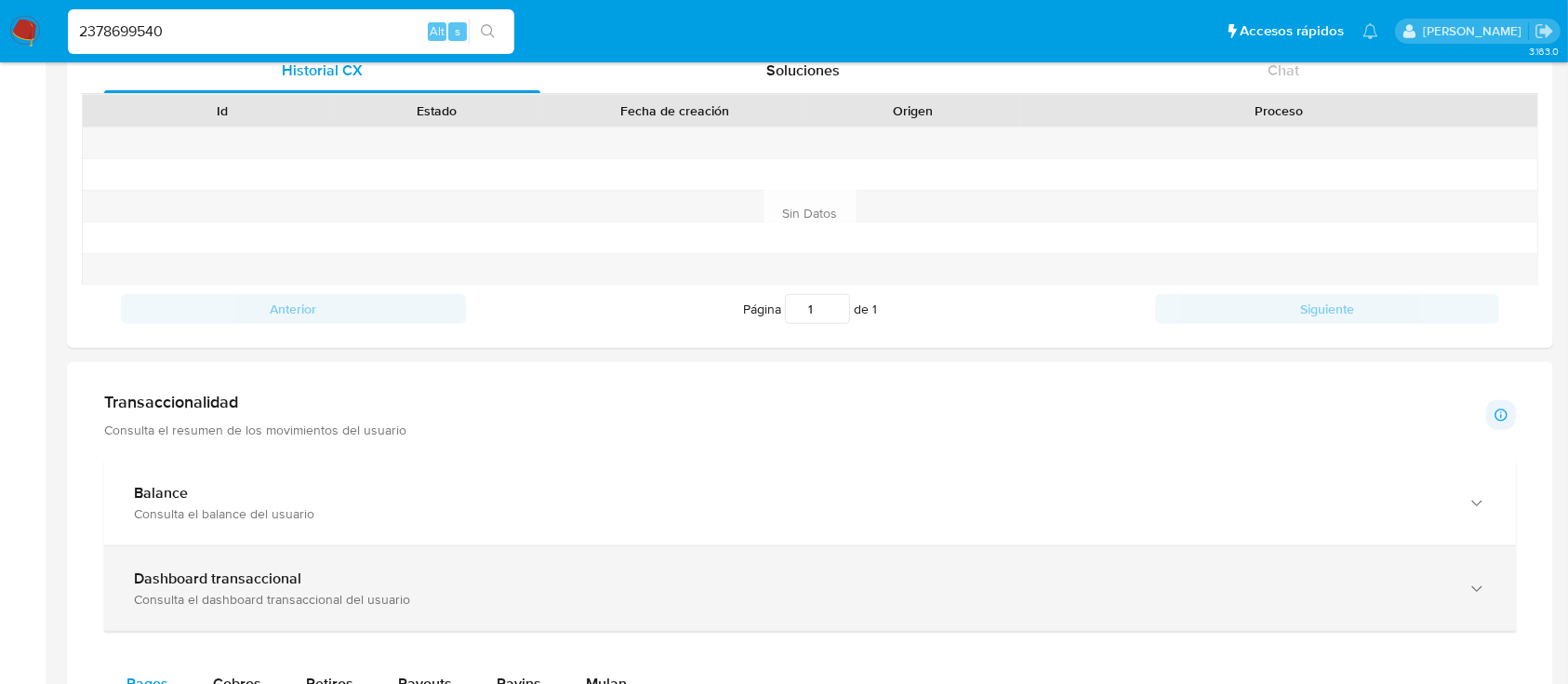
click at [202, 579] on b "Dashboard transaccional" at bounding box center [218, 578] width 168 height 21
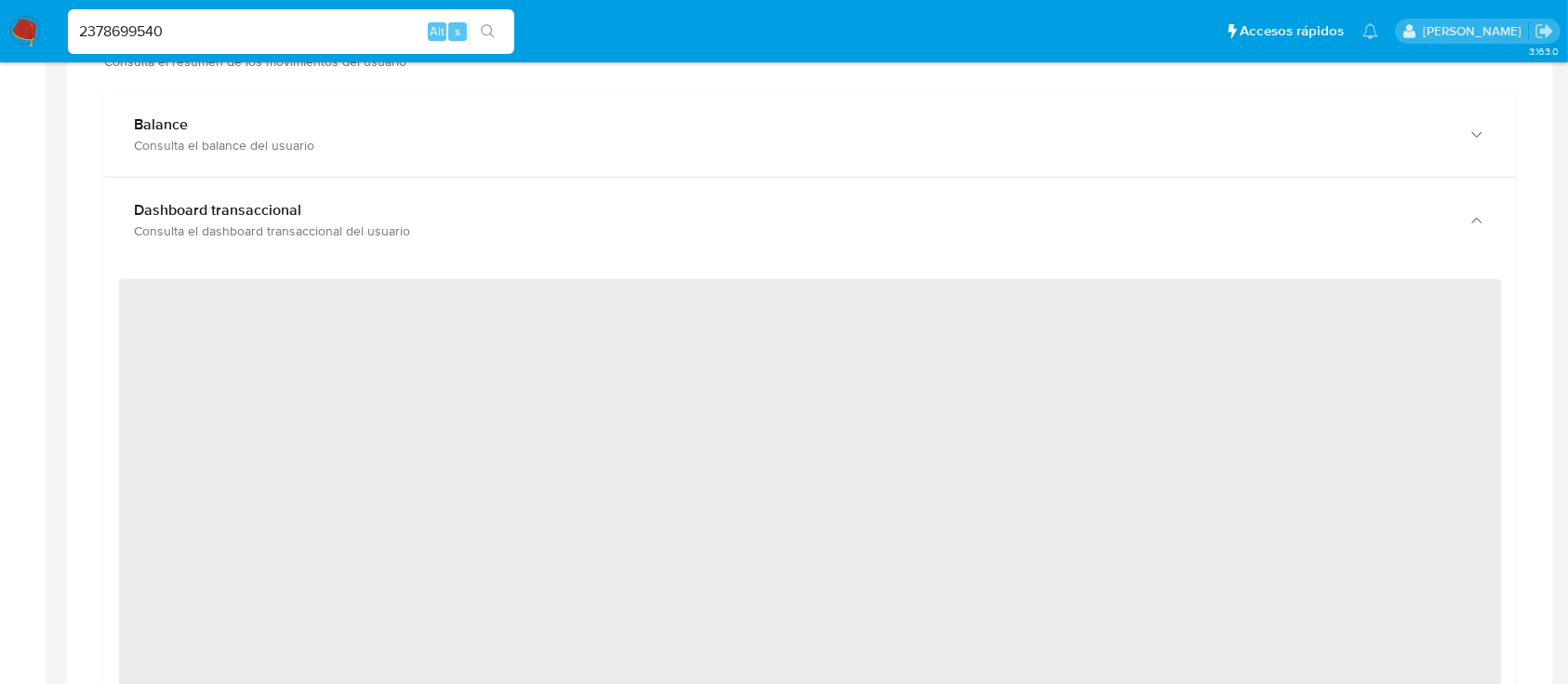
scroll to position [1027, 0]
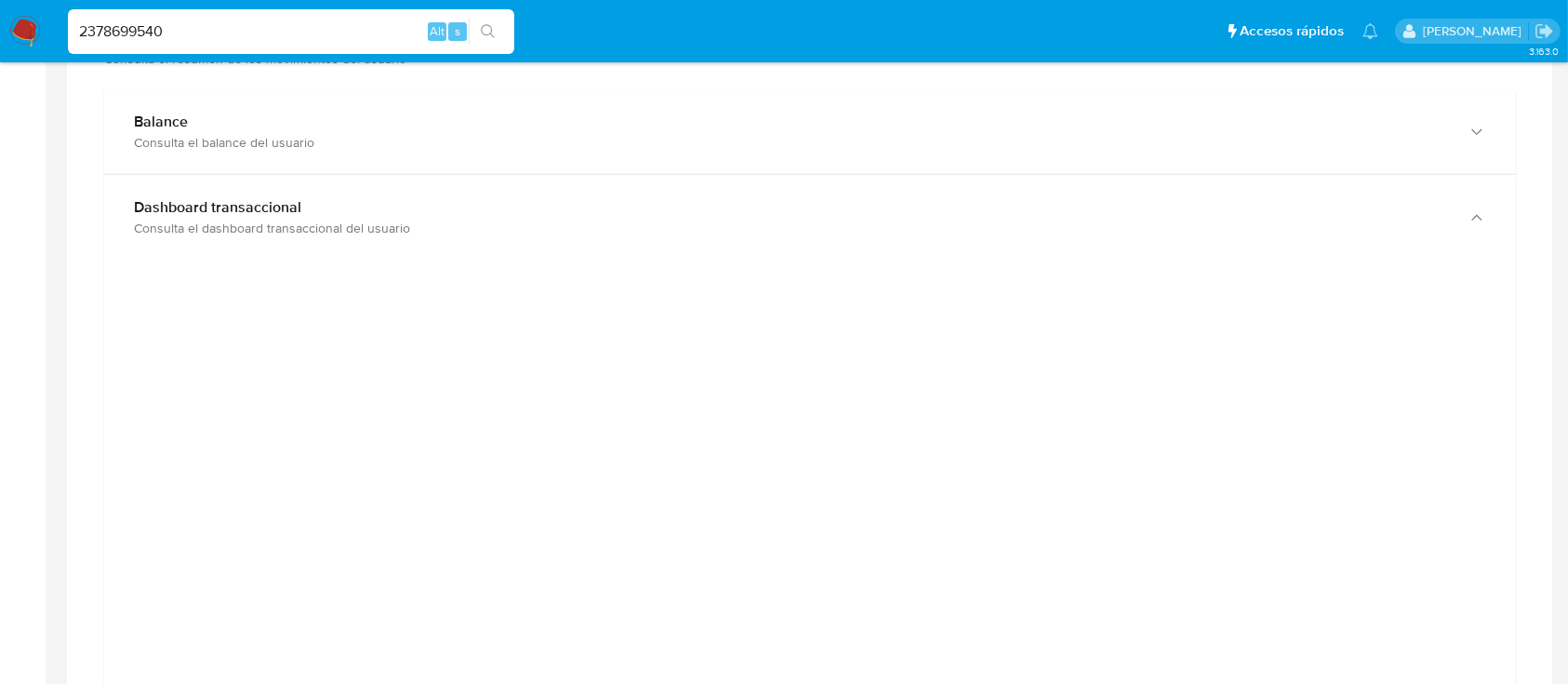
click at [166, 32] on input "2378699540" at bounding box center [291, 32] width 446 height 24
paste input "86202093"
type input "286202093"
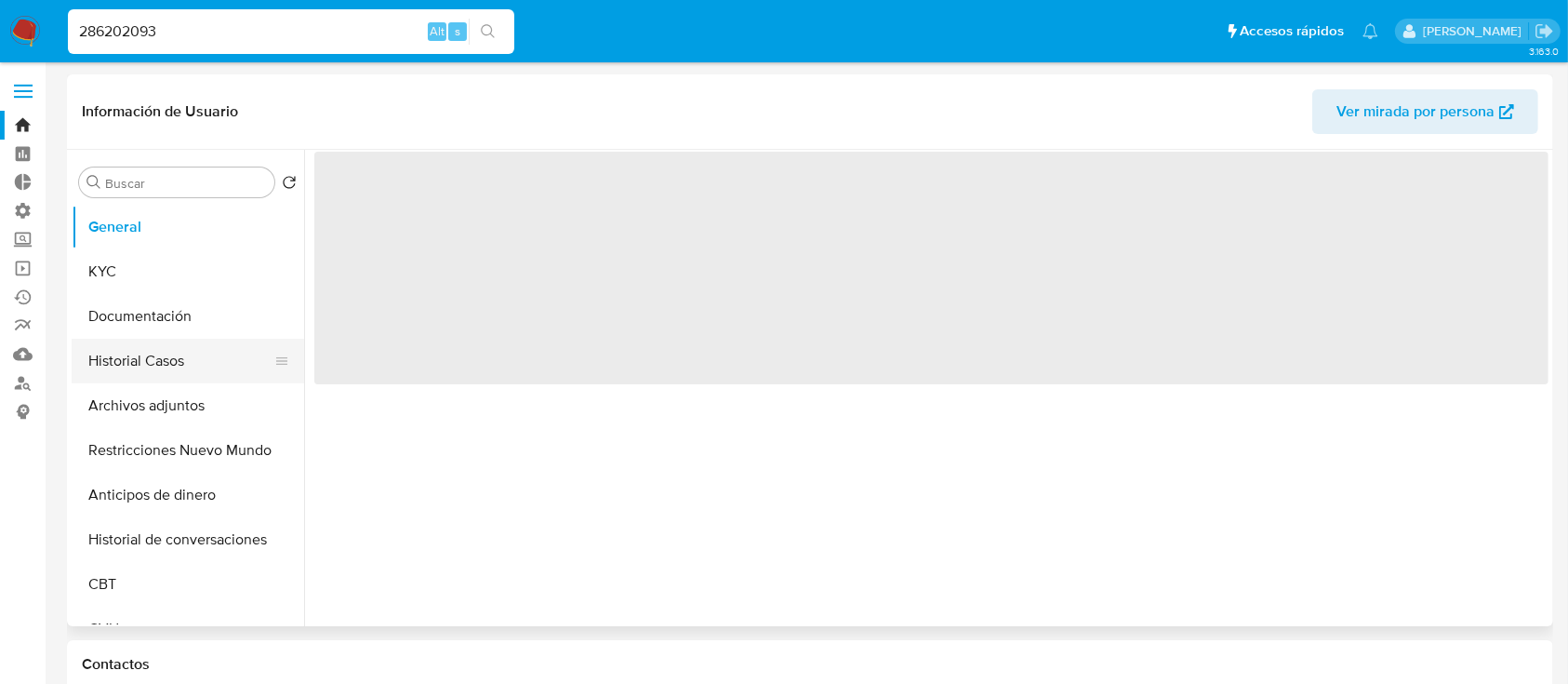
select select "10"
click at [168, 360] on button "Historial Casos" at bounding box center [181, 361] width 218 height 45
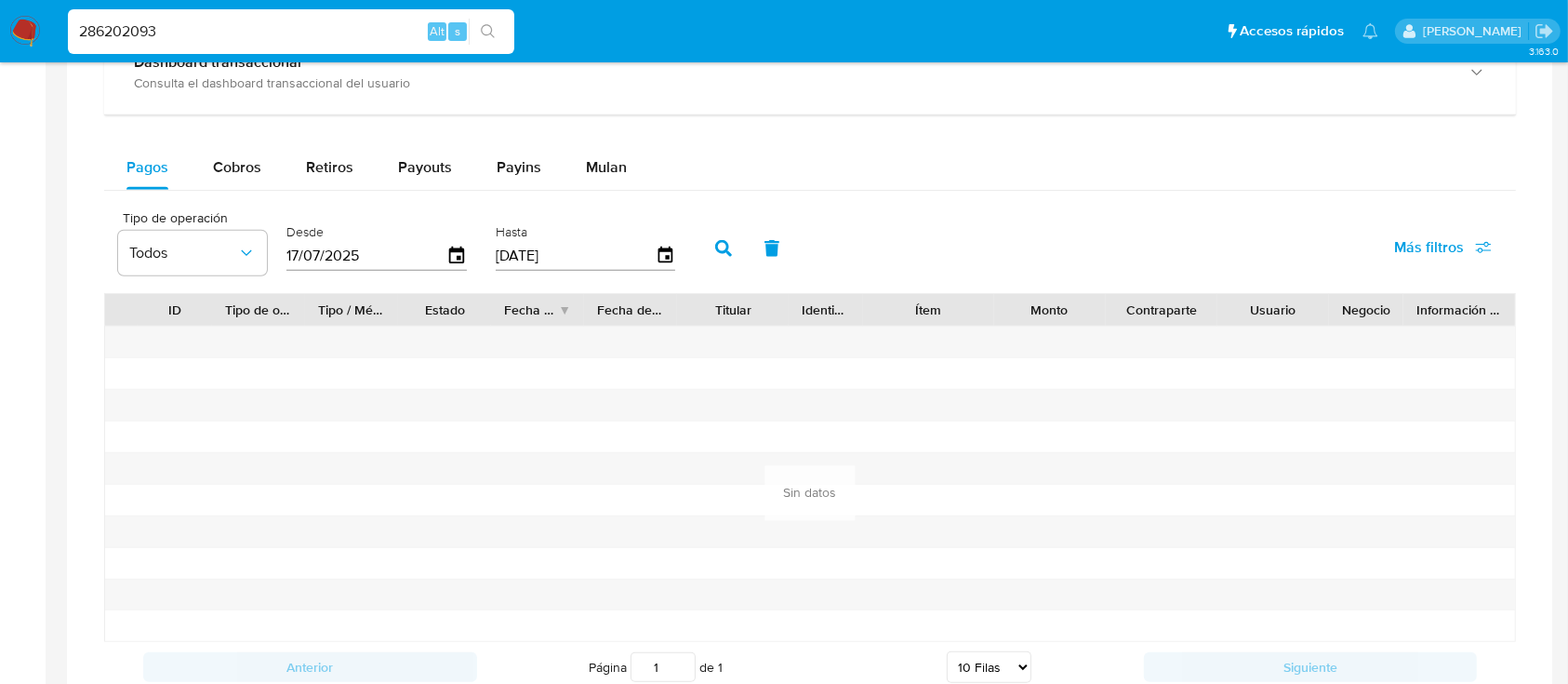
scroll to position [1080, 0]
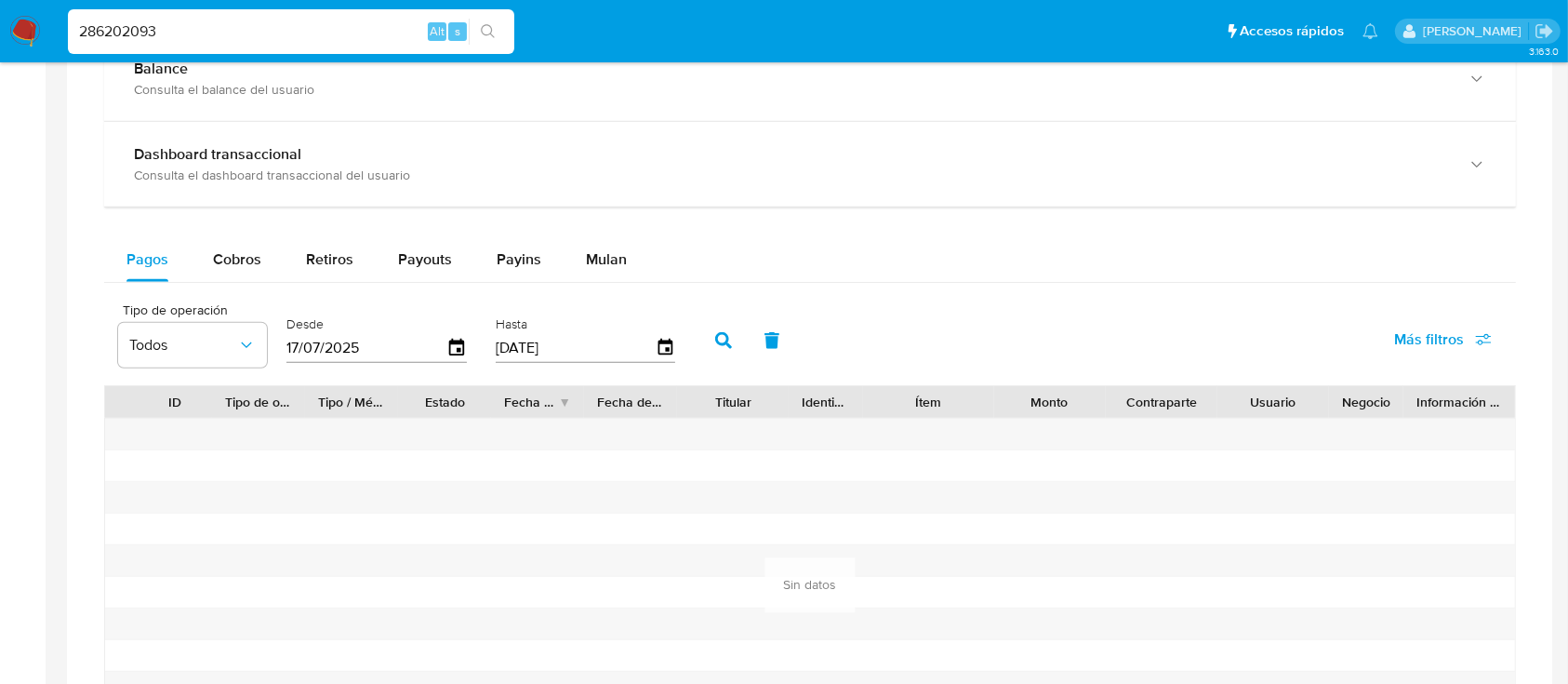
click at [296, 207] on div "Balance Consulta el balance del usuario Dashboard transaccional Consulta el das…" at bounding box center [810, 410] width 1411 height 748
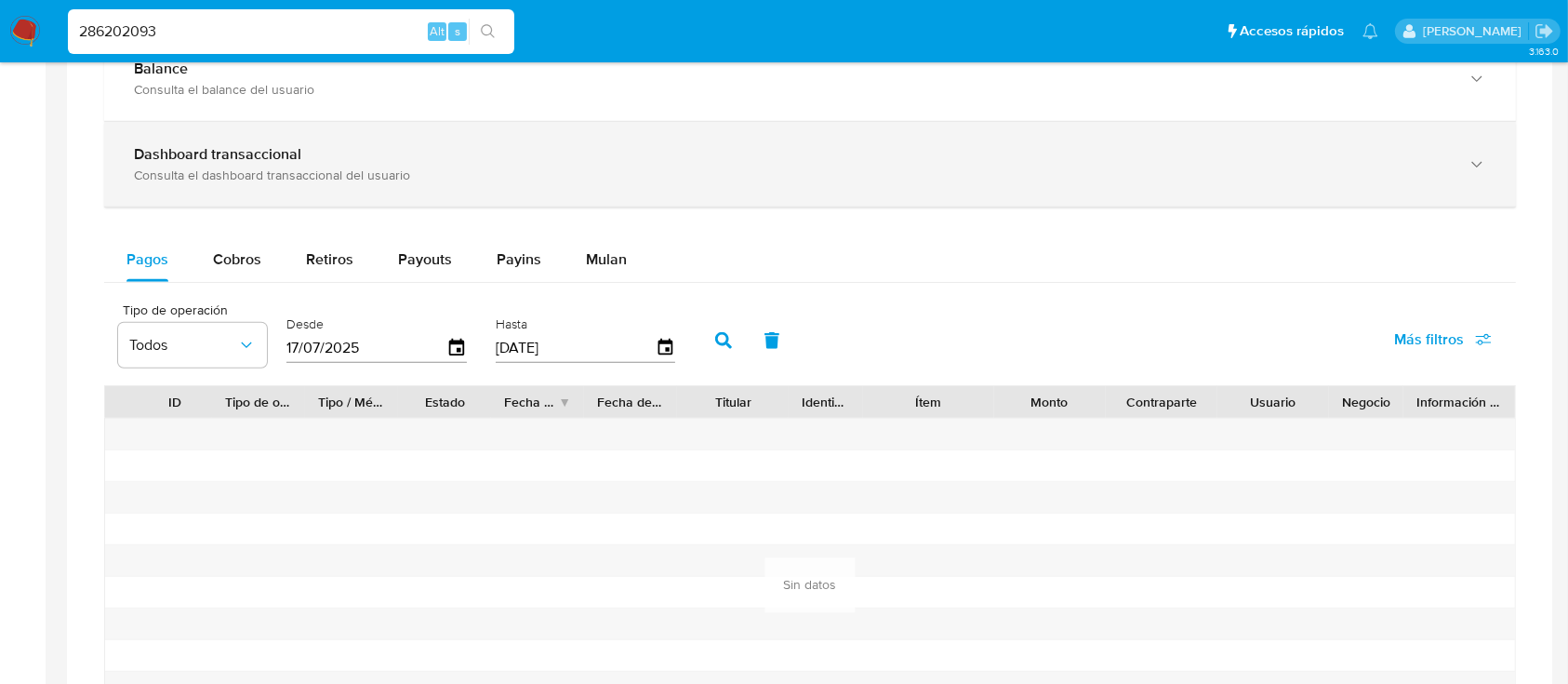
click at [307, 186] on div "Dashboard transaccional Consulta el dashboard transaccional del usuario" at bounding box center [810, 164] width 1411 height 85
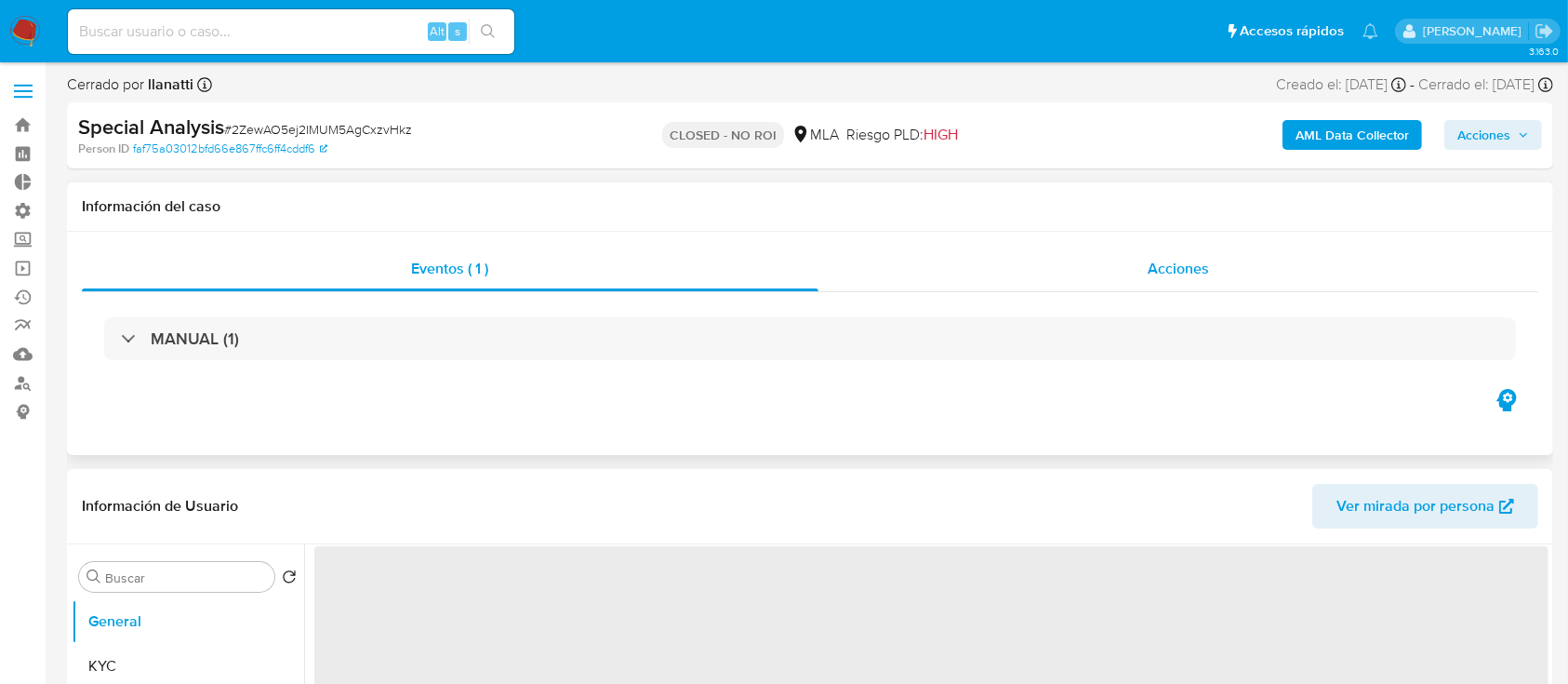
click at [1165, 282] on div "Acciones" at bounding box center [1179, 269] width 721 height 45
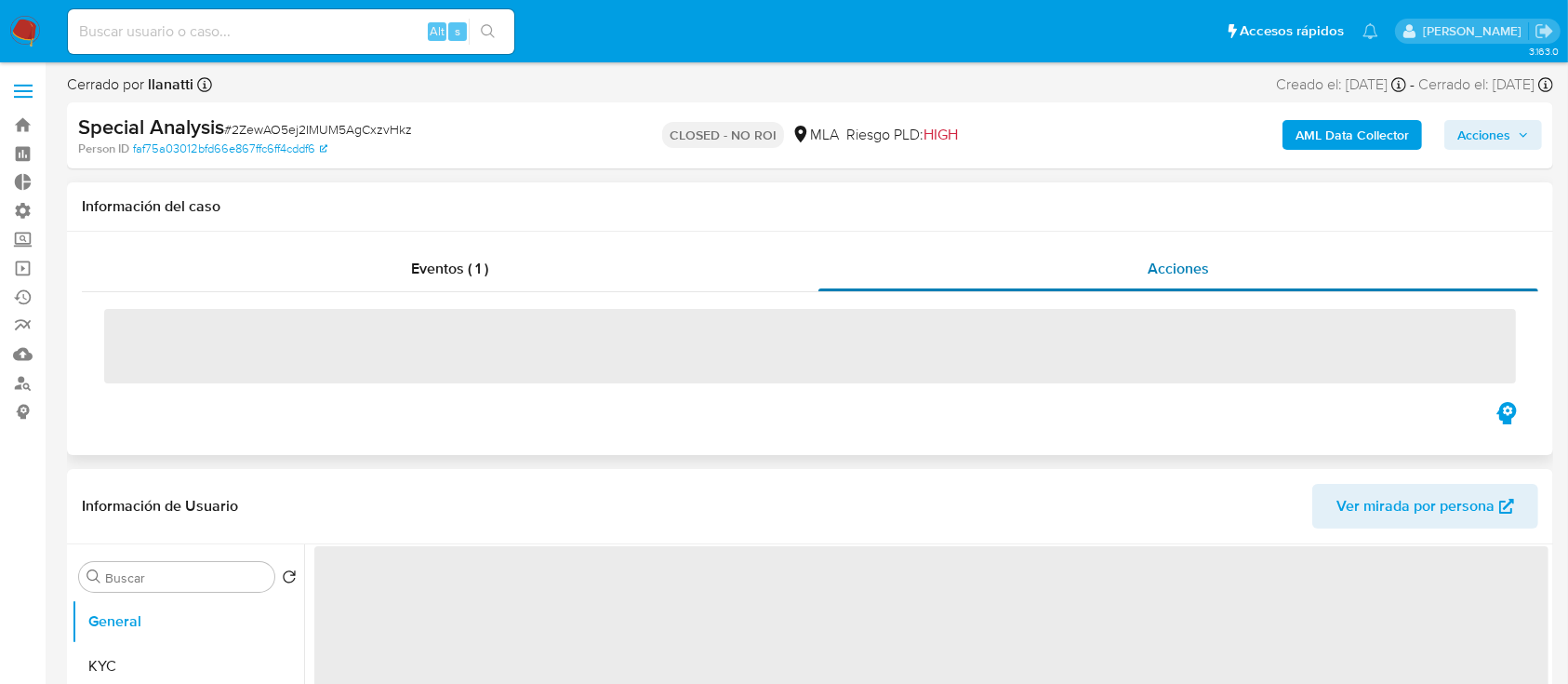
select select "10"
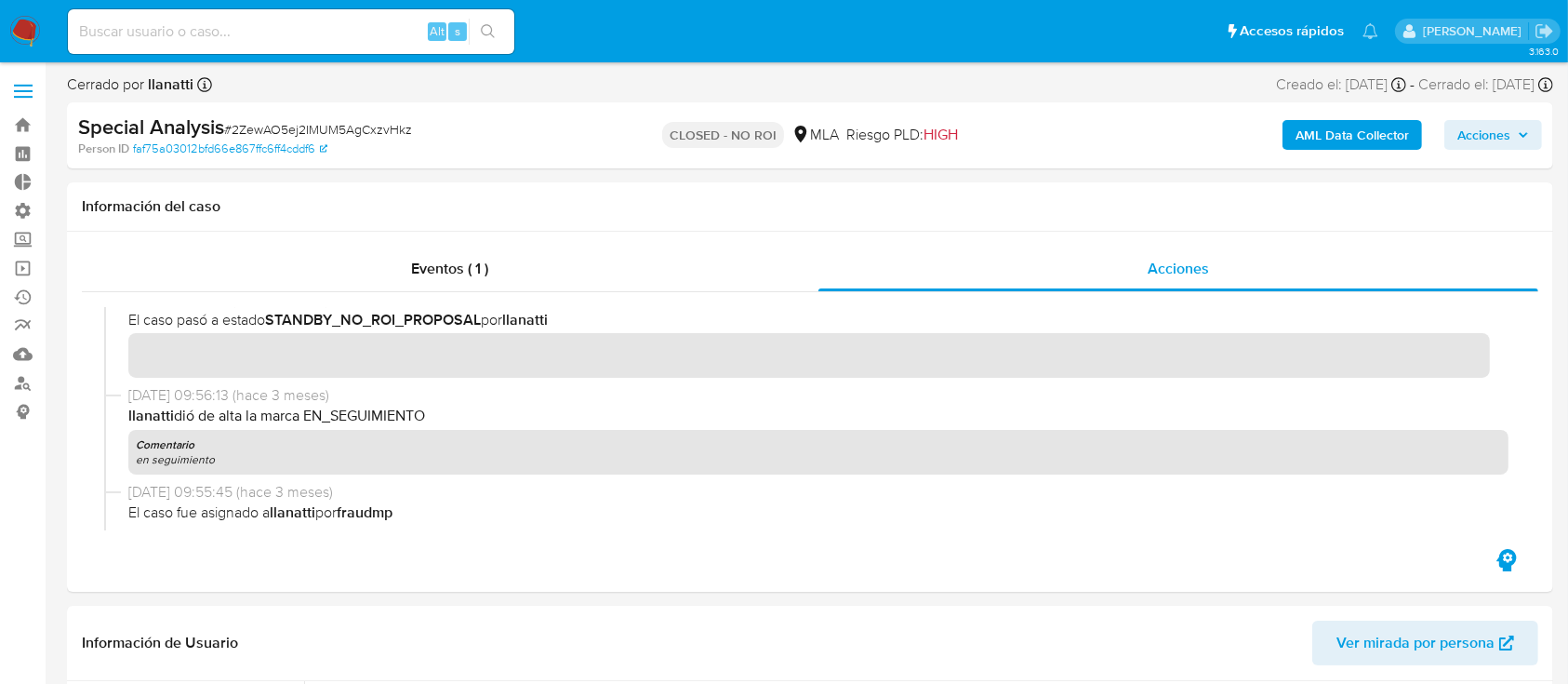
scroll to position [353, 0]
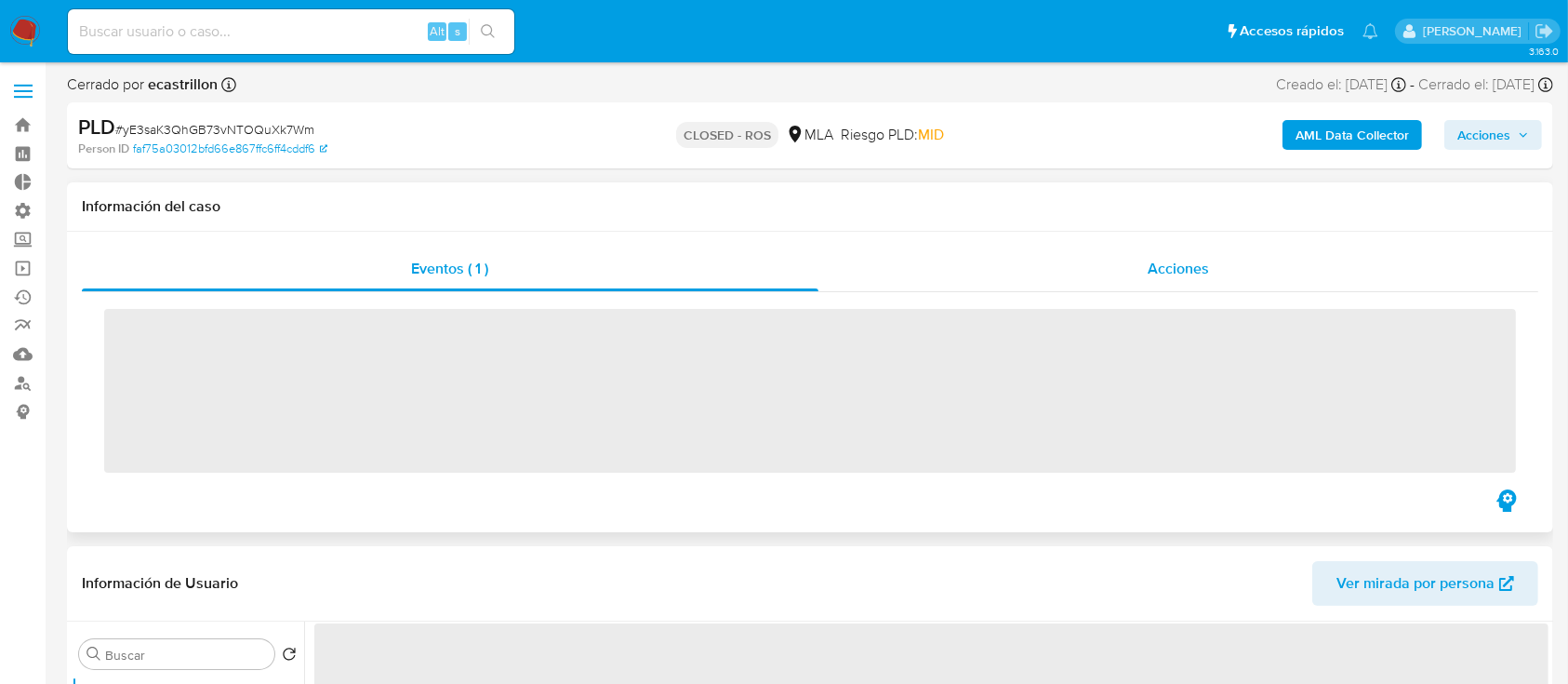
click at [1175, 269] on span "Acciones" at bounding box center [1179, 267] width 61 height 21
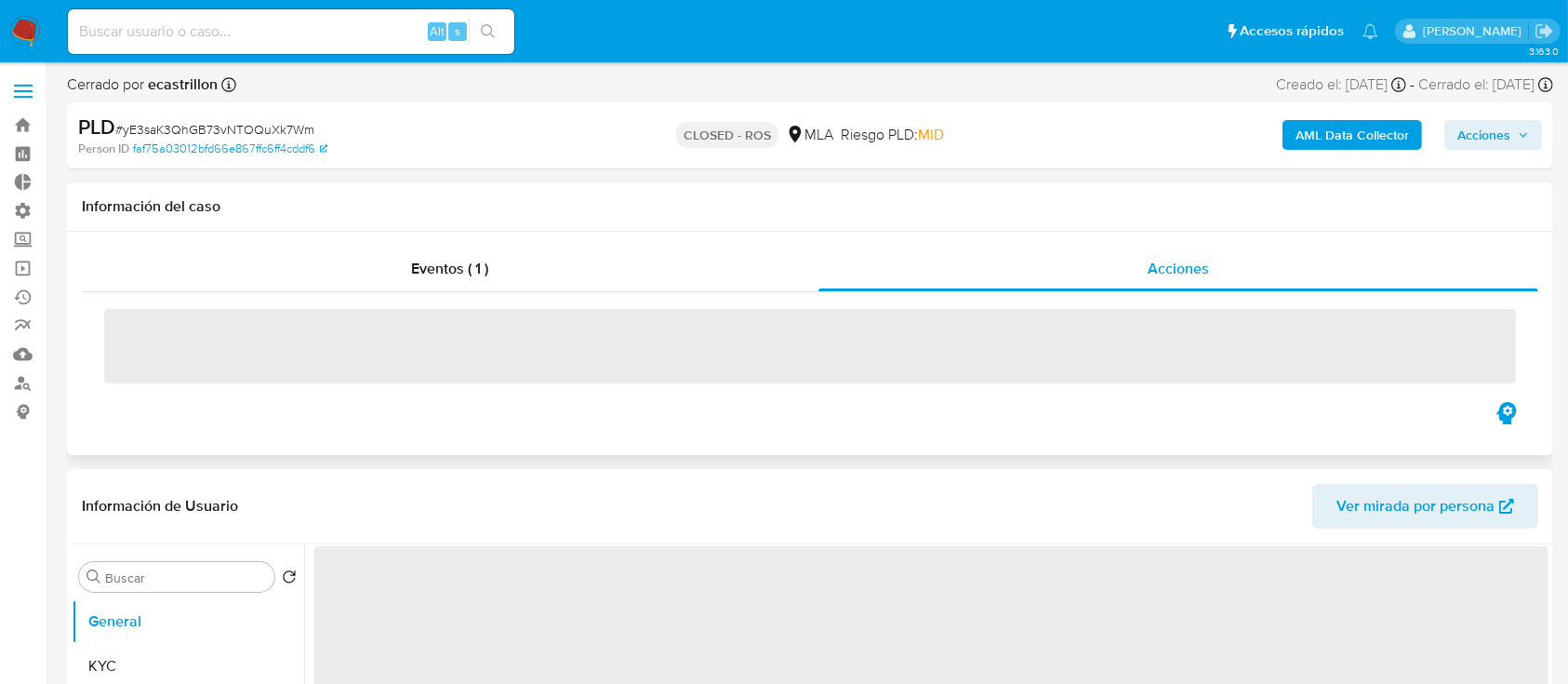
select select "10"
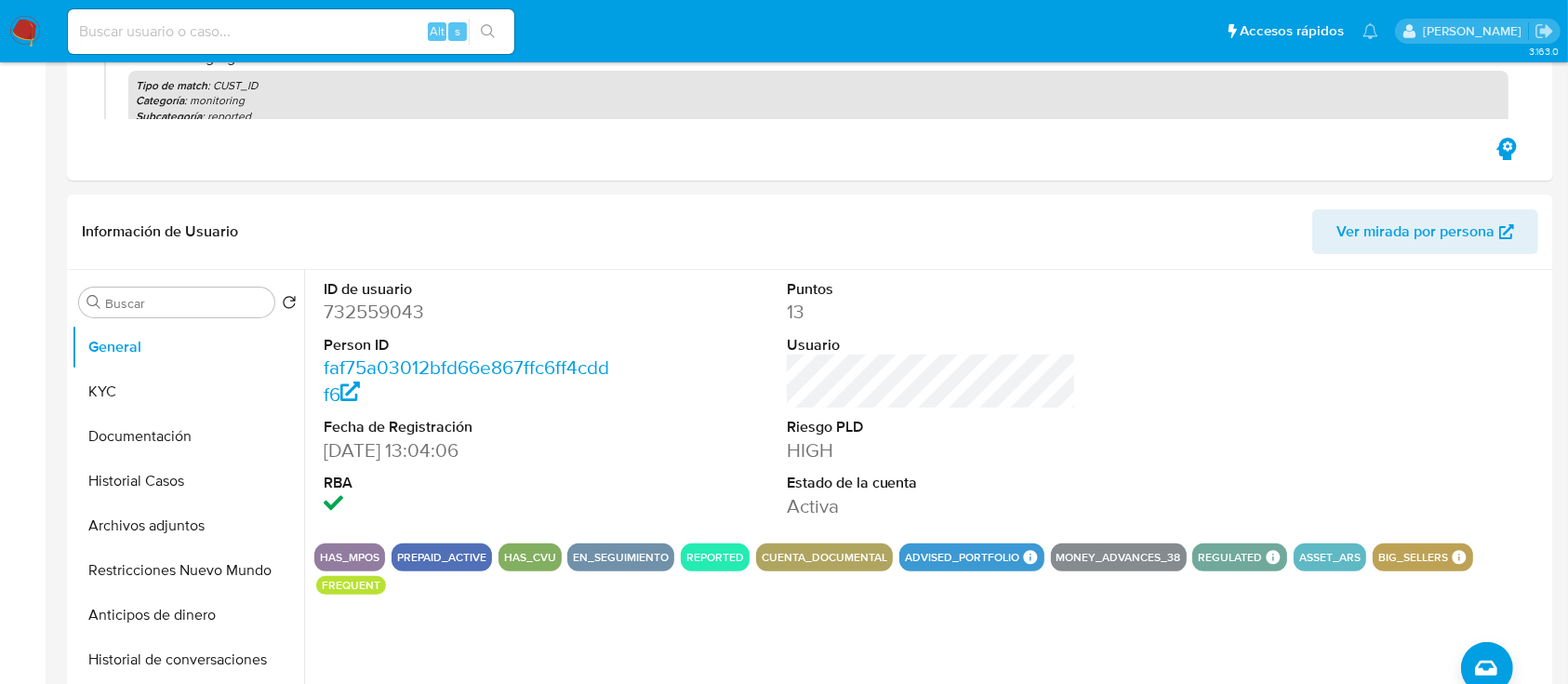
scroll to position [423, 0]
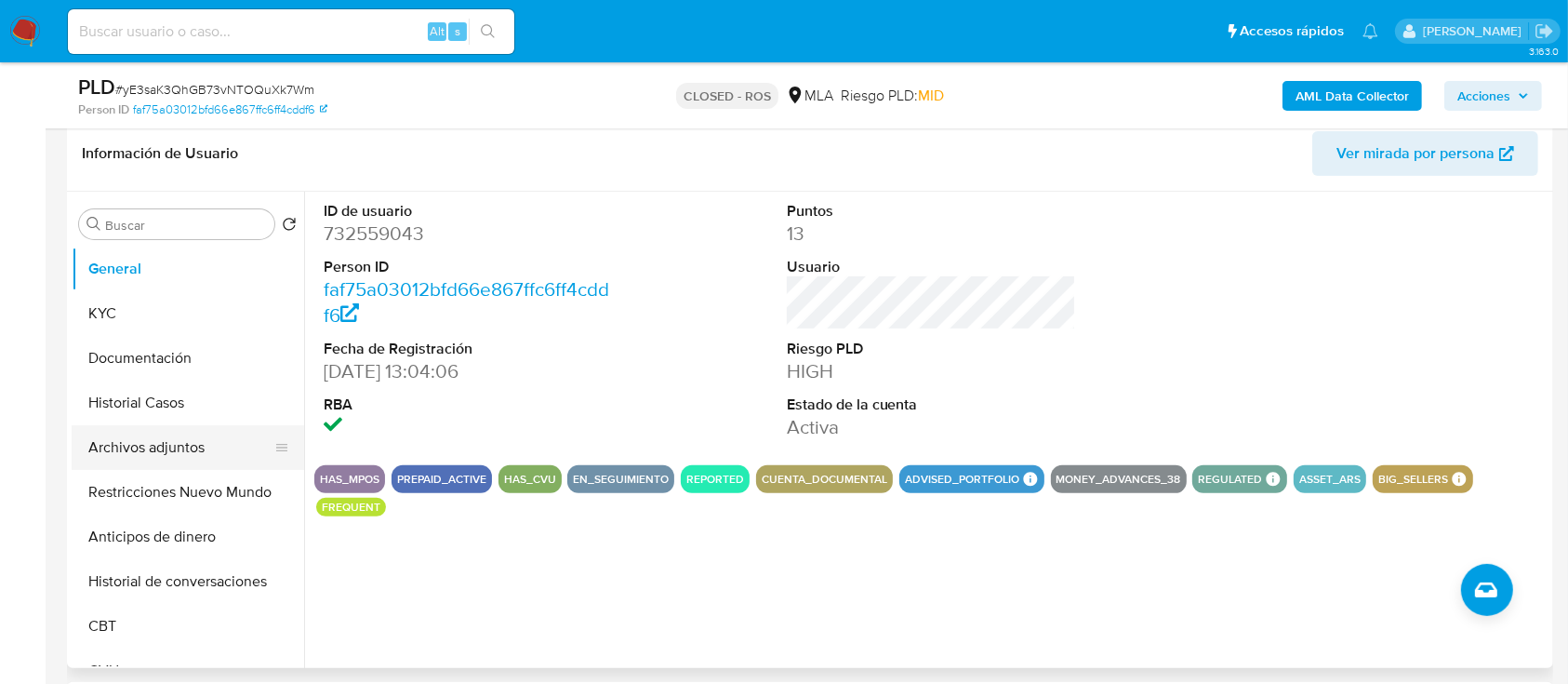
click at [132, 467] on button "Archivos adjuntos" at bounding box center [181, 447] width 218 height 45
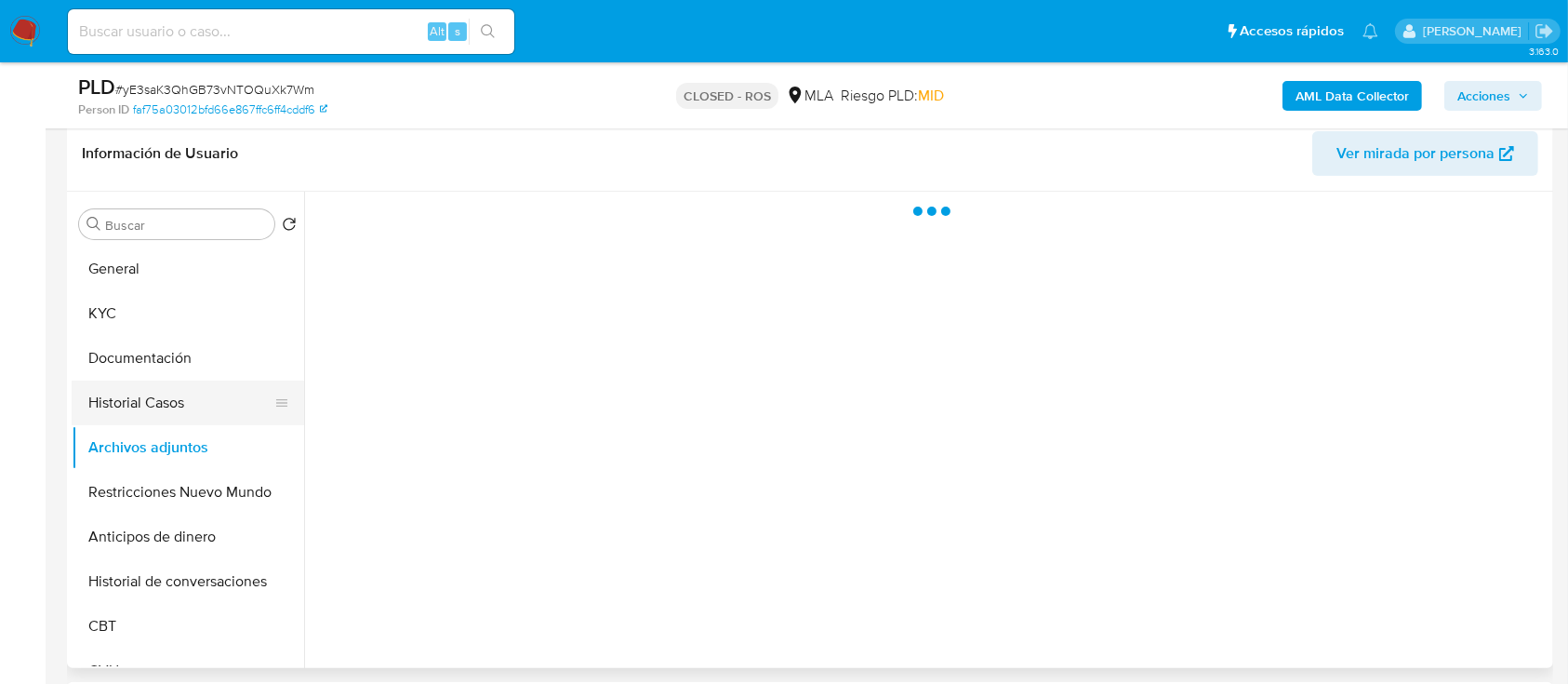
click at [131, 408] on button "Historial Casos" at bounding box center [181, 403] width 218 height 45
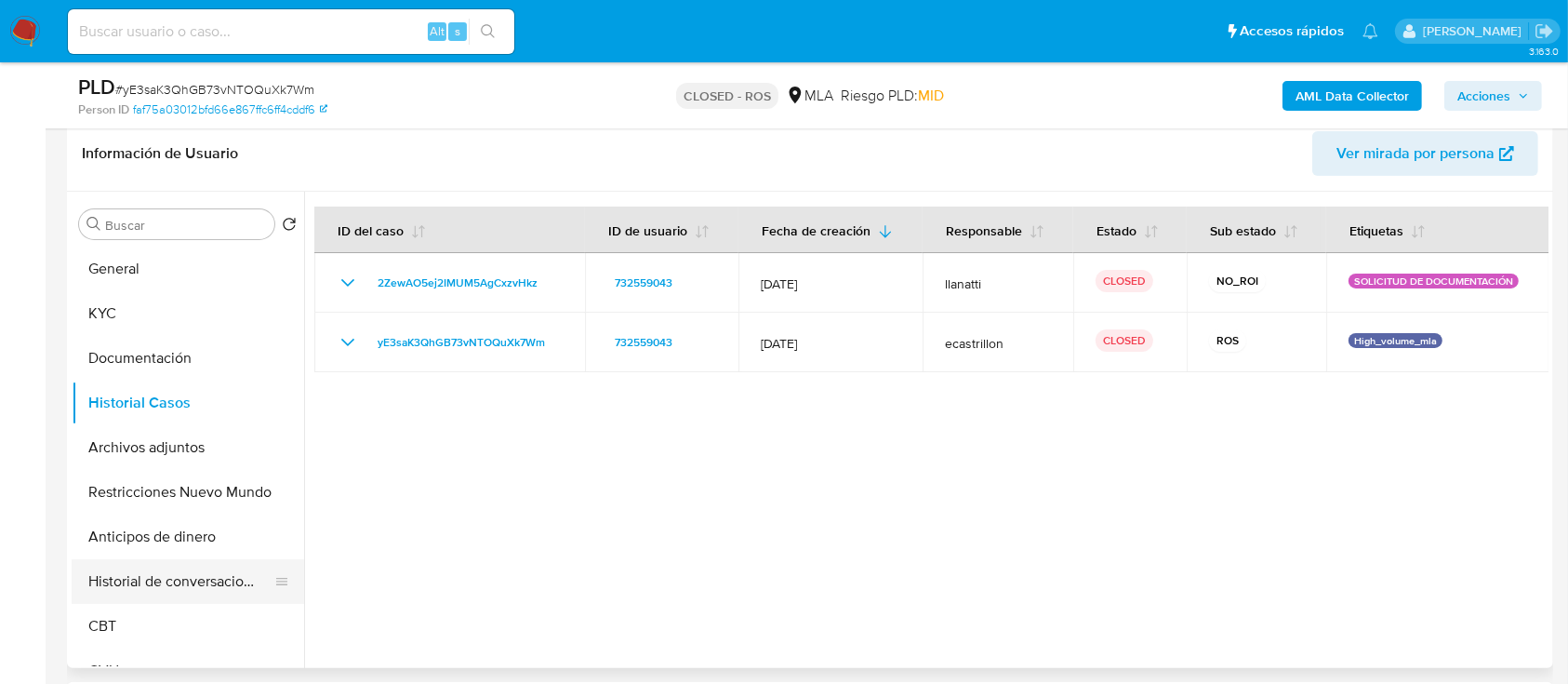
click at [171, 585] on button "Historial de conversaciones" at bounding box center [181, 581] width 218 height 45
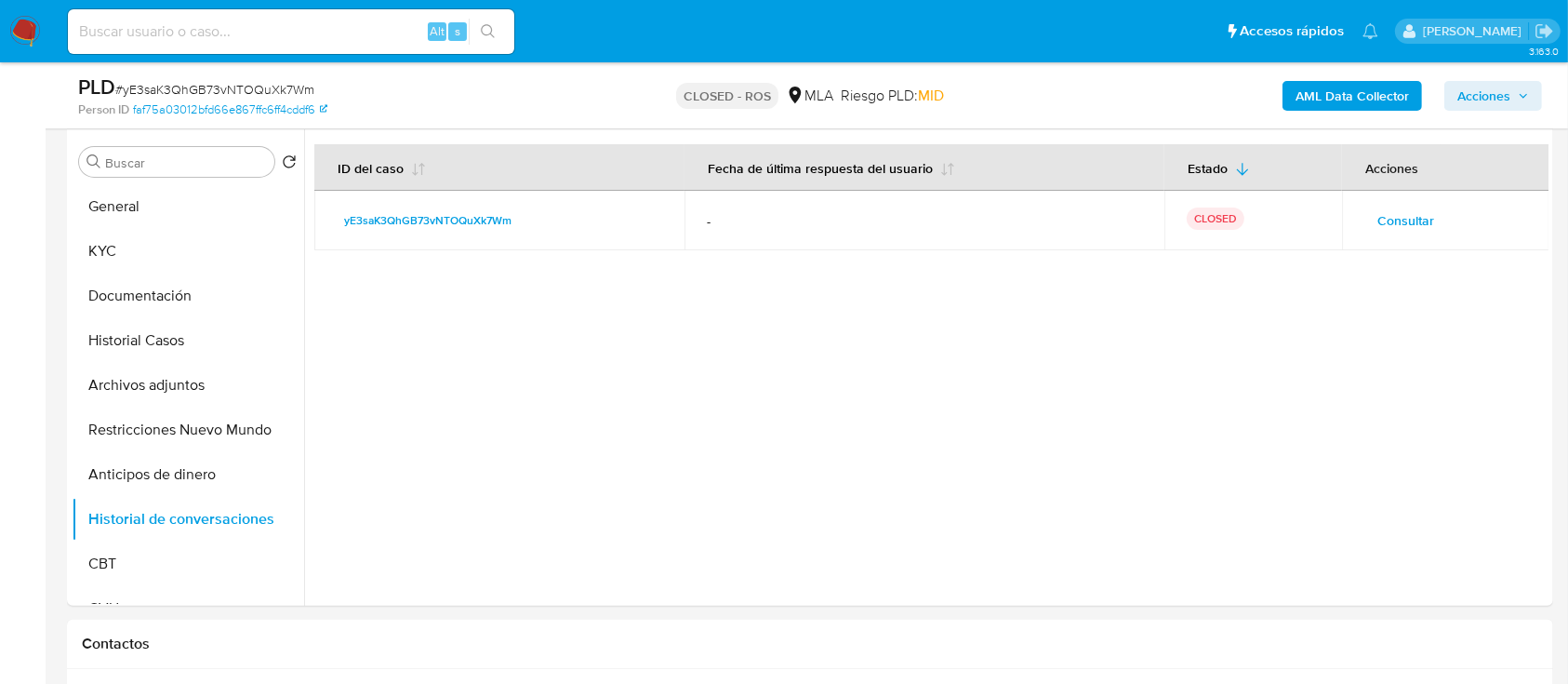
scroll to position [484, 0]
click at [196, 387] on button "Archivos adjuntos" at bounding box center [181, 387] width 218 height 45
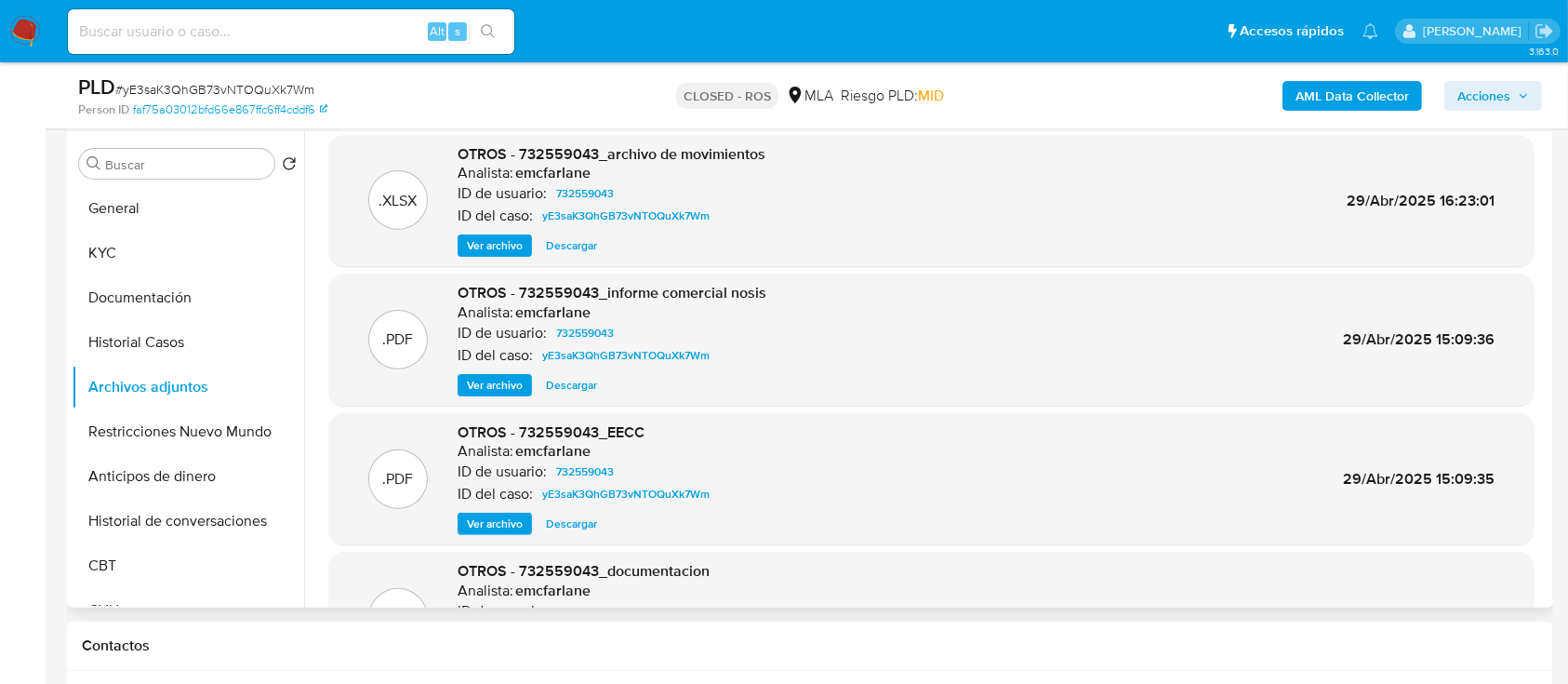
scroll to position [9, 0]
click at [486, 530] on span "Ver archivo" at bounding box center [495, 526] width 56 height 19
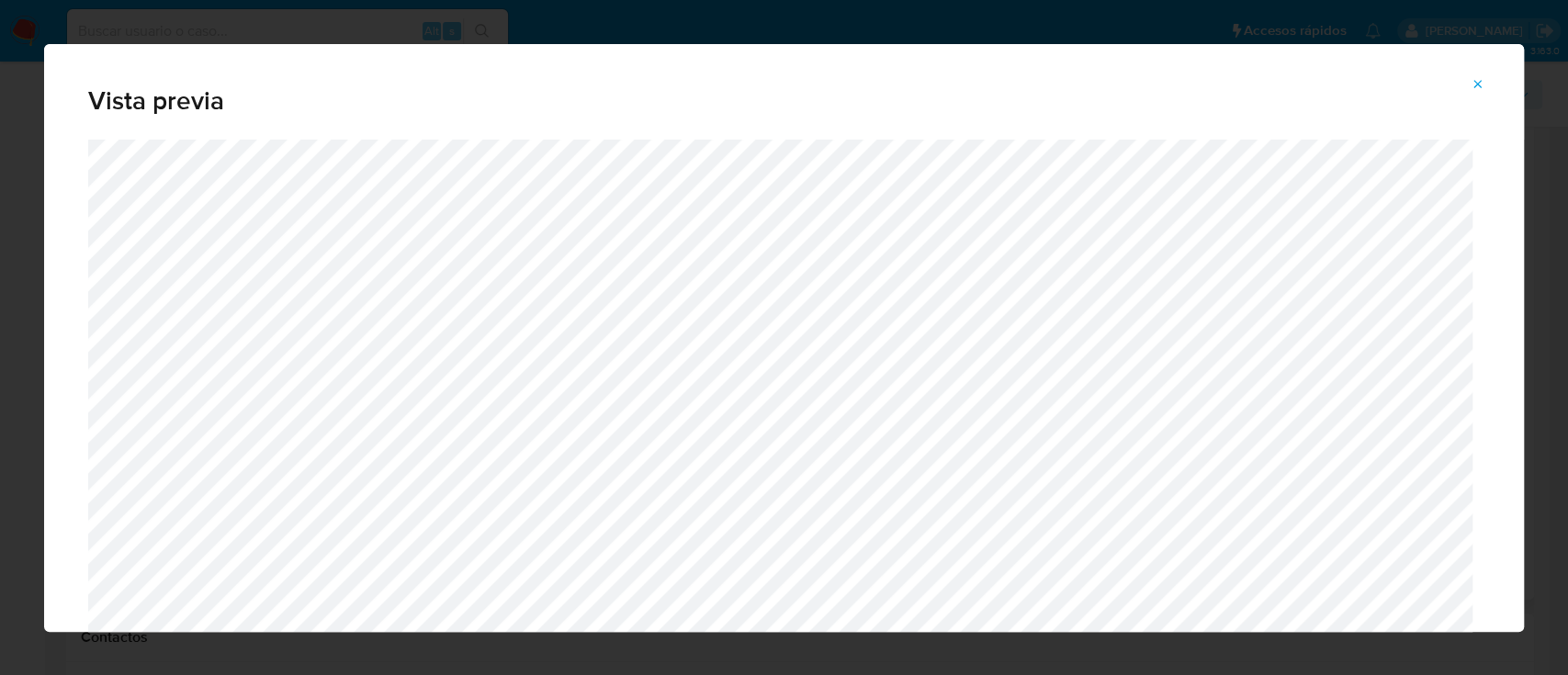
click at [1485, 71] on button "Attachment preview" at bounding box center [1478, 85] width 40 height 29
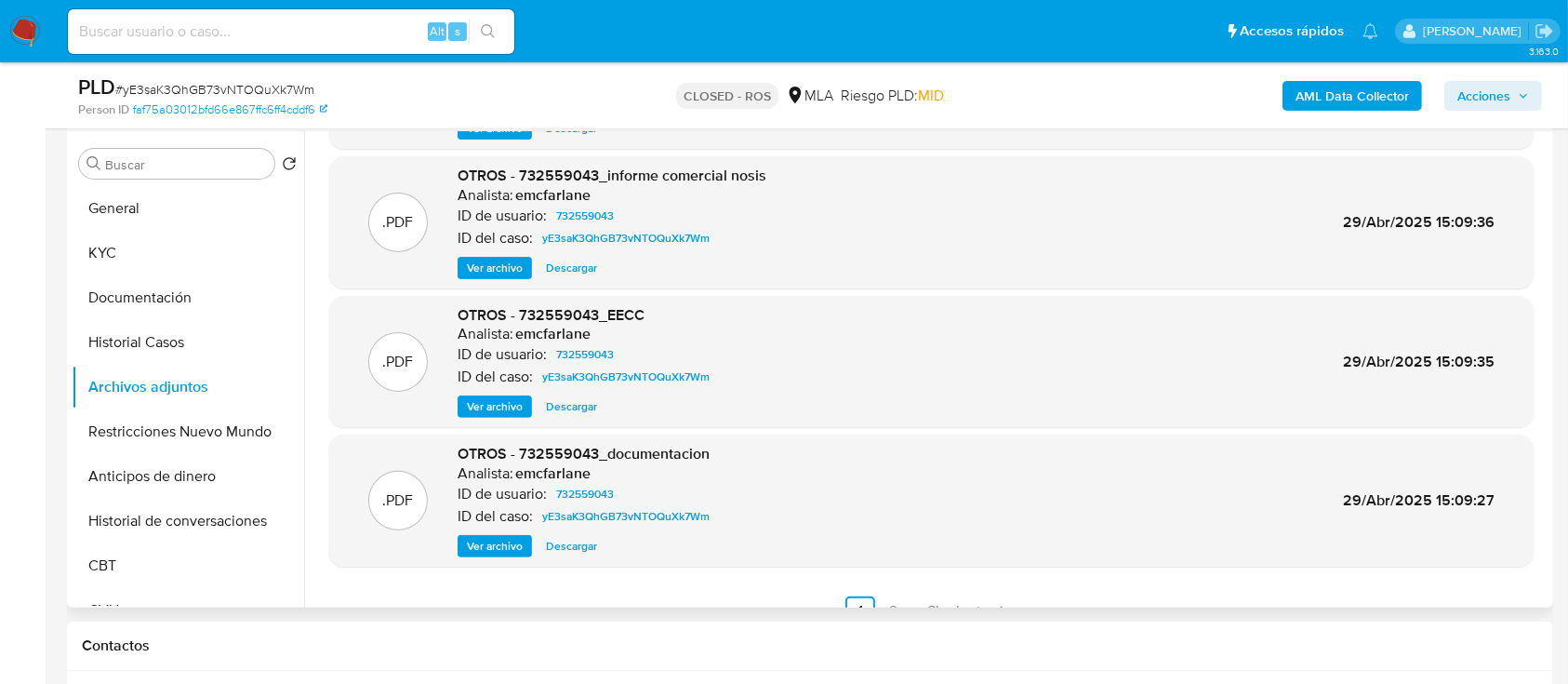
scroll to position [157, 0]
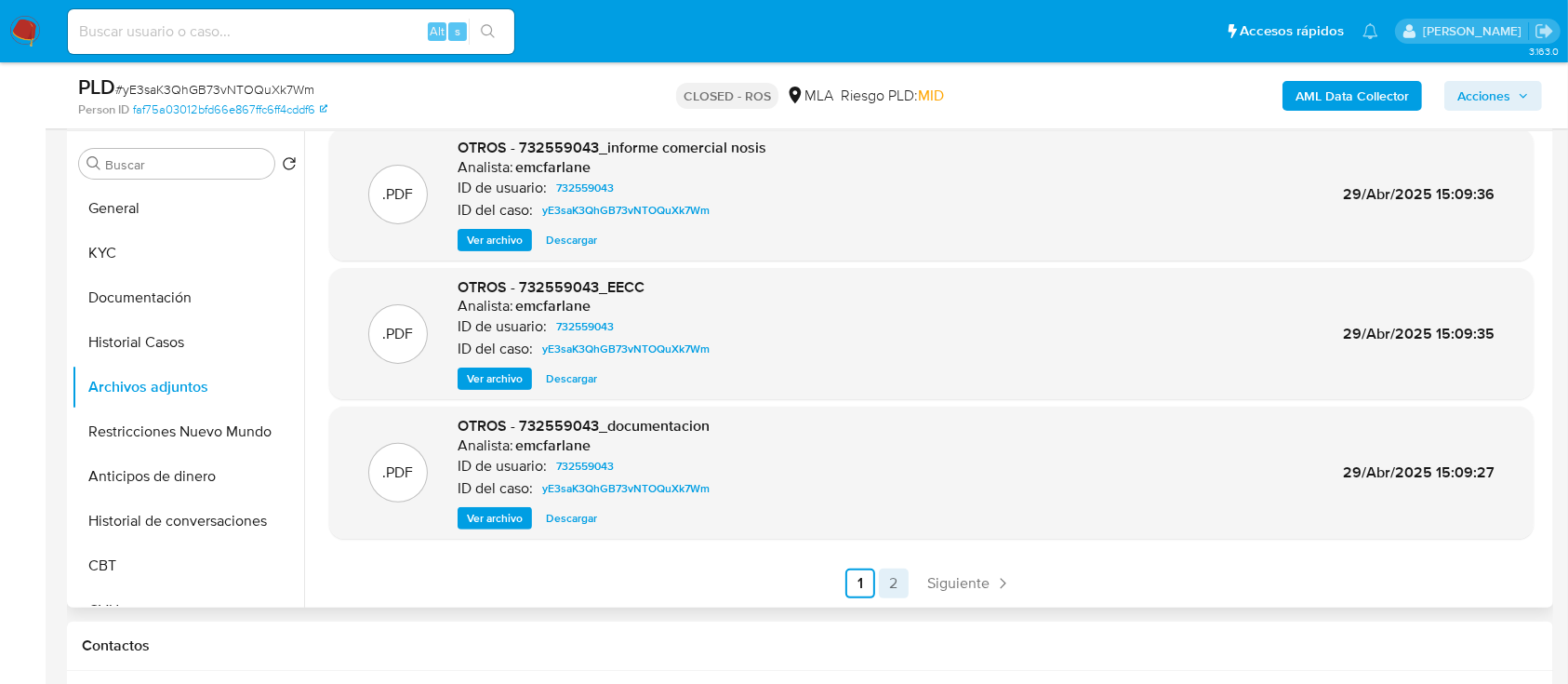
click at [888, 585] on link "2" at bounding box center [893, 583] width 30 height 30
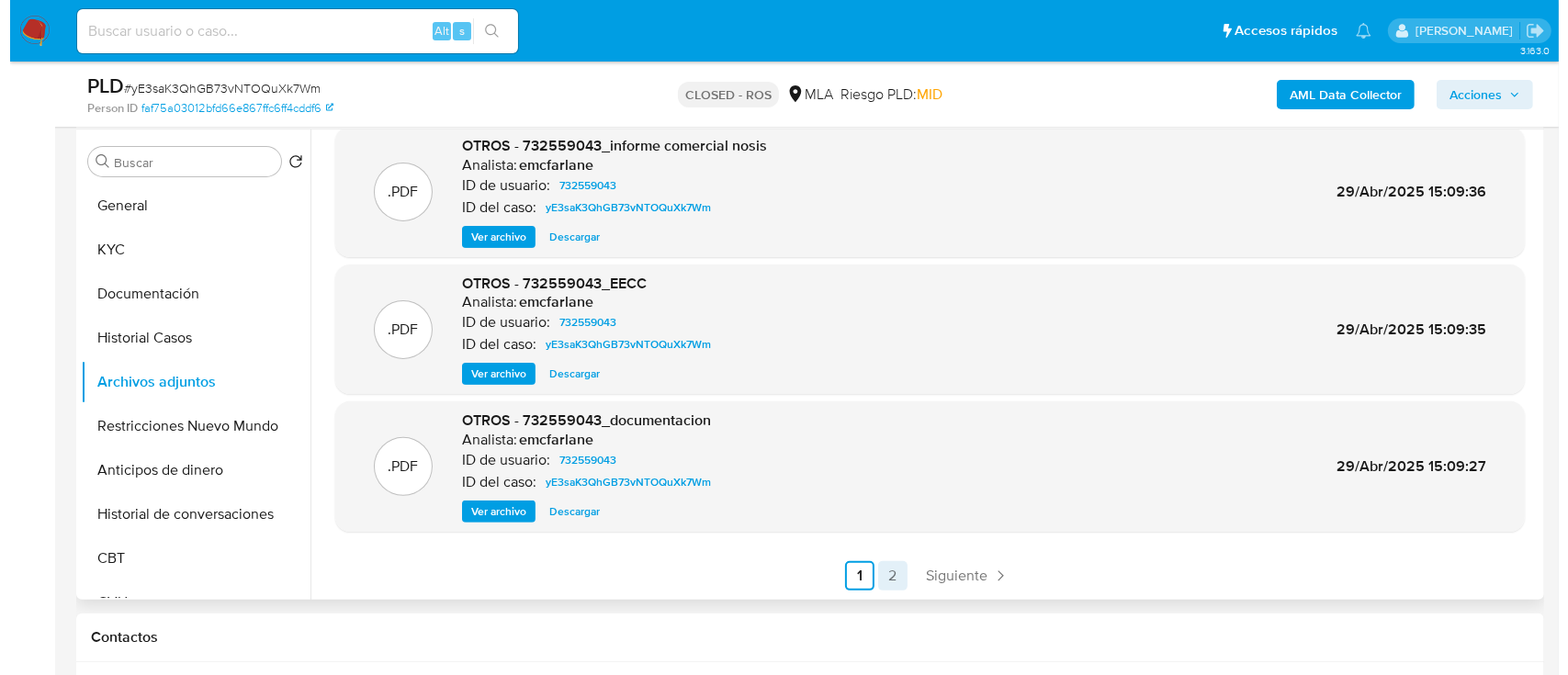
scroll to position [0, 0]
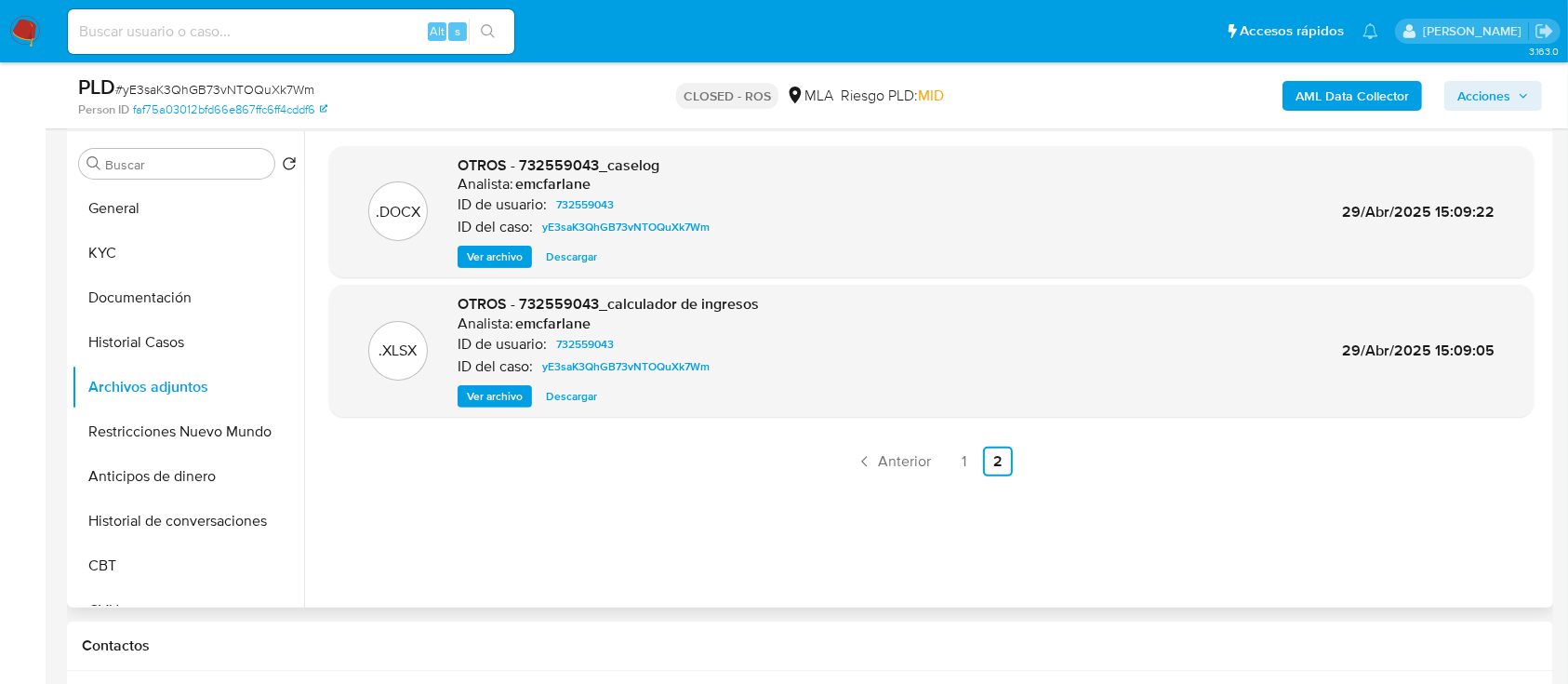
click at [484, 261] on span "Ver archivo" at bounding box center [495, 257] width 56 height 19
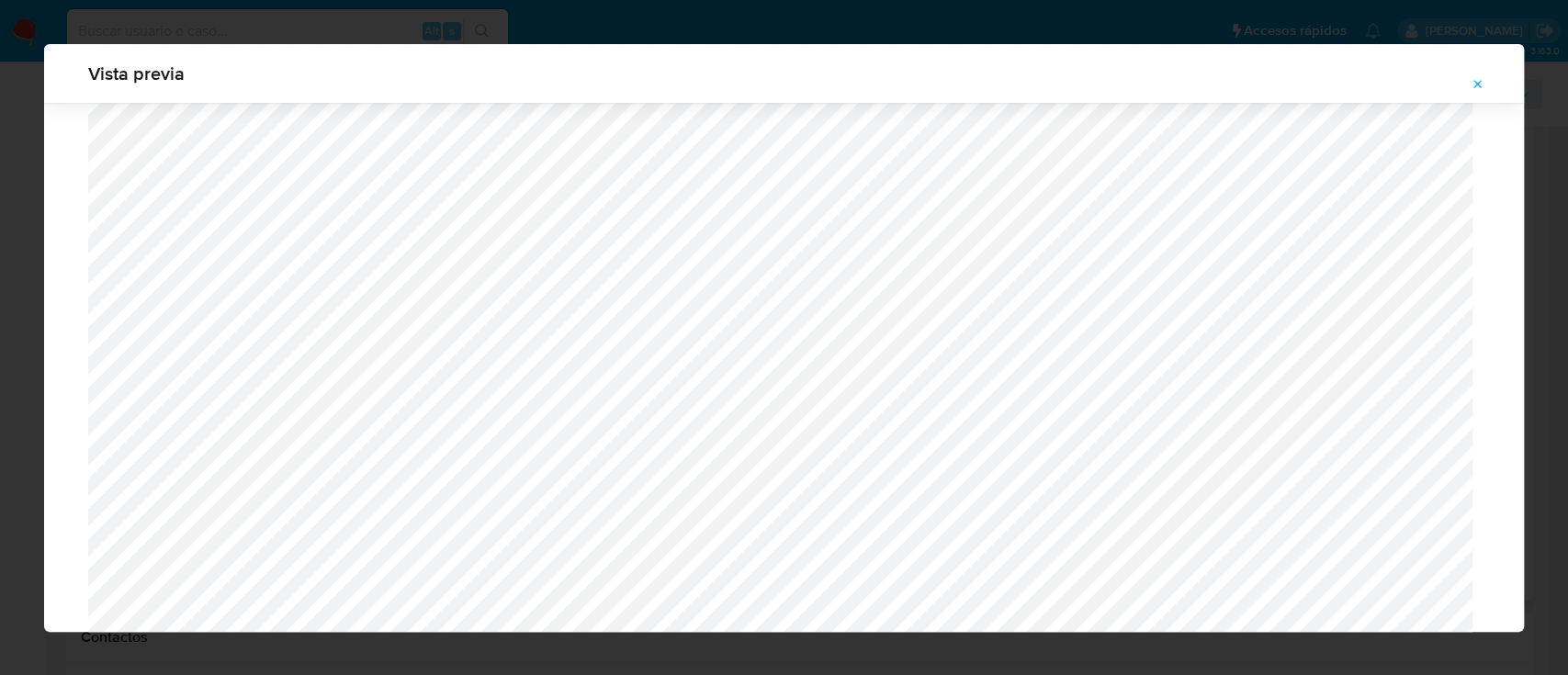
scroll to position [1499, 0]
click at [1476, 86] on icon "Attachment preview" at bounding box center [1478, 85] width 15 height 15
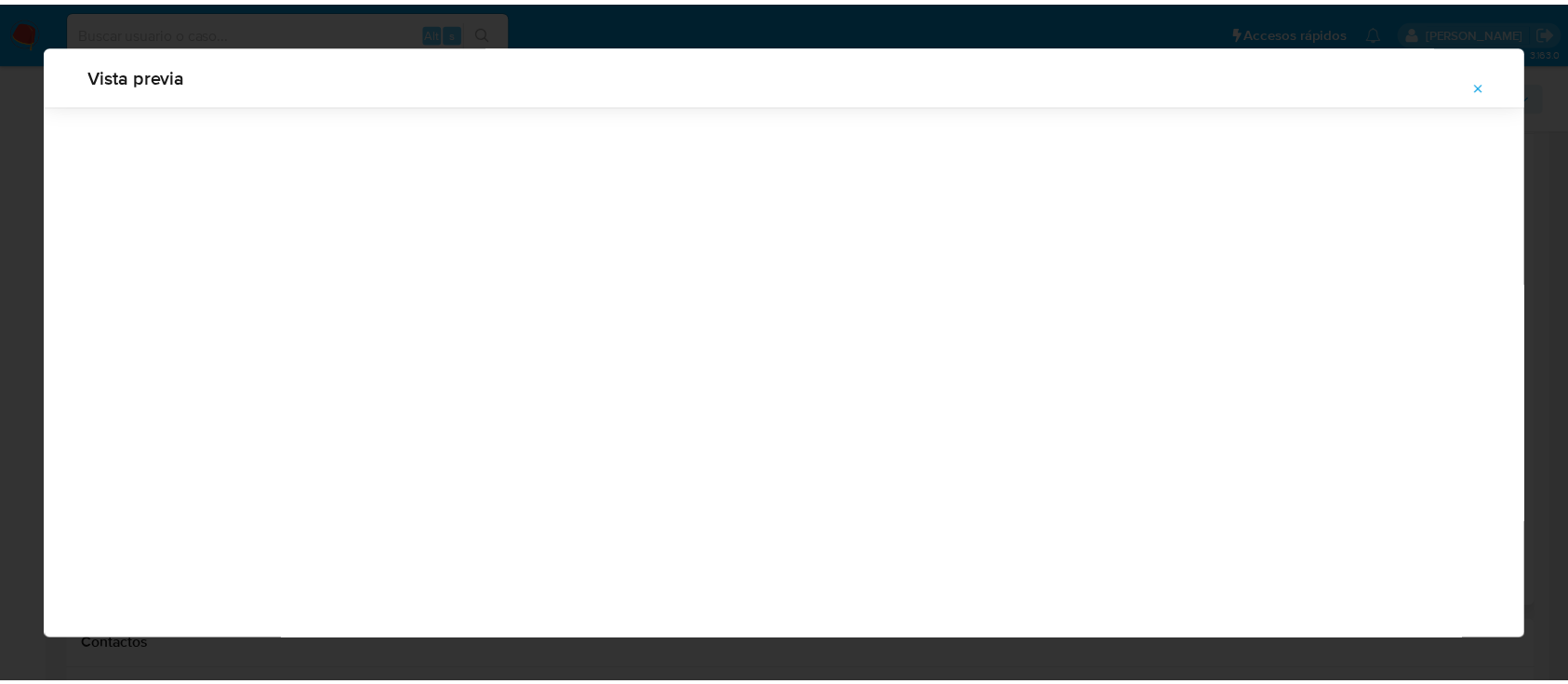
scroll to position [60, 0]
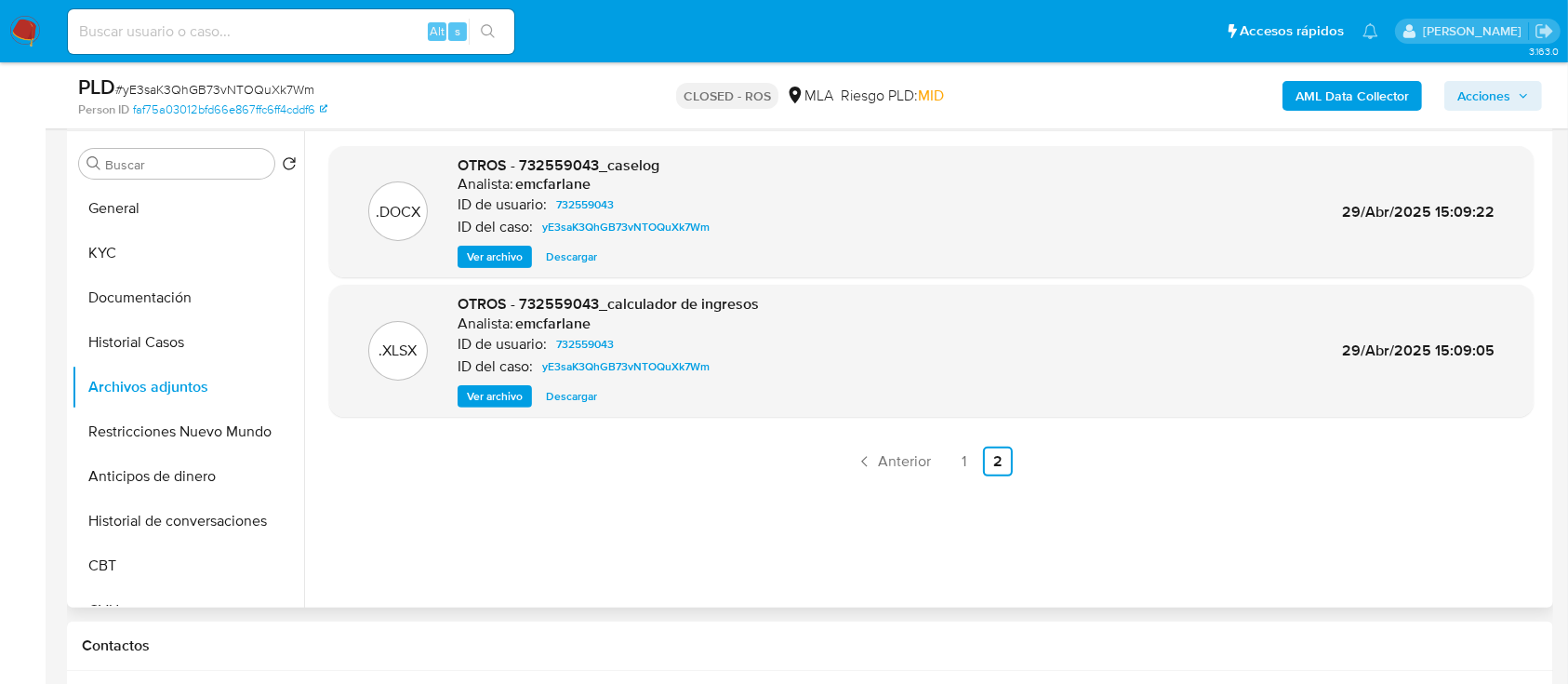
click at [1494, 88] on span "Acciones" at bounding box center [1483, 96] width 53 height 30
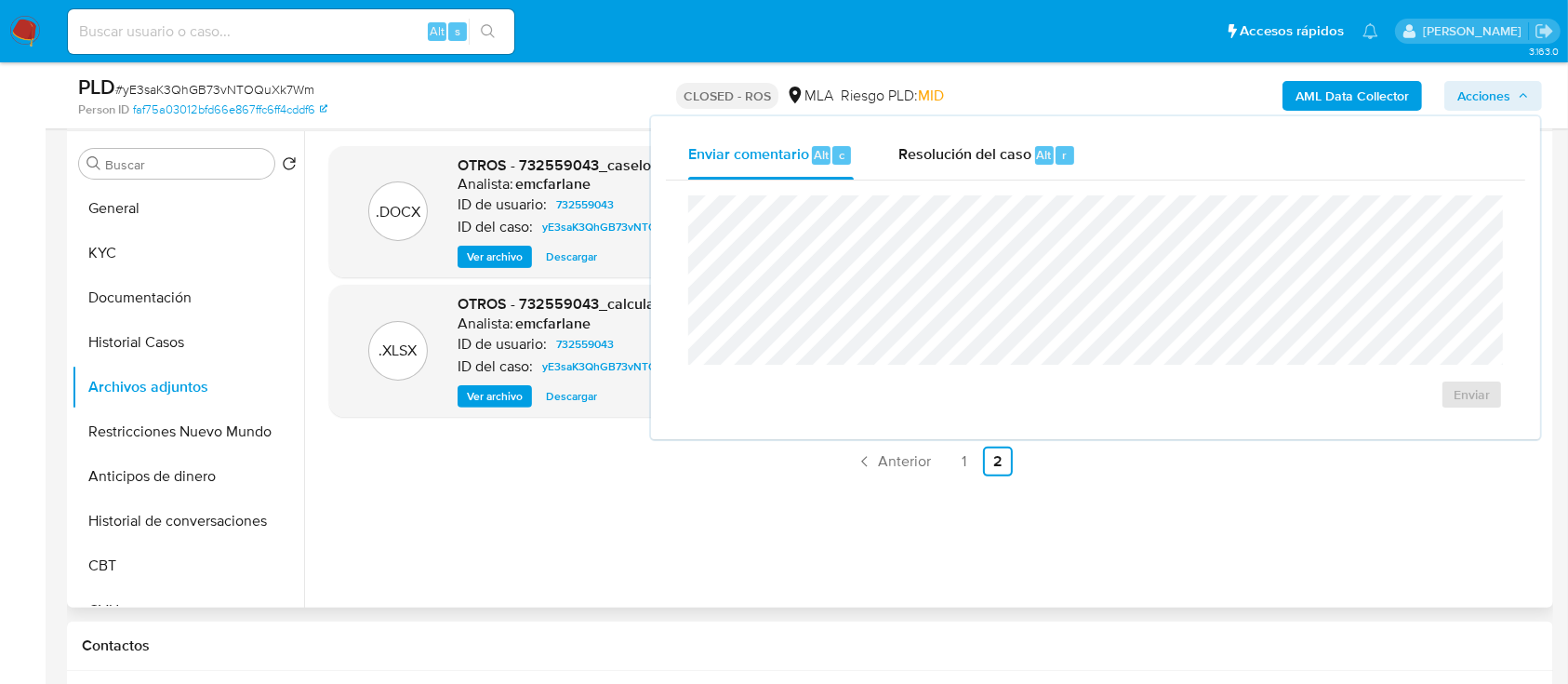
click at [768, 495] on div ".DOCX OTROS - 732559043_caselog Analista: emcfarlane ID de usuario: 732559043 I…" at bounding box center [931, 369] width 1205 height 446
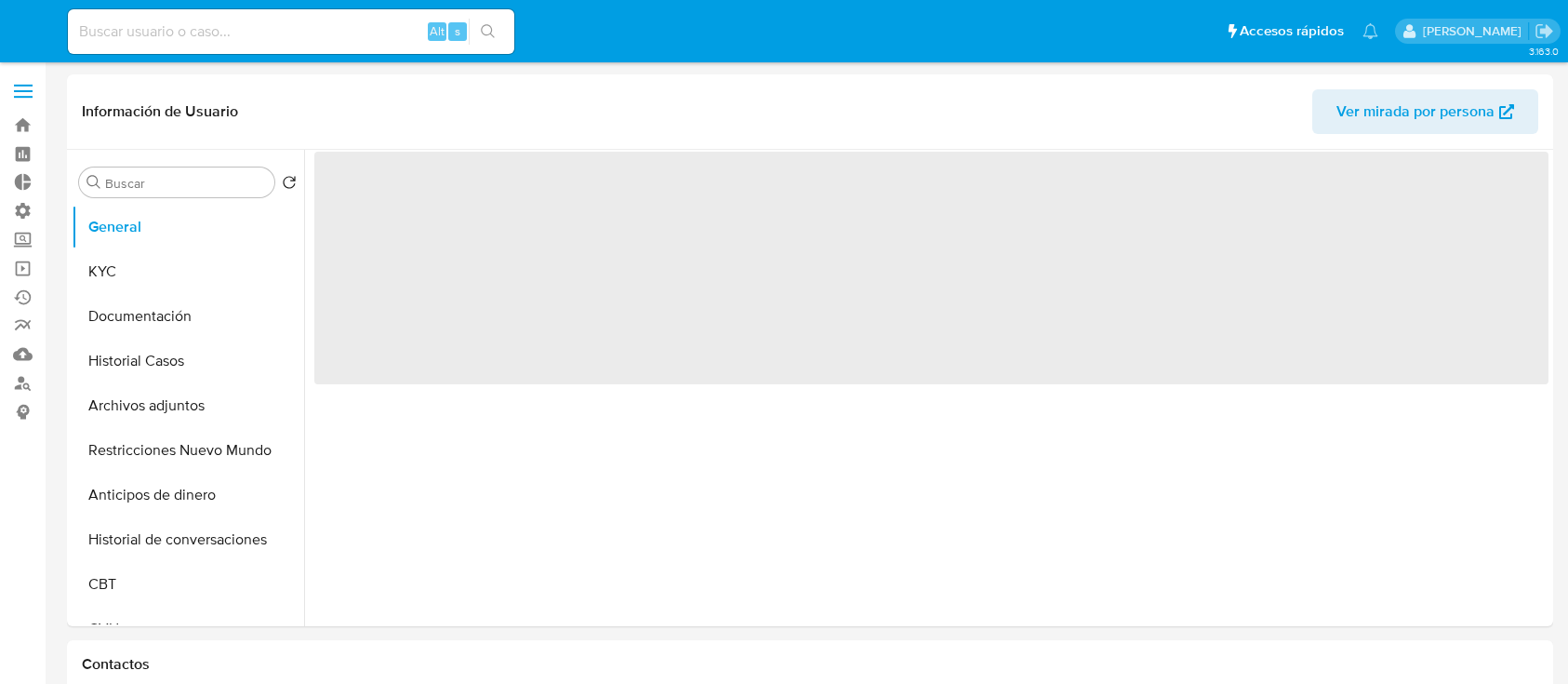
select select "10"
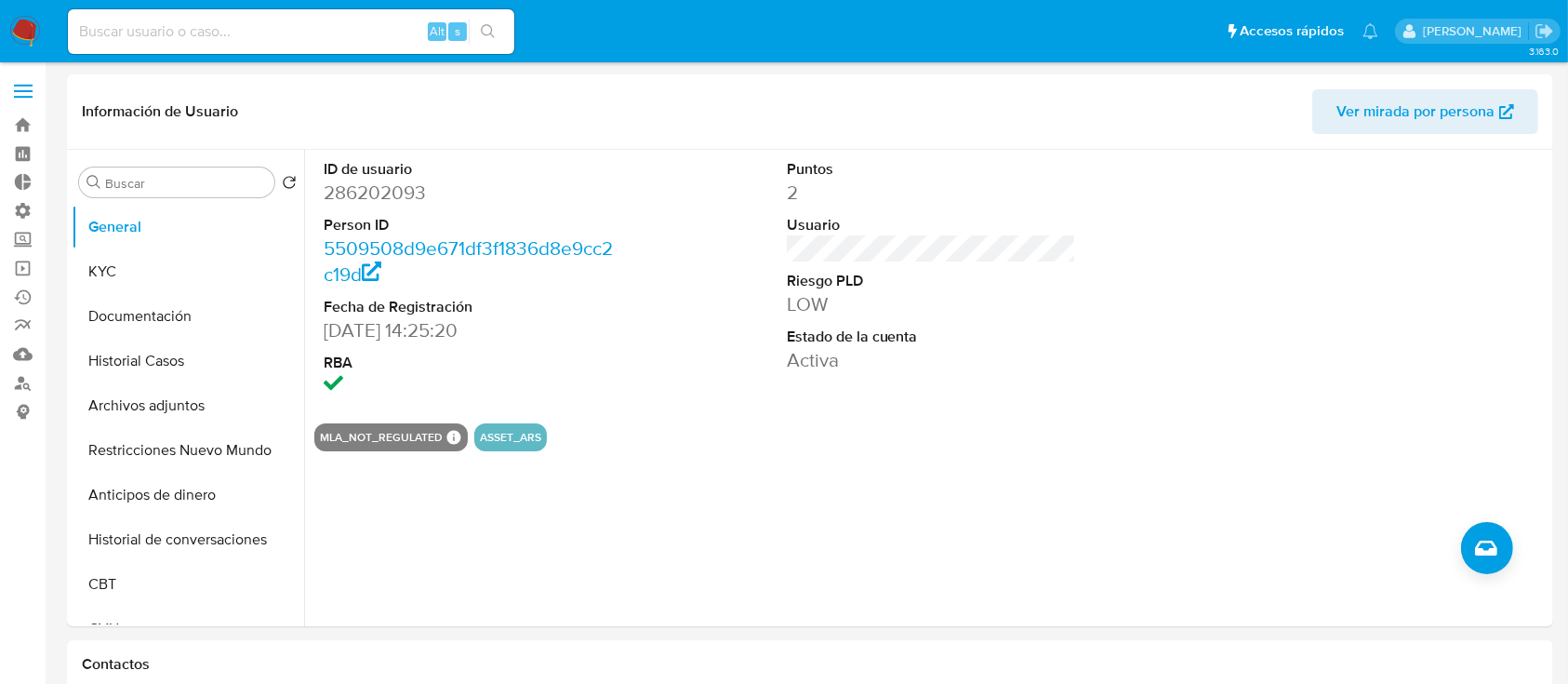
click at [404, 28] on input at bounding box center [291, 32] width 446 height 24
paste input "399908804"
type input "399908804"
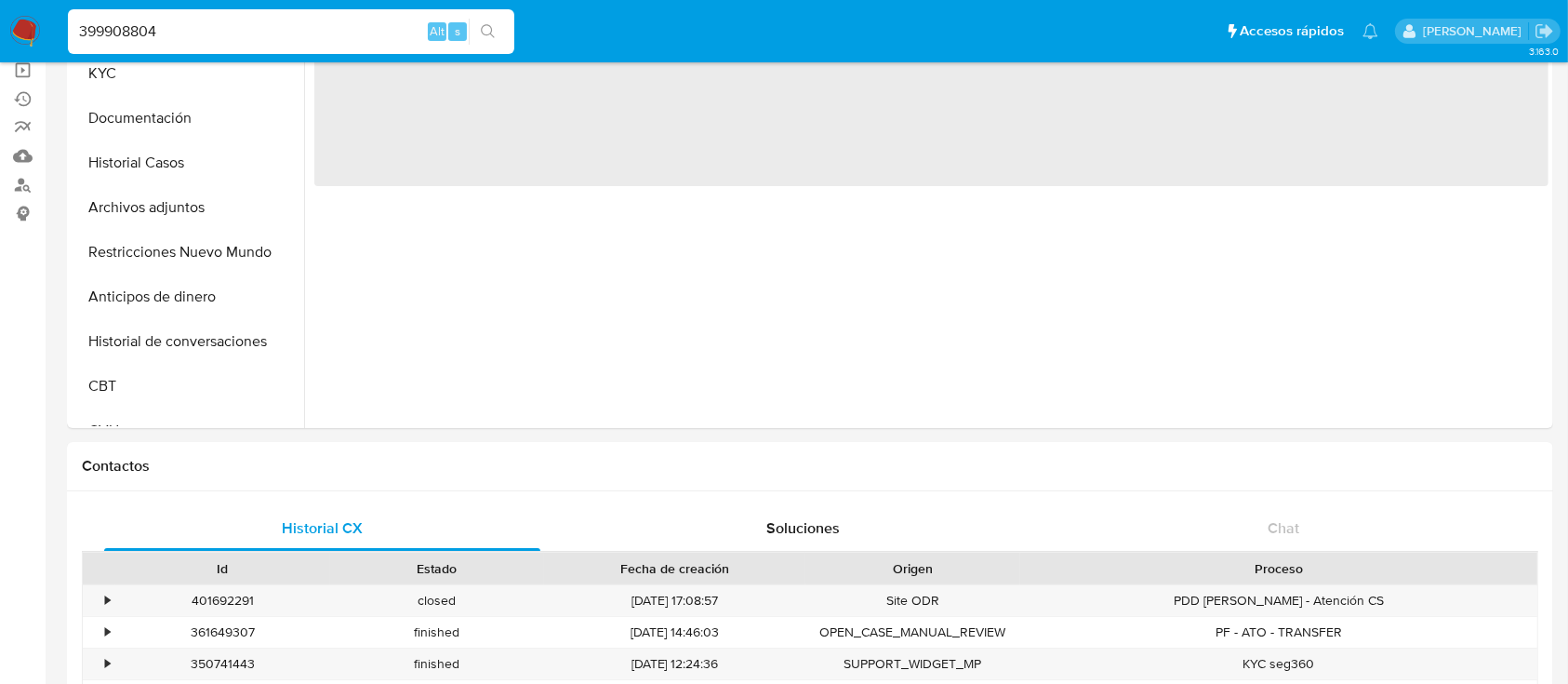
select select "10"
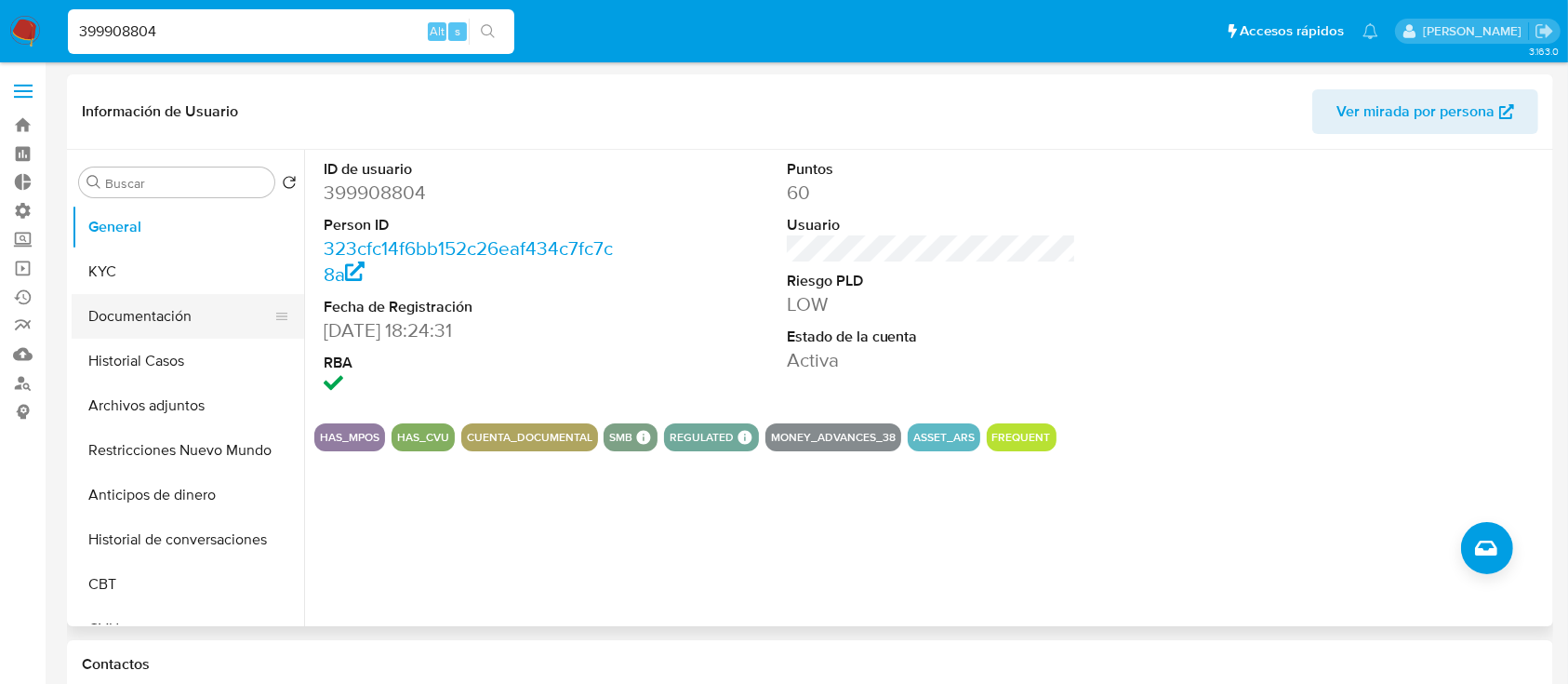
click at [168, 324] on button "Documentación" at bounding box center [181, 316] width 218 height 45
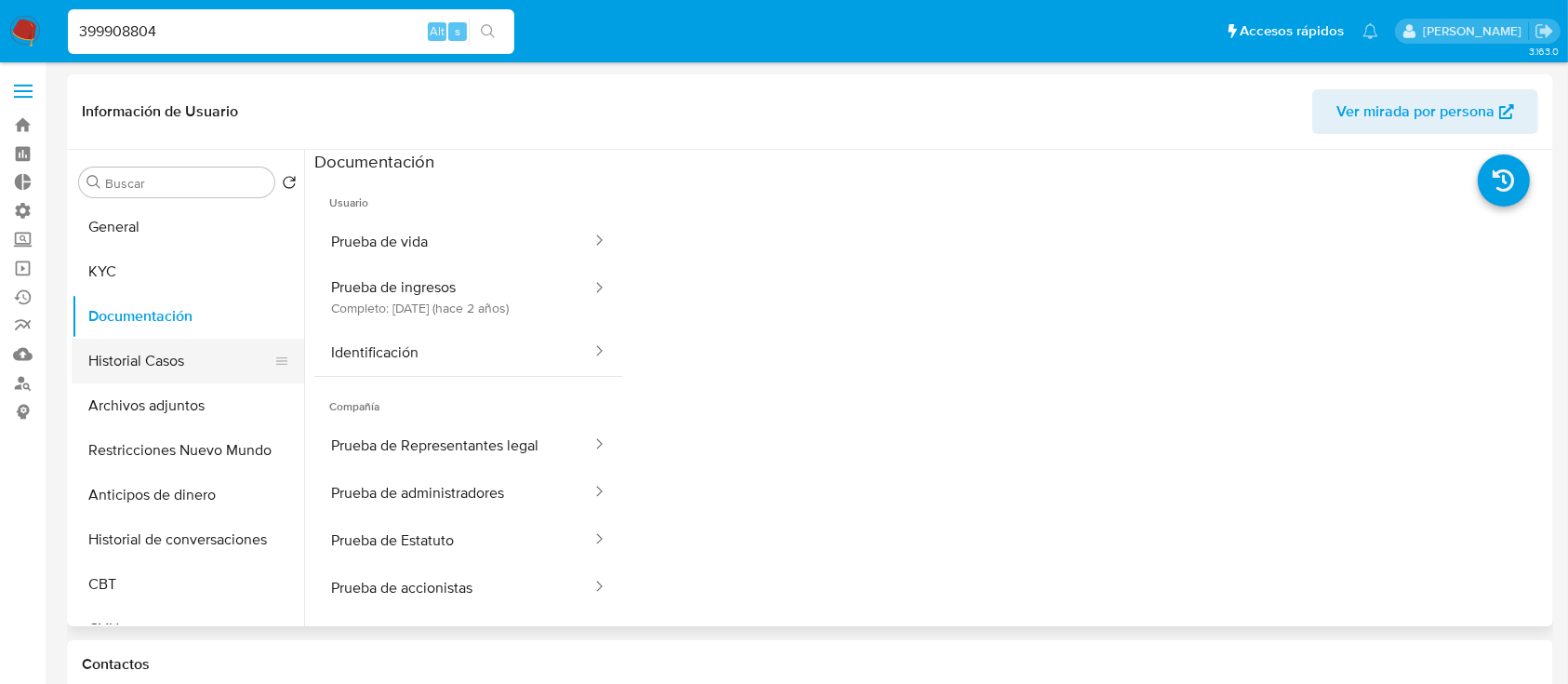
click at [170, 340] on button "Historial Casos" at bounding box center [181, 361] width 218 height 45
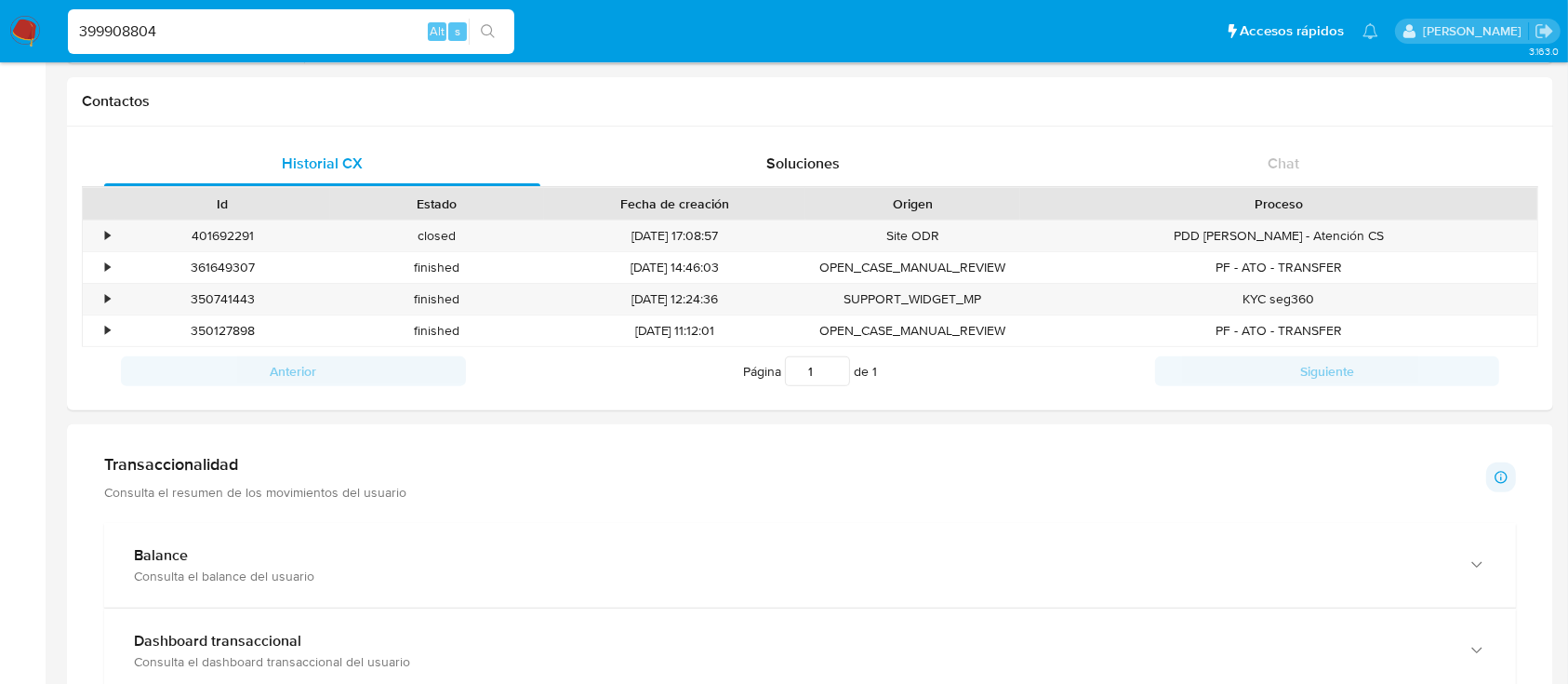
scroll to position [560, 0]
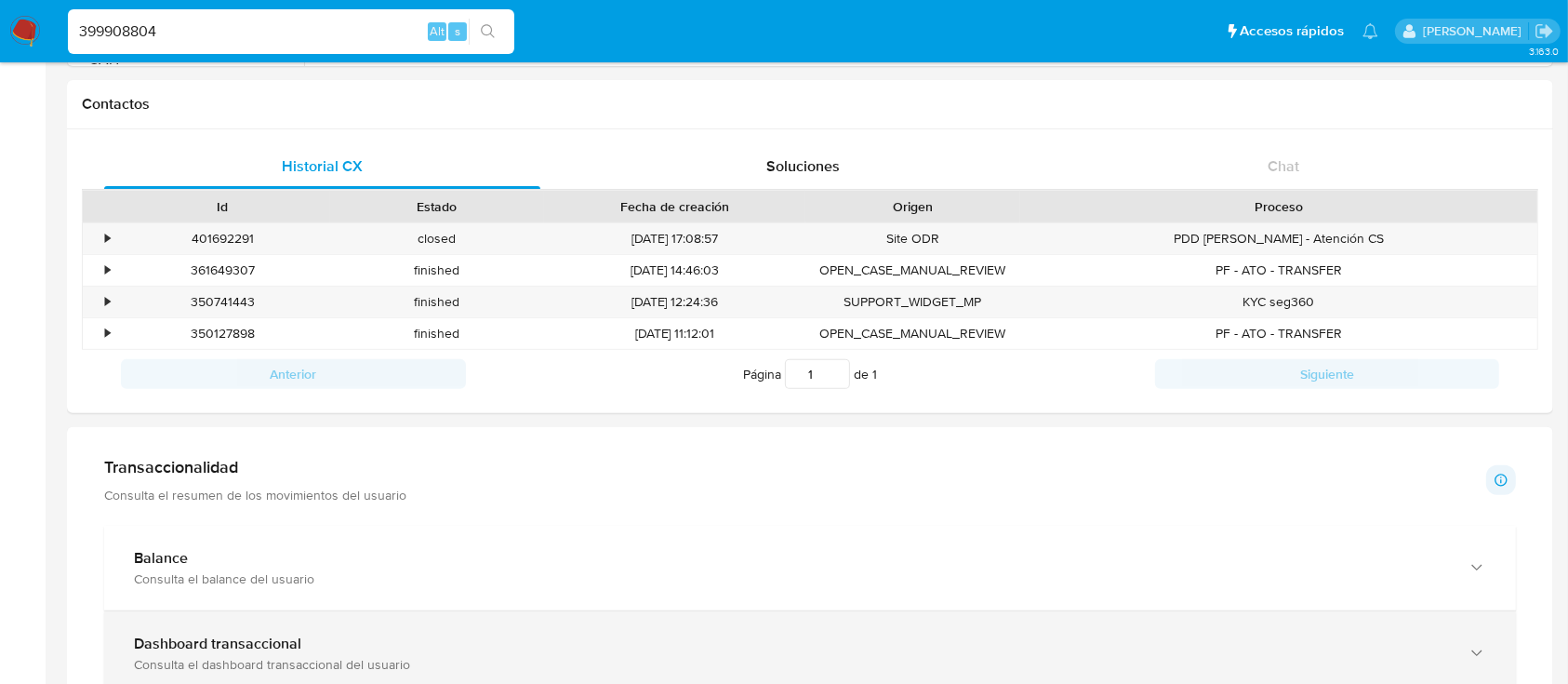
click at [136, 622] on div "Dashboard transaccional Consulta el dashboard transaccional del usuario" at bounding box center [810, 653] width 1411 height 85
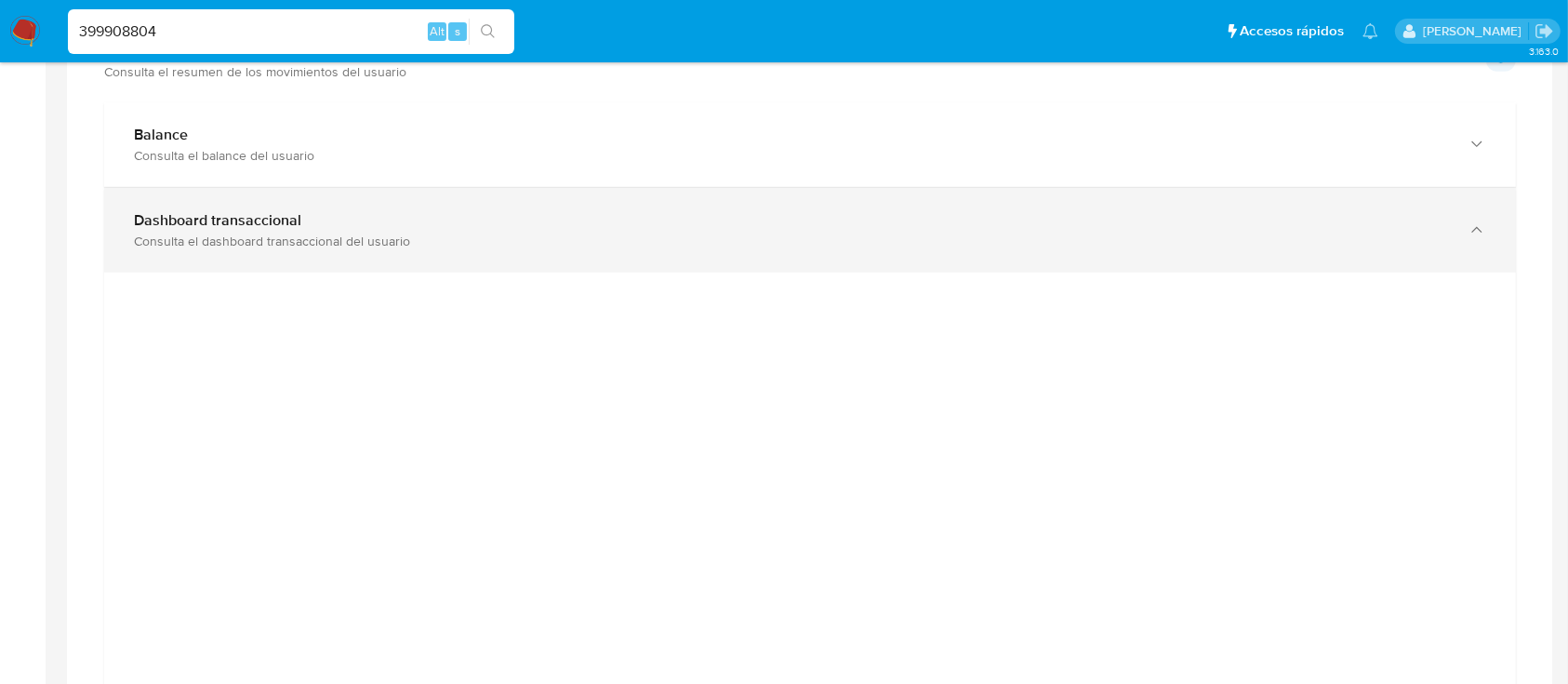
scroll to position [982, 0]
